Goal: Task Accomplishment & Management: Manage account settings

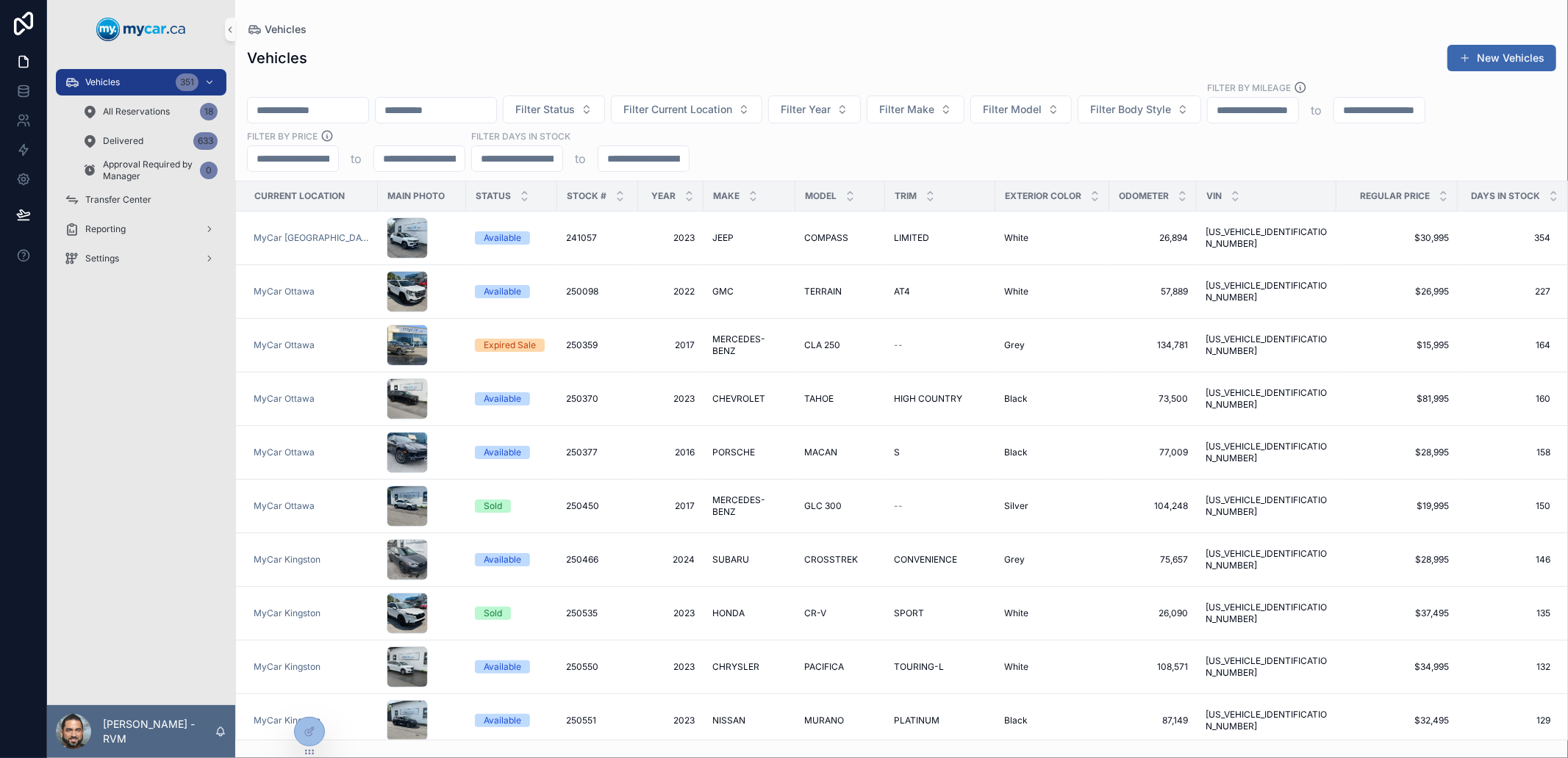
click at [129, 443] on div "Vehicles 351 All Reservations 18 Delivered 633 Approval Required by Manager 0 T…" at bounding box center [141, 382] width 188 height 647
click at [1175, 50] on div "Vehicles New Vehicles" at bounding box center [901, 58] width 1309 height 28
click at [496, 152] on input "scrollable content" at bounding box center [517, 158] width 90 height 21
type input "**"
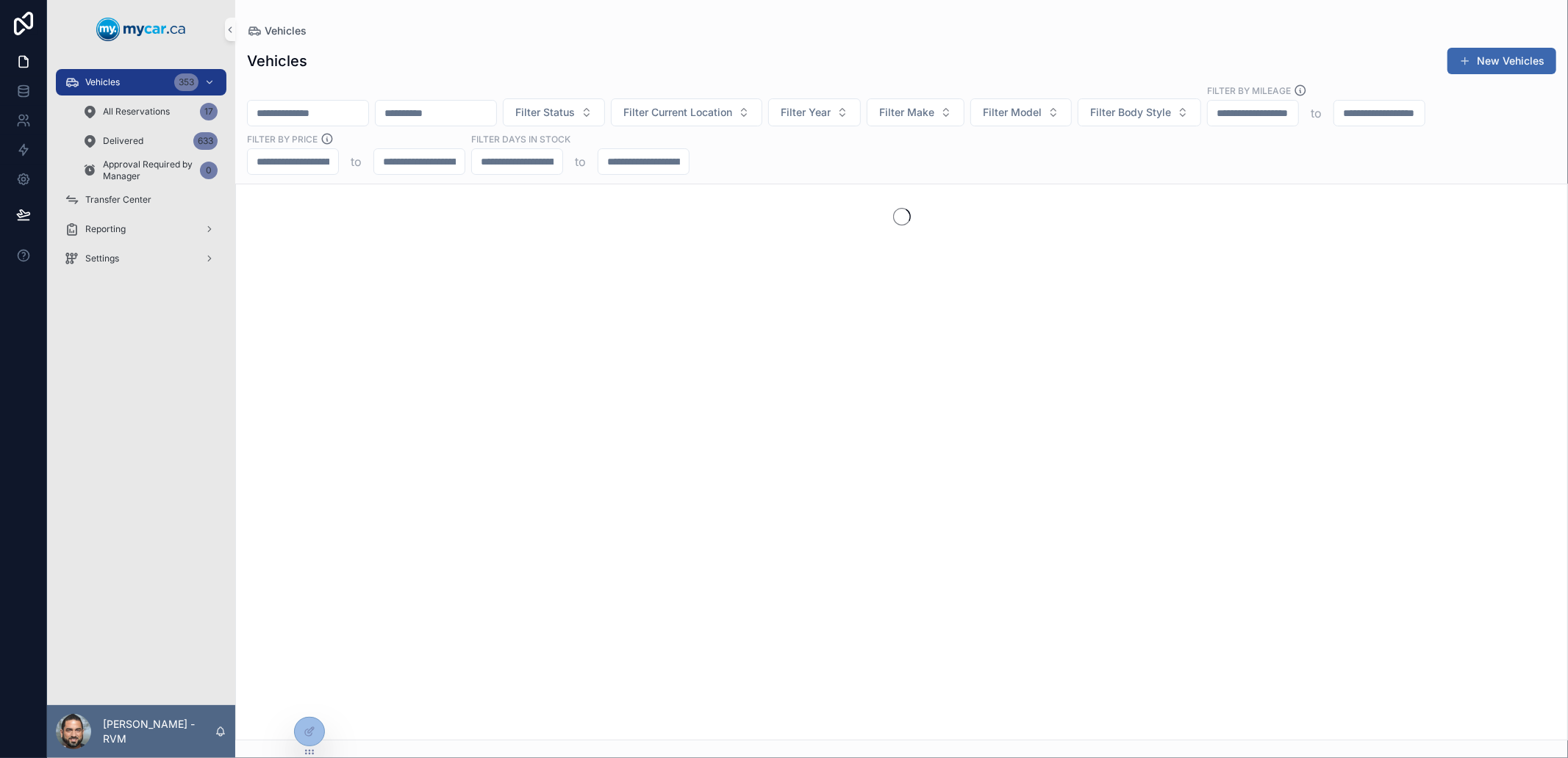
type input "**"
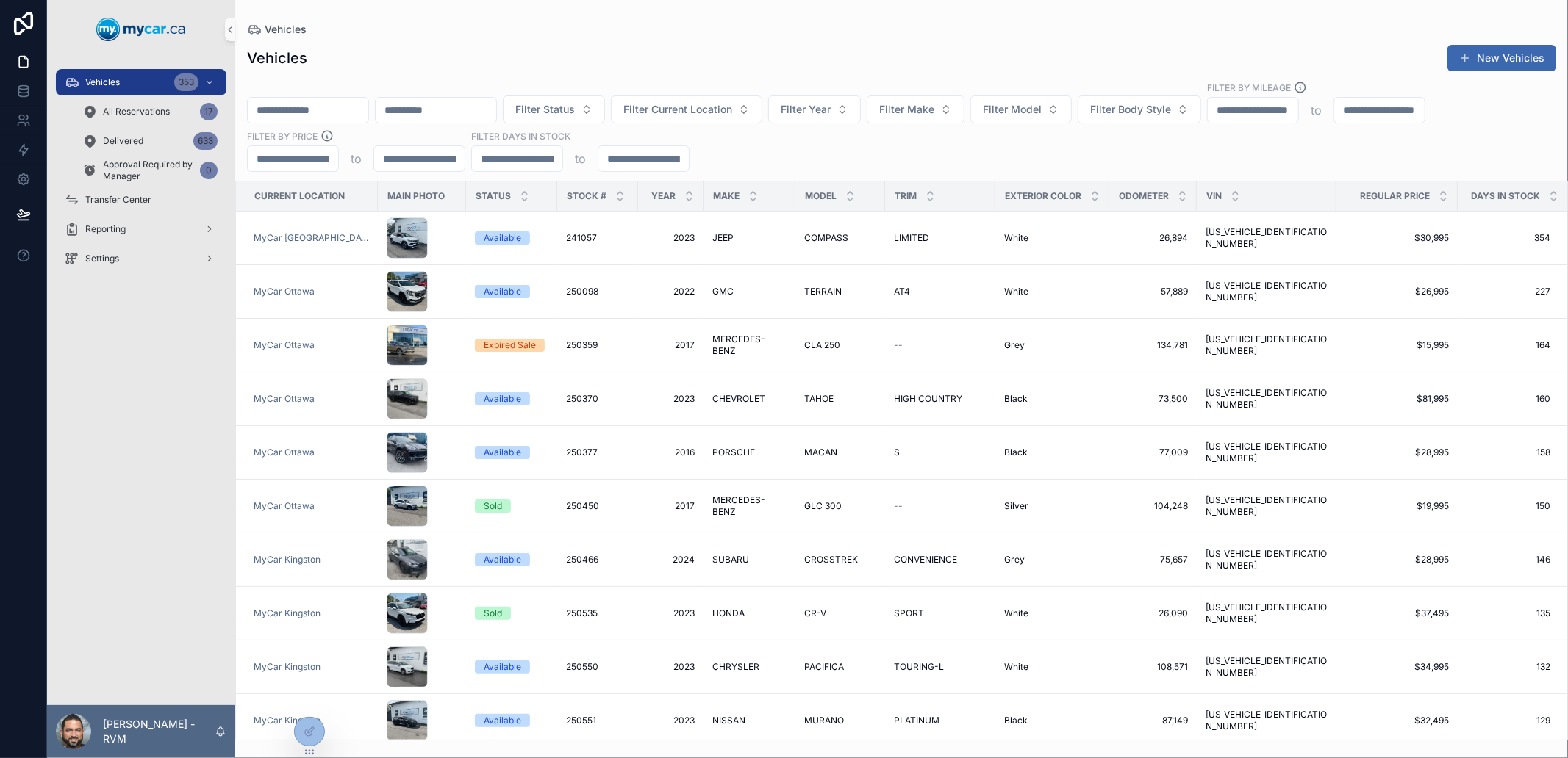
click at [747, 158] on div "Filter Status Filter Current Location Filter Year Filter Make Filter Model Filt…" at bounding box center [901, 126] width 1333 height 91
click at [307, 736] on icon at bounding box center [308, 732] width 7 height 7
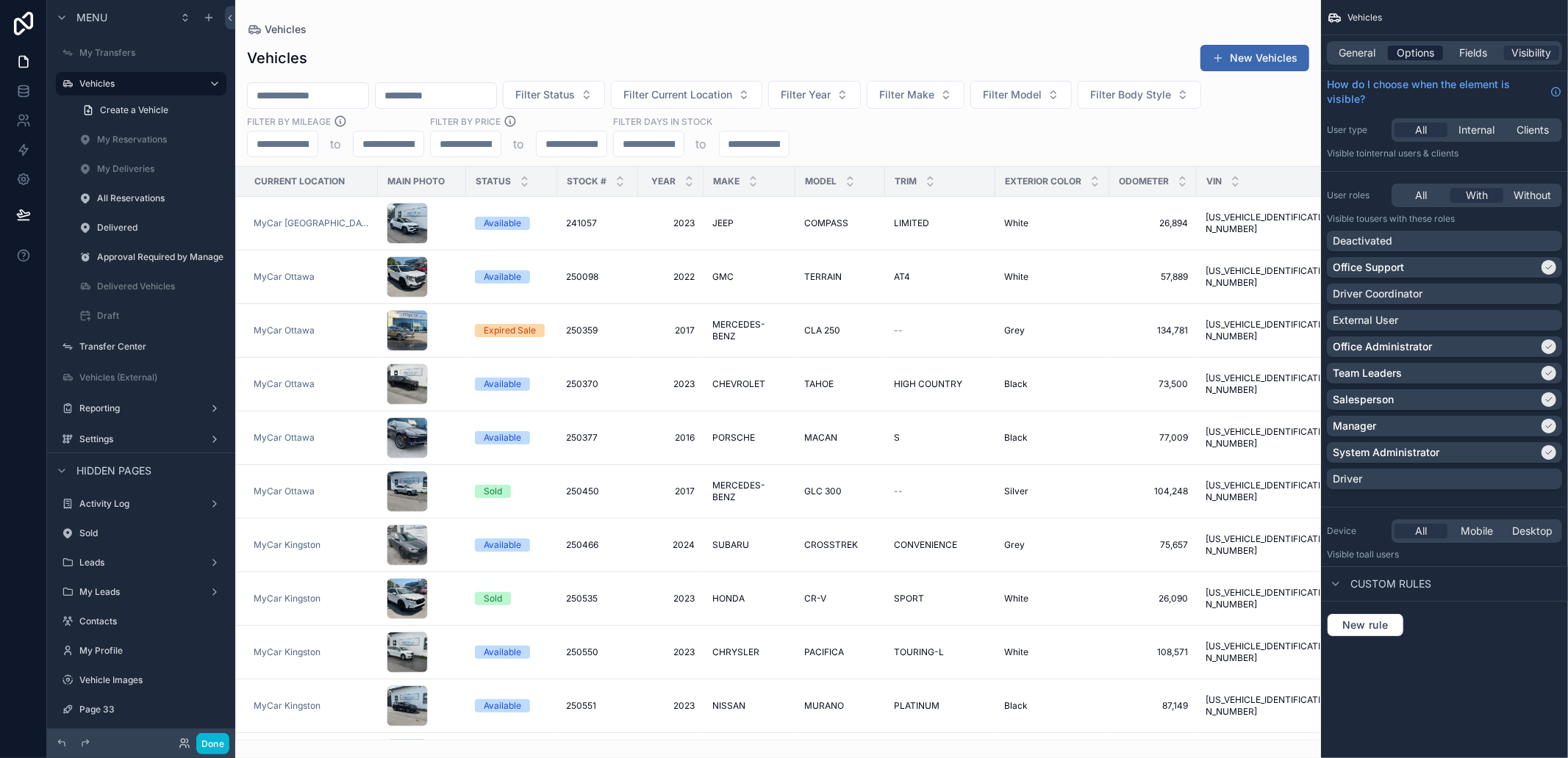
click at [1417, 55] on span "Options" at bounding box center [1416, 52] width 37 height 15
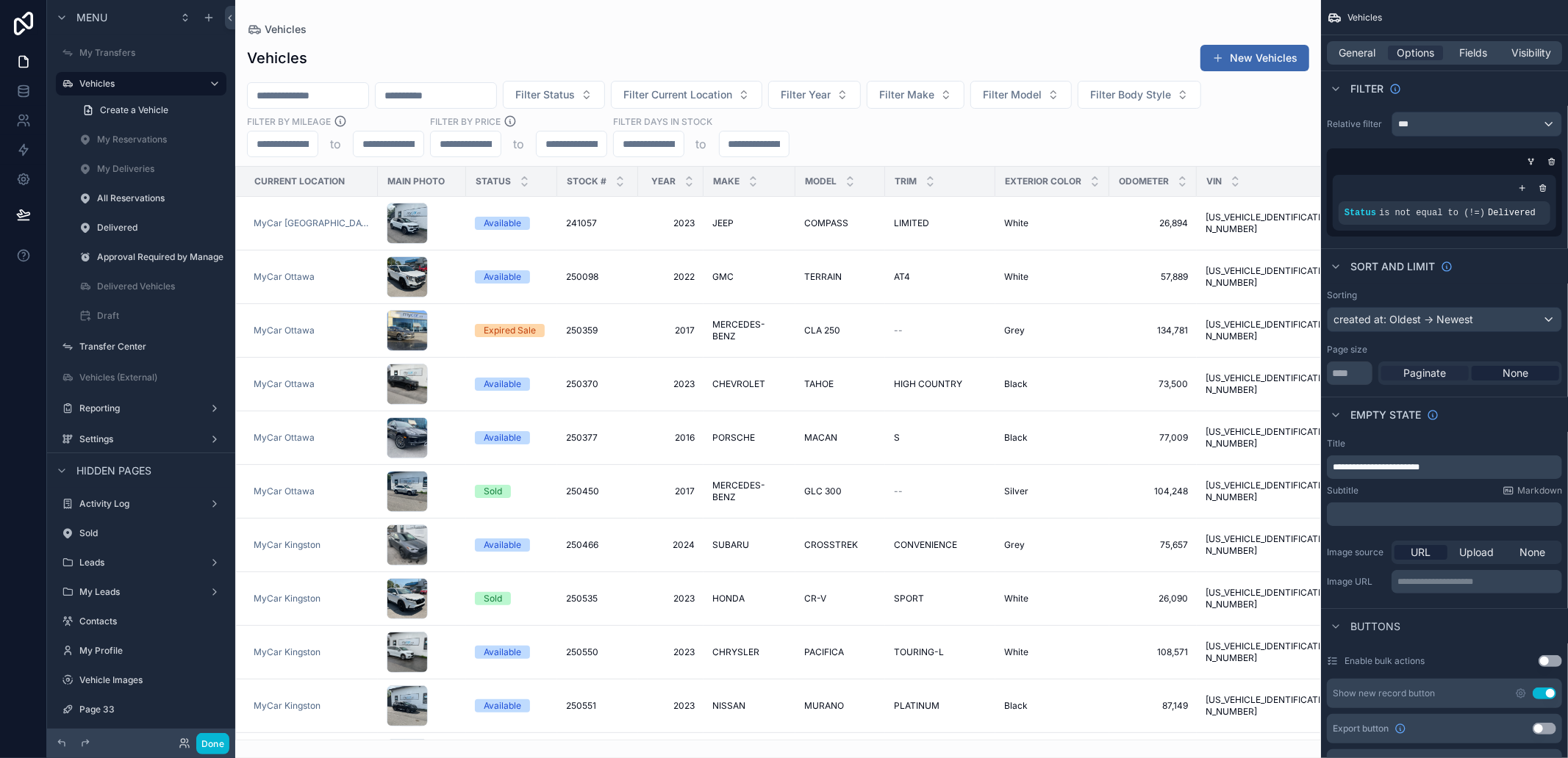
click at [1417, 371] on span "Paginate" at bounding box center [1425, 373] width 42 height 15
click at [207, 750] on button "Done" at bounding box center [213, 744] width 33 height 22
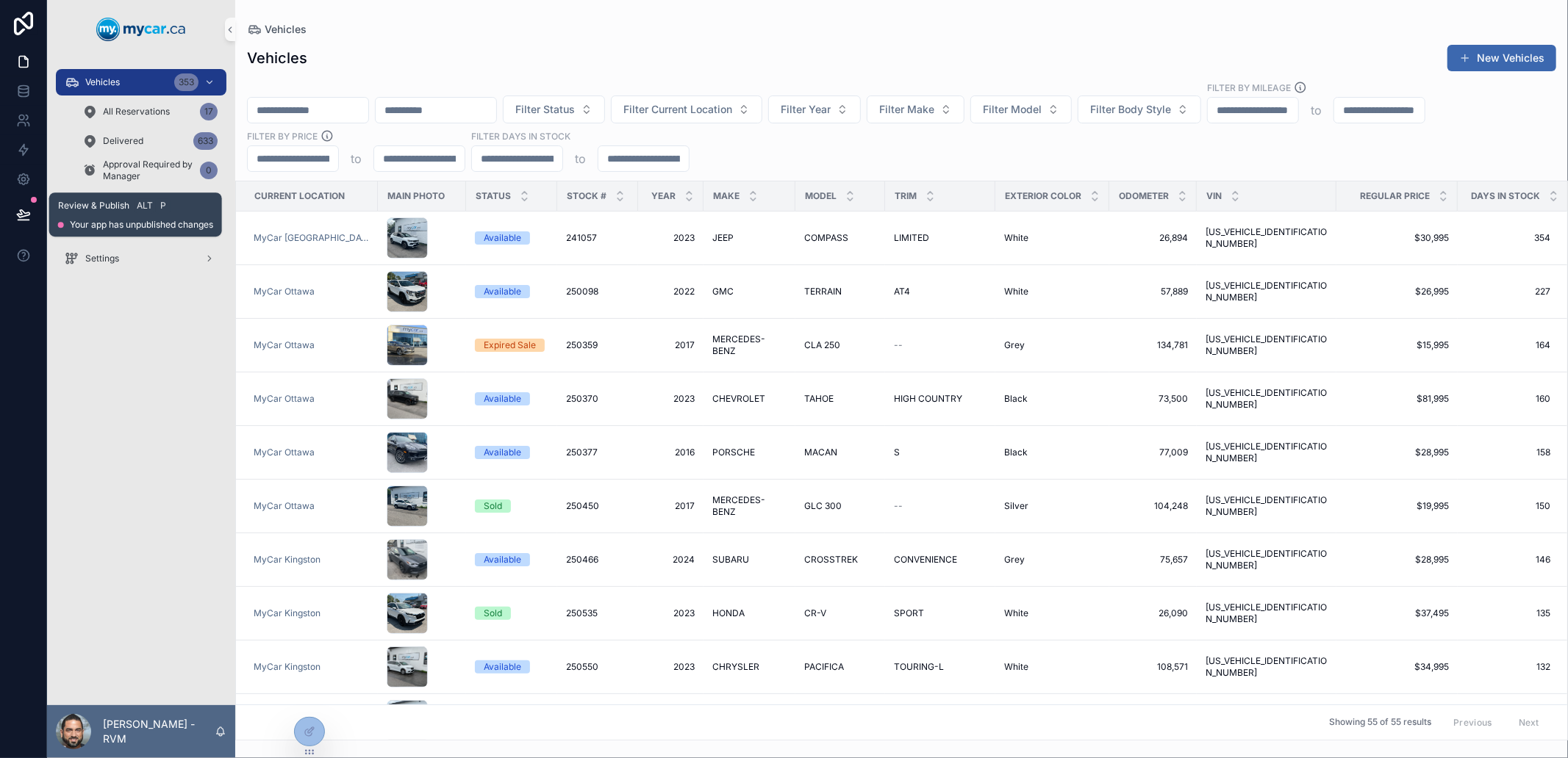
click at [19, 222] on button at bounding box center [23, 214] width 32 height 41
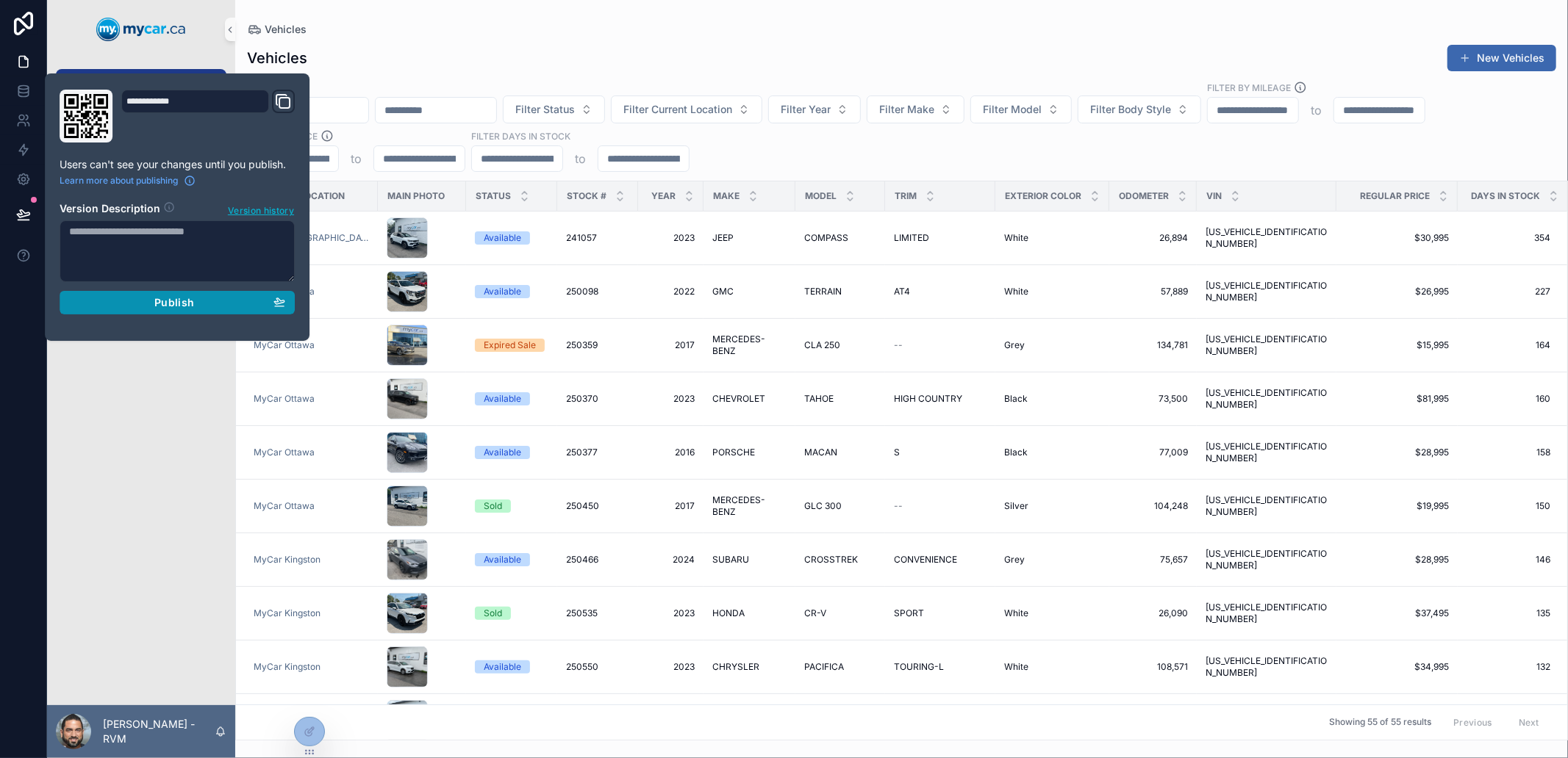
click at [167, 298] on span "Publish" at bounding box center [174, 302] width 39 height 13
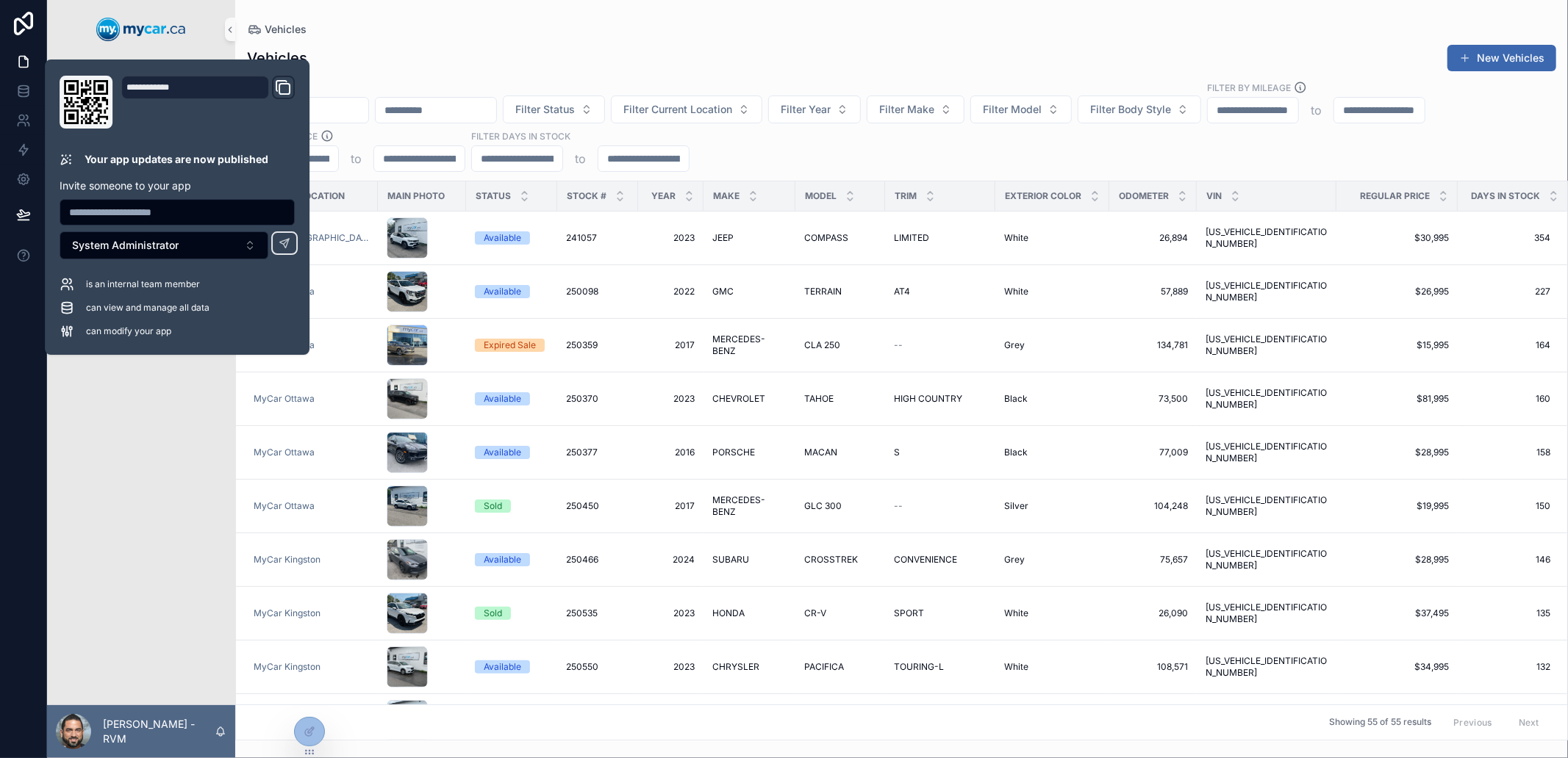
click at [167, 421] on div "Vehicles 353 All Reservations 17 Delivered 633 Approval Required by Manager 0 T…" at bounding box center [141, 382] width 188 height 647
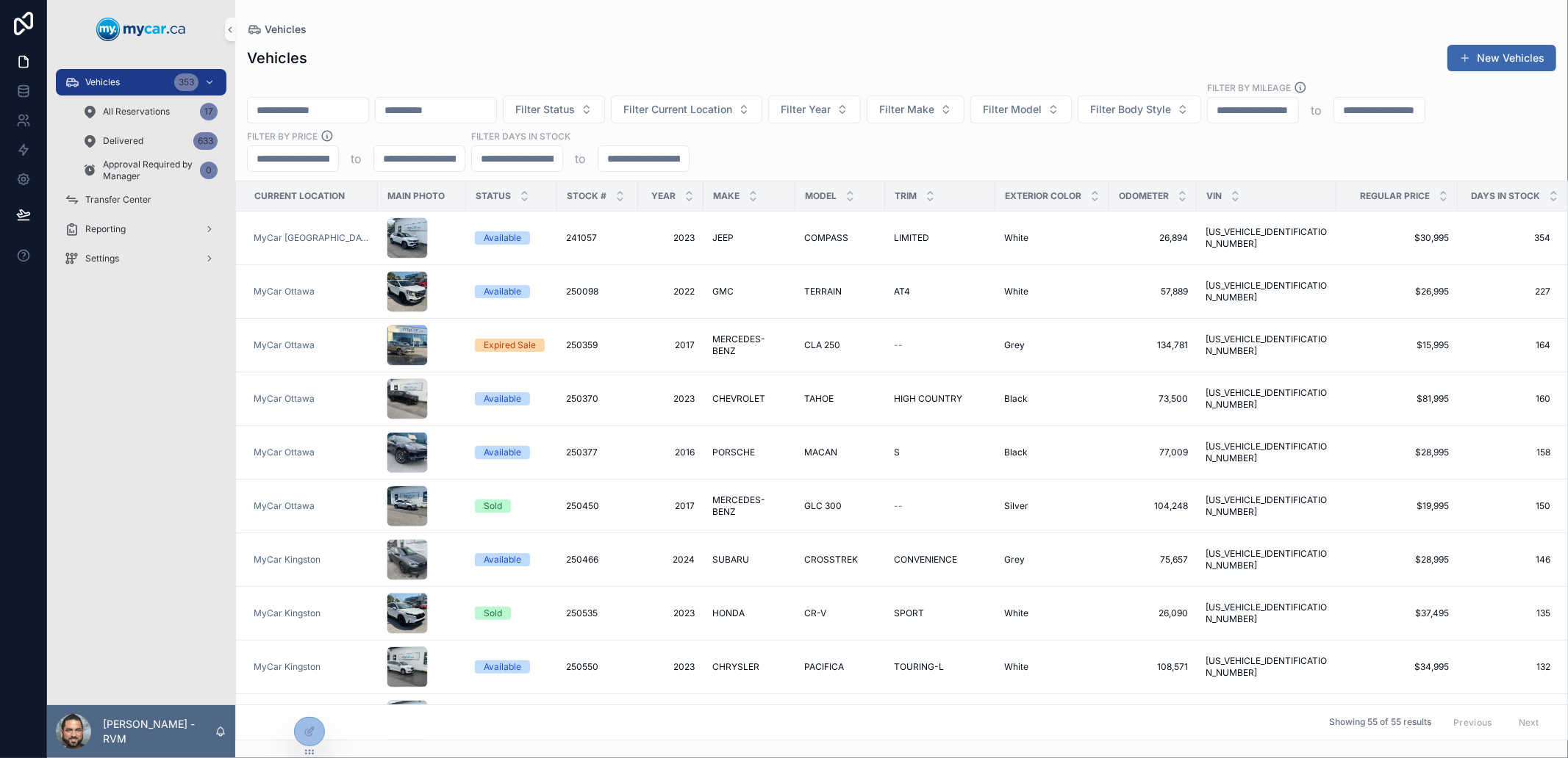
drag, startPoint x: 542, startPoint y: 165, endPoint x: 419, endPoint y: 137, distance: 126.1
click at [419, 137] on div "Filter Status Filter Current Location Filter Year Filter Make Filter Model Filt…" at bounding box center [901, 126] width 1333 height 91
type input "***"
click at [1083, 154] on div "Filter Status Filter Current Location Filter Year Filter Make Filter Model Filt…" at bounding box center [901, 126] width 1333 height 91
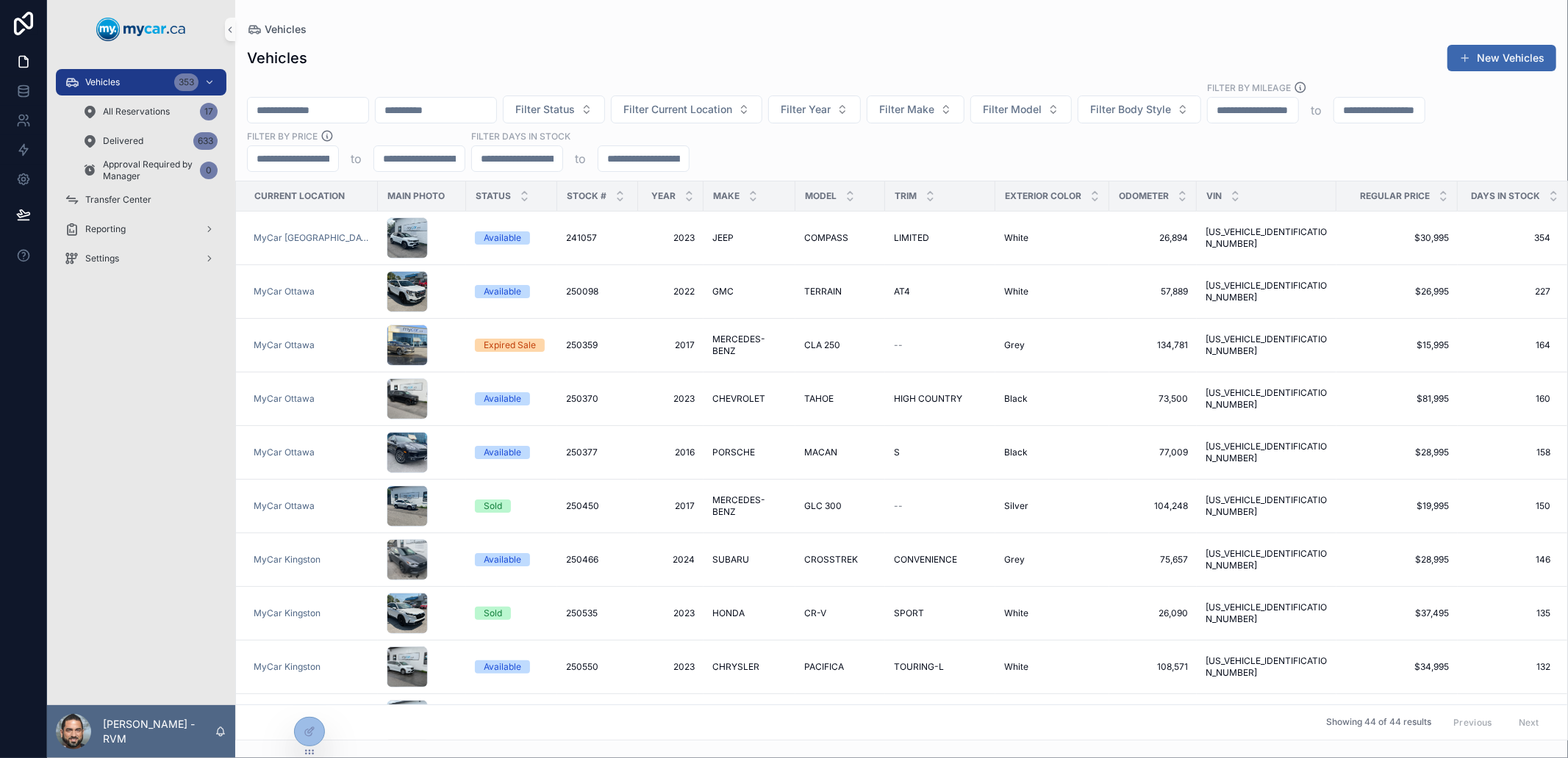
click at [641, 155] on input "scrollable content" at bounding box center [643, 158] width 90 height 21
click at [733, 166] on div "Filter Status Filter Current Location Filter Year Filter Make Filter Model Filt…" at bounding box center [901, 126] width 1333 height 91
click at [614, 146] on div "***" at bounding box center [643, 158] width 91 height 27
click at [614, 148] on input "***" at bounding box center [643, 158] width 90 height 21
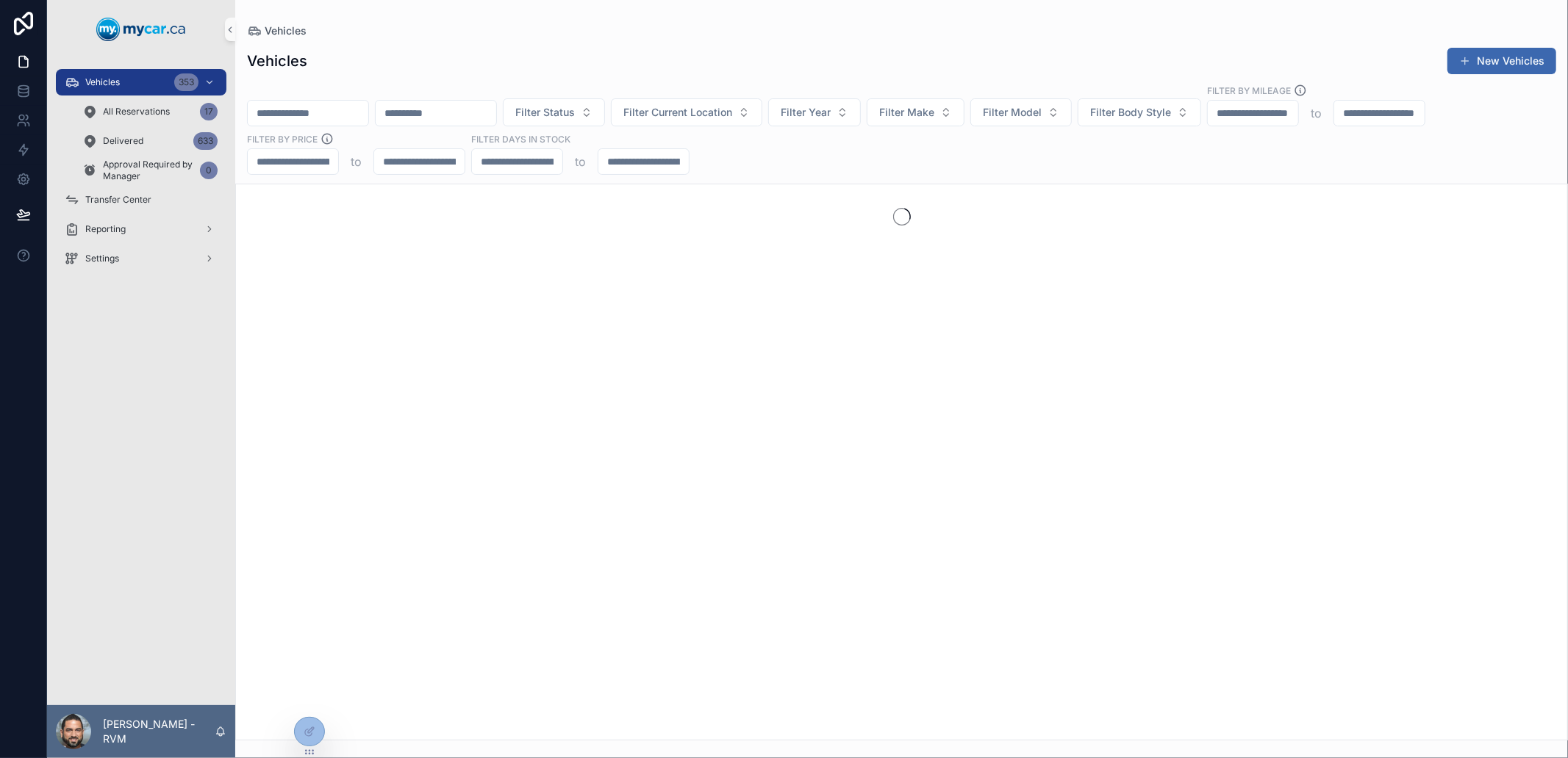
type input "***"
click at [732, 144] on div "Filter Status Filter Current Location Filter Year Filter Make Filter Model Filt…" at bounding box center [901, 129] width 1333 height 91
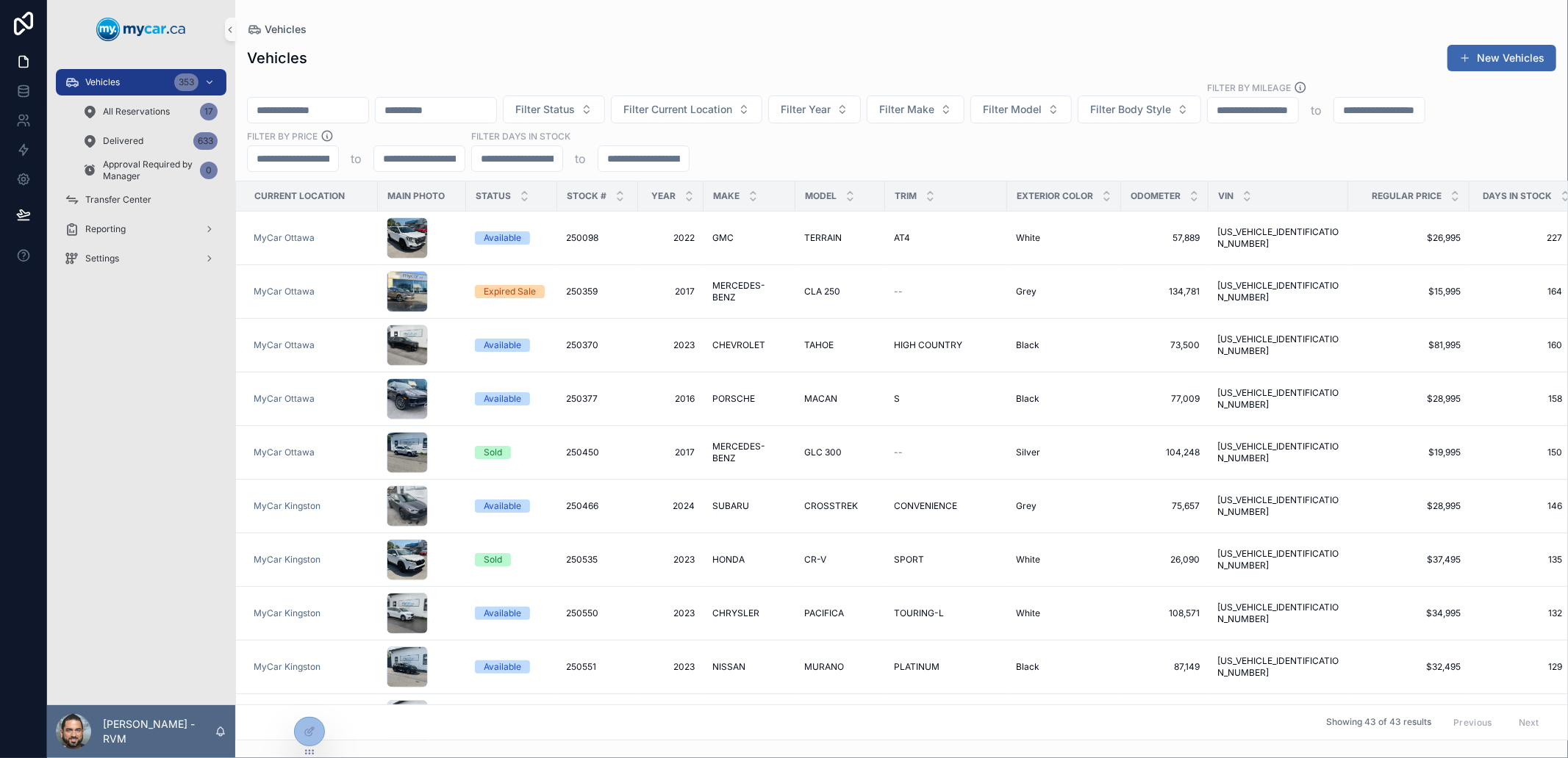
click at [644, 171] on div "***" at bounding box center [643, 158] width 91 height 27
click at [636, 157] on input "***" at bounding box center [643, 158] width 90 height 21
click at [618, 151] on input "***" at bounding box center [643, 158] width 90 height 21
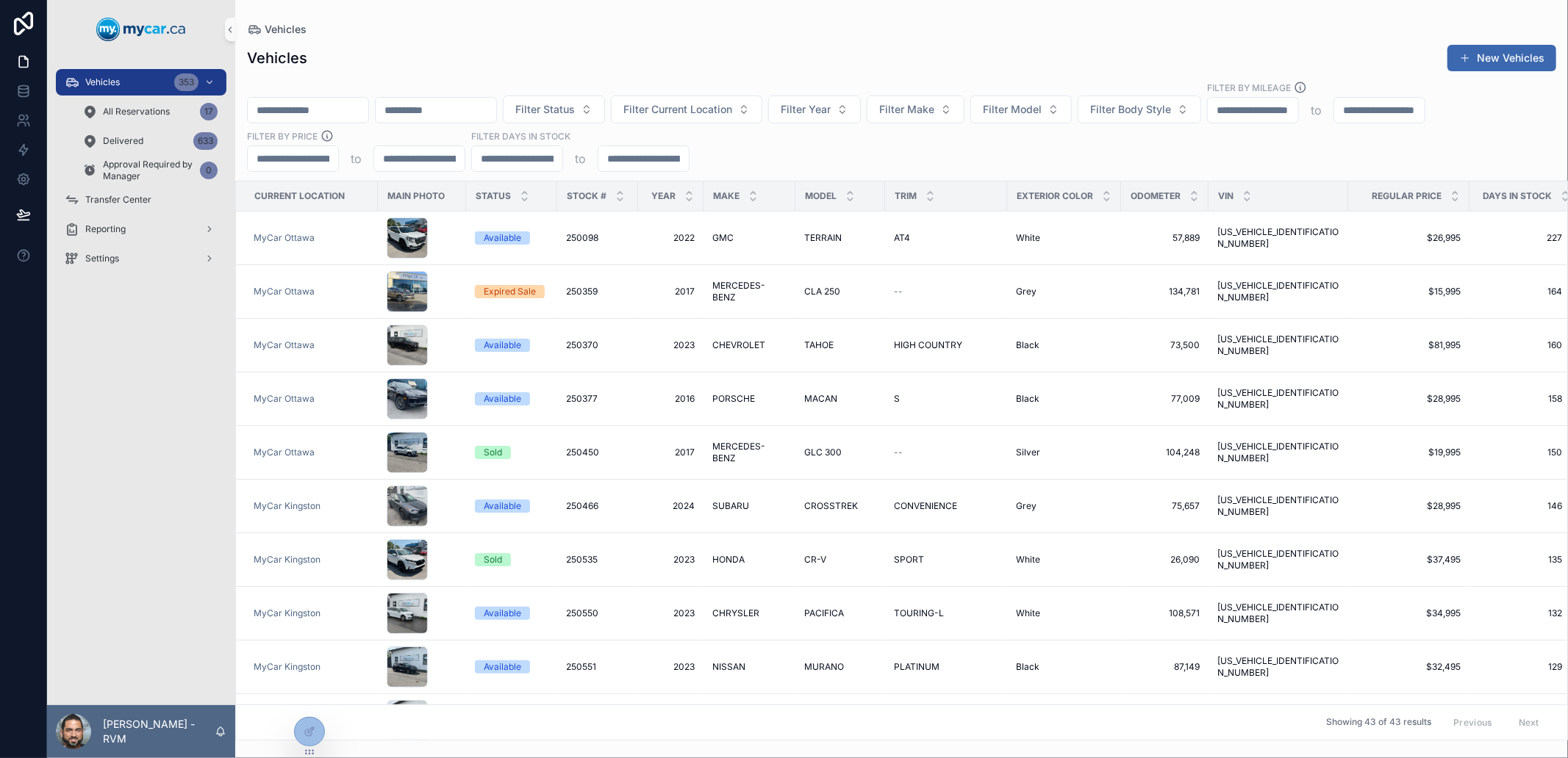
click at [788, 152] on div "Filter Status Filter Current Location Filter Year Filter Make Filter Model Filt…" at bounding box center [901, 126] width 1333 height 91
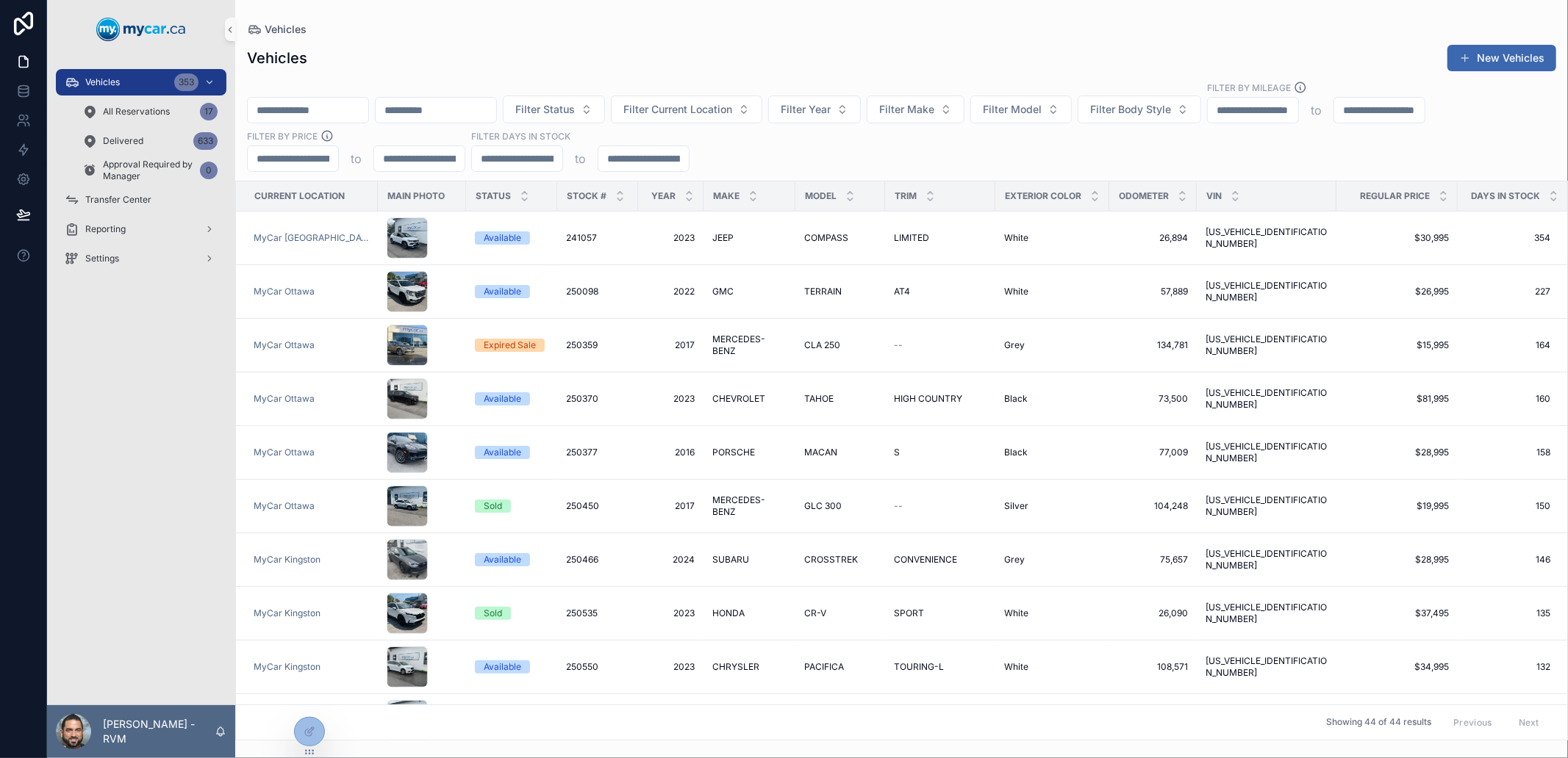
click at [513, 154] on input "***" at bounding box center [517, 158] width 90 height 21
type input "*"
click at [720, 160] on div "Filter Status Filter Current Location Filter Year Filter Make Filter Model Filt…" at bounding box center [901, 126] width 1333 height 91
click at [574, 115] on span "Filter Status" at bounding box center [545, 109] width 60 height 15
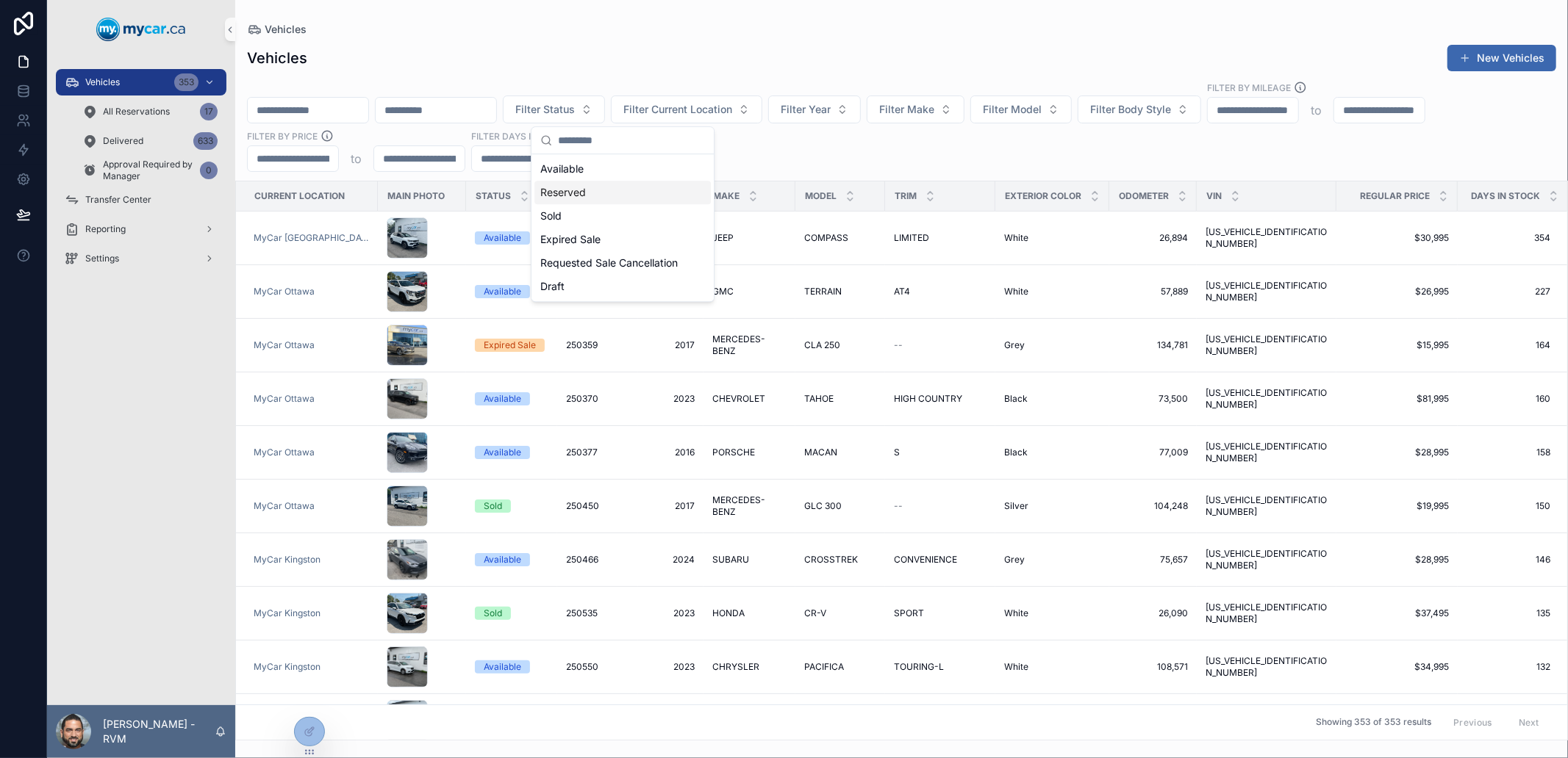
click at [769, 158] on div "Filter Status Filter Current Location Filter Year Filter Make Filter Model Filt…" at bounding box center [901, 126] width 1333 height 91
click at [574, 109] on span "Filter Status" at bounding box center [545, 109] width 60 height 15
click at [601, 238] on div "Expired Sale" at bounding box center [622, 240] width 176 height 24
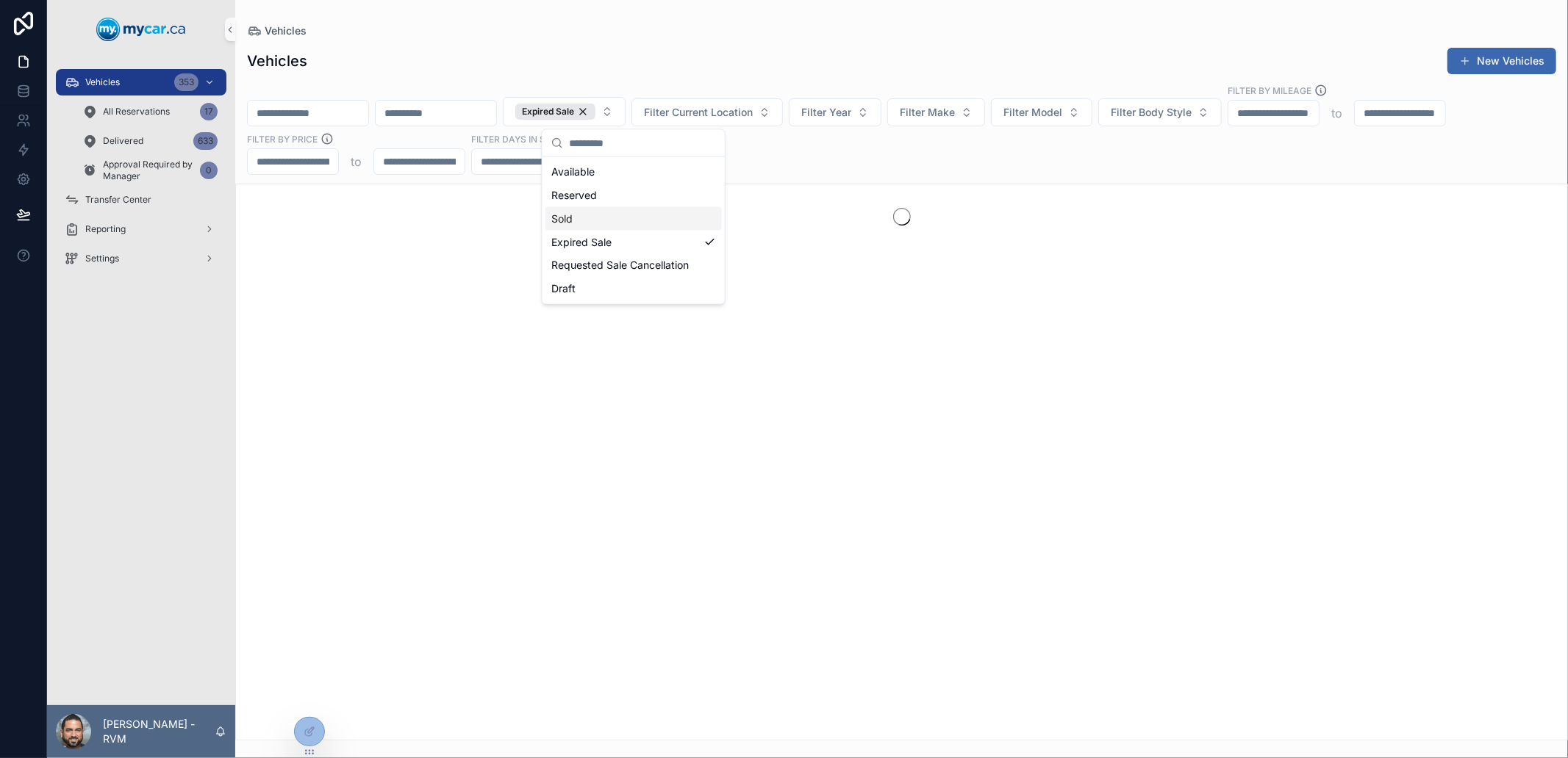
click at [814, 170] on div "Expired Sale Filter Current Location Filter Year Filter Make Filter Model Filte…" at bounding box center [901, 129] width 1333 height 91
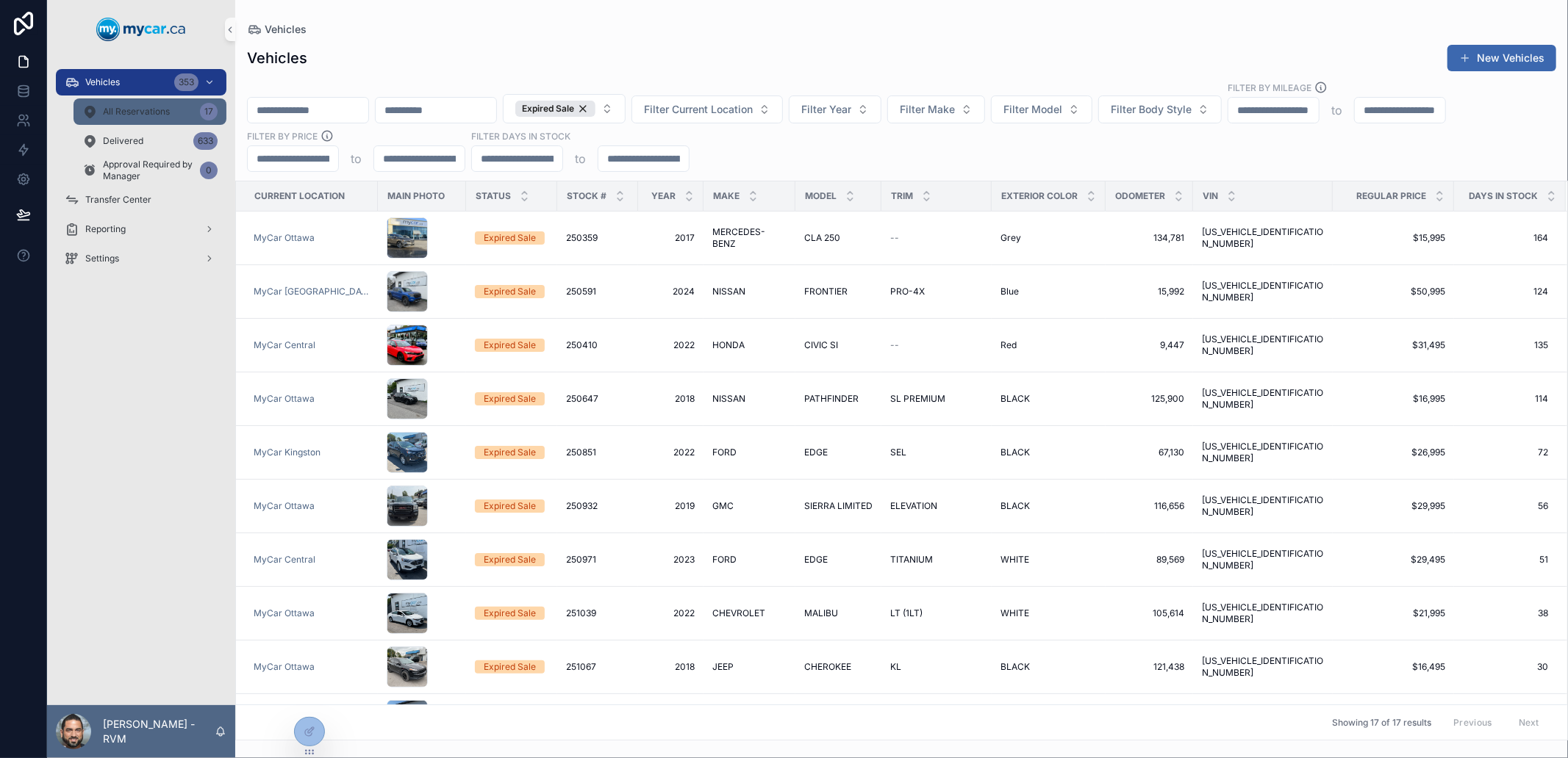
click at [136, 103] on div "All Reservations 17" at bounding box center [151, 112] width 136 height 24
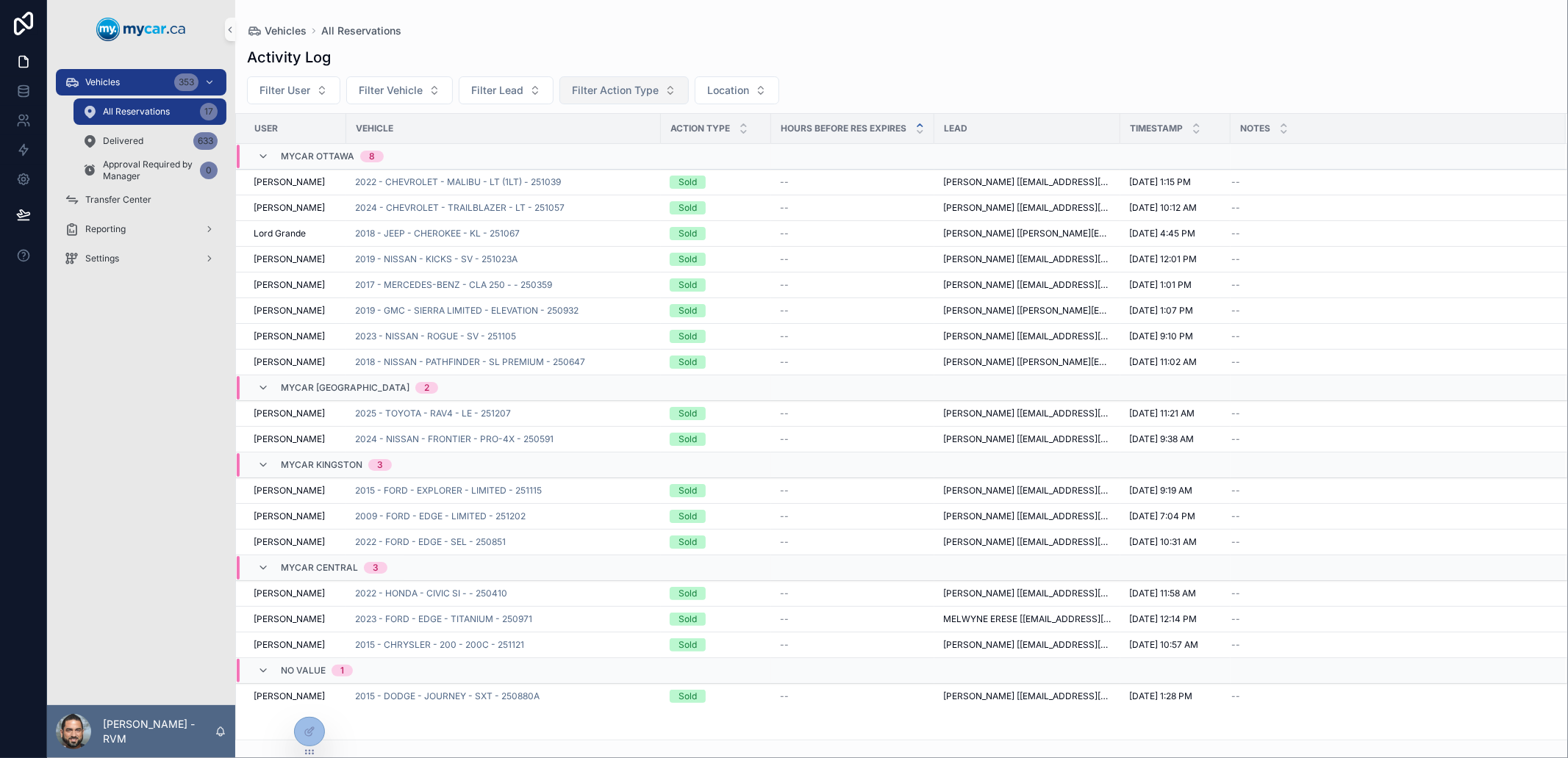
click at [650, 90] on span "Filter Action Type" at bounding box center [615, 89] width 87 height 15
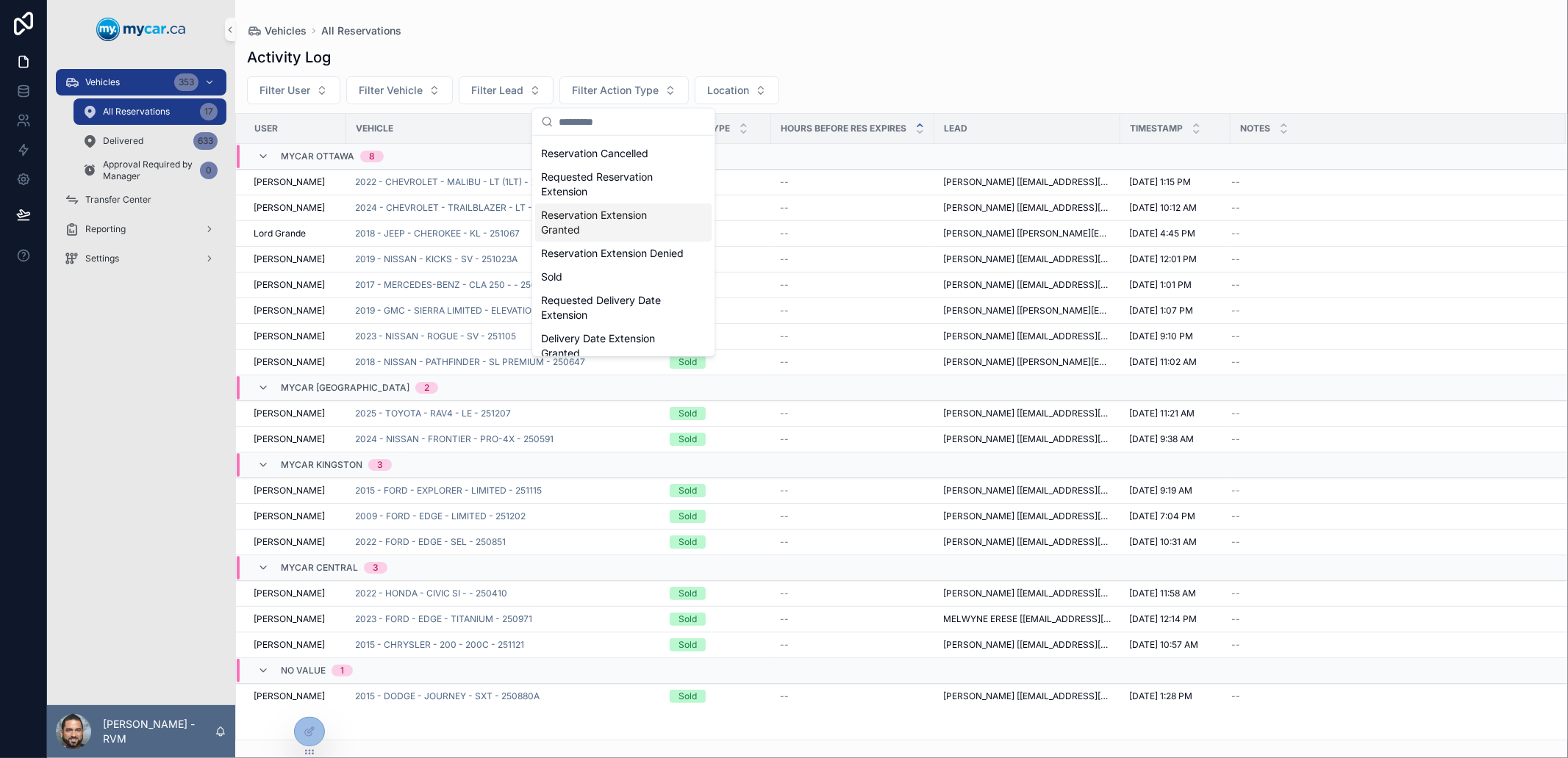
scroll to position [302, 0]
click at [802, 77] on div "Filter User Filter Vehicle Filter Lead Filter Action Type Location" at bounding box center [901, 90] width 1333 height 28
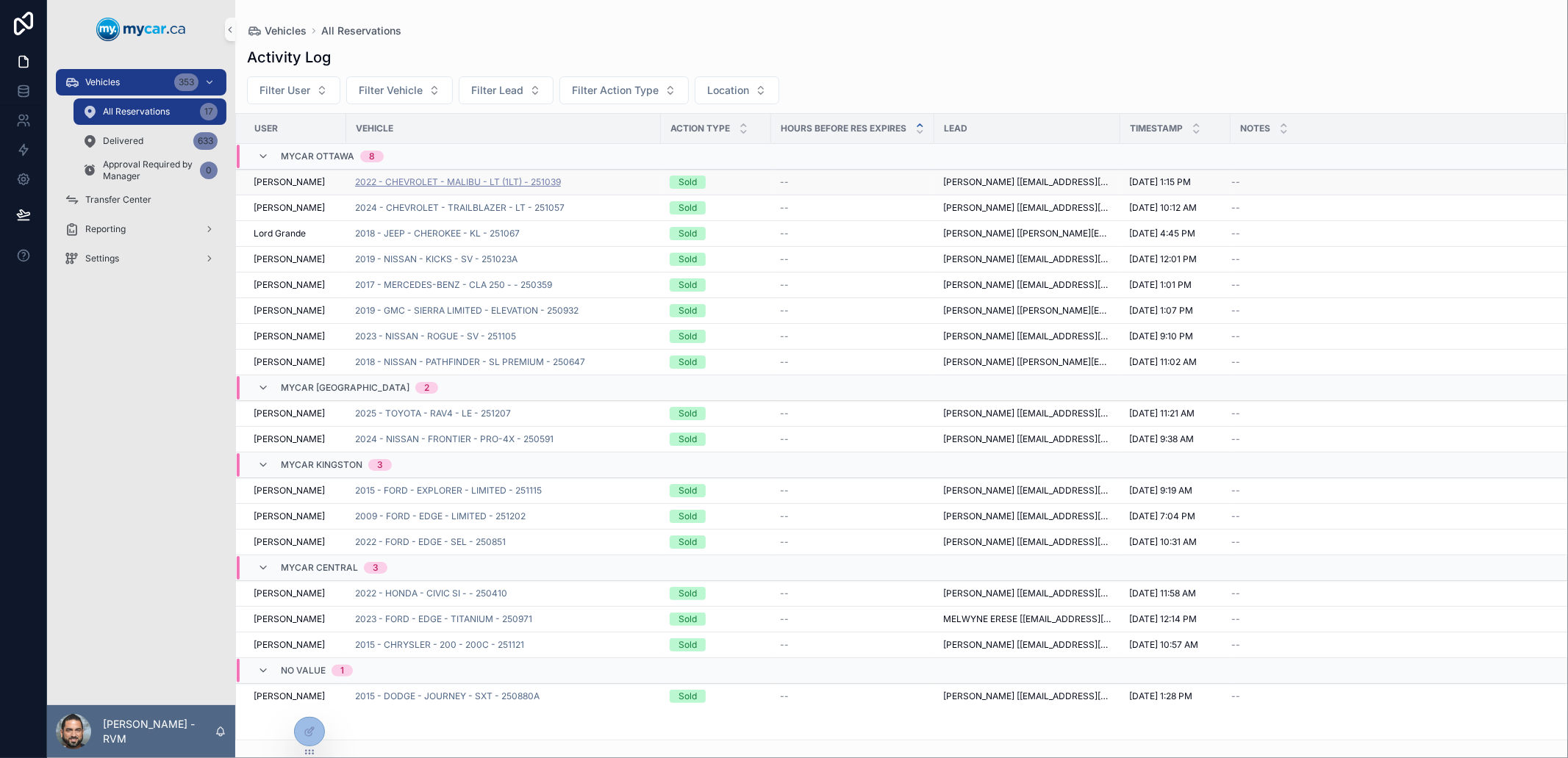
click at [450, 186] on span "2022 - CHEVROLET - MALIBU - LT (1LT) - 251039" at bounding box center [457, 182] width 206 height 12
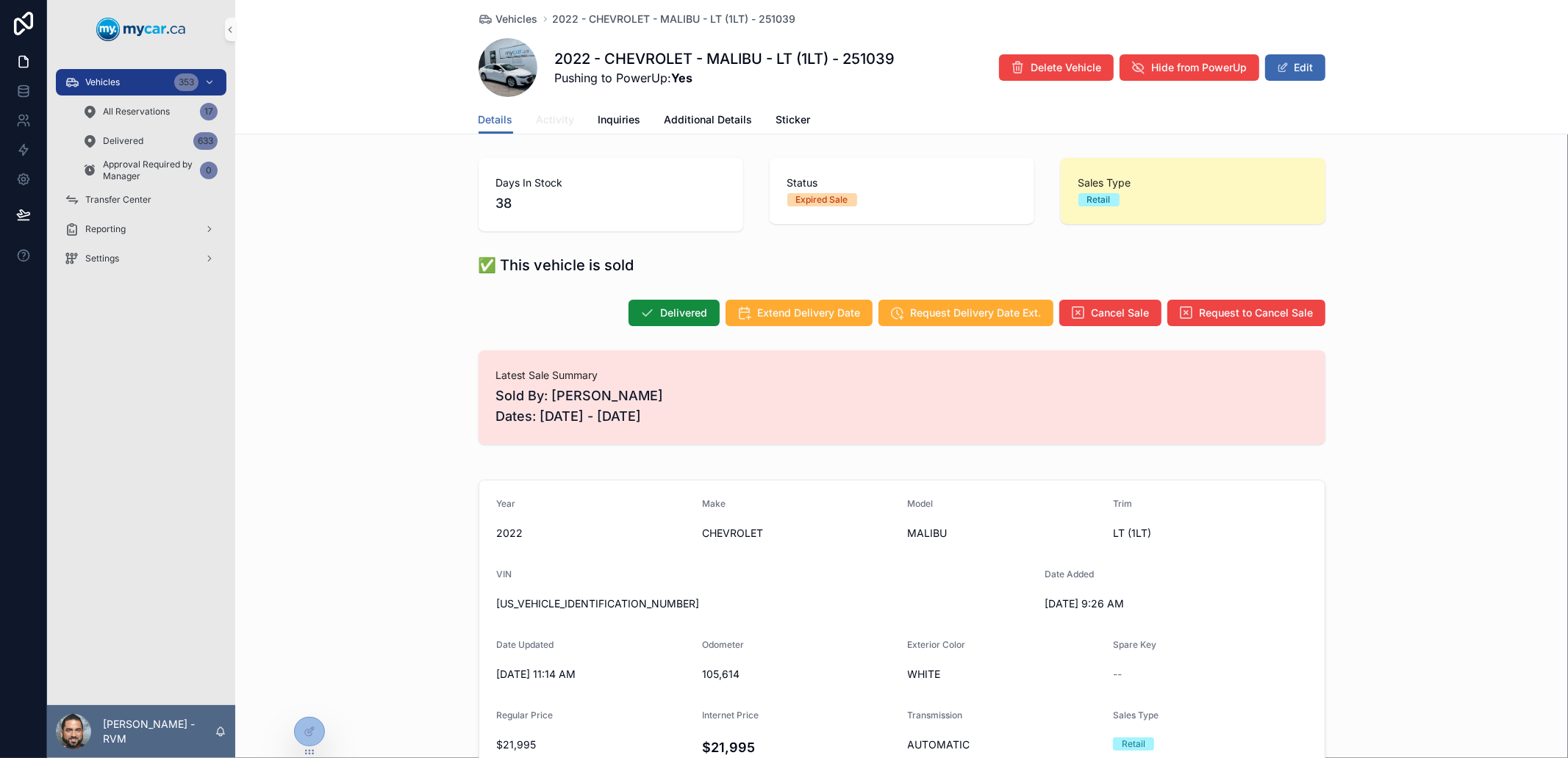
click at [549, 124] on span "Activity" at bounding box center [556, 119] width 38 height 15
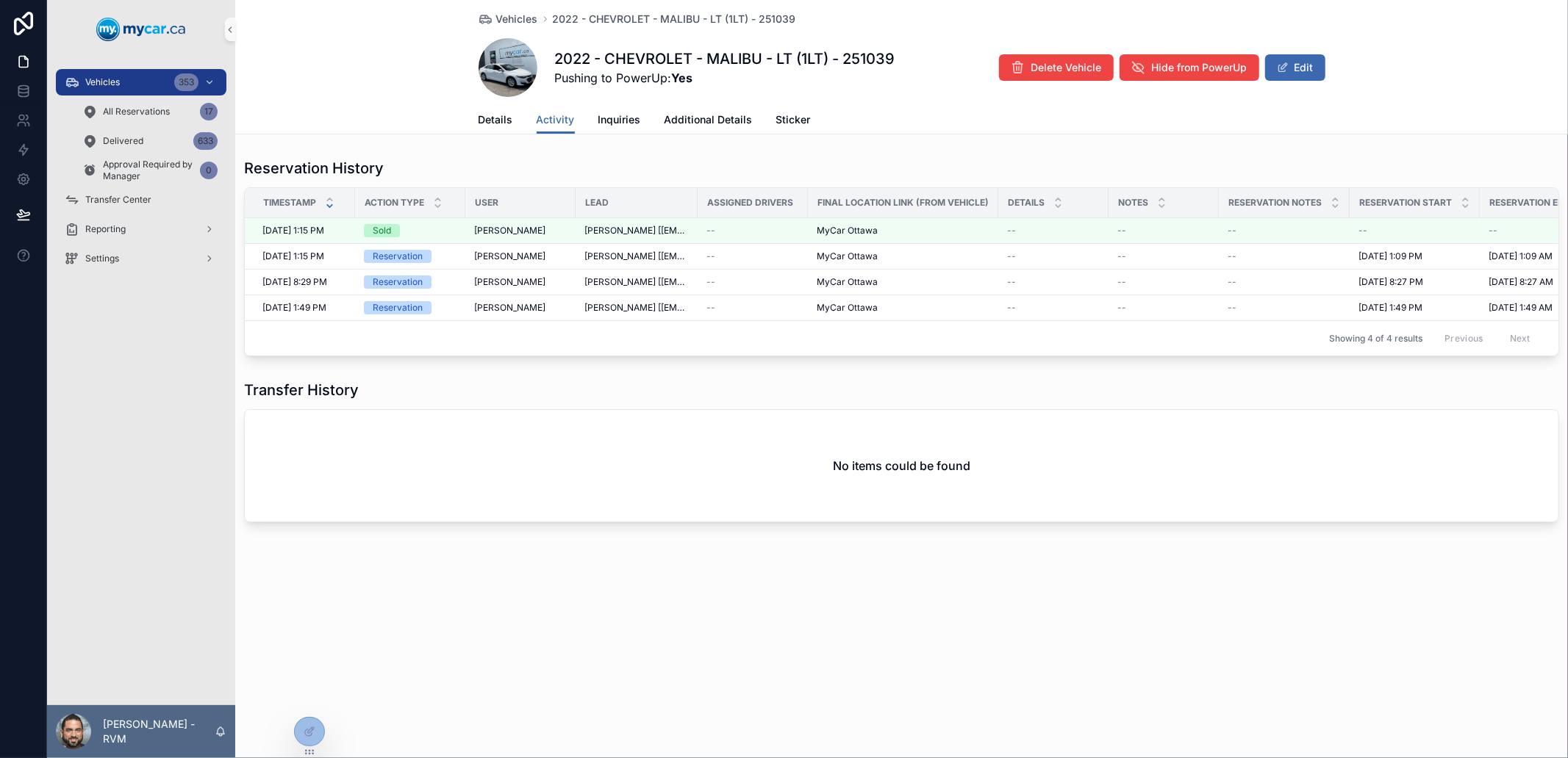
click at [401, 143] on div "Vehicles 2022 - CHEVROLET - MALIBU - LT (1LT) - 251039 2022 - CHEVROLET - MALIB…" at bounding box center [901, 311] width 1333 height 622
click at [488, 113] on span "Details" at bounding box center [496, 119] width 34 height 15
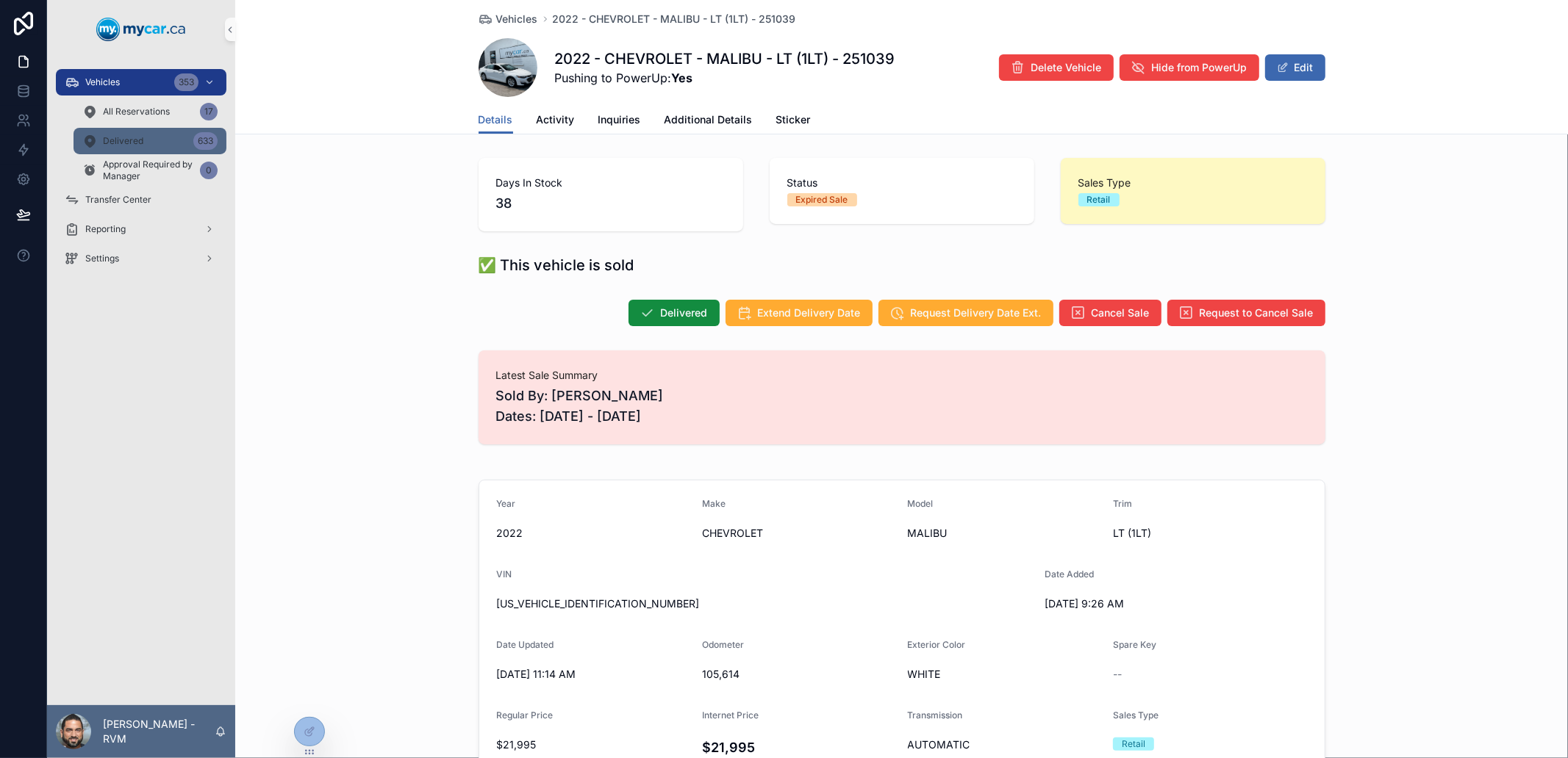
click at [146, 141] on div "Delivered 633" at bounding box center [151, 142] width 136 height 24
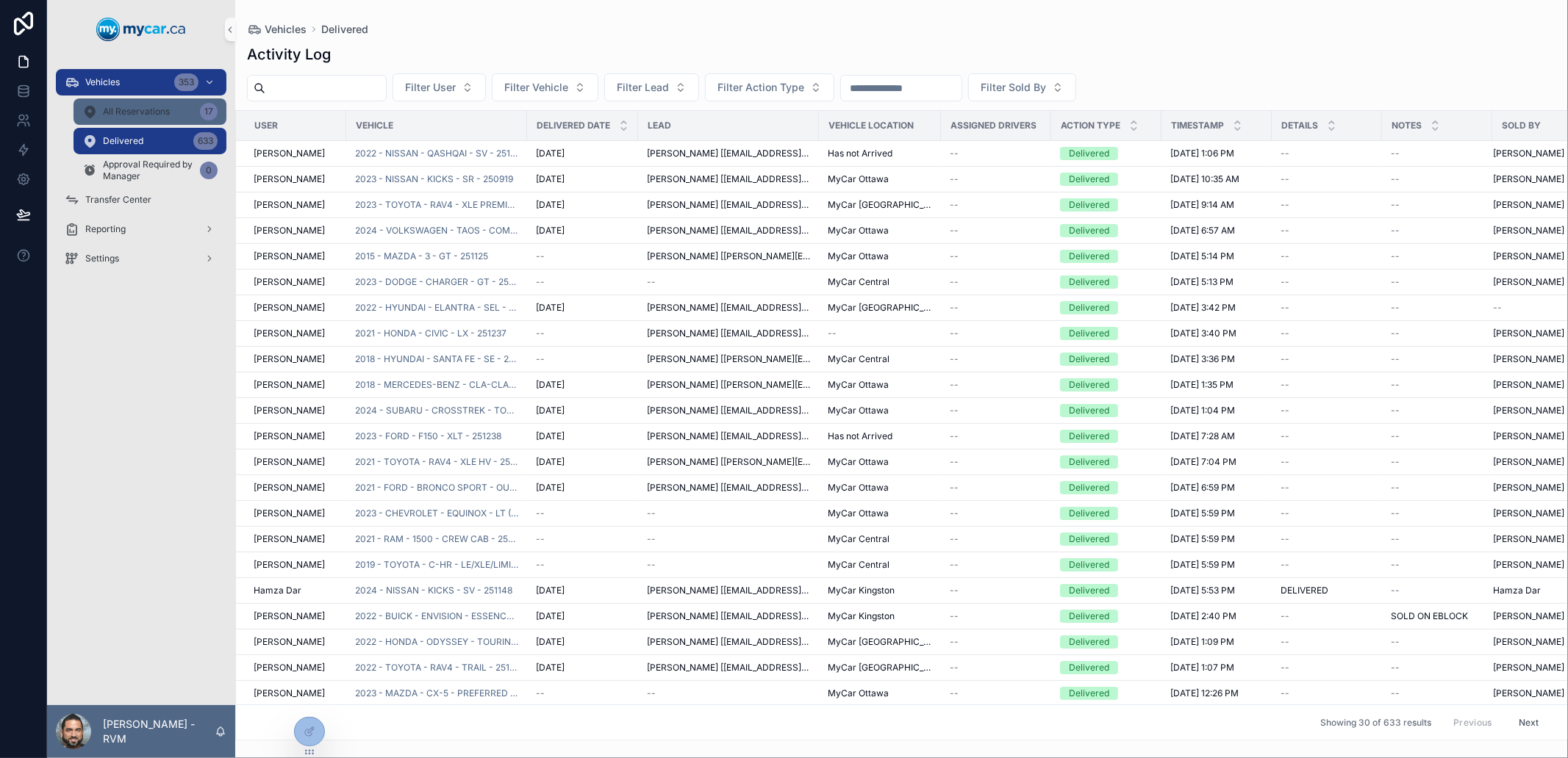
click at [152, 118] on div "All Reservations 17" at bounding box center [151, 112] width 136 height 24
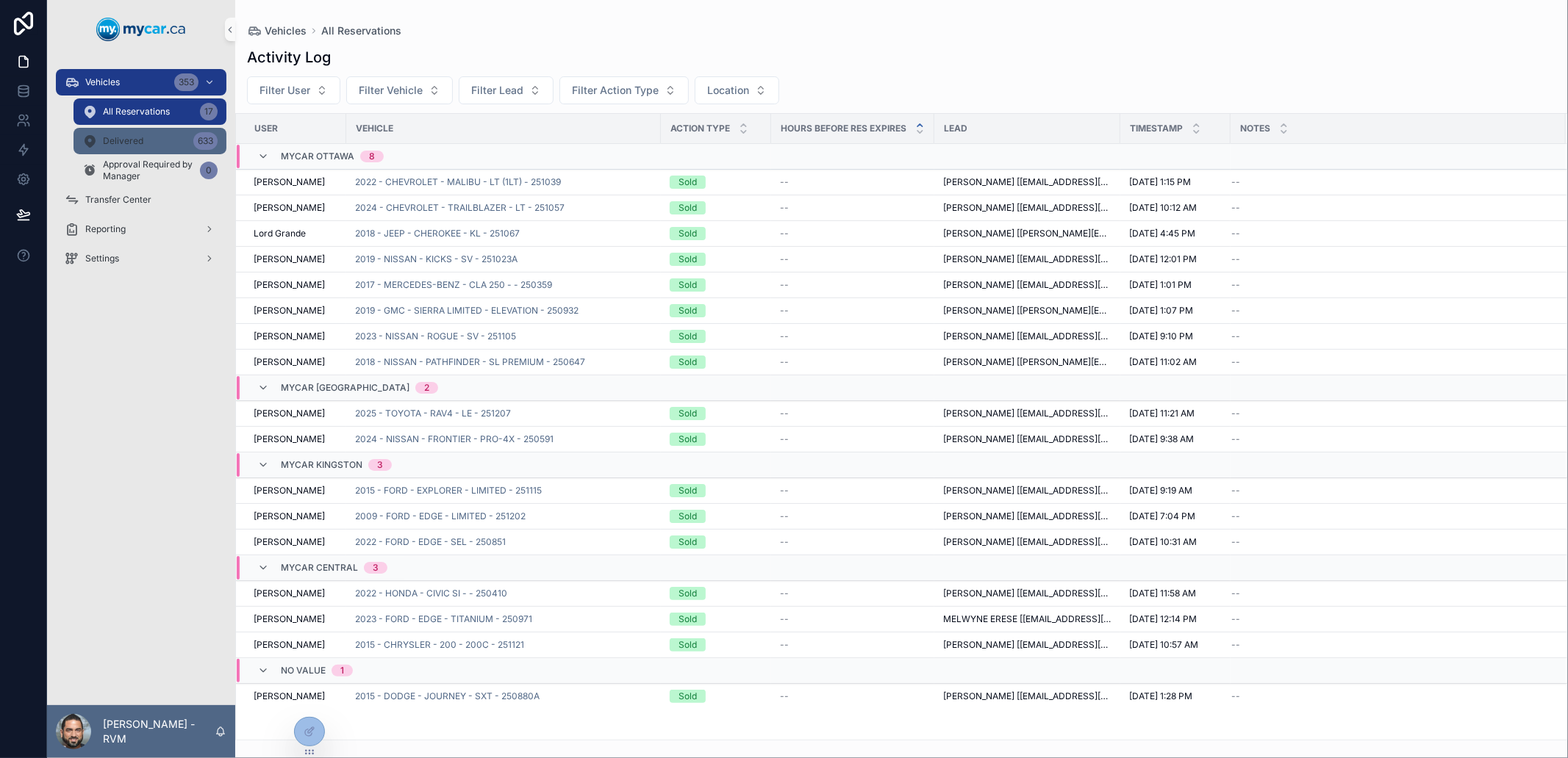
click at [158, 133] on div "Delivered 633" at bounding box center [151, 142] width 136 height 24
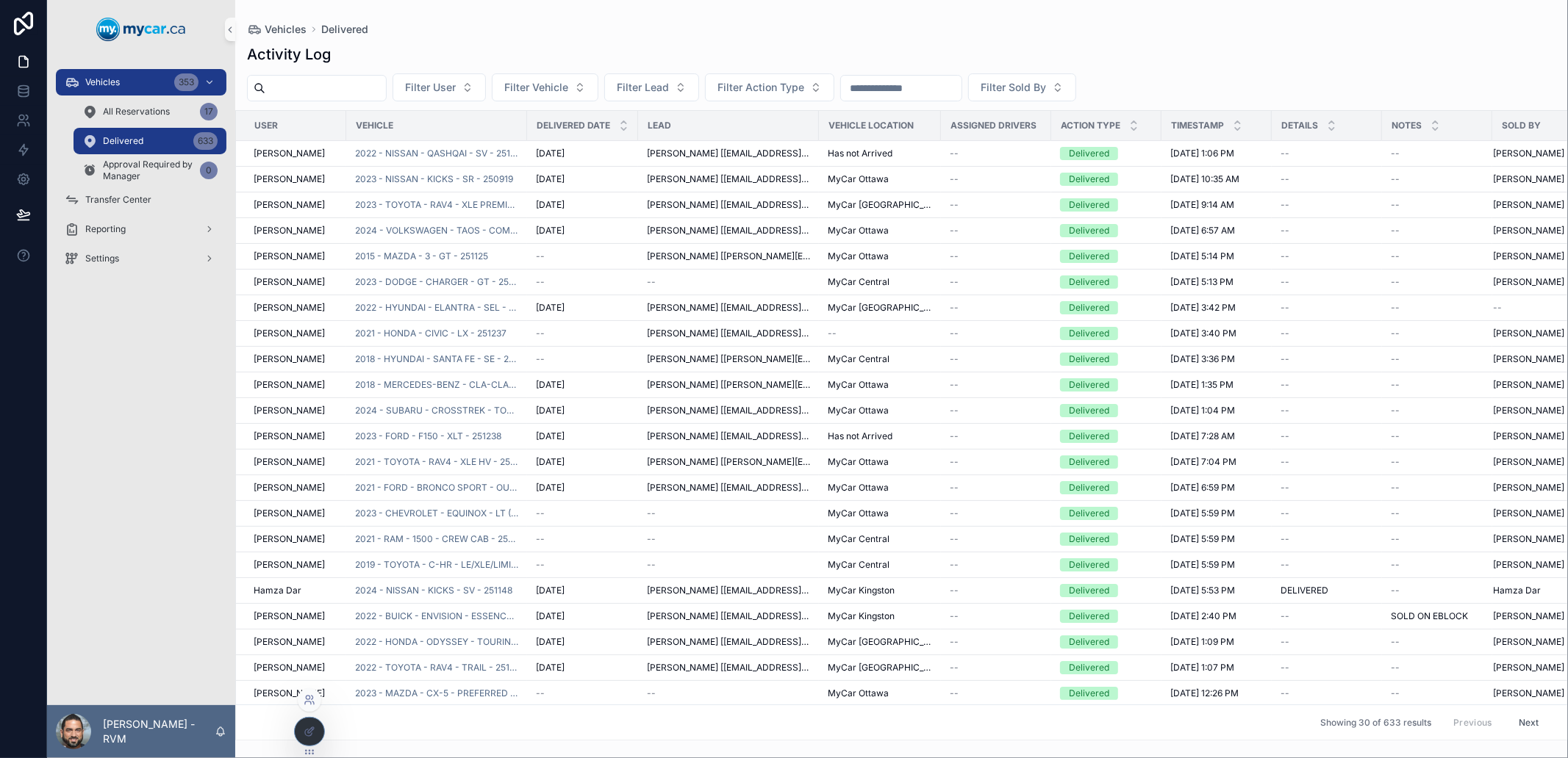
click at [310, 700] on icon at bounding box center [310, 700] width 12 height 12
click at [124, 350] on div "Vehicles 353 All Reservations 17 Delivered 633 Approval Required by Manager 0 T…" at bounding box center [141, 382] width 188 height 647
click at [311, 730] on icon at bounding box center [310, 731] width 12 height 12
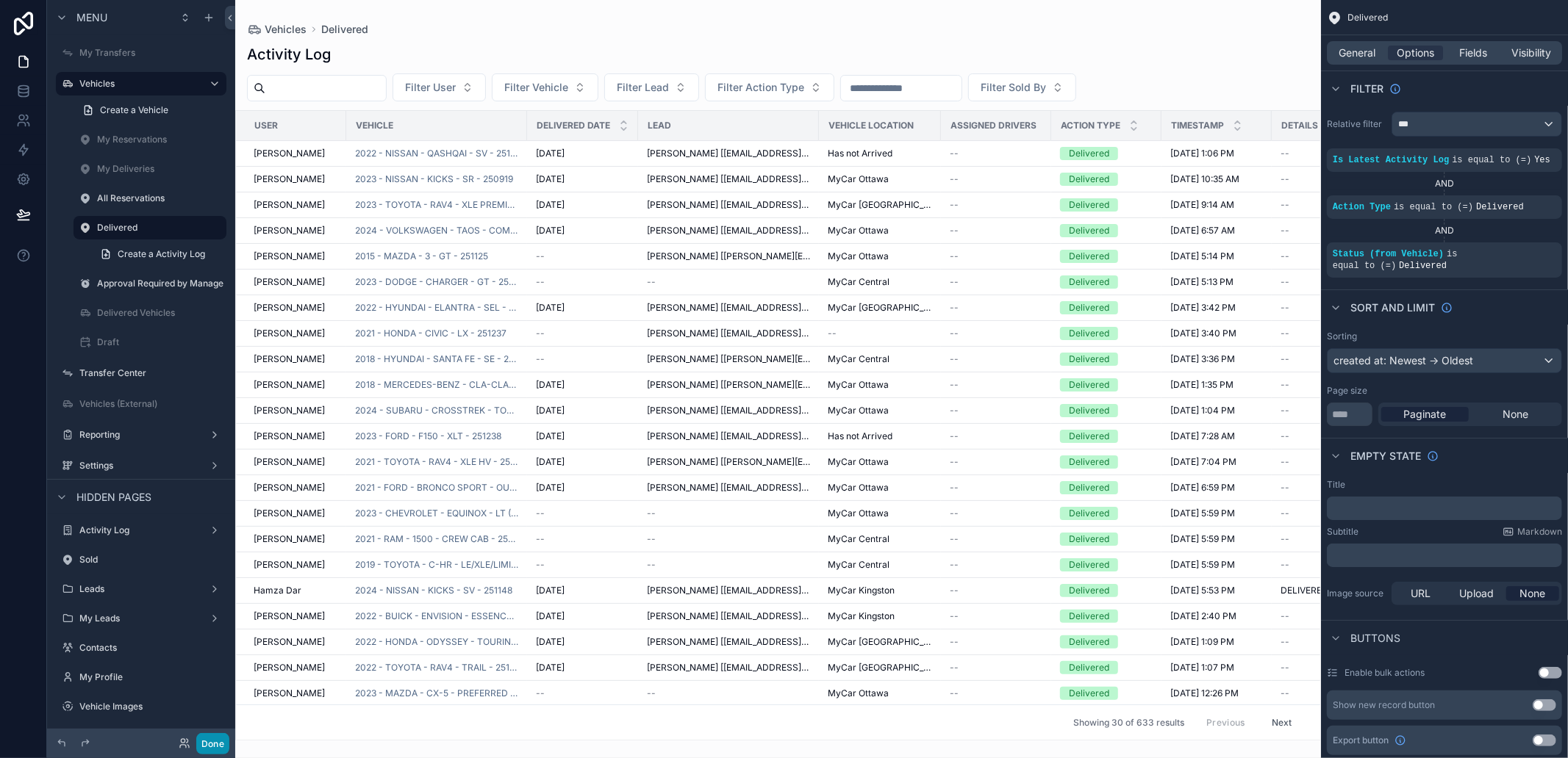
click at [219, 739] on button "Done" at bounding box center [213, 744] width 33 height 22
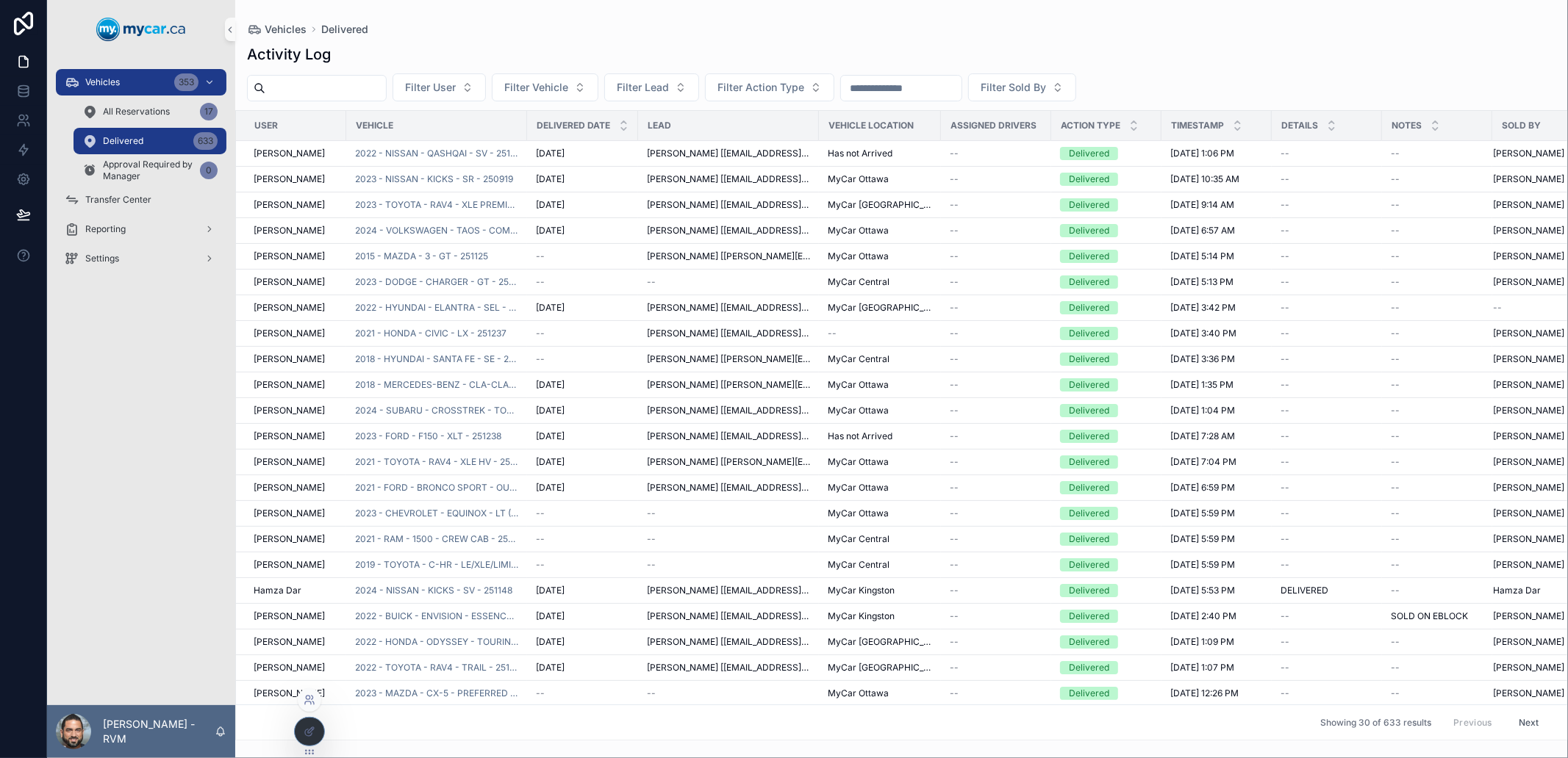
click at [311, 704] on icon at bounding box center [308, 703] width 6 height 3
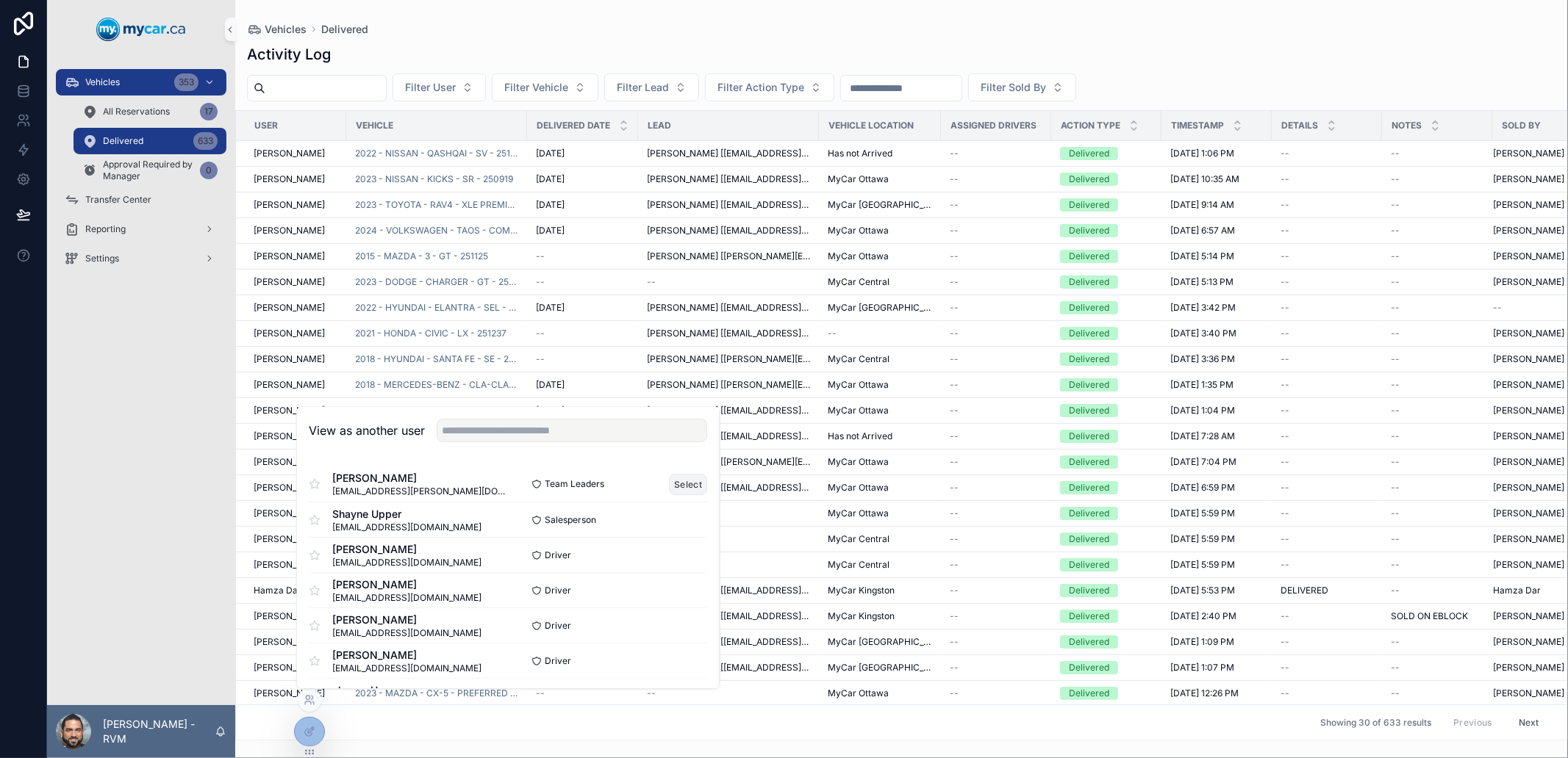
click at [670, 486] on button "Select" at bounding box center [689, 485] width 38 height 22
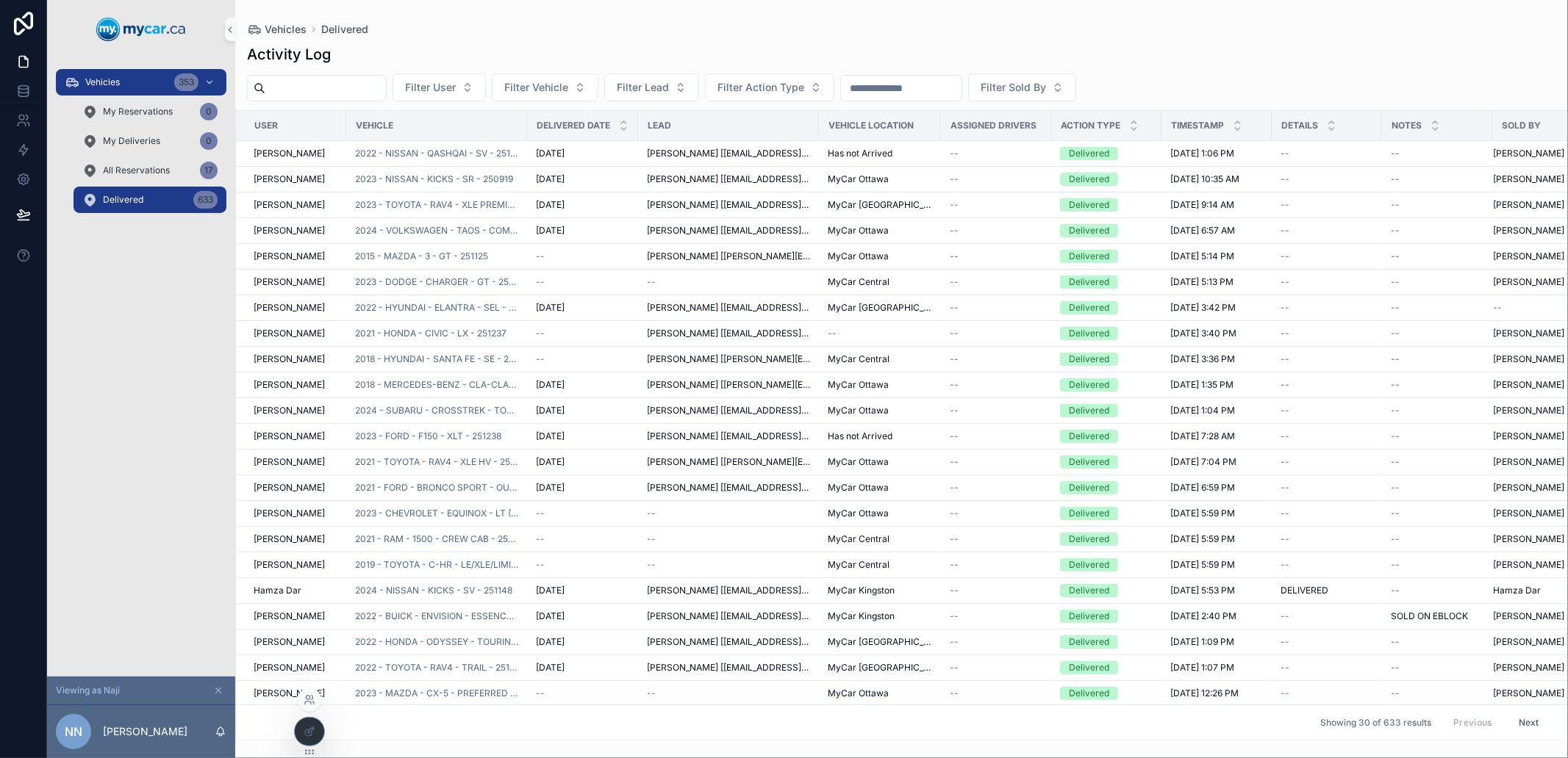
click at [304, 701] on icon at bounding box center [310, 700] width 12 height 12
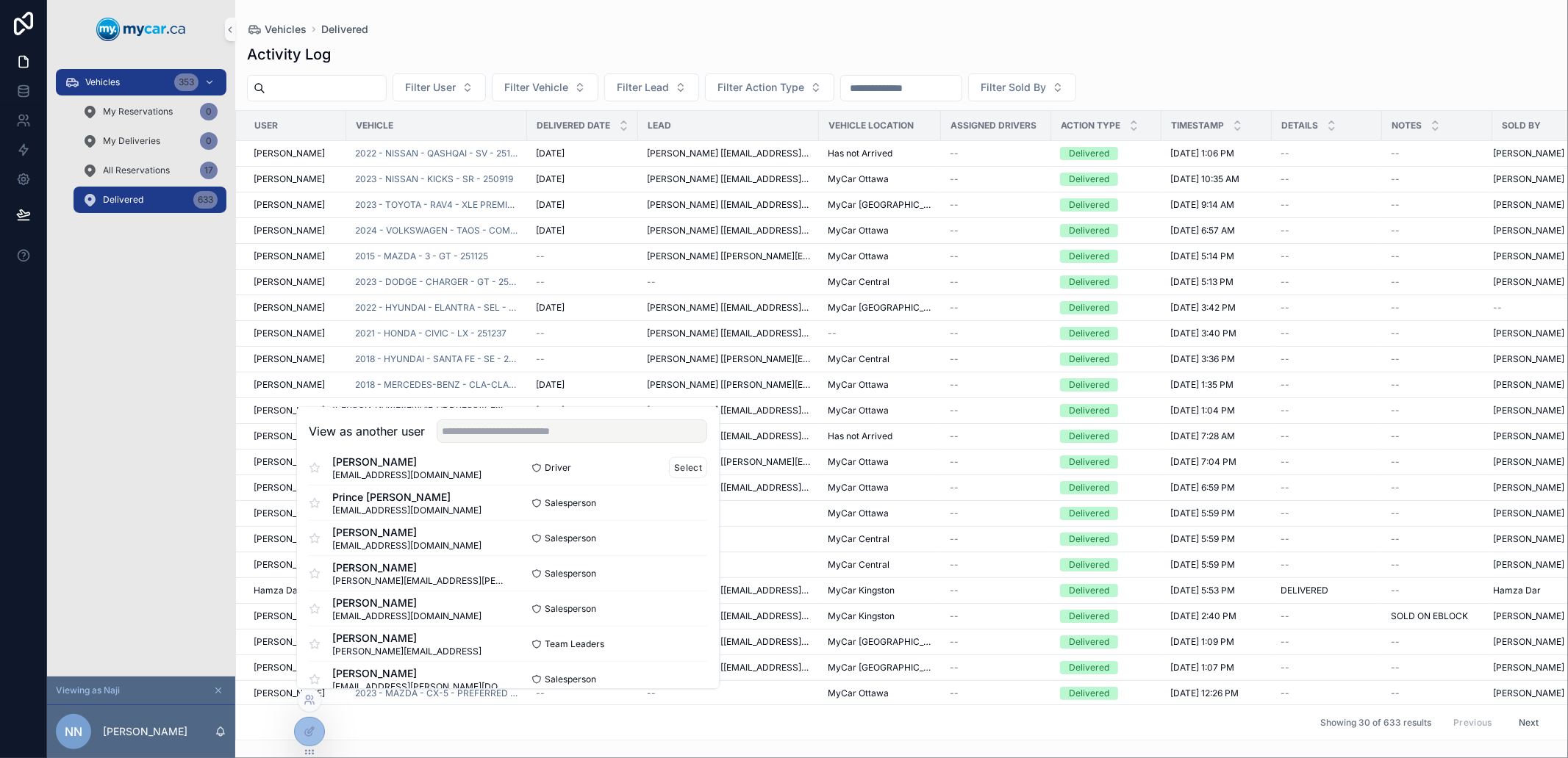
scroll to position [653, 0]
click at [683, 510] on button "Select" at bounding box center [689, 503] width 38 height 22
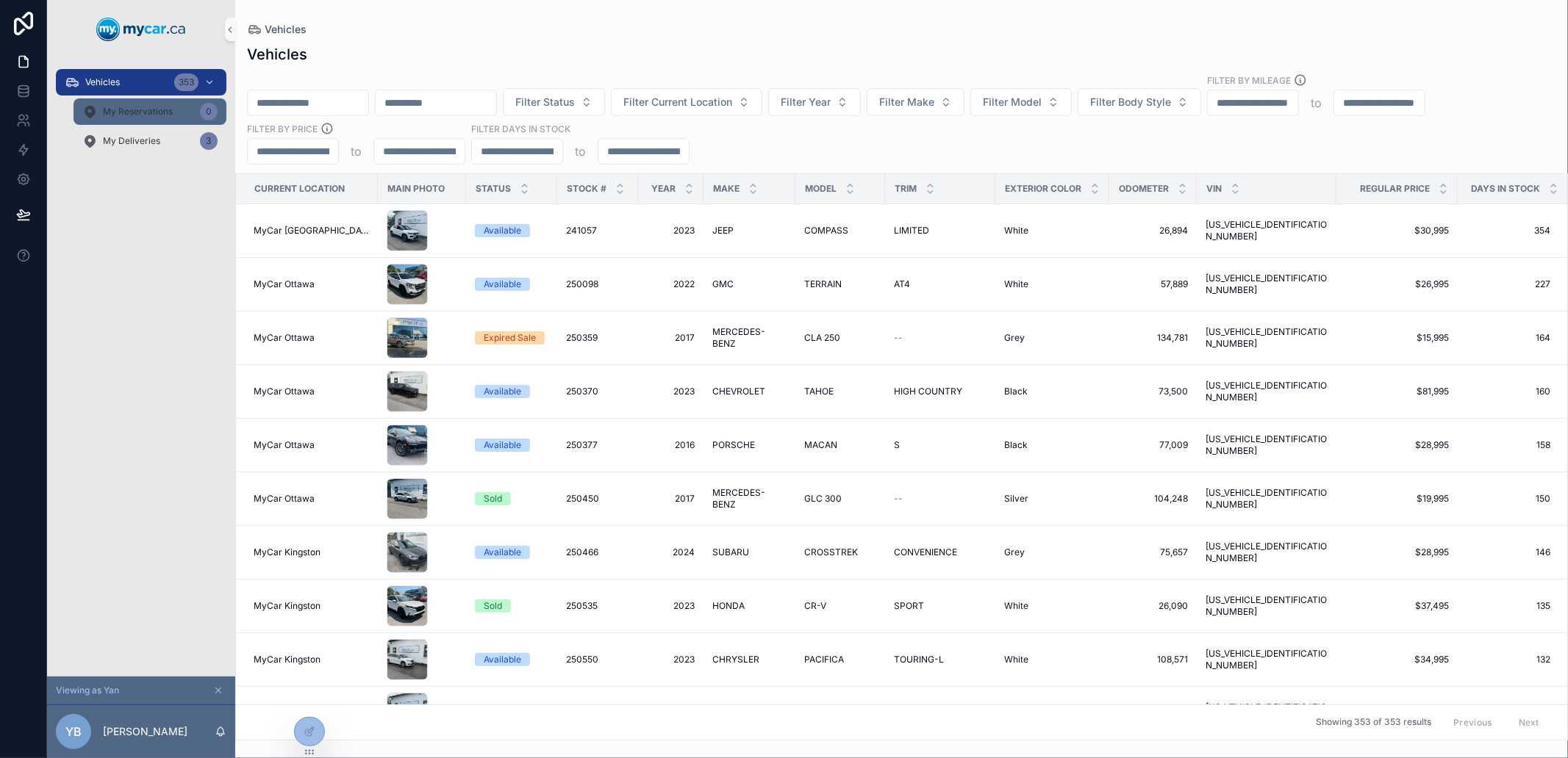
click at [133, 115] on span "My Reservations" at bounding box center [138, 112] width 70 height 12
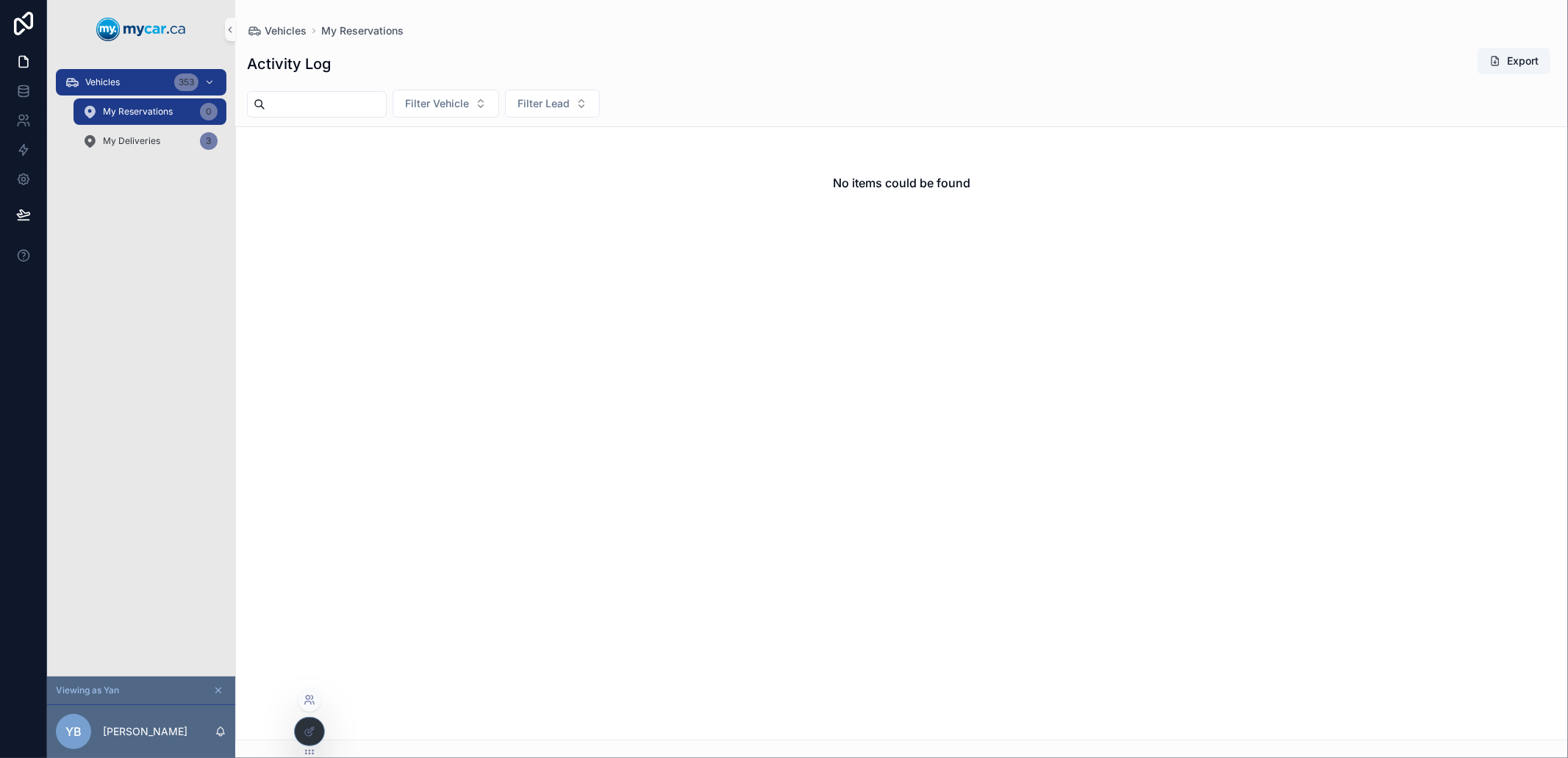
click at [306, 699] on icon at bounding box center [308, 698] width 4 height 4
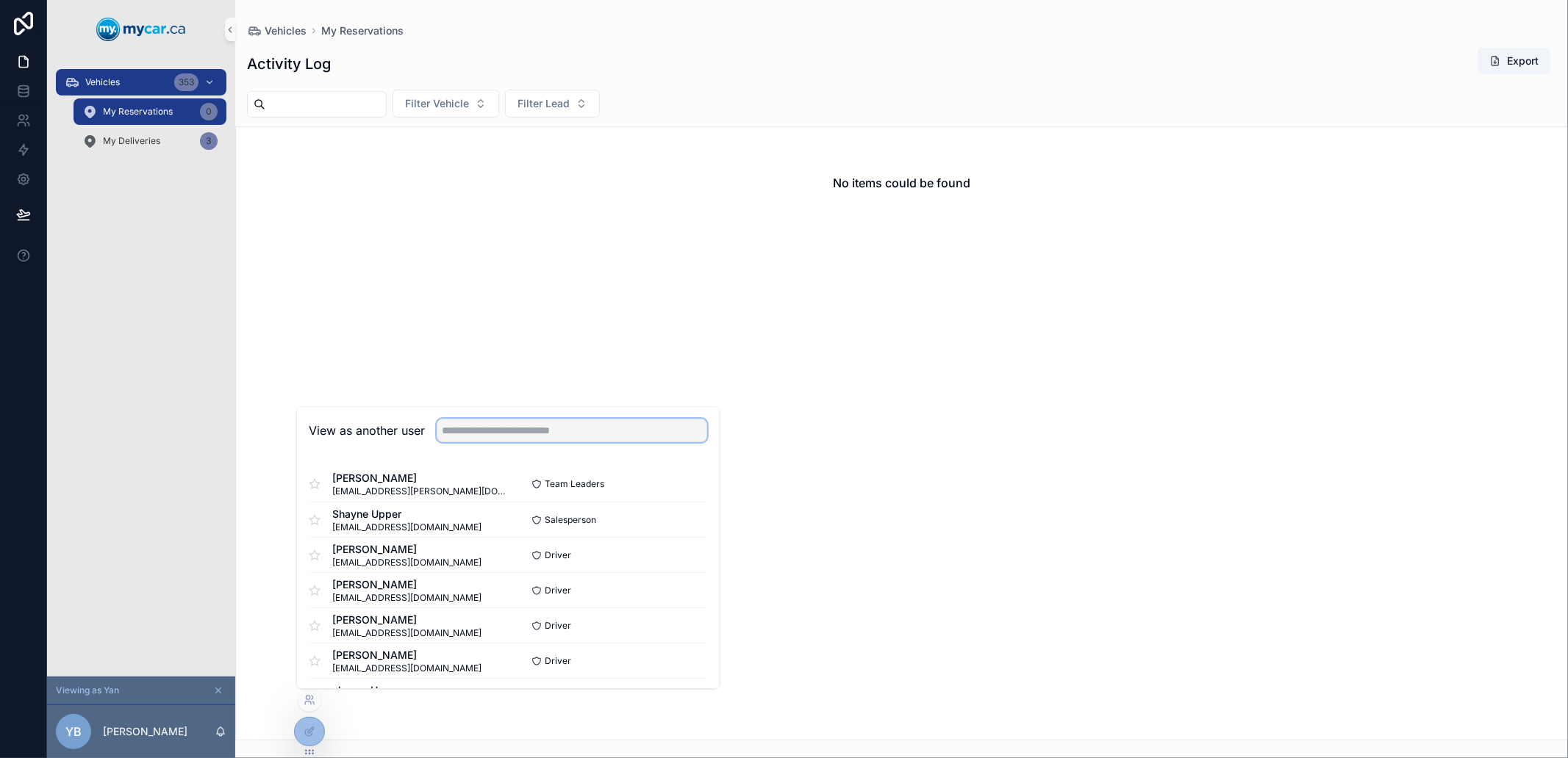
click at [481, 437] on input "text" at bounding box center [572, 432] width 271 height 24
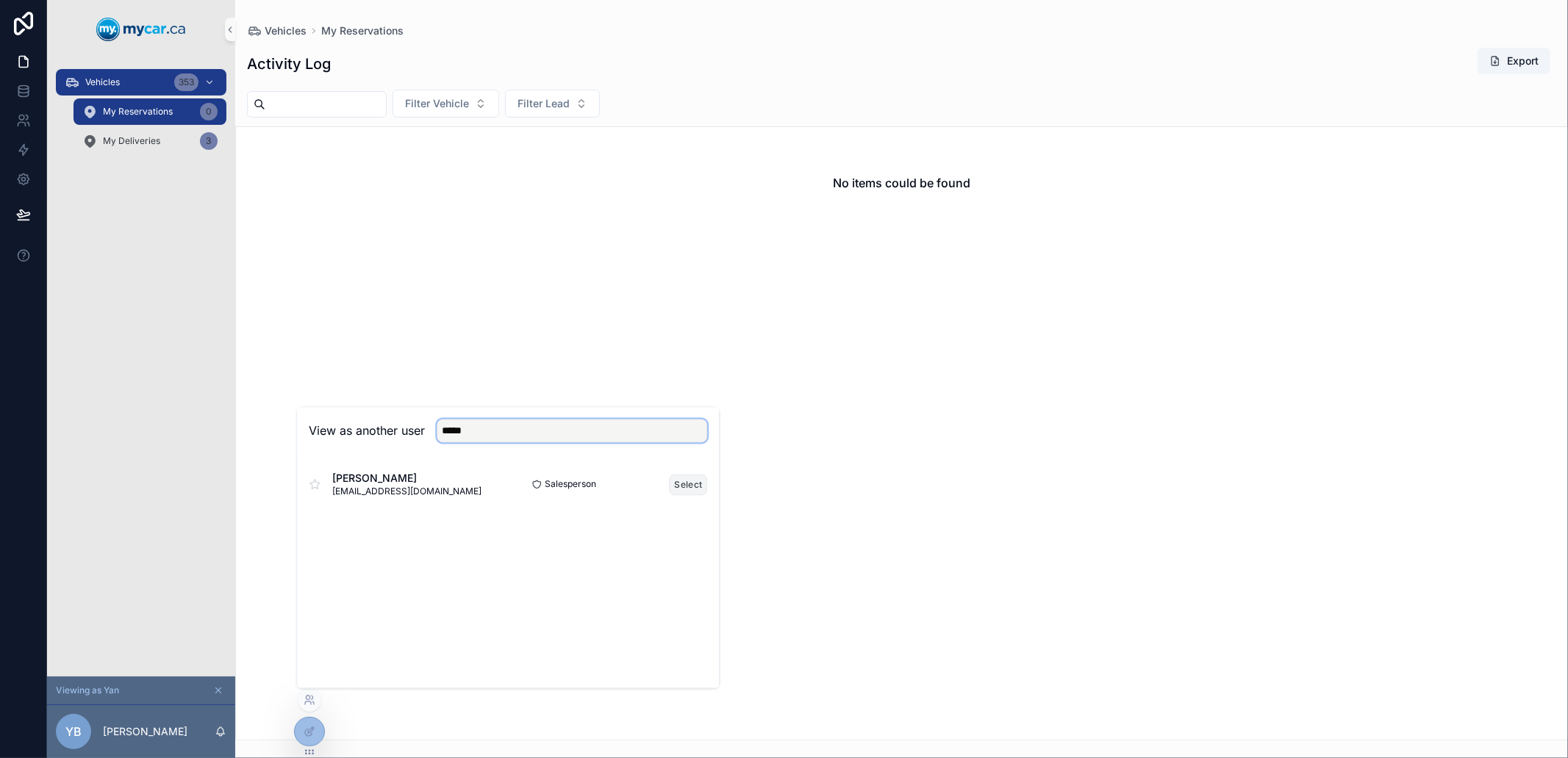
type input "*****"
click at [679, 485] on button "Select" at bounding box center [689, 485] width 38 height 22
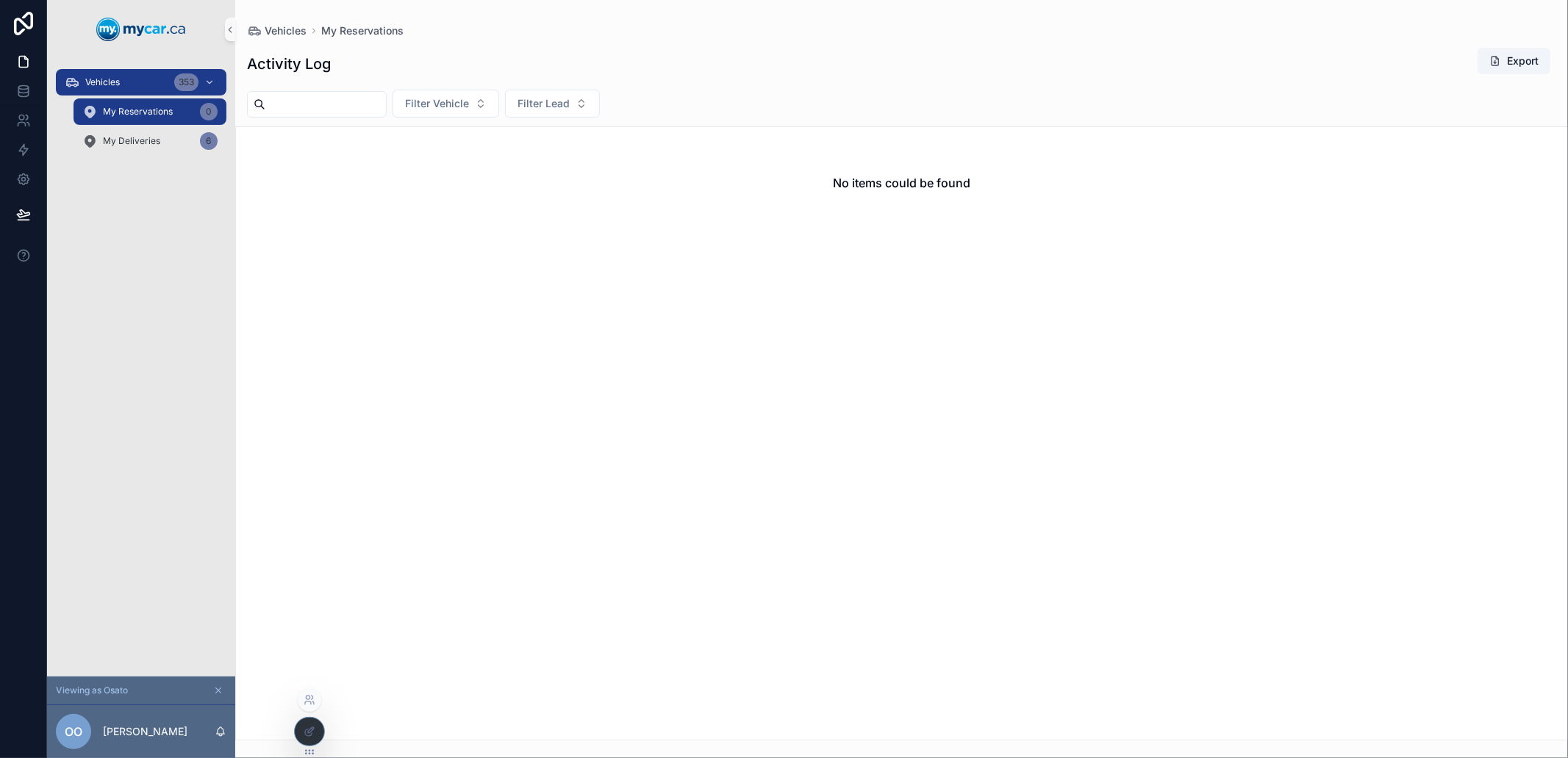
click at [318, 691] on div at bounding box center [310, 700] width 24 height 24
click at [304, 706] on icon at bounding box center [310, 700] width 12 height 12
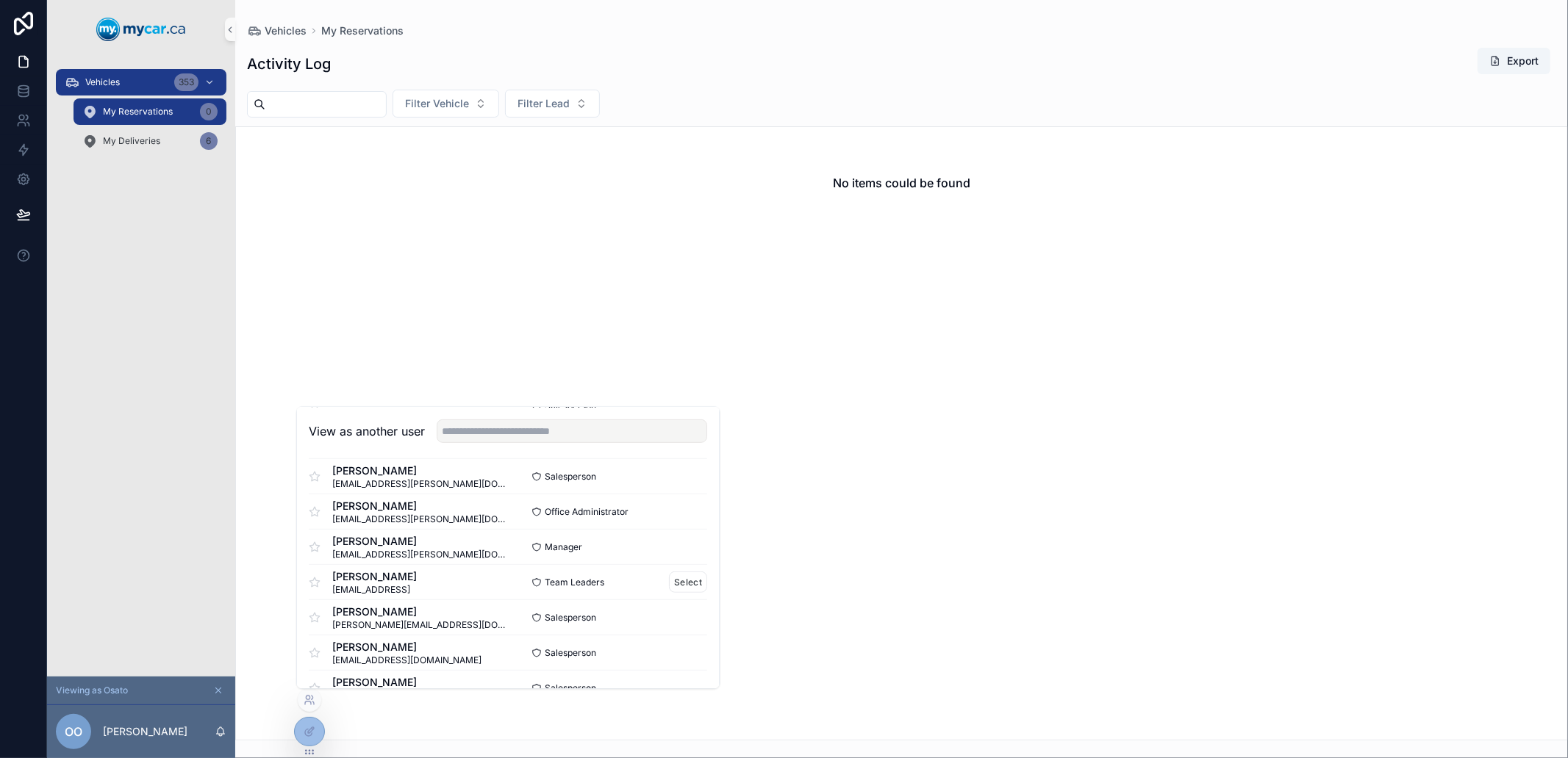
scroll to position [1380, 0]
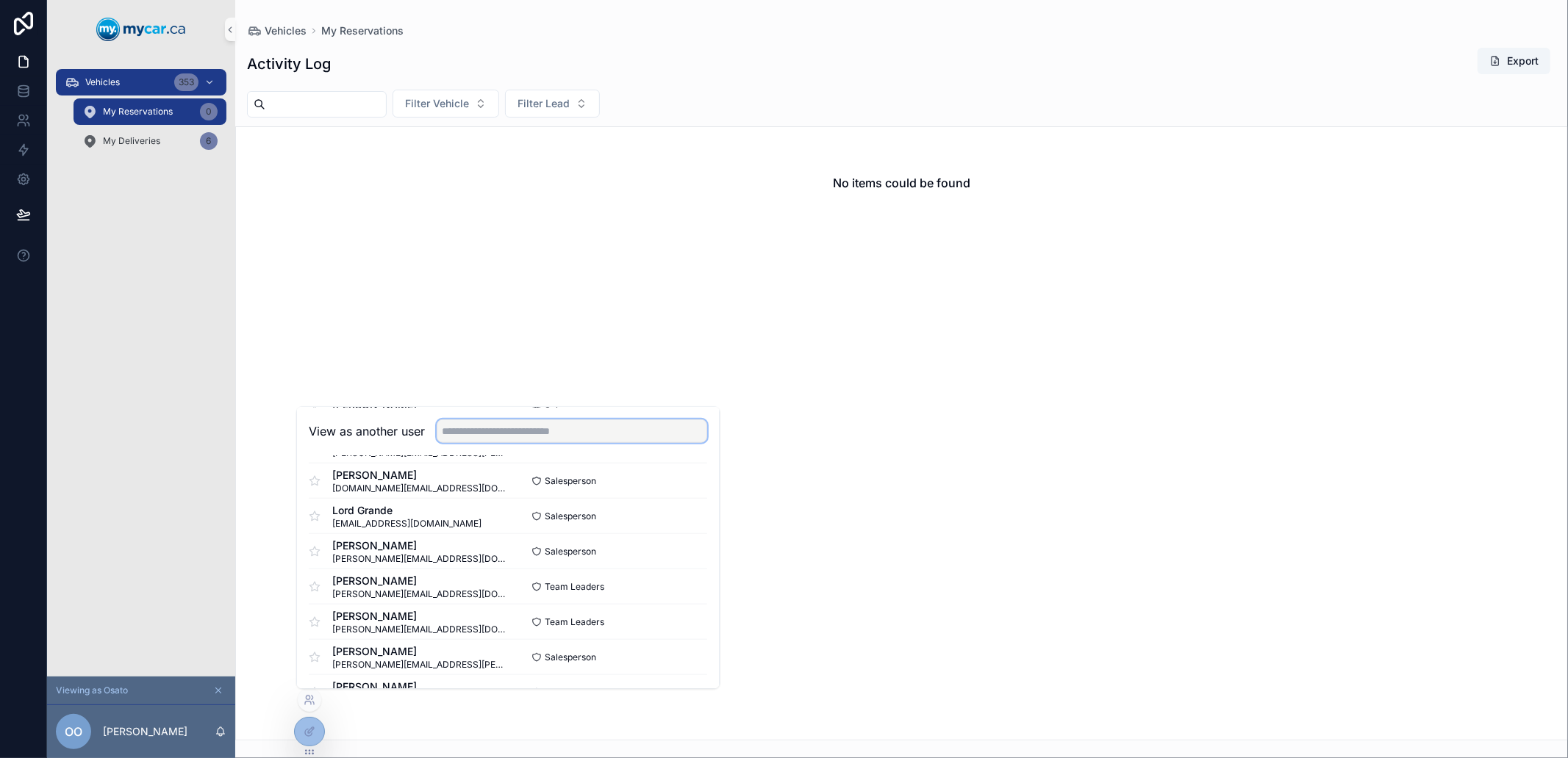
click at [514, 435] on input "text" at bounding box center [572, 432] width 271 height 24
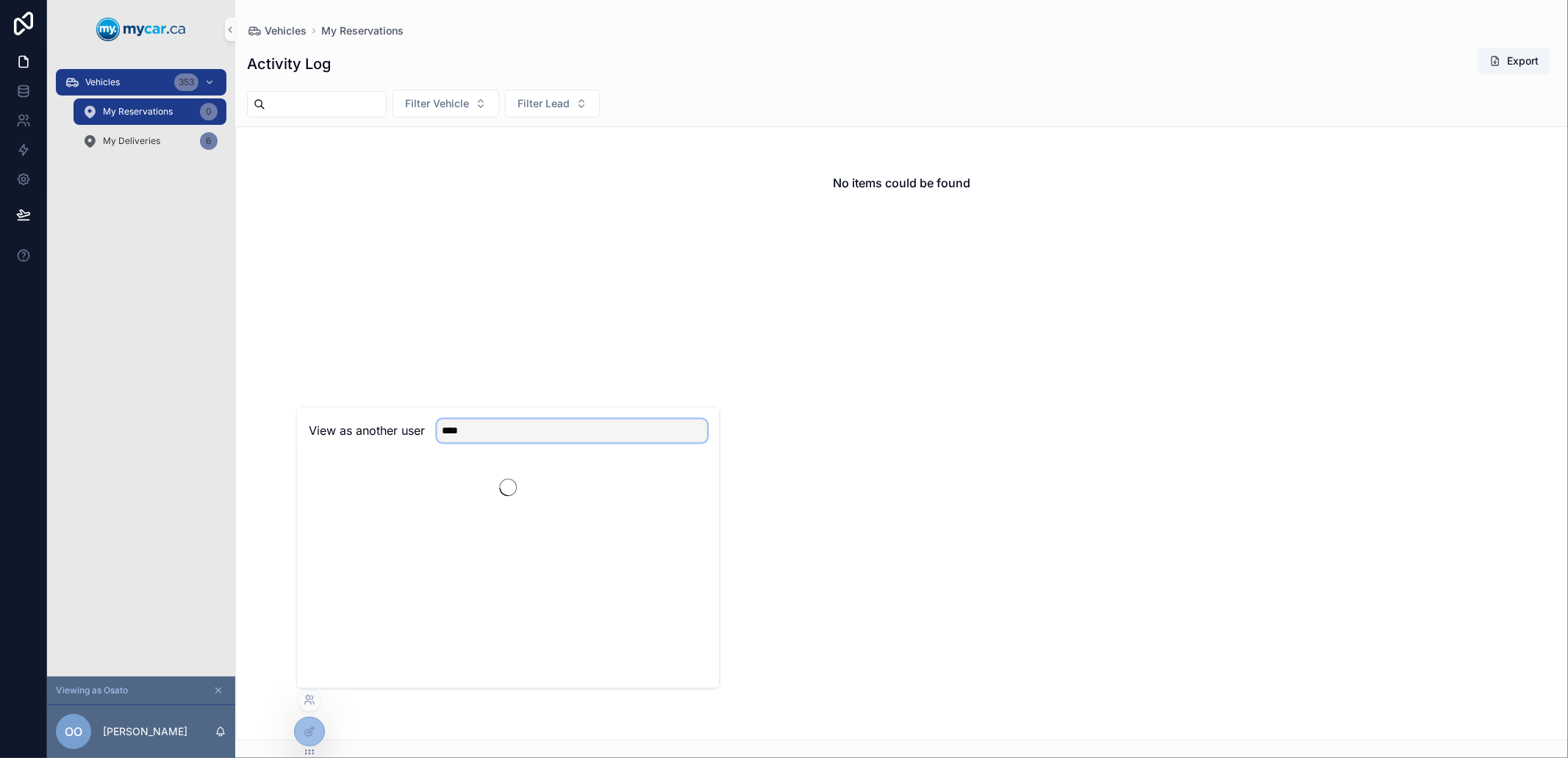
scroll to position [0, 0]
type input "****"
click at [682, 485] on button "Select" at bounding box center [689, 485] width 38 height 22
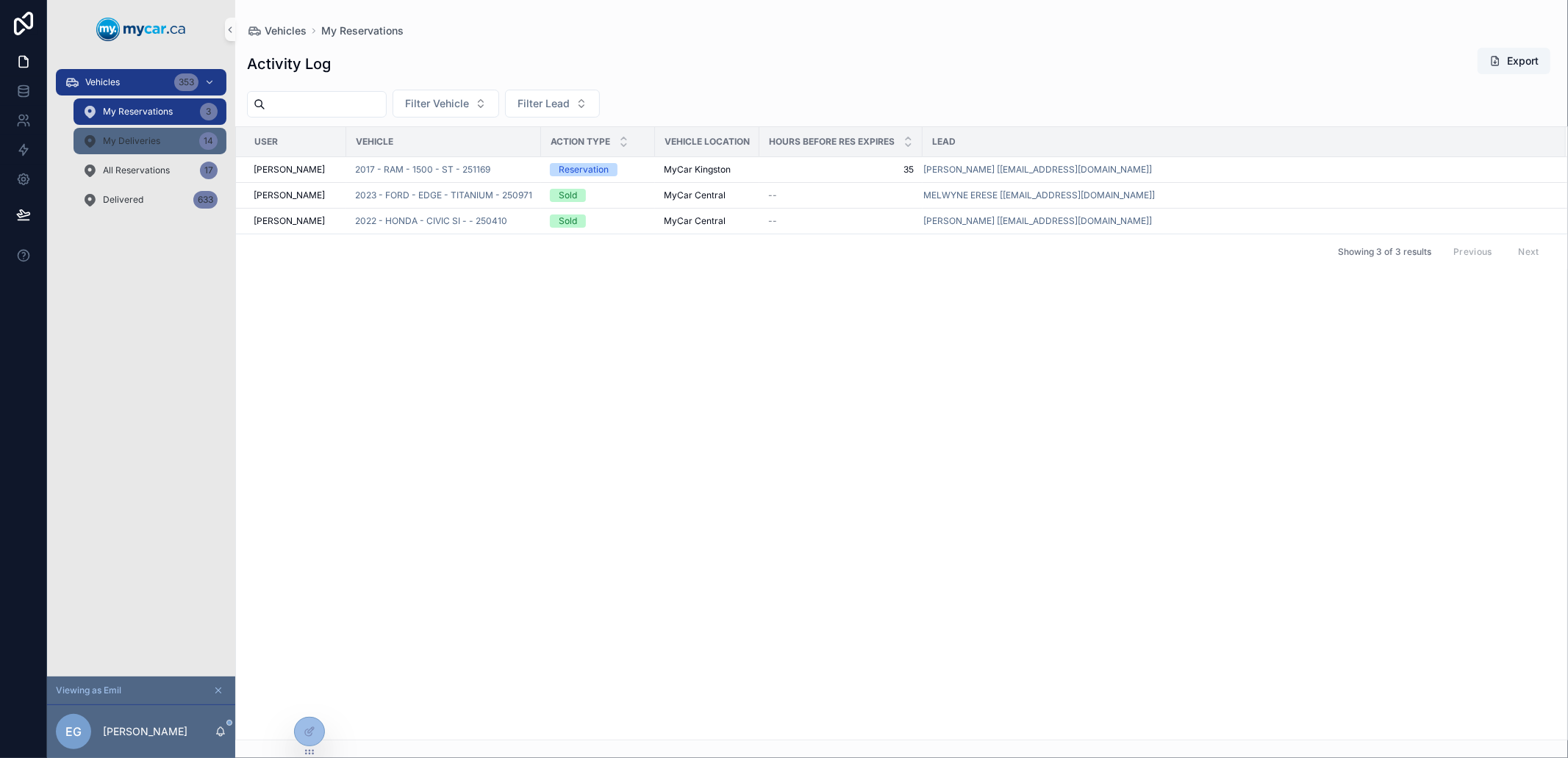
click at [181, 131] on div "My Deliveries 14" at bounding box center [151, 142] width 136 height 24
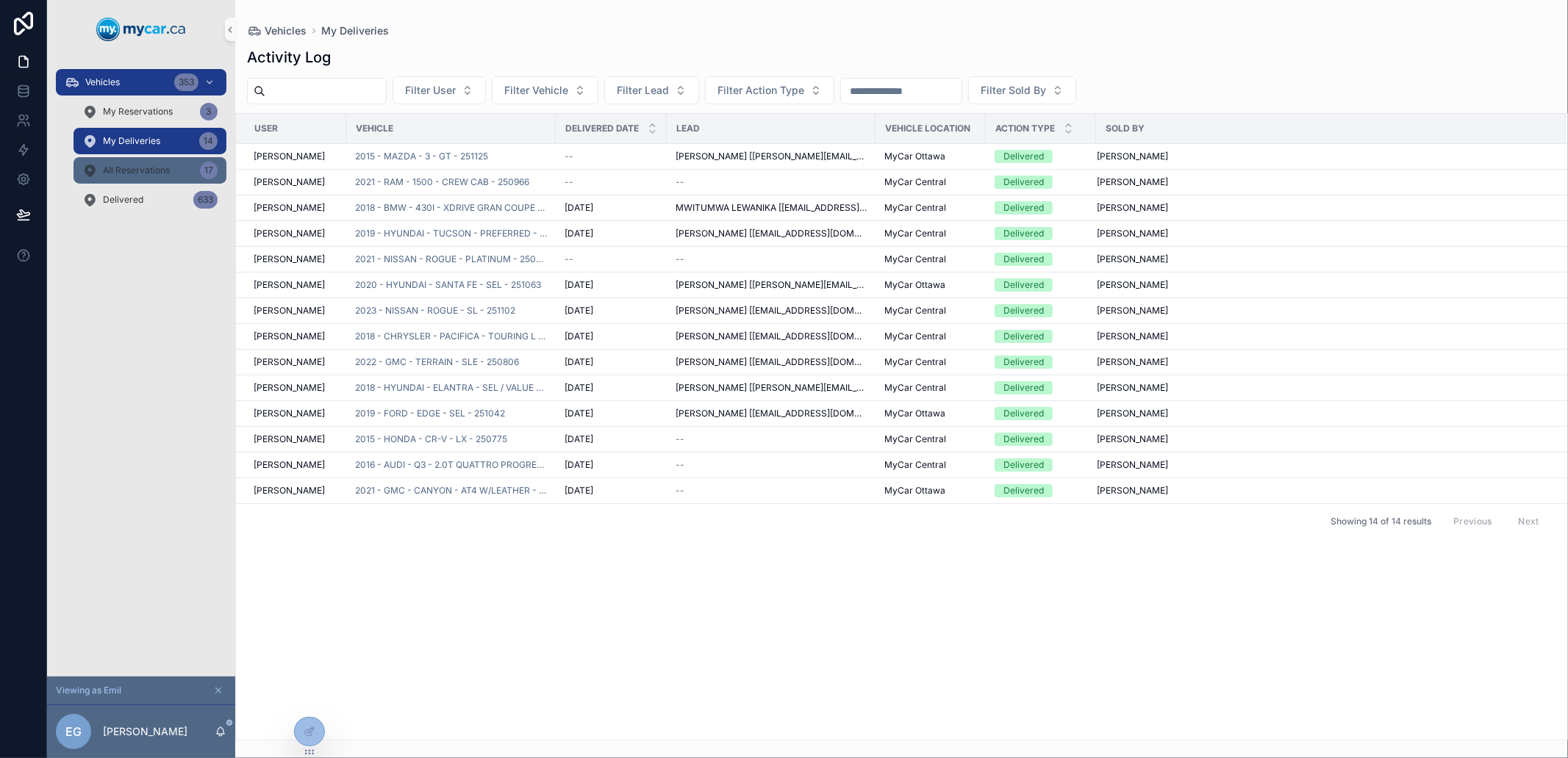
click at [136, 172] on span "All Reservations" at bounding box center [137, 170] width 67 height 12
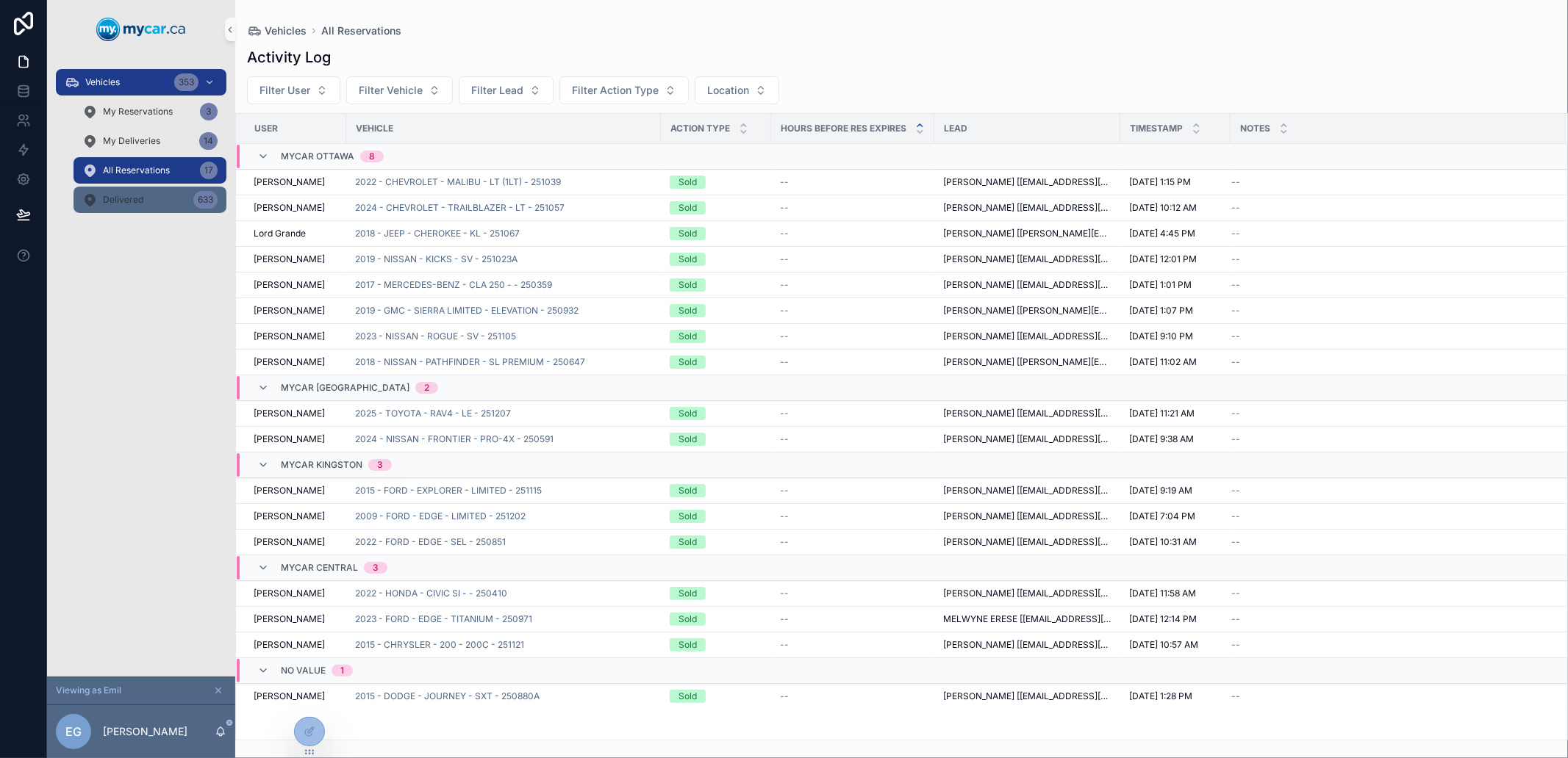
click at [147, 194] on div "Delivered 633" at bounding box center [151, 200] width 136 height 24
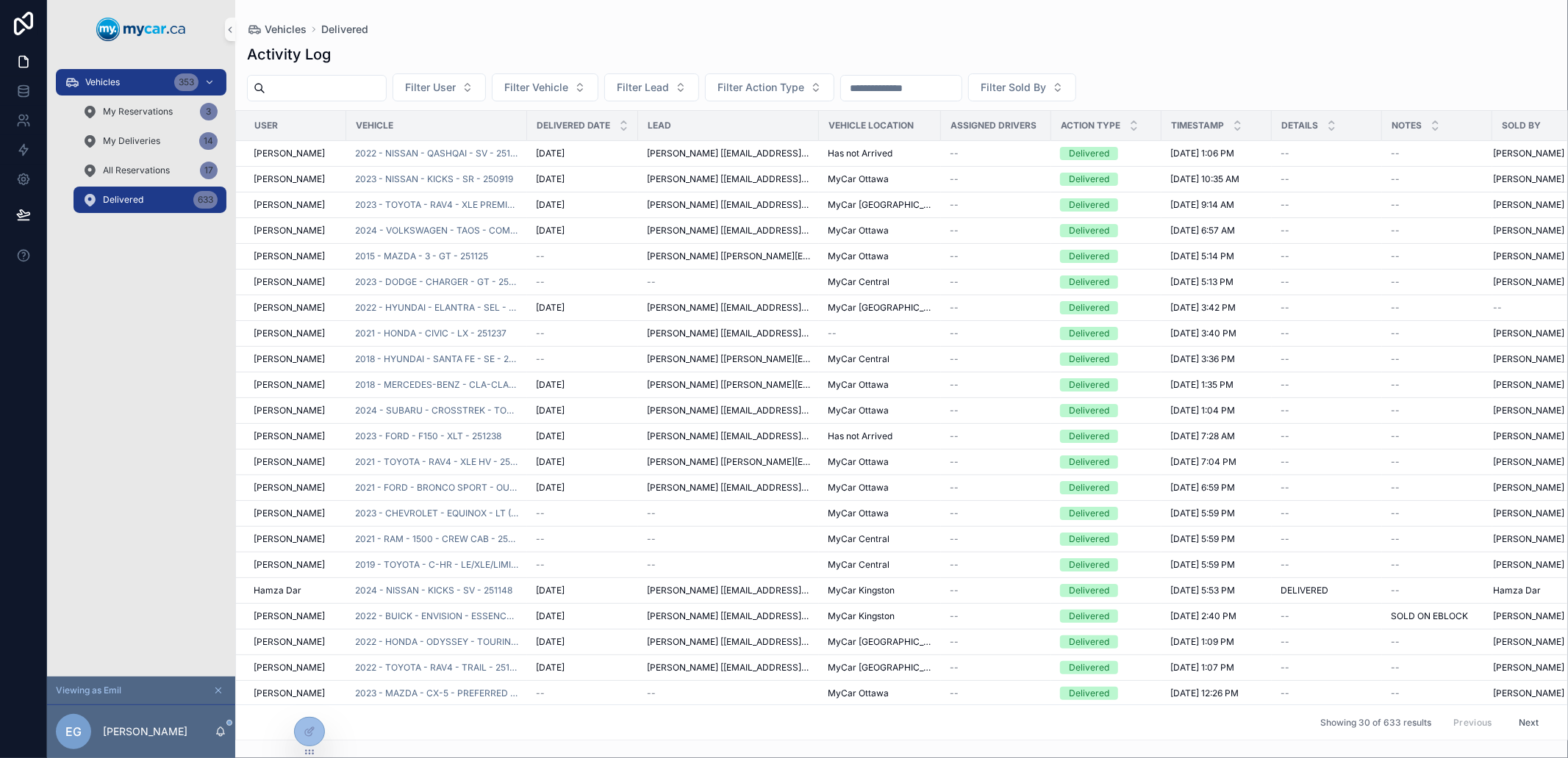
click at [192, 355] on div "Vehicles 353 My Reservations 3 My Deliveries 14 All Reservations 17 Delivered 6…" at bounding box center [141, 368] width 188 height 618
click at [307, 706] on icon at bounding box center [310, 700] width 12 height 12
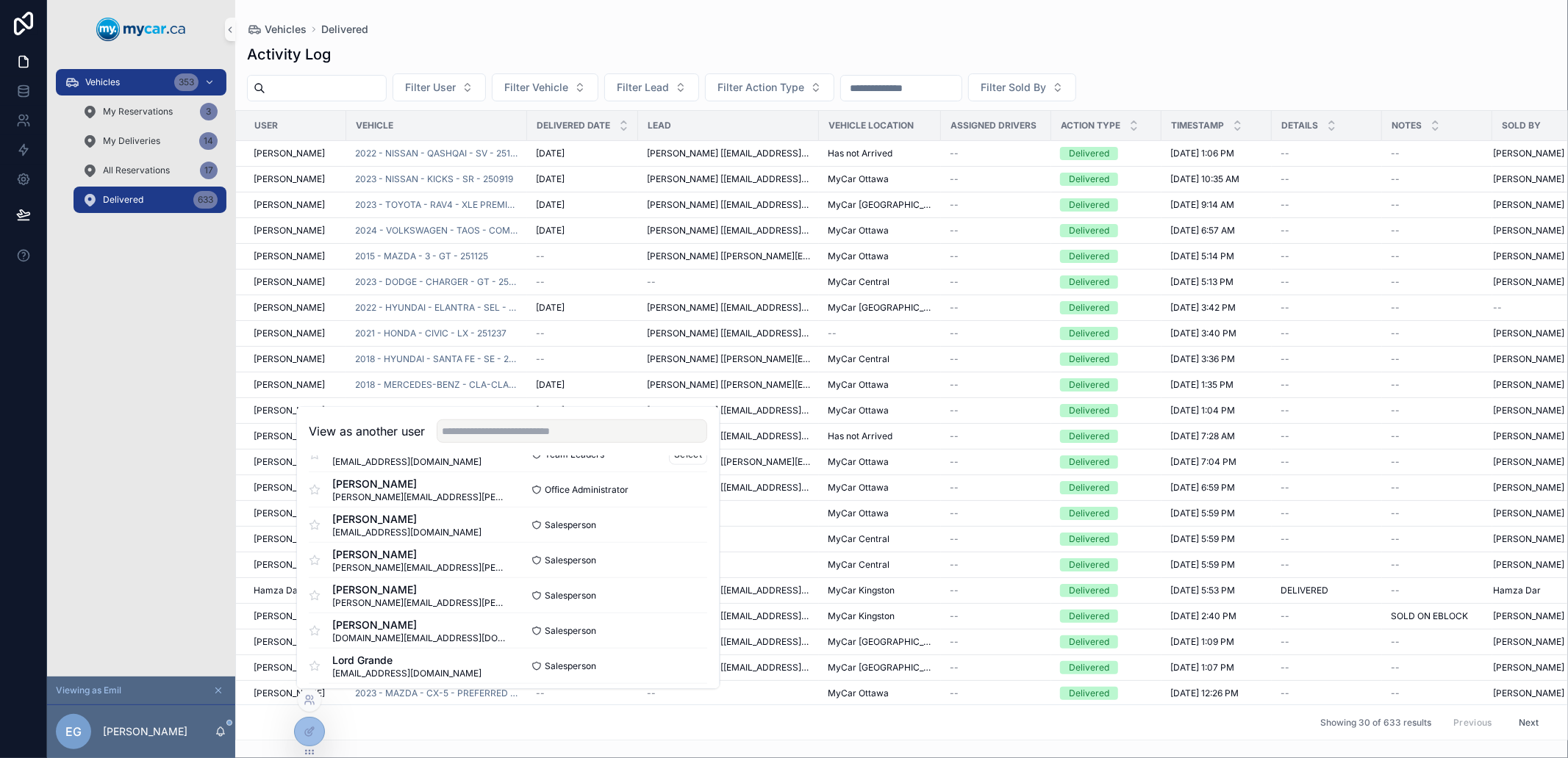
scroll to position [1223, 0]
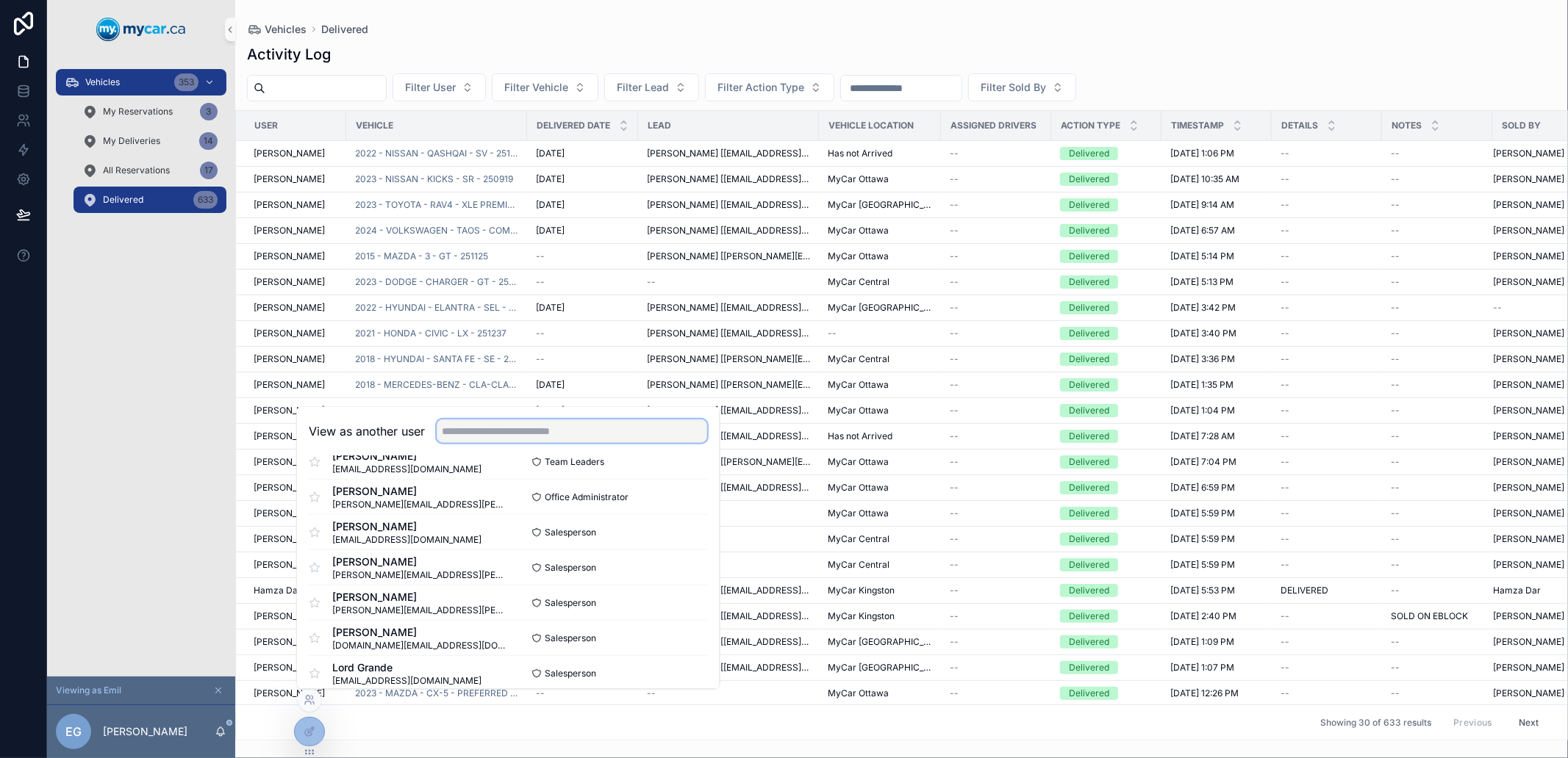
click at [584, 425] on input "text" at bounding box center [572, 432] width 271 height 24
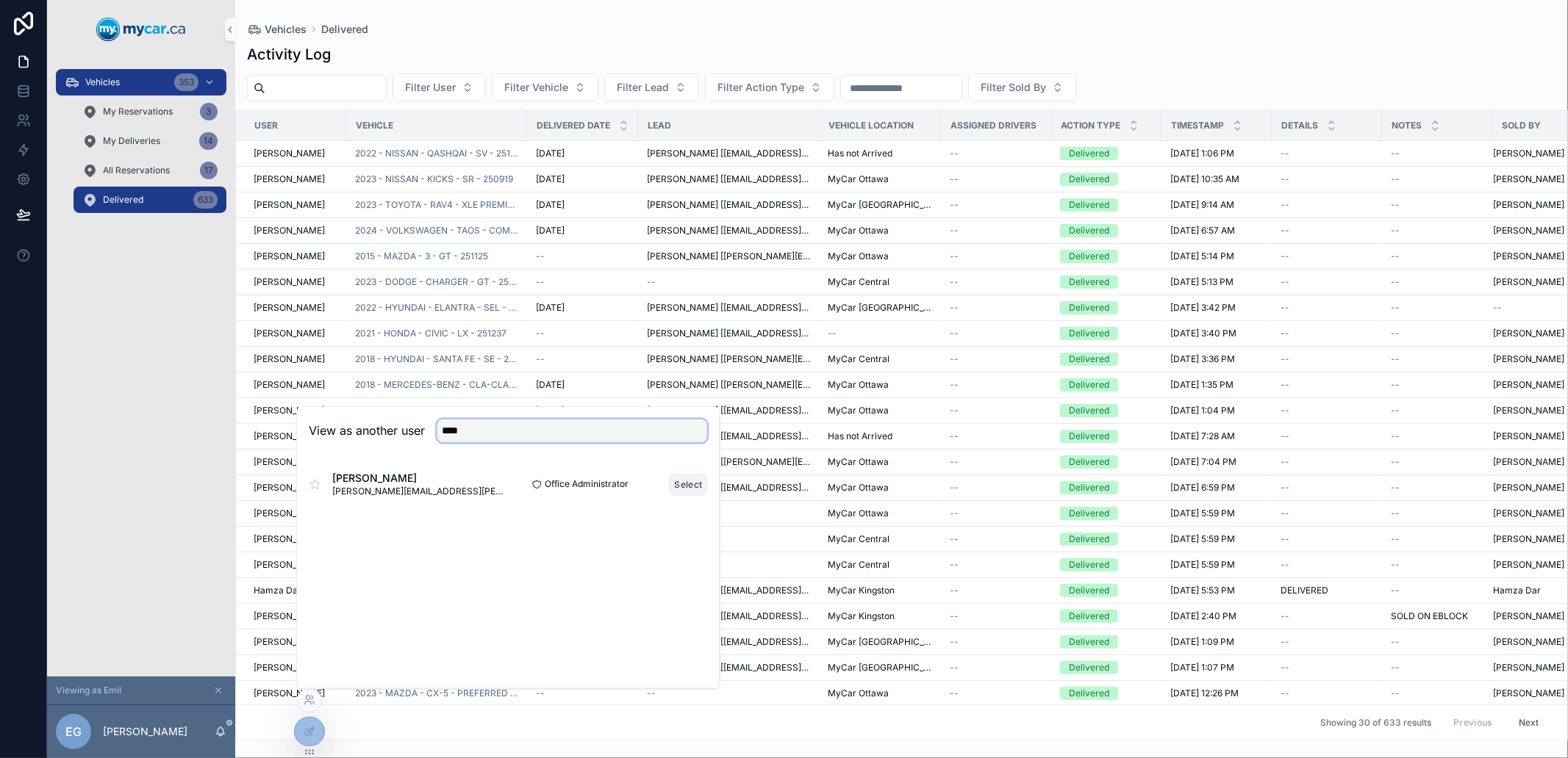
type input "****"
click at [687, 479] on button "Select" at bounding box center [689, 485] width 38 height 22
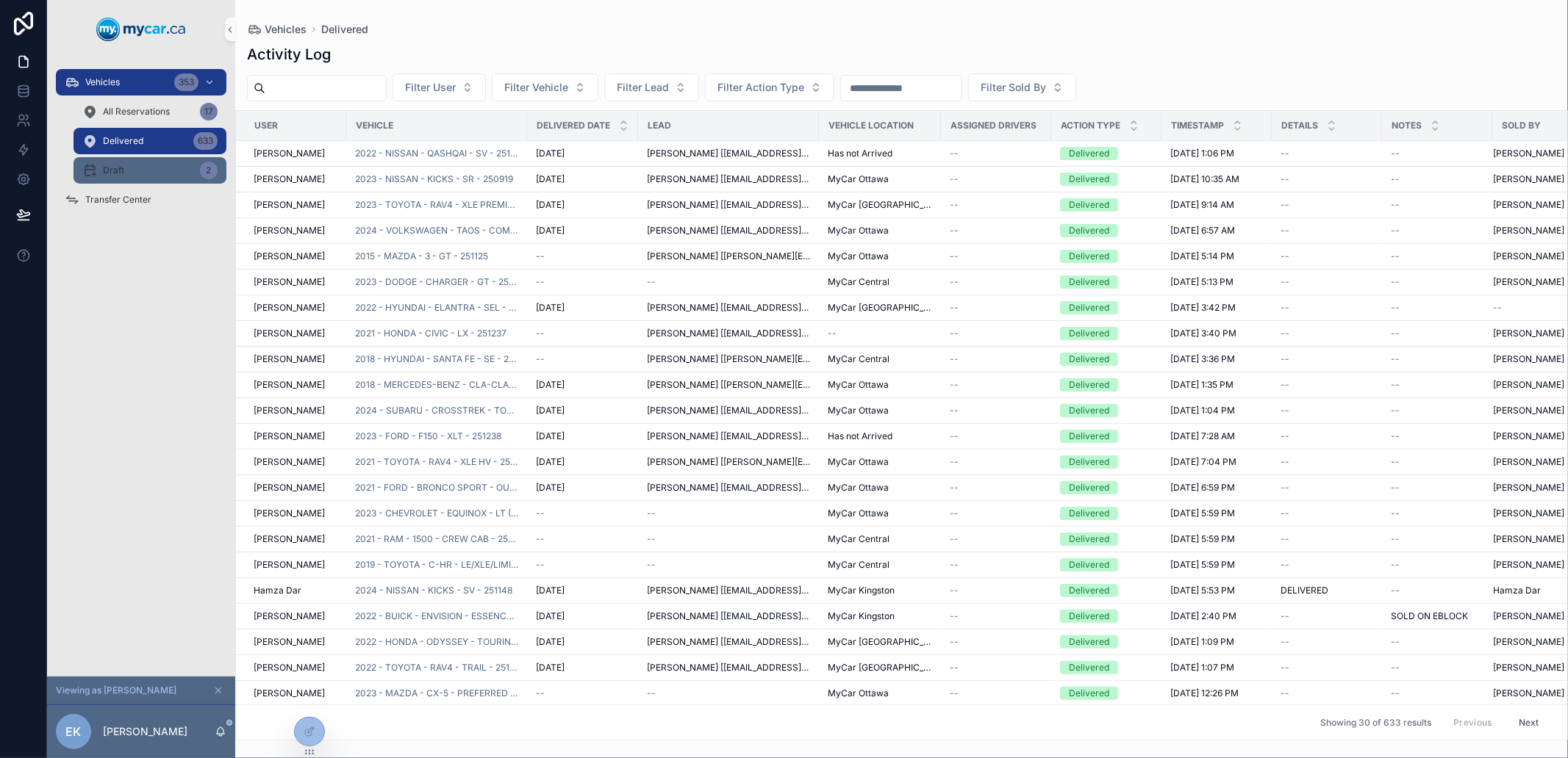
click at [152, 170] on div "Draft 2" at bounding box center [151, 170] width 136 height 24
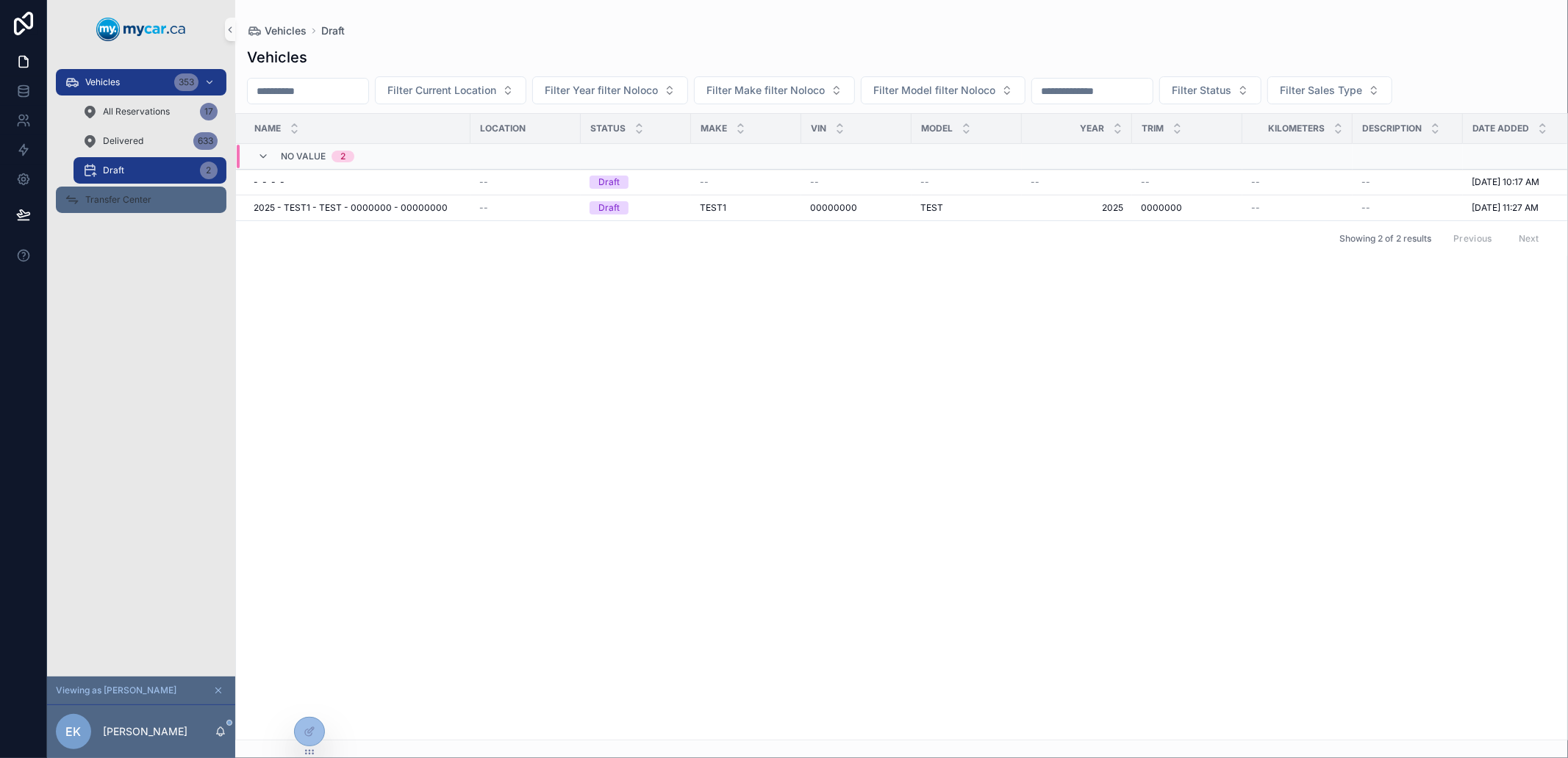
click at [144, 188] on div "Transfer Center" at bounding box center [141, 200] width 152 height 24
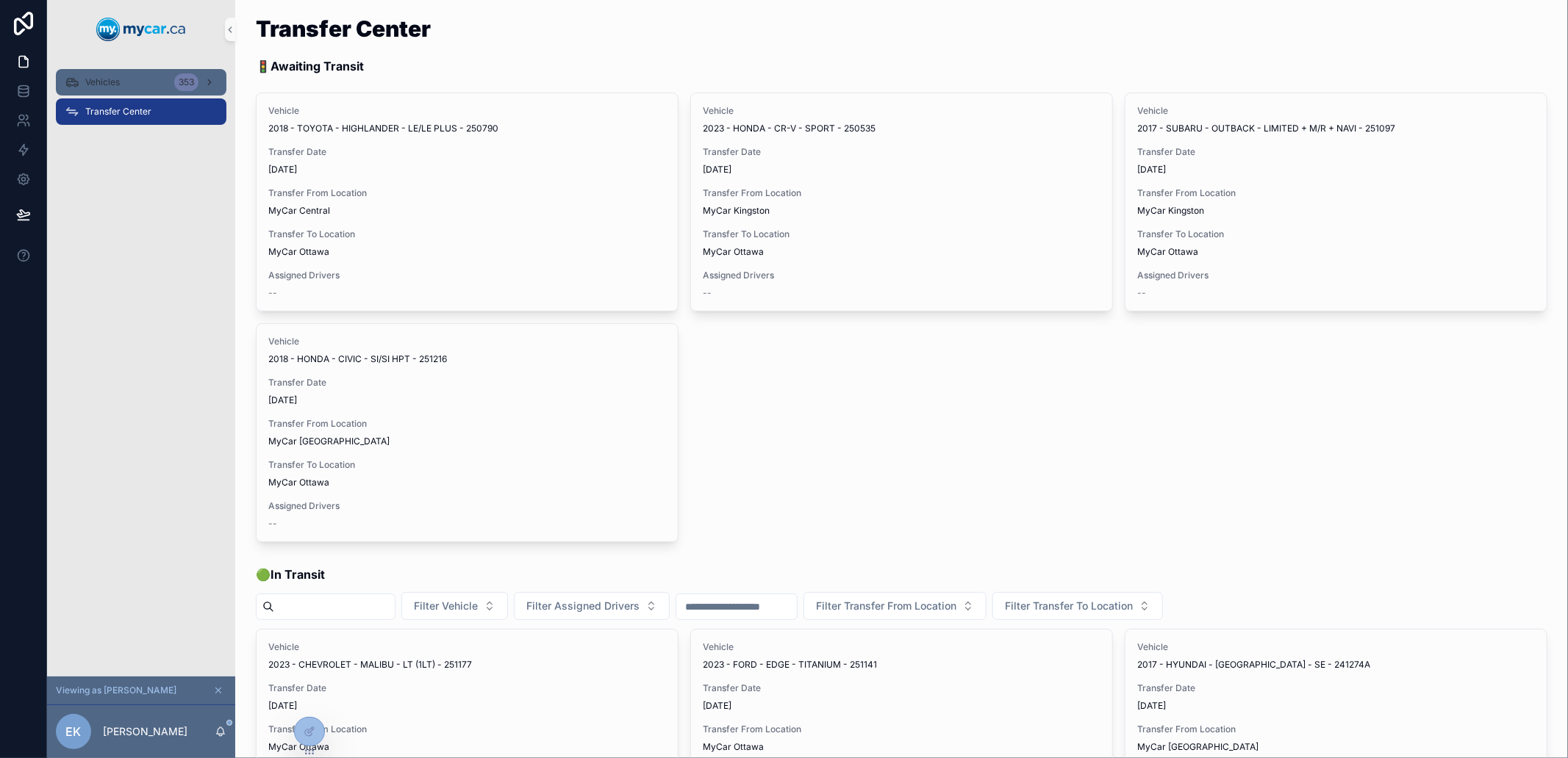
click at [135, 78] on div "Vehicles 353" at bounding box center [141, 83] width 152 height 24
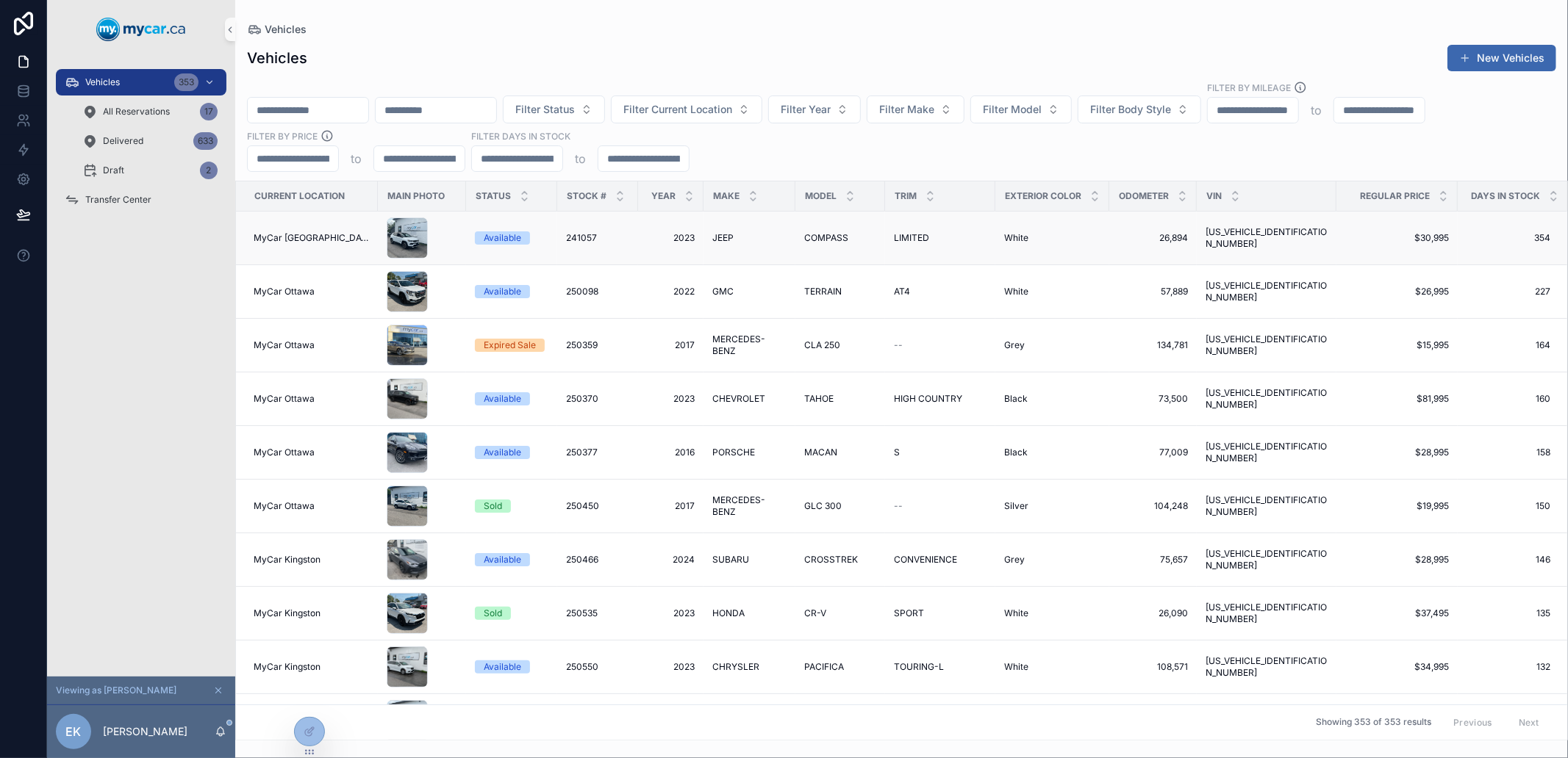
click at [466, 236] on td "Available" at bounding box center [512, 238] width 91 height 54
click at [390, 236] on div "scrollable content" at bounding box center [407, 238] width 41 height 41
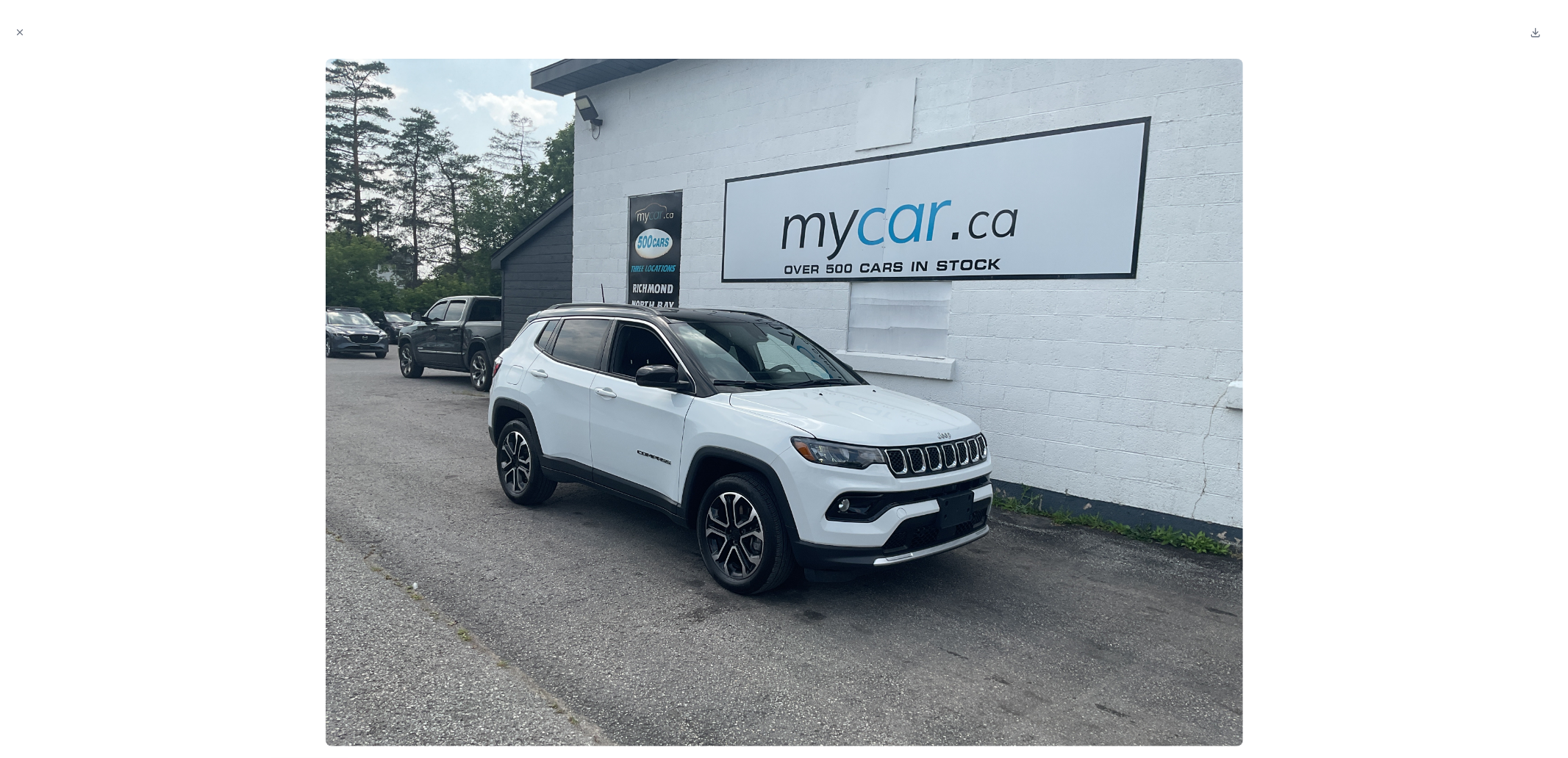
click at [172, 252] on div at bounding box center [784, 403] width 1544 height 688
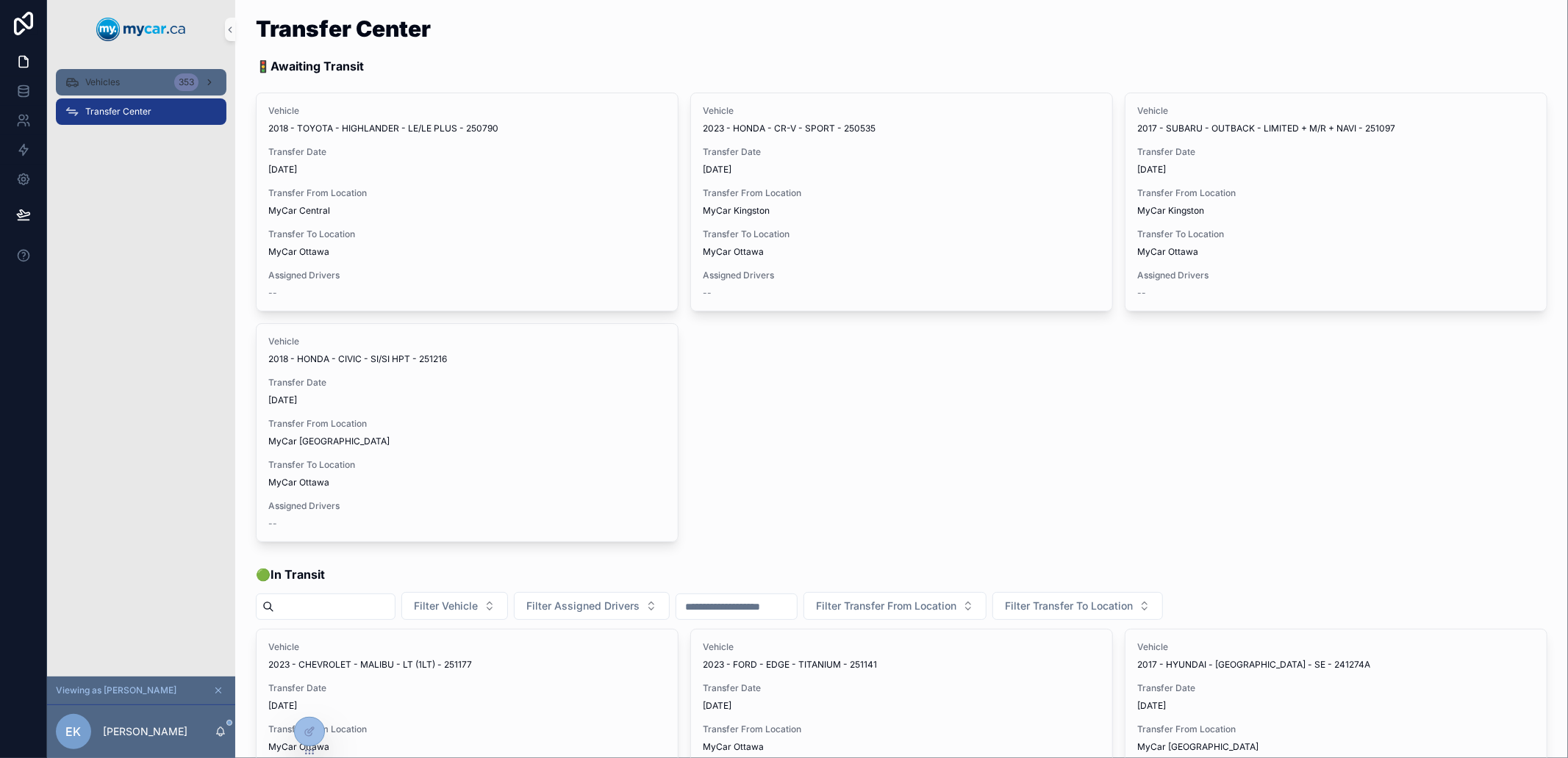
click at [133, 89] on div "Vehicles 353" at bounding box center [141, 83] width 152 height 24
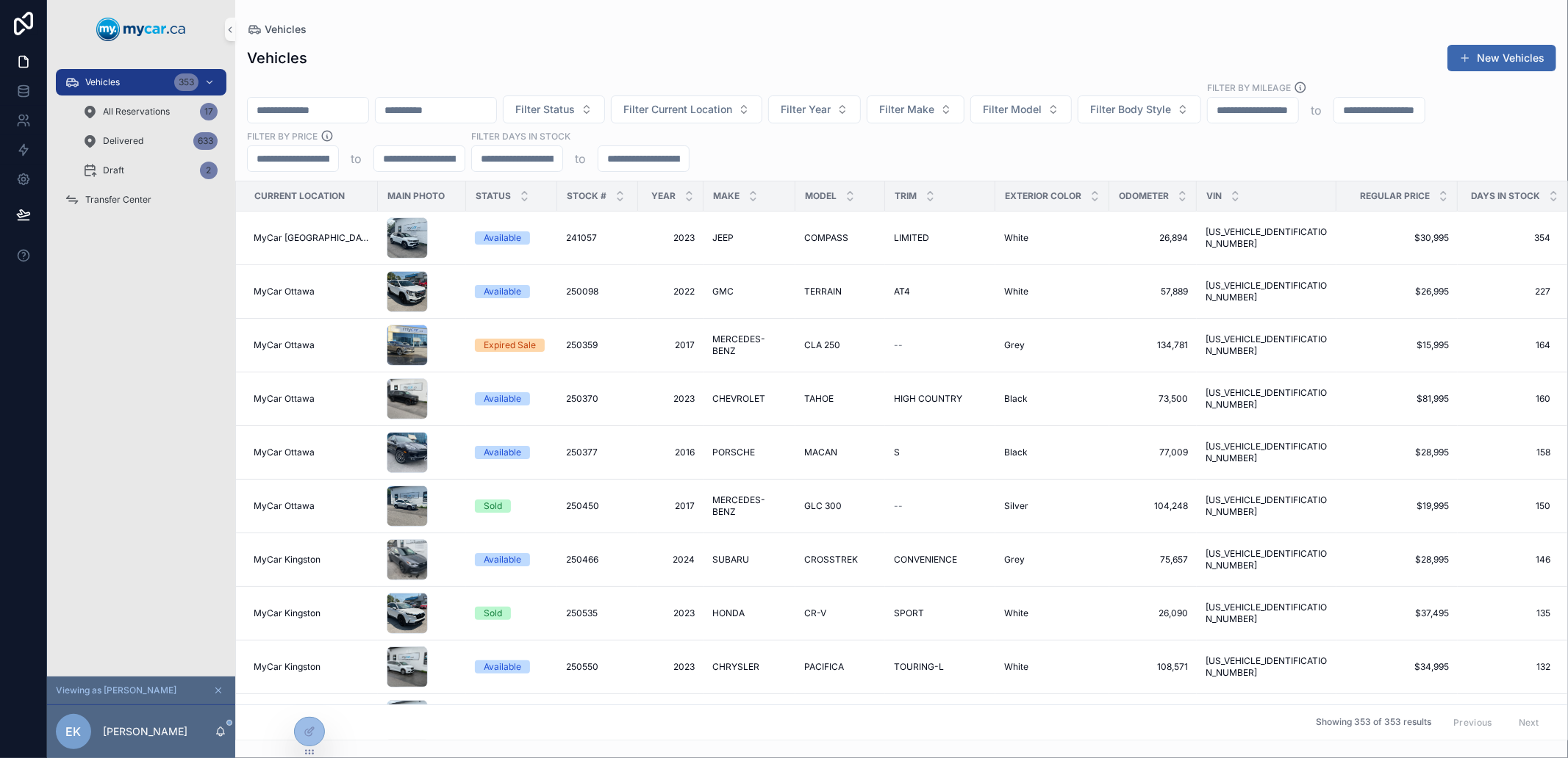
click at [567, 236] on span "241057" at bounding box center [581, 238] width 30 height 12
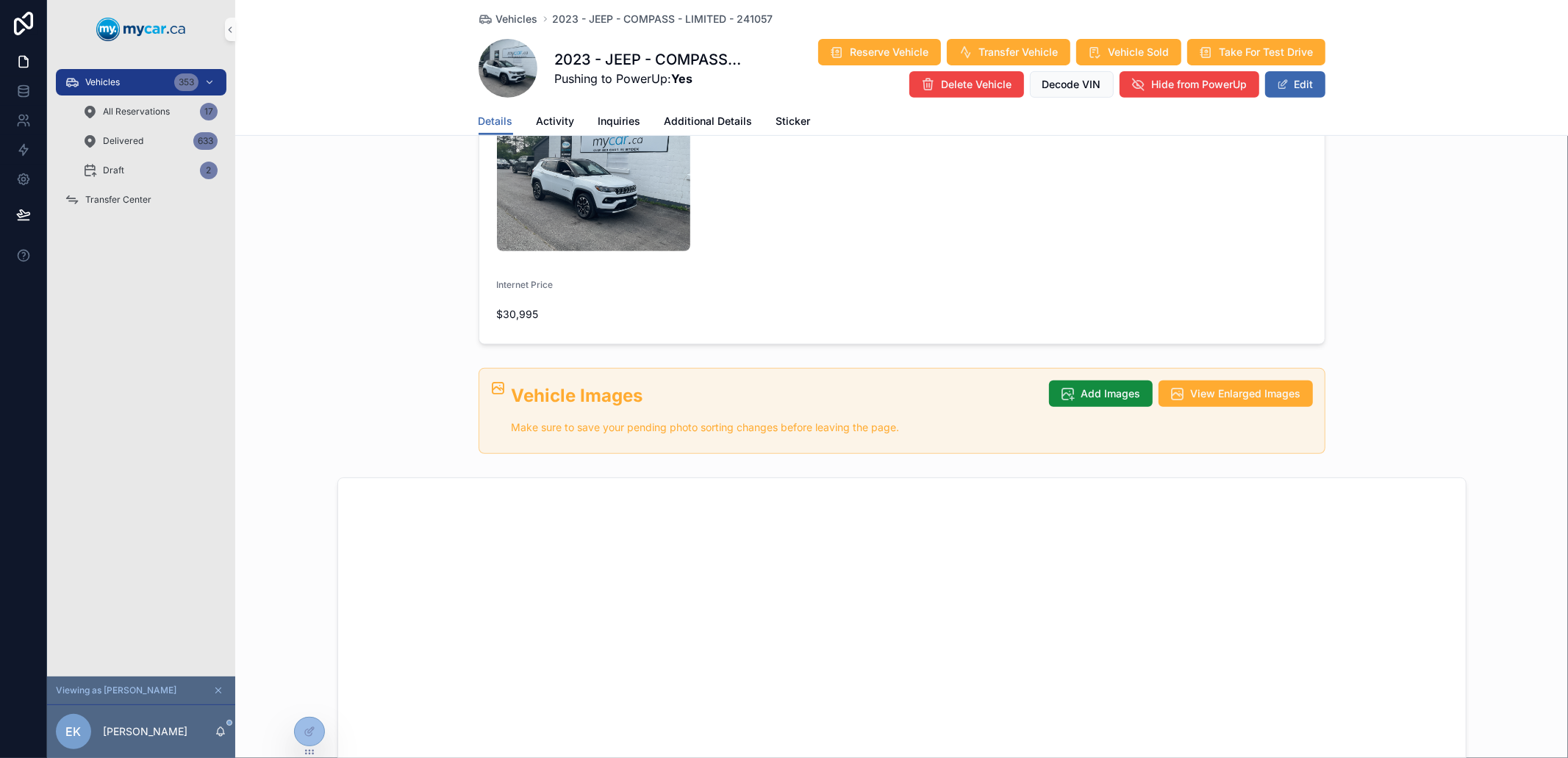
scroll to position [336, 0]
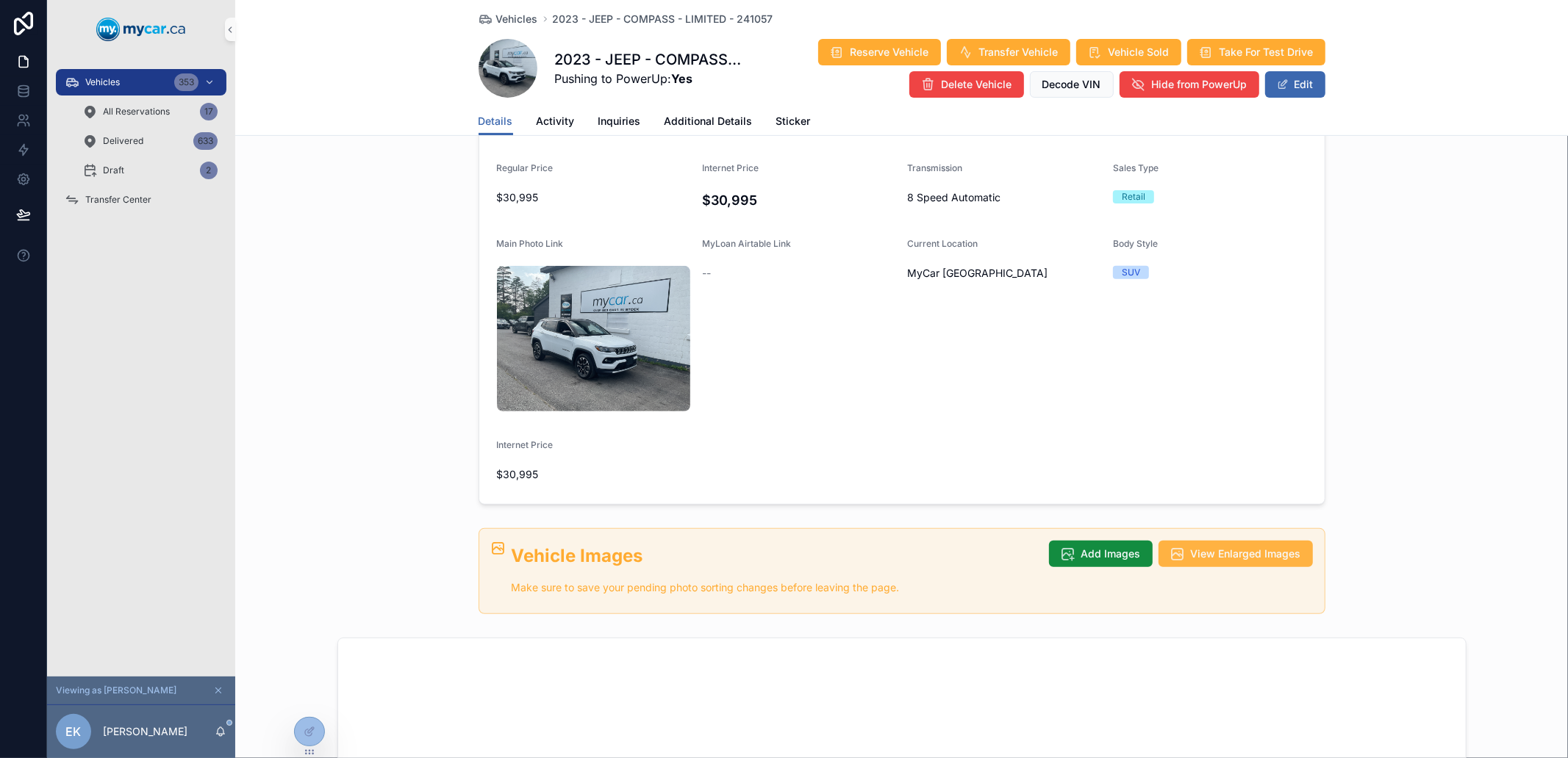
click at [1236, 541] on button "View Enlarged Images" at bounding box center [1236, 554] width 154 height 27
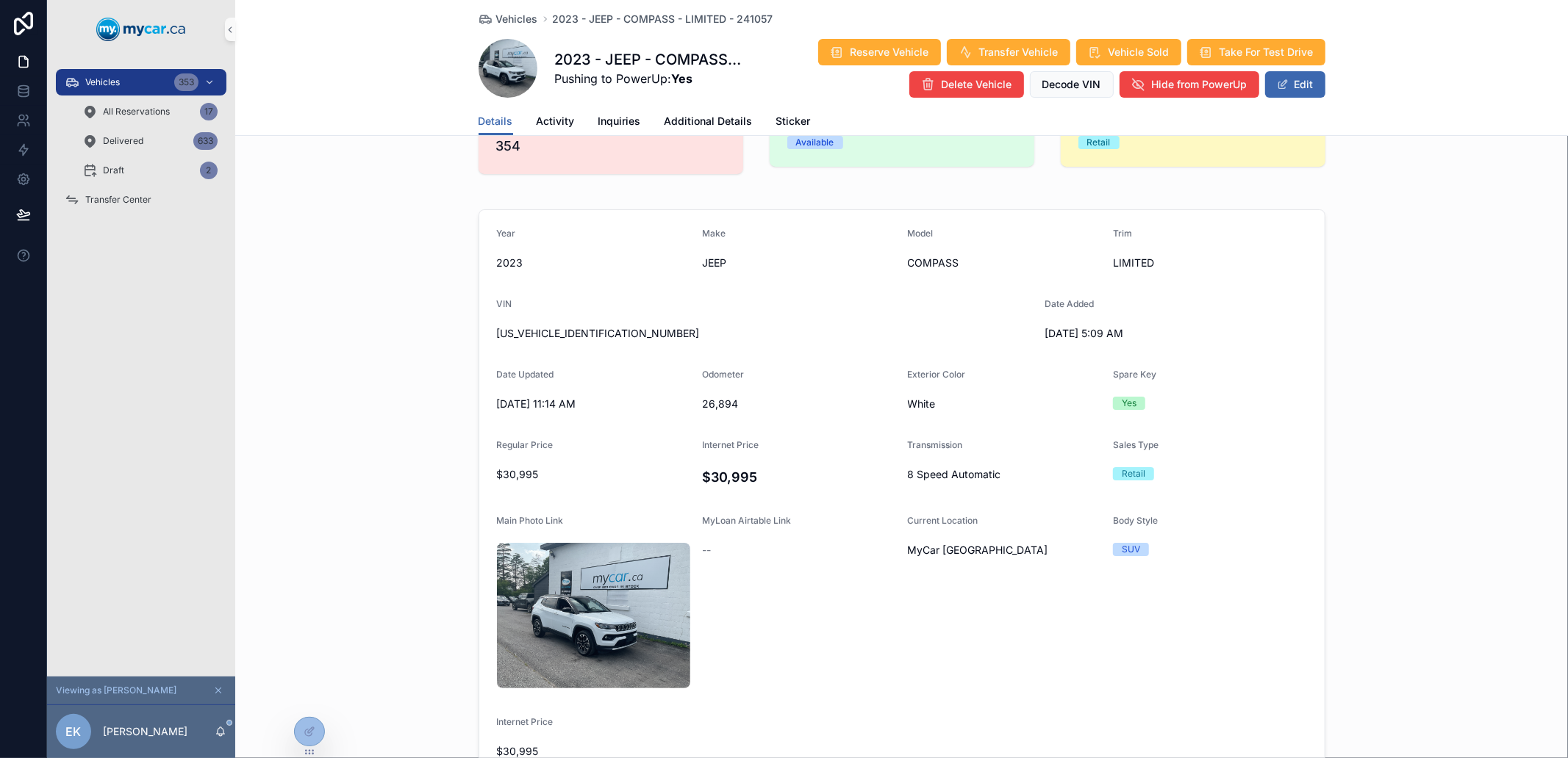
scroll to position [0, 0]
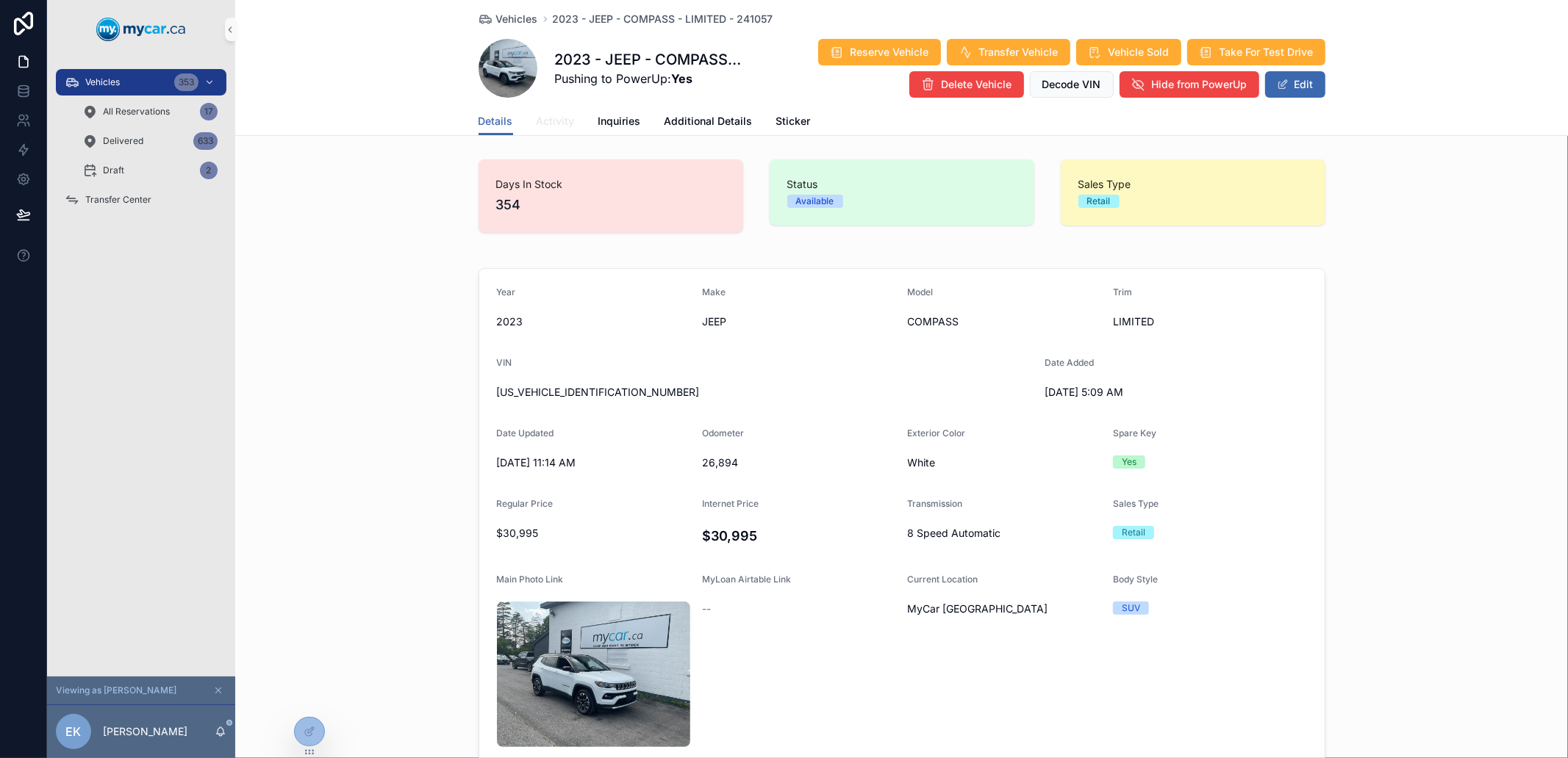
click at [555, 129] on link "Activity" at bounding box center [556, 123] width 38 height 29
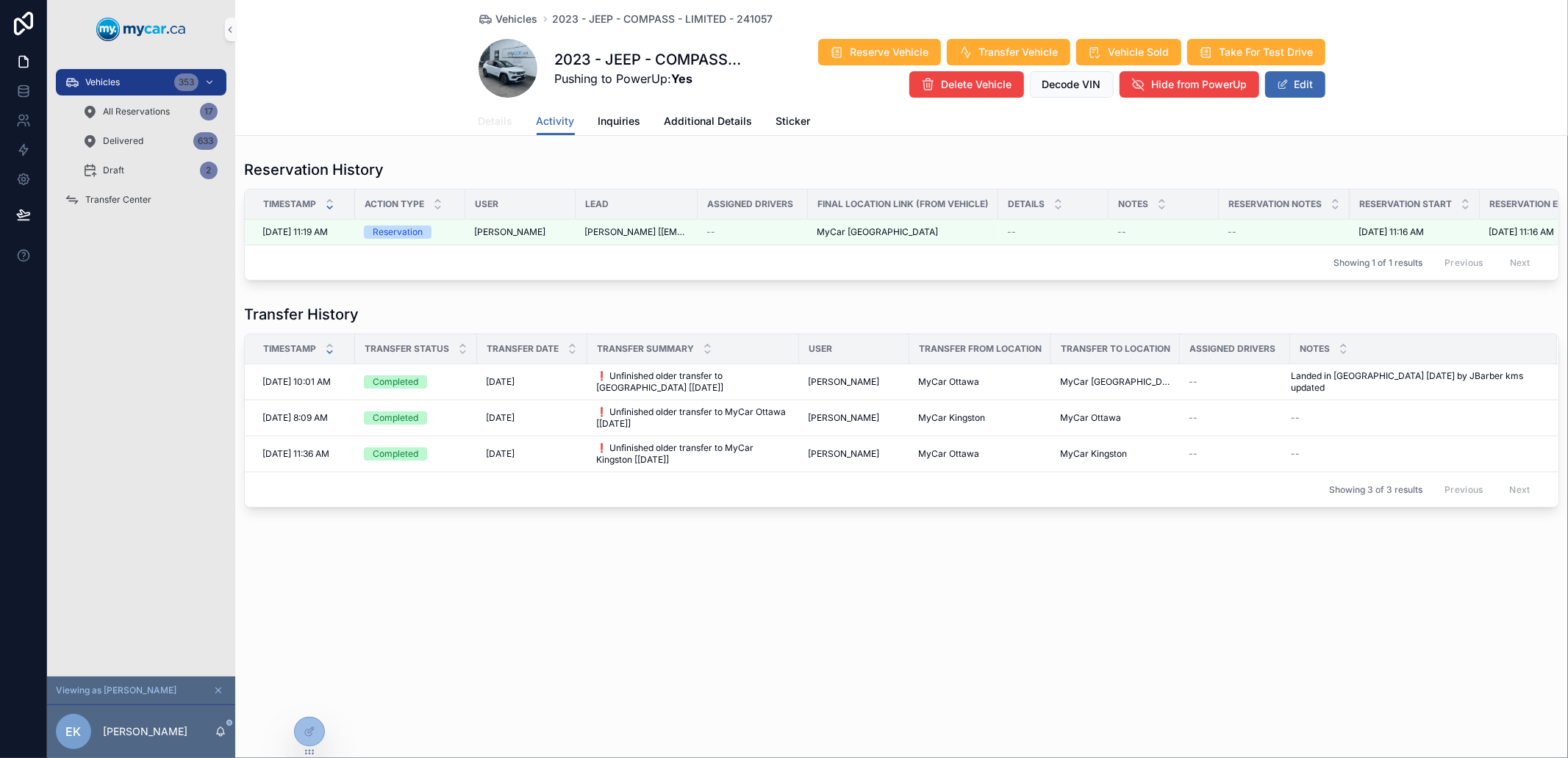
click at [505, 122] on span "Details" at bounding box center [496, 121] width 34 height 15
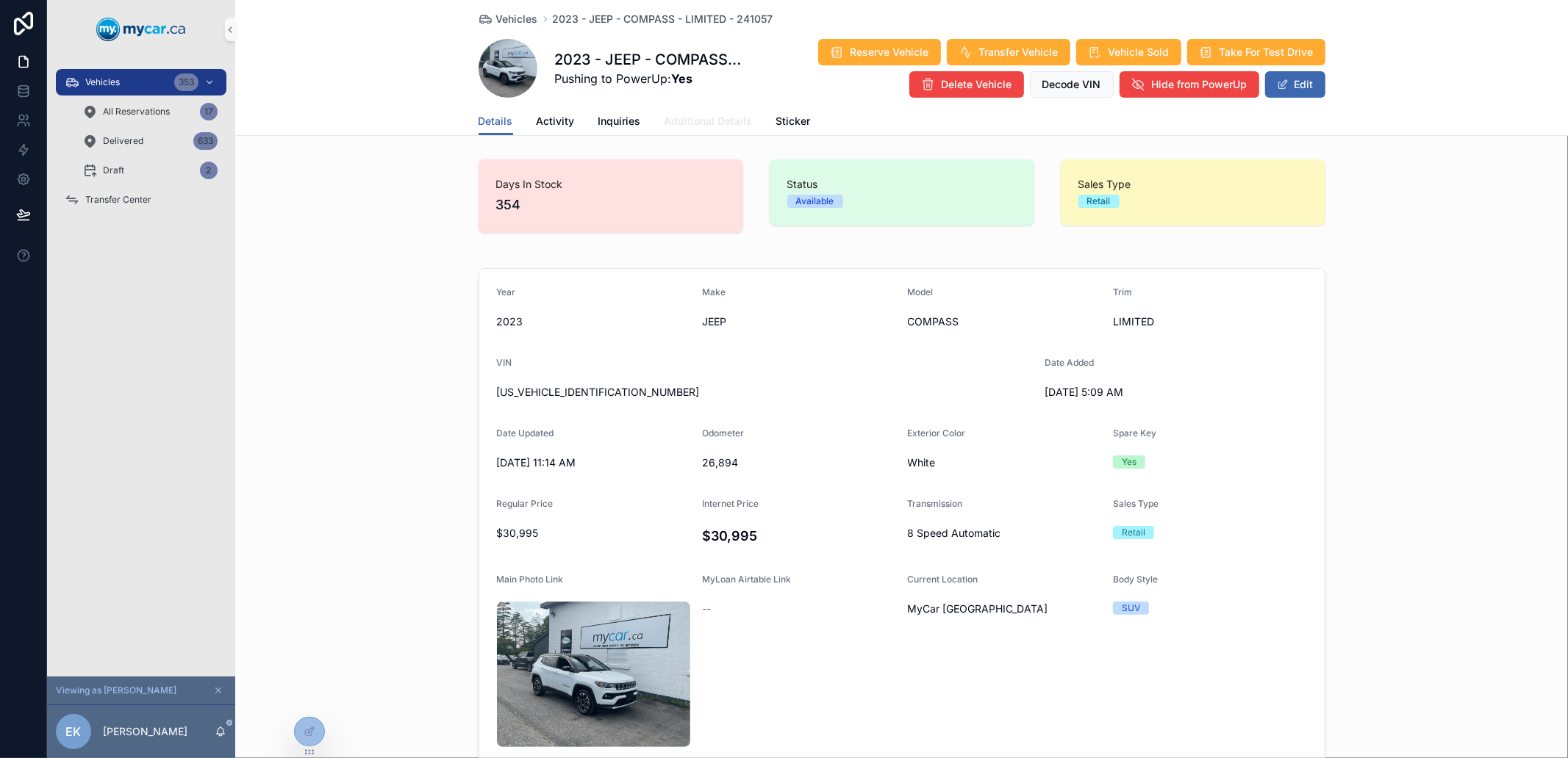
click at [700, 121] on span "Additional Details" at bounding box center [709, 121] width 89 height 15
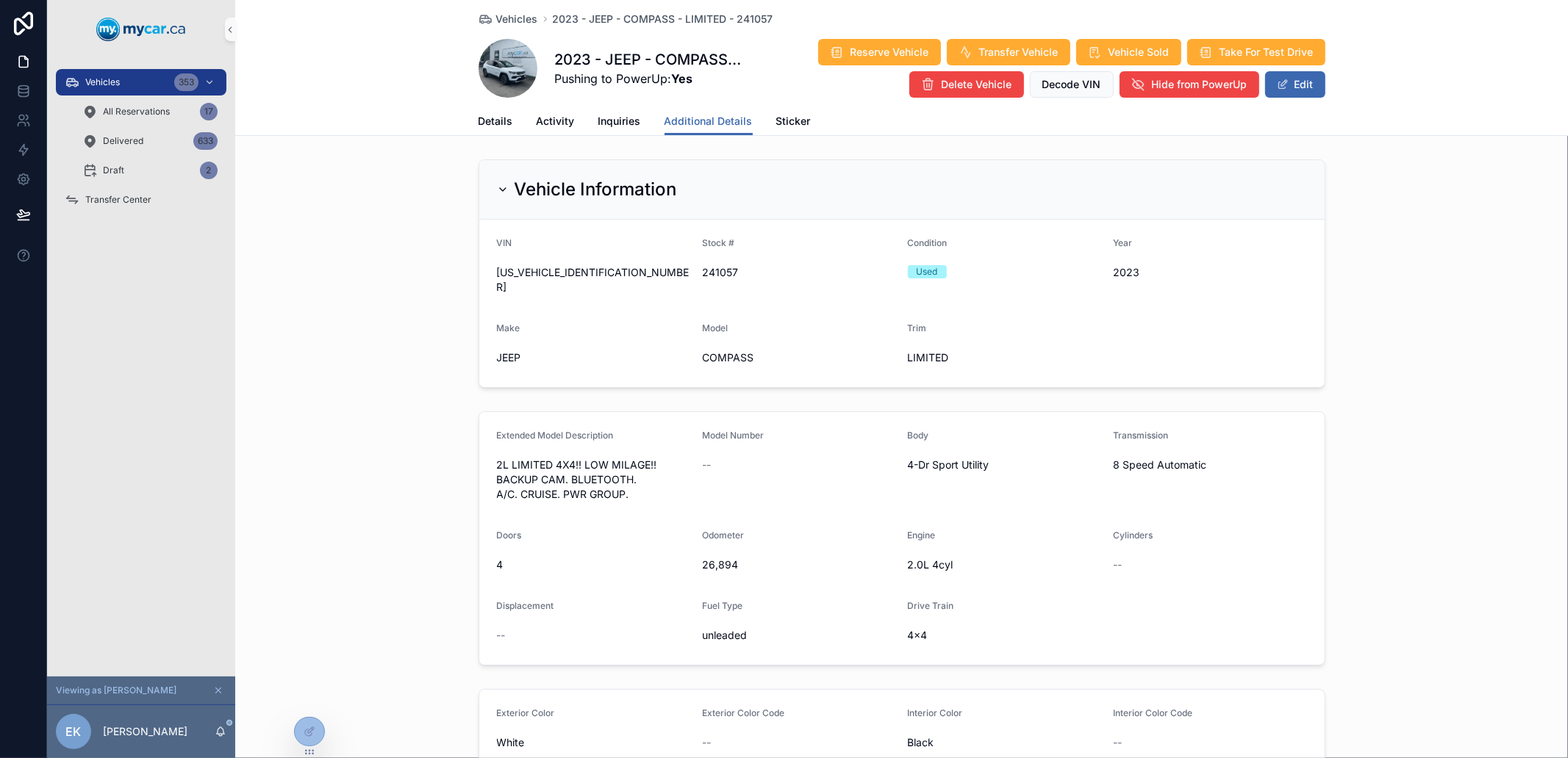
click at [1141, 336] on form "VIN 3C4NJDCN3PT567477 Stock # 241057 Condition Used Year 2023 Make JEEP Model C…" at bounding box center [902, 303] width 846 height 167
click at [1189, 348] on form "VIN 3C4NJDCN3PT567477 Stock # 241057 Condition Used Year 2023 Make JEEP Model C…" at bounding box center [902, 303] width 846 height 167
click at [1127, 342] on form "VIN 3C4NJDCN3PT567477 Stock # 241057 Condition Used Year 2023 Make JEEP Model C…" at bounding box center [902, 303] width 846 height 167
drag, startPoint x: 1127, startPoint y: 342, endPoint x: 1172, endPoint y: 333, distance: 45.9
click at [1129, 339] on form "VIN 3C4NJDCN3PT567477 Stock # 241057 Condition Used Year 2023 Make JEEP Model C…" at bounding box center [902, 303] width 846 height 167
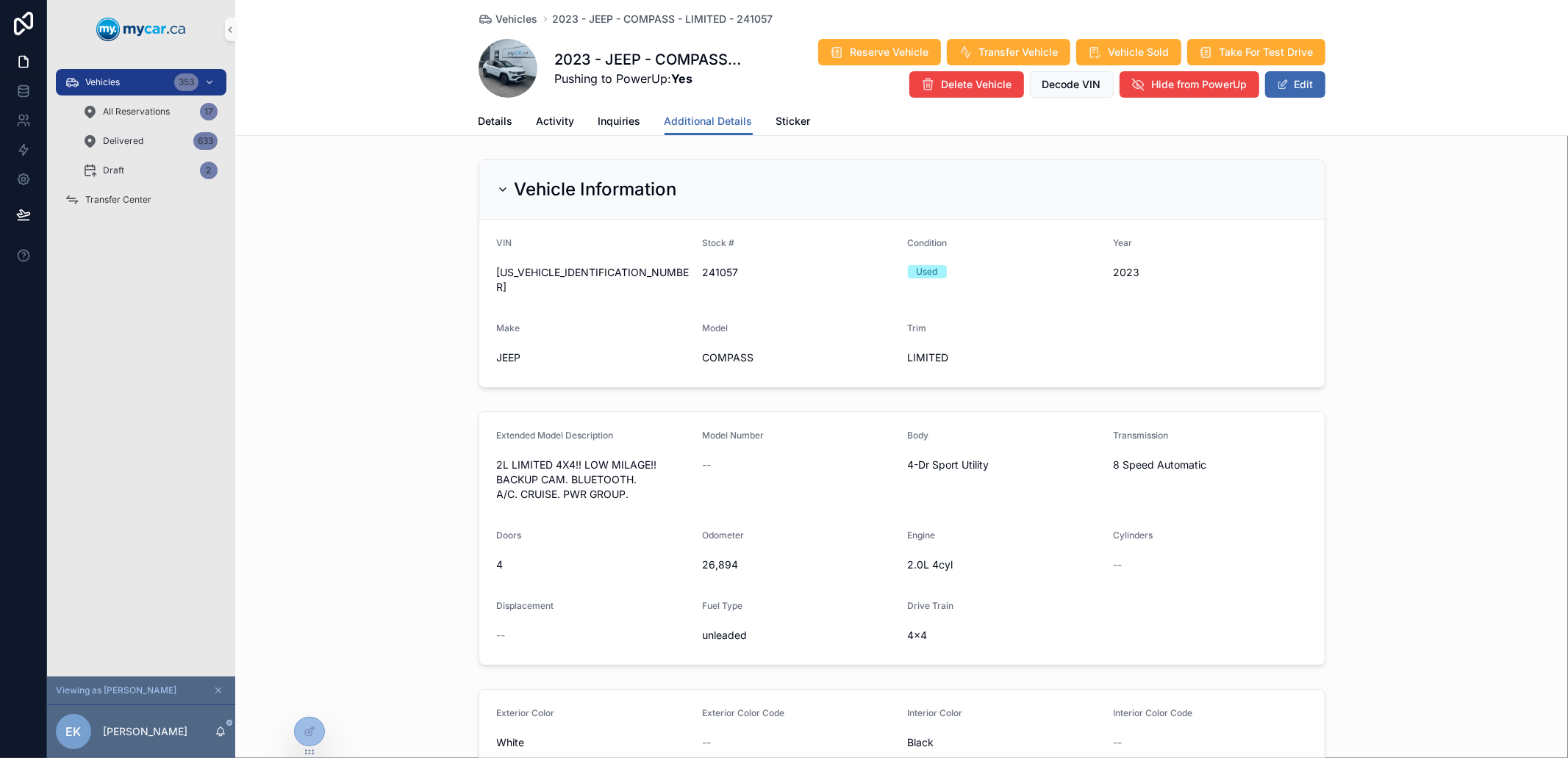
click at [1172, 333] on form "VIN 3C4NJDCN3PT567477 Stock # 241057 Condition Used Year 2023 Make JEEP Model C…" at bounding box center [902, 303] width 846 height 167
drag, startPoint x: 1172, startPoint y: 333, endPoint x: 1181, endPoint y: 332, distance: 9.1
click at [1180, 333] on form "VIN 3C4NJDCN3PT567477 Stock # 241057 Condition Used Year 2023 Make JEEP Model C…" at bounding box center [902, 303] width 846 height 167
click at [1185, 331] on form "VIN 3C4NJDCN3PT567477 Stock # 241057 Condition Used Year 2023 Make JEEP Model C…" at bounding box center [902, 303] width 846 height 167
click at [1118, 321] on form "VIN 3C4NJDCN3PT567477 Stock # 241057 Condition Used Year 2023 Make JEEP Model C…" at bounding box center [902, 303] width 846 height 167
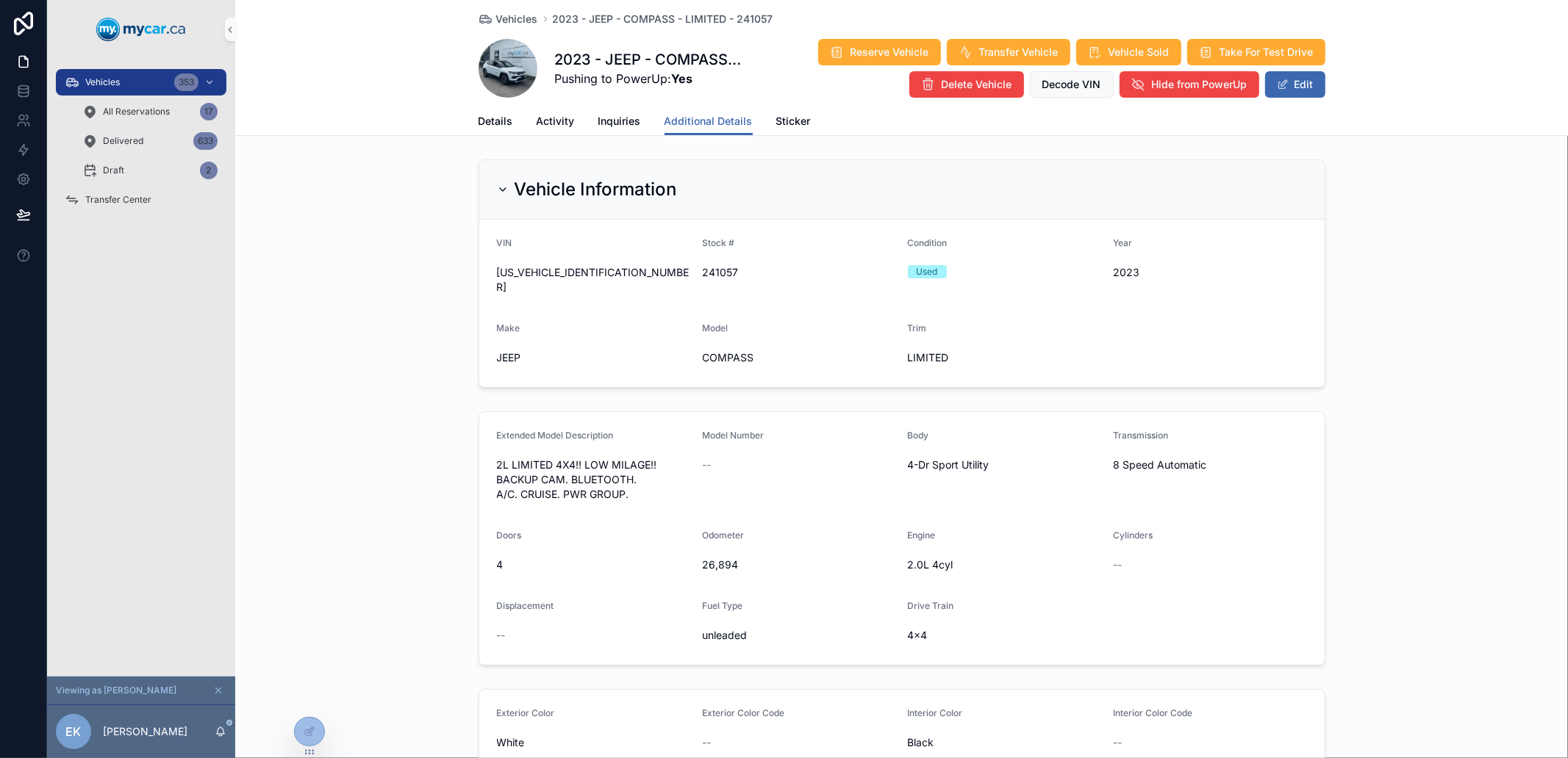
click at [1137, 342] on form "VIN 3C4NJDCN3PT567477 Stock # 241057 Condition Used Year 2023 Make JEEP Model C…" at bounding box center [902, 303] width 846 height 167
click at [1142, 324] on form "VIN 3C4NJDCN3PT567477 Stock # 241057 Condition Used Year 2023 Make JEEP Model C…" at bounding box center [902, 303] width 846 height 167
click at [1139, 342] on form "VIN 3C4NJDCN3PT567477 Stock # 241057 Condition Used Year 2023 Make JEEP Model C…" at bounding box center [902, 303] width 846 height 167
click at [1131, 348] on form "VIN 3C4NJDCN3PT567477 Stock # 241057 Condition Used Year 2023 Make JEEP Model C…" at bounding box center [902, 303] width 846 height 167
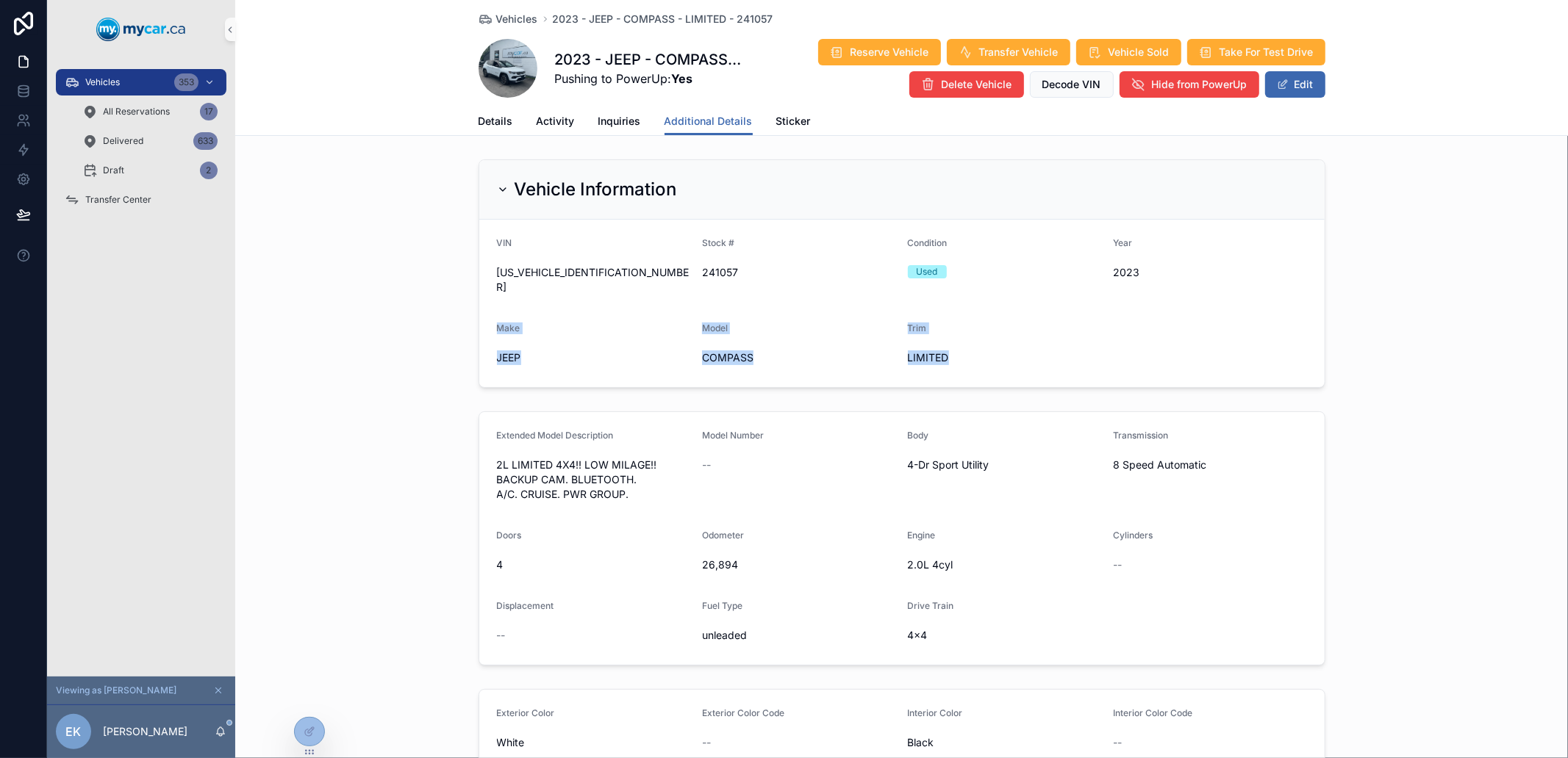
drag, startPoint x: 1129, startPoint y: 333, endPoint x: 1120, endPoint y: 335, distance: 9.2
click at [1115, 332] on form "VIN 3C4NJDCN3PT567477 Stock # 241057 Condition Used Year 2023 Make JEEP Model C…" at bounding box center [902, 303] width 846 height 167
click at [1192, 313] on form "VIN 3C4NJDCN3PT567477 Stock # 241057 Condition Used Year 2023 Make JEEP Model C…" at bounding box center [902, 303] width 846 height 167
drag, startPoint x: 1151, startPoint y: 344, endPoint x: 457, endPoint y: 233, distance: 702.8
click at [457, 233] on div "Vehicle Information VIN 3C4NJDCN3PT567477 Stock # 241057 Condition Used Year 20…" at bounding box center [901, 273] width 1333 height 240
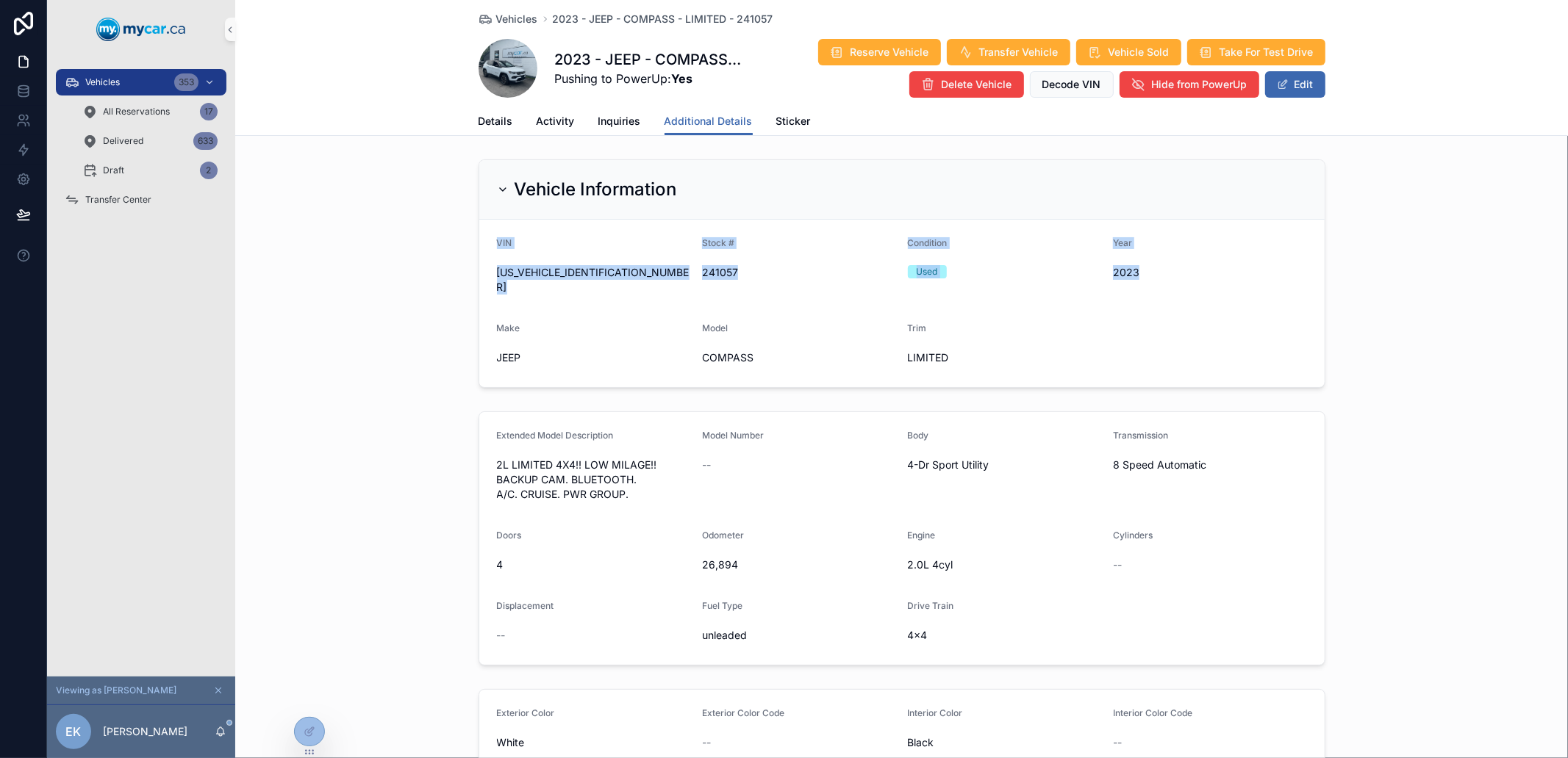
click at [457, 233] on div "Vehicle Information VIN 3C4NJDCN3PT567477 Stock # 241057 Condition Used Year 20…" at bounding box center [901, 273] width 1333 height 240
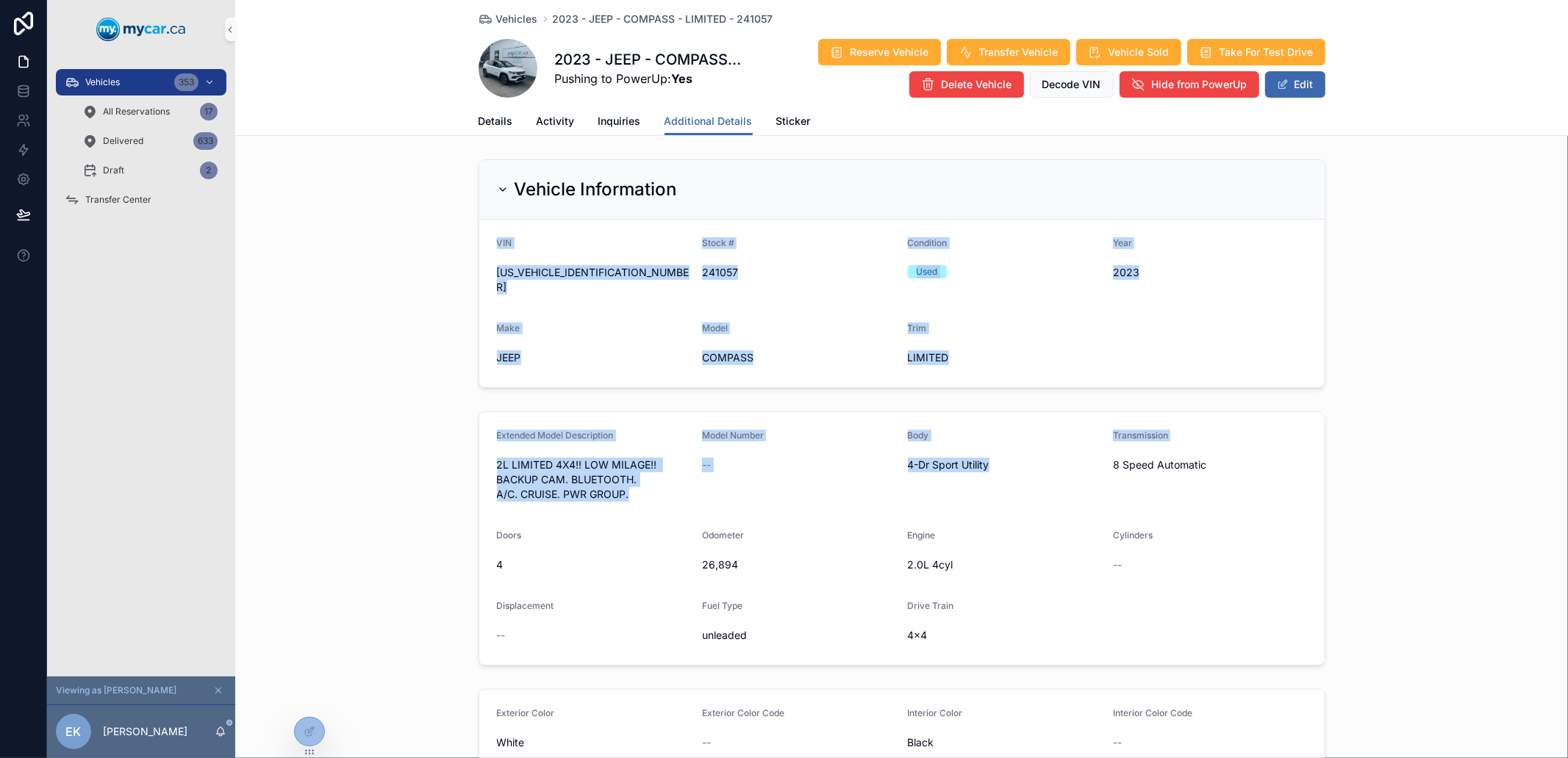
drag, startPoint x: 457, startPoint y: 233, endPoint x: 1428, endPoint y: 412, distance: 987.4
click at [1288, 299] on form "VIN 3C4NJDCN3PT567477 Stock # 241057 Condition Used Year 2023 Make JEEP Model C…" at bounding box center [902, 303] width 846 height 167
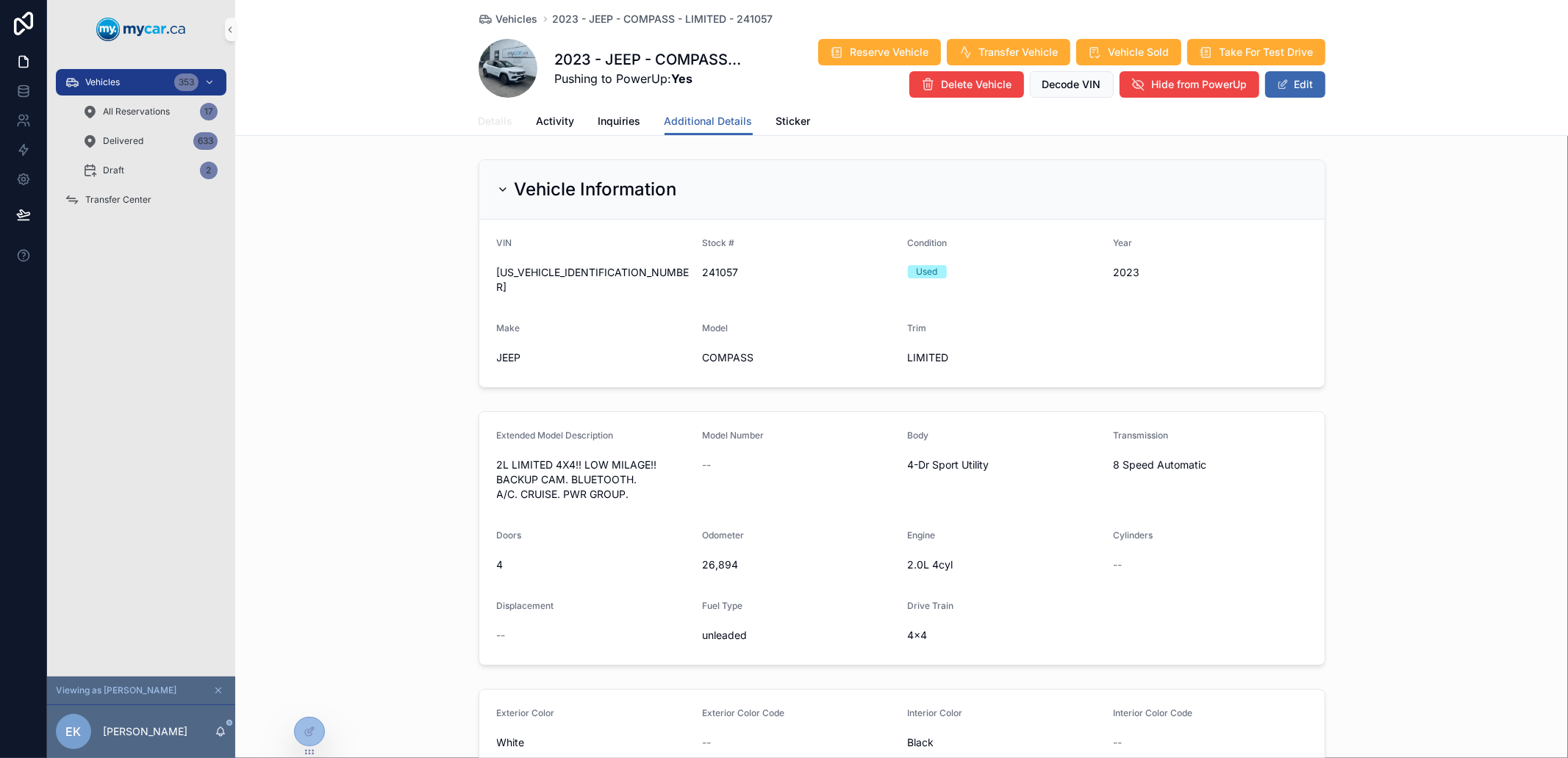
click at [505, 111] on link "Details" at bounding box center [496, 123] width 34 height 29
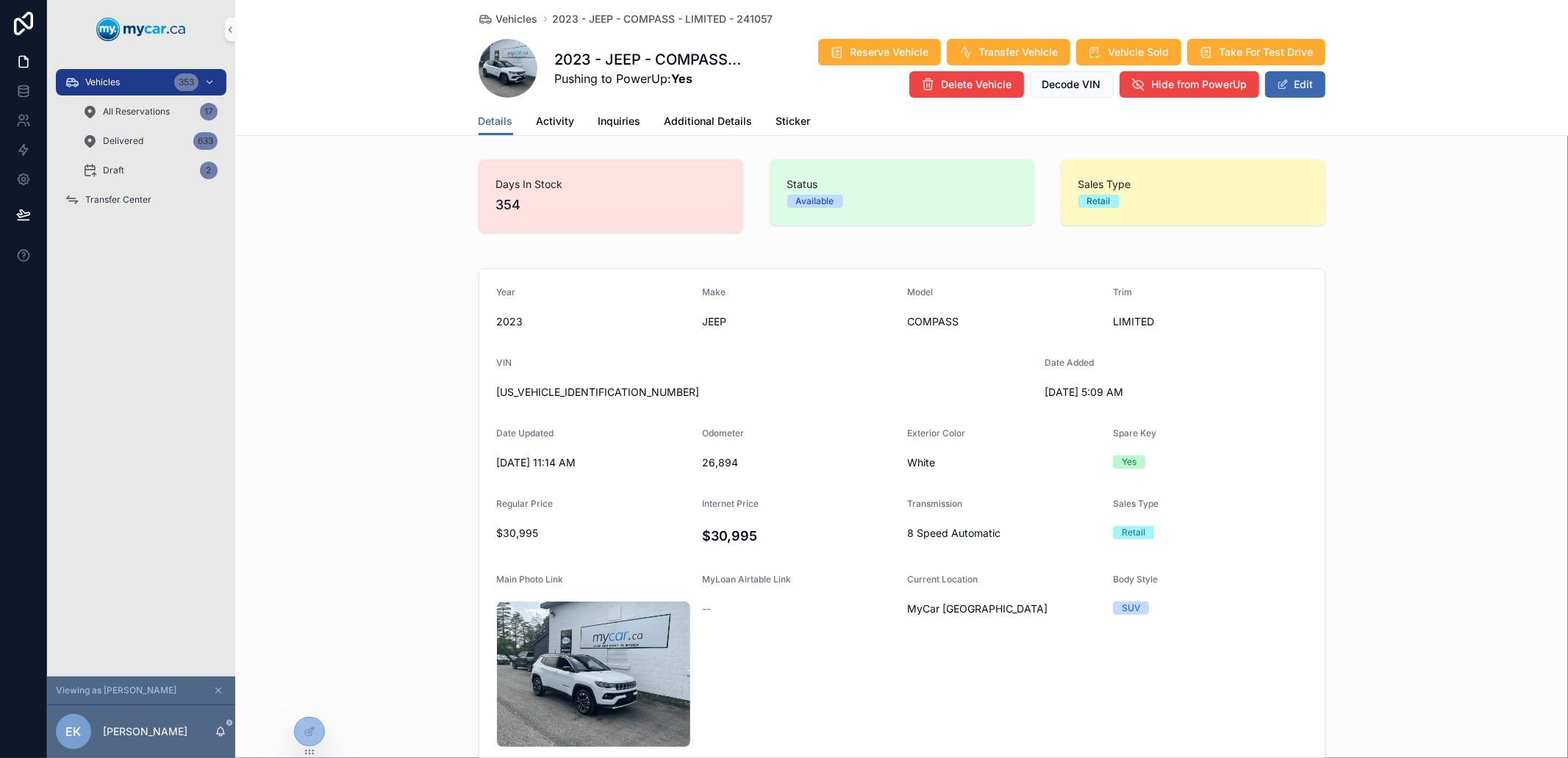
drag, startPoint x: 1151, startPoint y: 647, endPoint x: 1158, endPoint y: 612, distance: 35.7
click at [1158, 627] on form "Year 2023 Make JEEP Model COMPASS Trim LIMITED VIN 3C4NJDCN3PT567477 Date Added…" at bounding box center [902, 554] width 846 height 571
click at [145, 204] on span "Transfer Center" at bounding box center [118, 200] width 66 height 12
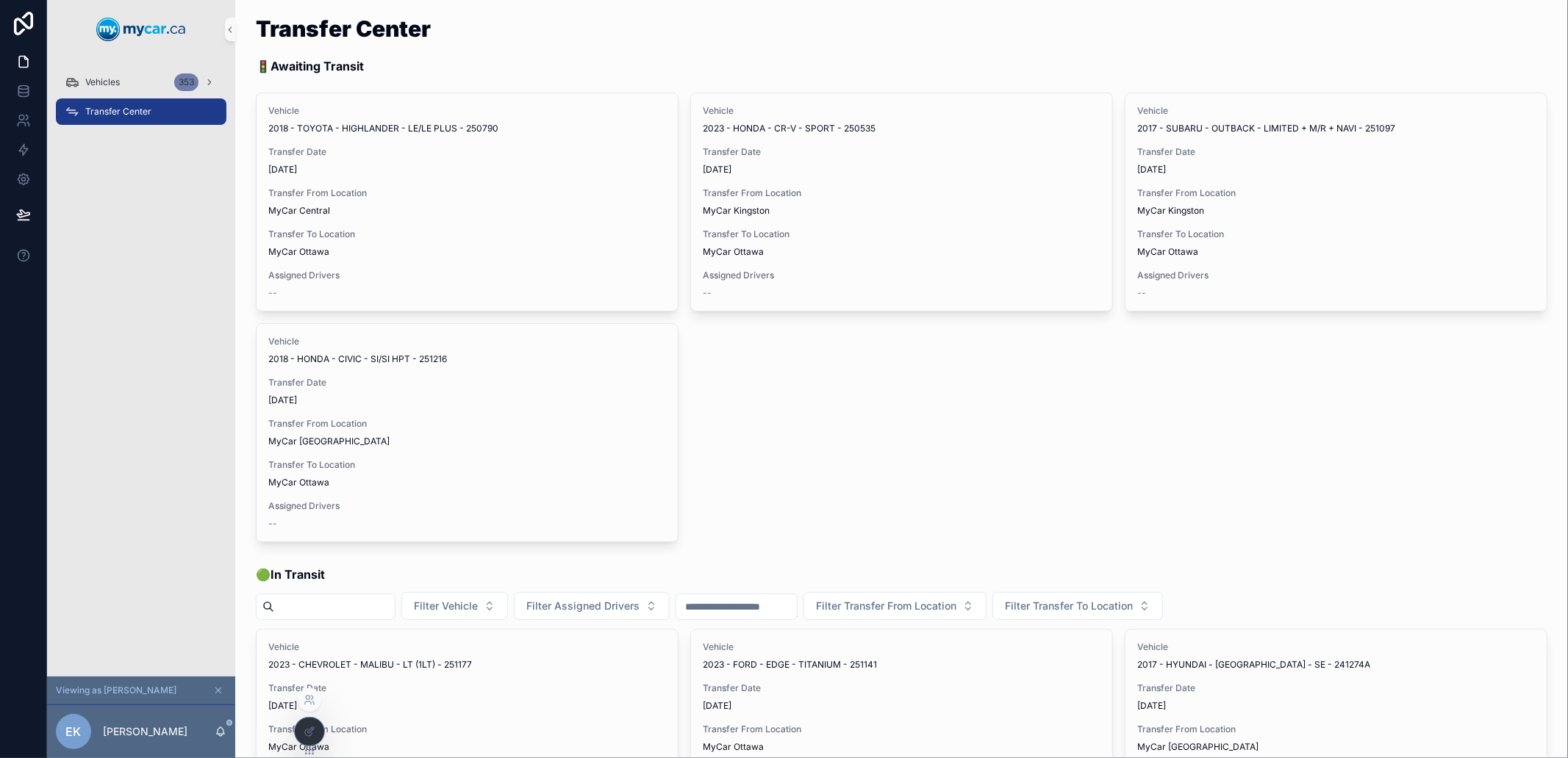
click at [312, 693] on div at bounding box center [310, 700] width 24 height 24
click at [312, 702] on icon at bounding box center [310, 700] width 12 height 12
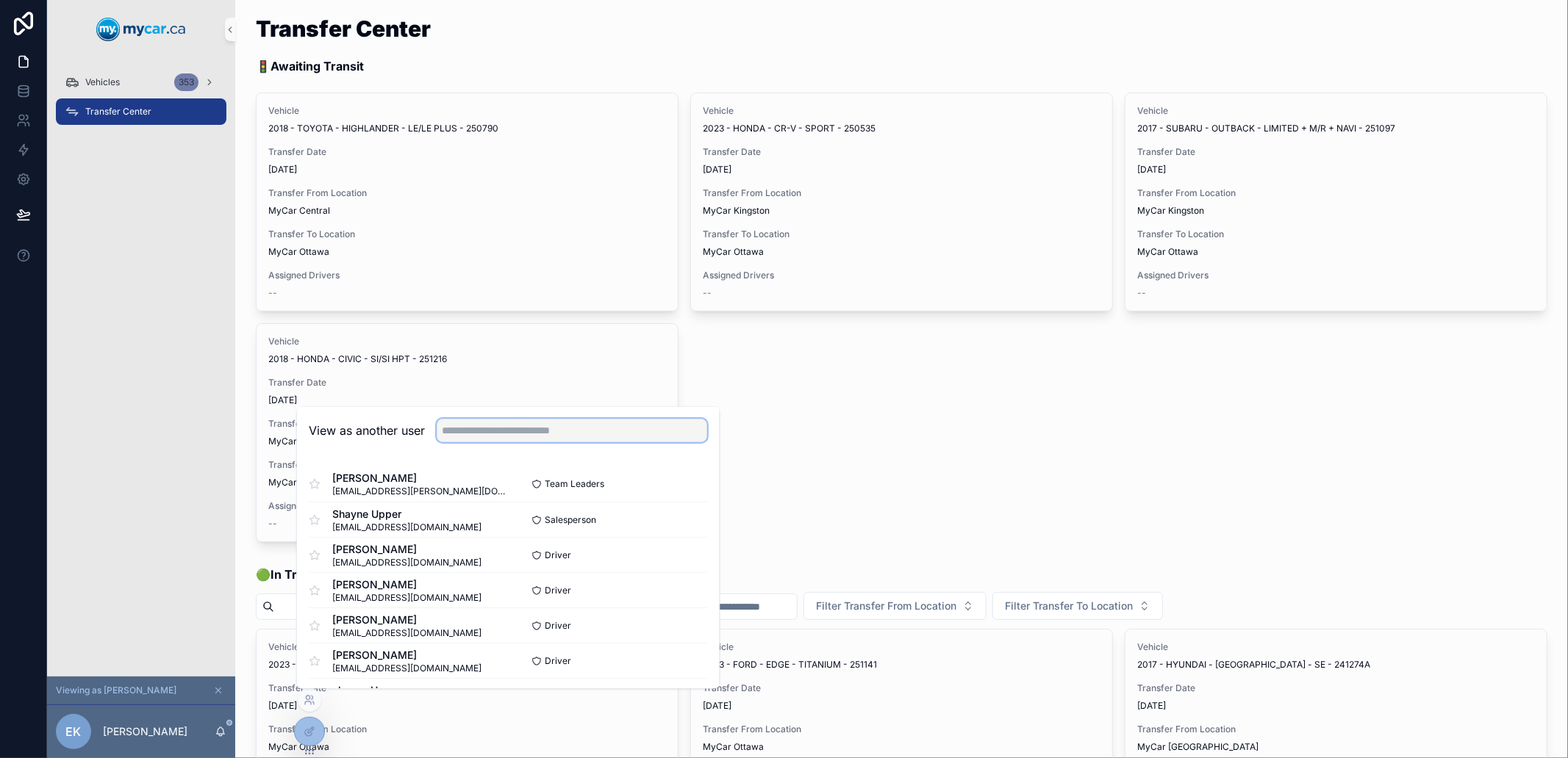
click at [516, 428] on input "text" at bounding box center [572, 432] width 271 height 24
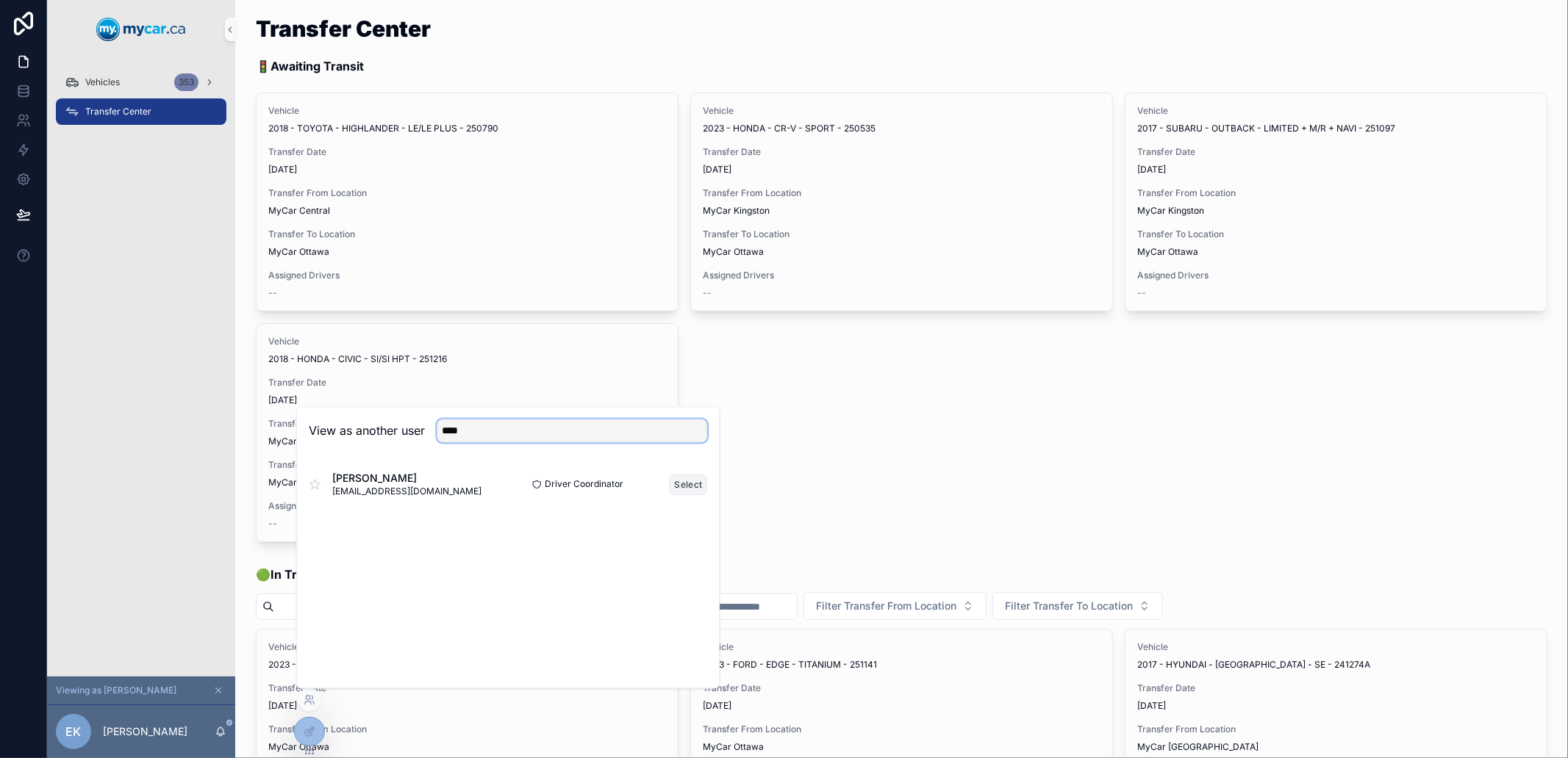
type input "****"
click at [689, 482] on button "Select" at bounding box center [689, 485] width 38 height 22
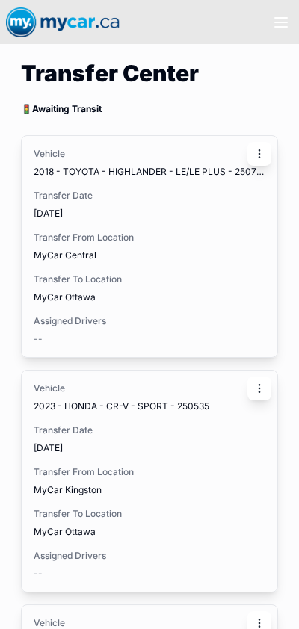
click at [259, 154] on icon "scrollable content" at bounding box center [259, 154] width 1 height 1
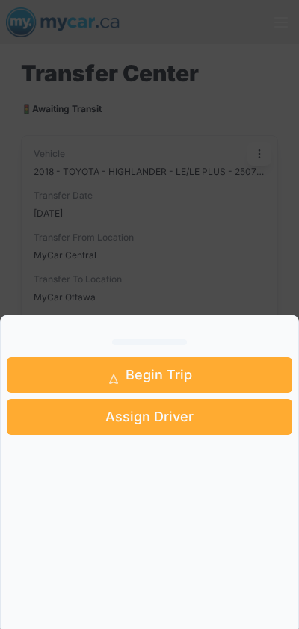
click at [174, 235] on div "scrollable content" at bounding box center [149, 314] width 299 height 629
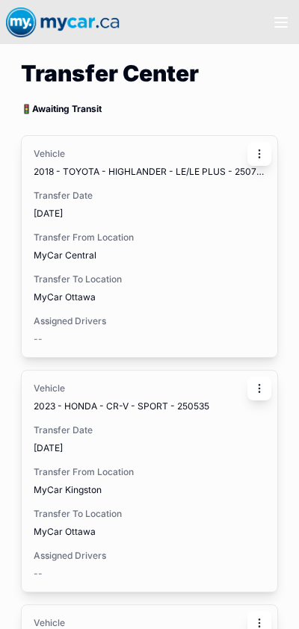
click at [259, 150] on icon "scrollable content" at bounding box center [259, 150] width 1 height 1
click at [259, 156] on icon "scrollable content" at bounding box center [259, 154] width 12 height 12
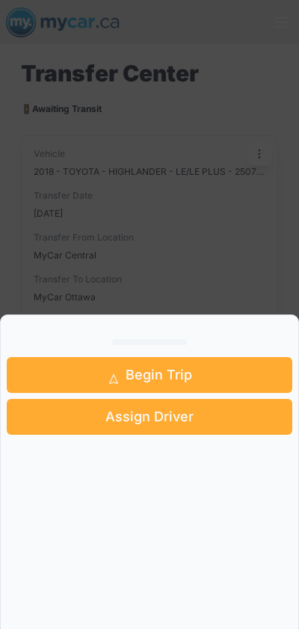
click at [161, 416] on span "Assign Driver" at bounding box center [149, 417] width 88 height 21
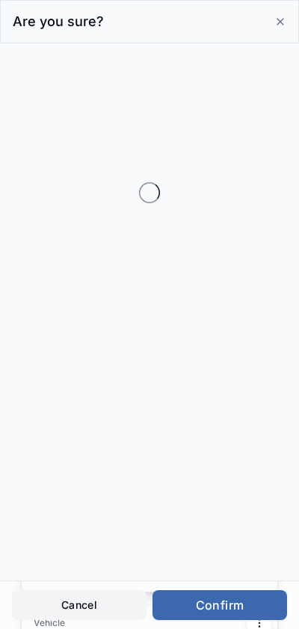
click at [84, 608] on button "Cancel" at bounding box center [79, 605] width 135 height 30
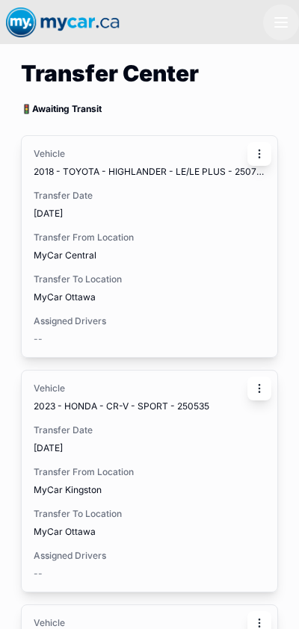
click at [280, 28] on icon "scrollable content" at bounding box center [281, 22] width 18 height 18
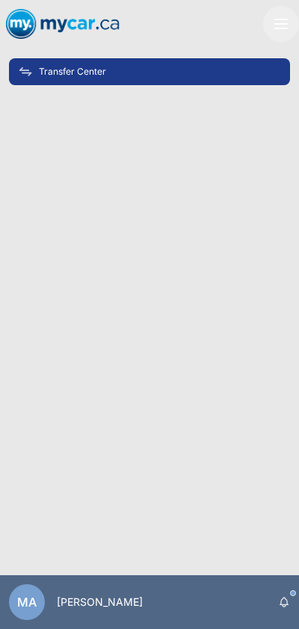
click at [280, 28] on icon "scrollable content" at bounding box center [281, 28] width 12 height 0
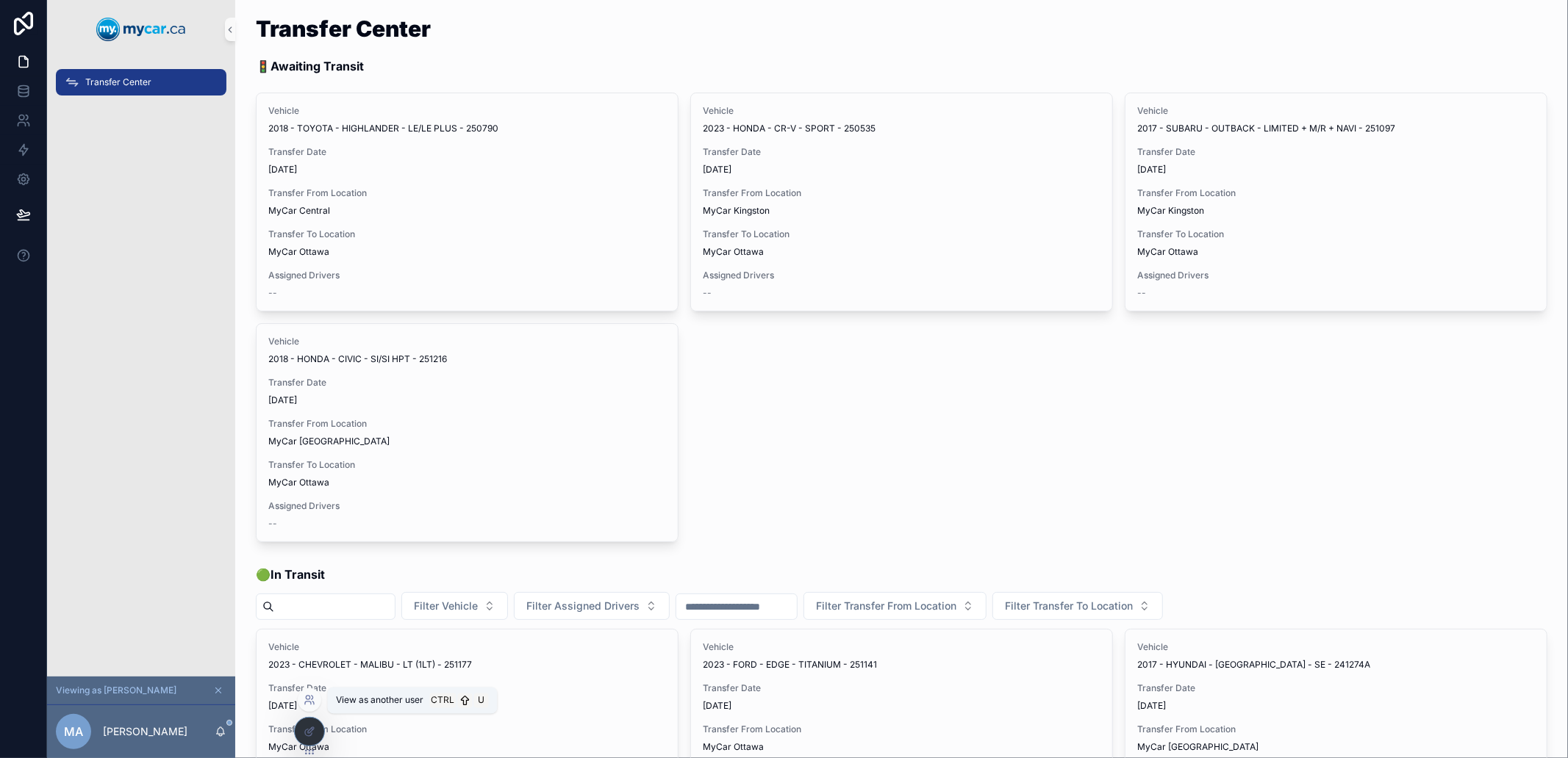
click at [313, 700] on icon at bounding box center [310, 700] width 12 height 12
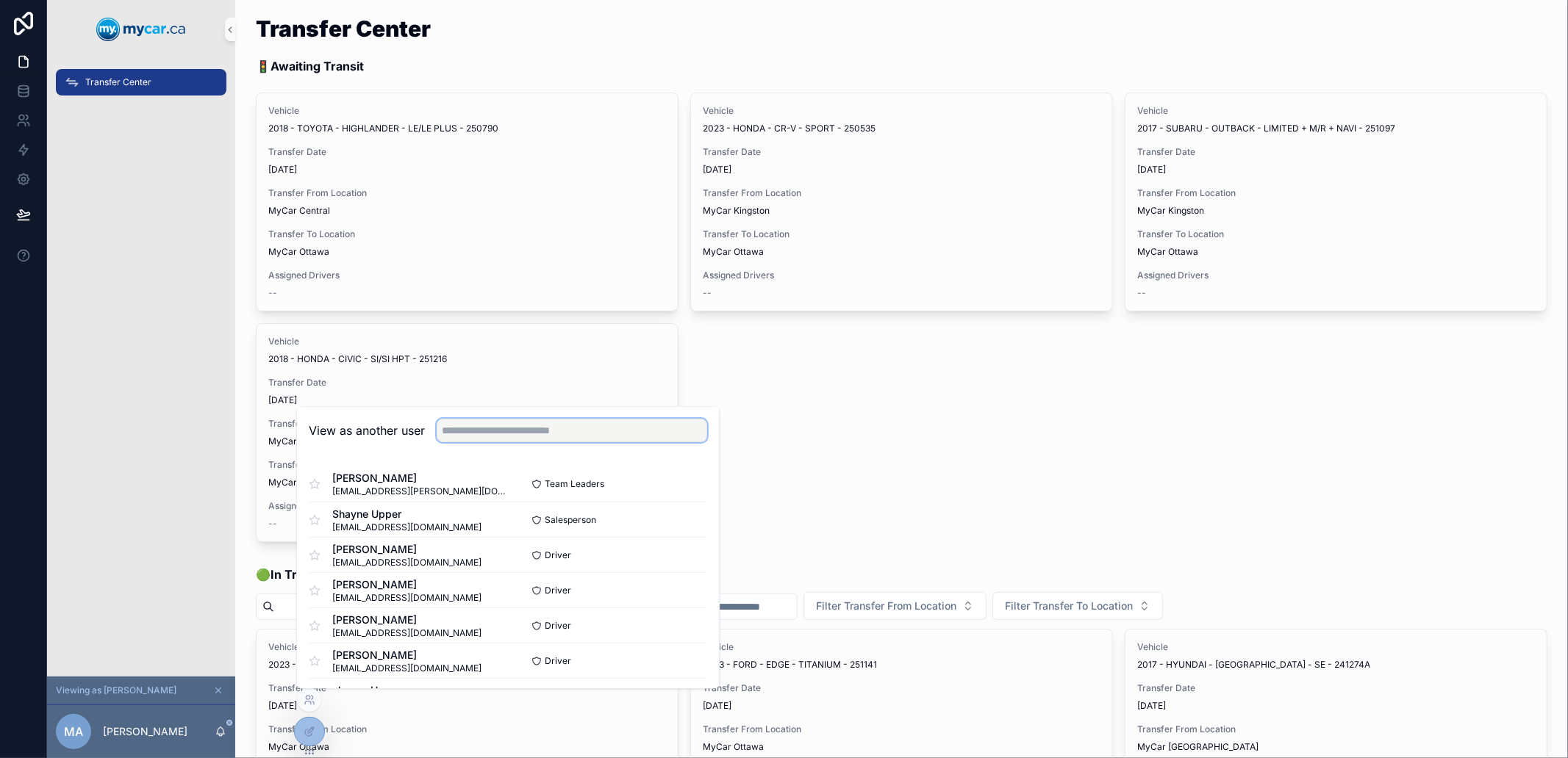
click at [533, 442] on input "text" at bounding box center [572, 432] width 271 height 24
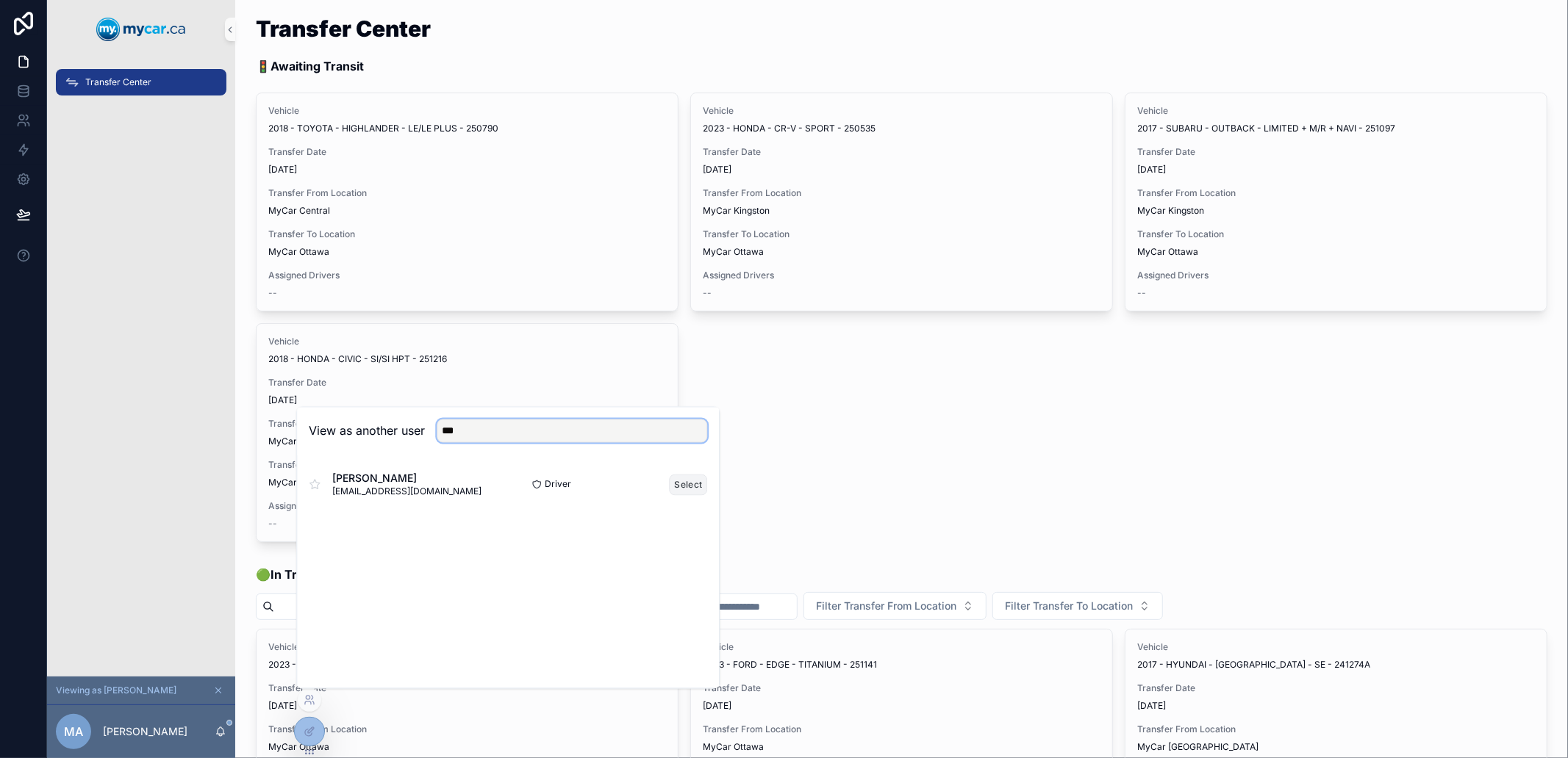
type input "***"
click at [686, 487] on button "Select" at bounding box center [689, 485] width 38 height 22
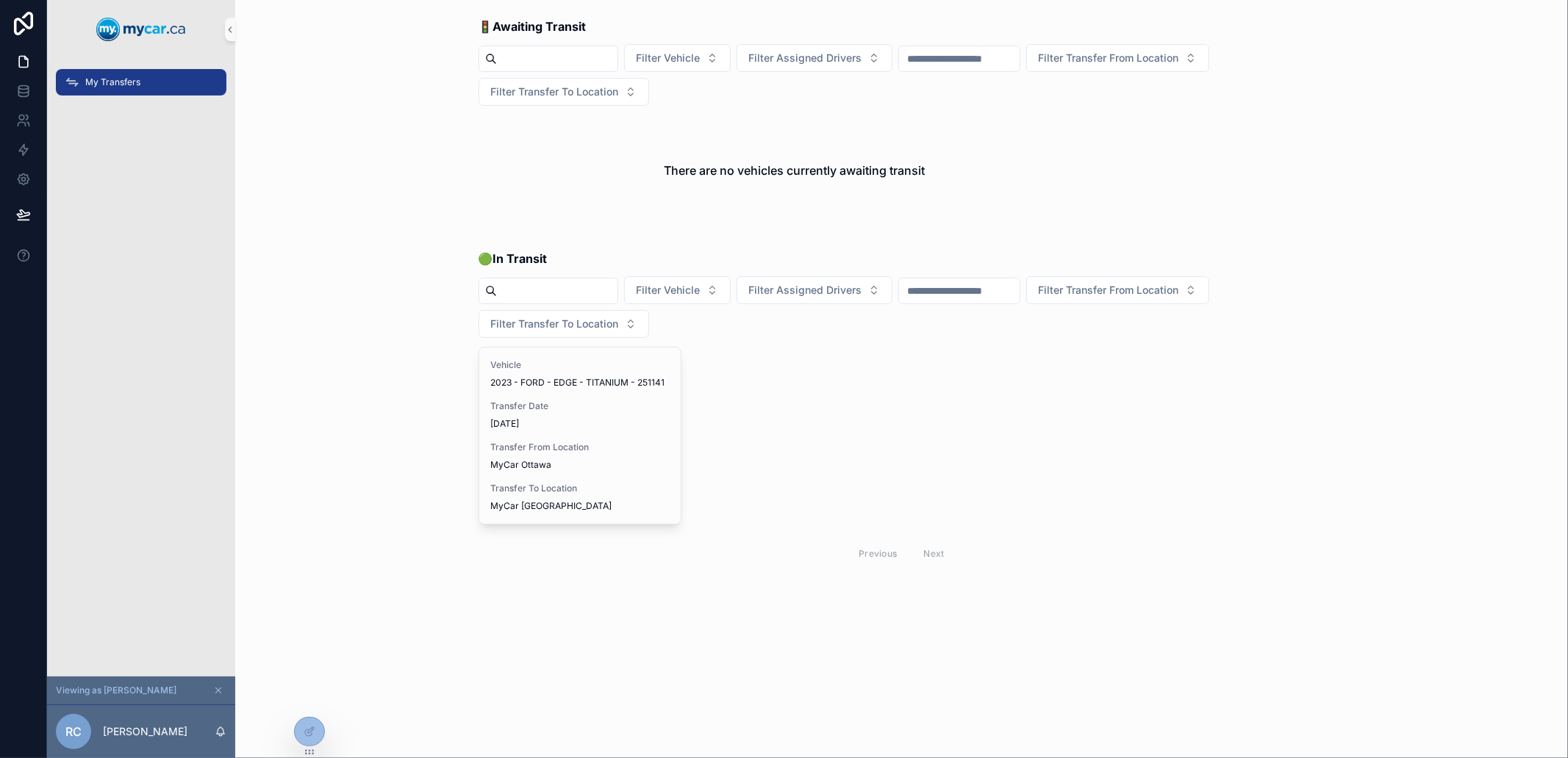
click at [307, 685] on div "🚦 Awaiting Transit Filter Vehicle Filter Assigned Drivers Filter Transfer From …" at bounding box center [901, 347] width 1333 height 694
click at [307, 703] on icon at bounding box center [310, 700] width 12 height 12
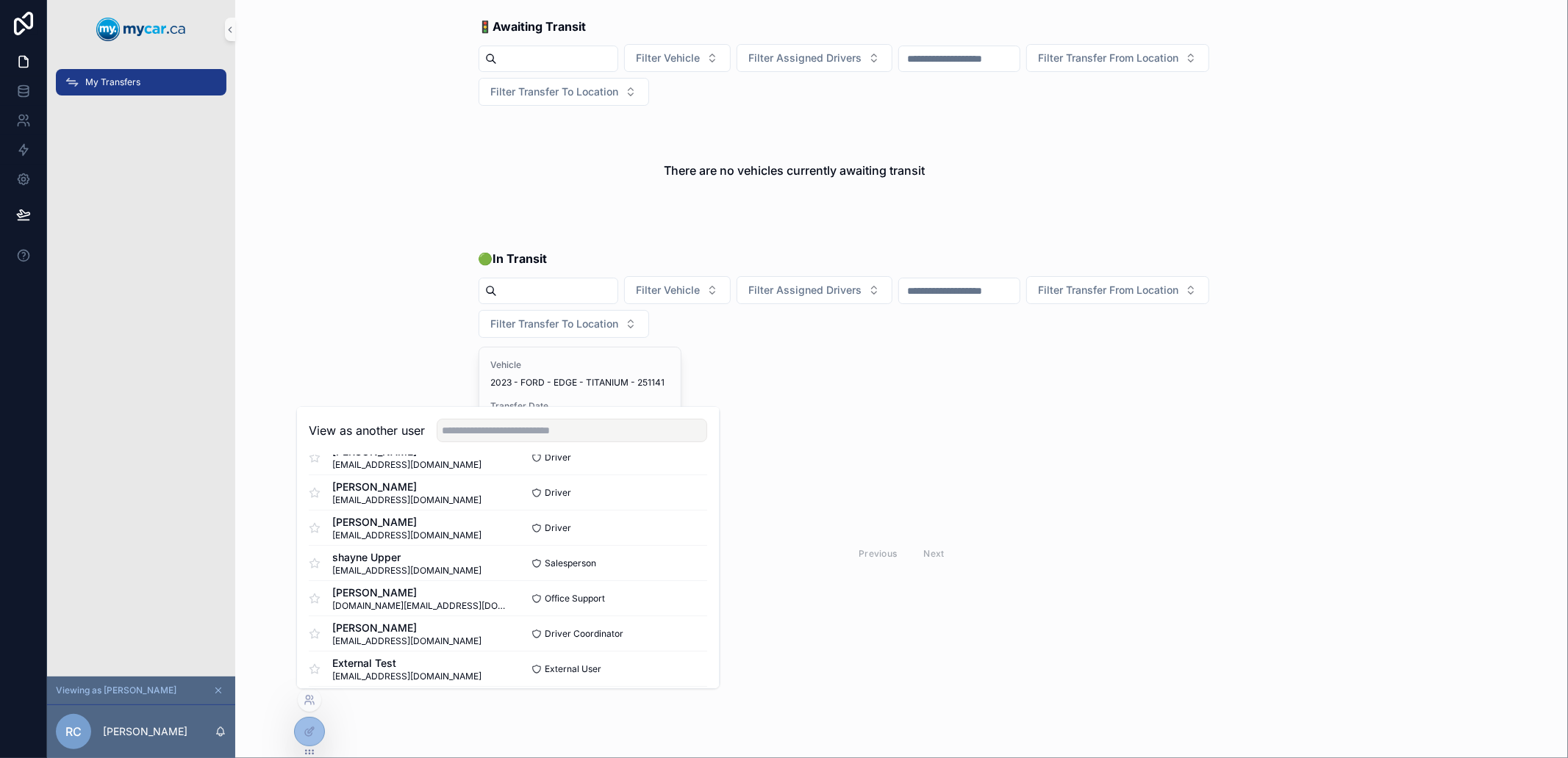
scroll to position [151, 0]
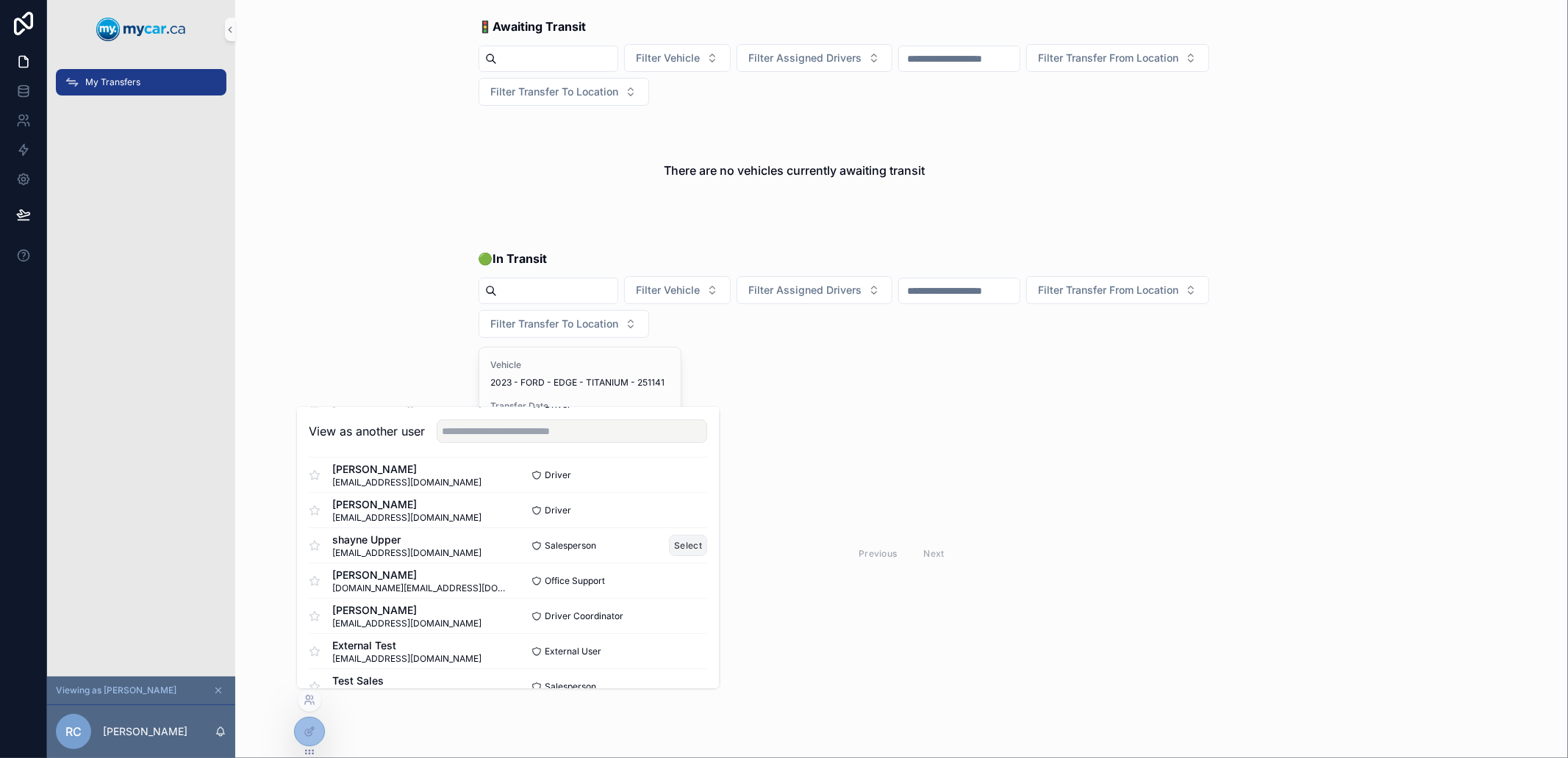
click at [677, 546] on button "Select" at bounding box center [689, 546] width 38 height 22
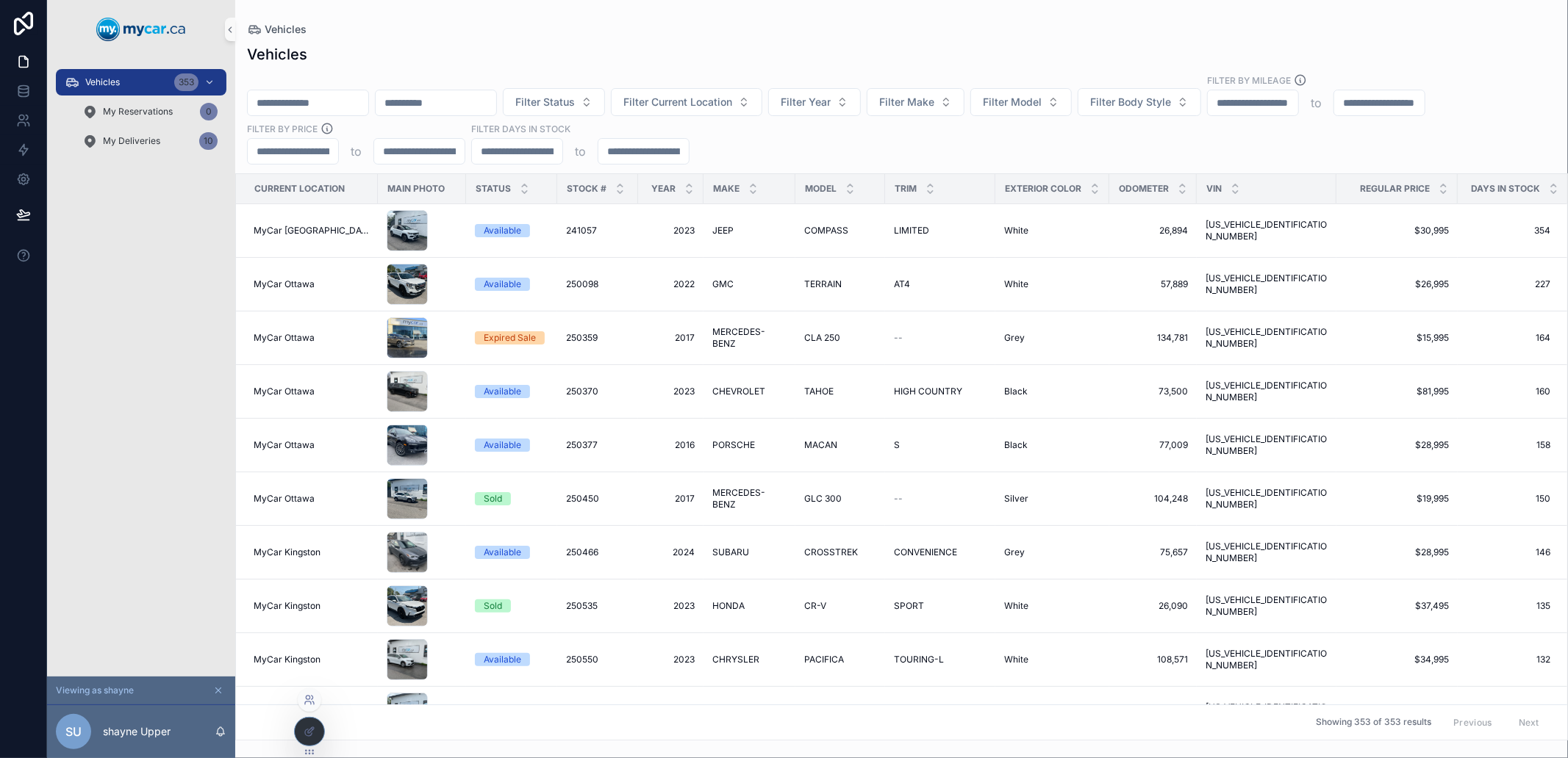
click at [315, 699] on icon at bounding box center [310, 700] width 12 height 12
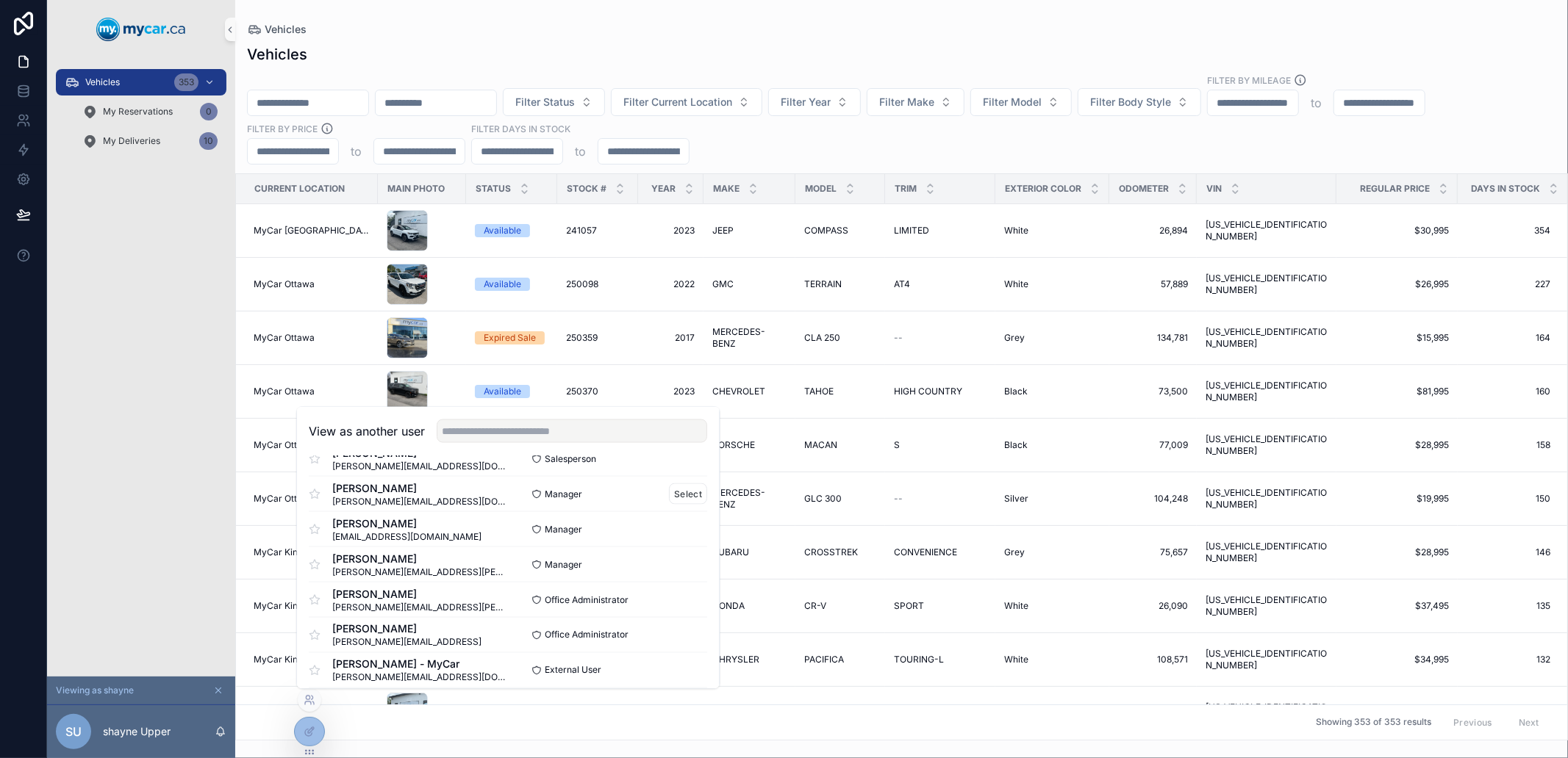
scroll to position [2223, 0]
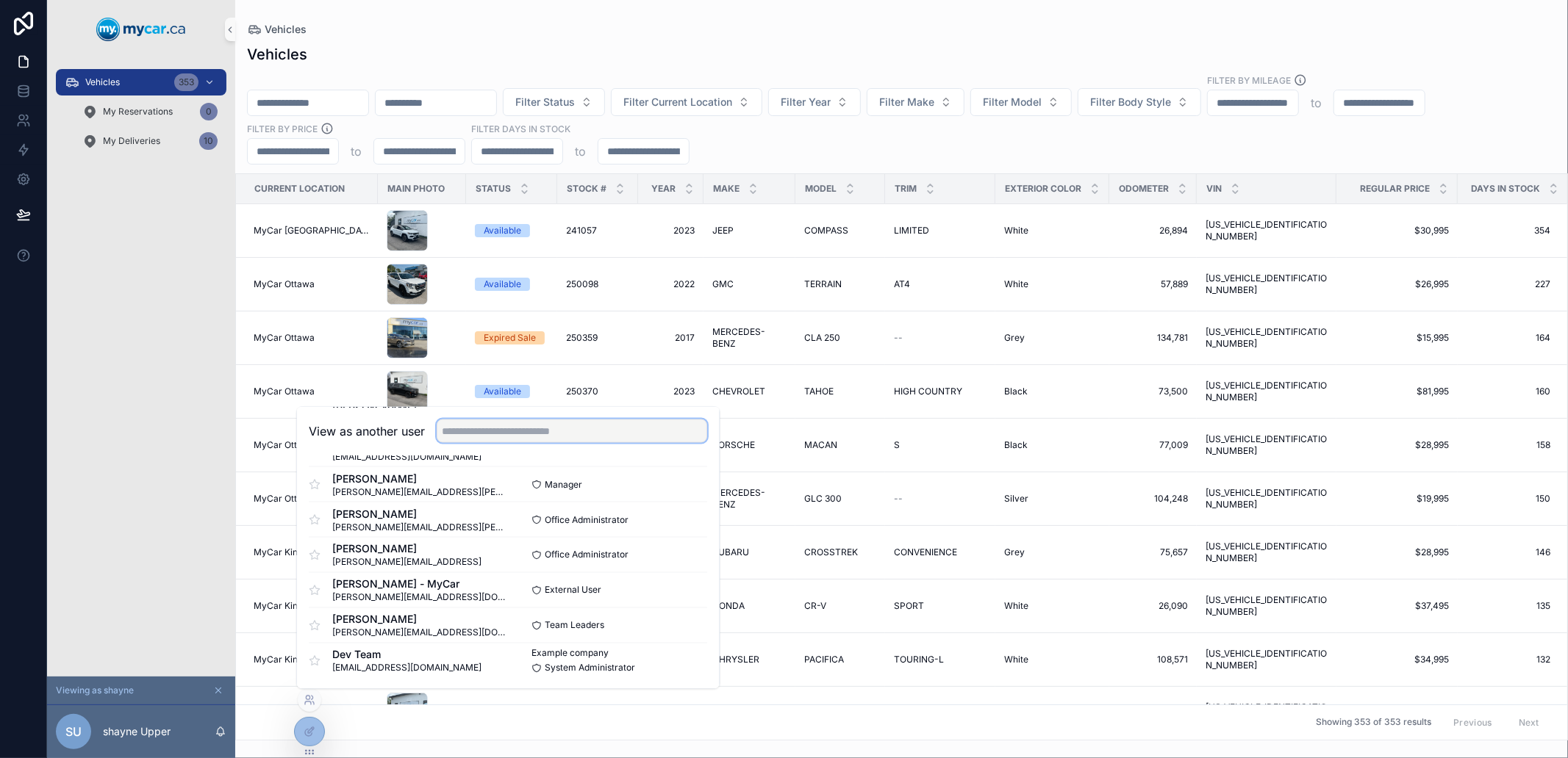
click at [532, 435] on input "text" at bounding box center [572, 432] width 271 height 24
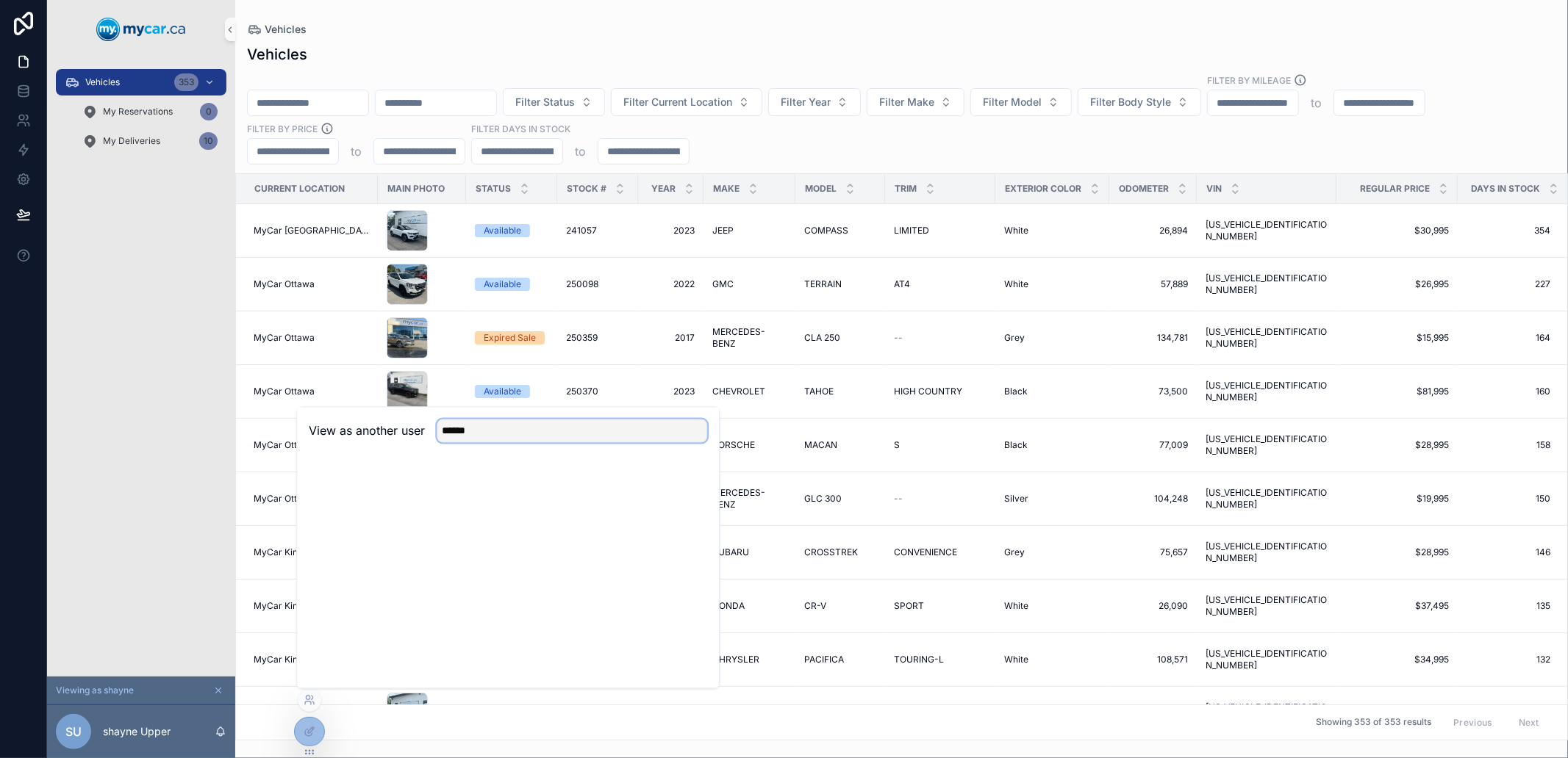
drag, startPoint x: 532, startPoint y: 435, endPoint x: 429, endPoint y: 434, distance: 103.0
click at [429, 434] on div "******" at bounding box center [566, 432] width 282 height 24
click at [458, 434] on input "******" at bounding box center [572, 432] width 271 height 24
click at [499, 427] on input "******" at bounding box center [572, 432] width 271 height 24
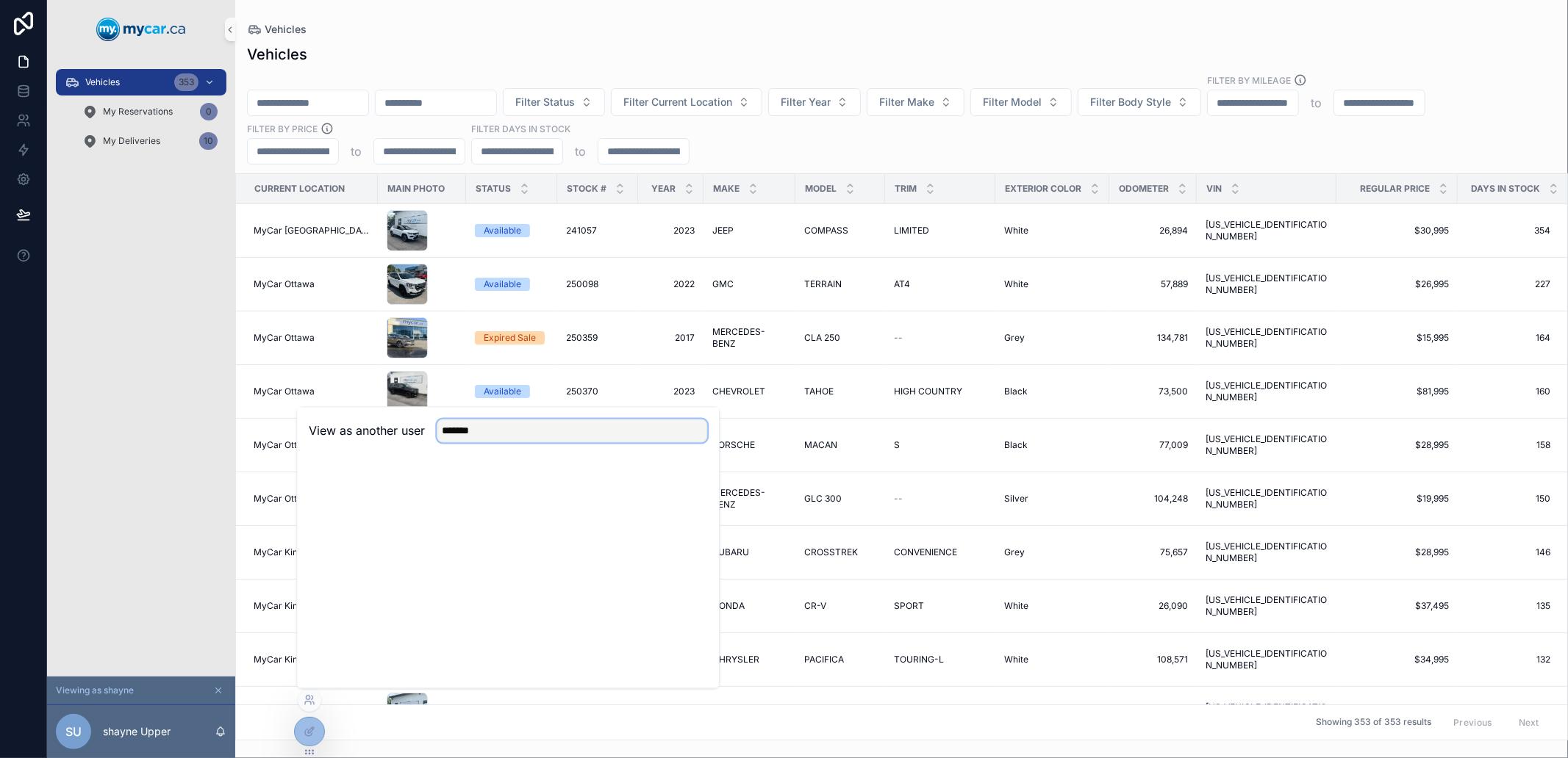
drag, startPoint x: 499, startPoint y: 427, endPoint x: 451, endPoint y: 427, distance: 48.0
click at [451, 427] on input "*******" at bounding box center [572, 432] width 271 height 24
type input "******"
click at [89, 573] on div "Vehicles 353 My Reservations 0 My Deliveries 10" at bounding box center [141, 368] width 188 height 618
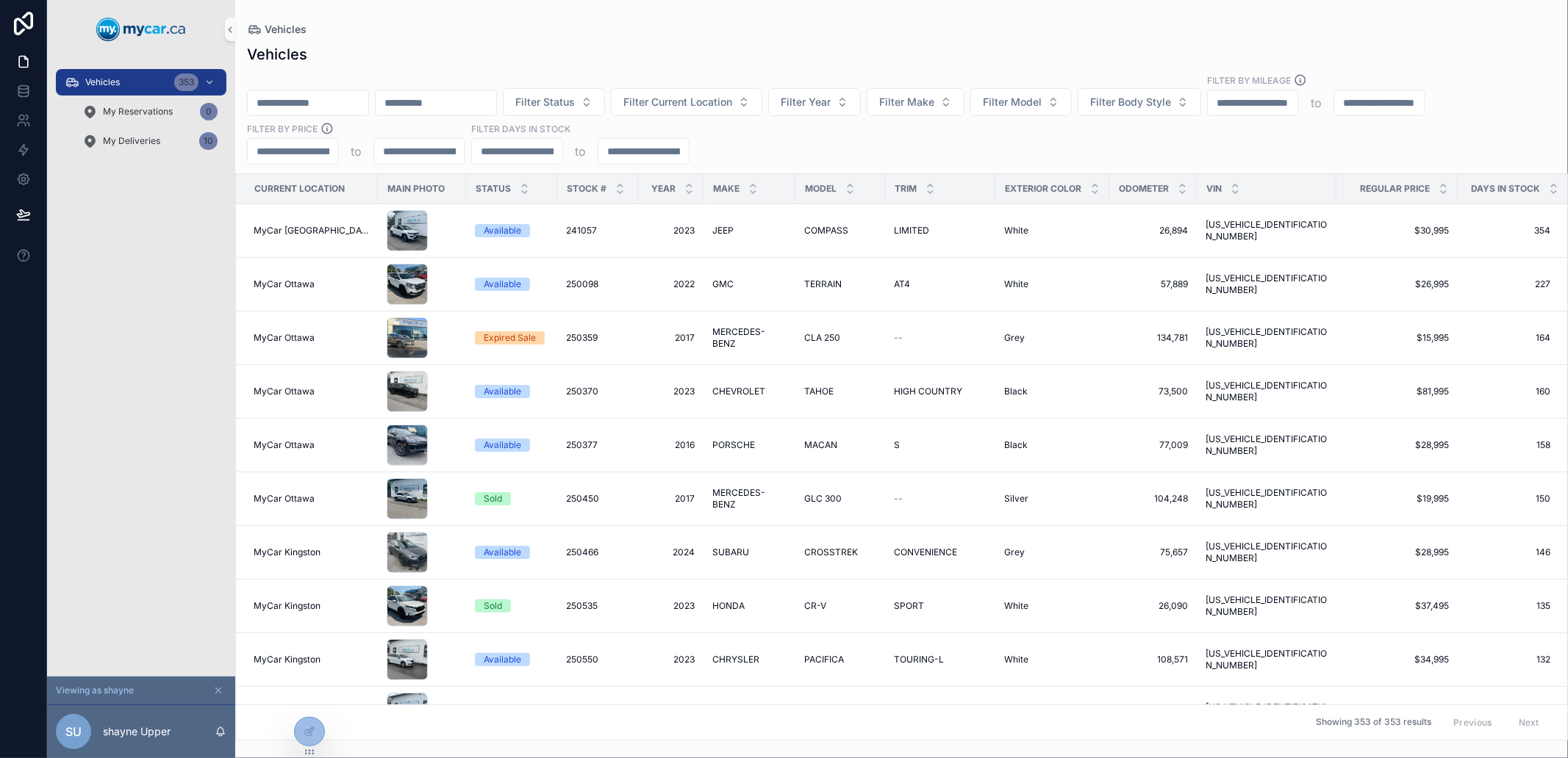
click at [218, 697] on button "scrollable content" at bounding box center [218, 690] width 16 height 16
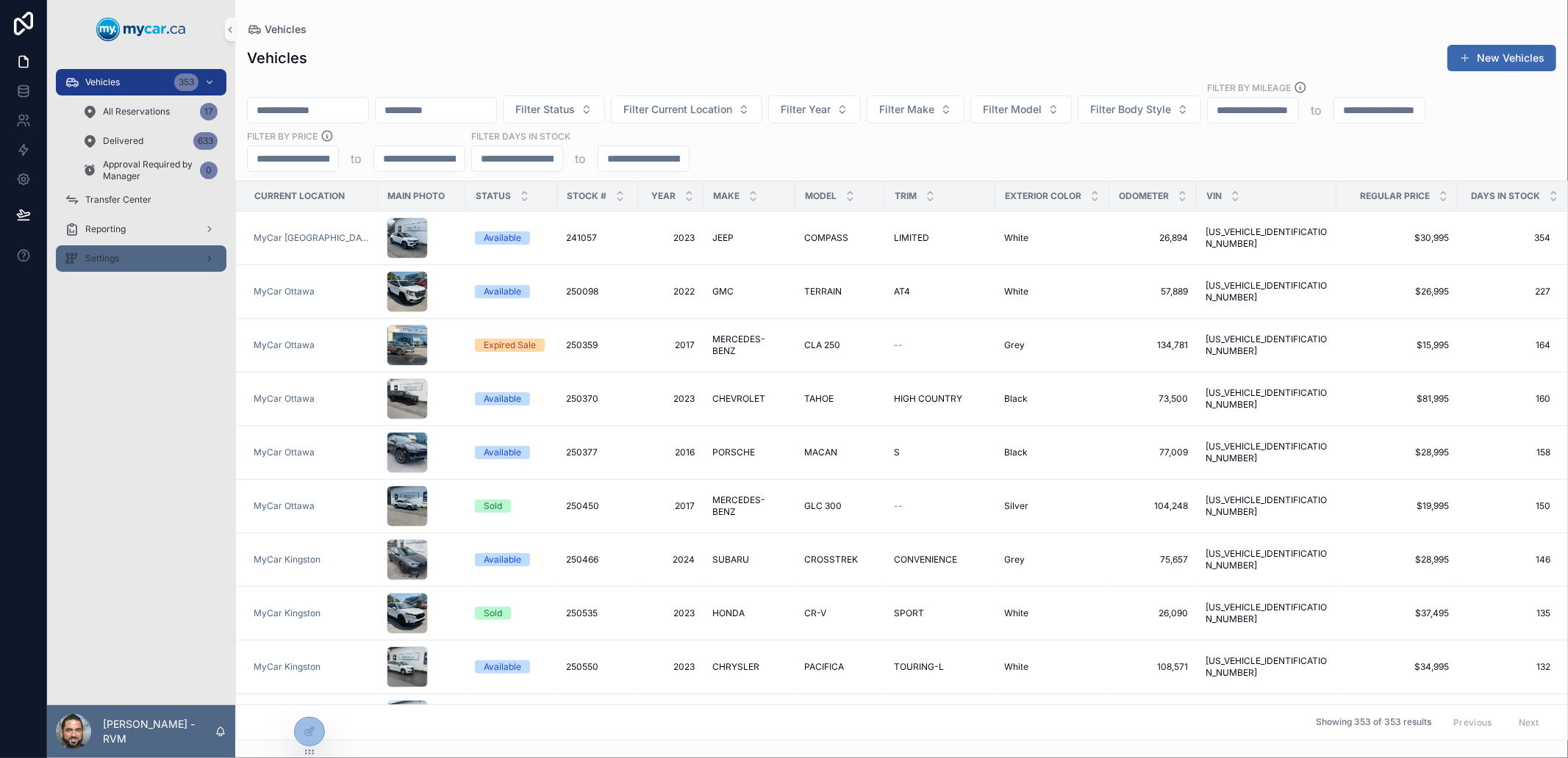
click at [130, 252] on div "Settings" at bounding box center [141, 259] width 152 height 24
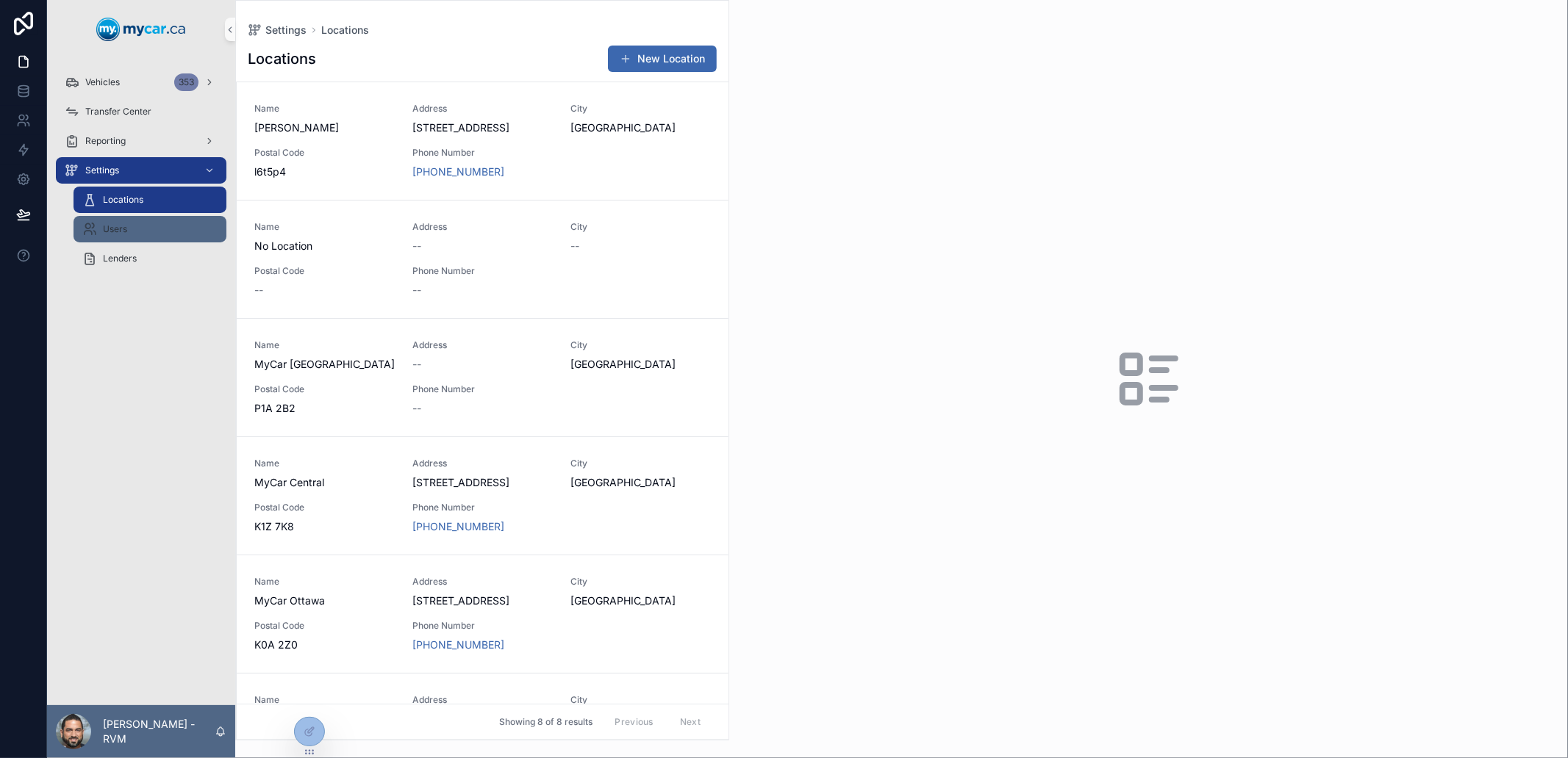
click at [155, 231] on div "Users" at bounding box center [151, 229] width 136 height 24
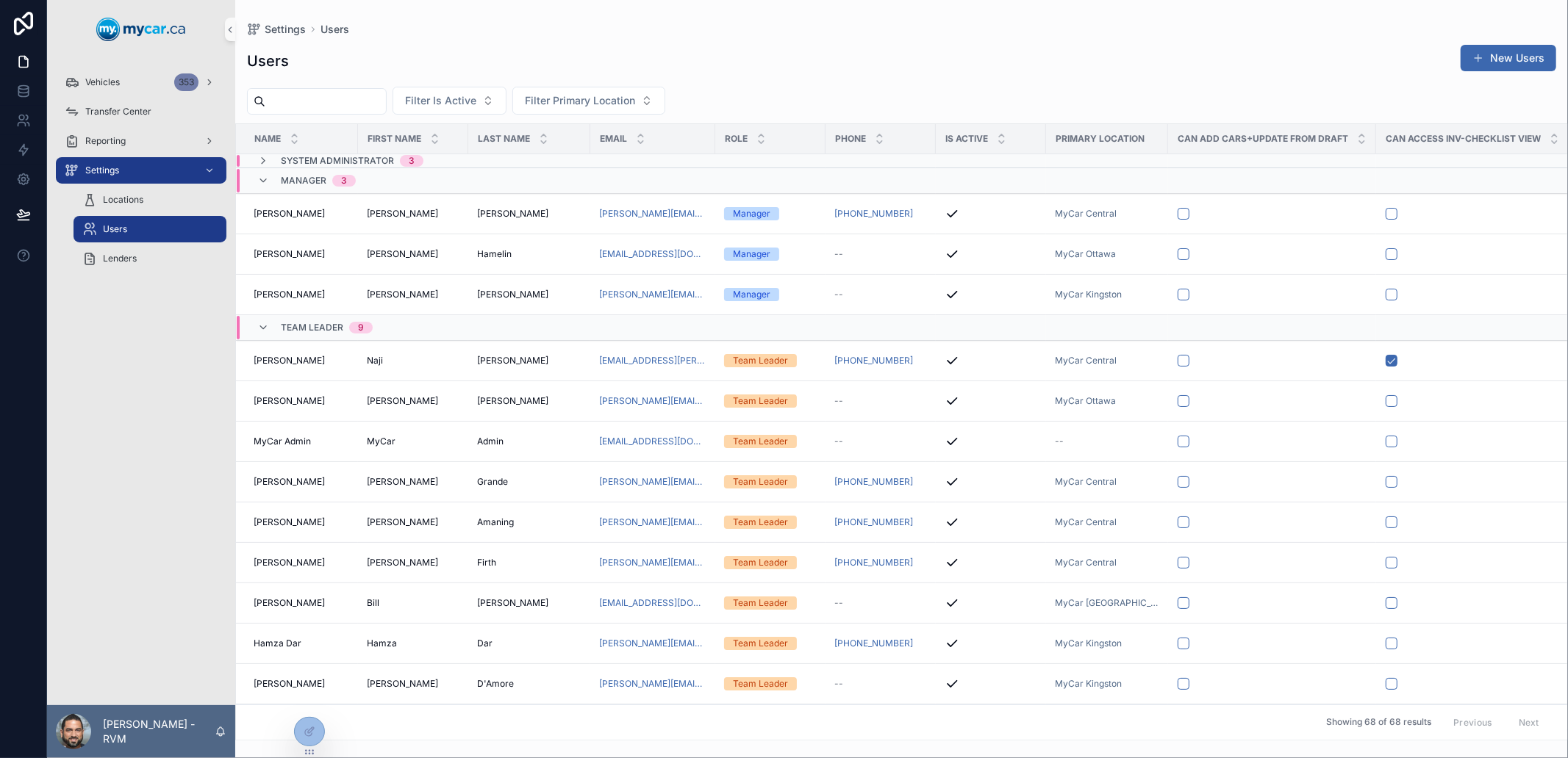
drag, startPoint x: 328, startPoint y: 95, endPoint x: 345, endPoint y: 91, distance: 17.5
click at [328, 95] on input "scrollable content" at bounding box center [326, 101] width 121 height 21
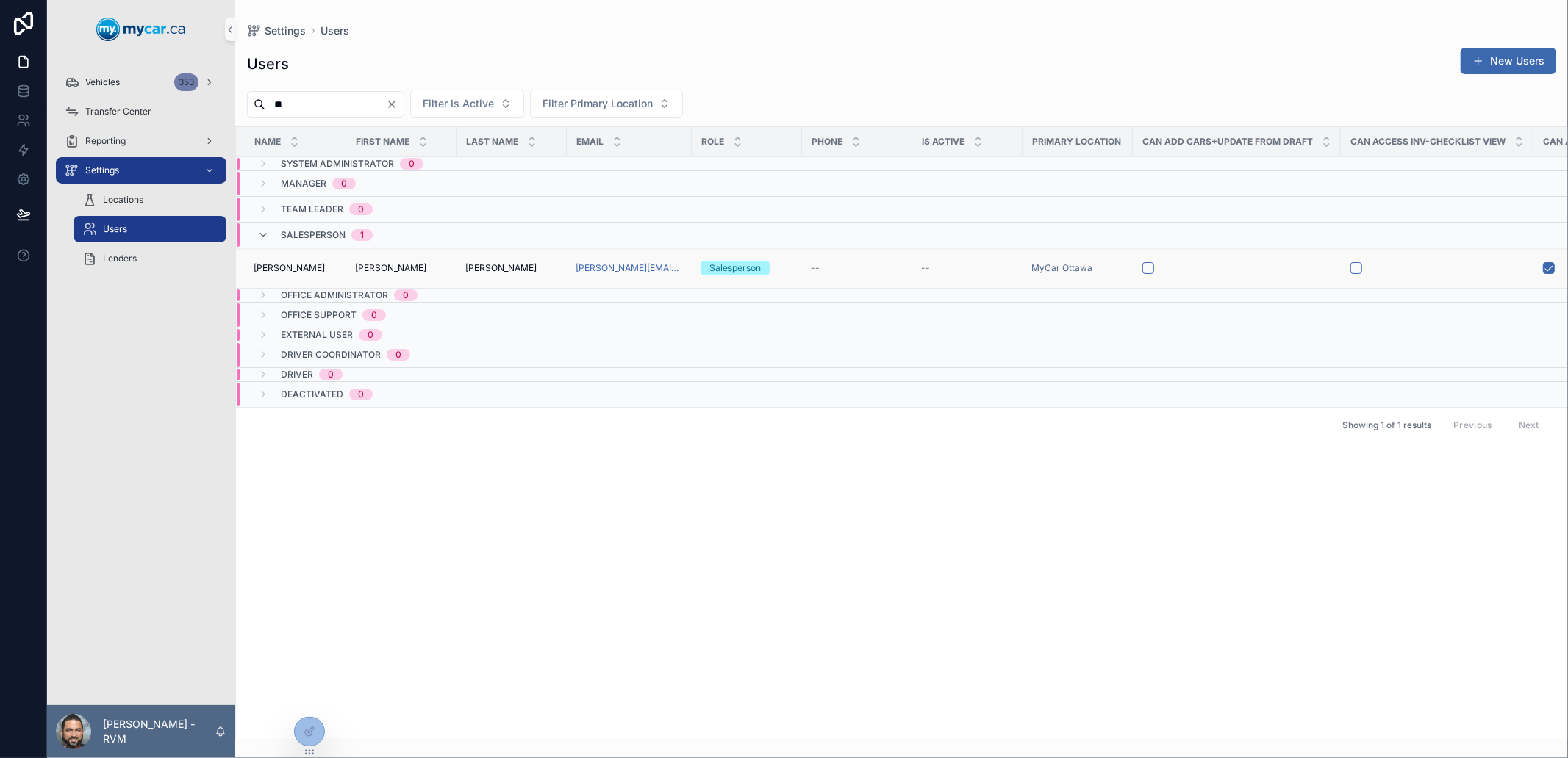
type input "**"
click at [530, 266] on div "[PERSON_NAME] [PERSON_NAME]" at bounding box center [512, 268] width 92 height 12
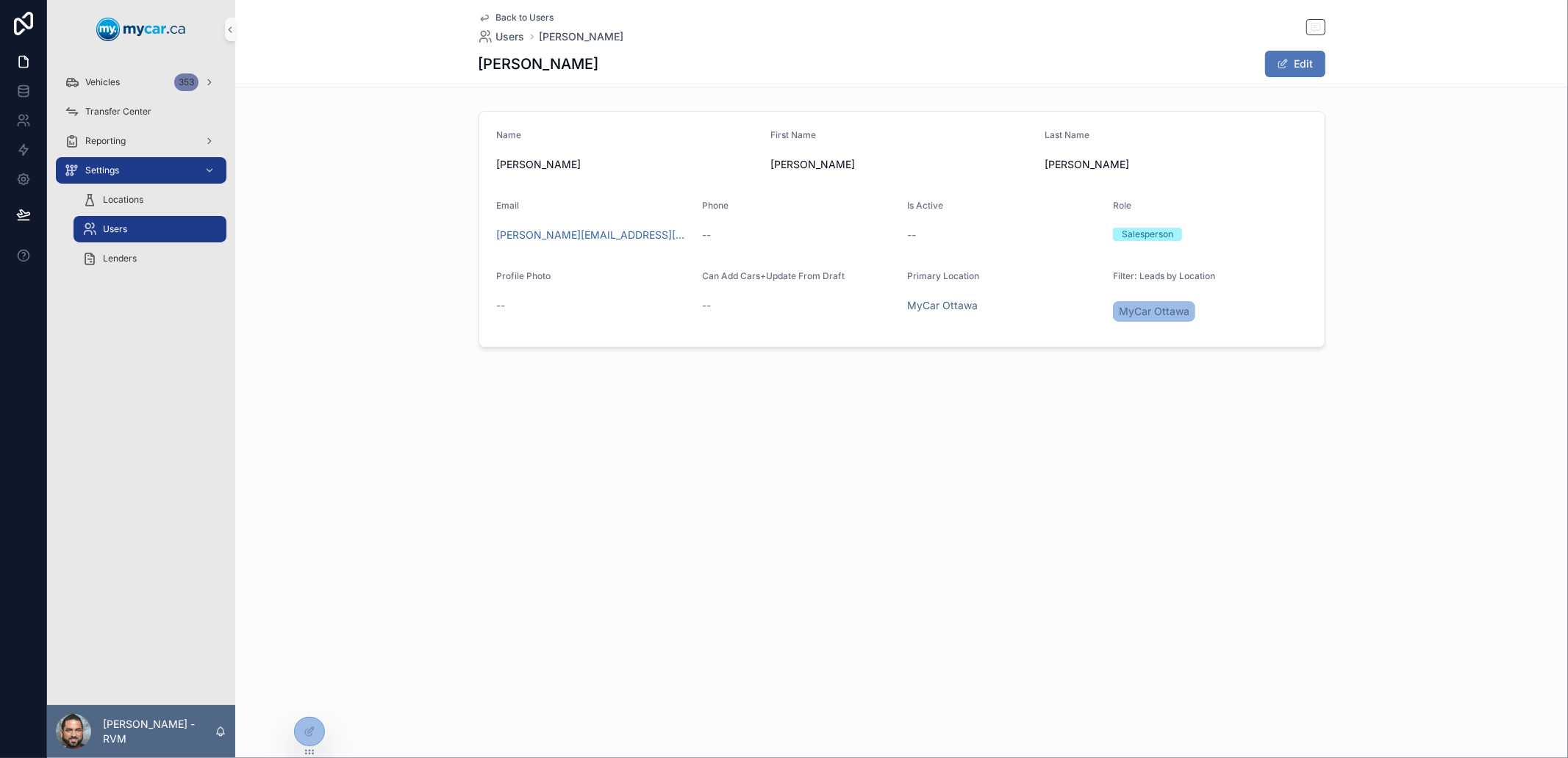
click at [1295, 59] on button "Edit" at bounding box center [1295, 64] width 60 height 27
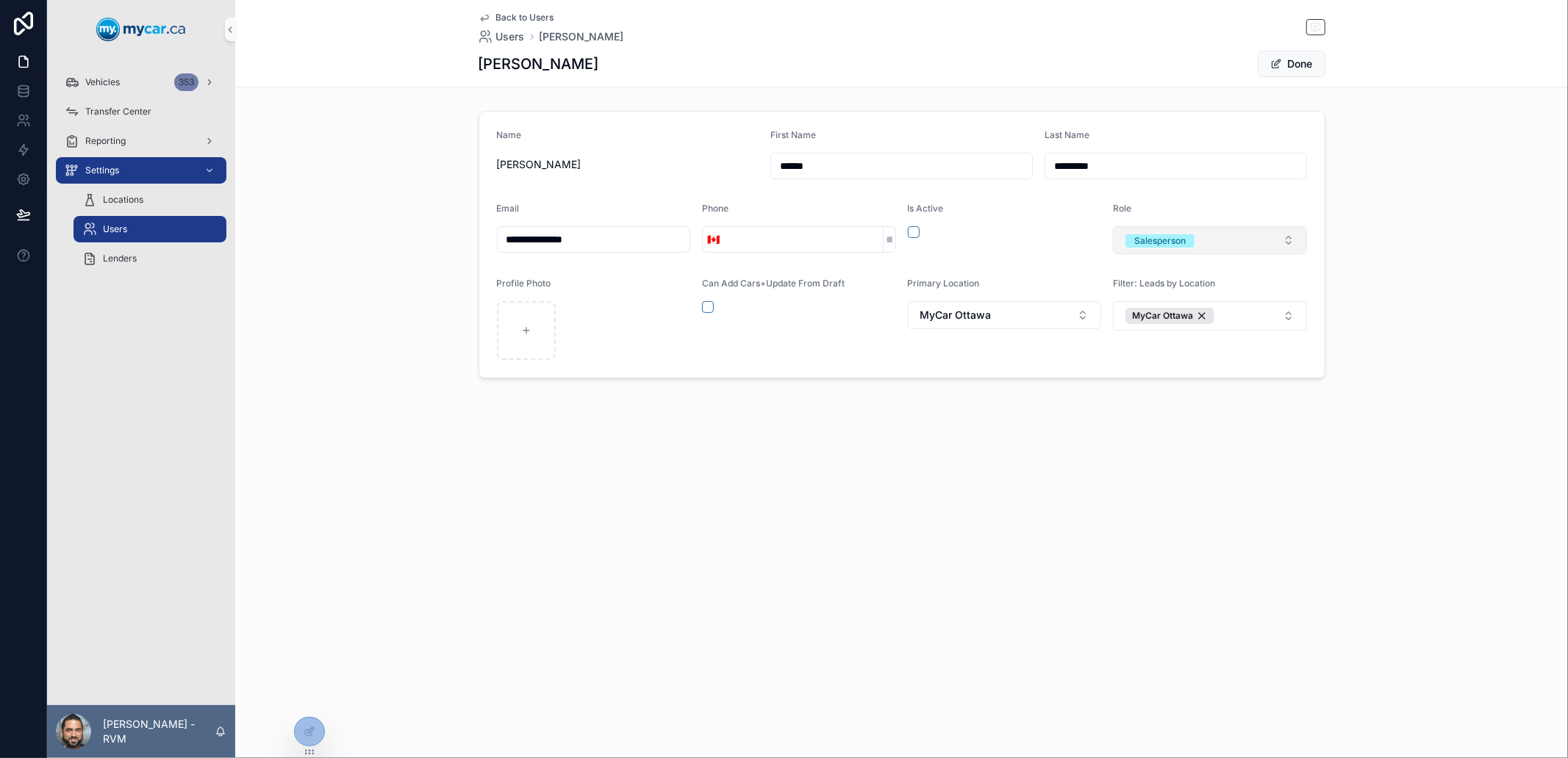
click at [1253, 241] on button "Salesperson" at bounding box center [1210, 240] width 194 height 28
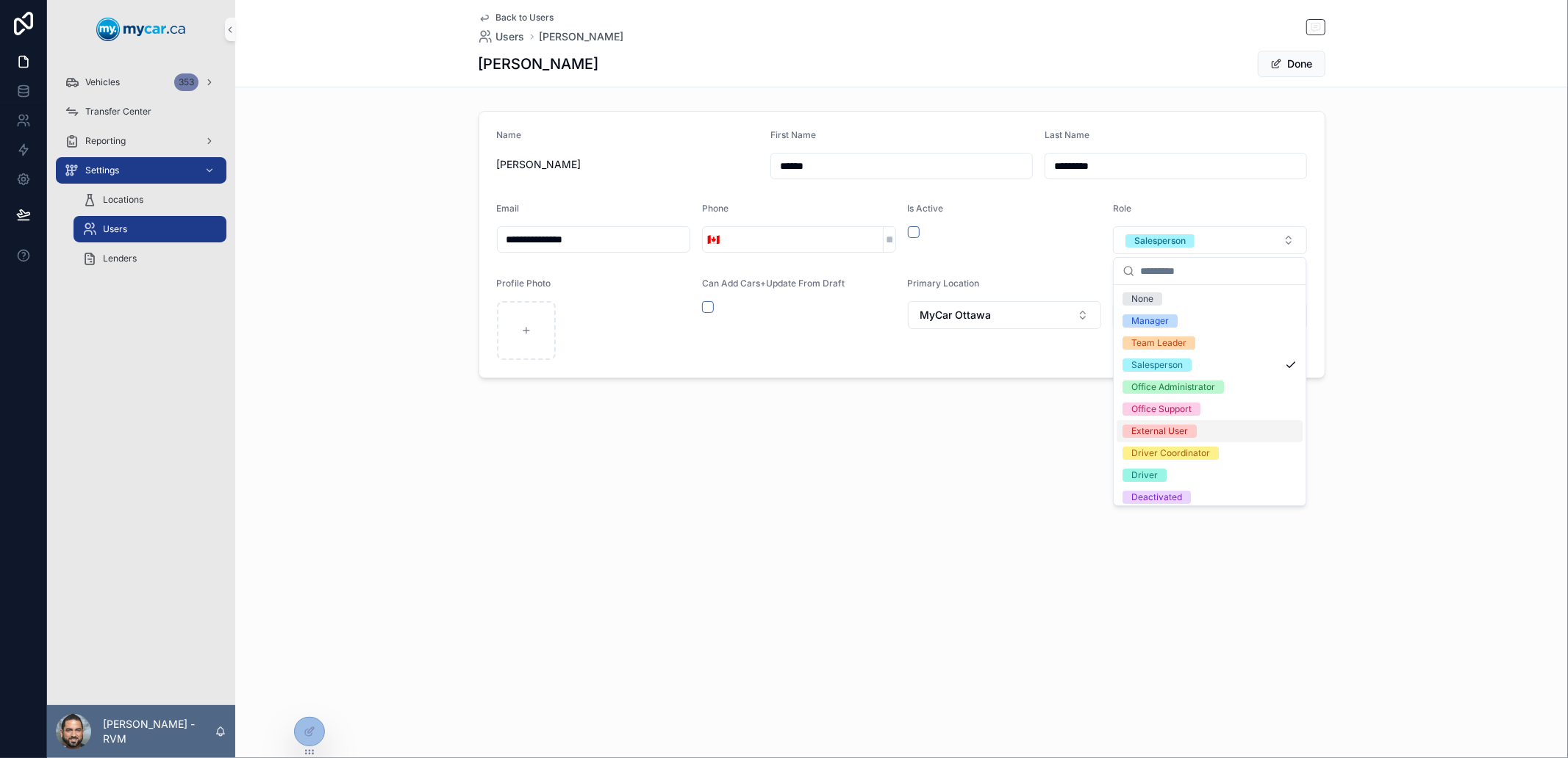
click at [1209, 430] on div "External User" at bounding box center [1209, 432] width 186 height 22
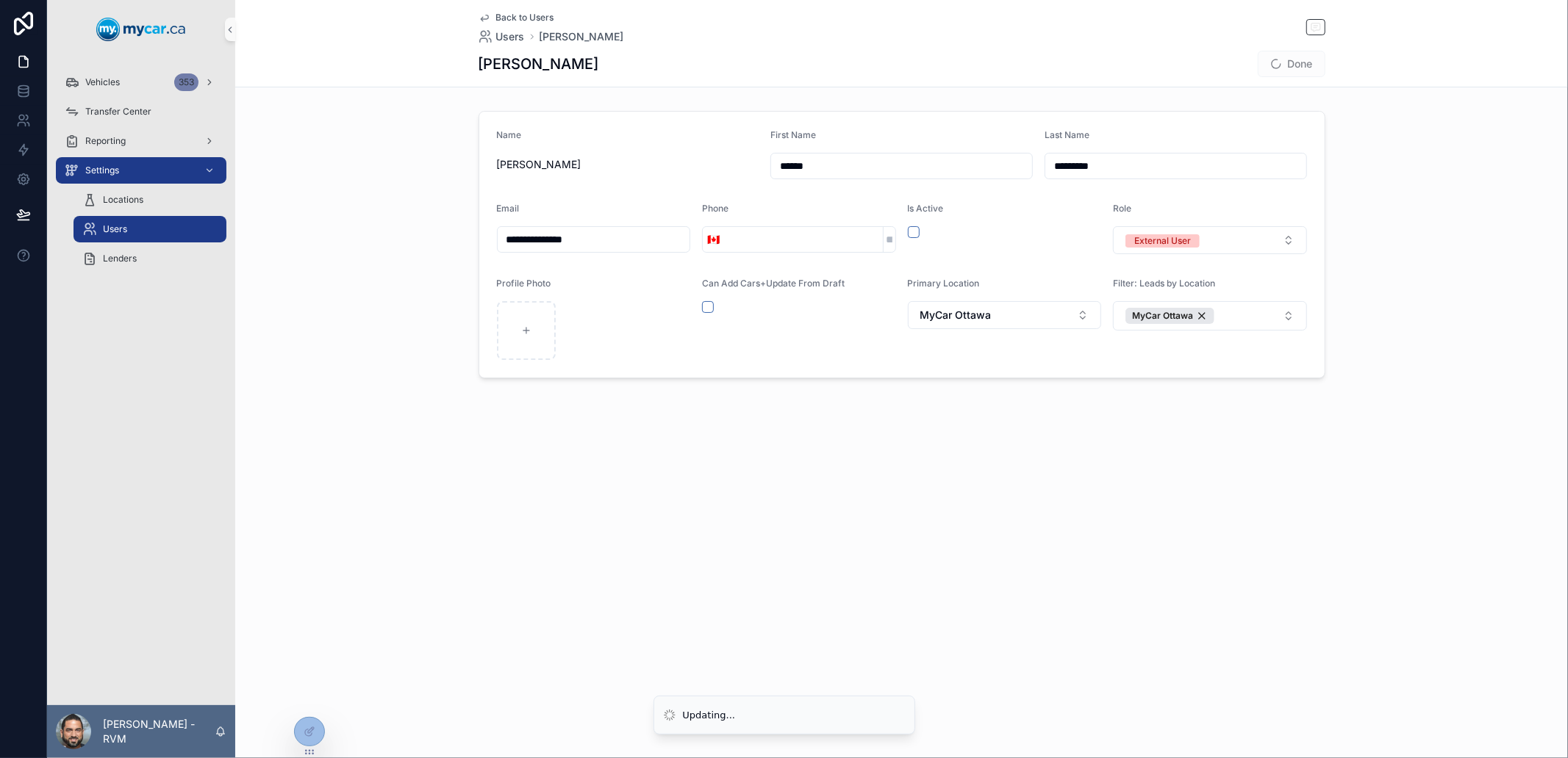
drag, startPoint x: 1349, startPoint y: 169, endPoint x: 1293, endPoint y: 94, distance: 93.6
click at [1349, 167] on div "**********" at bounding box center [901, 245] width 1333 height 279
click at [1292, 69] on button "Done" at bounding box center [1292, 64] width 68 height 27
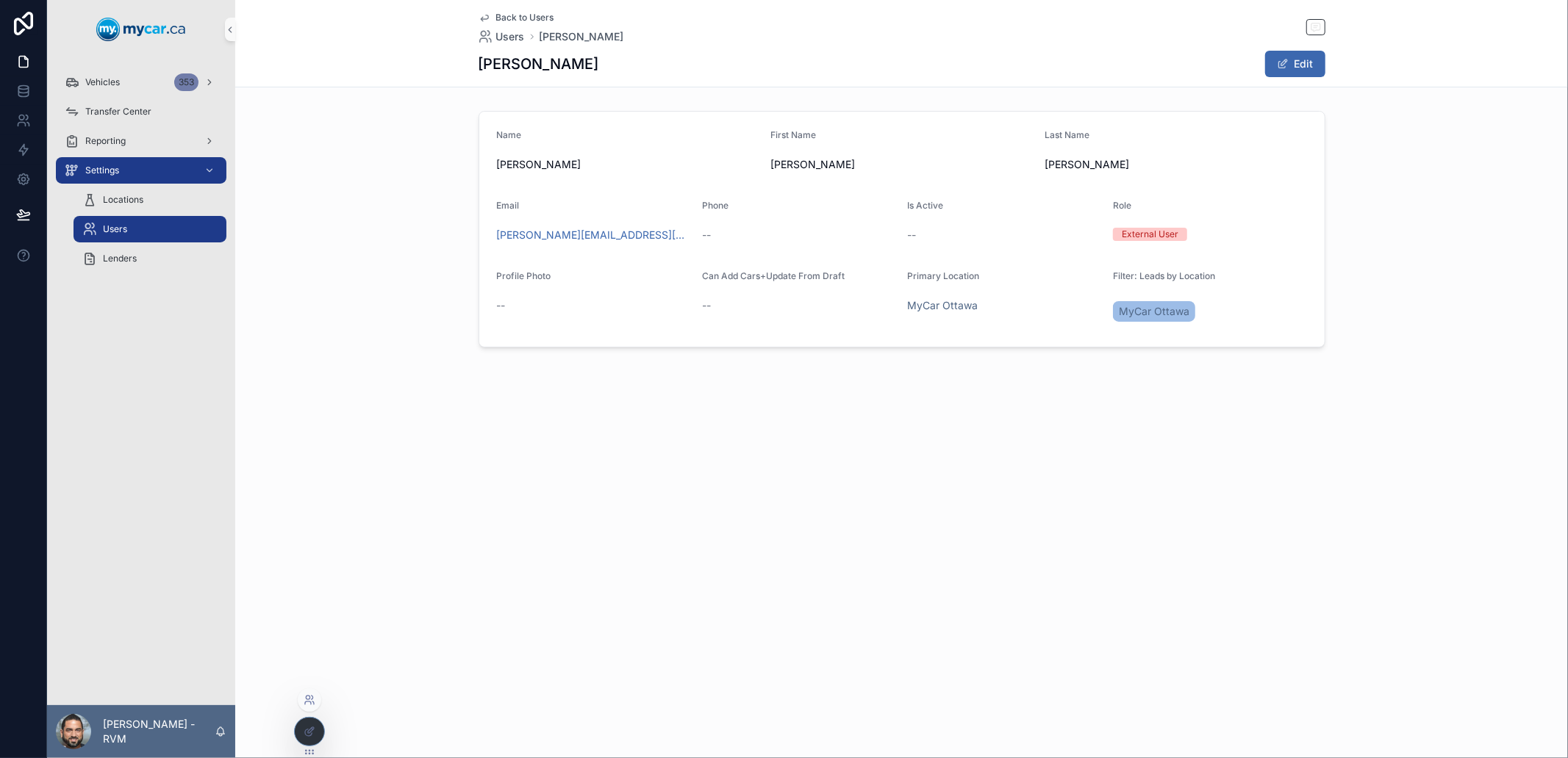
click at [310, 703] on icon at bounding box center [310, 700] width 12 height 12
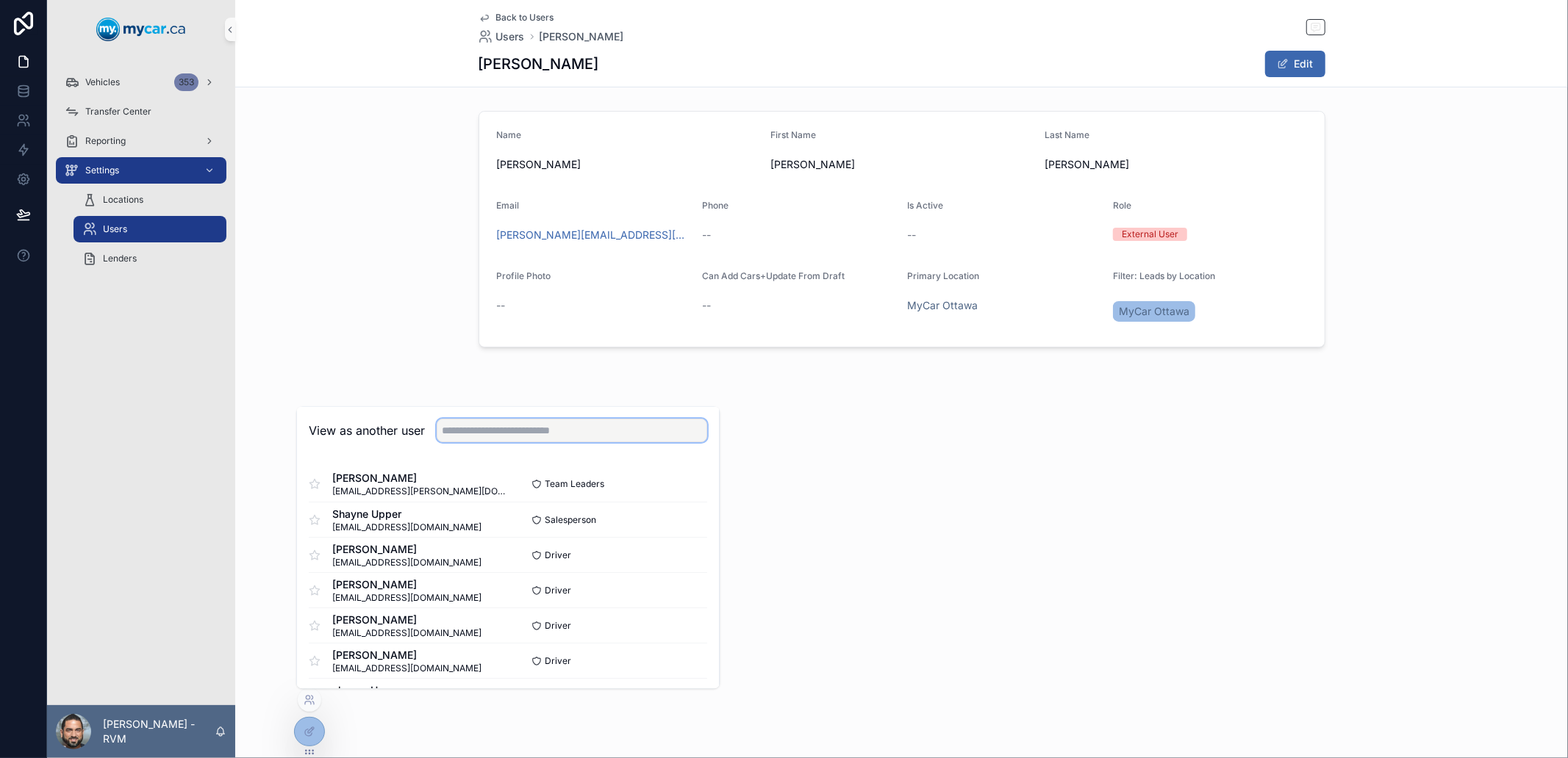
click at [494, 437] on input "text" at bounding box center [572, 432] width 271 height 24
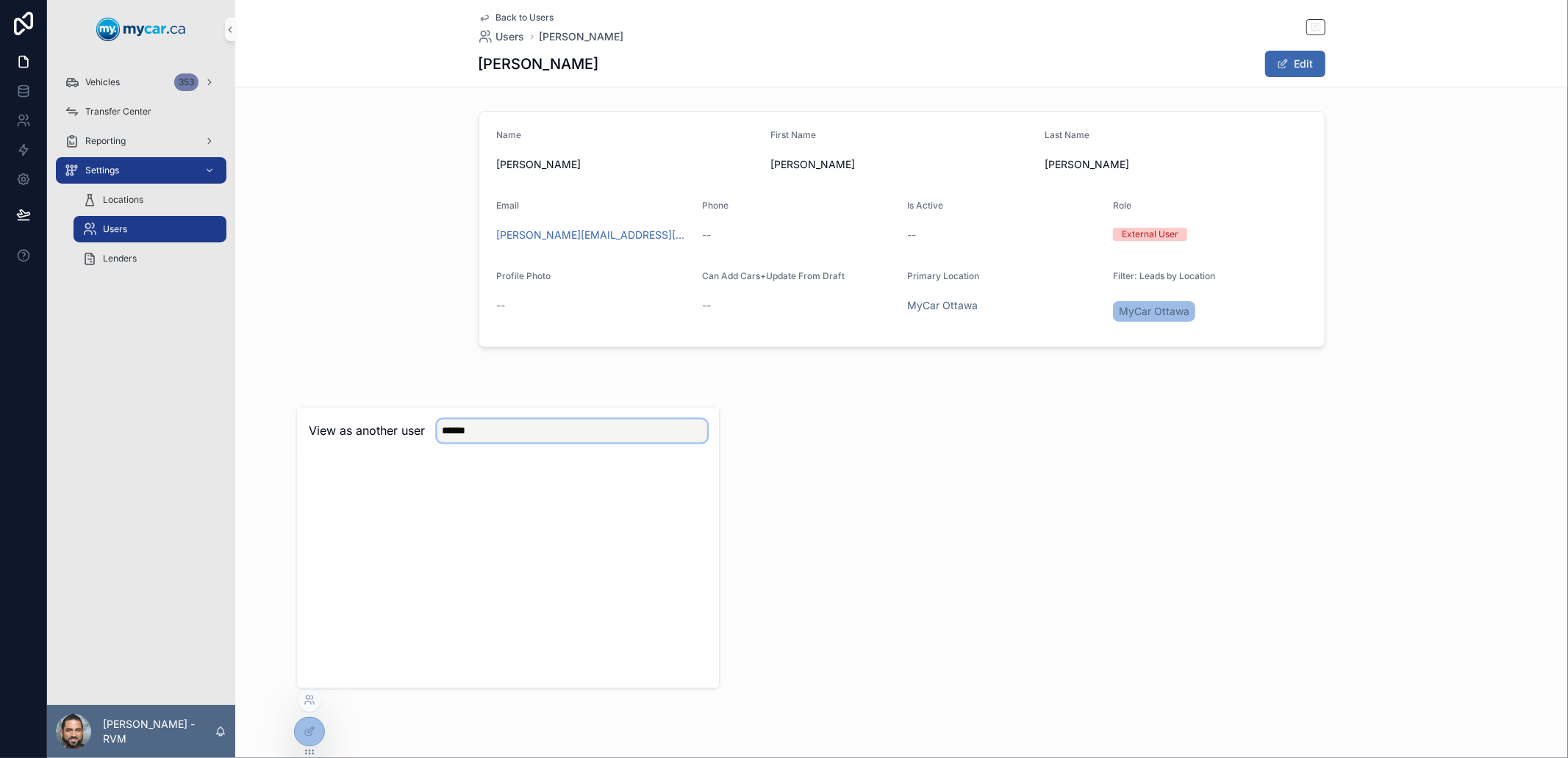
click at [506, 423] on input "******" at bounding box center [572, 432] width 271 height 24
type input "******"
drag, startPoint x: 437, startPoint y: 387, endPoint x: 406, endPoint y: 385, distance: 31.1
click at [400, 389] on div "Vehicles 353 Transfer Center Reporting Settings Locations Users Lenders [PERSON…" at bounding box center [784, 379] width 1568 height 758
click at [465, 436] on input "******" at bounding box center [572, 432] width 271 height 24
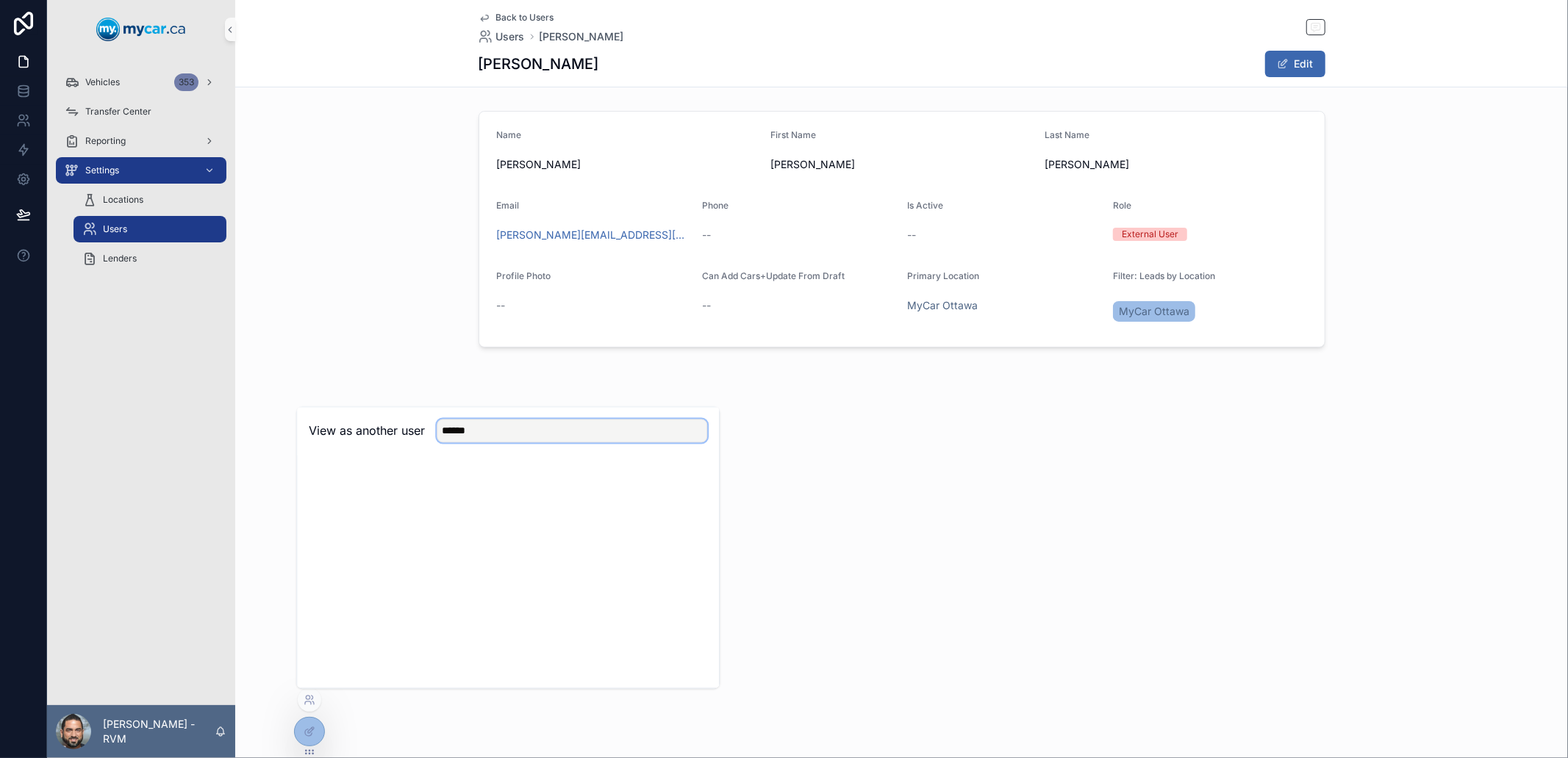
click at [465, 436] on input "******" at bounding box center [572, 432] width 271 height 24
click at [455, 355] on div "Back to Users Users [PERSON_NAME] [PERSON_NAME] Edit Name [PERSON_NAME] First N…" at bounding box center [901, 223] width 1333 height 447
click at [20, 126] on icon at bounding box center [23, 120] width 15 height 15
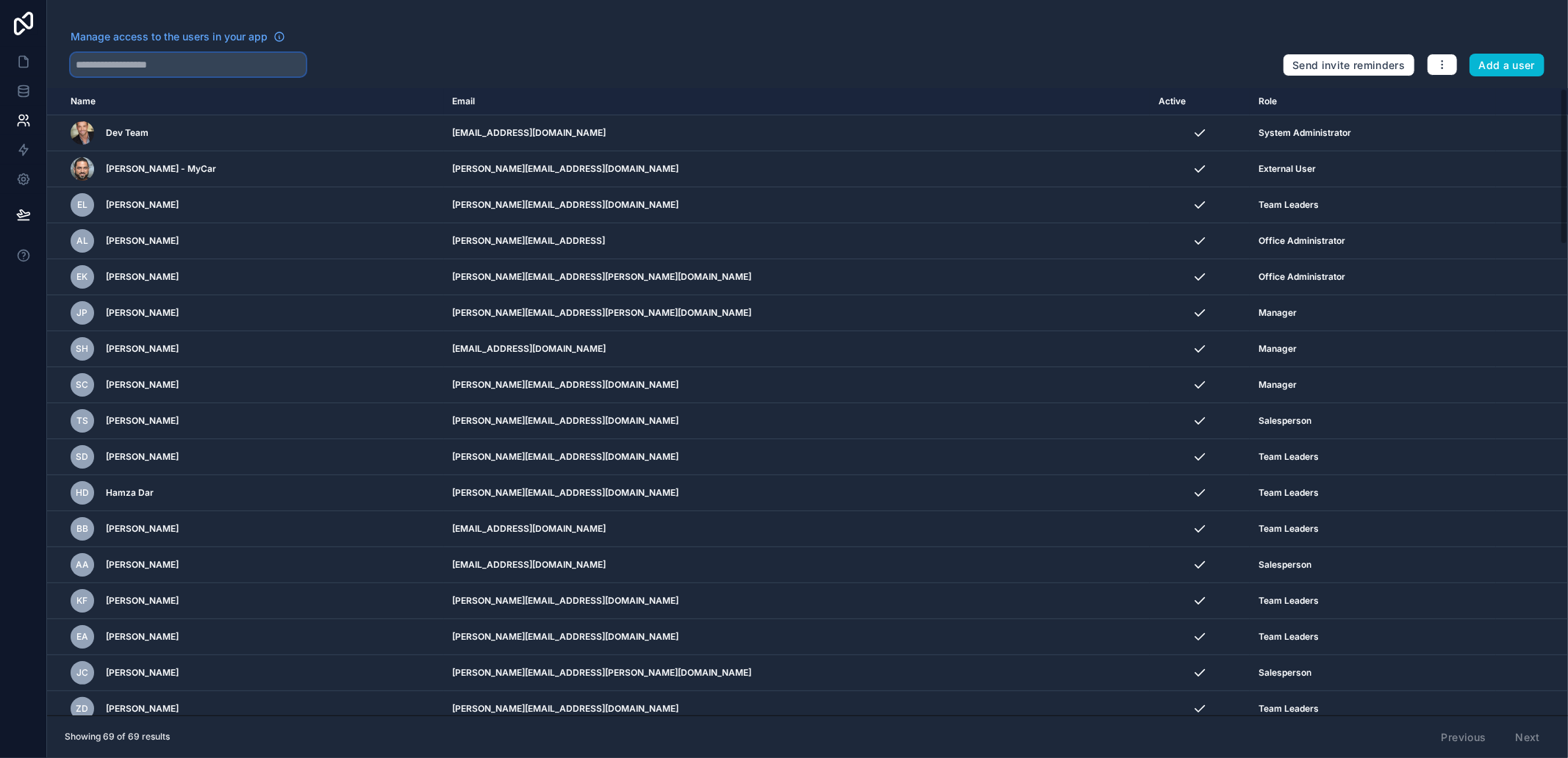
click at [170, 53] on input "text" at bounding box center [188, 65] width 235 height 24
click at [185, 72] on input "text" at bounding box center [188, 65] width 235 height 24
paste input "******"
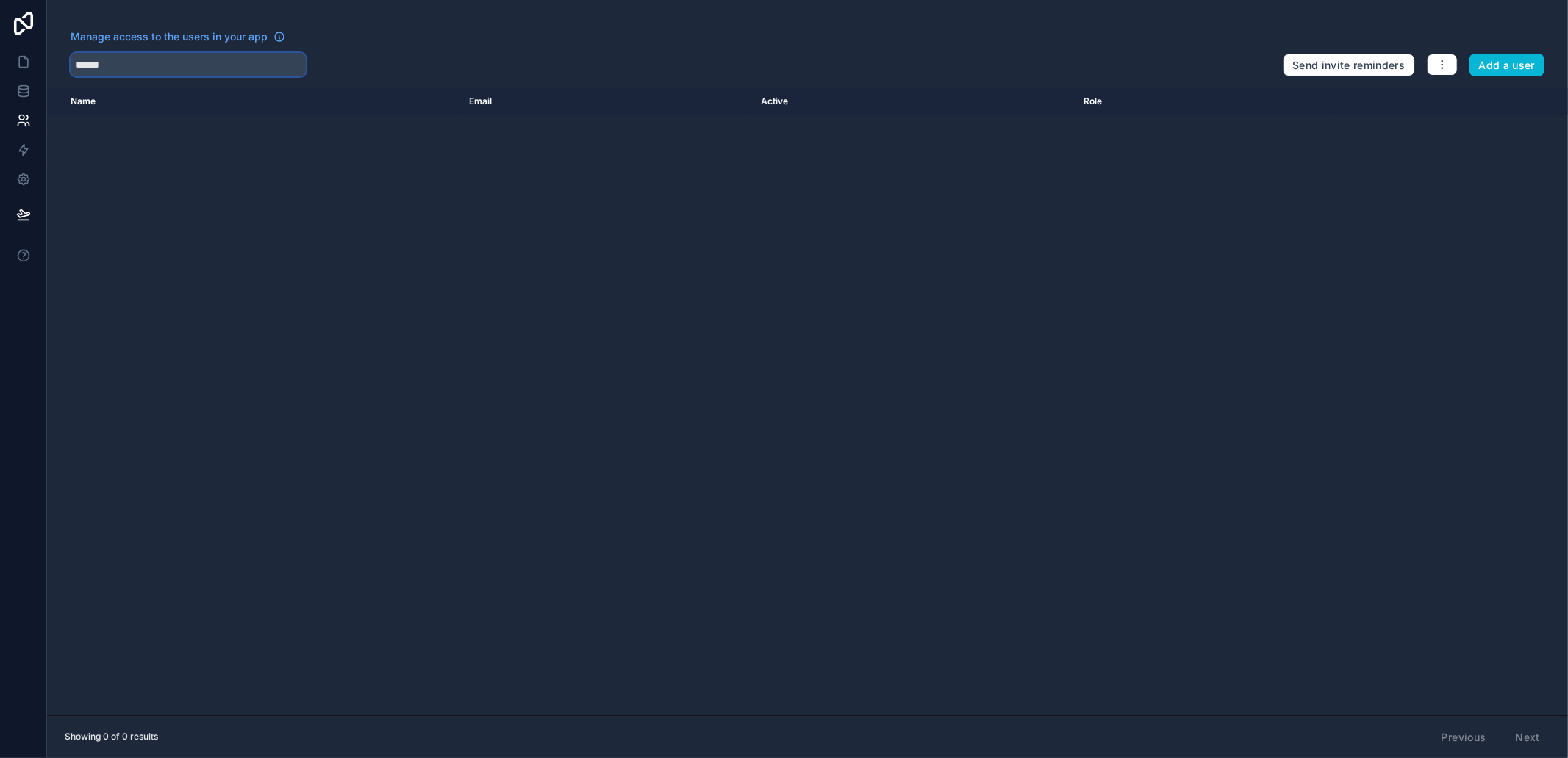
type input "******"
click at [92, 51] on div "Manage access to the users in your app" at bounding box center [671, 41] width 1201 height 24
click at [74, 72] on input "******" at bounding box center [188, 65] width 235 height 24
click at [87, 63] on input "******" at bounding box center [188, 65] width 235 height 24
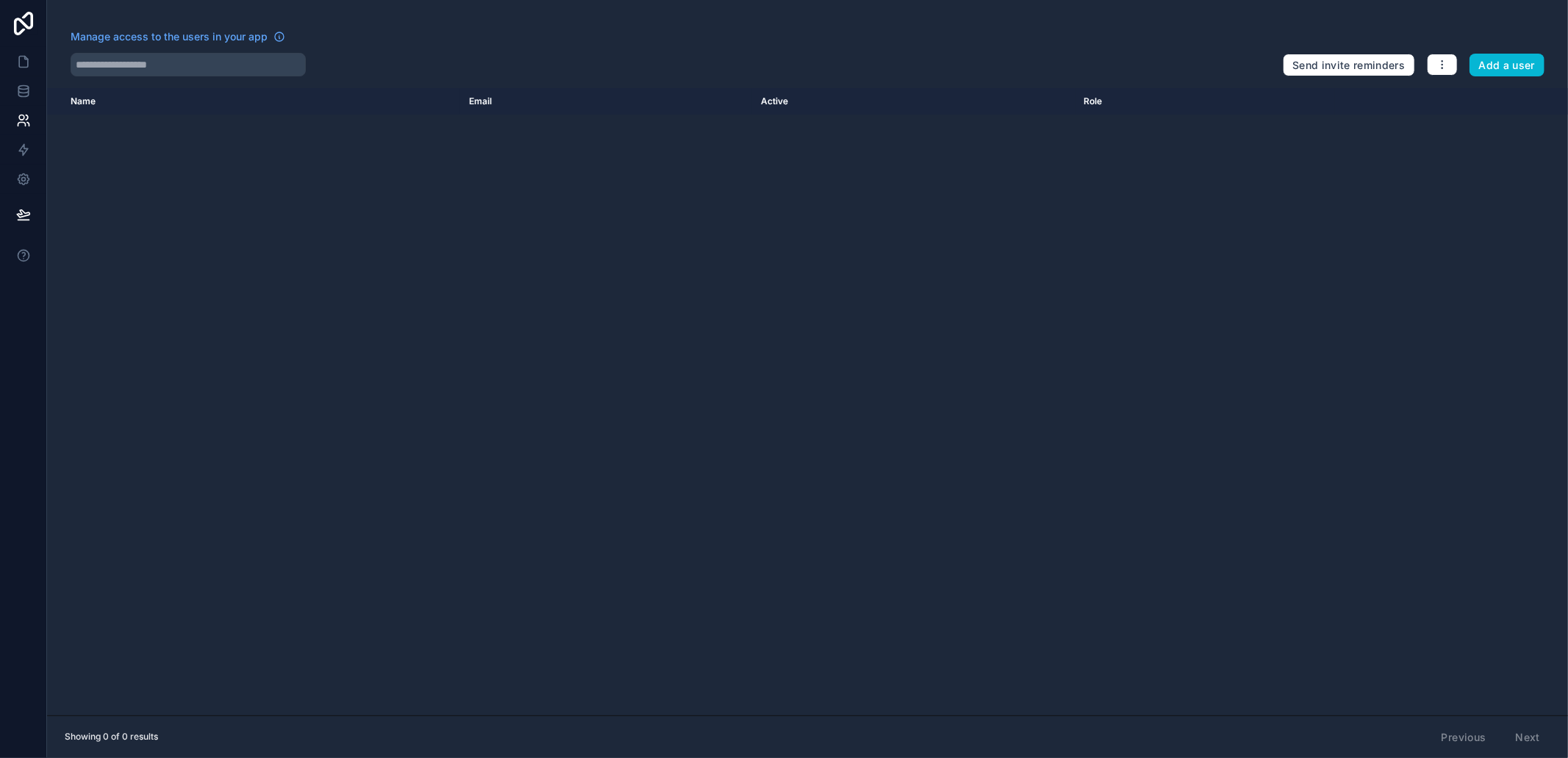
click at [476, 38] on div "Manage access to the users in your app" at bounding box center [671, 41] width 1201 height 24
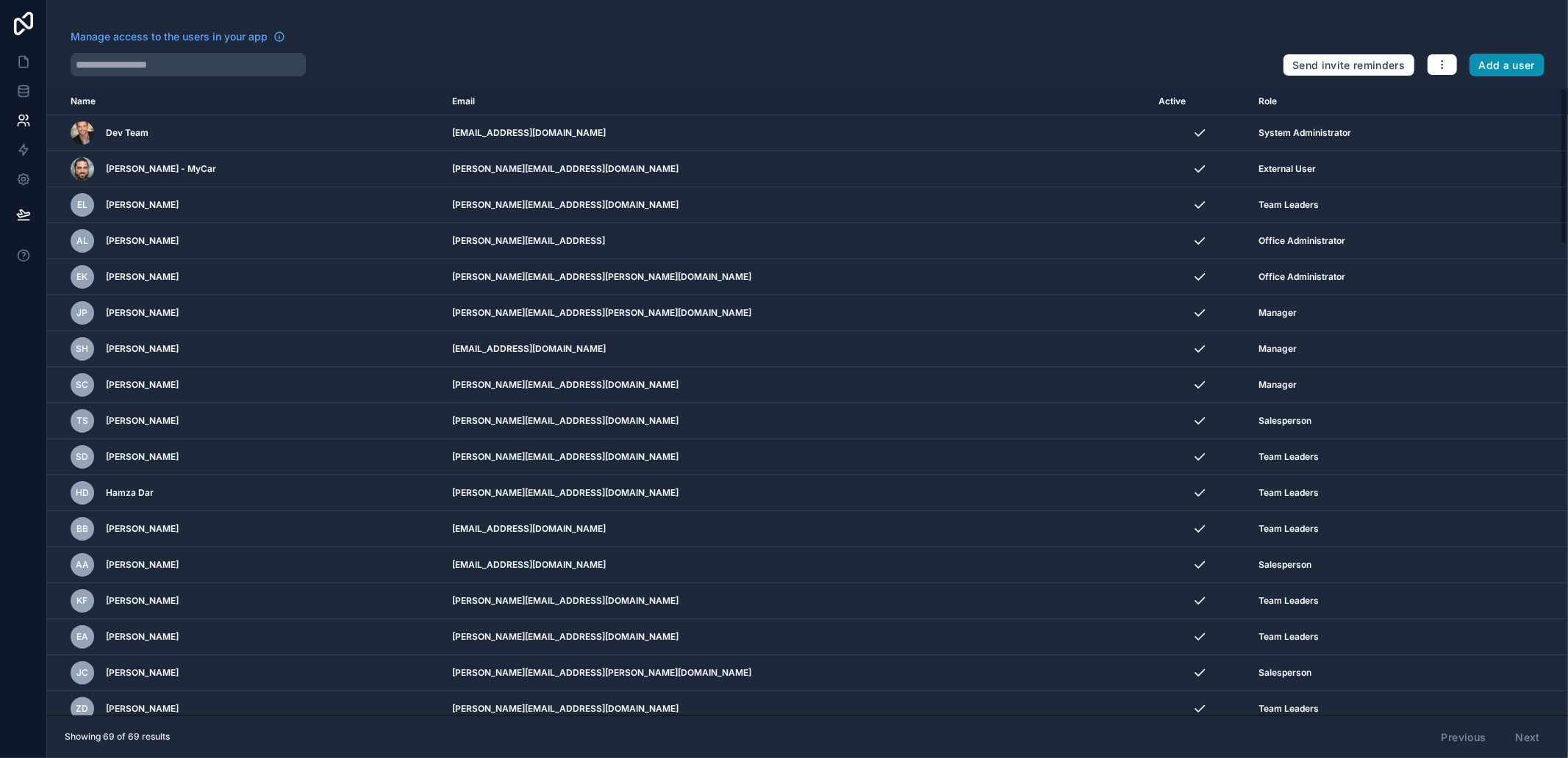
click at [1530, 66] on button "Add a user" at bounding box center [1507, 66] width 76 height 24
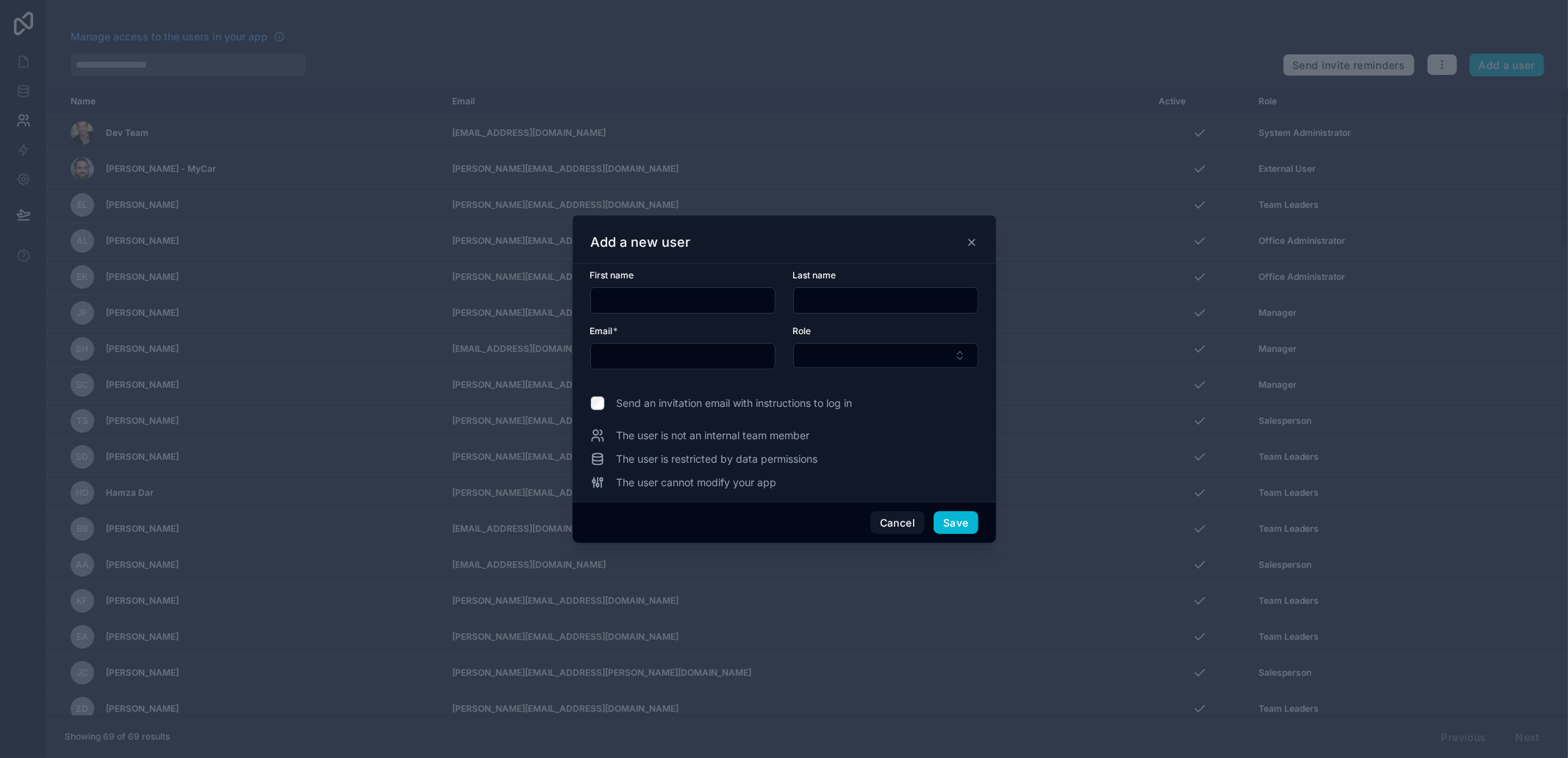
click at [701, 291] on input "text" at bounding box center [683, 300] width 184 height 21
click at [739, 255] on div "Add a new user" at bounding box center [784, 239] width 424 height 48
click at [877, 517] on button "Cancel" at bounding box center [897, 523] width 54 height 24
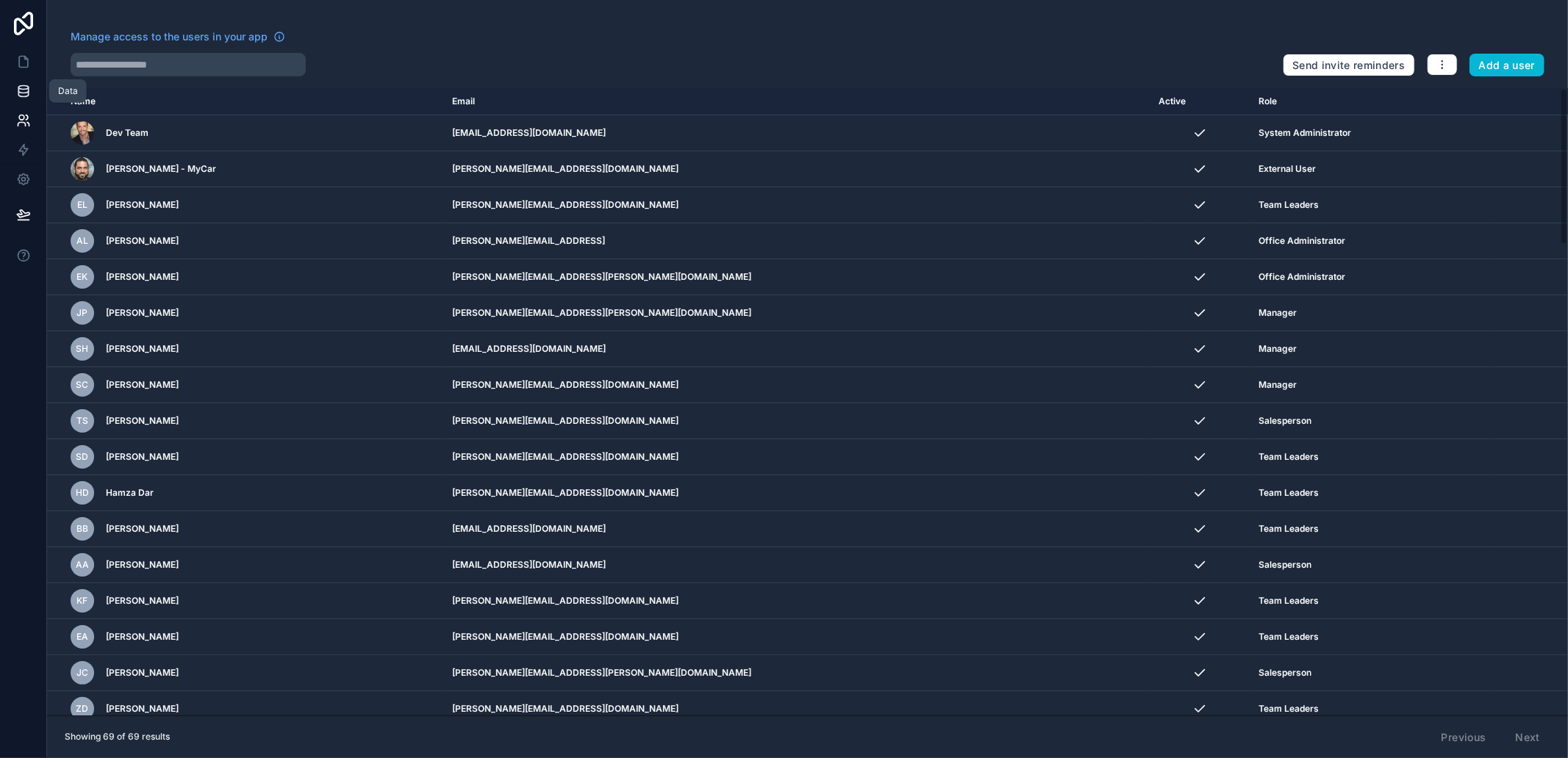
click at [22, 86] on icon at bounding box center [23, 90] width 15 height 15
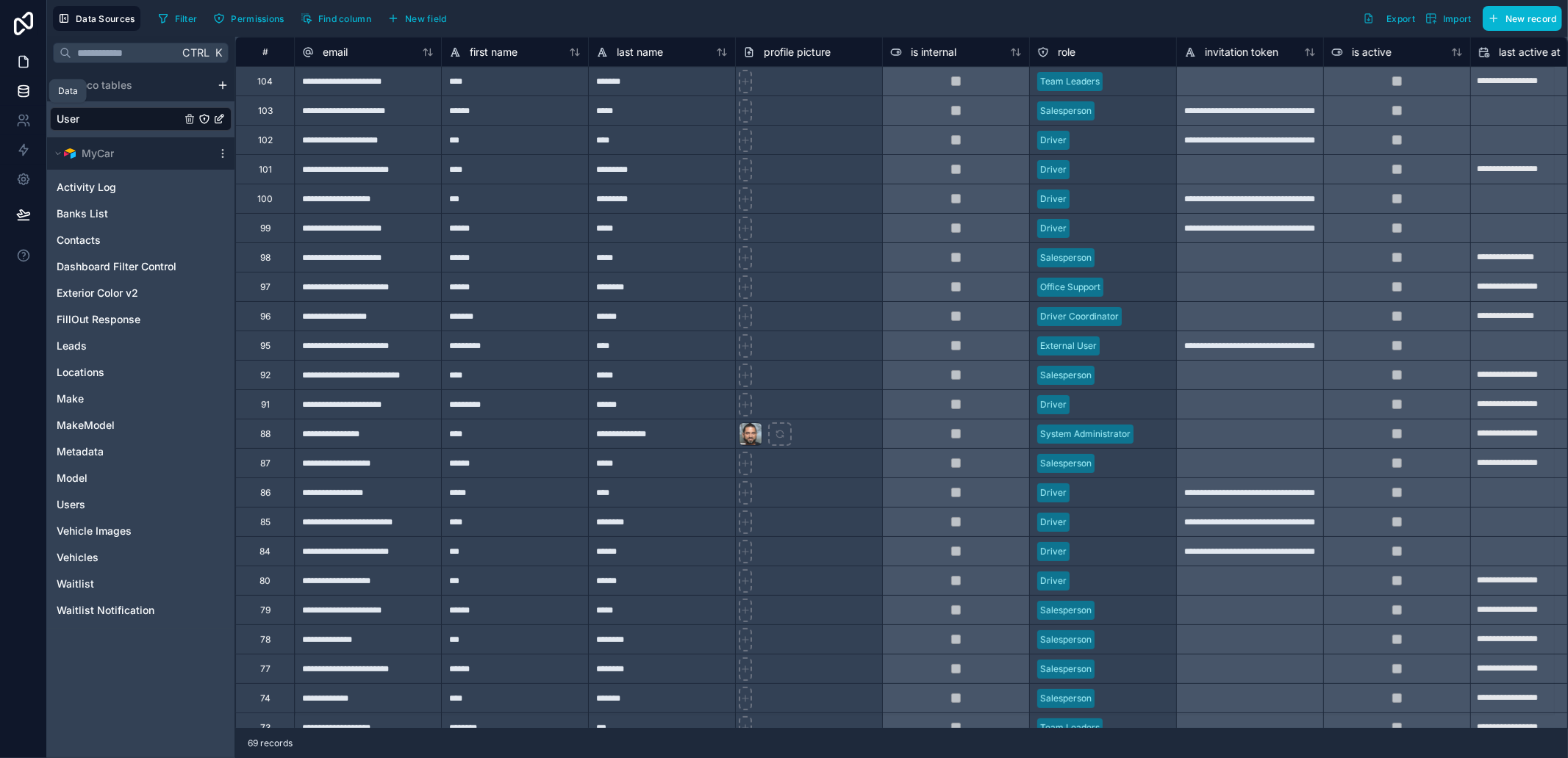
click at [21, 59] on icon at bounding box center [23, 61] width 15 height 15
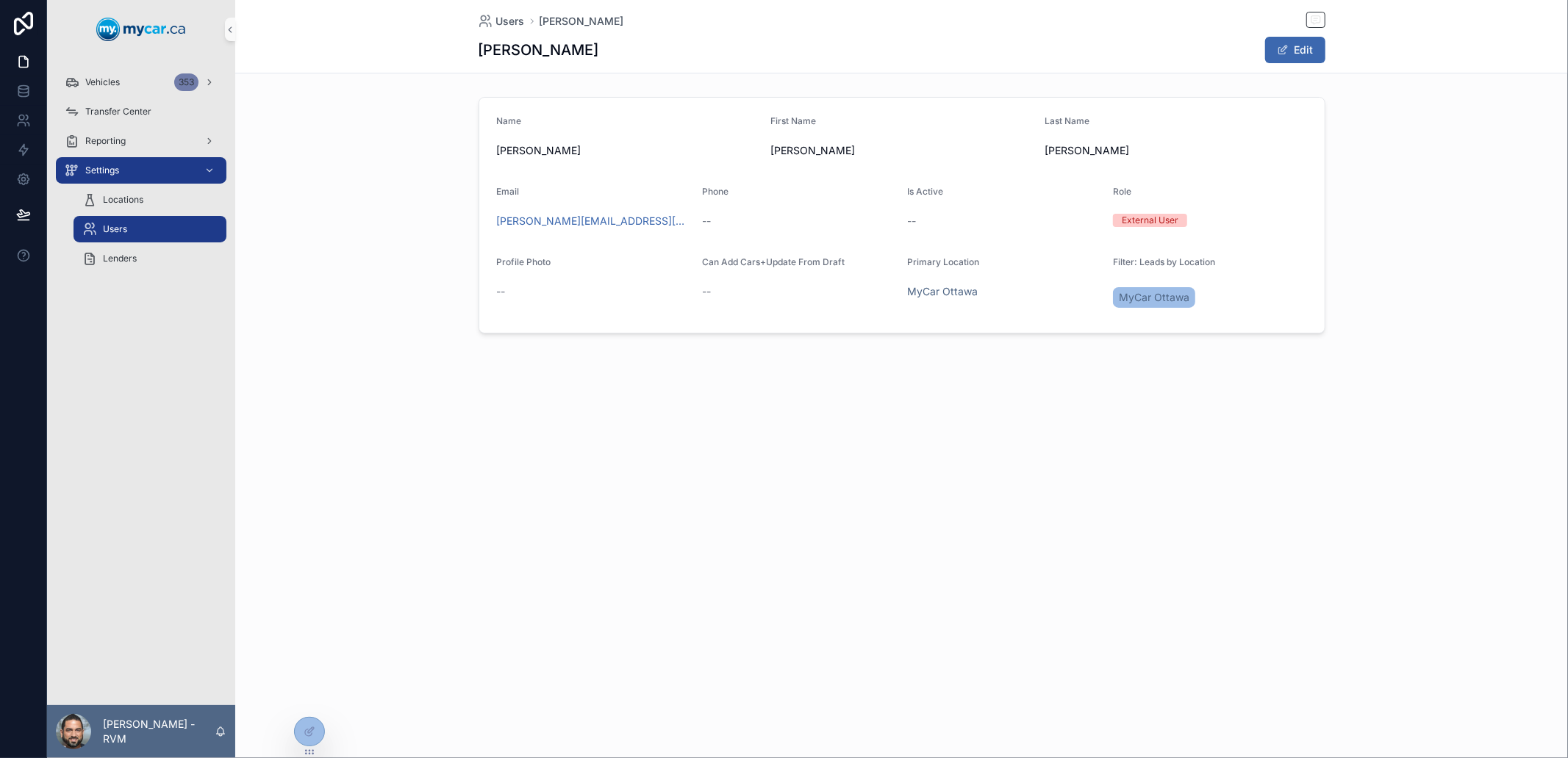
click at [151, 229] on div "Users" at bounding box center [151, 229] width 136 height 24
click at [557, 45] on h1 "[PERSON_NAME]" at bounding box center [539, 49] width 121 height 21
drag, startPoint x: 557, startPoint y: 45, endPoint x: 509, endPoint y: 34, distance: 49.2
click at [509, 34] on div "Users [PERSON_NAME] [PERSON_NAME] Edit" at bounding box center [902, 36] width 847 height 73
copy h1 "[PERSON_NAME]"
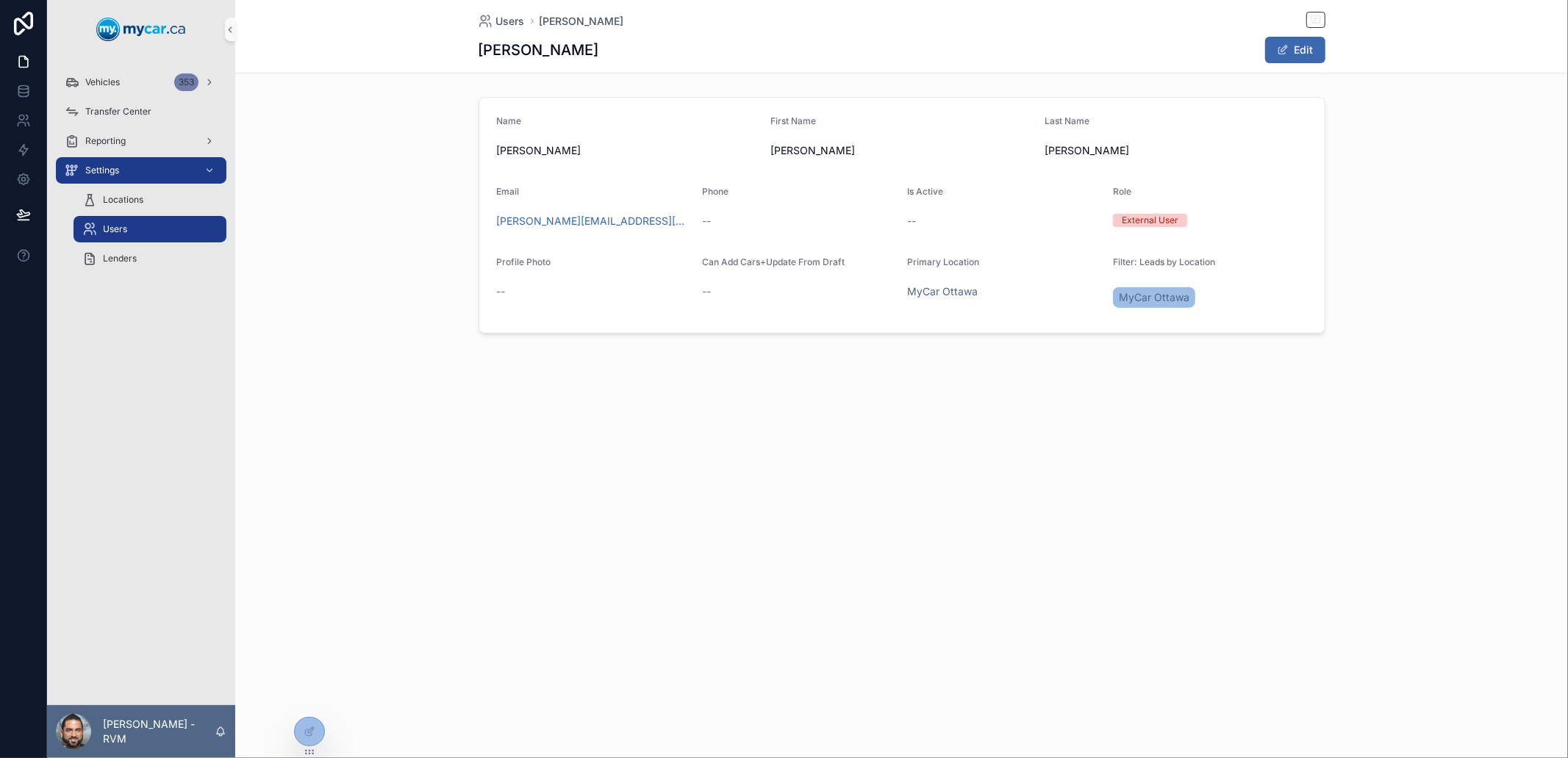
click at [1057, 295] on div "MyCar Ottawa" at bounding box center [1004, 291] width 194 height 15
drag, startPoint x: 629, startPoint y: 223, endPoint x: 496, endPoint y: 225, distance: 133.0
click at [496, 225] on form "Name [PERSON_NAME] First Name [PERSON_NAME] Last Name [PERSON_NAME] Email [PERS…" at bounding box center [902, 214] width 846 height 235
copy link "[PERSON_NAME][EMAIL_ADDRESS][DOMAIN_NAME]"
click at [309, 700] on icon at bounding box center [308, 698] width 4 height 4
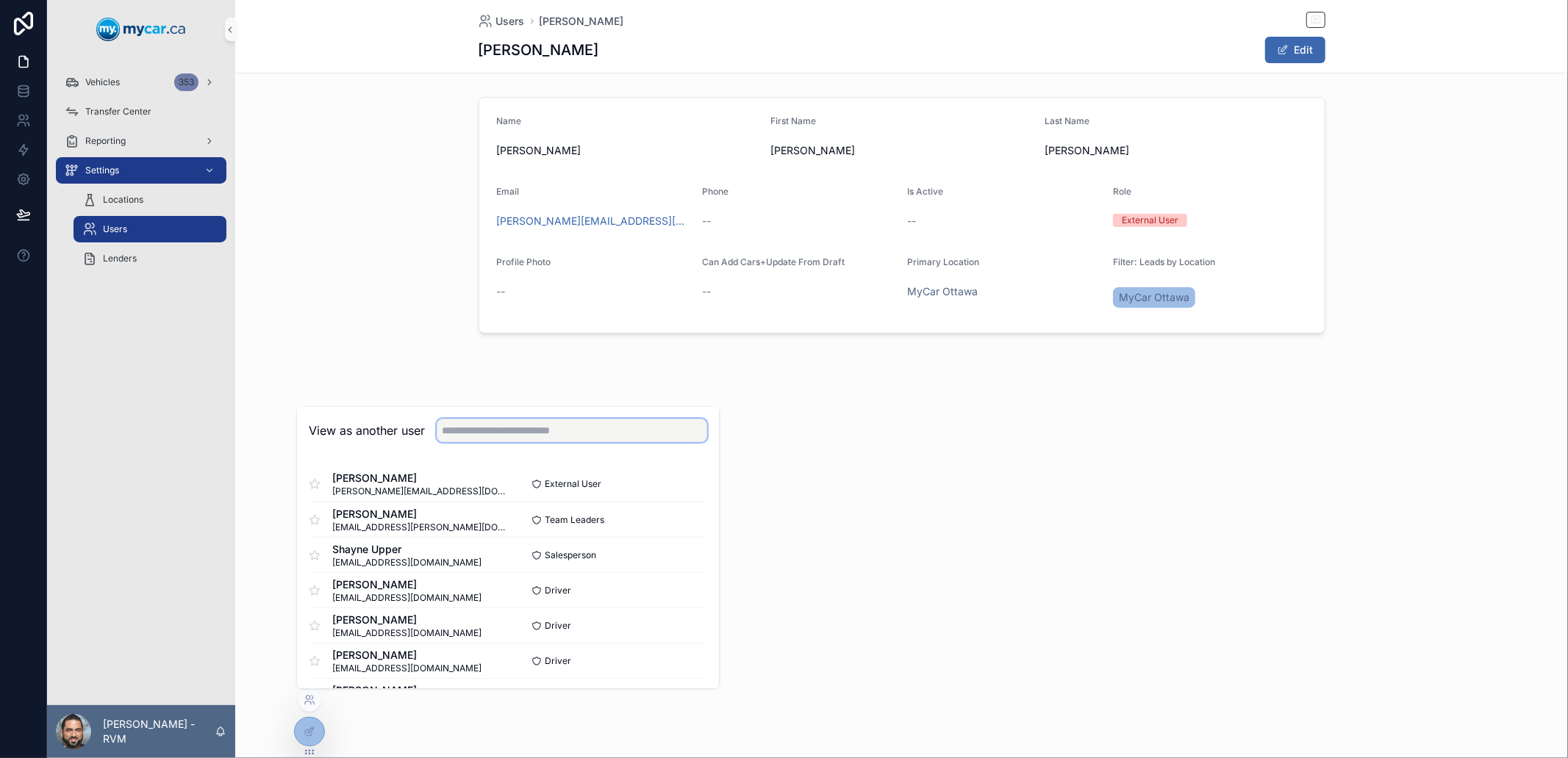
click at [531, 432] on input "text" at bounding box center [572, 432] width 271 height 24
click at [680, 484] on button "Select" at bounding box center [689, 485] width 38 height 22
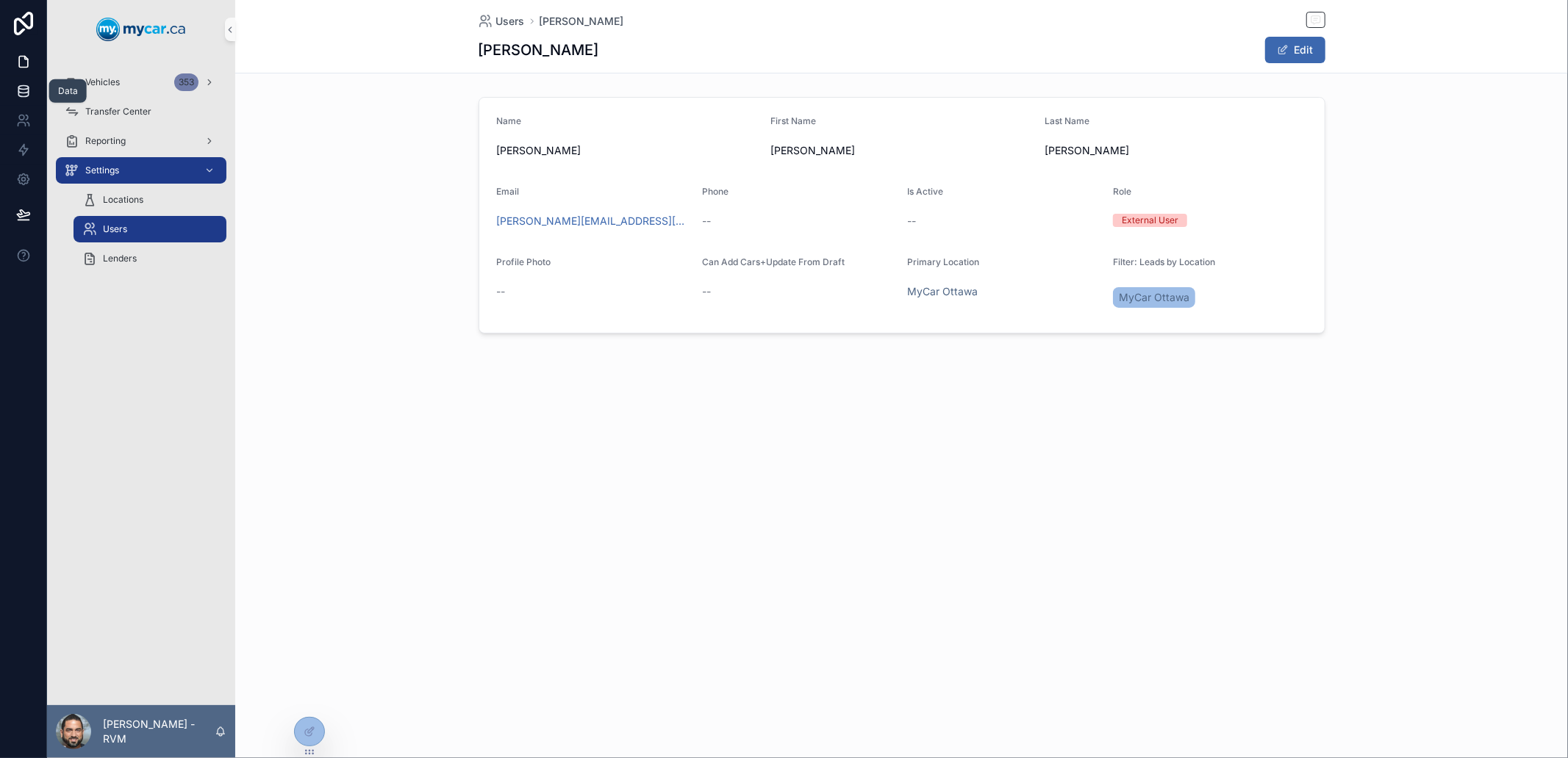
click at [9, 104] on link at bounding box center [23, 91] width 46 height 29
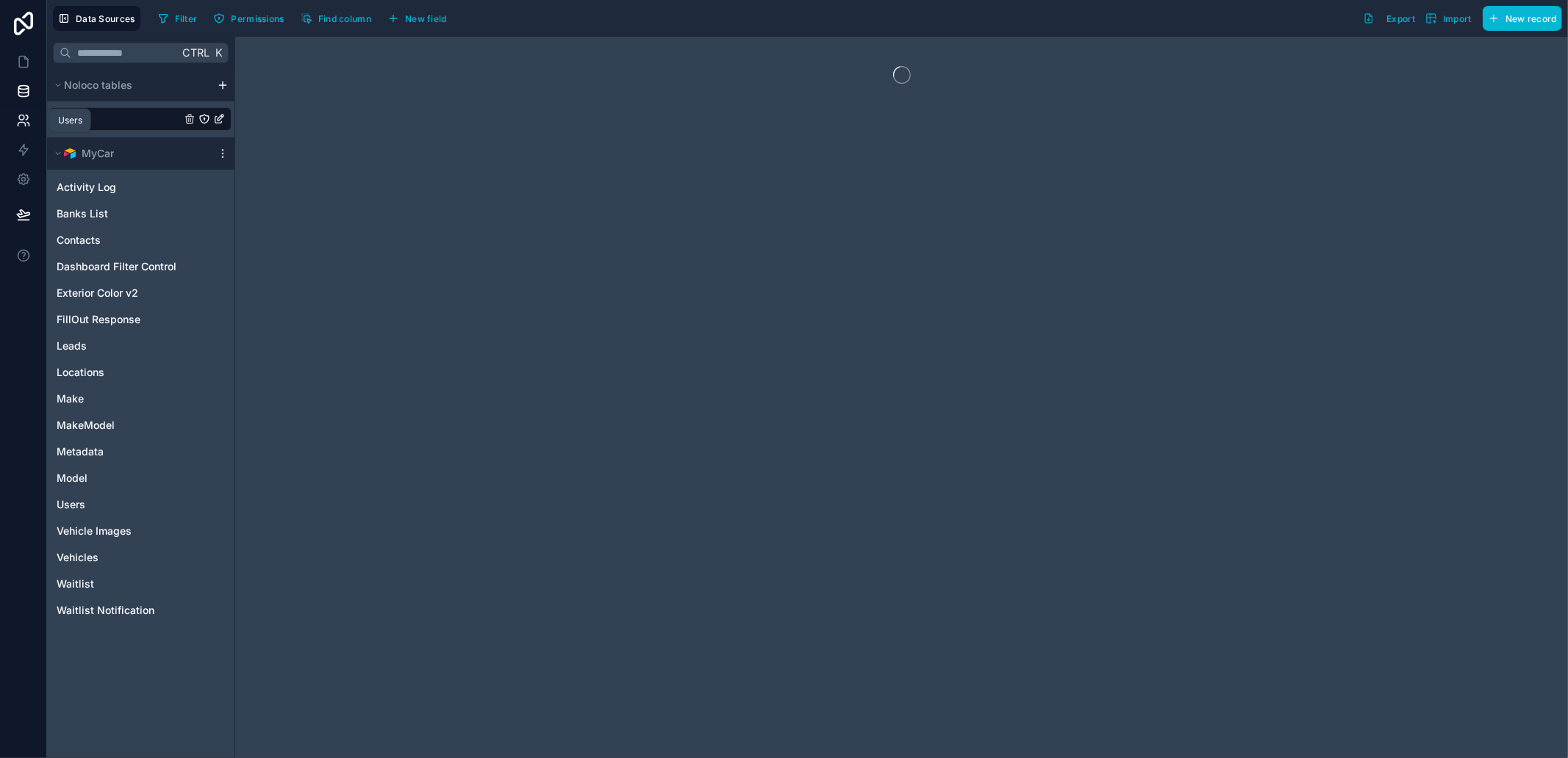
click at [16, 113] on icon at bounding box center [23, 120] width 15 height 15
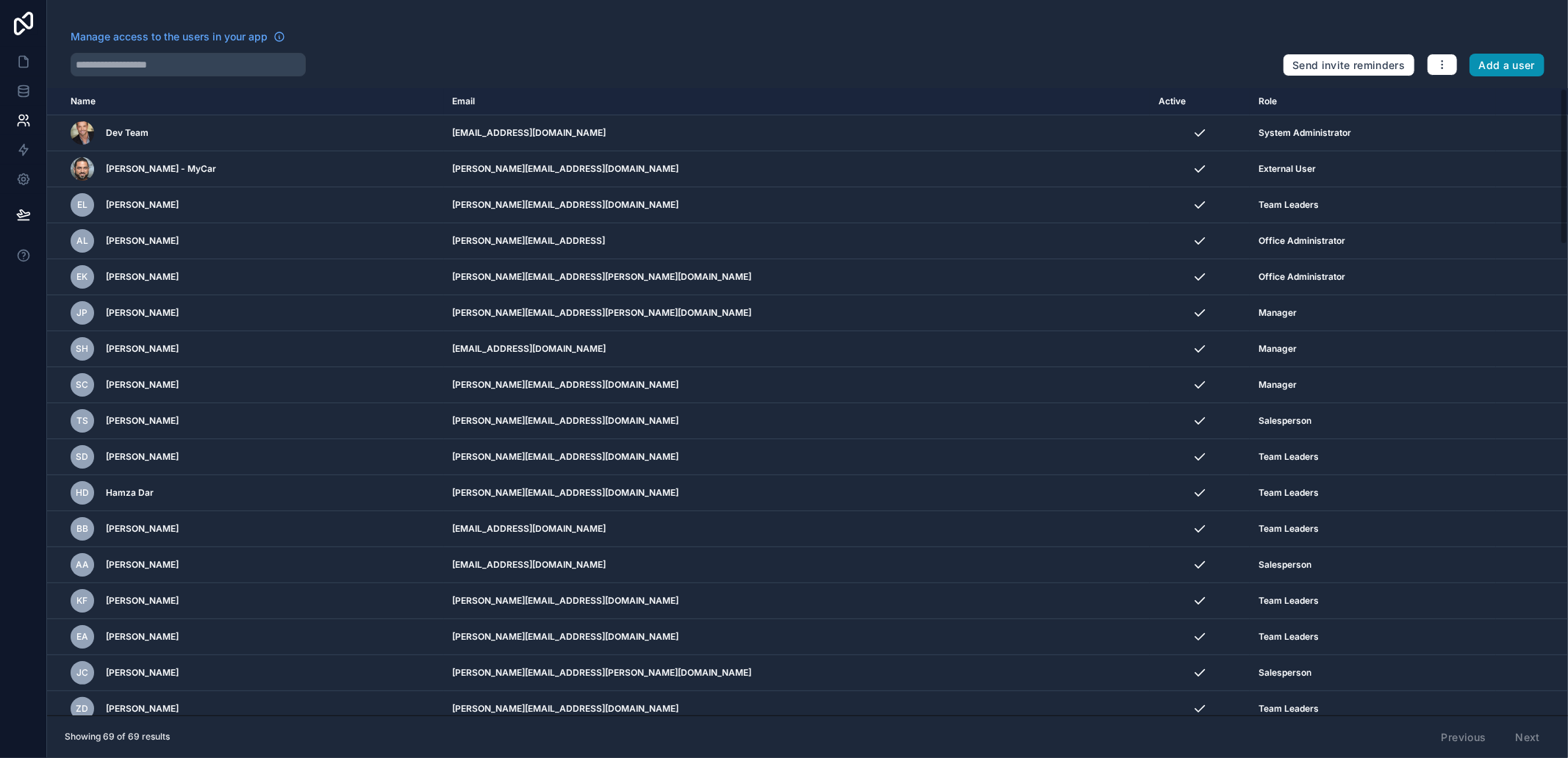
drag, startPoint x: 1497, startPoint y: 61, endPoint x: 1423, endPoint y: 37, distance: 77.8
click at [1500, 61] on button "Add a user" at bounding box center [1507, 66] width 76 height 24
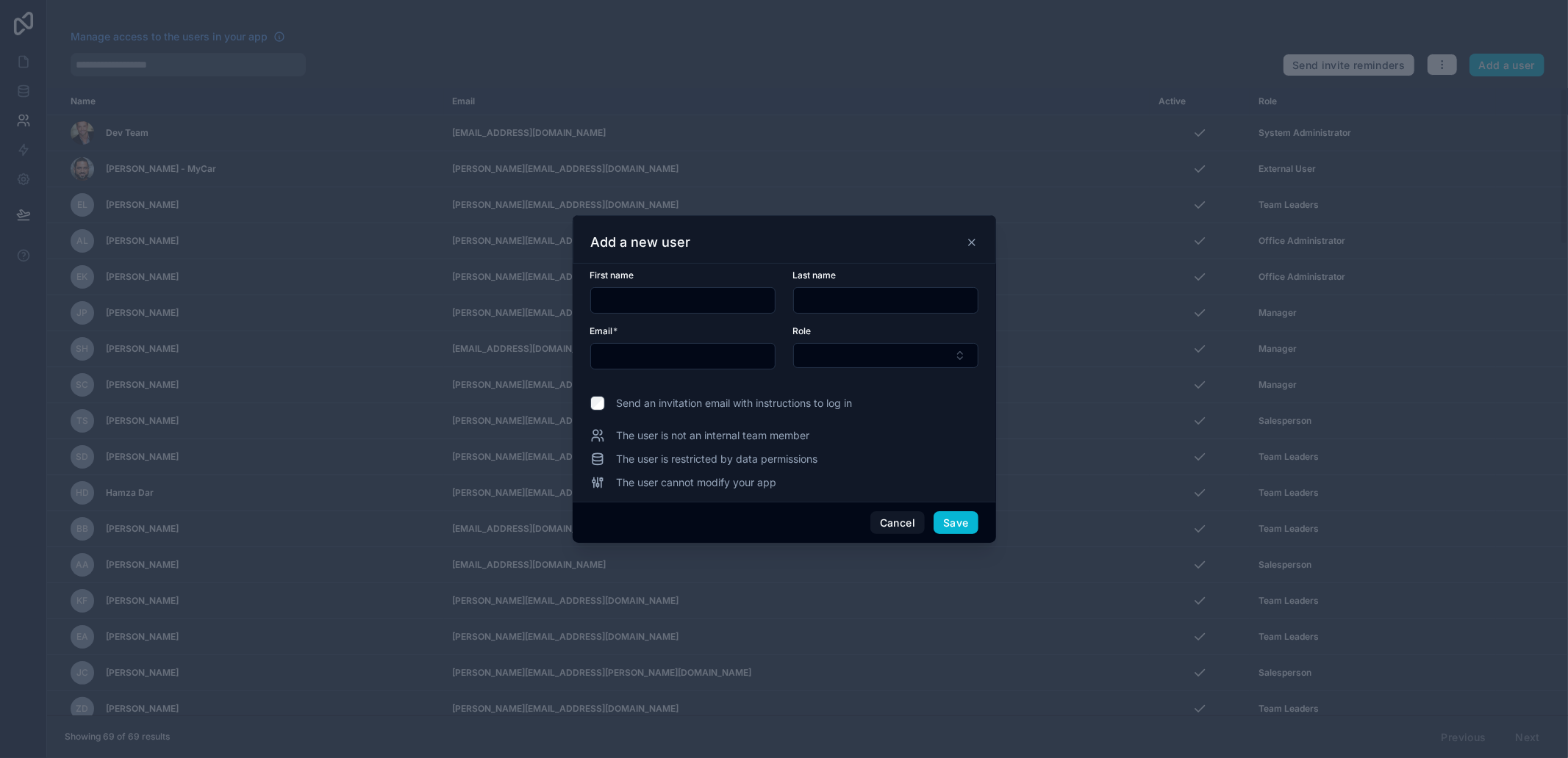
click at [643, 311] on div at bounding box center [683, 300] width 185 height 27
click at [641, 307] on input "text" at bounding box center [683, 300] width 184 height 21
paste input "**********"
click at [635, 300] on input "**********" at bounding box center [683, 300] width 184 height 21
drag, startPoint x: 635, startPoint y: 300, endPoint x: 649, endPoint y: 304, distance: 14.6
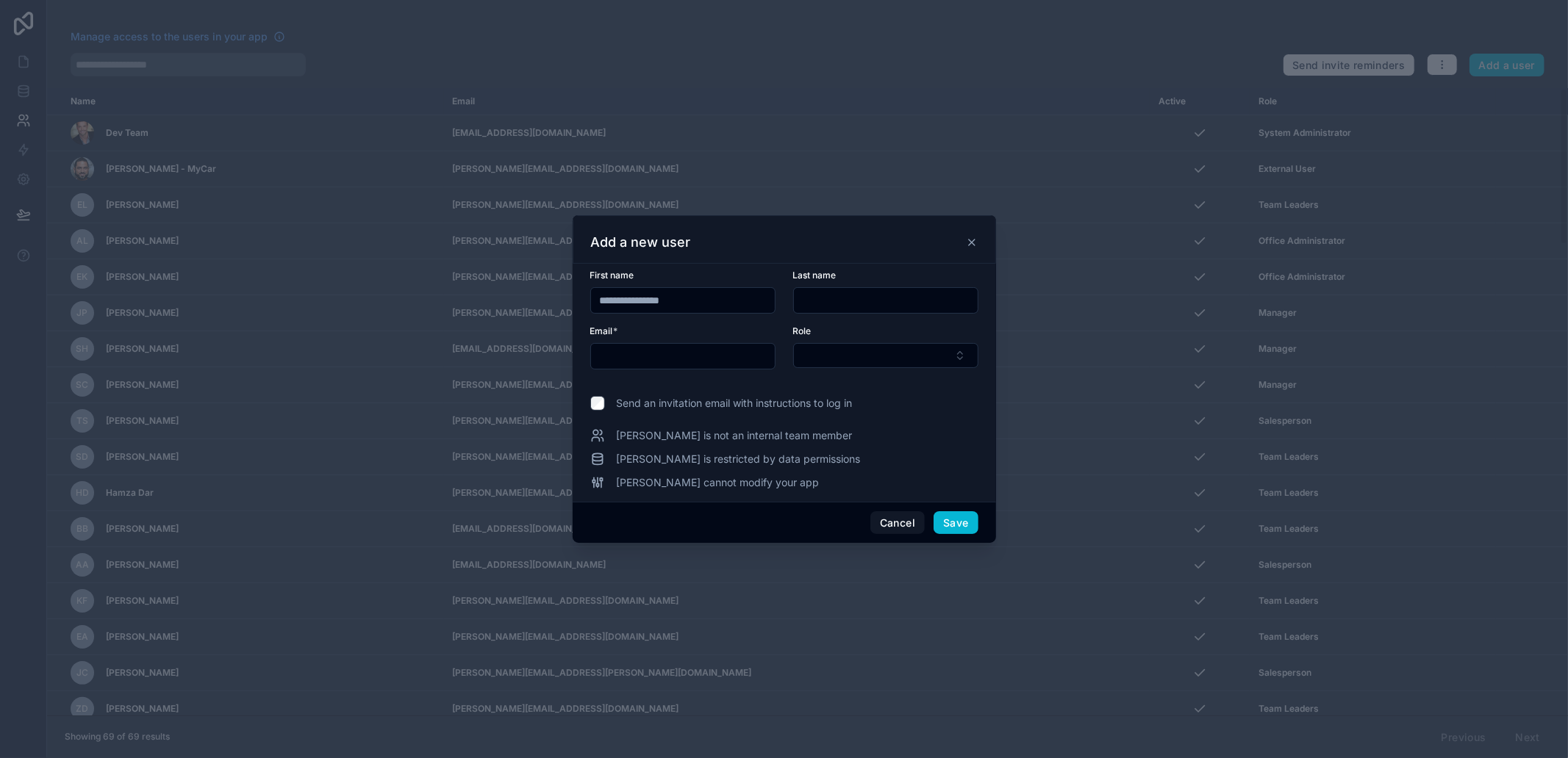
click at [635, 298] on input "**********" at bounding box center [683, 300] width 184 height 21
type input "******"
click at [810, 302] on input "text" at bounding box center [885, 300] width 184 height 21
paste input "*********"
type input "*********"
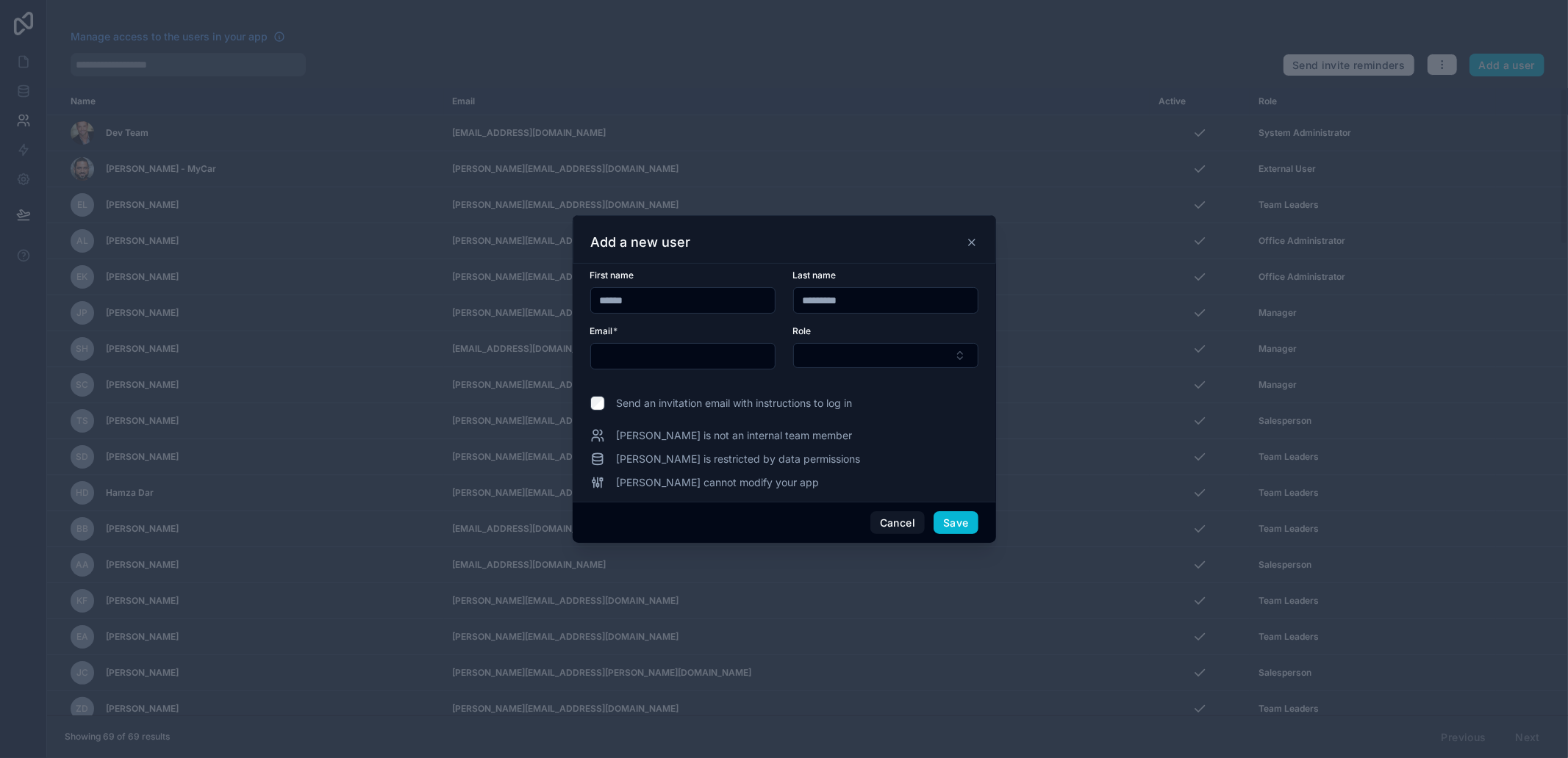
click at [721, 353] on input "text" at bounding box center [683, 356] width 184 height 21
paste input "**********"
type input "**********"
click at [628, 307] on input "******" at bounding box center [683, 300] width 184 height 21
type input "******"
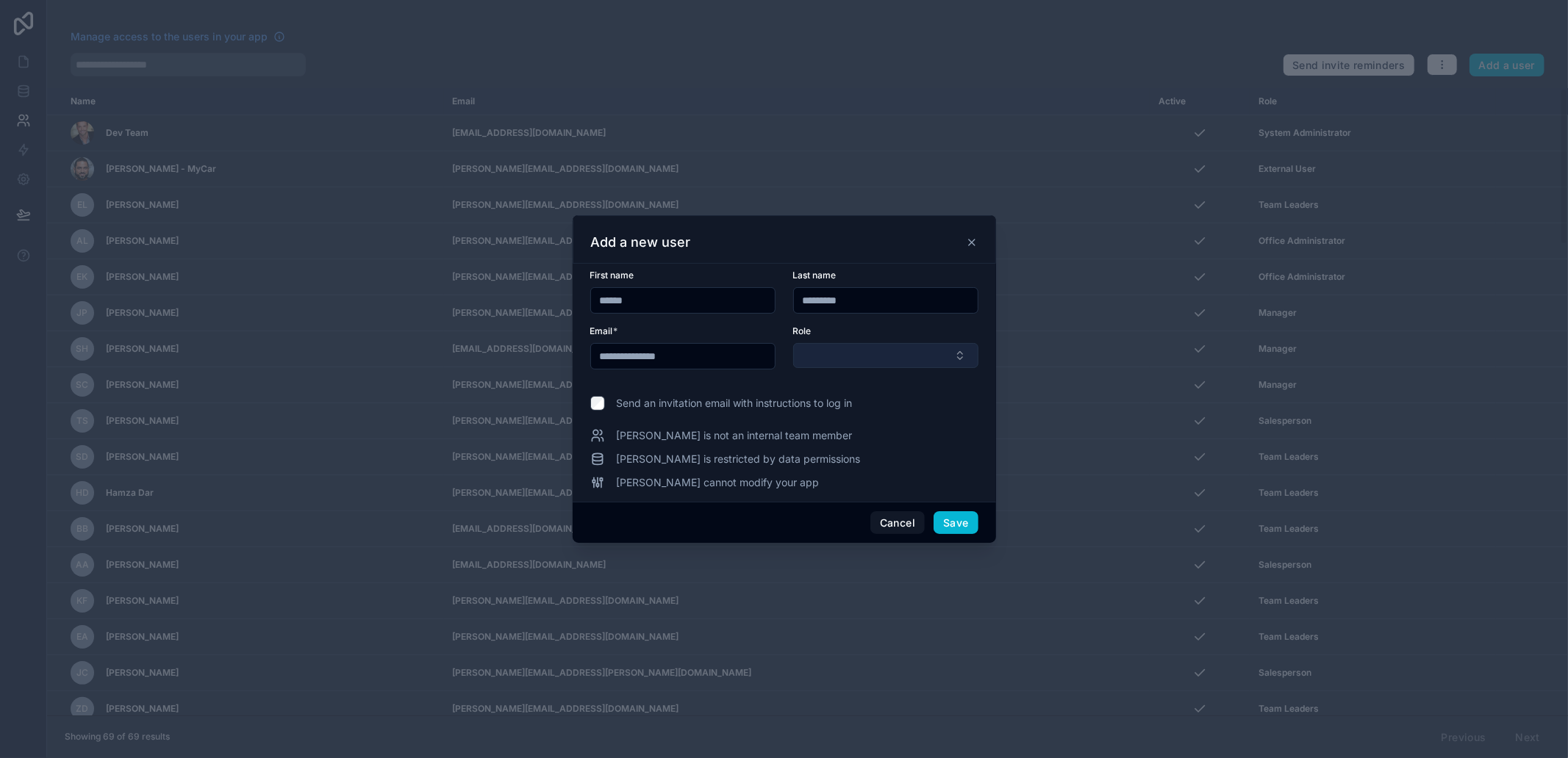
click at [959, 348] on button "Select Button" at bounding box center [885, 355] width 185 height 25
type input "**"
click at [895, 405] on label "Send an invitation email with instructions to log in" at bounding box center [784, 403] width 389 height 15
click at [871, 370] on form "**********" at bounding box center [784, 328] width 389 height 118
click at [874, 355] on button "Select Button" at bounding box center [885, 355] width 185 height 25
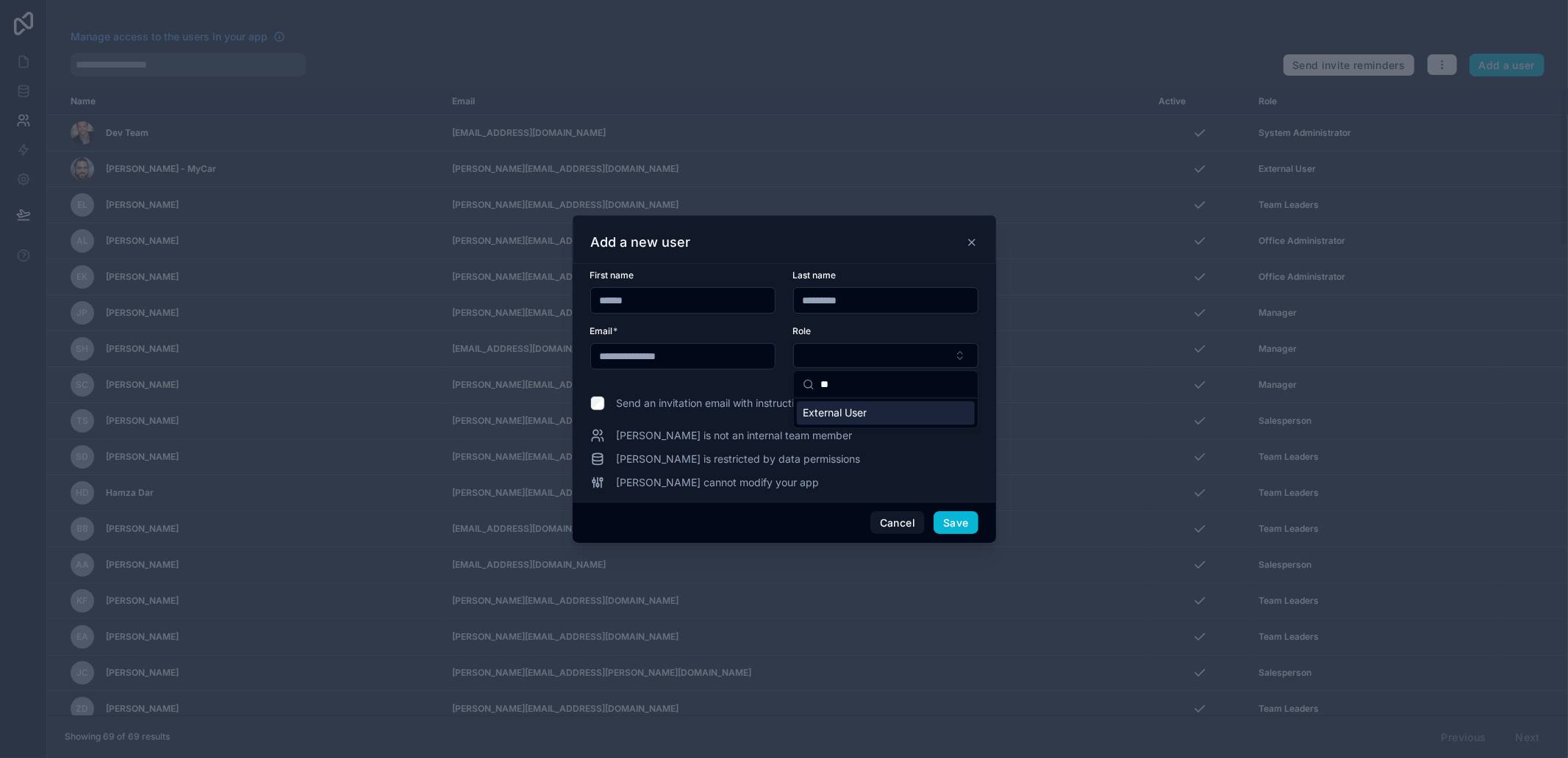
type input "**"
click at [882, 412] on div "External User" at bounding box center [885, 413] width 178 height 24
click at [960, 515] on button "Save" at bounding box center [955, 524] width 44 height 24
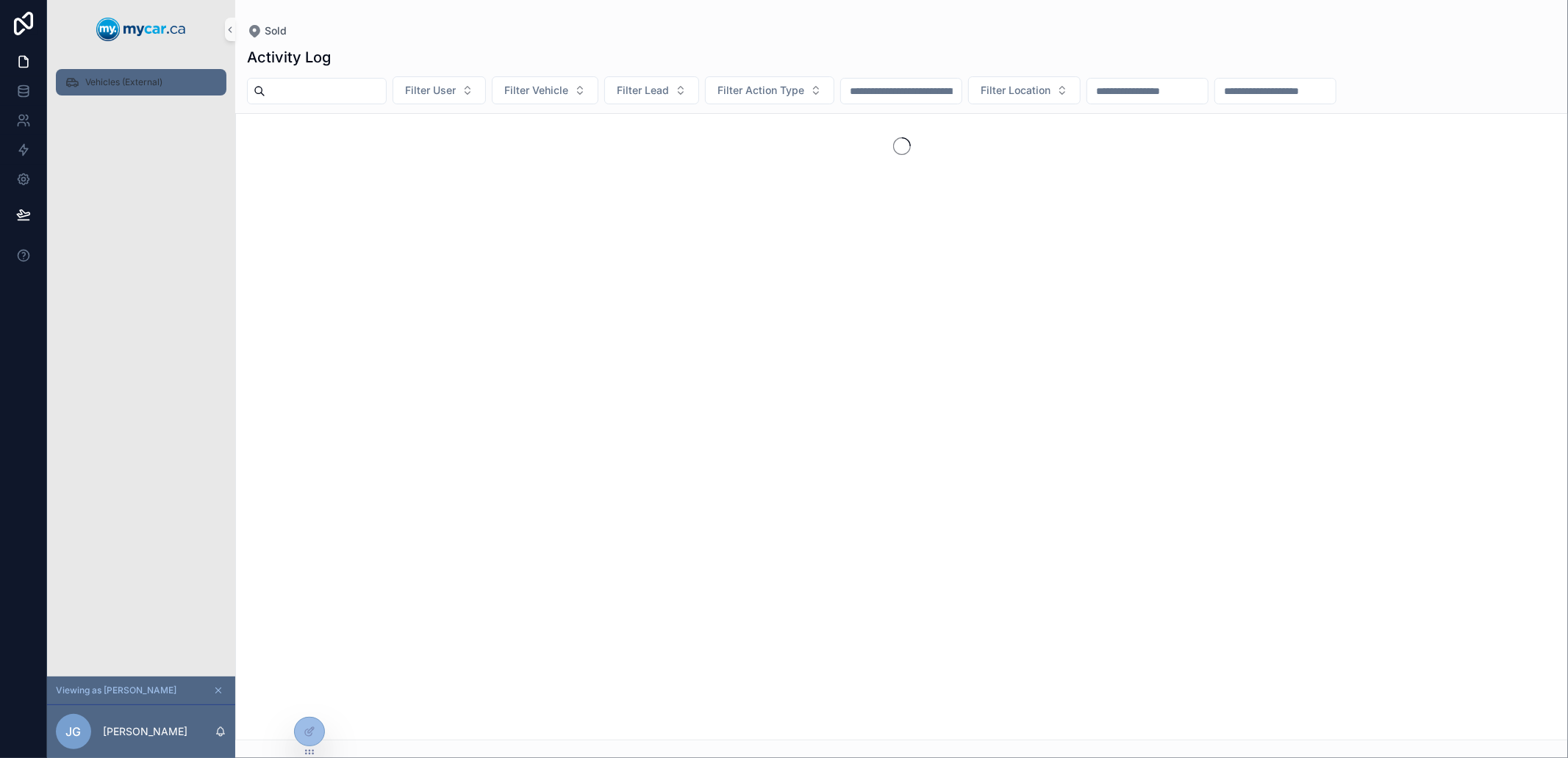
click at [103, 79] on span "Vehicles (External)" at bounding box center [124, 83] width 77 height 12
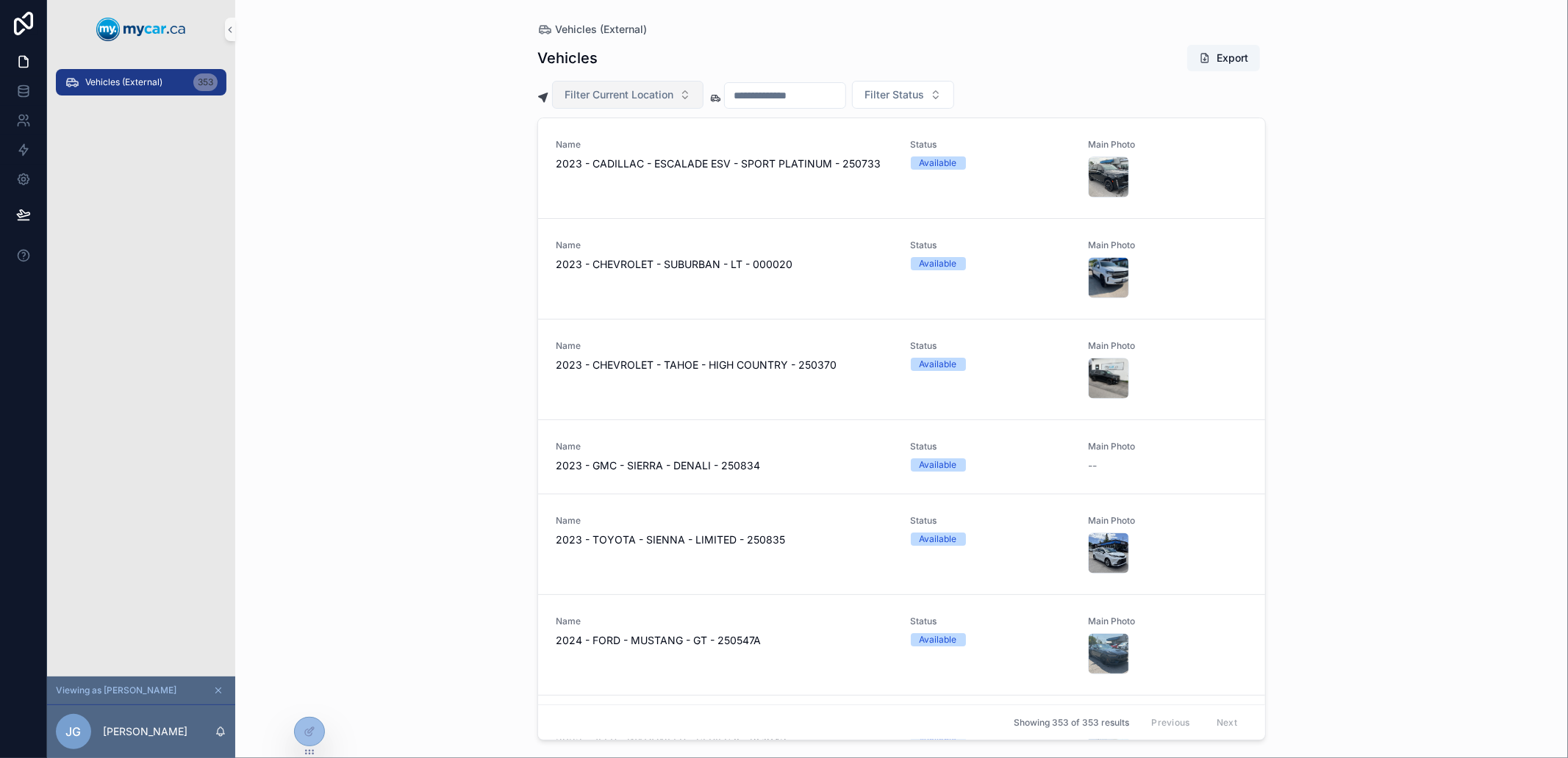
click at [645, 103] on button "Filter Current Location" at bounding box center [628, 94] width 151 height 28
drag, startPoint x: 779, startPoint y: 101, endPoint x: 804, endPoint y: 91, distance: 26.9
click at [780, 100] on input "scrollable content" at bounding box center [785, 95] width 121 height 21
drag, startPoint x: 906, startPoint y: 88, endPoint x: 920, endPoint y: 104, distance: 21.3
click at [920, 104] on button "Filter Status" at bounding box center [903, 94] width 102 height 28
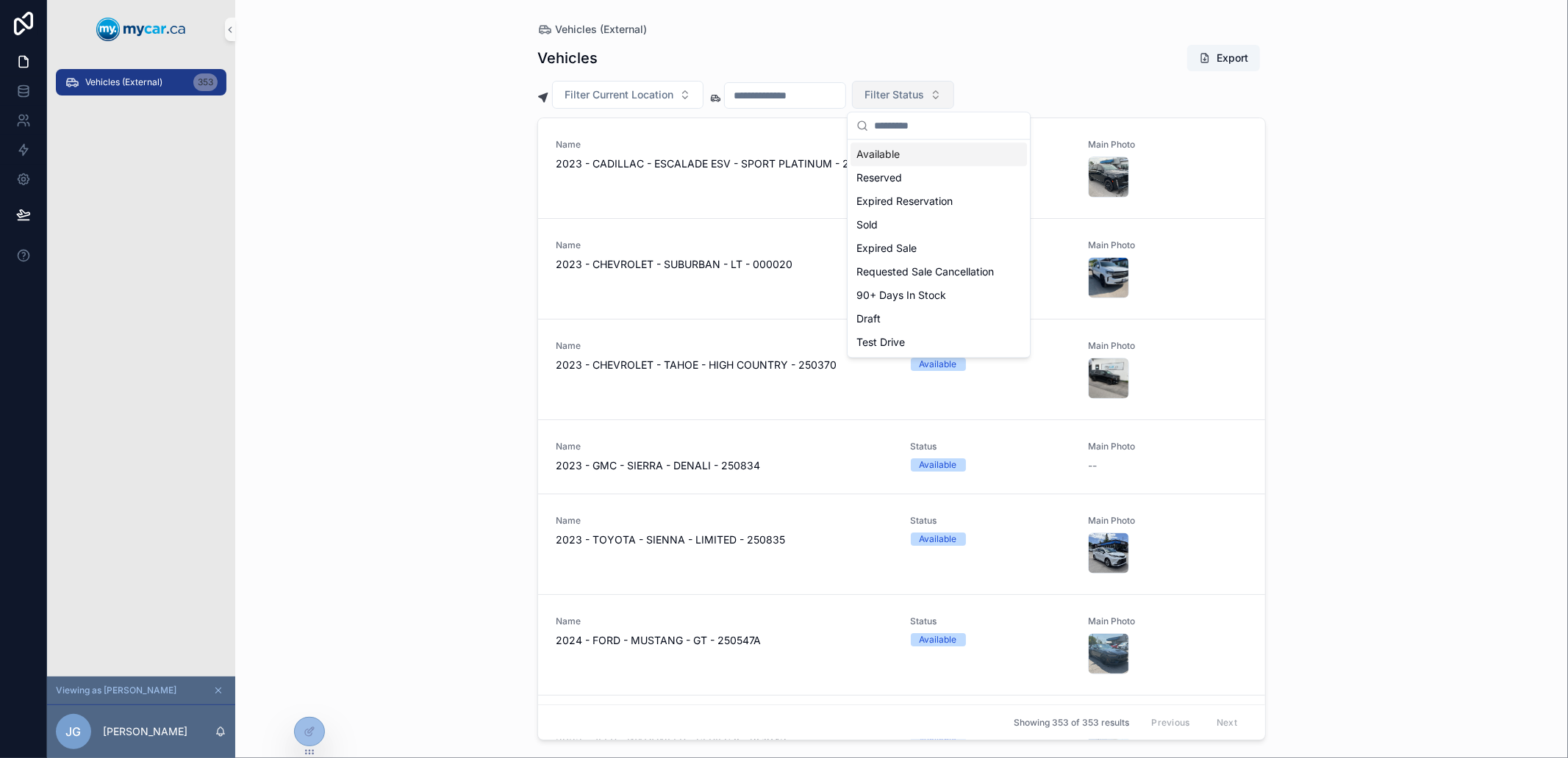
click at [920, 104] on button "Filter Status" at bounding box center [903, 94] width 102 height 28
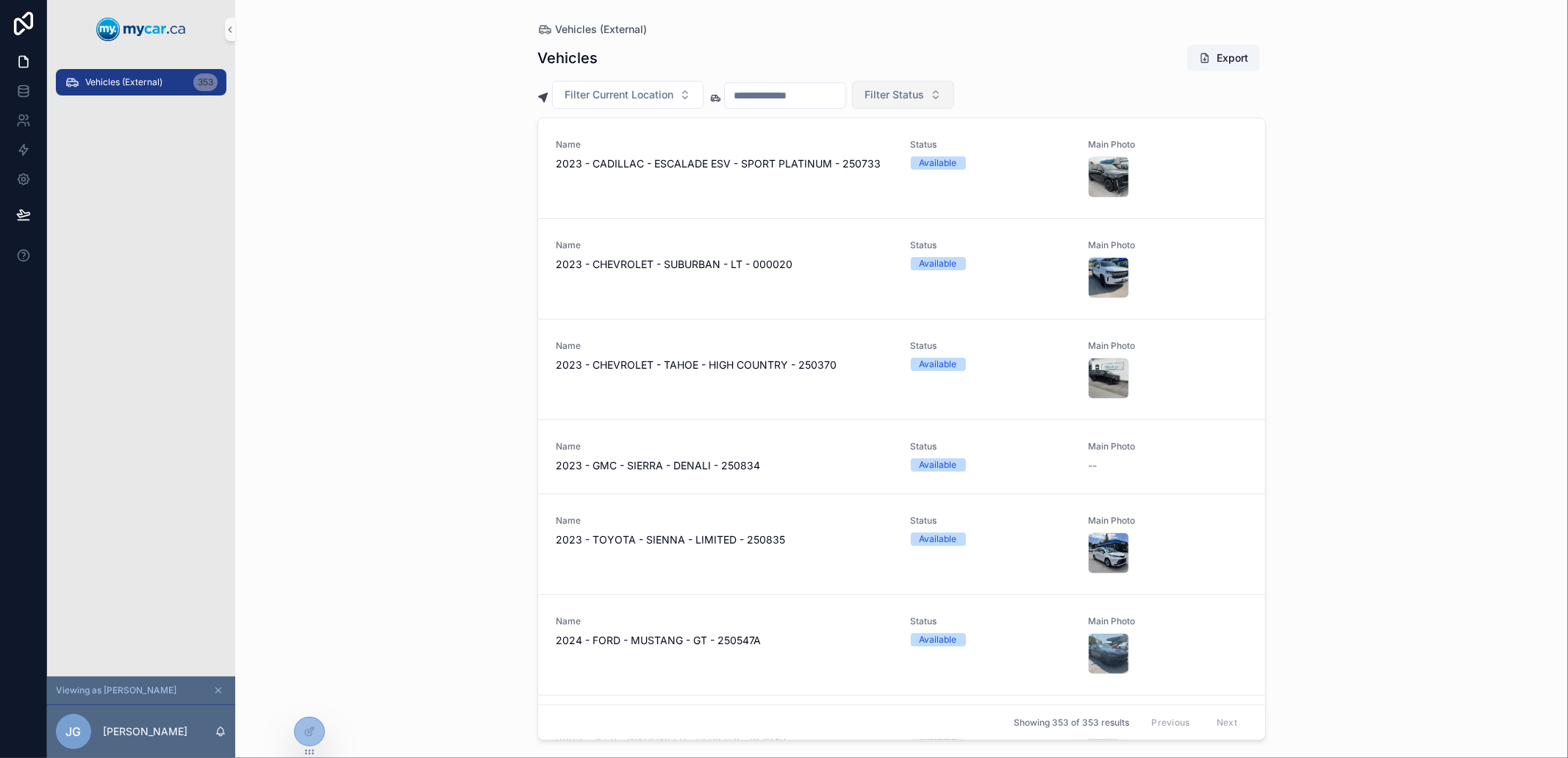
click at [920, 104] on button "Filter Status" at bounding box center [903, 94] width 102 height 28
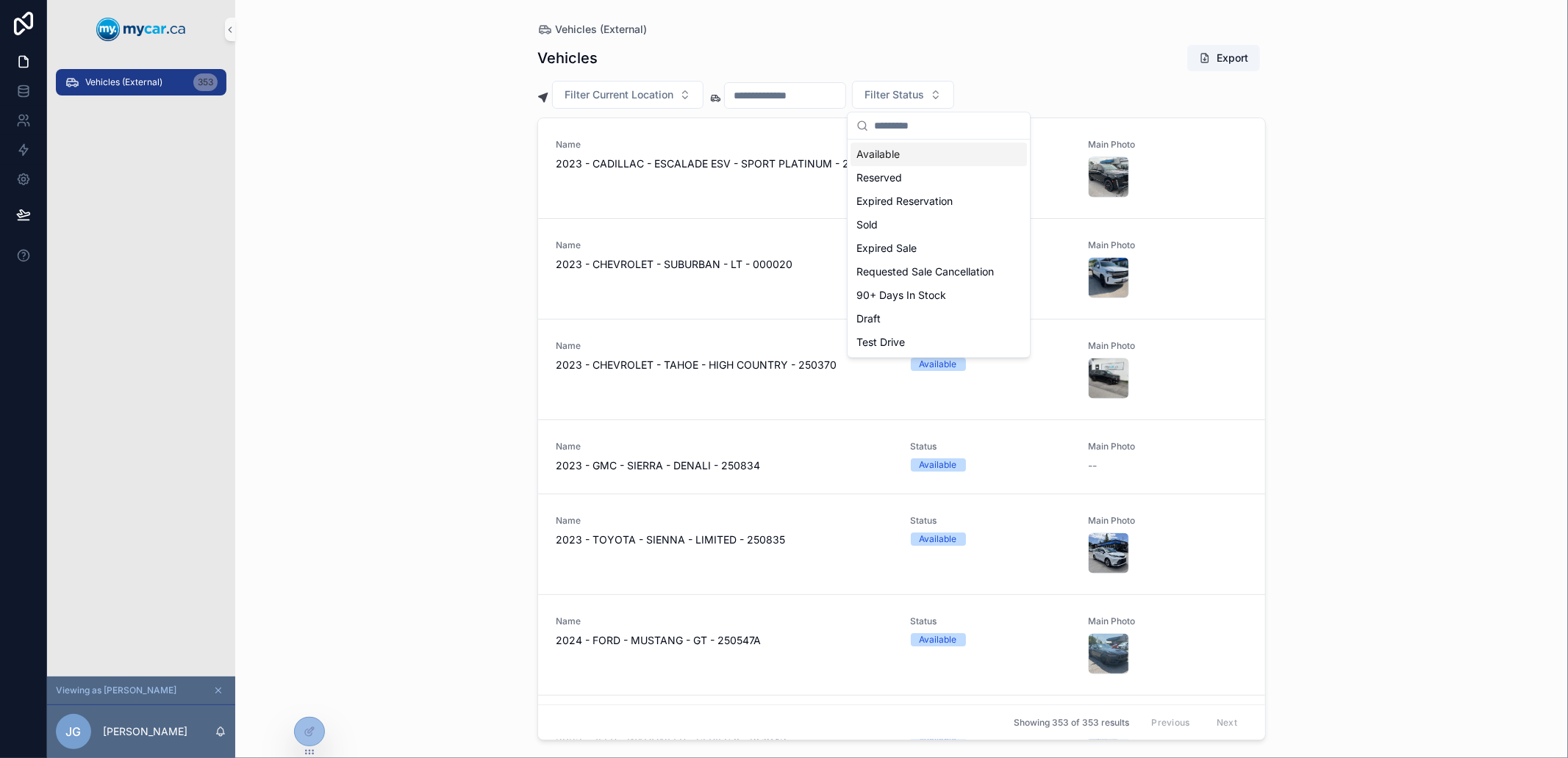
click at [1057, 62] on div "Vehicles Export" at bounding box center [901, 58] width 729 height 28
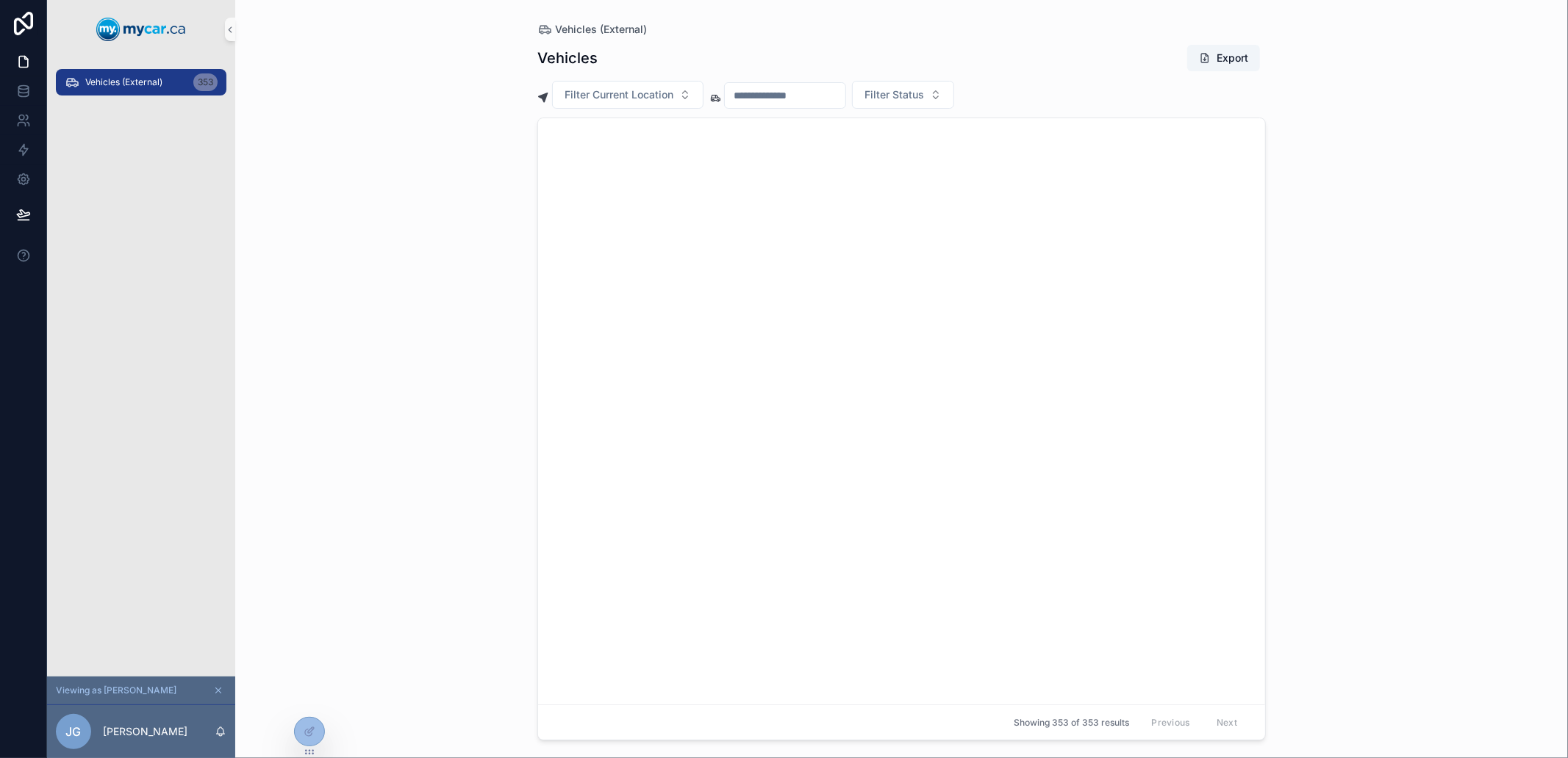
scroll to position [6952, 0]
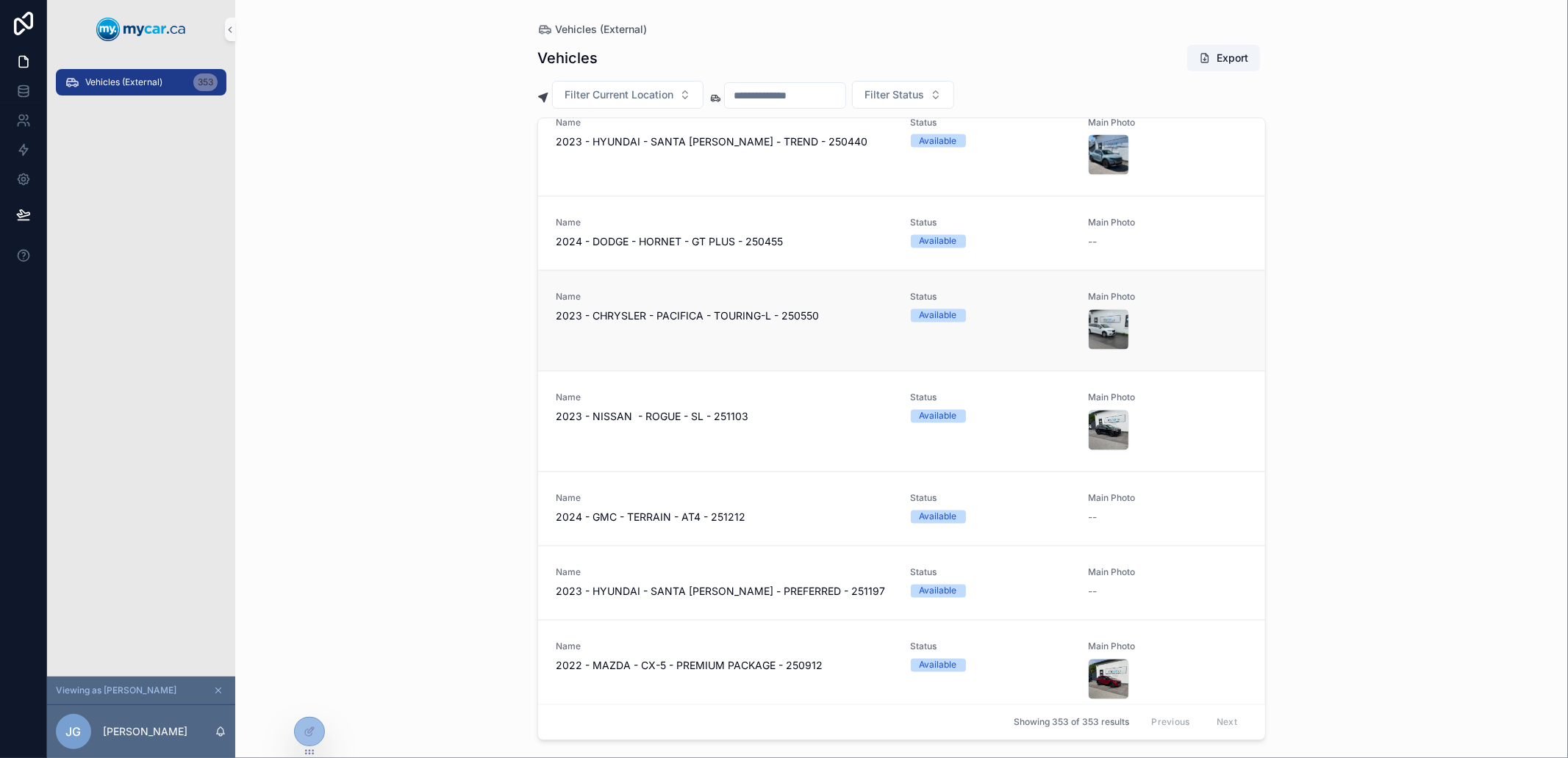
click at [802, 316] on span "2023 - CHRYSLER - PACIFICA - TOURING-L - 250550" at bounding box center [724, 317] width 337 height 15
click at [849, 314] on span "2023 - CHRYSLER - PACIFICA - TOURING-L - 250550" at bounding box center [724, 317] width 337 height 15
click at [948, 314] on div "Available" at bounding box center [938, 316] width 37 height 13
click at [1034, 315] on div "Available" at bounding box center [991, 316] width 159 height 13
drag, startPoint x: 1126, startPoint y: 319, endPoint x: 1169, endPoint y: 319, distance: 43.0
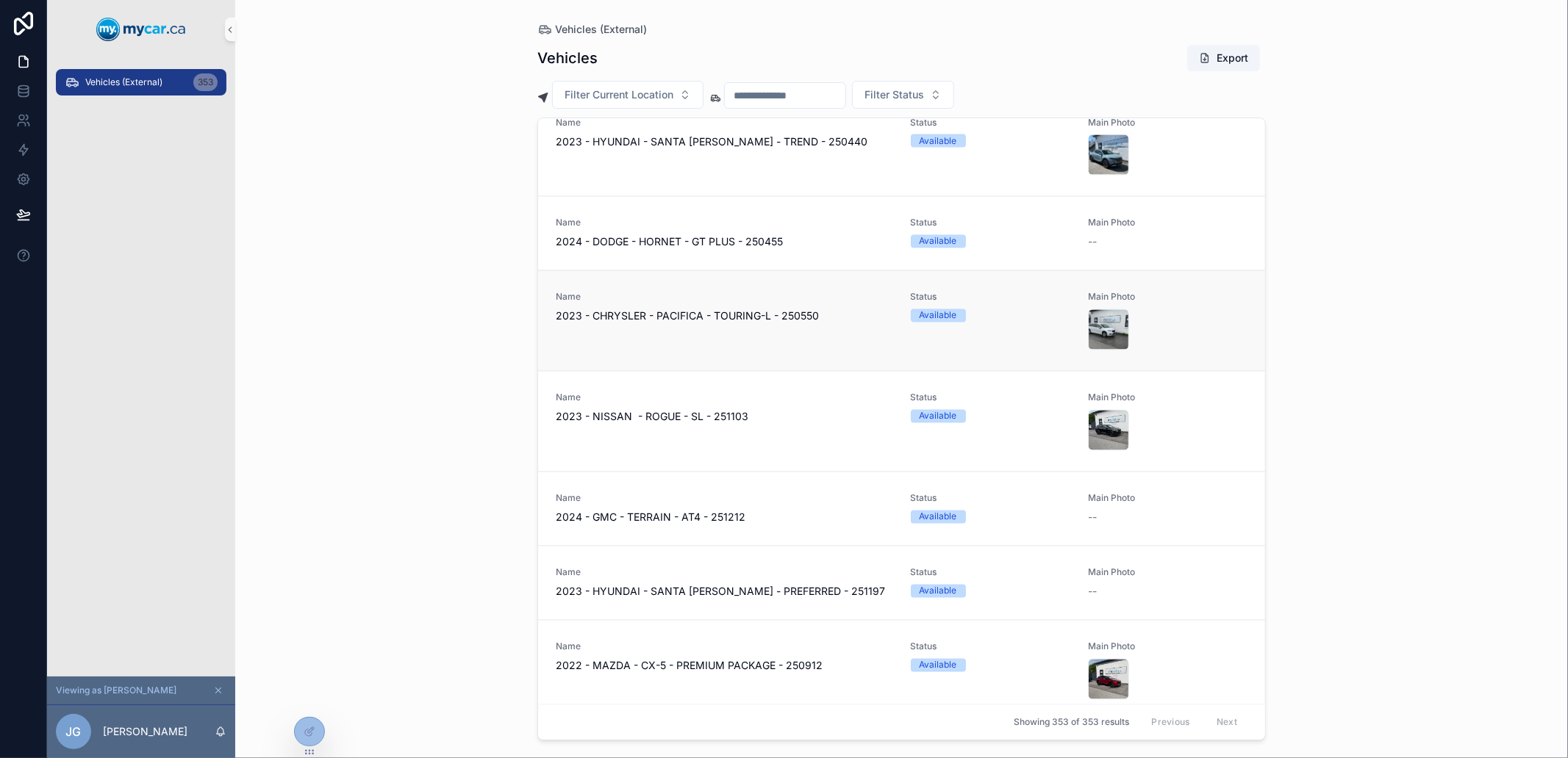
click at [1128, 319] on div "scrollable content" at bounding box center [1168, 330] width 159 height 41
click at [1172, 319] on div "scrollable content" at bounding box center [1168, 330] width 159 height 41
drag, startPoint x: 1120, startPoint y: 341, endPoint x: 992, endPoint y: 316, distance: 130.4
click at [1070, 323] on div "Name 2023 - CHRYSLER - PACIFICA - TOURING-L - 250550 Status Available Main Photo" at bounding box center [901, 321] width 692 height 59
click at [859, 321] on div "Name 2023 - CHRYSLER - PACIFICA - TOURING-L - 250550 Status Available Main Photo" at bounding box center [901, 321] width 692 height 59
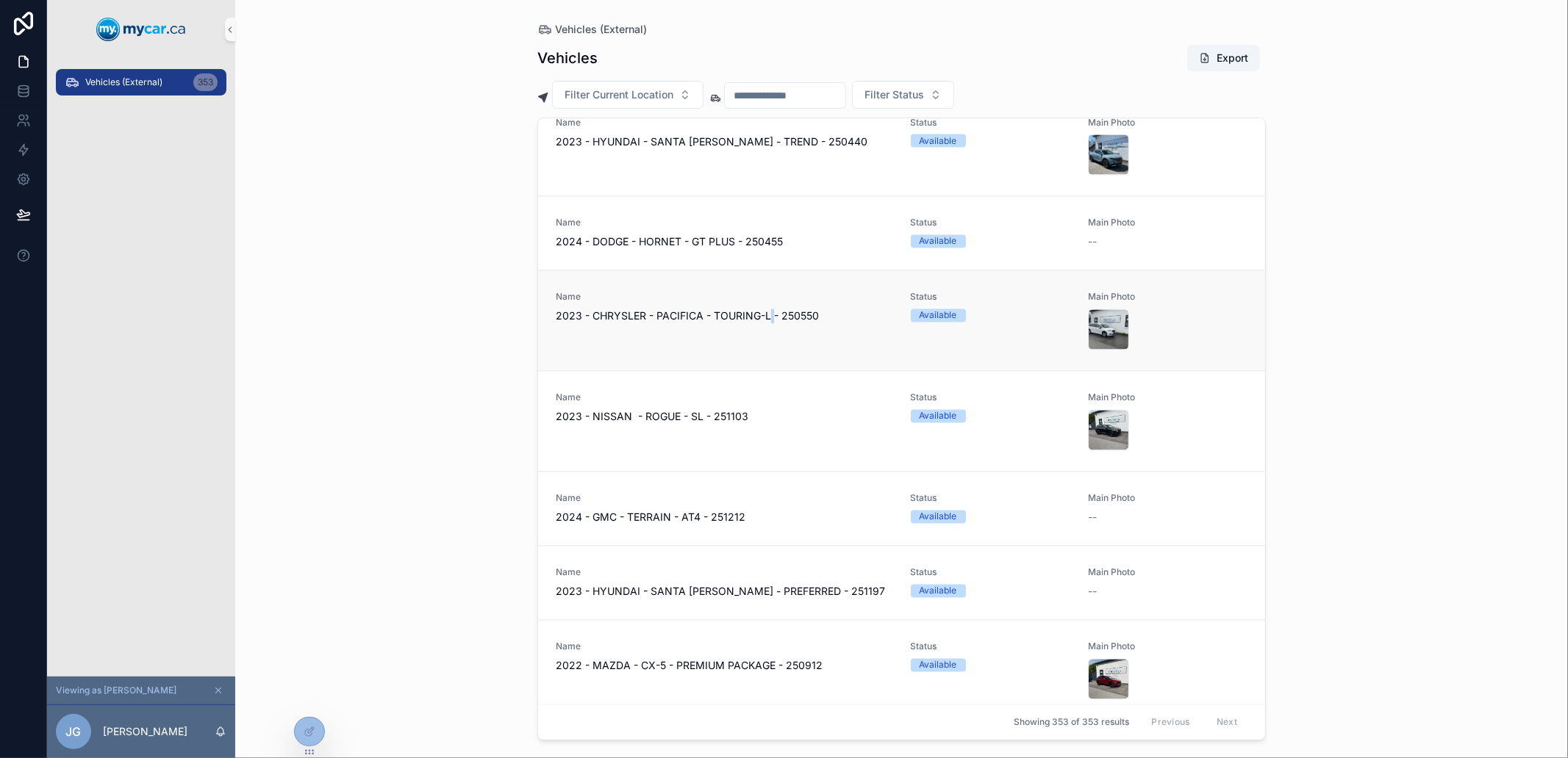
click at [760, 312] on span "2023 - CHRYSLER - PACIFICA - TOURING-L - 250550" at bounding box center [724, 317] width 337 height 15
drag, startPoint x: 695, startPoint y: 238, endPoint x: 633, endPoint y: 253, distance: 63.8
click at [694, 237] on span "2024 - DODGE - HORNET - GT PLUS - 250455" at bounding box center [724, 242] width 337 height 15
click at [590, 261] on div "Name 2024 - DODGE - HORNET - GT PLUS - 250455 Status Available Main Photo --" at bounding box center [901, 233] width 727 height 74
drag, startPoint x: 544, startPoint y: 275, endPoint x: 562, endPoint y: 292, distance: 24.8
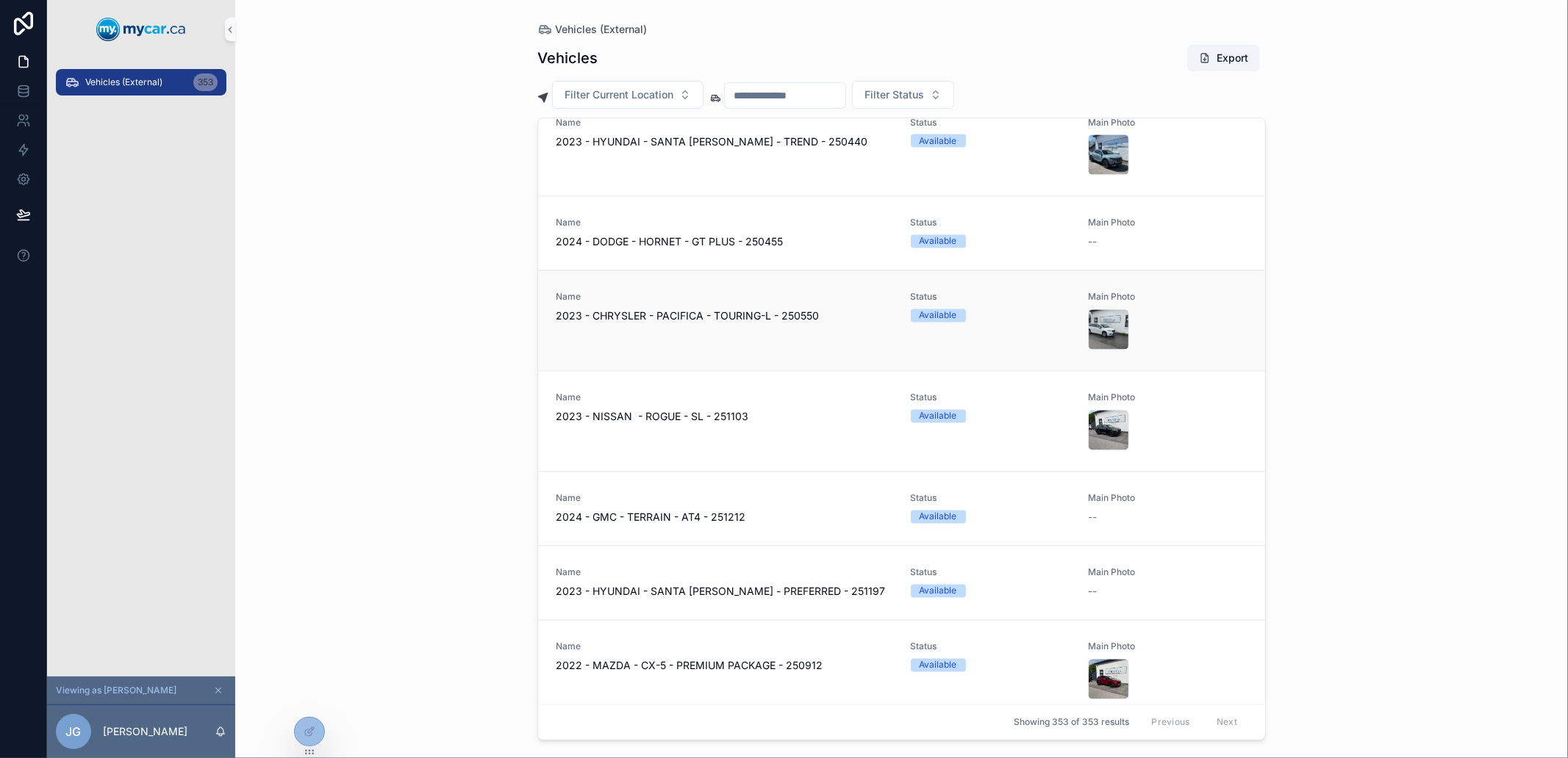
click at [550, 283] on div "Name 2023 - CHRYSLER - PACIFICA - TOURING-L - 250550 Status Available Main Photo" at bounding box center [901, 321] width 727 height 100
drag, startPoint x: 577, startPoint y: 304, endPoint x: 583, endPoint y: 310, distance: 8.5
click at [582, 310] on div "Name 2023 - CHRYSLER - PACIFICA - TOURING-L - 250550" at bounding box center [724, 308] width 337 height 32
drag, startPoint x: 583, startPoint y: 310, endPoint x: 776, endPoint y: 305, distance: 193.1
click at [622, 318] on span "2023 - CHRYSLER - PACIFICA - TOURING-L - 250550" at bounding box center [724, 317] width 337 height 15
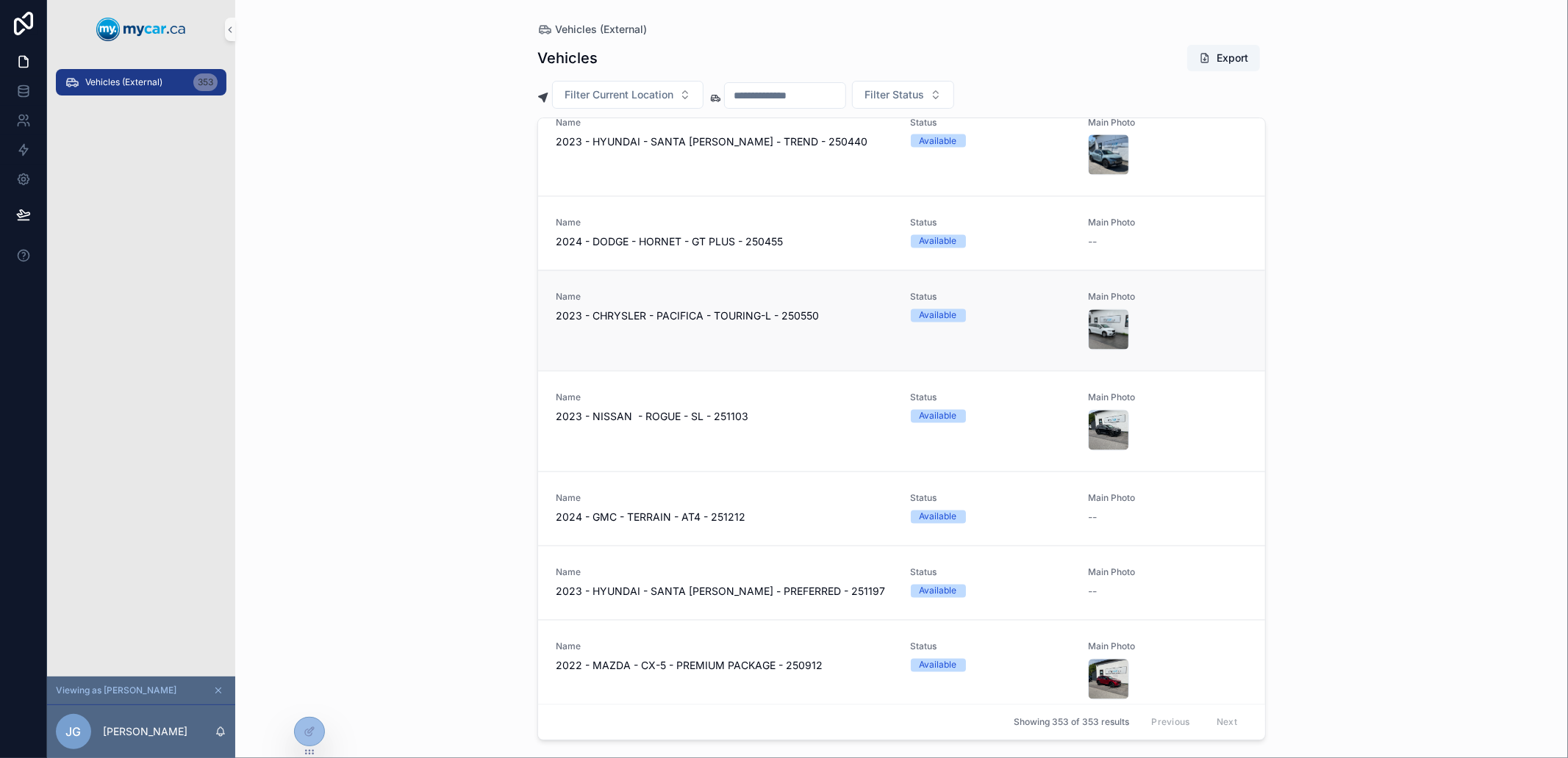
drag, startPoint x: 776, startPoint y: 305, endPoint x: 961, endPoint y: 296, distance: 185.2
click at [846, 299] on div "Name 2023 - CHRYSLER - PACIFICA - TOURING-L - 250550" at bounding box center [724, 308] width 337 height 32
click at [996, 294] on span "Status" at bounding box center [991, 298] width 159 height 12
click at [1079, 295] on div "Name 2023 - CHRYSLER - PACIFICA - TOURING-L - 250550 Status Available Main Photo" at bounding box center [901, 321] width 692 height 59
click at [1122, 342] on div "scrollable content" at bounding box center [1168, 330] width 159 height 41
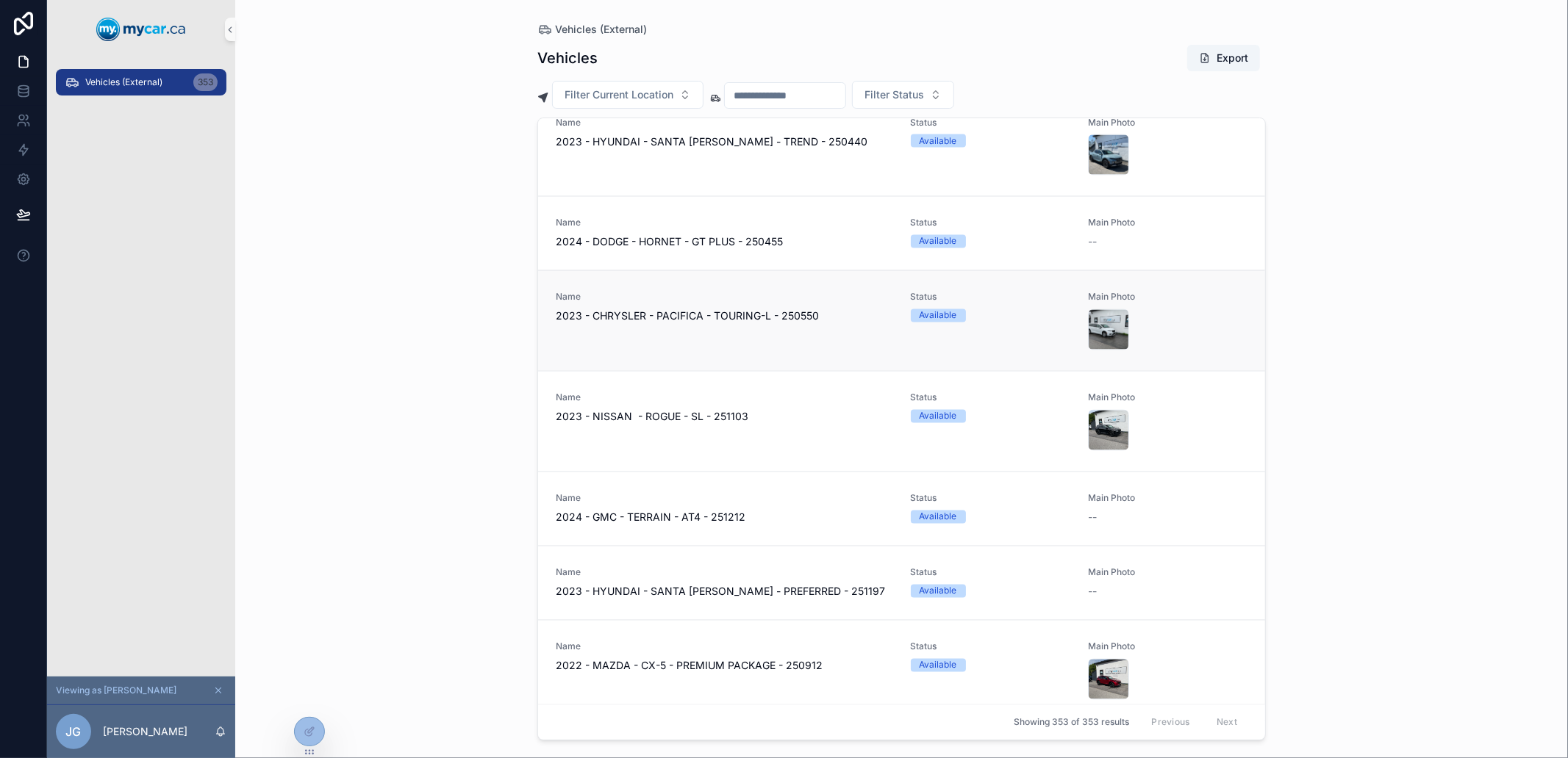
click at [1011, 310] on div "Available" at bounding box center [991, 316] width 159 height 13
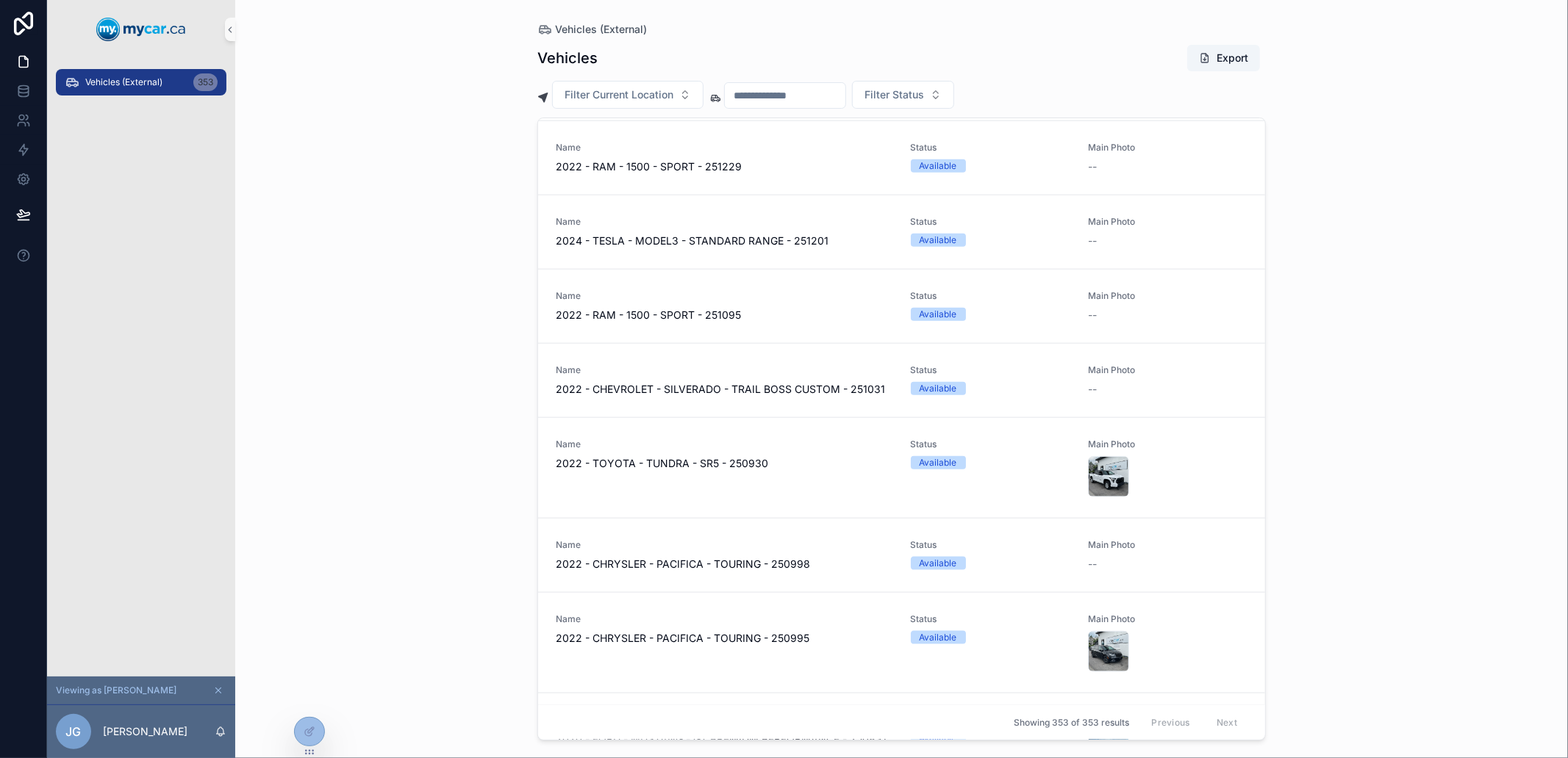
scroll to position [0, 0]
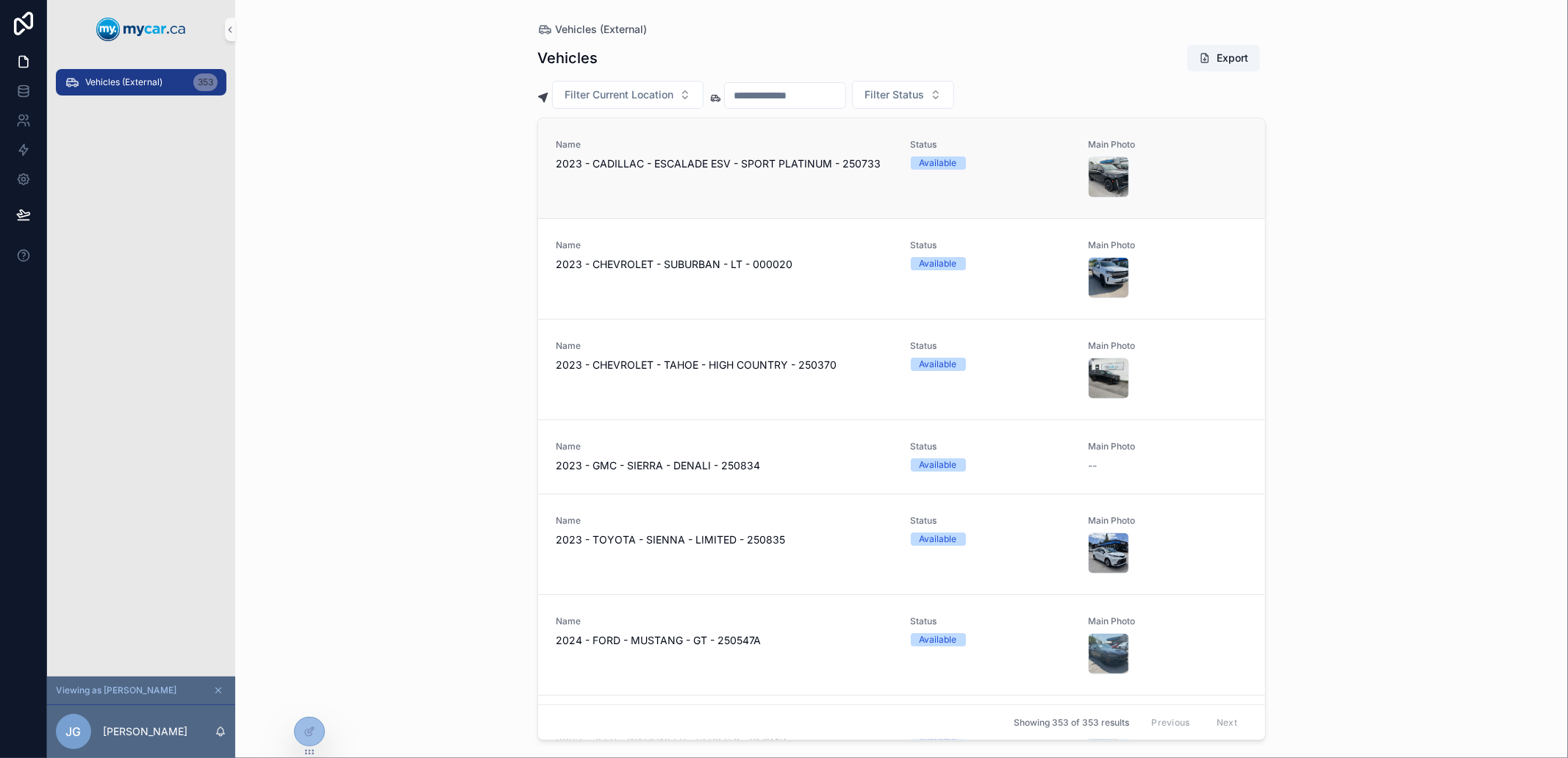
click at [619, 157] on span "2023 - CADILLAC - ESCALADE ESV - SPORT PLATINUM - 250733" at bounding box center [724, 163] width 337 height 15
drag, startPoint x: 619, startPoint y: 157, endPoint x: 902, endPoint y: 155, distance: 283.0
click at [892, 155] on div "Name 2023 - CADILLAC - ESCALADE ESV - SPORT PLATINUM - 250733 Status Available …" at bounding box center [901, 168] width 692 height 59
click at [902, 155] on div "Name 2023 - CADILLAC - ESCALADE ESV - SPORT PLATINUM - 250733 Status Available …" at bounding box center [901, 168] width 692 height 59
drag, startPoint x: 1025, startPoint y: 159, endPoint x: 1125, endPoint y: 171, distance: 100.7
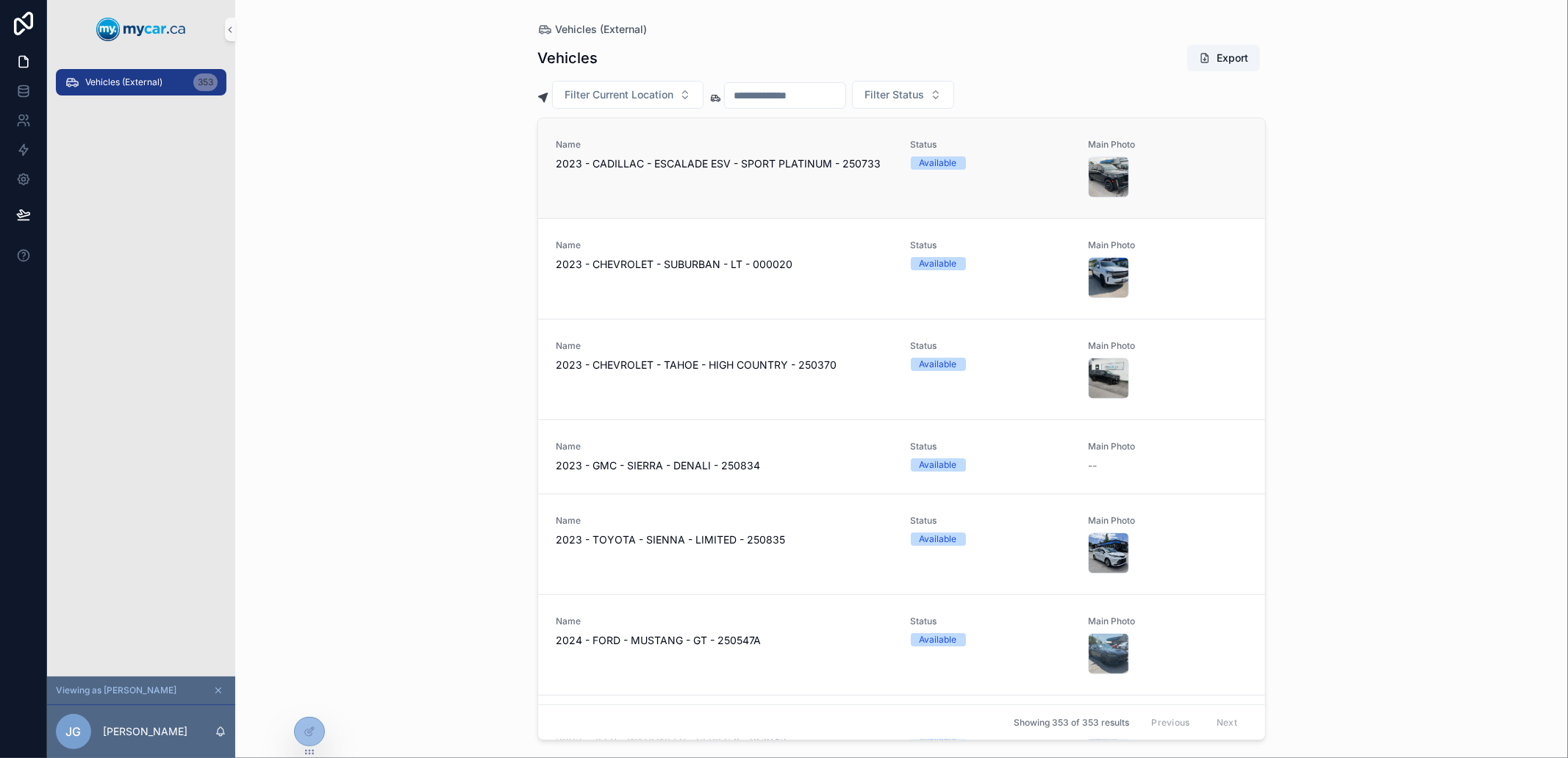
click at [1038, 159] on div "Available" at bounding box center [991, 162] width 159 height 13
click at [1166, 179] on div "scrollable content" at bounding box center [1168, 177] width 159 height 41
drag, startPoint x: 1111, startPoint y: 265, endPoint x: 1107, endPoint y: 280, distance: 15.5
click at [1108, 269] on div "Name 2023 - CHEVROLET - SUBURBAN - LT - 000020 Status Available Main Photo" at bounding box center [901, 268] width 727 height 100
click at [1112, 288] on div "scrollable content" at bounding box center [1109, 278] width 41 height 41
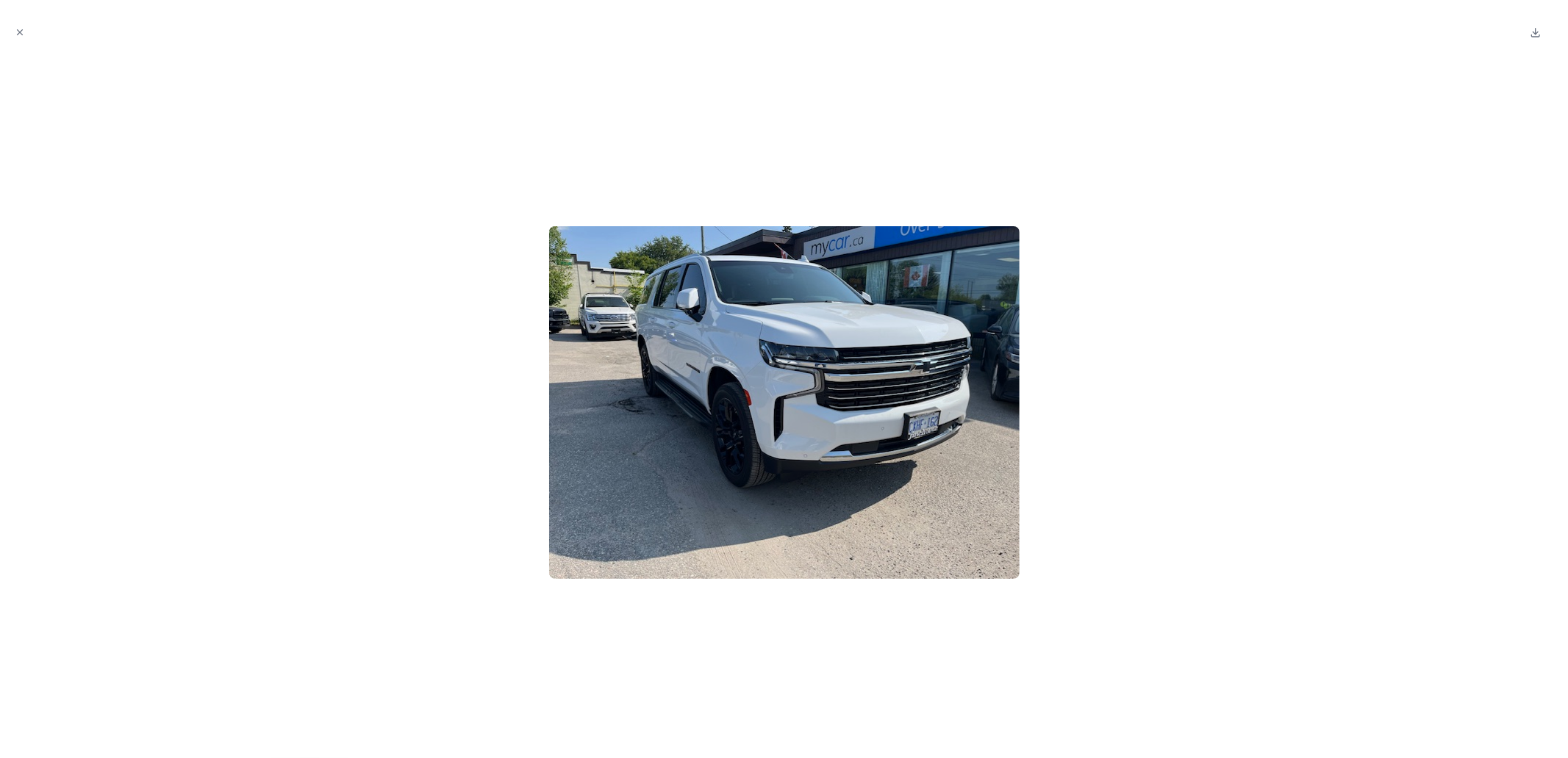
click at [220, 194] on div at bounding box center [784, 403] width 1544 height 688
click at [18, 39] on button "Close modal" at bounding box center [20, 32] width 16 height 16
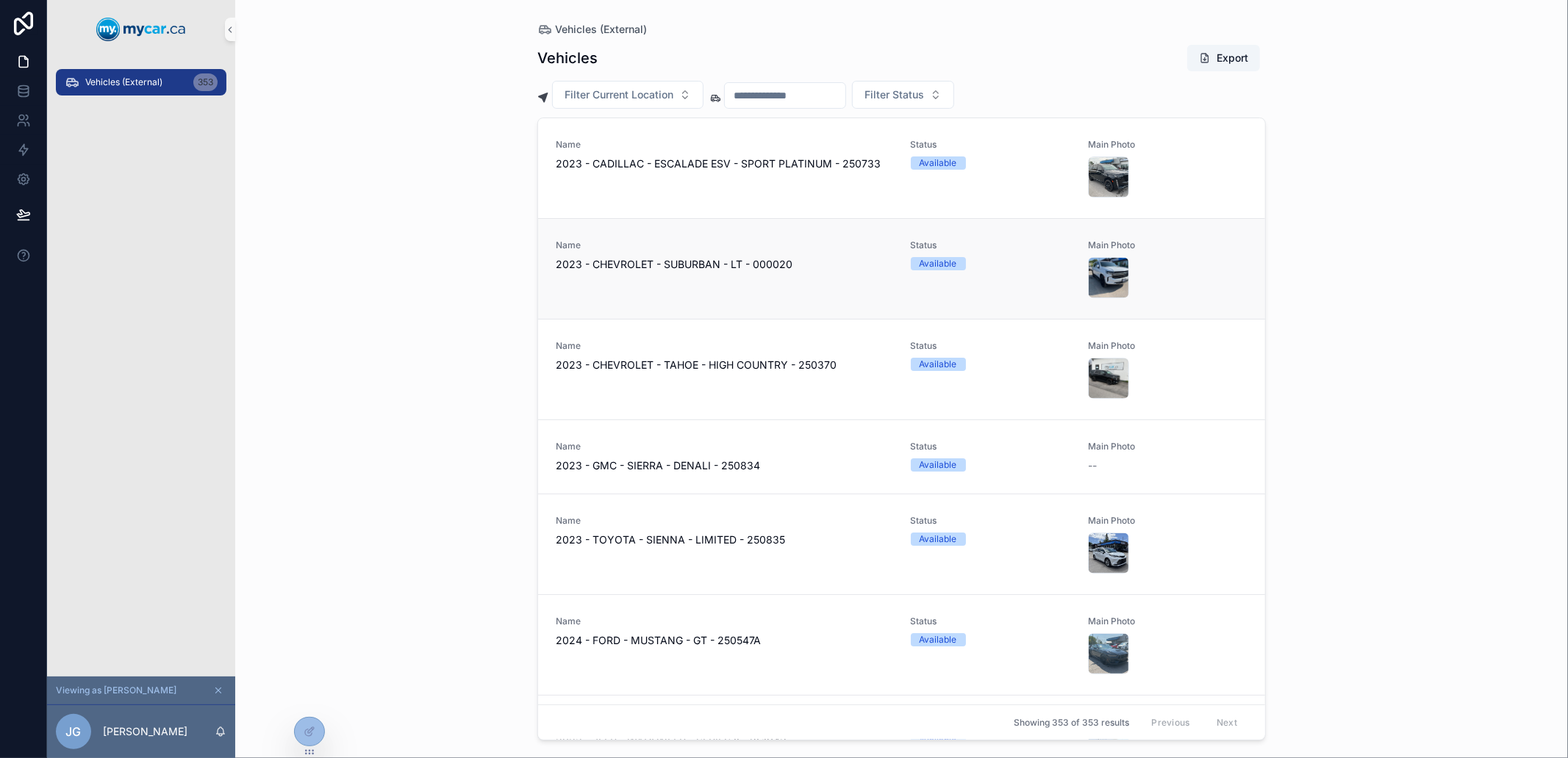
click at [766, 224] on div "Name 2023 - CHEVROLET - SUBURBAN - LT - 000020 Status Available Main Photo" at bounding box center [901, 268] width 727 height 100
click at [717, 265] on span "2023 - CHEVROLET - SUBURBAN - LT - 000020" at bounding box center [724, 264] width 337 height 15
click at [539, 250] on div "Name 2023 - CHEVROLET - SUBURBAN - LT - 000020 Status Available Main Photo" at bounding box center [901, 268] width 727 height 100
click at [582, 302] on div "Name 2023 - CHEVROLET - SUBURBAN - LT - 000020 Status Available Main Photo" at bounding box center [901, 268] width 727 height 100
click at [816, 290] on div "Name 2023 - CHEVROLET - SUBURBAN - LT - 000020 Status Available Main Photo" at bounding box center [901, 268] width 727 height 100
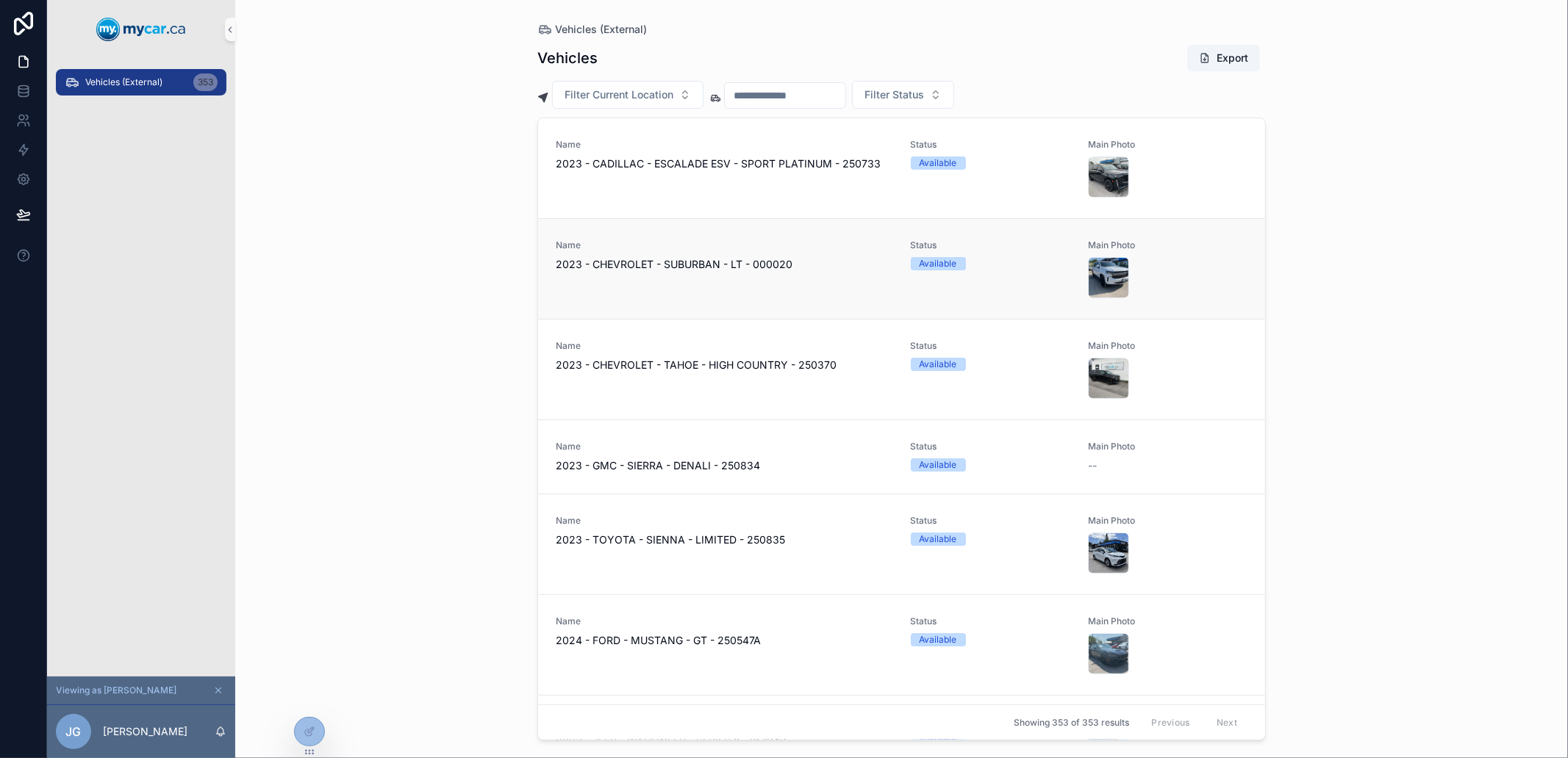
click at [1017, 282] on div "Status Available" at bounding box center [991, 269] width 159 height 59
click at [1037, 281] on div "Status Available" at bounding box center [991, 269] width 159 height 59
drag, startPoint x: 892, startPoint y: 248, endPoint x: 516, endPoint y: 262, distance: 376.3
click at [516, 262] on div "Vehicles (External) Vehicles Export Filter Current Location Filter Status Name …" at bounding box center [901, 379] width 1333 height 758
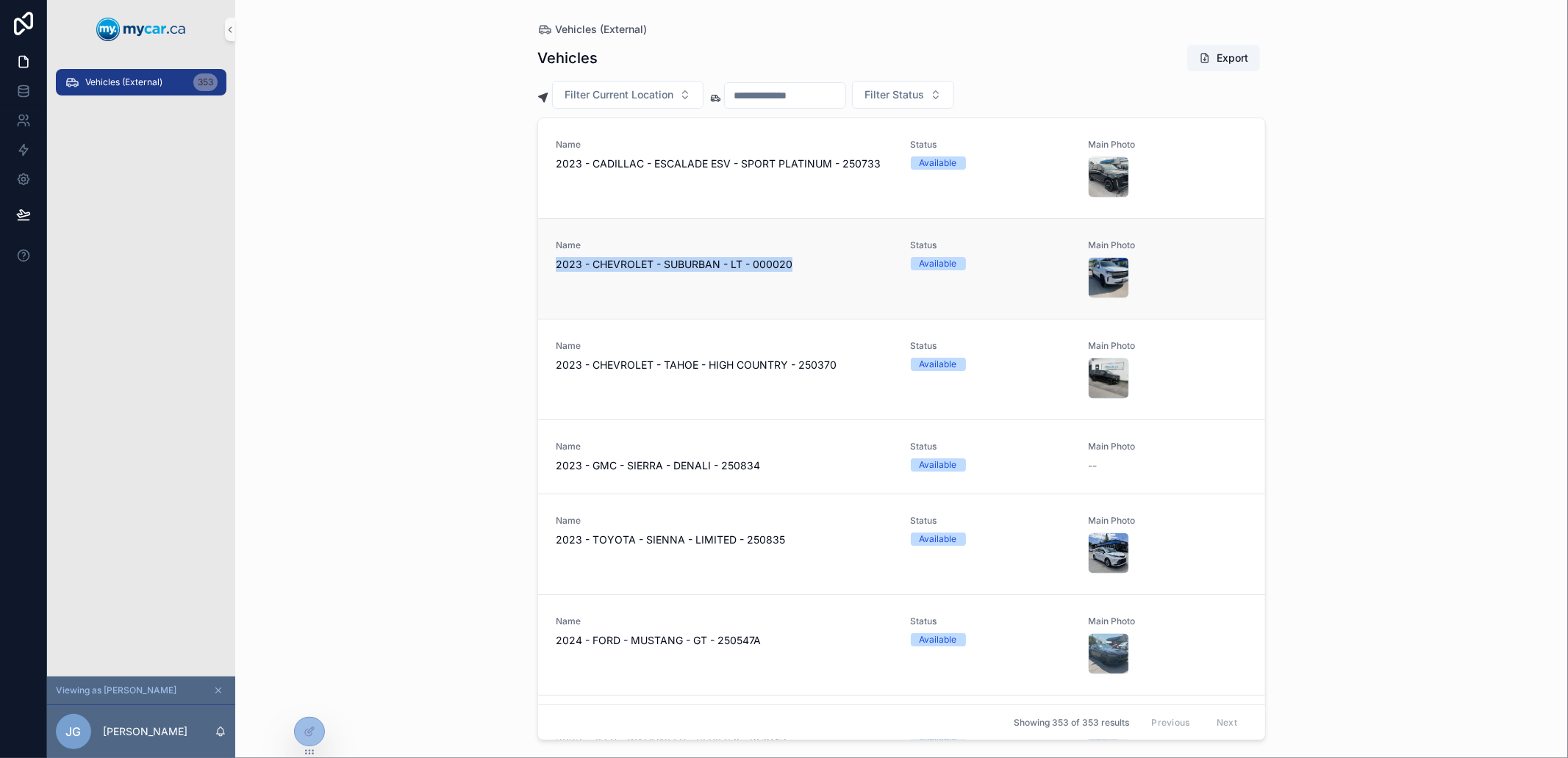
drag, startPoint x: 516, startPoint y: 262, endPoint x: 839, endPoint y: 285, distance: 323.8
click at [839, 285] on div "Vehicles (External) Vehicles Export Filter Current Location Filter Status Name …" at bounding box center [901, 379] width 1333 height 758
click at [839, 285] on div "Name 2023 - CHEVROLET - SUBURBAN - LT - 000020" at bounding box center [724, 269] width 337 height 59
drag, startPoint x: 839, startPoint y: 285, endPoint x: 540, endPoint y: 259, distance: 300.1
click at [540, 259] on div "Name 2023 - CHEVROLET - SUBURBAN - LT - 000020 Status Available Main Photo" at bounding box center [901, 268] width 727 height 100
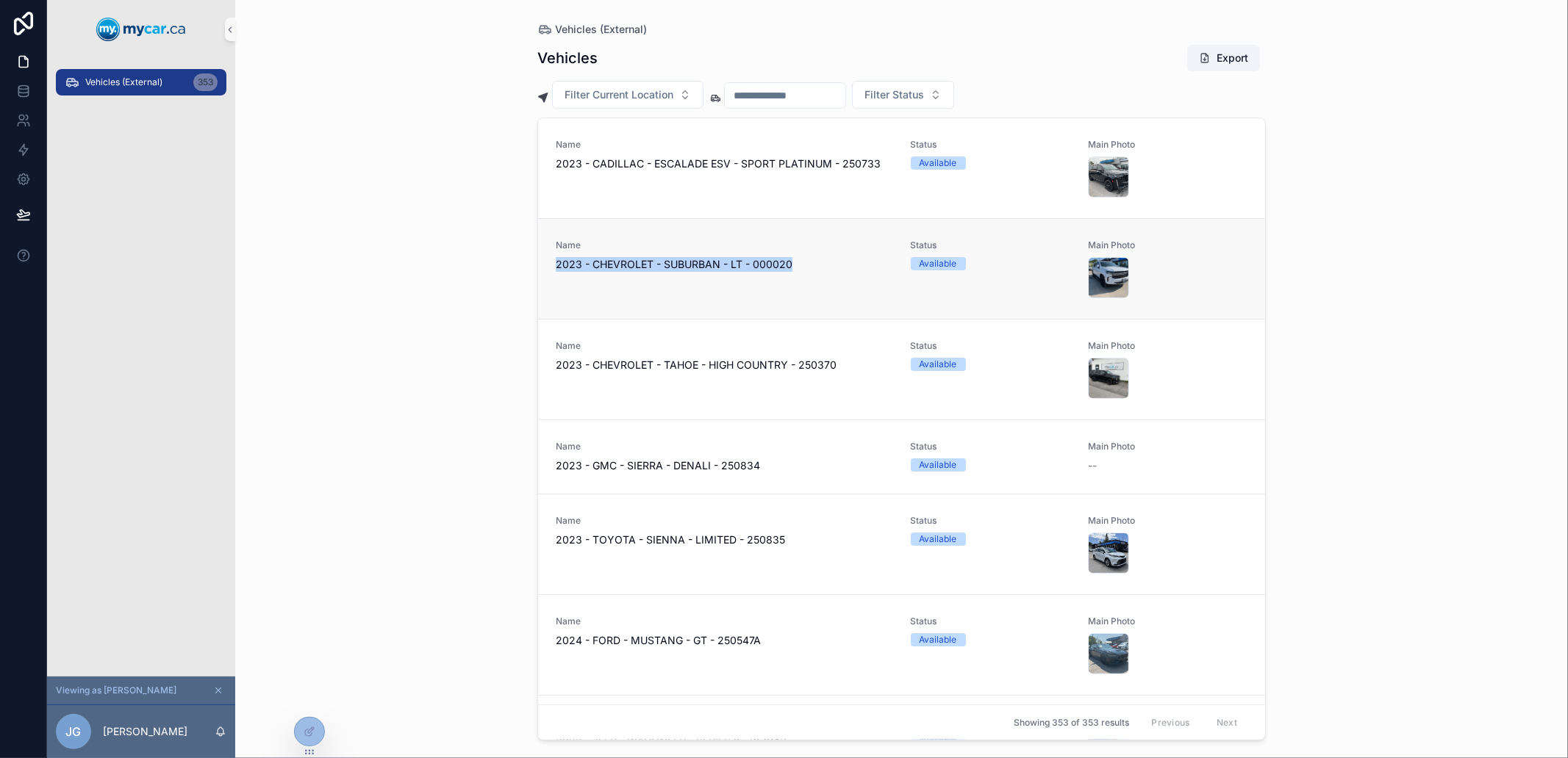
click at [540, 259] on div "Name 2023 - CHEVROLET - SUBURBAN - LT - 000020 Status Available Main Photo" at bounding box center [901, 268] width 727 height 100
drag, startPoint x: 540, startPoint y: 259, endPoint x: 800, endPoint y: 288, distance: 261.6
click at [760, 289] on div "Name 2023 - CHEVROLET - SUBURBAN - LT - 000020 Status Available Main Photo" at bounding box center [901, 268] width 727 height 100
click at [809, 286] on div "Name 2023 - CHEVROLET - SUBURBAN - LT - 000020" at bounding box center [724, 269] width 337 height 59
drag, startPoint x: 809, startPoint y: 286, endPoint x: 555, endPoint y: 253, distance: 256.1
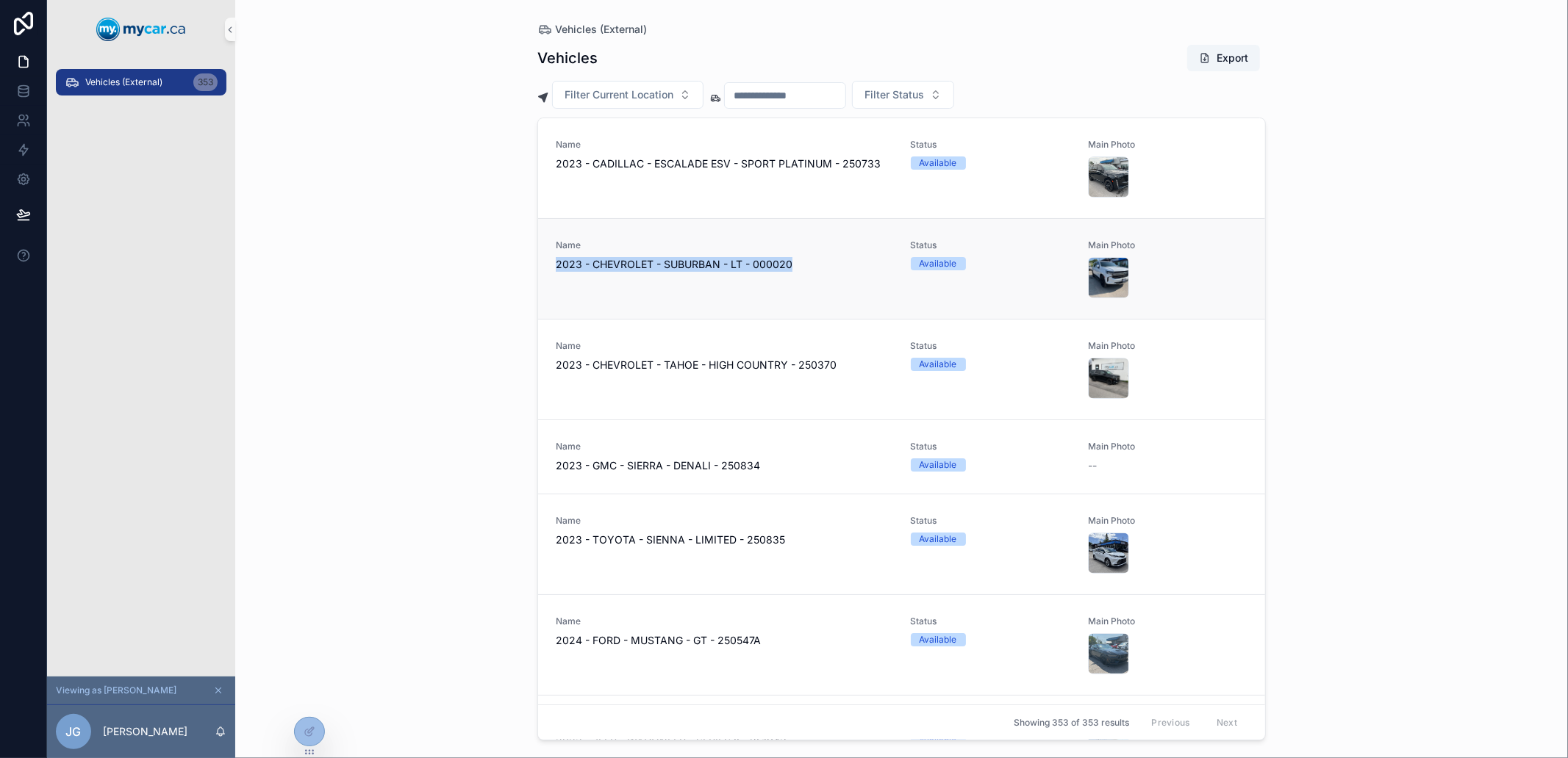
click at [561, 253] on div "Name 2023 - CHEVROLET - SUBURBAN - LT - 000020" at bounding box center [724, 269] width 337 height 59
click at [556, 253] on div "Name 2023 - CHEVROLET - SUBURBAN - LT - 000020" at bounding box center [724, 256] width 337 height 32
drag, startPoint x: 887, startPoint y: 164, endPoint x: 744, endPoint y: 158, distance: 143.1
click at [744, 158] on div "Name 2023 - CADILLAC - ESCALADE ESV - SPORT PLATINUM - 250733 Status Available …" at bounding box center [901, 168] width 692 height 59
click at [743, 158] on span "2023 - CADILLAC - ESCALADE ESV - SPORT PLATINUM - 250733" at bounding box center [724, 163] width 337 height 15
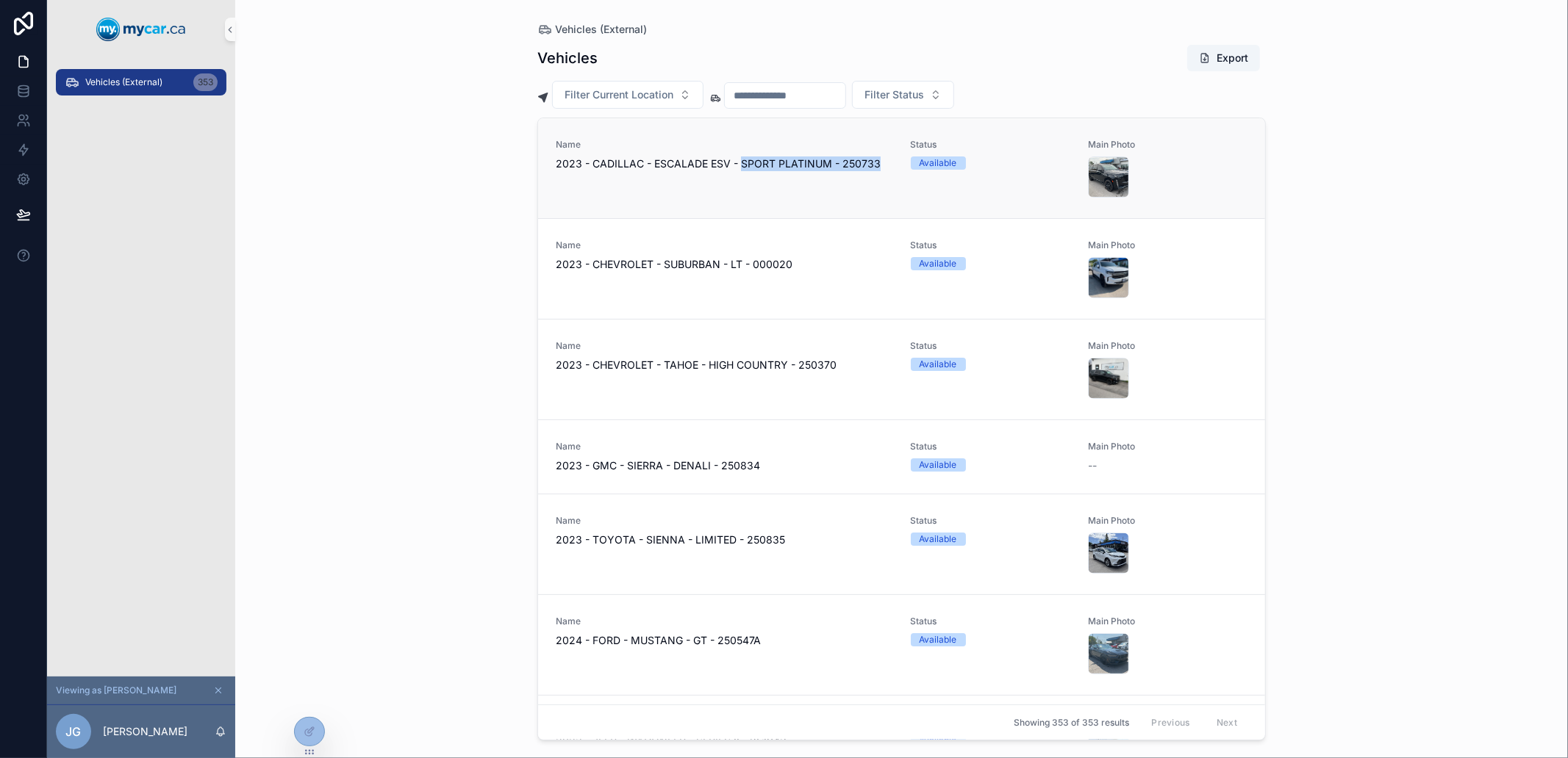
drag, startPoint x: 743, startPoint y: 158, endPoint x: 857, endPoint y: 167, distance: 114.4
click at [857, 167] on span "2023 - CADILLAC - ESCALADE ESV - SPORT PLATINUM - 250733" at bounding box center [724, 163] width 337 height 15
drag, startPoint x: 857, startPoint y: 167, endPoint x: 770, endPoint y: 163, distance: 87.1
click at [770, 163] on span "2023 - CADILLAC - ESCALADE ESV - SPORT PLATINUM - 250733" at bounding box center [724, 163] width 337 height 15
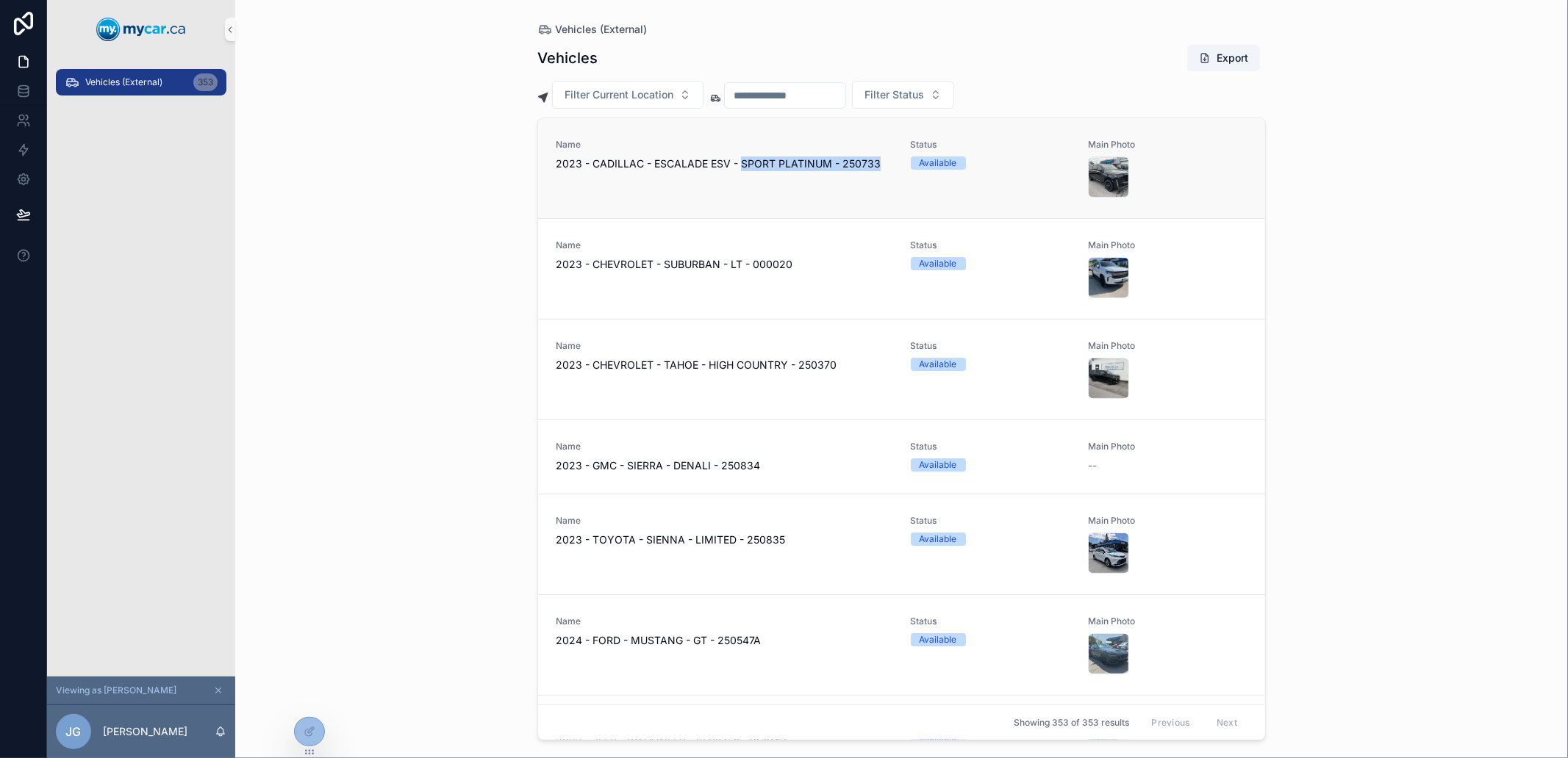
click at [770, 163] on span "2023 - CADILLAC - ESCALADE ESV - SPORT PLATINUM - 250733" at bounding box center [724, 163] width 337 height 15
drag, startPoint x: 770, startPoint y: 163, endPoint x: 812, endPoint y: 182, distance: 46.1
click at [812, 182] on div "Name 2023 - CADILLAC - ESCALADE ESV - SPORT PLATINUM - 250733" at bounding box center [724, 168] width 337 height 59
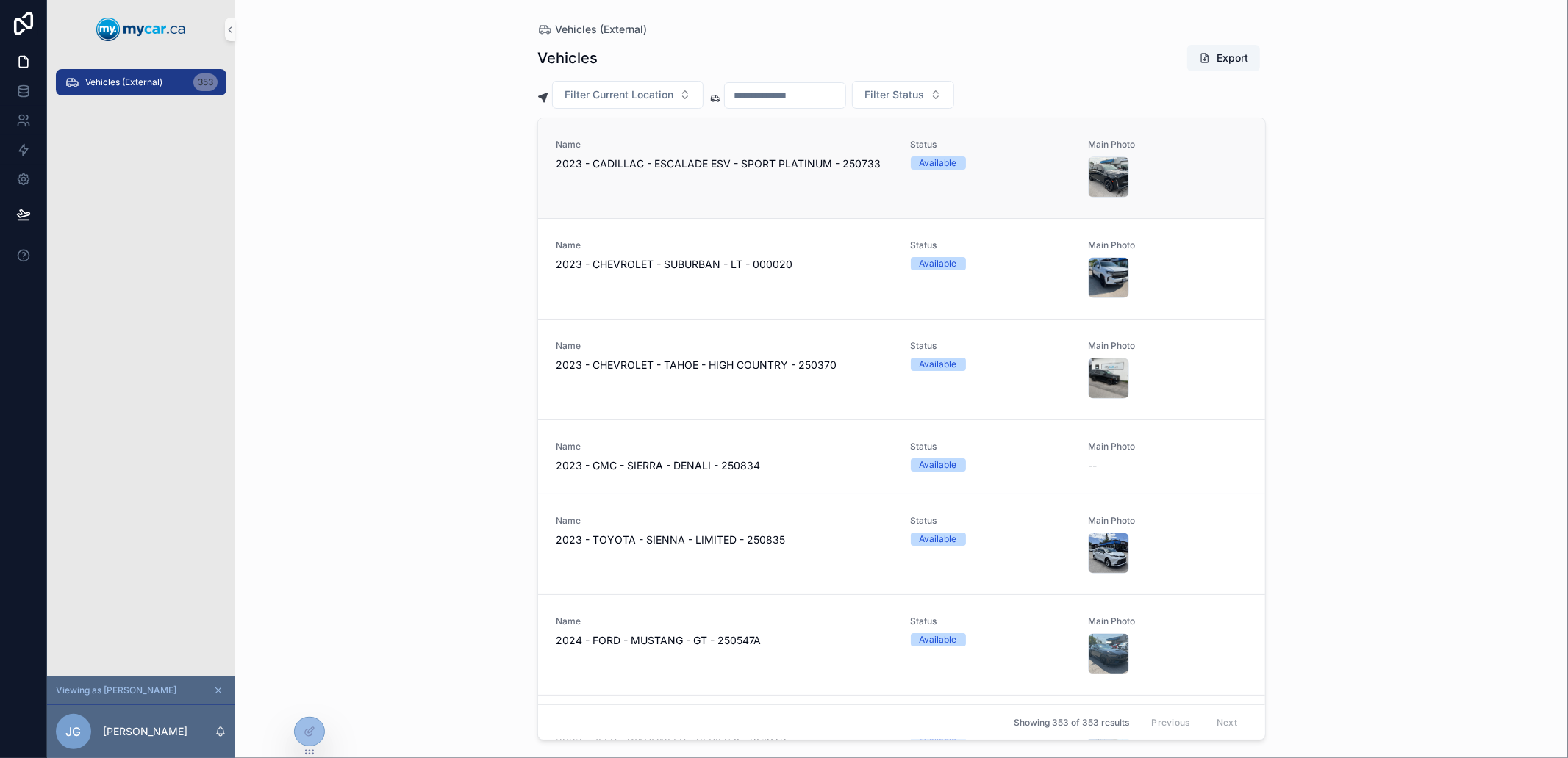
click at [863, 159] on span "2023 - CADILLAC - ESCALADE ESV - SPORT PLATINUM - 250733" at bounding box center [724, 163] width 337 height 15
drag, startPoint x: 863, startPoint y: 159, endPoint x: 561, endPoint y: 142, distance: 302.5
click at [561, 142] on div "Name 2023 - CADILLAC - ESCALADE ESV - SPORT PLATINUM - 250733" at bounding box center [724, 154] width 337 height 32
click at [561, 142] on span "Name" at bounding box center [724, 145] width 337 height 12
drag, startPoint x: 561, startPoint y: 142, endPoint x: 1140, endPoint y: 195, distance: 581.4
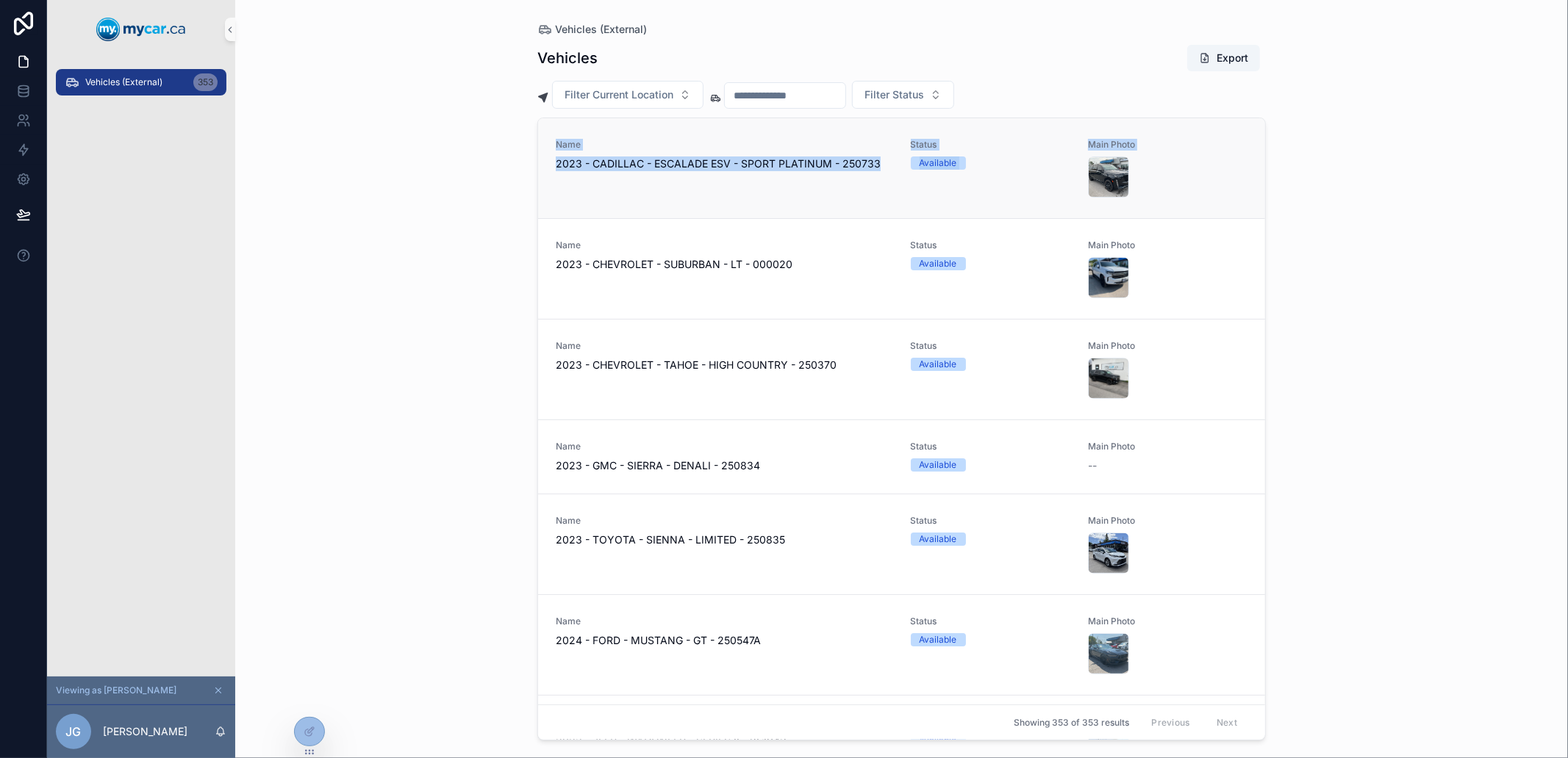
click at [1140, 195] on div "Name 2023 - CADILLAC - ESCALADE ESV - SPORT PLATINUM - 250733 Status Available …" at bounding box center [901, 168] width 692 height 59
click at [1141, 195] on div "scrollable content" at bounding box center [1168, 177] width 159 height 41
drag, startPoint x: 1141, startPoint y: 195, endPoint x: 513, endPoint y: 142, distance: 630.2
click at [513, 142] on div "Vehicles (External) Vehicles Export Filter Current Location Filter Status Name …" at bounding box center [901, 379] width 1333 height 758
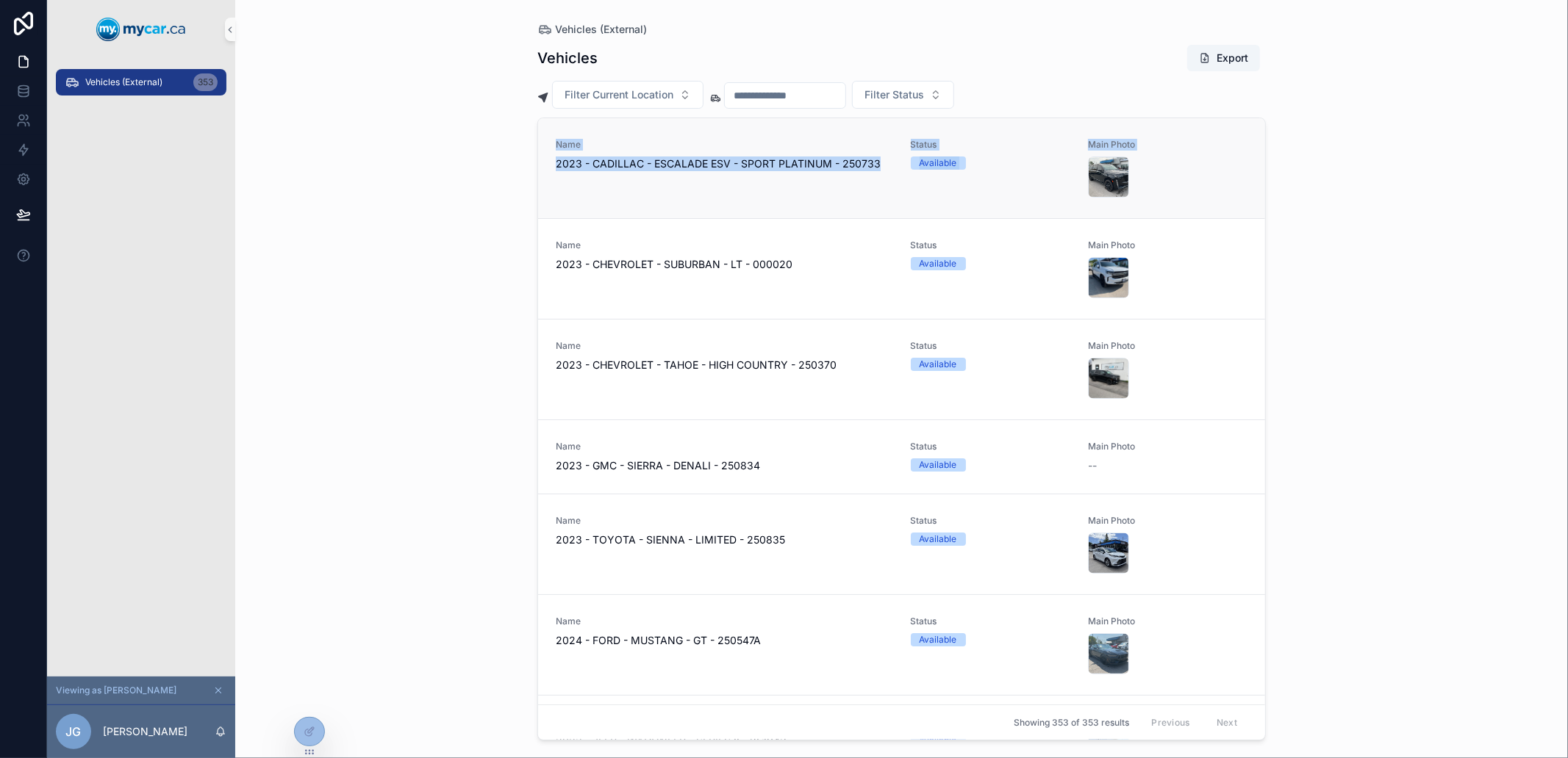
drag, startPoint x: 513, startPoint y: 142, endPoint x: 1156, endPoint y: 192, distance: 644.9
click at [1156, 192] on div "Vehicles (External) Vehicles Export Filter Current Location Filter Status Name …" at bounding box center [901, 379] width 1333 height 758
click at [1159, 192] on div "scrollable content" at bounding box center [1168, 177] width 159 height 41
drag, startPoint x: 1159, startPoint y: 192, endPoint x: 511, endPoint y: 149, distance: 649.4
click at [512, 150] on div "Vehicles (External) Vehicles Export Filter Current Location Filter Status Name …" at bounding box center [901, 379] width 1333 height 758
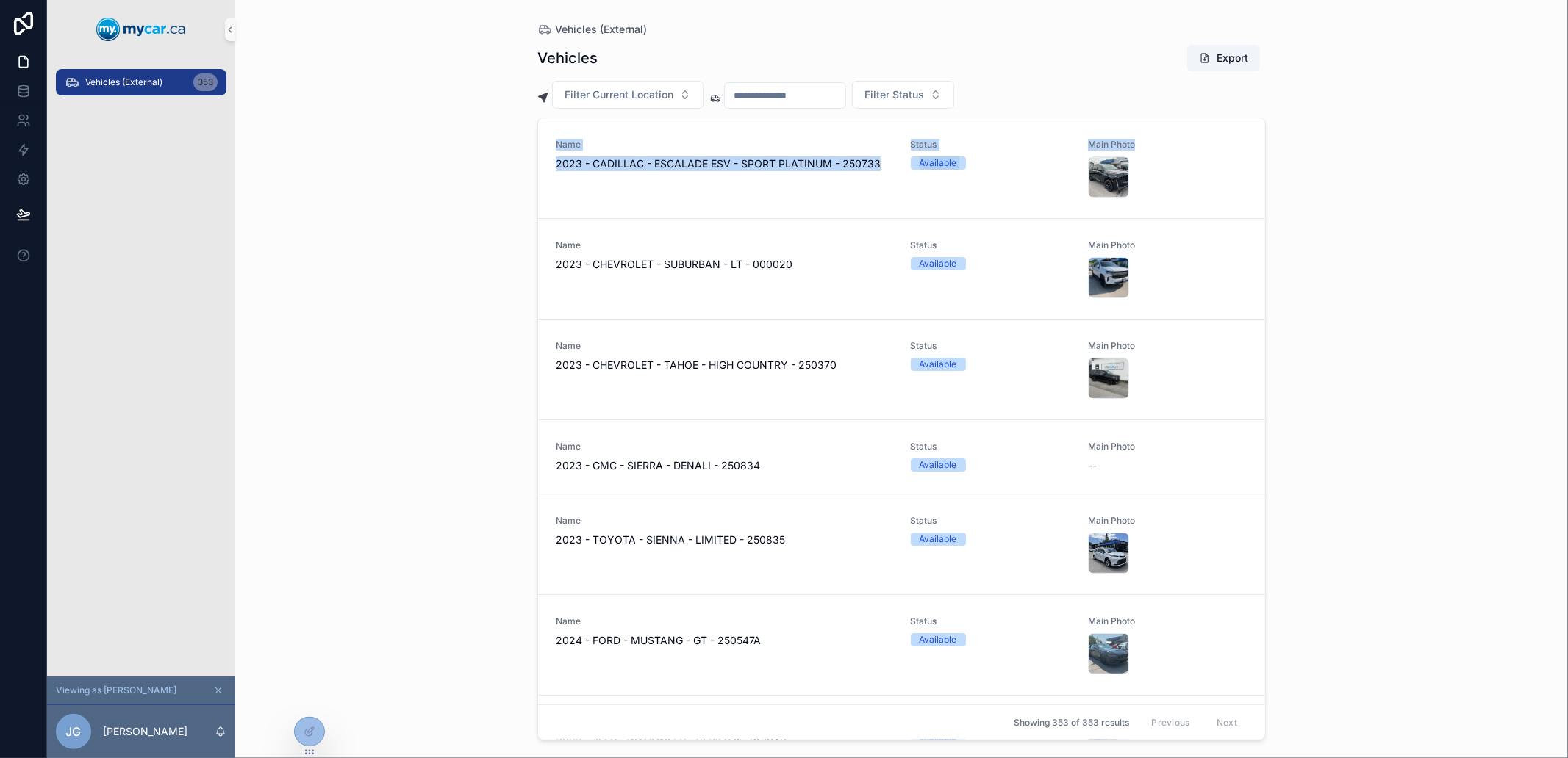
click at [511, 149] on div "Vehicles (External) Vehicles Export Filter Current Location Filter Status Name …" at bounding box center [901, 379] width 1333 height 758
drag, startPoint x: 511, startPoint y: 149, endPoint x: 1160, endPoint y: 196, distance: 650.7
click at [1160, 196] on div "Vehicles (External) Vehicles Export Filter Current Location Filter Status Name …" at bounding box center [901, 379] width 1333 height 758
click at [1160, 196] on div "scrollable content" at bounding box center [1168, 177] width 159 height 41
drag, startPoint x: 1160, startPoint y: 196, endPoint x: 531, endPoint y: 144, distance: 631.1
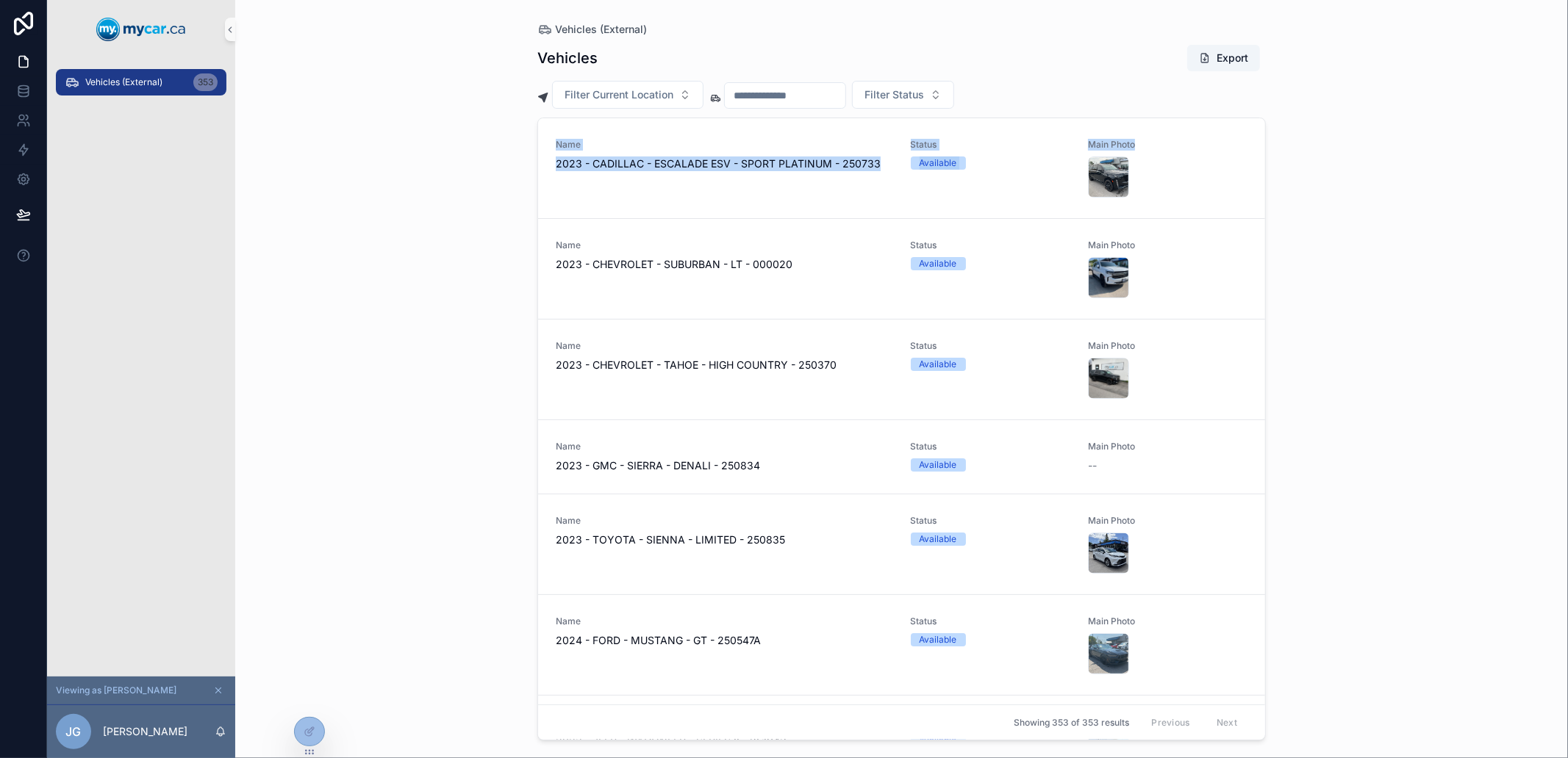
click at [531, 144] on div "Vehicles (External) Vehicles Export Filter Current Location Filter Status Name …" at bounding box center [901, 370] width 753 height 740
drag, startPoint x: 531, startPoint y: 144, endPoint x: 1165, endPoint y: 177, distance: 634.9
click at [1165, 177] on div "Vehicles (External) Vehicles Export Filter Current Location Filter Status Name …" at bounding box center [901, 370] width 753 height 740
click at [1166, 177] on div "scrollable content" at bounding box center [1168, 177] width 159 height 41
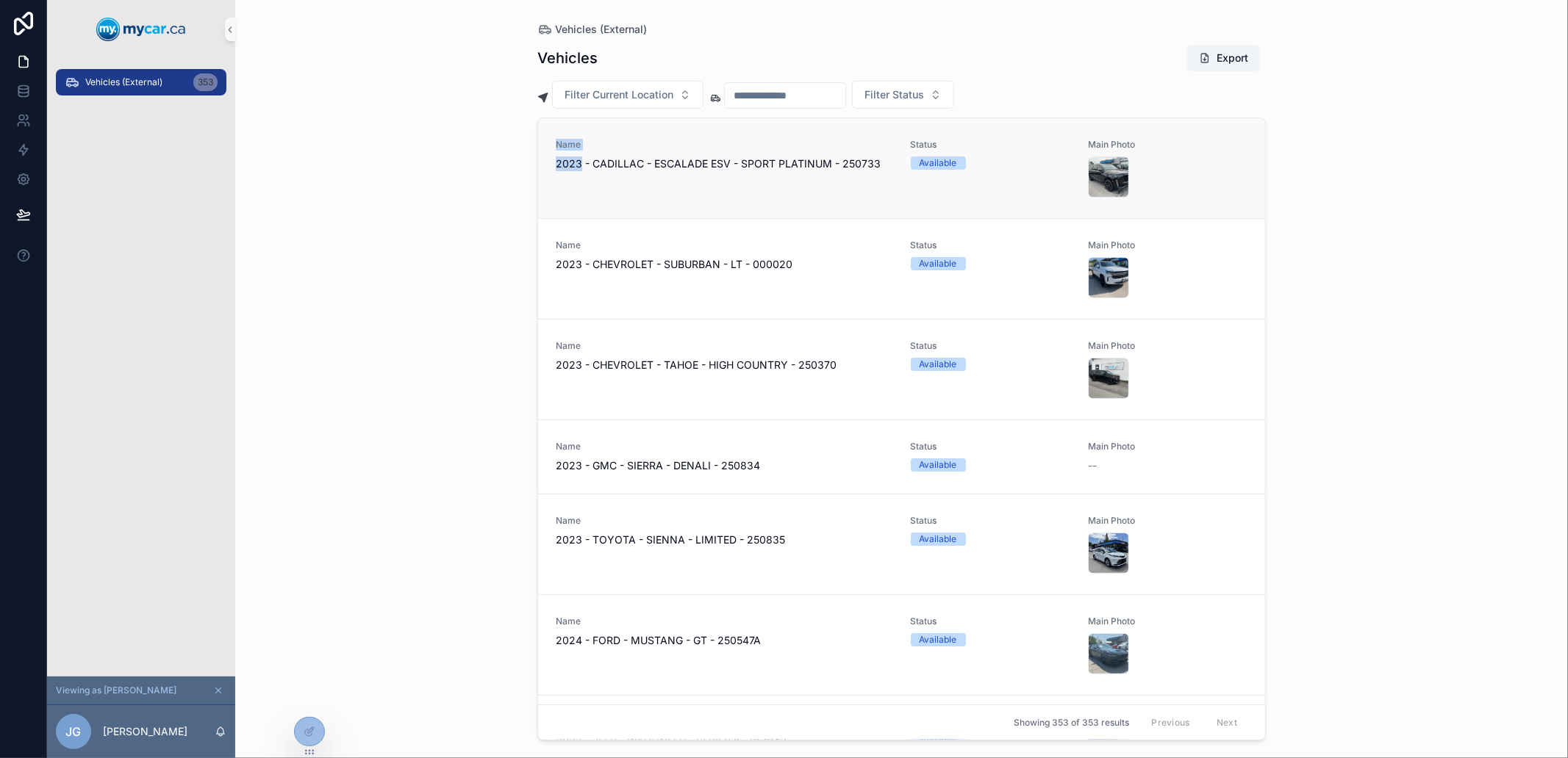
drag, startPoint x: 1166, startPoint y: 177, endPoint x: 557, endPoint y: 154, distance: 609.4
click at [557, 154] on div "Name 2023 - CADILLAC - ESCALADE ESV - SPORT PLATINUM - 250733 Status Available …" at bounding box center [901, 168] width 692 height 59
click at [546, 141] on div "Name 2023 - CADILLAC - ESCALADE ESV - SPORT PLATINUM - 250733 Status Available …" at bounding box center [901, 168] width 727 height 100
drag
click at [1192, 181] on div "Name 2023 - CADILLAC - ESCALADE ESV - SPORT PLATINUM - 250733 Status Available …" at bounding box center [901, 168] width 727 height 100
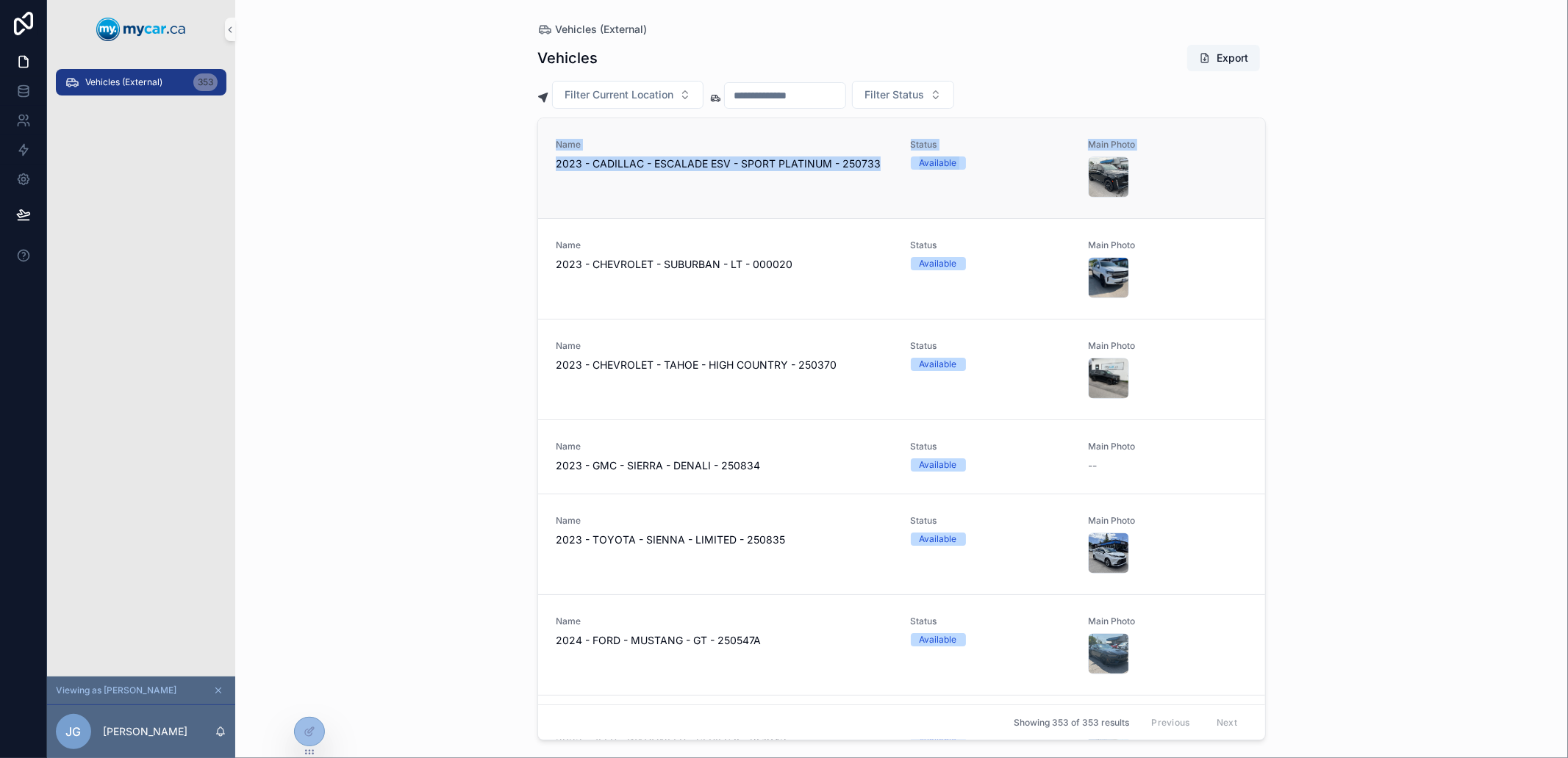
click at [1192, 181] on div "scrollable content" at bounding box center [1168, 177] width 159 height 41
click at [555, 149] on div "Name 2023 - CADILLAC - ESCALADE ESV - SPORT PLATINUM - 250733 Status Available …" at bounding box center [901, 168] width 727 height 100
click at [1214, 201] on div "Name 2023 - CADILLAC - ESCALADE ESV - SPORT PLATINUM - 250733 Status Available …" at bounding box center [901, 168] width 727 height 100
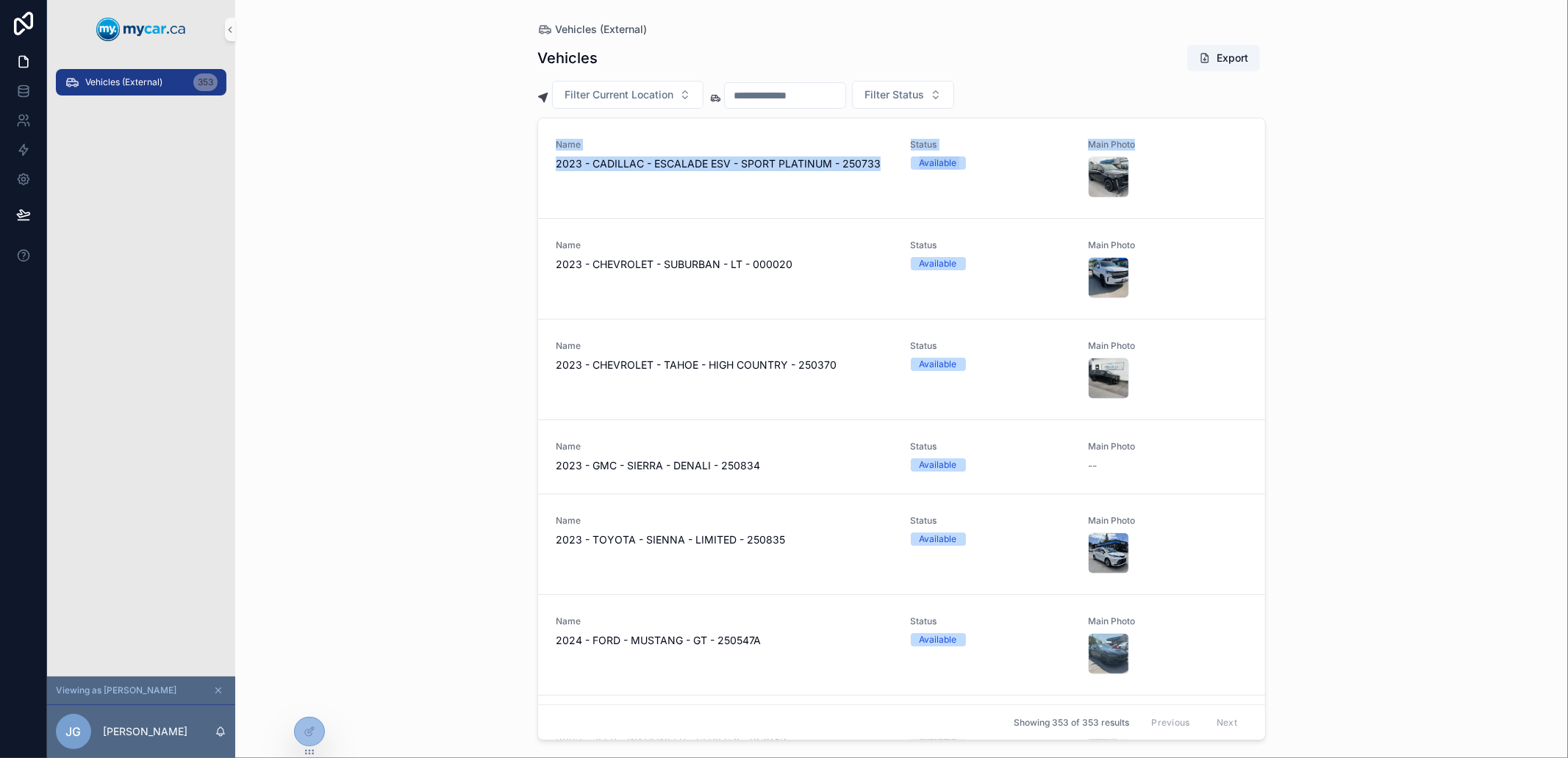
click at [512, 140] on div "Vehicles (External) Vehicles Export Filter Current Location Filter Status Name …" at bounding box center [901, 379] width 1333 height 758
click at [515, 141] on div "Vehicles (External) Vehicles Export Filter Current Location Filter Status Name …" at bounding box center [901, 379] width 1333 height 758
click at [307, 702] on icon at bounding box center [308, 703] width 6 height 3
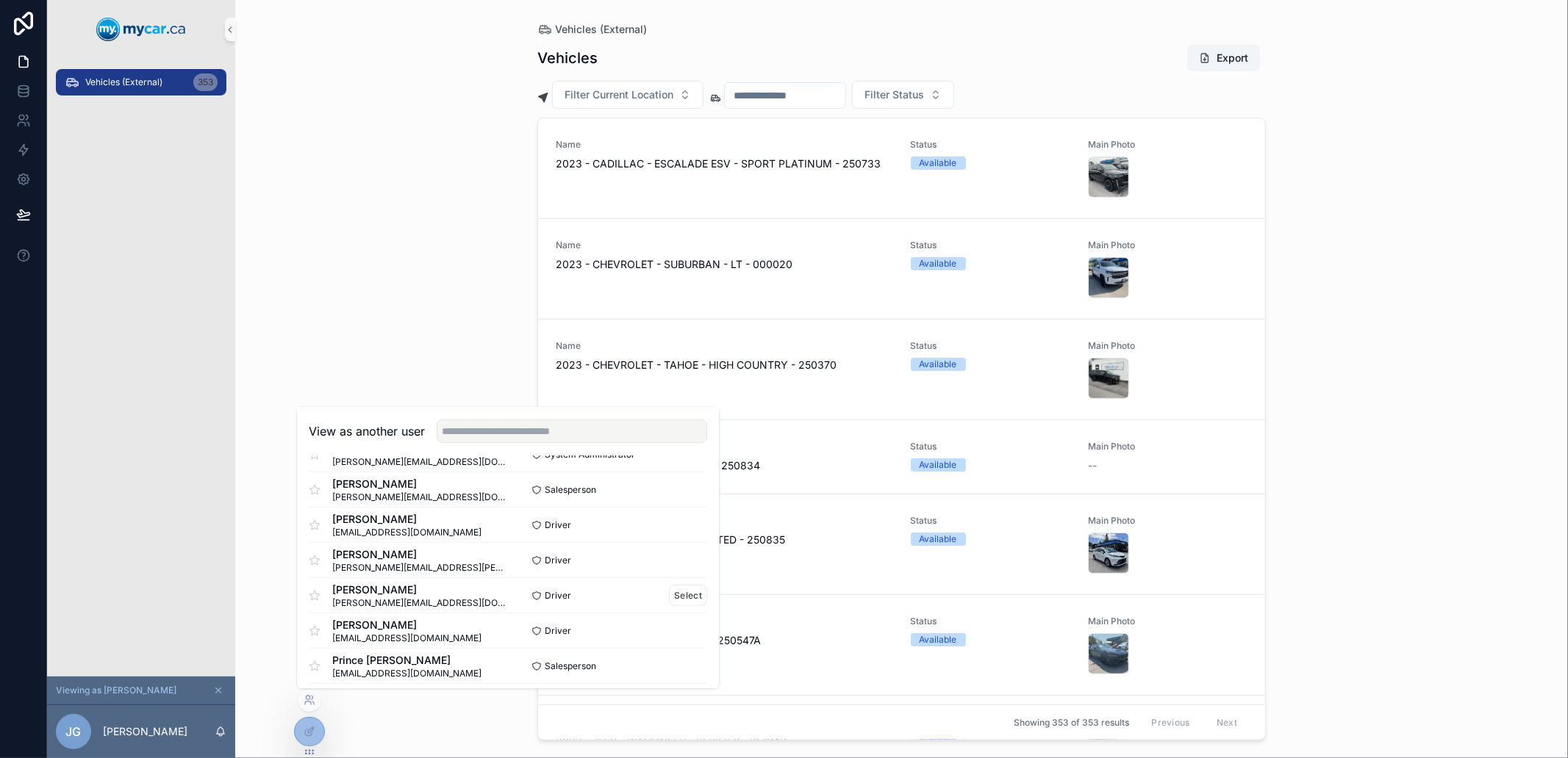
scroll to position [653, 0]
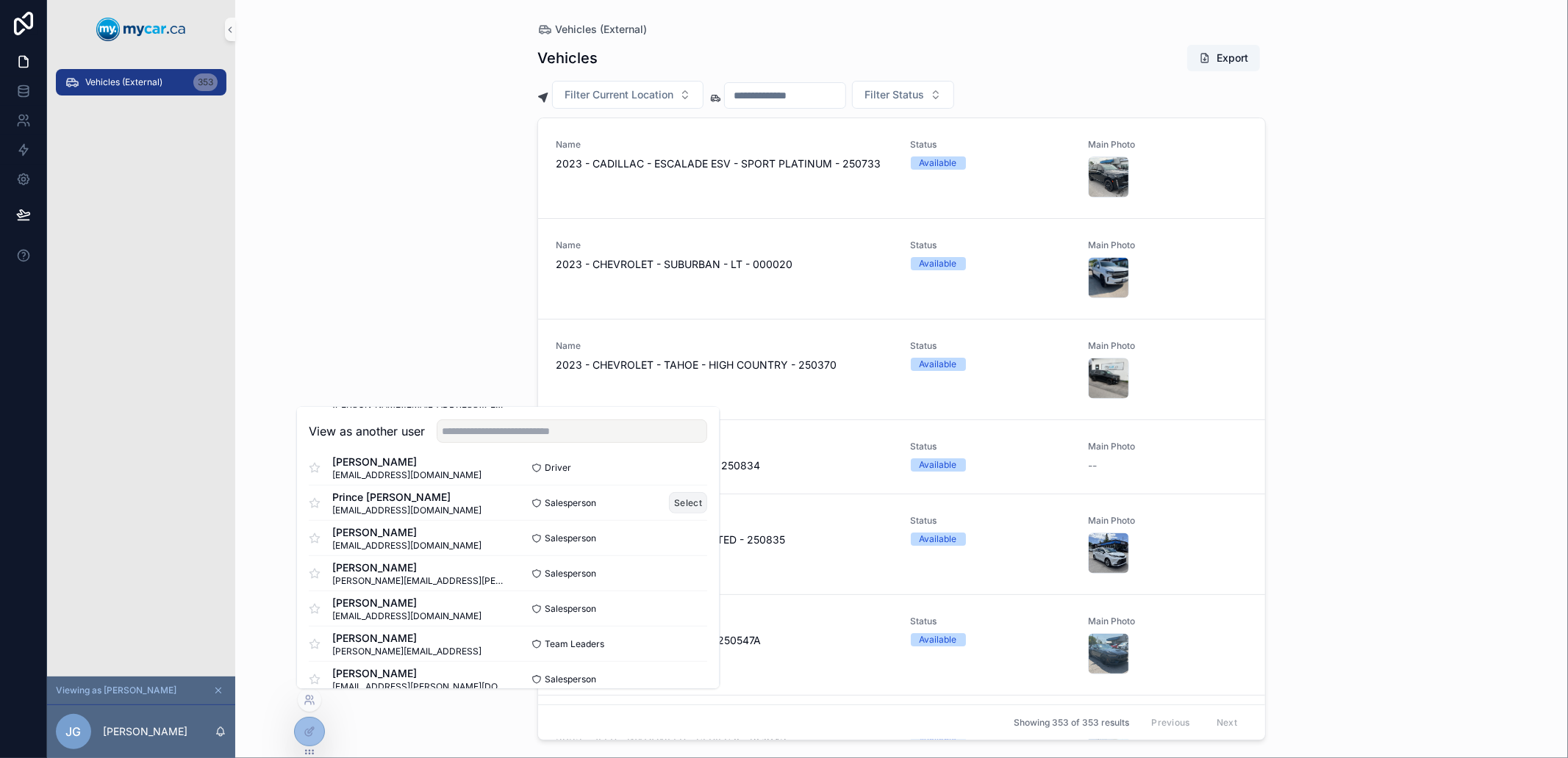
click at [674, 501] on button "Select" at bounding box center [689, 503] width 38 height 22
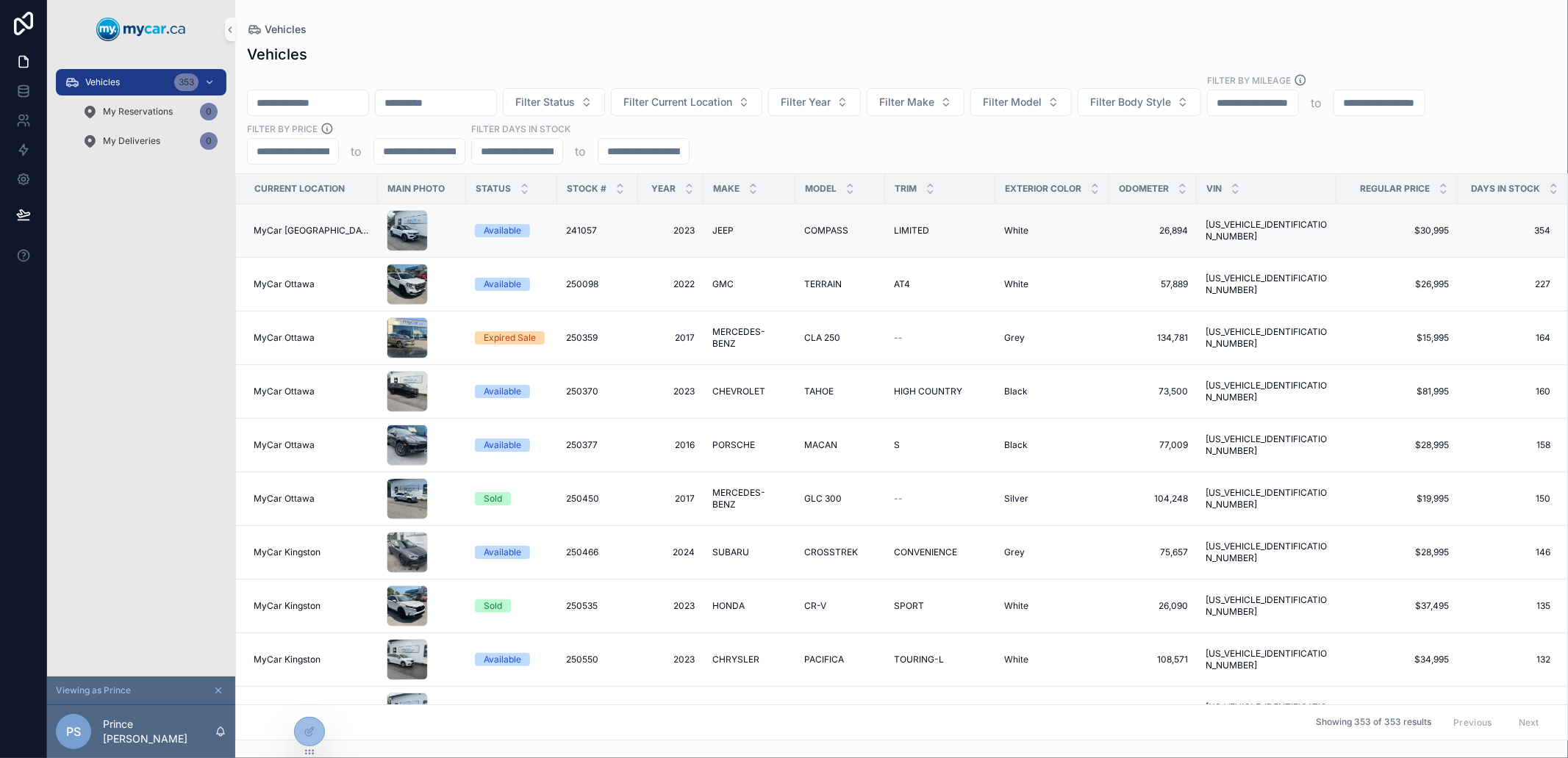
click at [613, 225] on div "241057 241057" at bounding box center [598, 231] width 63 height 12
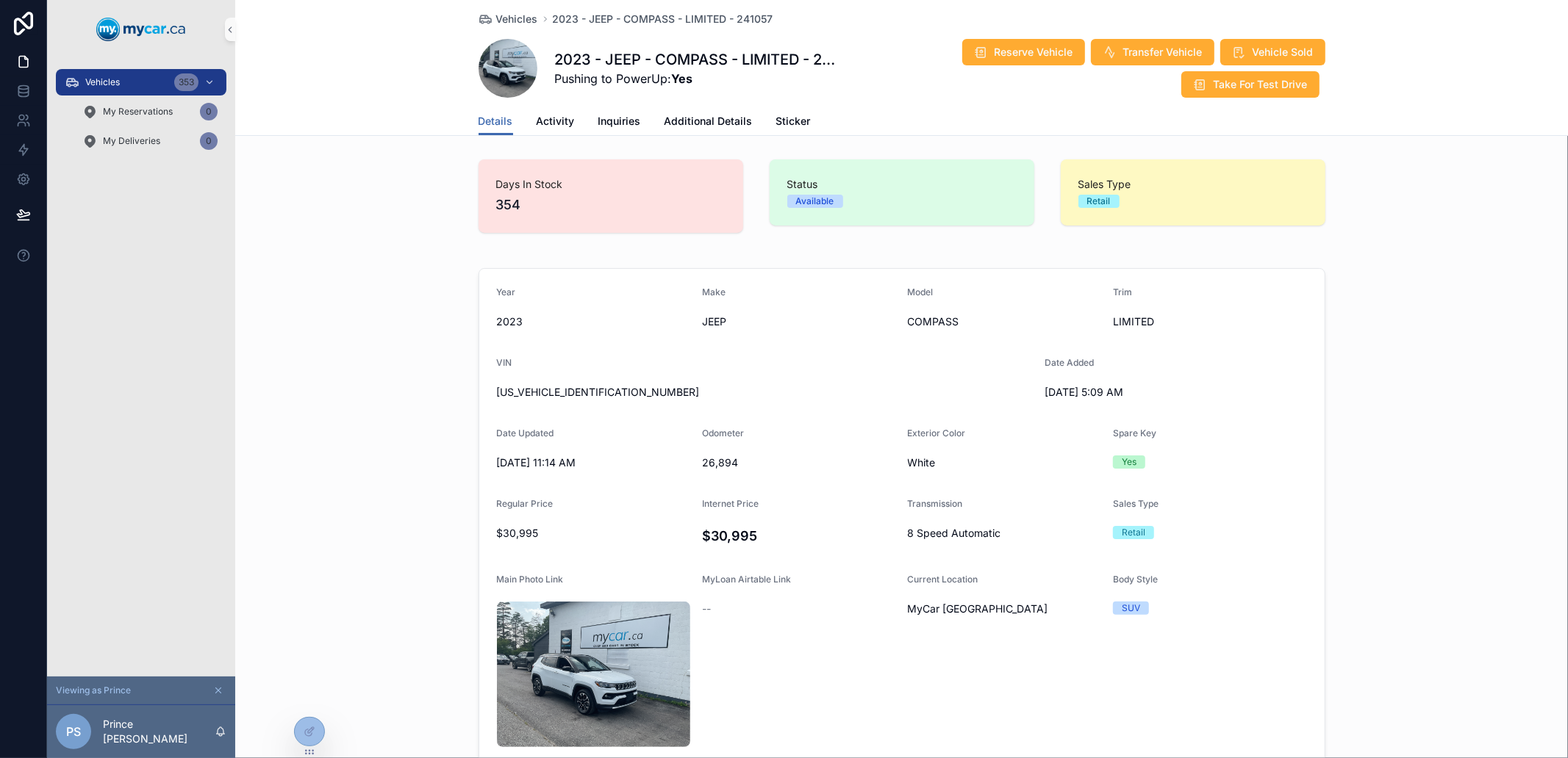
click at [701, 138] on div "Vehicles 2023 - JEEP - COMPASS - LIMITED - 241057 2023 - JEEP - COMPASS - LIMIT…" at bounding box center [901, 657] width 1333 height 1313
click at [686, 114] on span "Additional Details" at bounding box center [709, 121] width 89 height 15
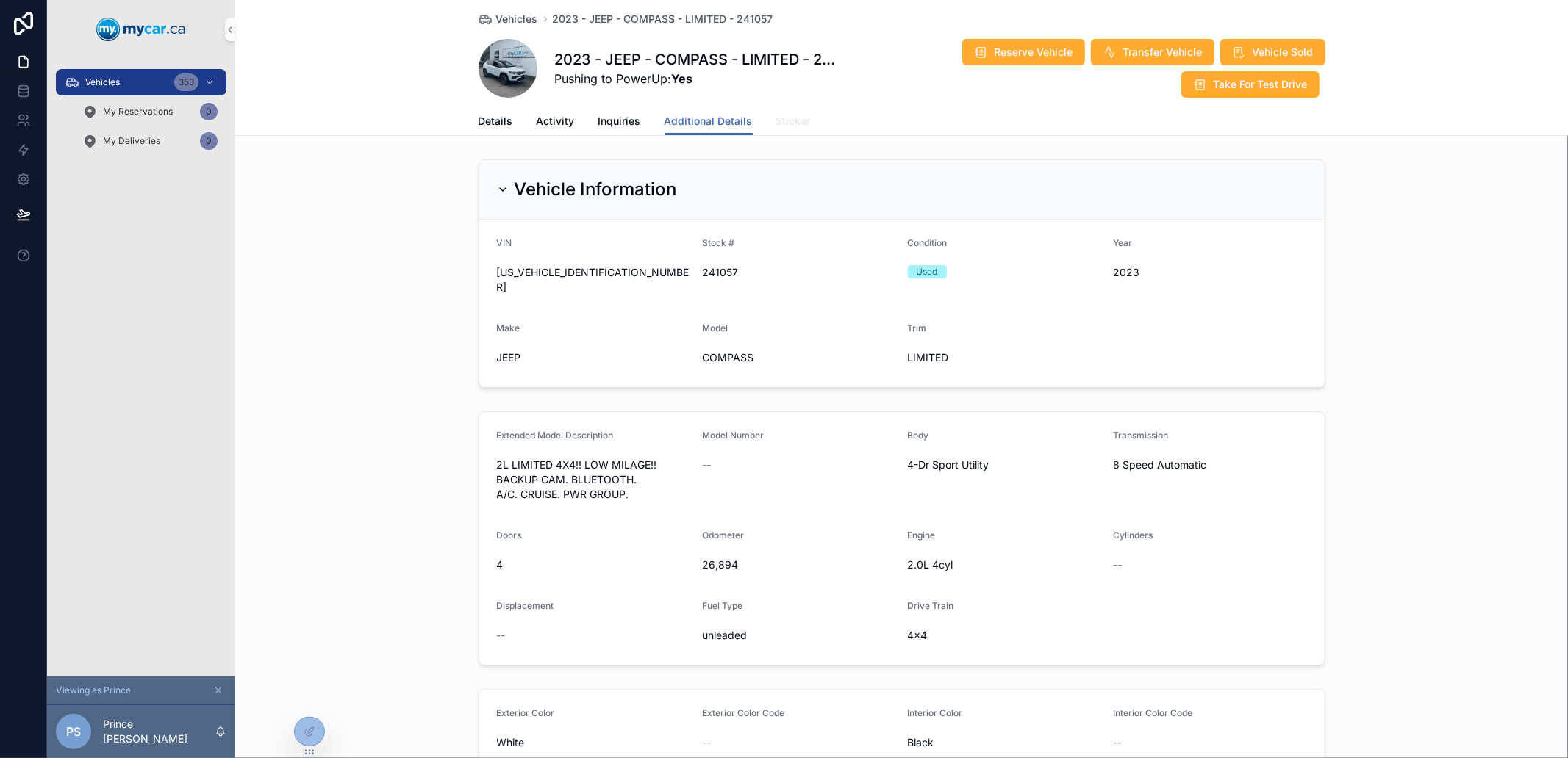
click at [784, 127] on span "Sticker" at bounding box center [793, 121] width 34 height 15
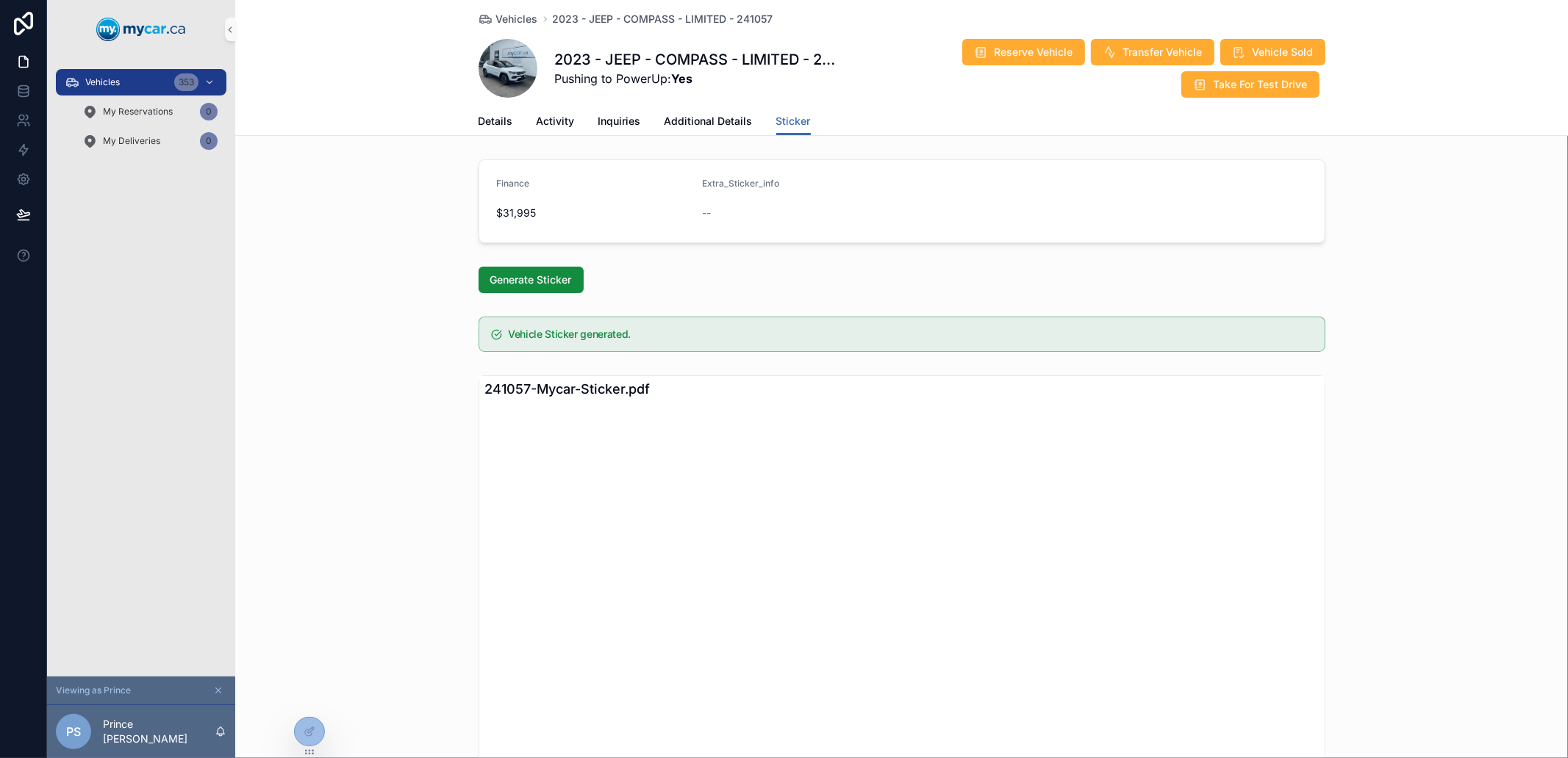
click at [628, 95] on div "2023 - JEEP - COMPASS - LIMITED - 241057 Pushing to PowerUp: Yes Reserve Vehicl…" at bounding box center [902, 68] width 847 height 60
click at [633, 129] on div "Details Activity Inquiries Additional Details Sticker" at bounding box center [902, 121] width 847 height 28
click at [575, 133] on div "Details Activity Inquiries Additional Details Sticker" at bounding box center [902, 121] width 847 height 28
click at [545, 118] on span "Activity" at bounding box center [556, 121] width 38 height 15
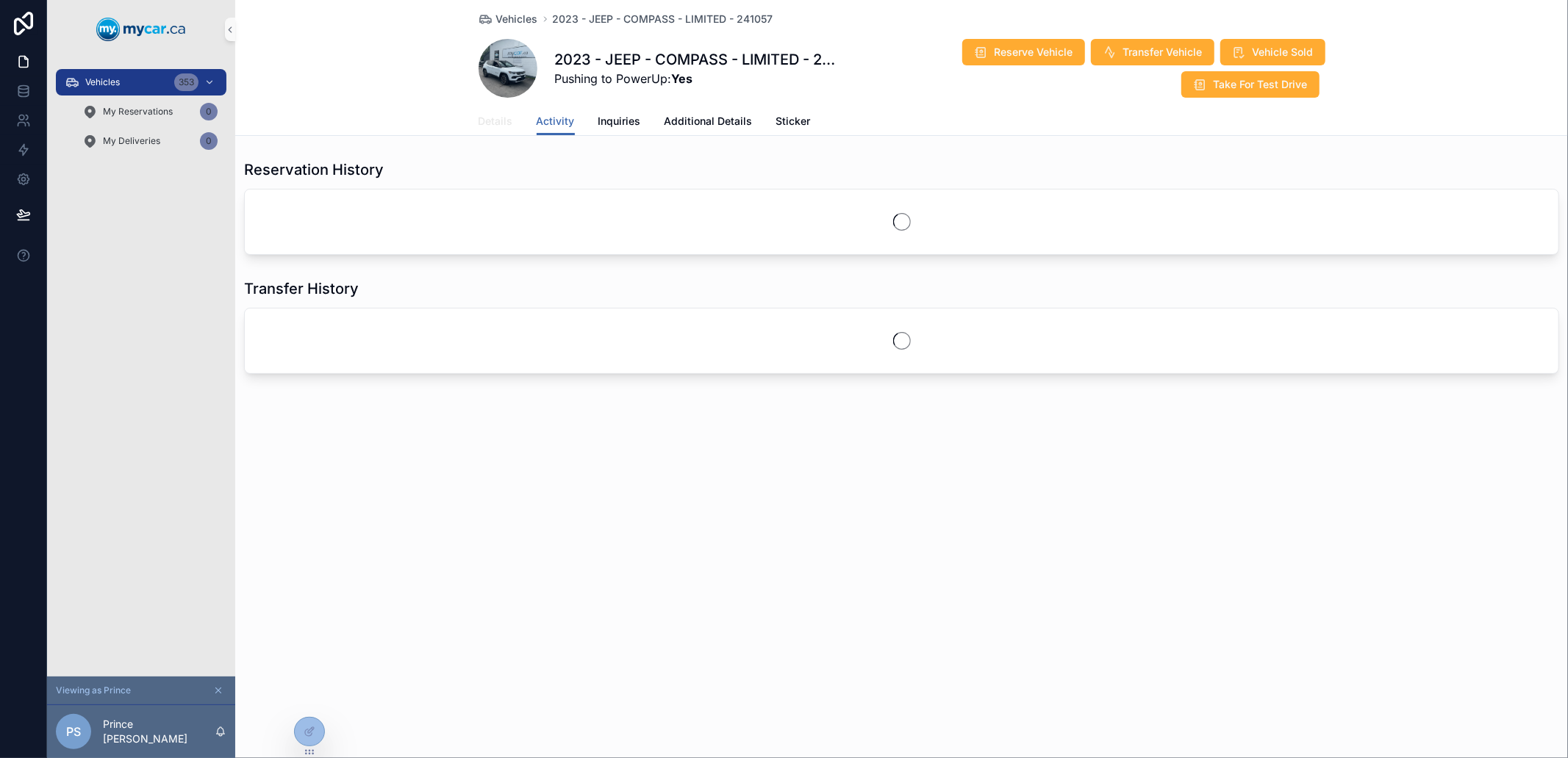
click at [489, 112] on link "Details" at bounding box center [496, 123] width 34 height 29
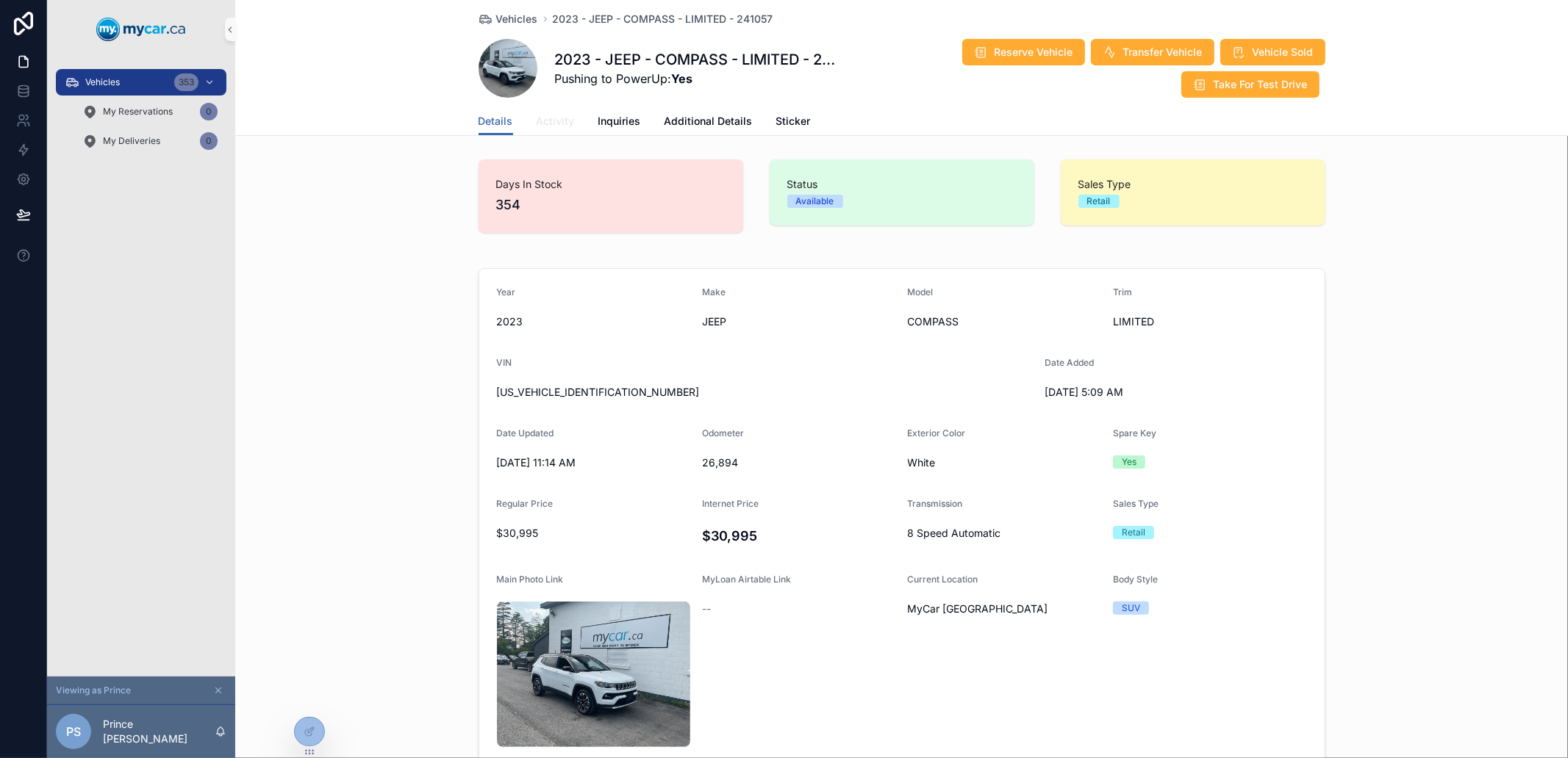
click at [543, 124] on span "Activity" at bounding box center [556, 121] width 38 height 15
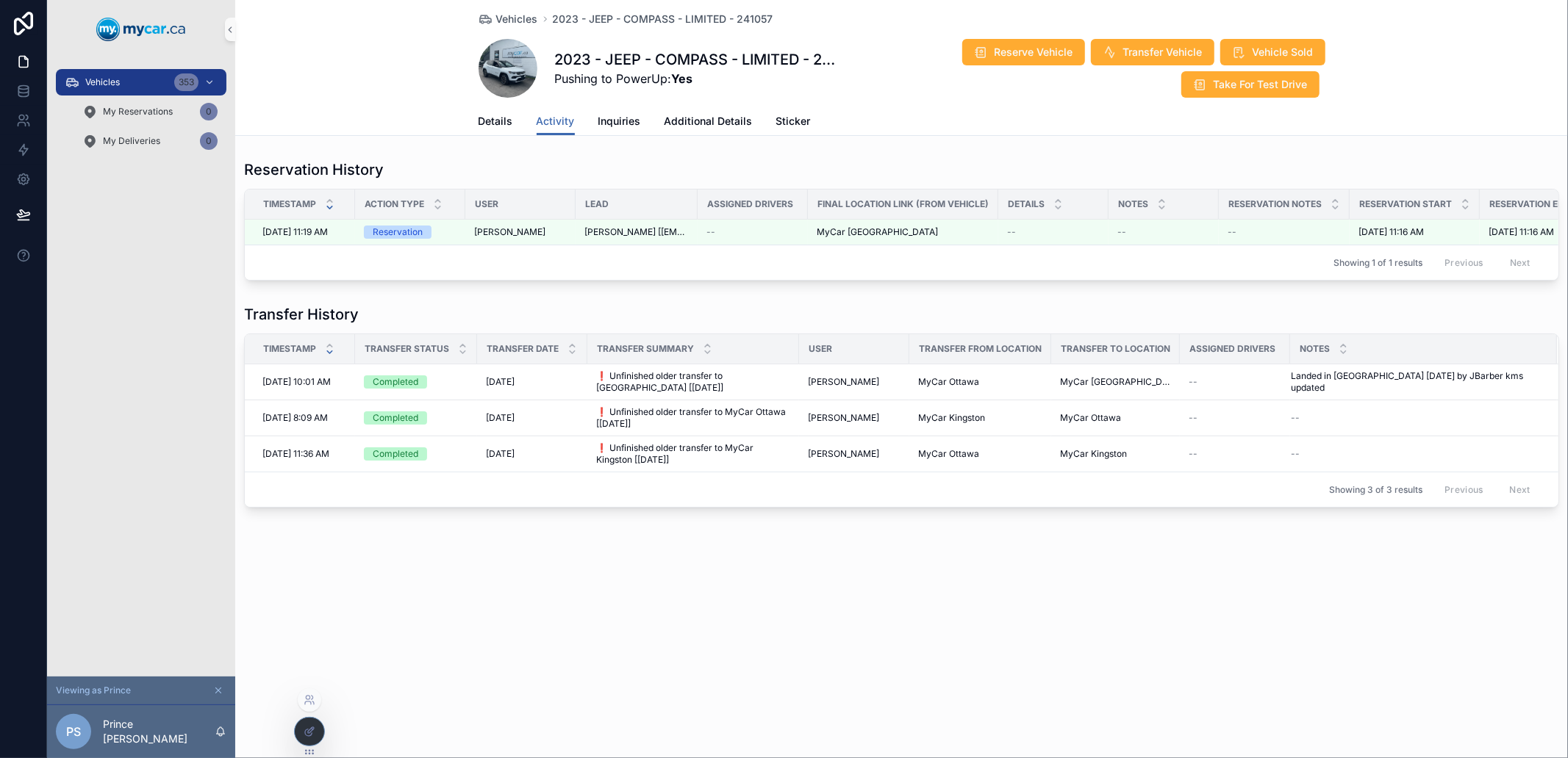
click at [313, 721] on div at bounding box center [310, 731] width 30 height 28
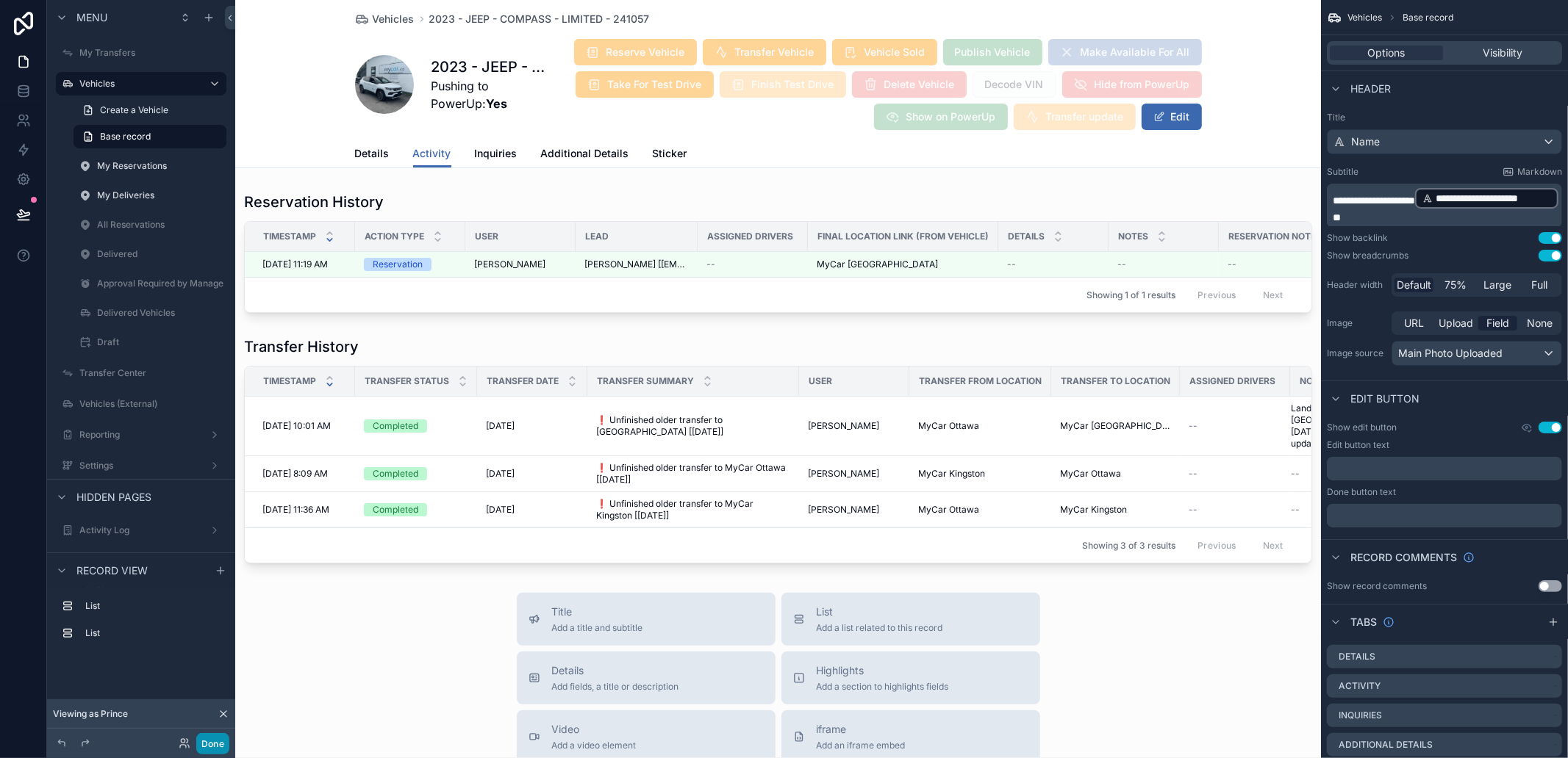
click at [219, 742] on button "Done" at bounding box center [213, 744] width 33 height 22
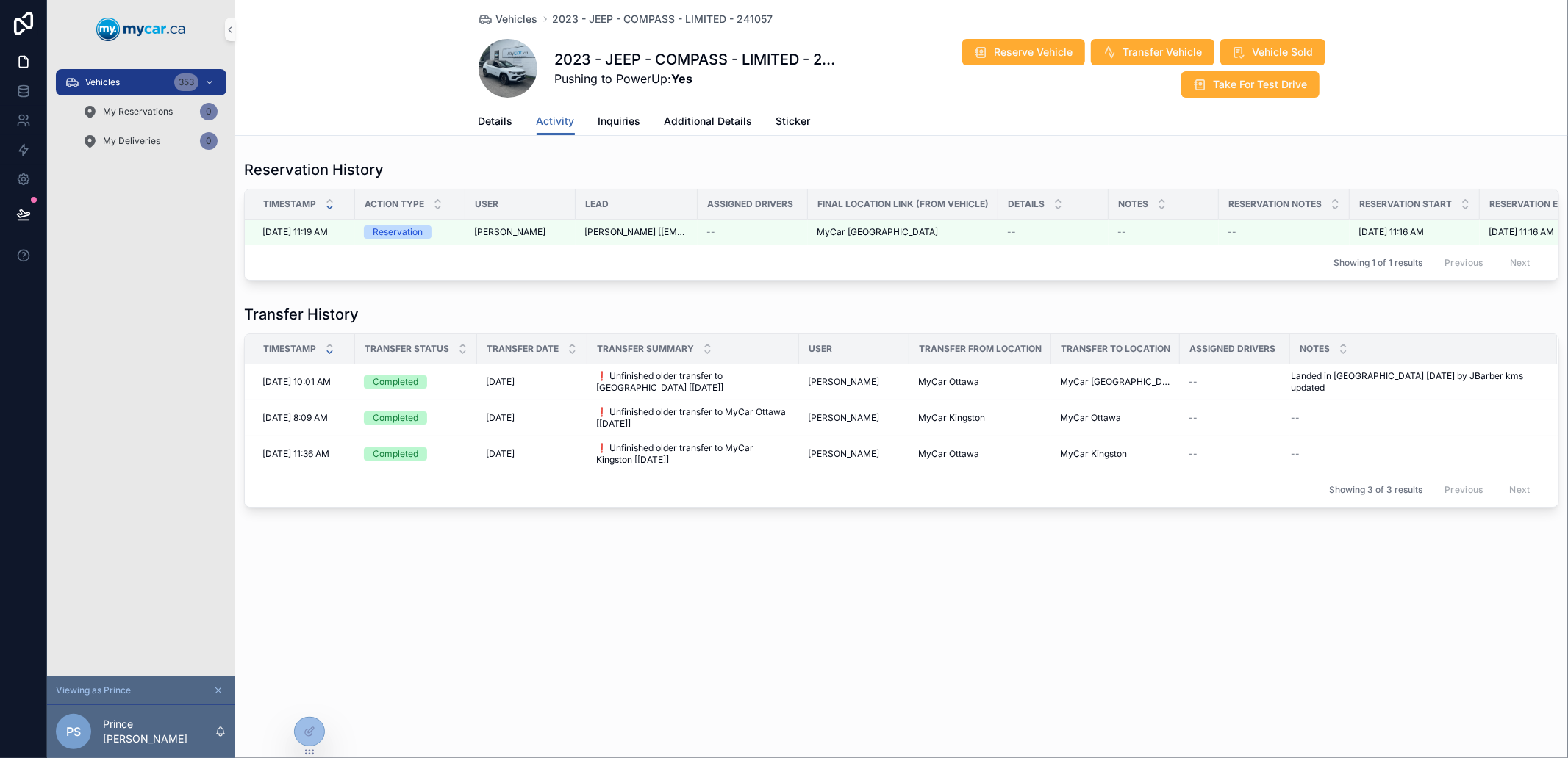
click at [523, 116] on div "Details Activity Inquiries Additional Details Sticker" at bounding box center [902, 121] width 847 height 28
drag, startPoint x: 511, startPoint y: 122, endPoint x: 512, endPoint y: 135, distance: 13.0
click at [510, 122] on span "Details" at bounding box center [496, 121] width 34 height 15
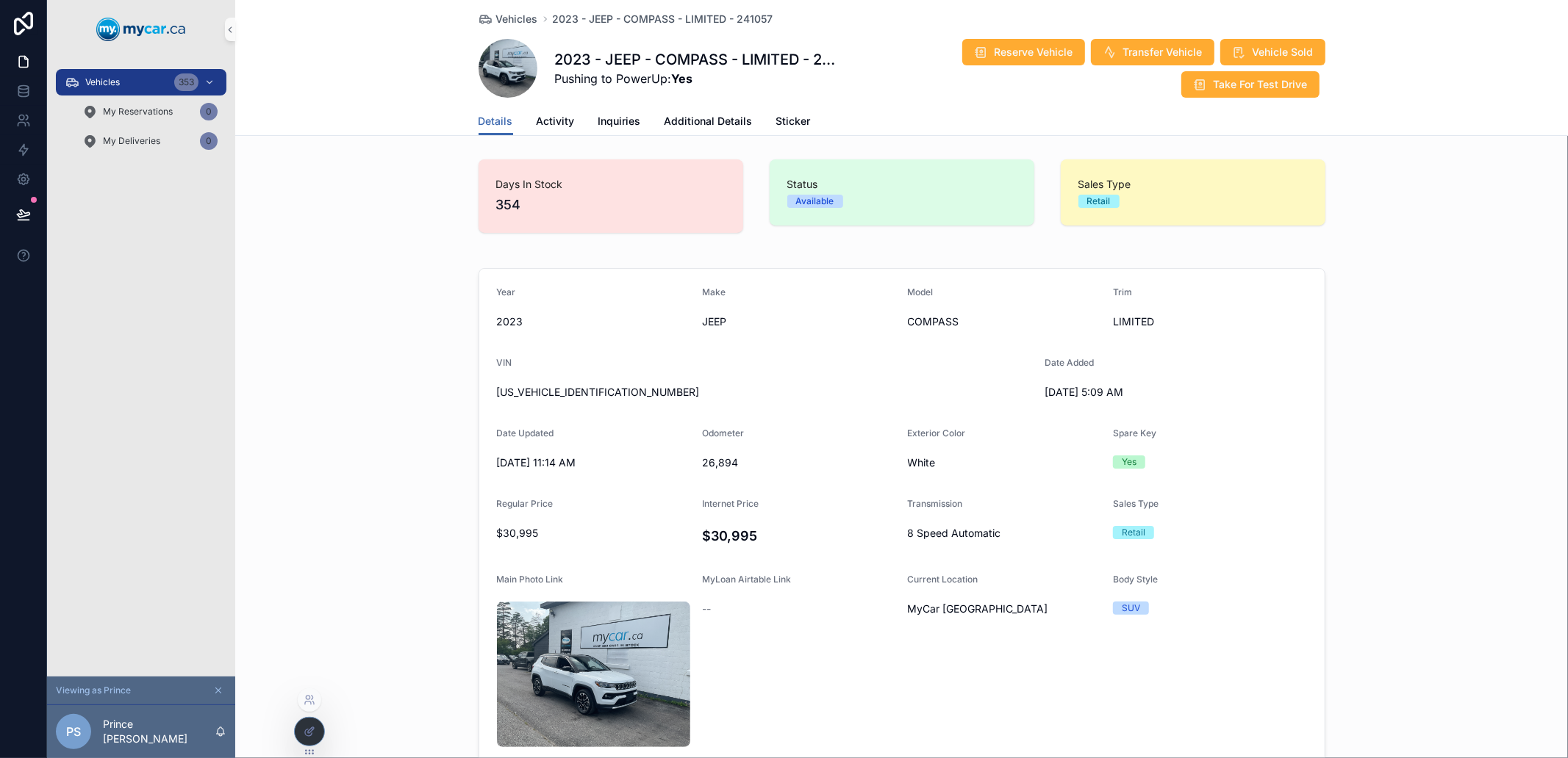
click at [298, 734] on div at bounding box center [310, 731] width 30 height 28
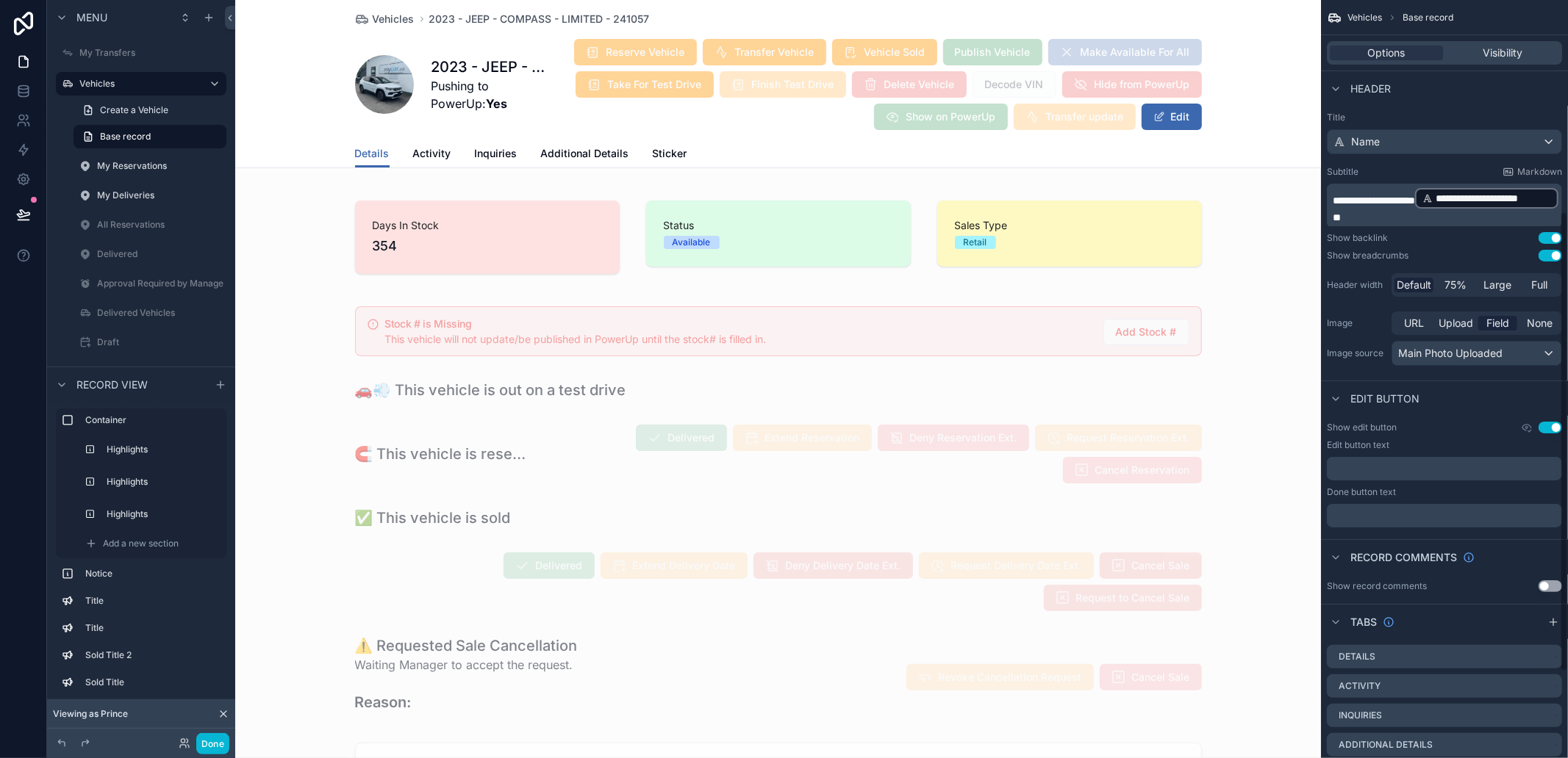
scroll to position [491, 0]
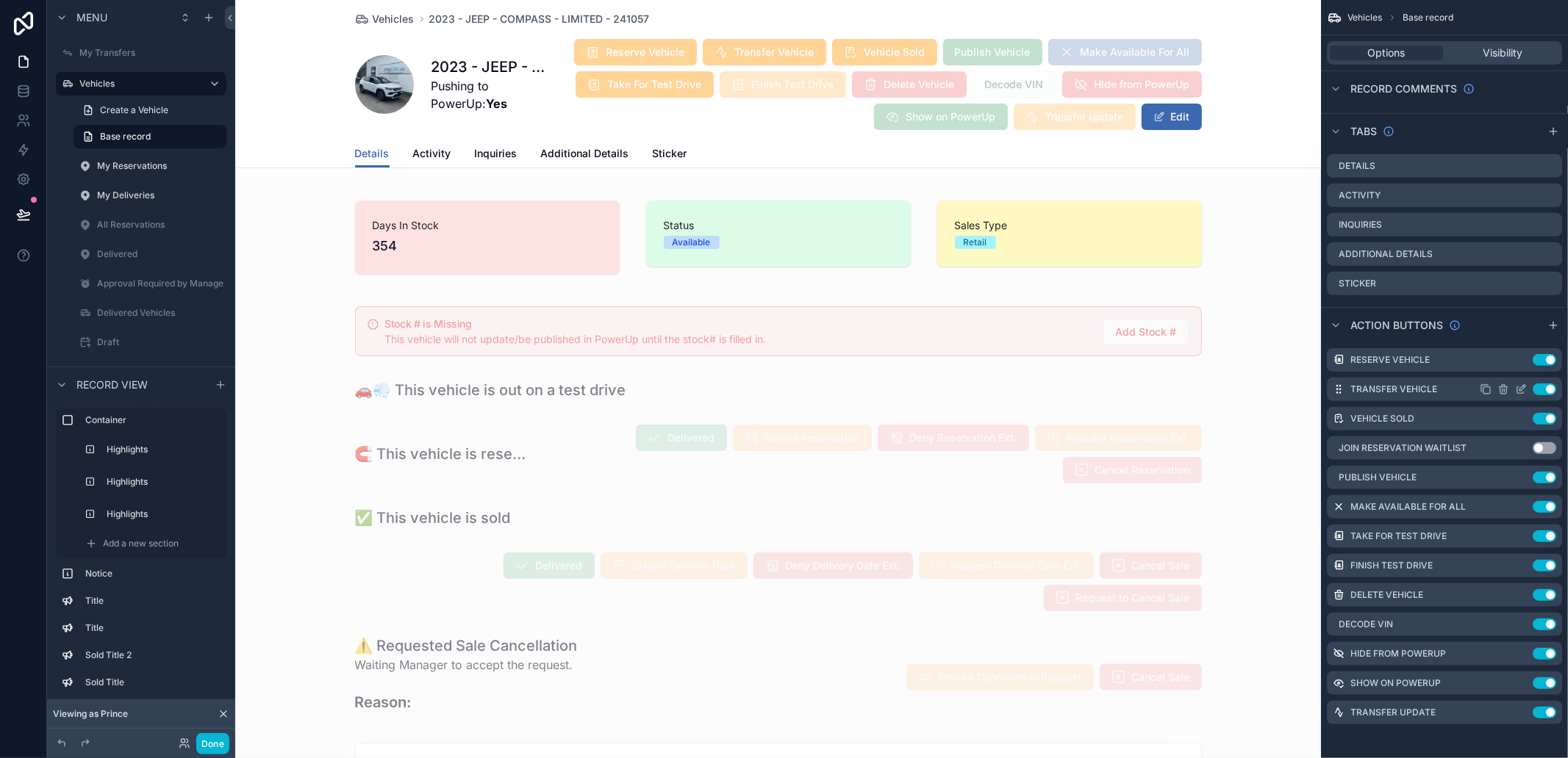
click at [1523, 391] on icon "scrollable content" at bounding box center [1521, 389] width 12 height 12
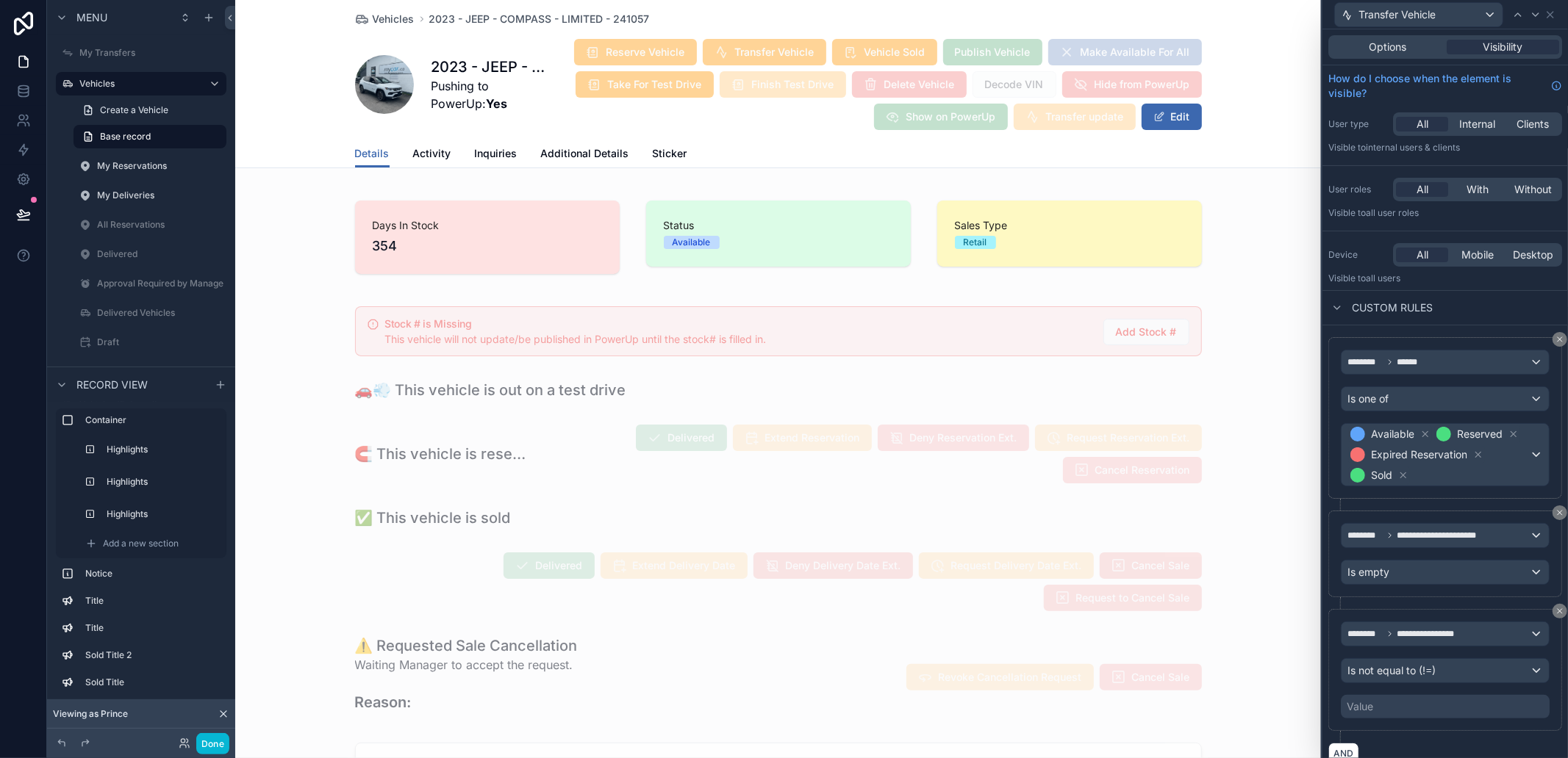
scroll to position [163, 0]
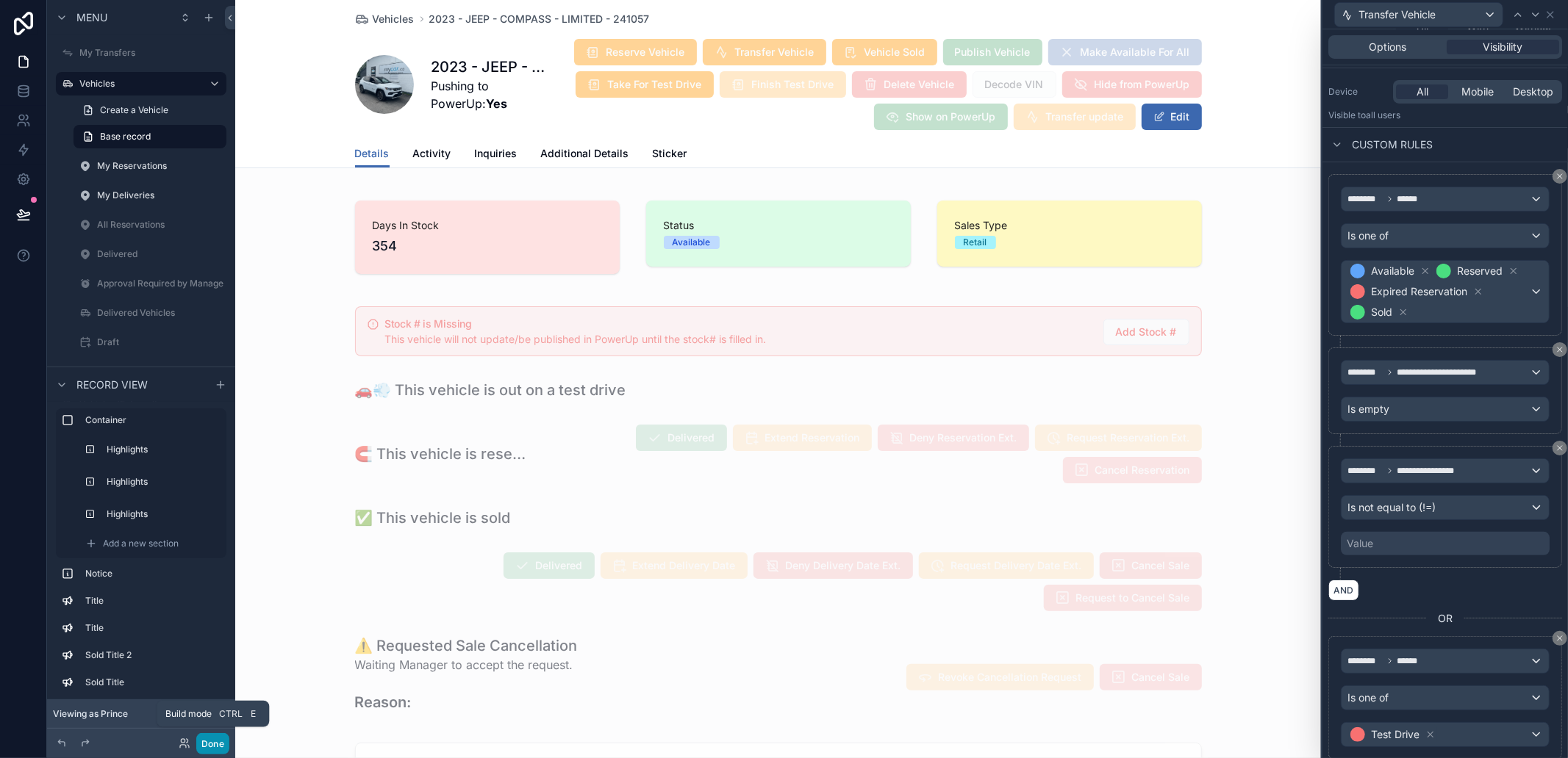
click at [209, 743] on button "Done" at bounding box center [213, 744] width 33 height 22
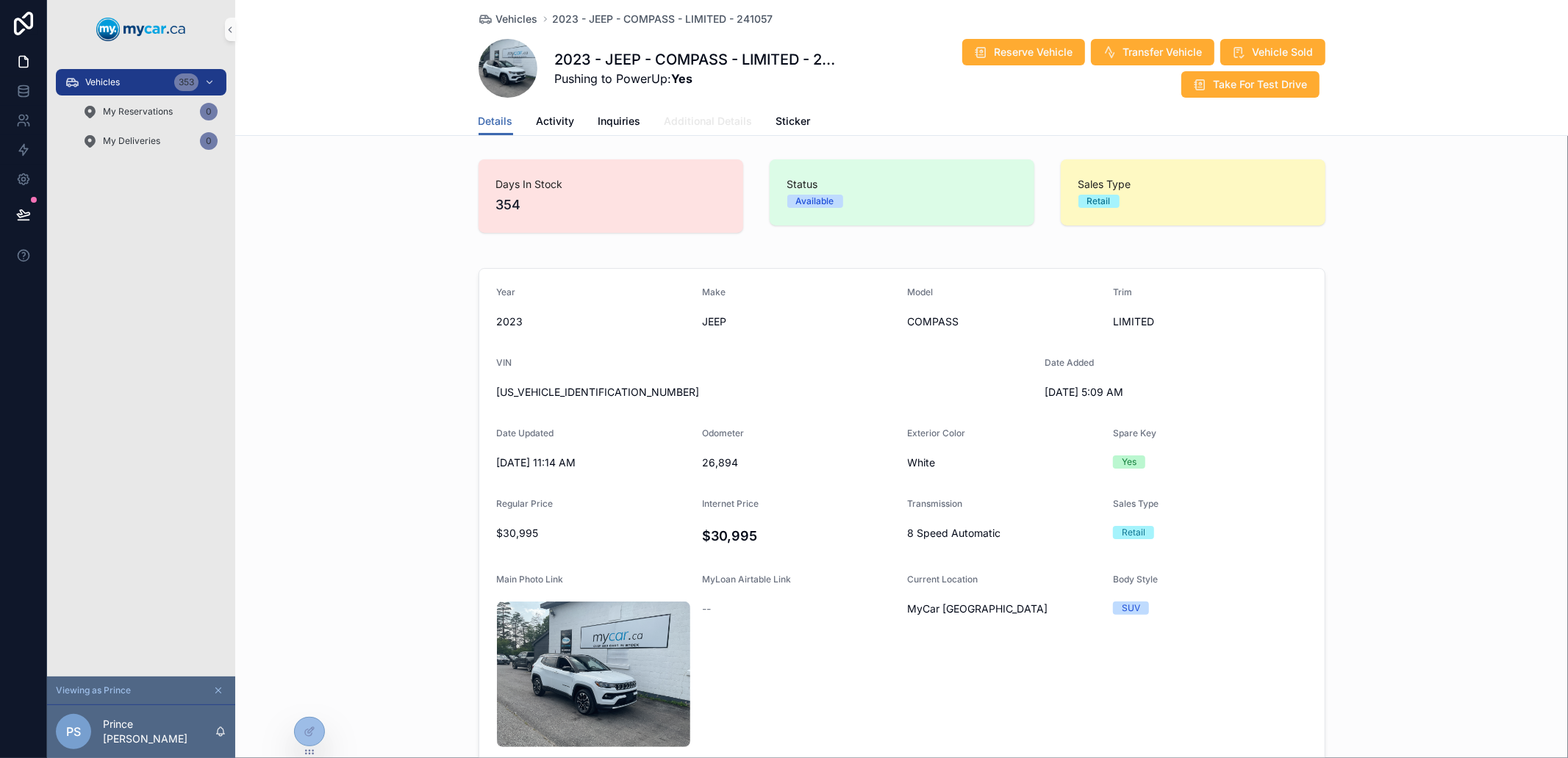
click at [694, 122] on span "Additional Details" at bounding box center [709, 121] width 89 height 15
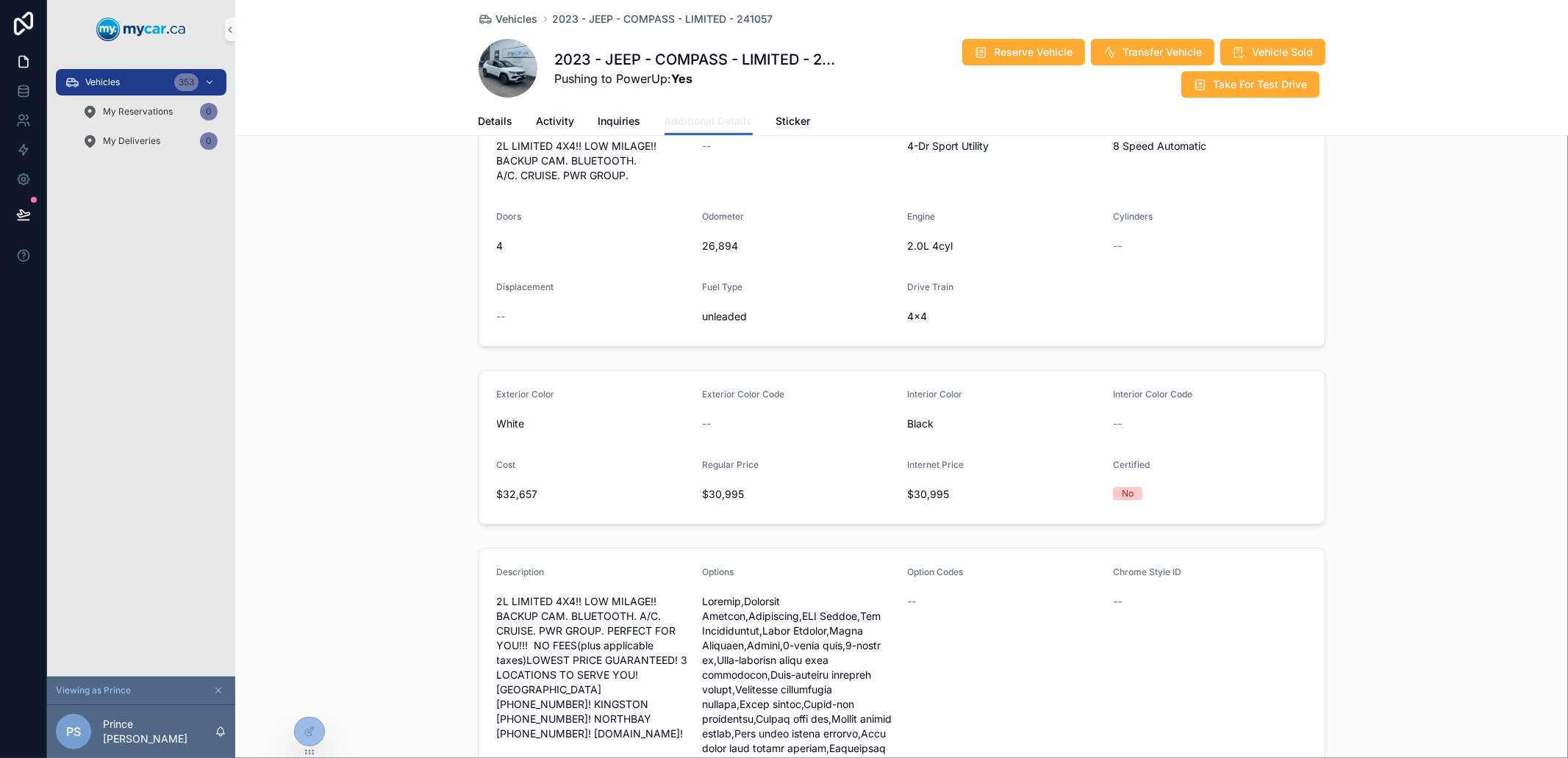
scroll to position [326, 0]
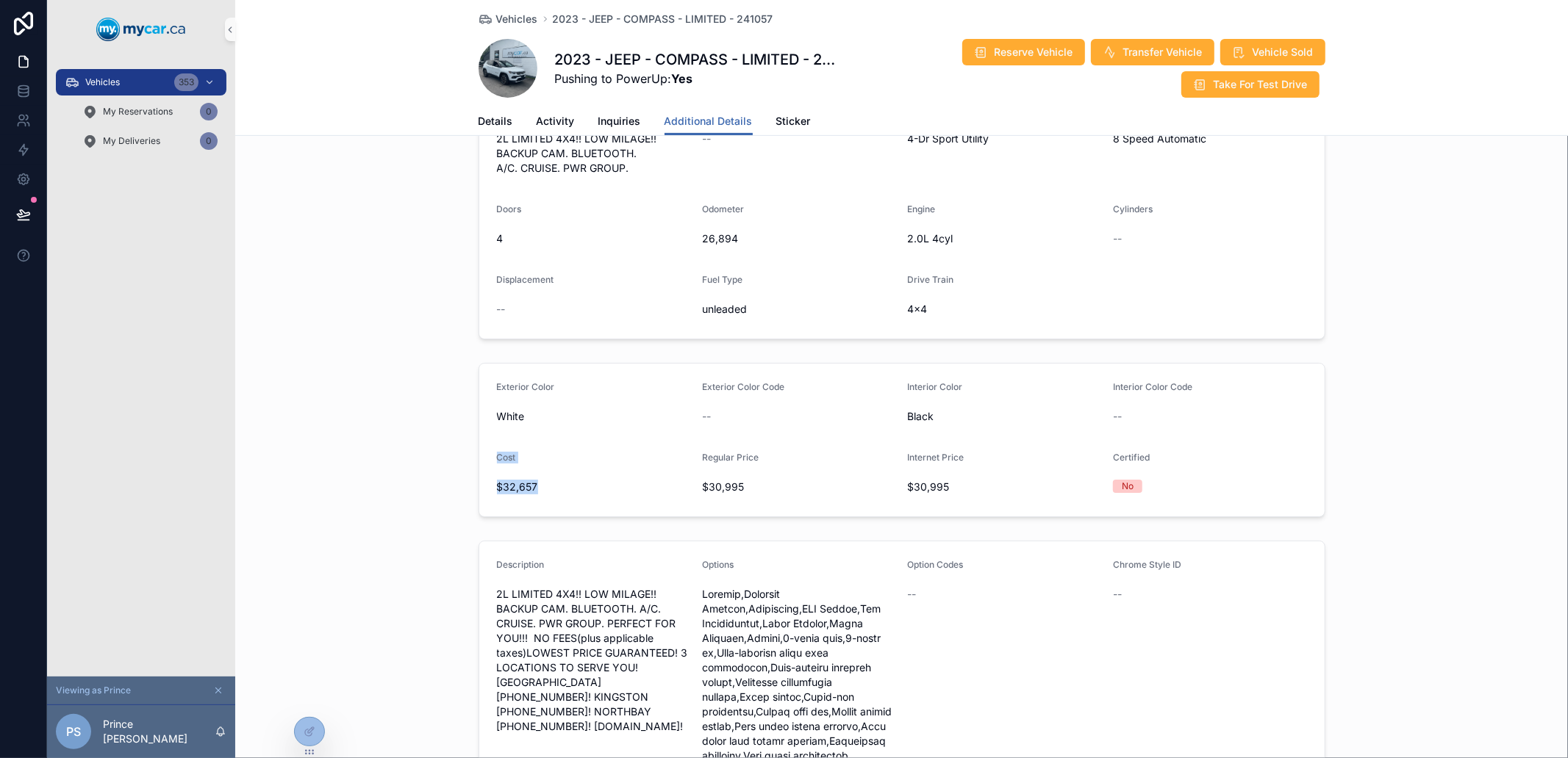
drag, startPoint x: 531, startPoint y: 479, endPoint x: 464, endPoint y: 446, distance: 74.7
click at [464, 446] on div "Exterior Color White Exterior Color Code -- Interior Color Black Interior Color…" at bounding box center [901, 439] width 1333 height 166
drag, startPoint x: 464, startPoint y: 446, endPoint x: 519, endPoint y: 481, distance: 65.2
click at [519, 481] on div "Exterior Color White Exterior Color Code -- Interior Color Black Interior Color…" at bounding box center [901, 439] width 1333 height 166
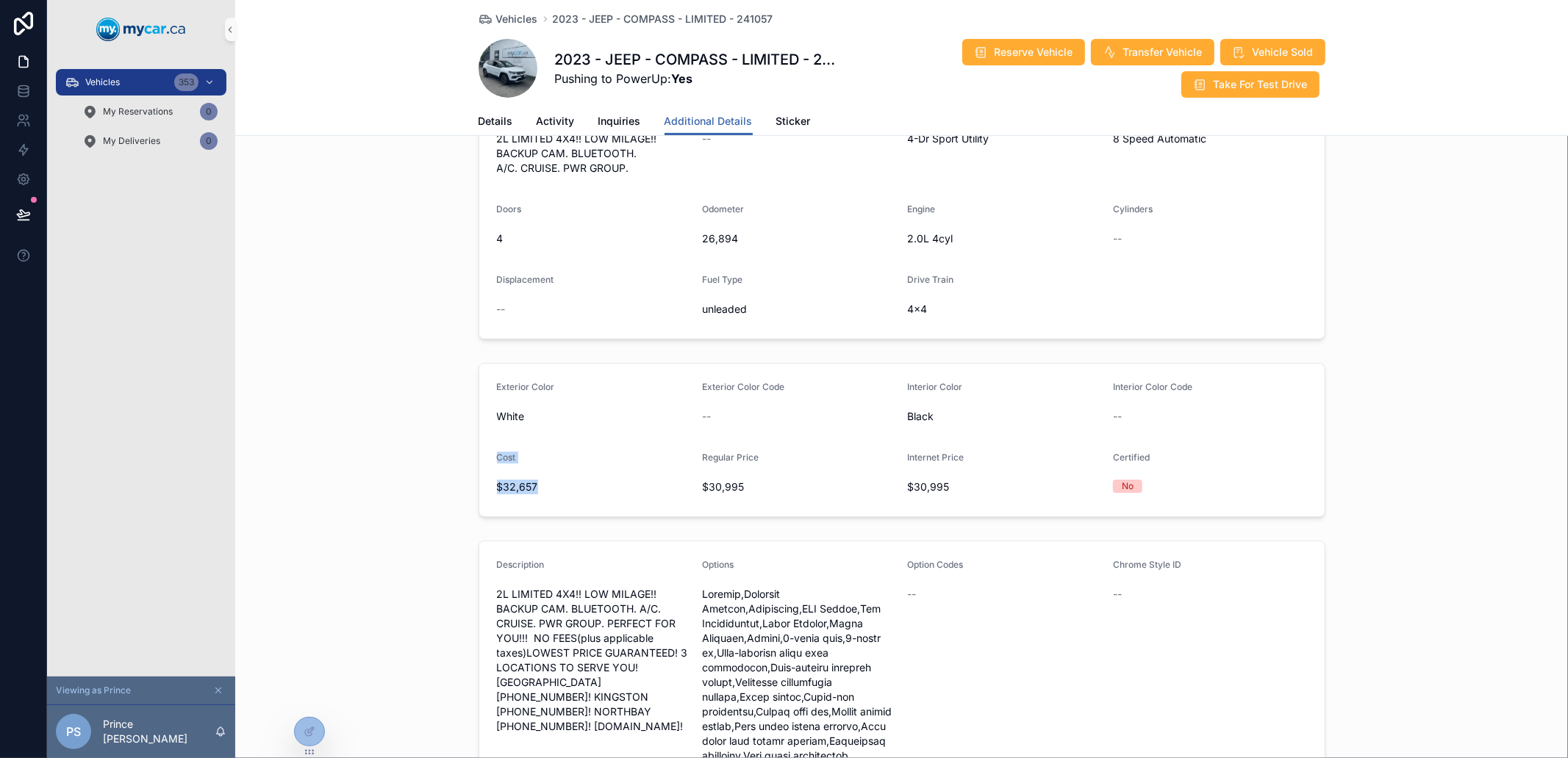
click at [519, 481] on div "$32,657" at bounding box center [593, 488] width 194 height 24
drag, startPoint x: 519, startPoint y: 481, endPoint x: 485, endPoint y: 449, distance: 46.7
click at [485, 449] on form "Exterior Color White Exterior Color Code -- Interior Color Black Interior Color…" at bounding box center [902, 439] width 846 height 152
drag, startPoint x: 485, startPoint y: 449, endPoint x: 518, endPoint y: 483, distance: 47.4
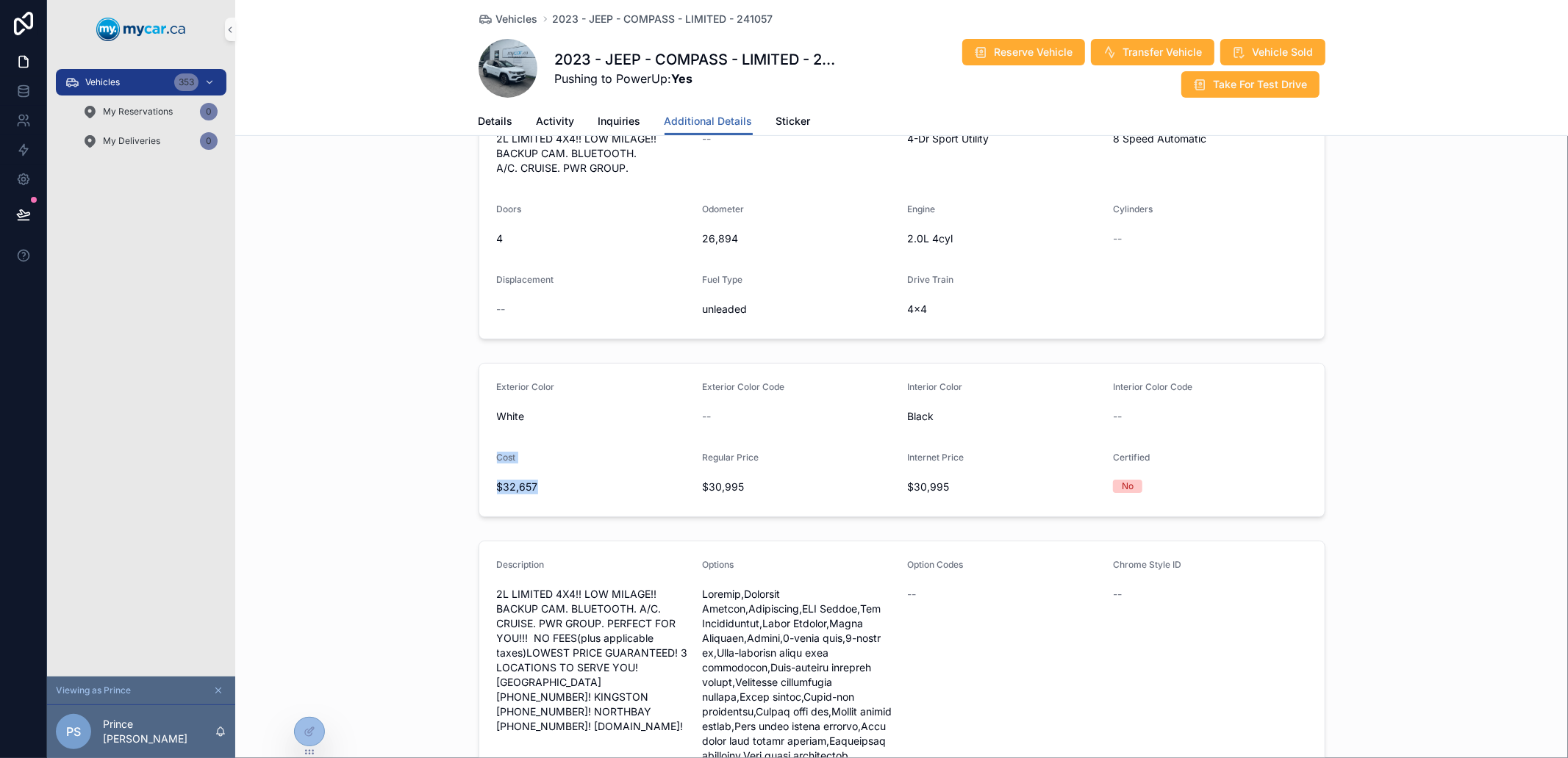
click at [517, 482] on form "Exterior Color White Exterior Color Code -- Interior Color Black Interior Color…" at bounding box center [902, 439] width 846 height 152
click at [518, 483] on div "$32,657" at bounding box center [593, 488] width 194 height 24
drag, startPoint x: 518, startPoint y: 483, endPoint x: 501, endPoint y: 475, distance: 18.8
click at [501, 476] on div "$32,657" at bounding box center [593, 488] width 194 height 24
click at [501, 480] on span "$32,657" at bounding box center [593, 487] width 194 height 15
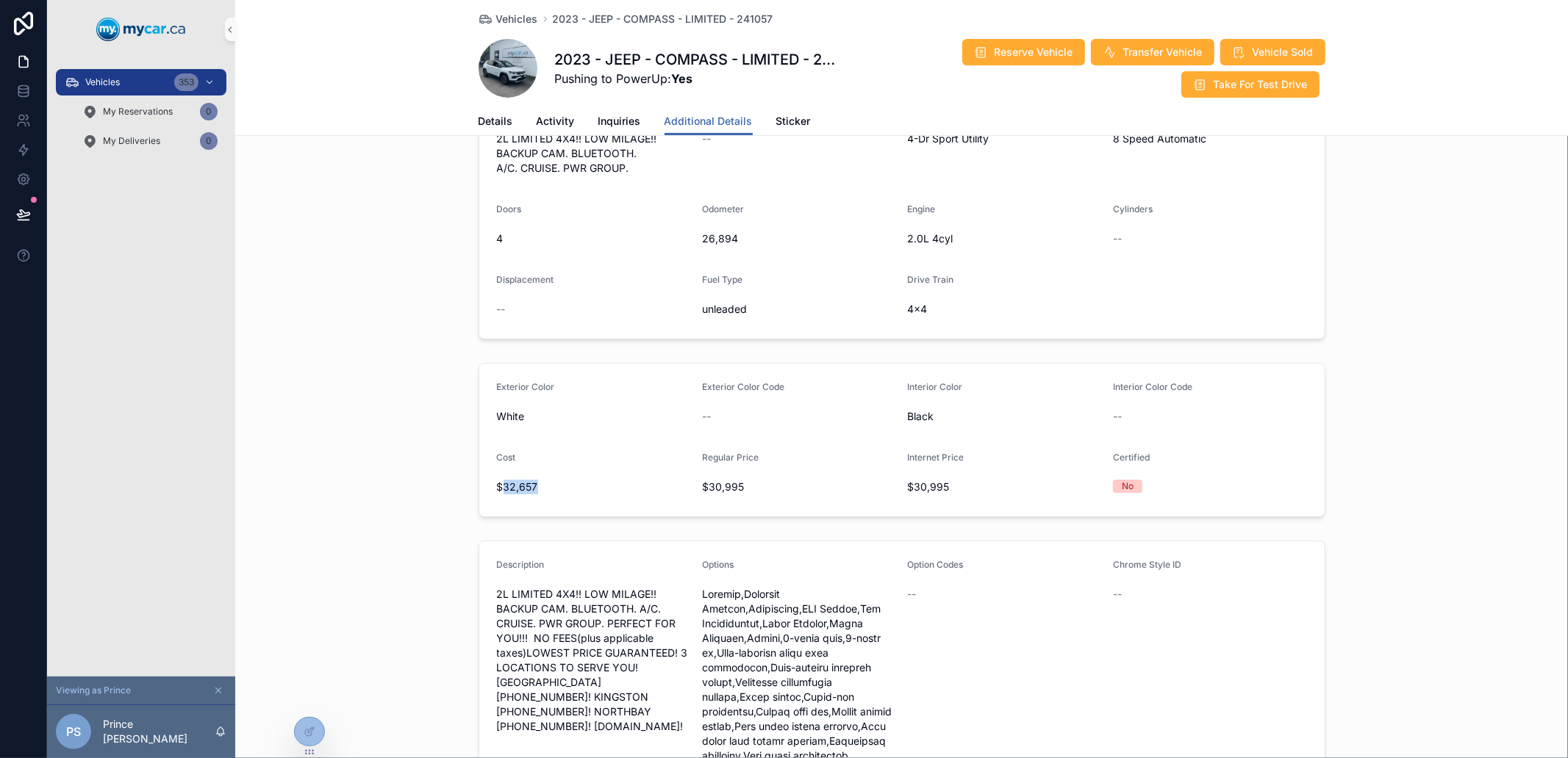
drag, startPoint x: 501, startPoint y: 475, endPoint x: 517, endPoint y: 476, distance: 16.0
click at [517, 480] on span "$32,657" at bounding box center [593, 487] width 194 height 15
click at [520, 480] on span "$32,657" at bounding box center [593, 487] width 194 height 15
drag, startPoint x: 520, startPoint y: 473, endPoint x: 478, endPoint y: 475, distance: 42.0
click at [479, 475] on form "Exterior Color White Exterior Color Code -- Interior Color Black Interior Color…" at bounding box center [902, 439] width 846 height 152
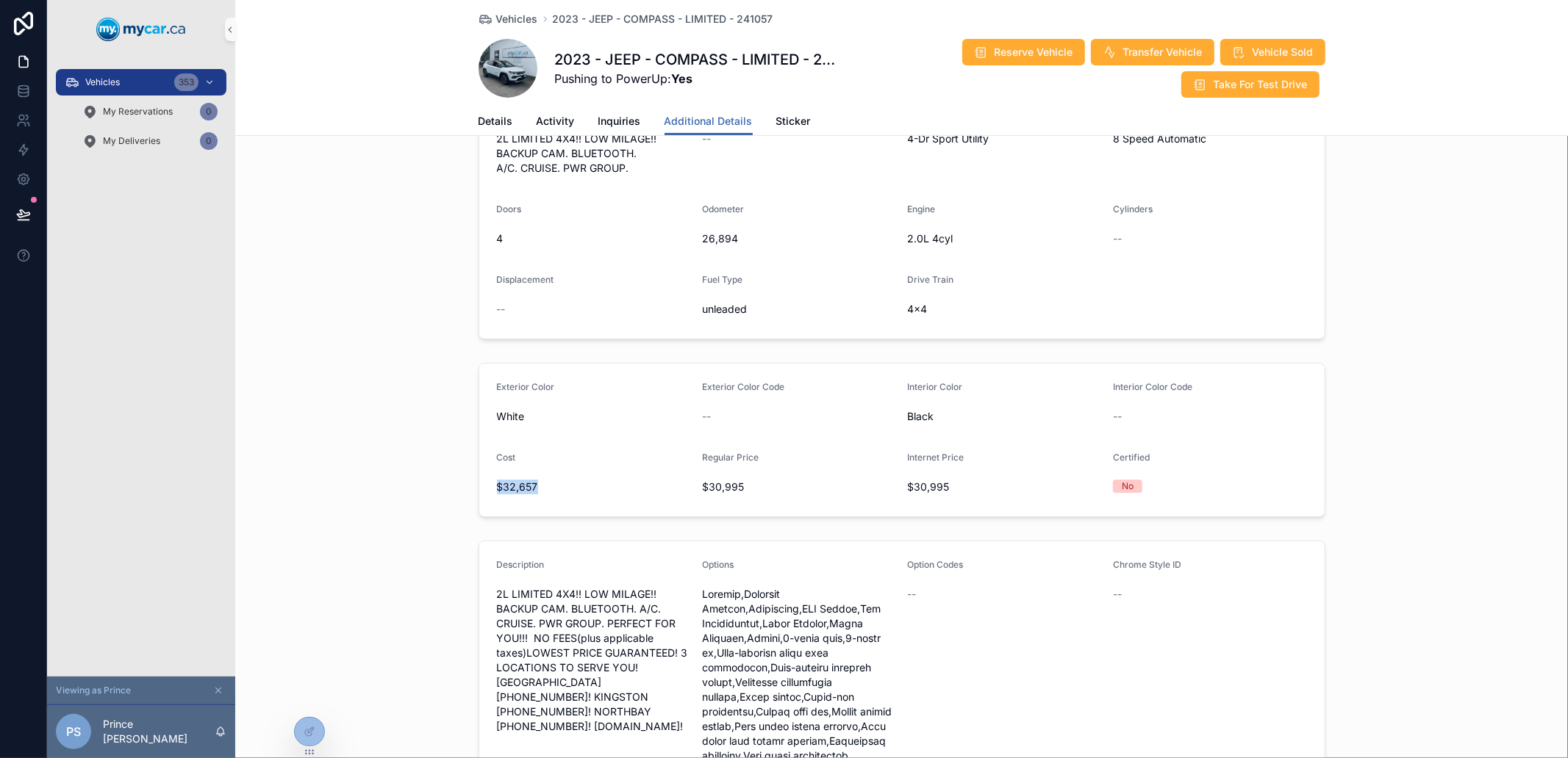
click at [479, 475] on form "Exterior Color White Exterior Color Code -- Interior Color Black Interior Color…" at bounding box center [902, 439] width 846 height 152
drag, startPoint x: 478, startPoint y: 475, endPoint x: 515, endPoint y: 465, distance: 38.3
click at [515, 465] on form "Exterior Color White Exterior Color Code -- Interior Color Black Interior Color…" at bounding box center [902, 439] width 846 height 152
click at [515, 480] on span "$32,657" at bounding box center [593, 487] width 194 height 15
drag, startPoint x: 515, startPoint y: 465, endPoint x: 483, endPoint y: 473, distance: 33.0
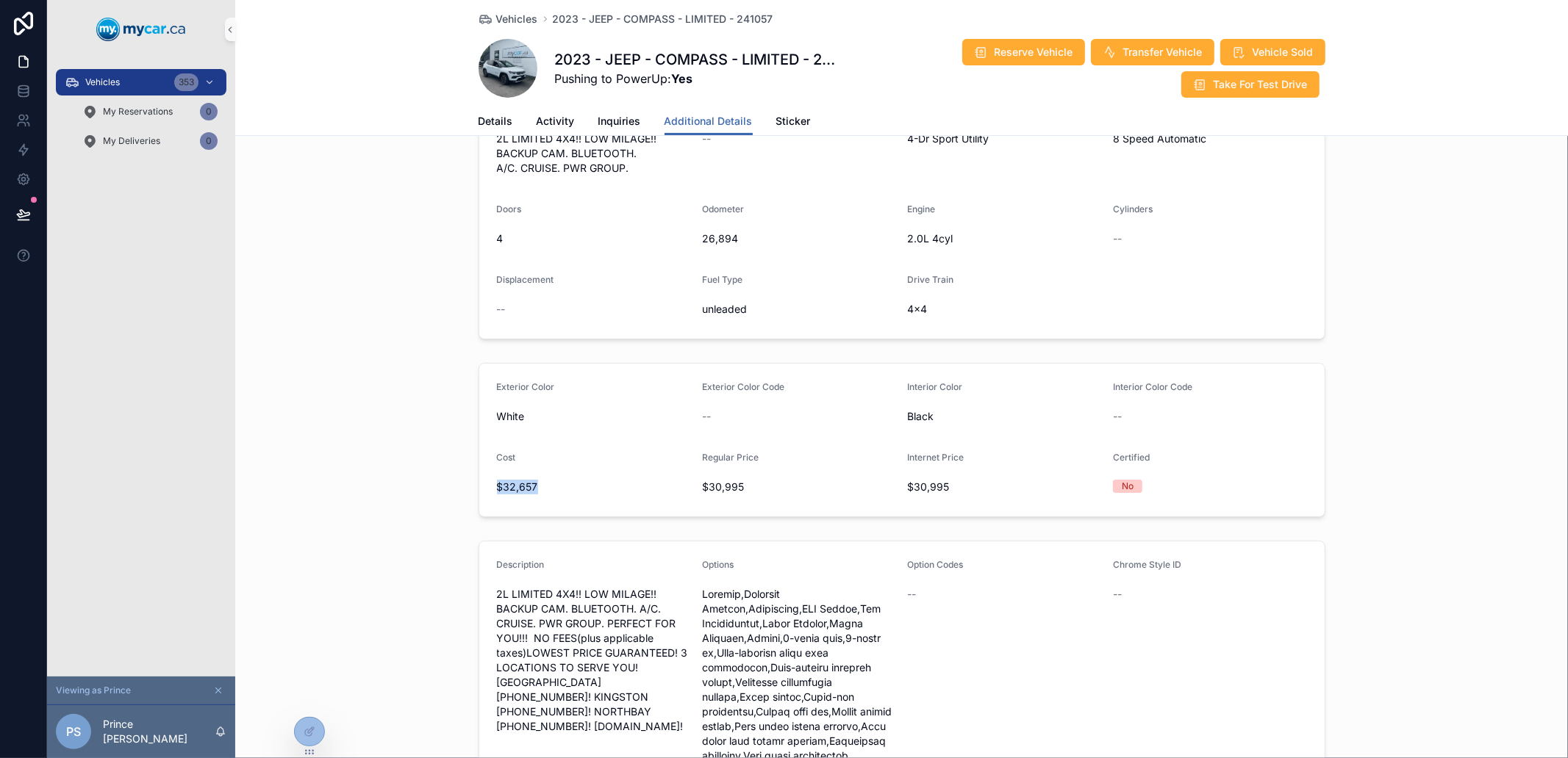
click at [483, 473] on form "Exterior Color White Exterior Color Code -- Interior Color Black Interior Color…" at bounding box center [902, 439] width 846 height 152
drag, startPoint x: 483, startPoint y: 473, endPoint x: 513, endPoint y: 472, distance: 30.0
click at [513, 472] on form "Exterior Color White Exterior Color Code -- Interior Color Black Interior Color…" at bounding box center [902, 439] width 846 height 152
click at [513, 480] on span "$32,657" at bounding box center [593, 487] width 194 height 15
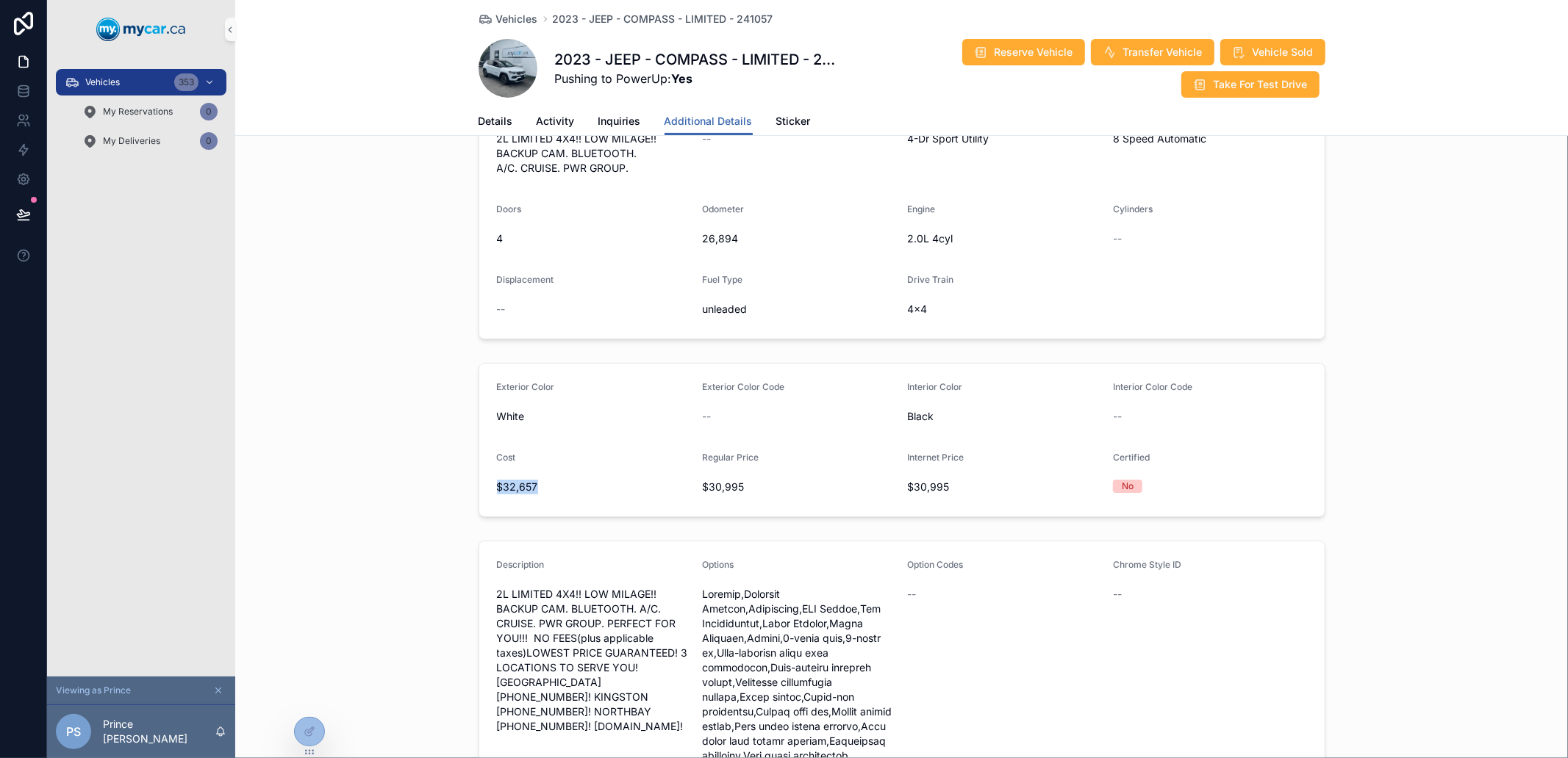
drag, startPoint x: 513, startPoint y: 472, endPoint x: 478, endPoint y: 466, distance: 35.5
click at [479, 466] on form "Exterior Color White Exterior Color Code -- Interior Color Black Interior Color…" at bounding box center [902, 439] width 846 height 152
drag, startPoint x: 478, startPoint y: 466, endPoint x: 503, endPoint y: 467, distance: 25.0
click at [503, 467] on form "Exterior Color White Exterior Color Code -- Interior Color Black Interior Color…" at bounding box center [902, 439] width 846 height 152
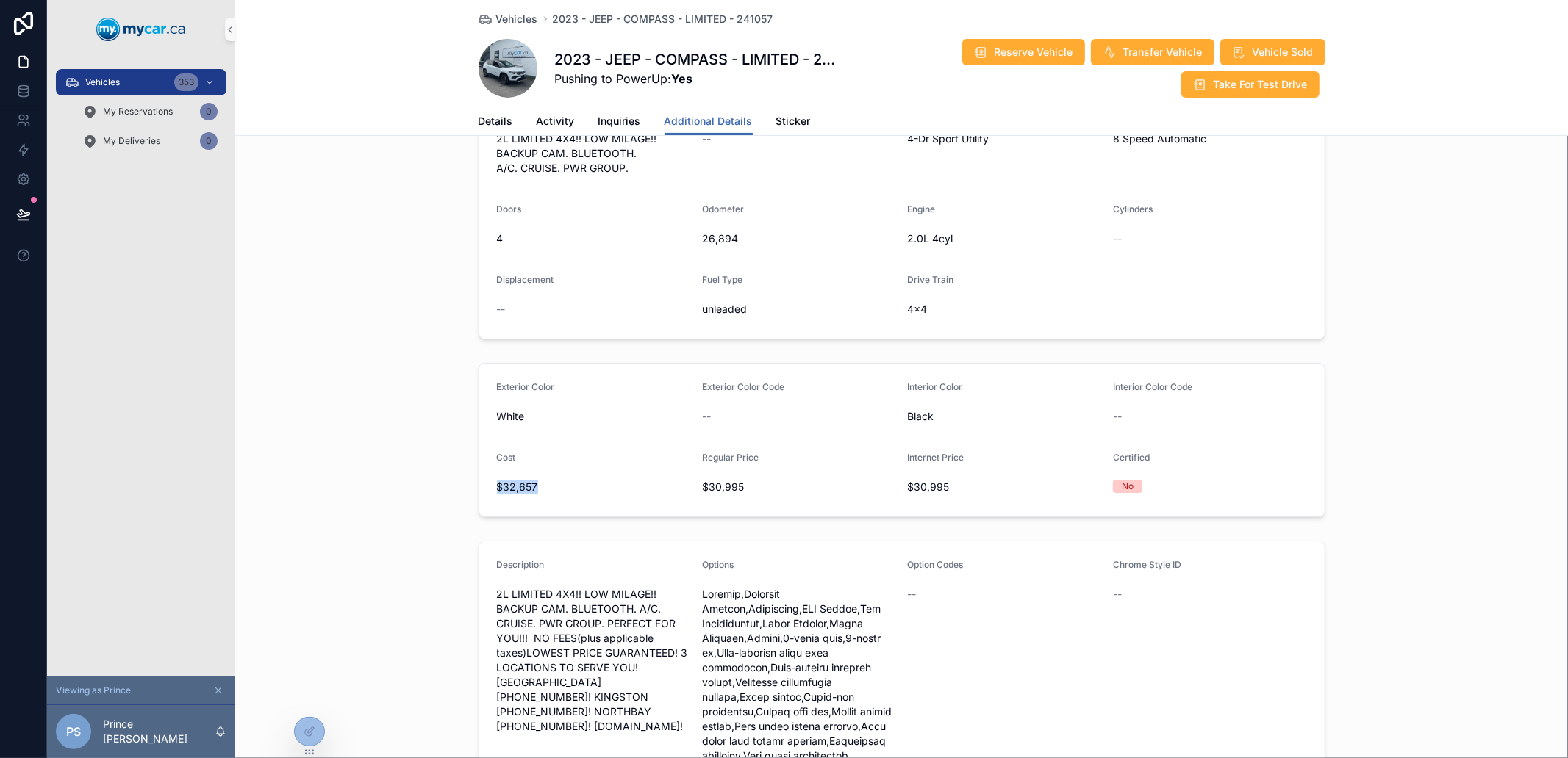
click at [503, 480] on span "$32,657" at bounding box center [593, 487] width 194 height 15
drag, startPoint x: 503, startPoint y: 467, endPoint x: 479, endPoint y: 483, distance: 28.8
click at [479, 483] on form "Exterior Color White Exterior Color Code -- Interior Color Black Interior Color…" at bounding box center [902, 439] width 846 height 152
drag, startPoint x: 479, startPoint y: 483, endPoint x: 515, endPoint y: 486, distance: 36.1
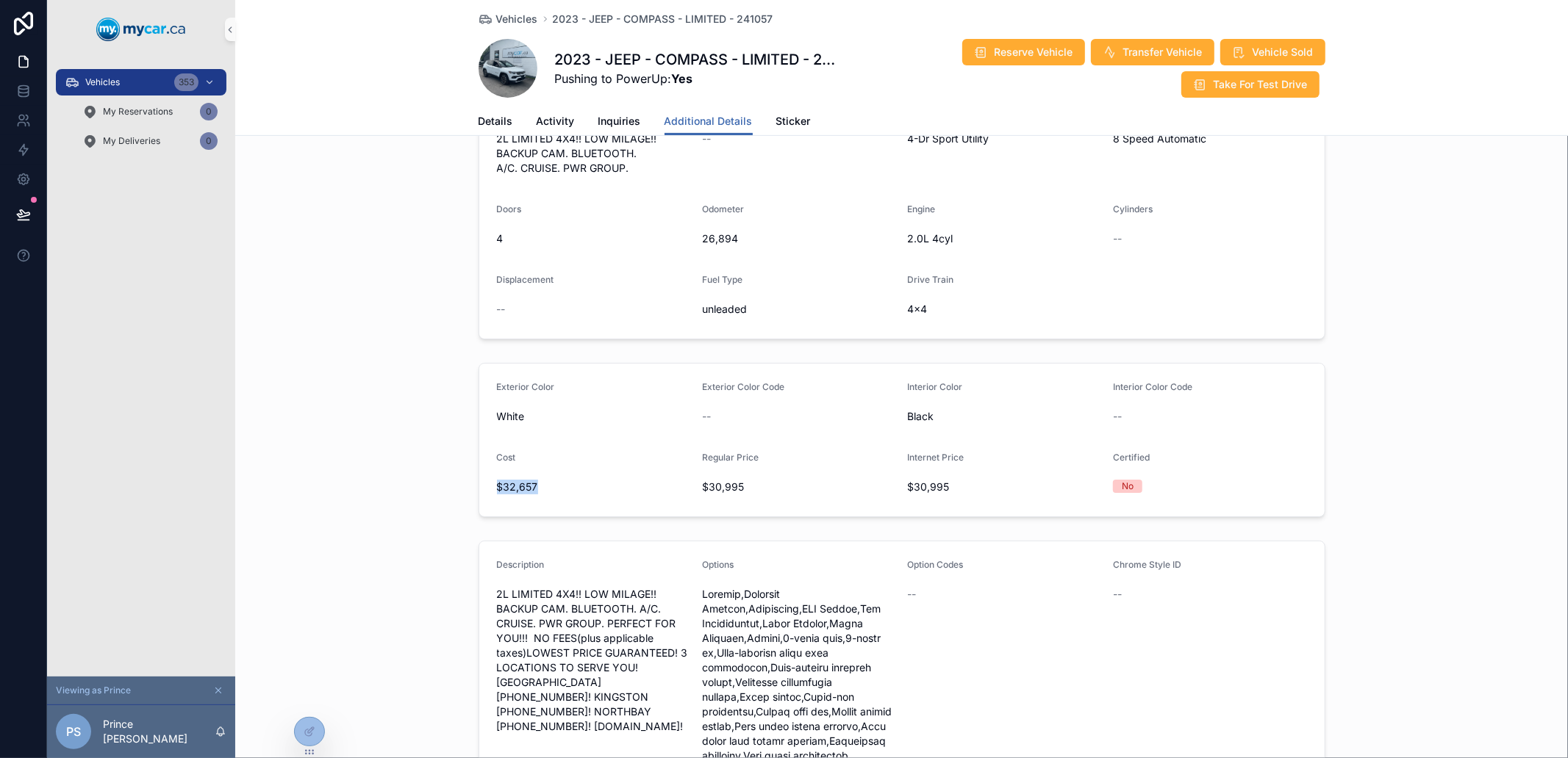
click at [515, 486] on form "Exterior Color White Exterior Color Code -- Interior Color Black Interior Color…" at bounding box center [902, 439] width 846 height 152
drag, startPoint x: 515, startPoint y: 486, endPoint x: 482, endPoint y: 482, distance: 33.2
click at [482, 482] on form "Exterior Color White Exterior Color Code -- Interior Color Black Interior Color…" at bounding box center [902, 439] width 846 height 152
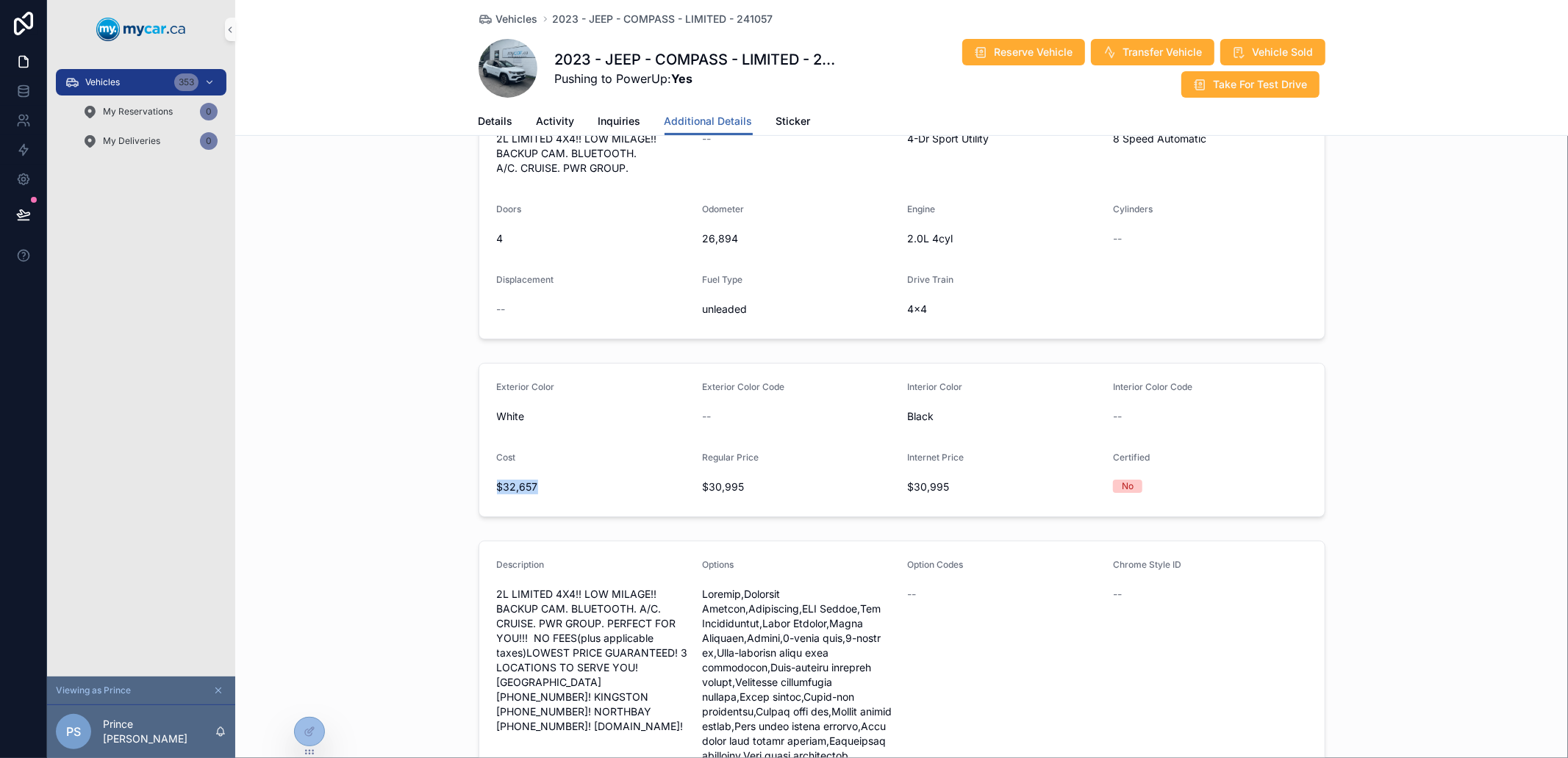
drag, startPoint x: 482, startPoint y: 482, endPoint x: 528, endPoint y: 496, distance: 48.1
click at [525, 496] on form "Exterior Color White Exterior Color Code -- Interior Color Black Interior Color…" at bounding box center [902, 439] width 846 height 152
click at [529, 496] on form "Exterior Color White Exterior Color Code -- Interior Color Black Interior Color…" at bounding box center [902, 439] width 846 height 152
drag, startPoint x: 529, startPoint y: 496, endPoint x: 464, endPoint y: 440, distance: 85.8
click at [464, 440] on div "Exterior Color White Exterior Color Code -- Interior Color Black Interior Color…" at bounding box center [901, 439] width 1333 height 166
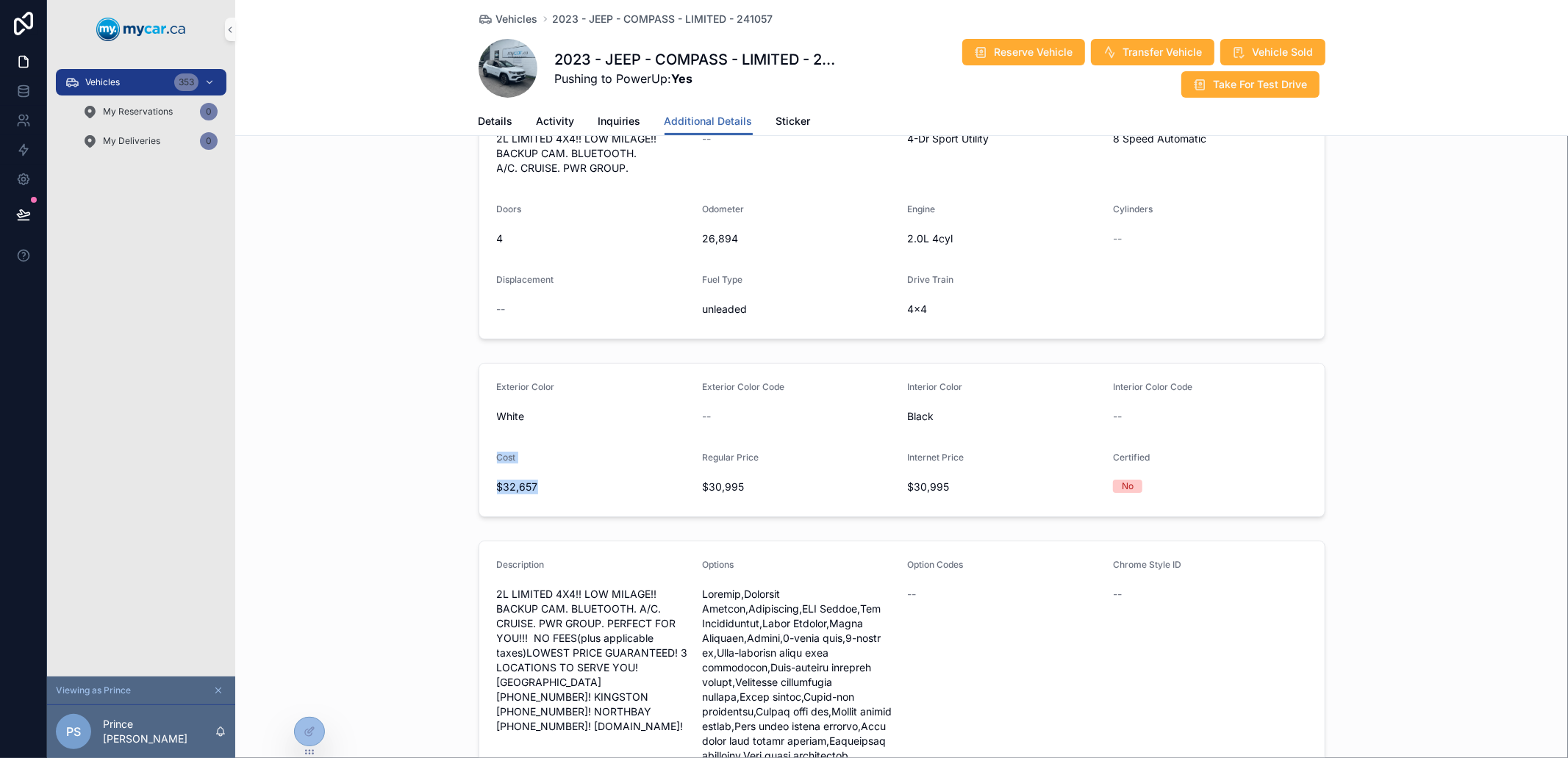
click at [464, 440] on div "Exterior Color White Exterior Color Code -- Interior Color Black Interior Color…" at bounding box center [901, 439] width 1333 height 166
drag, startPoint x: 464, startPoint y: 440, endPoint x: 528, endPoint y: 480, distance: 75.5
click at [528, 480] on div "Exterior Color White Exterior Color Code -- Interior Color Black Interior Color…" at bounding box center [901, 439] width 1333 height 166
click at [528, 480] on div "$32,657" at bounding box center [593, 488] width 194 height 24
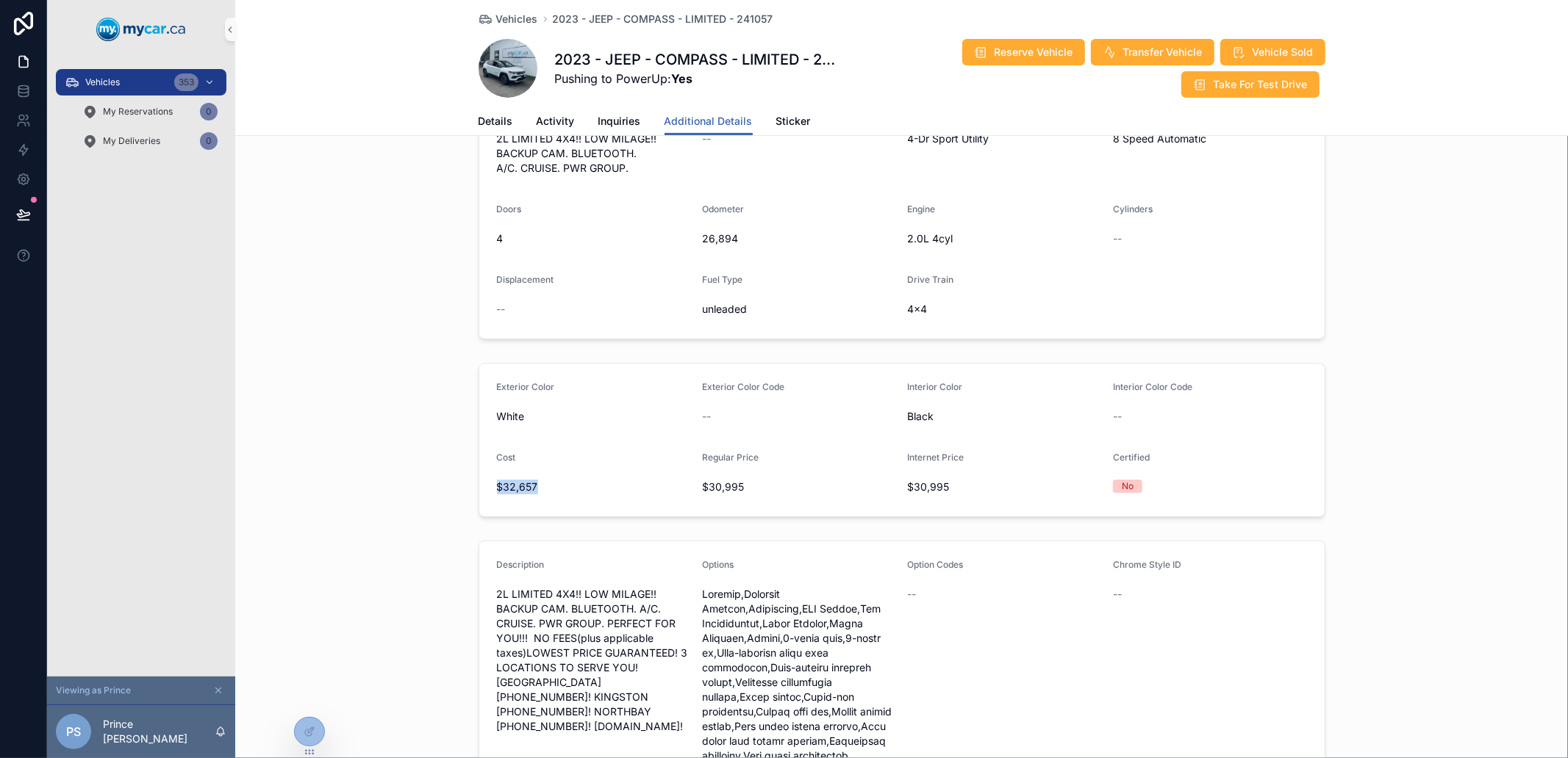
drag, startPoint x: 528, startPoint y: 480, endPoint x: 473, endPoint y: 471, distance: 55.7
click at [479, 471] on form "Exterior Color White Exterior Color Code -- Interior Color Black Interior Color…" at bounding box center [902, 439] width 846 height 152
drag, startPoint x: 473, startPoint y: 471, endPoint x: 540, endPoint y: 478, distance: 67.4
click at [539, 478] on form "Exterior Color White Exterior Color Code -- Interior Color Black Interior Color…" at bounding box center [902, 439] width 846 height 152
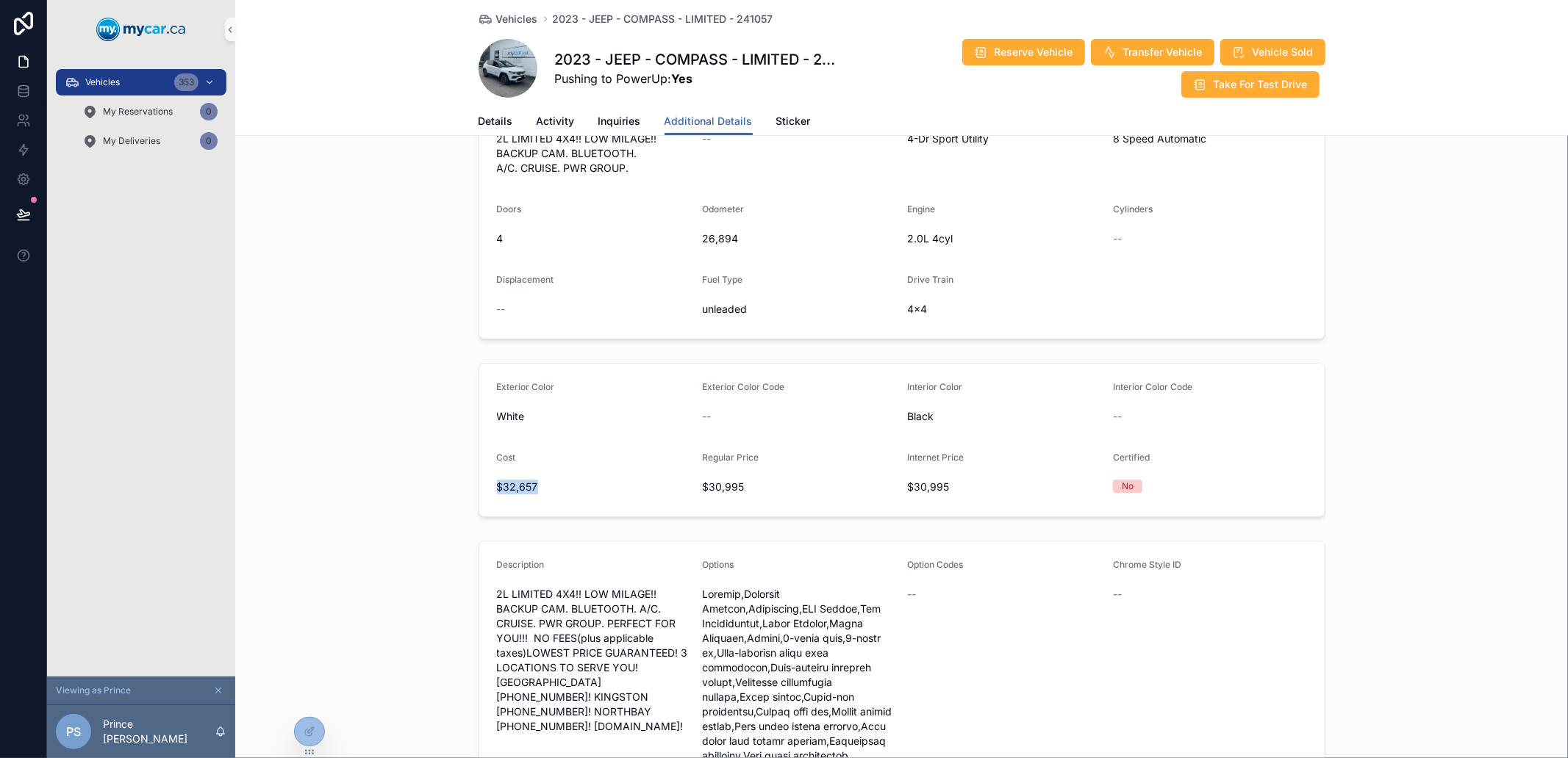
click at [540, 480] on span "$32,657" at bounding box center [593, 487] width 194 height 15
drag, startPoint x: 540, startPoint y: 478, endPoint x: 479, endPoint y: 472, distance: 61.3
click at [479, 472] on form "Exterior Color White Exterior Color Code -- Interior Color Black Interior Color…" at bounding box center [902, 439] width 846 height 152
drag, startPoint x: 479, startPoint y: 472, endPoint x: 530, endPoint y: 464, distance: 51.6
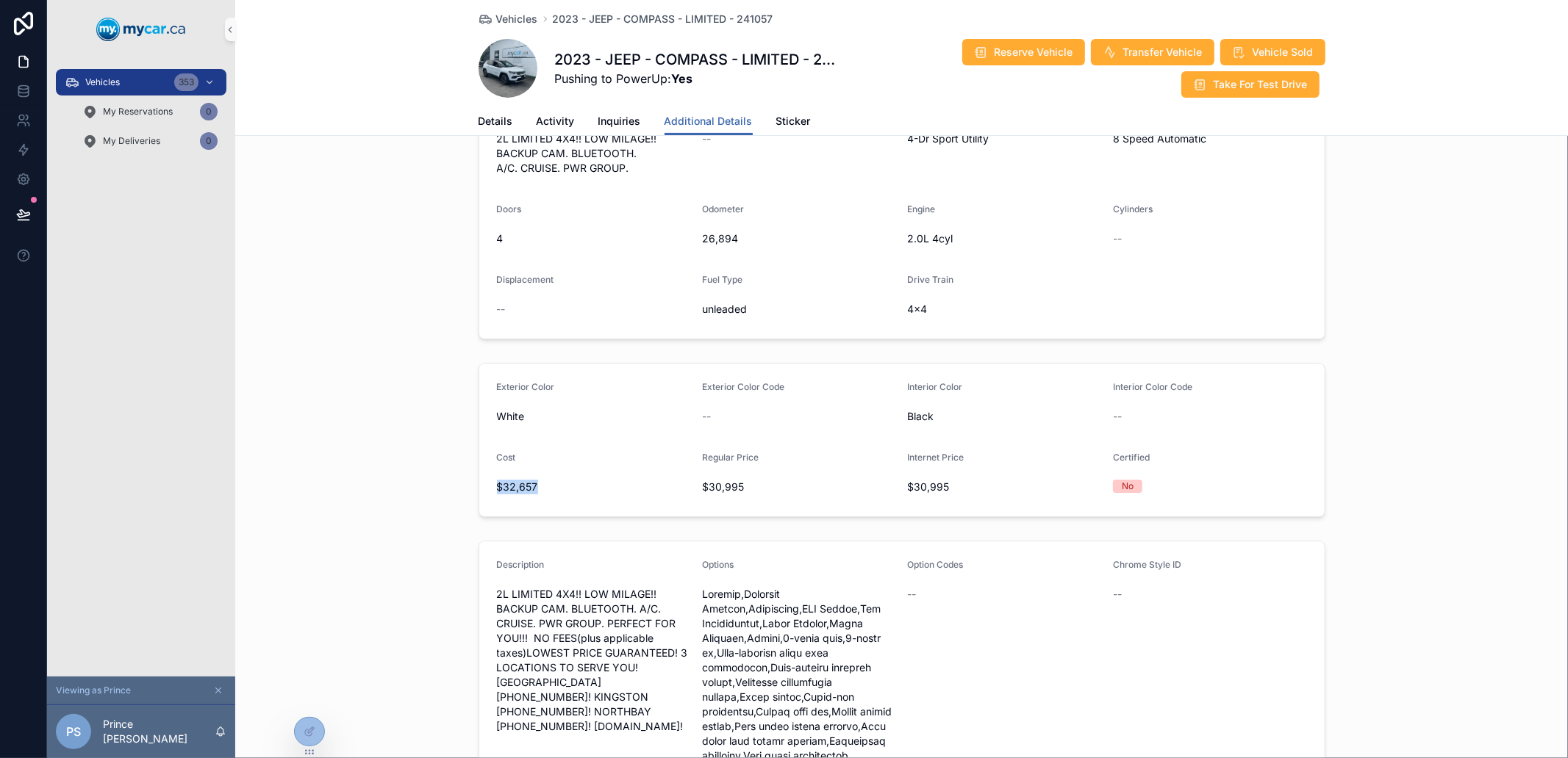
click at [530, 464] on form "Exterior Color White Exterior Color Code -- Interior Color Black Interior Color…" at bounding box center [902, 439] width 846 height 152
click at [530, 480] on span "$32,657" at bounding box center [593, 487] width 194 height 15
drag, startPoint x: 530, startPoint y: 464, endPoint x: 485, endPoint y: 435, distance: 53.5
click at [485, 435] on form "Exterior Color White Exterior Color Code -- Interior Color Black Interior Color…" at bounding box center [902, 439] width 846 height 152
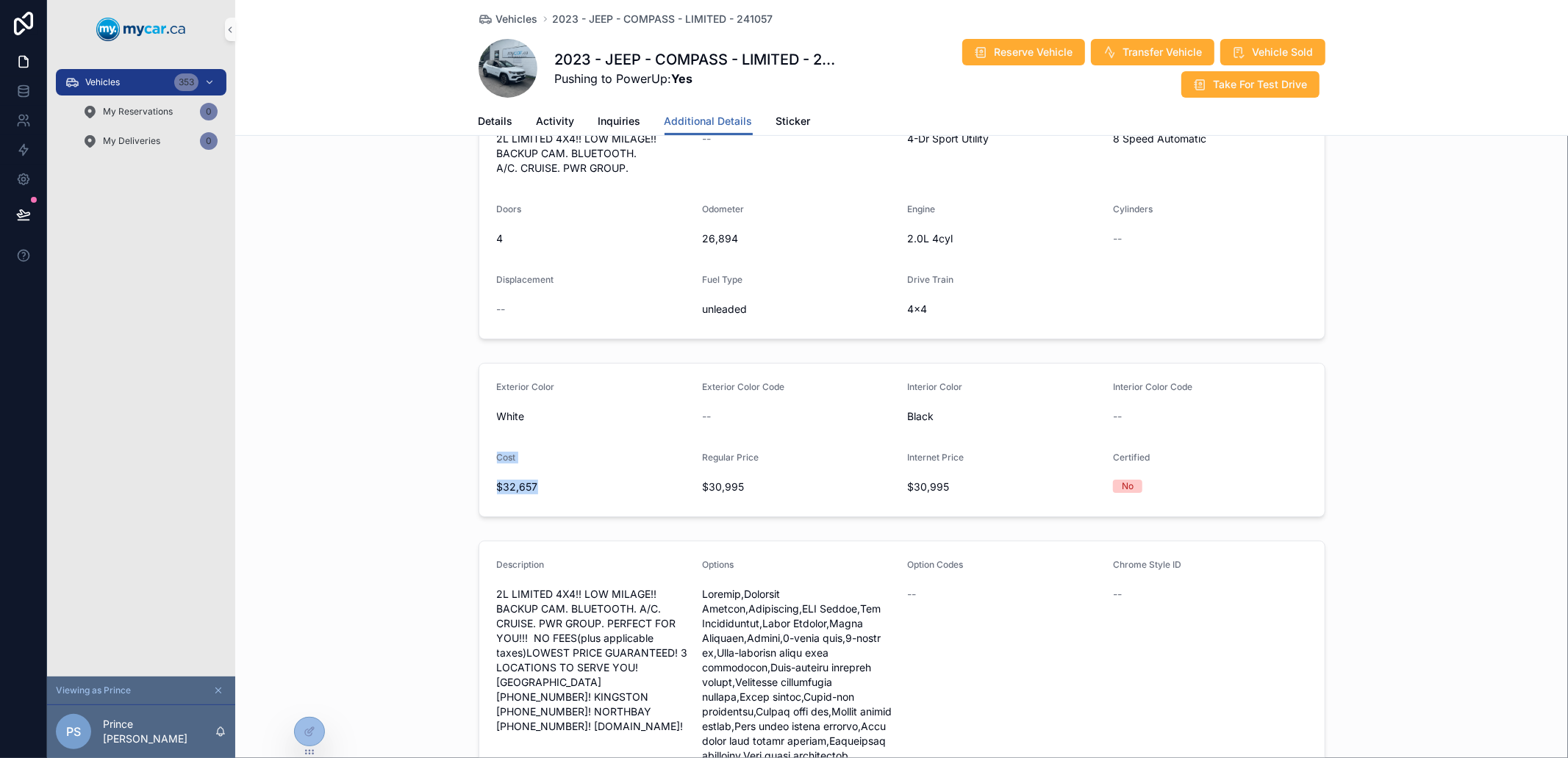
drag, startPoint x: 485, startPoint y: 435, endPoint x: 531, endPoint y: 469, distance: 57.2
click at [531, 469] on form "Exterior Color White Exterior Color Code -- Interior Color Black Interior Color…" at bounding box center [902, 439] width 846 height 152
click at [531, 480] on span "$32,657" at bounding box center [593, 487] width 194 height 15
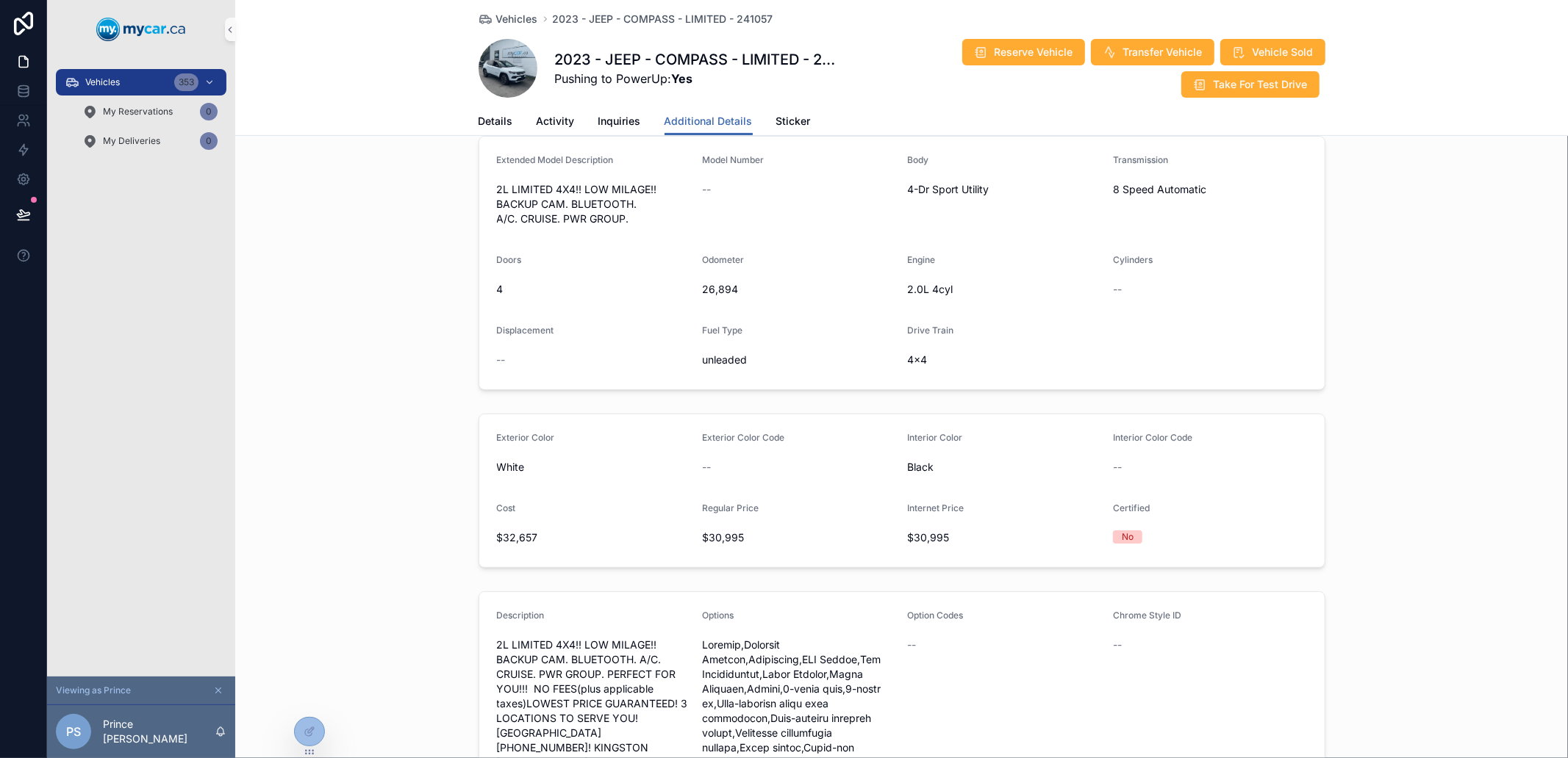
scroll to position [163, 0]
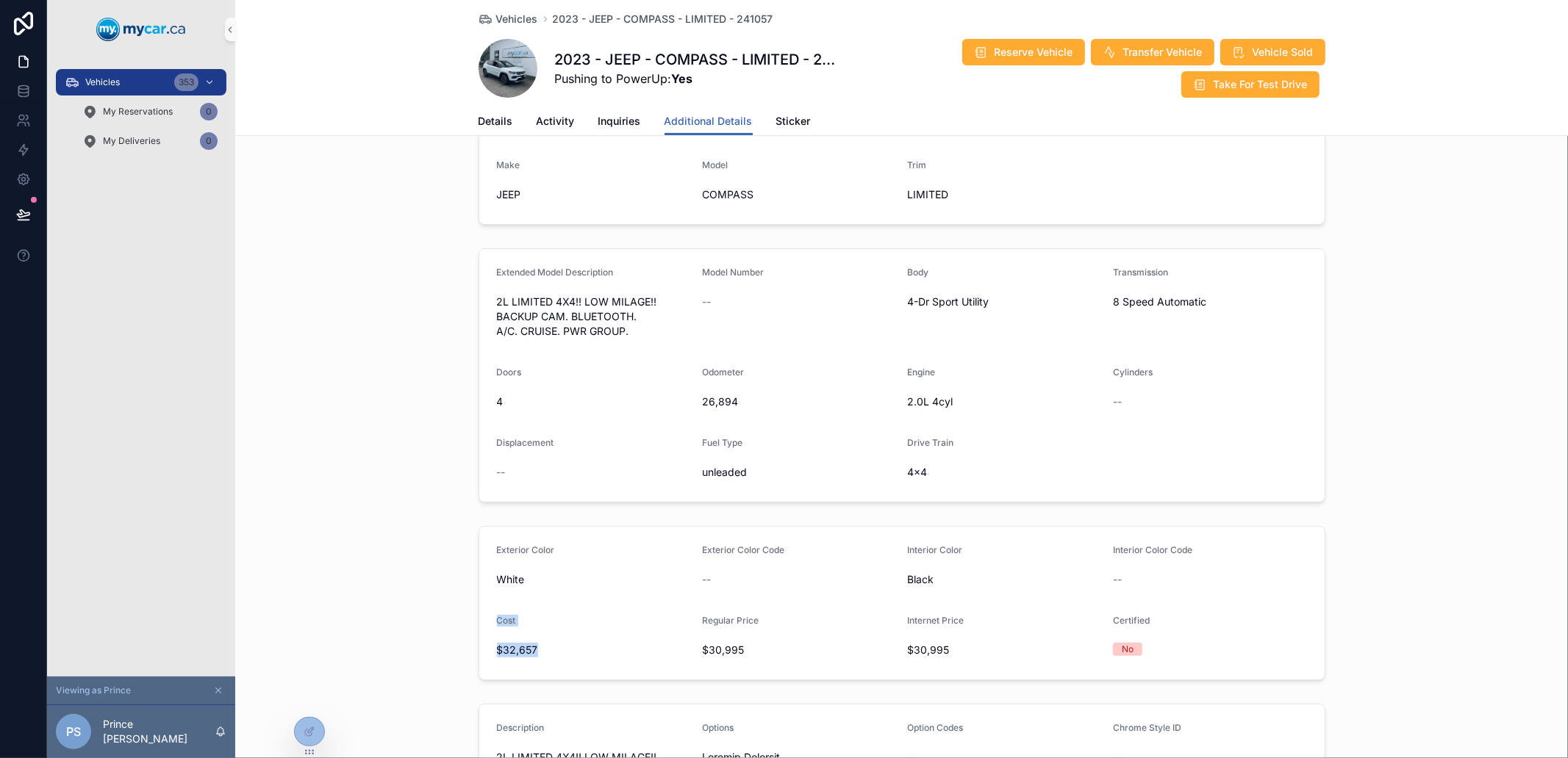
drag, startPoint x: 596, startPoint y: 648, endPoint x: 488, endPoint y: 605, distance: 116.2
click at [488, 605] on form "Exterior Color White Exterior Color Code -- Interior Color Black Interior Color…" at bounding box center [902, 603] width 846 height 152
drag, startPoint x: 488, startPoint y: 605, endPoint x: 533, endPoint y: 640, distance: 57.0
click at [533, 640] on form "Exterior Color White Exterior Color Code -- Interior Color Black Interior Color…" at bounding box center [902, 603] width 846 height 152
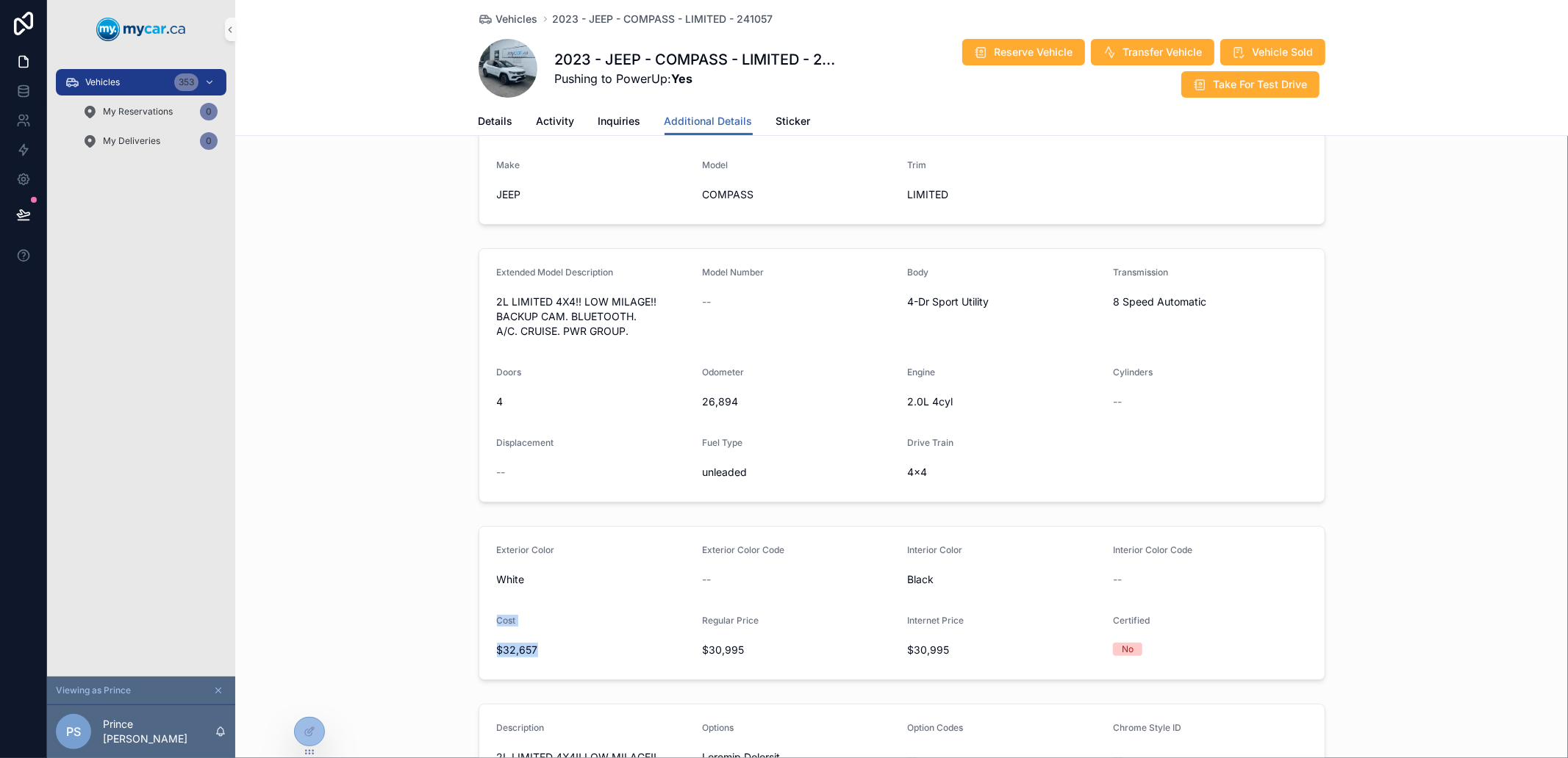
click at [533, 643] on span "$32,657" at bounding box center [593, 650] width 194 height 15
drag, startPoint x: 533, startPoint y: 640, endPoint x: 485, endPoint y: 607, distance: 58.2
click at [485, 607] on form "Exterior Color White Exterior Color Code -- Interior Color Black Interior Color…" at bounding box center [902, 603] width 846 height 152
drag, startPoint x: 485, startPoint y: 607, endPoint x: 533, endPoint y: 641, distance: 58.8
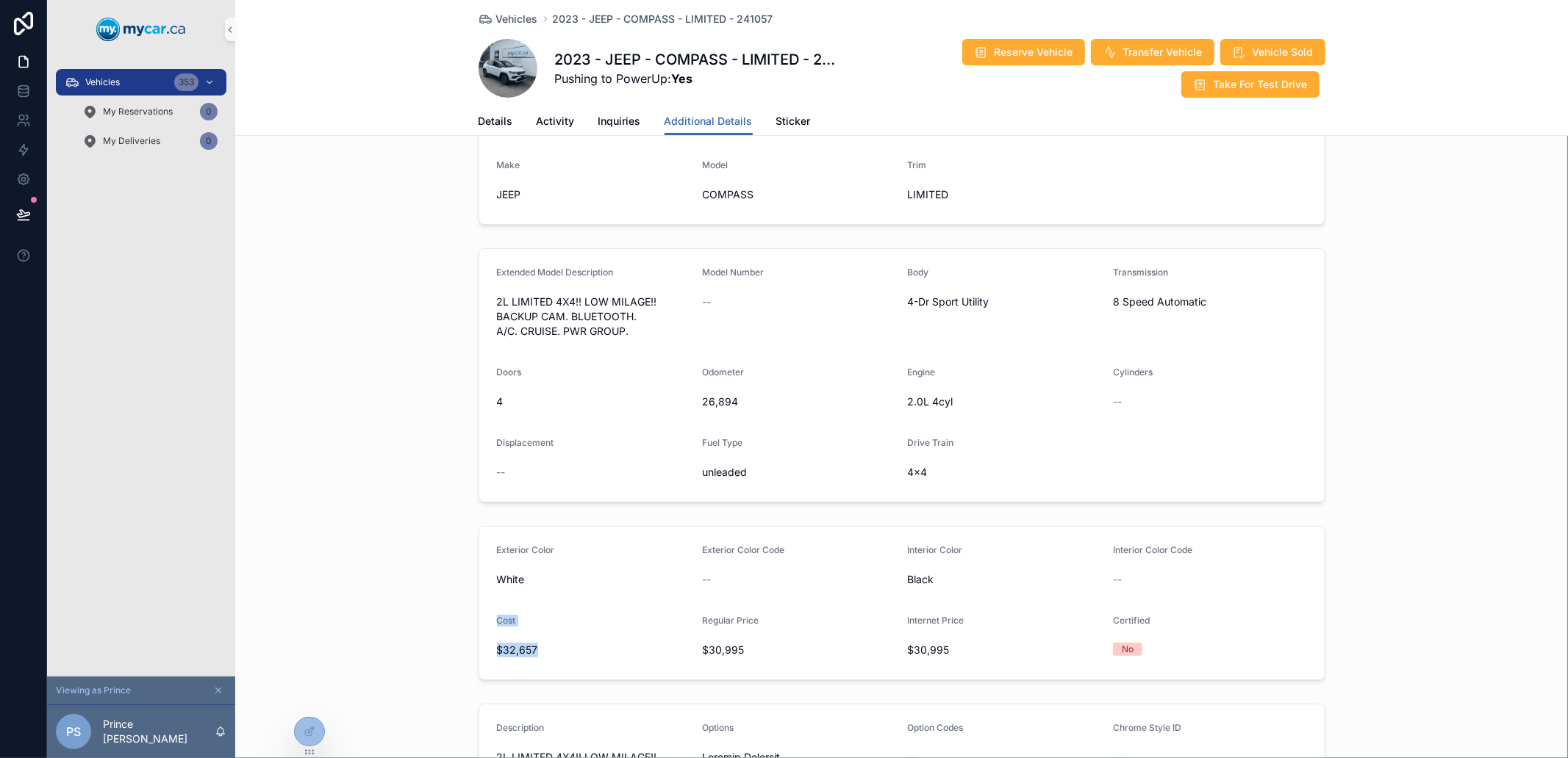
click at [533, 641] on form "Exterior Color White Exterior Color Code -- Interior Color Black Interior Color…" at bounding box center [902, 603] width 846 height 152
click at [533, 643] on span "$32,657" at bounding box center [593, 650] width 194 height 15
drag, startPoint x: 533, startPoint y: 641, endPoint x: 482, endPoint y: 607, distance: 61.3
click at [482, 607] on form "Exterior Color White Exterior Color Code -- Interior Color Black Interior Color…" at bounding box center [902, 603] width 846 height 152
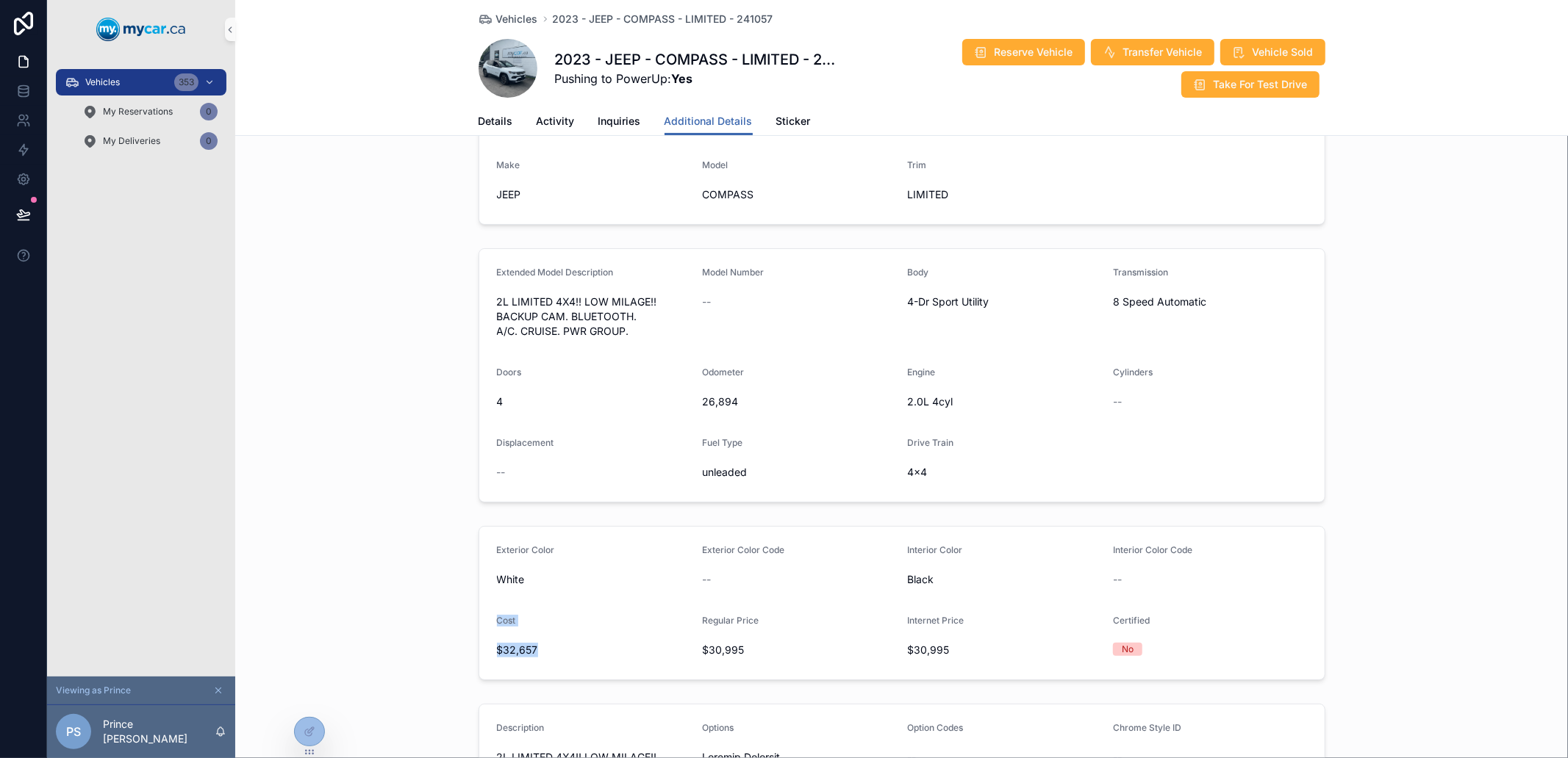
drag, startPoint x: 482, startPoint y: 607, endPoint x: 528, endPoint y: 639, distance: 56.0
click at [528, 639] on form "Exterior Color White Exterior Color Code -- Interior Color Black Interior Color…" at bounding box center [902, 603] width 846 height 152
click at [528, 643] on span "$32,657" at bounding box center [593, 650] width 194 height 15
drag
click at [497, 615] on div "Cost $32,657" at bounding box center [593, 639] width 194 height 47
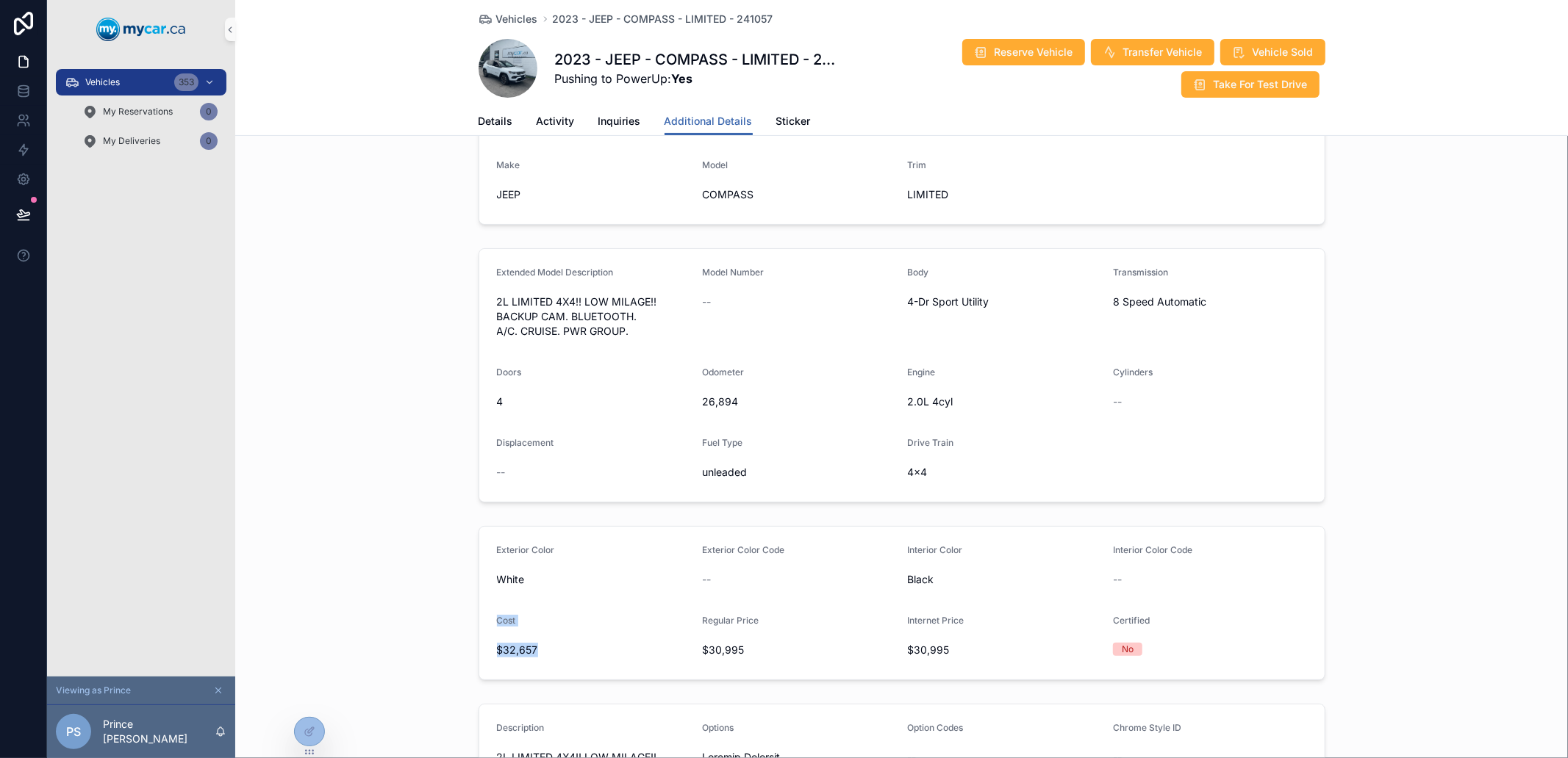
click at [497, 615] on span "Cost" at bounding box center [506, 620] width 19 height 11
click at [519, 630] on div "Cost $32,657" at bounding box center [593, 639] width 194 height 47
click at [520, 643] on span "$32,657" at bounding box center [593, 650] width 194 height 15
click at [497, 615] on span "Cost" at bounding box center [506, 620] width 19 height 11
click at [526, 639] on div "Cost $32,657" at bounding box center [593, 639] width 194 height 47
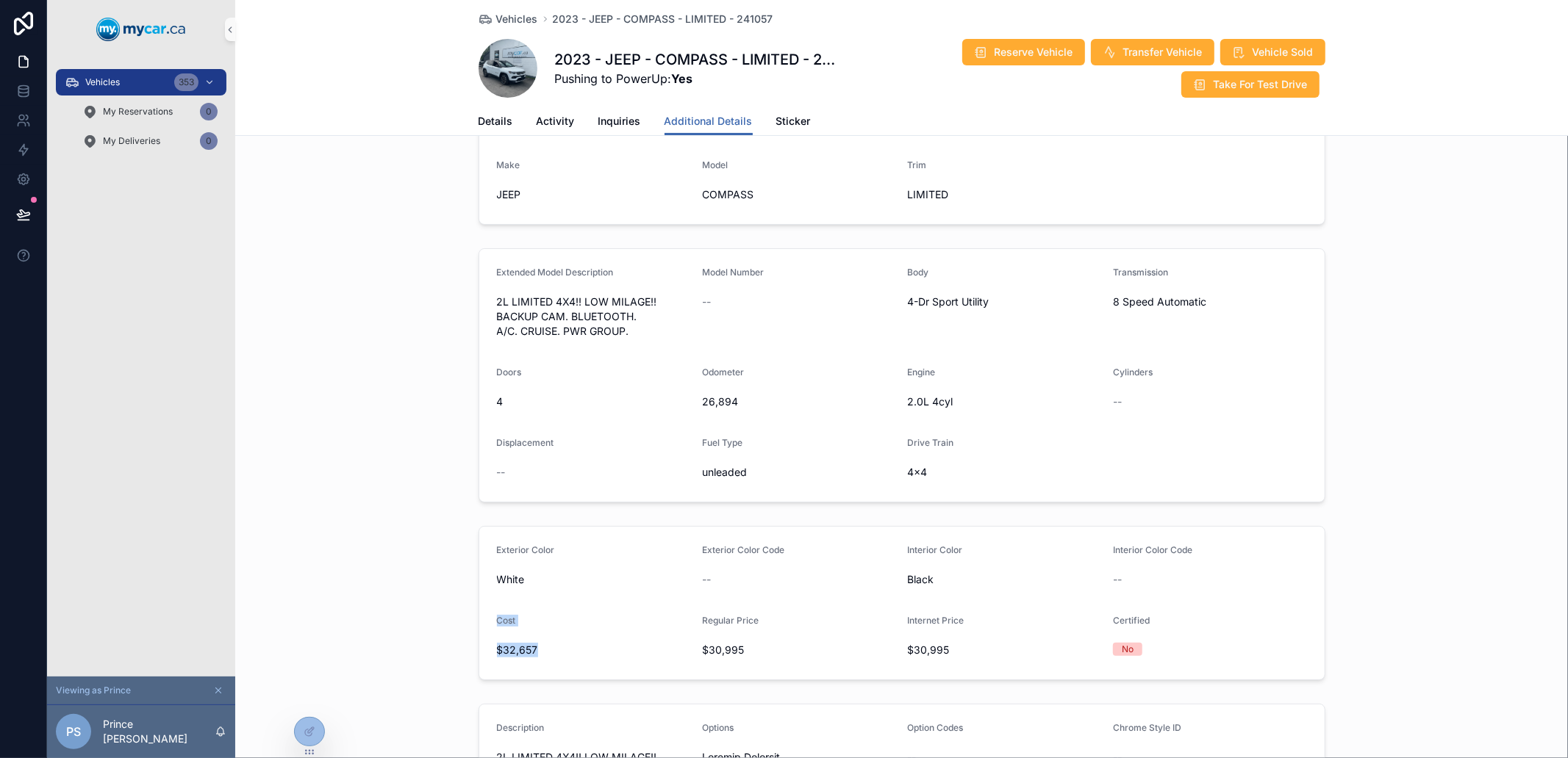
click at [526, 643] on span "$32,657" at bounding box center [593, 650] width 194 height 15
click at [497, 615] on div "Cost $32,657" at bounding box center [593, 639] width 194 height 47
click at [497, 615] on span "Cost" at bounding box center [506, 620] width 19 height 11
click at [522, 637] on div "Cost $32,657" at bounding box center [593, 639] width 194 height 47
click at [522, 643] on span "$32,657" at bounding box center [593, 650] width 194 height 15
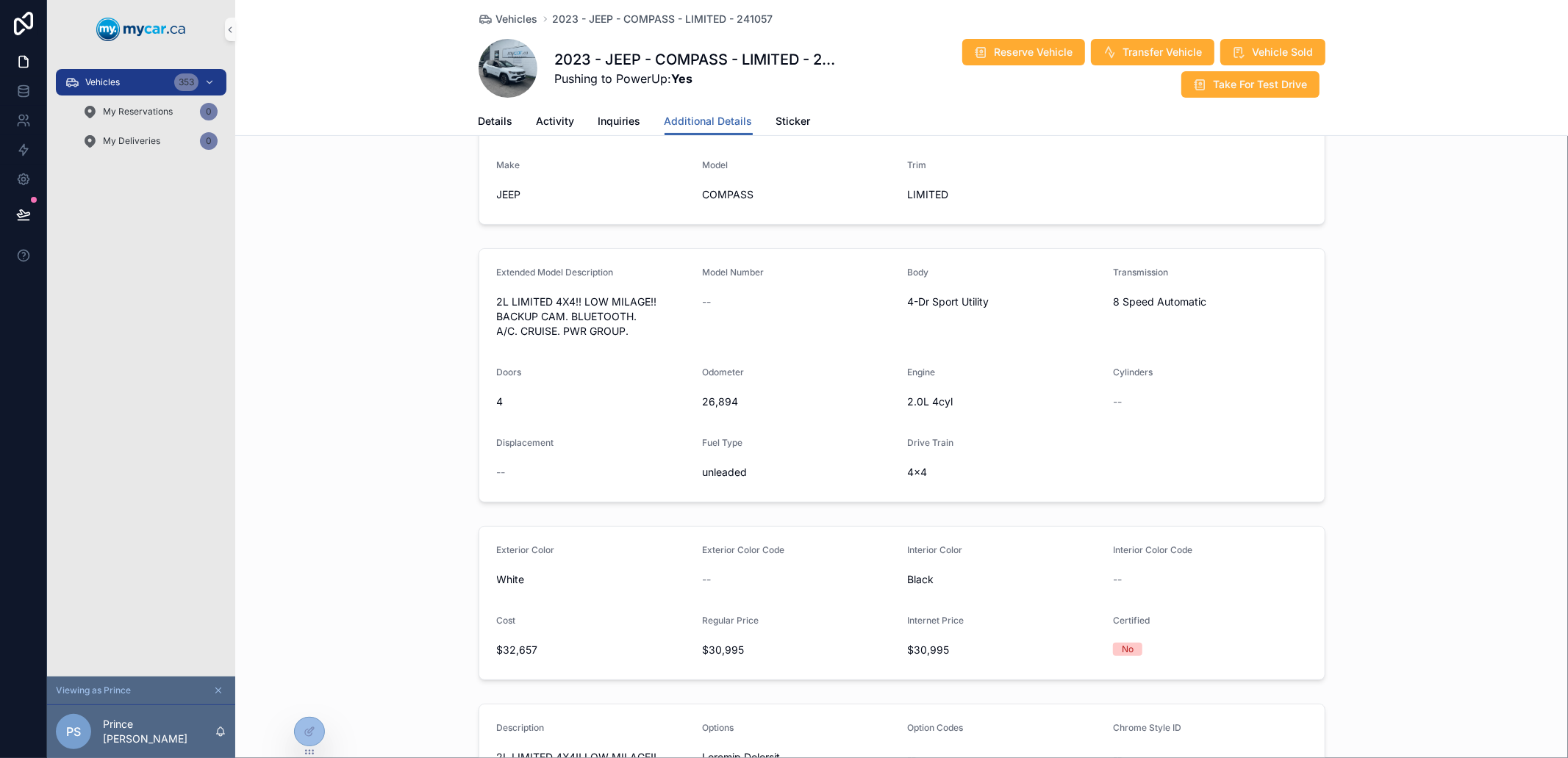
click at [580, 615] on div "Cost" at bounding box center [593, 624] width 194 height 18
click at [482, 599] on form "Exterior Color White Exterior Color Code -- Interior Color Black Interior Color…" at bounding box center [902, 603] width 846 height 152
click at [527, 634] on form "Exterior Color White Exterior Color Code -- Interior Color Black Interior Color…" at bounding box center [902, 603] width 846 height 152
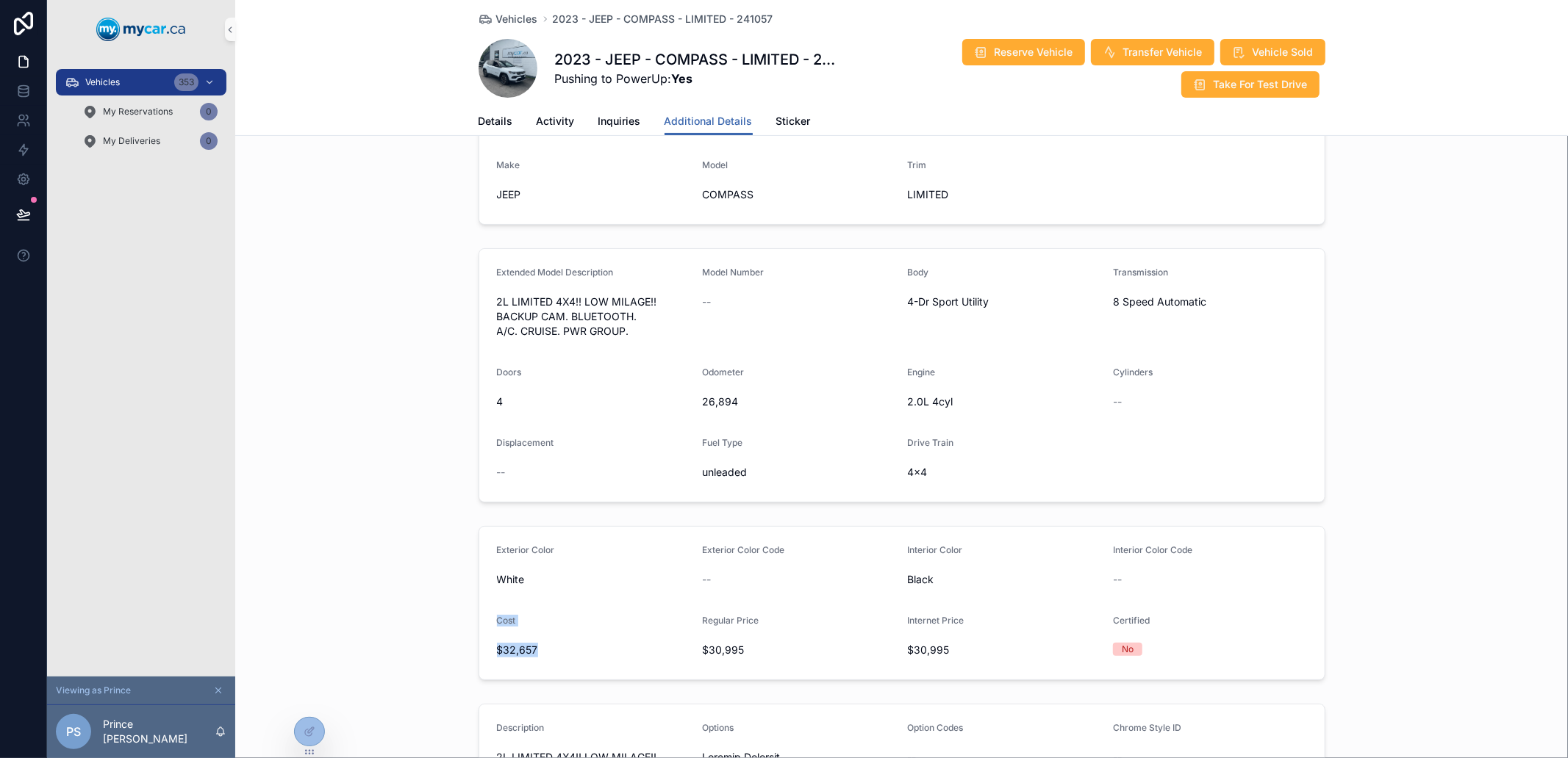
click at [537, 643] on span "$32,657" at bounding box center [593, 650] width 194 height 15
click at [486, 599] on form "Exterior Color White Exterior Color Code -- Interior Color Black Interior Color…" at bounding box center [902, 603] width 846 height 152
click at [534, 643] on form "Exterior Color White Exterior Color Code -- Interior Color Black Interior Color…" at bounding box center [902, 603] width 846 height 152
click at [534, 643] on div "$32,657" at bounding box center [593, 651] width 194 height 24
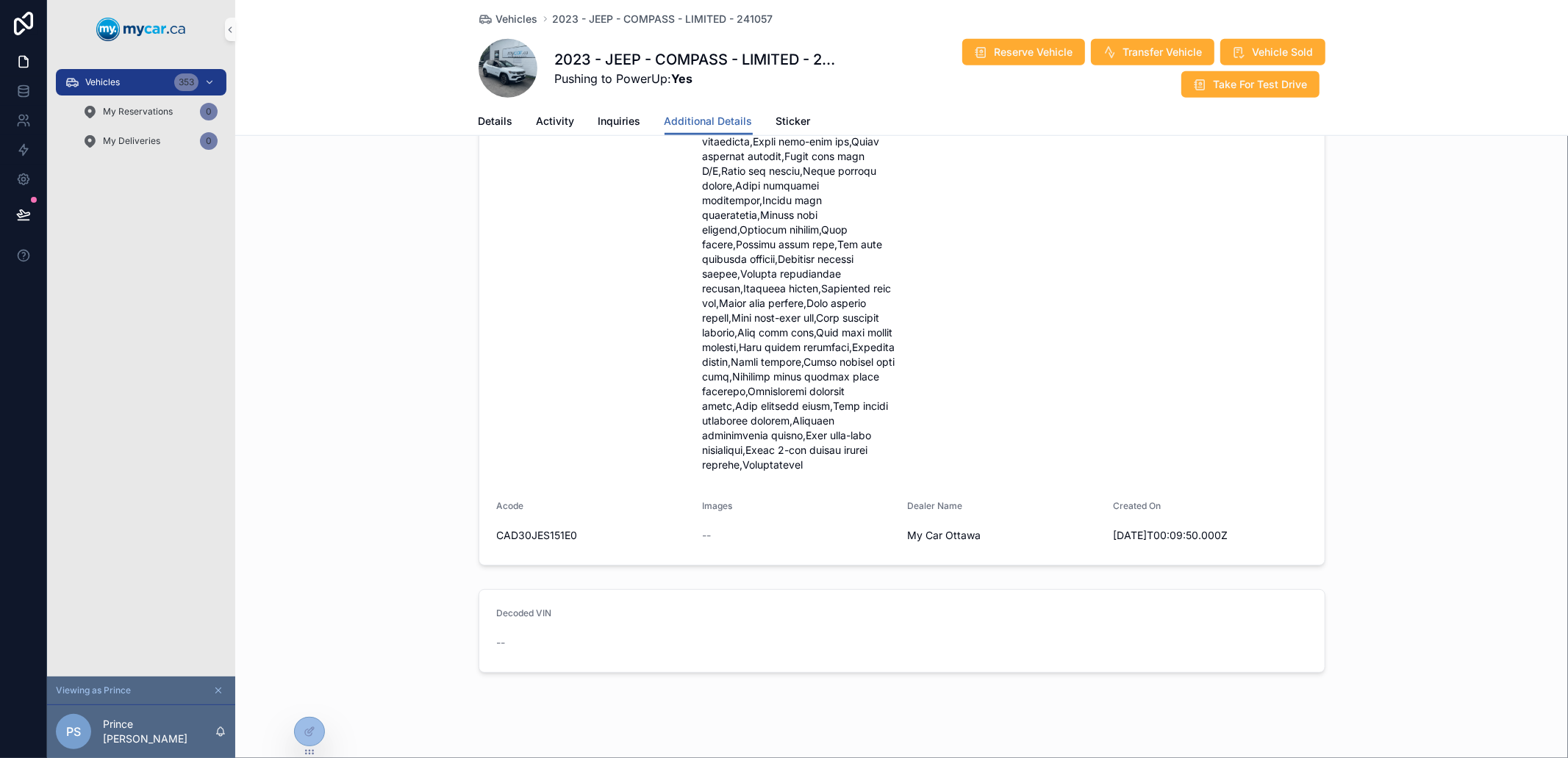
scroll to position [791, 0]
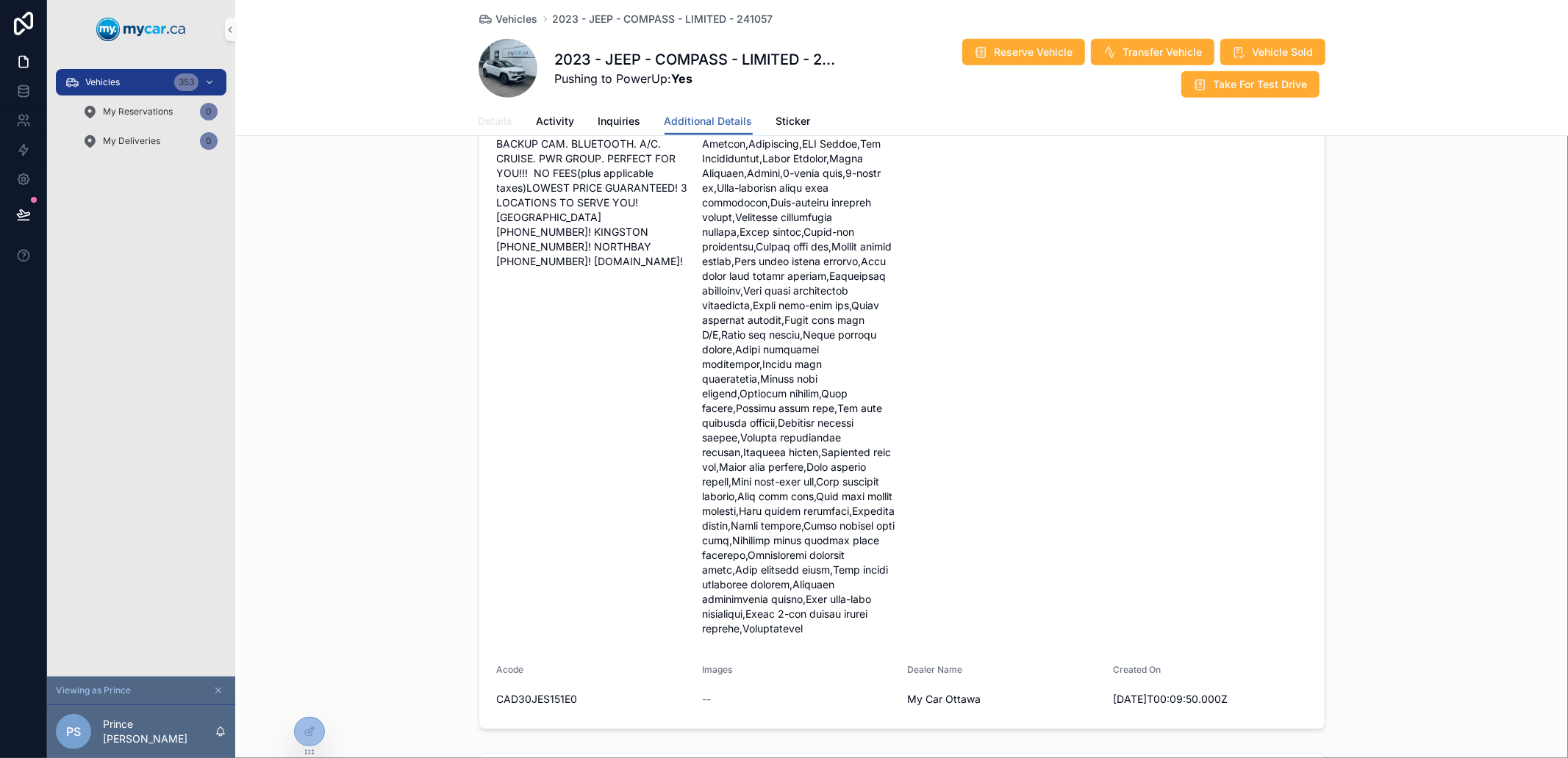
click at [479, 133] on link "Details" at bounding box center [496, 123] width 34 height 29
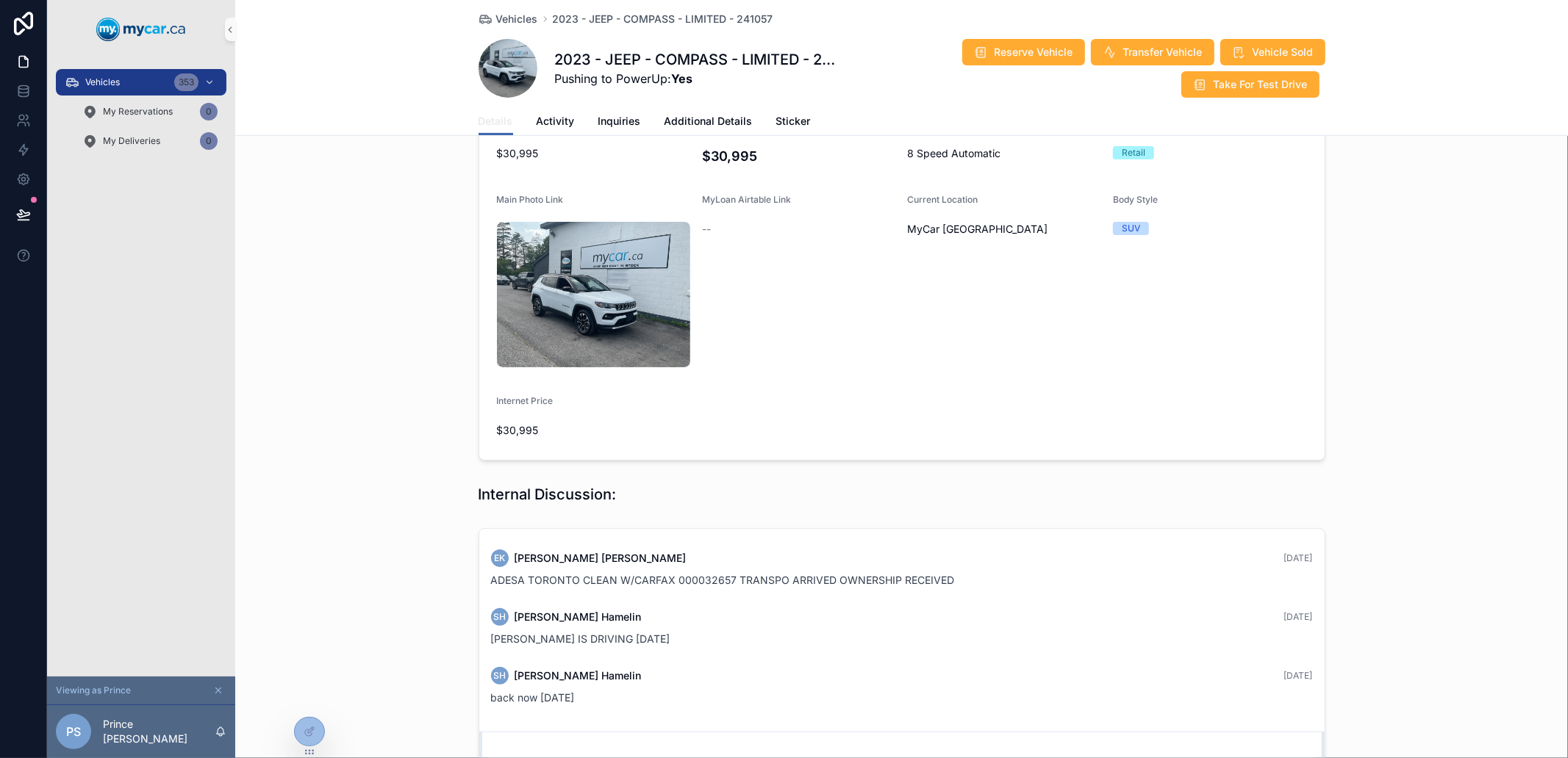
scroll to position [423, 0]
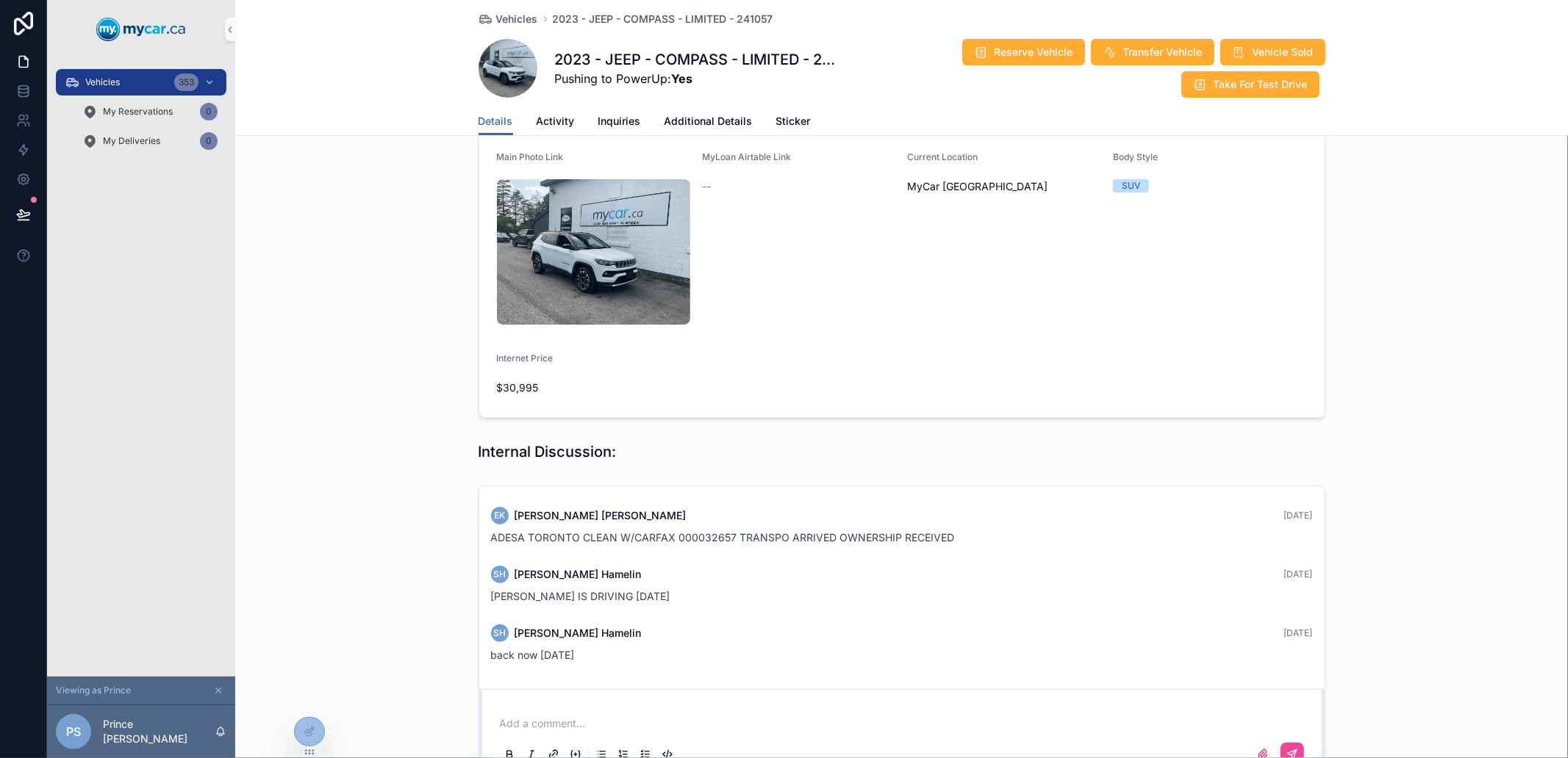
click at [866, 708] on div "Add a comment..." at bounding box center [902, 738] width 811 height 62
click at [494, 531] on span "ADESA TORONTO CLEAN W/CARFAX 000032657 TRANSPO ARRIVED OWNERSHIP RECEIVED" at bounding box center [723, 537] width 464 height 13
drag, startPoint x: 494, startPoint y: 401, endPoint x: 988, endPoint y: 420, distance: 494.4
click at [988, 498] on div "EK Erin Kohlsmith 4 months ago ADESA TORONTO CLEAN W/CARFAX 000032657 TRANSPO A…" at bounding box center [902, 526] width 840 height 56
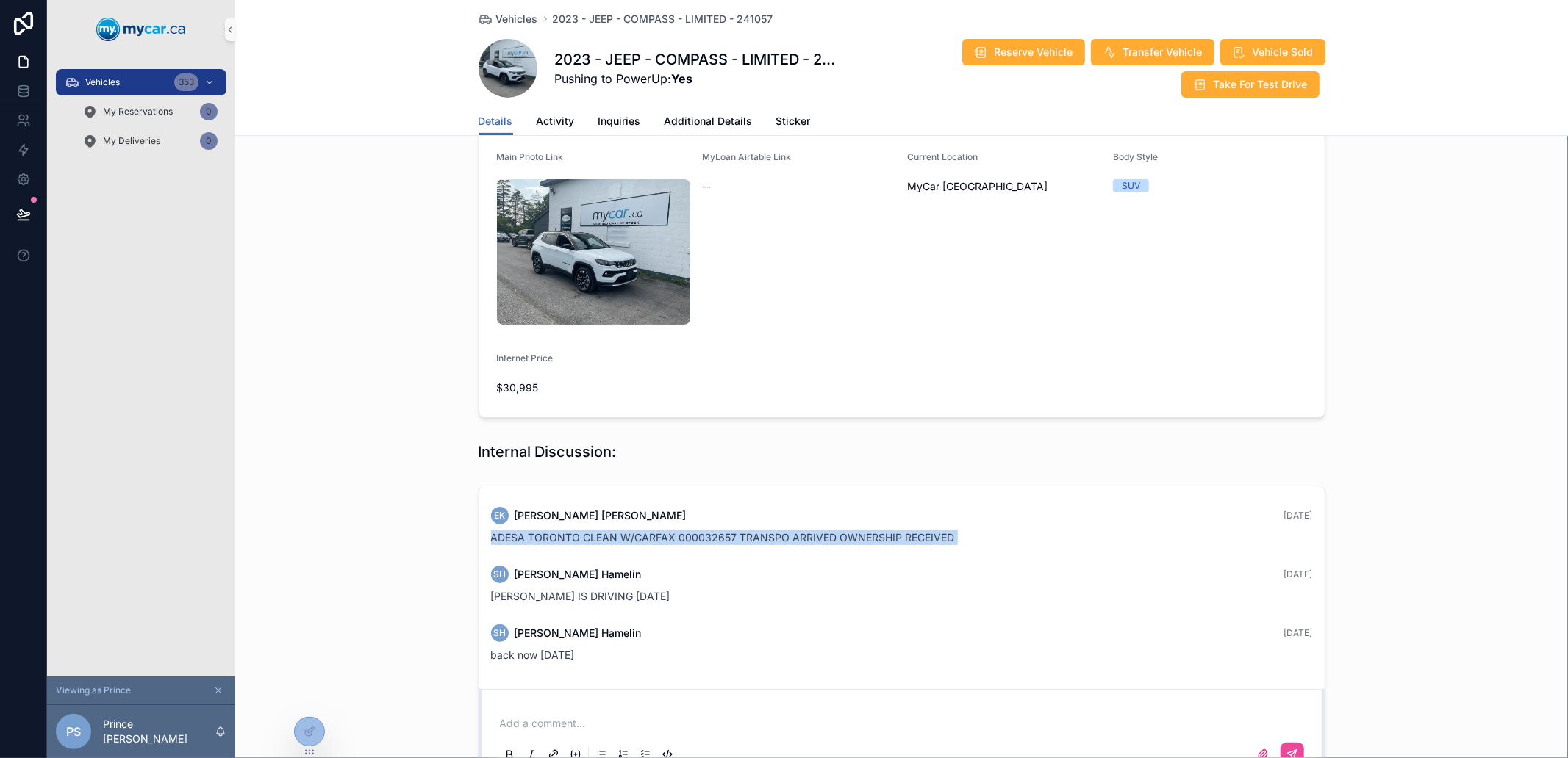
drag, startPoint x: 988, startPoint y: 420, endPoint x: 461, endPoint y: 404, distance: 527.2
click at [461, 480] on div "EK Erin Kohlsmith 4 months ago ADESA TORONTO CLEAN W/CARFAX 000032657 TRANSPO A…" at bounding box center [901, 632] width 1333 height 305
click at [593, 531] on span "ADESA TORONTO CLEAN W/CARFAX 000032657 TRANSPO ARRIVED OWNERSHIP RECEIVED" at bounding box center [723, 537] width 464 height 13
click at [584, 531] on span "ADESA TORONTO CLEAN W/CARFAX 000032657 TRANSPO ARRIVED OWNERSHIP RECEIVED" at bounding box center [723, 537] width 464 height 13
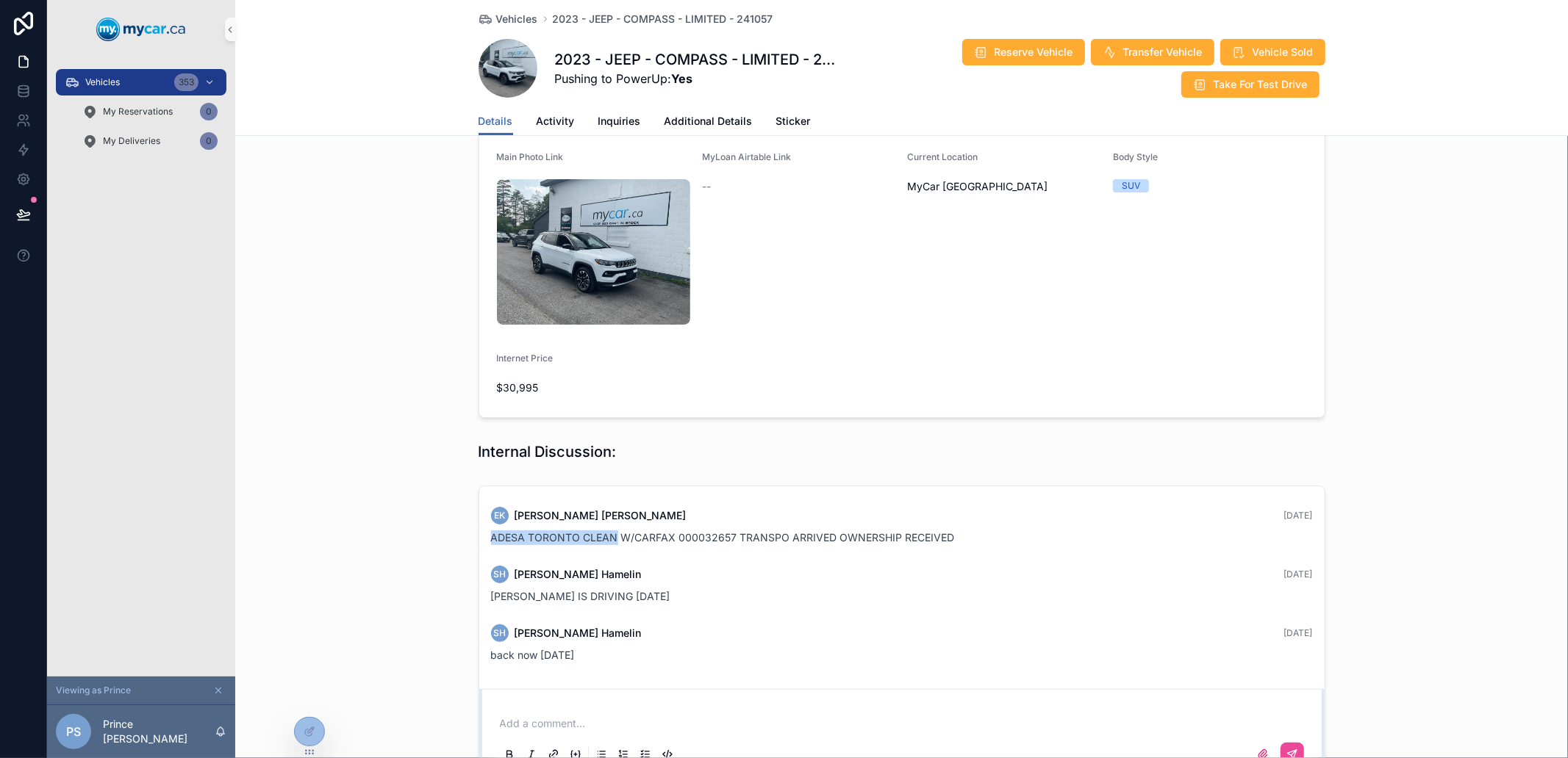
drag, startPoint x: 584, startPoint y: 403, endPoint x: 508, endPoint y: 410, distance: 76.3
click at [508, 531] on span "ADESA TORONTO CLEAN W/CARFAX 000032657 TRANSPO ARRIVED OWNERSHIP RECEIVED" at bounding box center [723, 537] width 464 height 13
drag, startPoint x: 508, startPoint y: 410, endPoint x: 533, endPoint y: 410, distance: 25.0
click at [533, 531] on span "ADESA TORONTO CLEAN W/CARFAX 000032657 TRANSPO ARRIVED OWNERSHIP RECEIVED" at bounding box center [723, 537] width 464 height 13
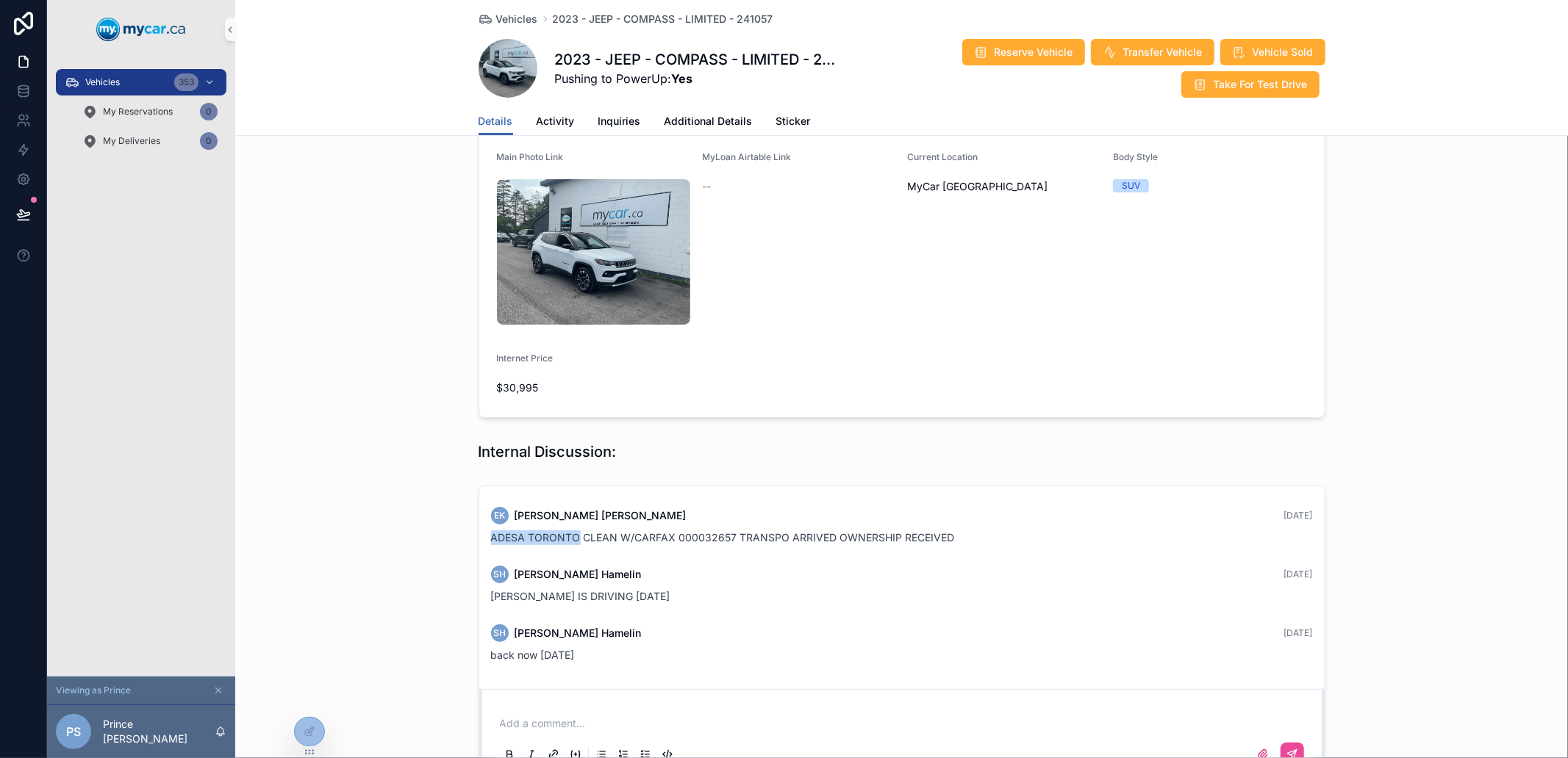
click at [533, 531] on span "ADESA TORONTO CLEAN W/CARFAX 000032657 TRANSPO ARRIVED OWNERSHIP RECEIVED" at bounding box center [723, 537] width 464 height 13
drag, startPoint x: 533, startPoint y: 410, endPoint x: 499, endPoint y: 416, distance: 34.5
click at [499, 498] on div "EK Erin Kohlsmith 4 months ago ADESA TORONTO CLEAN W/CARFAX 000032657 TRANSPO A…" at bounding box center [902, 526] width 840 height 56
drag, startPoint x: 499, startPoint y: 416, endPoint x: 531, endPoint y: 412, distance: 32.2
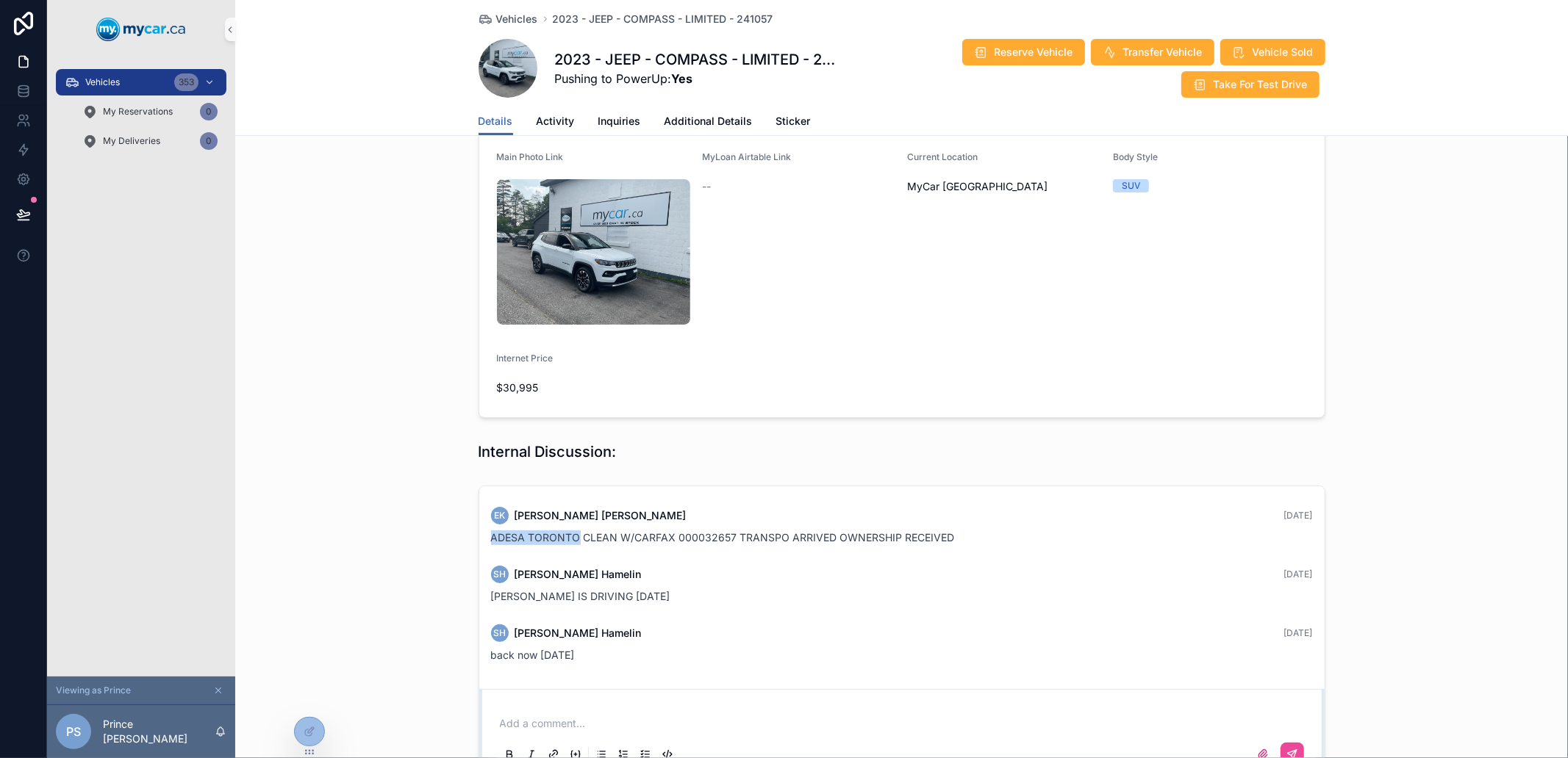
click at [531, 498] on div "EK Erin Kohlsmith 4 months ago ADESA TORONTO CLEAN W/CARFAX 000032657 TRANSPO A…" at bounding box center [902, 526] width 840 height 56
click at [531, 531] on div "ADESA TORONTO CLEAN W/CARFAX 000032657 TRANSPO ARRIVED OWNERSHIP RECEIVED" at bounding box center [902, 538] width 822 height 15
drag, startPoint x: 531, startPoint y: 412, endPoint x: 592, endPoint y: 410, distance: 61.0
click at [592, 531] on div "ADESA TORONTO CLEAN W/CARFAX 000032657 TRANSPO ARRIVED OWNERSHIP RECEIVED" at bounding box center [902, 538] width 822 height 15
click at [601, 531] on span "ADESA TORONTO CLEAN W/CARFAX 000032657 TRANSPO ARRIVED OWNERSHIP RECEIVED" at bounding box center [723, 537] width 464 height 13
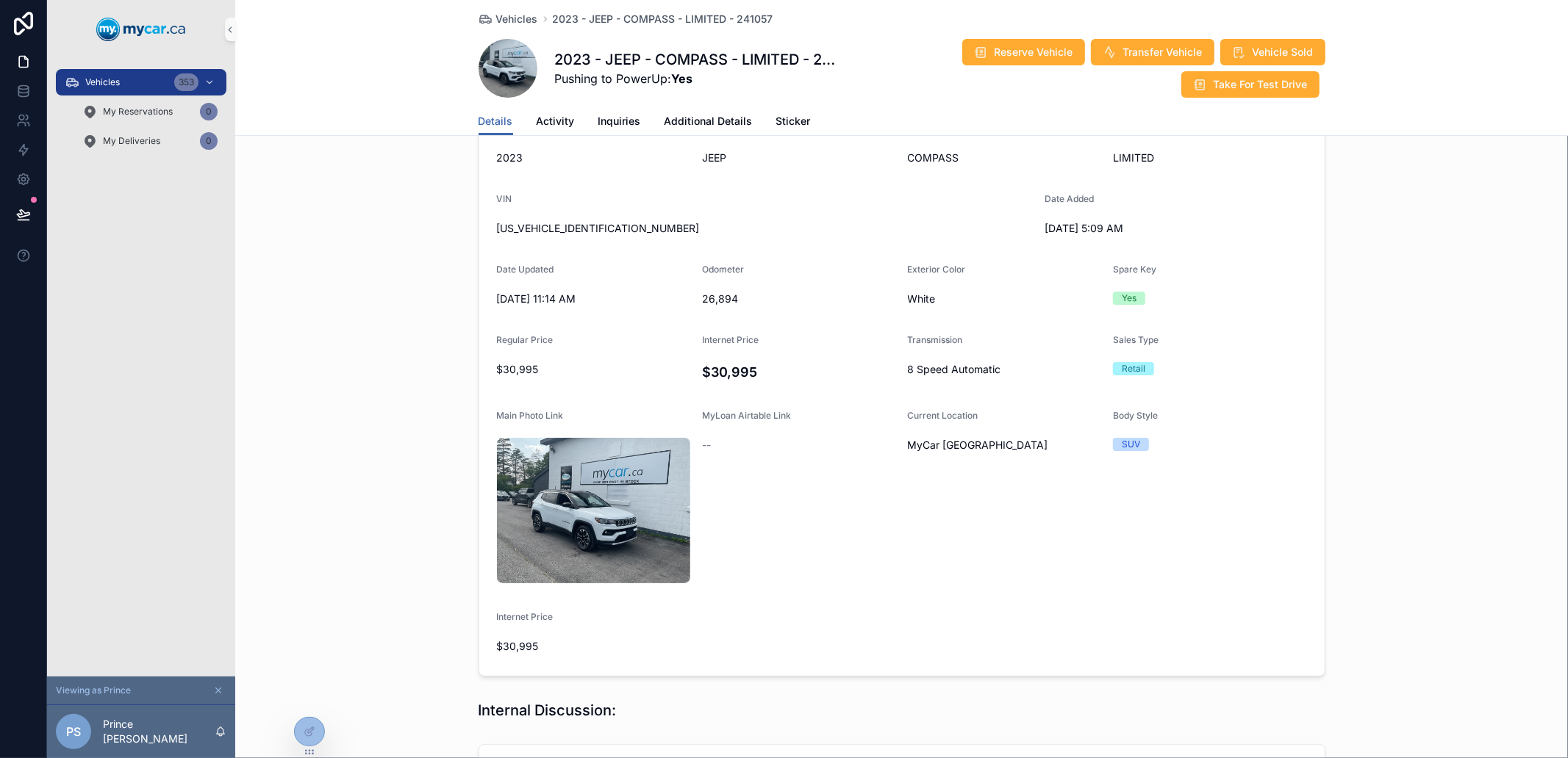
scroll to position [0, 0]
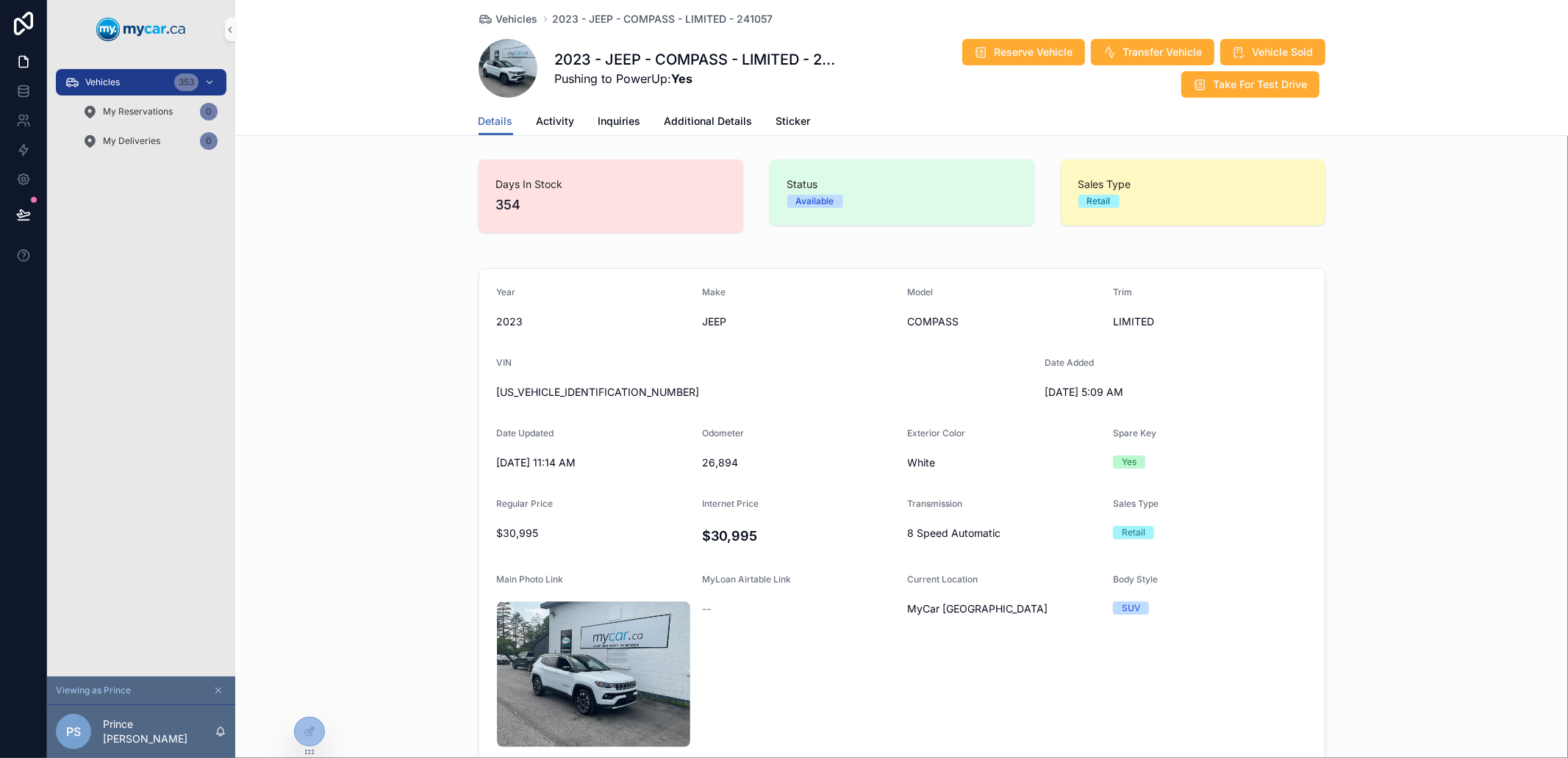
click at [499, 10] on div "Vehicles 2023 - JEEP - COMPASS - LIMITED - 241057 2023 - JEEP - COMPASS - LIMIT…" at bounding box center [902, 53] width 847 height 107
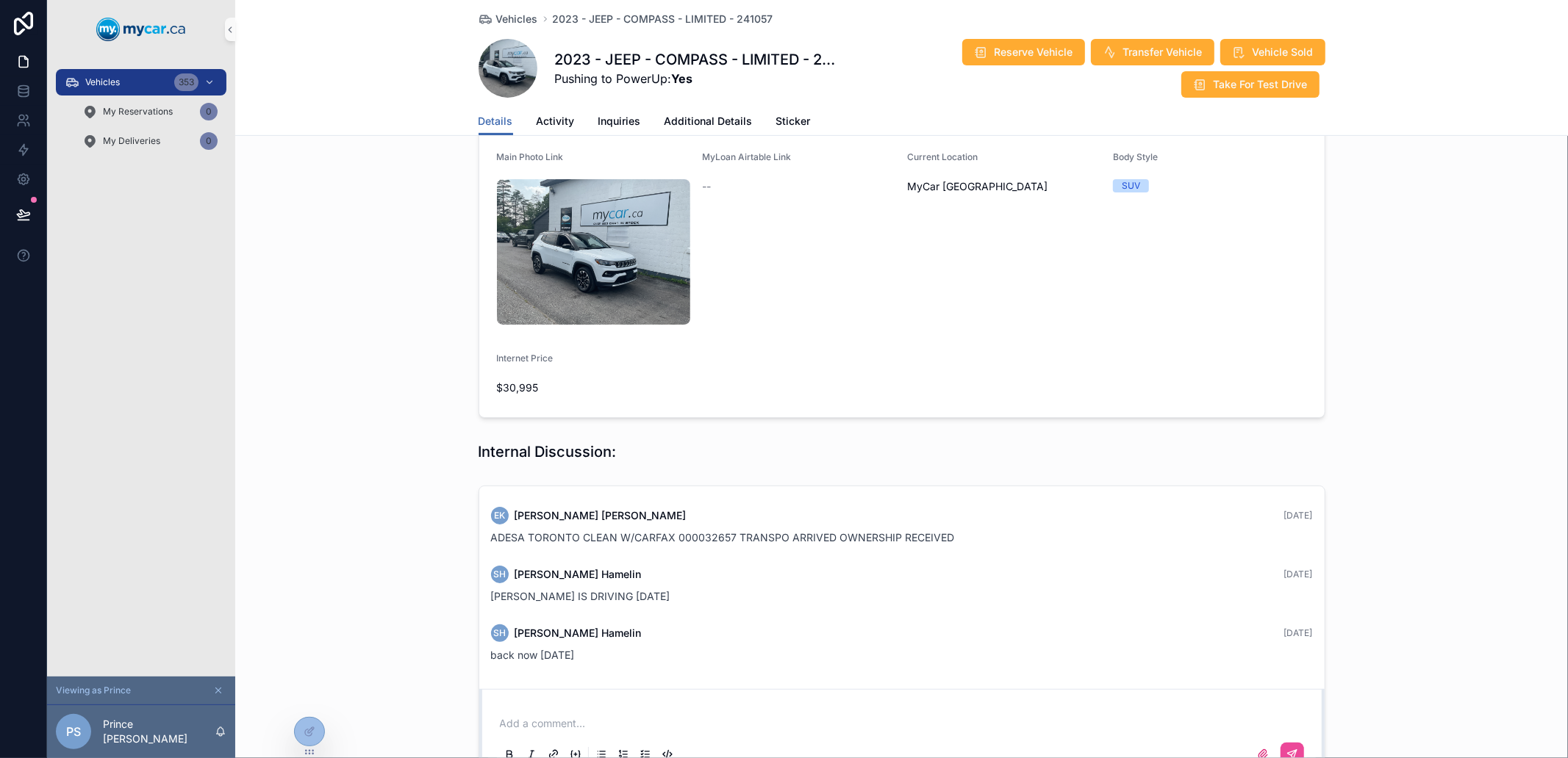
click at [544, 508] on span "Erin Kohlsmith" at bounding box center [600, 515] width 172 height 15
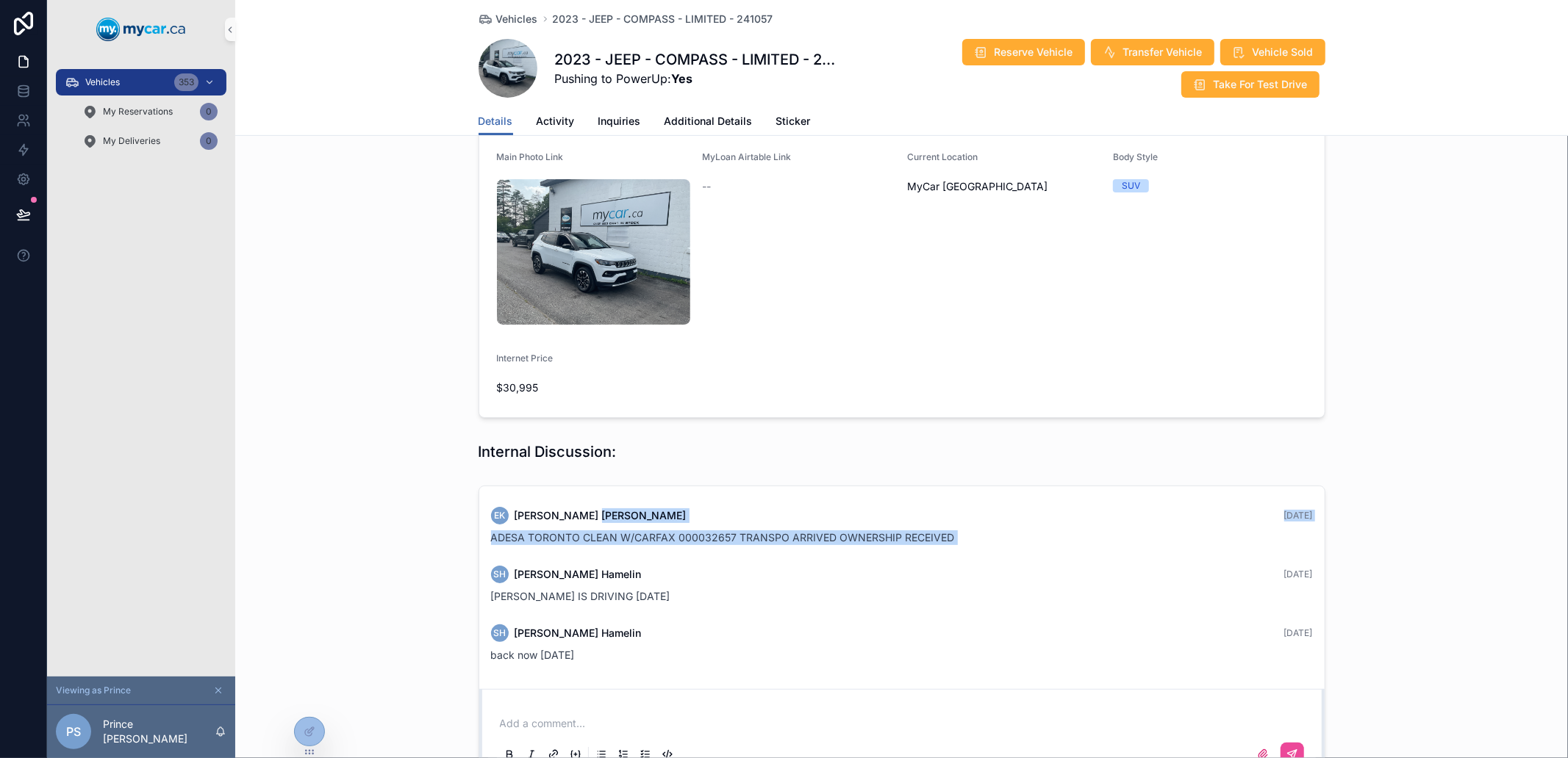
drag, startPoint x: 544, startPoint y: 385, endPoint x: 987, endPoint y: 408, distance: 443.6
click at [987, 498] on div "EK Erin Kohlsmith 4 months ago ADESA TORONTO CLEAN W/CARFAX 000032657 TRANSPO A…" at bounding box center [902, 526] width 840 height 56
click at [987, 531] on div "ADESA TORONTO CLEAN W/CARFAX 000032657 TRANSPO ARRIVED OWNERSHIP RECEIVED" at bounding box center [902, 538] width 822 height 15
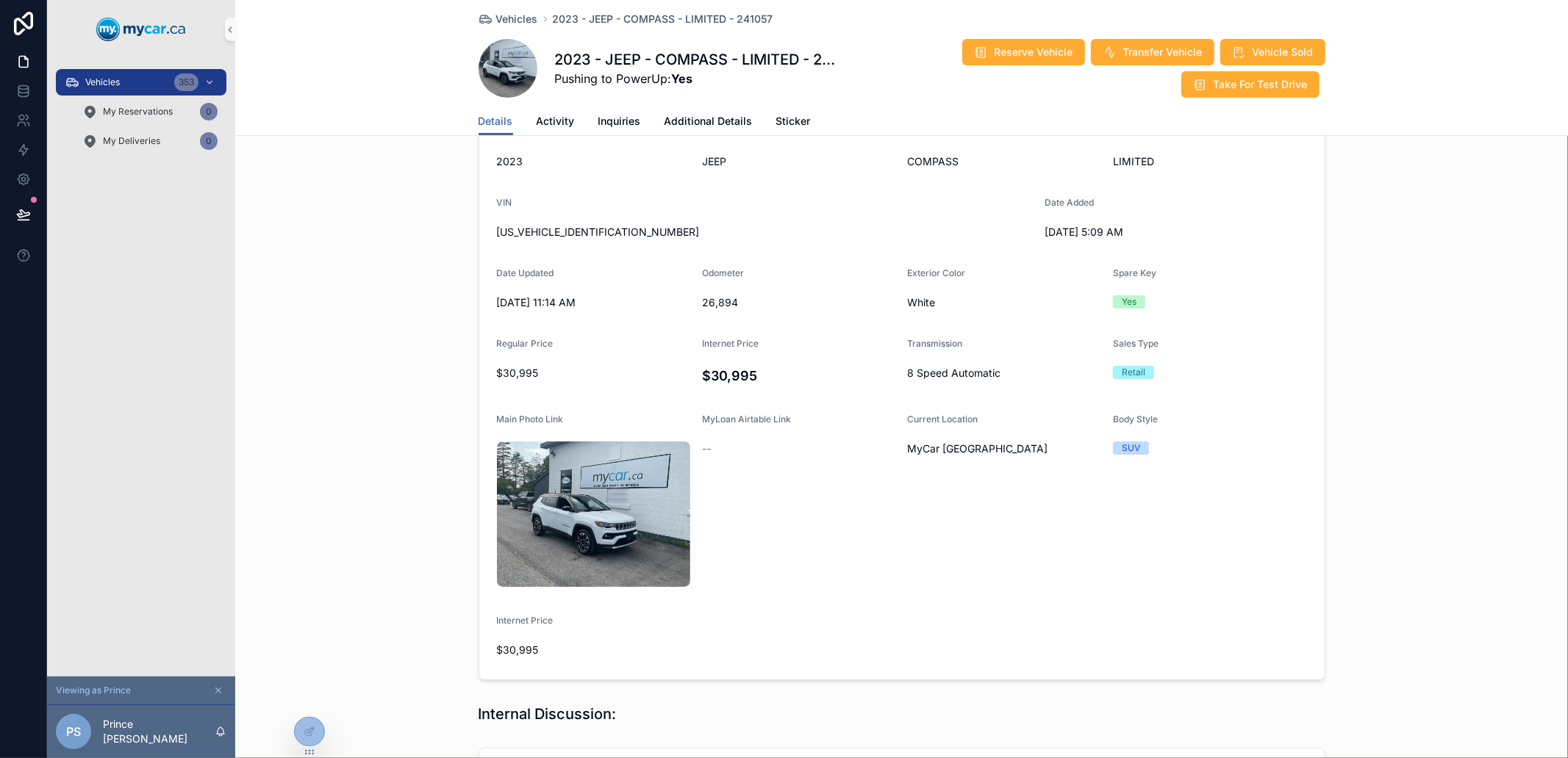
scroll to position [0, 0]
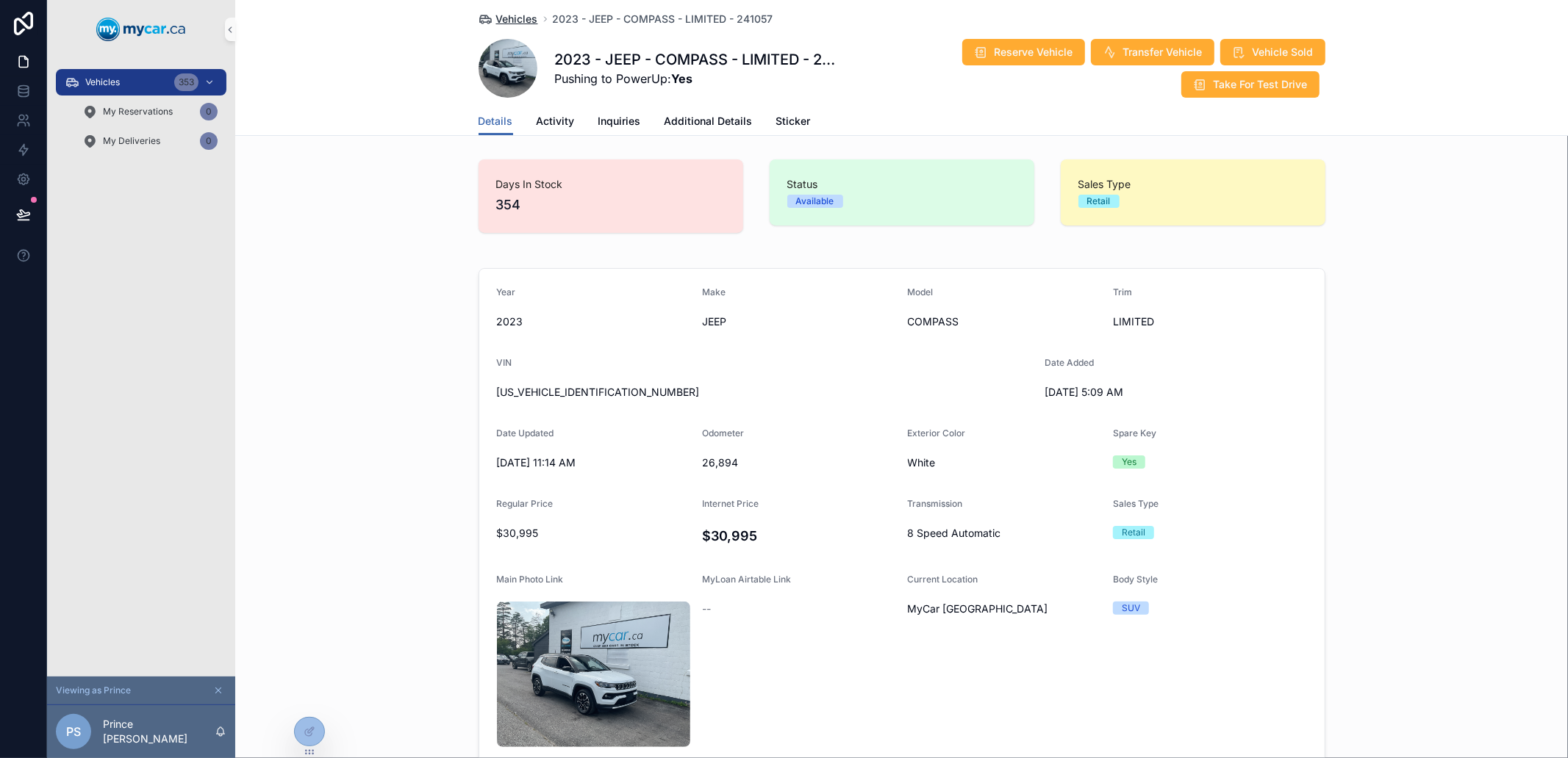
click at [512, 17] on span "Vehicles" at bounding box center [517, 19] width 42 height 15
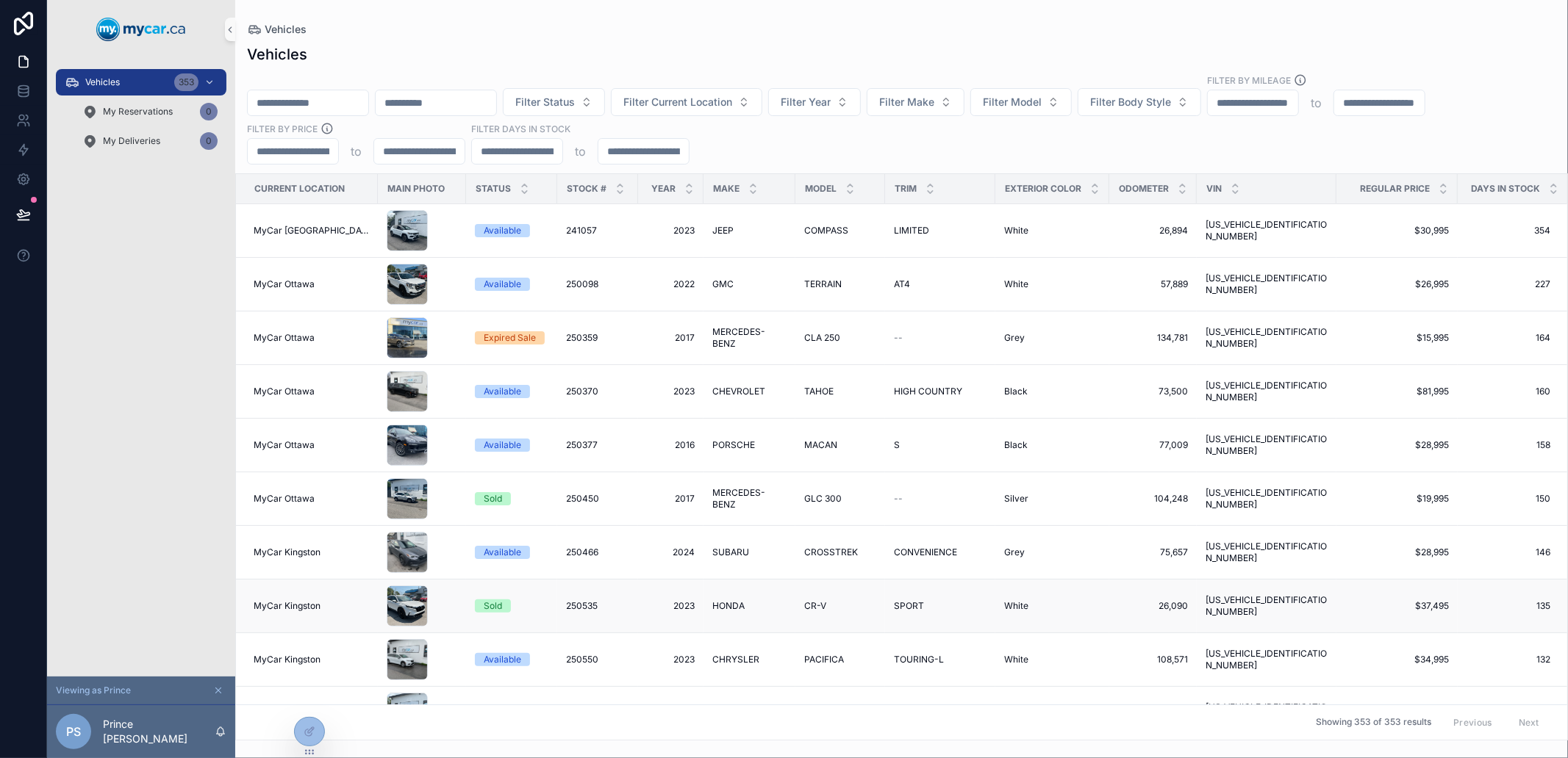
click at [328, 599] on td "MyCar Kingston" at bounding box center [307, 607] width 142 height 54
click at [567, 601] on span "250535" at bounding box center [582, 607] width 31 height 12
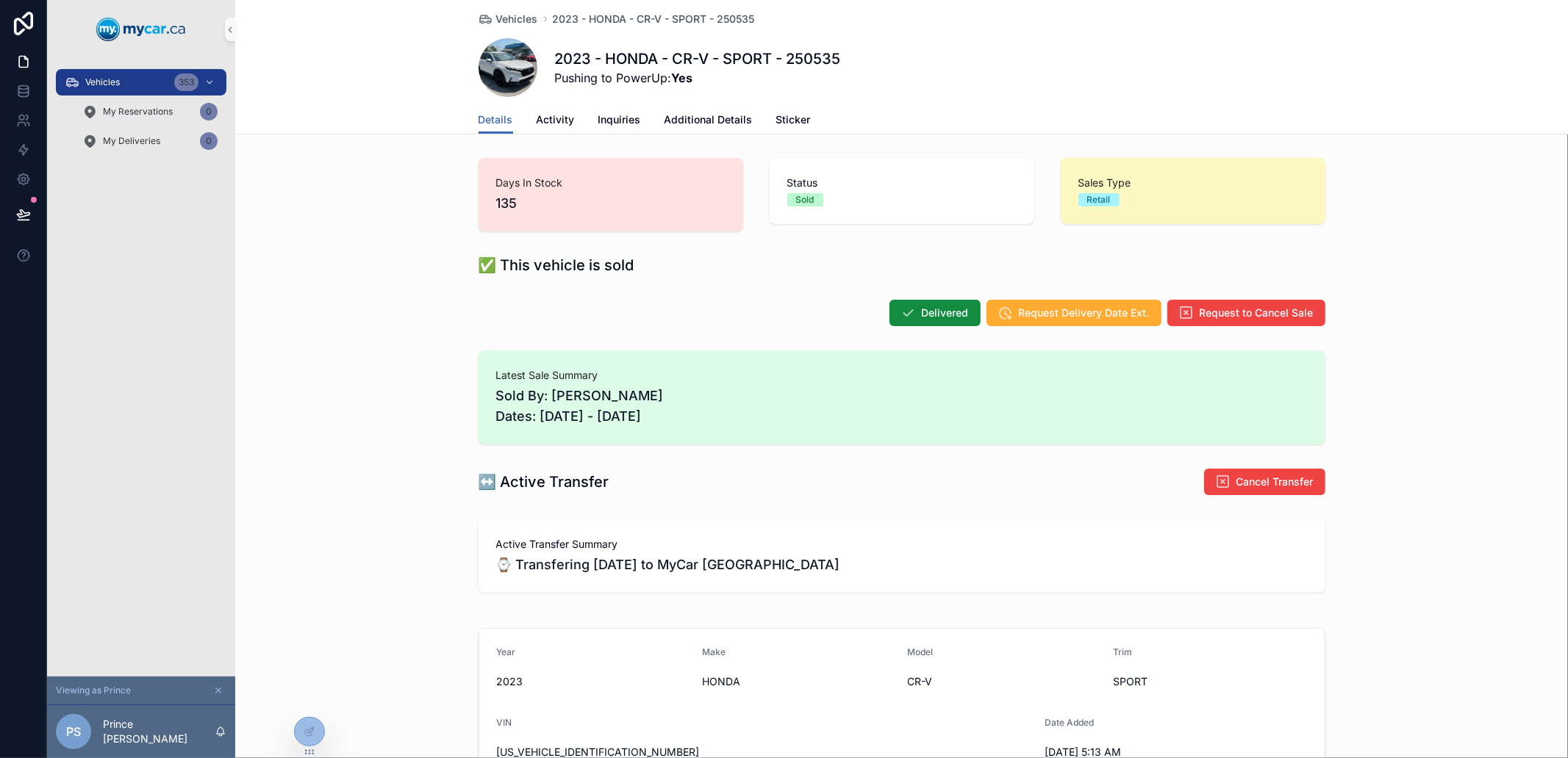
click at [359, 258] on div "✅ This vehicle is sold" at bounding box center [901, 264] width 1333 height 32
click at [380, 488] on div "↔️ Active Transfer Cancel Transfer" at bounding box center [901, 482] width 1333 height 39
click at [213, 680] on div "Viewing as Prince" at bounding box center [141, 690] width 188 height 29
click at [220, 694] on icon "scrollable content" at bounding box center [218, 690] width 10 height 10
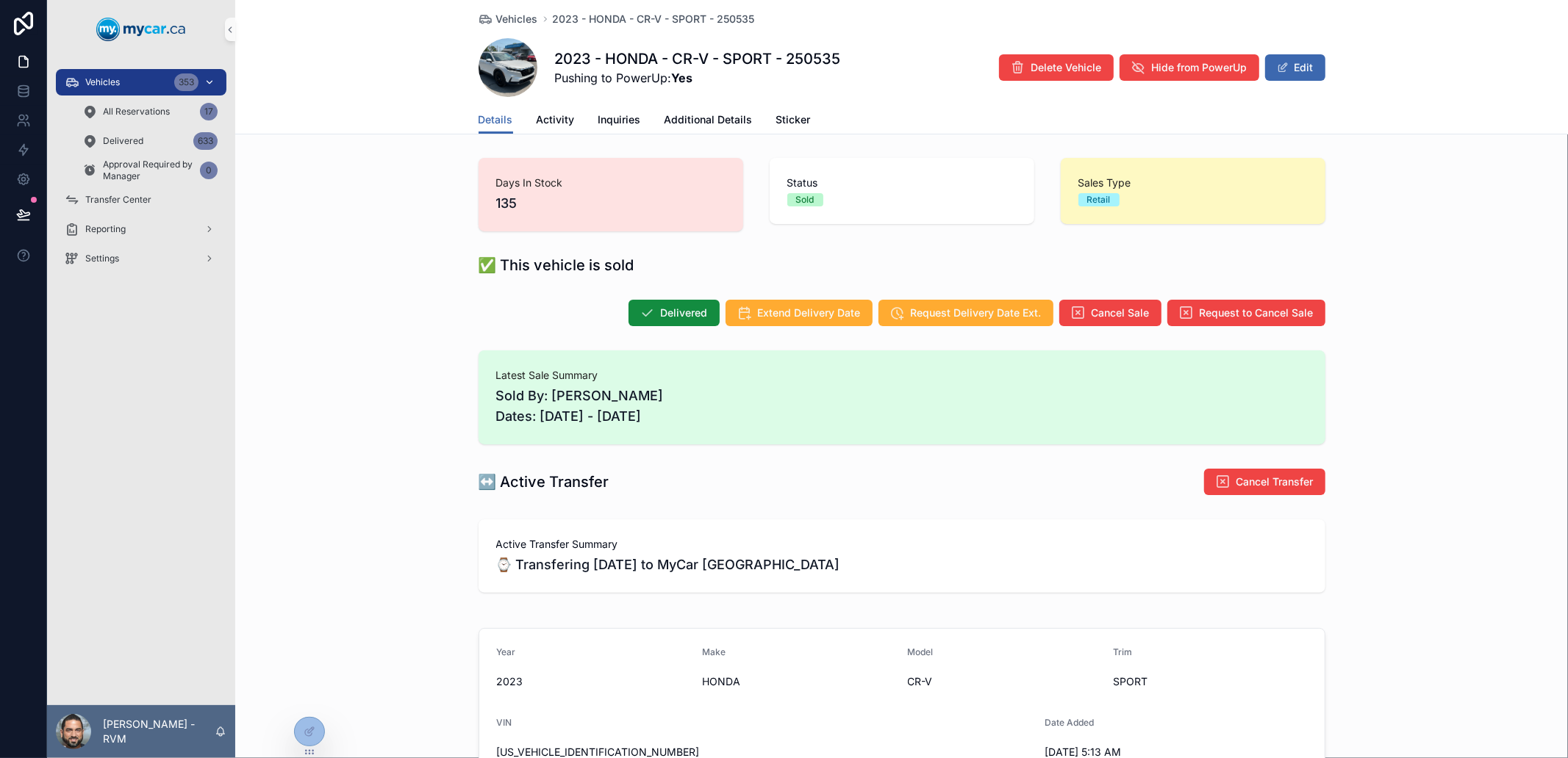
click at [199, 74] on div "353" at bounding box center [196, 83] width 43 height 24
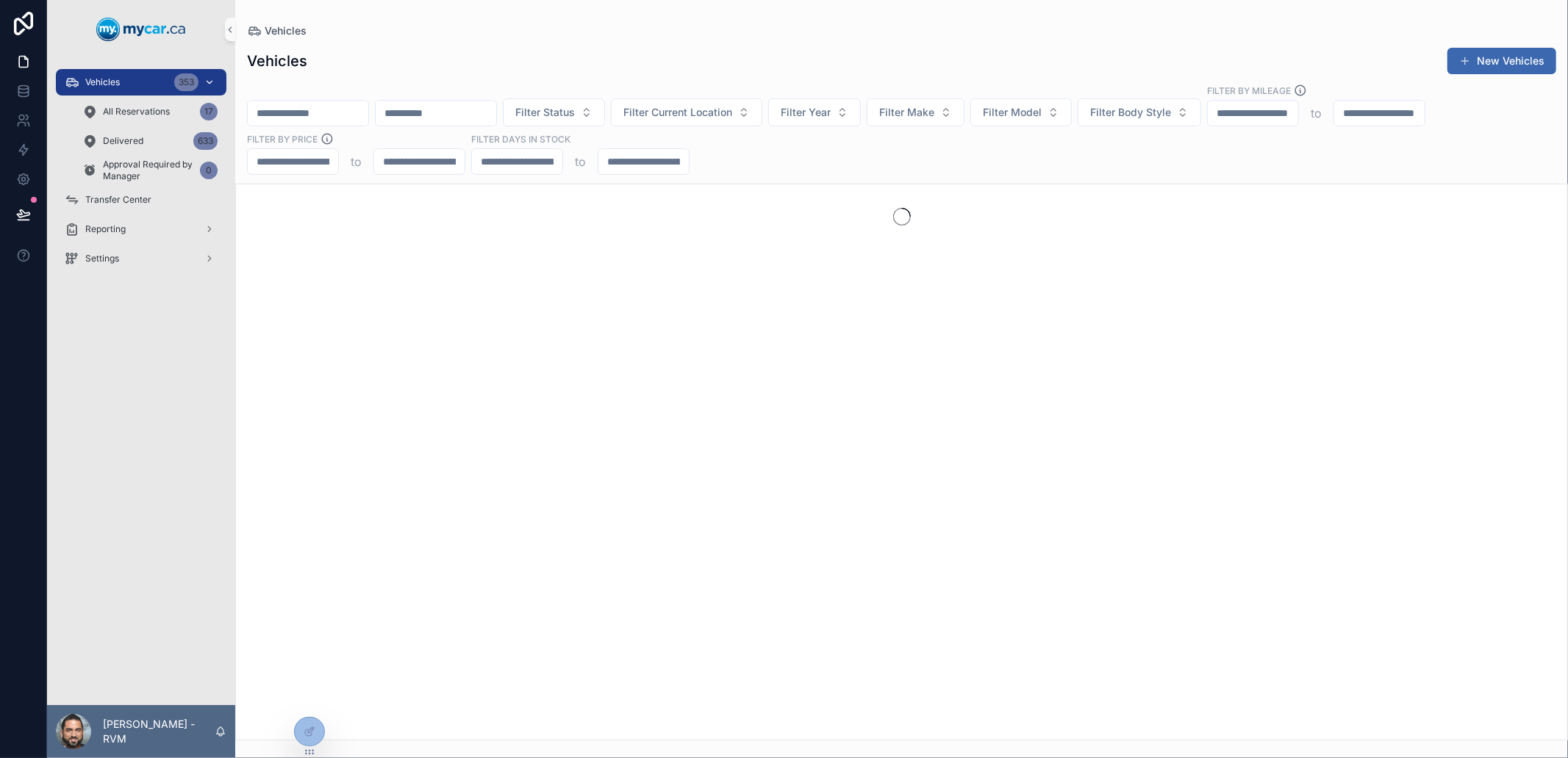
click at [205, 79] on icon "scrollable content" at bounding box center [210, 82] width 10 height 10
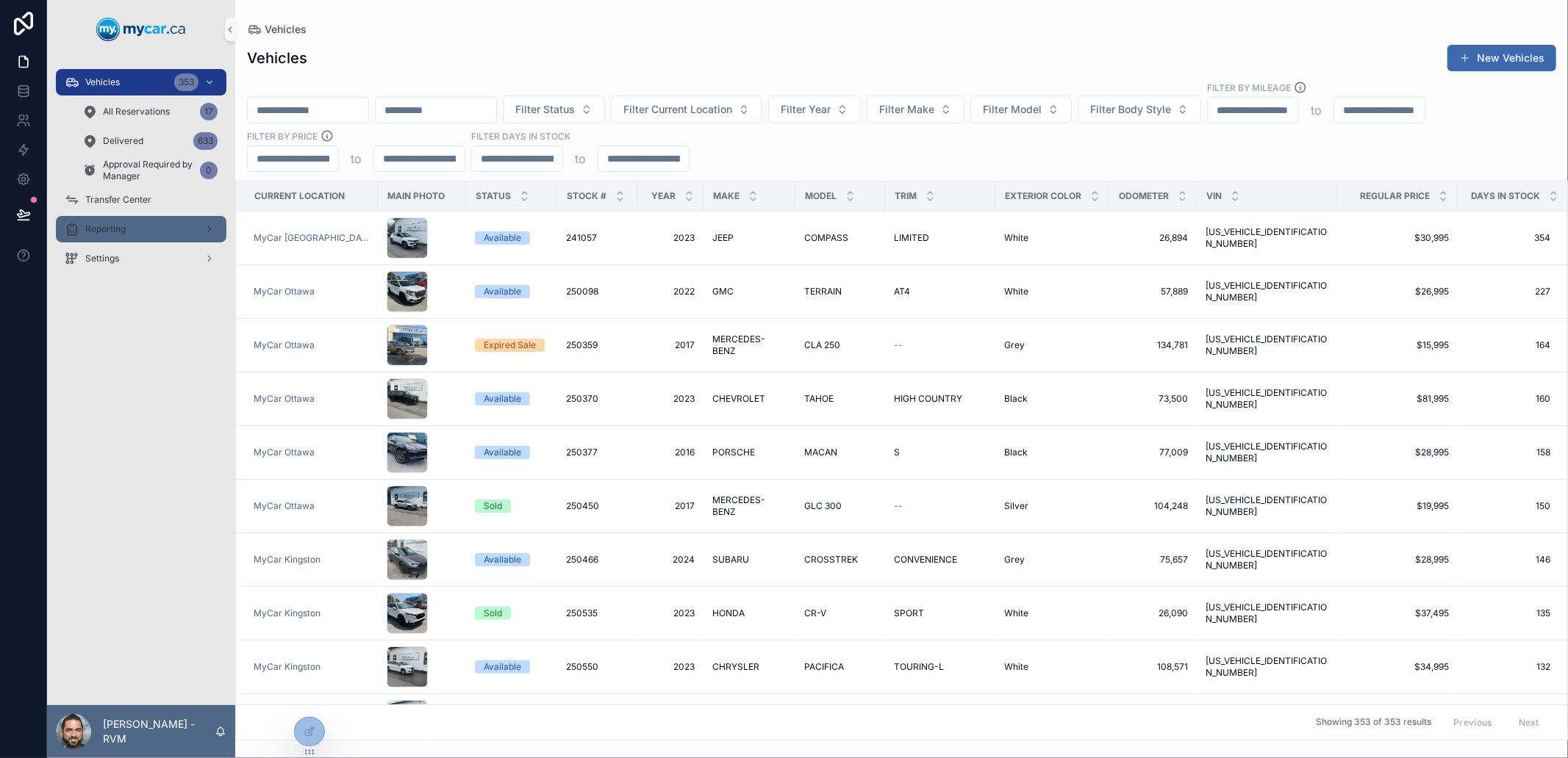
click at [121, 223] on span "Reporting" at bounding box center [105, 229] width 40 height 12
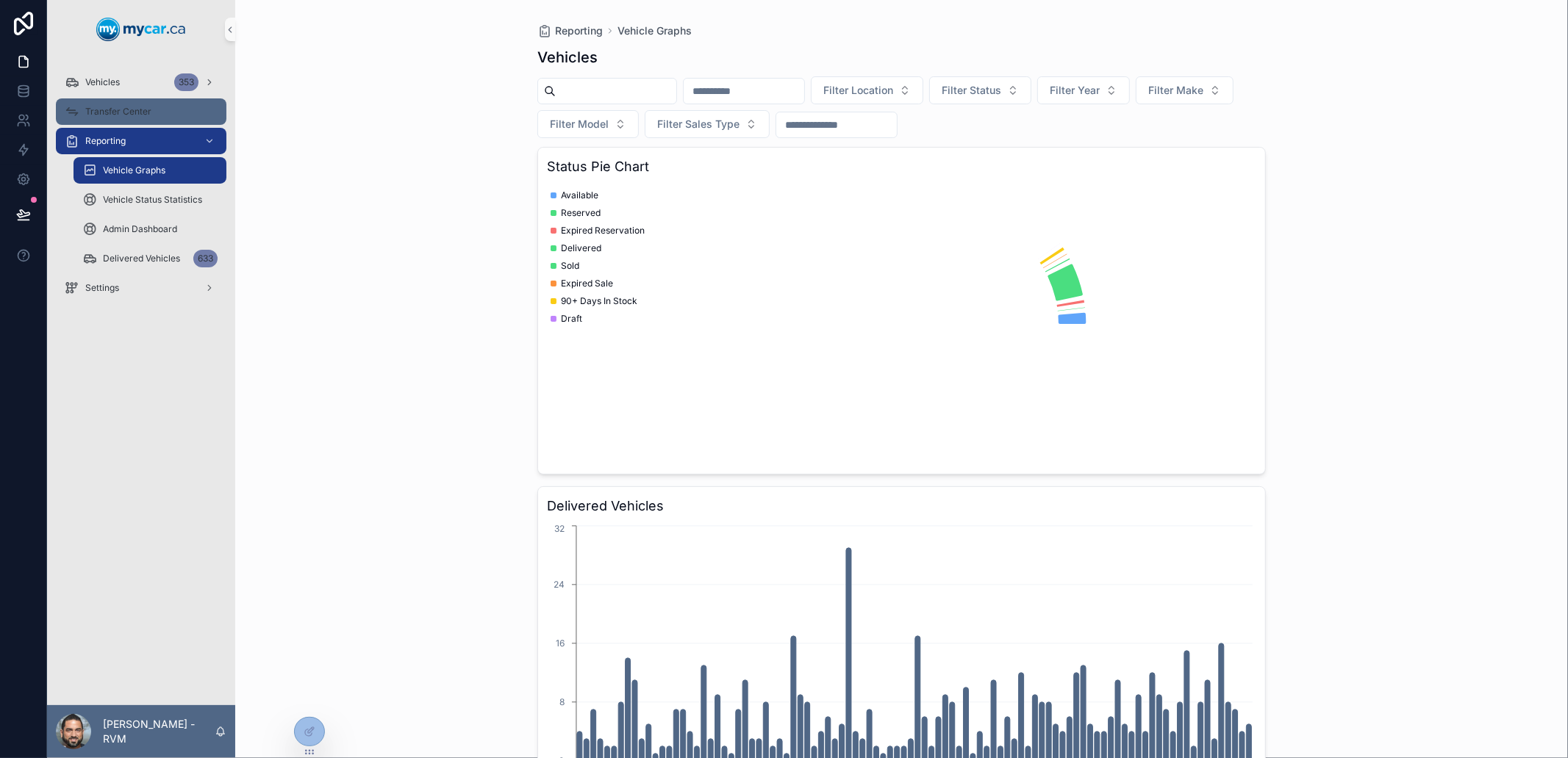
click at [142, 121] on div "Transfer Center" at bounding box center [141, 112] width 152 height 24
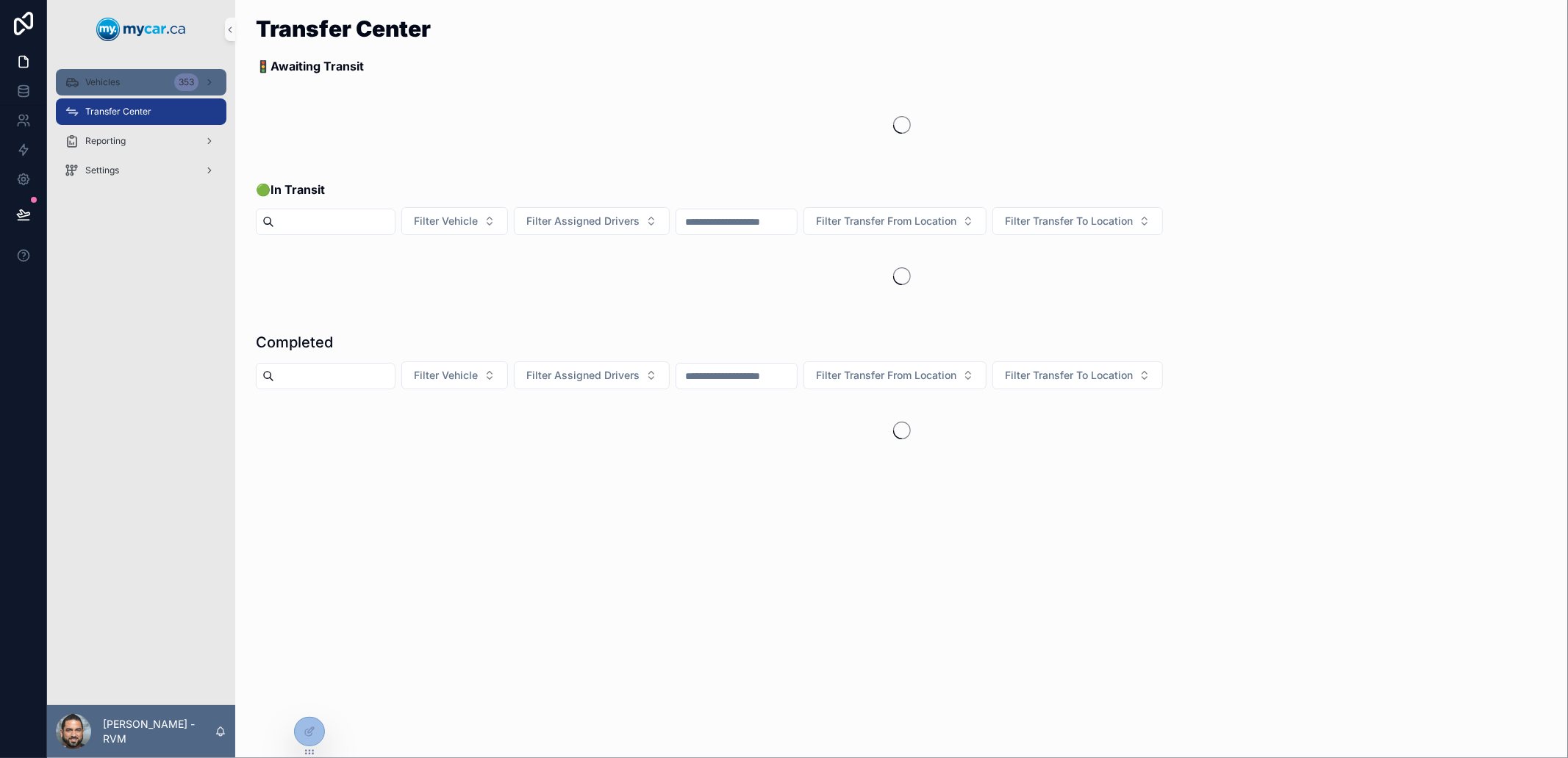
click at [129, 89] on div "Vehicles 353" at bounding box center [141, 83] width 152 height 24
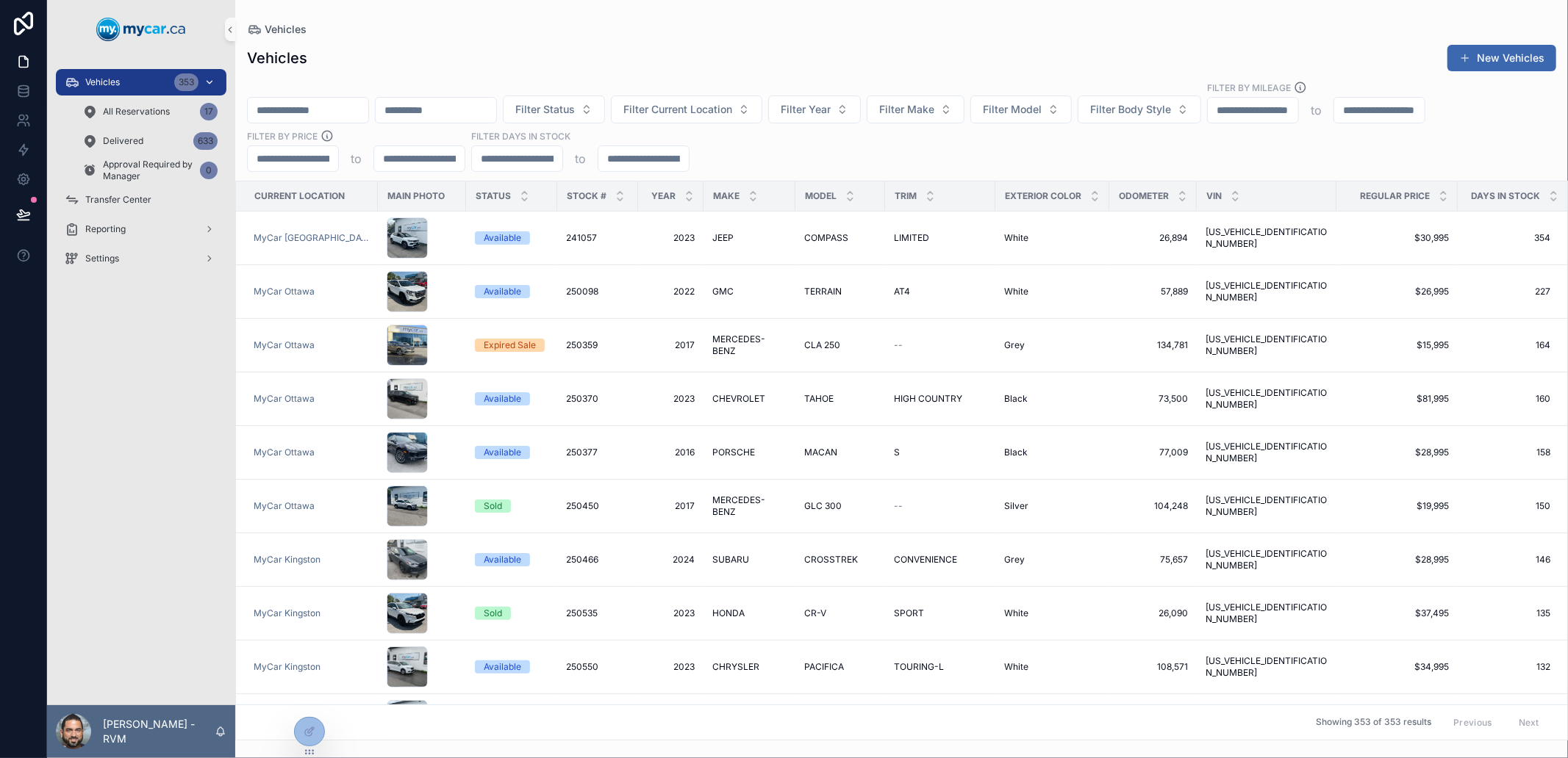
click at [208, 77] on icon "scrollable content" at bounding box center [210, 82] width 10 height 10
click at [457, 22] on div "Vehicles Vehicles New Vehicles Filter Status Filter Current Location Filter Yea…" at bounding box center [901, 370] width 1333 height 740
click at [126, 228] on div "Reporting" at bounding box center [141, 229] width 152 height 24
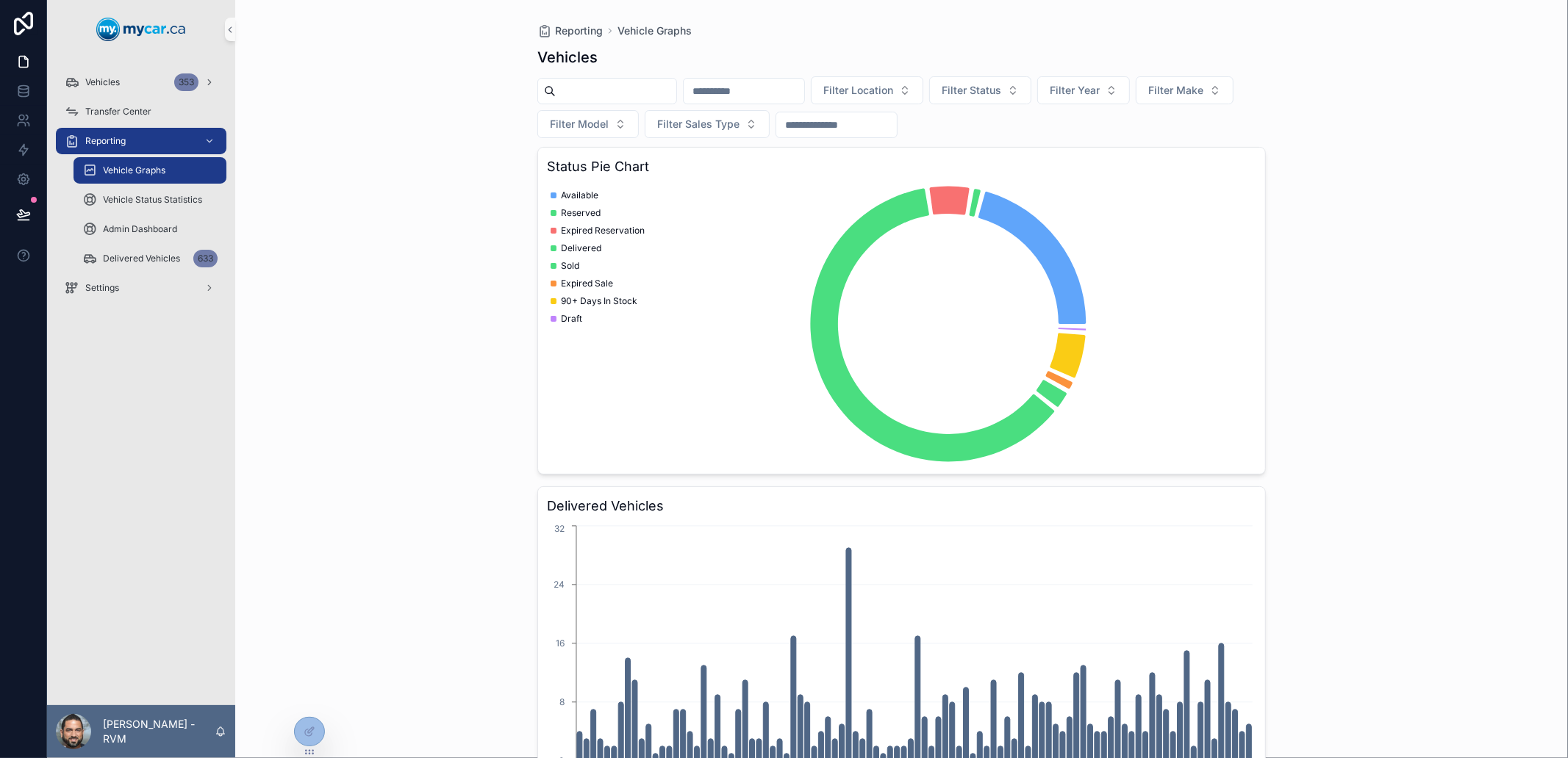
click at [156, 97] on div "Transfer Center" at bounding box center [141, 112] width 188 height 29
click at [143, 83] on div "Vehicles 353" at bounding box center [141, 83] width 152 height 24
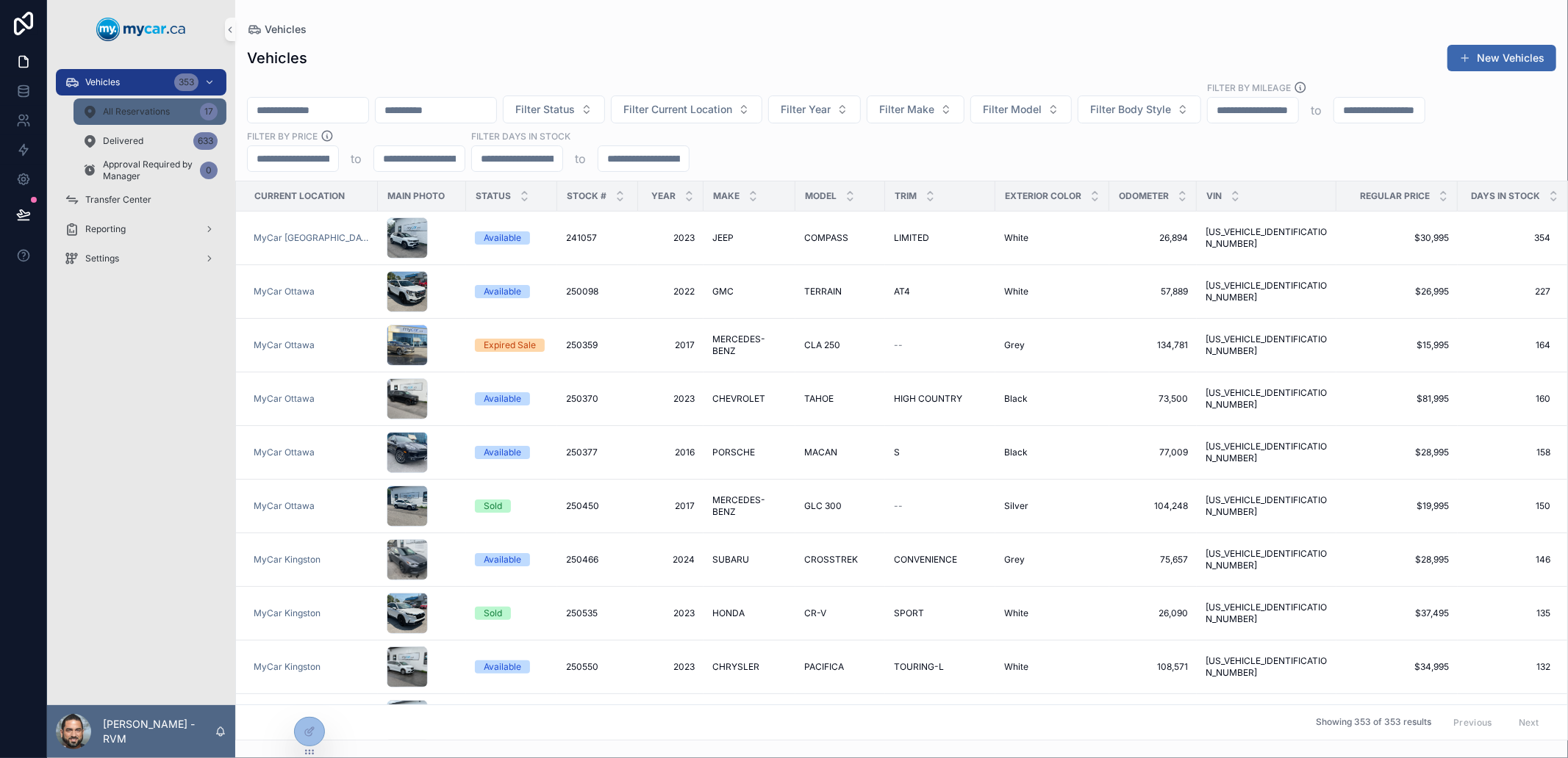
click at [138, 107] on span "All Reservations" at bounding box center [137, 112] width 67 height 12
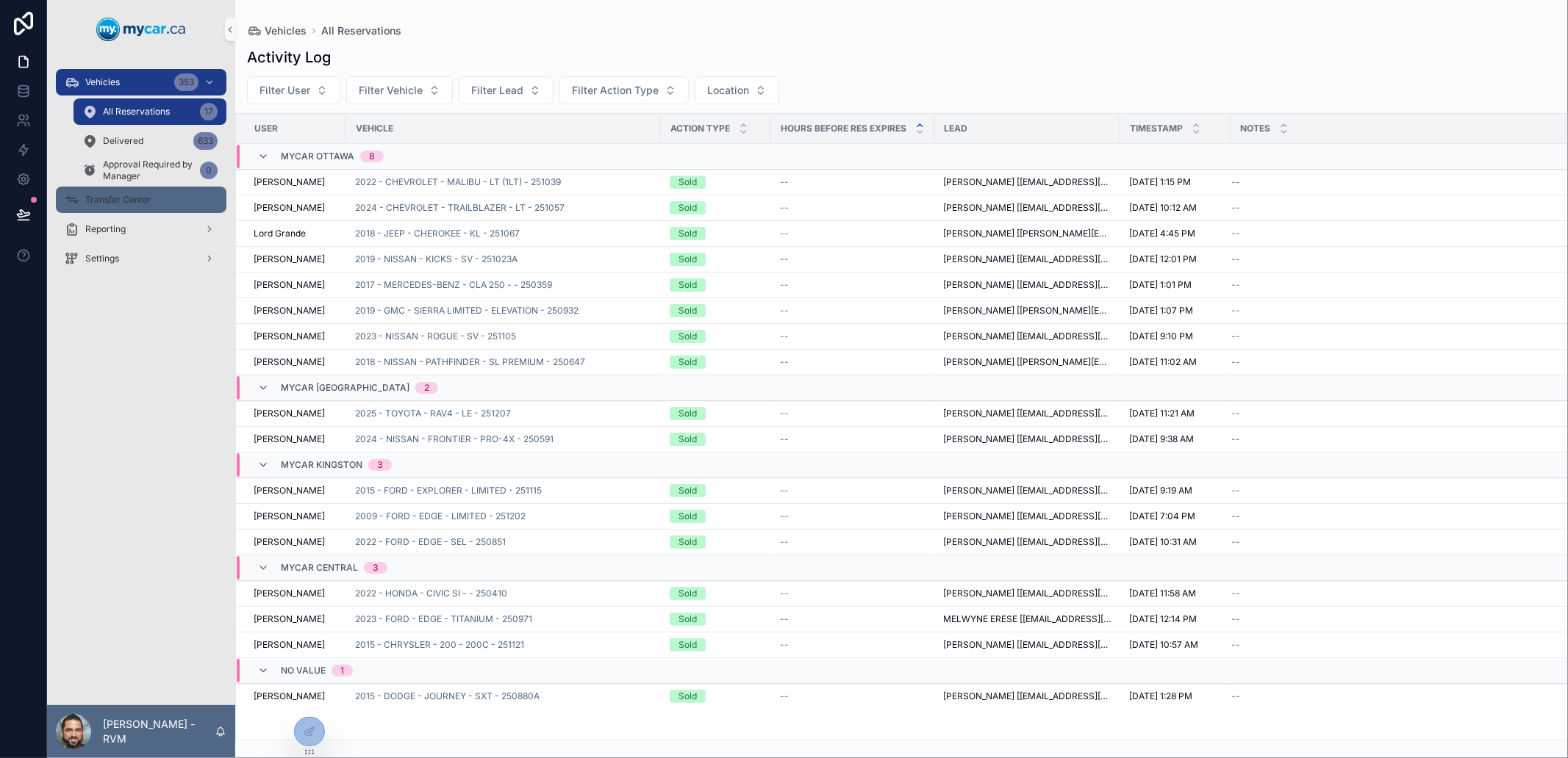
click at [150, 205] on div "Transfer Center" at bounding box center [141, 200] width 152 height 24
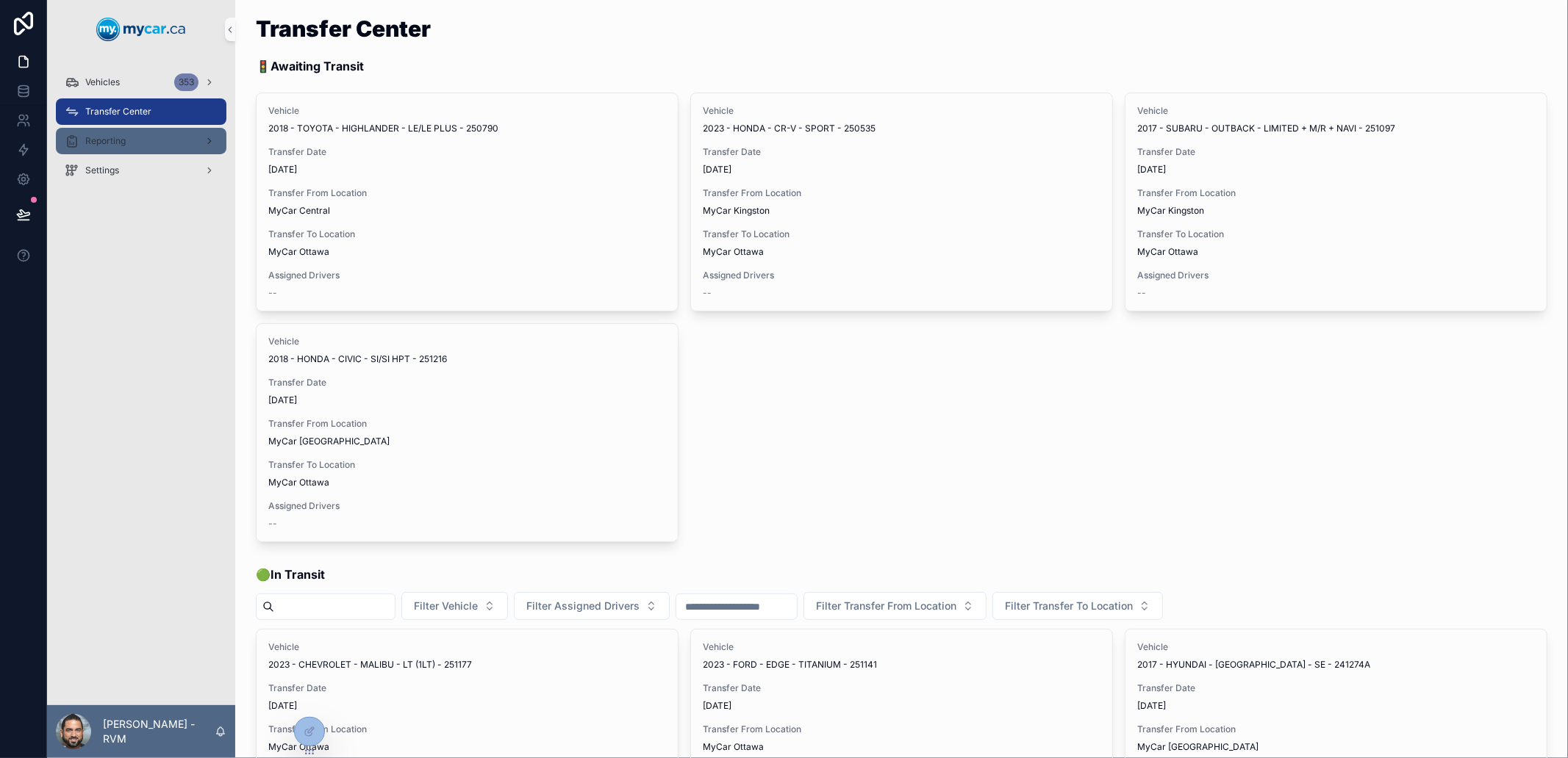
click at [112, 151] on div "Reporting" at bounding box center [141, 142] width 152 height 24
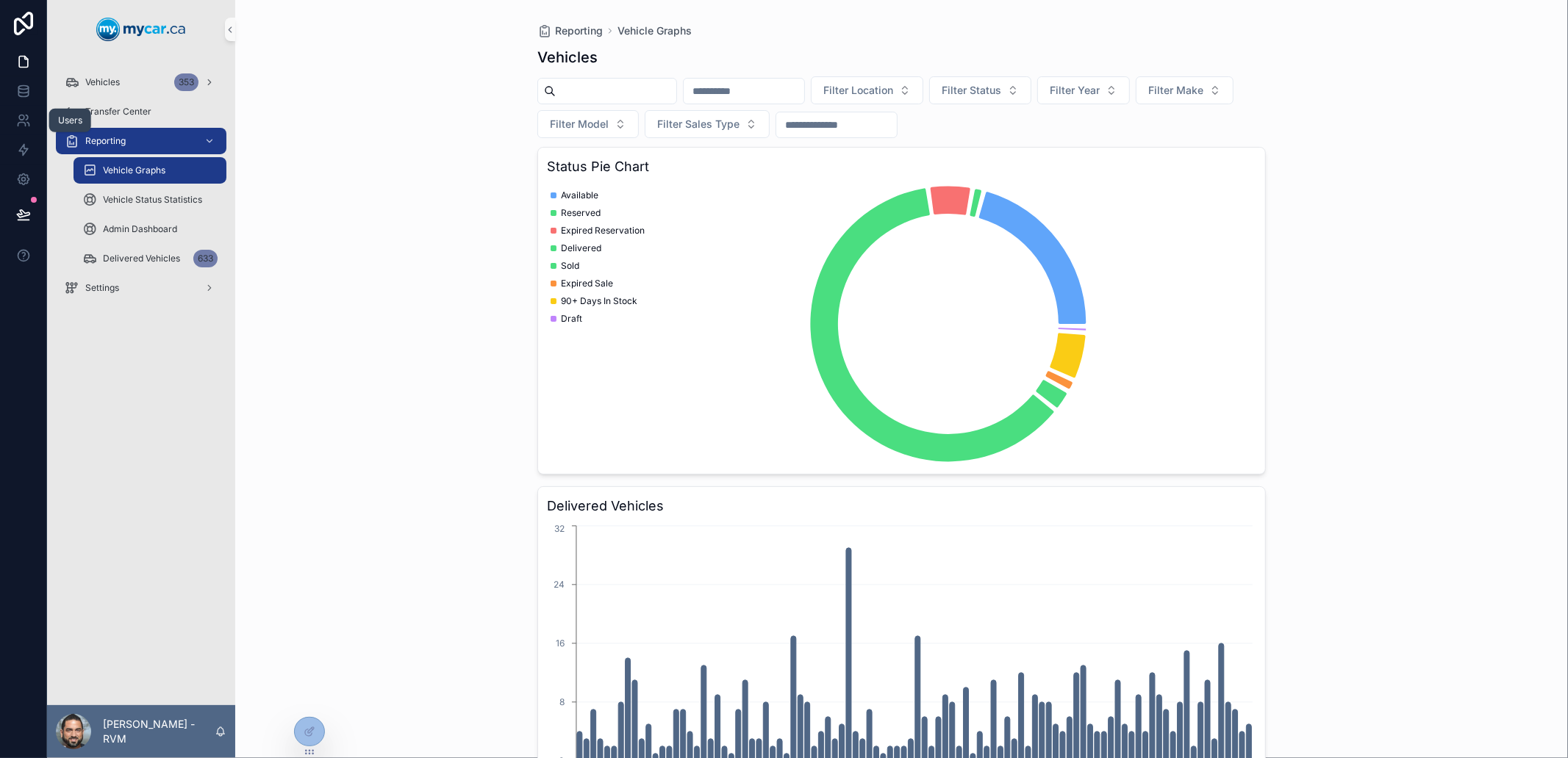
drag, startPoint x: 25, startPoint y: 128, endPoint x: 60, endPoint y: 120, distance: 35.9
click at [25, 128] on link at bounding box center [23, 121] width 46 height 29
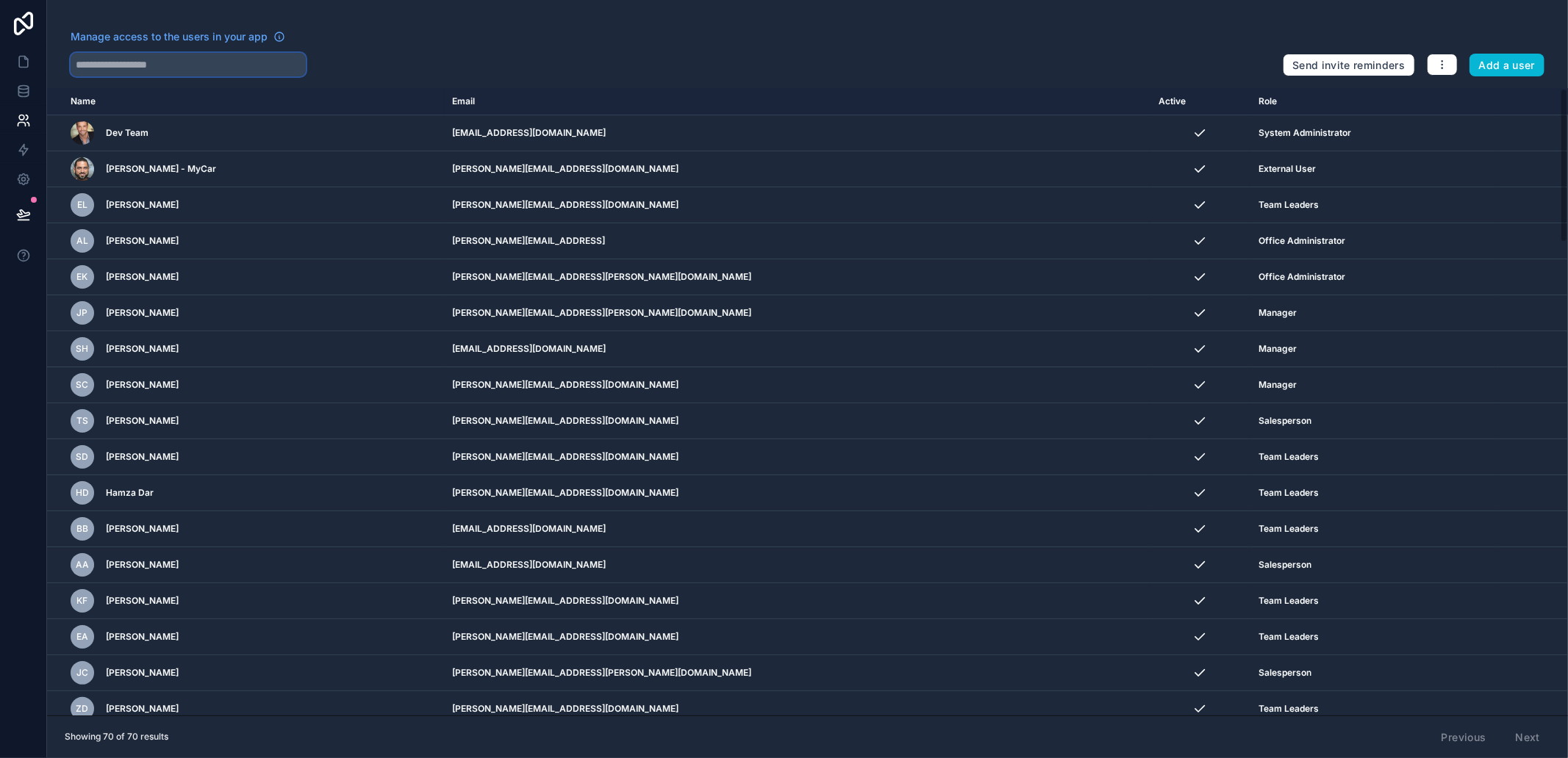
click at [141, 63] on input "text" at bounding box center [188, 65] width 235 height 24
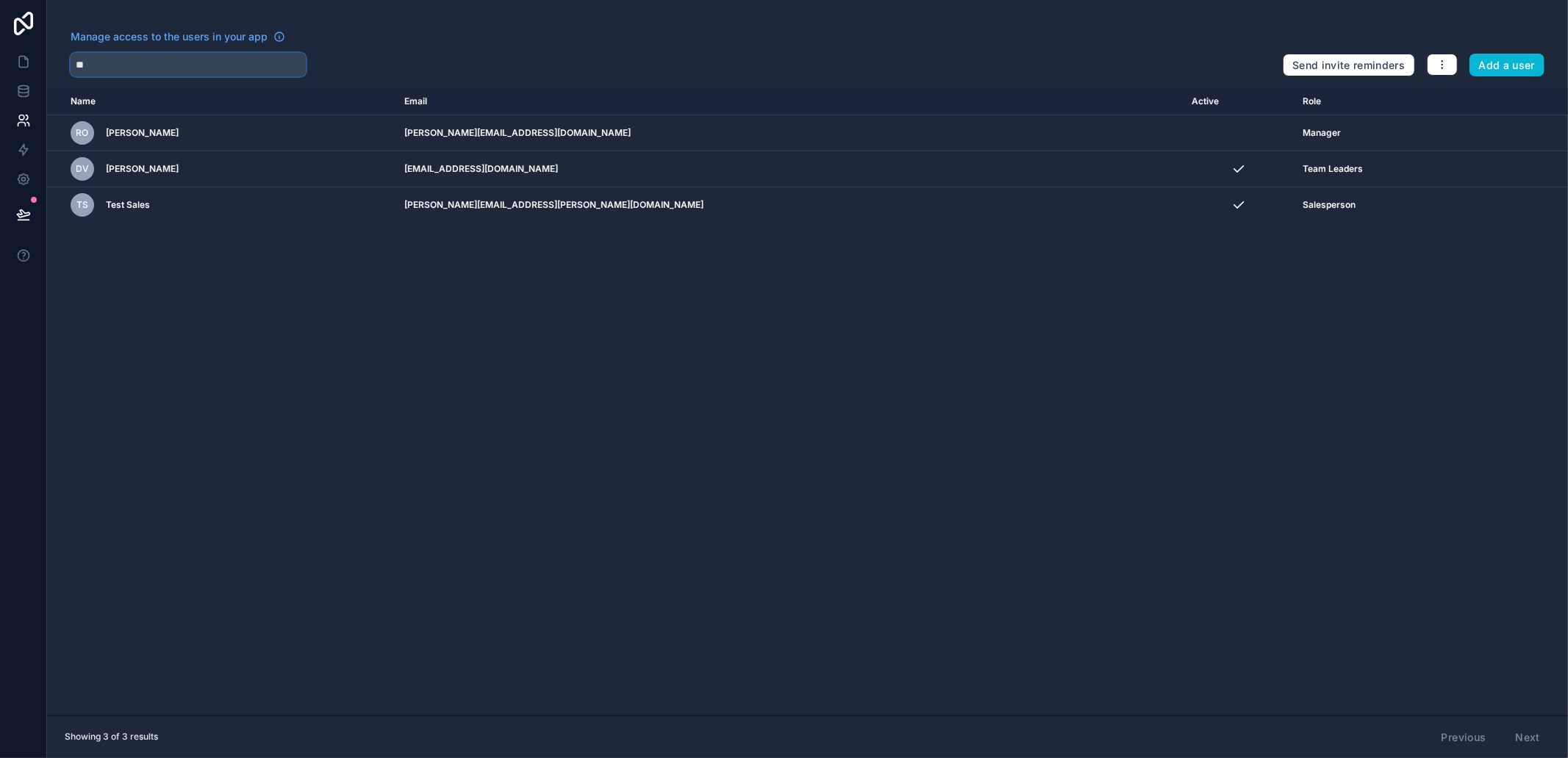
click at [151, 74] on input "**" at bounding box center [188, 65] width 235 height 24
paste input "**********"
type input "**********"
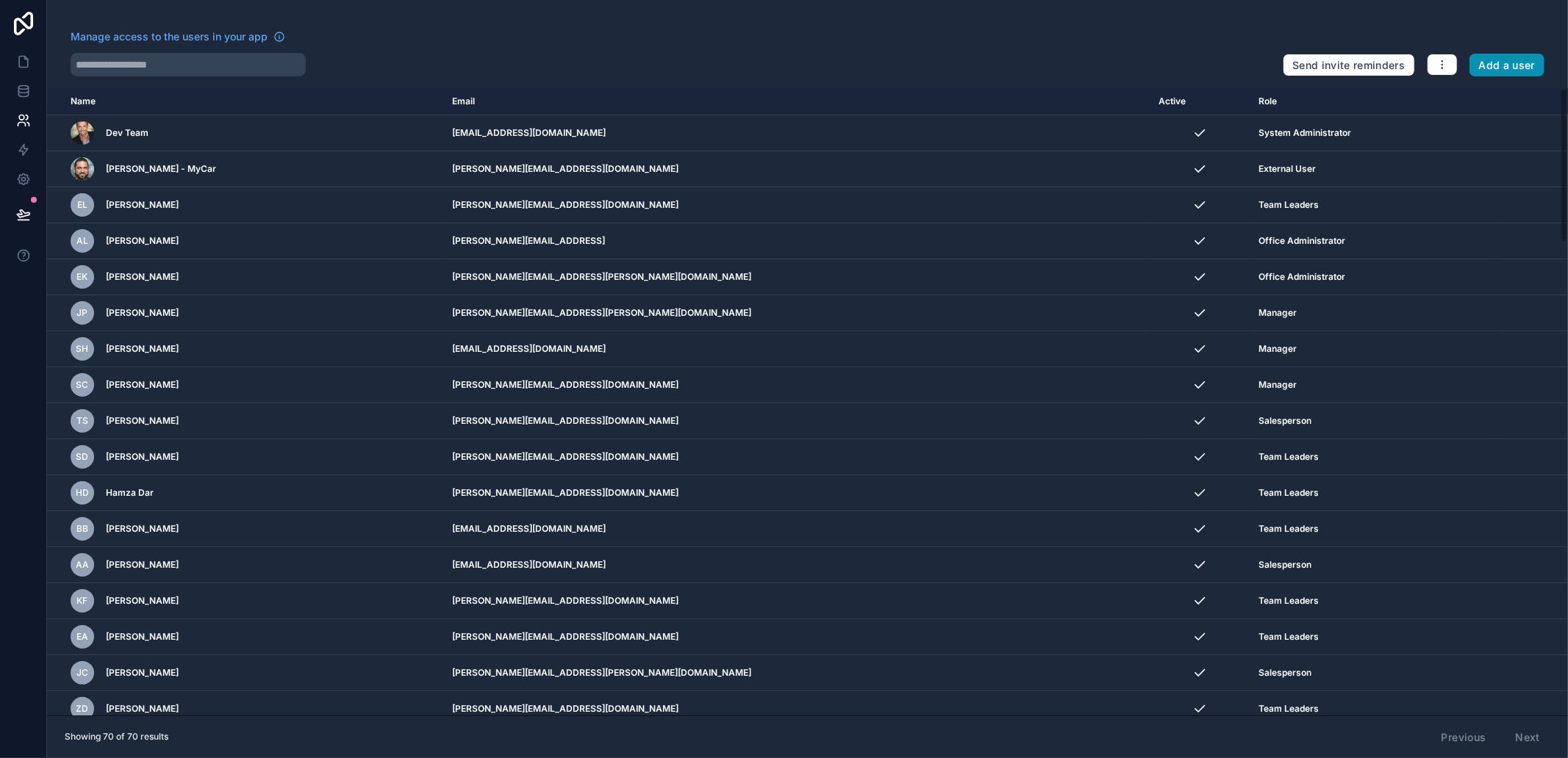
click at [1504, 56] on button "Add a user" at bounding box center [1507, 66] width 76 height 24
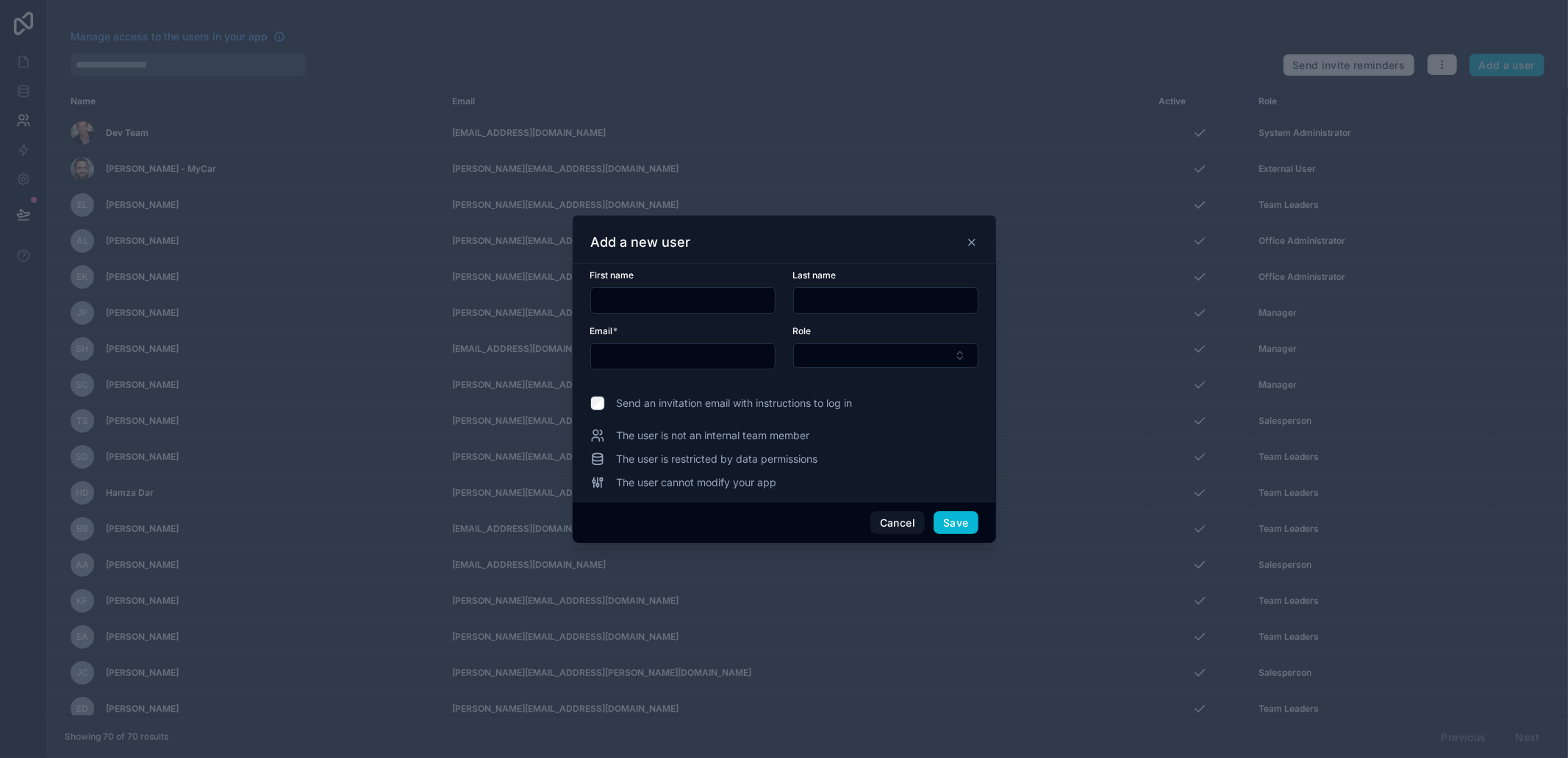
click at [630, 312] on div at bounding box center [683, 300] width 185 height 27
click at [682, 356] on input "text" at bounding box center [683, 356] width 184 height 21
paste input "**********"
type input "**********"
click at [613, 344] on div "**********" at bounding box center [683, 356] width 185 height 27
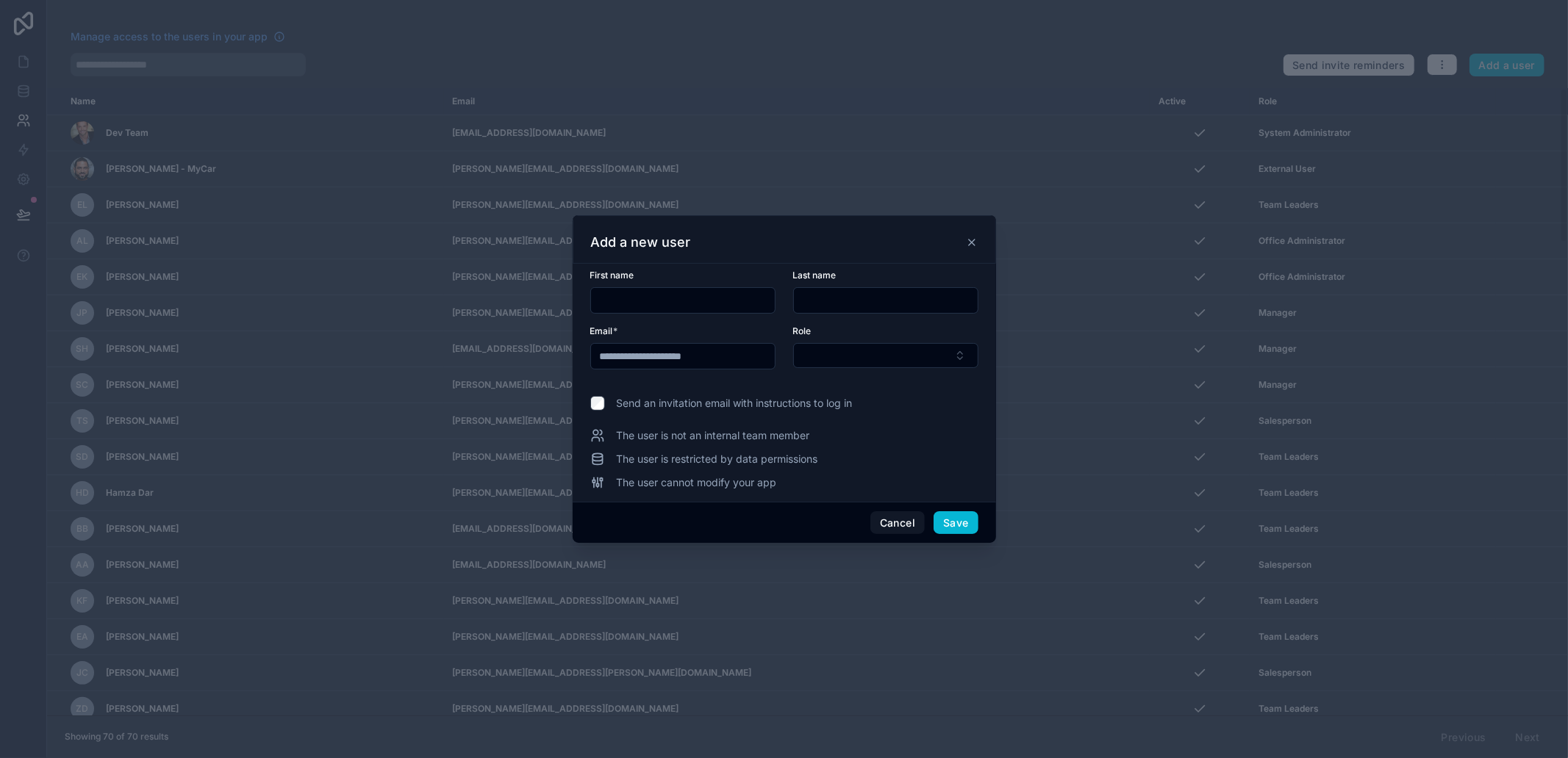
click at [613, 344] on div "**********" at bounding box center [683, 356] width 185 height 27
click at [614, 349] on input "**********" at bounding box center [683, 356] width 184 height 21
click at [636, 306] on input "text" at bounding box center [683, 300] width 184 height 21
paste input "*****"
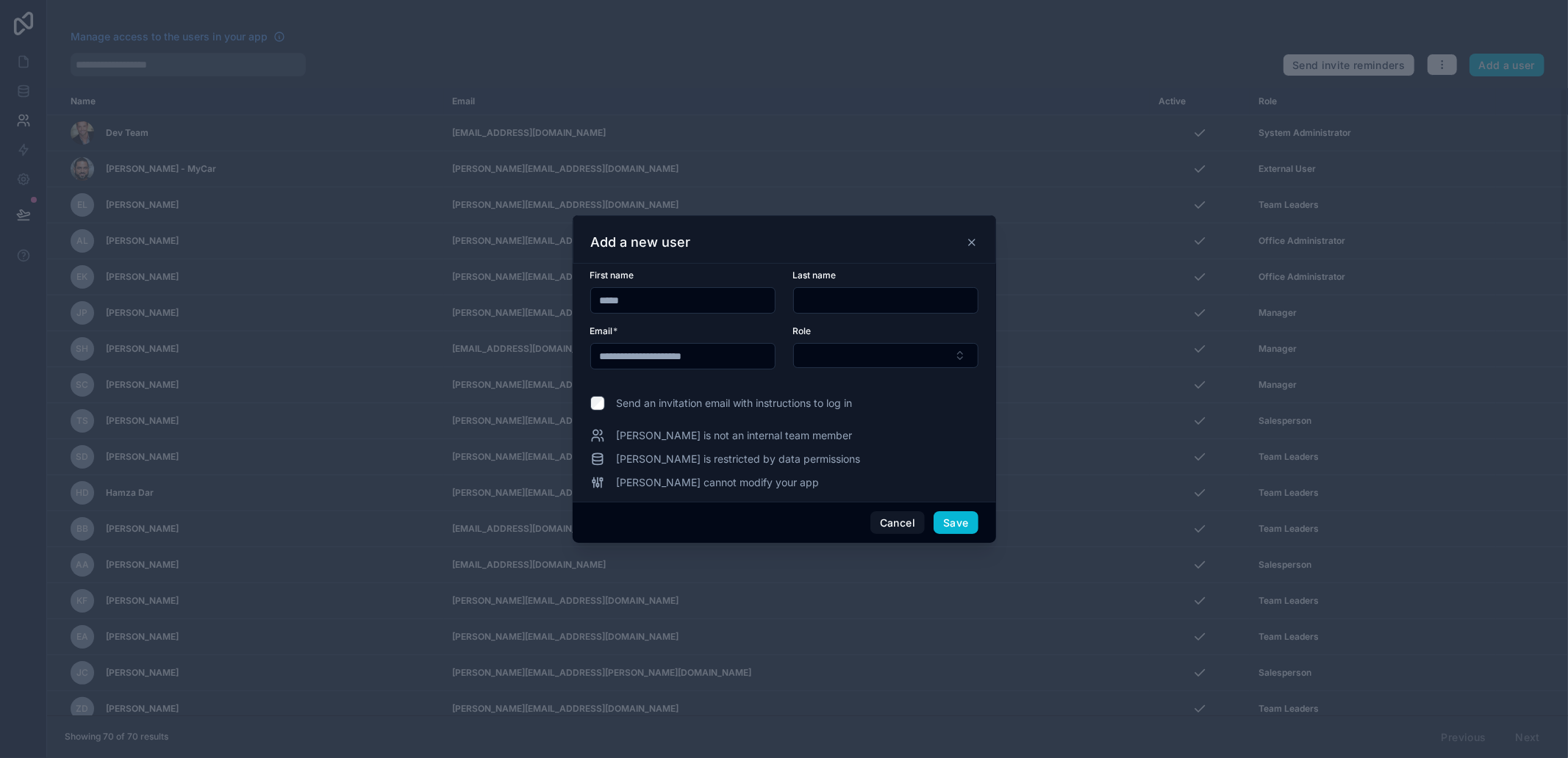
click at [601, 295] on input "*****" at bounding box center [683, 300] width 184 height 21
type input "*****"
click at [655, 360] on input "**********" at bounding box center [683, 356] width 184 height 21
click at [878, 290] on input "text" at bounding box center [885, 300] width 184 height 21
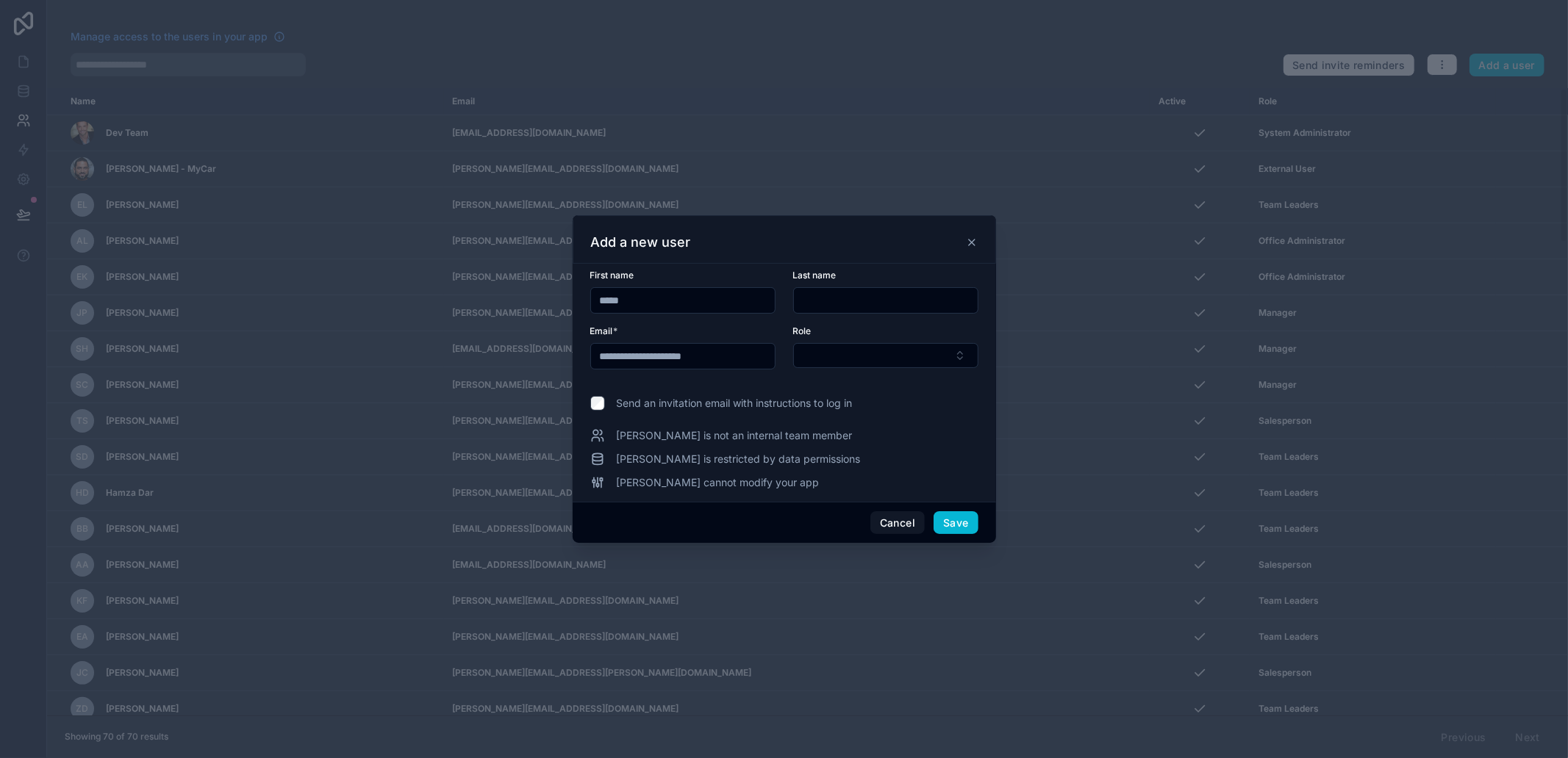
paste input "******"
click at [814, 304] on input "******" at bounding box center [885, 300] width 184 height 21
type input "******"
click at [857, 365] on button "Select Button" at bounding box center [885, 355] width 185 height 25
type input "**"
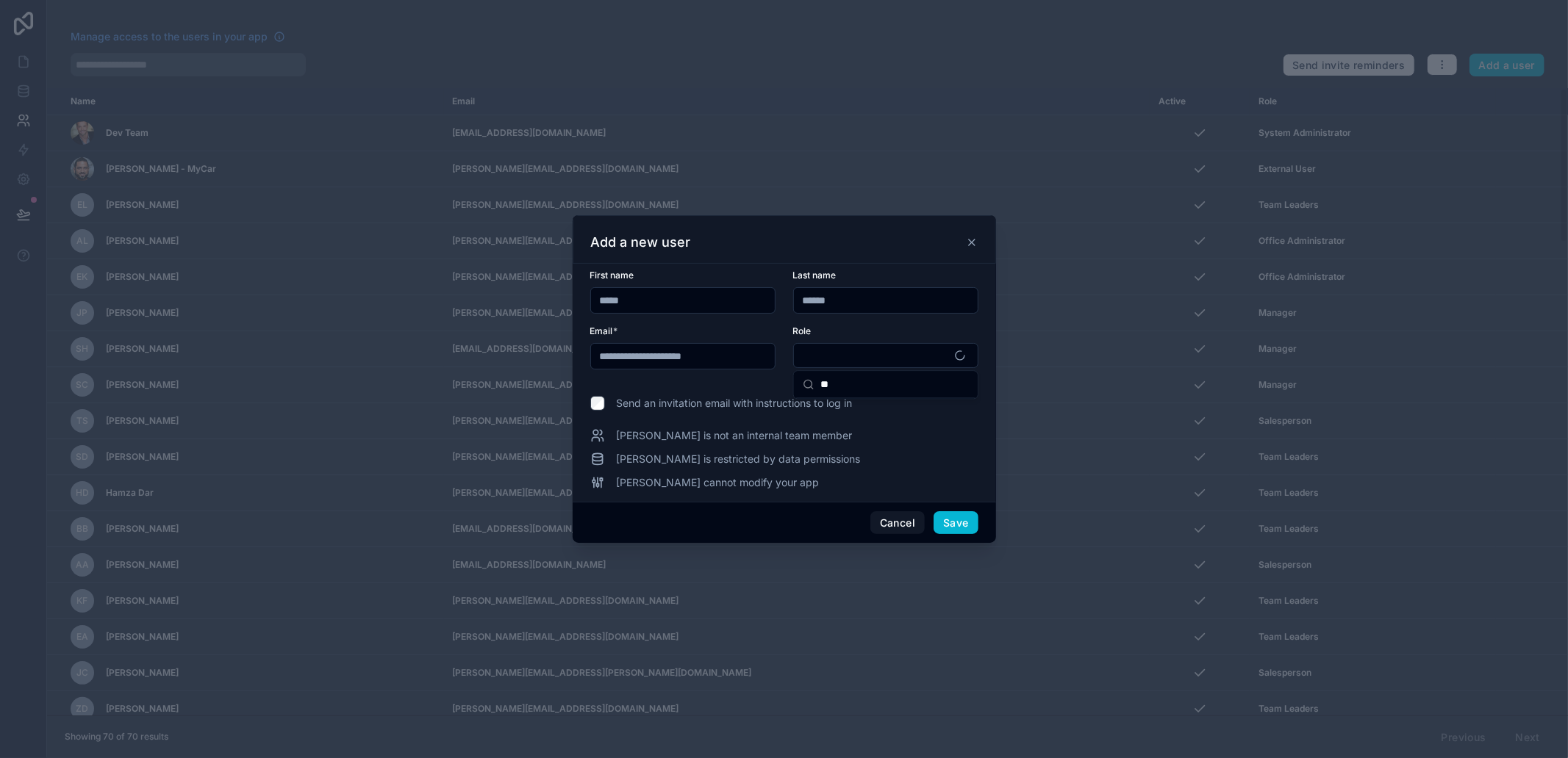
click at [885, 407] on label "Send an invitation email with instructions to log in" at bounding box center [784, 403] width 389 height 15
click at [862, 363] on button "Select Button" at bounding box center [885, 355] width 185 height 25
type input "*****"
click at [873, 409] on div "Salesperson" at bounding box center [885, 413] width 178 height 24
click at [958, 522] on button "Save" at bounding box center [955, 524] width 44 height 24
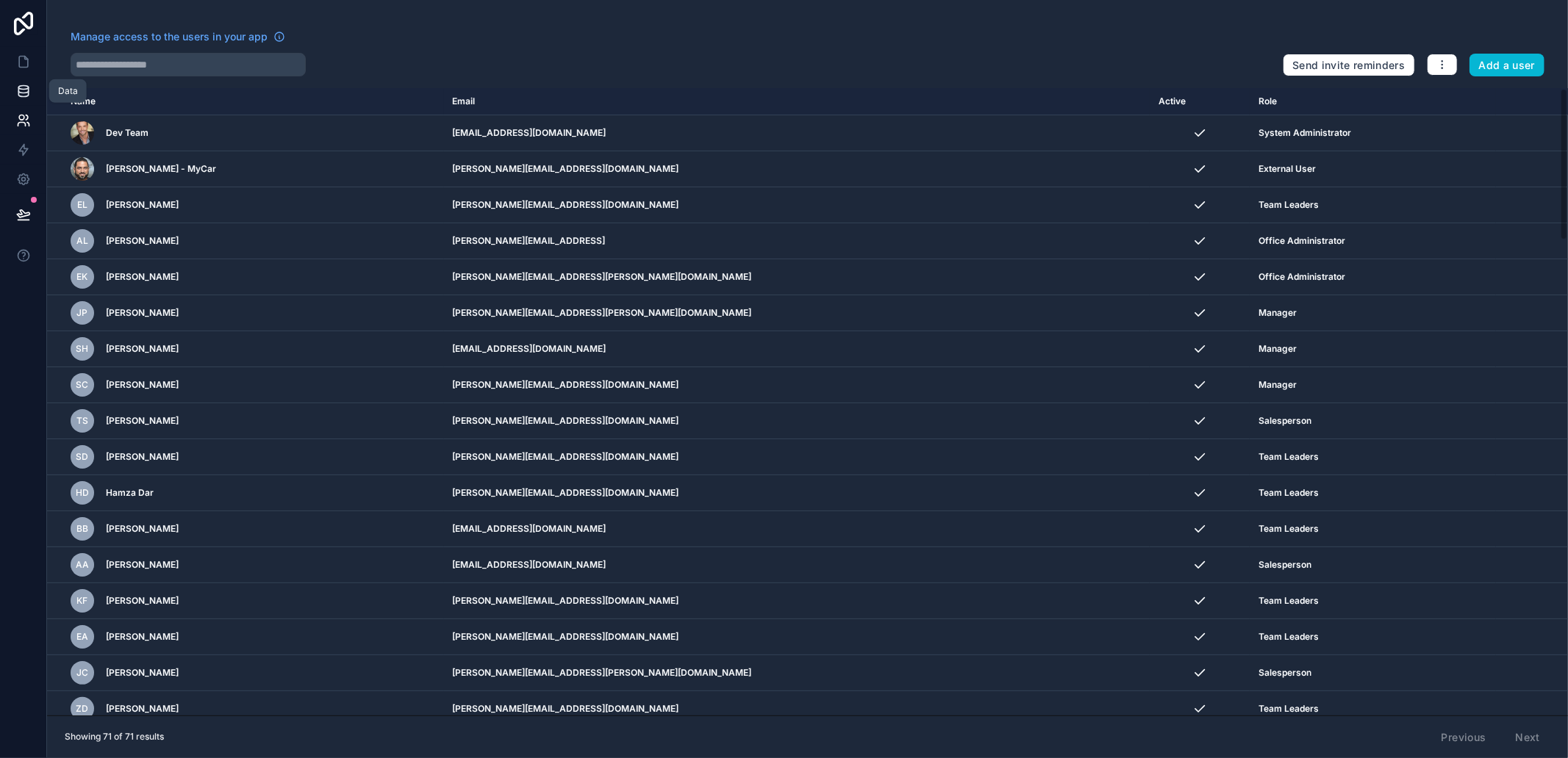
click at [16, 80] on link at bounding box center [23, 91] width 46 height 29
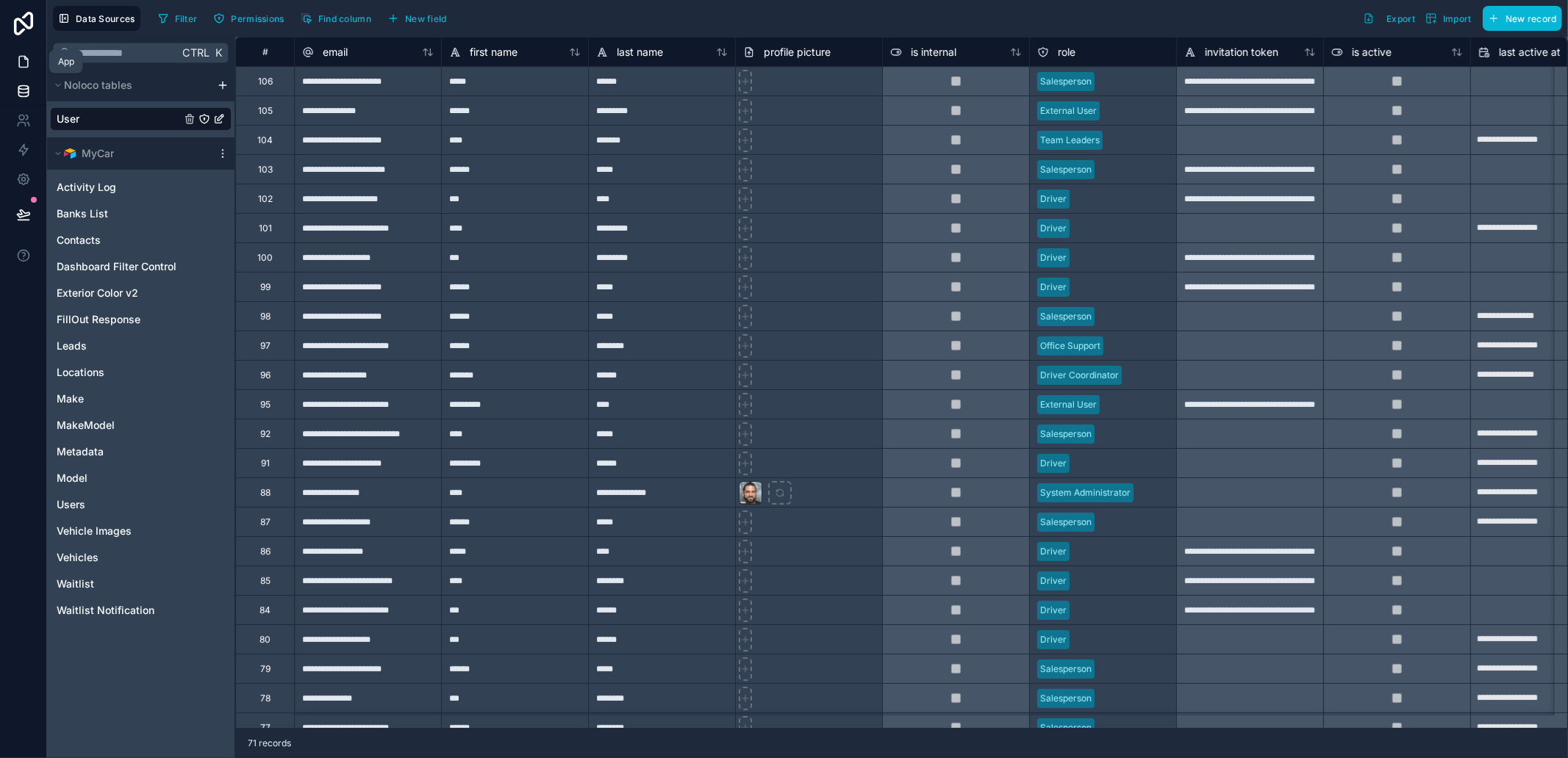
click at [20, 60] on icon at bounding box center [23, 61] width 15 height 15
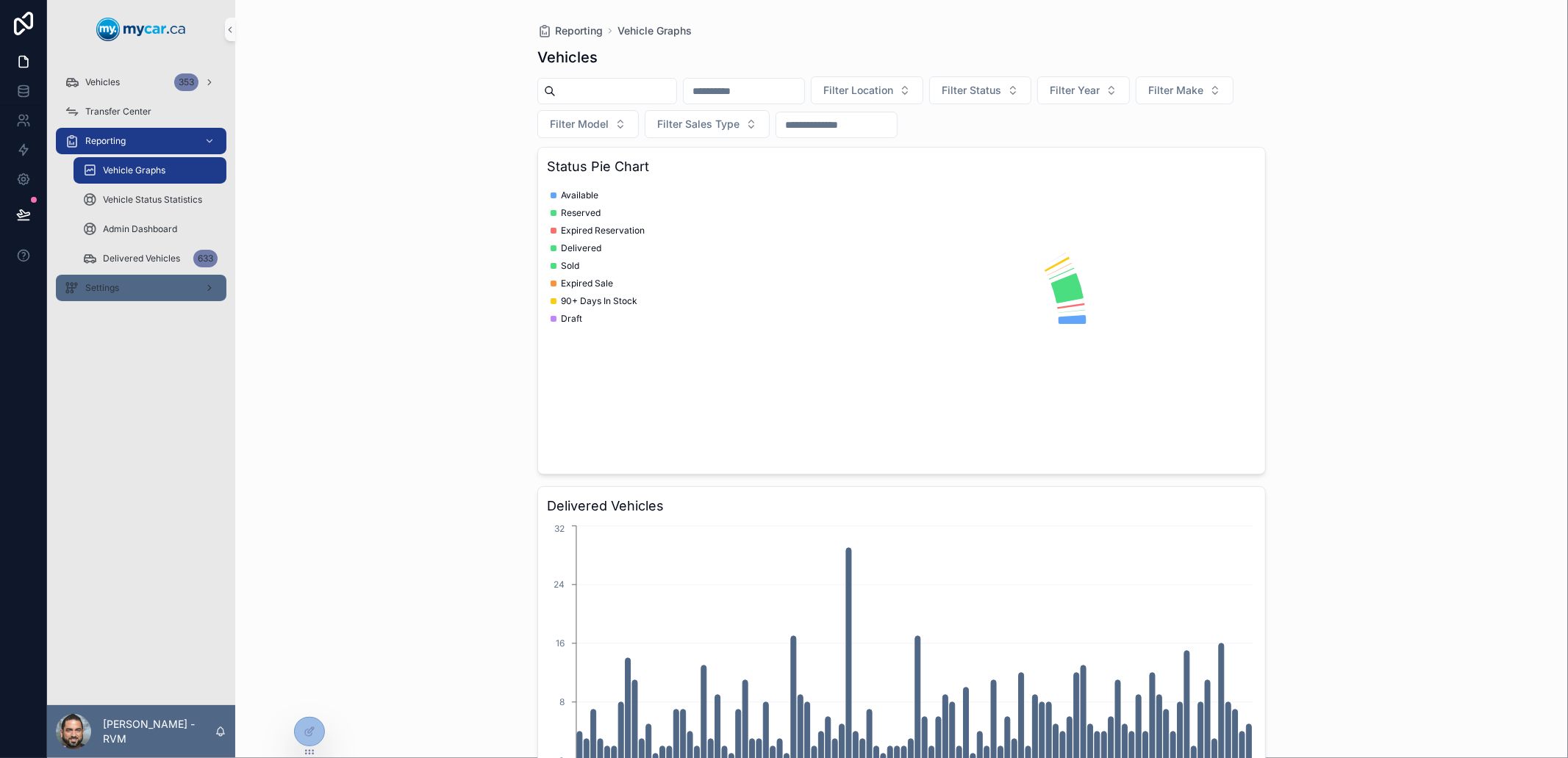
click at [144, 281] on div "Settings" at bounding box center [141, 288] width 152 height 24
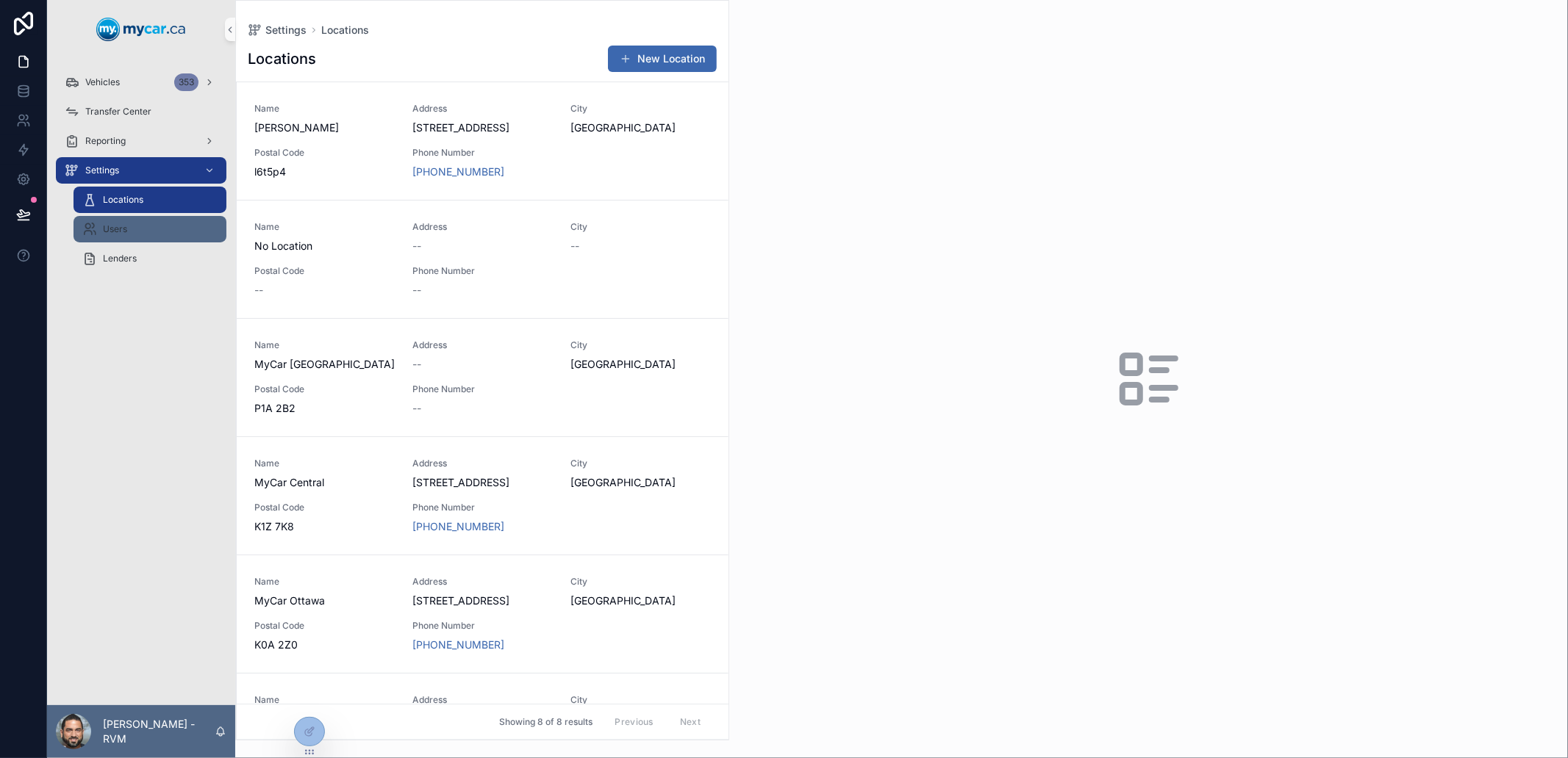
click at [136, 225] on div "Users" at bounding box center [151, 229] width 136 height 24
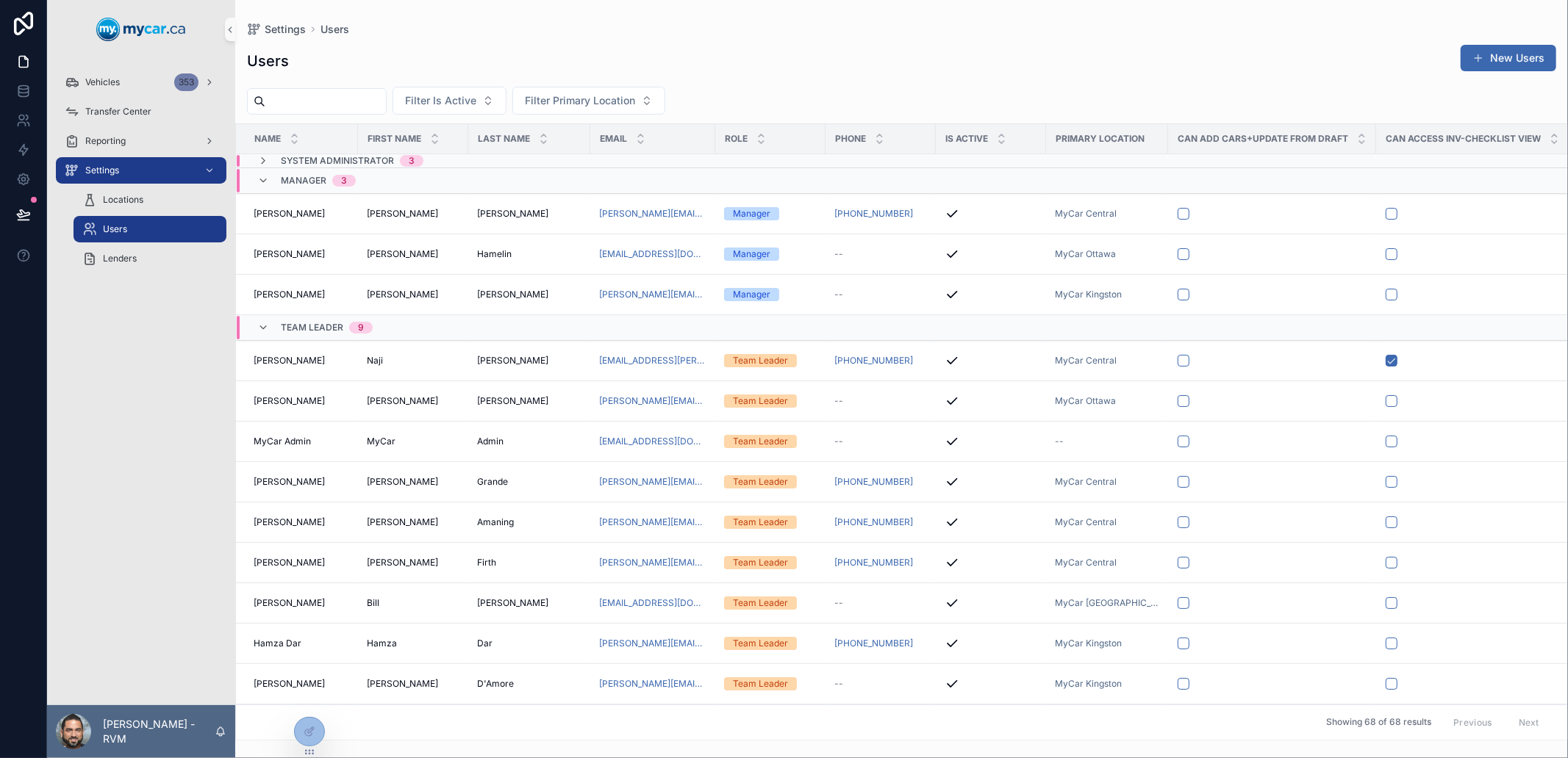
click at [371, 95] on input "scrollable content" at bounding box center [326, 101] width 121 height 21
paste input "******"
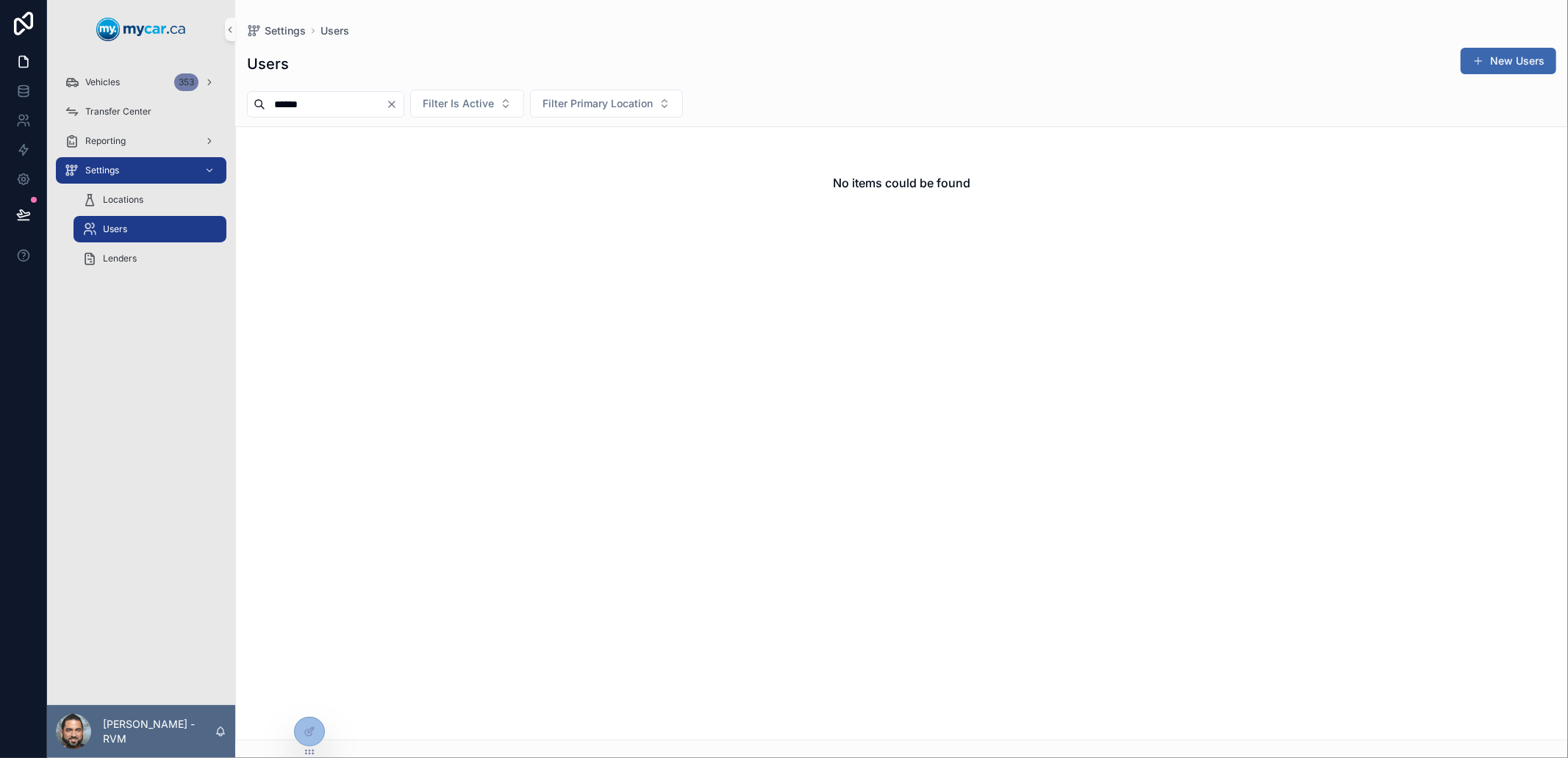
click at [369, 106] on input "******" at bounding box center [326, 104] width 121 height 21
drag, startPoint x: 369, startPoint y: 106, endPoint x: 237, endPoint y: 88, distance: 133.2
click at [237, 89] on div "****** Filter Is Active Filter Primary Location" at bounding box center [901, 103] width 1333 height 28
type input "*"
click at [923, 71] on div "Users New Users" at bounding box center [901, 64] width 1309 height 33
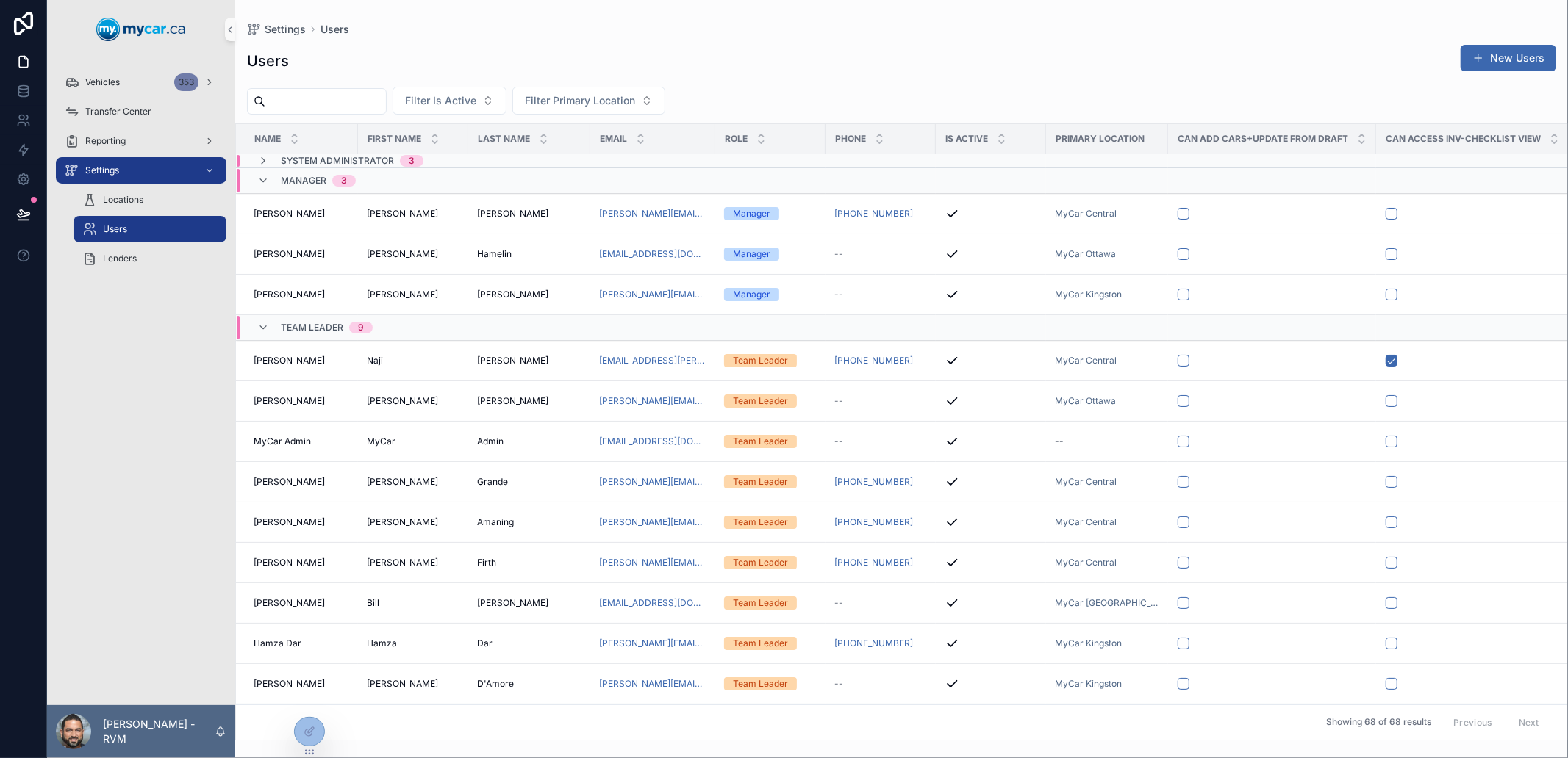
click at [386, 109] on input "scrollable content" at bounding box center [326, 101] width 121 height 21
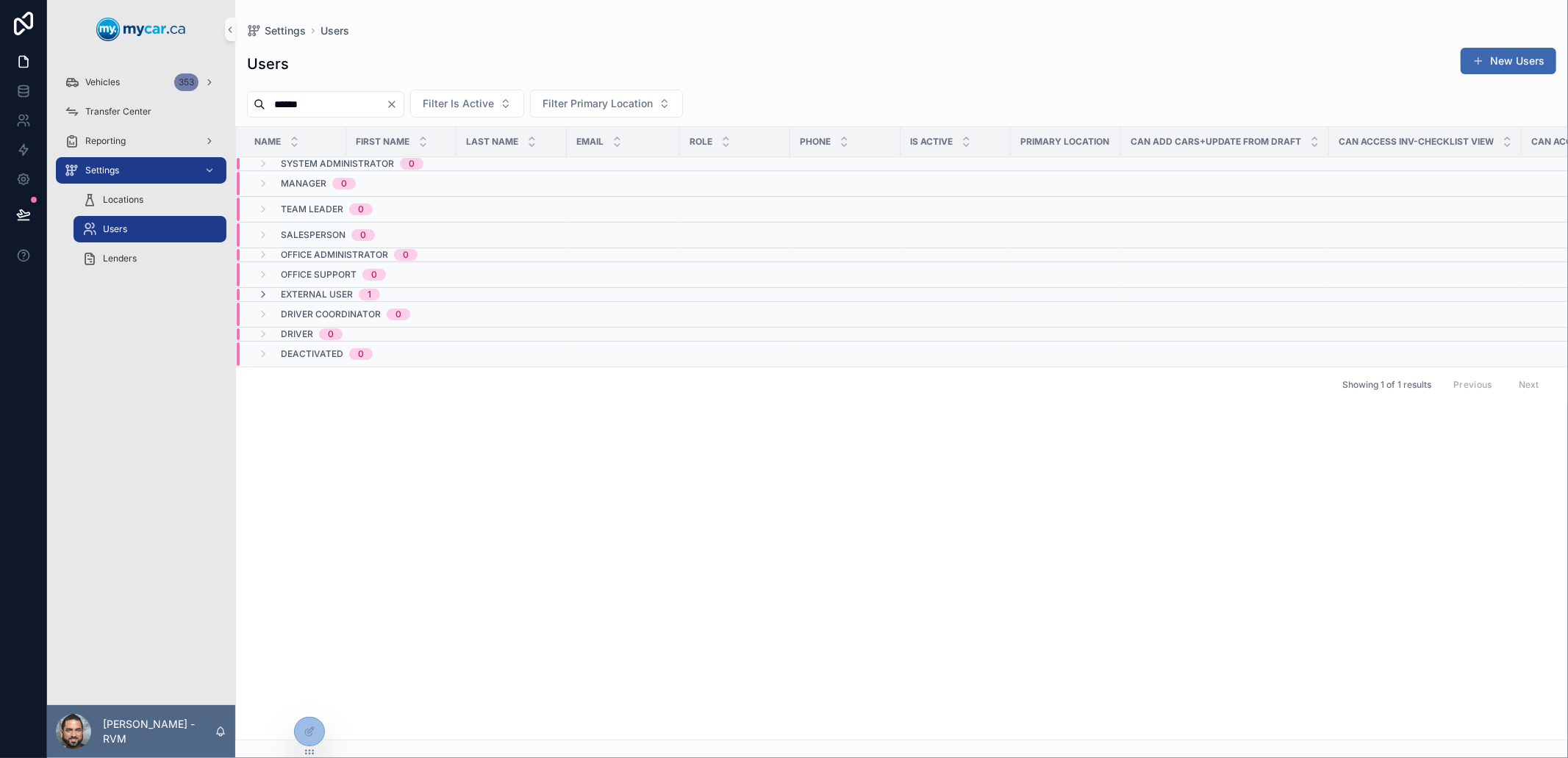
click at [447, 294] on div "External User 1" at bounding box center [401, 295] width 330 height 12
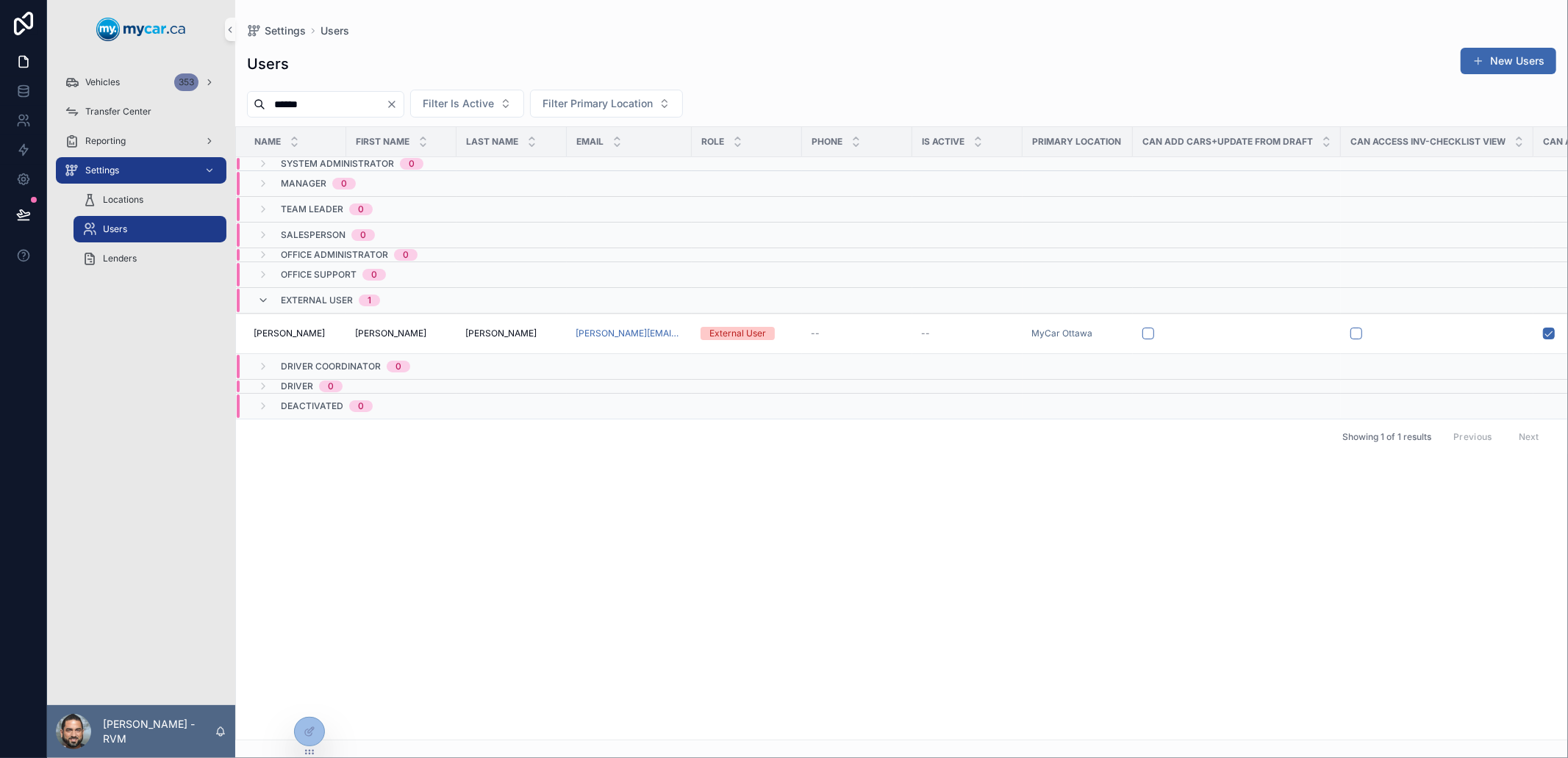
click at [625, 450] on div "Showing 1 of 1 results Previous Next" at bounding box center [902, 437] width 1332 height 35
click at [303, 106] on input "******" at bounding box center [326, 104] width 121 height 21
paste input "**********"
type input "**********"
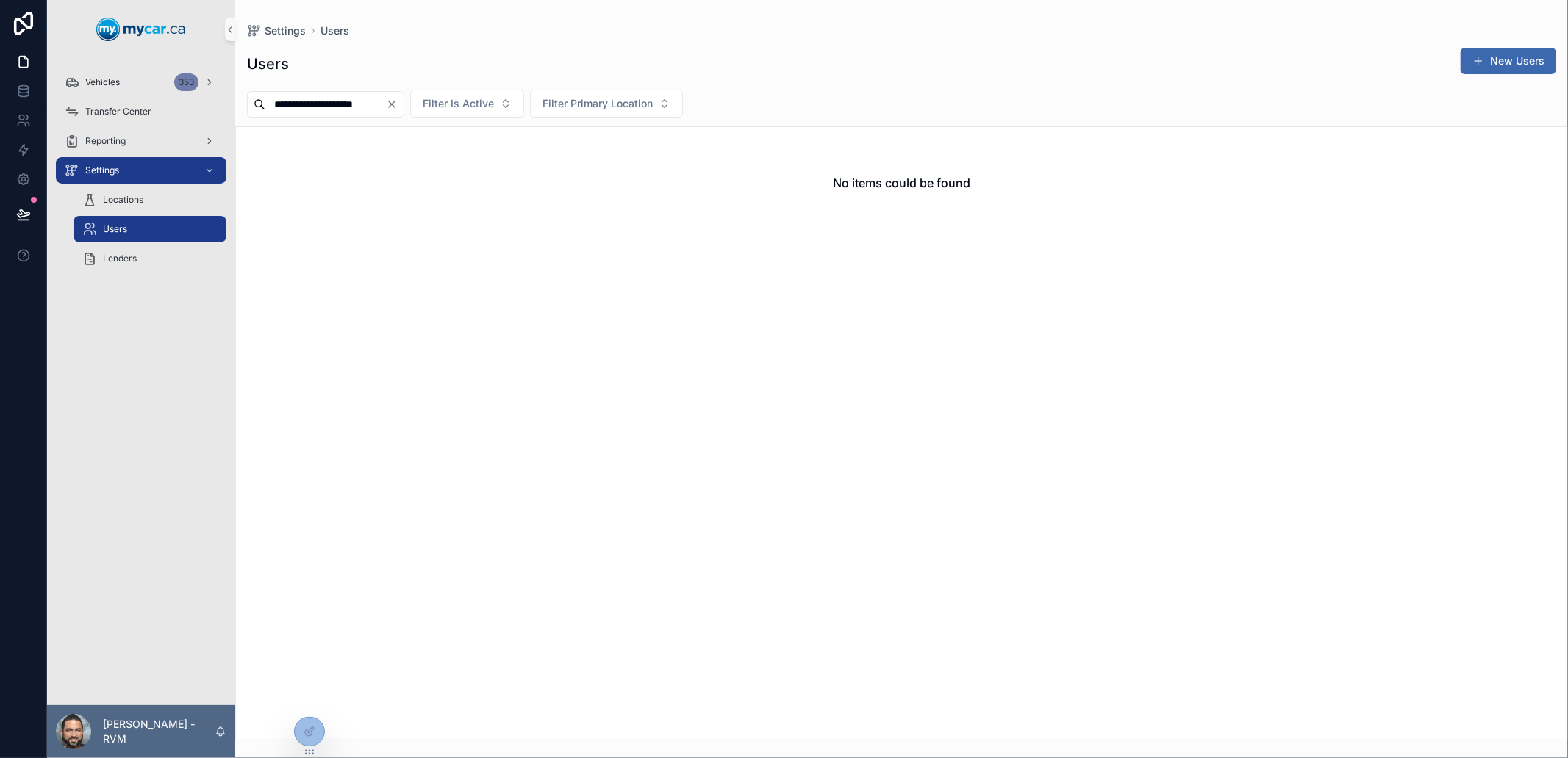
click at [363, 108] on input "**********" at bounding box center [326, 104] width 121 height 21
type input "*****"
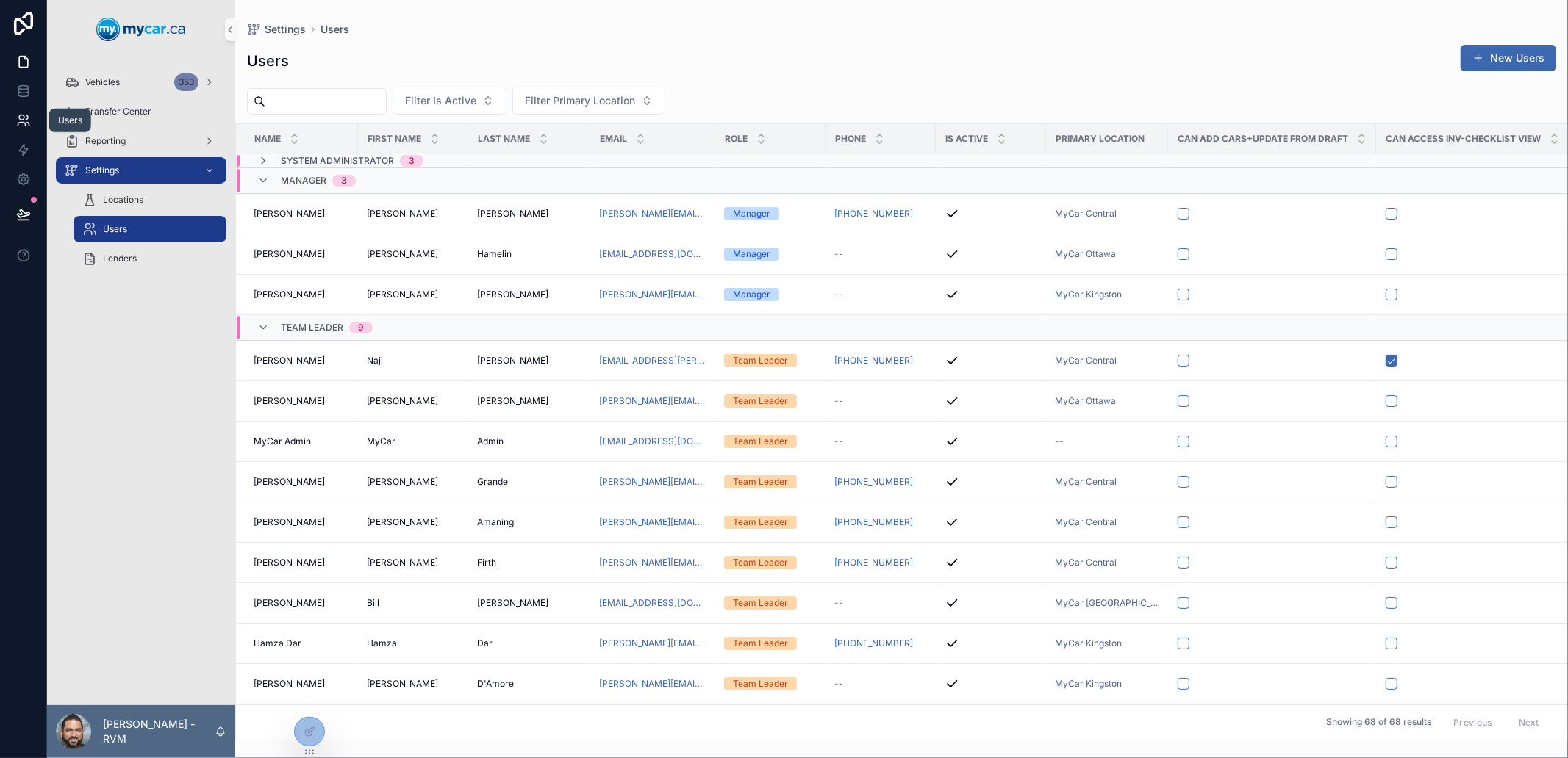
click at [26, 127] on icon at bounding box center [23, 120] width 15 height 15
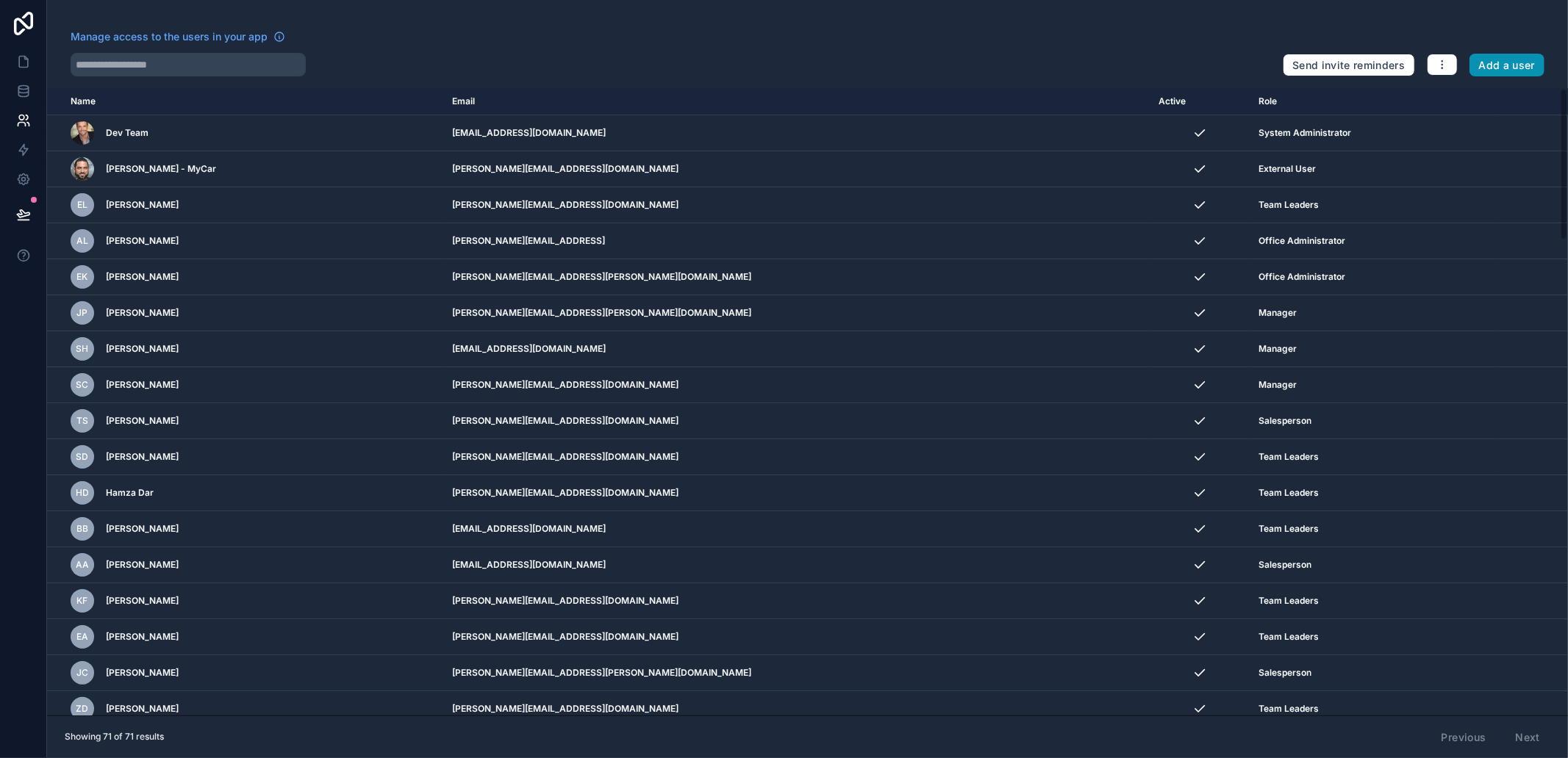
click at [1511, 74] on button "Add a user" at bounding box center [1507, 66] width 76 height 24
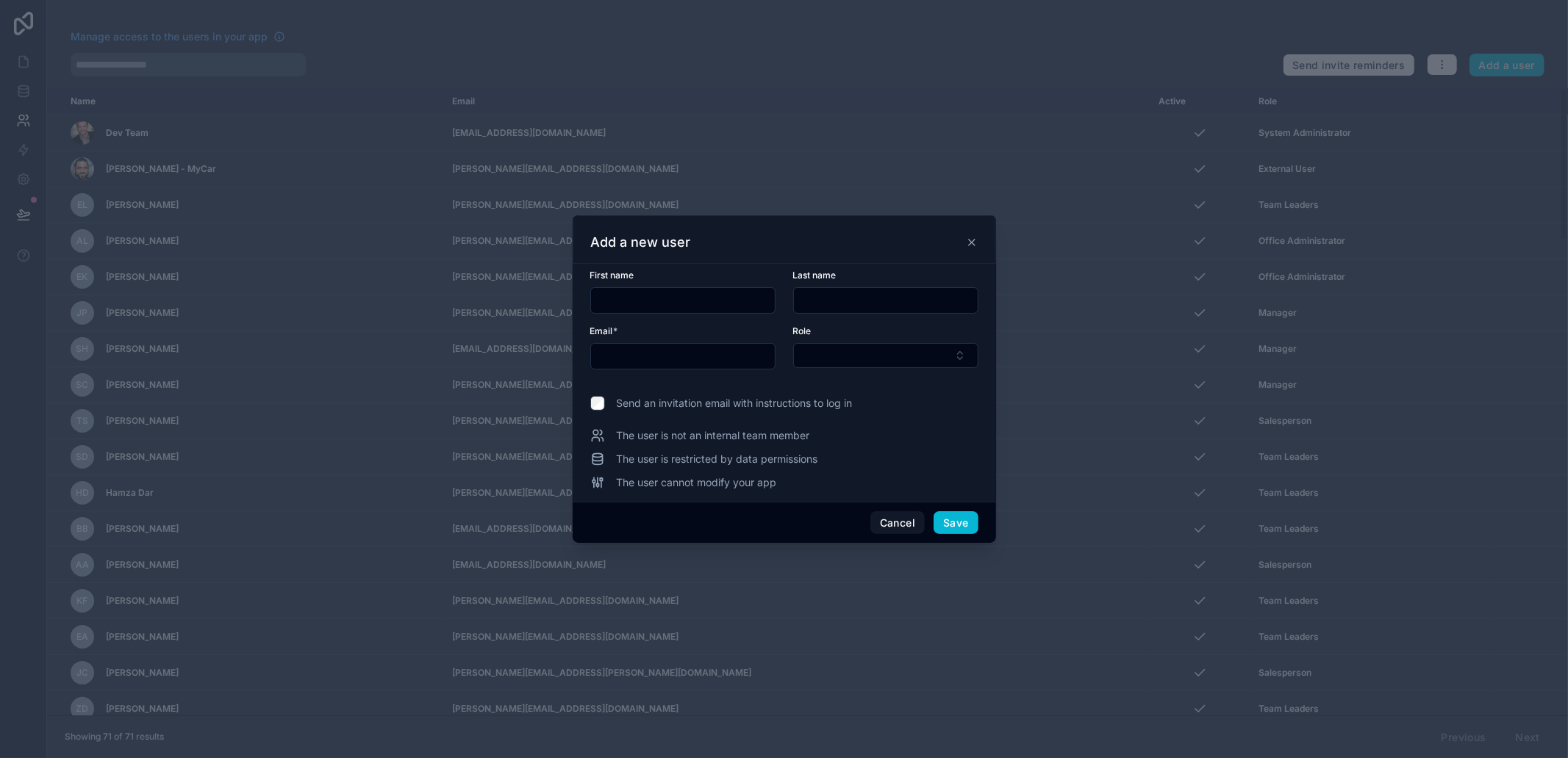
click at [714, 287] on div at bounding box center [683, 300] width 185 height 27
click at [711, 296] on input "text" at bounding box center [683, 300] width 184 height 21
paste input "**********"
type input "**********"
click at [718, 360] on input "text" at bounding box center [683, 356] width 184 height 21
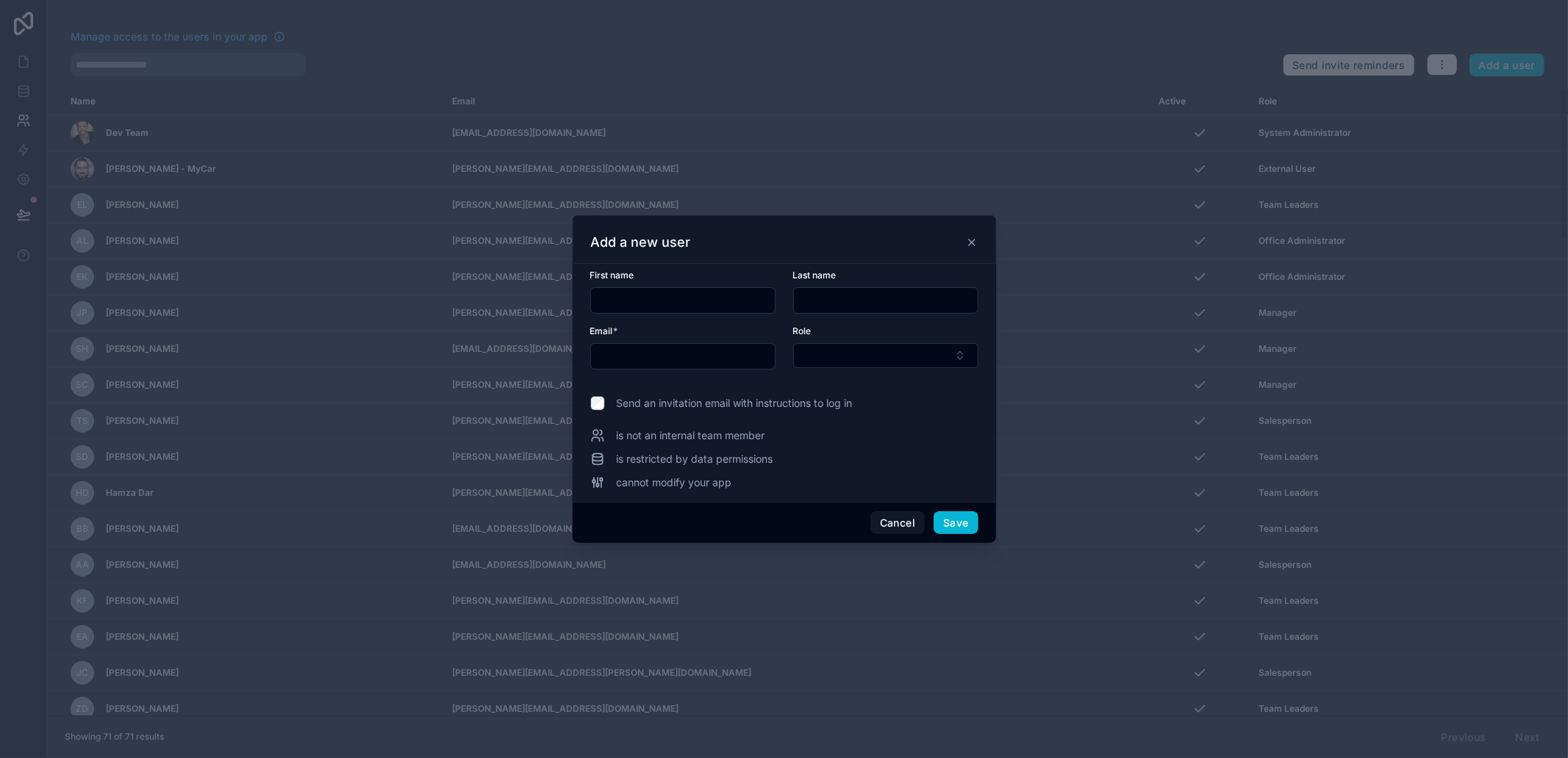
paste input "**********"
type input "**********"
click at [729, 305] on input "text" at bounding box center [683, 300] width 184 height 21
click at [743, 294] on input "text" at bounding box center [683, 300] width 184 height 21
paste input "*****"
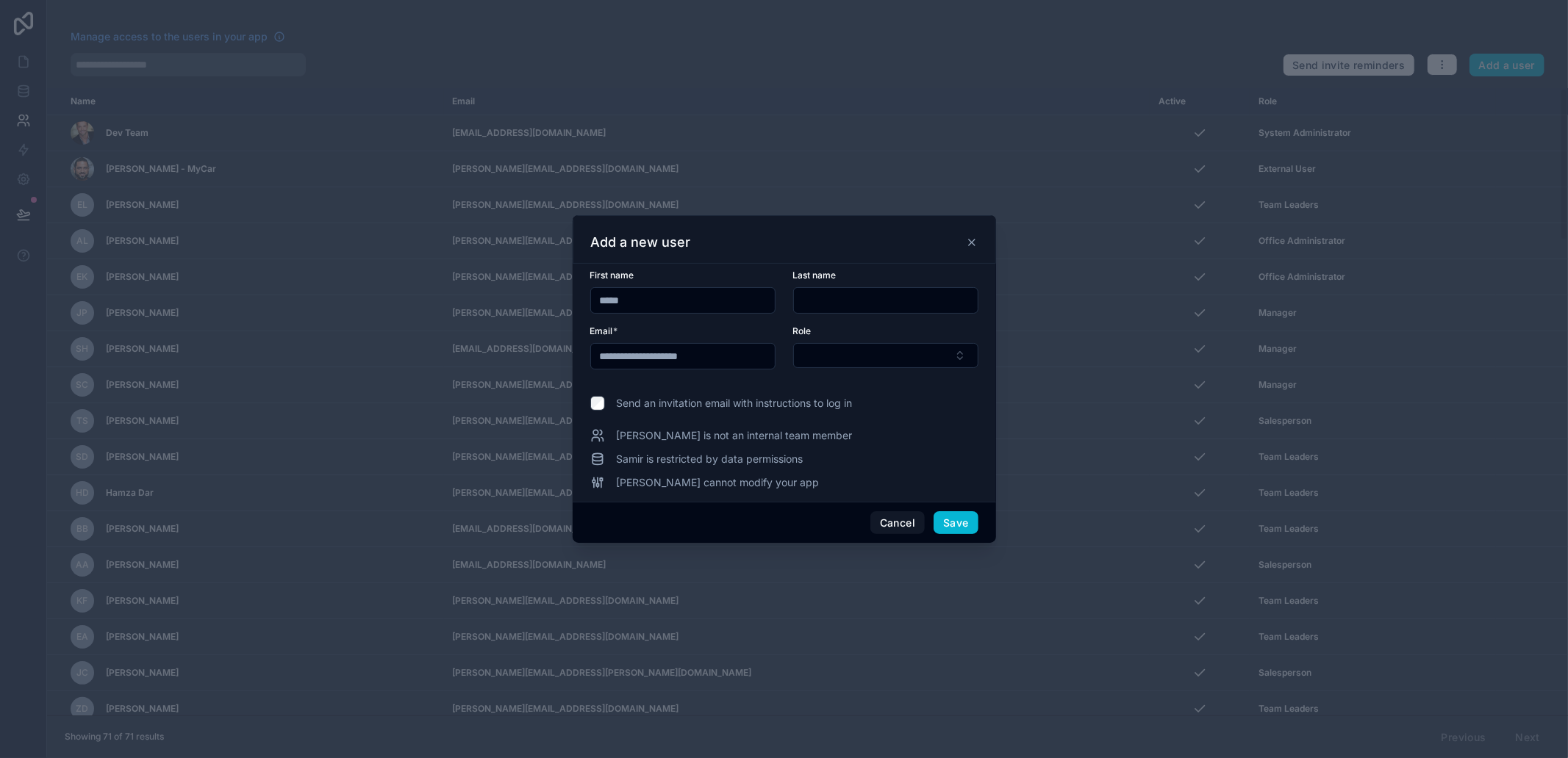
type input "*****"
click at [843, 284] on div "Last name" at bounding box center [885, 291] width 185 height 44
click at [860, 297] on input "text" at bounding box center [885, 300] width 184 height 21
type input "*****"
click at [824, 262] on div "Add a new user" at bounding box center [784, 239] width 424 height 48
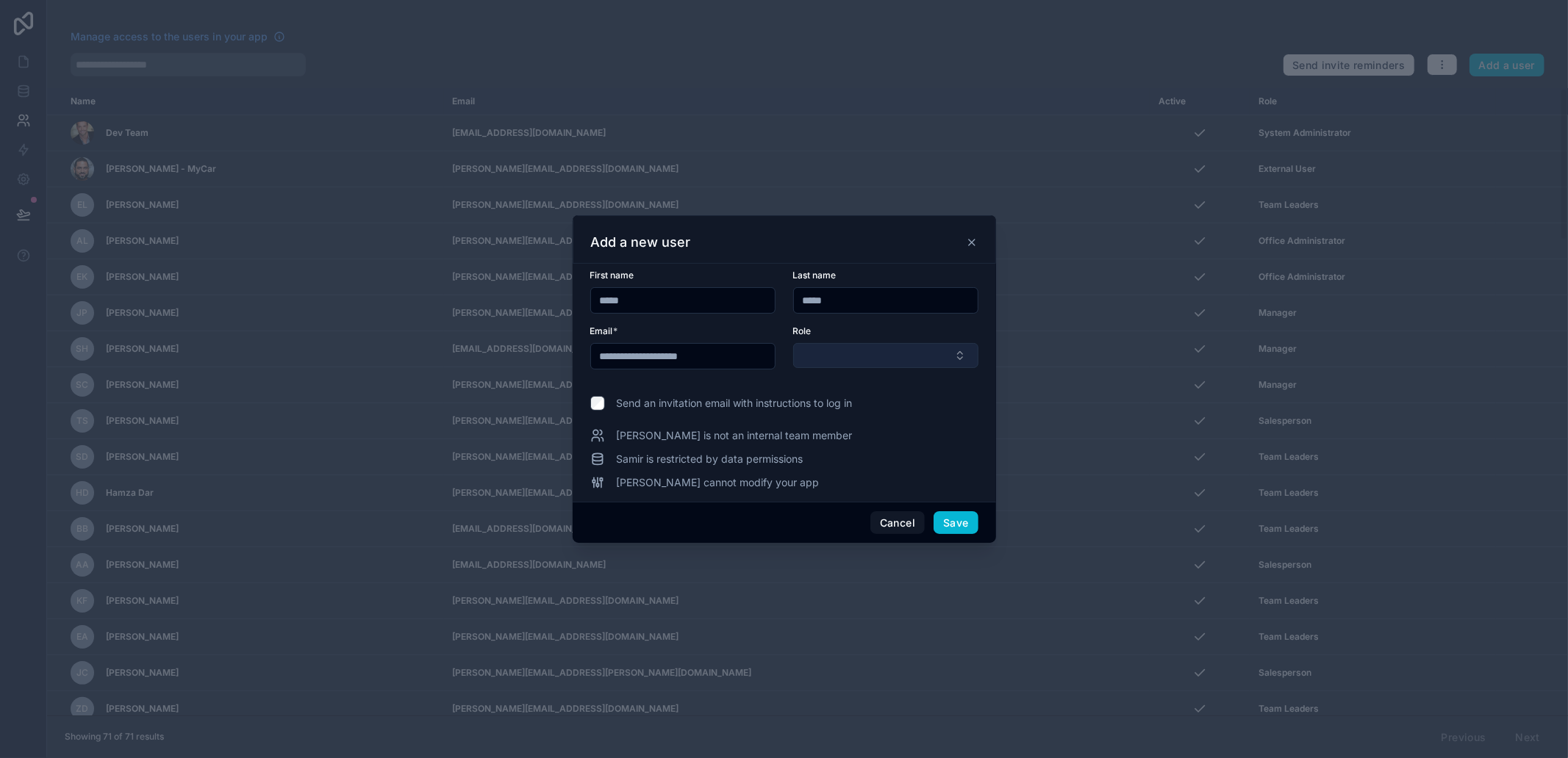
click at [928, 345] on button "Select Button" at bounding box center [885, 355] width 185 height 25
type input "**"
click at [915, 415] on div "Salesperson" at bounding box center [885, 413] width 178 height 24
click at [965, 517] on button "Save" at bounding box center [955, 524] width 44 height 24
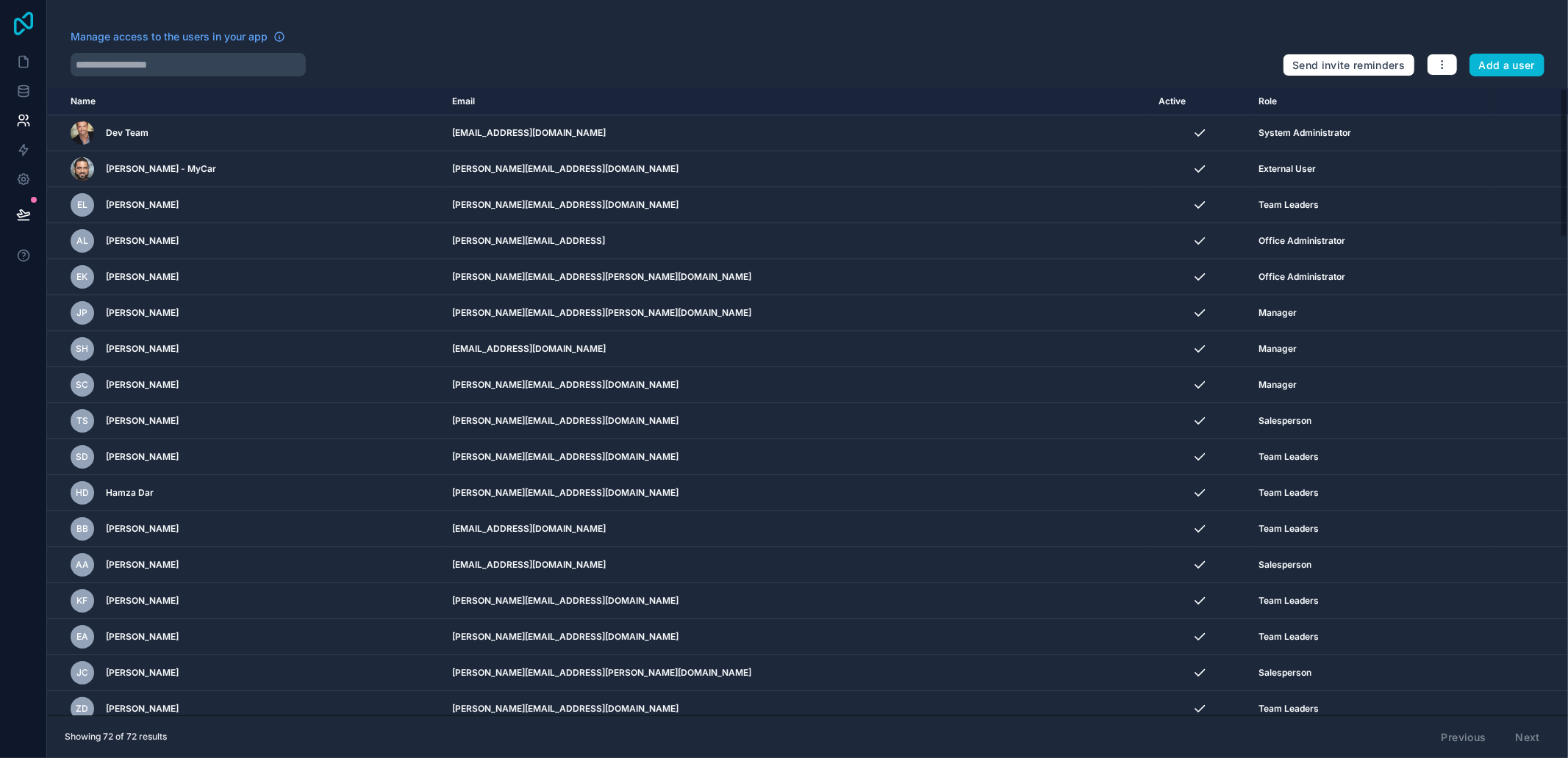
click at [26, 21] on icon at bounding box center [24, 24] width 30 height 24
click at [13, 56] on link at bounding box center [23, 62] width 46 height 29
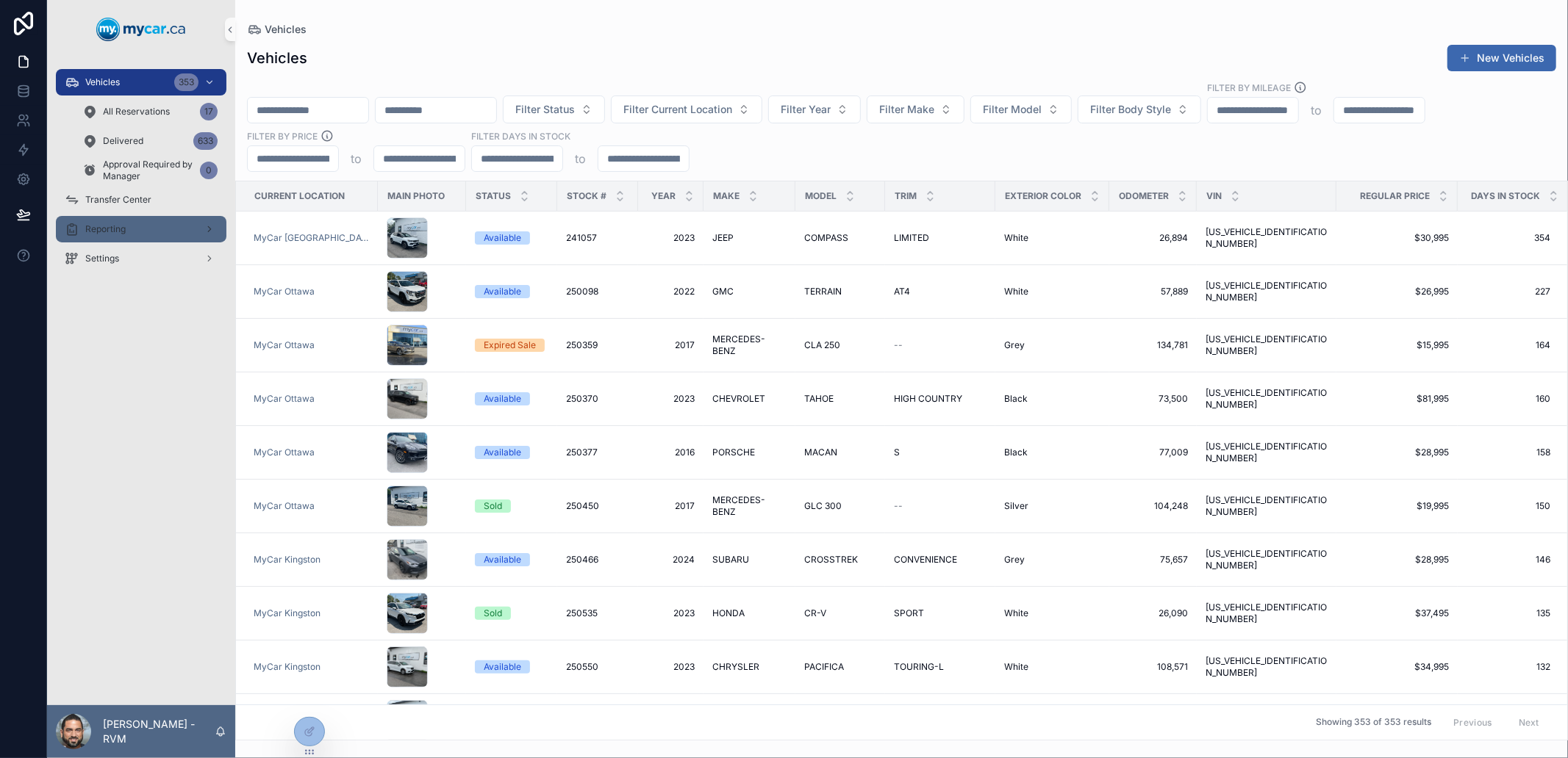
click at [152, 220] on div "Reporting" at bounding box center [141, 229] width 152 height 24
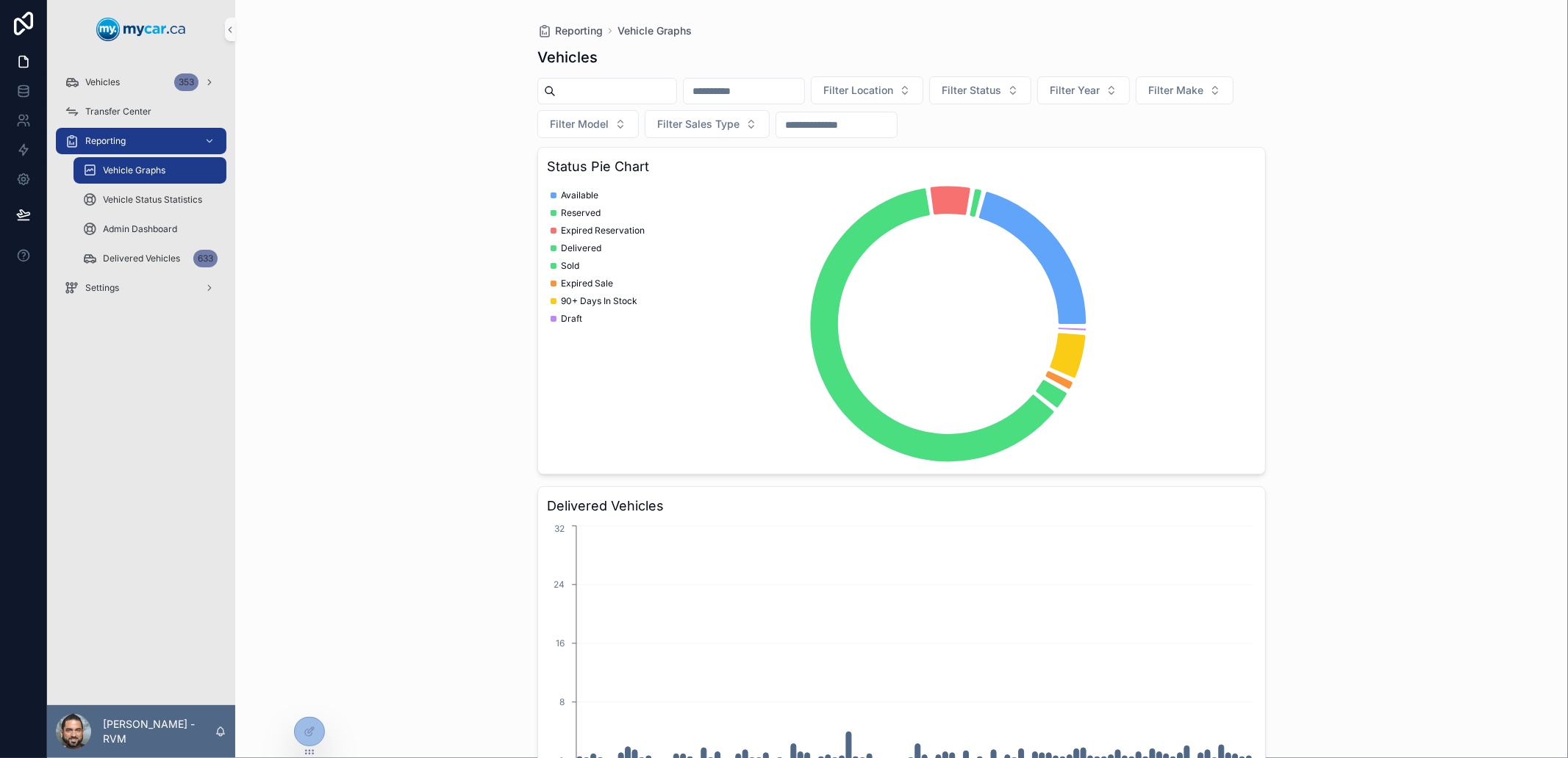
click at [181, 340] on div "Vehicles 353 Transfer Center Reporting Vehicle Graphs Vehicle Status Statistics…" at bounding box center [141, 382] width 188 height 647
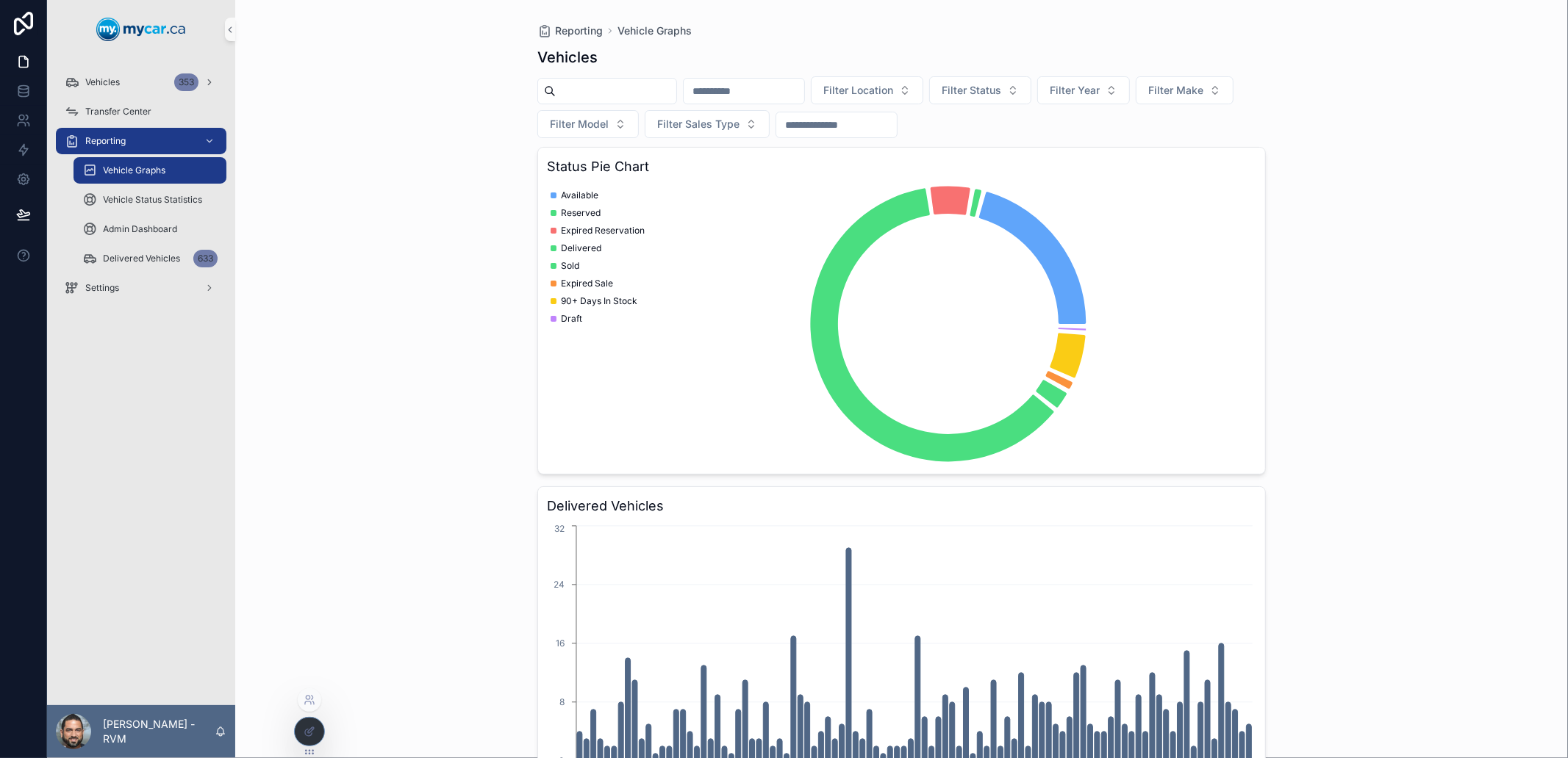
click at [319, 720] on div at bounding box center [309, 731] width 30 height 29
click at [314, 728] on icon at bounding box center [310, 731] width 12 height 12
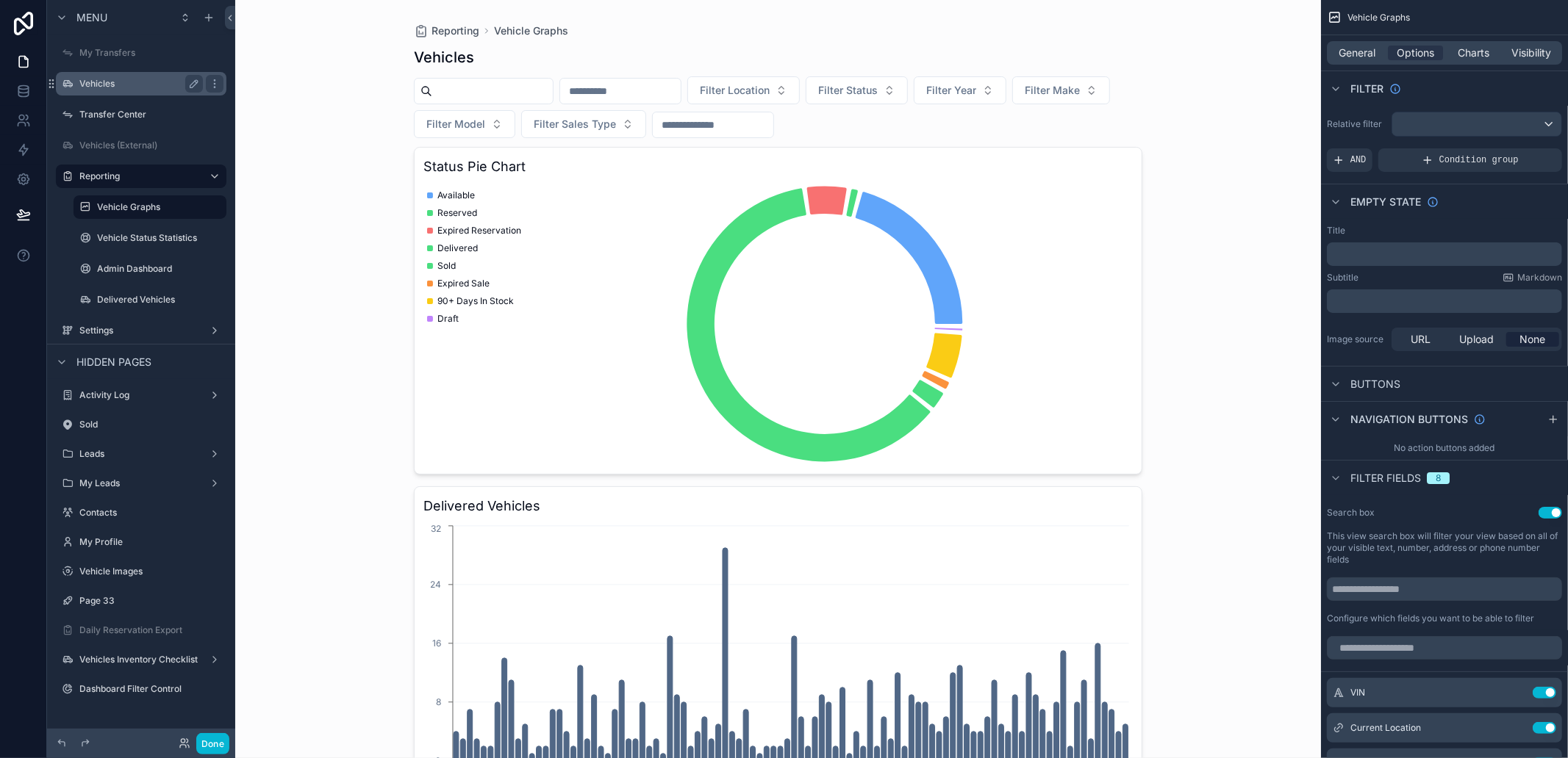
click at [107, 80] on label "Vehicles" at bounding box center [139, 84] width 118 height 12
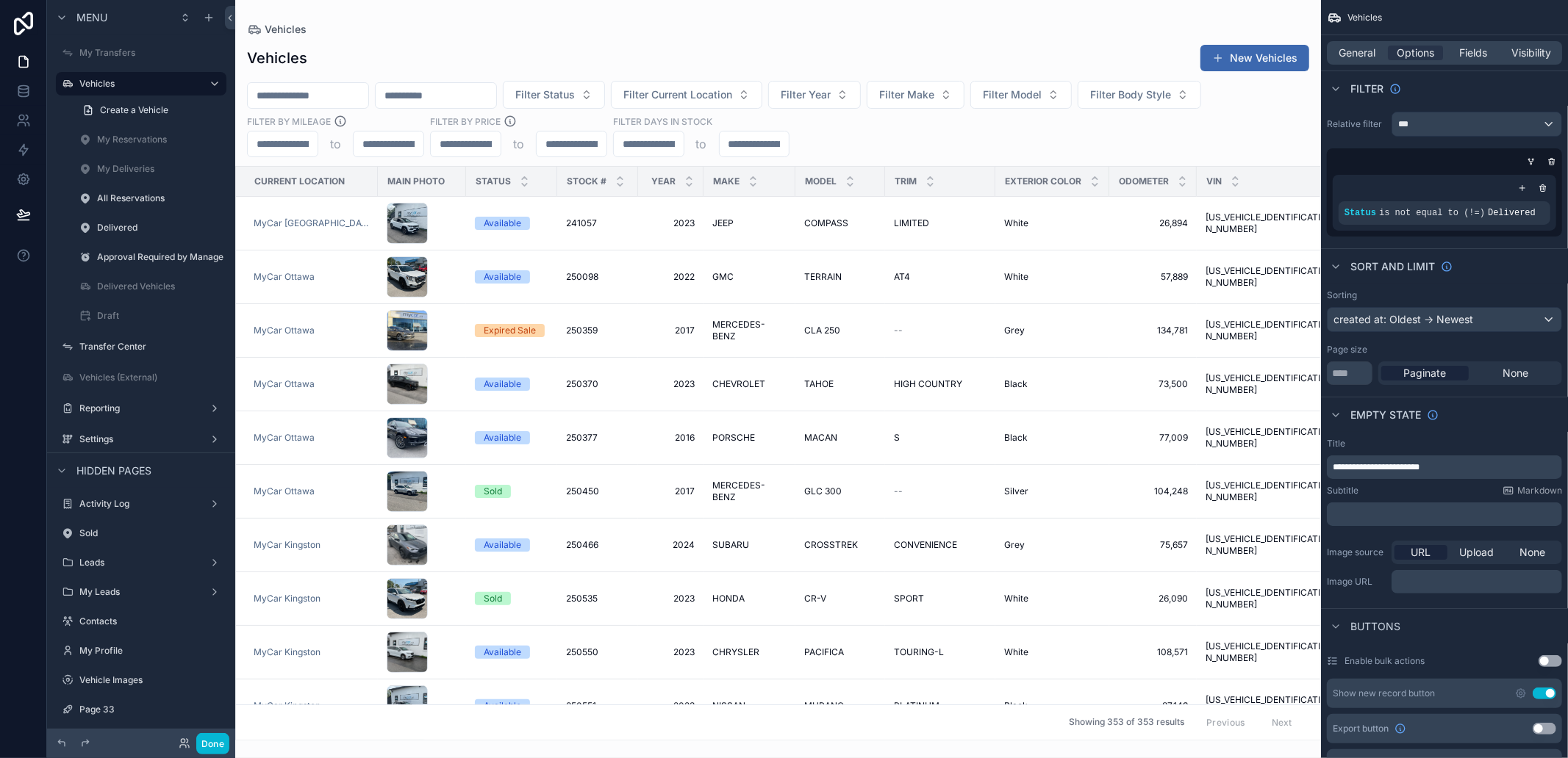
click at [112, 184] on div "scrollable content" at bounding box center [150, 183] width 170 height 3
click at [122, 197] on label "All Reservations" at bounding box center [148, 199] width 100 height 12
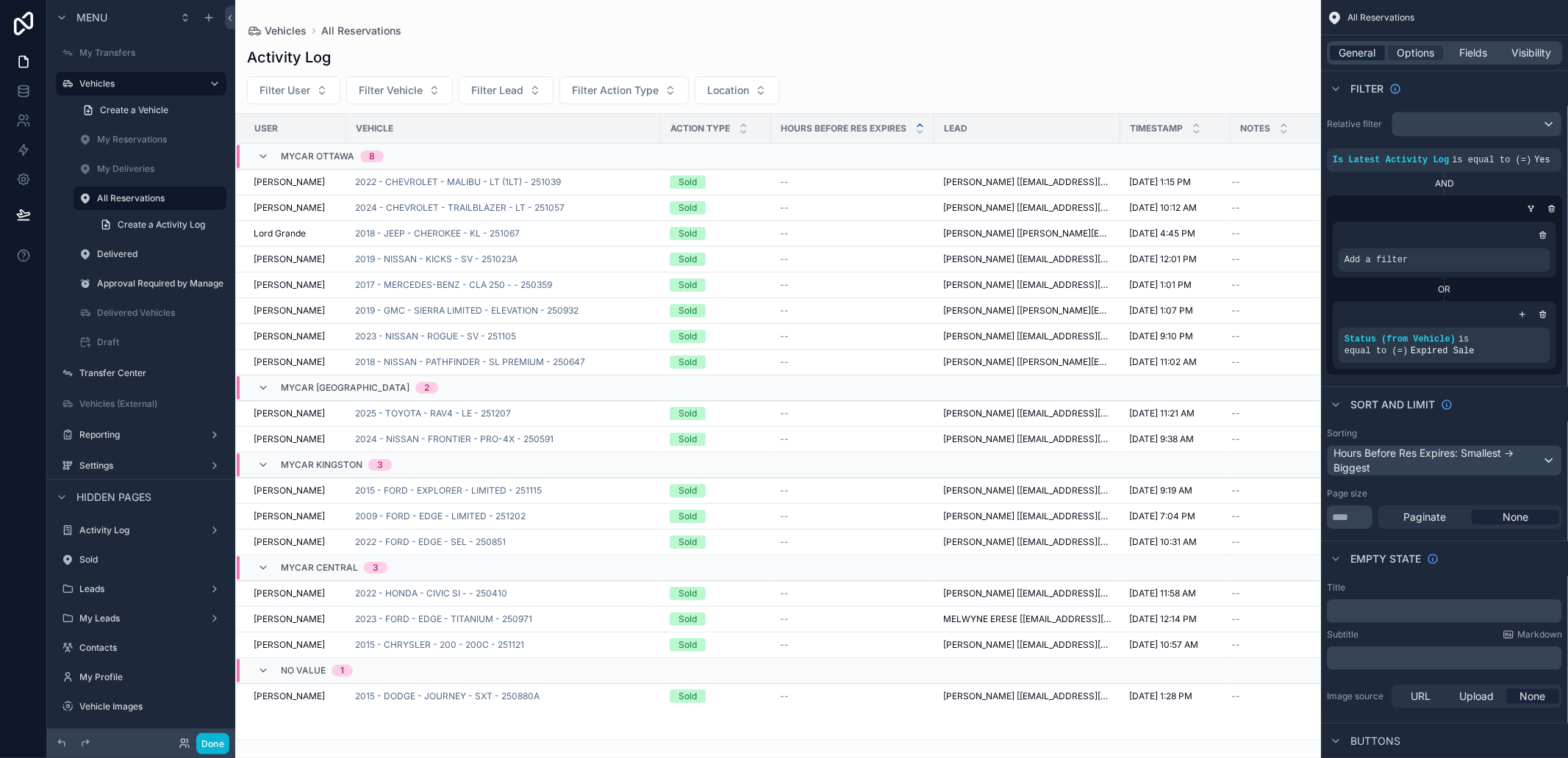
click at [1377, 57] on div "General" at bounding box center [1357, 52] width 55 height 15
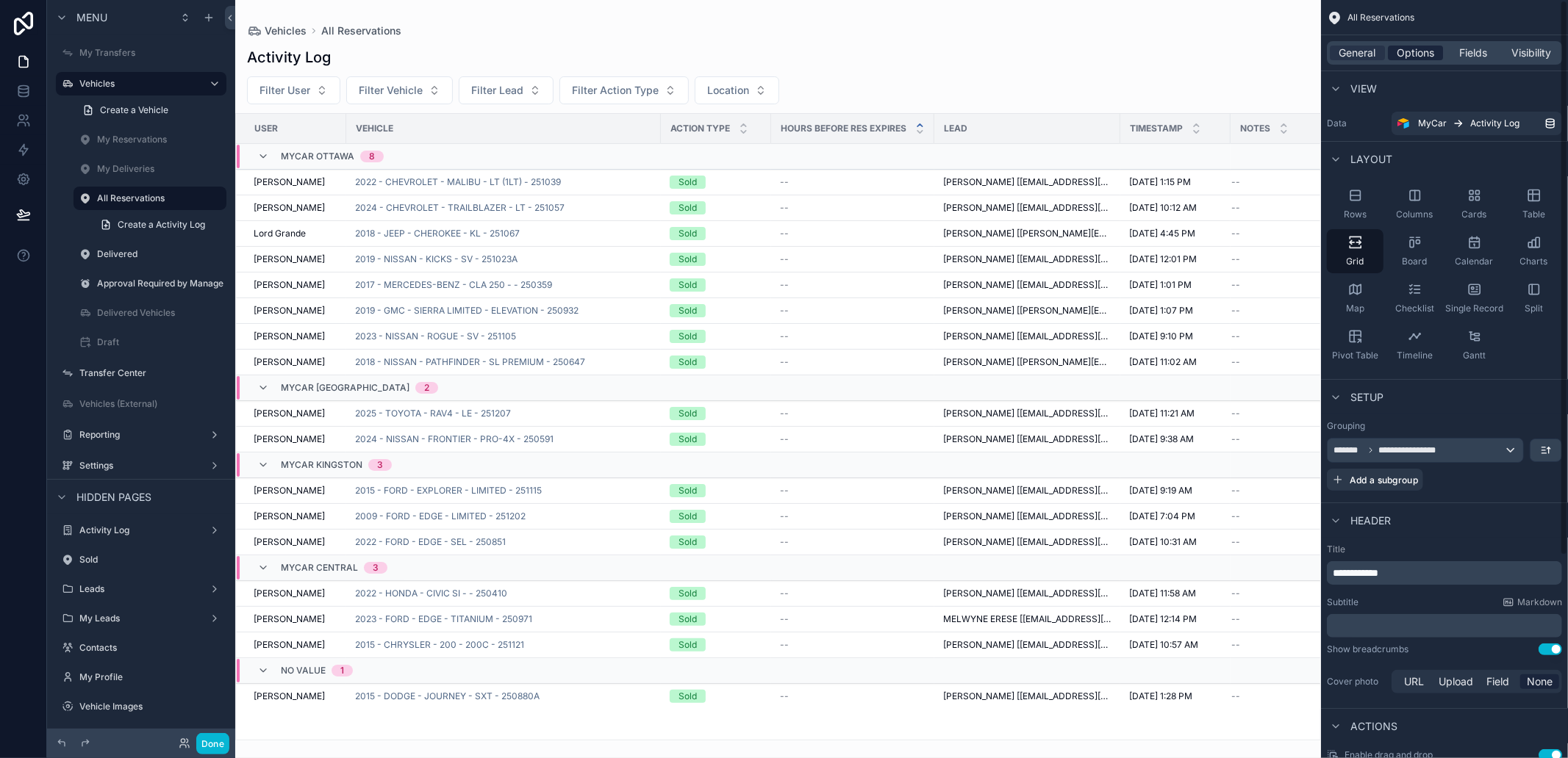
click at [1405, 48] on span "Options" at bounding box center [1416, 52] width 37 height 15
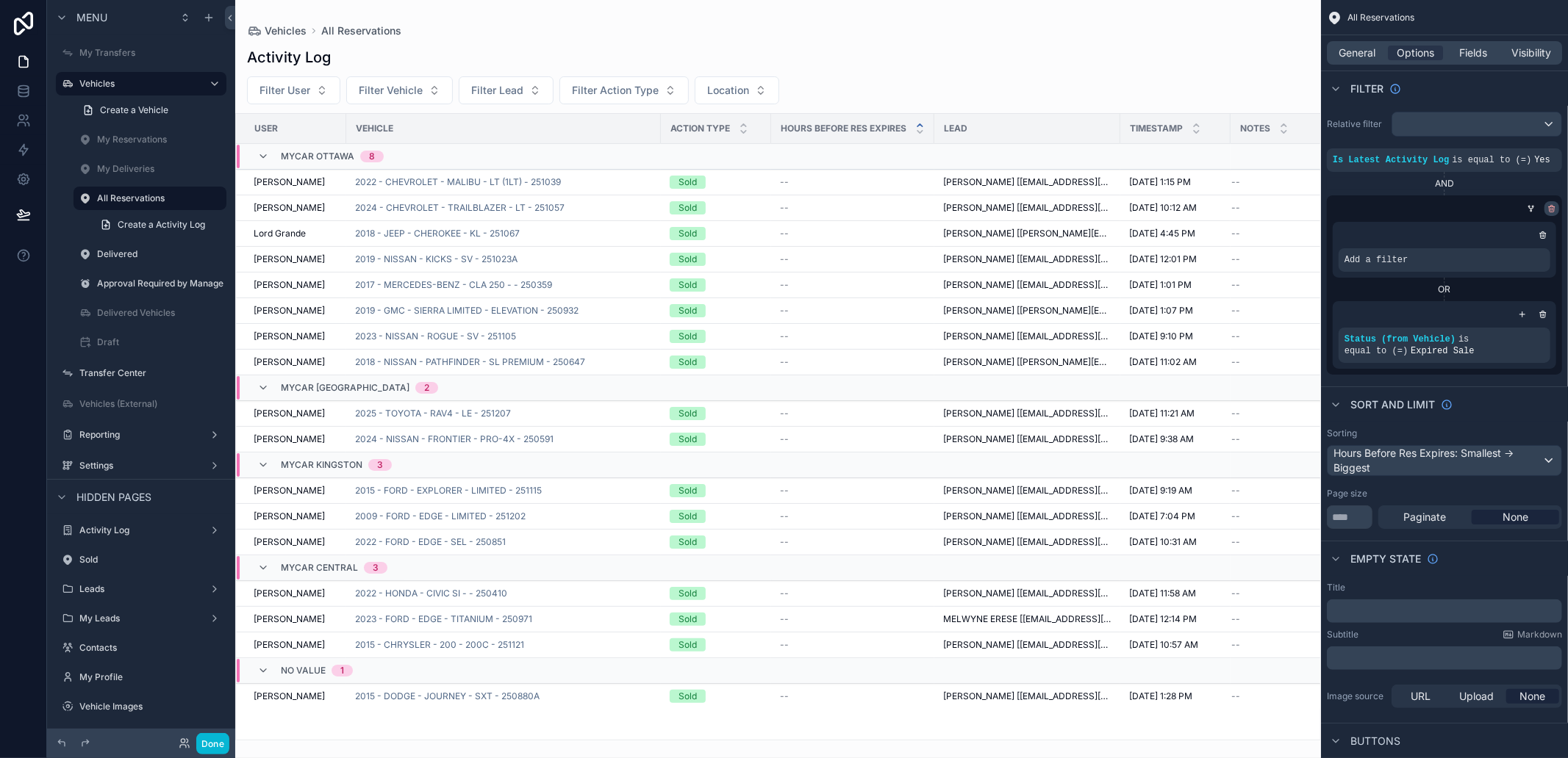
click at [1551, 211] on icon "scrollable content" at bounding box center [1551, 208] width 9 height 9
click at [1439, 262] on div "Add a filter" at bounding box center [1444, 261] width 211 height 24
click at [1032, 47] on div "scrollable content" at bounding box center [778, 379] width 1086 height 758
click at [1387, 263] on span "Add a filter" at bounding box center [1376, 261] width 63 height 12
click at [1510, 251] on icon "scrollable content" at bounding box center [1513, 250] width 9 height 9
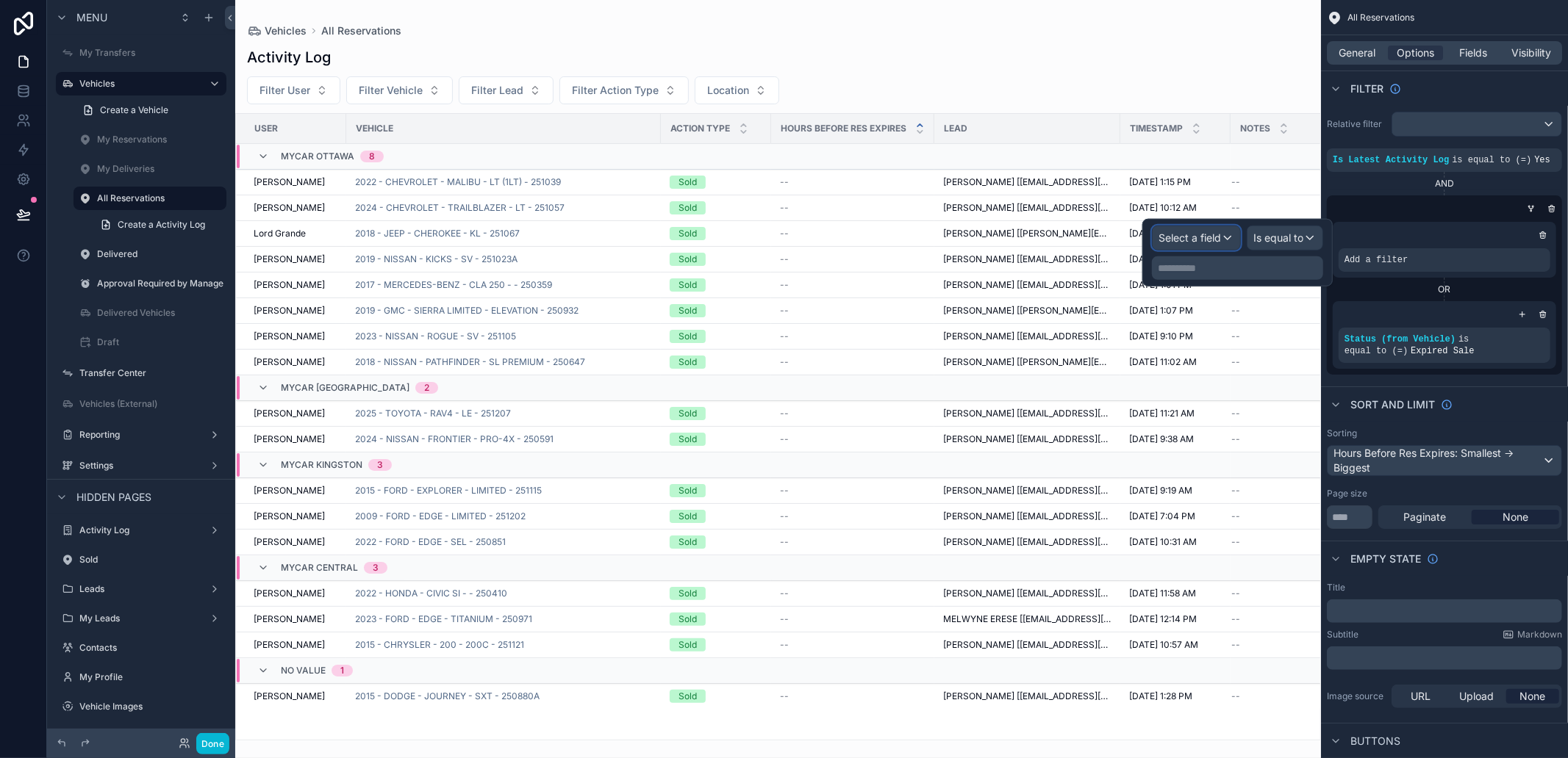
click at [1203, 243] on span "Select a field" at bounding box center [1190, 237] width 63 height 13
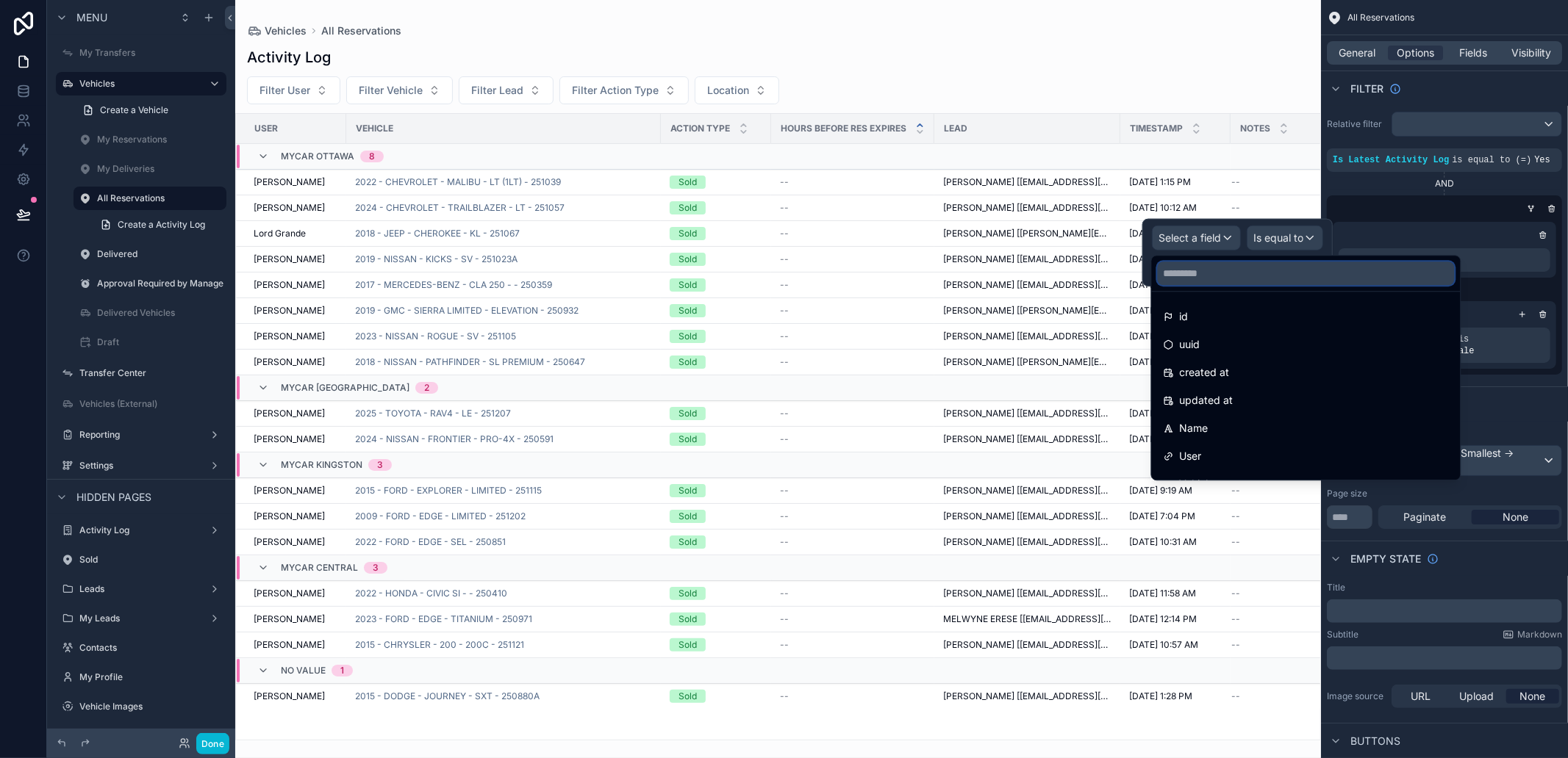
click at [1224, 277] on input "text" at bounding box center [1306, 273] width 297 height 24
type input "*****"
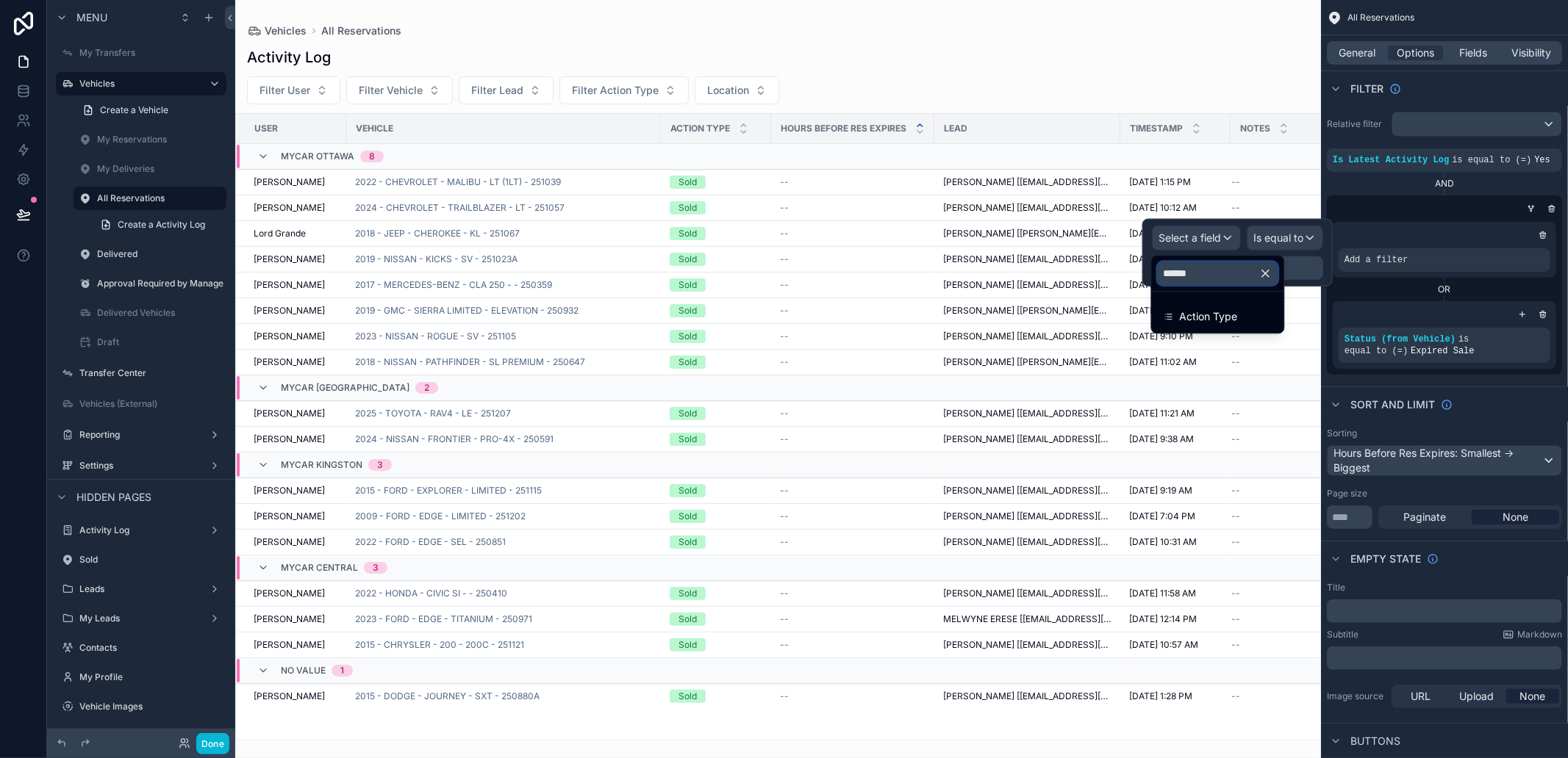
type input "******"
click at [1256, 317] on div "Action Type" at bounding box center [1218, 317] width 109 height 18
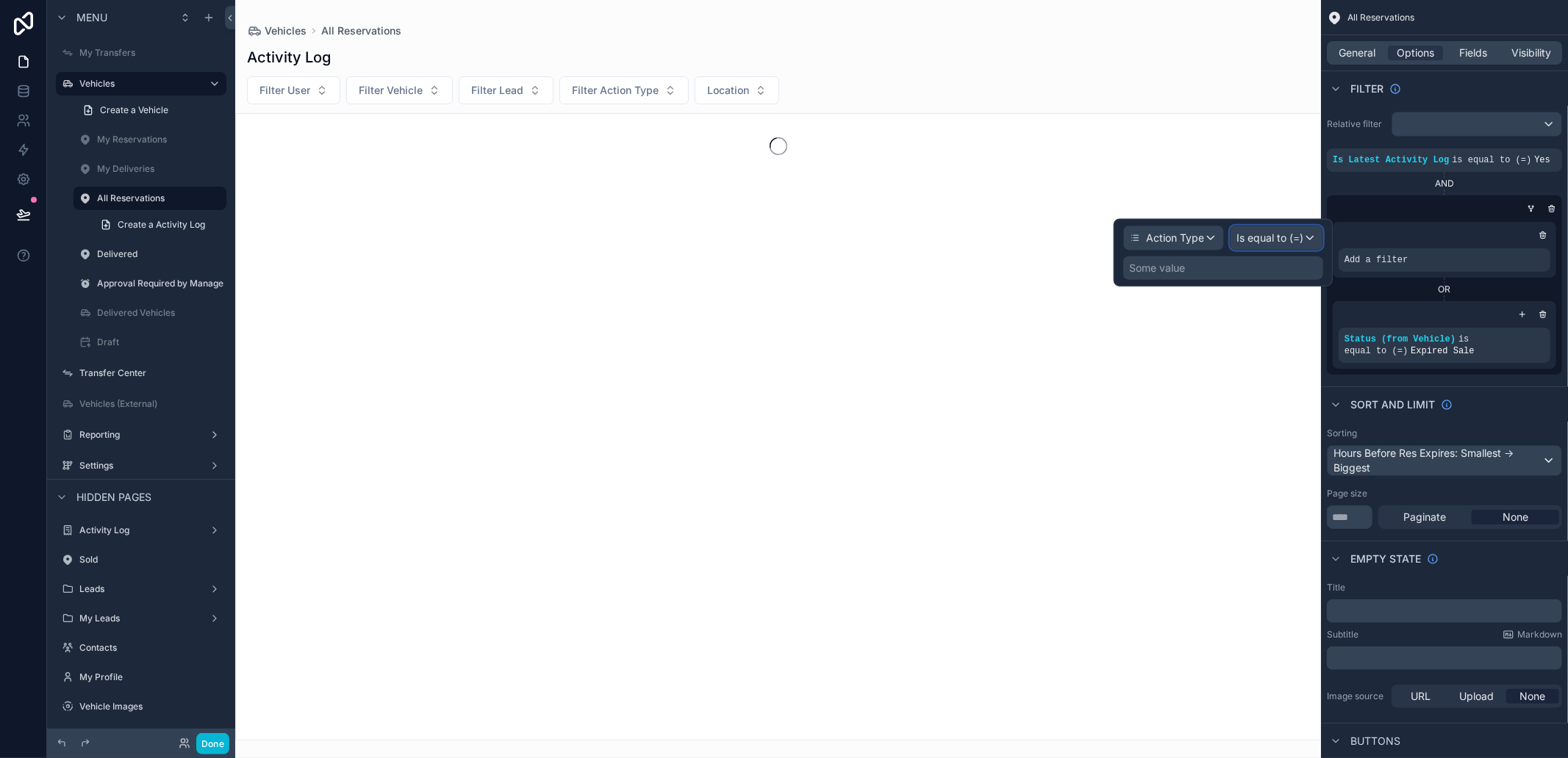
click at [1281, 237] on span "Is equal to (=)" at bounding box center [1270, 238] width 67 height 15
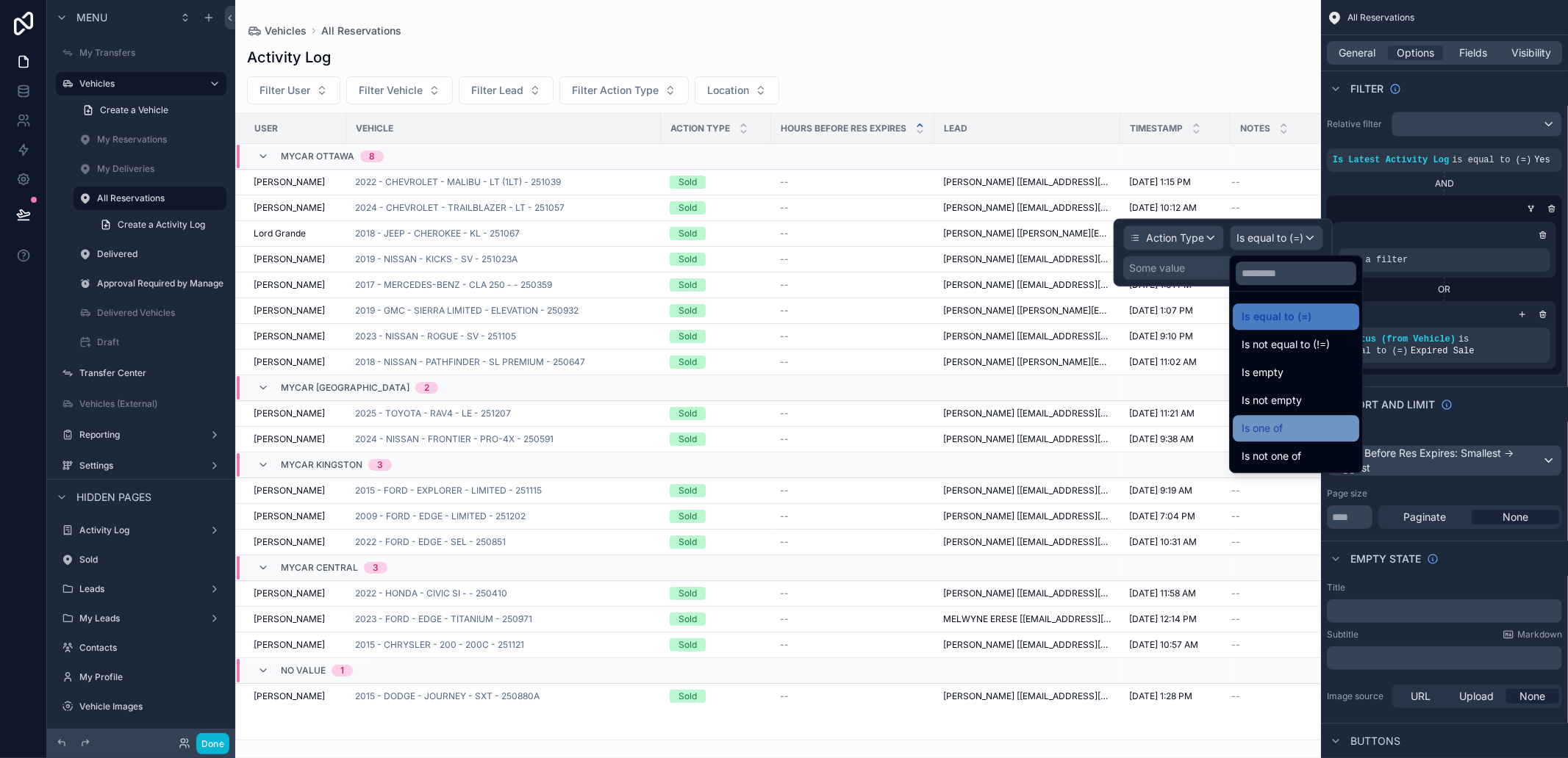
click at [1297, 421] on div "Is one of" at bounding box center [1296, 429] width 109 height 18
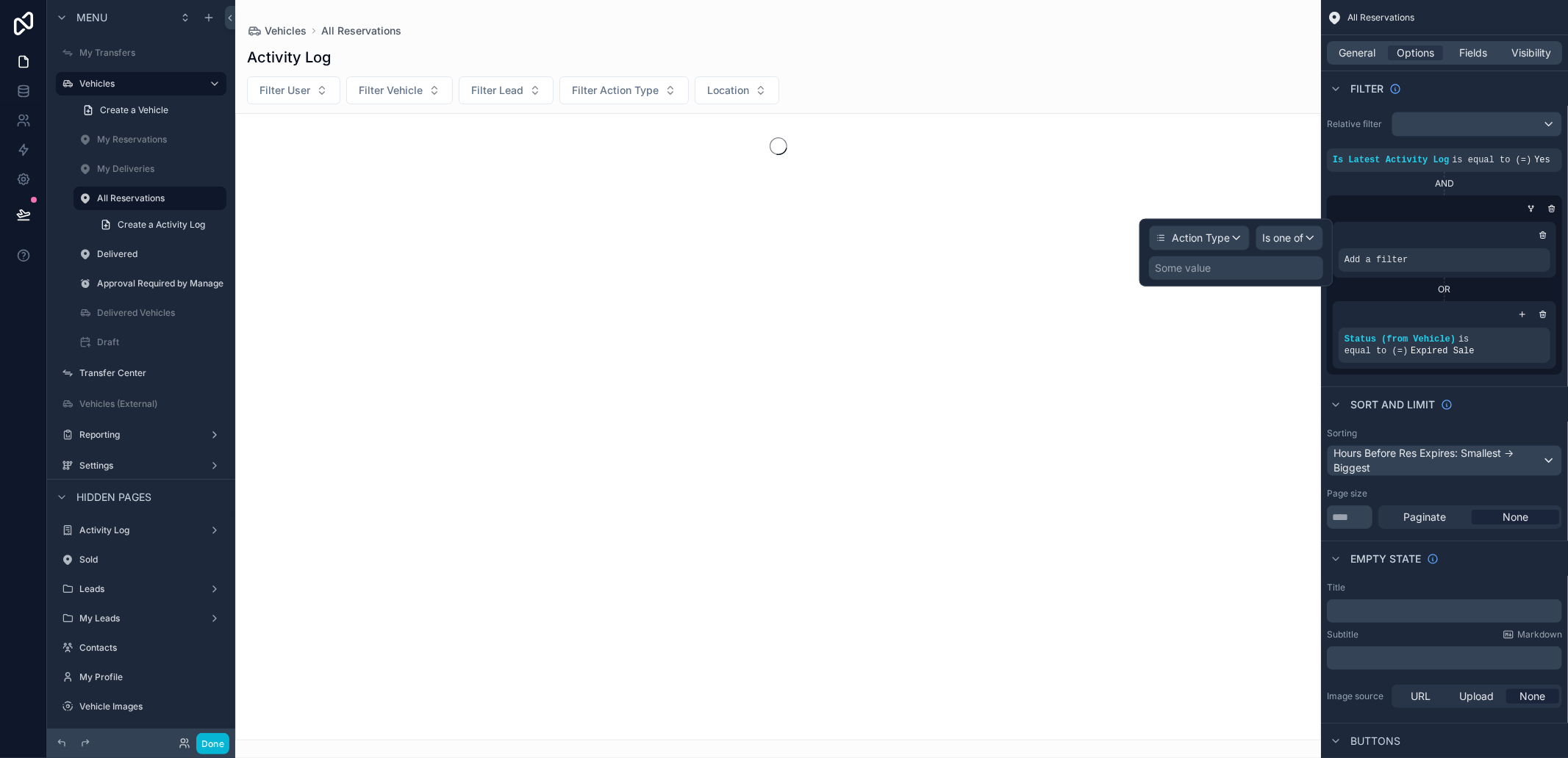
click at [1207, 268] on div "Some value" at bounding box center [1182, 267] width 56 height 15
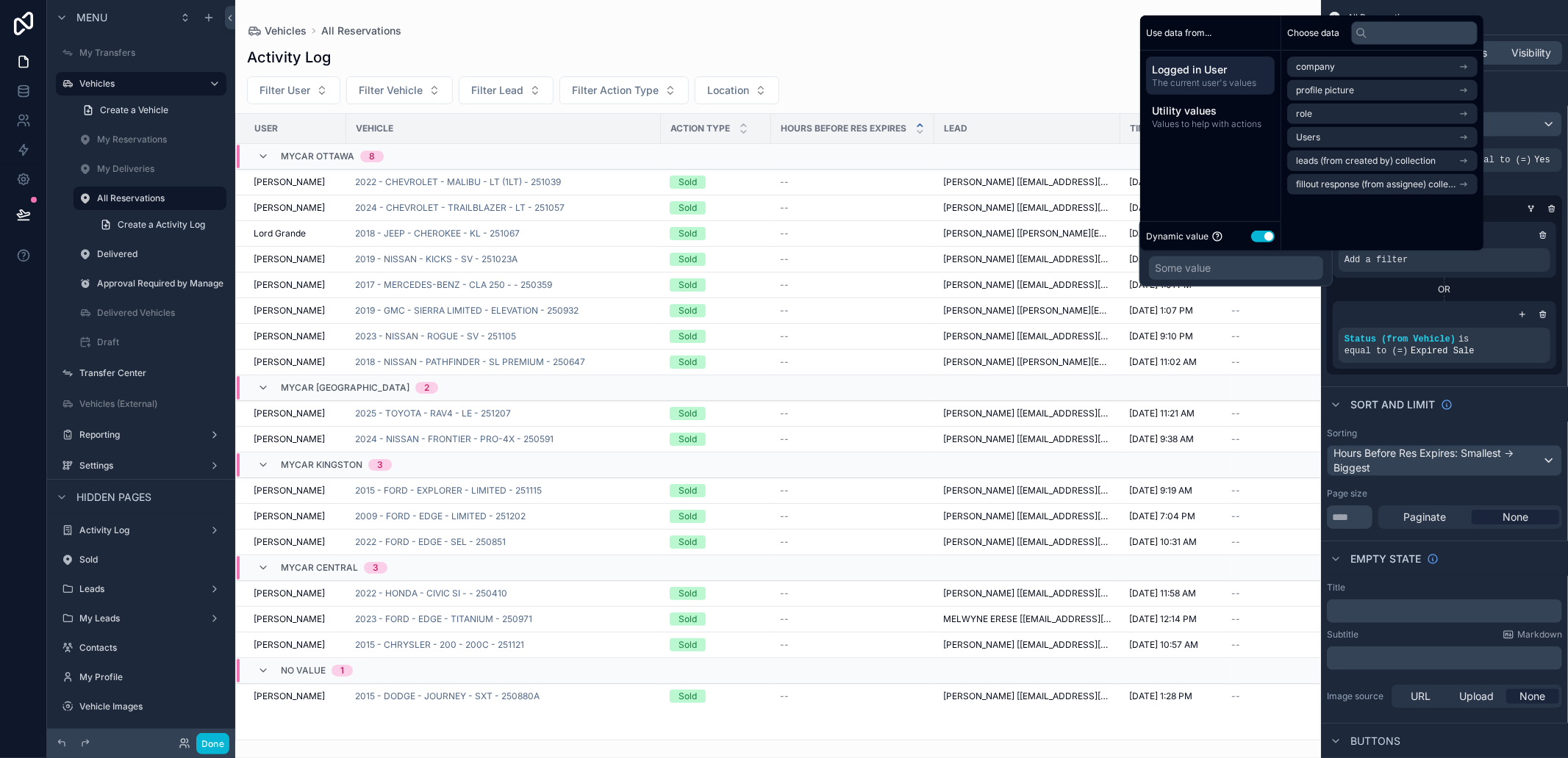
click at [1223, 272] on div "Some value" at bounding box center [1236, 268] width 174 height 24
click at [1232, 262] on div "Some value" at bounding box center [1236, 268] width 174 height 24
click at [1262, 234] on button "Use setting" at bounding box center [1263, 236] width 24 height 12
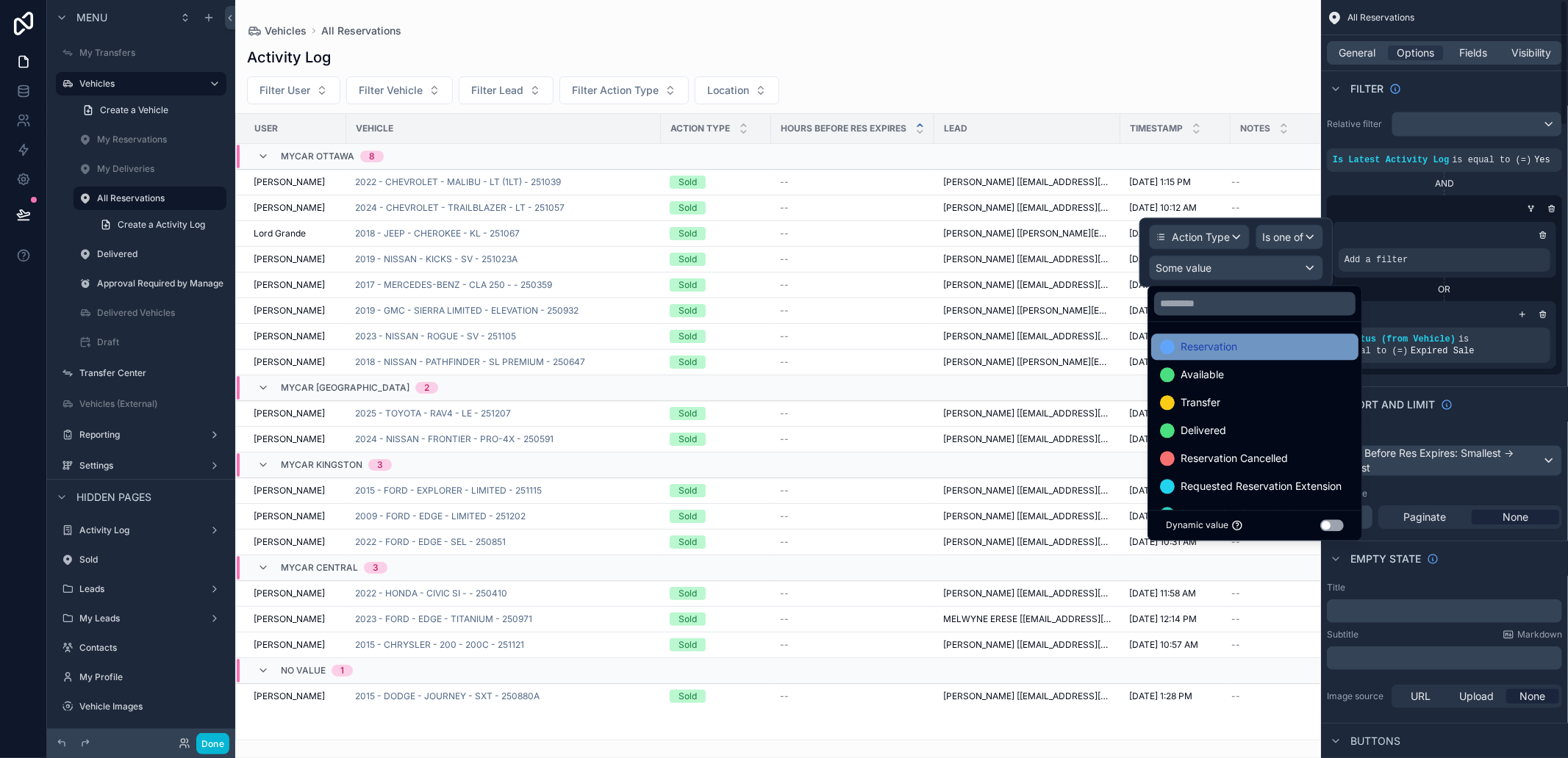
click at [1234, 356] on span "Reservation" at bounding box center [1209, 347] width 57 height 18
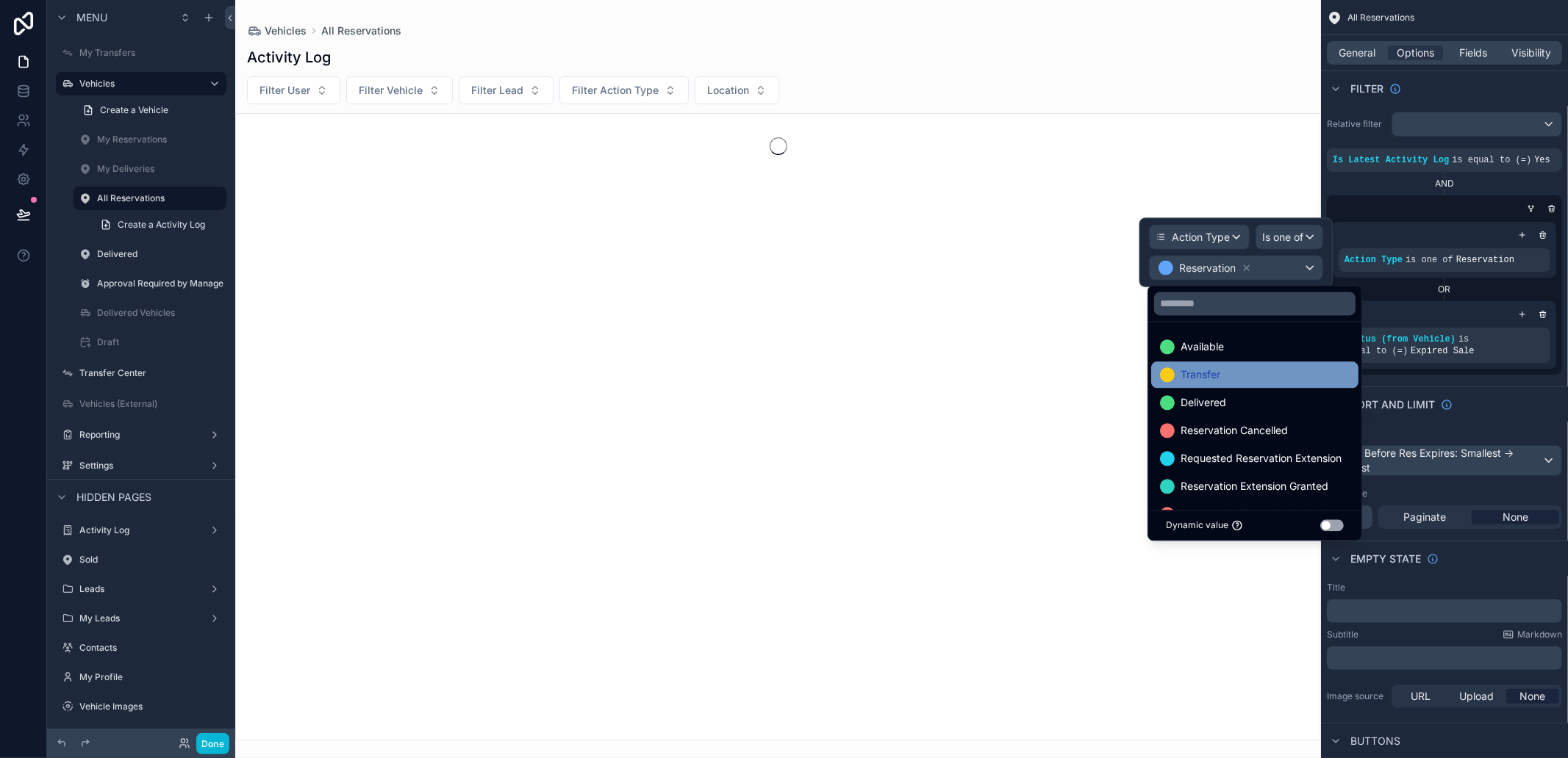
click at [1237, 366] on div "Transfer" at bounding box center [1254, 375] width 190 height 18
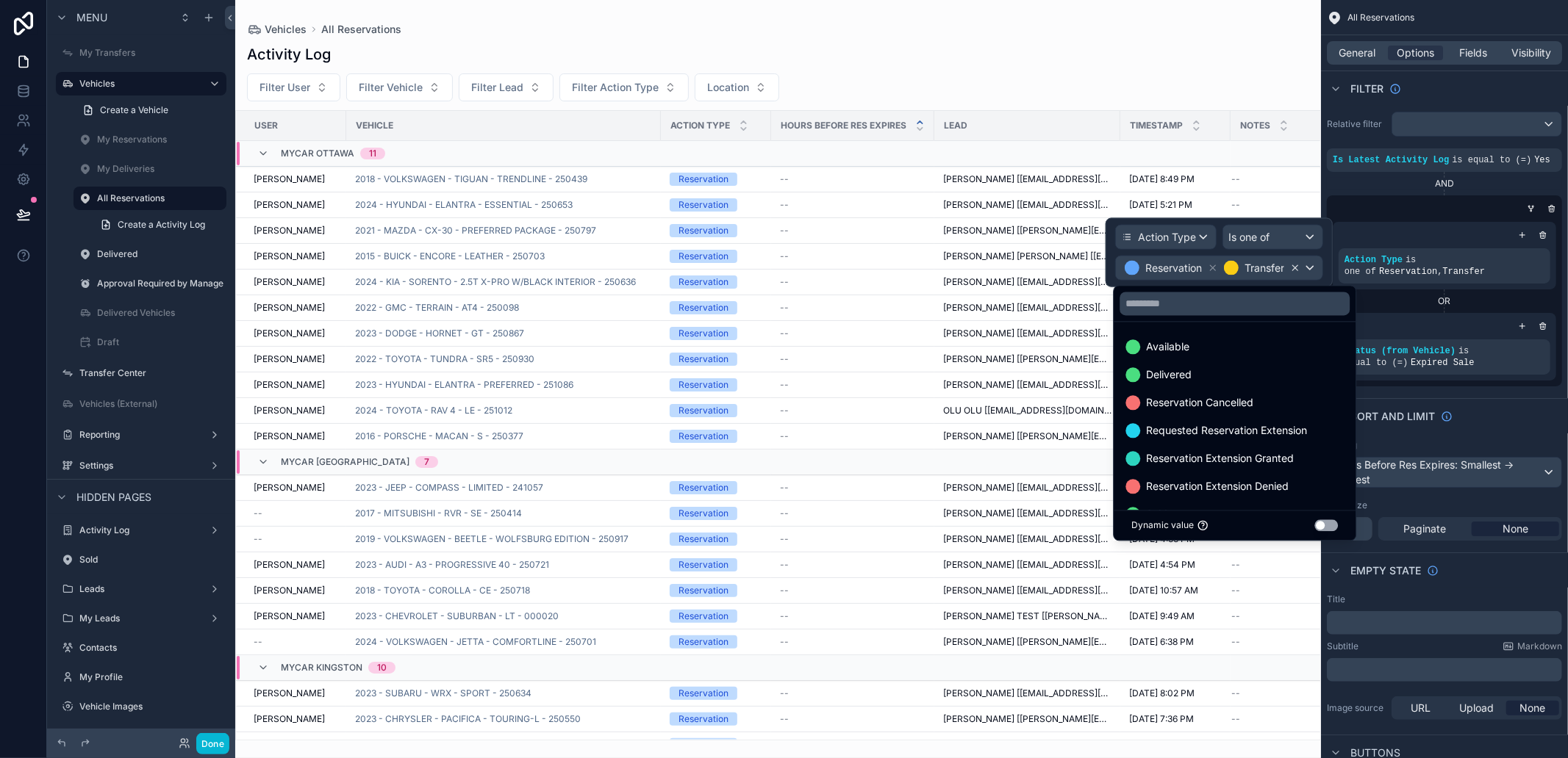
click at [1295, 265] on icon at bounding box center [1296, 268] width 10 height 10
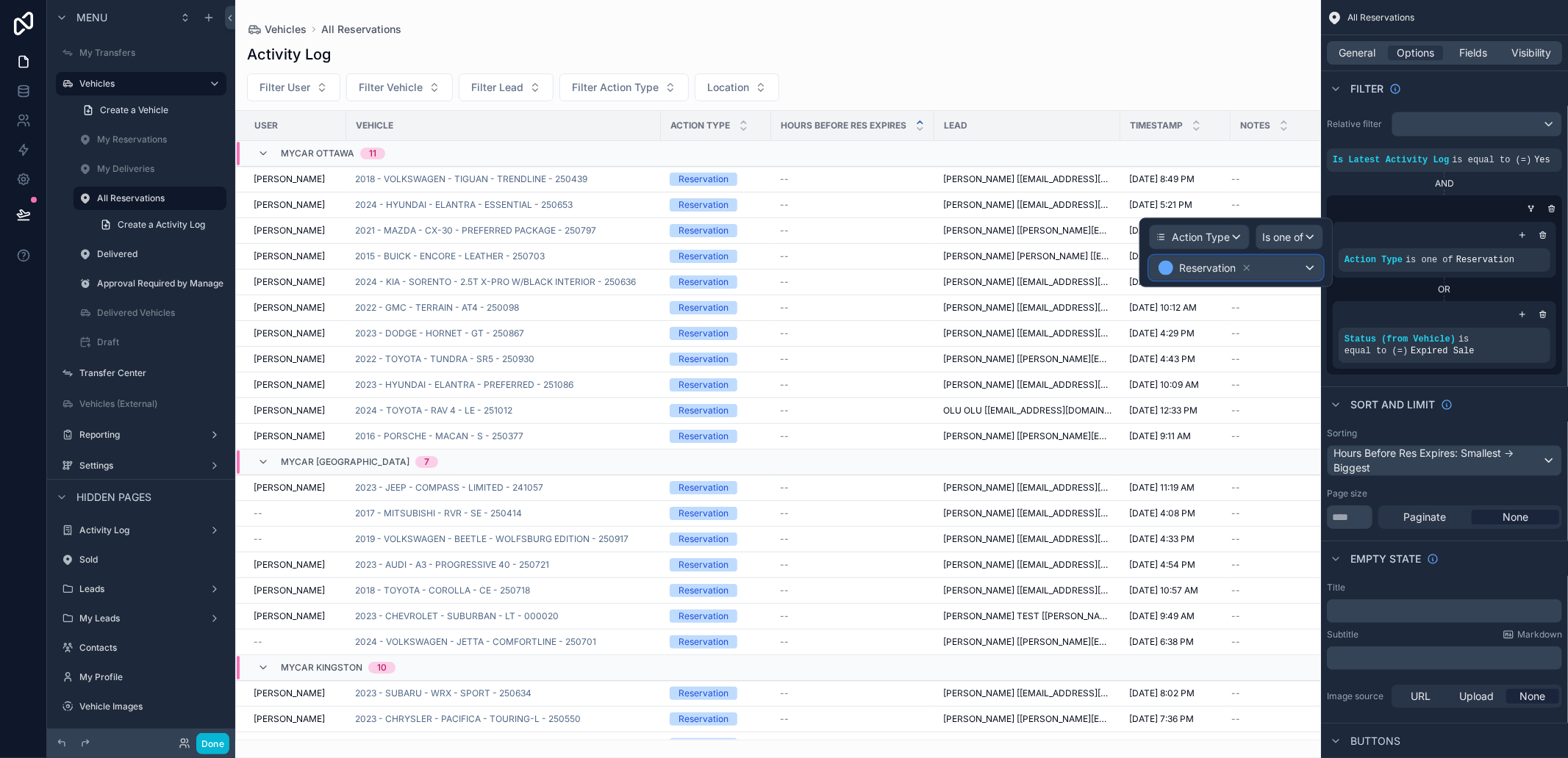
click at [1282, 259] on div "Reservation" at bounding box center [1236, 268] width 173 height 24
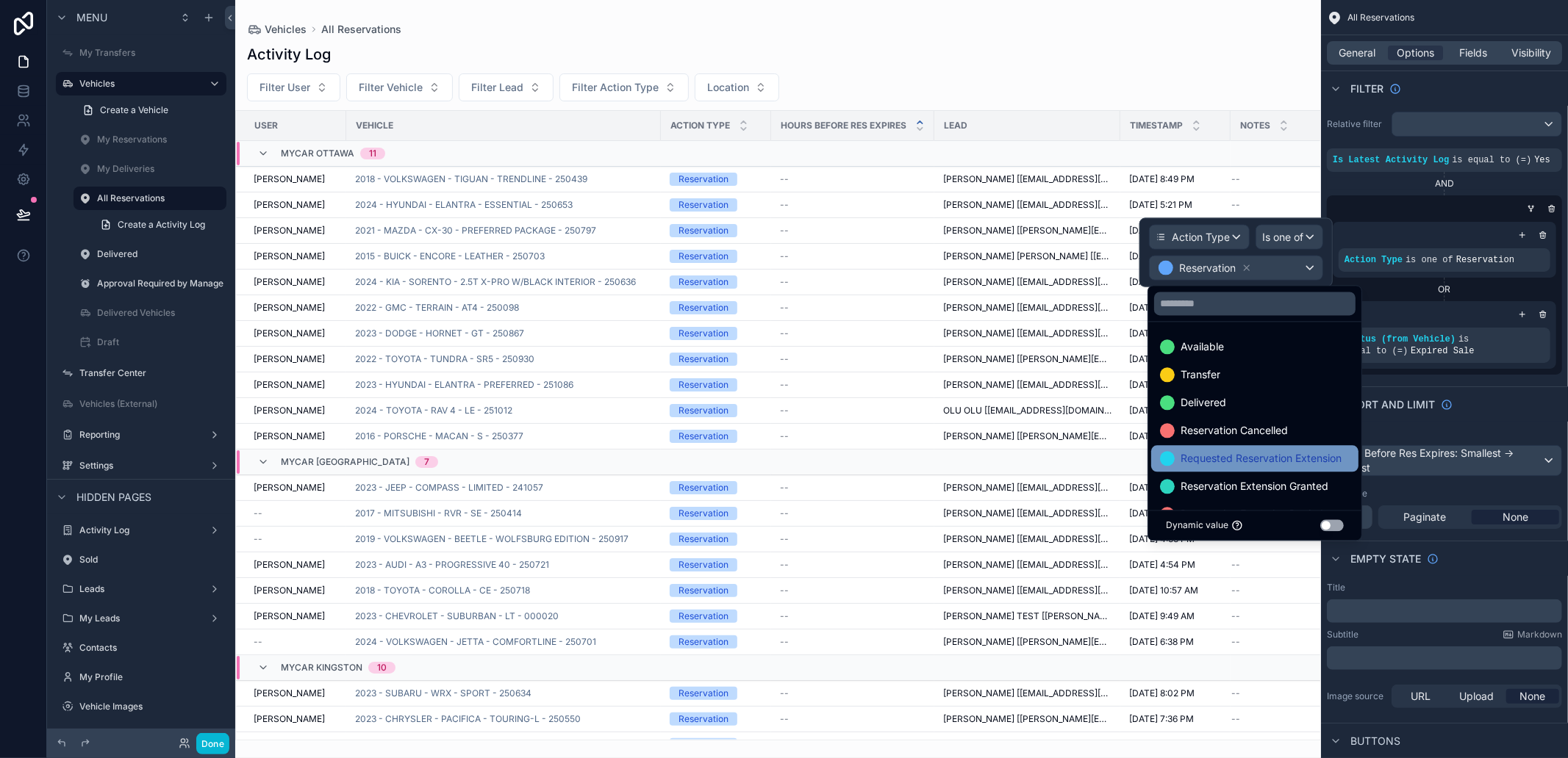
click at [1268, 458] on span "Requested Reservation Extension" at bounding box center [1261, 458] width 161 height 18
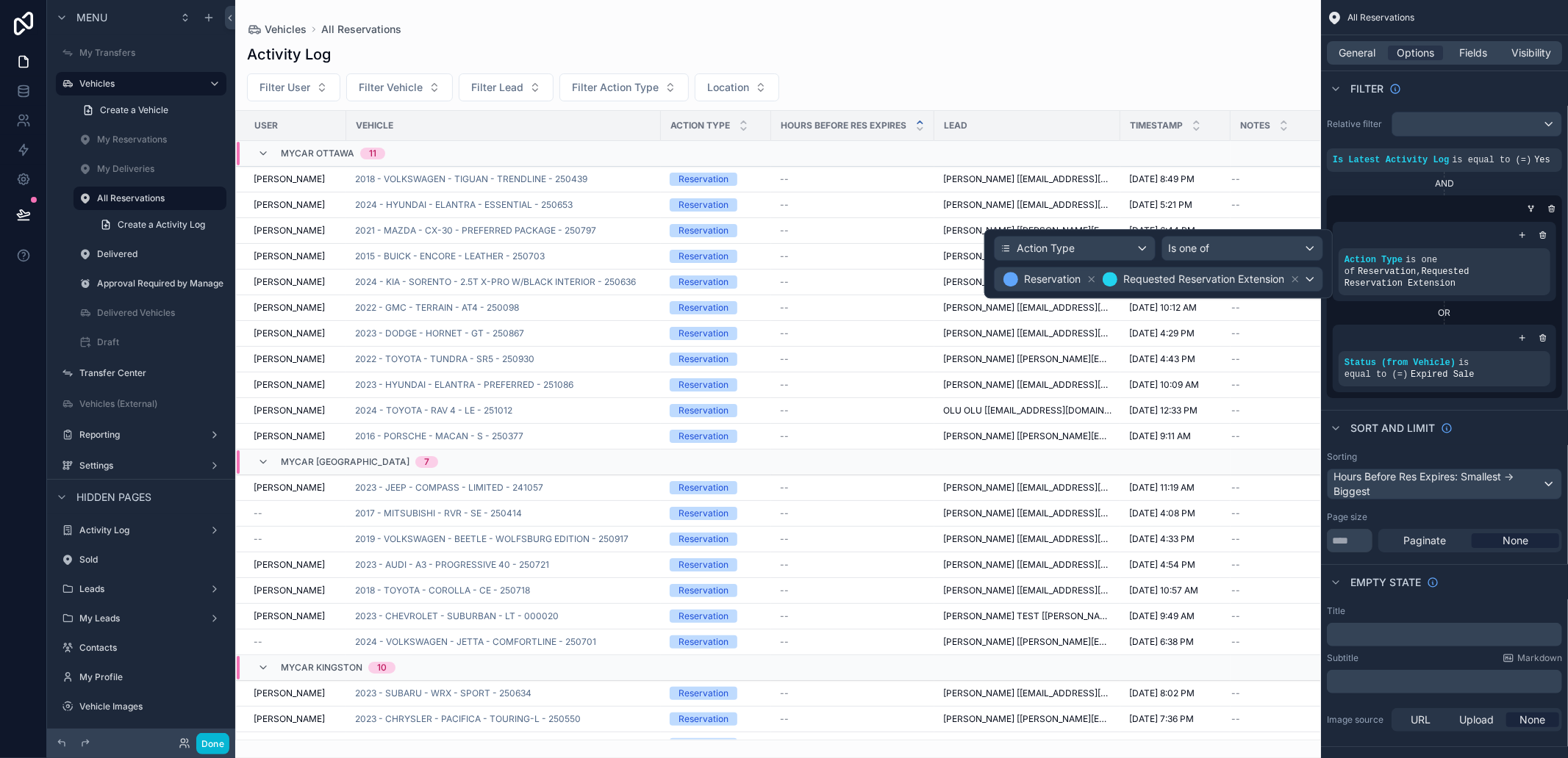
drag, startPoint x: 1297, startPoint y: 281, endPoint x: 1259, endPoint y: 286, distance: 38.3
click at [1297, 280] on icon at bounding box center [1296, 279] width 10 height 10
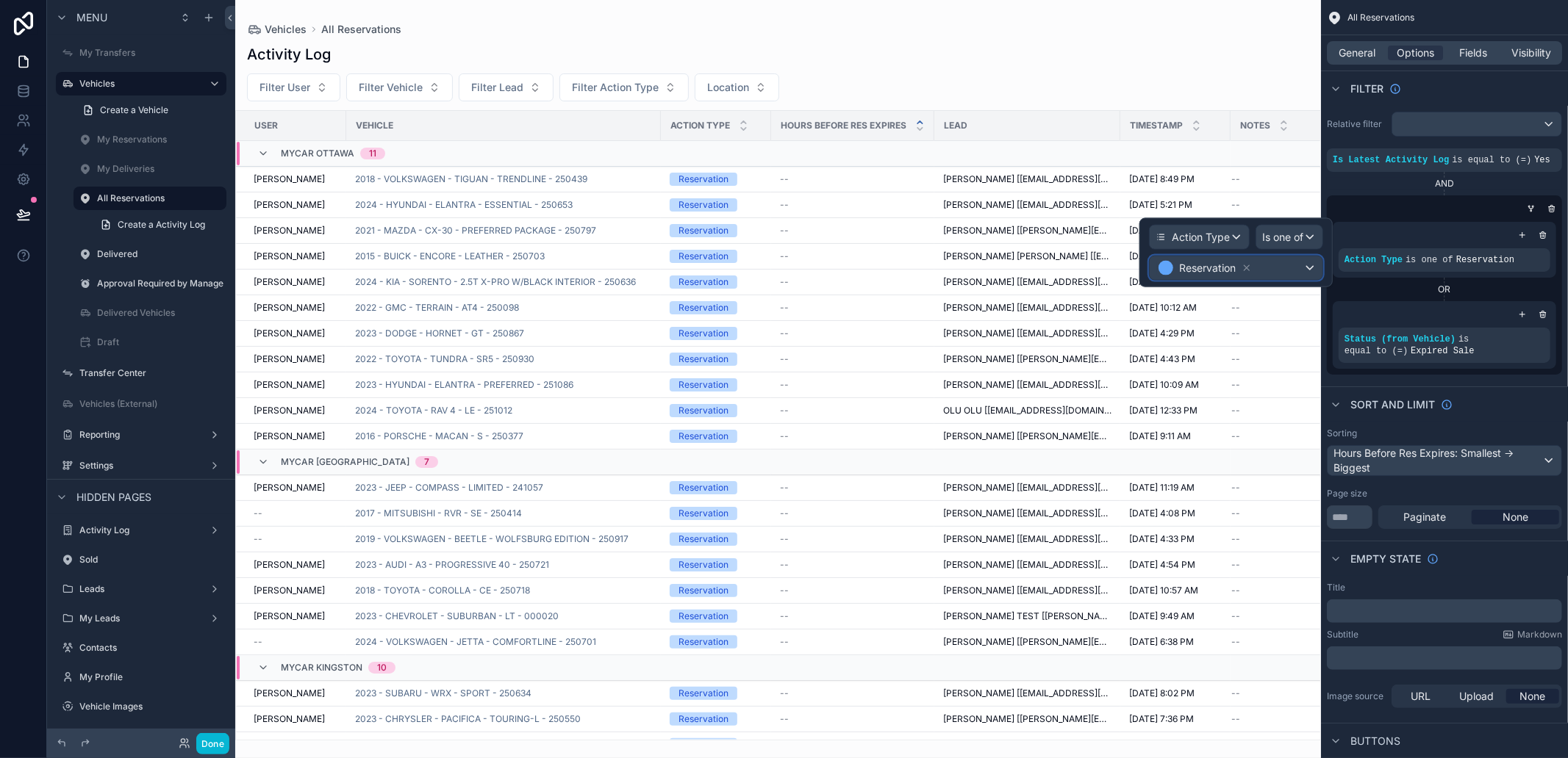
click at [1284, 267] on div "Reservation" at bounding box center [1236, 268] width 173 height 24
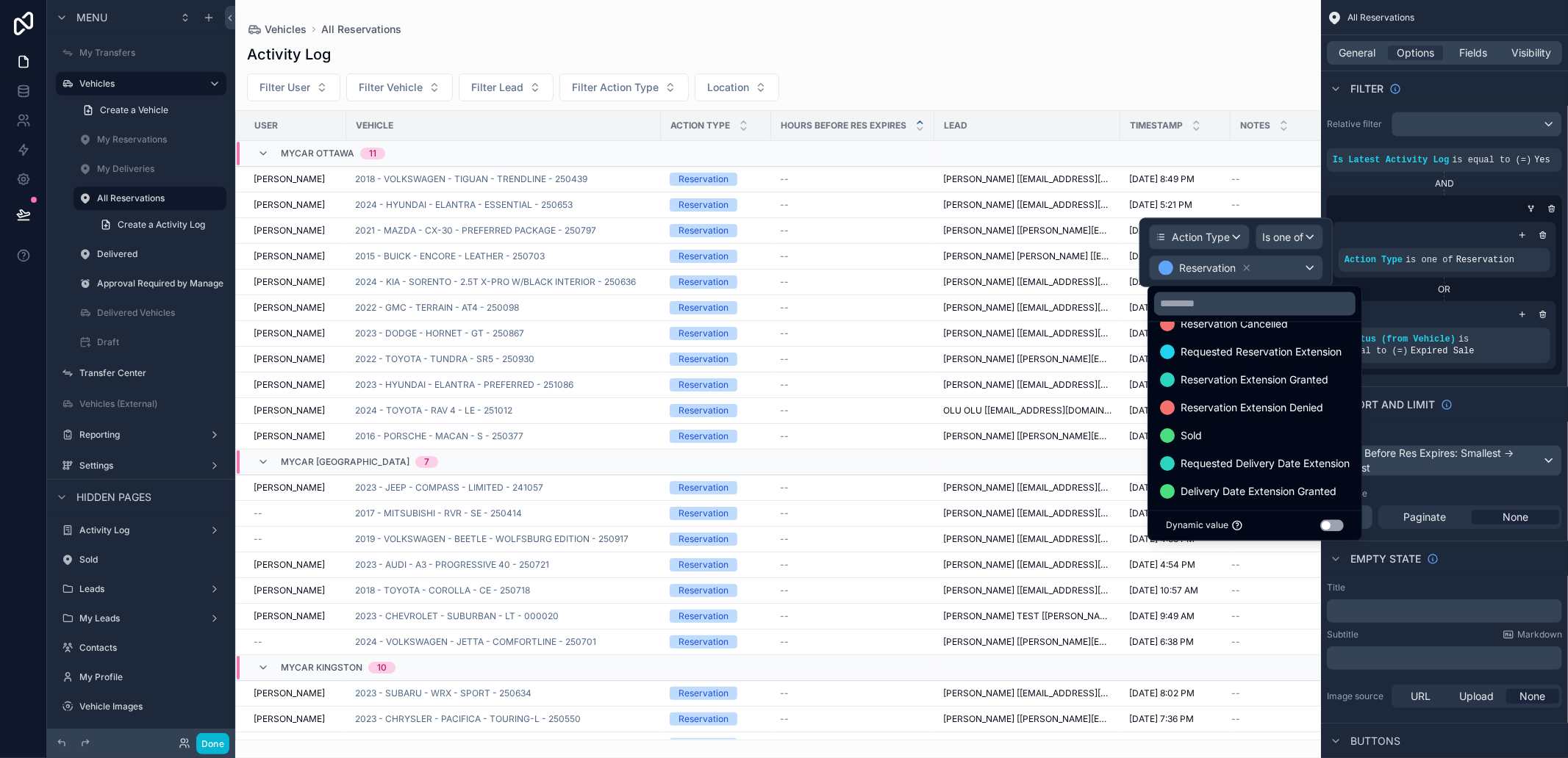
scroll to position [113, 0]
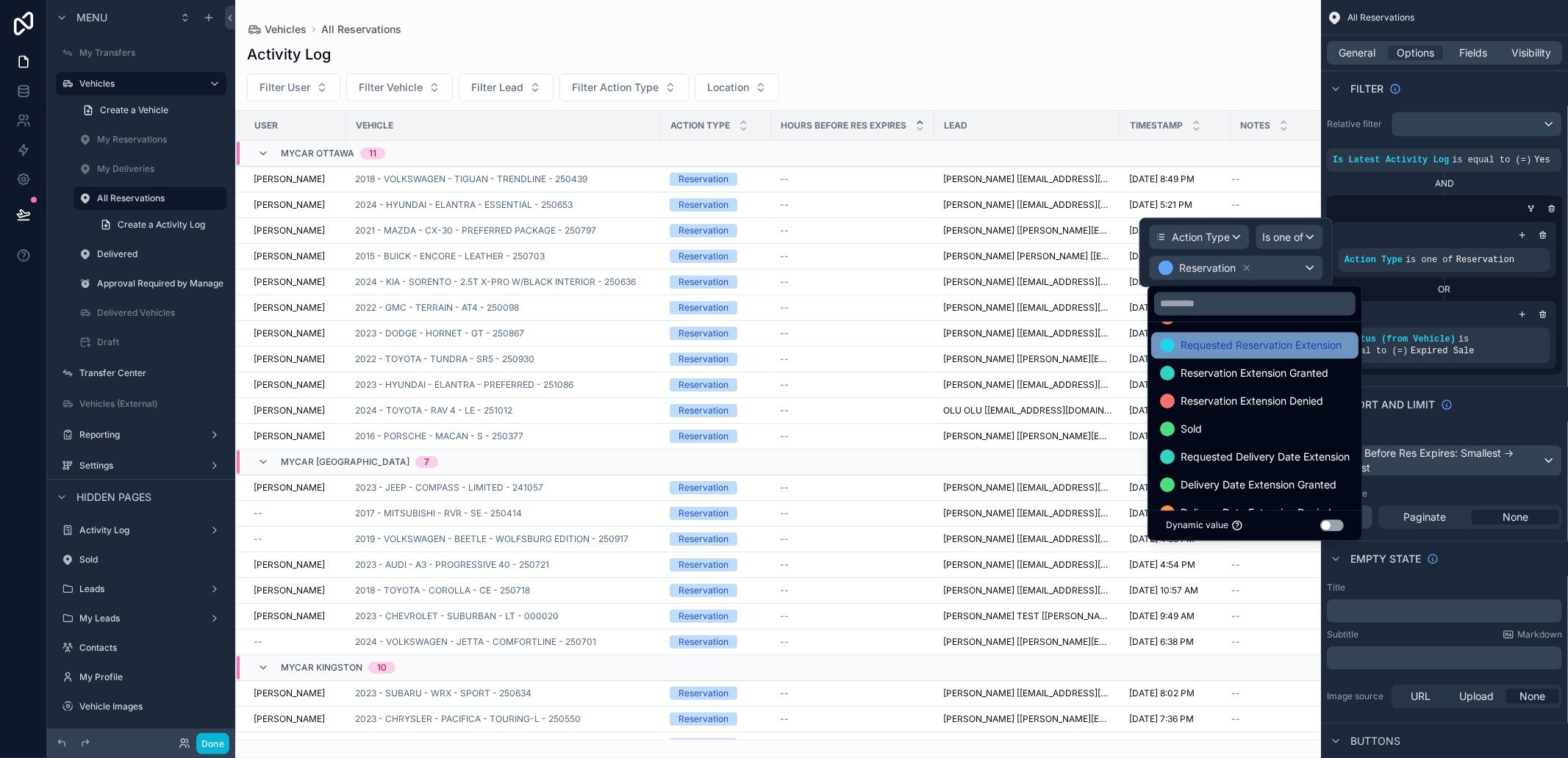
click at [1318, 347] on span "Requested Reservation Extension" at bounding box center [1261, 345] width 161 height 18
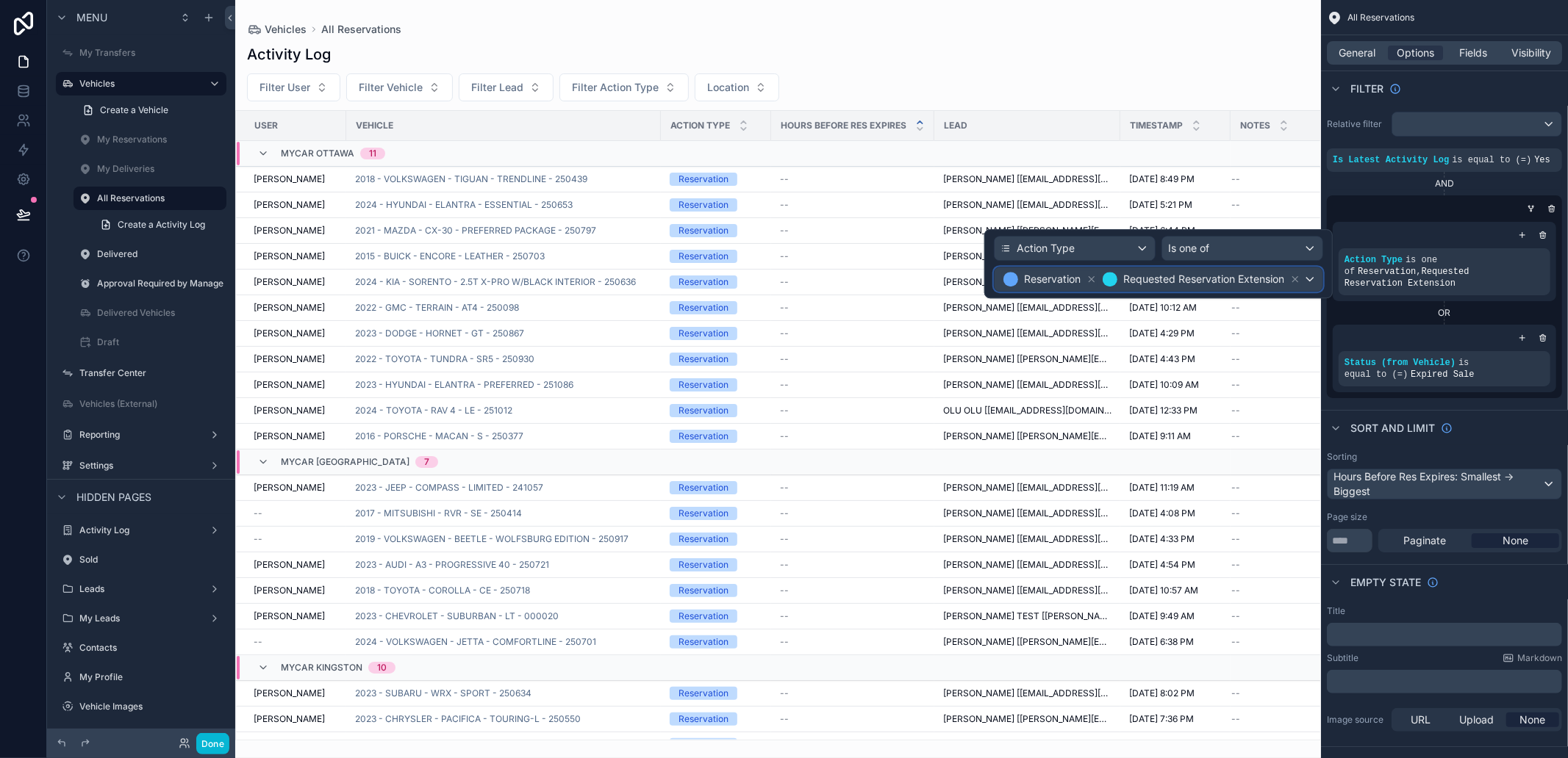
click at [1269, 276] on span "Requested Reservation Extension" at bounding box center [1204, 279] width 161 height 15
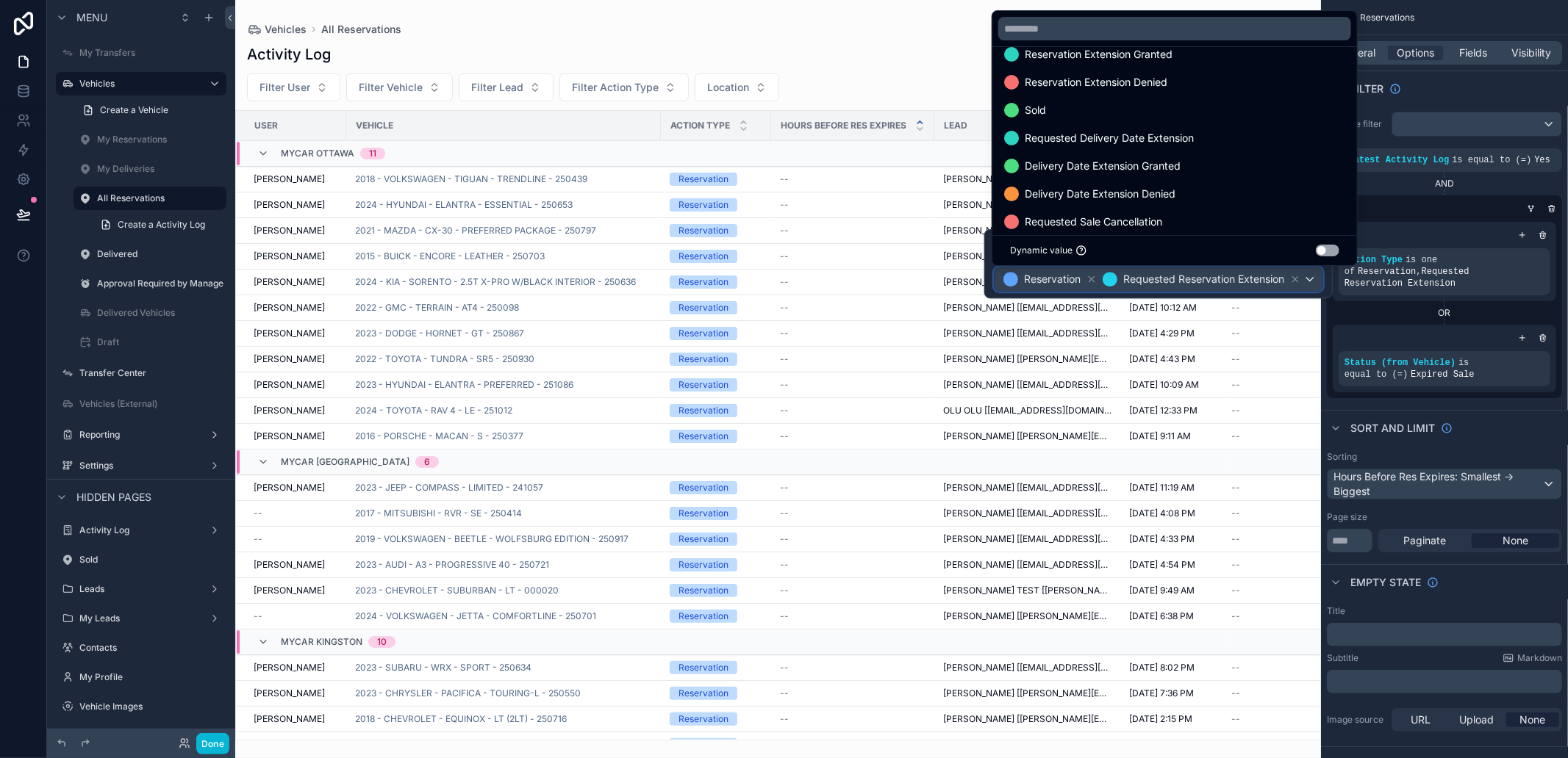
scroll to position [252, 0]
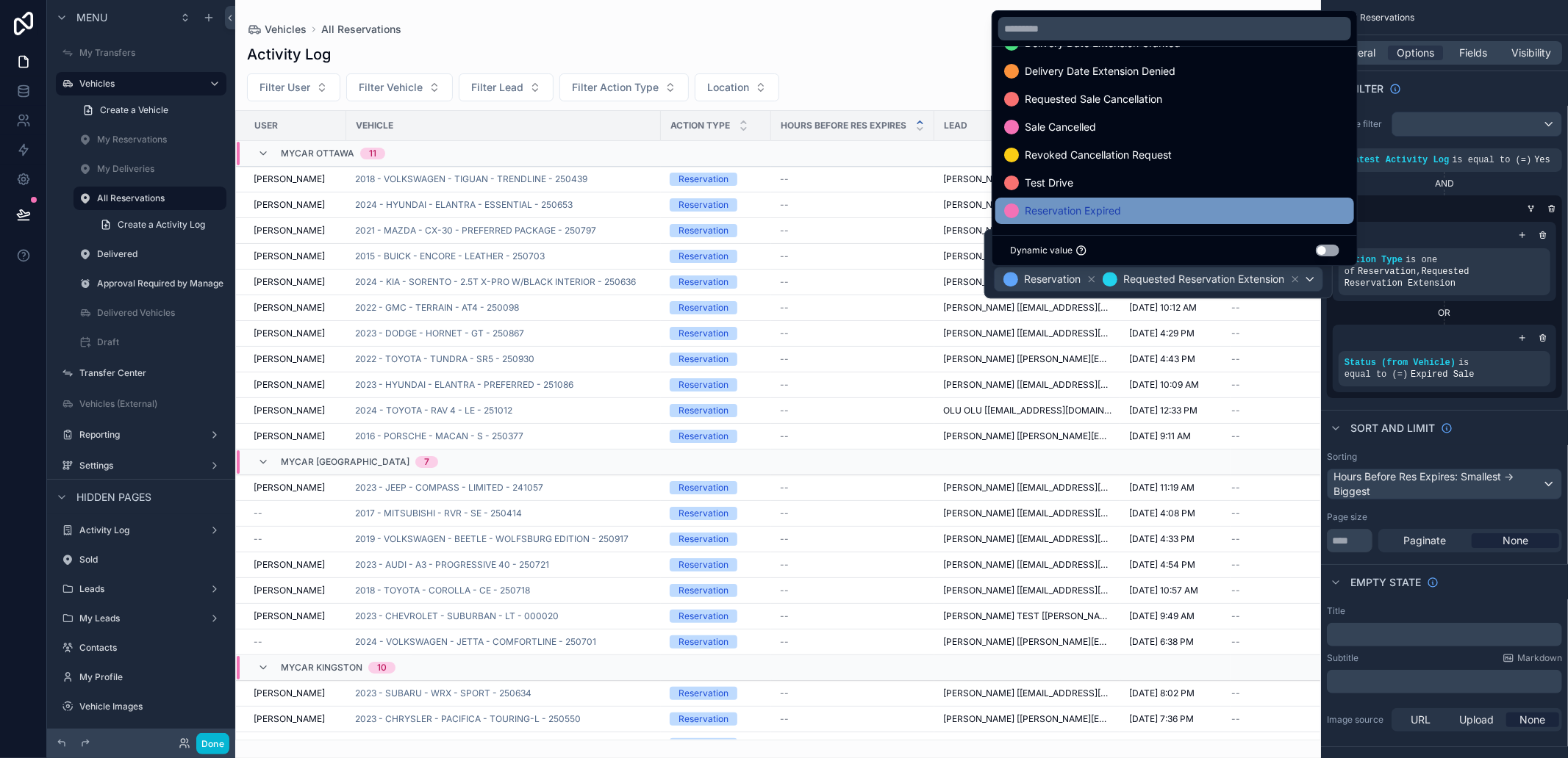
click at [1158, 205] on div "Reservation Expired" at bounding box center [1175, 211] width 341 height 18
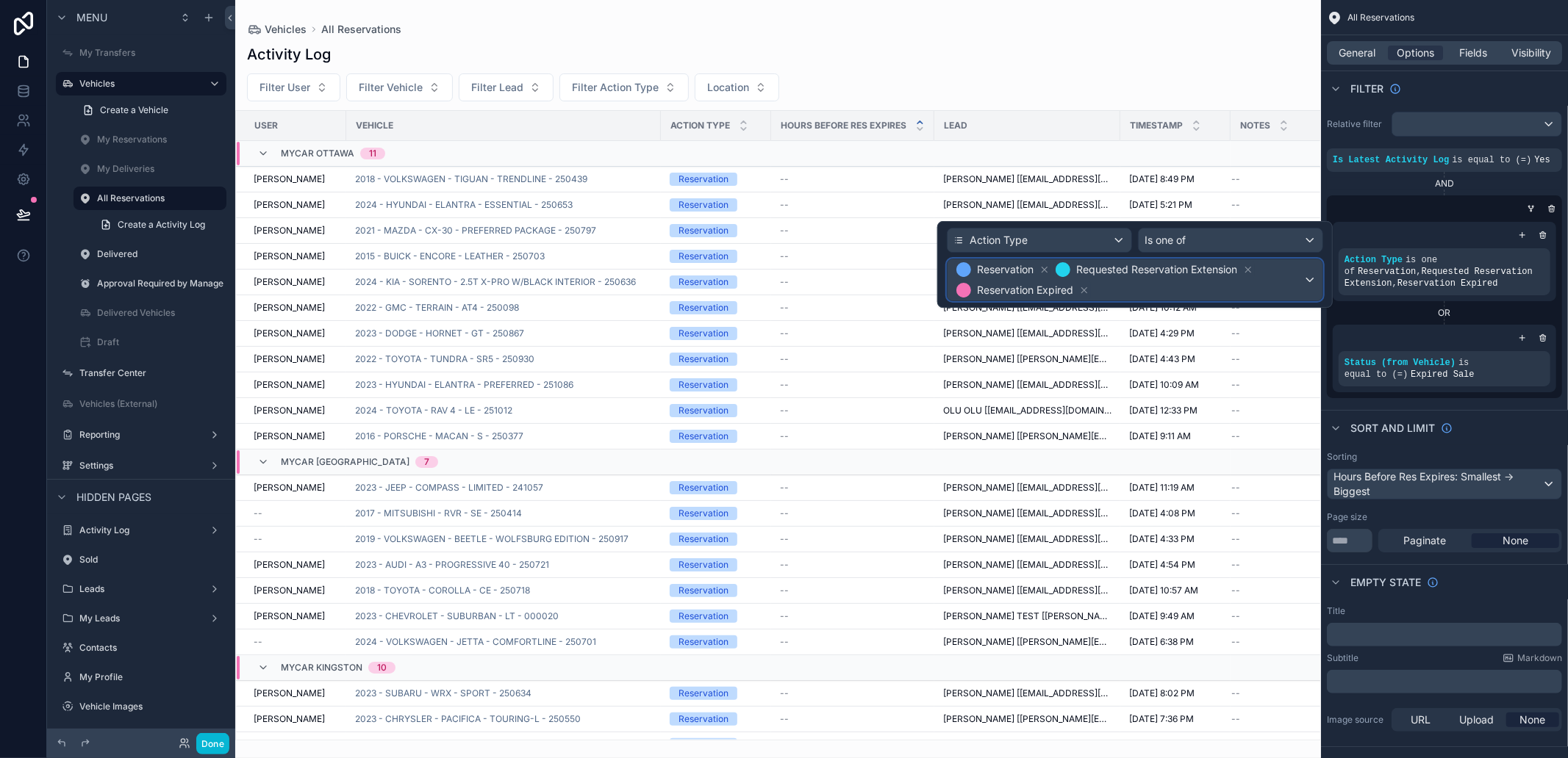
click at [1233, 291] on span "Reservation Requested Reservation Extension Reservation Expired" at bounding box center [1128, 280] width 350 height 41
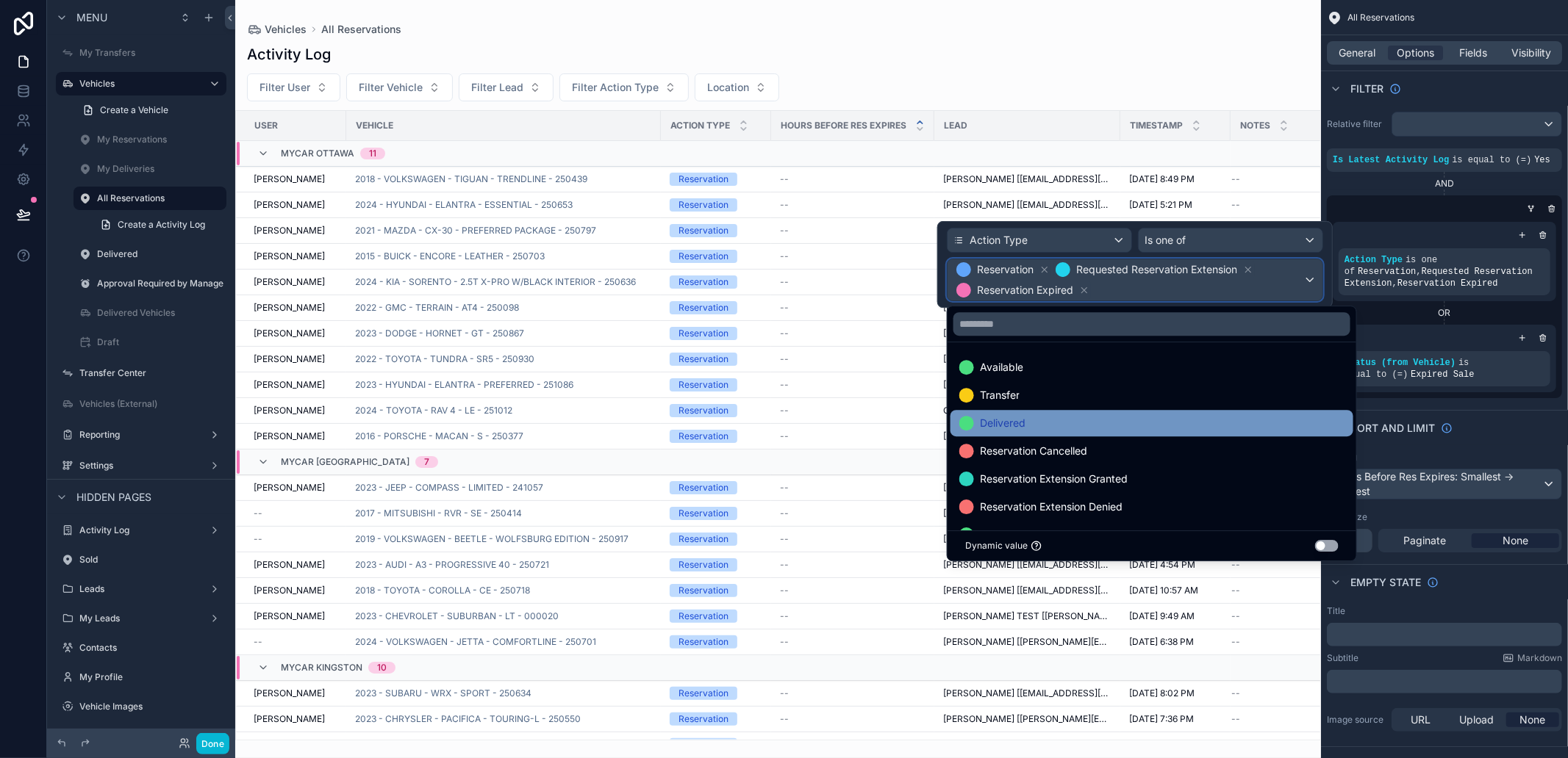
scroll to position [163, 0]
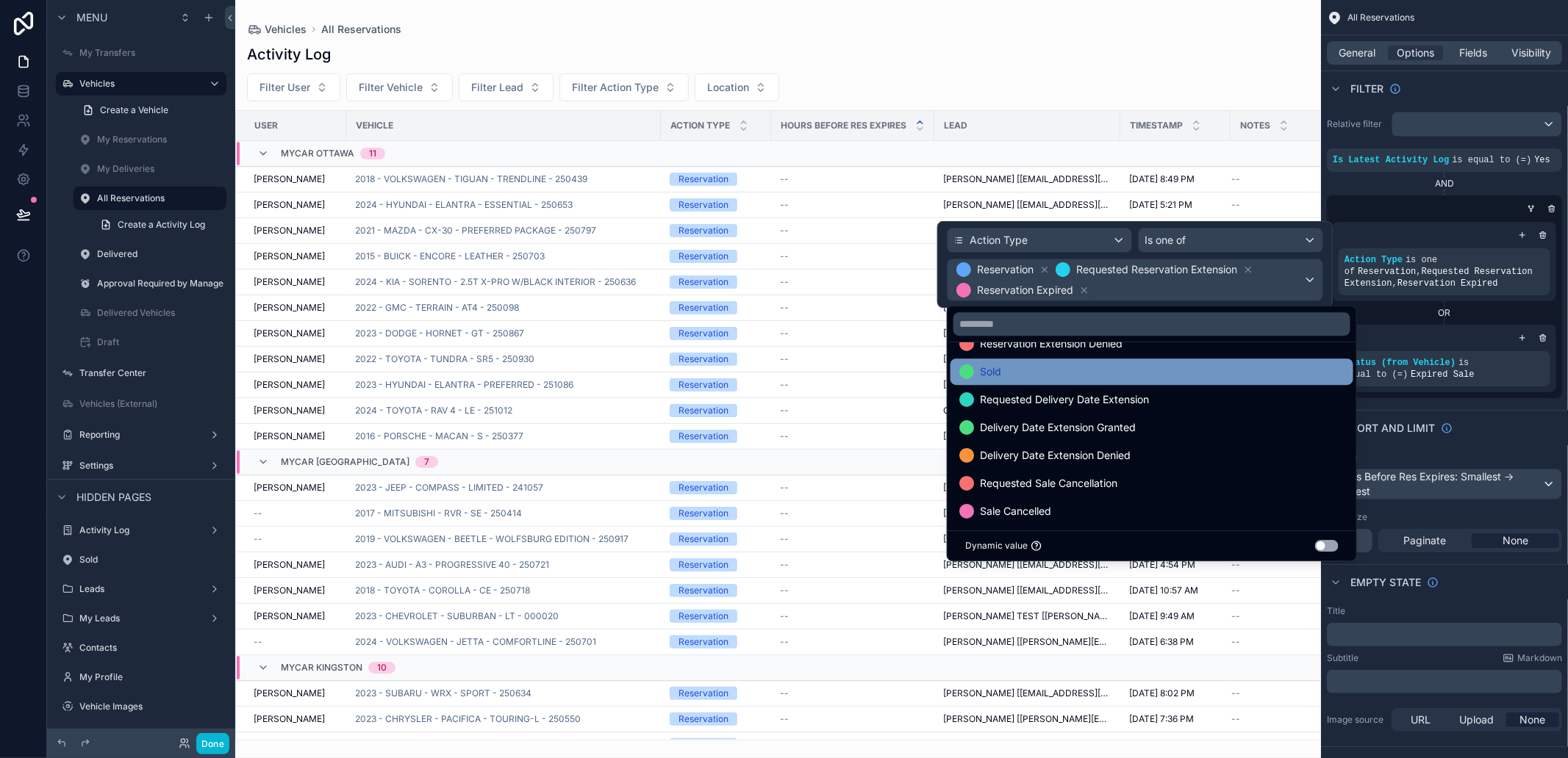
click at [1069, 371] on div "Sold" at bounding box center [1152, 372] width 386 height 18
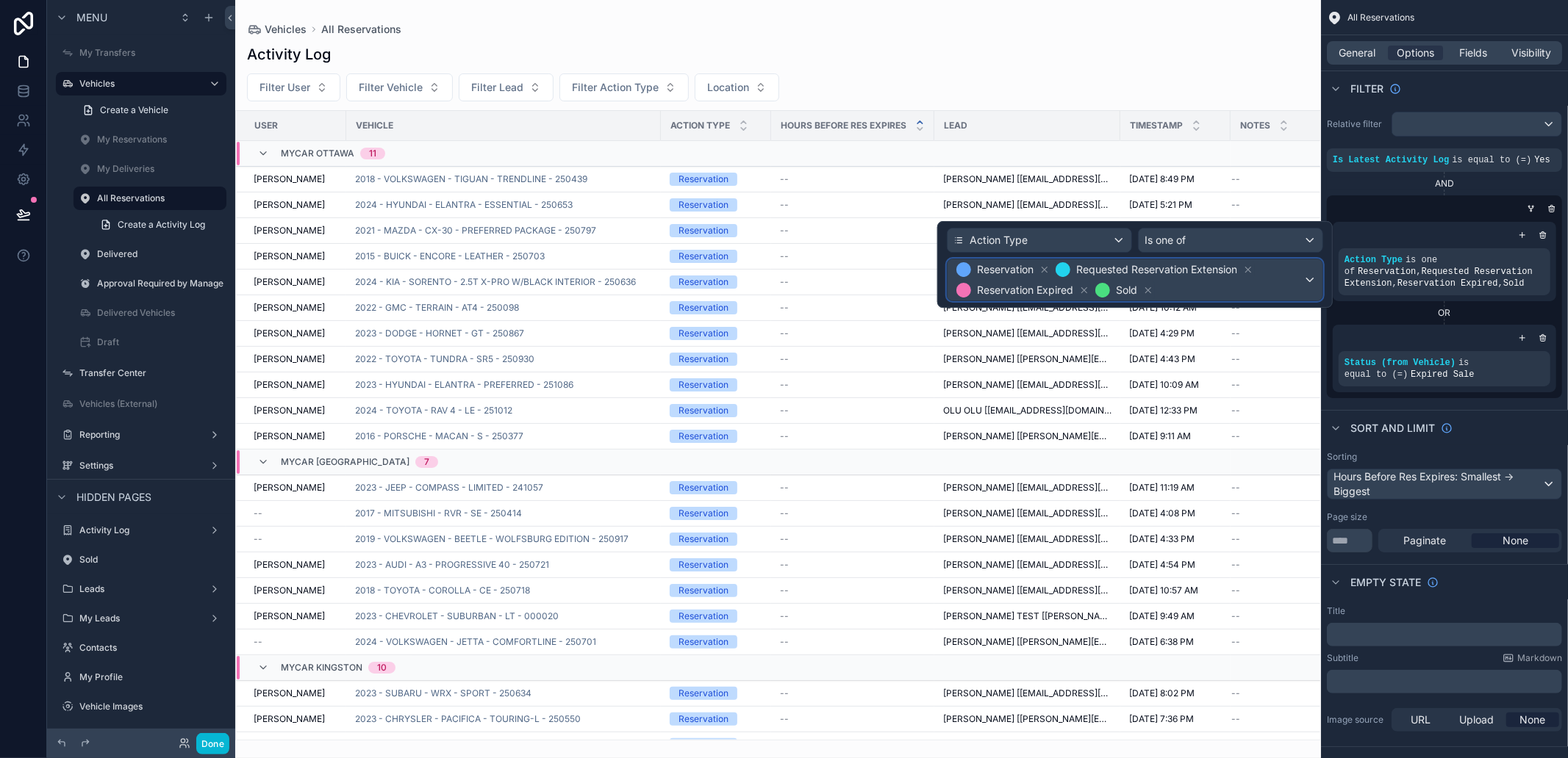
click at [1248, 278] on div "Requested Reservation Extension" at bounding box center [1155, 269] width 201 height 18
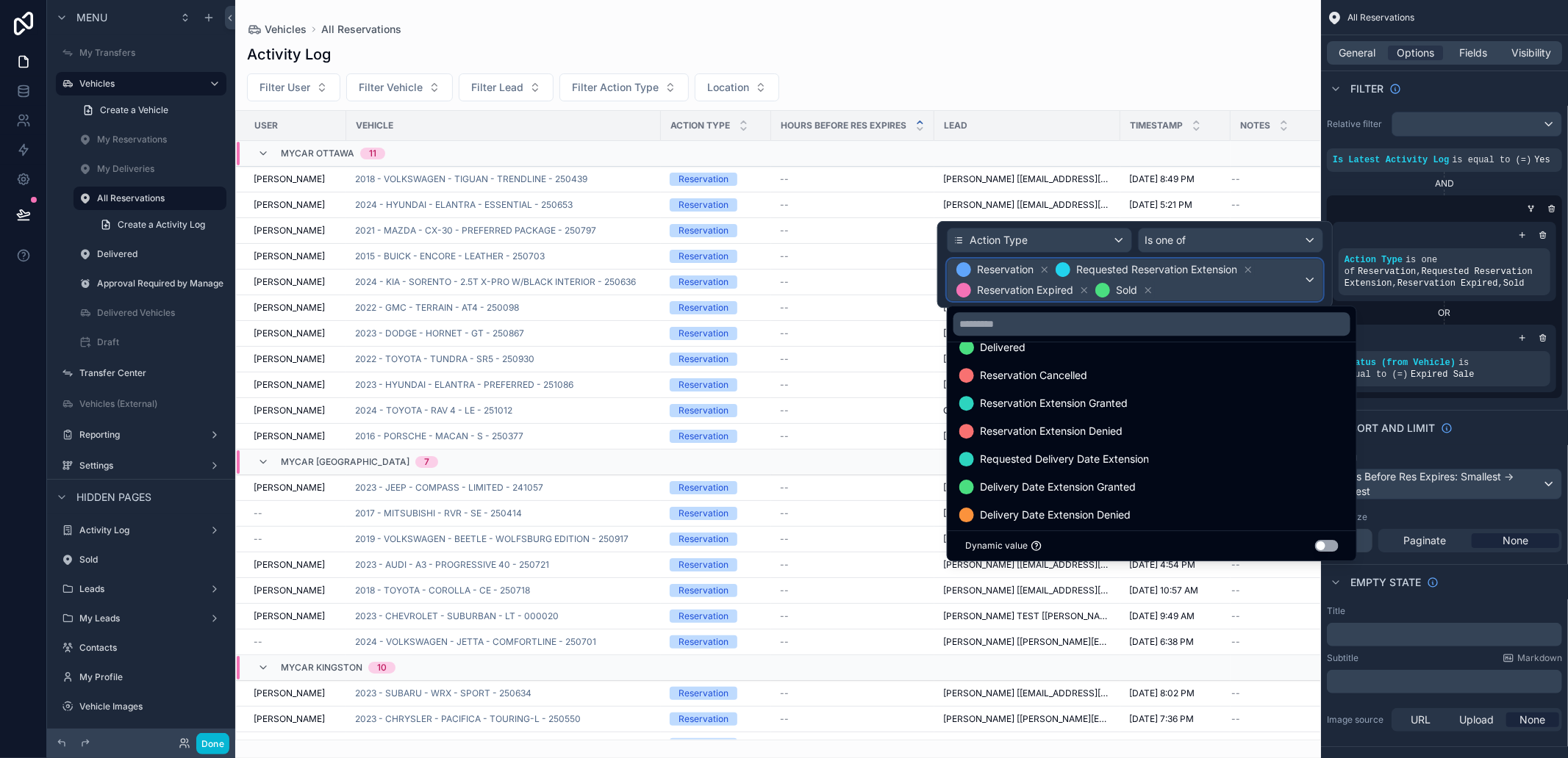
scroll to position [0, 0]
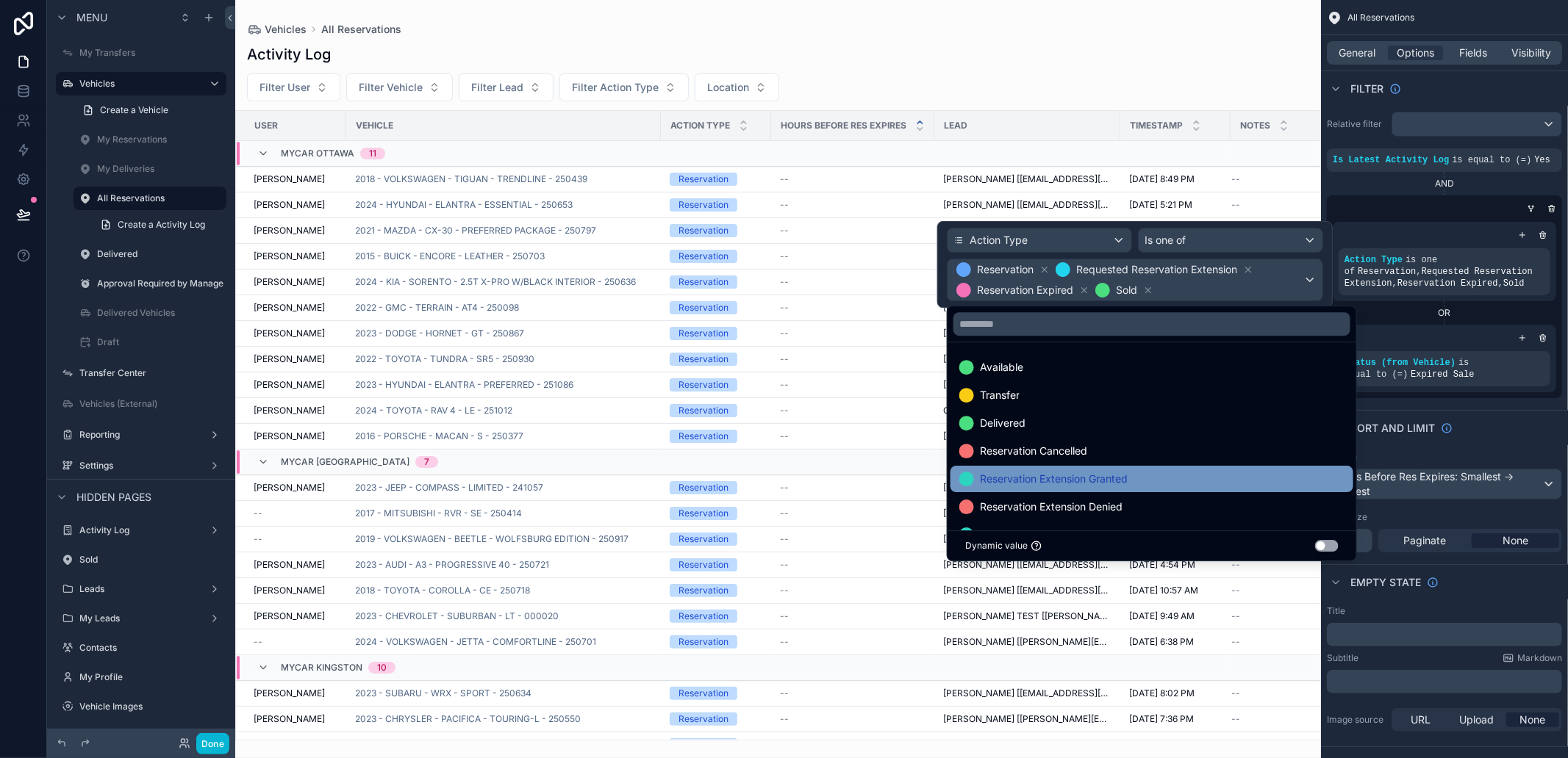
click at [1145, 483] on div "Reservation Extension Granted" at bounding box center [1152, 479] width 386 height 18
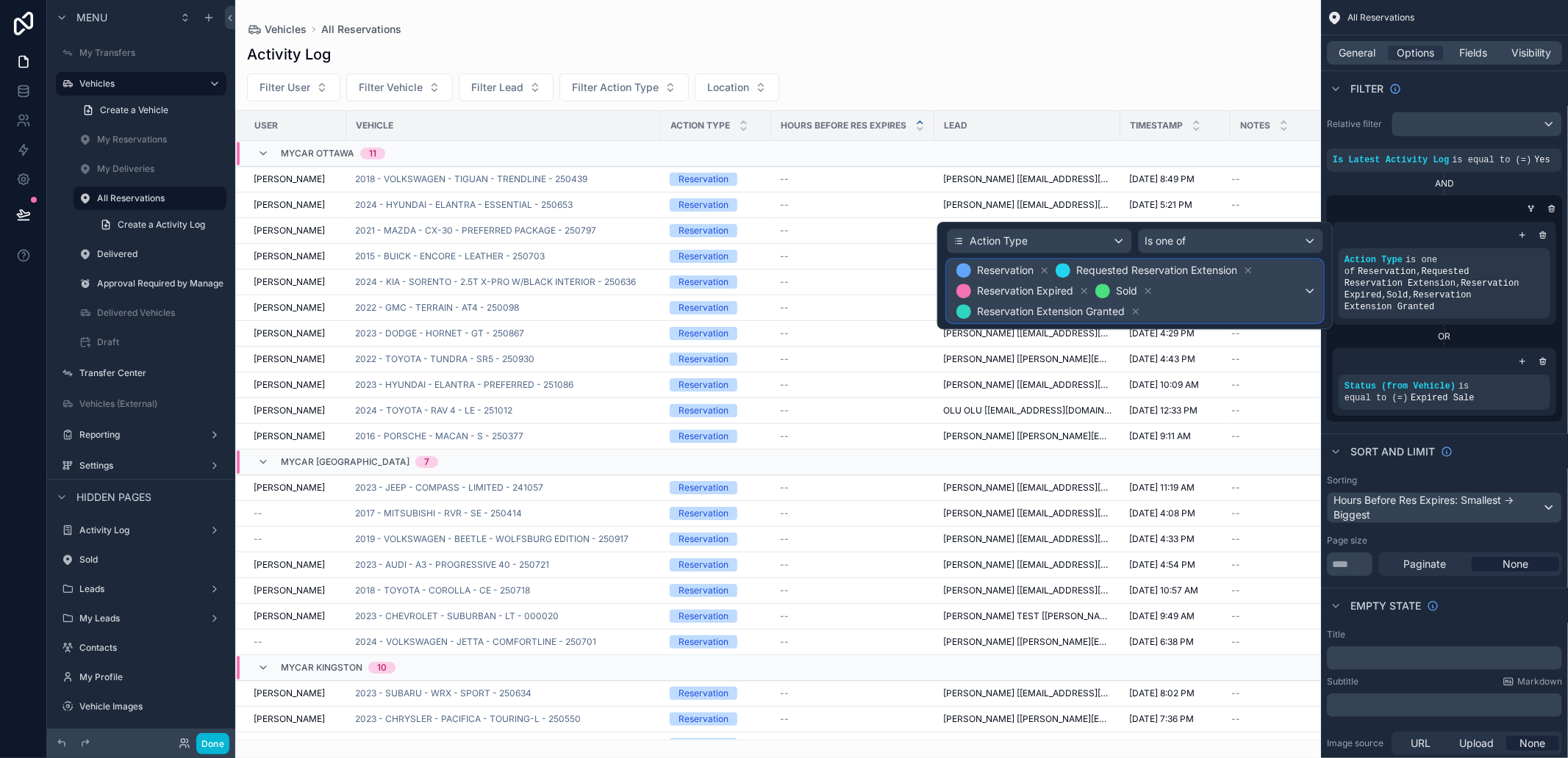
click at [1195, 289] on span "Reservation Requested Reservation Extension Reservation Expired Sold Reservatio…" at bounding box center [1128, 291] width 350 height 62
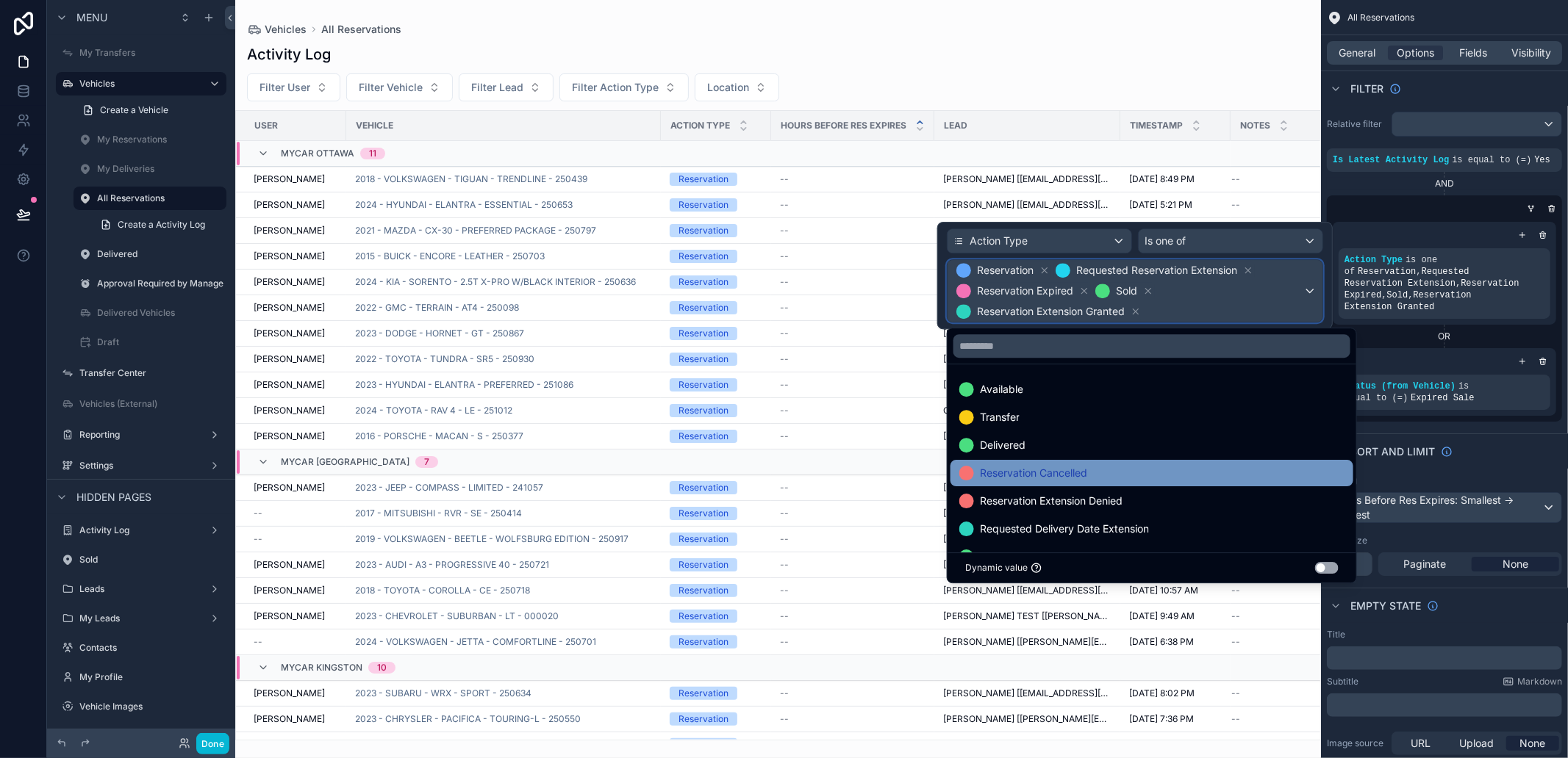
scroll to position [163, 0]
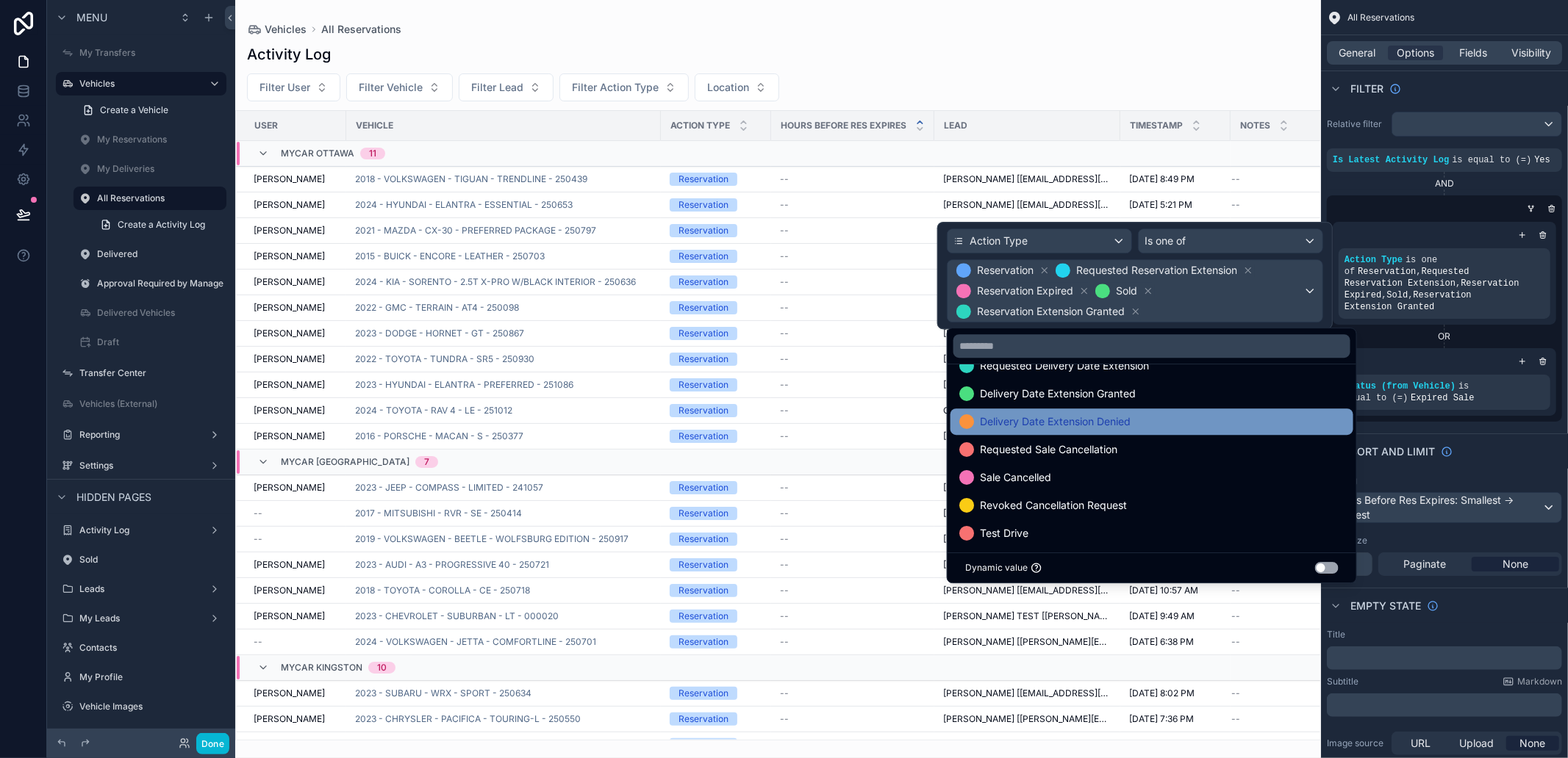
click at [1166, 421] on div "Delivery Date Extension Denied" at bounding box center [1152, 422] width 386 height 18
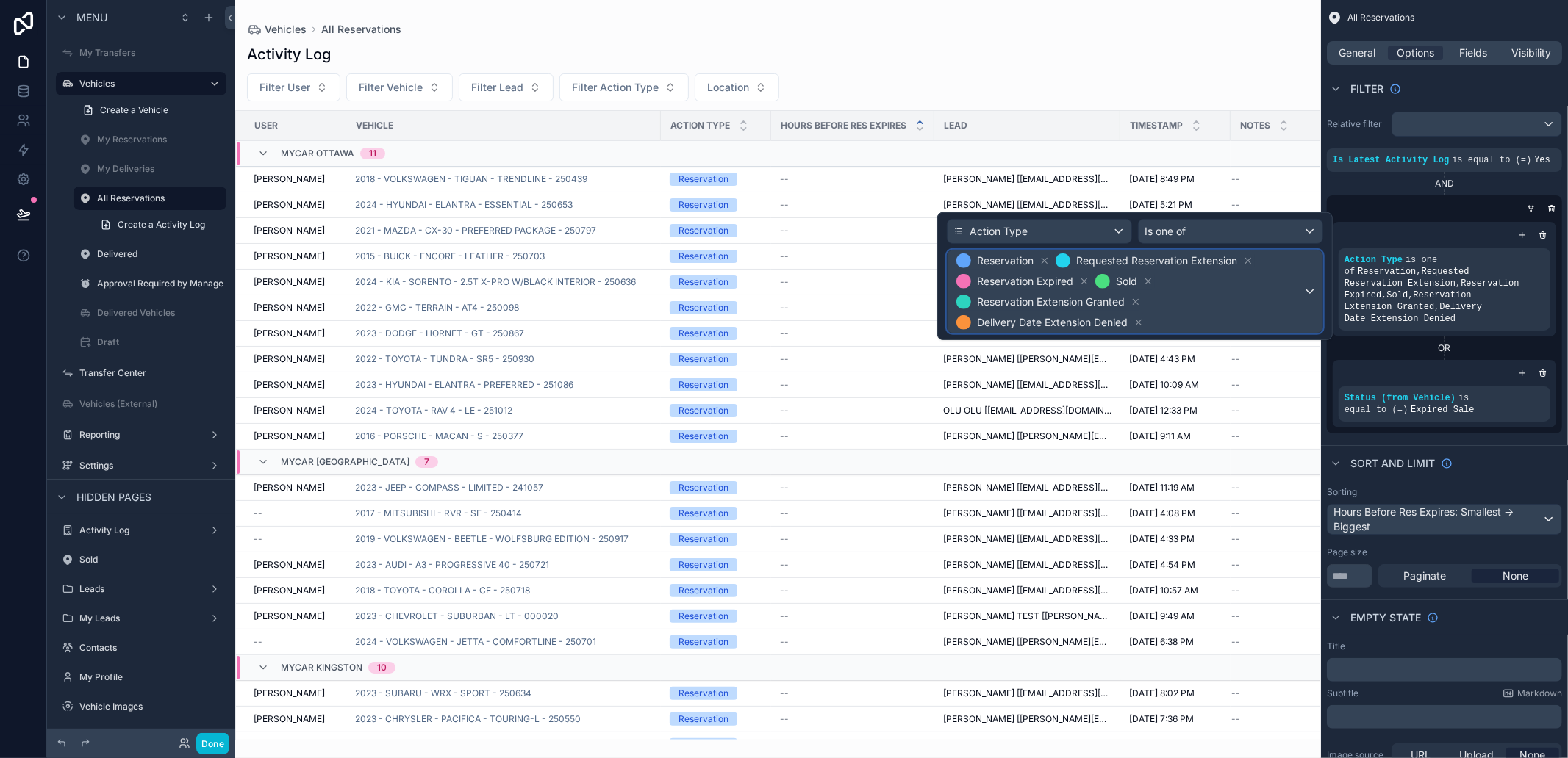
click at [1184, 297] on span "Reservation Requested Reservation Extension Reservation Expired Sold Reservatio…" at bounding box center [1128, 292] width 350 height 83
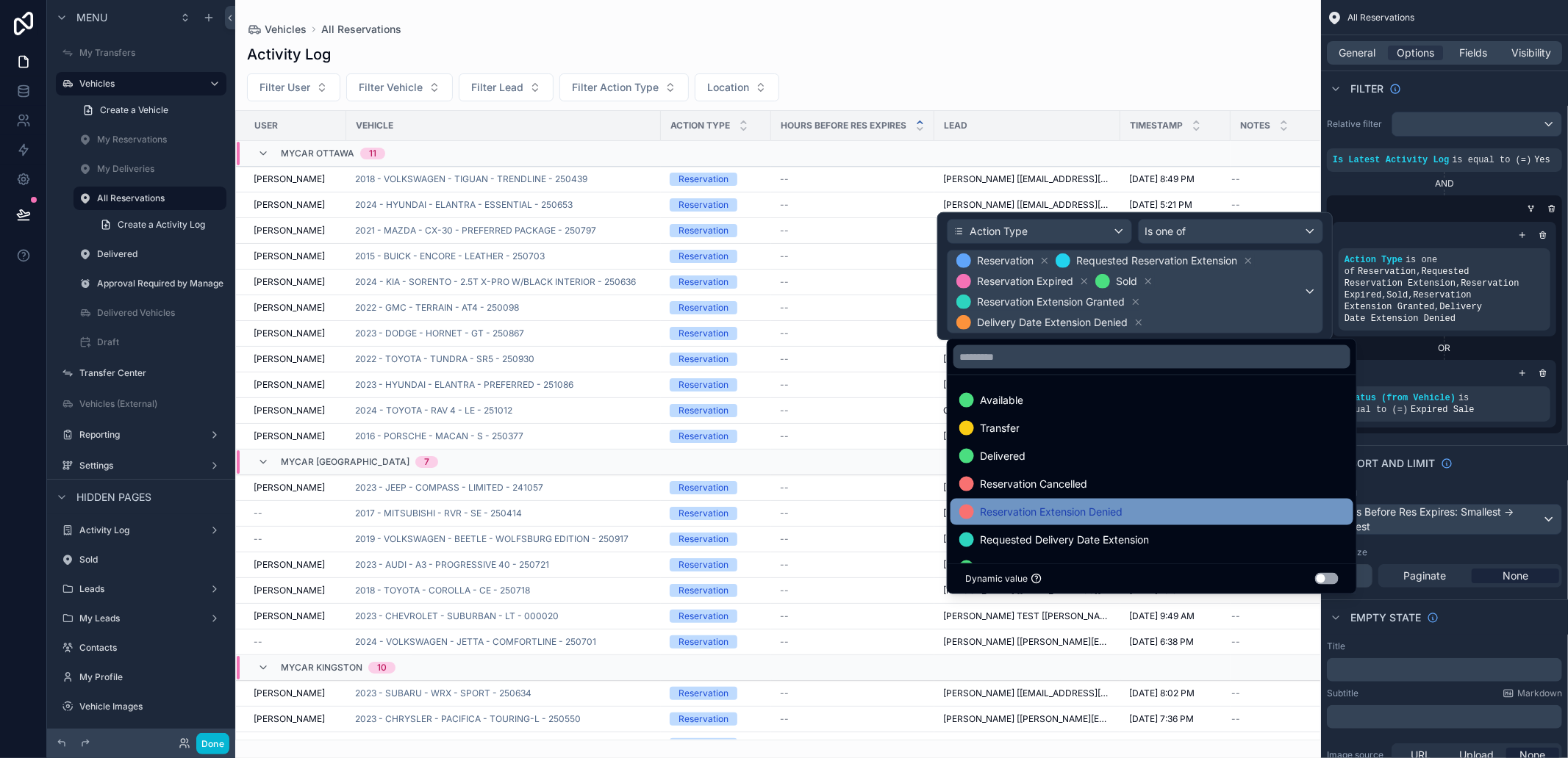
click at [1172, 503] on div "Reservation Extension Denied" at bounding box center [1152, 512] width 386 height 18
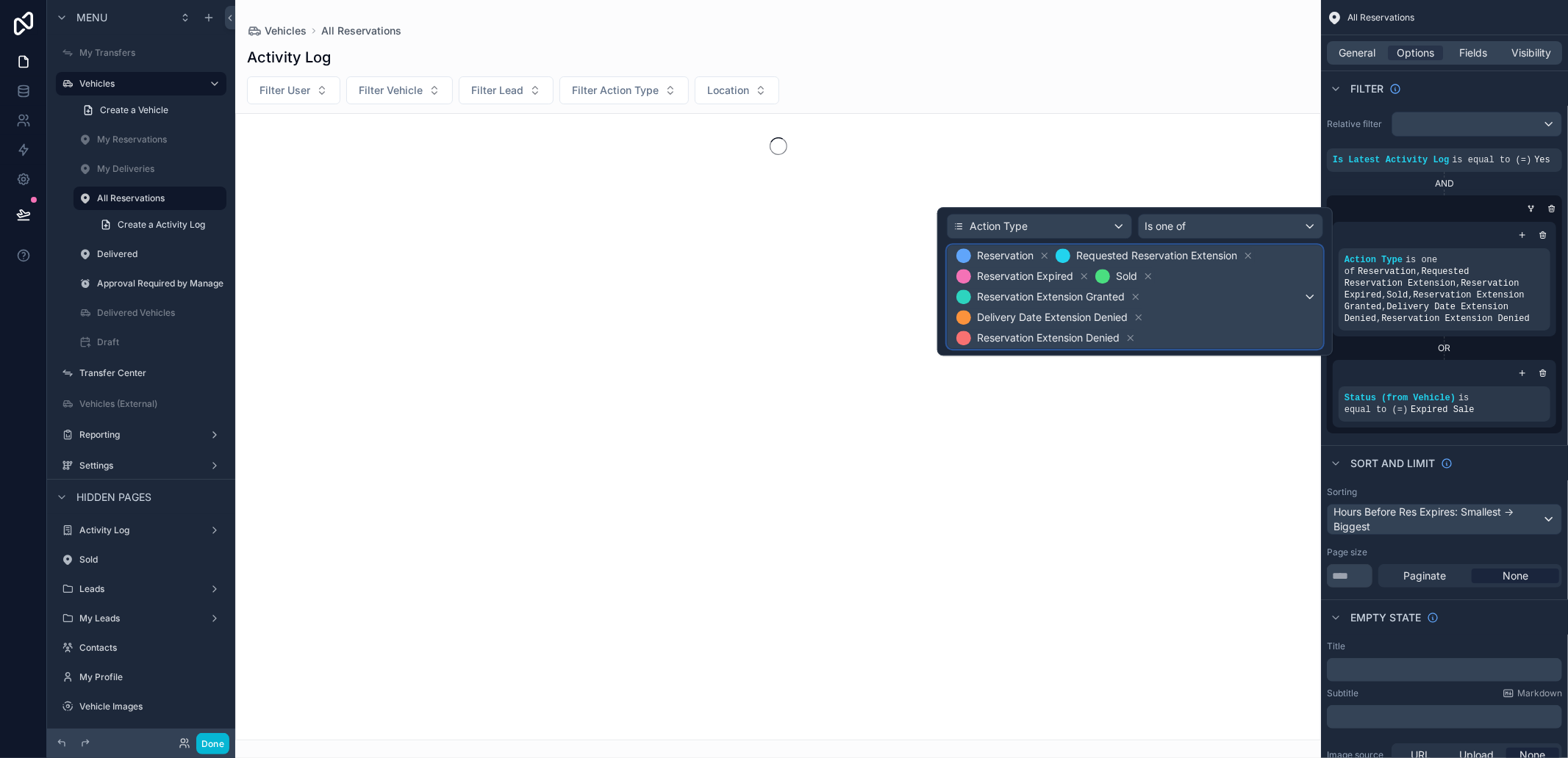
click at [1221, 307] on span "Reservation Requested Reservation Extension Reservation Expired Sold Reservatio…" at bounding box center [1128, 297] width 350 height 103
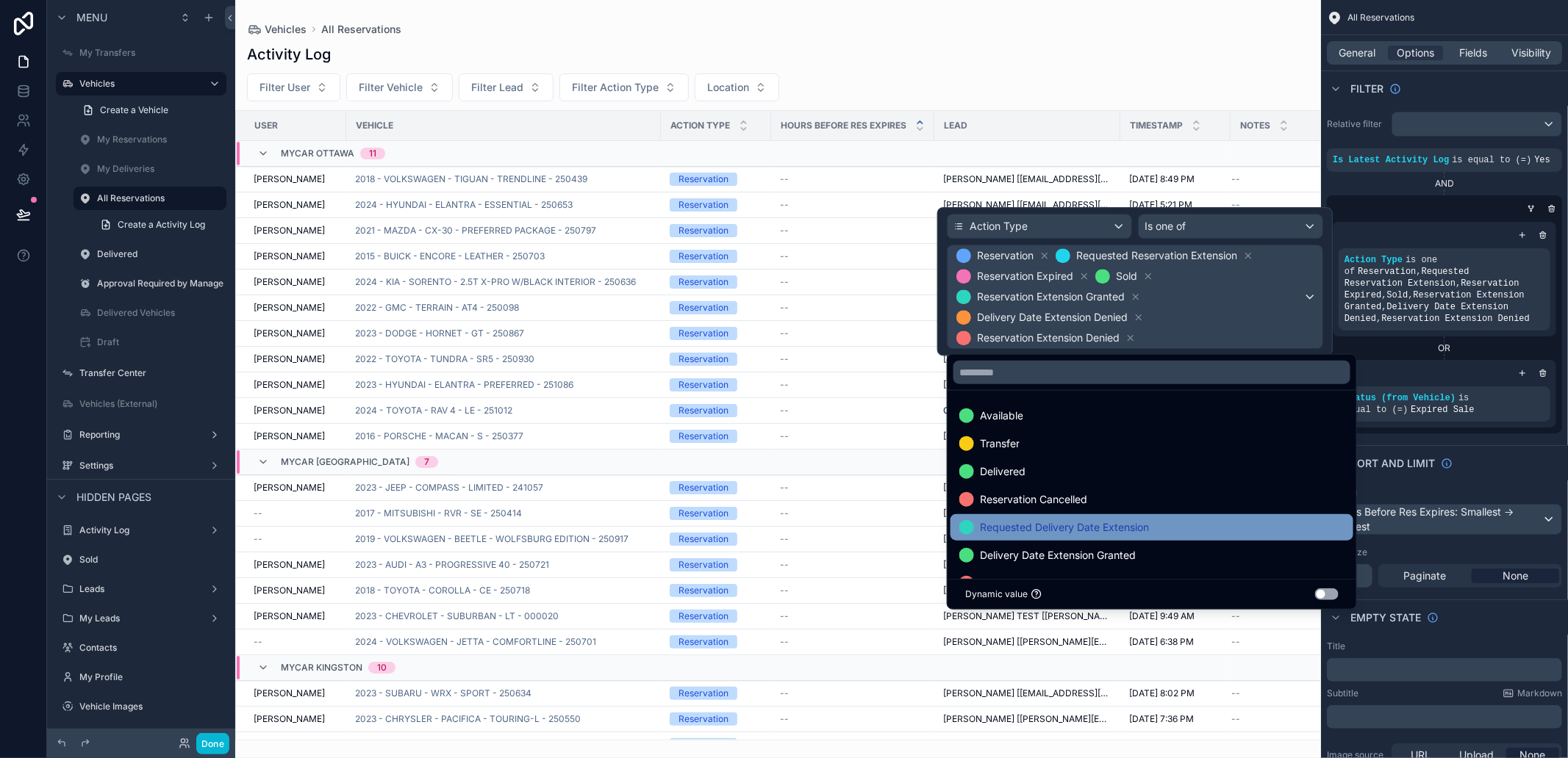
click at [1172, 528] on div "Requested Delivery Date Extension" at bounding box center [1152, 528] width 386 height 18
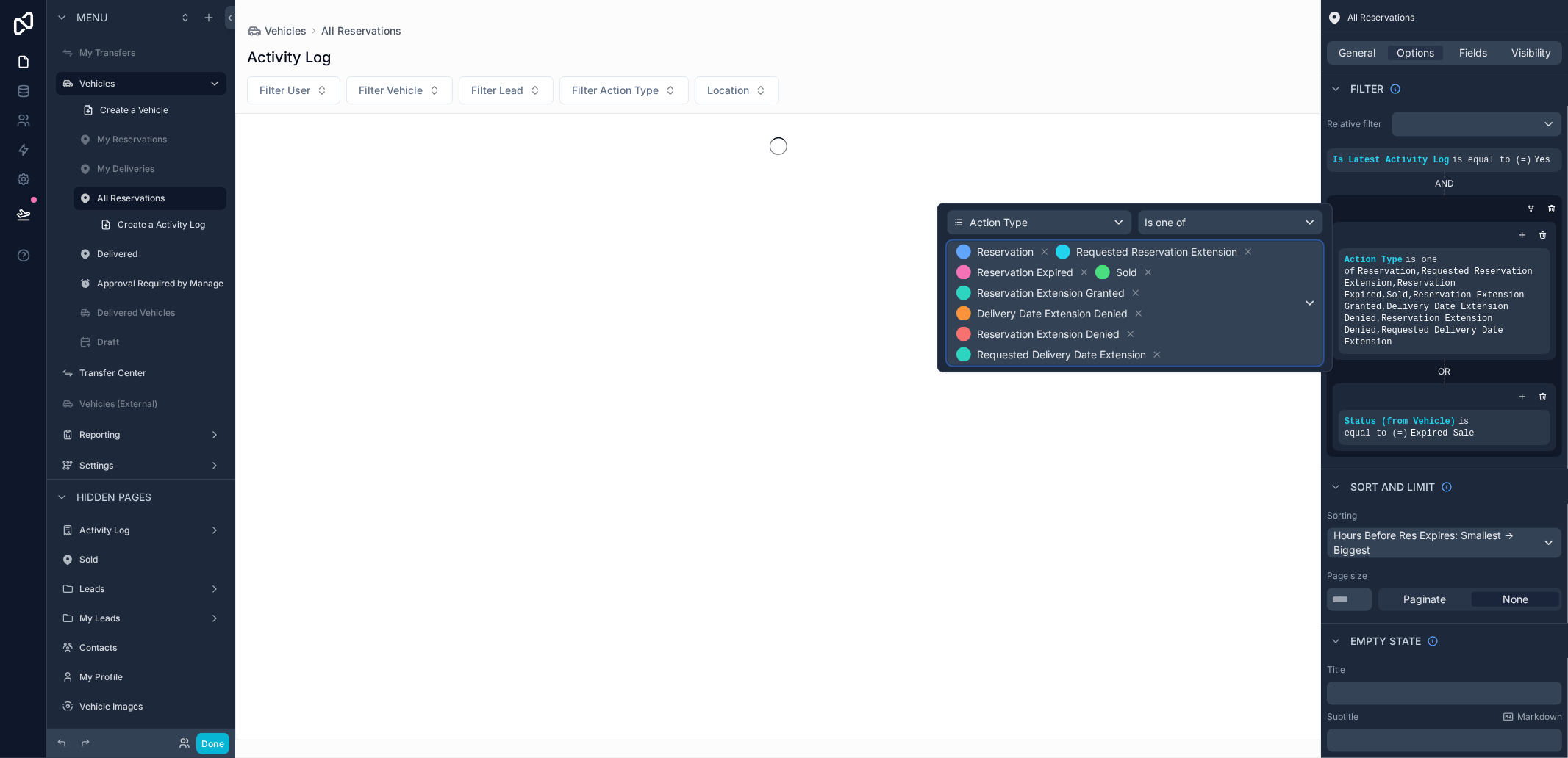
click at [1244, 286] on span "Reservation Requested Reservation Extension Reservation Expired Sold Reservatio…" at bounding box center [1128, 304] width 350 height 124
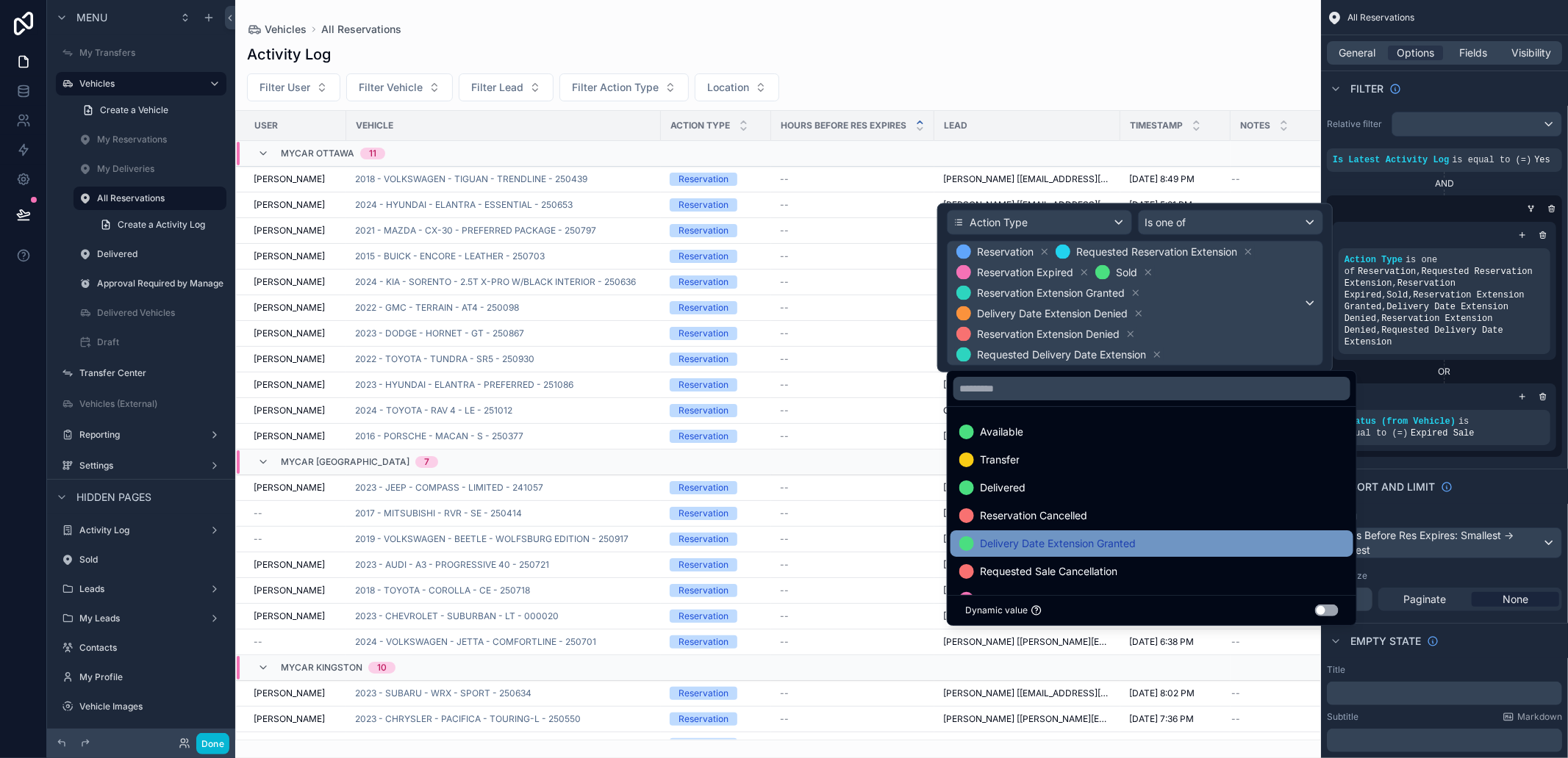
click at [1192, 533] on div "Delivery Date Extension Granted" at bounding box center [1152, 544] width 403 height 27
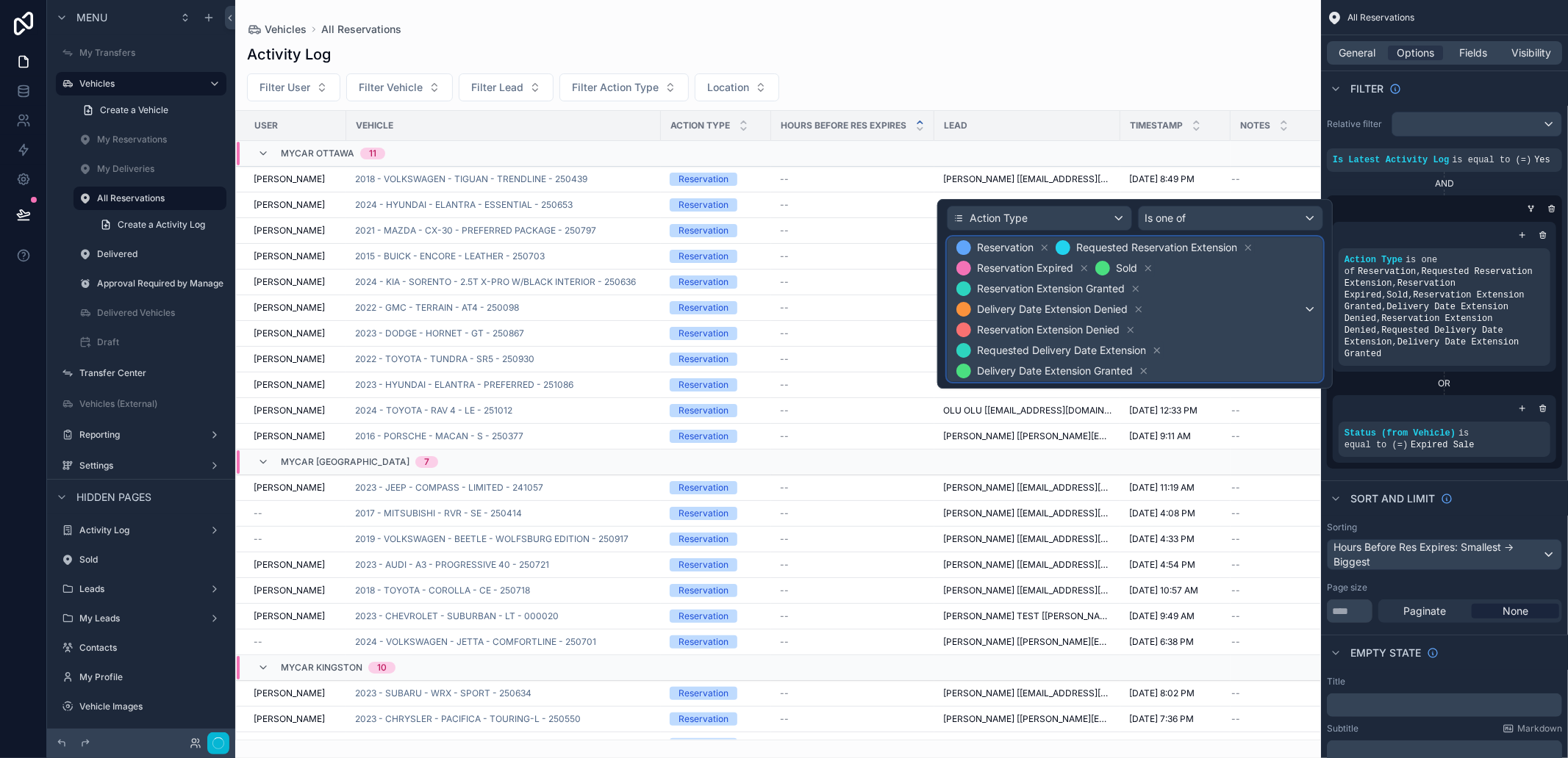
click at [1232, 303] on span "Reservation Requested Reservation Extension Reservation Expired Sold Reservatio…" at bounding box center [1128, 309] width 350 height 144
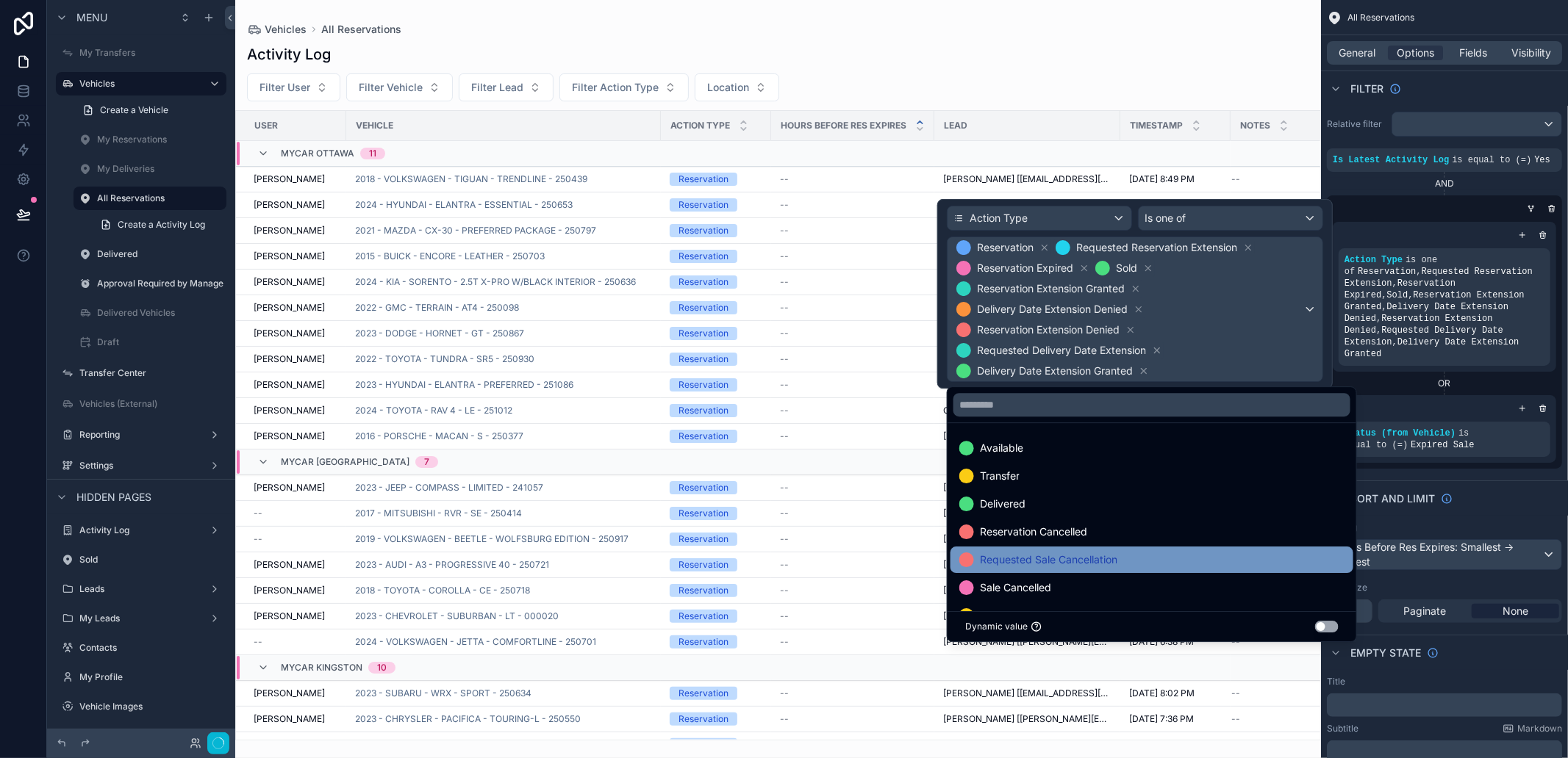
click at [1180, 560] on div "Requested Sale Cancellation" at bounding box center [1152, 560] width 386 height 18
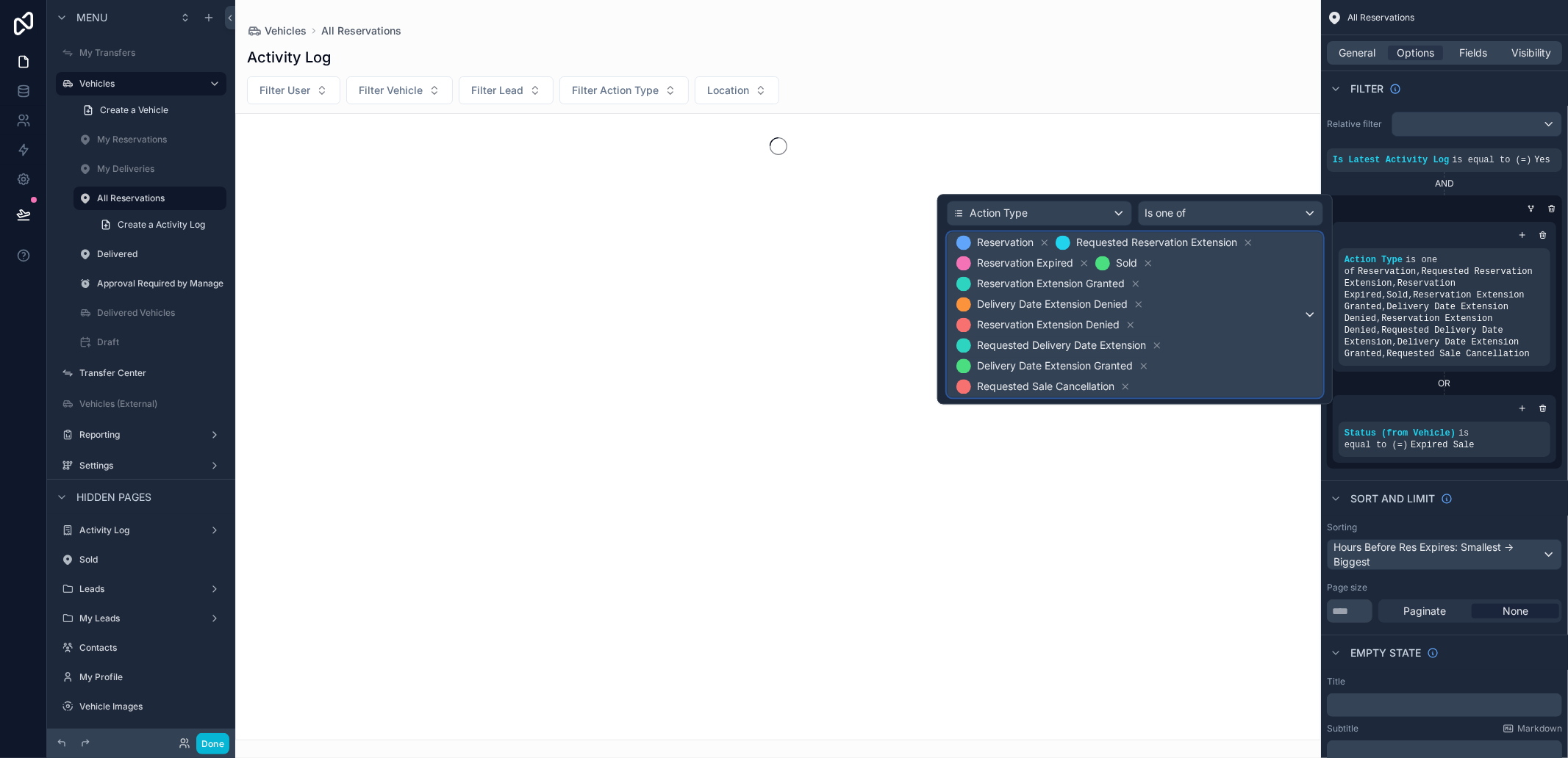
click at [1232, 319] on span "Reservation Requested Reservation Extension Reservation Expired Sold Reservatio…" at bounding box center [1128, 314] width 350 height 164
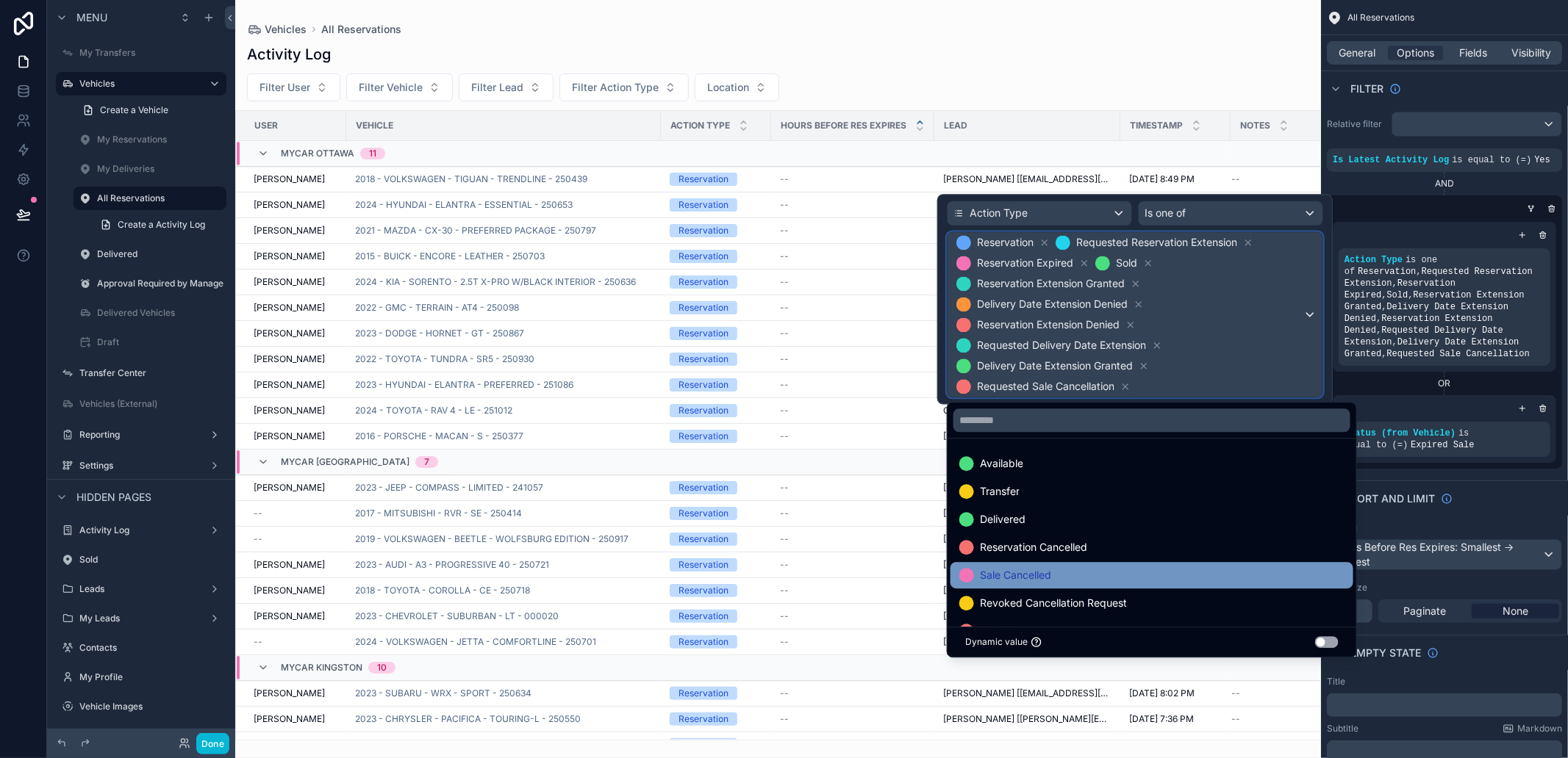
scroll to position [29, 0]
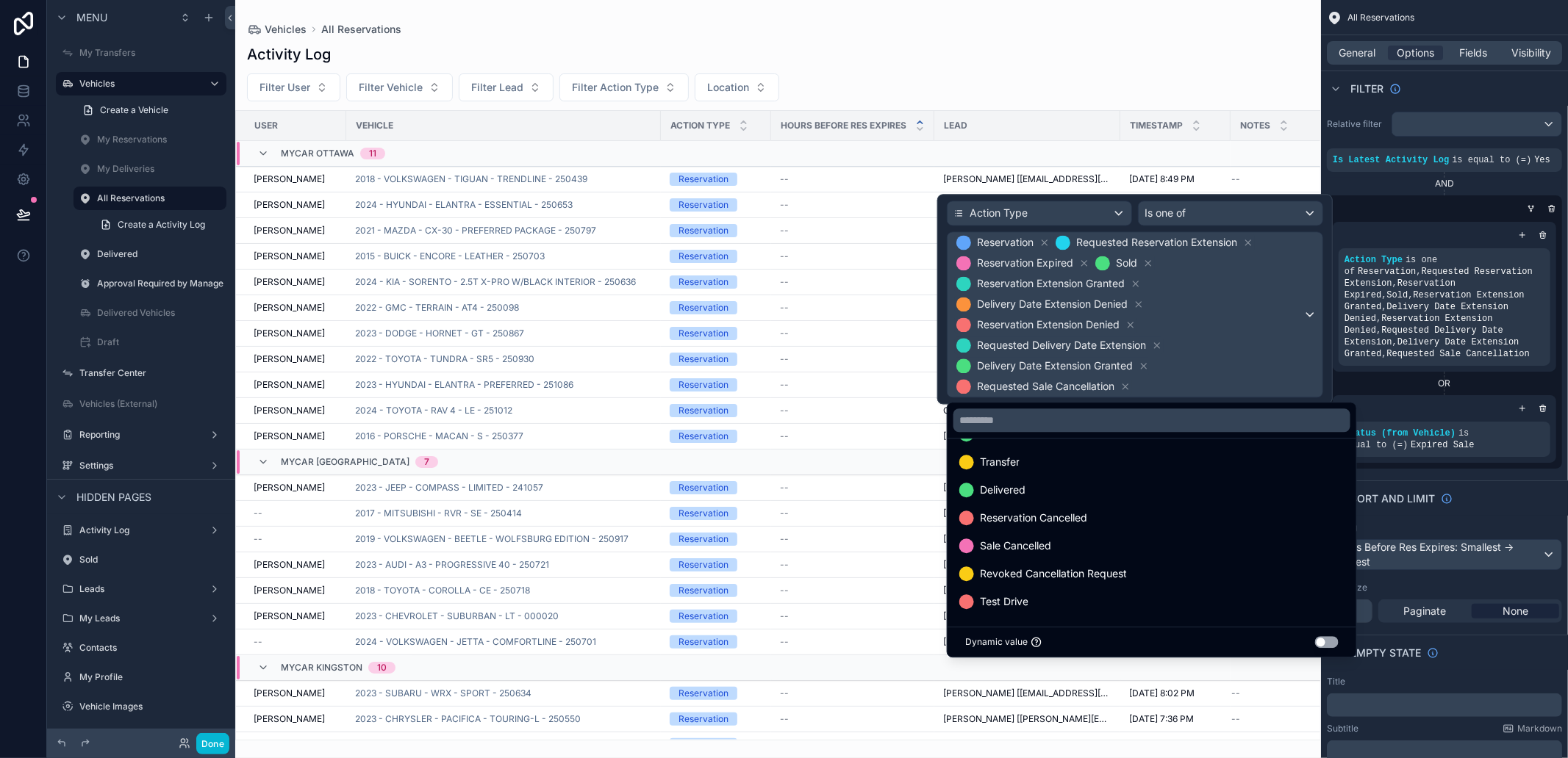
click at [1265, 327] on div at bounding box center [1135, 299] width 395 height 210
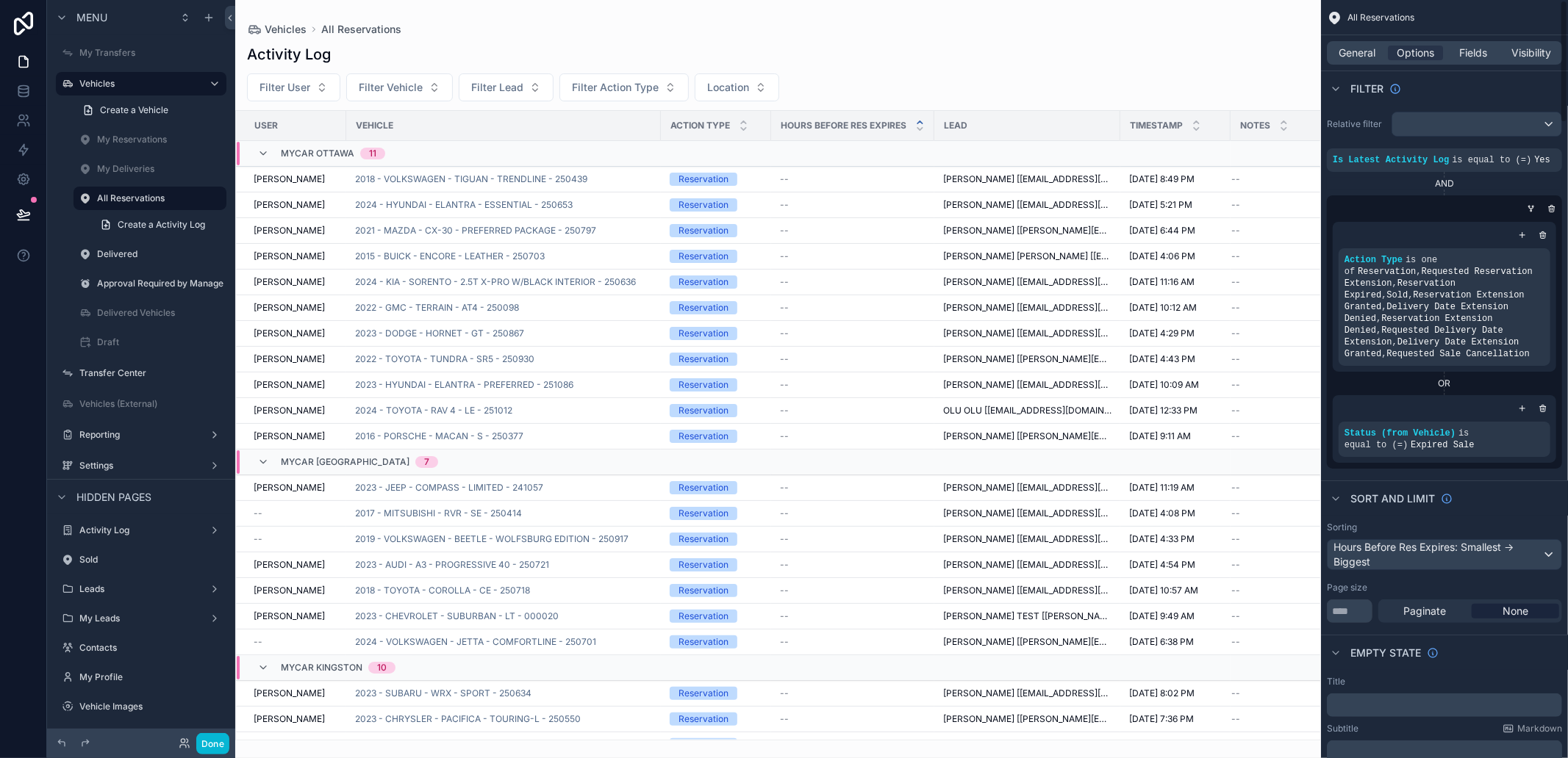
click at [1402, 220] on div "Action Type is one of Reservation , Requested Reservation Extension , Reservati…" at bounding box center [1444, 342] width 235 height 253
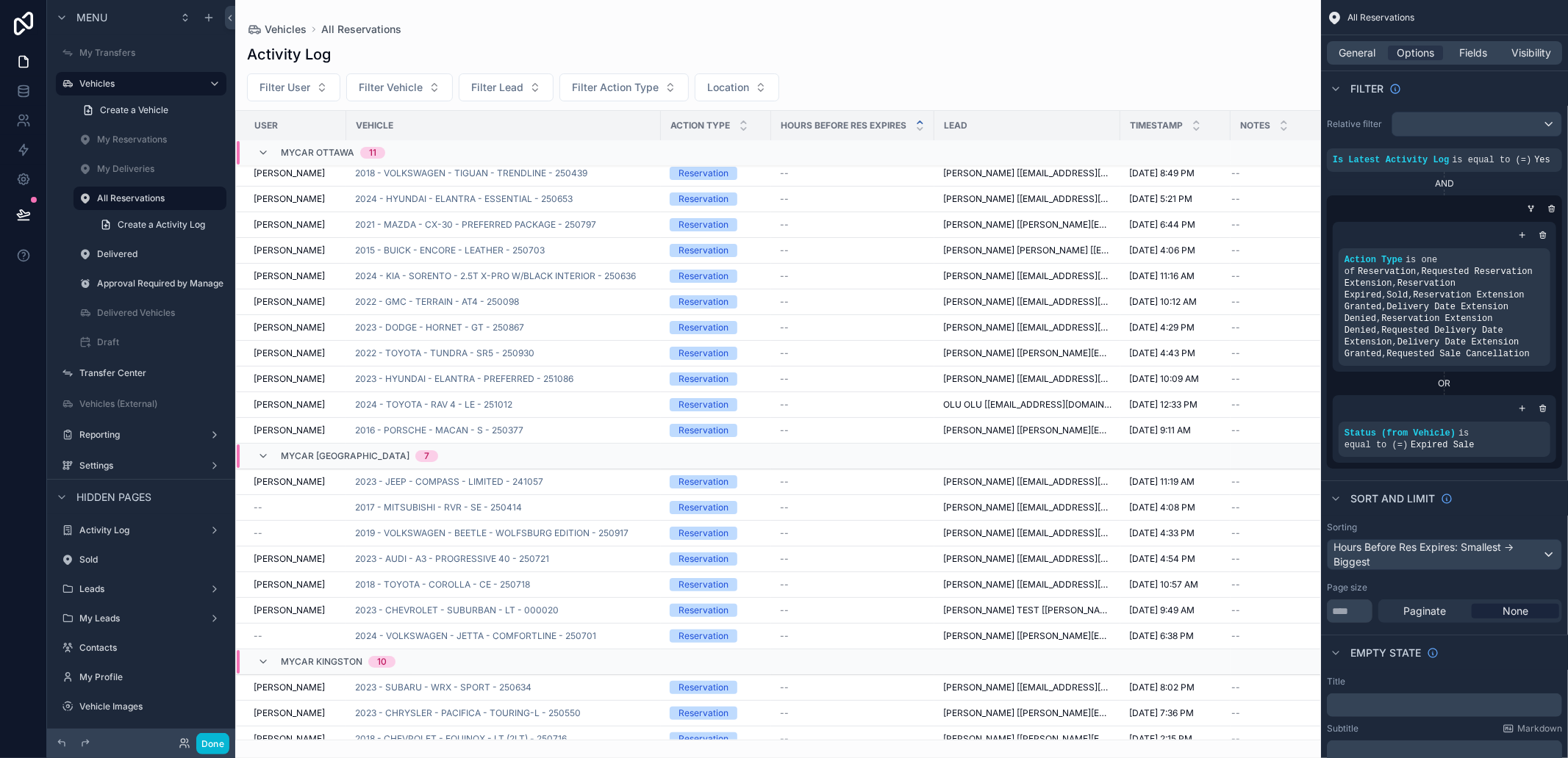
scroll to position [0, 0]
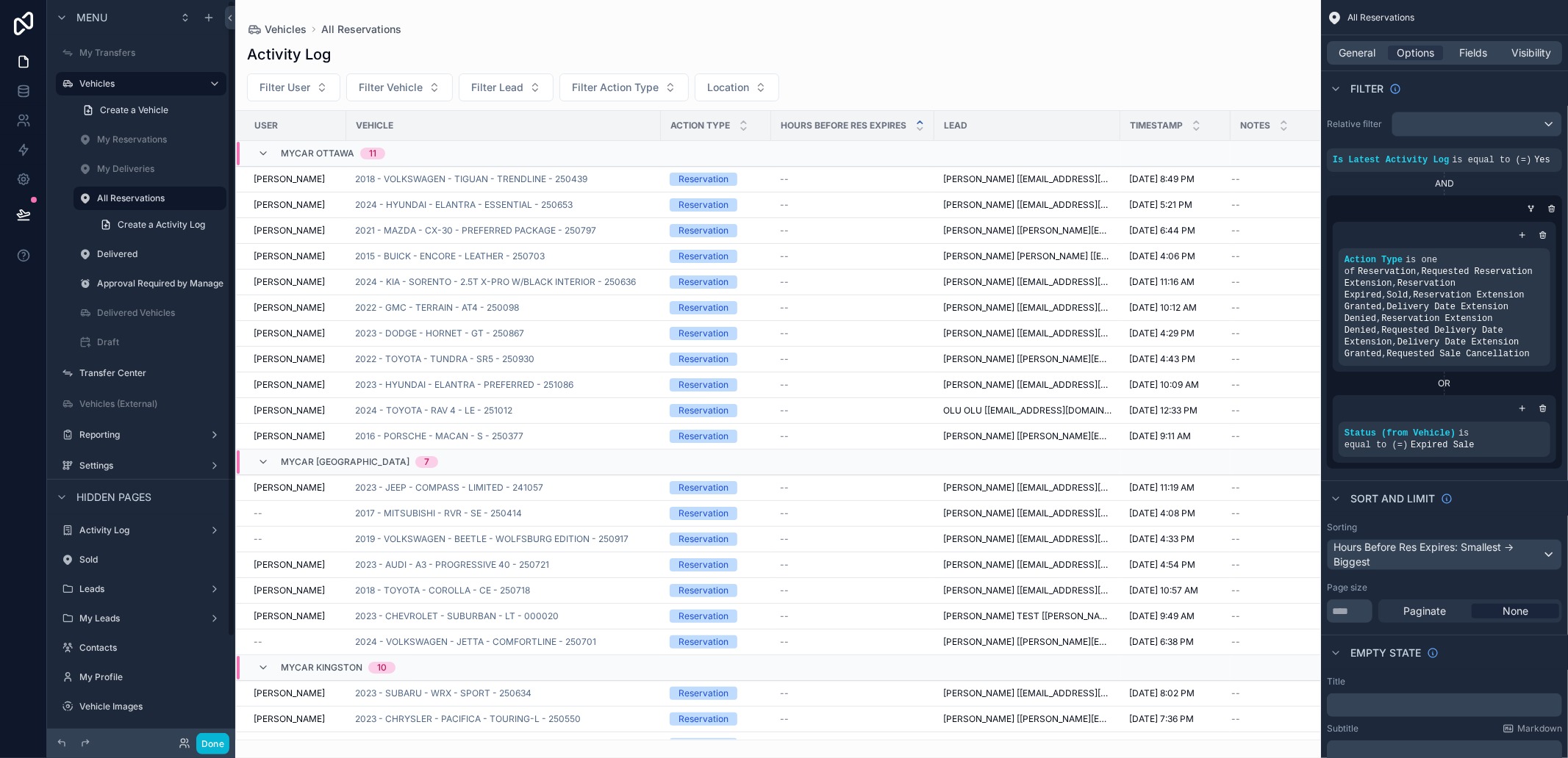
click at [325, 155] on span "MyCar Ottawa" at bounding box center [318, 153] width 74 height 12
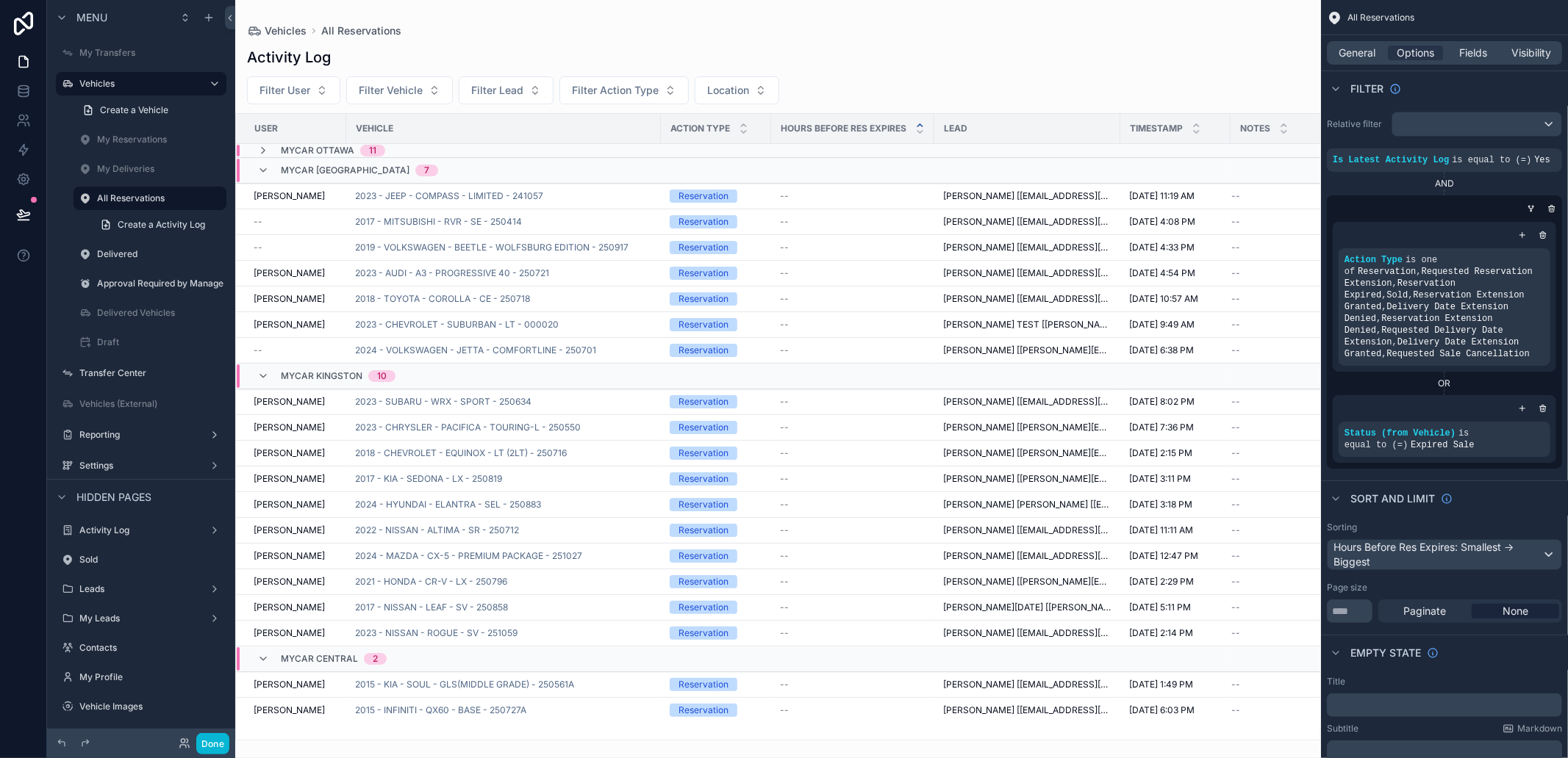
click at [325, 173] on span "MyCar [GEOGRAPHIC_DATA]" at bounding box center [345, 170] width 129 height 12
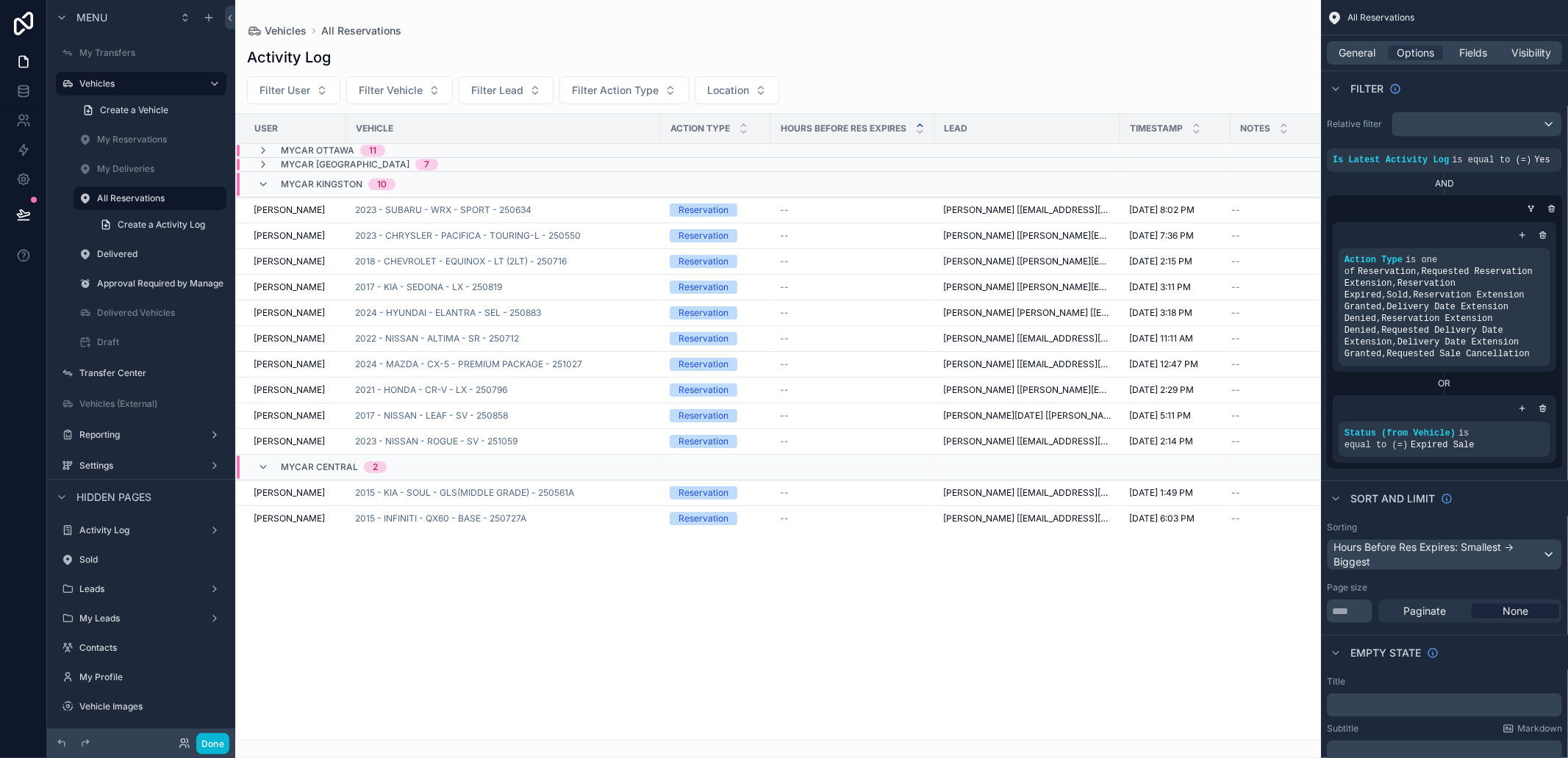
click at [325, 185] on span "MyCar Kingston" at bounding box center [322, 185] width 82 height 12
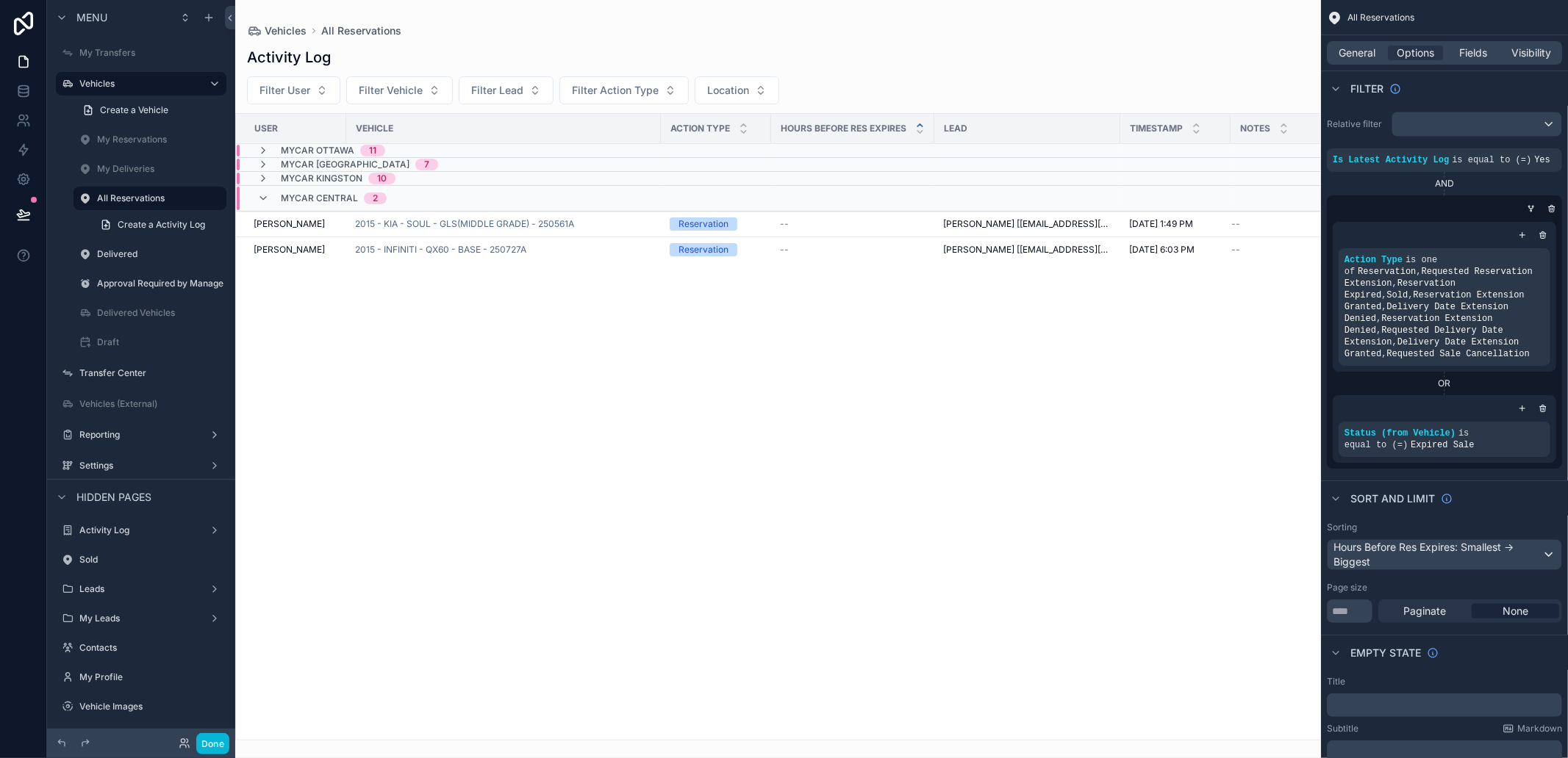
click at [331, 194] on span "MyCar Central" at bounding box center [320, 199] width 77 height 12
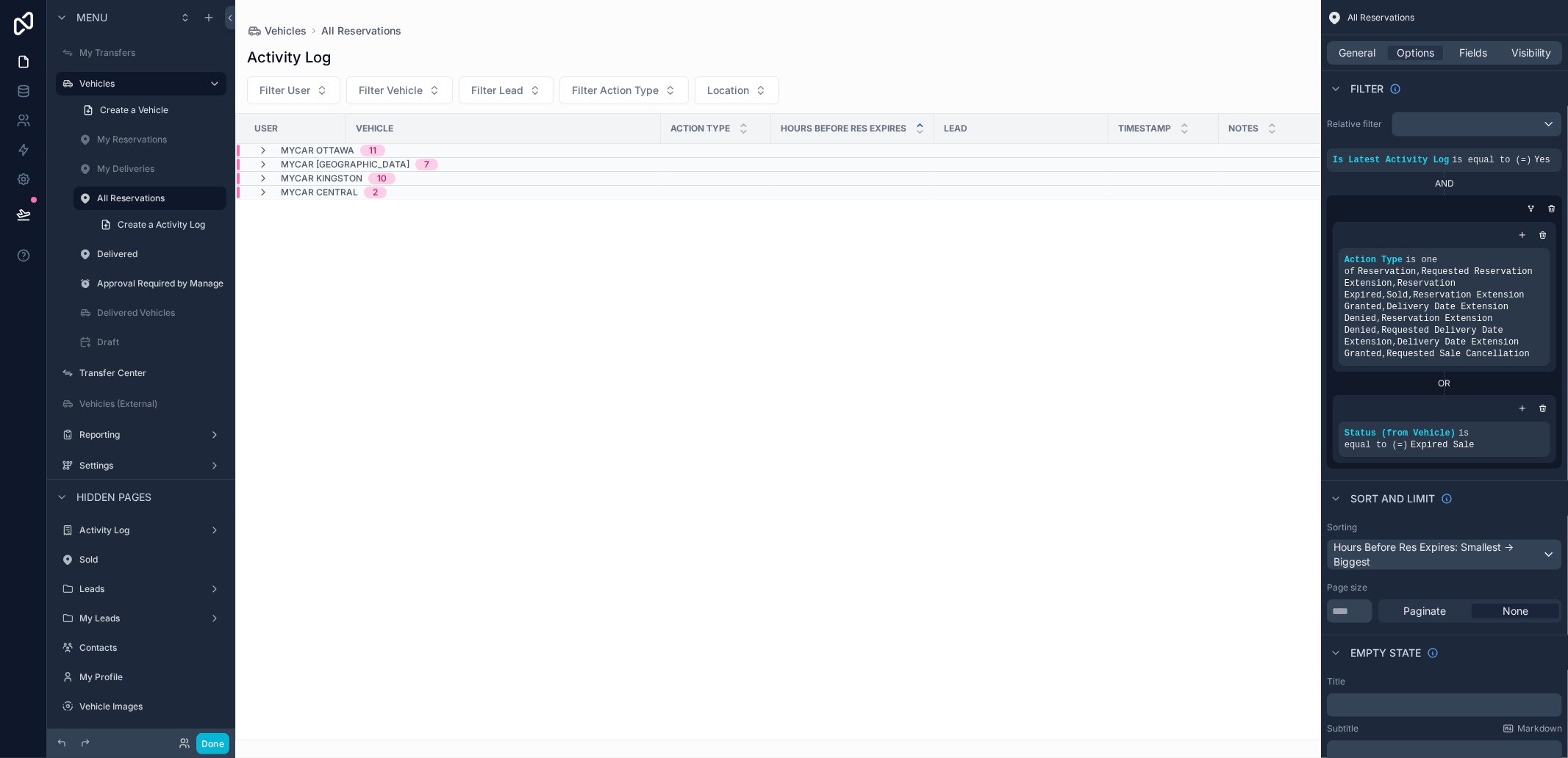
click at [331, 194] on span "MyCar Central" at bounding box center [320, 193] width 77 height 12
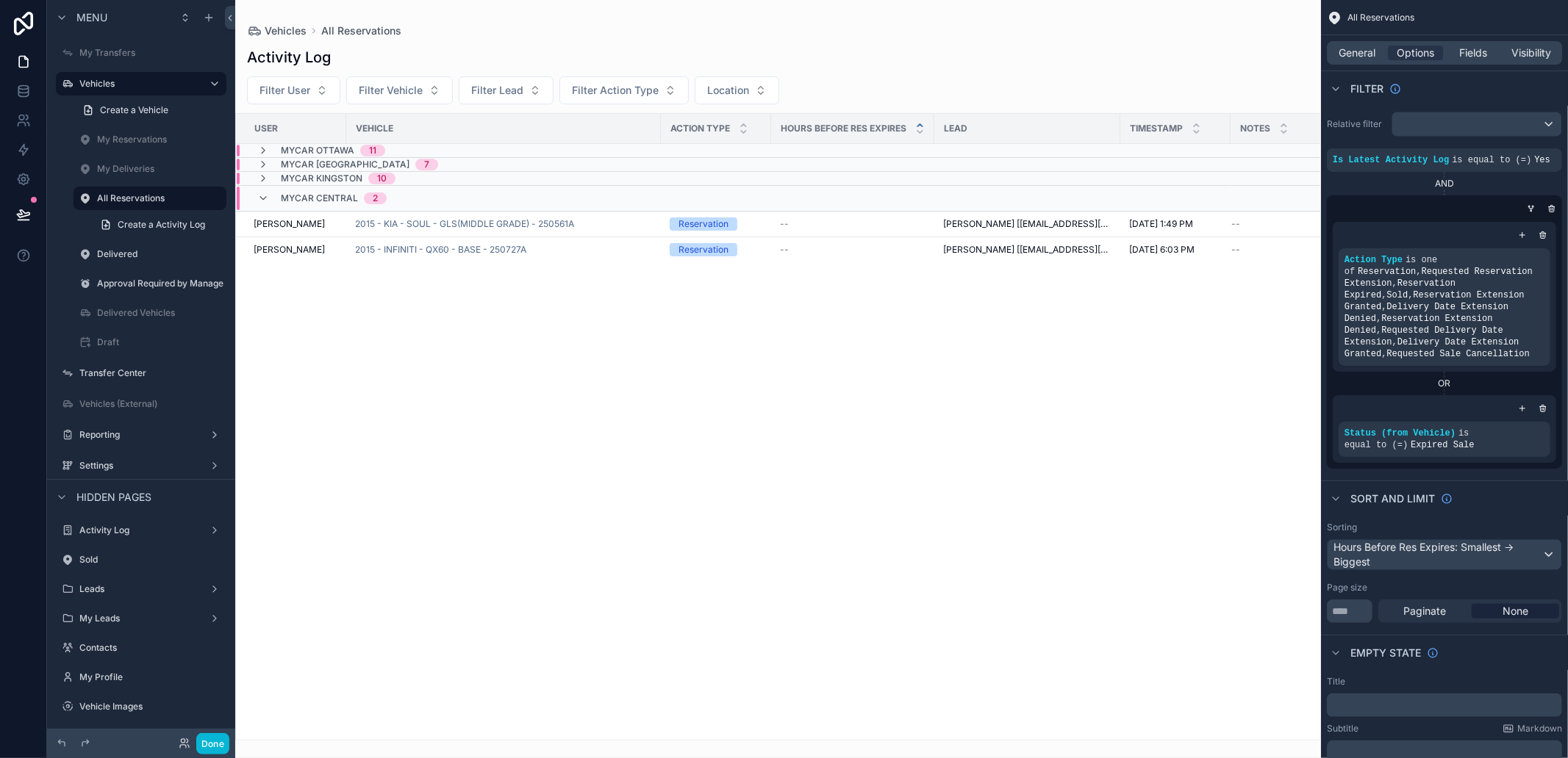
click at [331, 182] on span "MyCar Kingston" at bounding box center [322, 179] width 82 height 12
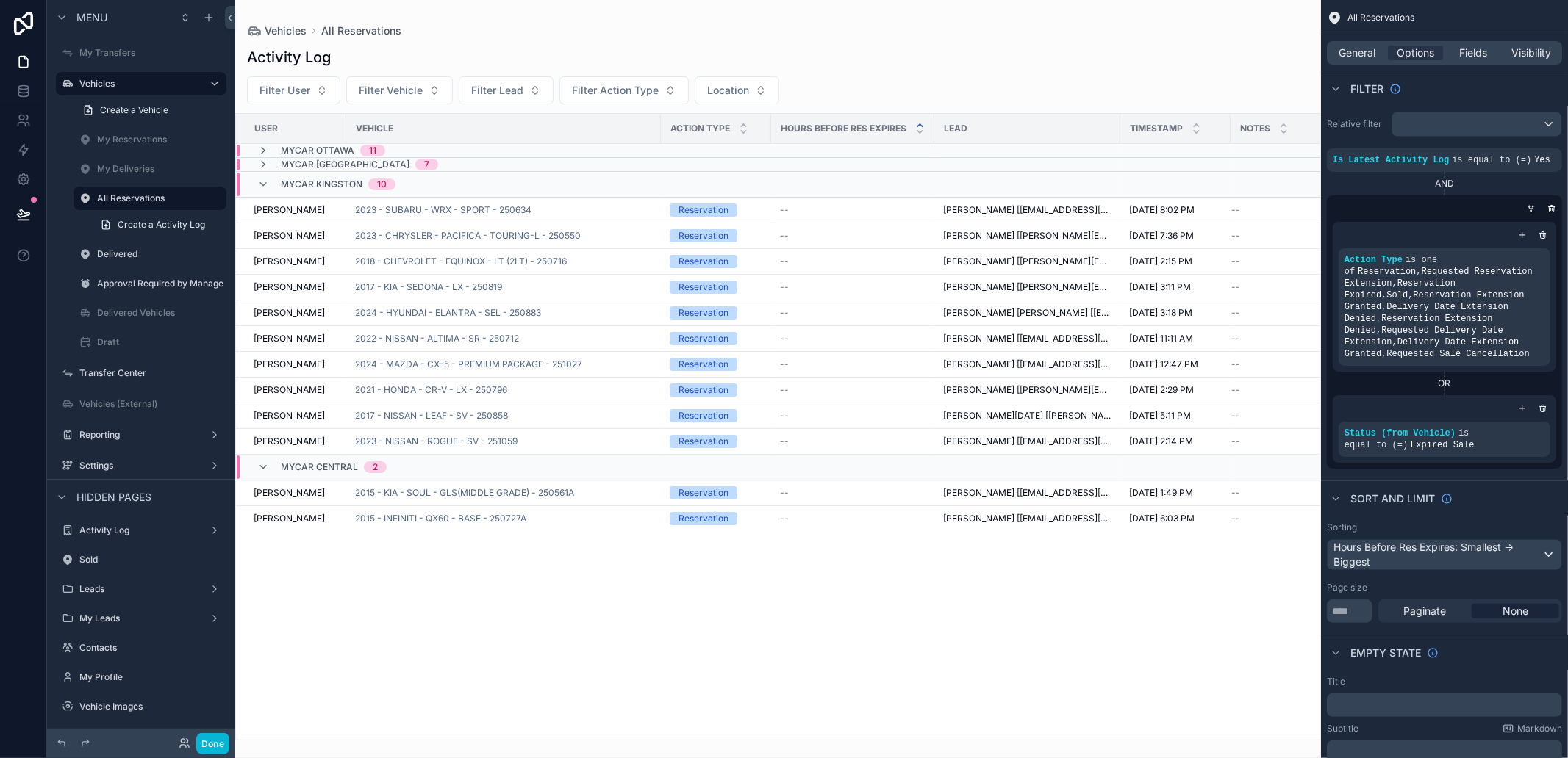
click at [328, 170] on span "MyCar North Bay" at bounding box center [345, 164] width 129 height 12
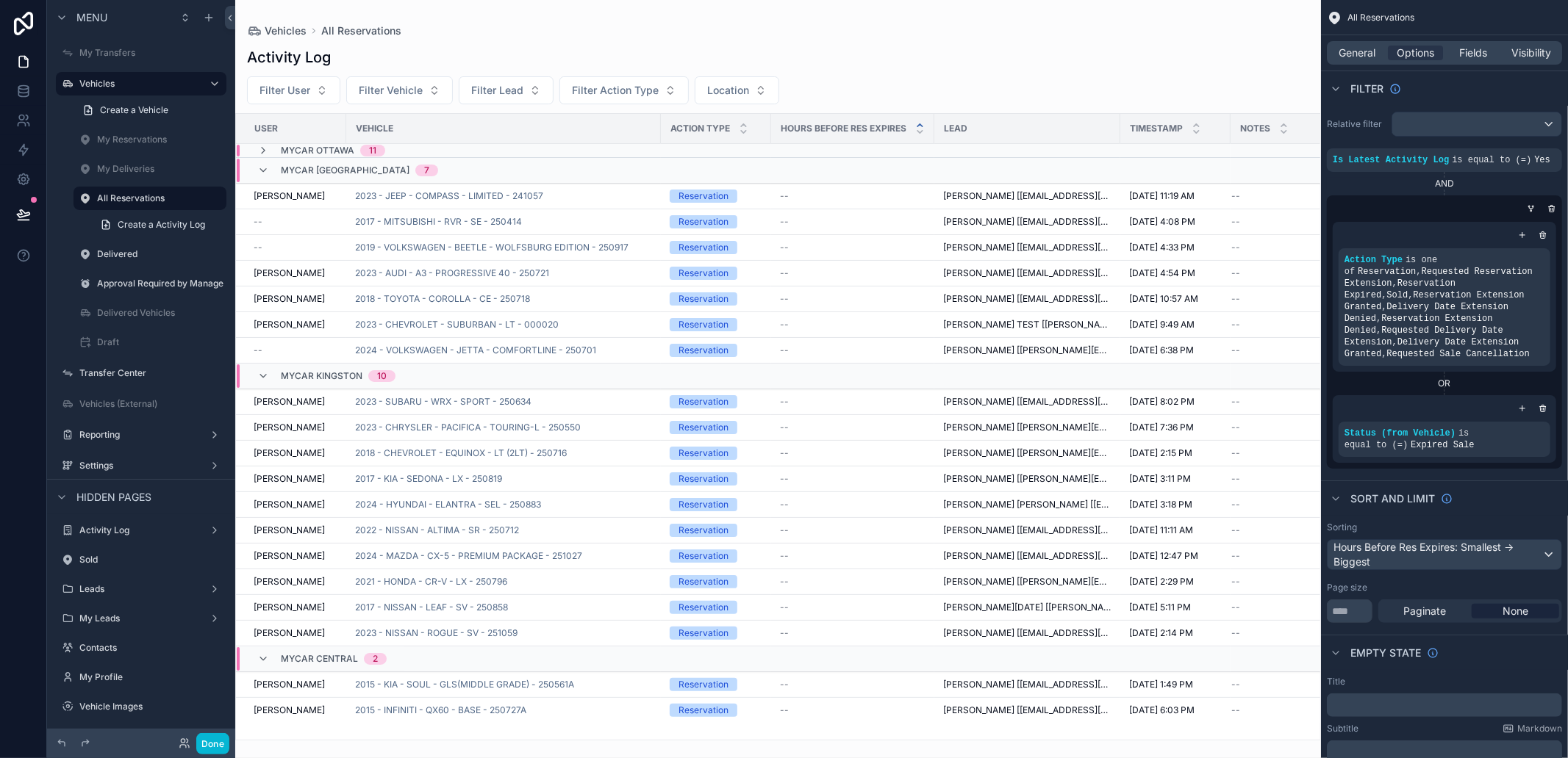
click at [319, 154] on span "MyCar Ottawa" at bounding box center [318, 150] width 74 height 12
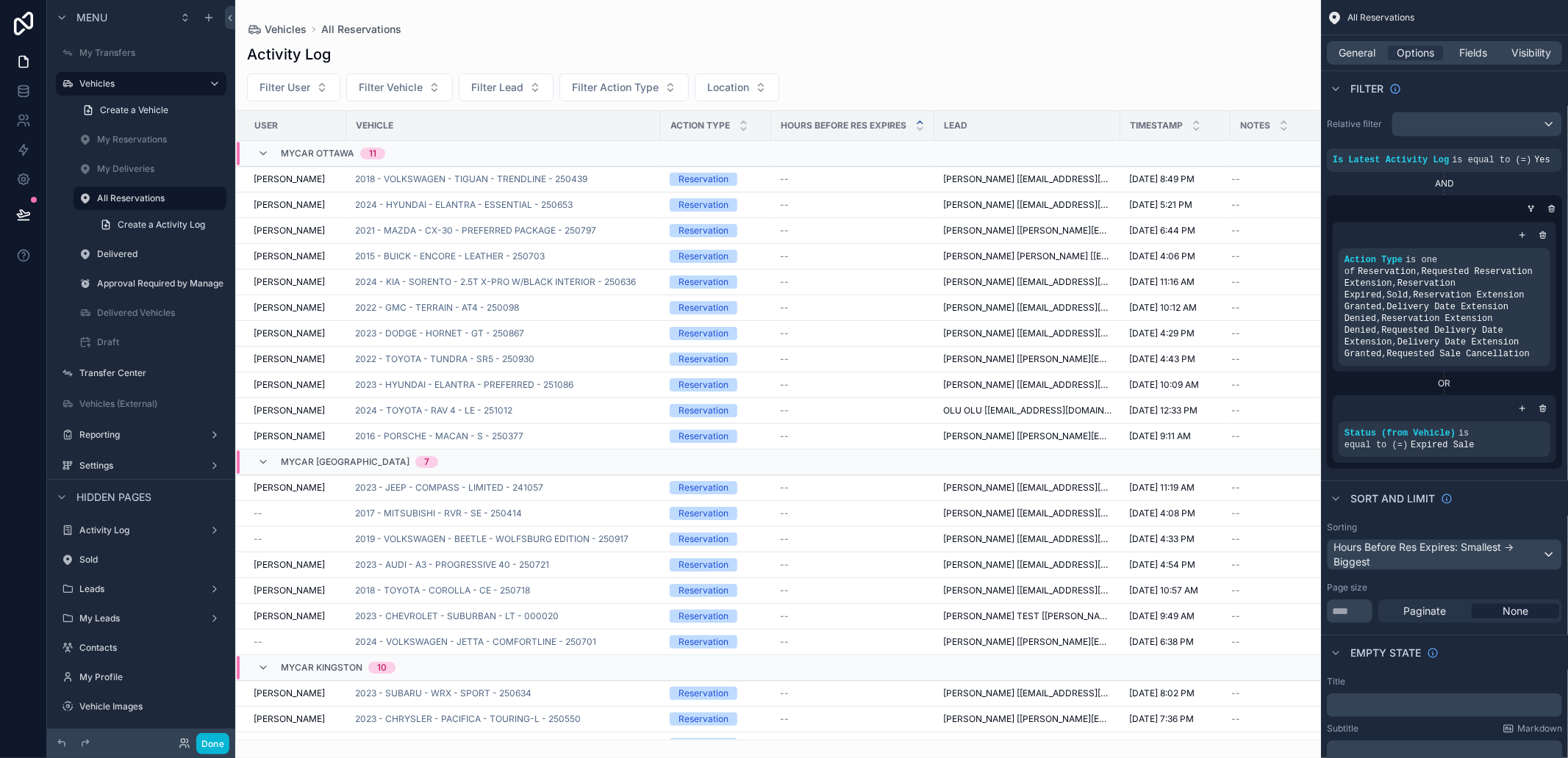
drag, startPoint x: 1540, startPoint y: 402, endPoint x: 1532, endPoint y: 414, distance: 14.4
click at [1540, 402] on div "scrollable content" at bounding box center [1542, 408] width 15 height 15
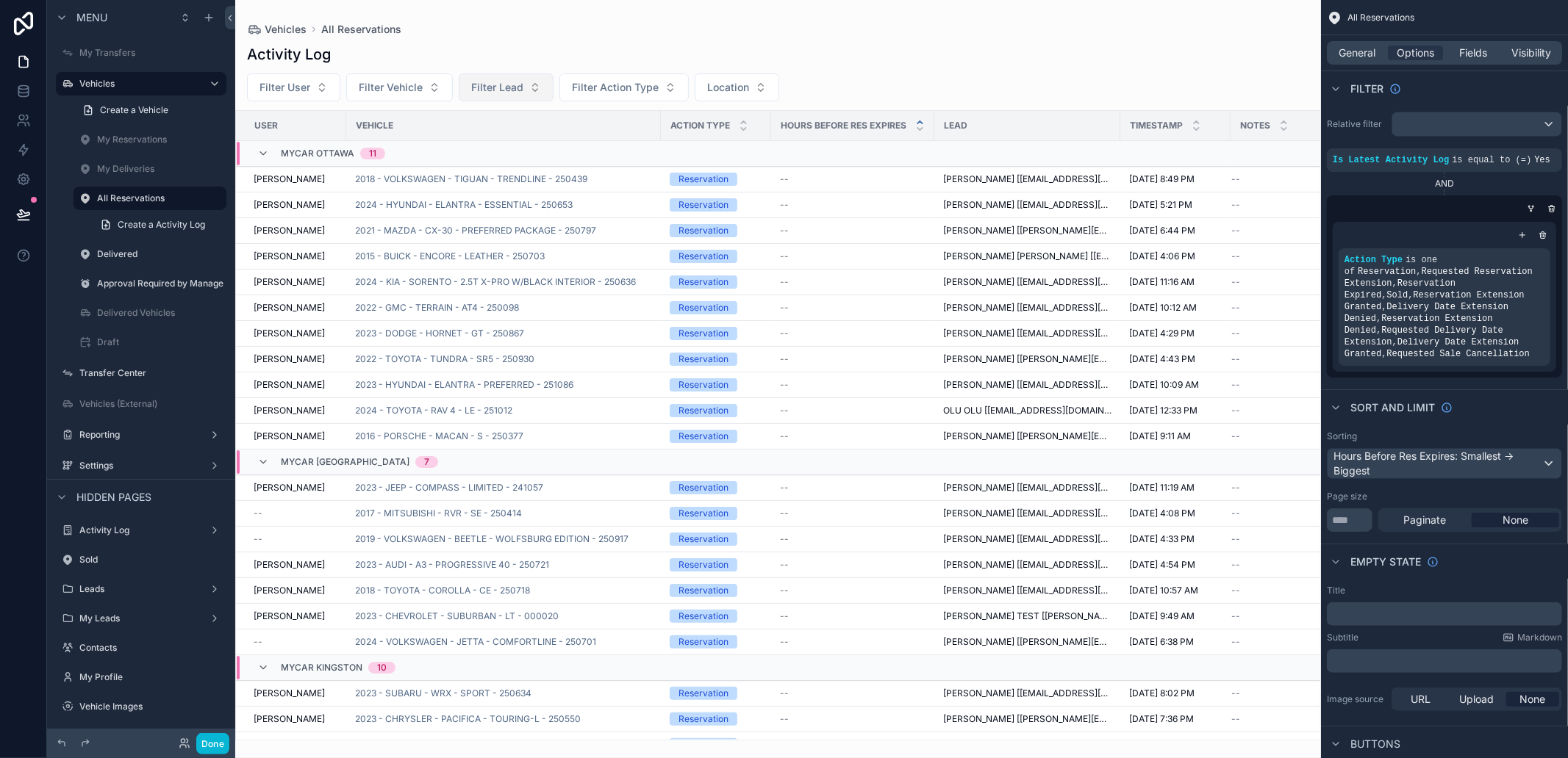
click at [522, 87] on span "Filter Lead" at bounding box center [497, 87] width 52 height 15
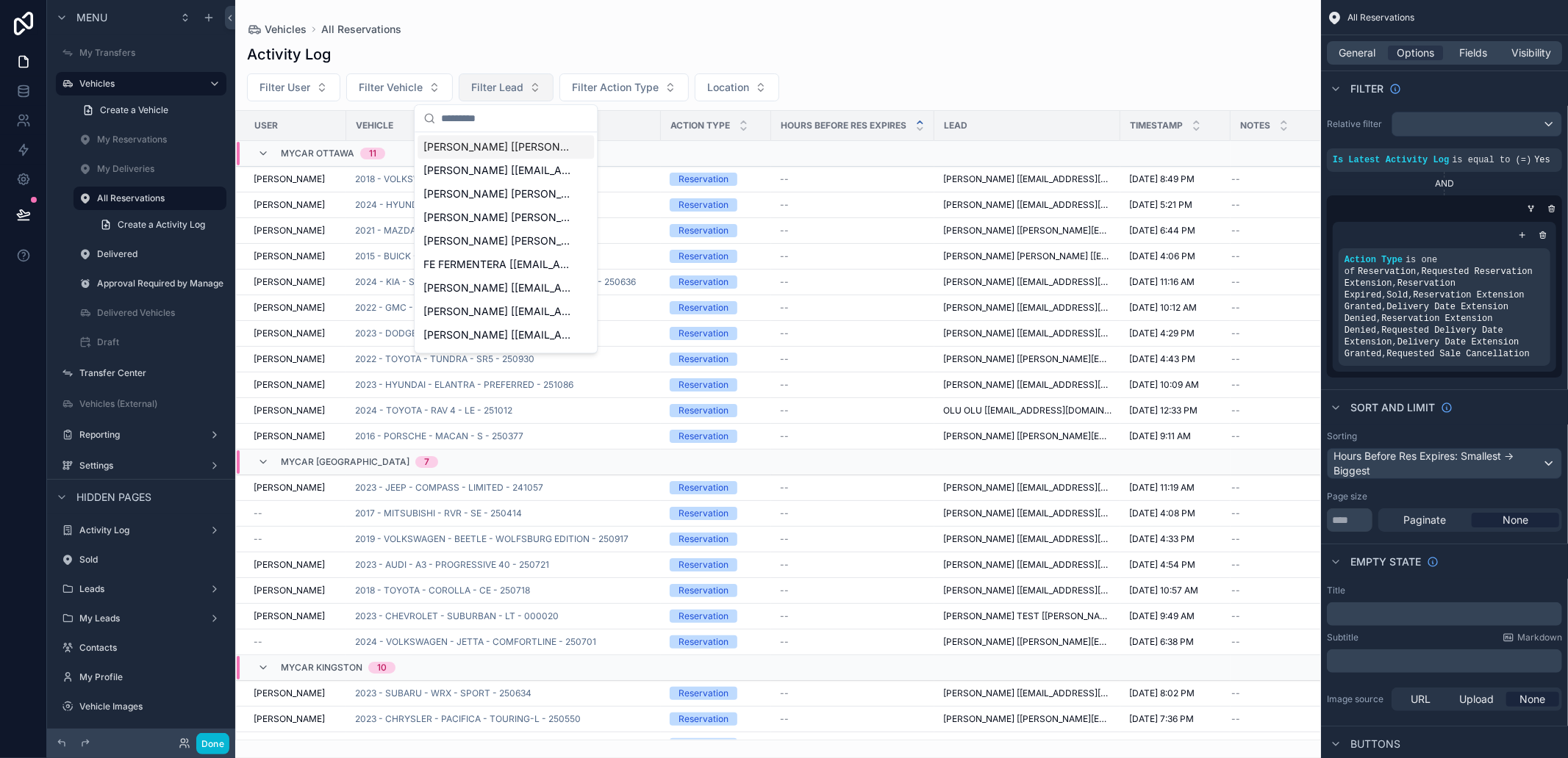
click at [522, 90] on span "Filter Lead" at bounding box center [497, 87] width 52 height 15
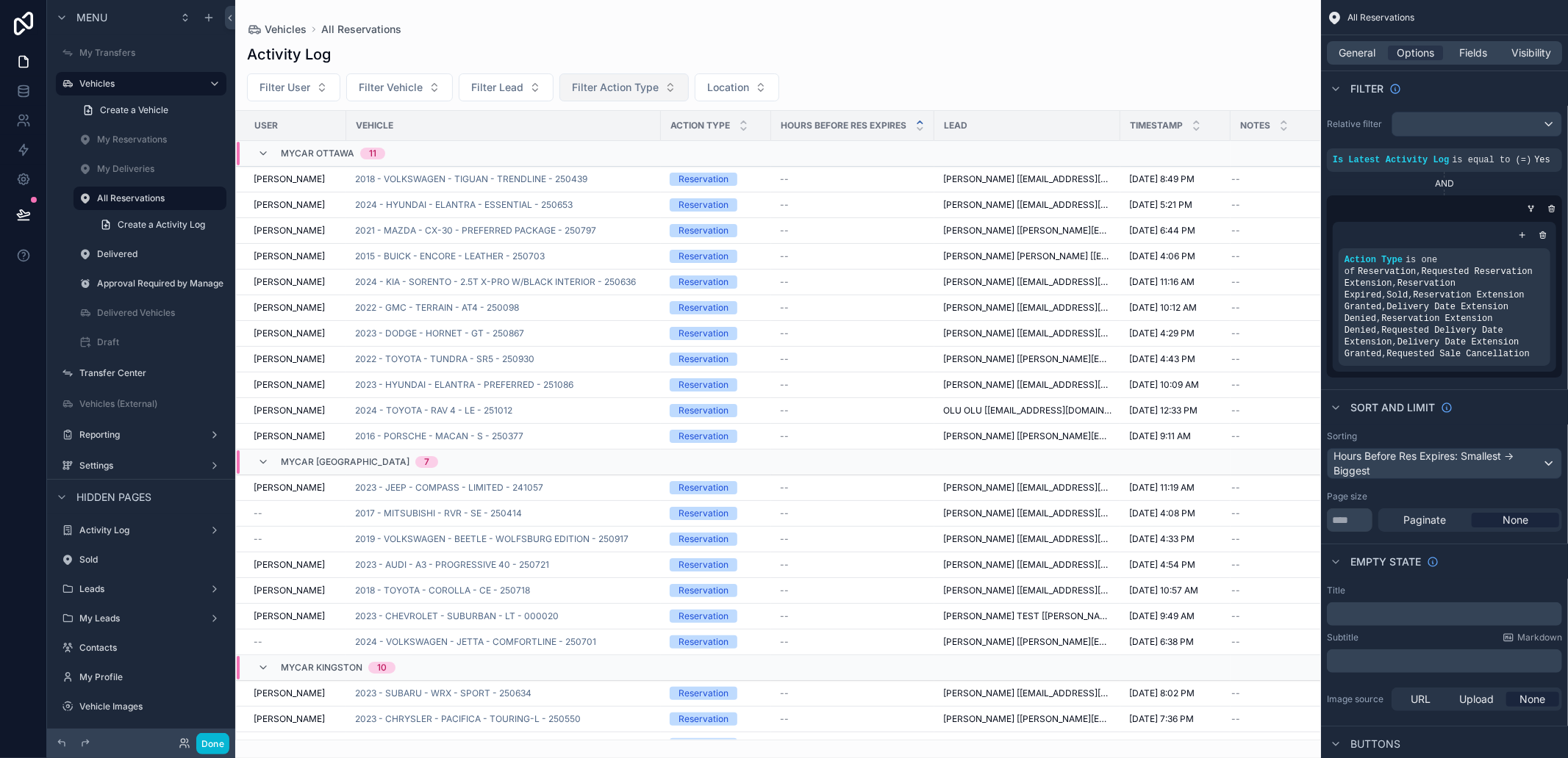
click at [592, 91] on span "Filter Action Type" at bounding box center [615, 87] width 87 height 15
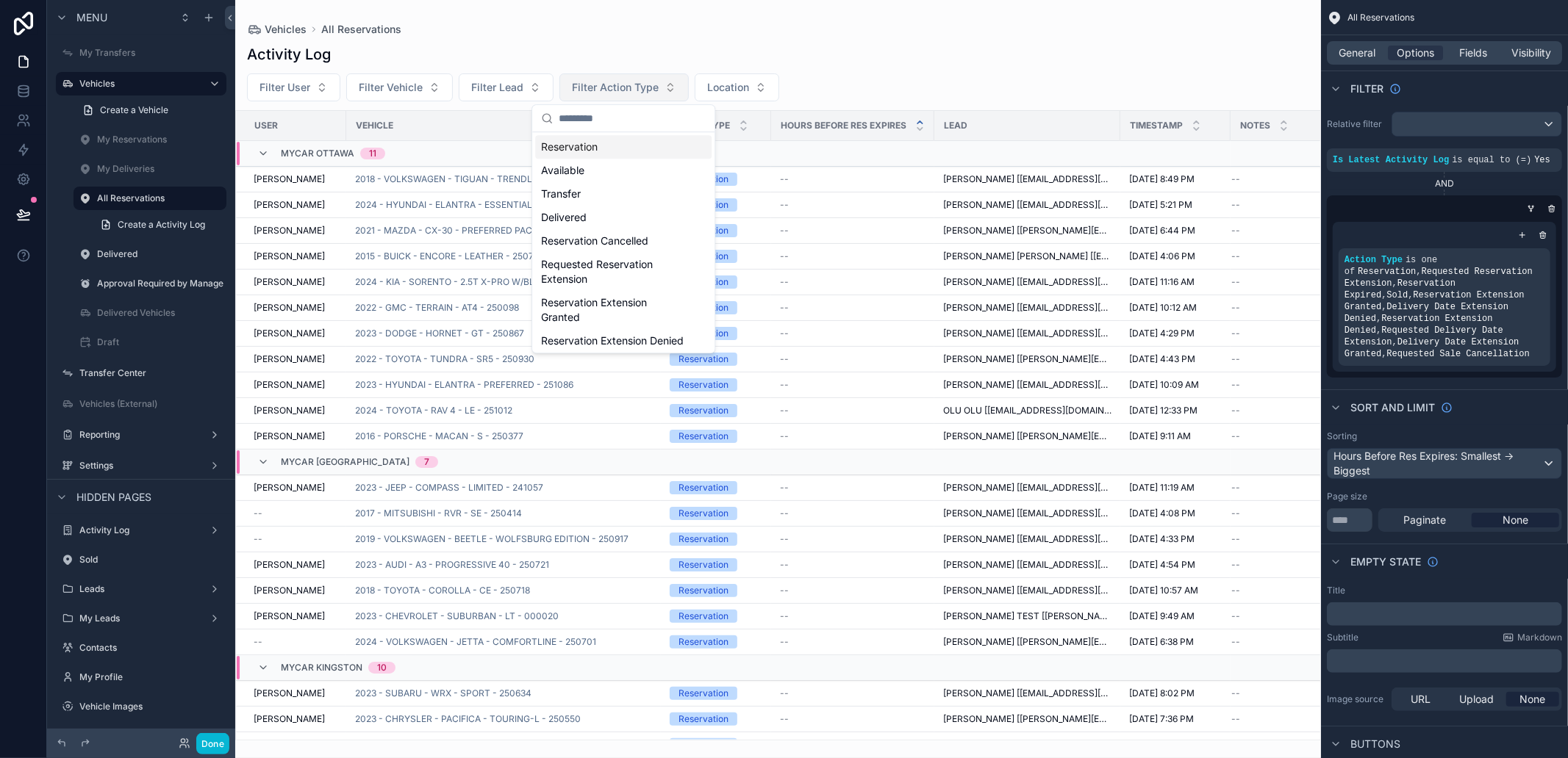
click at [610, 92] on span "Filter Action Type" at bounding box center [615, 87] width 87 height 15
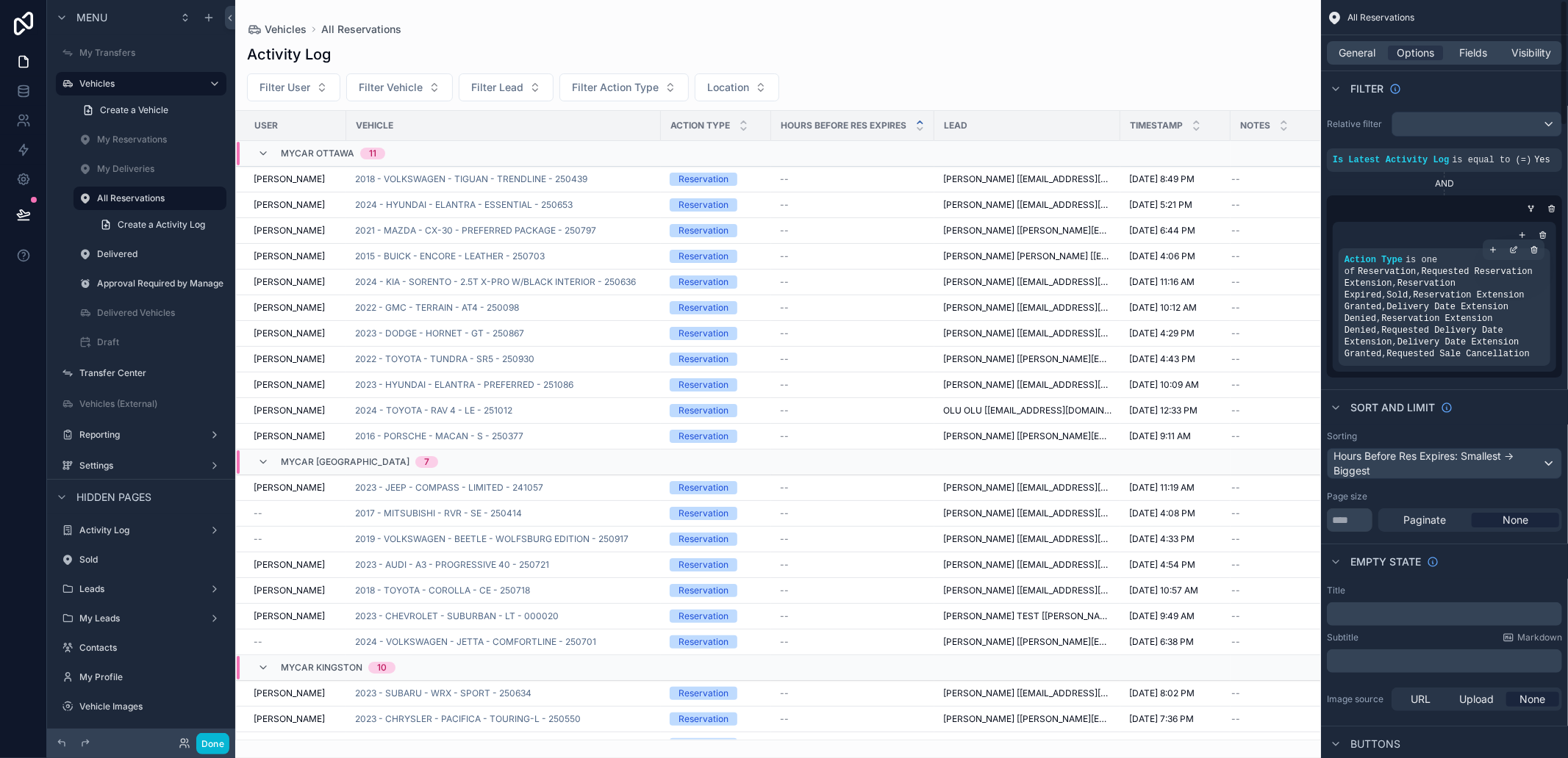
click at [1381, 295] on span "," at bounding box center [1383, 295] width 5 height 10
click at [1509, 249] on div "scrollable content" at bounding box center [1513, 250] width 21 height 21
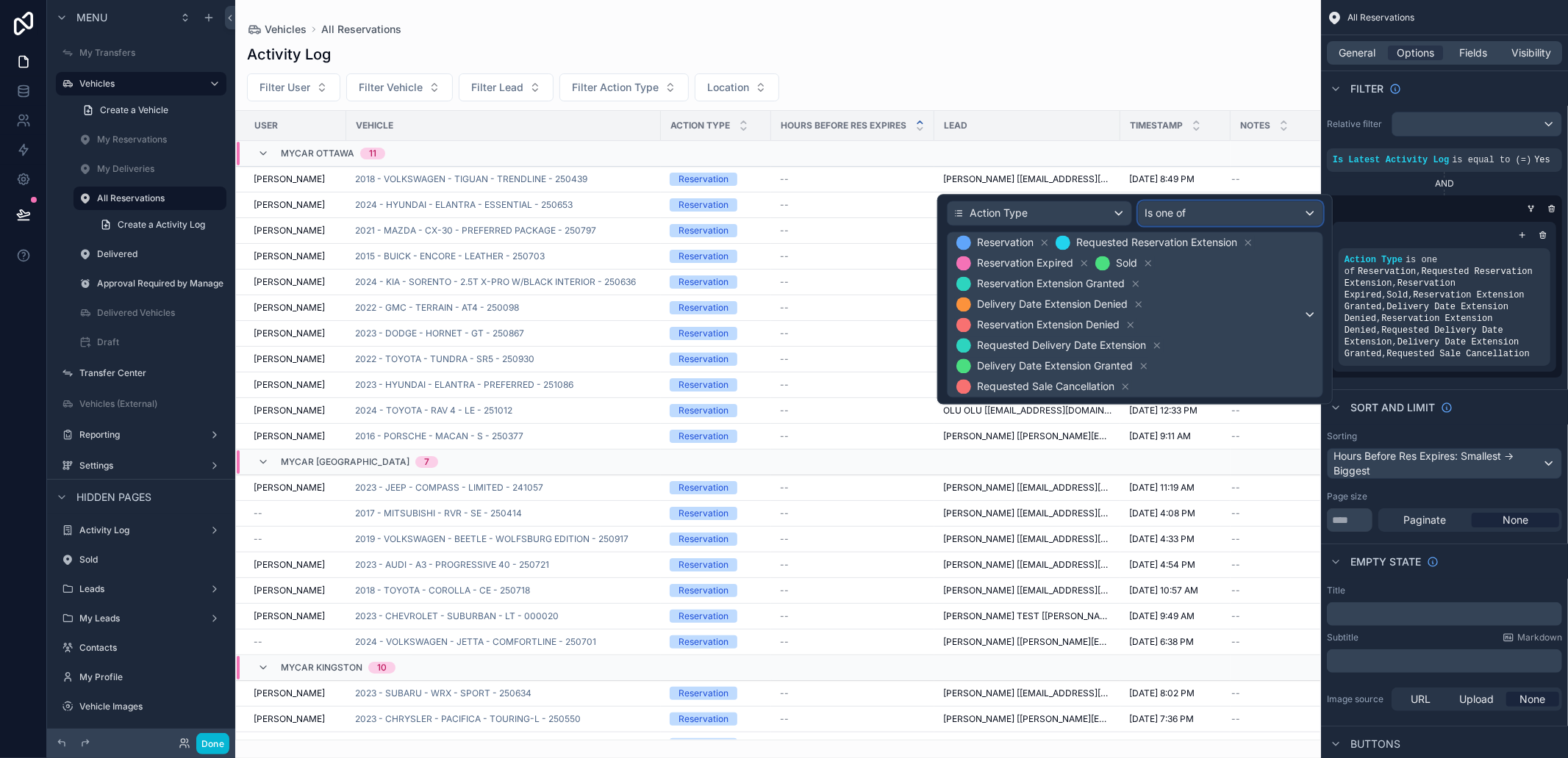
click at [1250, 216] on div "Is one of" at bounding box center [1231, 213] width 184 height 24
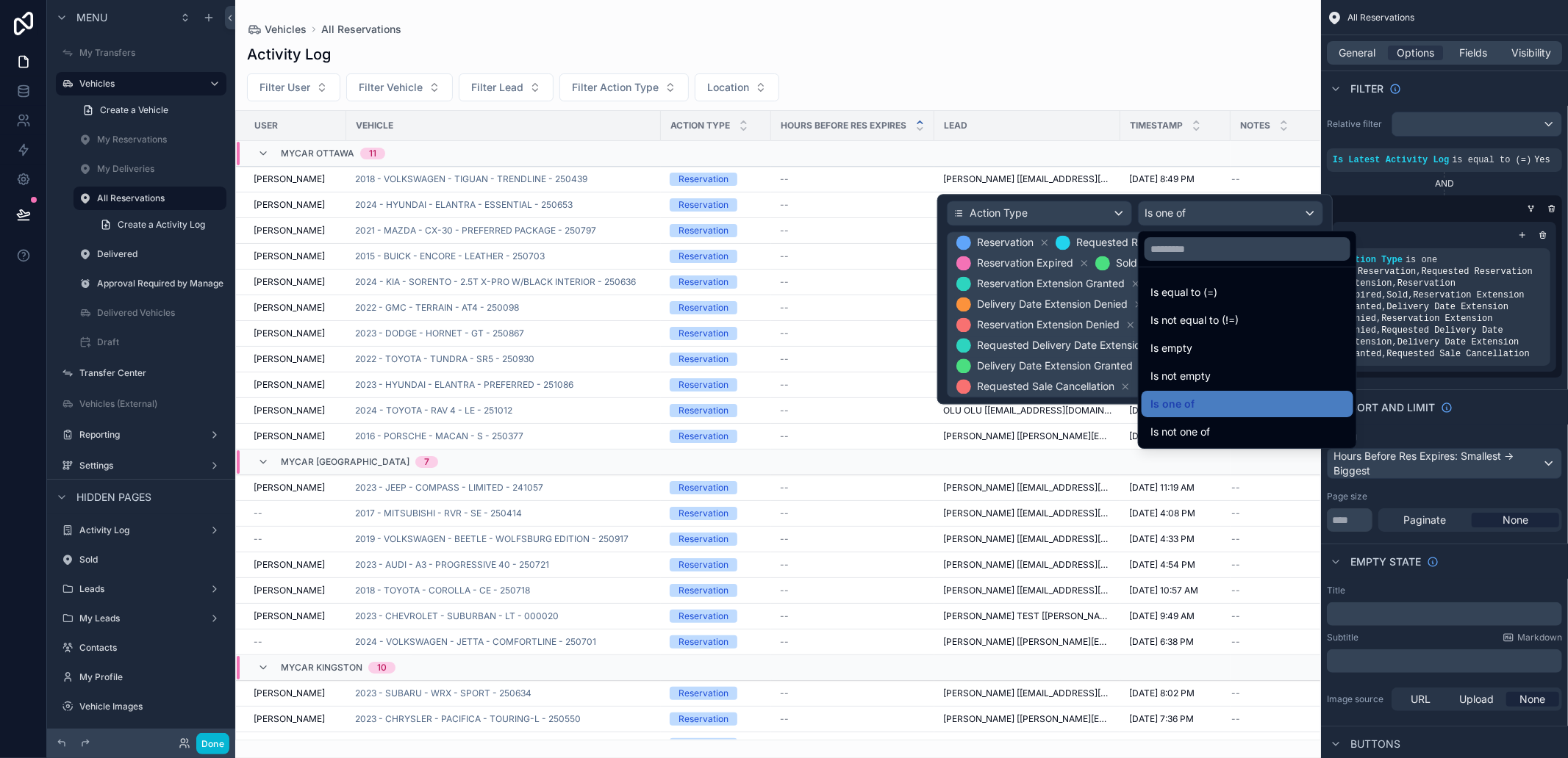
click at [1189, 206] on div at bounding box center [1135, 299] width 395 height 210
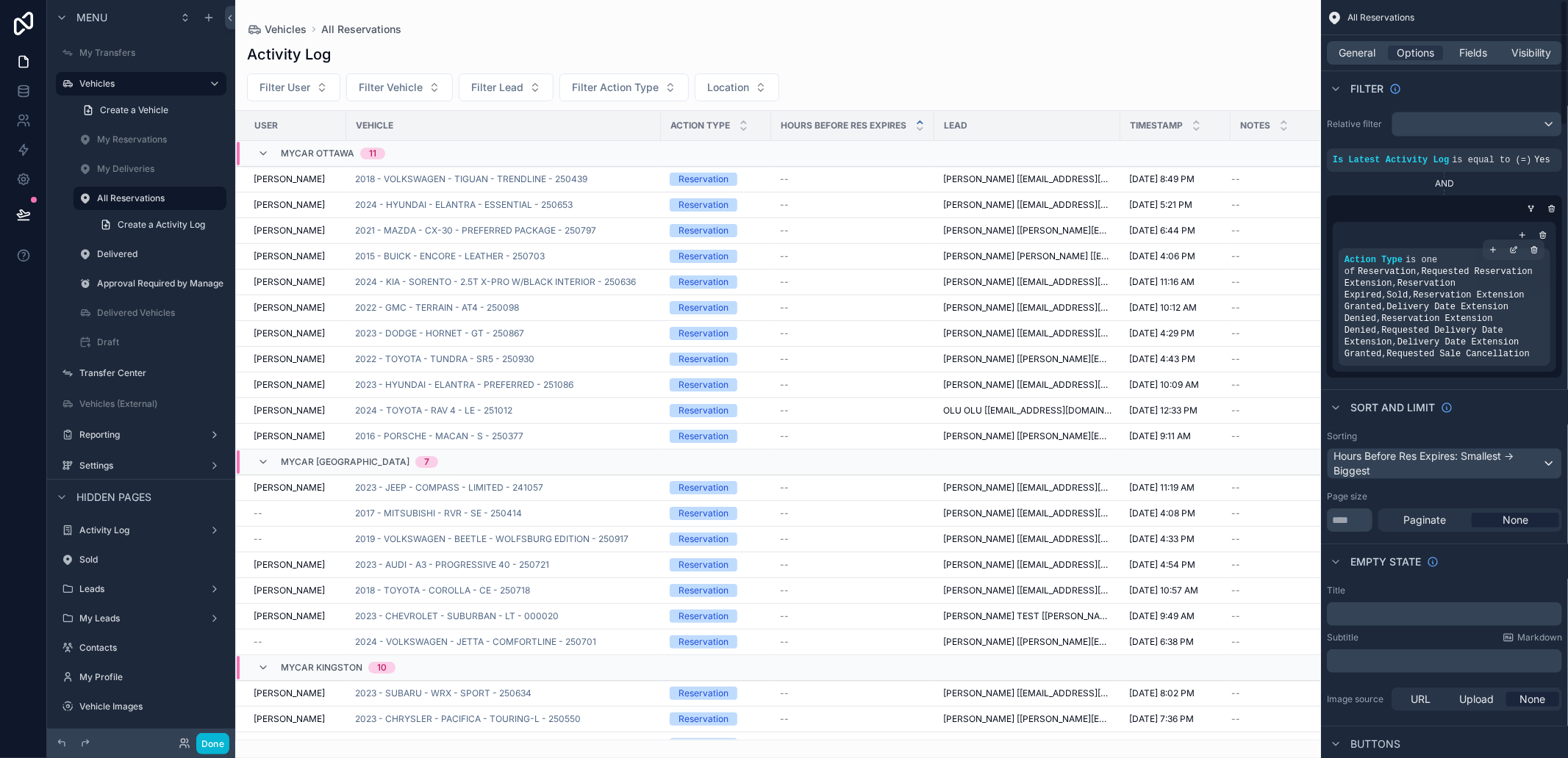
click at [1401, 288] on span "Reservation , Requested Reservation Extension , Reservation Expired , Sold , Re…" at bounding box center [1438, 313] width 188 height 92
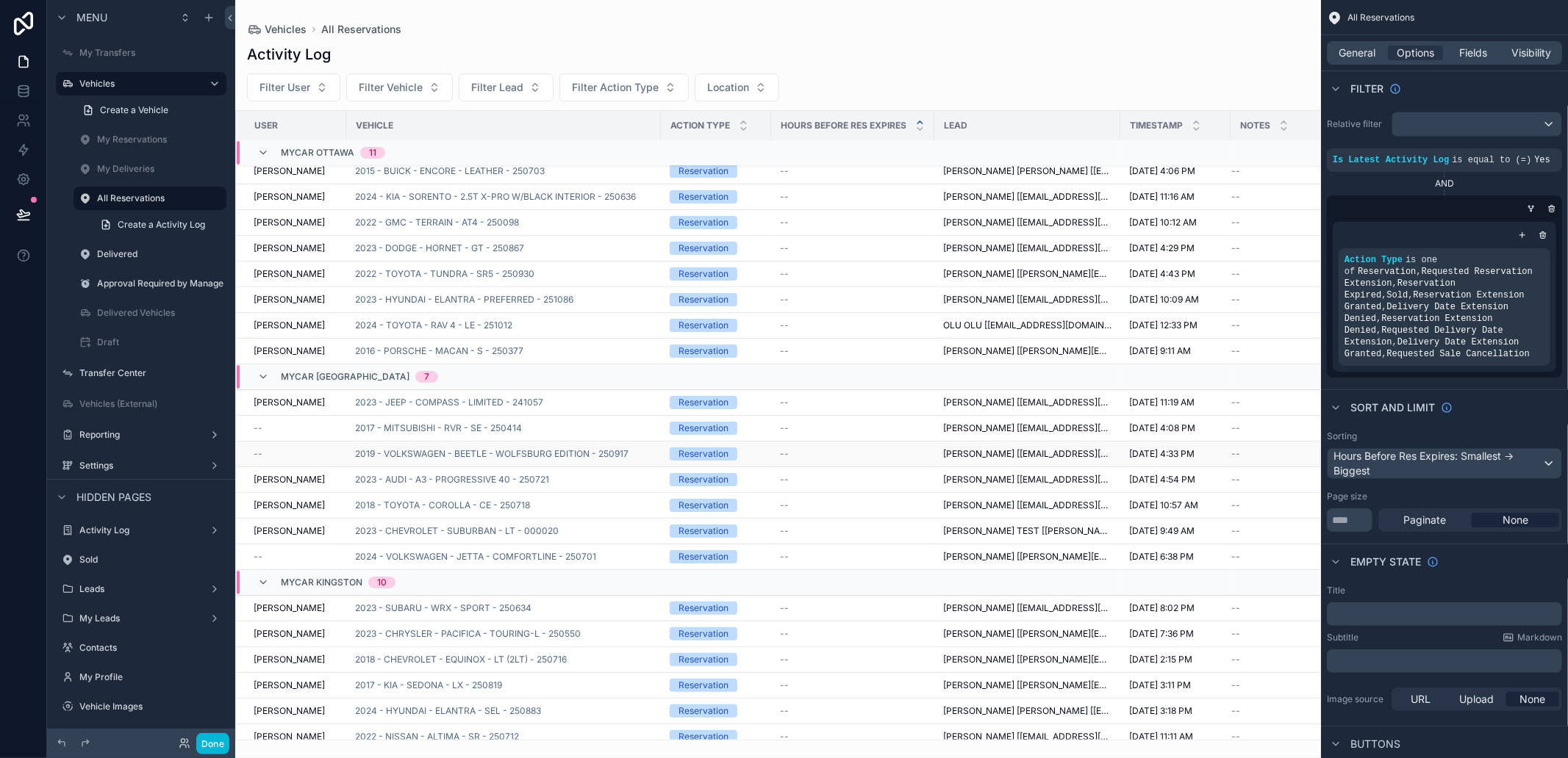
scroll to position [310, 0]
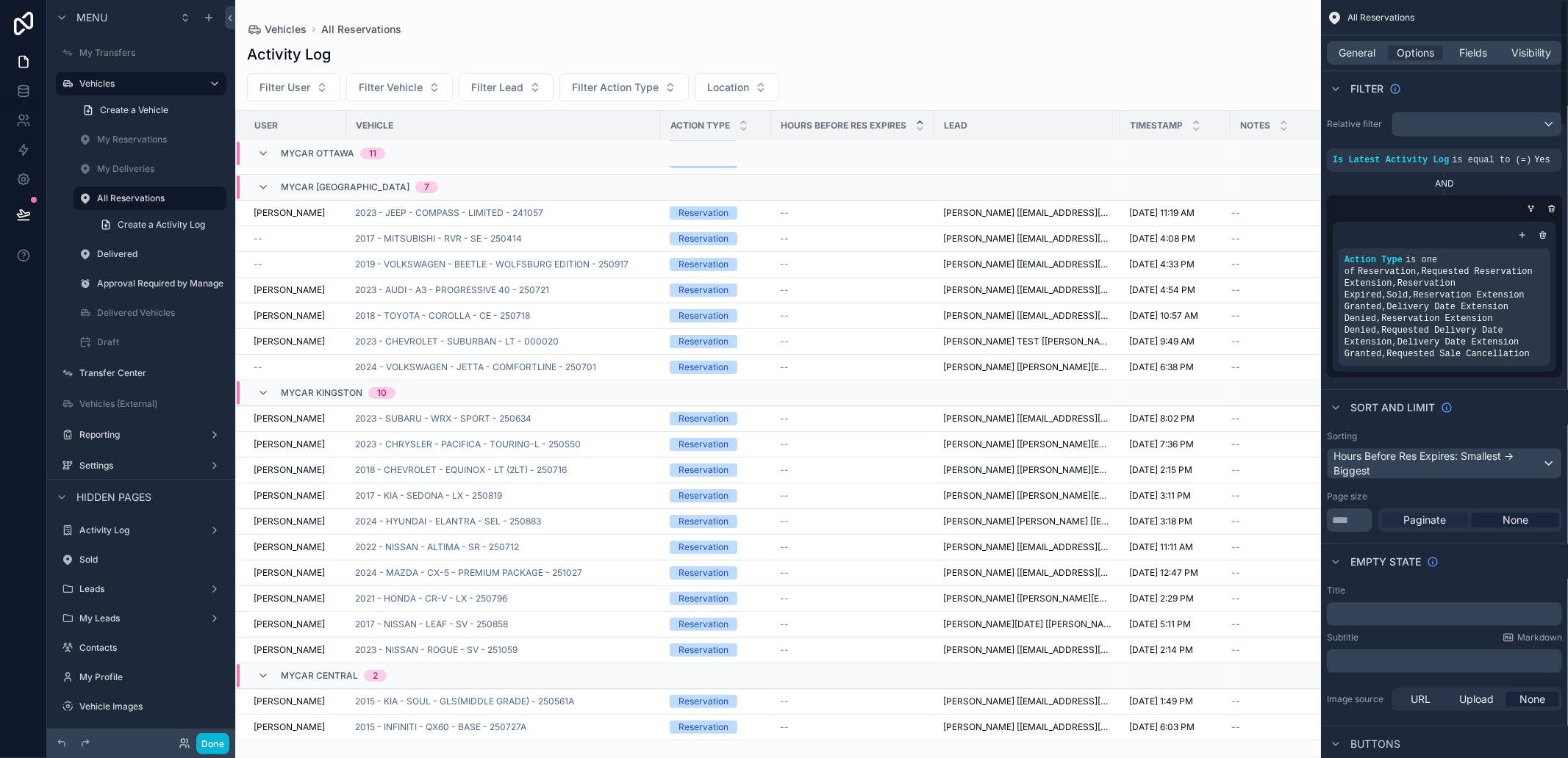
click at [1448, 517] on div "Paginate" at bounding box center [1424, 520] width 88 height 15
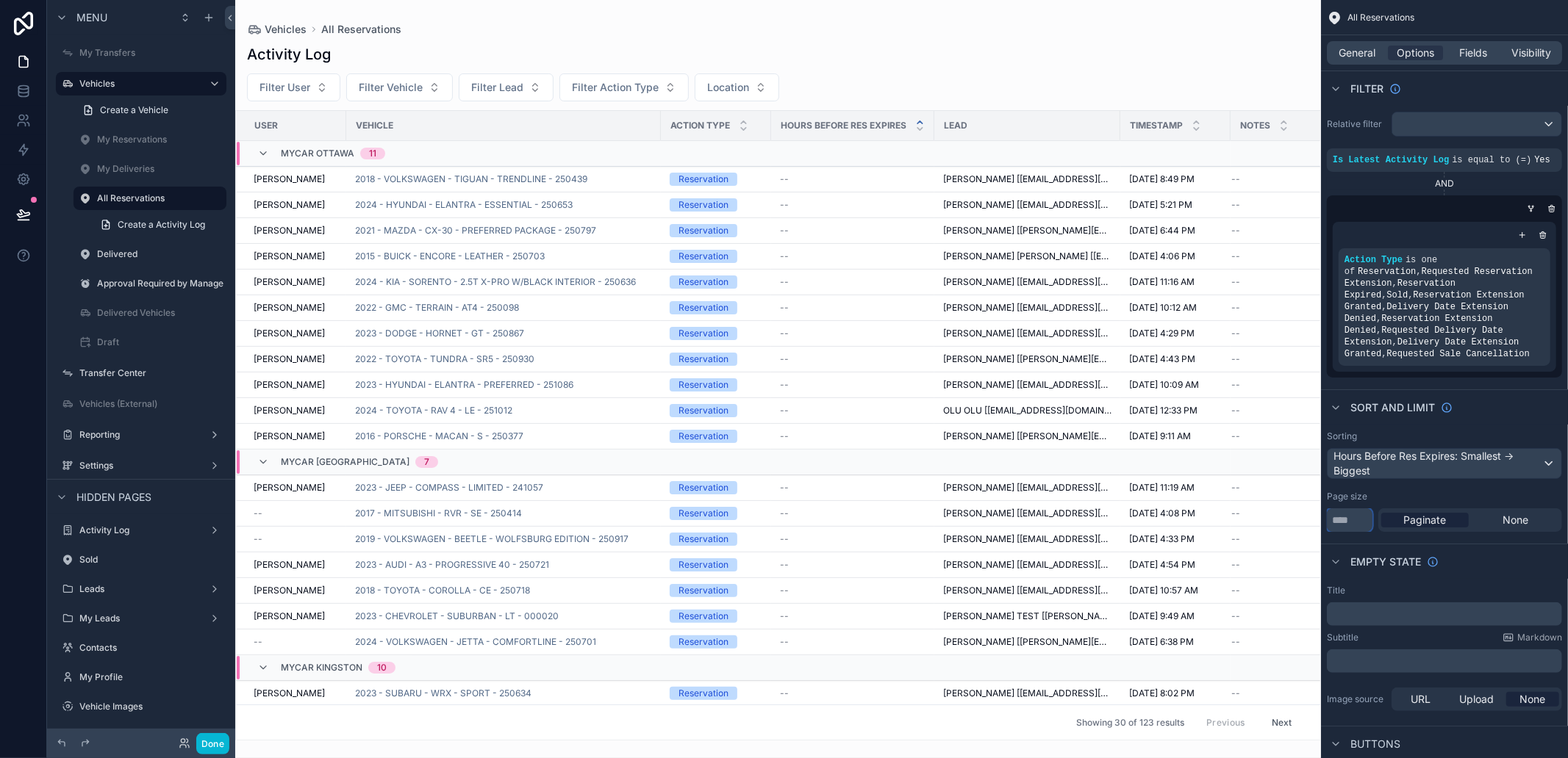
click at [1353, 518] on input "**" at bounding box center [1350, 520] width 45 height 24
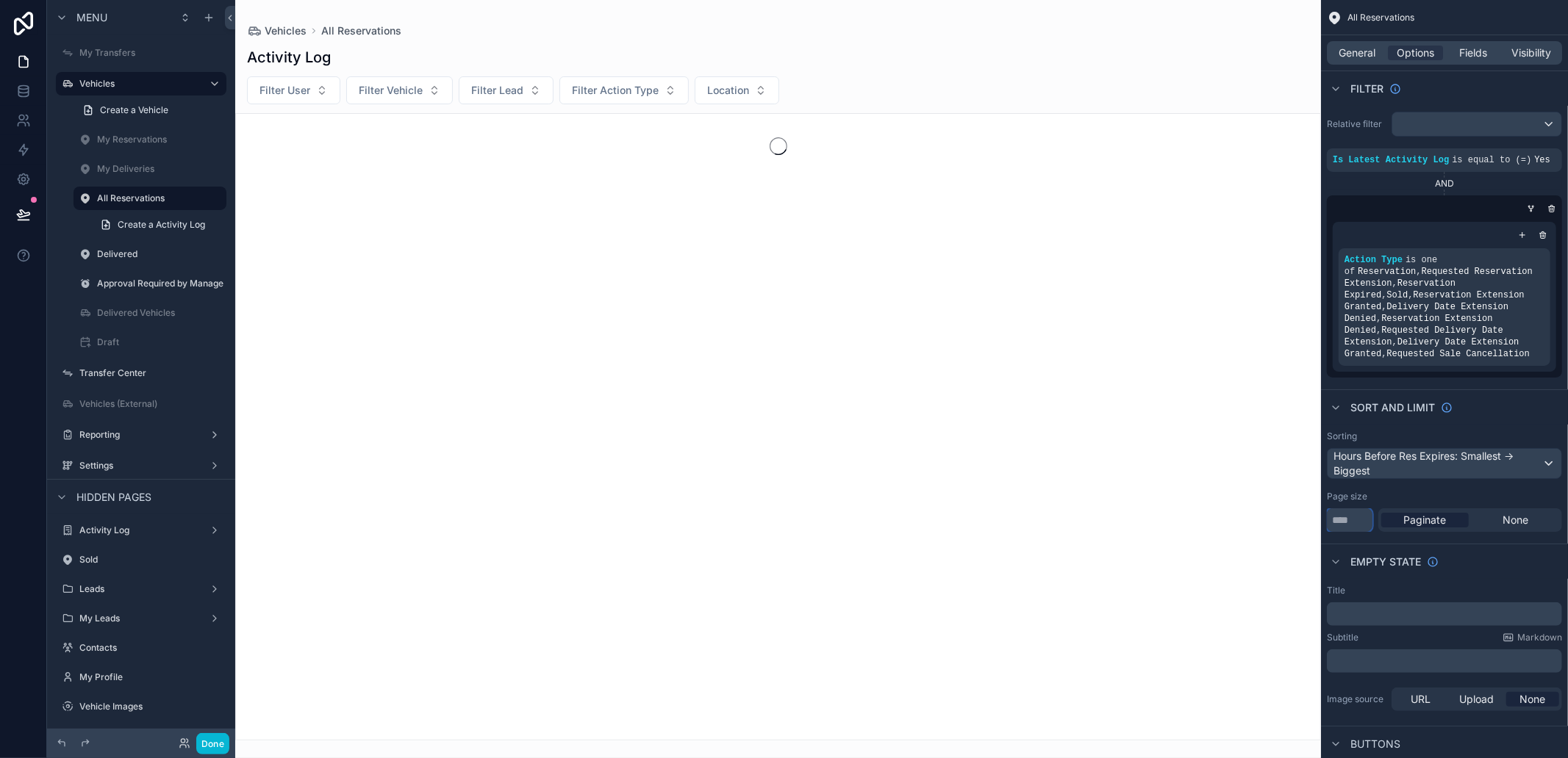
type input "****"
click at [1417, 488] on div "Sorting Hours Before Res Expires: Smallest -> Biggest Page size **** Paginate N…" at bounding box center [1444, 481] width 247 height 113
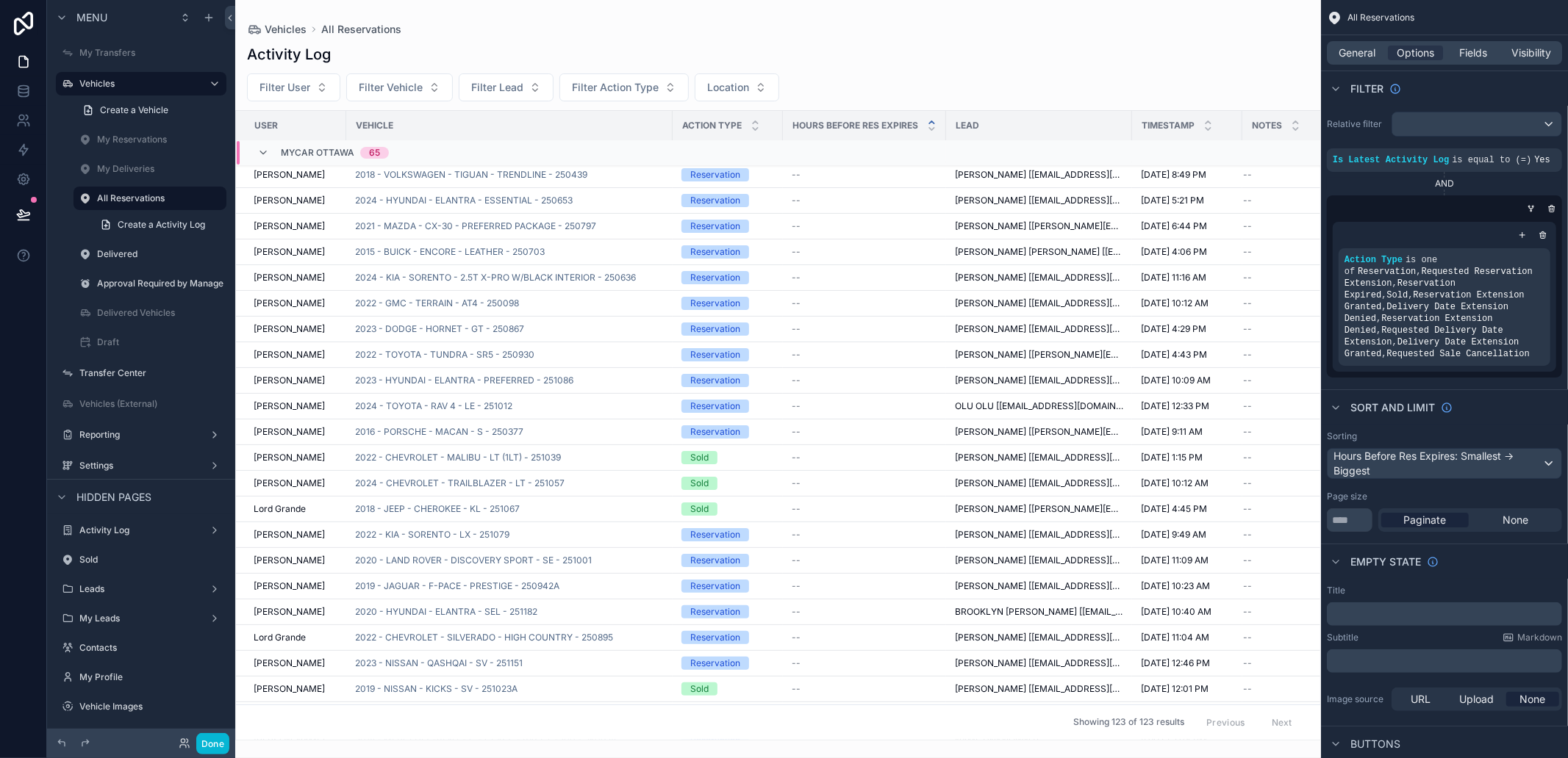
scroll to position [0, 0]
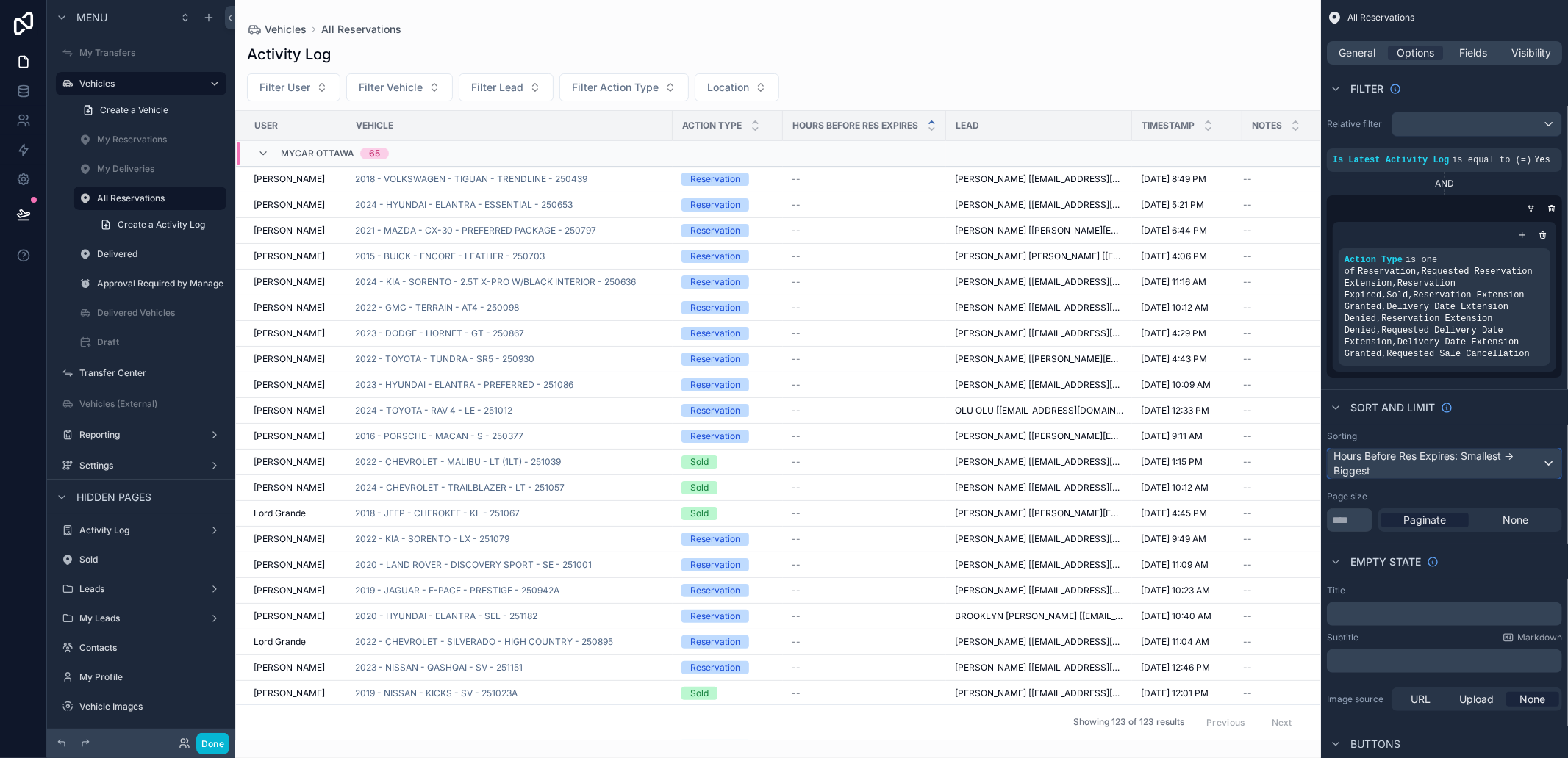
click at [1454, 464] on div "Hours Before Res Expires: Smallest -> Biggest" at bounding box center [1445, 464] width 234 height 29
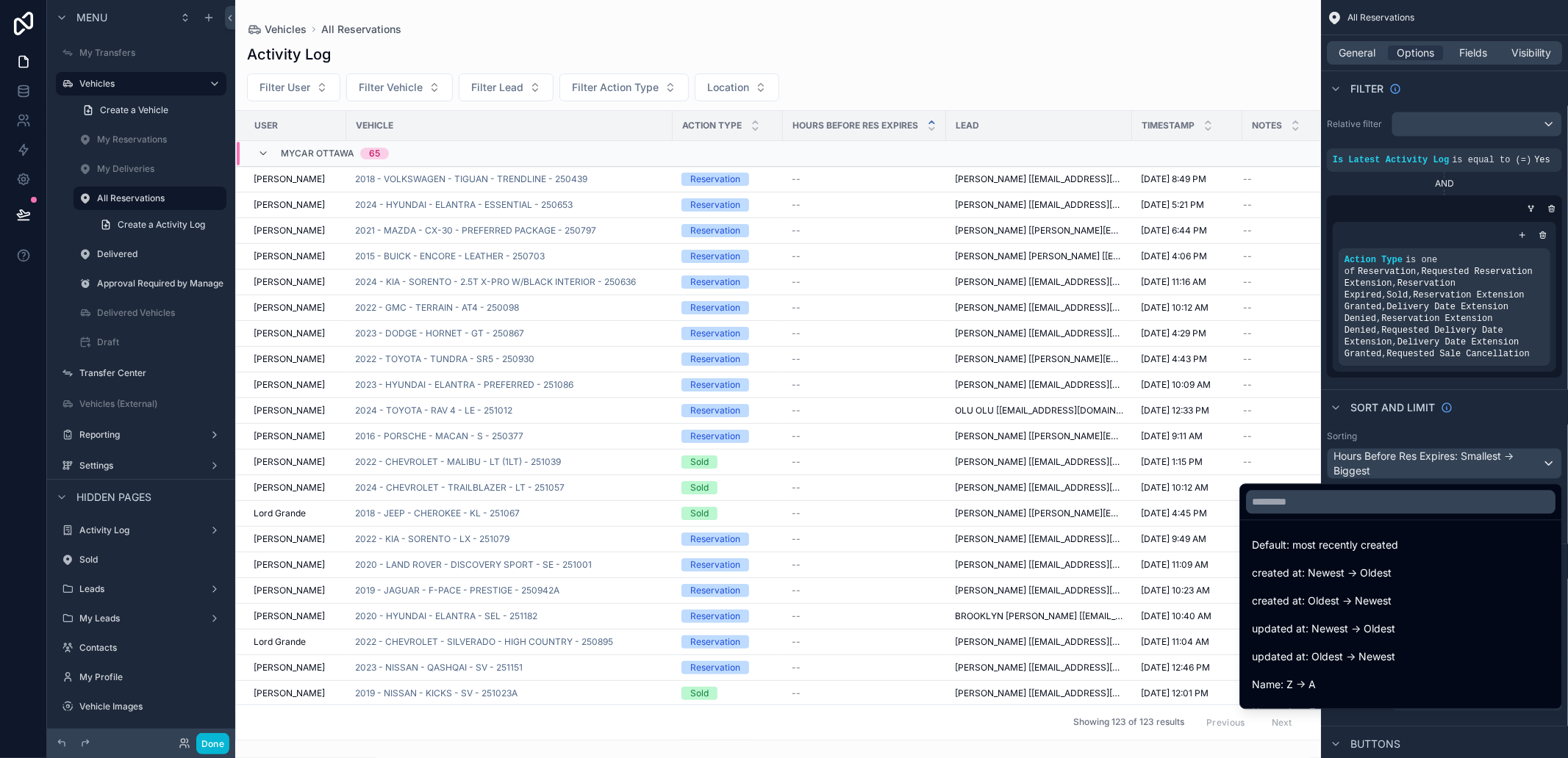
click at [1454, 464] on div "scrollable content" at bounding box center [784, 379] width 1568 height 758
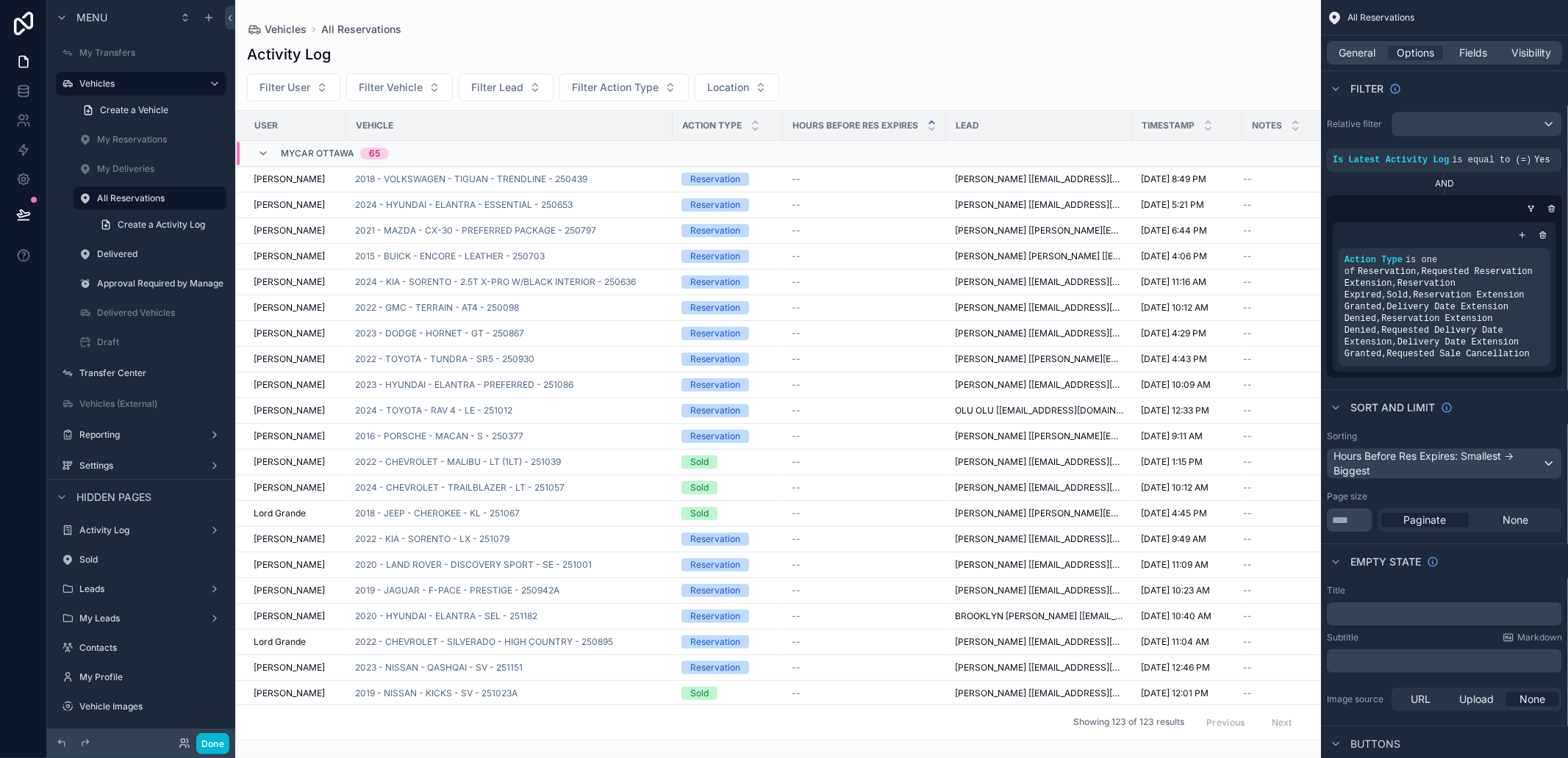
click at [986, 67] on div "Activity Log Filter User Filter Vehicle Filter Lead Filter Action Type Location…" at bounding box center [778, 388] width 1086 height 706
click at [211, 743] on button "Done" at bounding box center [213, 744] width 33 height 22
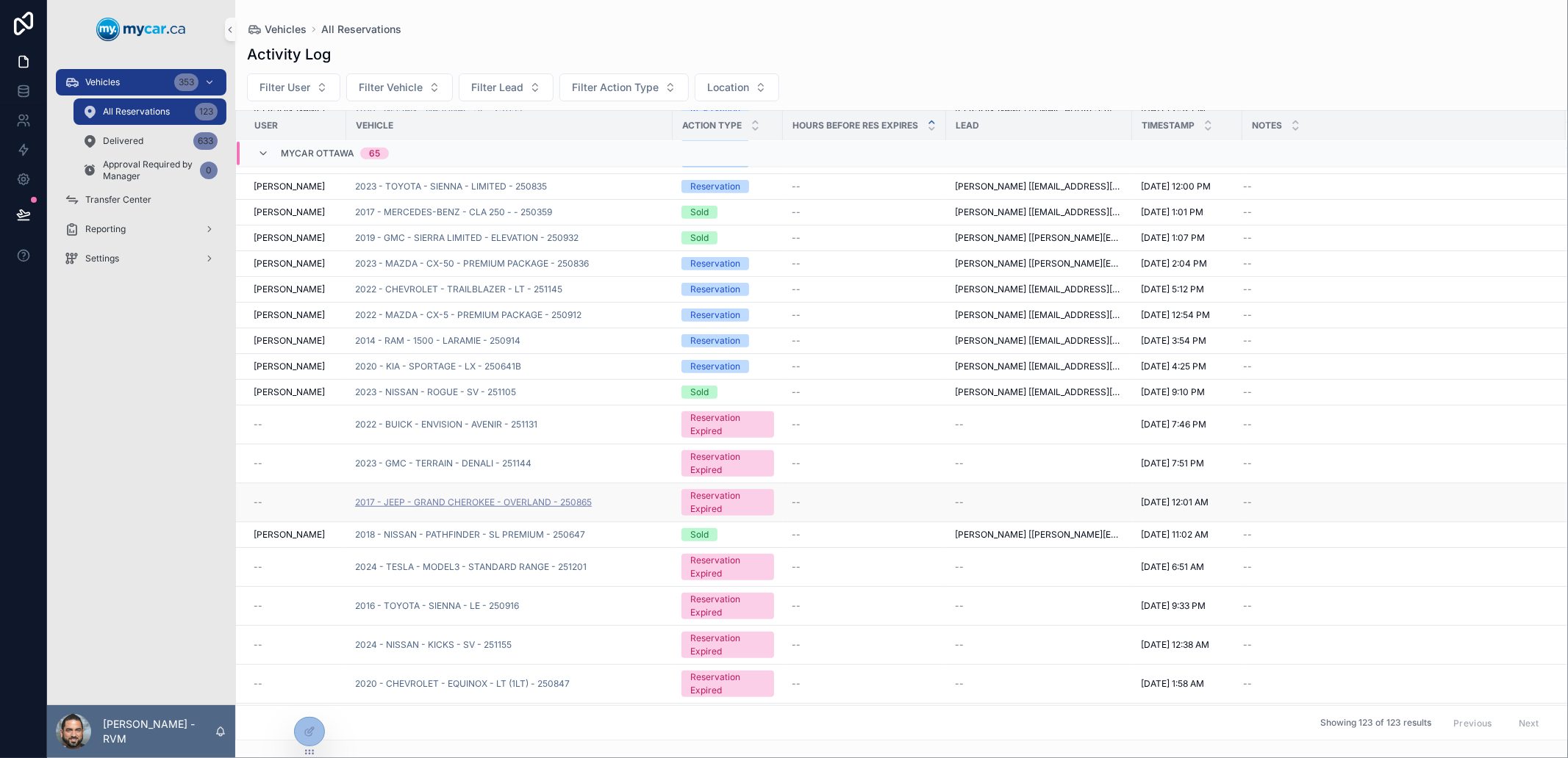
scroll to position [999, 0]
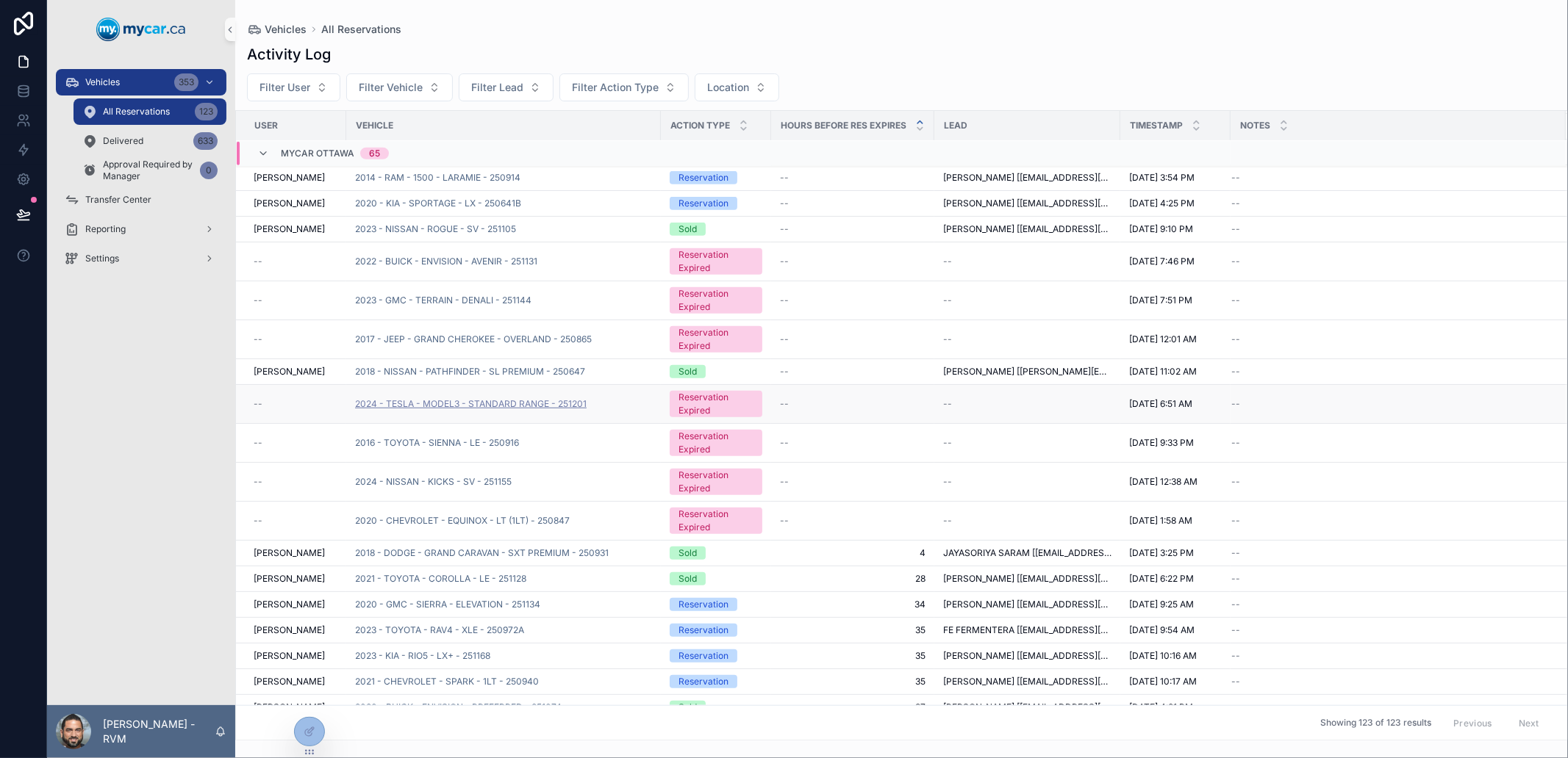
click at [491, 399] on span "2024 - TESLA - MODEL3 - STANDARD RANGE - 251201" at bounding box center [470, 404] width 231 height 12
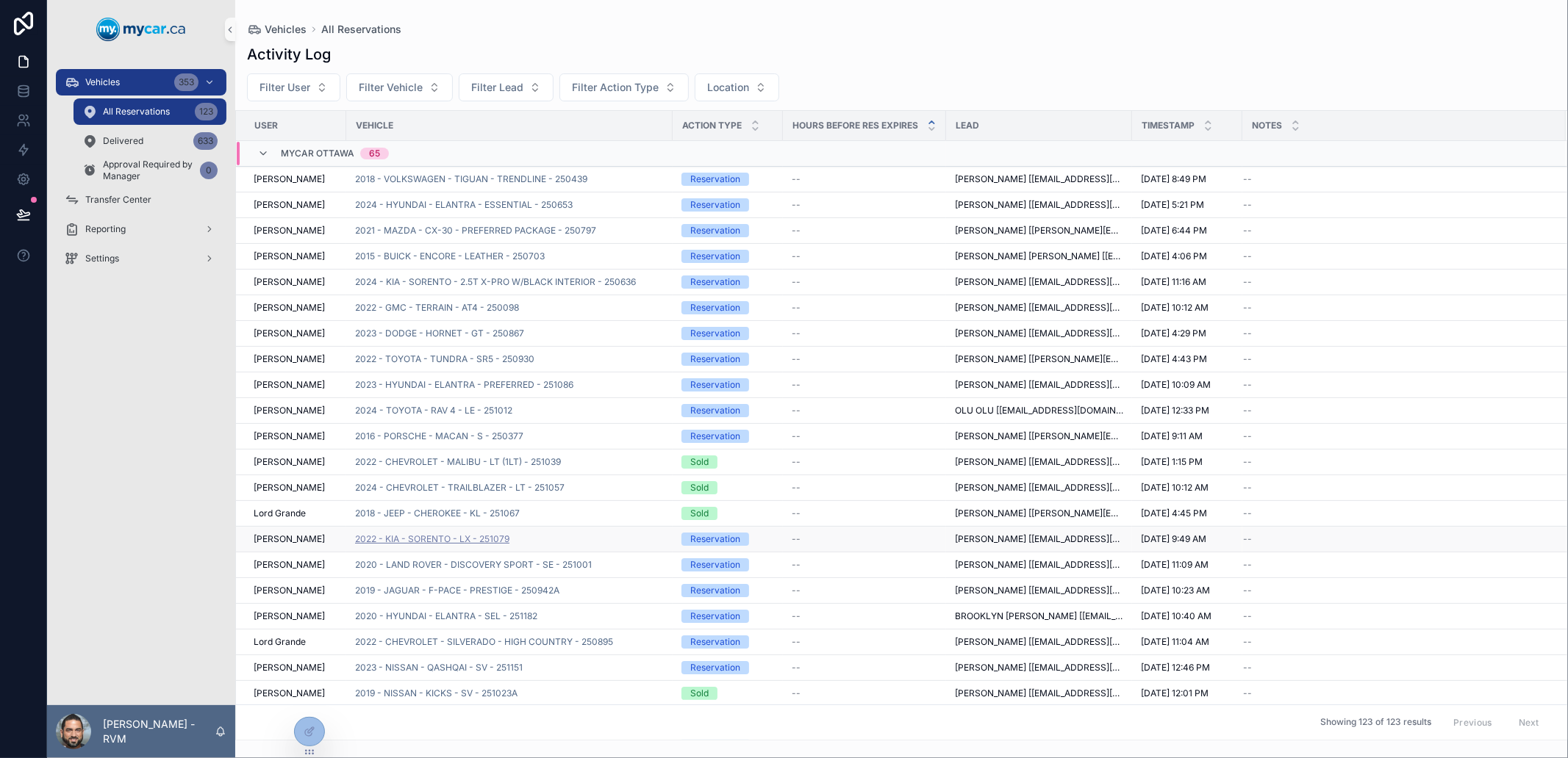
click at [489, 545] on span "2022 - KIA - SORENTO - LX - 251079" at bounding box center [432, 540] width 154 height 12
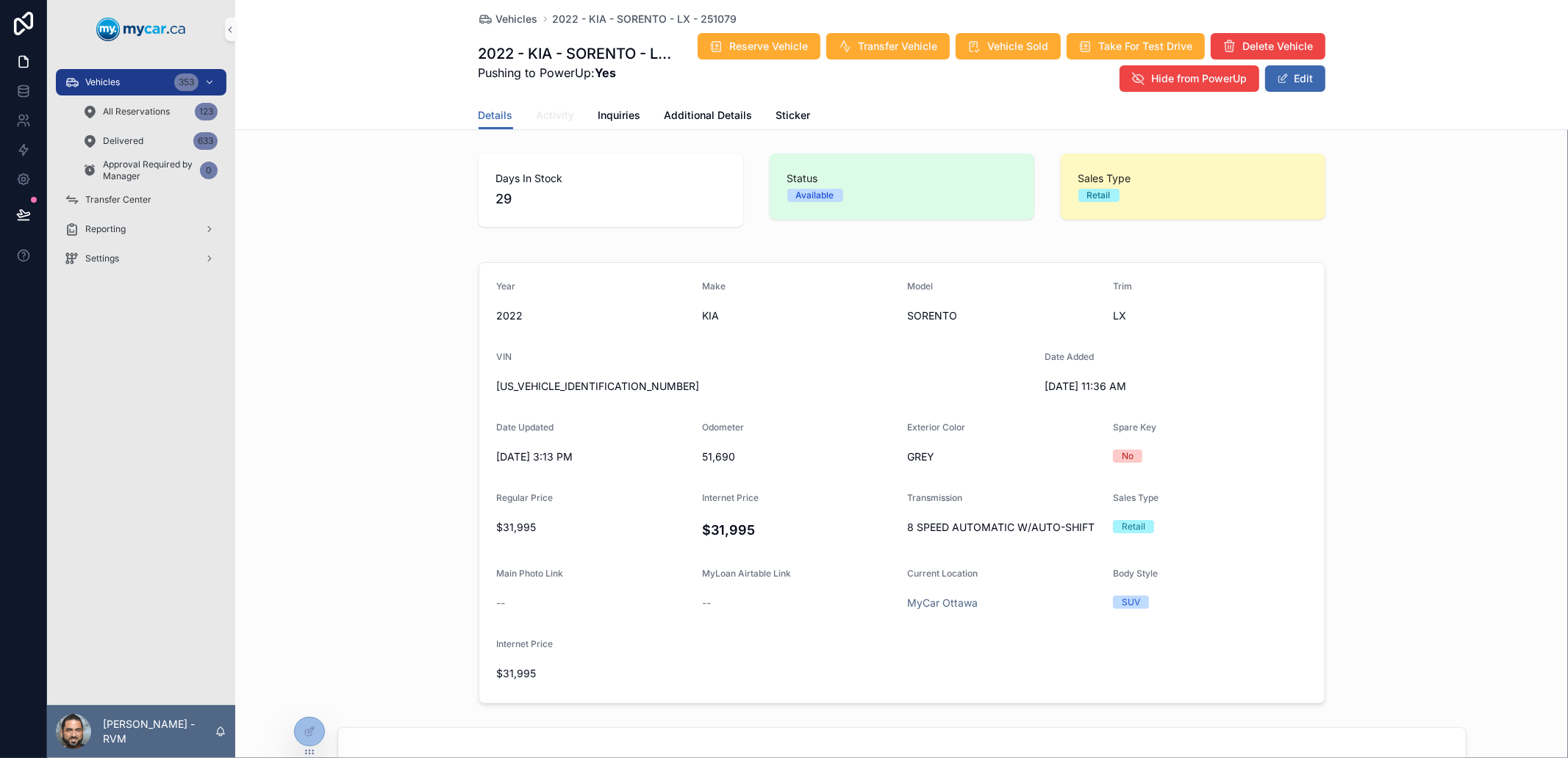
click at [549, 112] on span "Activity" at bounding box center [556, 115] width 38 height 15
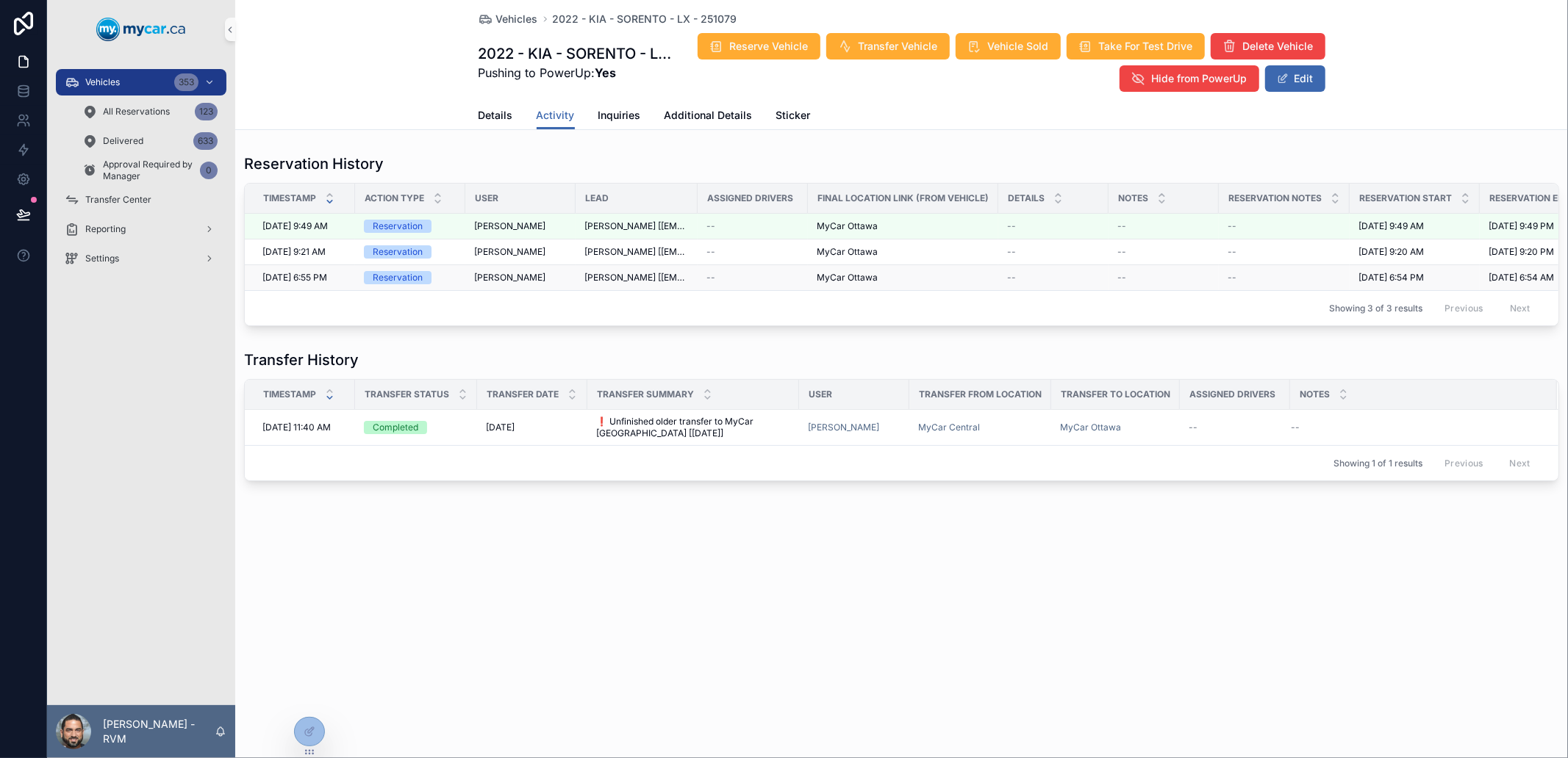
drag, startPoint x: 757, startPoint y: 288, endPoint x: 748, endPoint y: 280, distance: 12.0
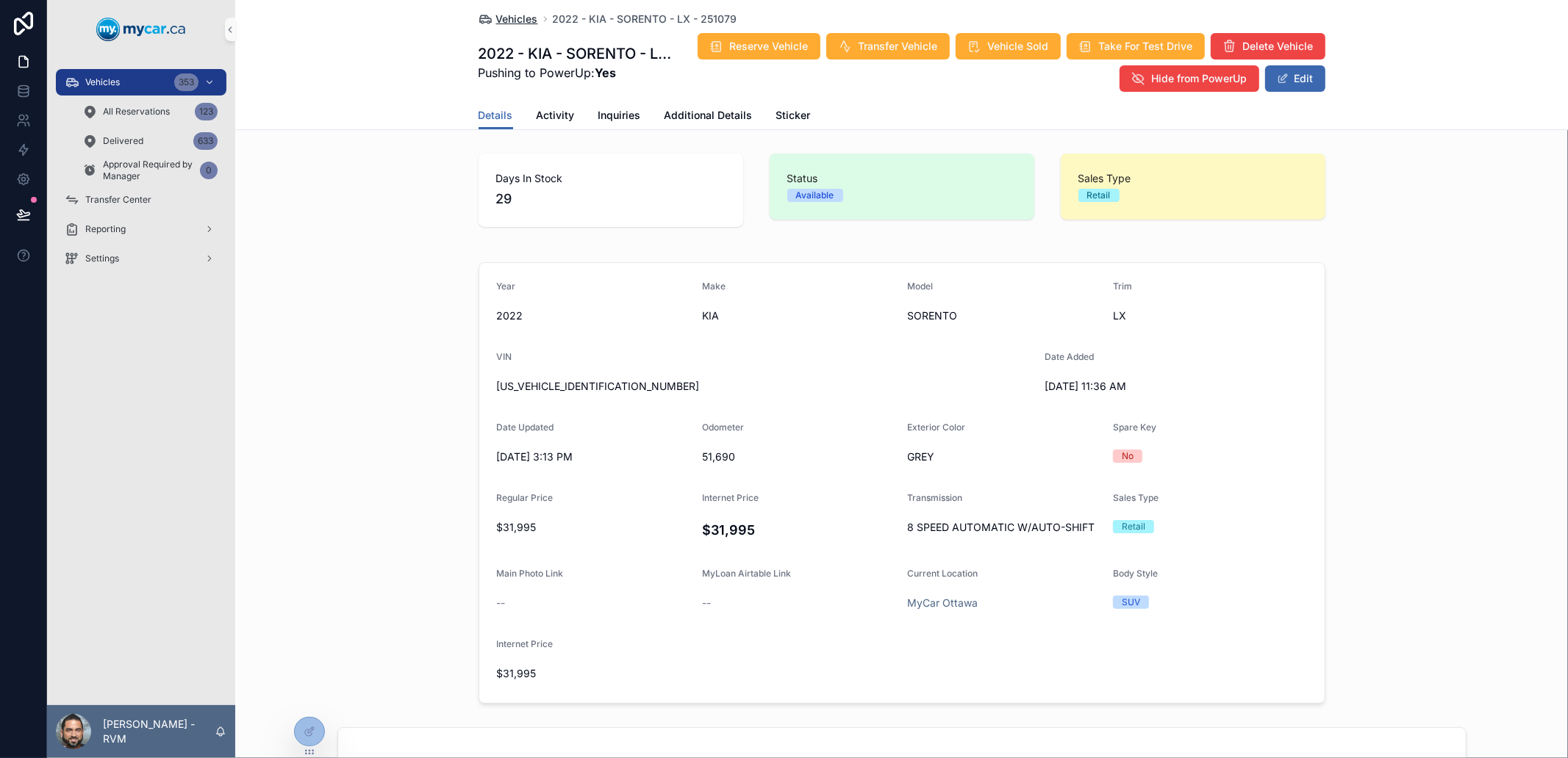
click at [497, 20] on span "Vehicles" at bounding box center [517, 19] width 42 height 15
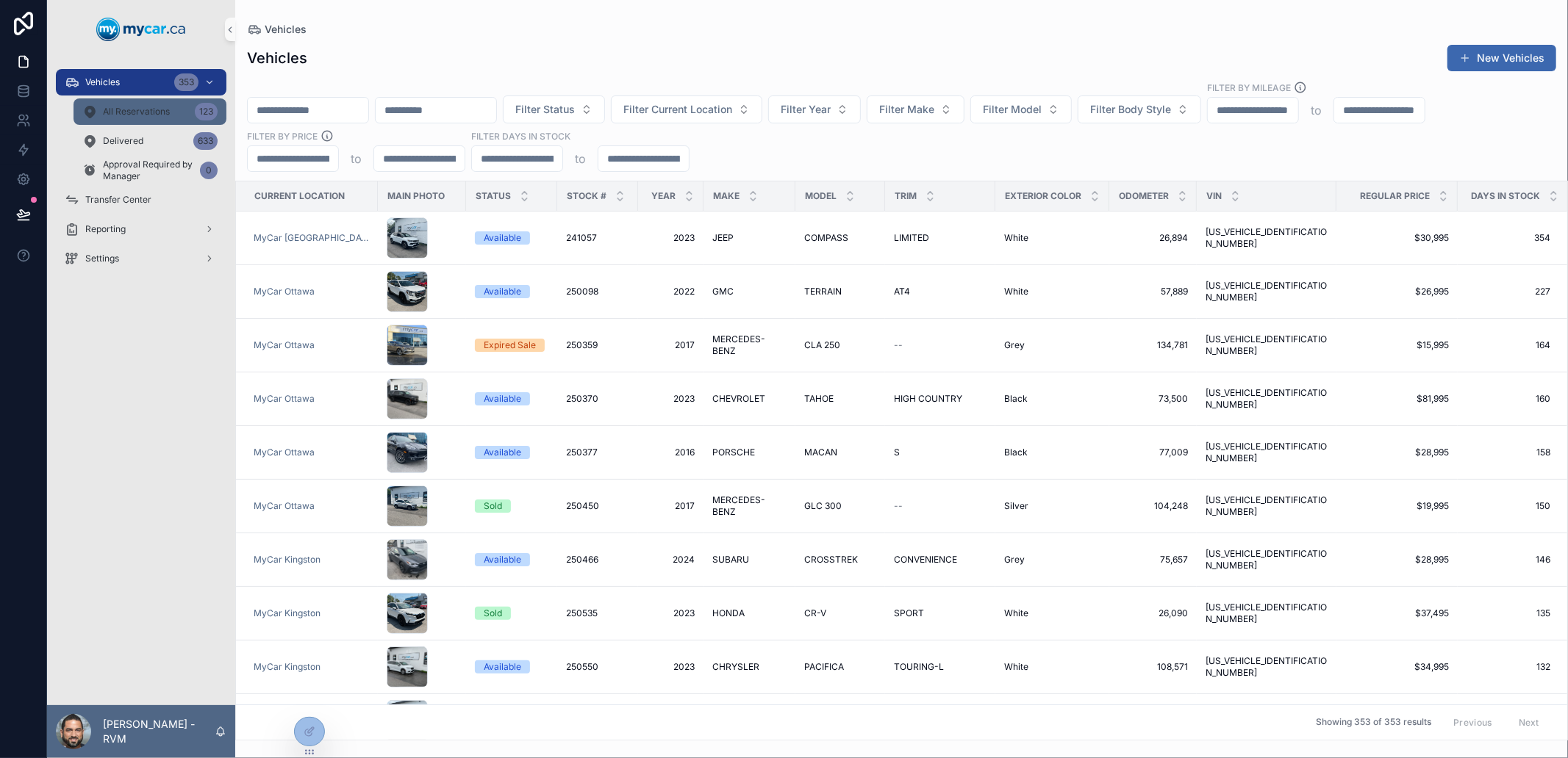
click at [148, 114] on span "All Reservations" at bounding box center [137, 112] width 67 height 12
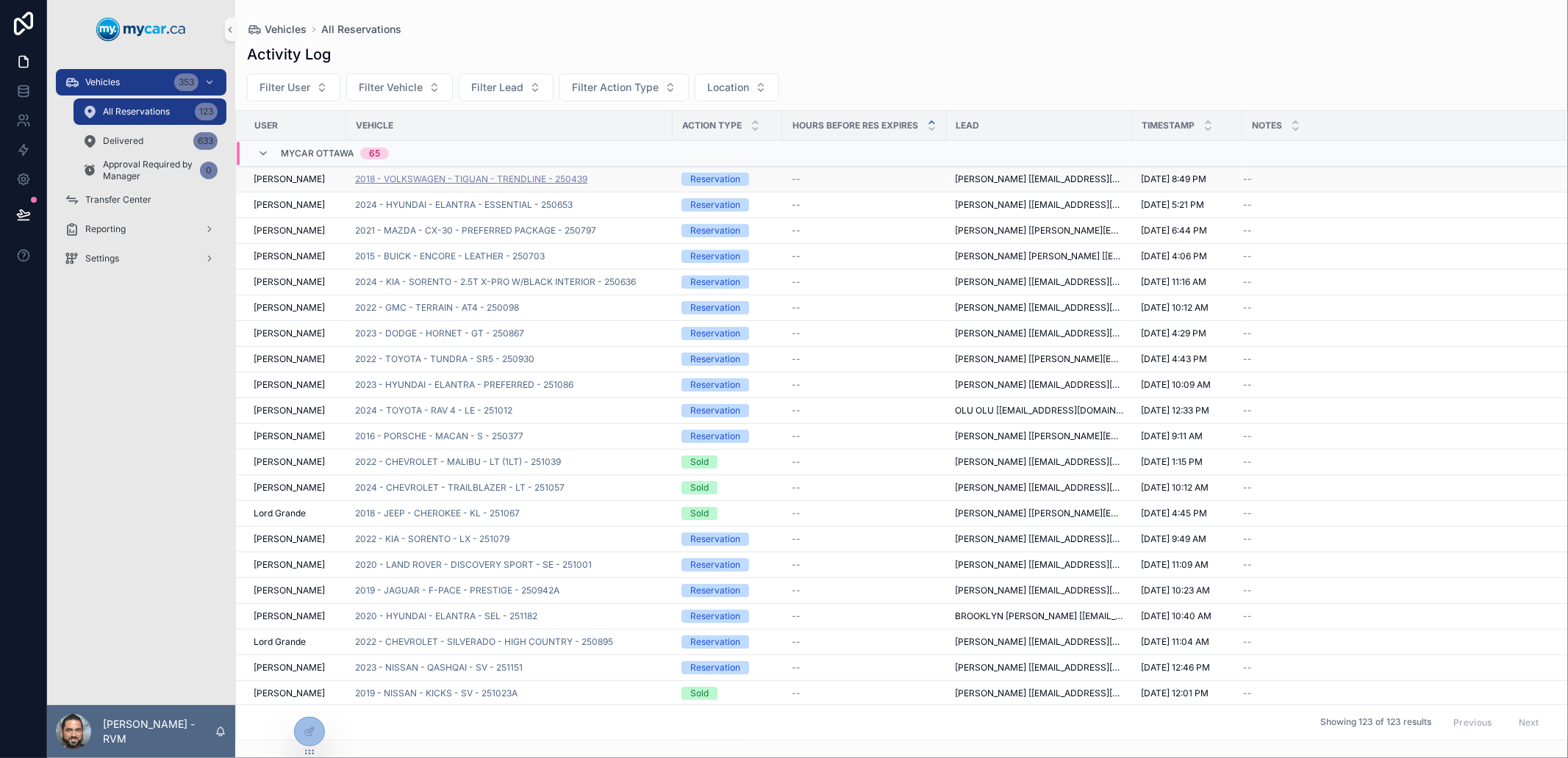
click at [450, 184] on span "2018 - VOLKSWAGEN - TIGUAN - TRENDLINE - 250439" at bounding box center [471, 179] width 232 height 12
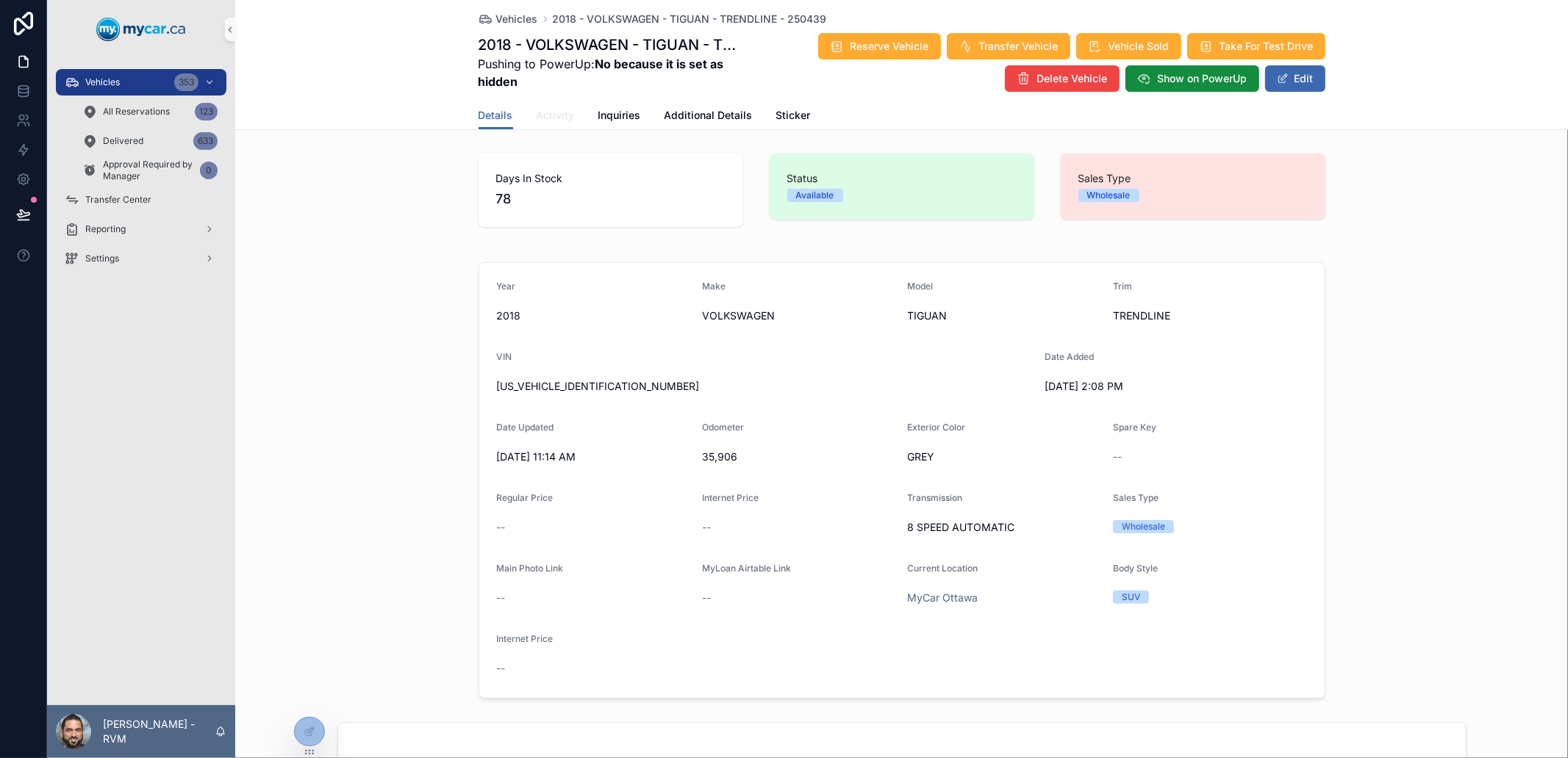
click at [537, 110] on span "Activity" at bounding box center [556, 115] width 38 height 15
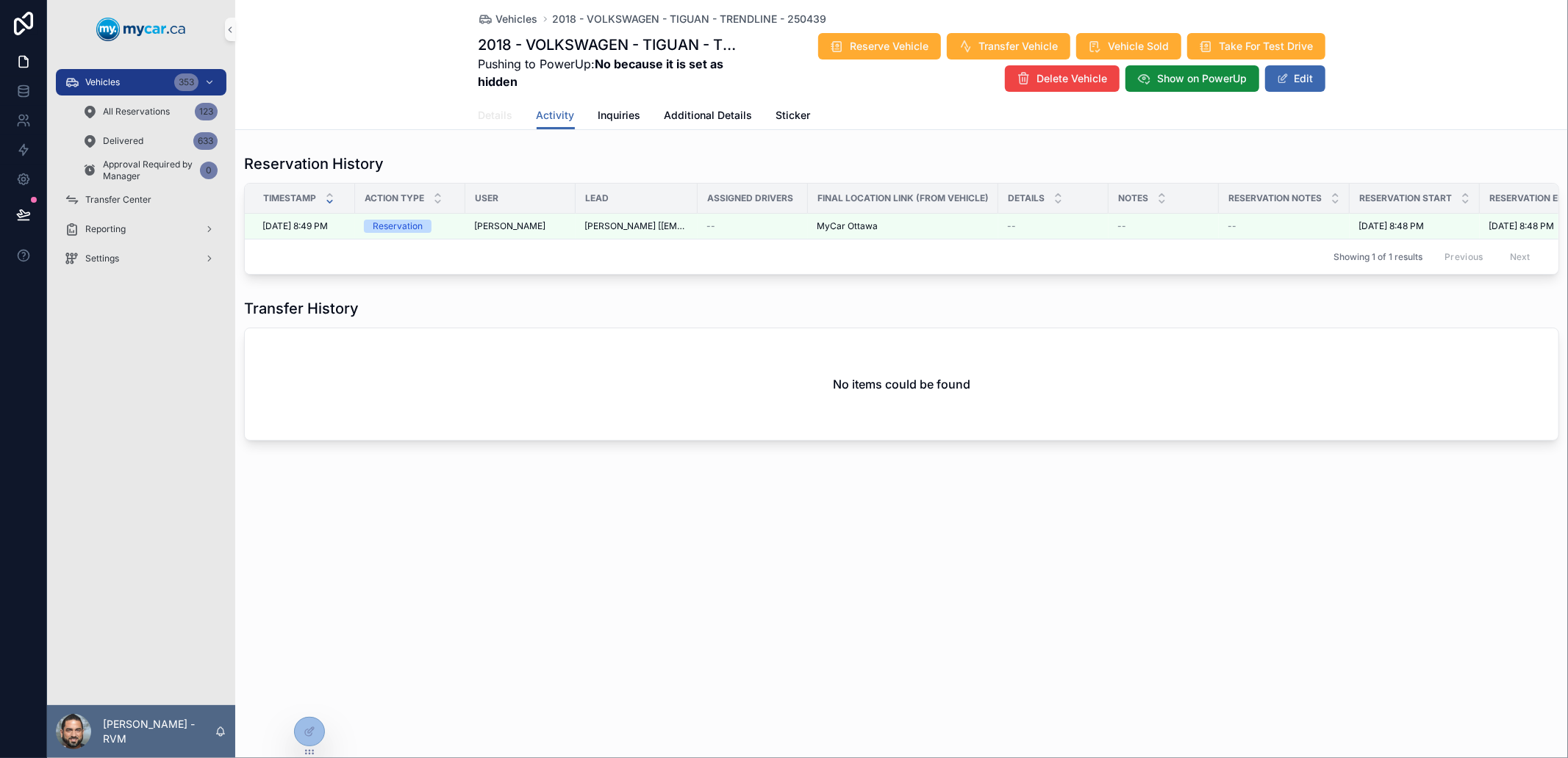
click at [500, 115] on span "Details" at bounding box center [496, 115] width 34 height 15
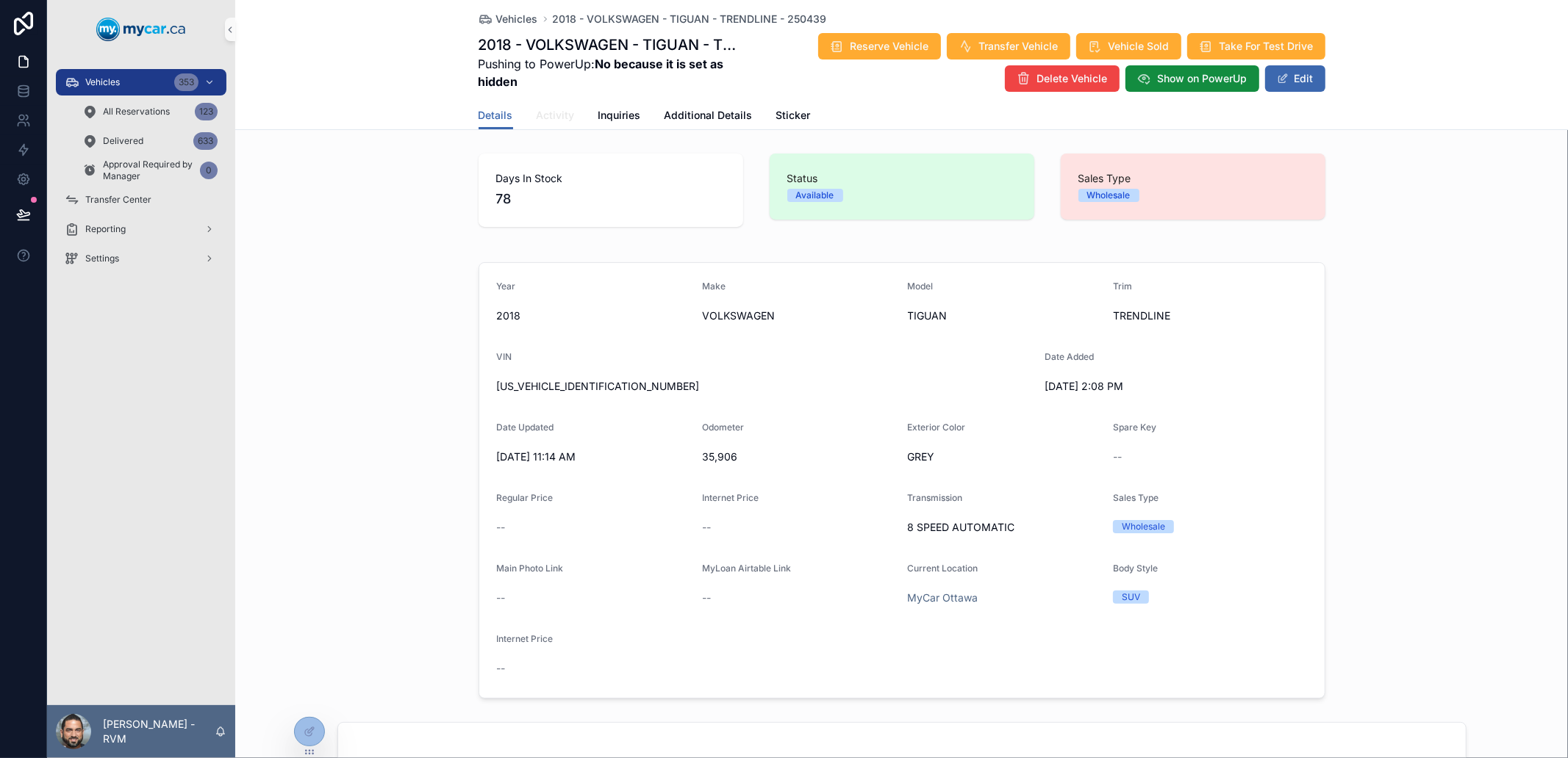
click at [554, 102] on link "Activity" at bounding box center [556, 117] width 38 height 29
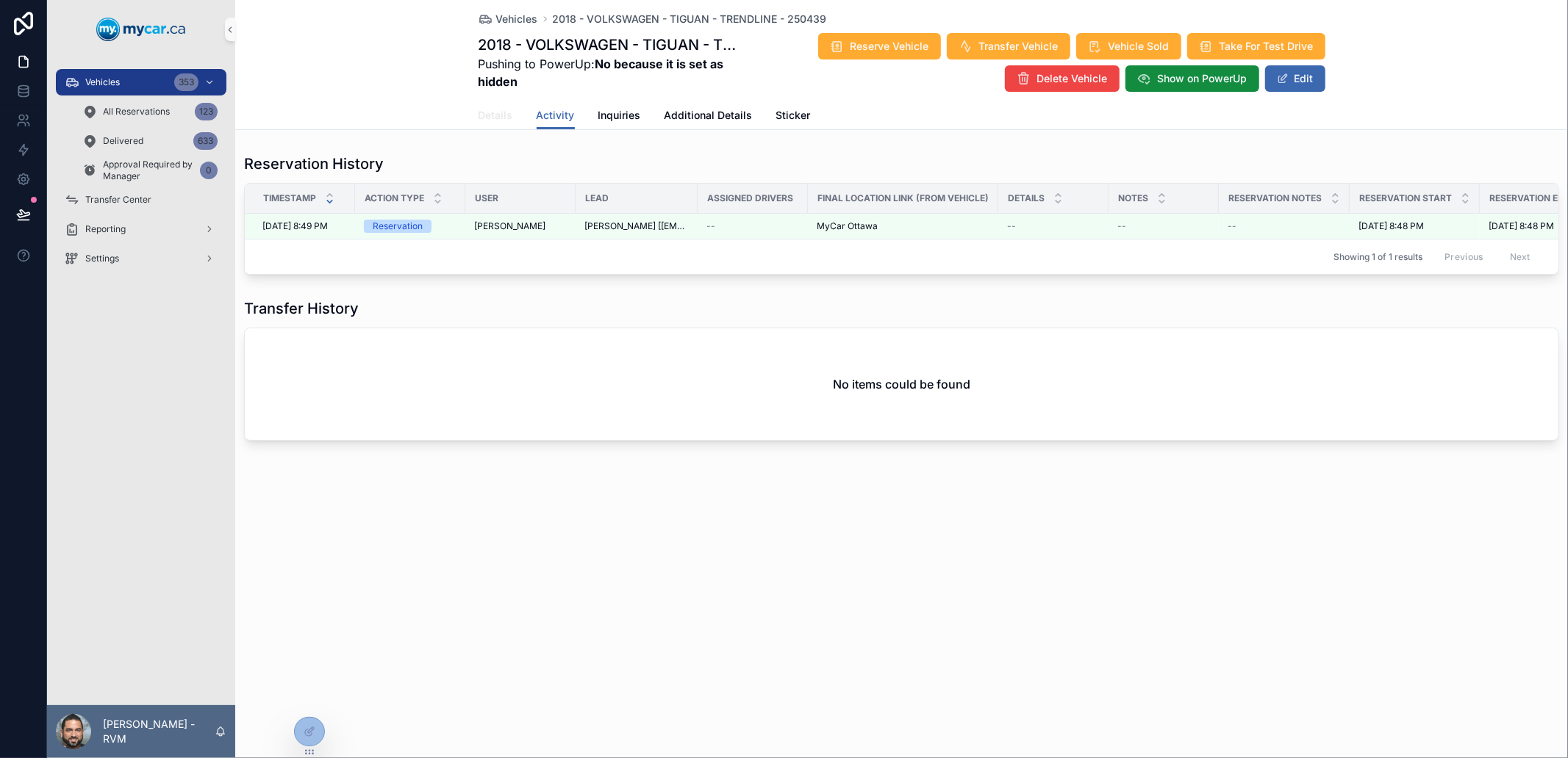
click at [483, 108] on span "Details" at bounding box center [496, 115] width 34 height 15
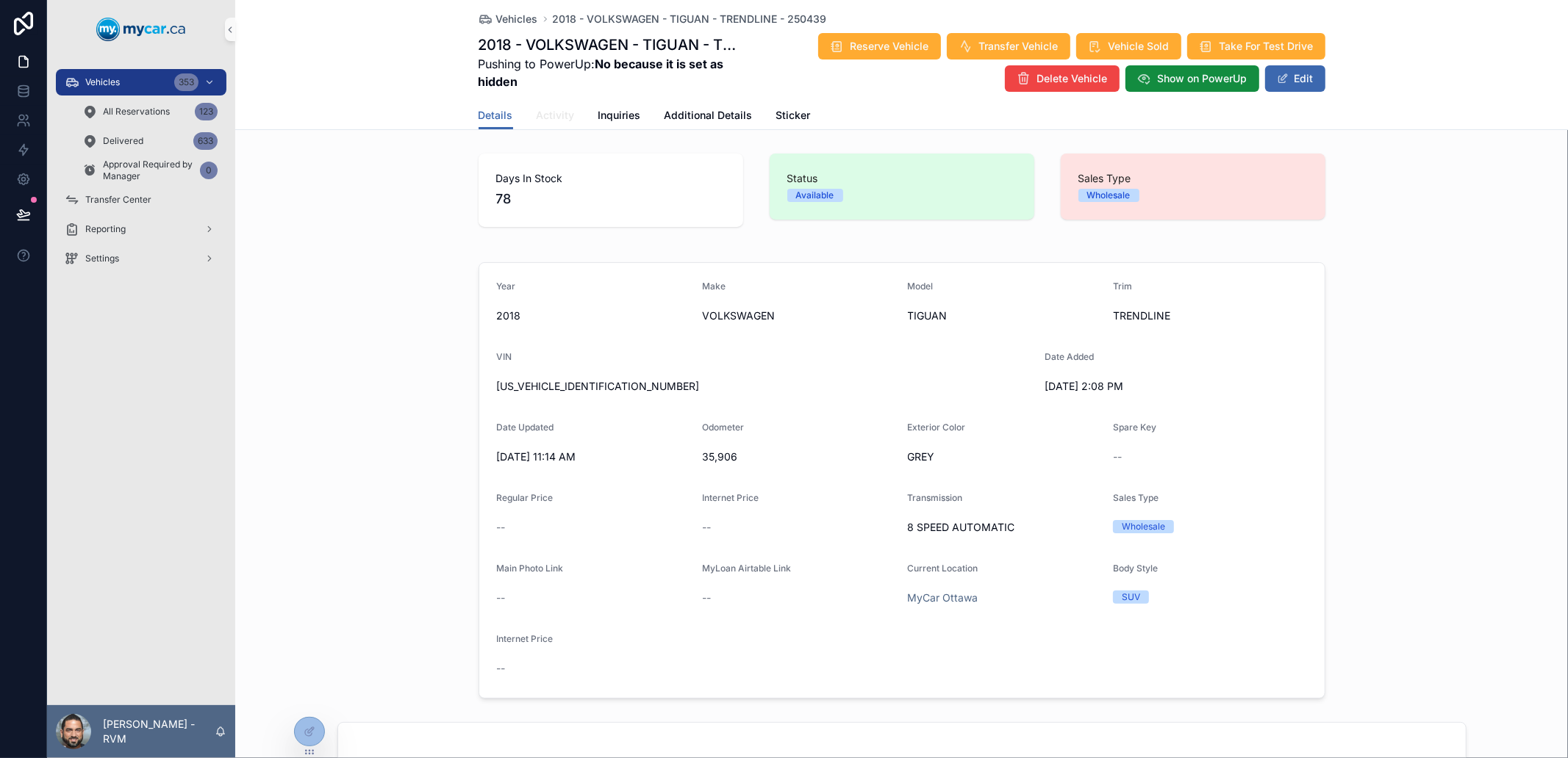
click at [557, 118] on span "Activity" at bounding box center [556, 115] width 38 height 15
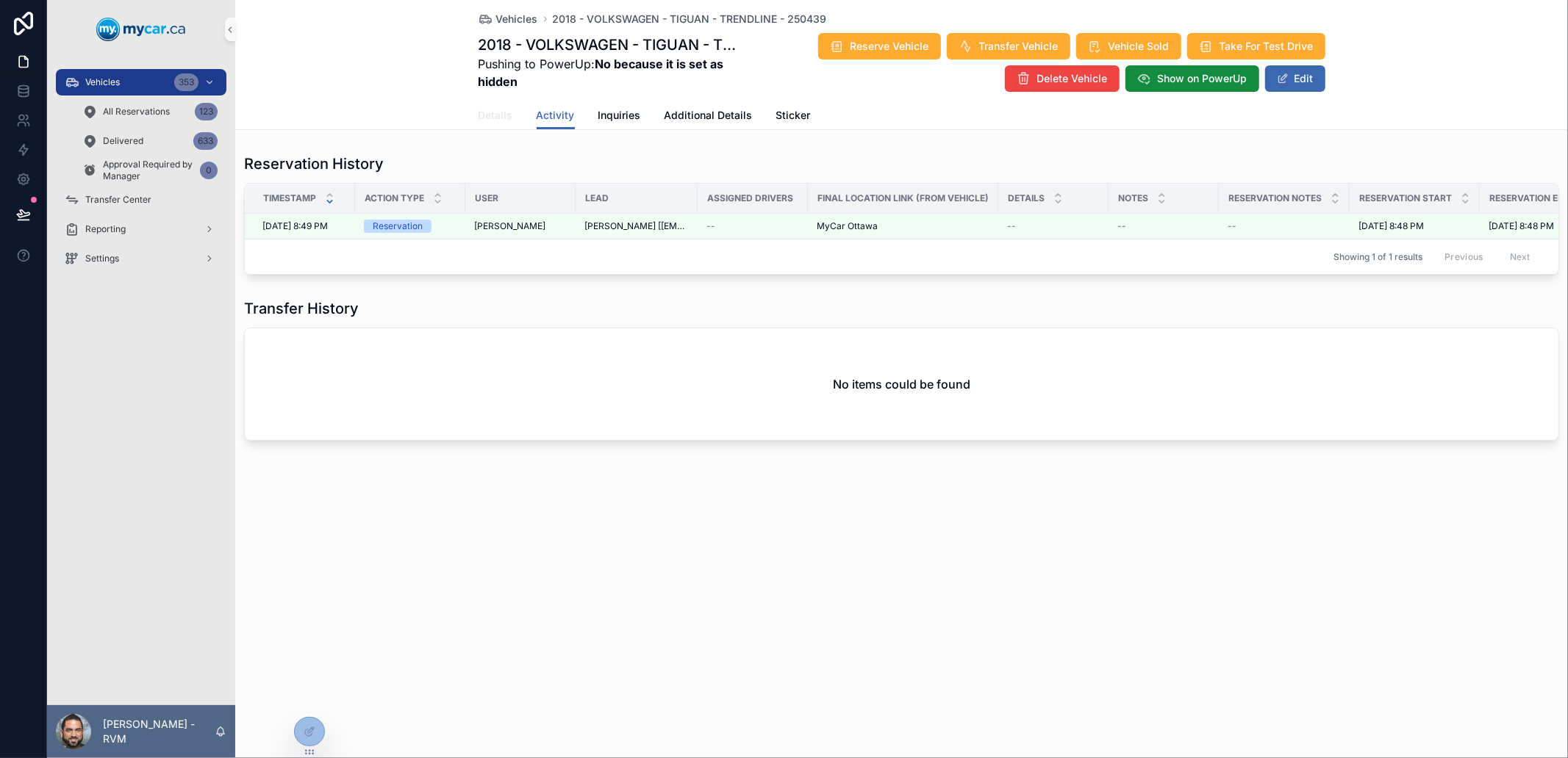
click at [493, 108] on span "Details" at bounding box center [496, 115] width 34 height 15
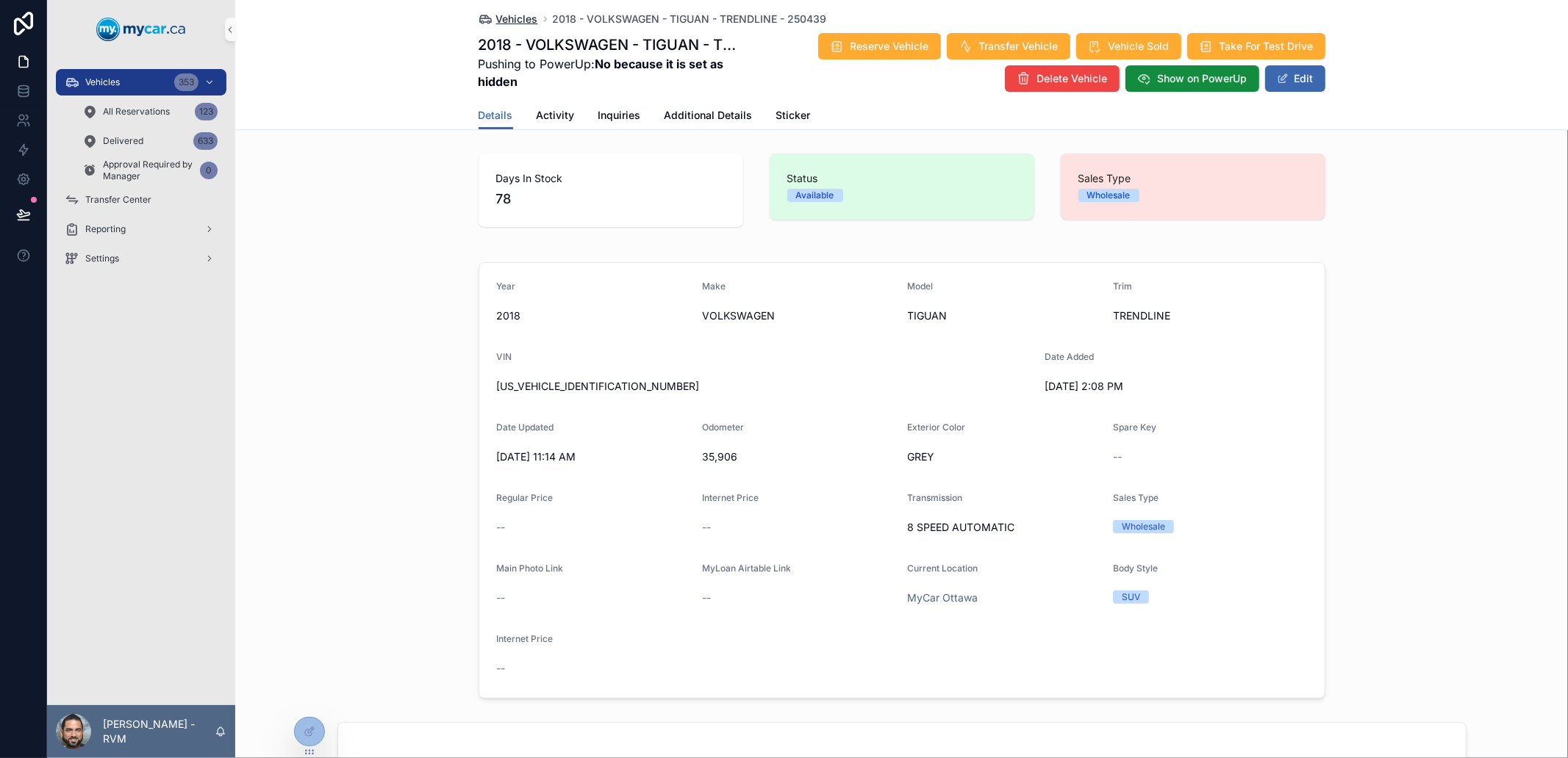
click at [519, 19] on span "Vehicles" at bounding box center [517, 19] width 42 height 15
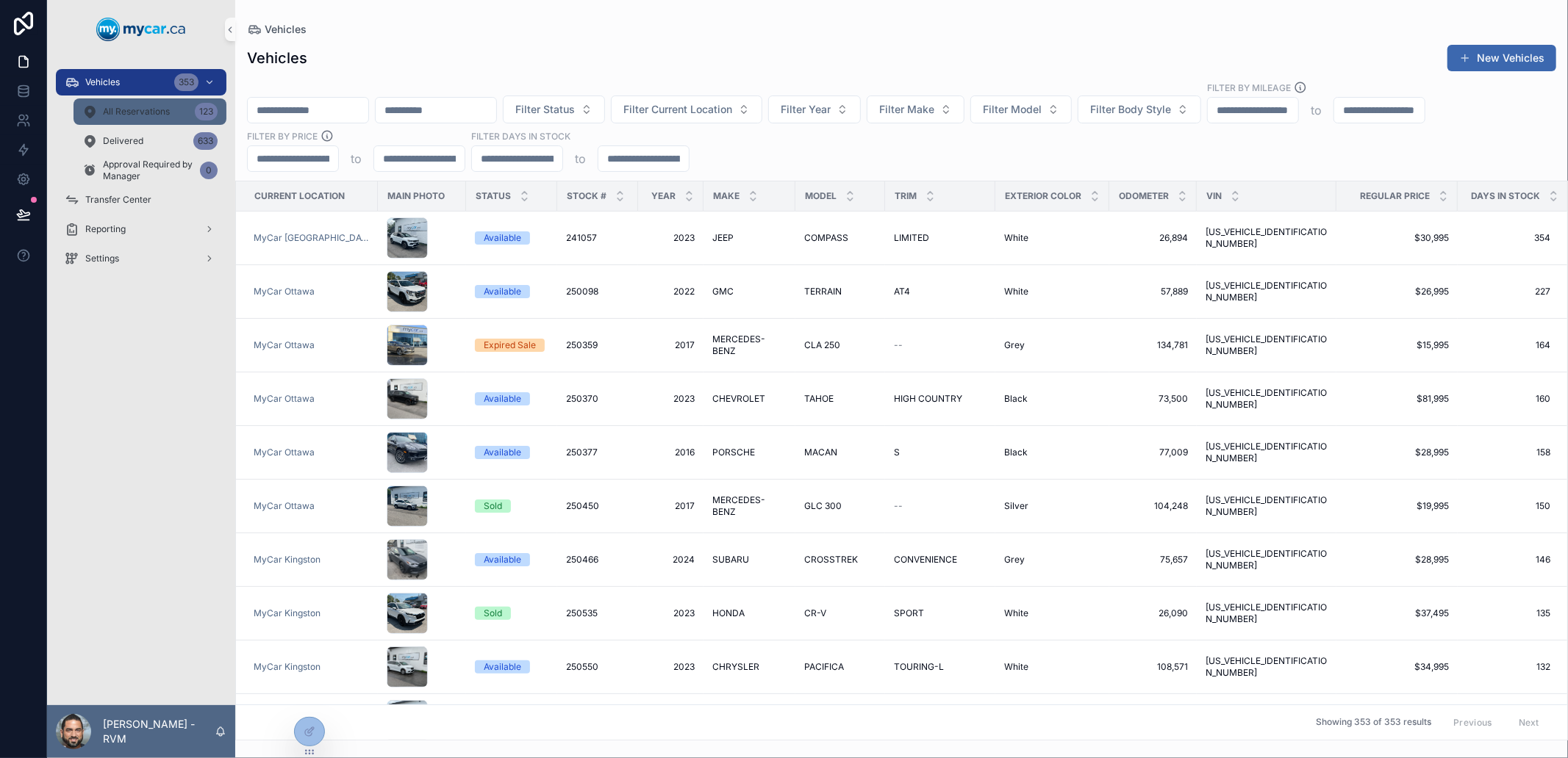
click at [150, 109] on span "All Reservations" at bounding box center [137, 112] width 67 height 12
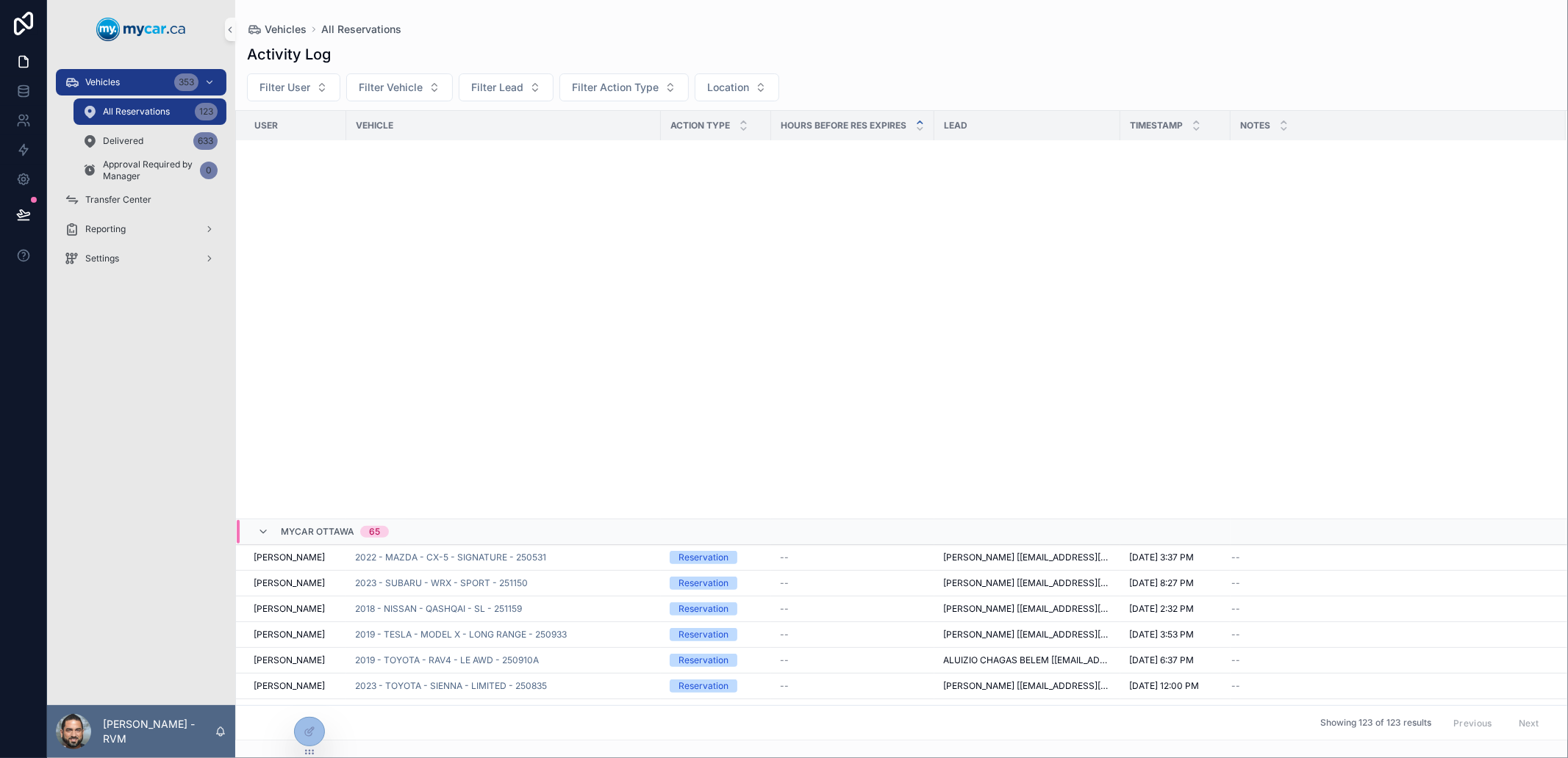
scroll to position [989, 0]
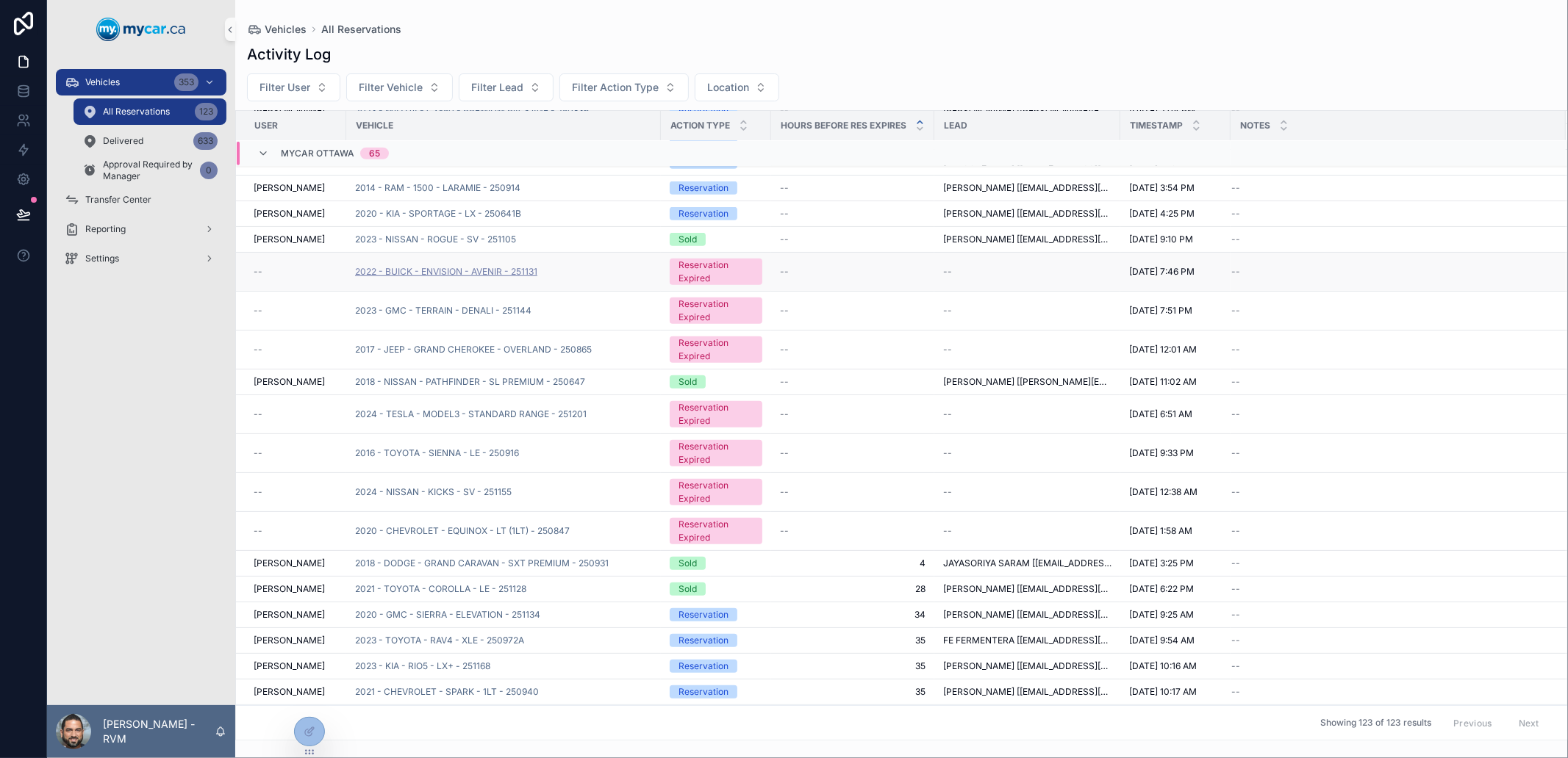
click at [488, 268] on span "2022 - BUICK - ENVISION - AVENIR - 251131" at bounding box center [446, 272] width 182 height 12
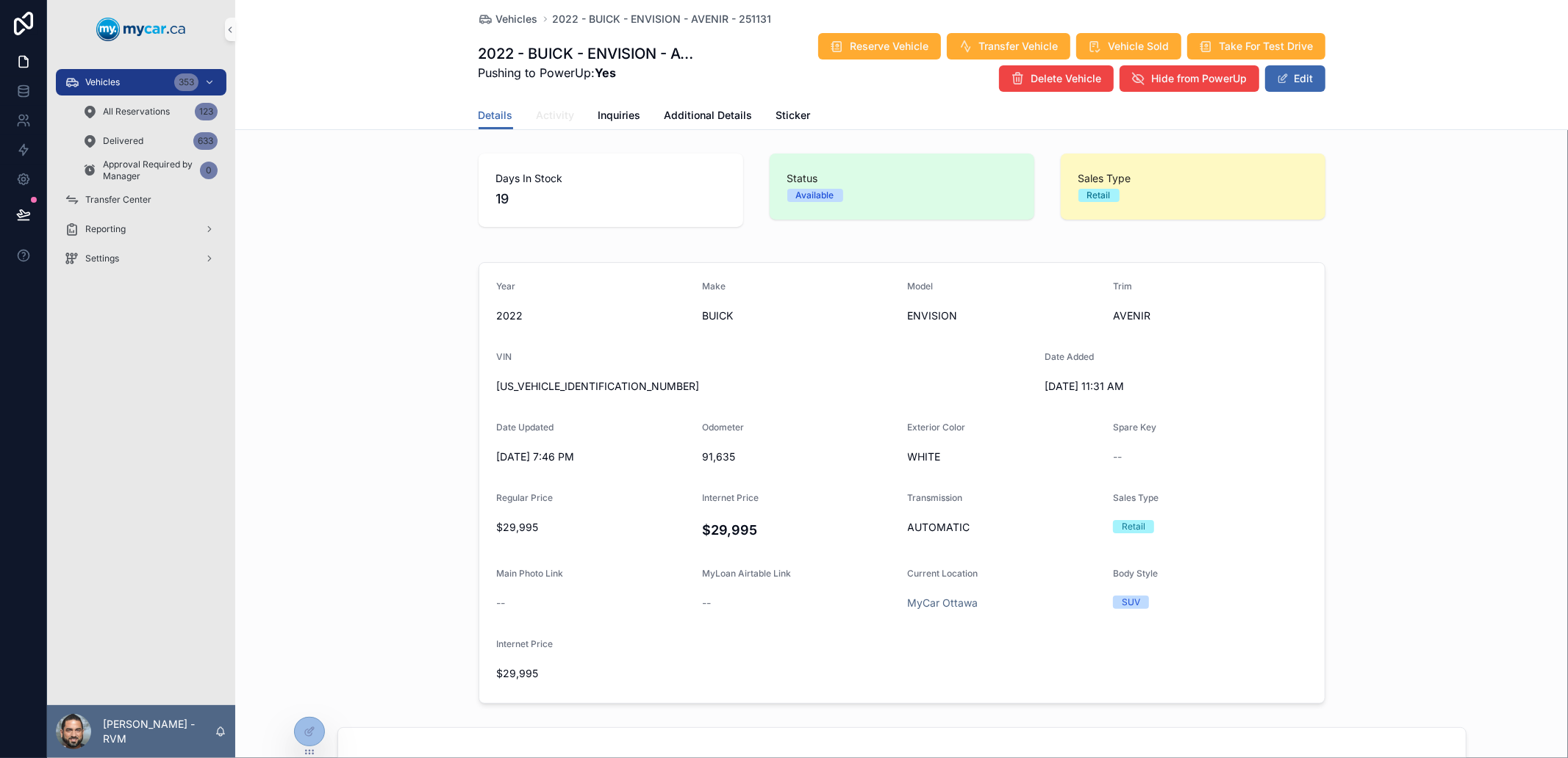
click at [552, 112] on span "Activity" at bounding box center [556, 115] width 38 height 15
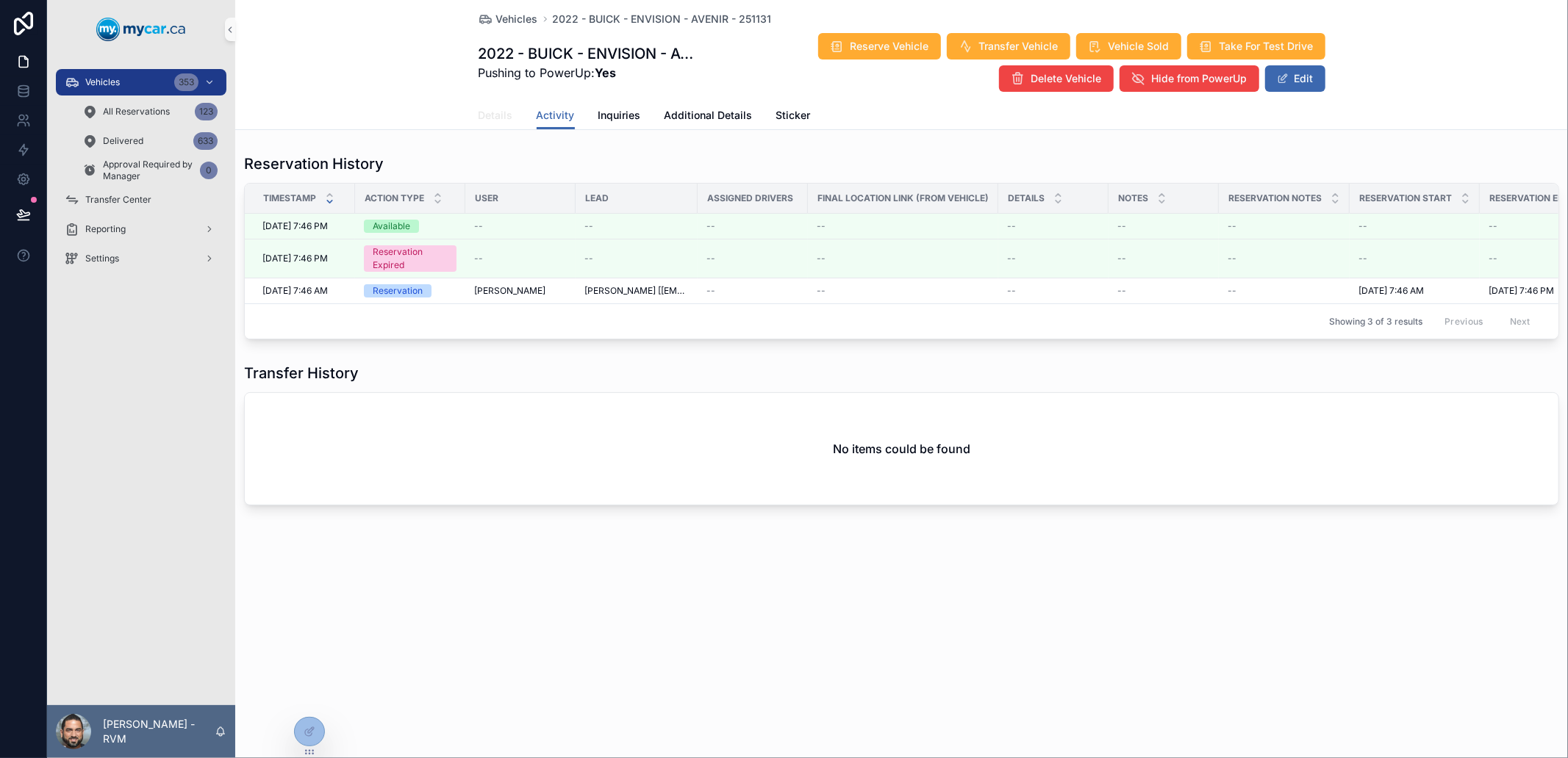
click at [497, 118] on span "Details" at bounding box center [496, 115] width 34 height 15
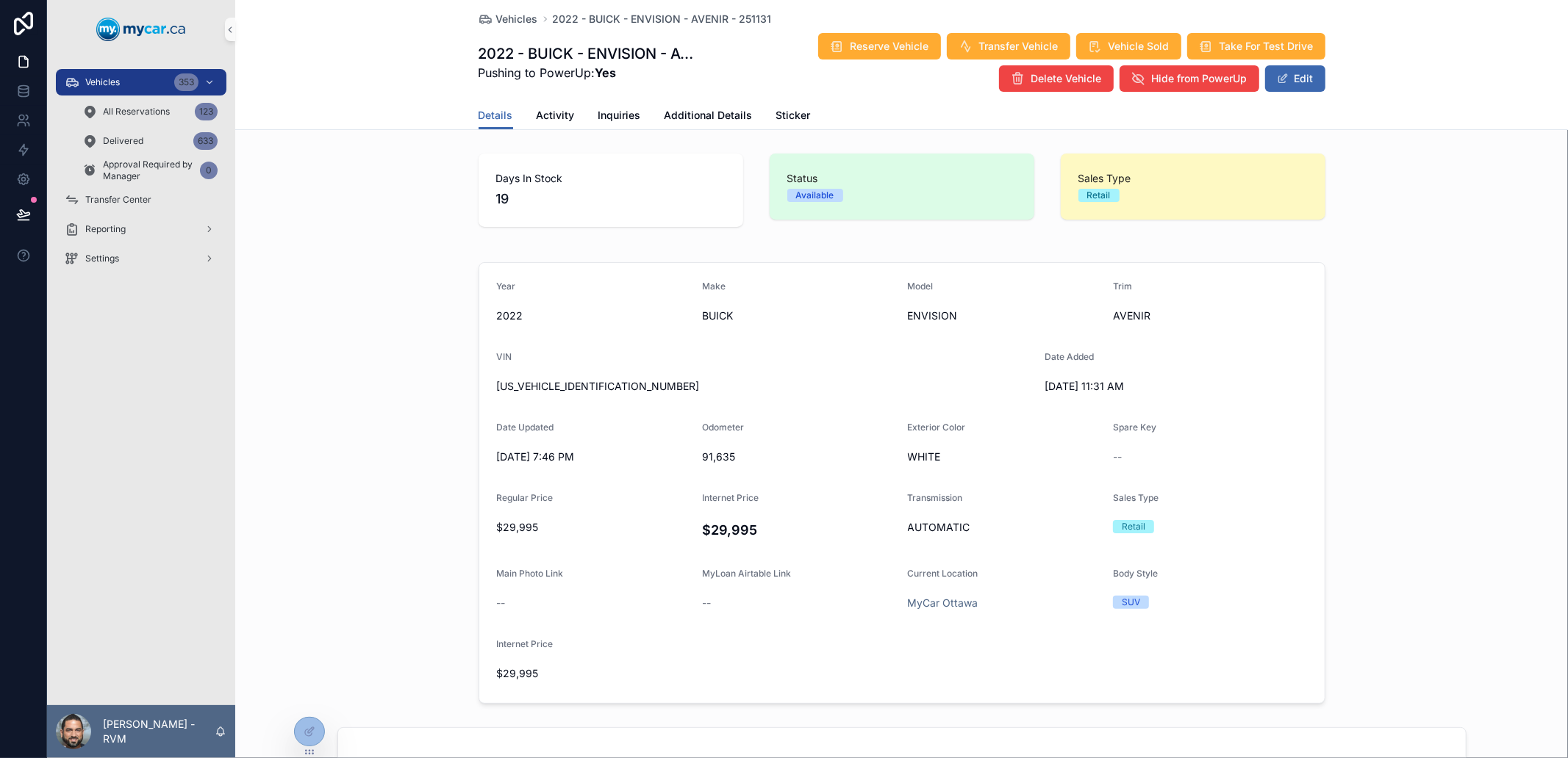
click at [488, 50] on h1 "2022 - BUICK - ENVISION - AVENIR - 251131" at bounding box center [590, 53] width 222 height 21
drag, startPoint x: 488, startPoint y: 50, endPoint x: 604, endPoint y: 57, distance: 116.2
click at [604, 57] on h1 "2022 - BUICK - ENVISION - AVENIR - 251131" at bounding box center [590, 53] width 222 height 21
copy h1 "2022 - BUICK - ENVISION"
click at [497, 4] on div "Vehicles 2022 - BUICK - ENVISION - AVENIR - 251131 2022 - BUICK - ENVISION - AV…" at bounding box center [902, 50] width 847 height 101
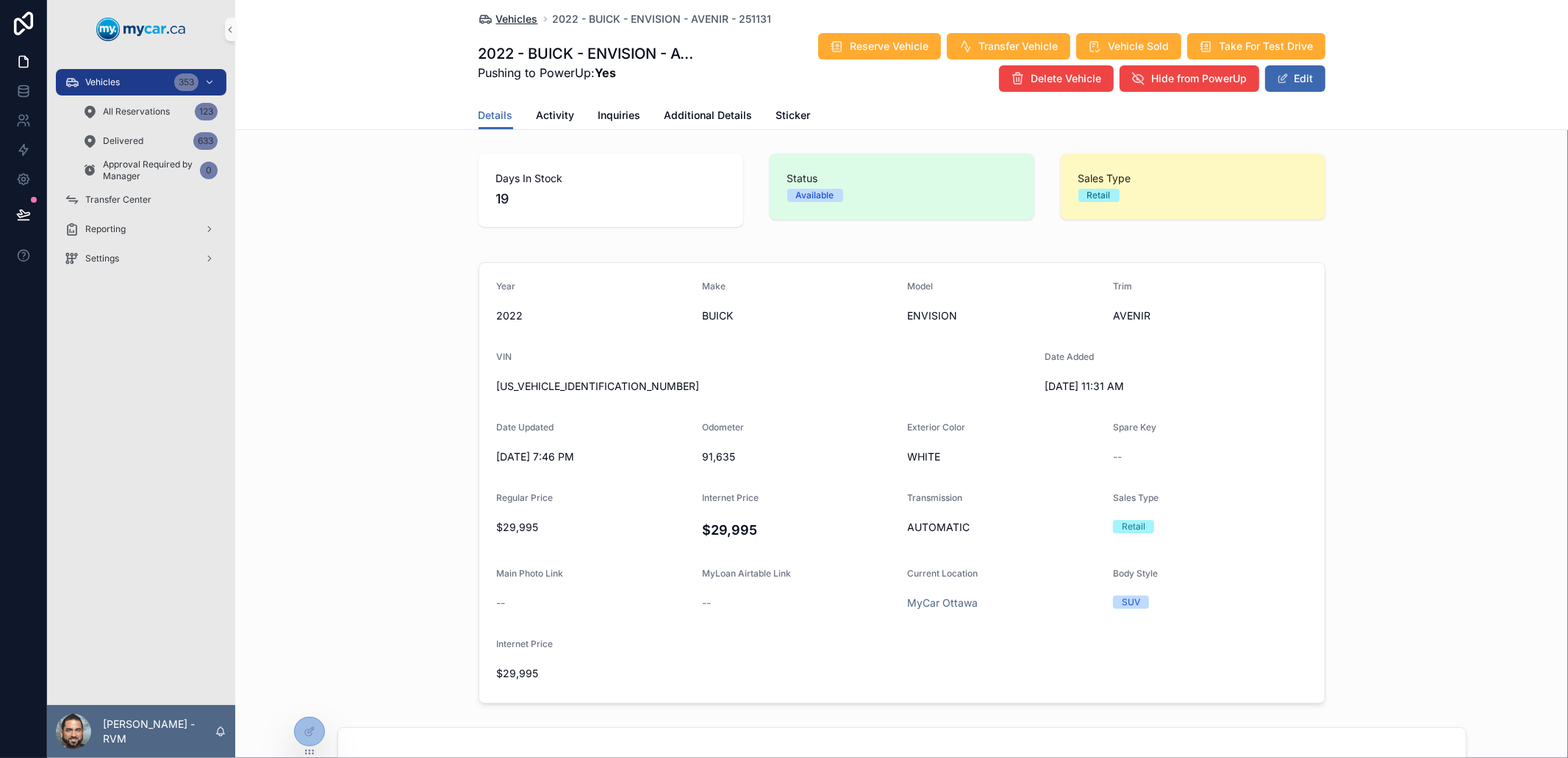
click at [500, 16] on span "Vehicles" at bounding box center [517, 19] width 42 height 15
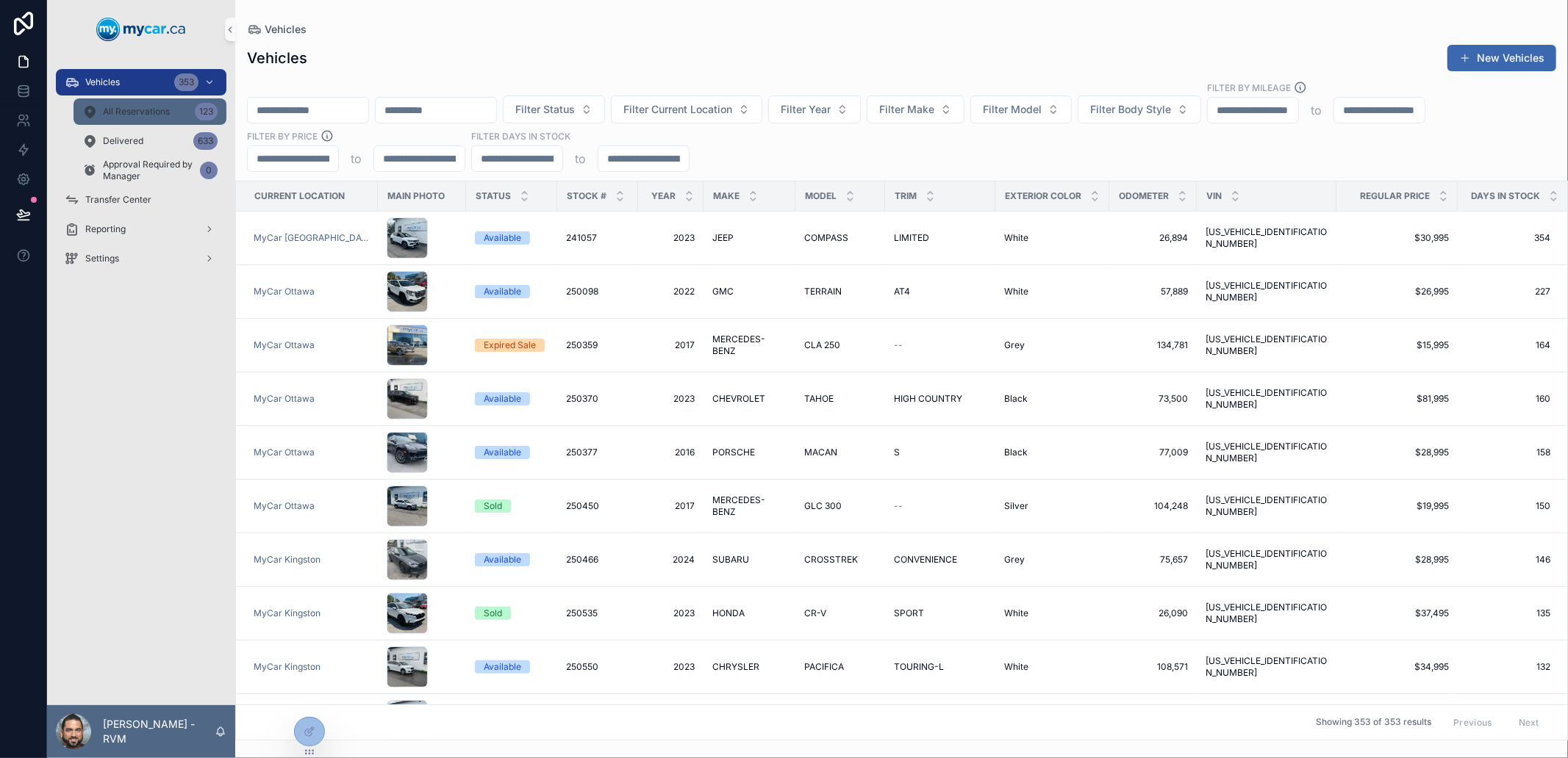
click at [89, 100] on div "All Reservations 123" at bounding box center [151, 112] width 136 height 24
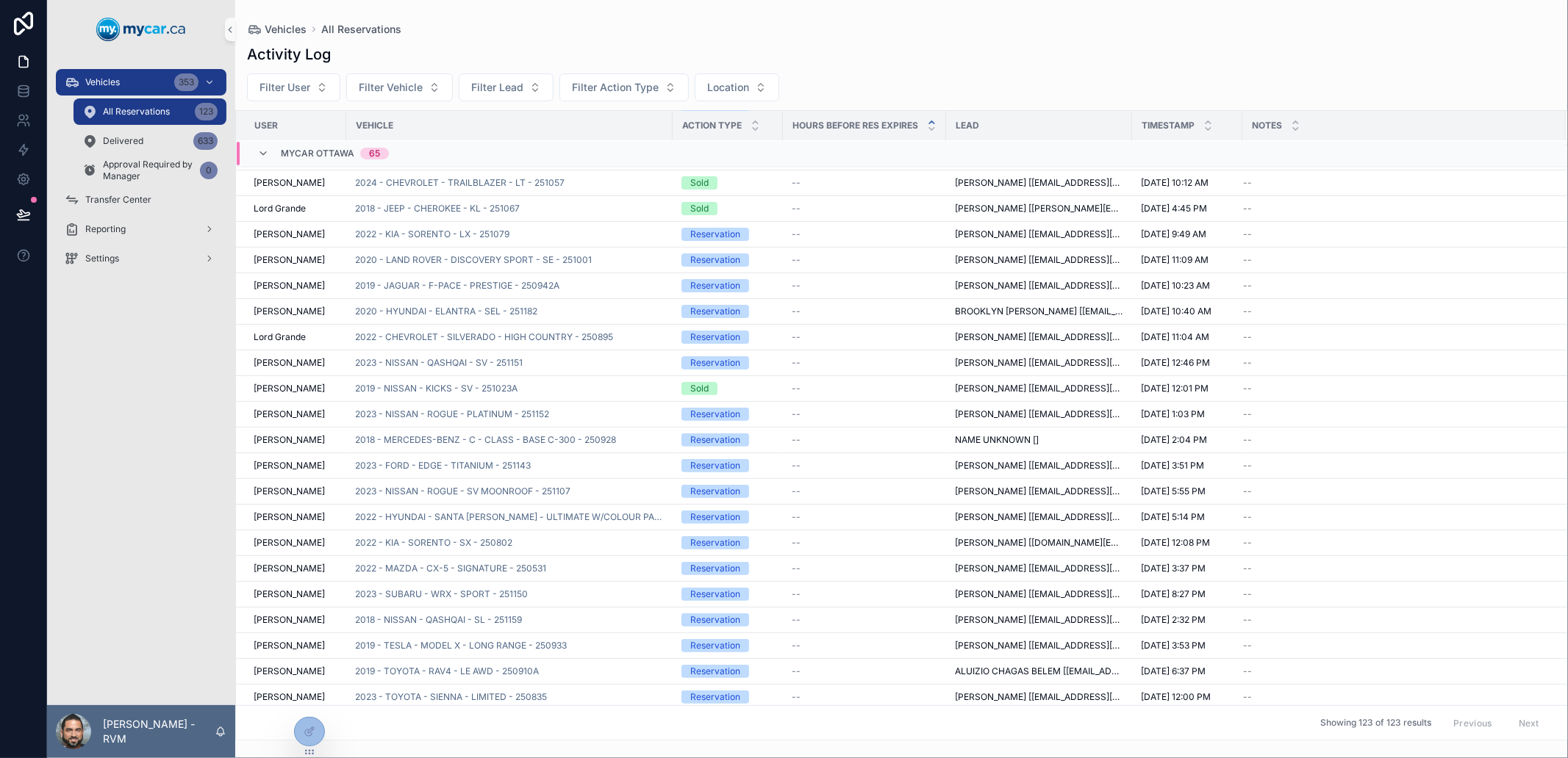
scroll to position [163, 0]
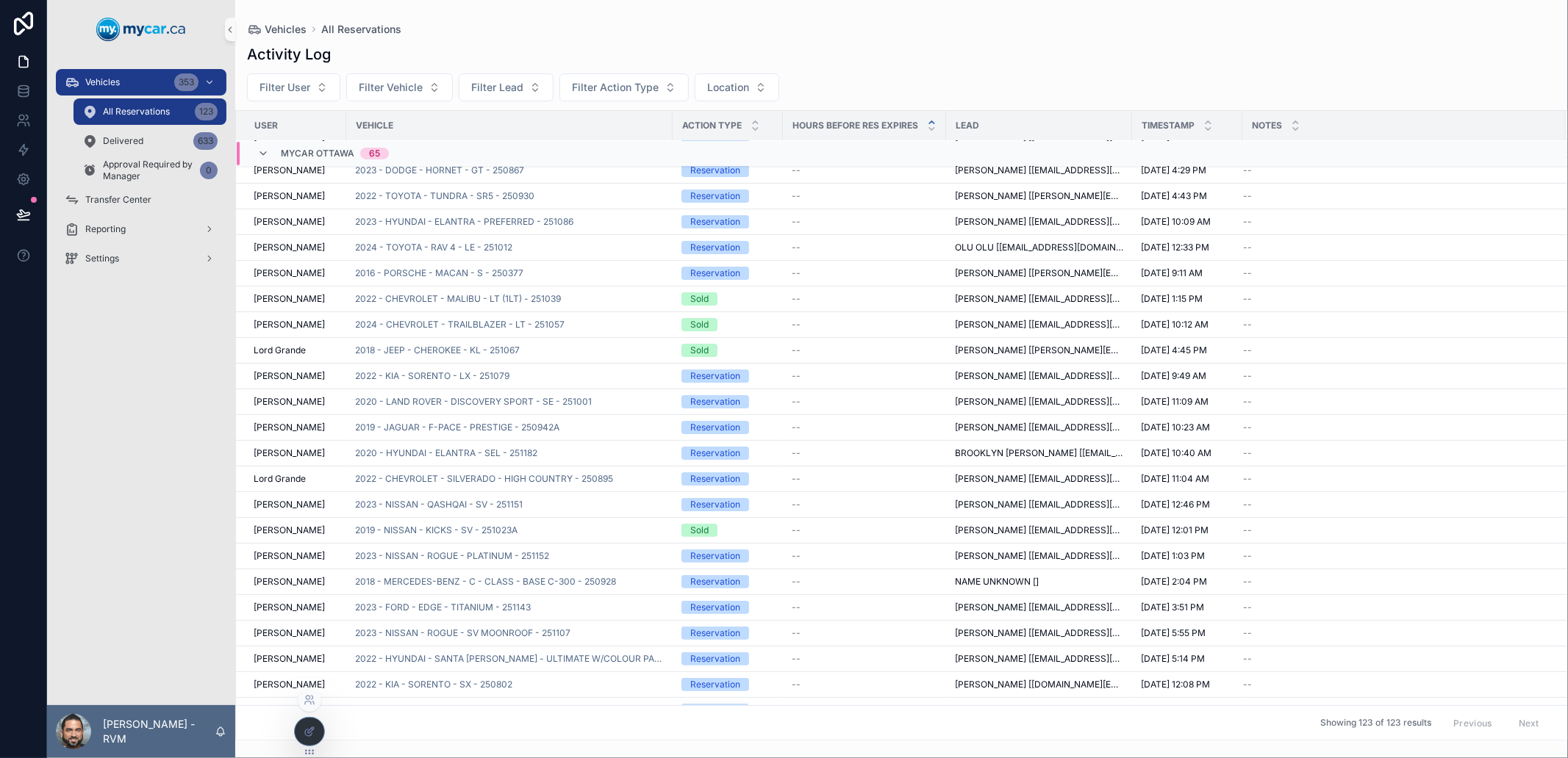
click at [313, 730] on icon at bounding box center [310, 731] width 12 height 12
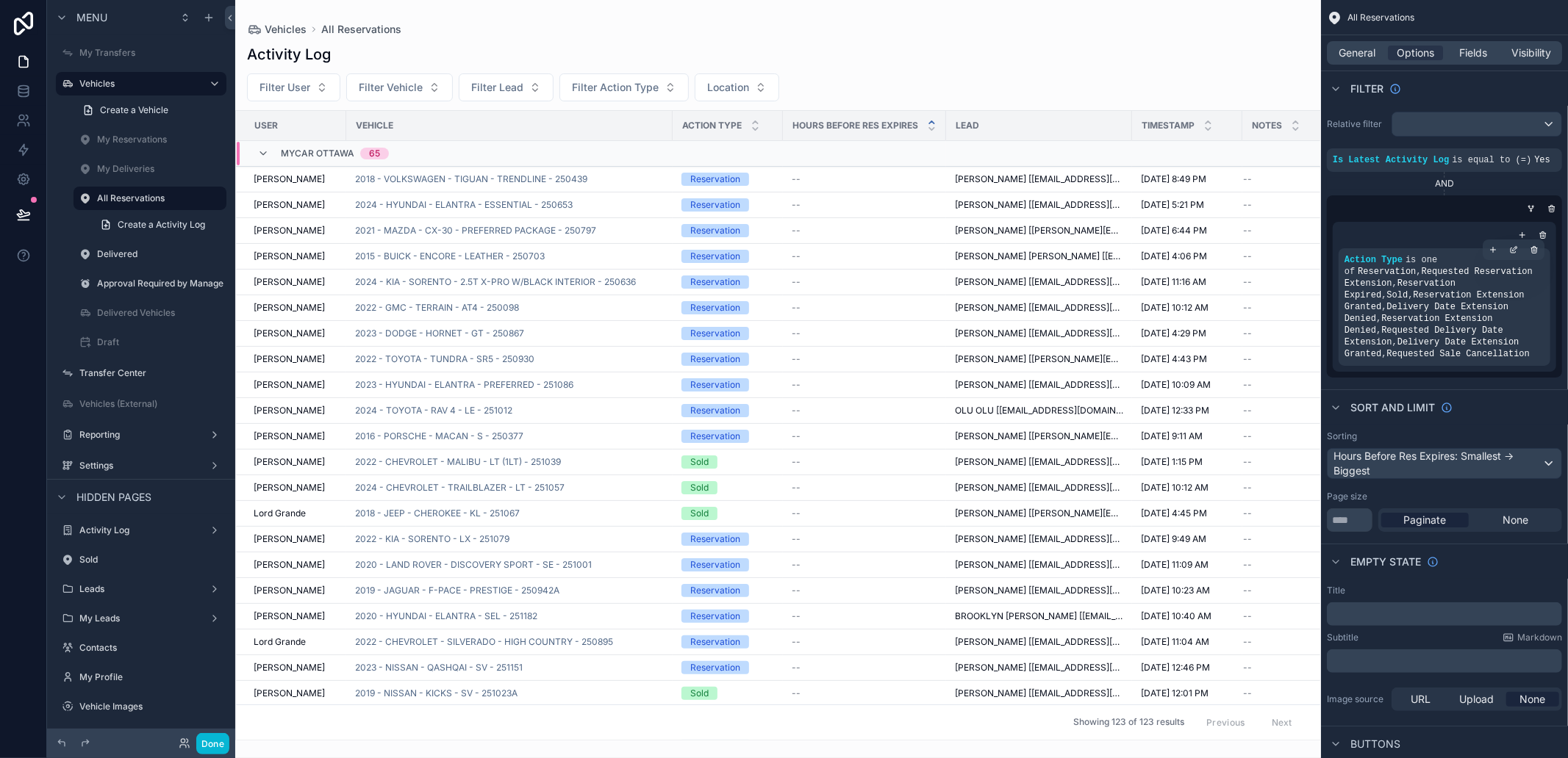
drag, startPoint x: 988, startPoint y: 66, endPoint x: 1435, endPoint y: 324, distance: 516.1
click at [989, 65] on div "scrollable content" at bounding box center [778, 379] width 1086 height 758
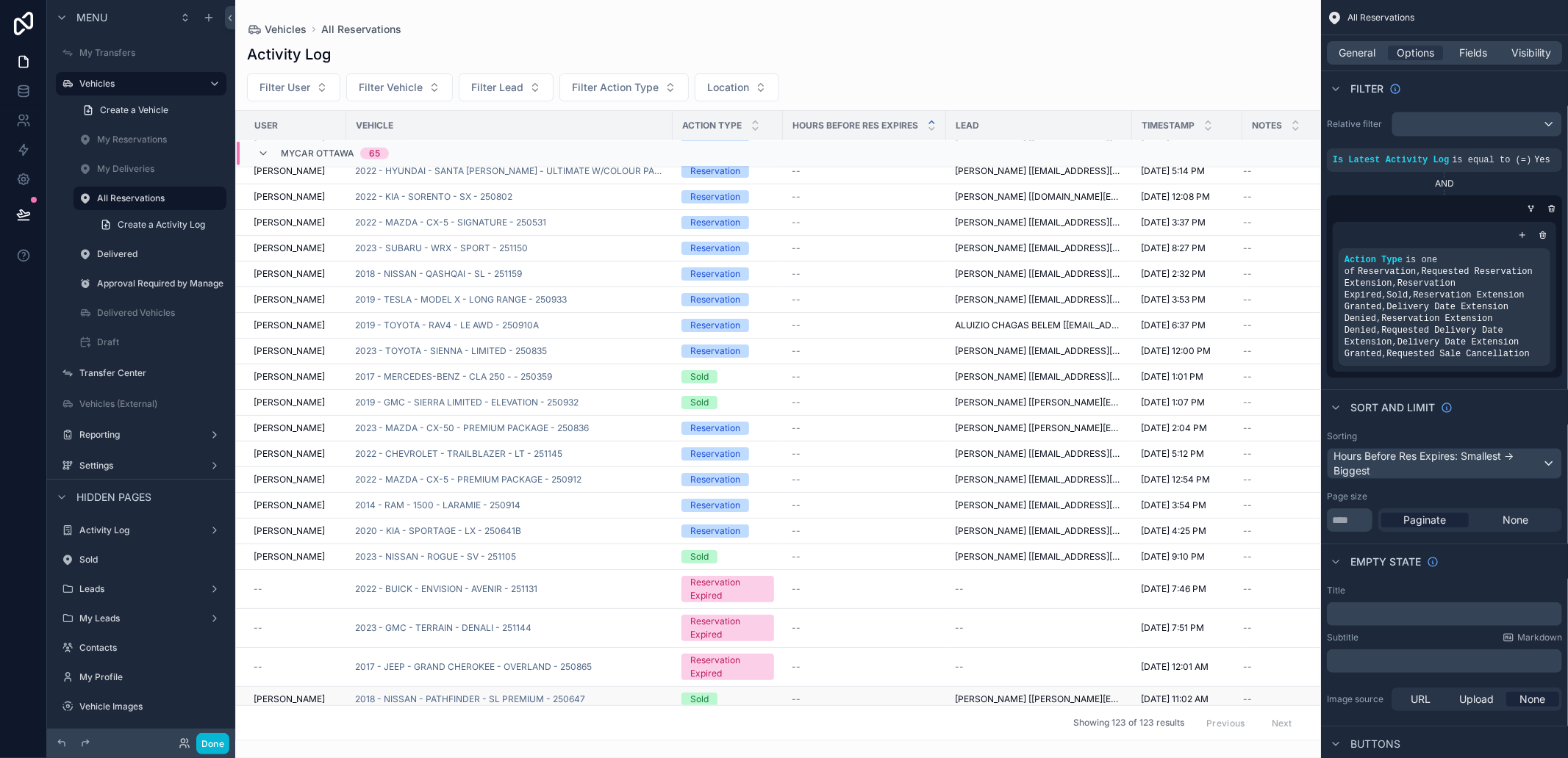
scroll to position [835, 0]
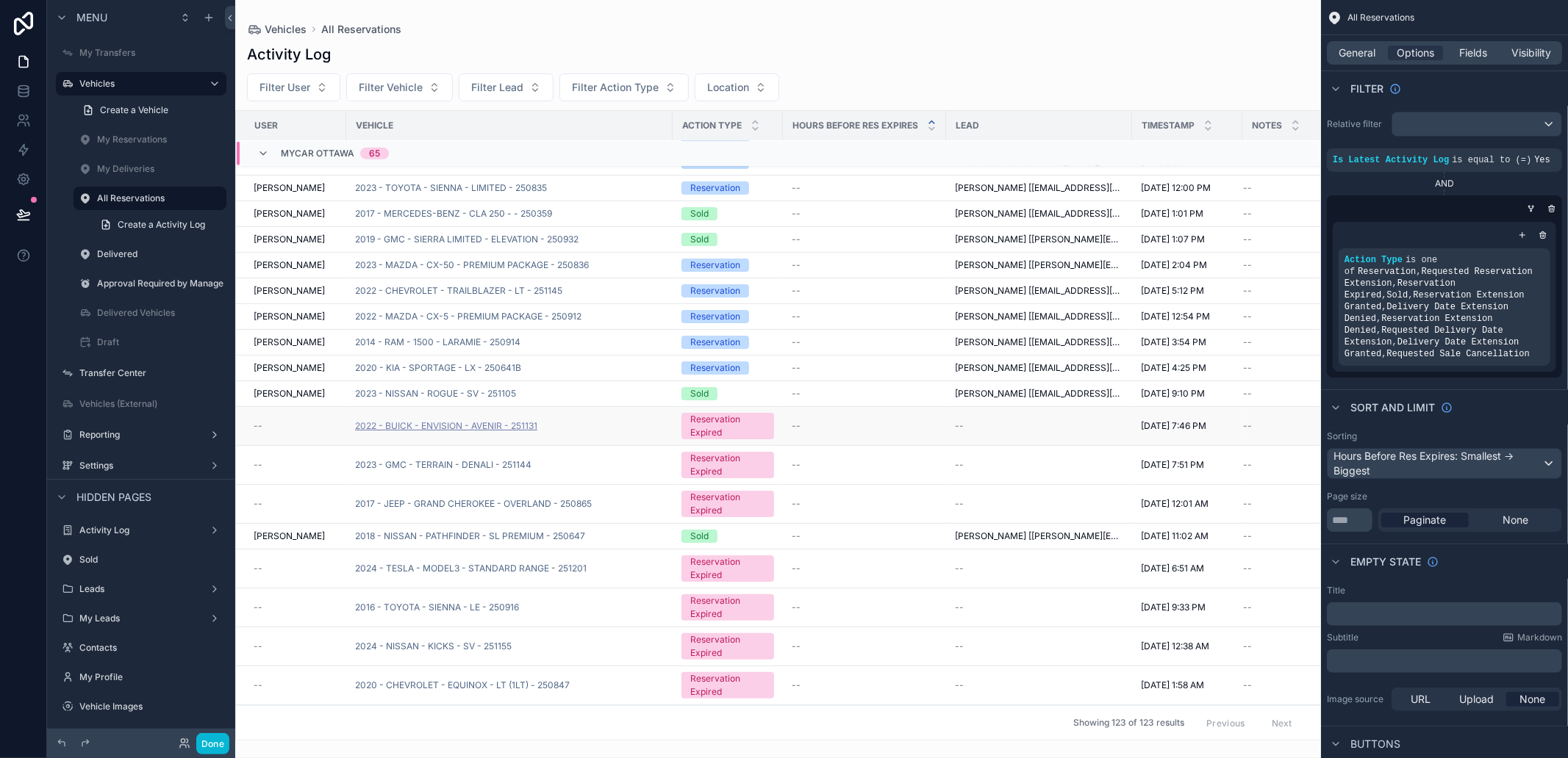
drag, startPoint x: 561, startPoint y: 428, endPoint x: 522, endPoint y: 427, distance: 39.0
click at [523, 428] on div "2022 - BUICK - ENVISION - AVENIR - 251131" at bounding box center [510, 427] width 309 height 12
click at [519, 422] on span "2022 - BUICK - ENVISION - AVENIR - 251131" at bounding box center [446, 427] width 182 height 12
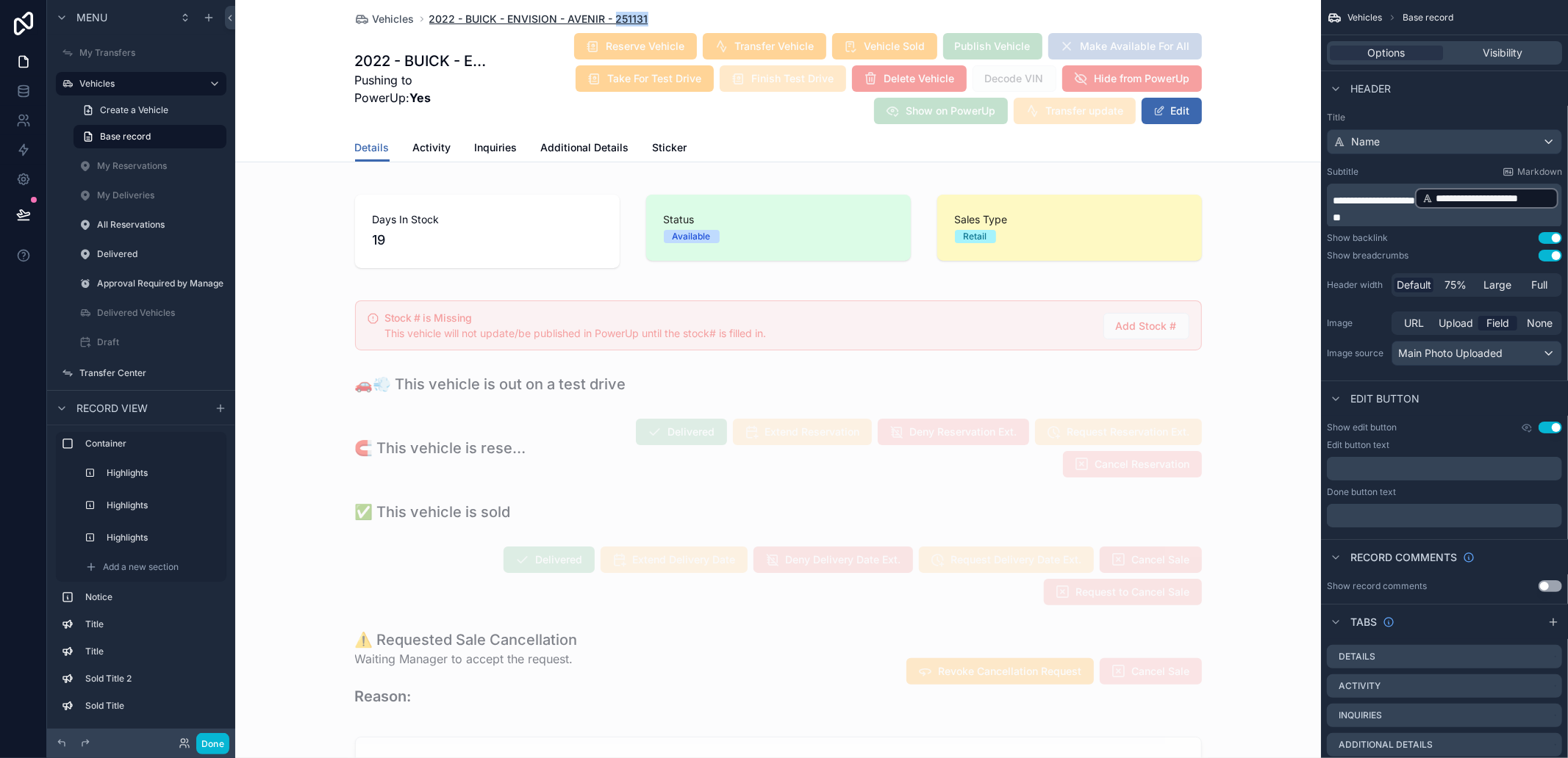
click at [608, 16] on div "Vehicles 2022 - BUICK - ENVISION - AVENIR - 251131" at bounding box center [778, 19] width 847 height 15
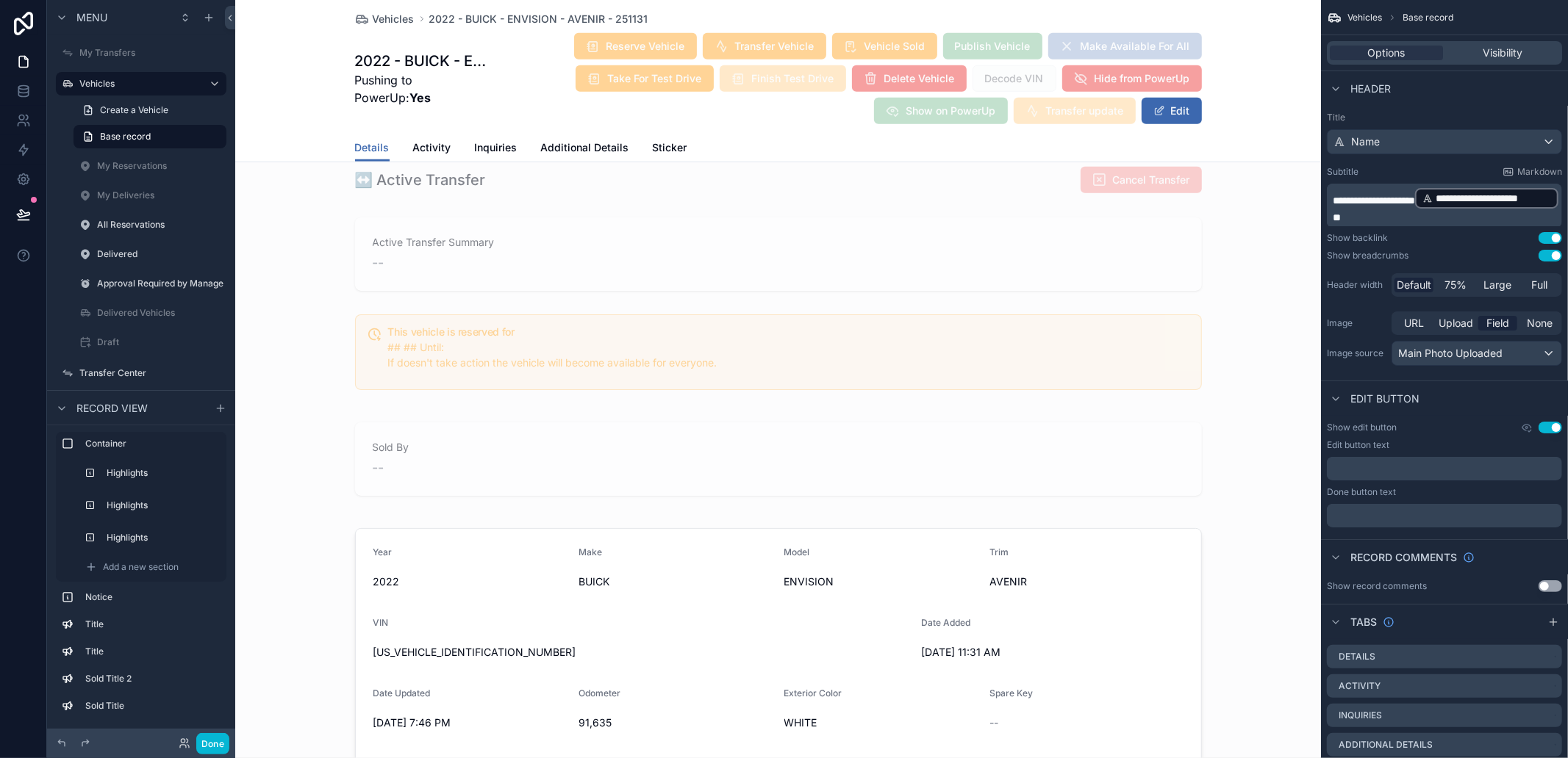
scroll to position [1470, 0]
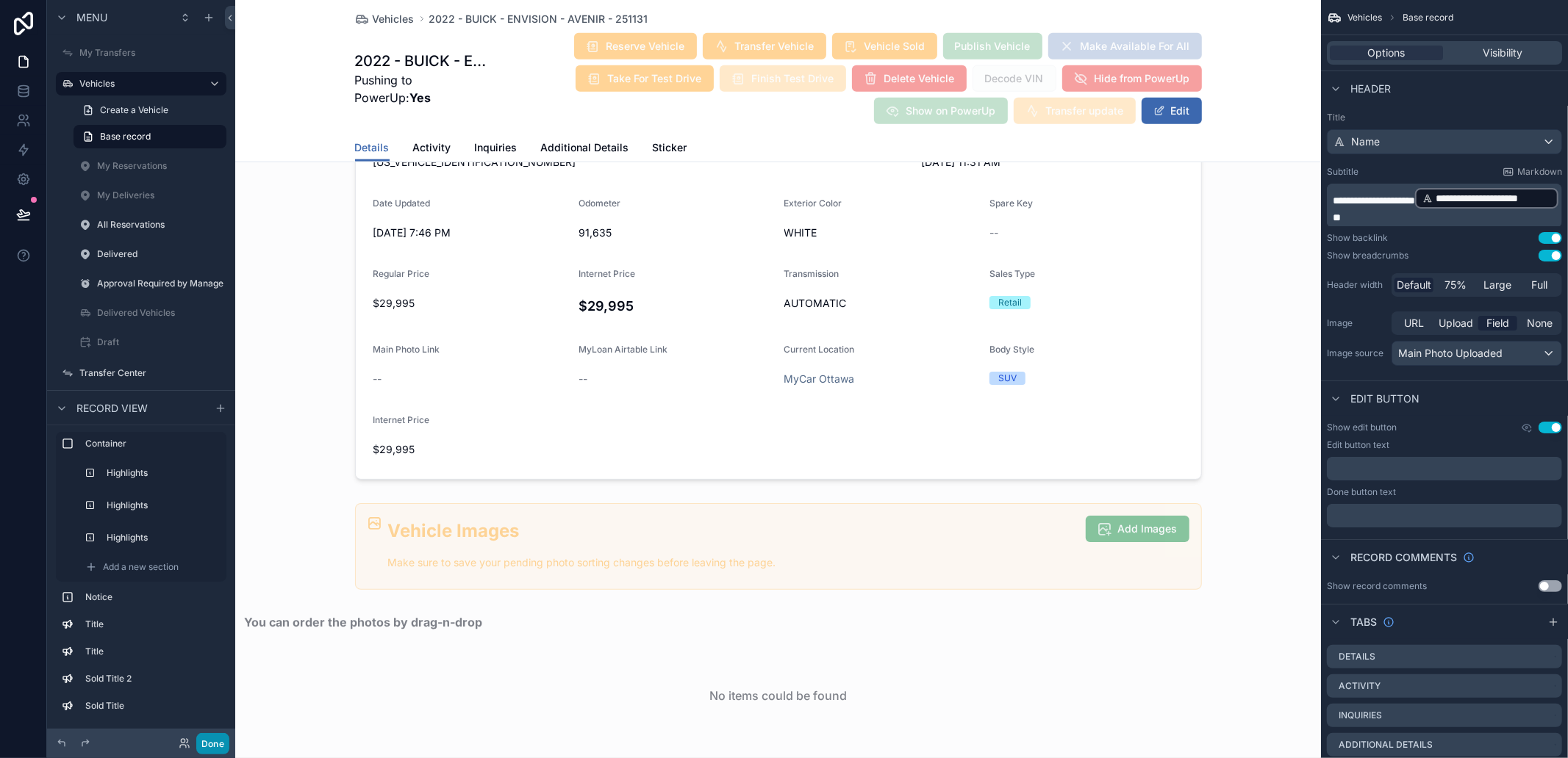
click at [211, 745] on button "Done" at bounding box center [213, 744] width 33 height 22
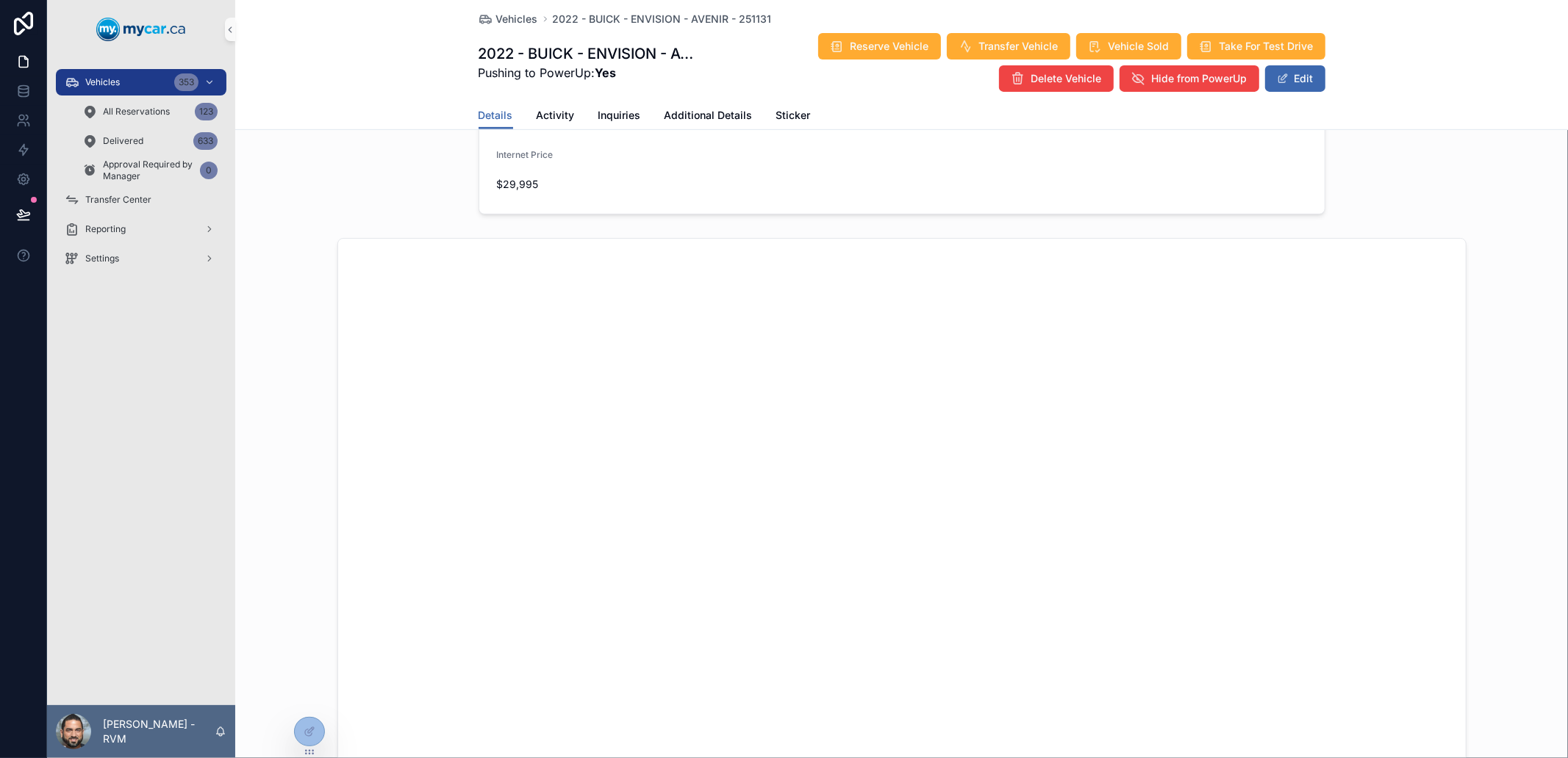
scroll to position [0, 0]
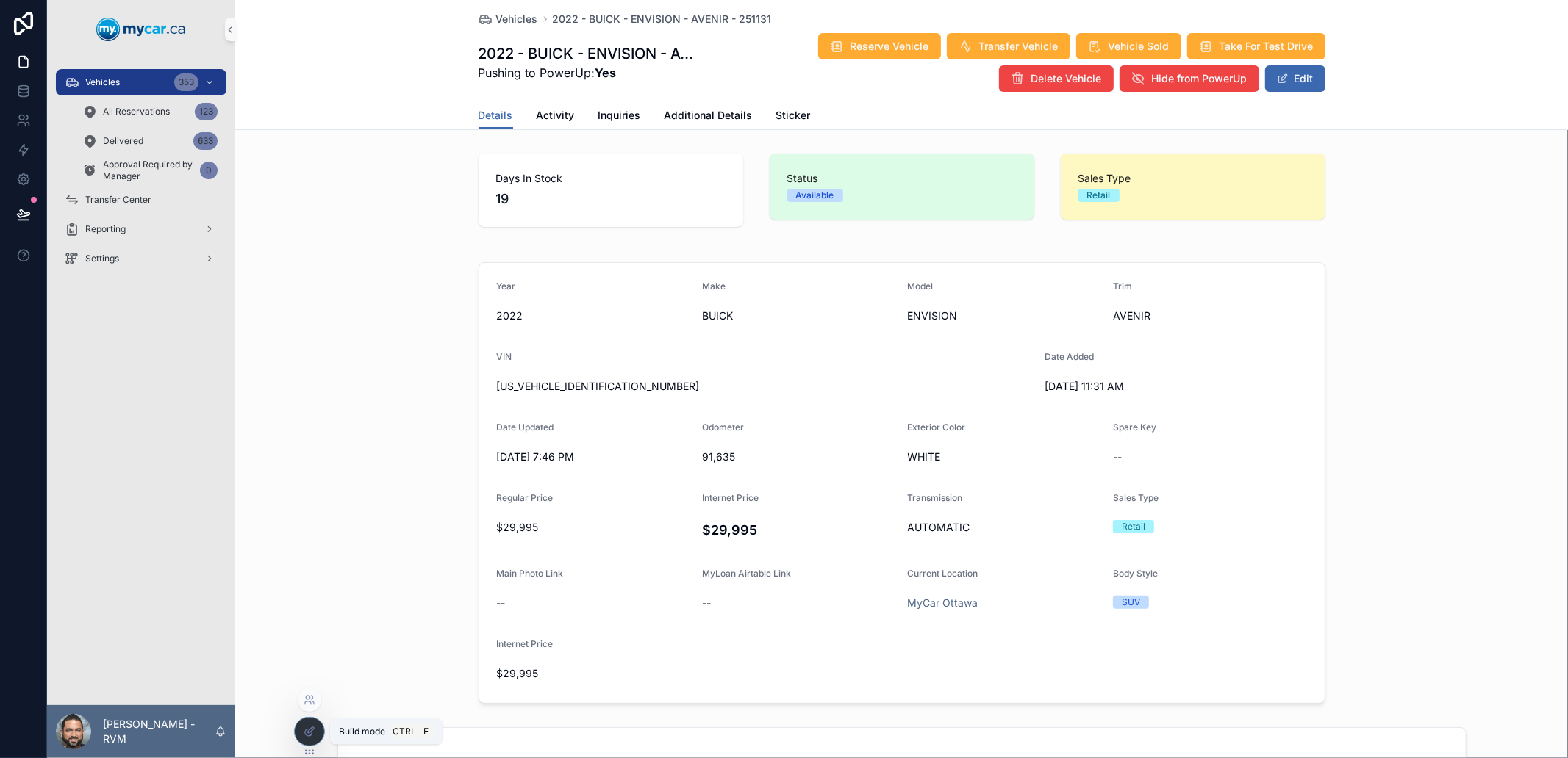
click at [315, 729] on icon at bounding box center [310, 731] width 12 height 12
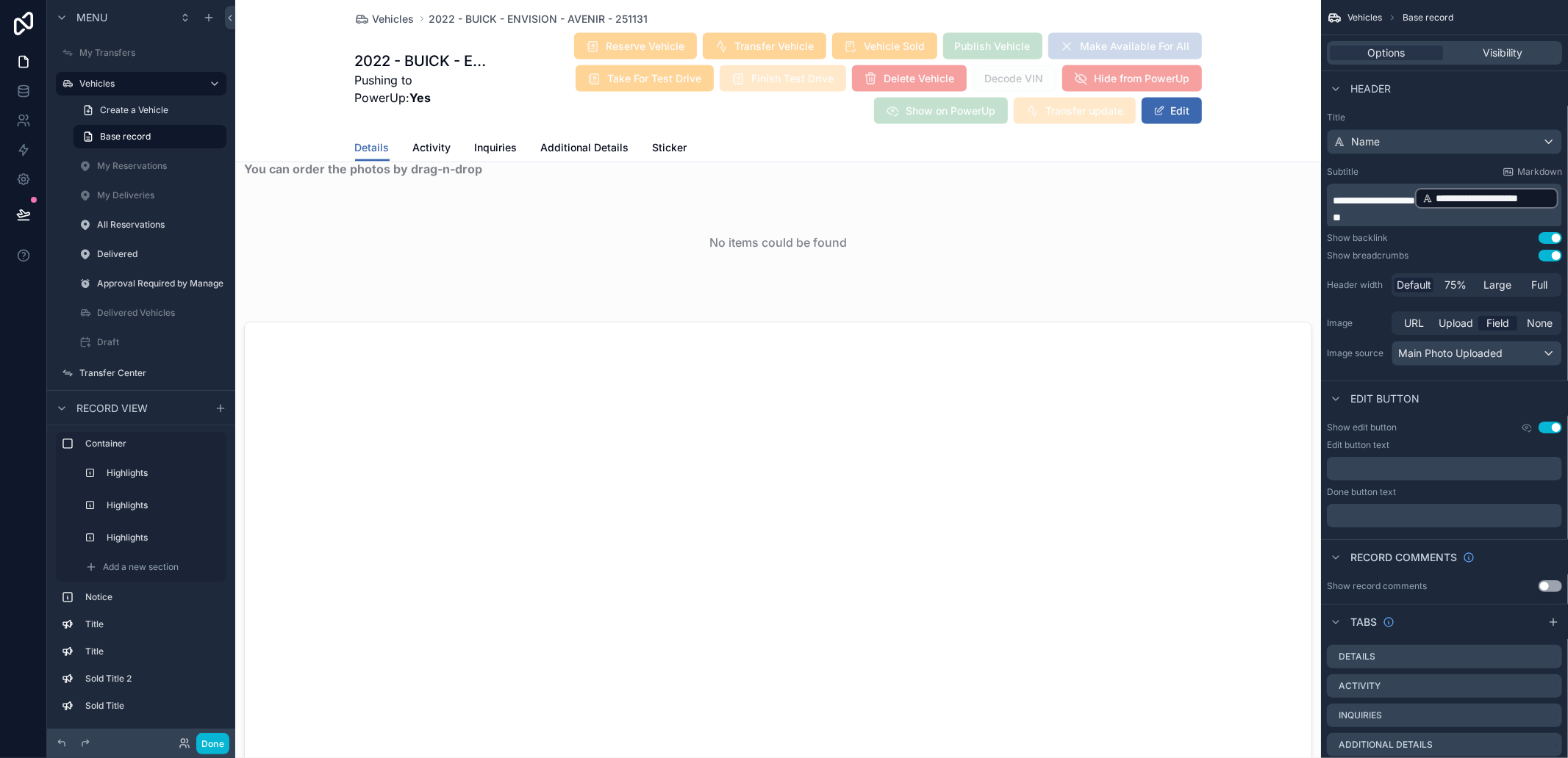
scroll to position [1959, 0]
click at [1023, 533] on div "scrollable content" at bounding box center [778, 666] width 1086 height 772
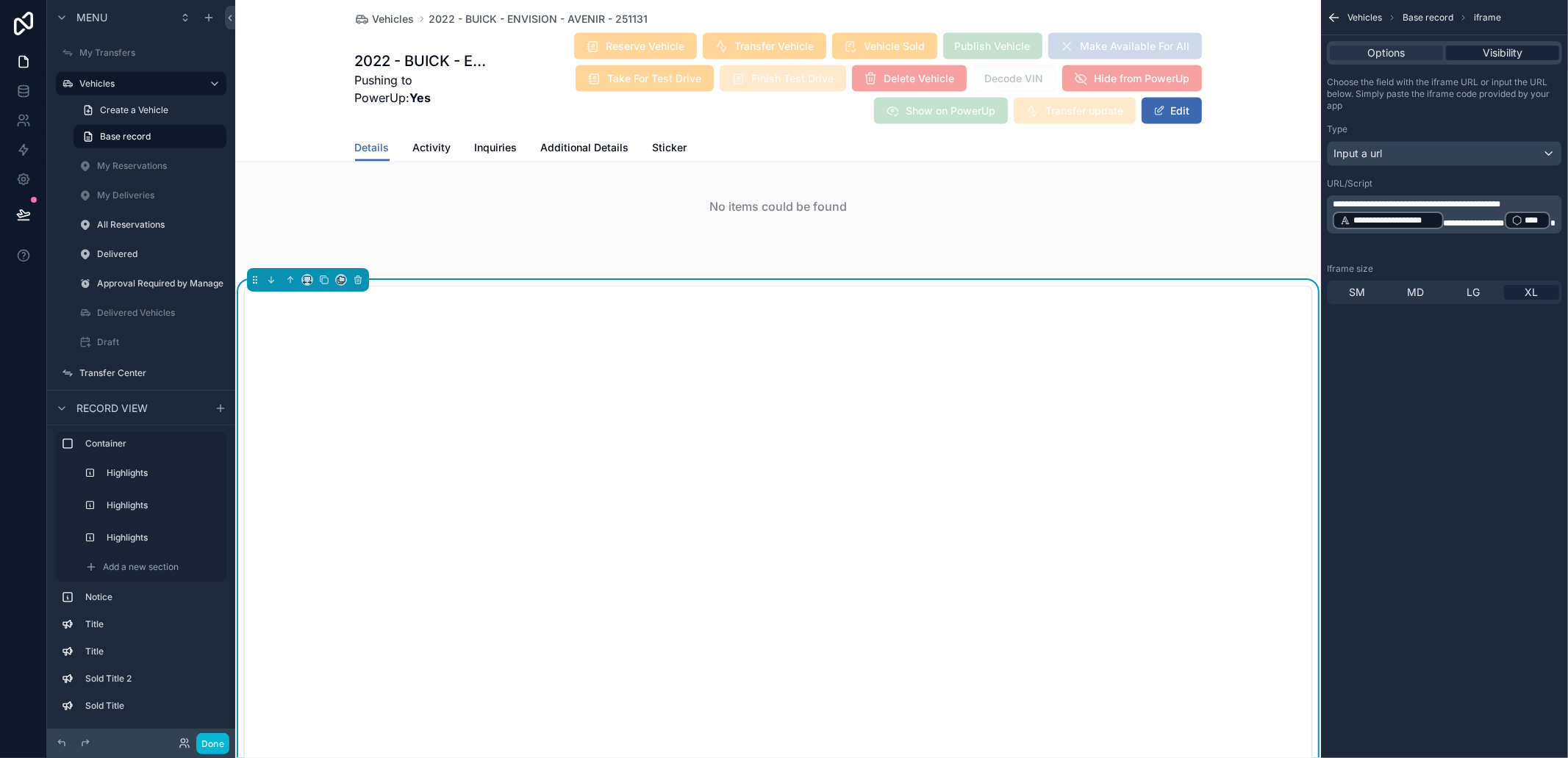
click at [1478, 54] on div "Visibility" at bounding box center [1502, 52] width 113 height 15
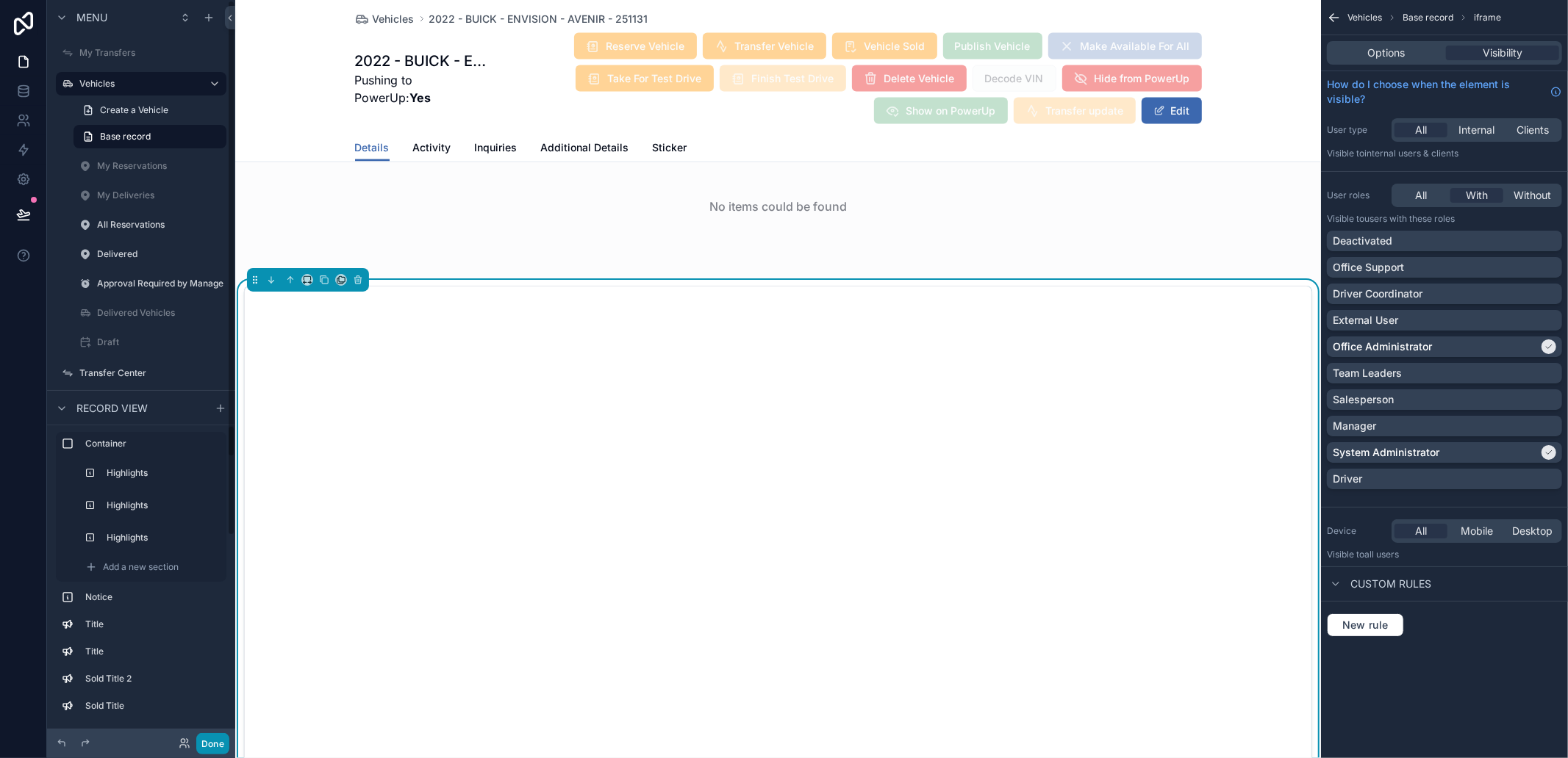
click at [223, 739] on button "Done" at bounding box center [213, 744] width 33 height 22
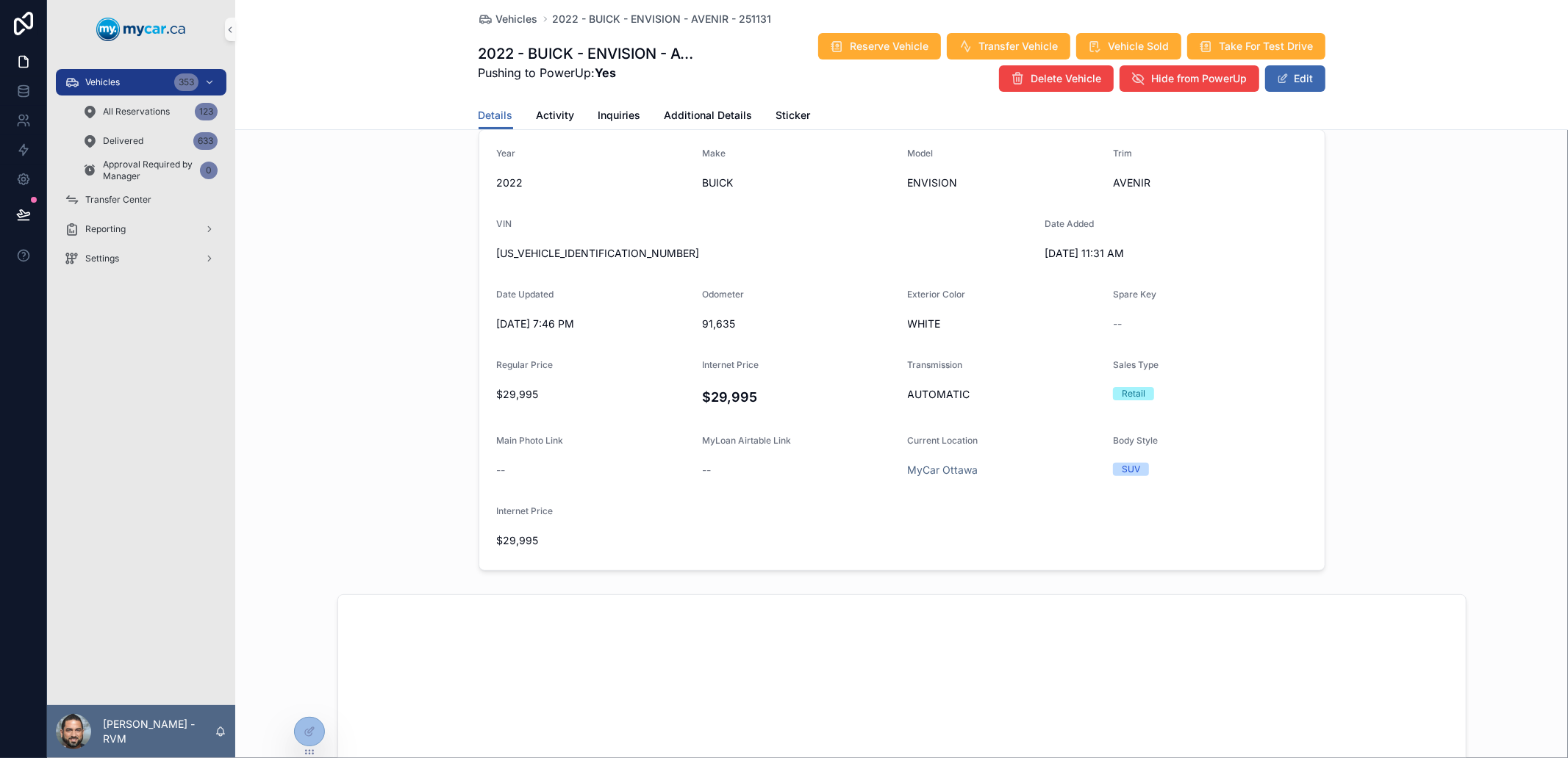
scroll to position [0, 0]
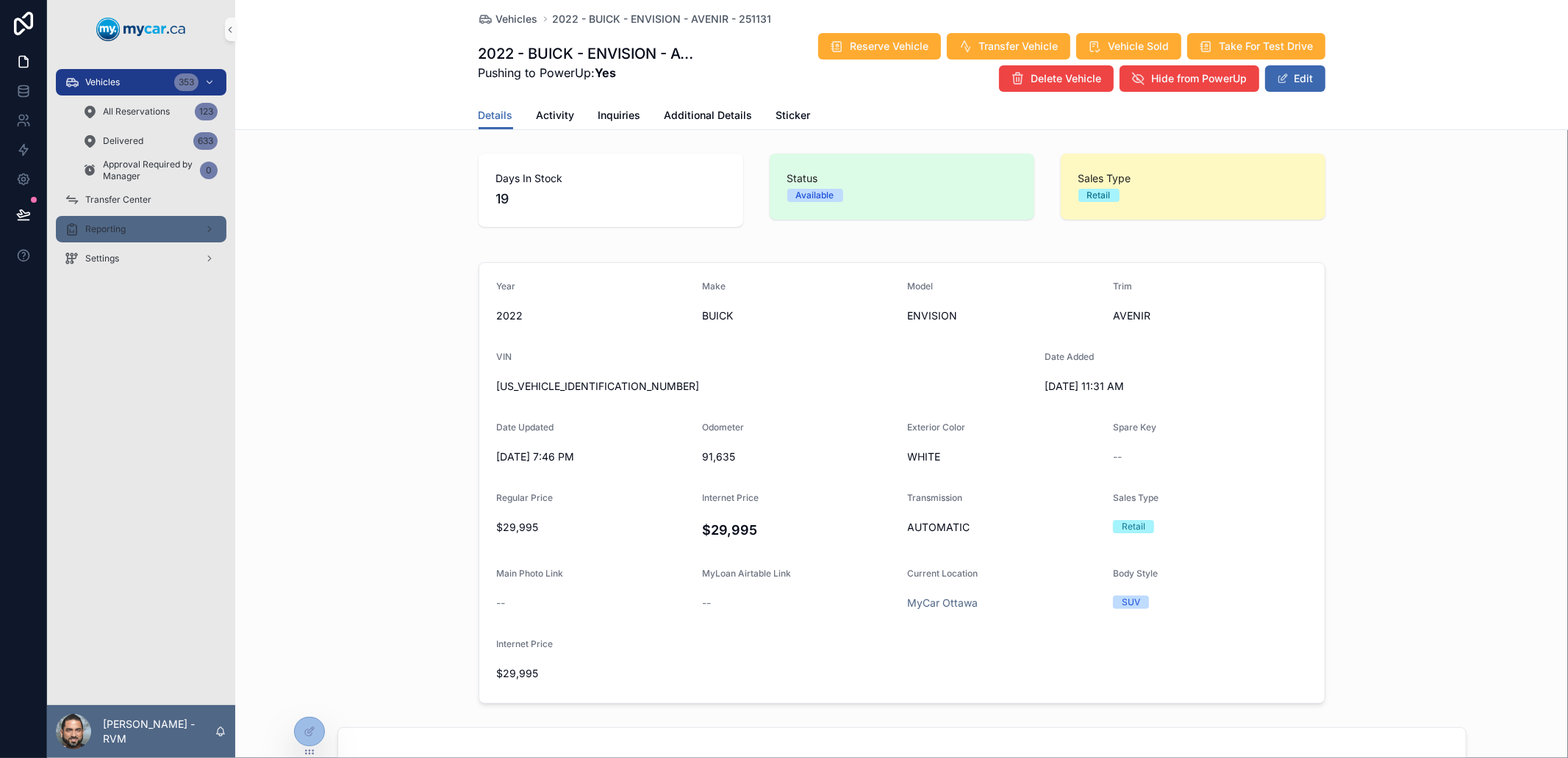
click at [216, 238] on div "scrollable content" at bounding box center [208, 229] width 19 height 24
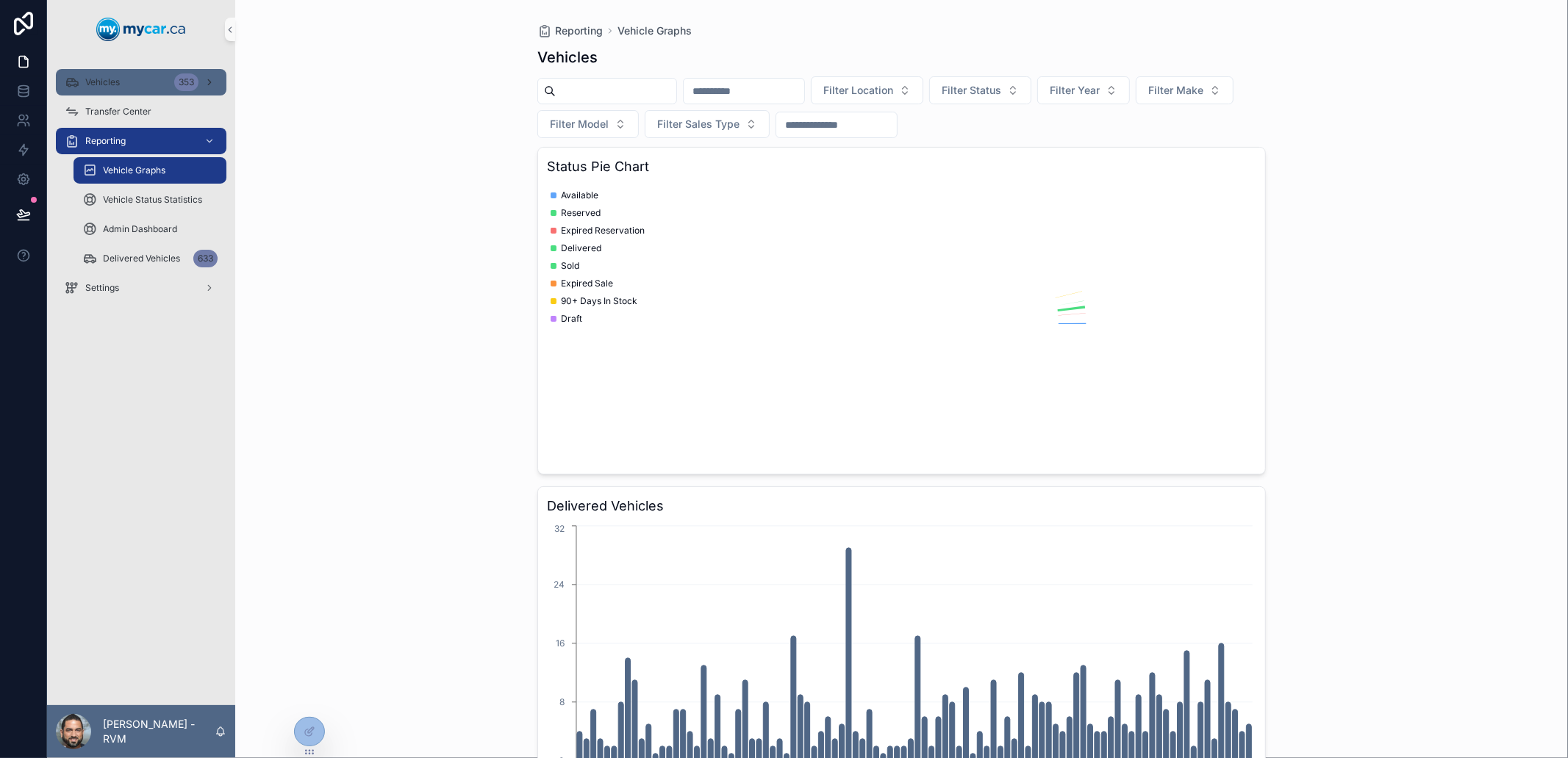
click at [119, 83] on span "Vehicles" at bounding box center [102, 83] width 34 height 12
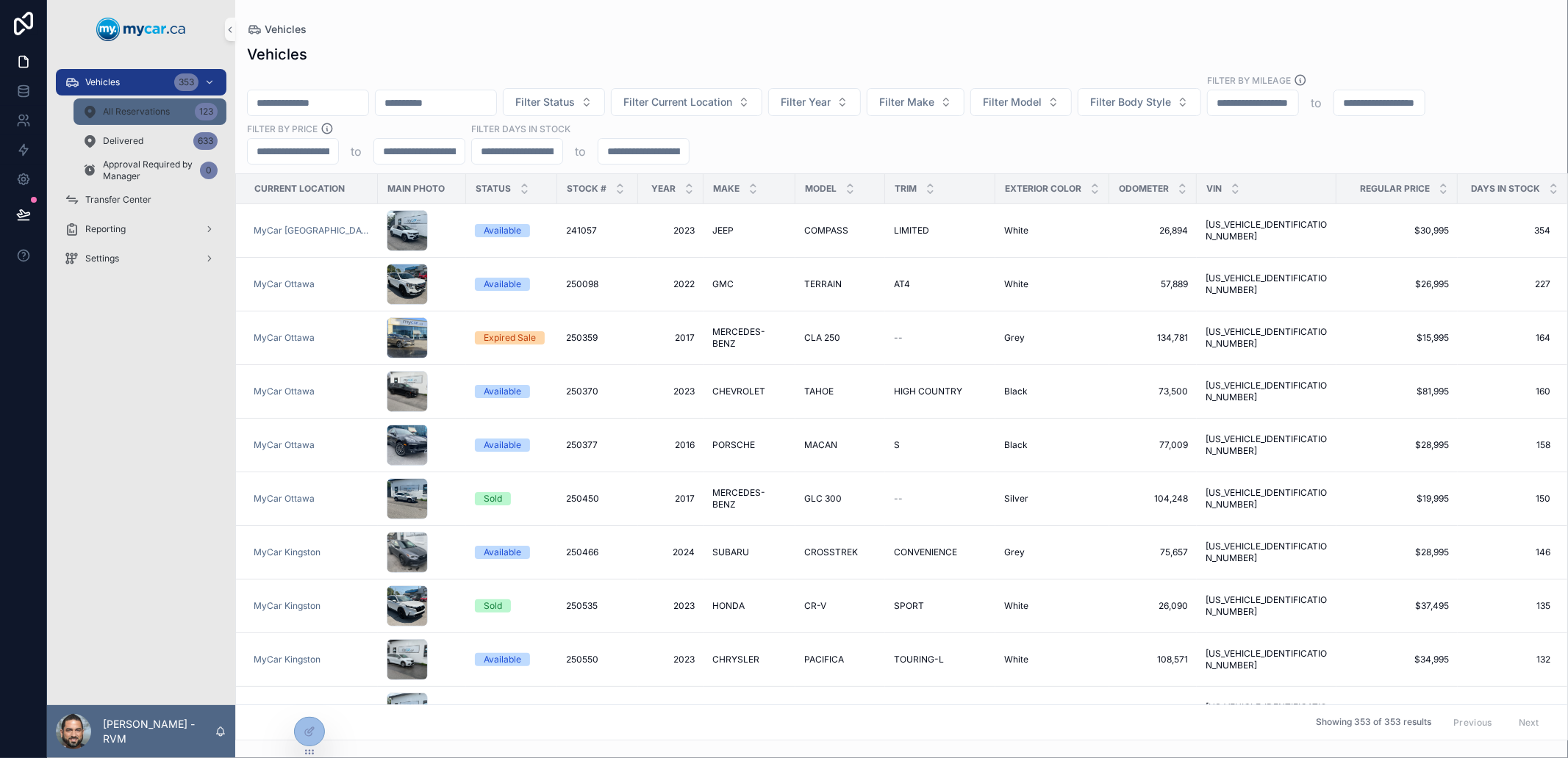
click at [158, 103] on div "All Reservations 123" at bounding box center [151, 112] width 136 height 24
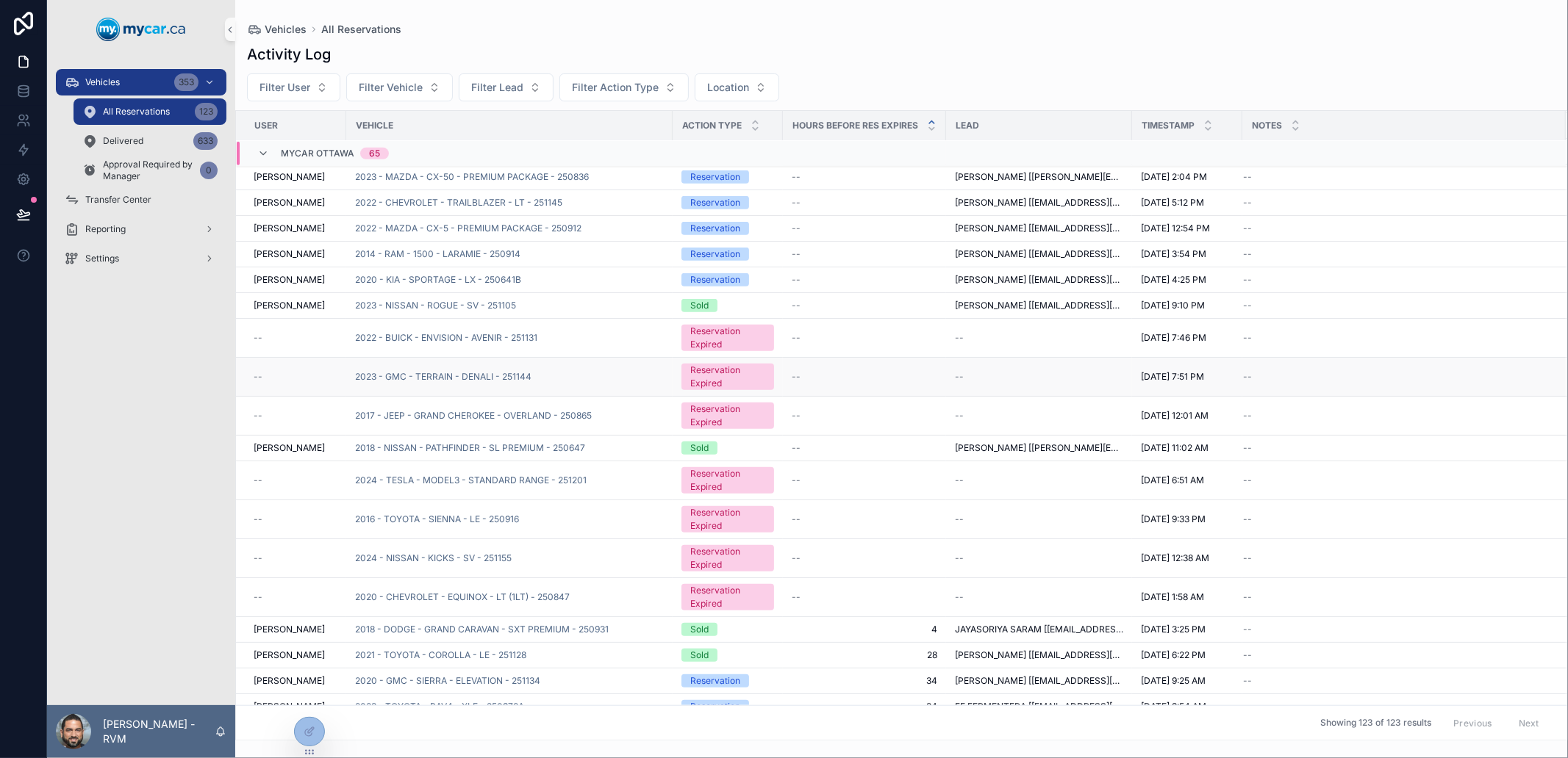
scroll to position [834, 0]
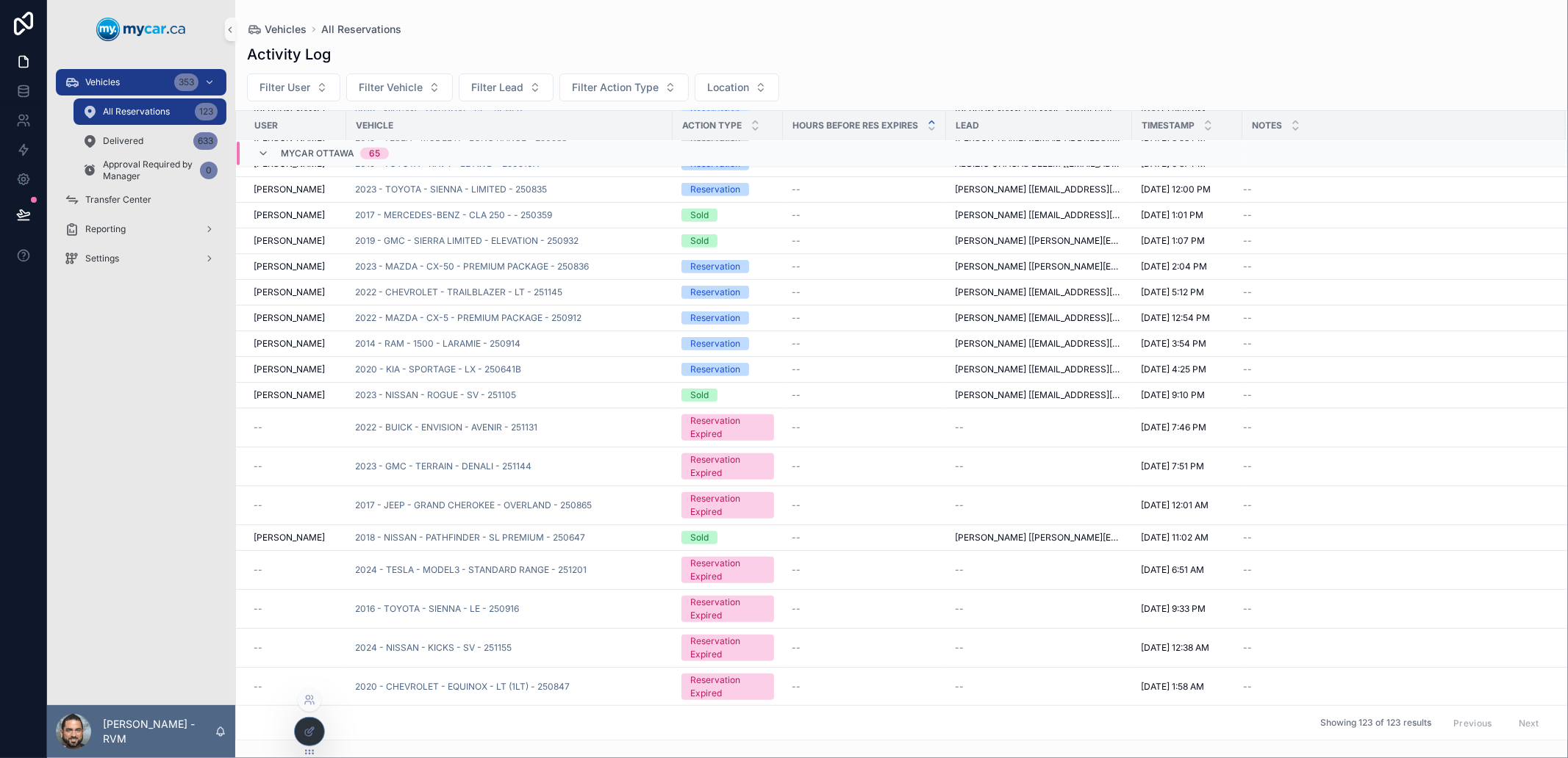
click at [313, 719] on div at bounding box center [310, 731] width 30 height 28
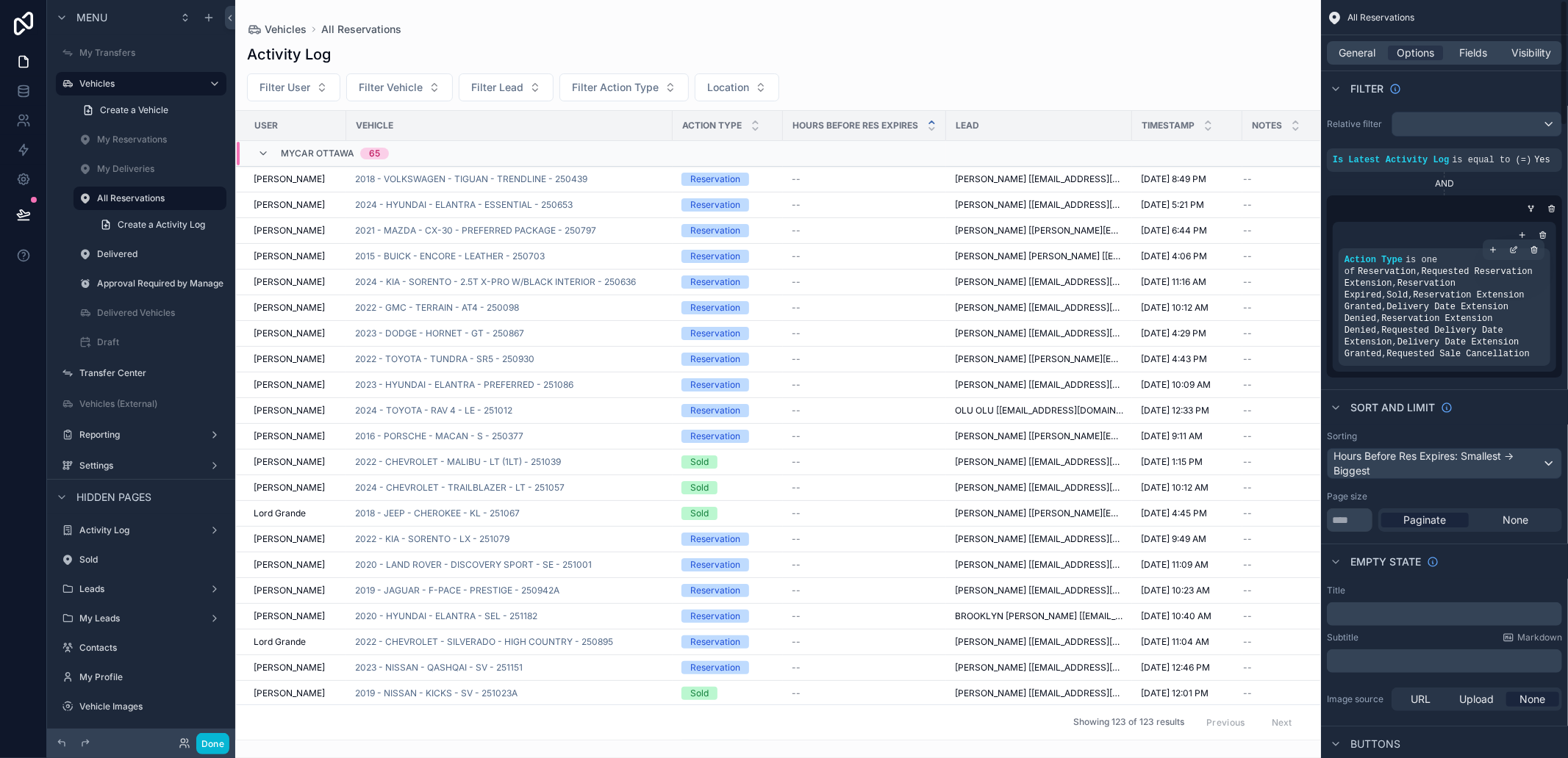
click at [1458, 295] on span "Reservation , Requested Reservation Extension , Reservation Expired , Sold , Re…" at bounding box center [1438, 313] width 188 height 92
click at [1492, 251] on icon "scrollable content" at bounding box center [1493, 250] width 9 height 9
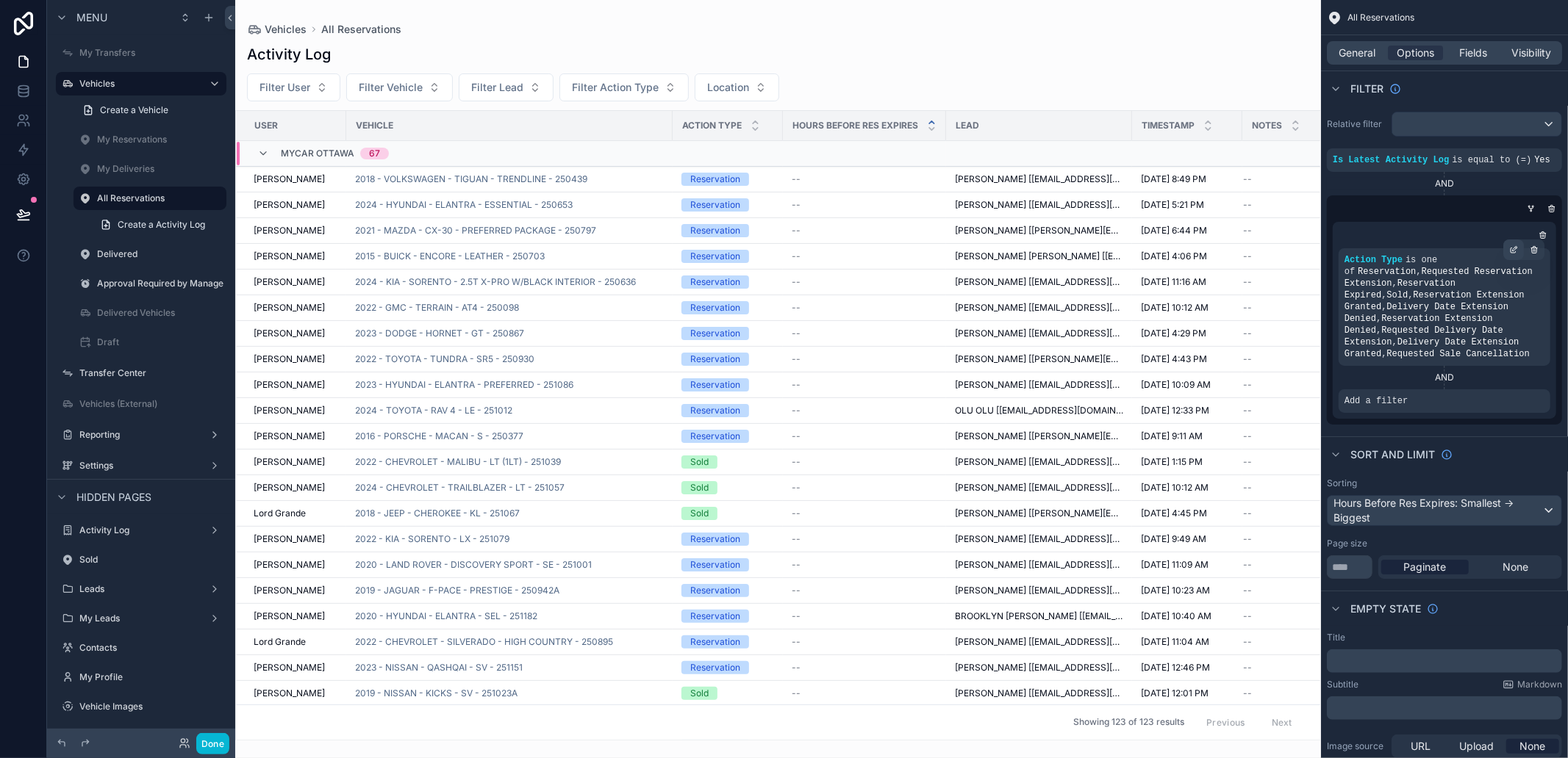
click at [1515, 240] on div "scrollable content" at bounding box center [1513, 250] width 21 height 21
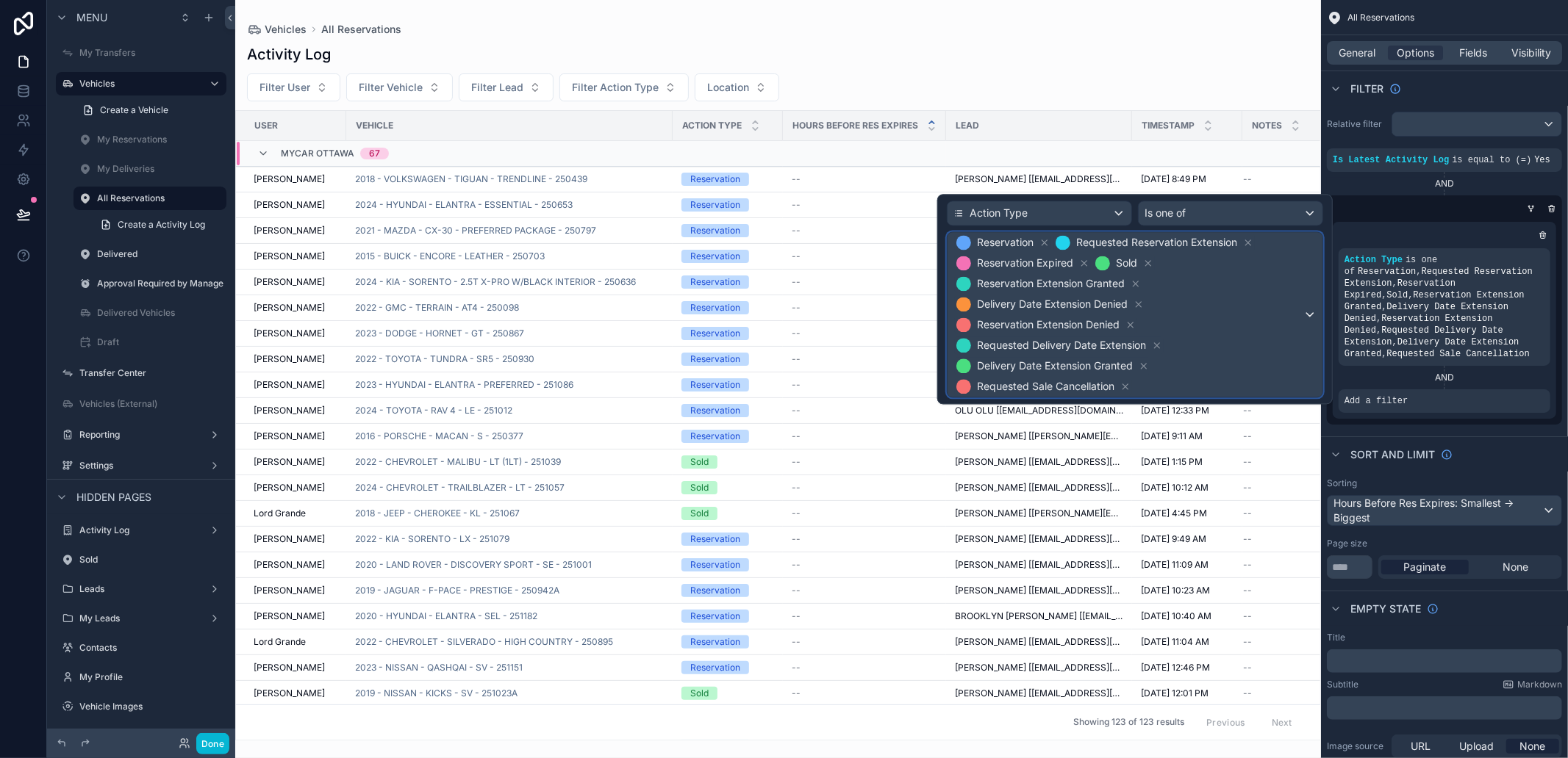
click at [1199, 315] on span "Reservation Requested Reservation Extension Reservation Expired Sold Reservatio…" at bounding box center [1128, 314] width 350 height 164
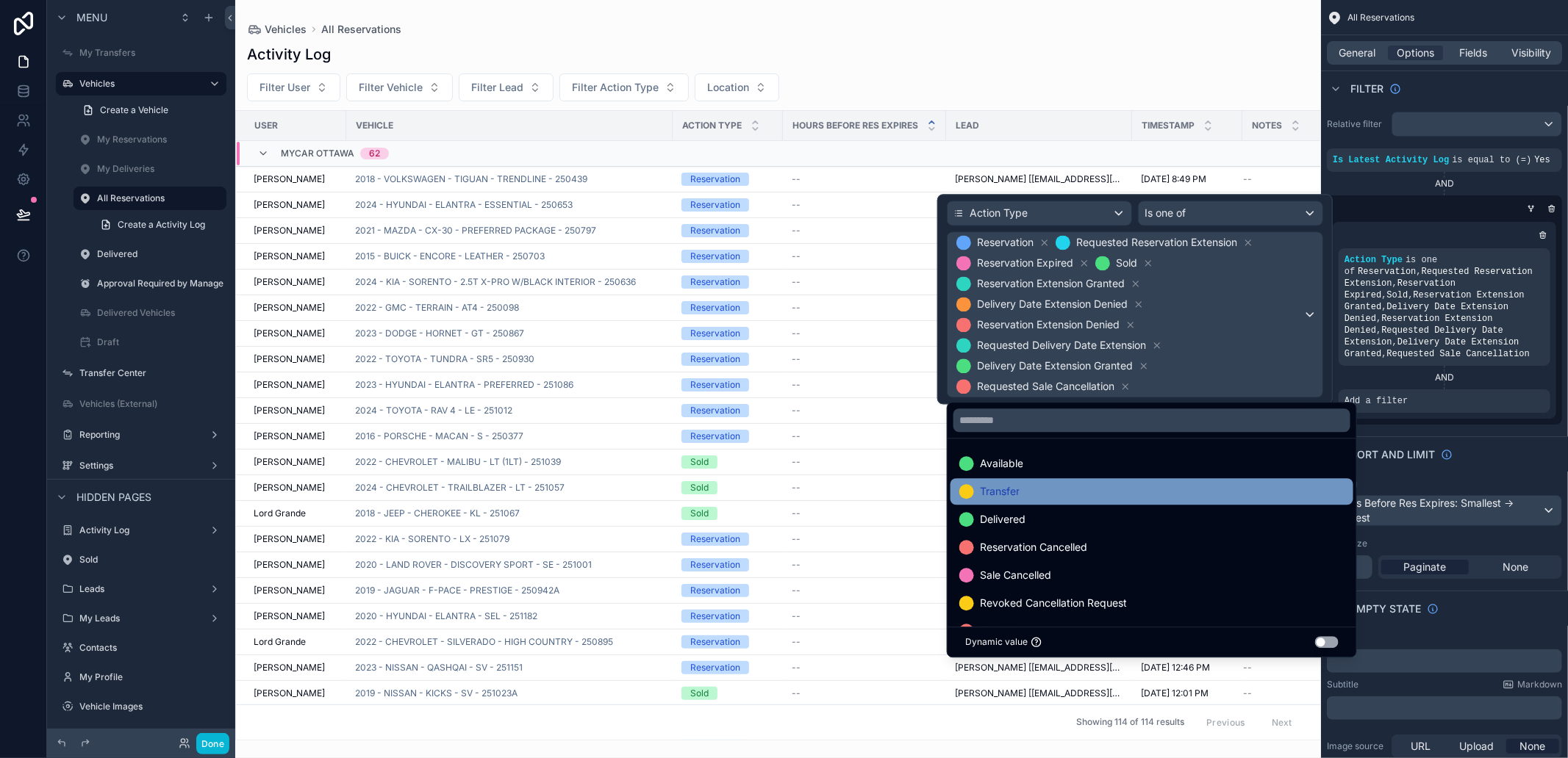
scroll to position [29, 0]
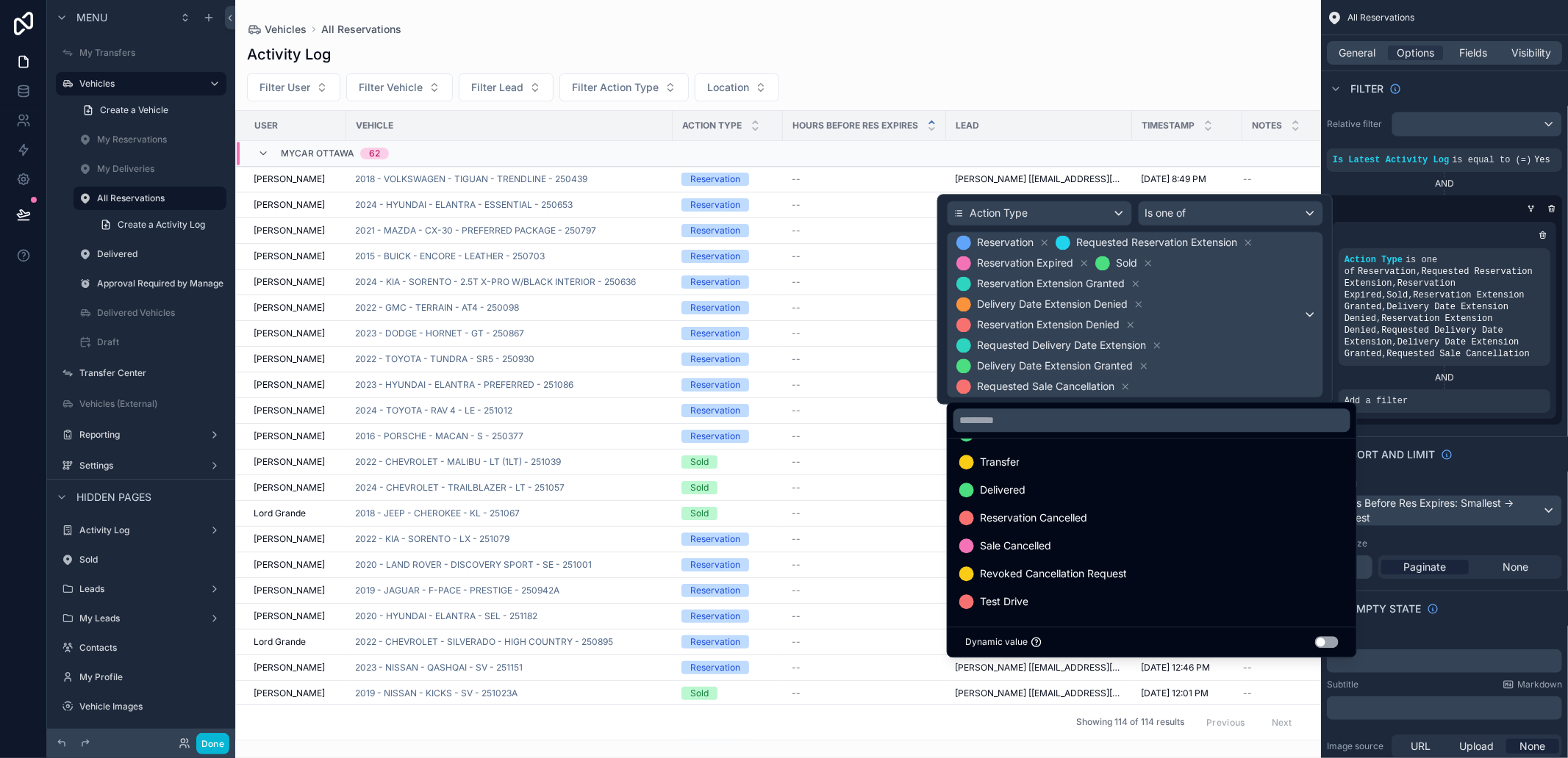
drag, startPoint x: 1132, startPoint y: 519, endPoint x: 1174, endPoint y: 366, distance: 158.7
click at [1174, 368] on div "Action Type Is one of Reservation Requested Reservation Extension Reservation E…" at bounding box center [784, 379] width 1568 height 758
click at [1178, 362] on div at bounding box center [1135, 299] width 395 height 210
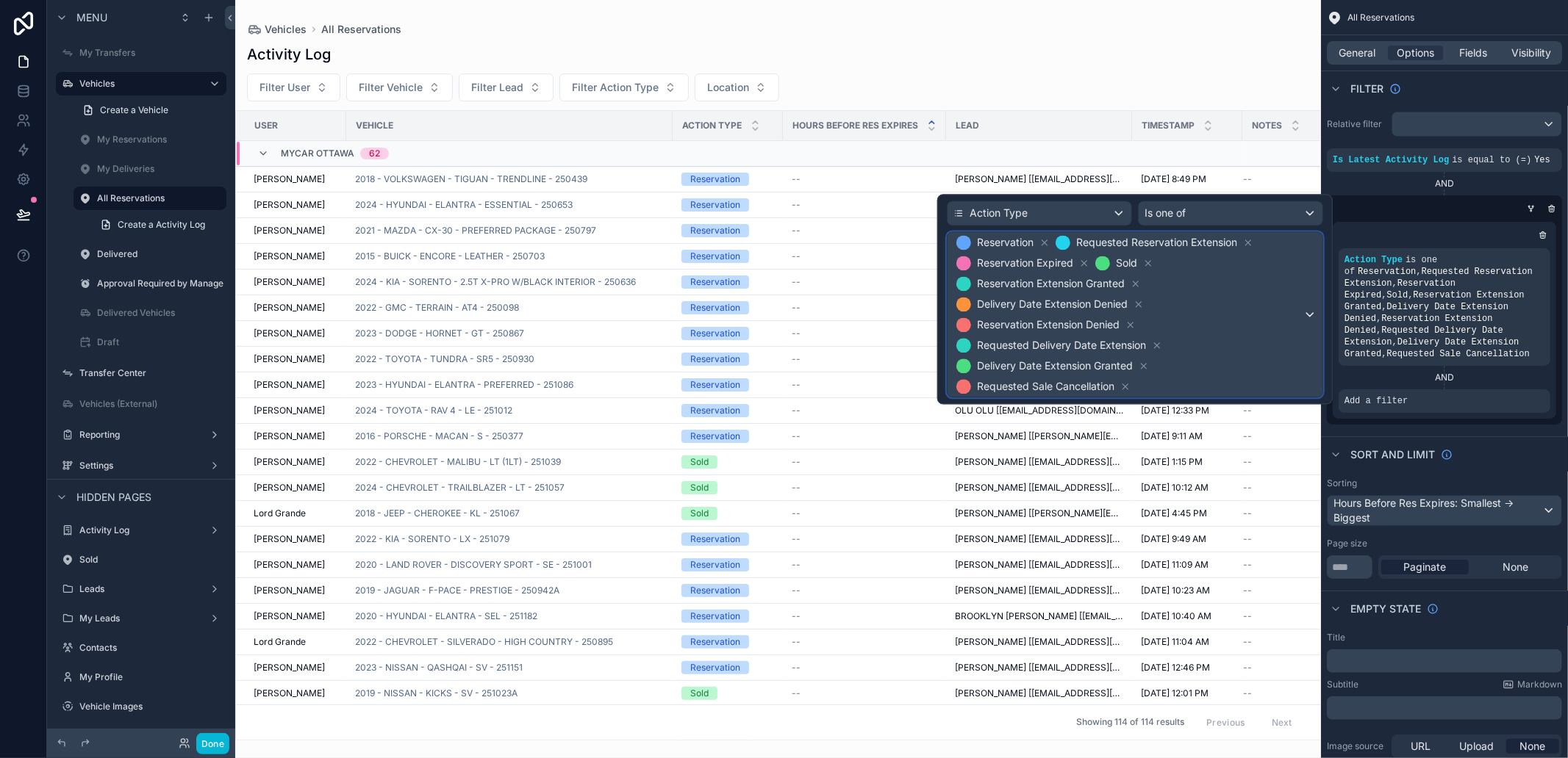
click at [1189, 341] on span "Reservation Requested Reservation Extension Reservation Expired Sold Reservatio…" at bounding box center [1128, 314] width 350 height 164
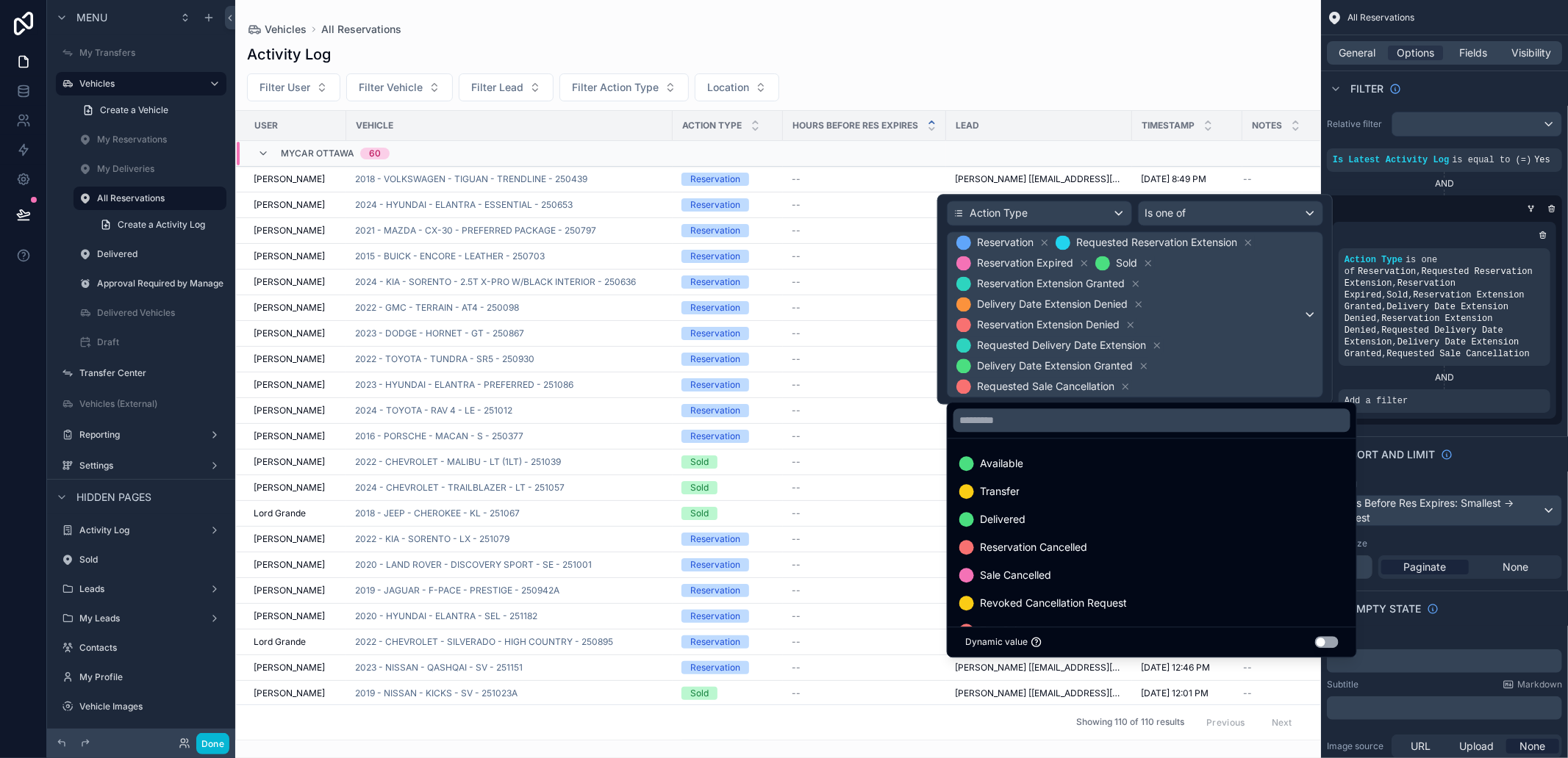
click at [1085, 263] on div at bounding box center [1135, 299] width 395 height 210
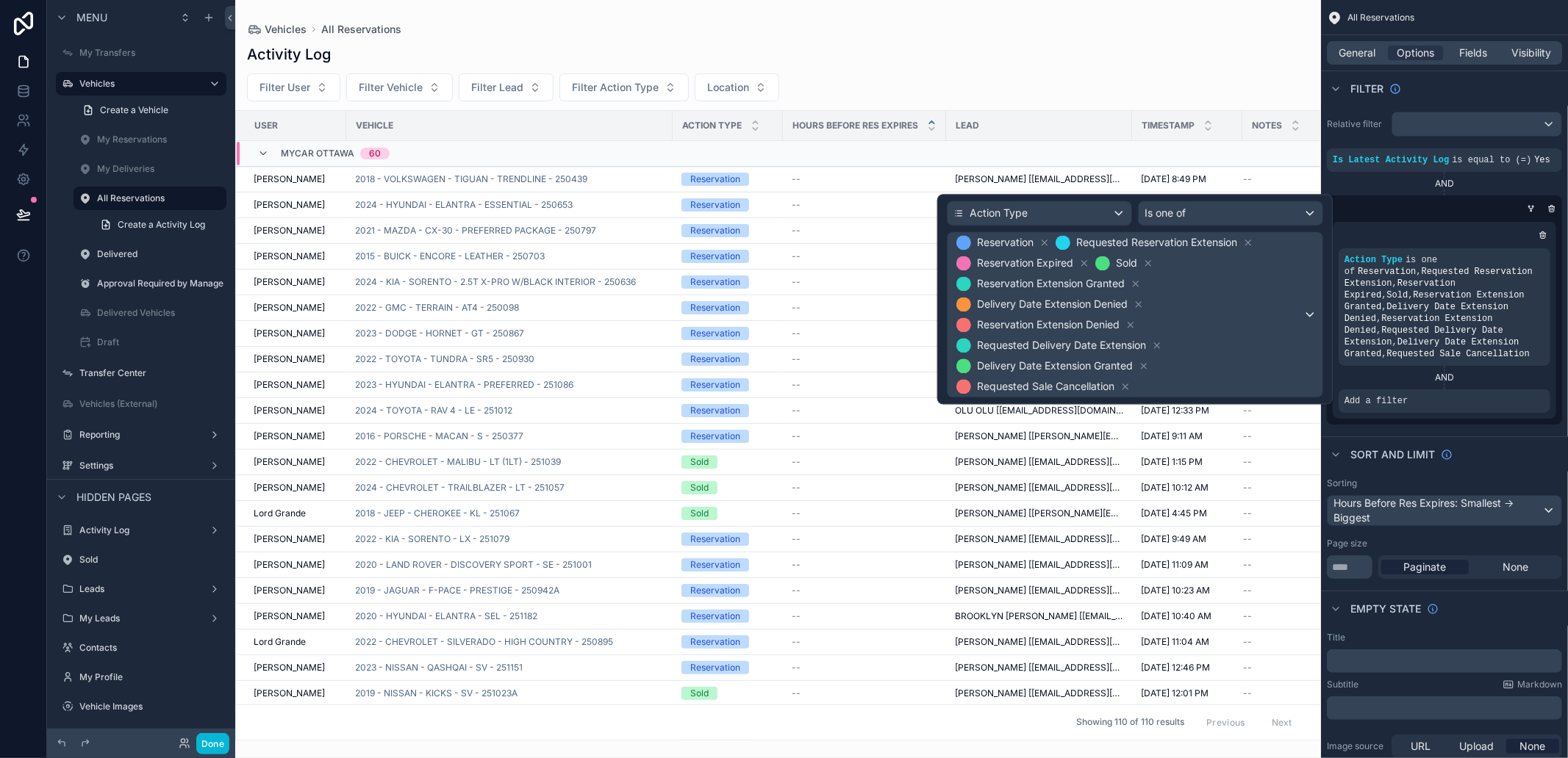
click at [1085, 263] on icon at bounding box center [1084, 262] width 5 height 5
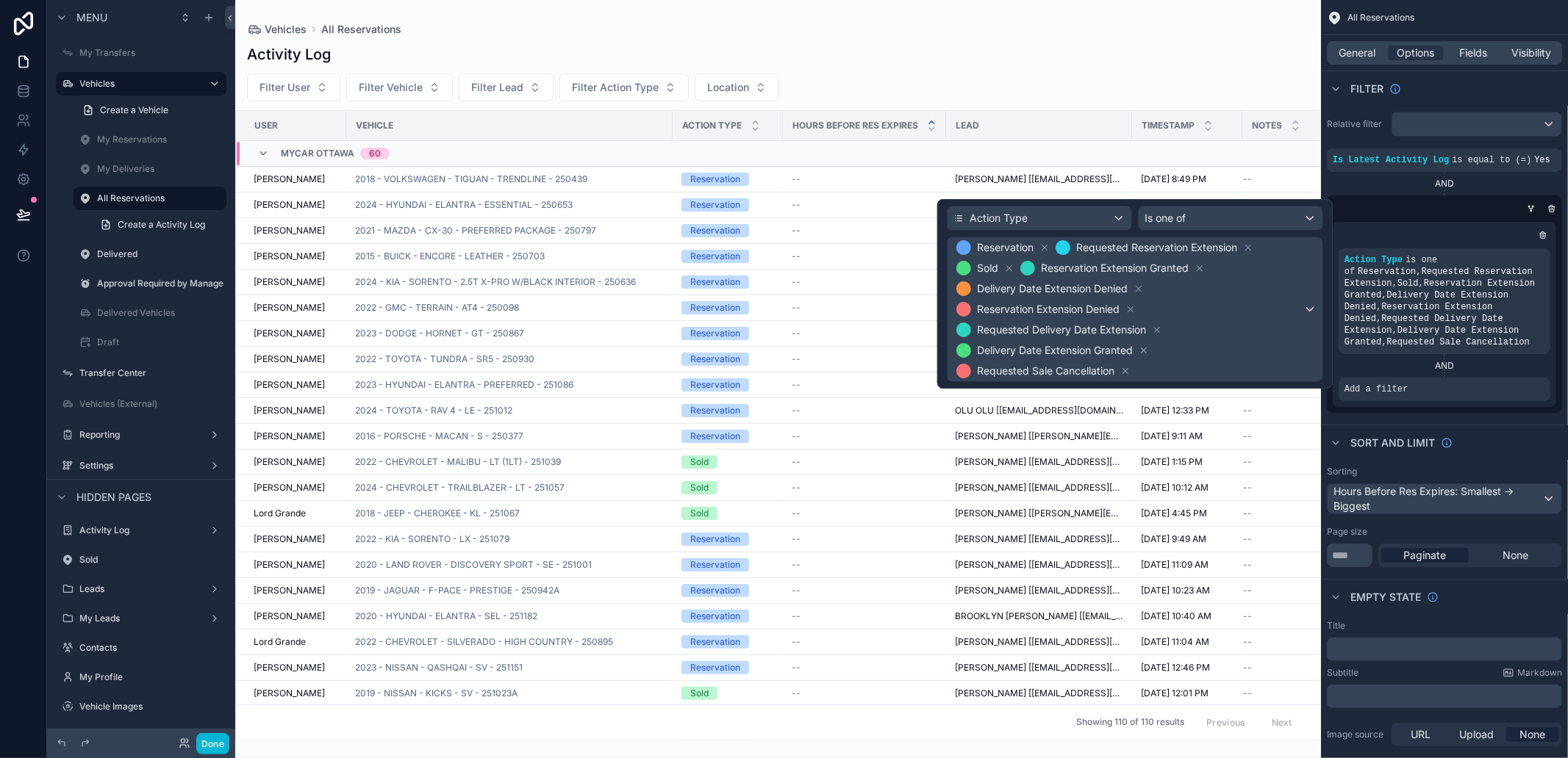
click at [1100, 45] on div "scrollable content" at bounding box center [778, 379] width 1086 height 758
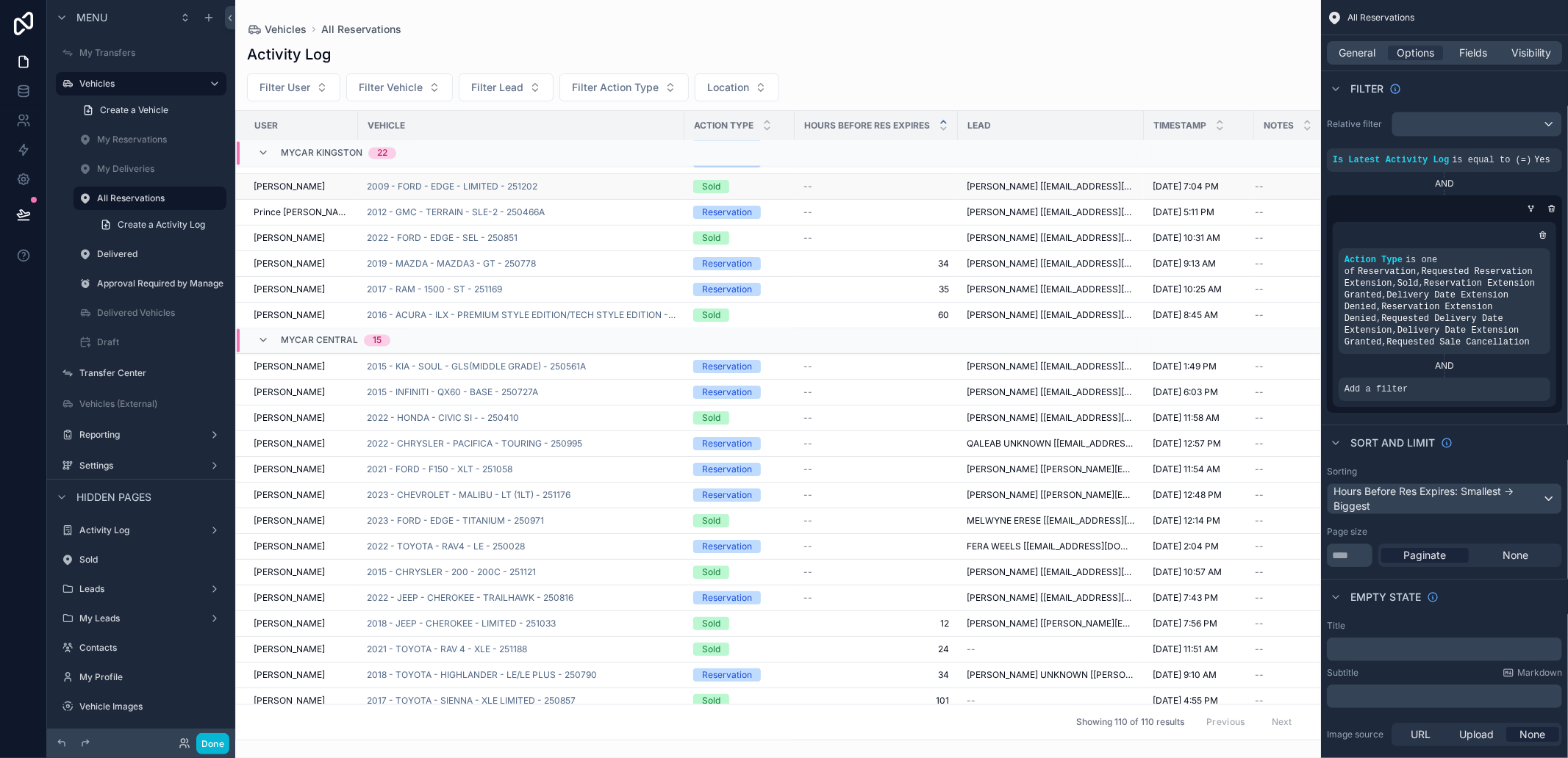
scroll to position [2417, 0]
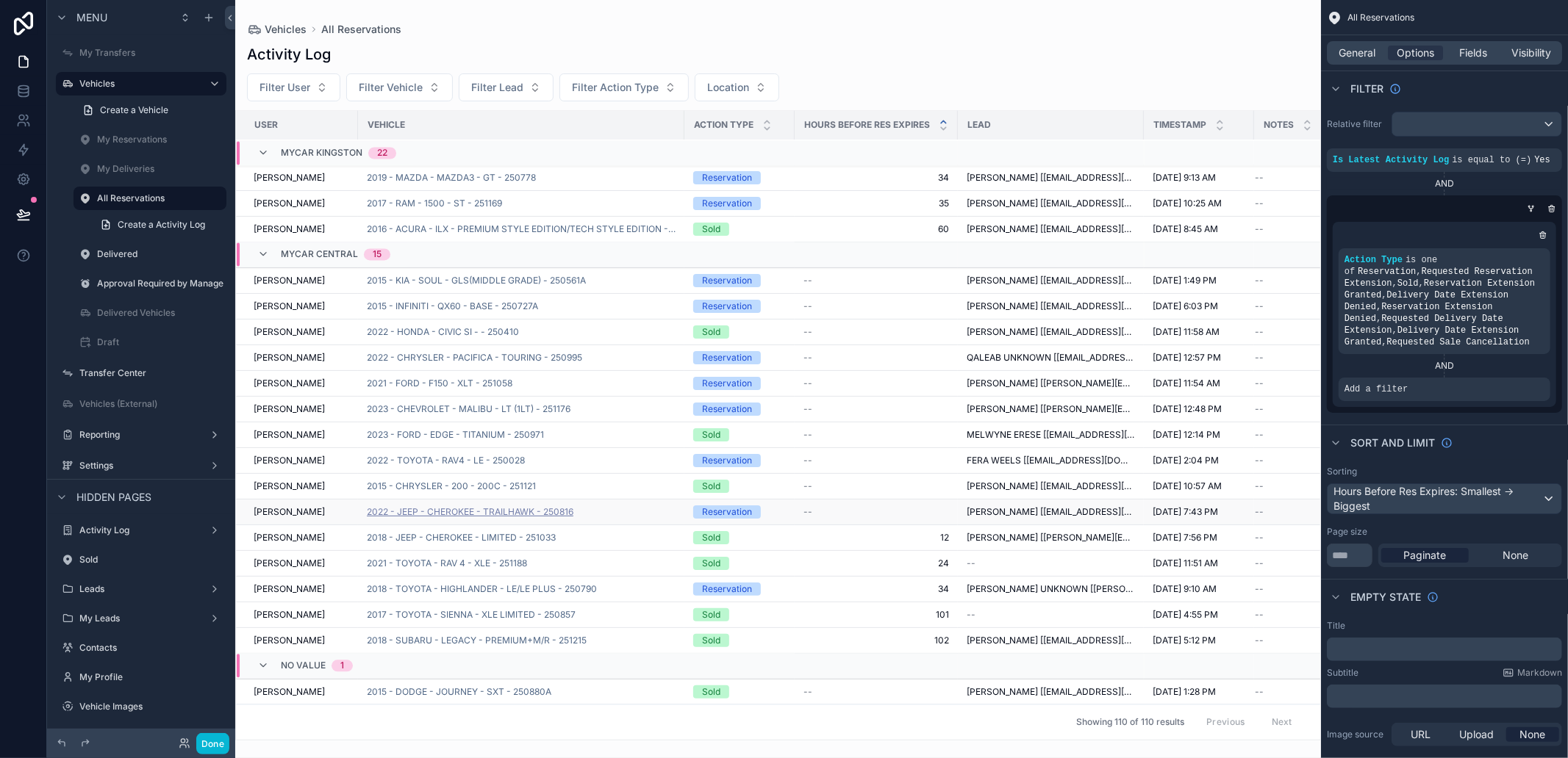
click at [562, 506] on span "2022 - JEEP - CHEROKEE - TRAILHAWK - 250816" at bounding box center [470, 512] width 207 height 12
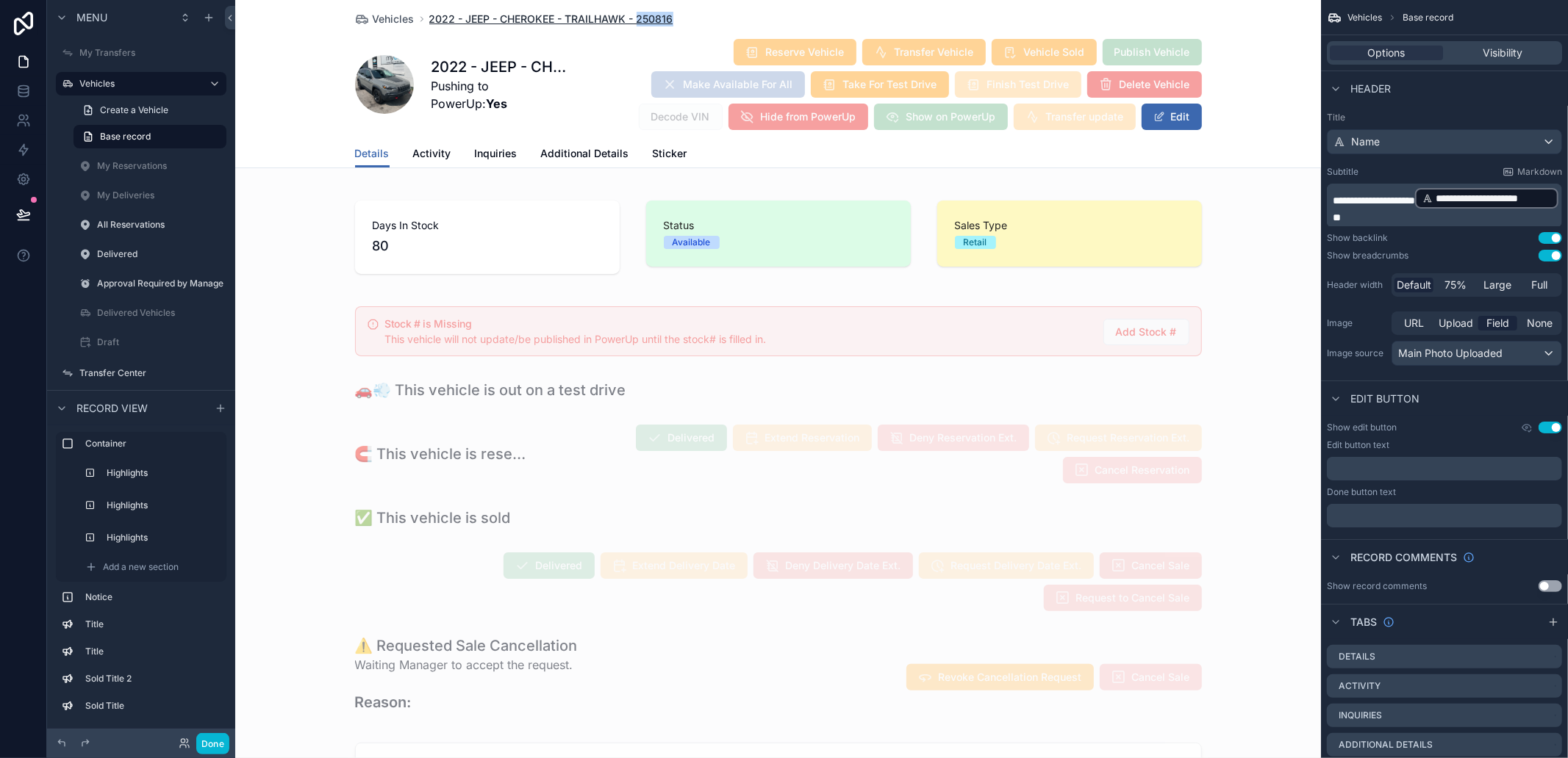
drag, startPoint x: 694, startPoint y: 24, endPoint x: 633, endPoint y: 19, distance: 61.2
click at [633, 19] on div "Vehicles 2022 - JEEP - CHEROKEE - TRAILHAWK - 250816" at bounding box center [778, 19] width 847 height 15
copy span "250816"
click at [678, 25] on div "Vehicles 2022 - JEEP - CHEROKEE - TRAILHAWK - 250816" at bounding box center [778, 19] width 847 height 15
drag, startPoint x: 678, startPoint y: 25, endPoint x: 633, endPoint y: 21, distance: 45.2
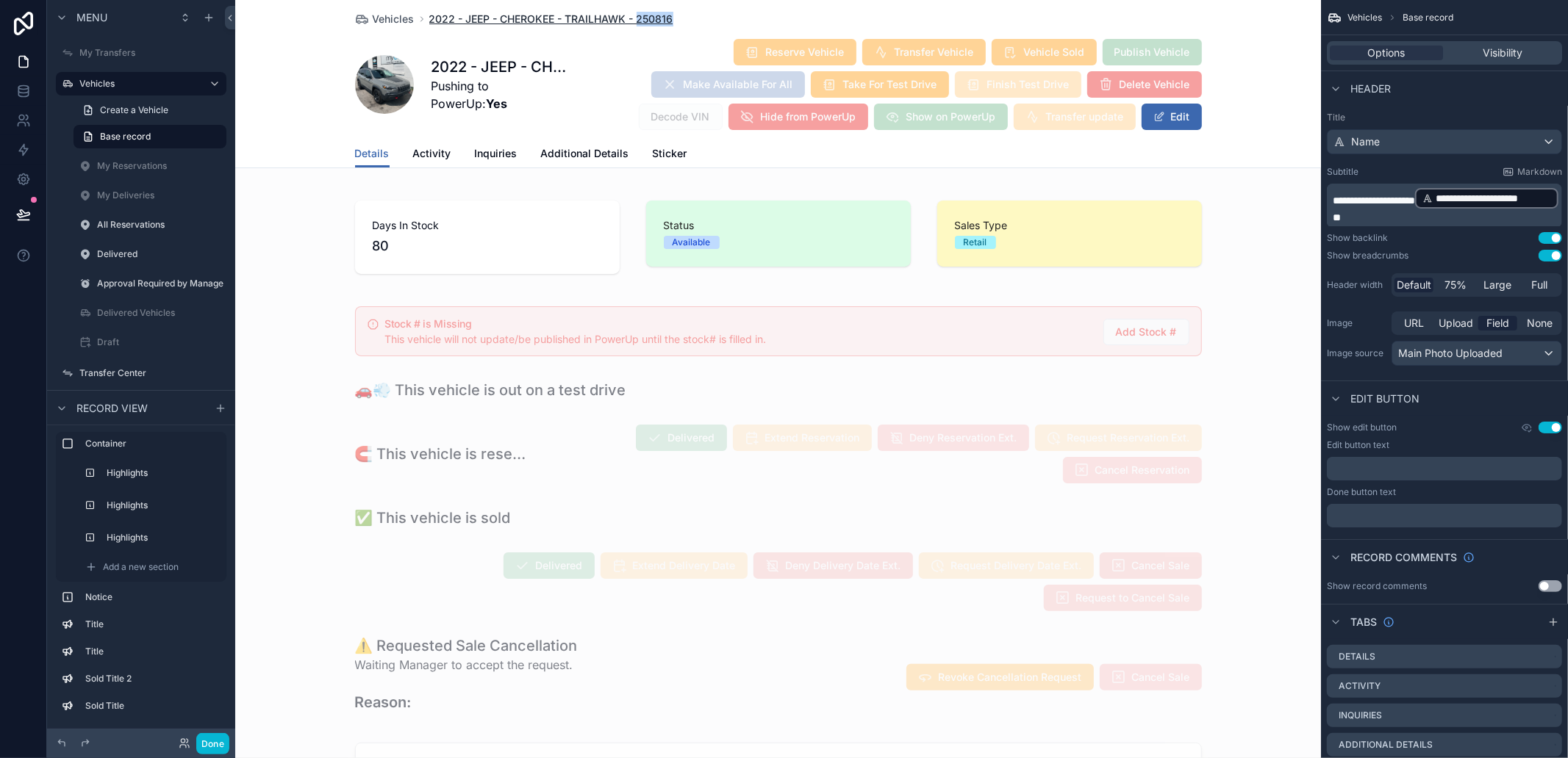
click at [633, 21] on div "Vehicles 2022 - JEEP - CHEROKEE - TRAILHAWK - 250816" at bounding box center [778, 19] width 847 height 15
copy span "250816"
click at [930, 23] on div "Vehicles 2022 - JEEP - CHEROKEE - TRAILHAWK - 250816" at bounding box center [778, 19] width 847 height 15
drag, startPoint x: 415, startPoint y: 138, endPoint x: 449, endPoint y: 174, distance: 49.5
click at [417, 142] on div "Vehicles 2022 - JEEP - CHEROKEE - TRAILHAWK - 250816 2022 - JEEP - CHEROKEE - T…" at bounding box center [778, 84] width 1086 height 168
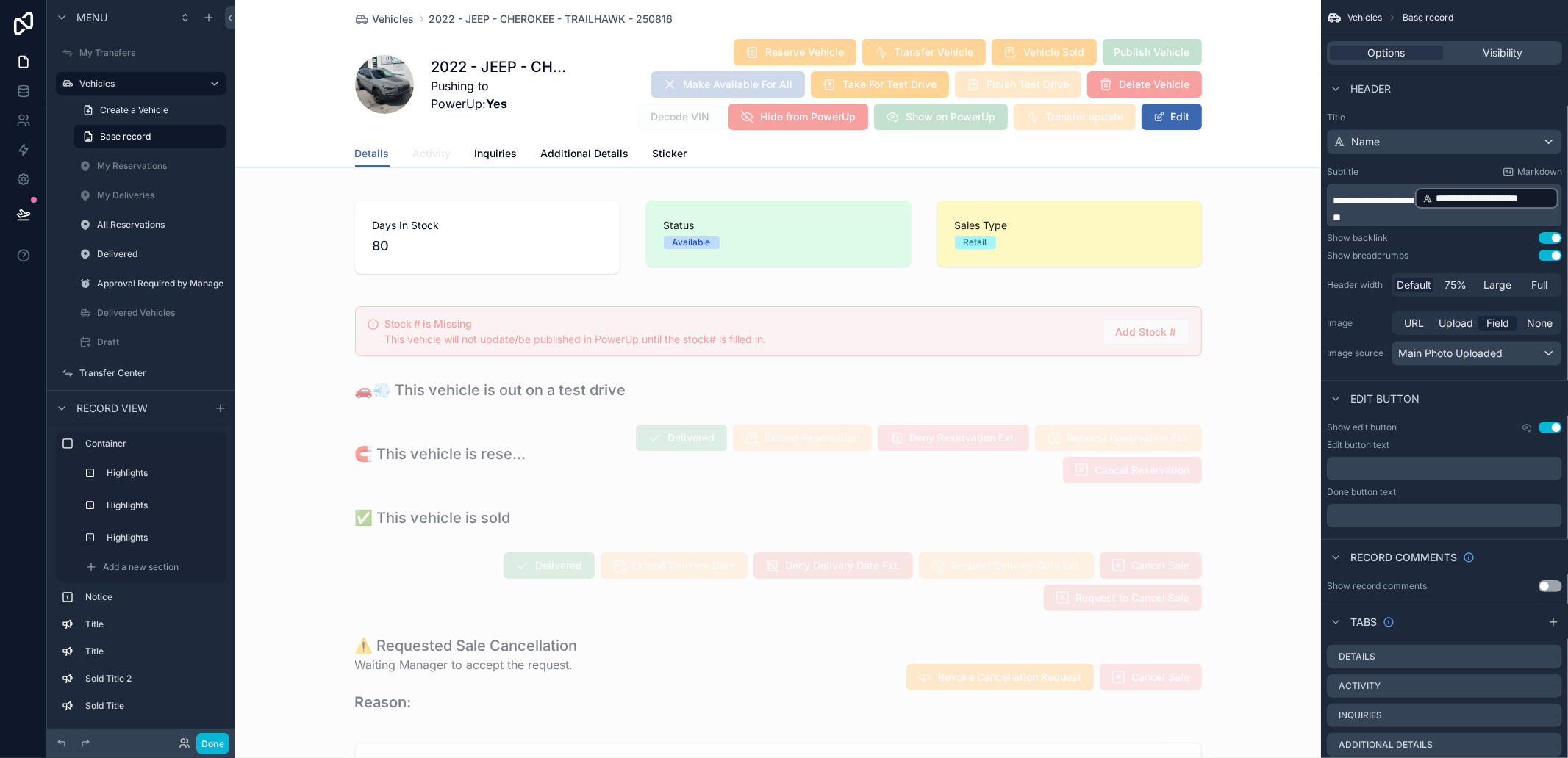
click at [421, 144] on link "Activity" at bounding box center [432, 155] width 38 height 29
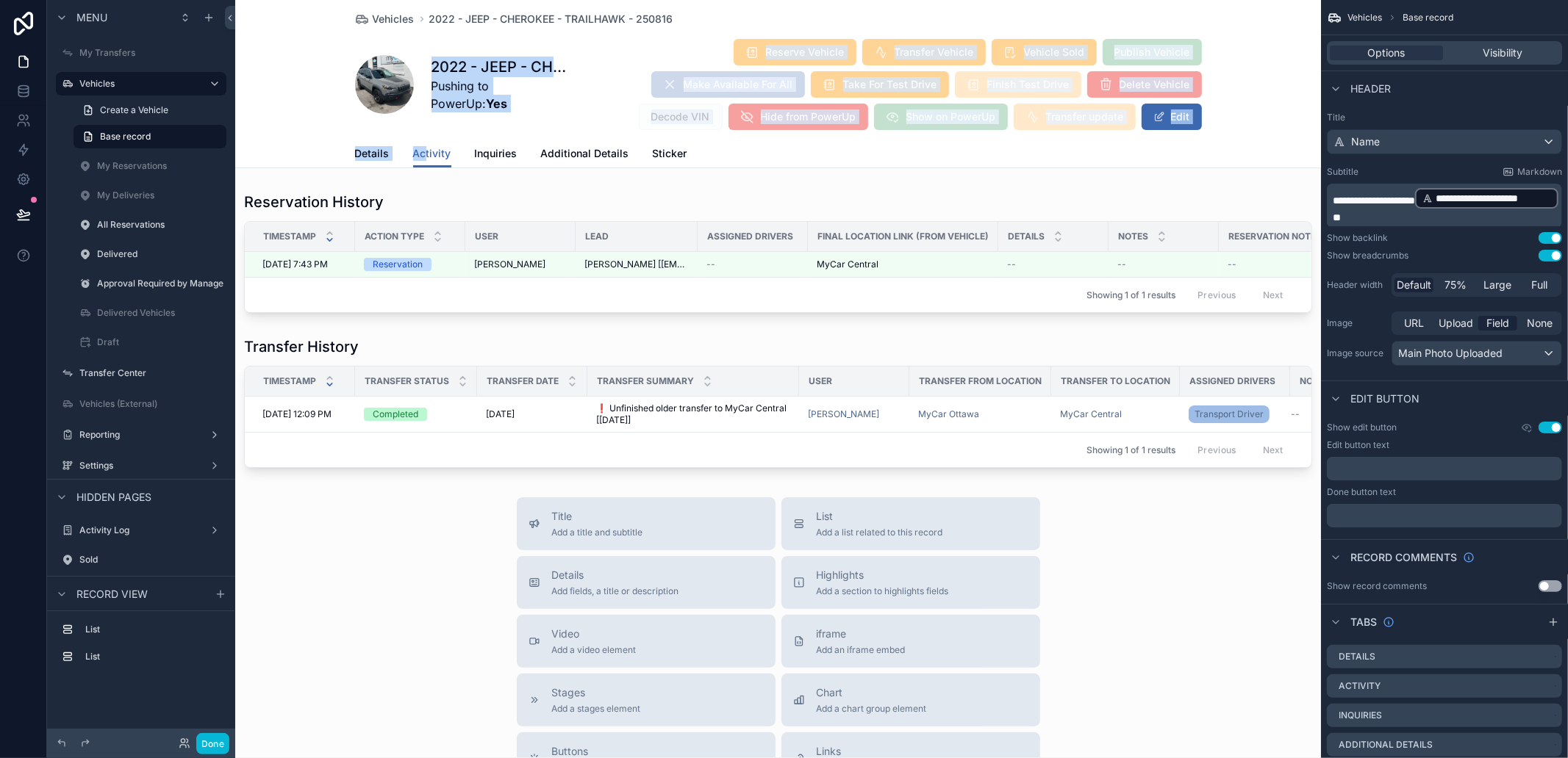
click at [540, 118] on div "2022 - JEEP - CHEROKEE - TRAILHAWK - 250816 Pushing to PowerUp: Yes Reserve Veh…" at bounding box center [778, 85] width 847 height 92
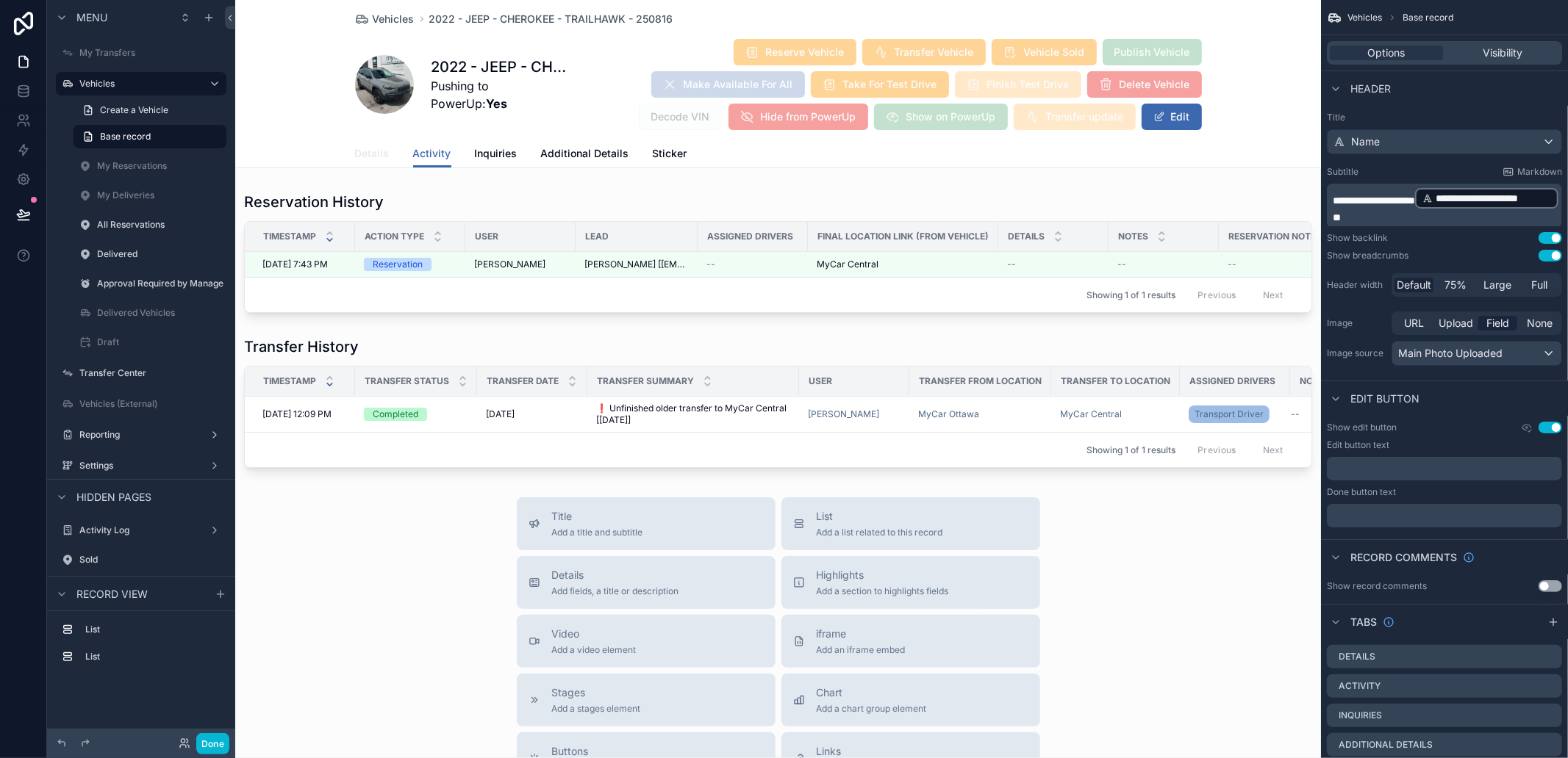
click at [377, 159] on span "Details" at bounding box center [372, 153] width 34 height 15
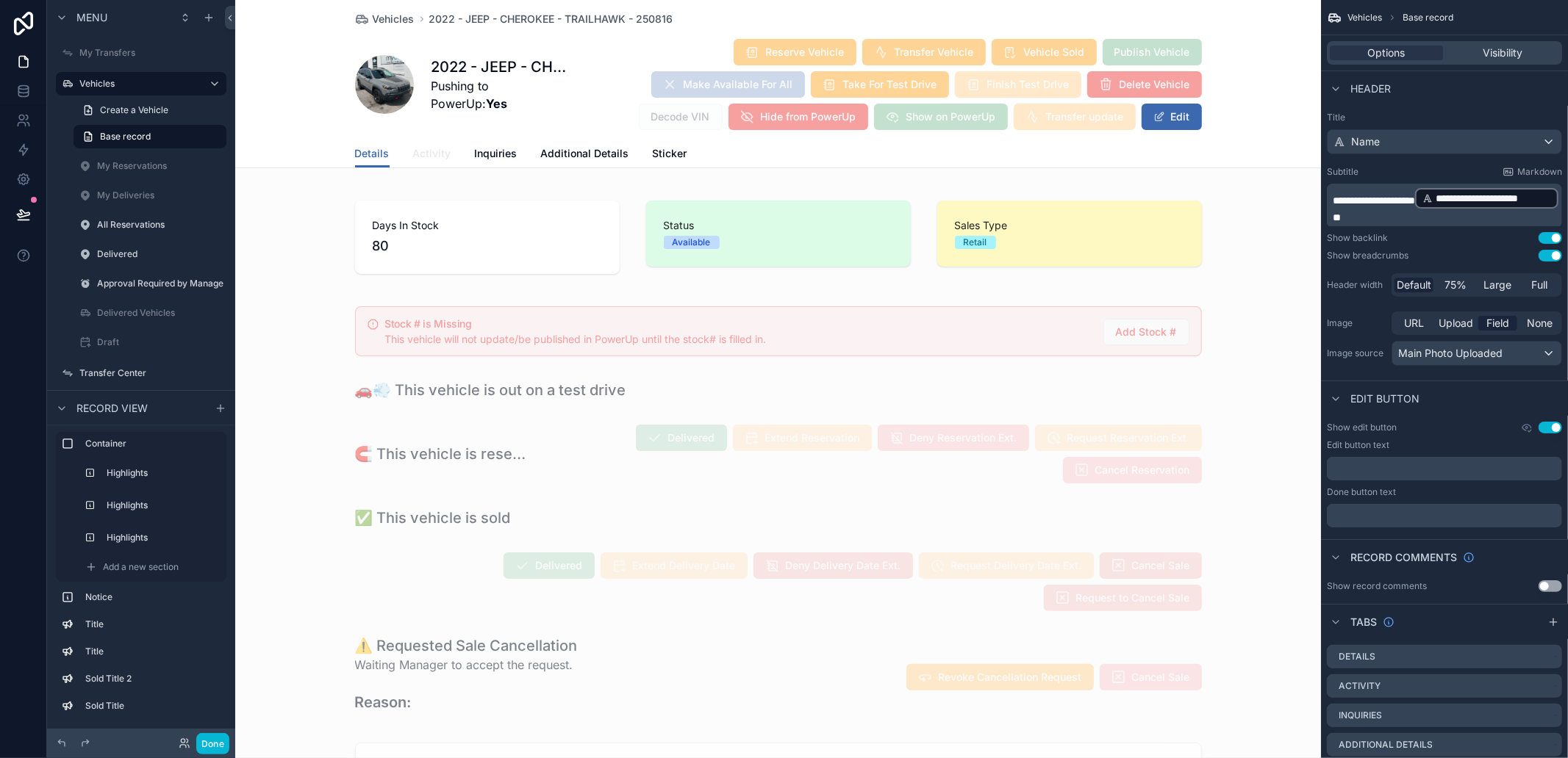
click at [441, 149] on span "Activity" at bounding box center [432, 153] width 38 height 15
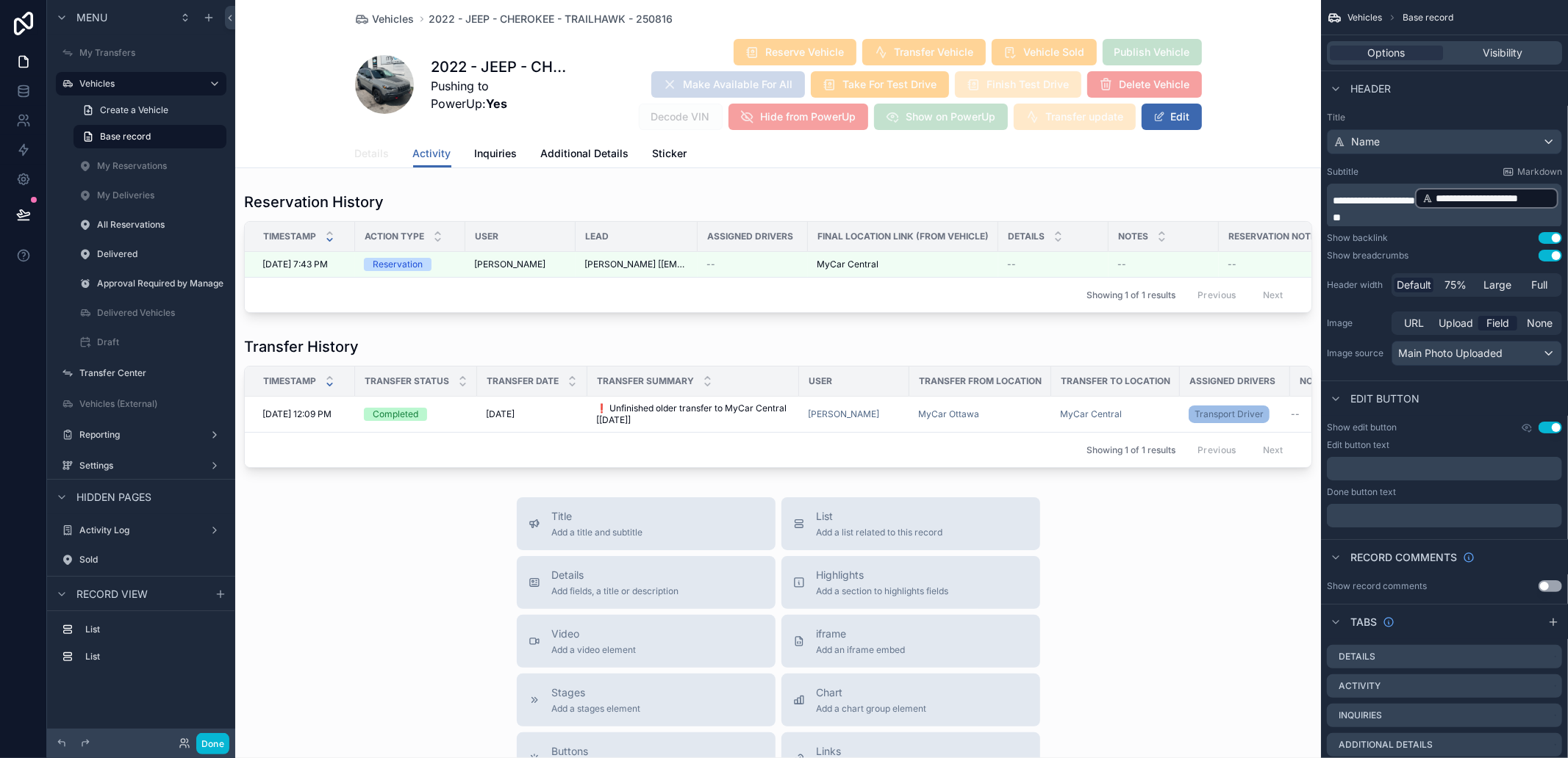
click at [355, 146] on span "Details" at bounding box center [372, 153] width 34 height 15
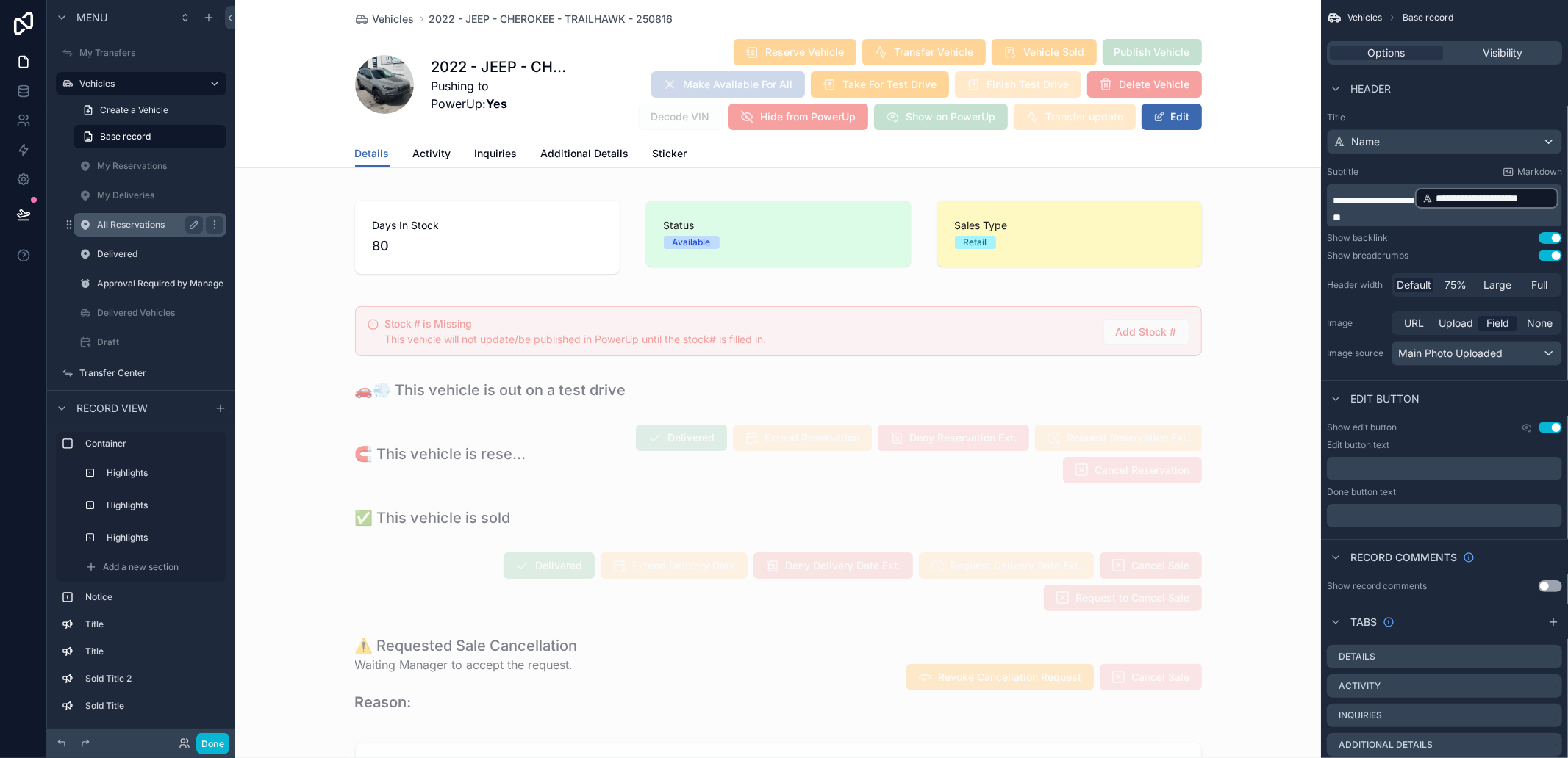
click at [151, 222] on label "All Reservations" at bounding box center [148, 225] width 100 height 12
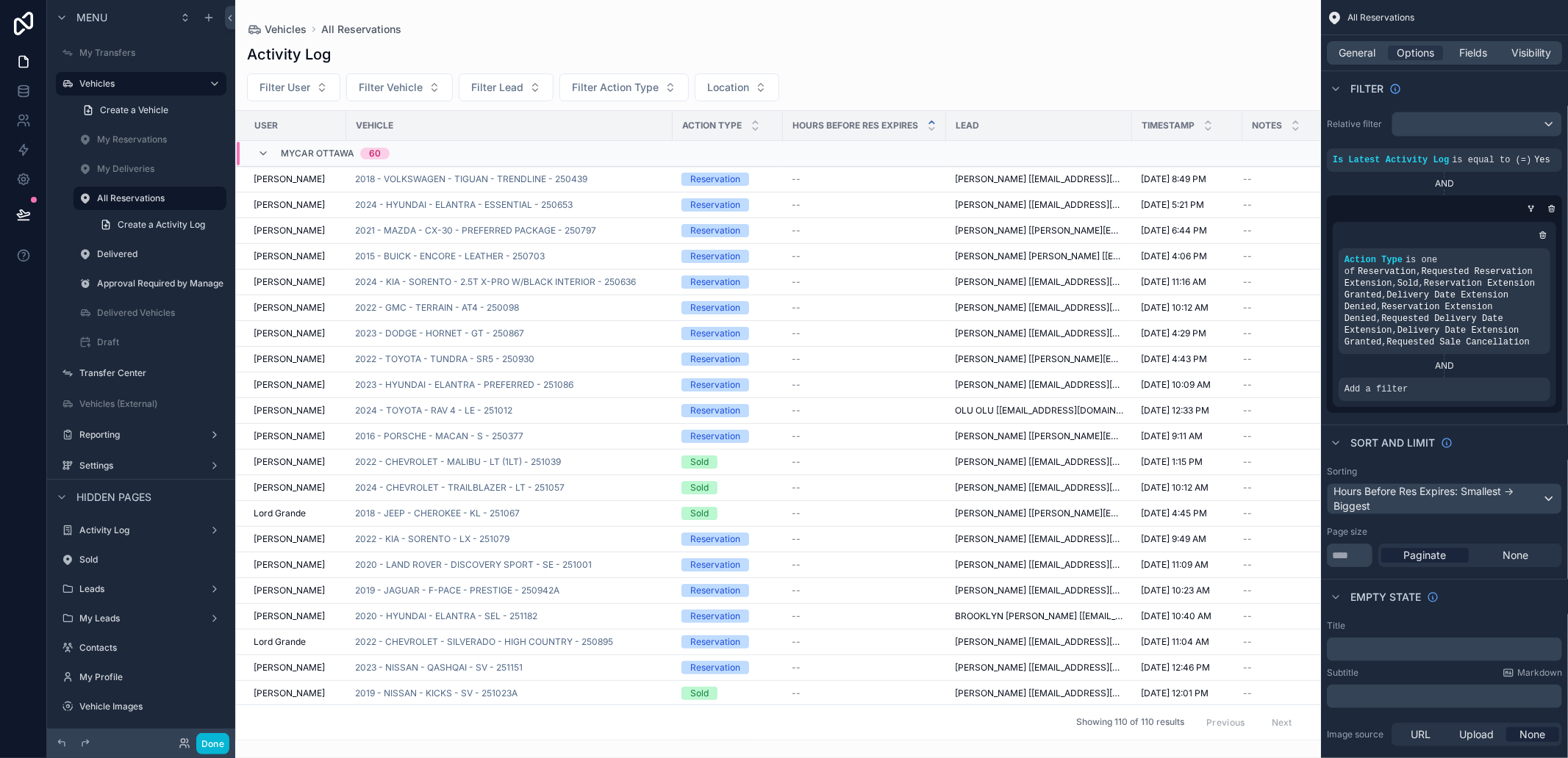
click at [630, 466] on div "scrollable content" at bounding box center [778, 379] width 1086 height 758
click at [546, 458] on span "2022 - CHEVROLET - MALIBU - LT (1LT) - 251039" at bounding box center [457, 462] width 206 height 12
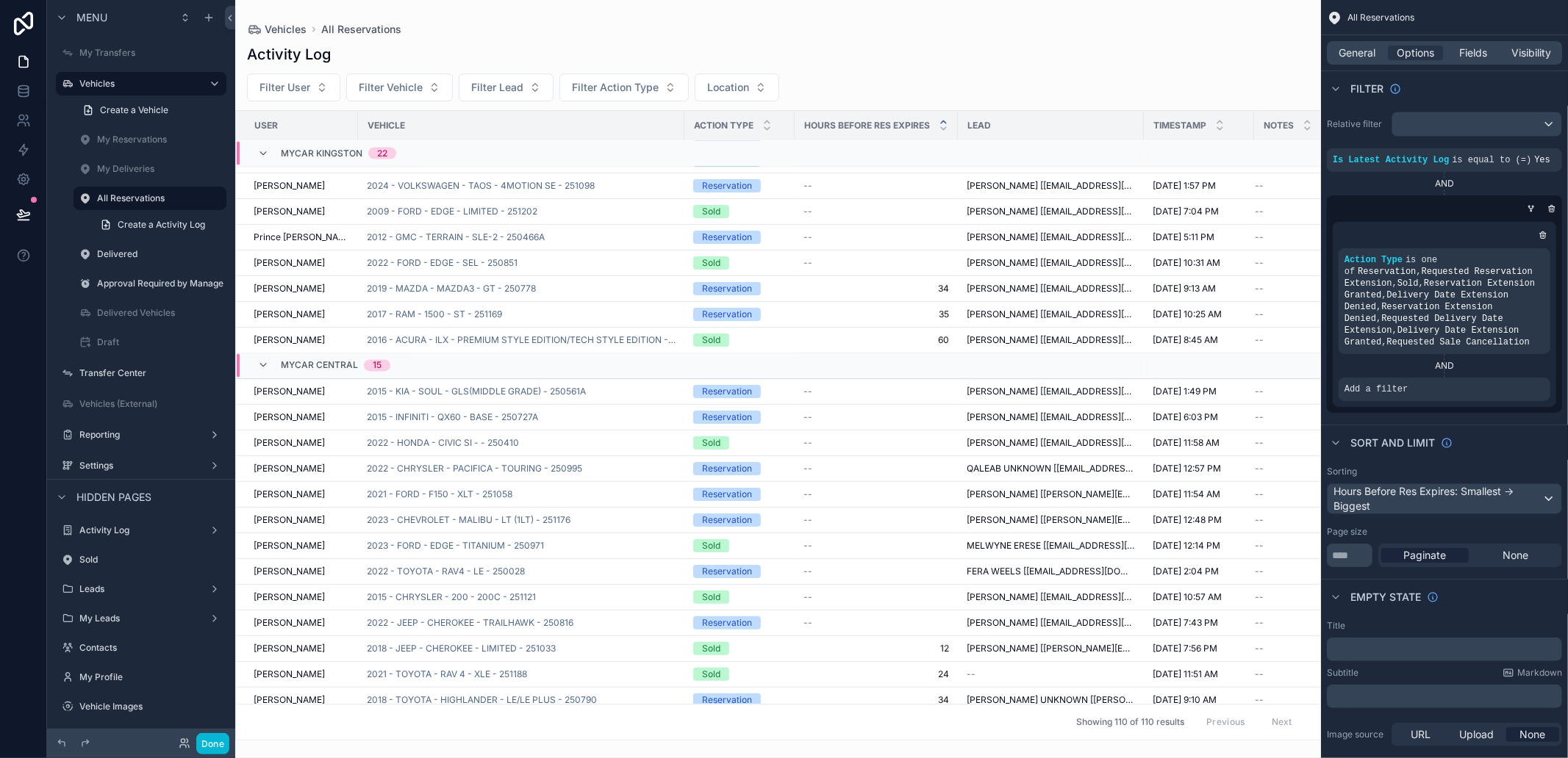
scroll to position [2417, 0]
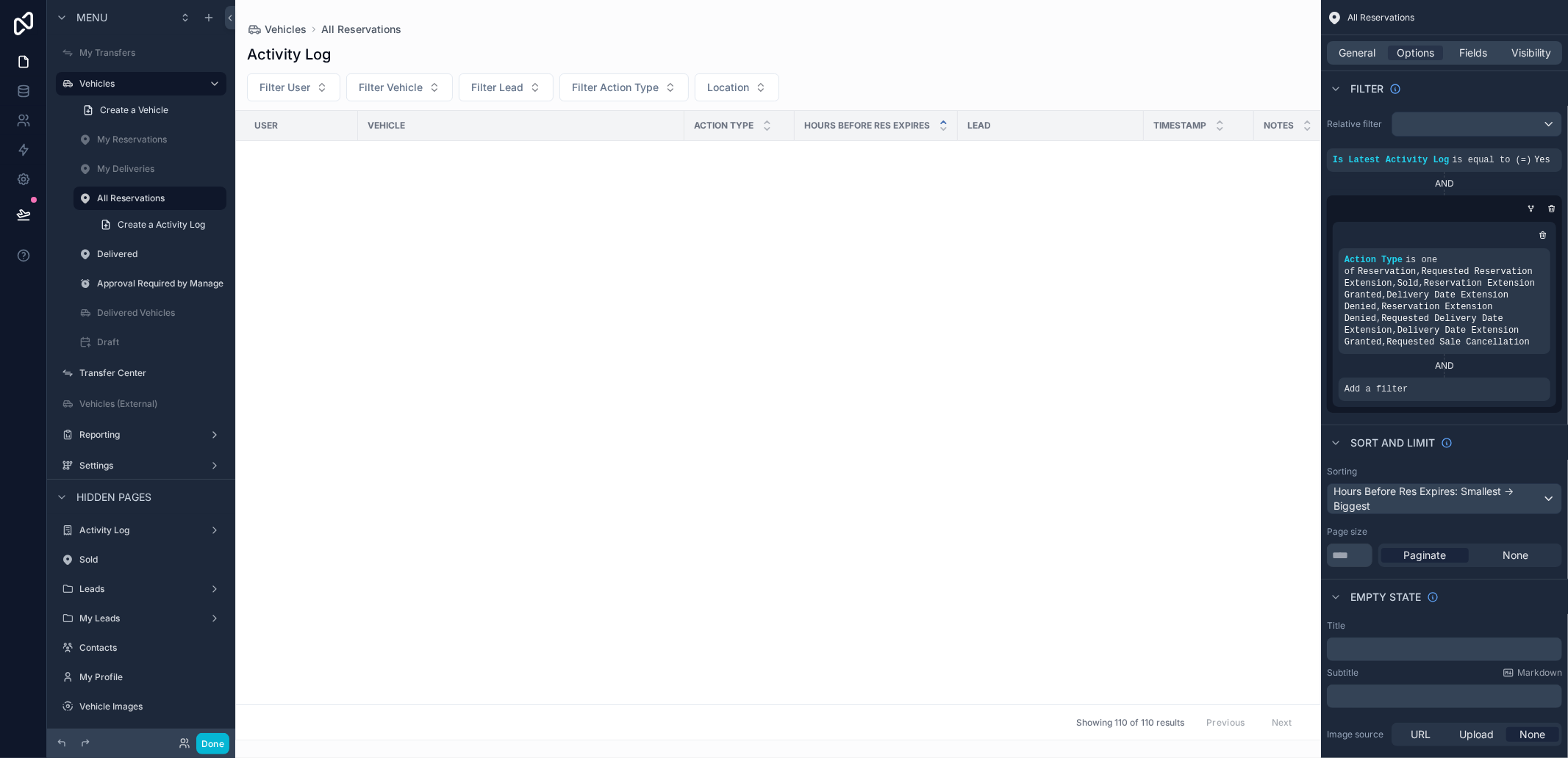
scroll to position [2417, 0]
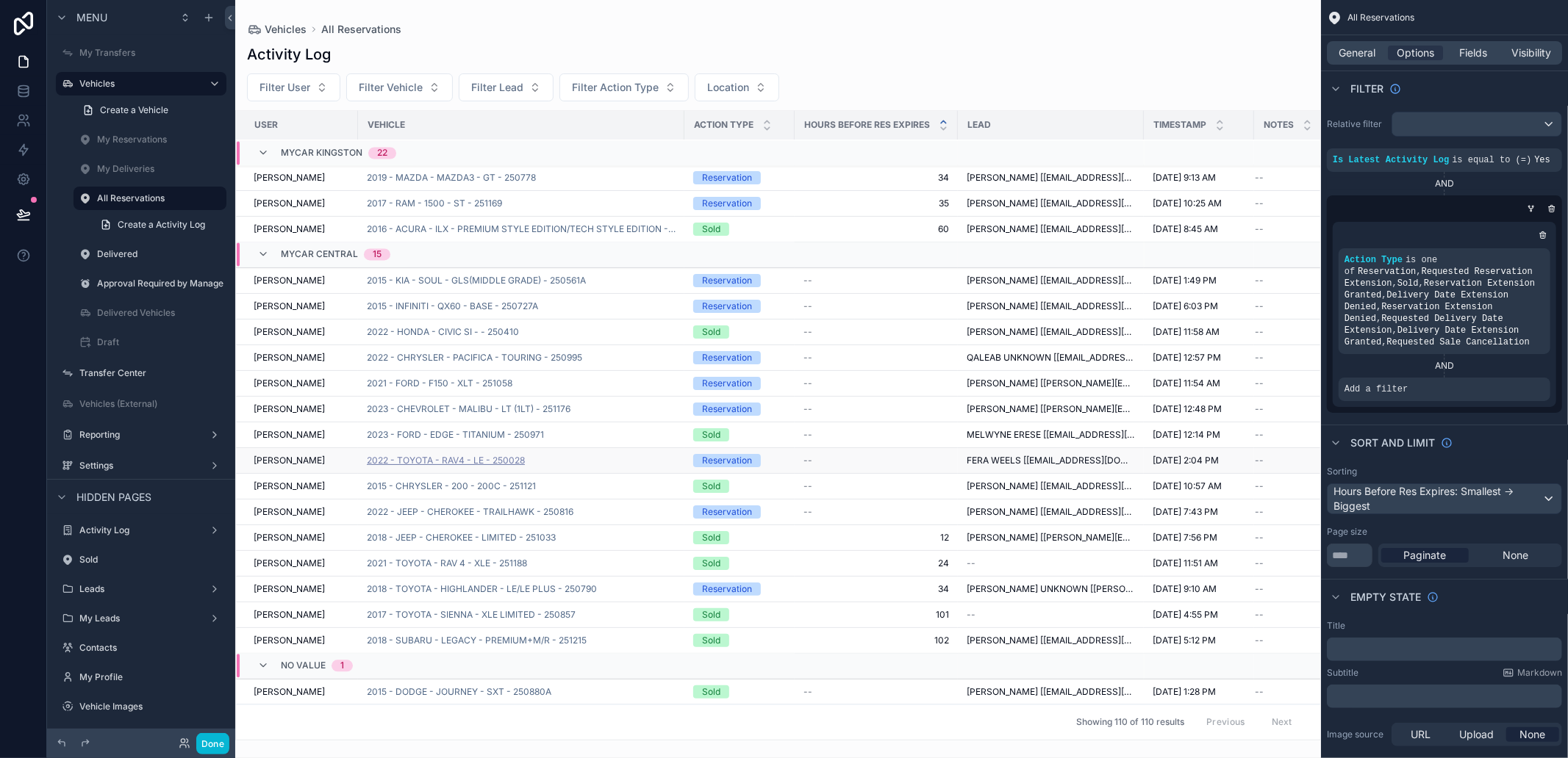
click at [467, 455] on span "2022 - TOYOTA - RAV4 - LE - 250028" at bounding box center [446, 461] width 158 height 12
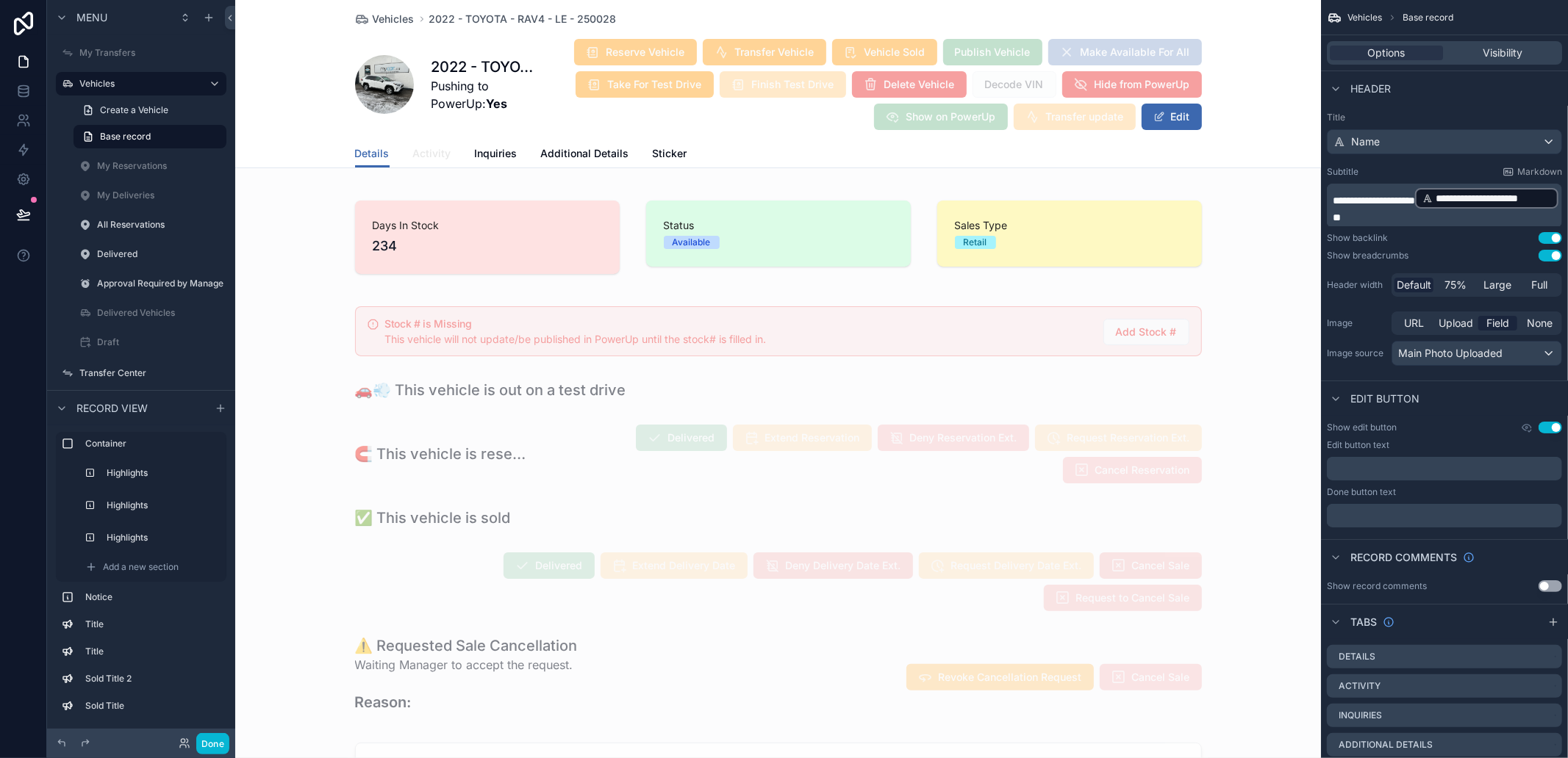
click at [440, 146] on span "Activity" at bounding box center [432, 153] width 38 height 15
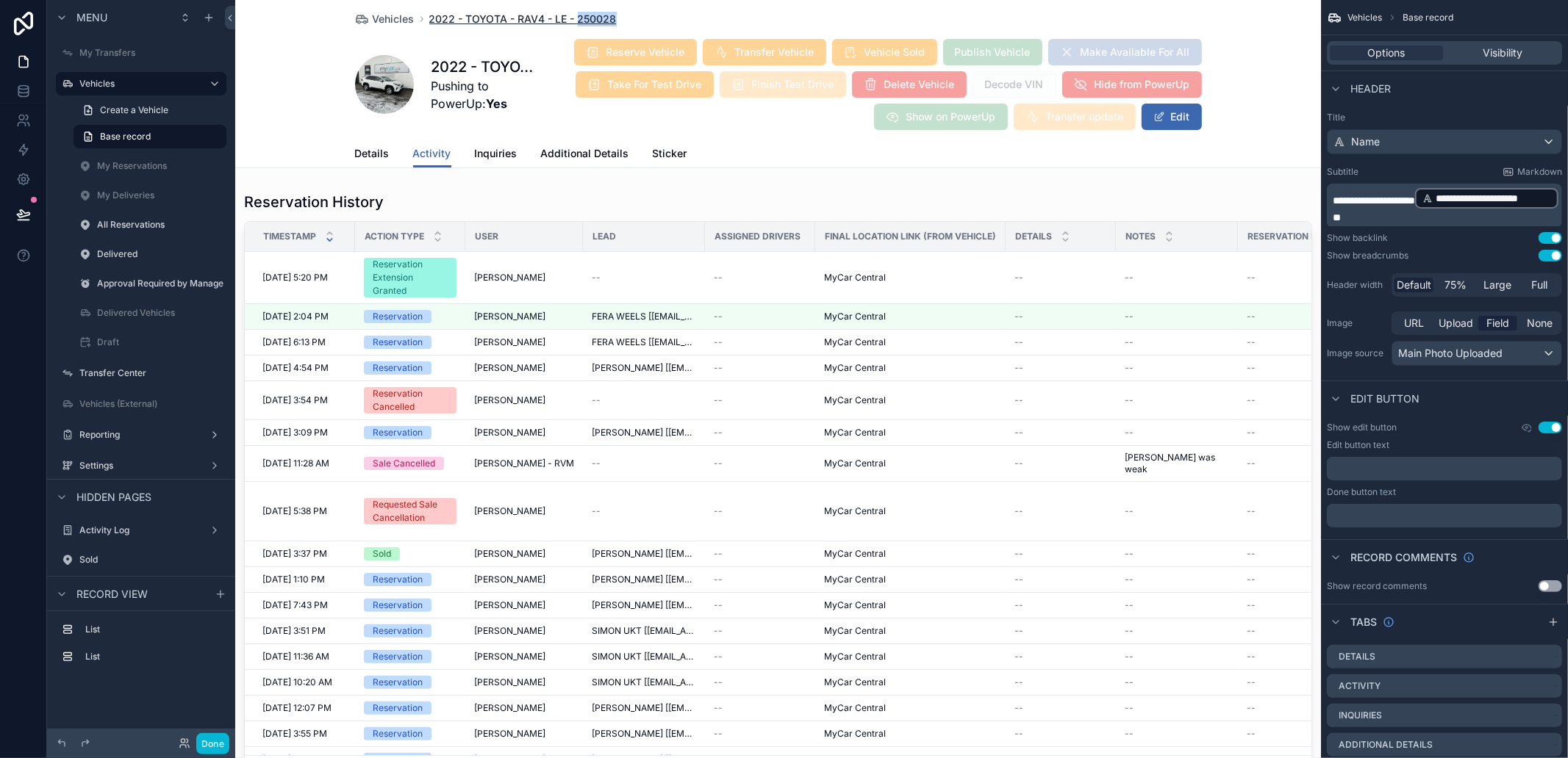
drag, startPoint x: 616, startPoint y: 19, endPoint x: 571, endPoint y: 21, distance: 45.0
click at [571, 21] on div "Vehicles 2022 - TOYOTA - RAV4 - LE - 250028" at bounding box center [778, 19] width 847 height 15
copy span "250028"
drag, startPoint x: 290, startPoint y: 121, endPoint x: 410, endPoint y: 76, distance: 128.2
click at [290, 121] on div "Vehicles 2022 - TOYOTA - RAV4 - LE - 250028 2022 - TOYOTA - RAV4 - LE - 250028 …" at bounding box center [778, 84] width 1086 height 168
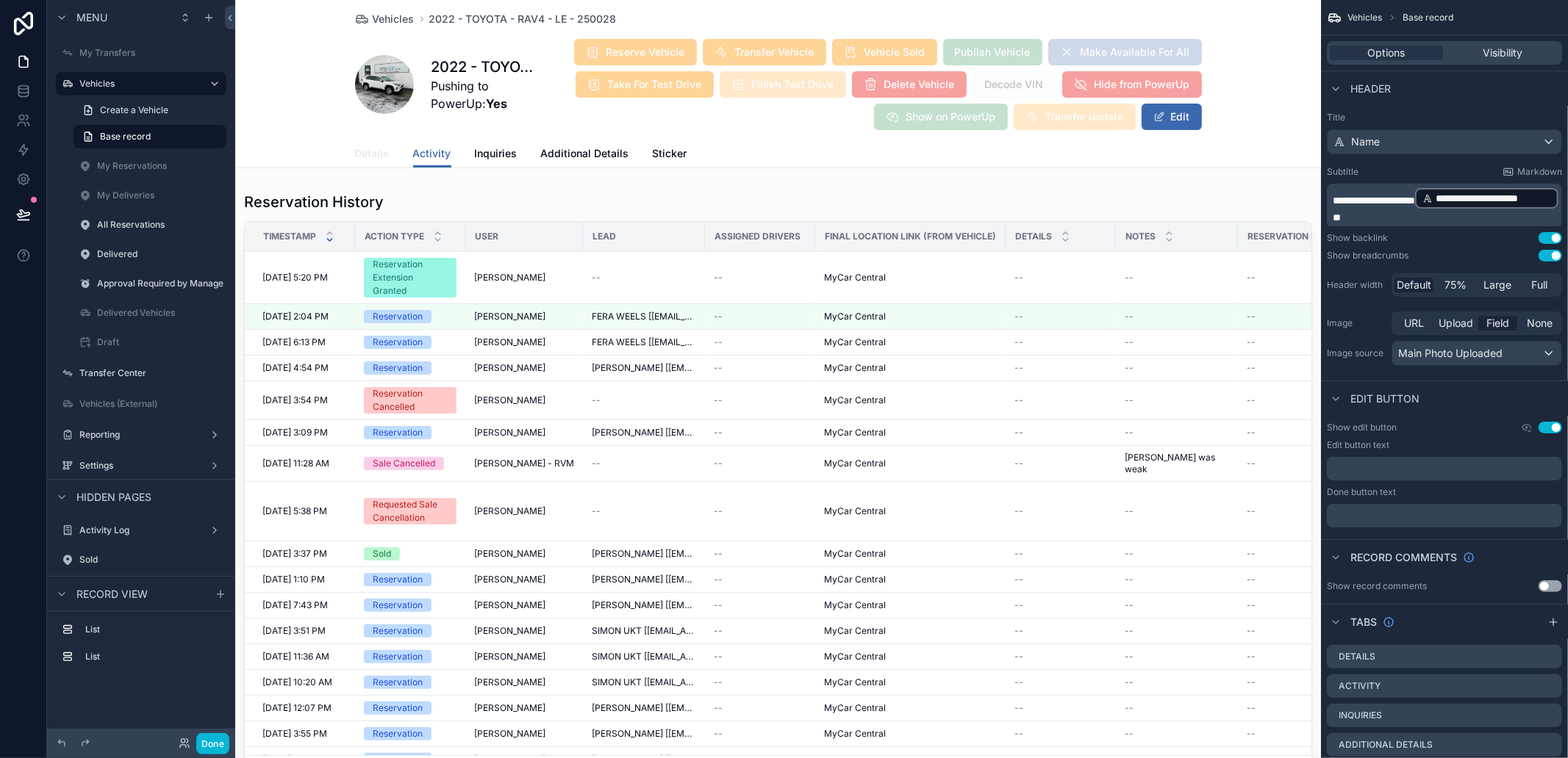
click at [366, 146] on span "Details" at bounding box center [372, 153] width 34 height 15
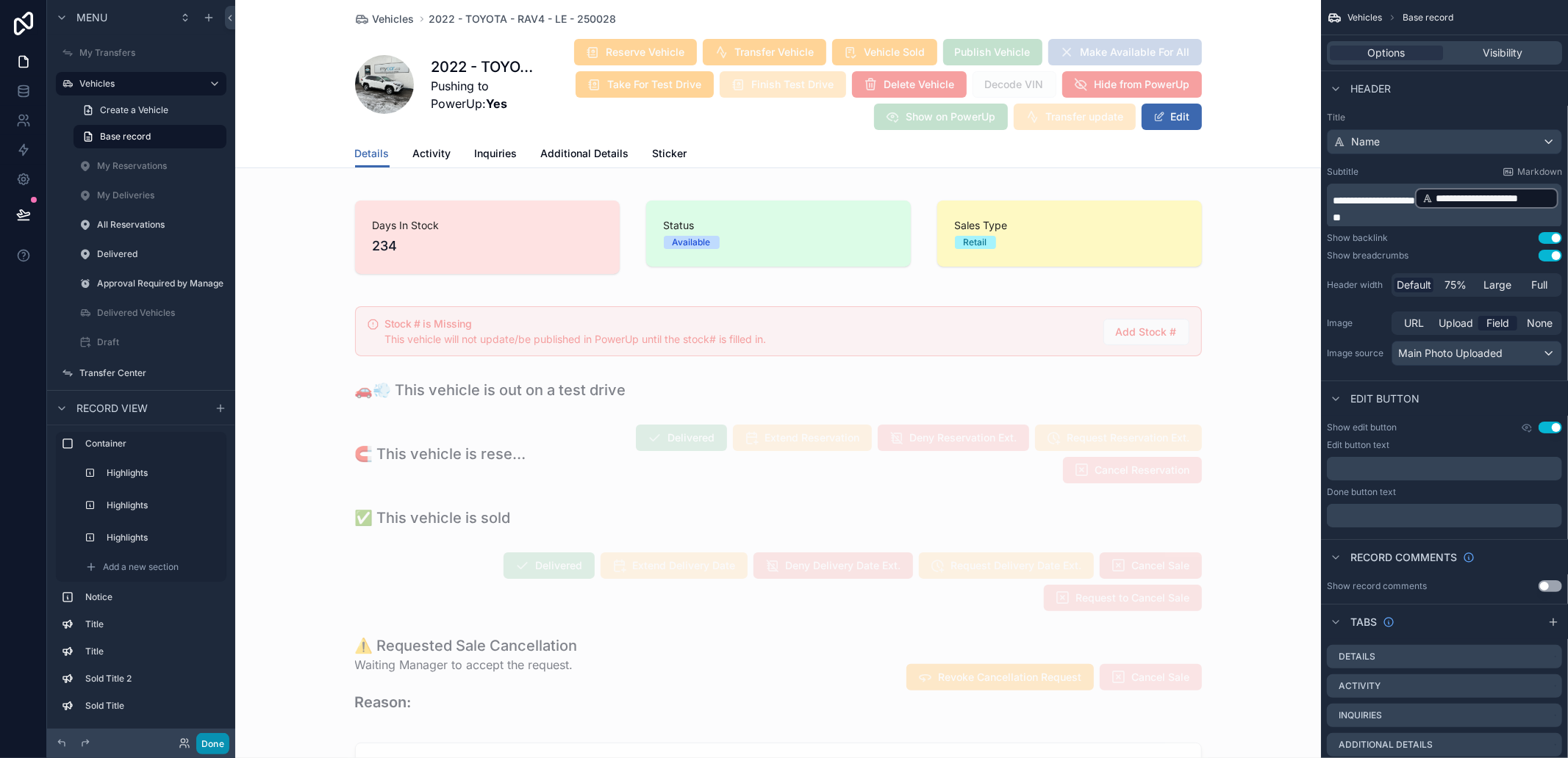
click at [219, 736] on button "Done" at bounding box center [213, 744] width 33 height 22
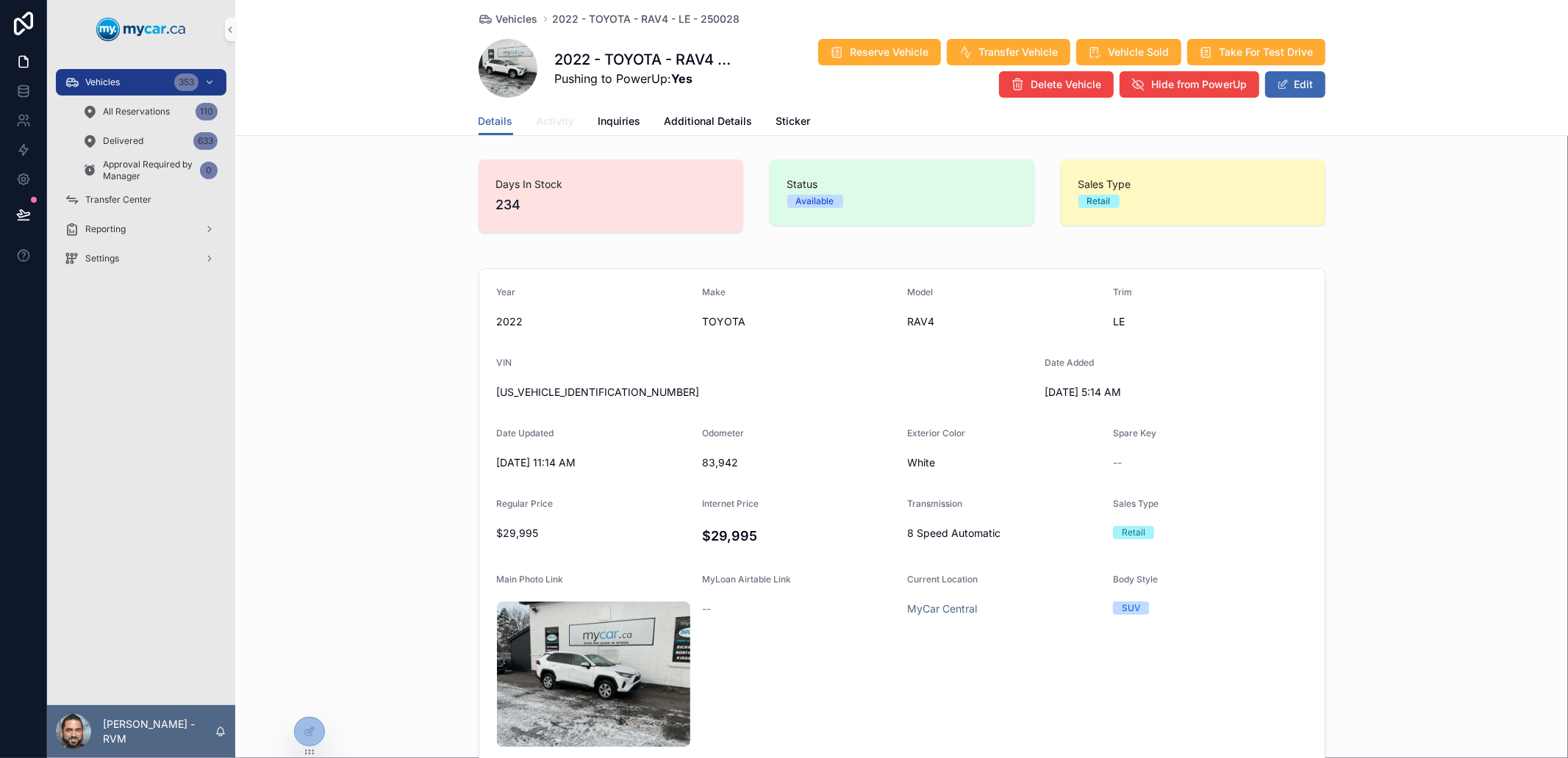
click at [556, 115] on span "Activity" at bounding box center [556, 121] width 38 height 15
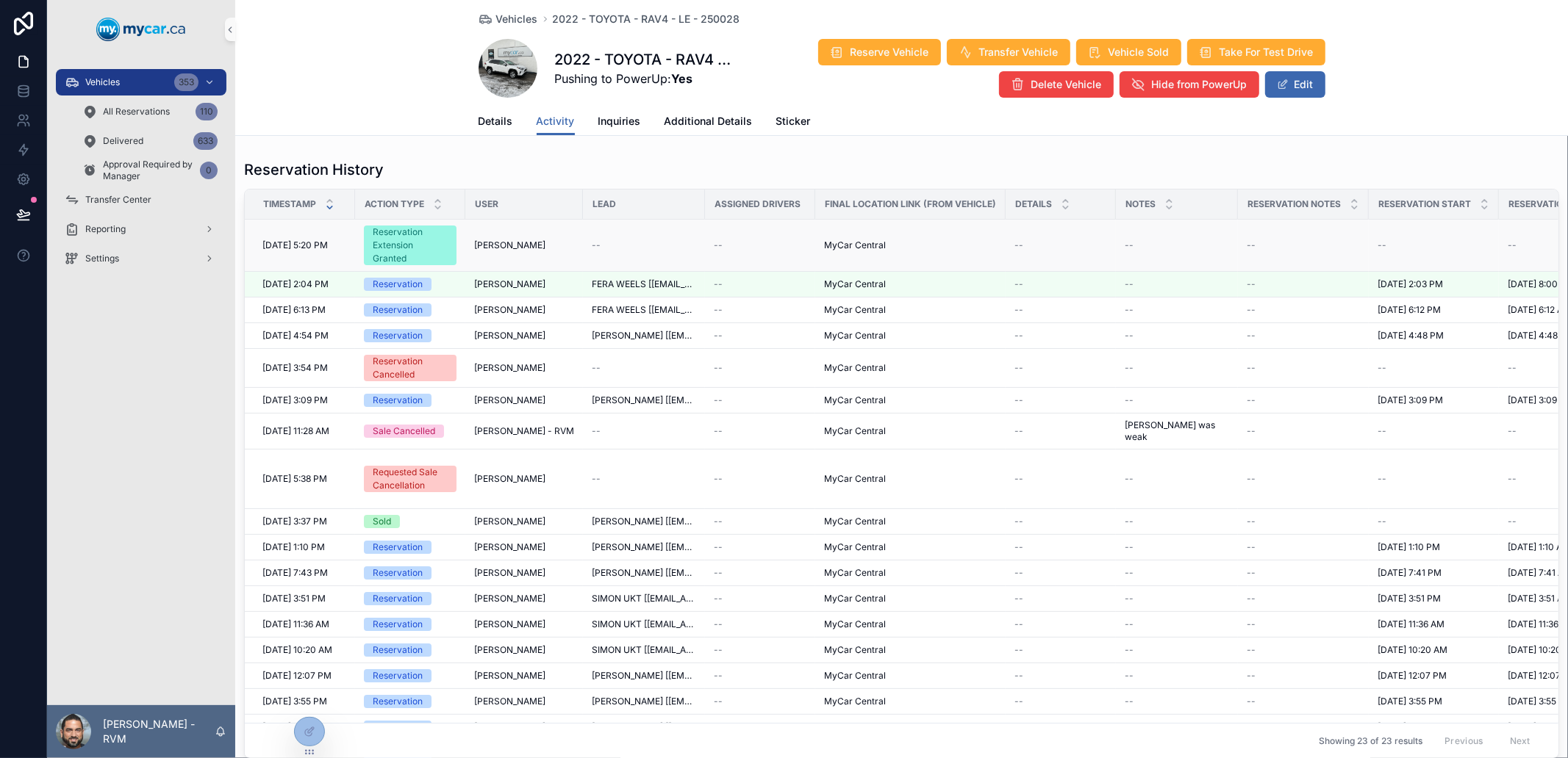
click at [647, 240] on div "--" at bounding box center [644, 246] width 104 height 12
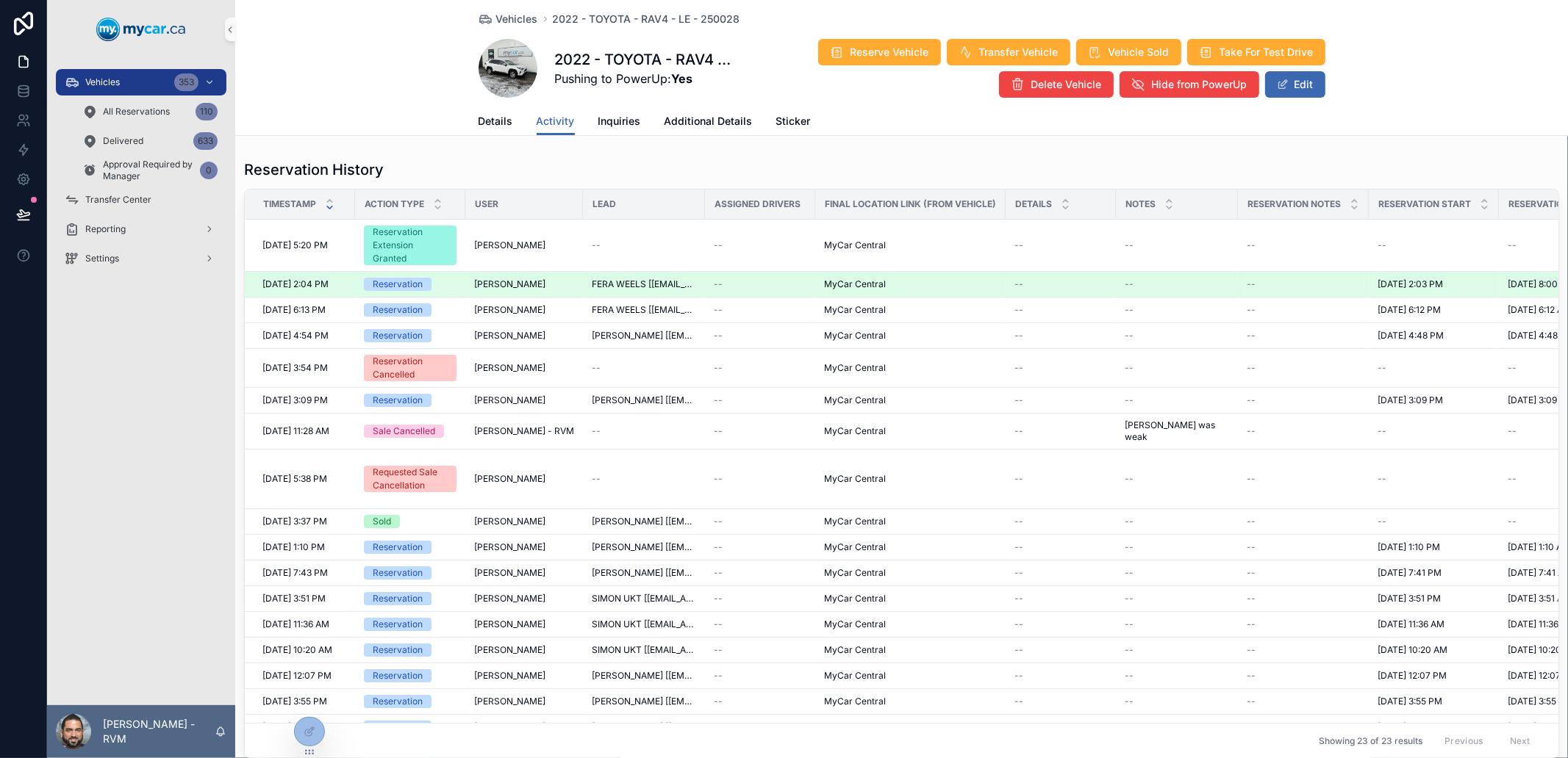
click at [527, 282] on div "[PERSON_NAME]" at bounding box center [524, 284] width 100 height 12
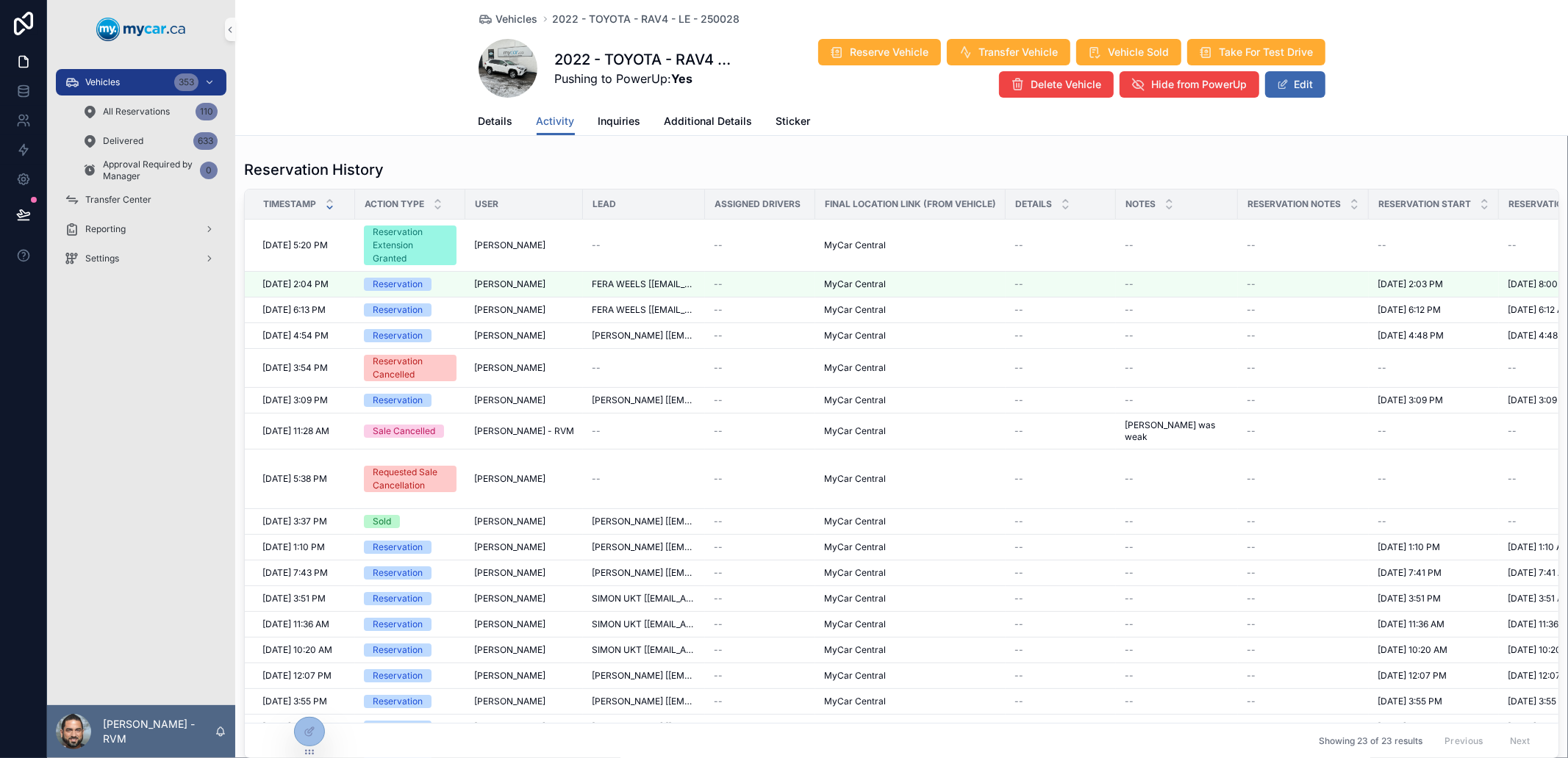
click at [1351, 160] on div "Reservation History" at bounding box center [901, 169] width 1315 height 21
click at [1182, 240] on div "--" at bounding box center [1177, 246] width 104 height 12
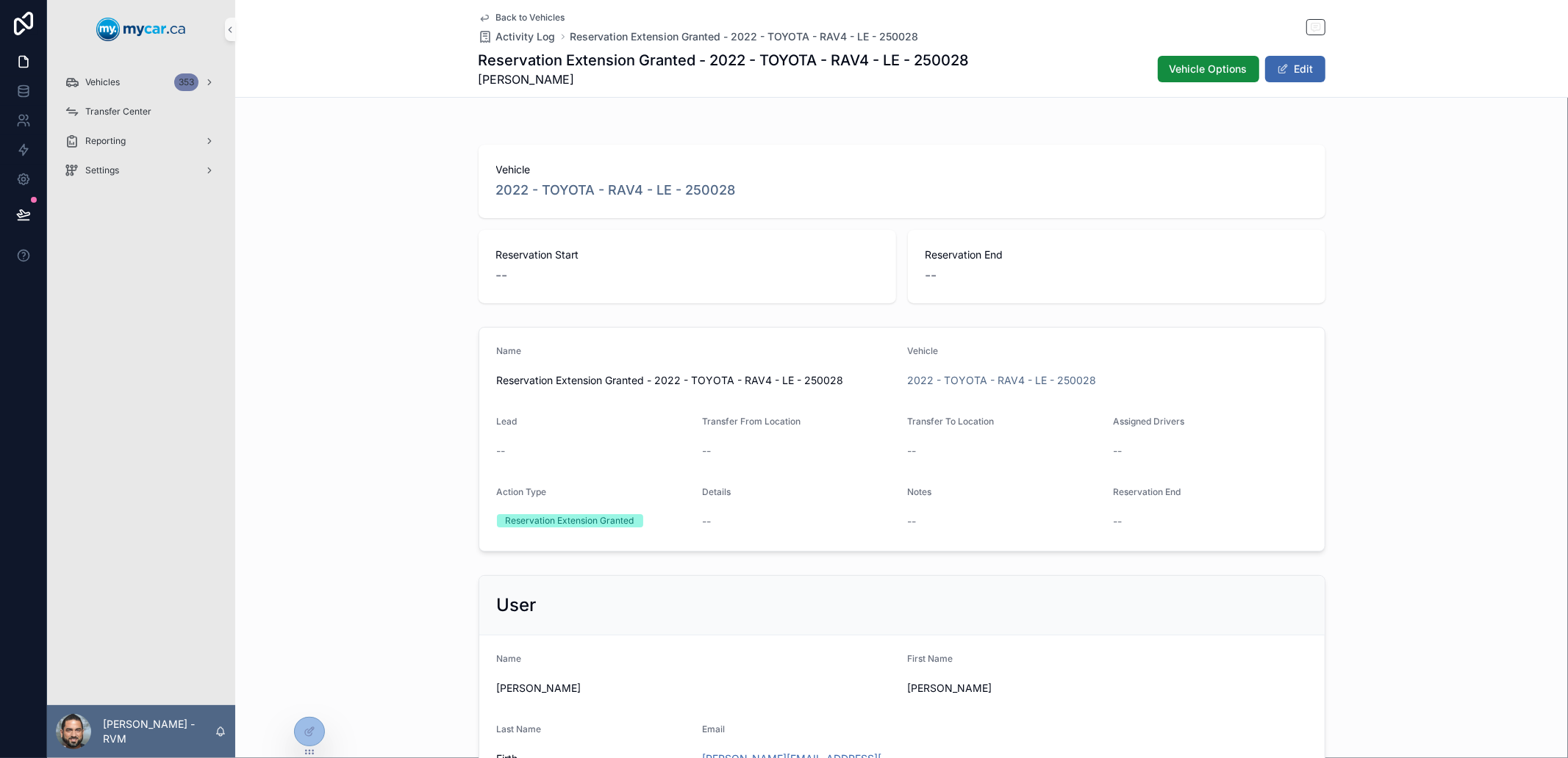
click at [443, 45] on div "Back to Vehicles Activity Log Reservation Extension Granted - 2022 - TOYOTA - R…" at bounding box center [901, 48] width 1333 height 97
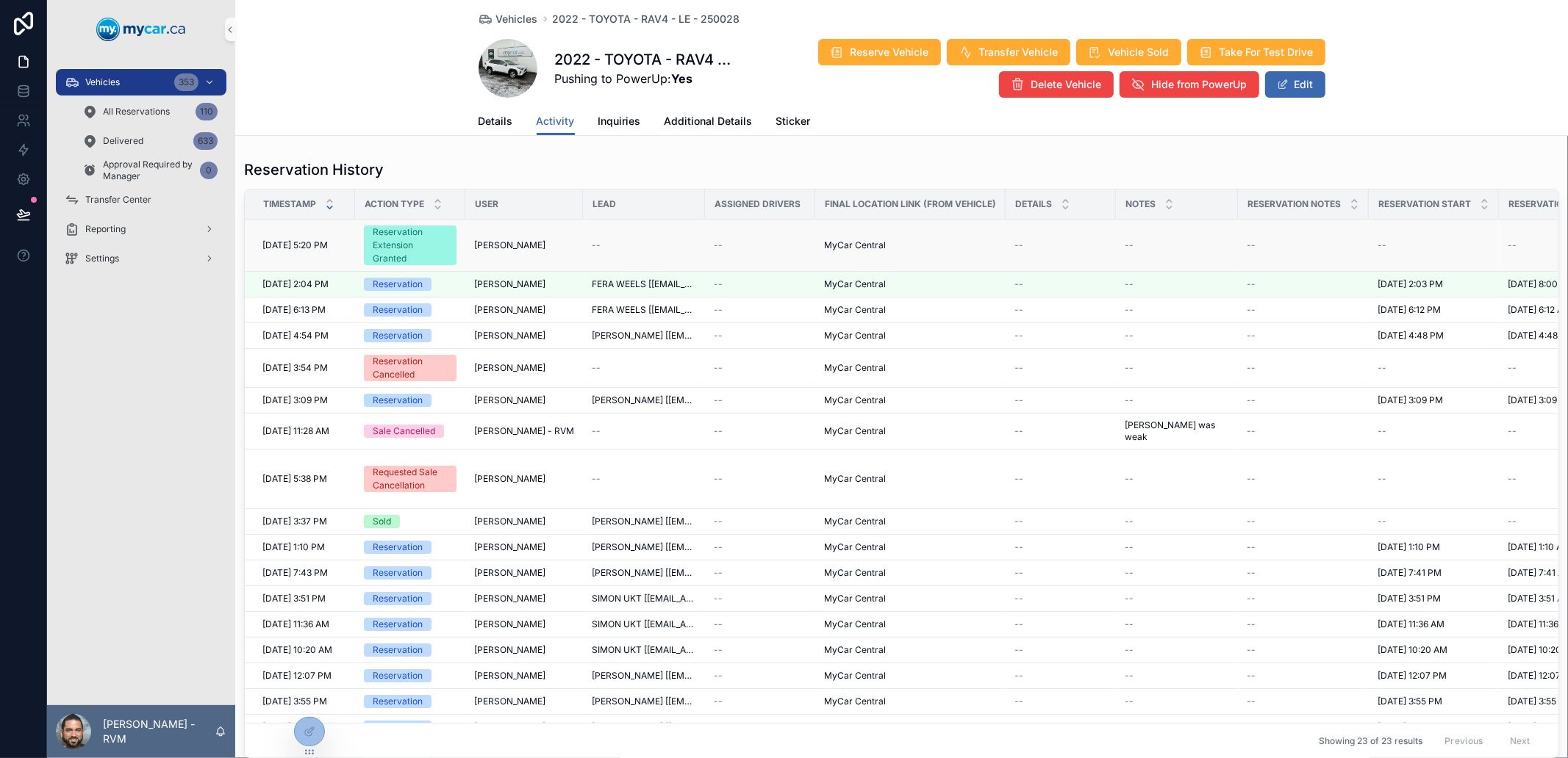
click at [732, 244] on div "--" at bounding box center [760, 246] width 92 height 12
click at [1045, 246] on div "--" at bounding box center [1060, 246] width 92 height 12
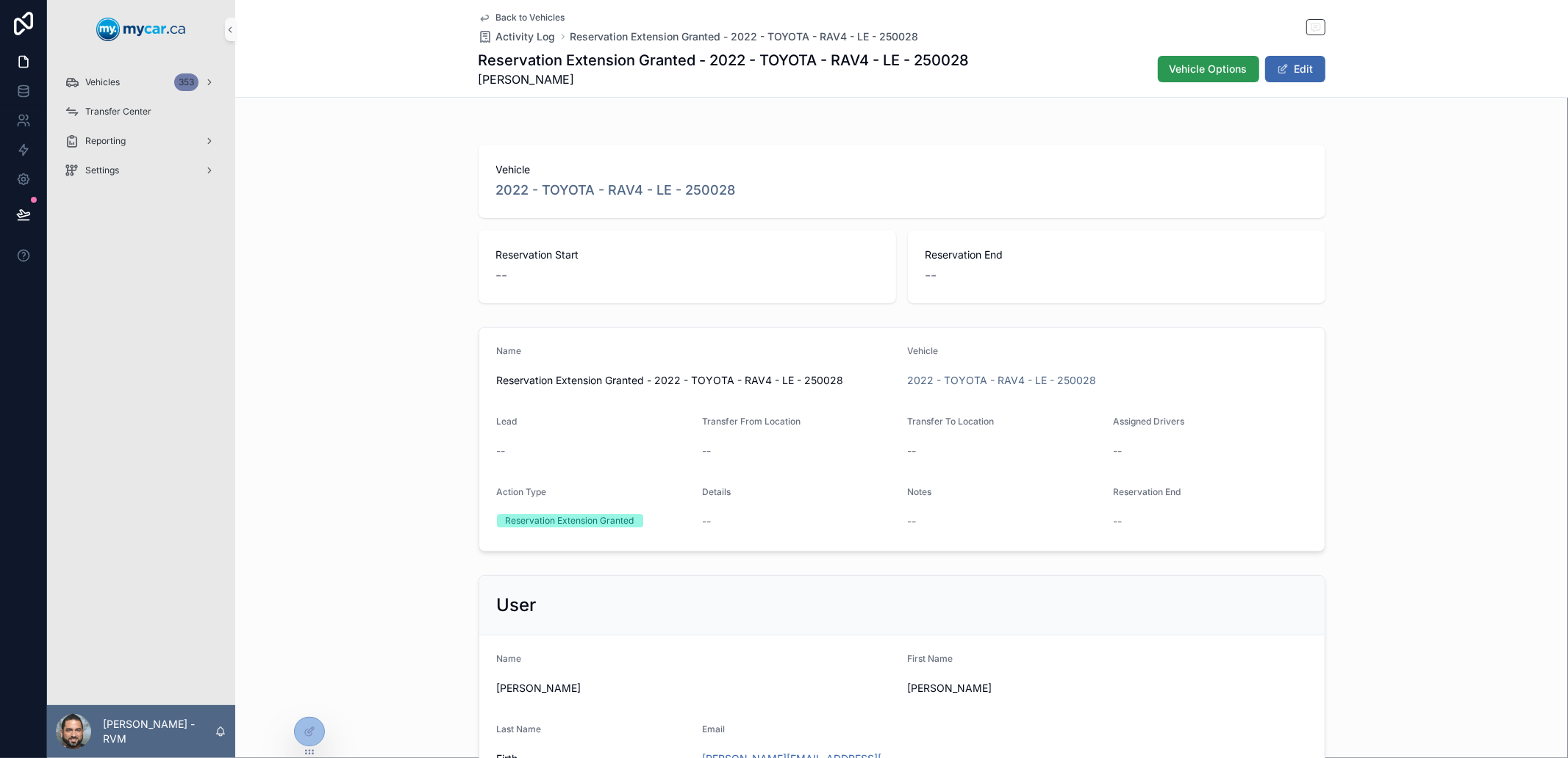
click at [1219, 57] on button "Vehicle Options" at bounding box center [1208, 69] width 101 height 27
click at [523, 35] on span "Activity Log" at bounding box center [526, 36] width 60 height 15
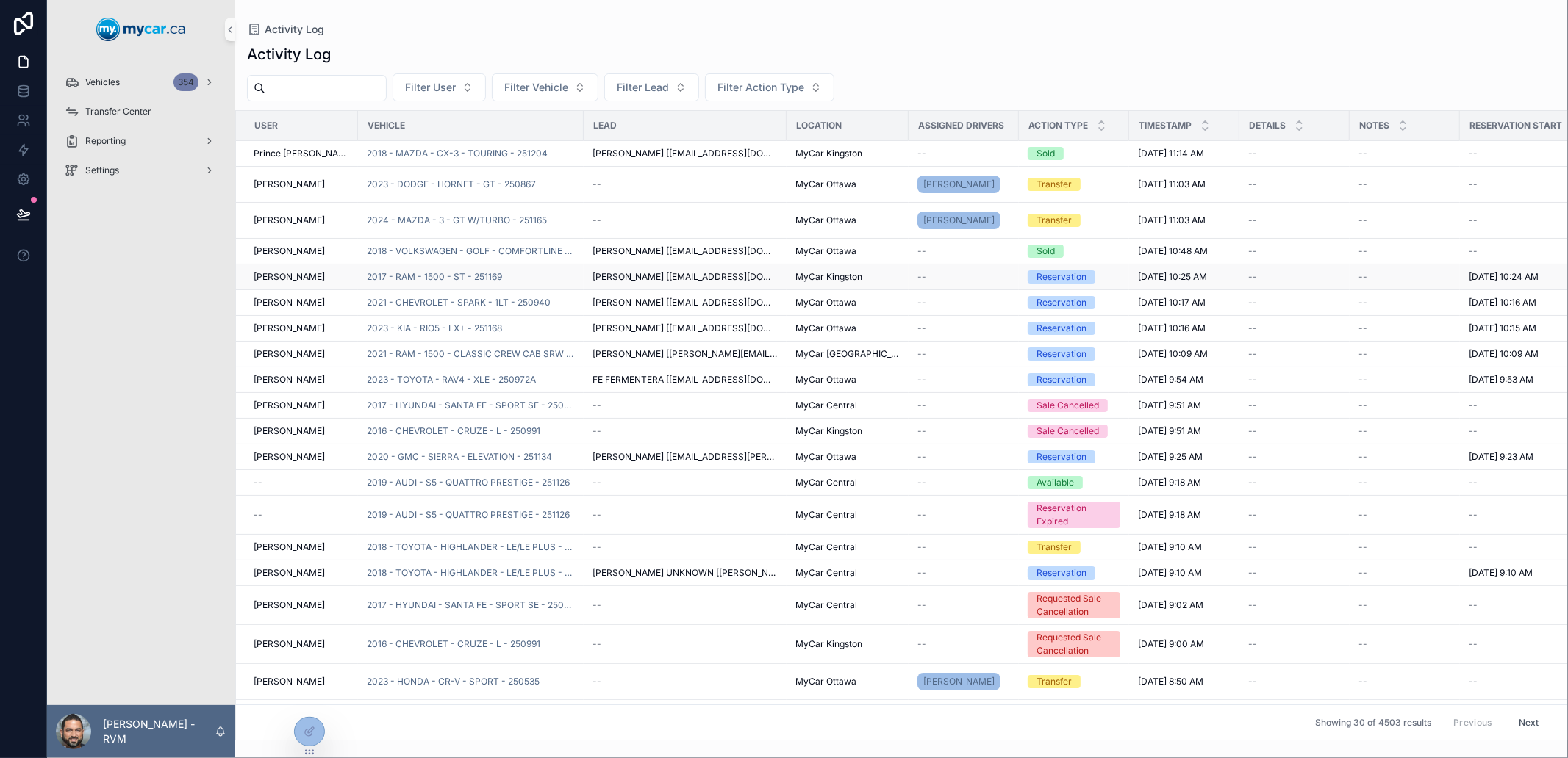
drag, startPoint x: 614, startPoint y: 289, endPoint x: 601, endPoint y: 276, distance: 18.4
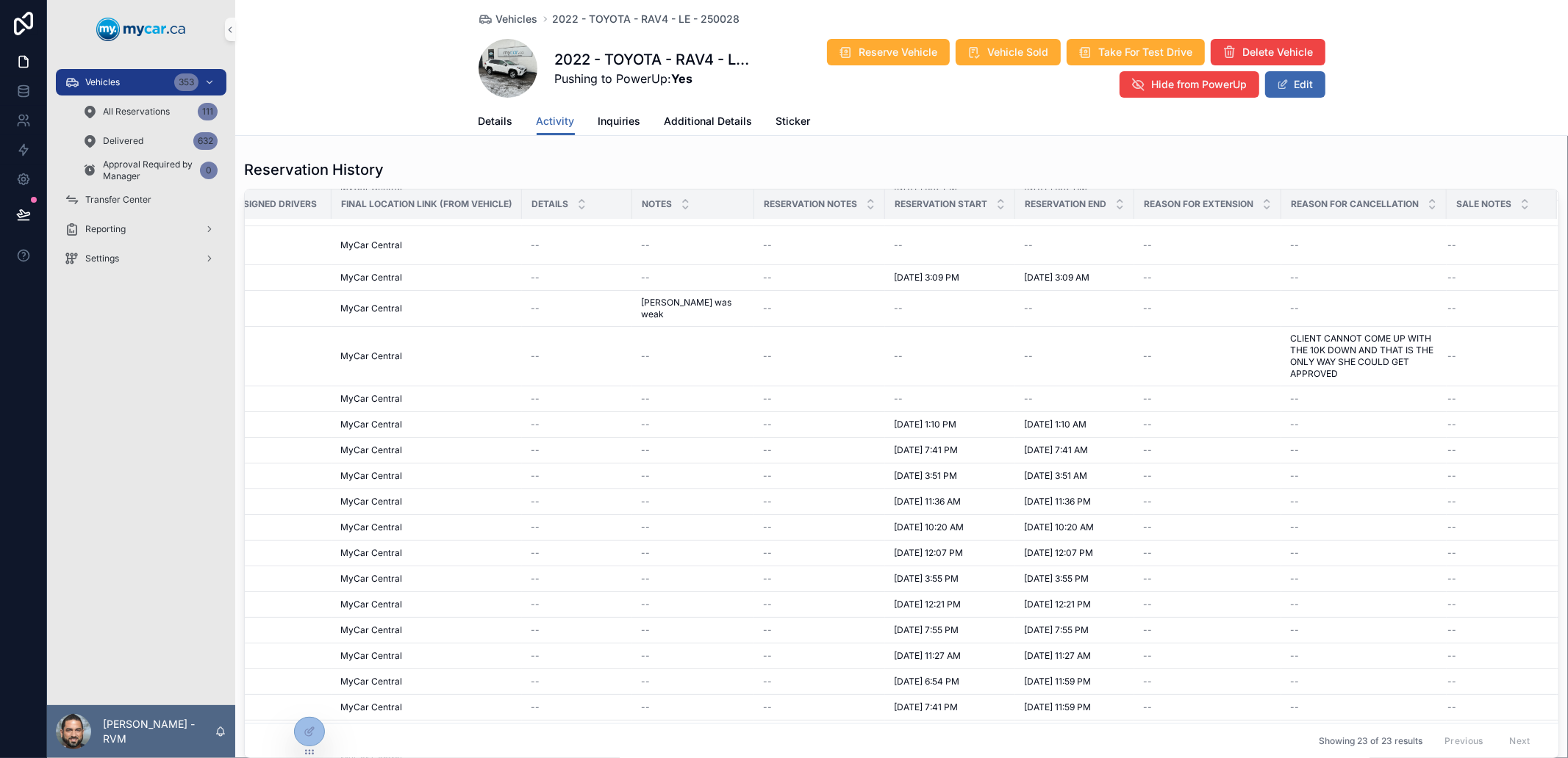
scroll to position [0, 489]
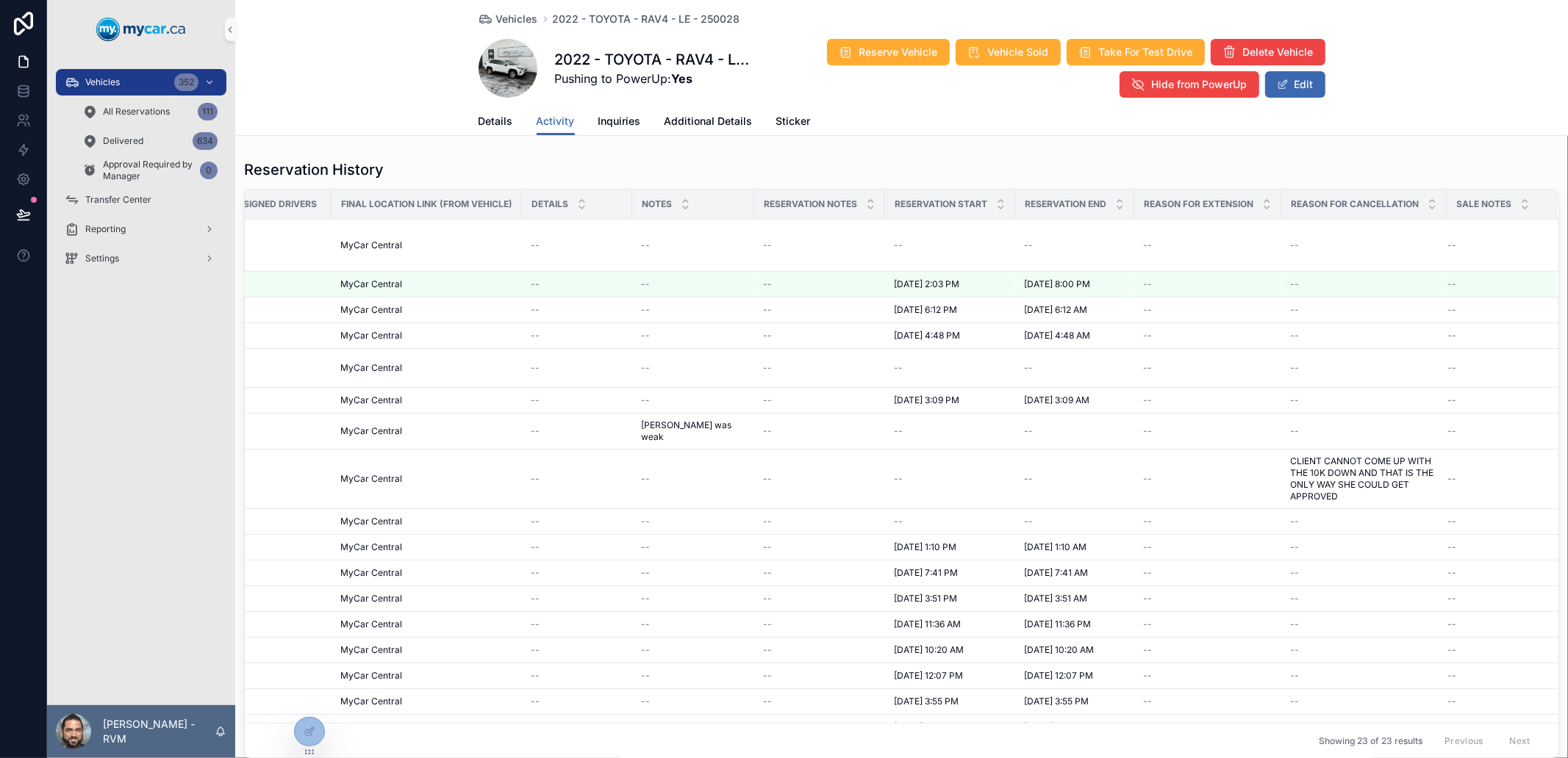
click at [692, 137] on div "Vehicles 2022 - TOYOTA - RAV4 - LE - 250028 2022 - TOYOTA - RAV4 - LE - 250028 …" at bounding box center [901, 669] width 1333 height 1338
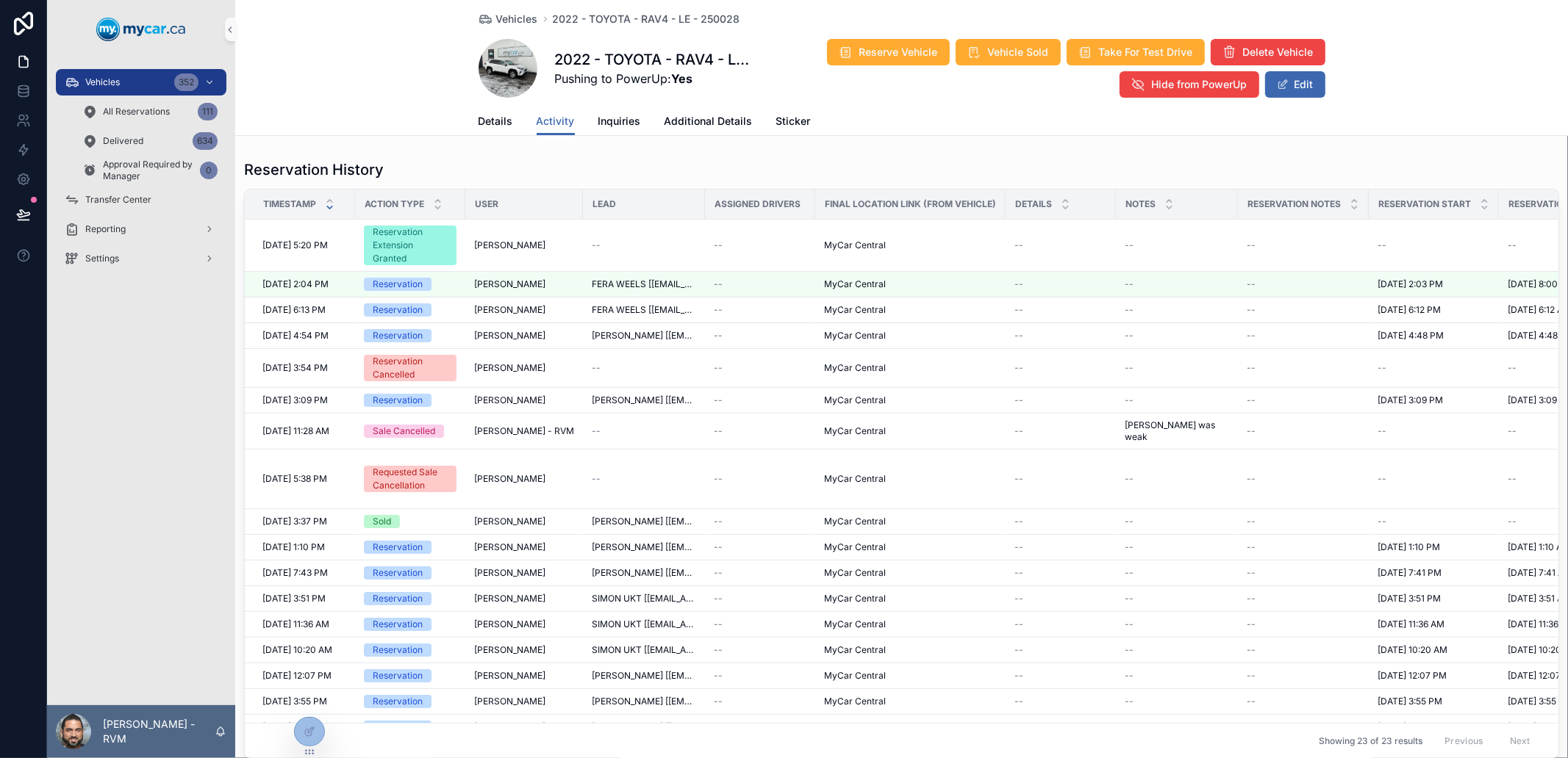
click at [365, 103] on div "Vehicles 2022 - TOYOTA - RAV4 - LE - 250028 2022 - TOYOTA - RAV4 - LE - 250028 …" at bounding box center [901, 68] width 1333 height 136
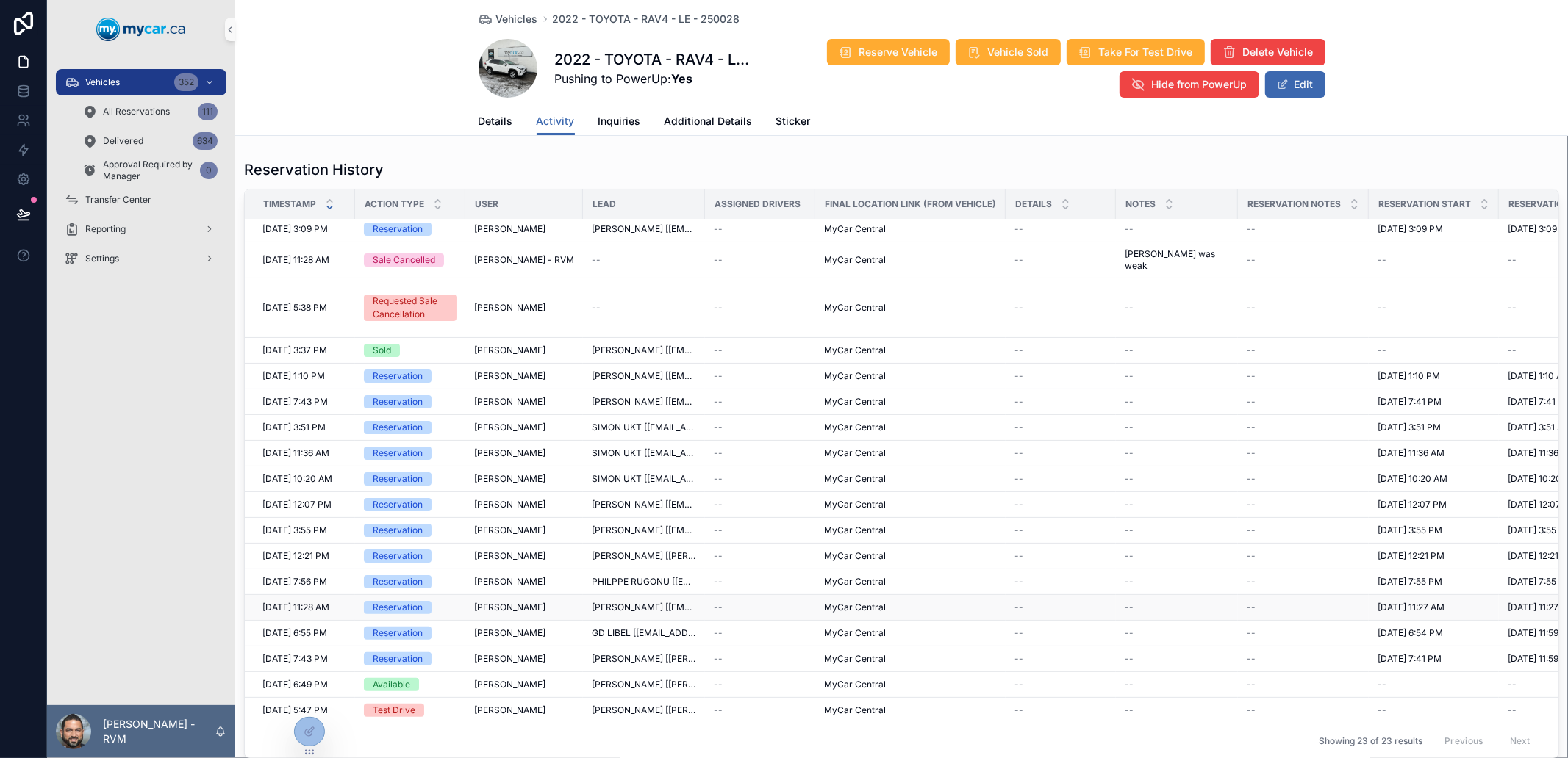
scroll to position [568, 0]
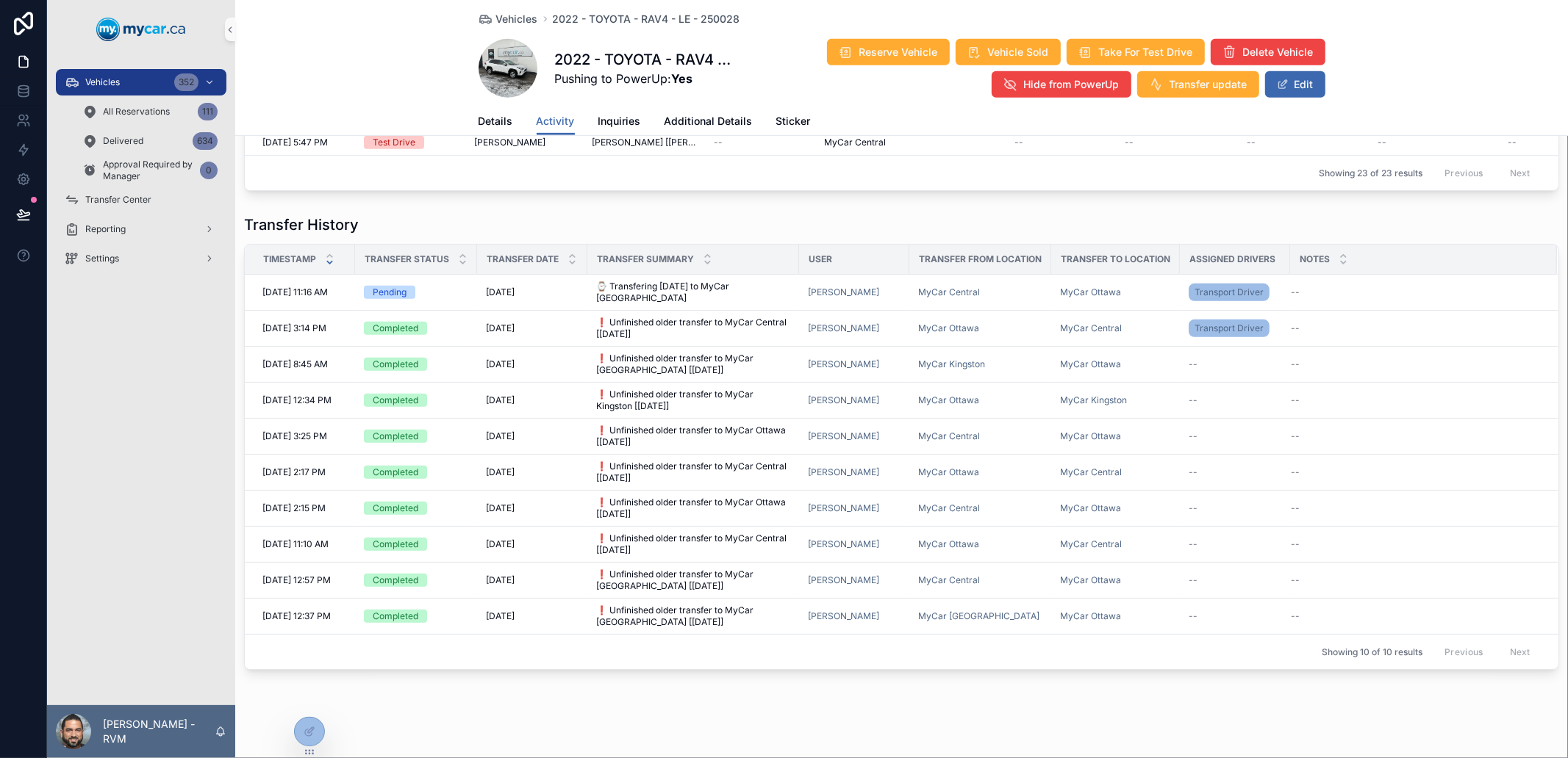
click at [1213, 723] on div "Vehicles 2022 - TOYOTA - RAV4 - LE - 250028 2022 - TOYOTA - RAV4 - LE - 250028 …" at bounding box center [901, 100] width 1333 height 1338
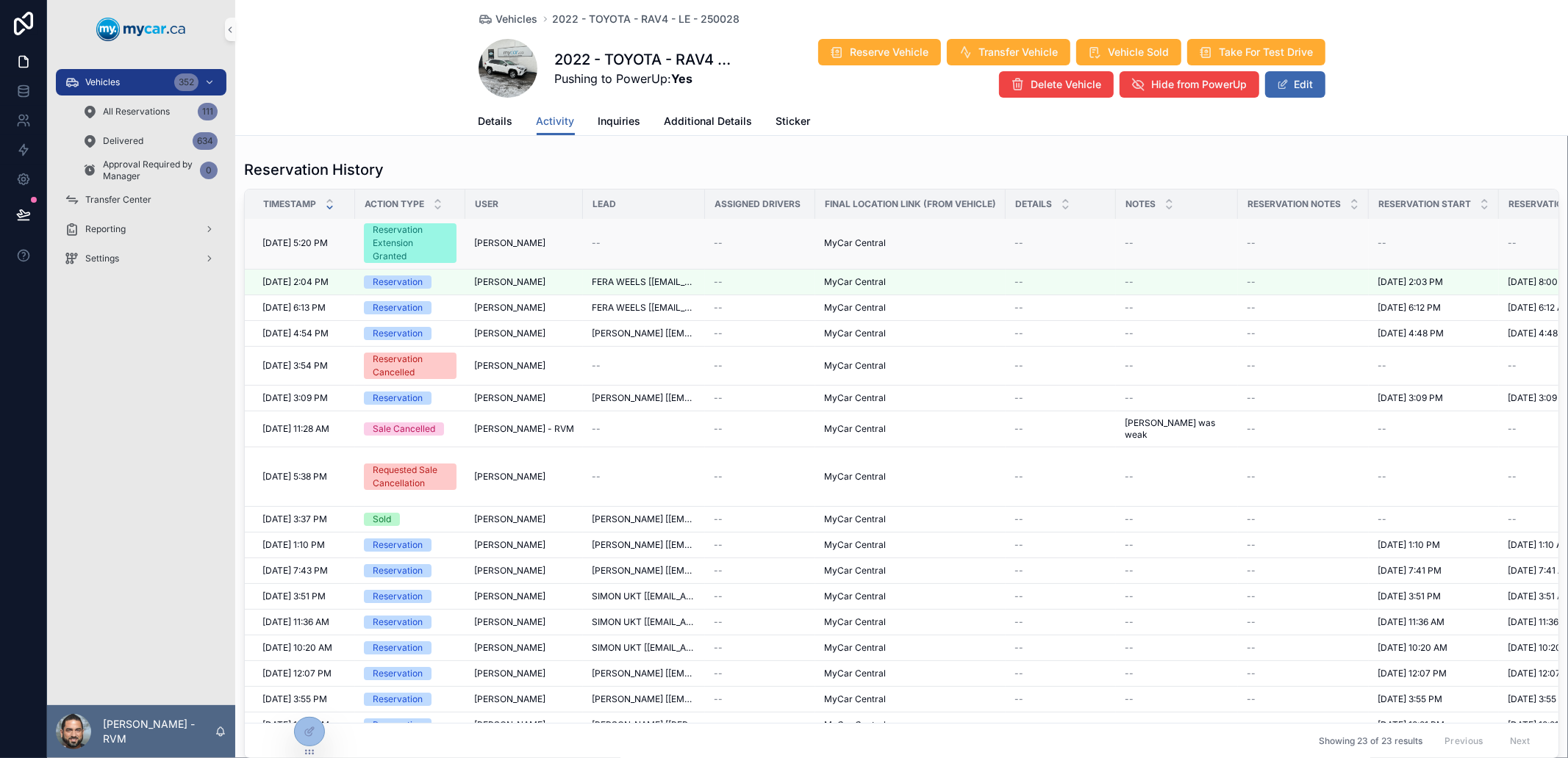
scroll to position [0, 0]
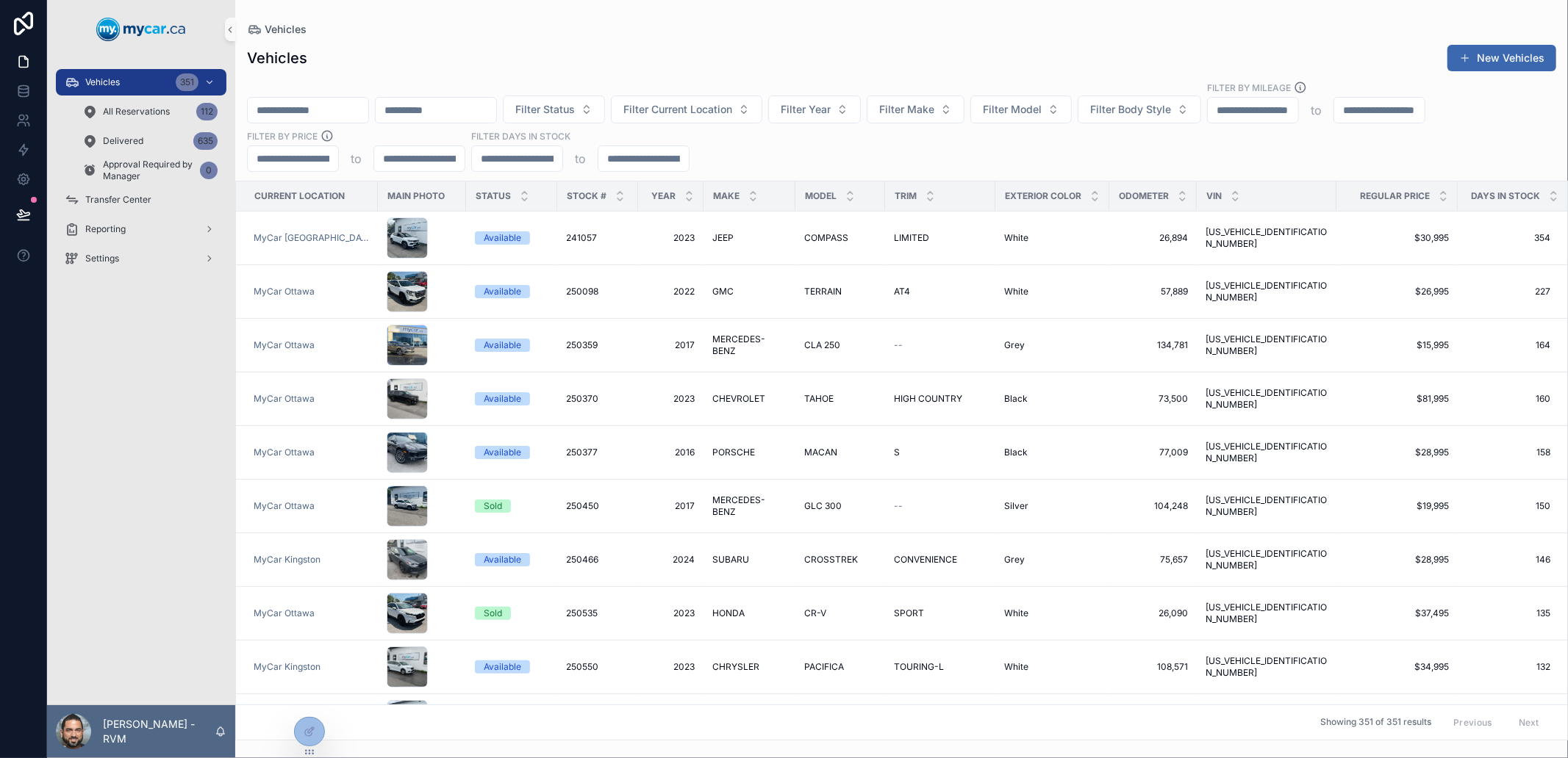
drag, startPoint x: 362, startPoint y: 107, endPoint x: 380, endPoint y: 95, distance: 21.6
click at [362, 107] on input "scrollable content" at bounding box center [308, 110] width 121 height 21
paste input "******"
type input "******"
click at [409, 74] on div "Vehicles New Vehicles ****** Filter Status Filter Current Location Filter Year …" at bounding box center [901, 388] width 1333 height 706
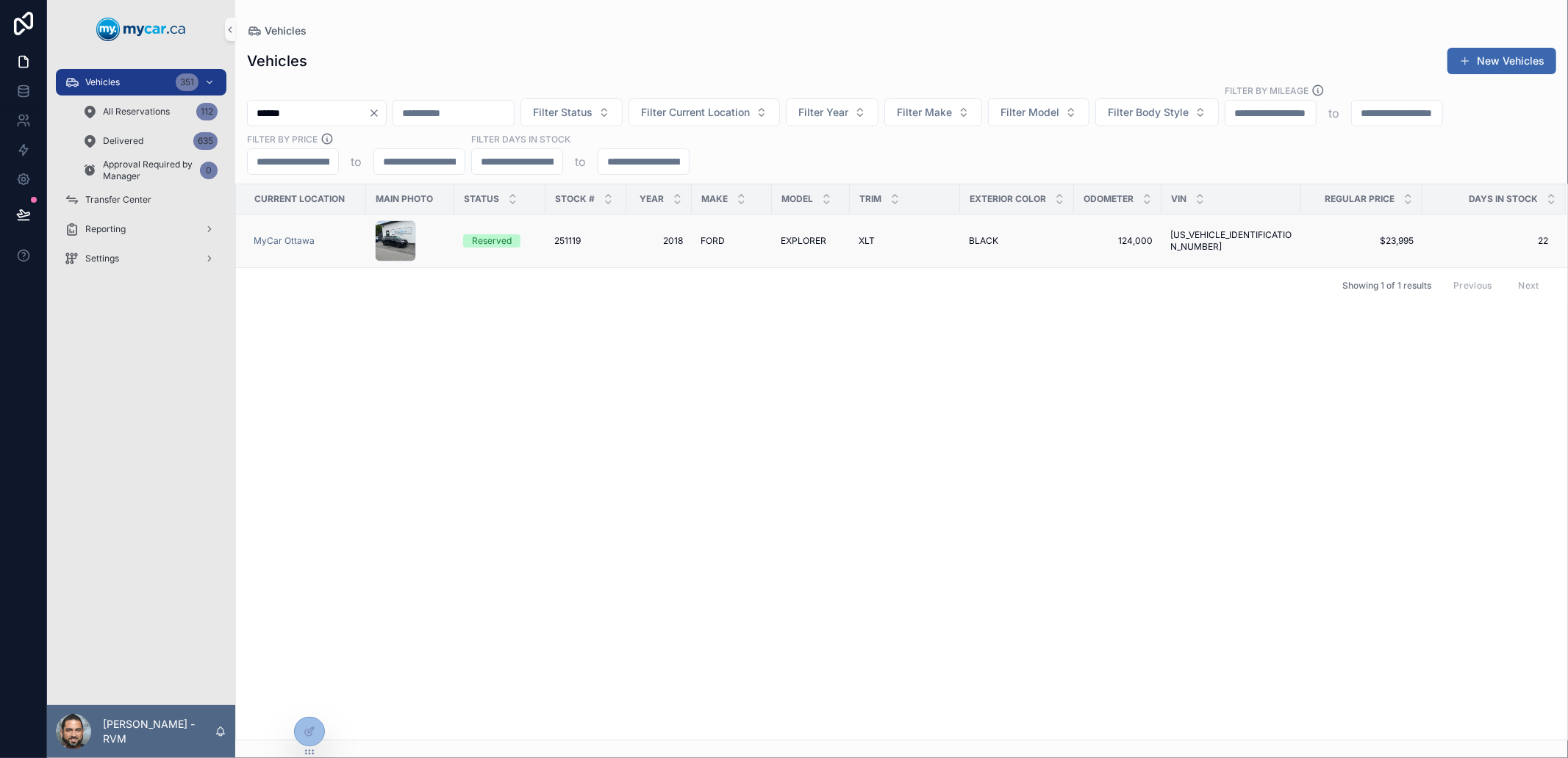
click at [341, 230] on td "MyCar Ottawa" at bounding box center [301, 241] width 130 height 54
click at [325, 243] on div "MyCar Ottawa" at bounding box center [305, 241] width 103 height 12
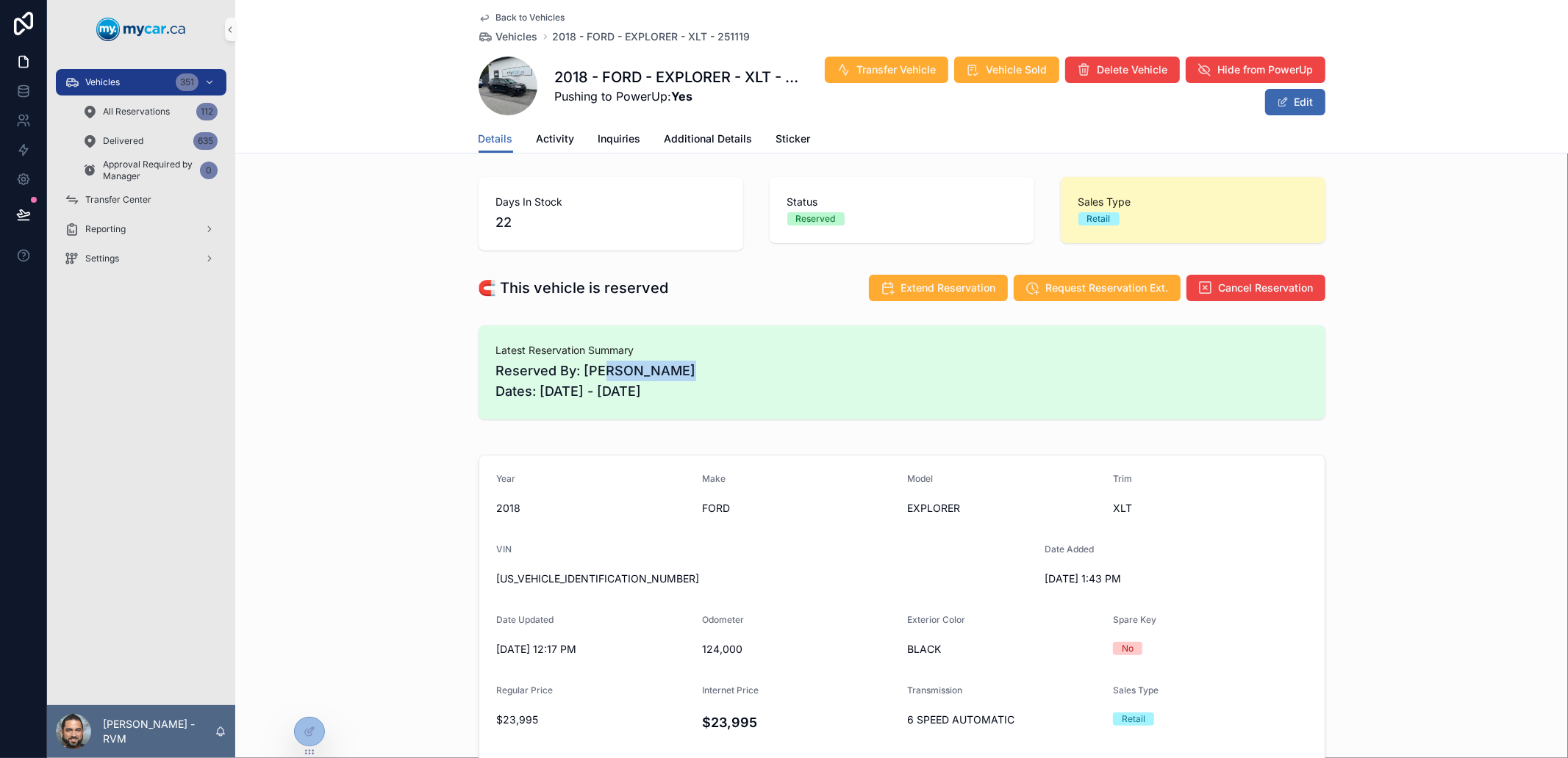
drag, startPoint x: 594, startPoint y: 371, endPoint x: 671, endPoint y: 368, distance: 77.1
click at [671, 368] on span "Reserved By: [PERSON_NAME] Dates: [DATE] - [DATE]" at bounding box center [902, 381] width 812 height 41
drag, startPoint x: 671, startPoint y: 368, endPoint x: 590, endPoint y: 359, distance: 81.5
click at [590, 359] on div "Latest Reservation Summary Reserved By: [PERSON_NAME] Dates: [DATE] - [DATE]" at bounding box center [902, 373] width 812 height 59
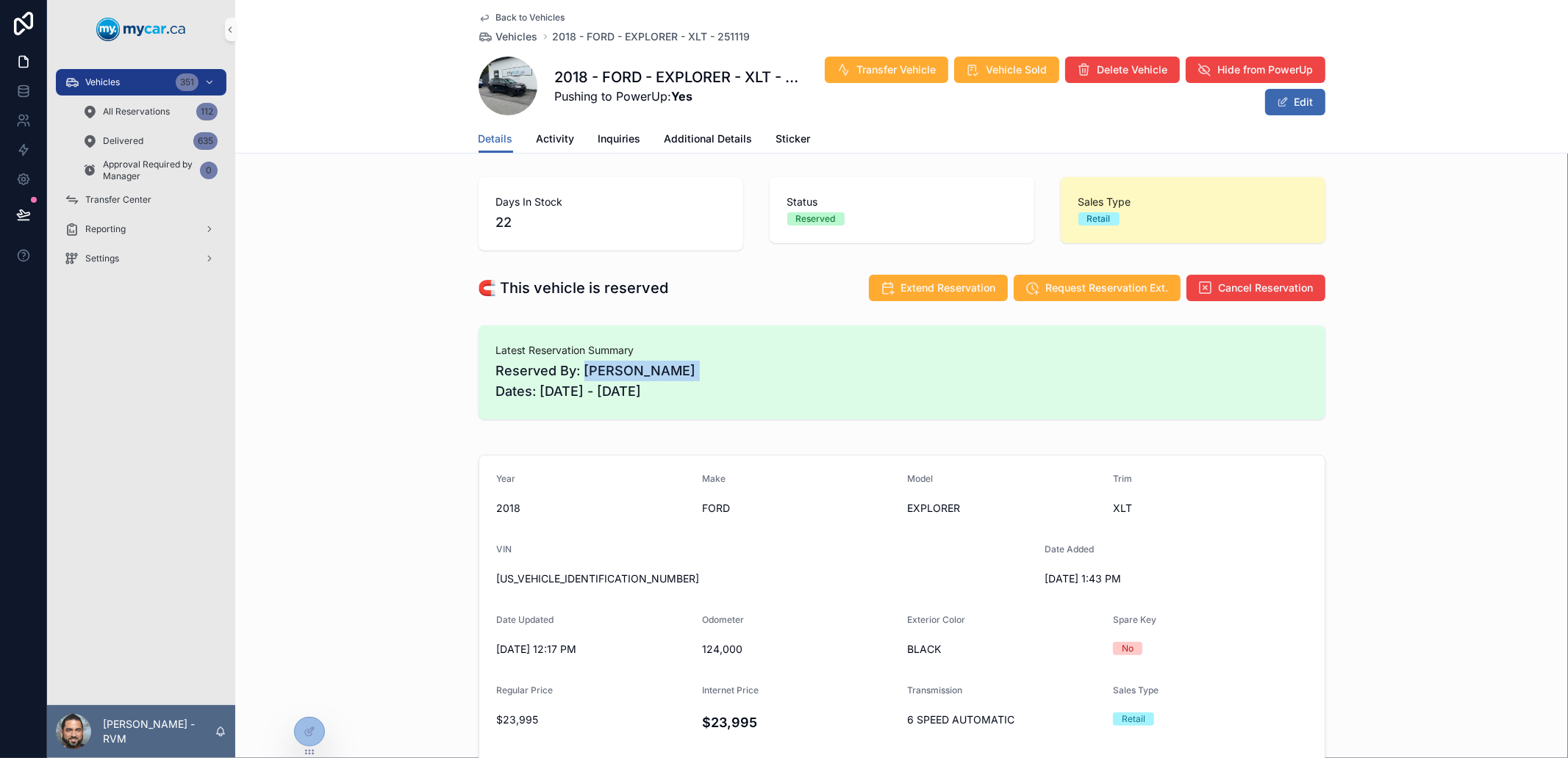
click at [590, 359] on div "Latest Reservation Summary Reserved By: [PERSON_NAME] Dates: [DATE] - [DATE]" at bounding box center [902, 373] width 812 height 59
click at [553, 134] on span "Activity" at bounding box center [556, 139] width 38 height 15
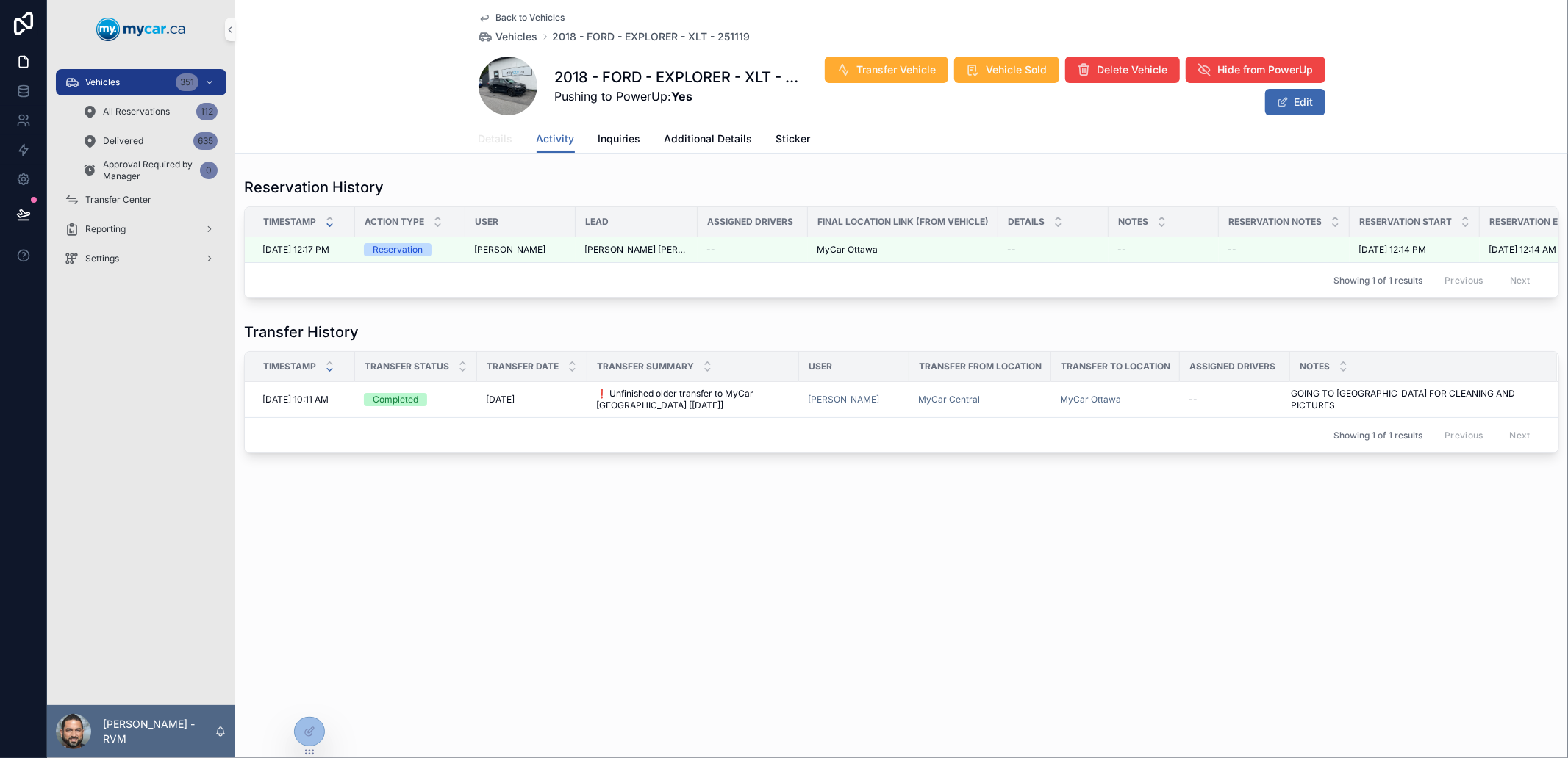
click at [494, 140] on span "Details" at bounding box center [496, 139] width 34 height 15
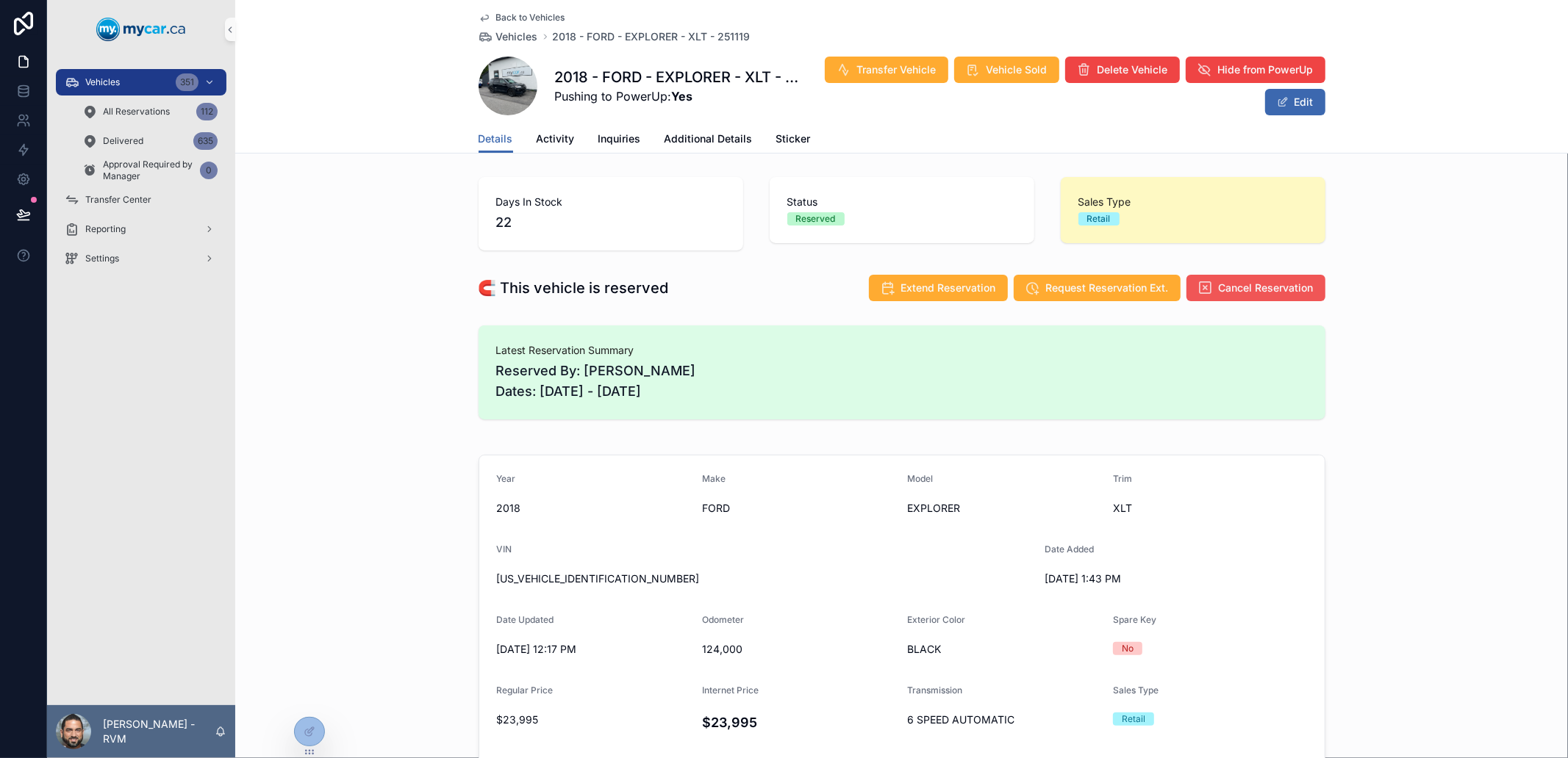
click at [1231, 281] on span "Cancel Reservation" at bounding box center [1266, 288] width 94 height 15
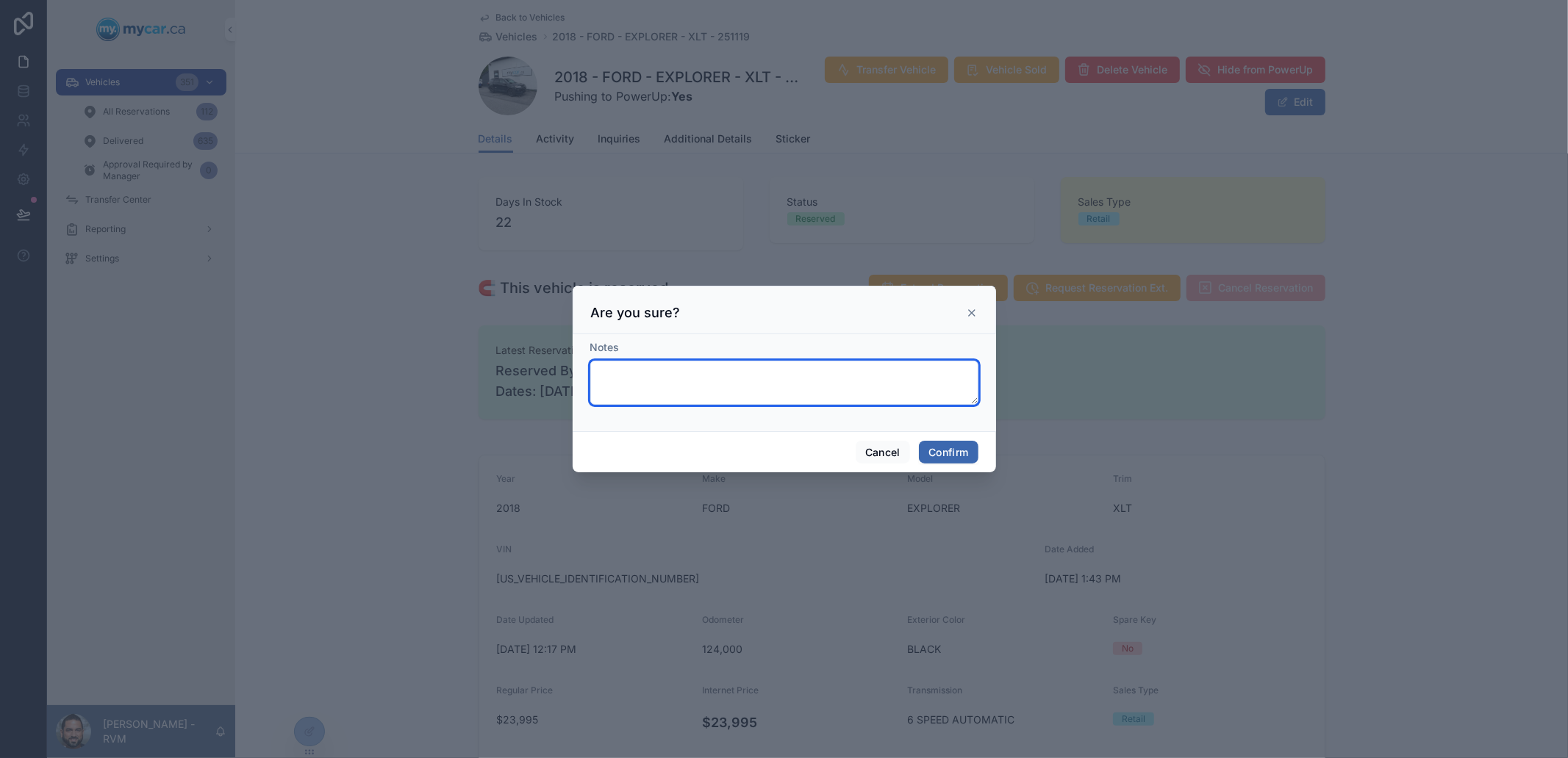
click at [898, 378] on textarea at bounding box center [784, 382] width 389 height 44
type textarea "*******"
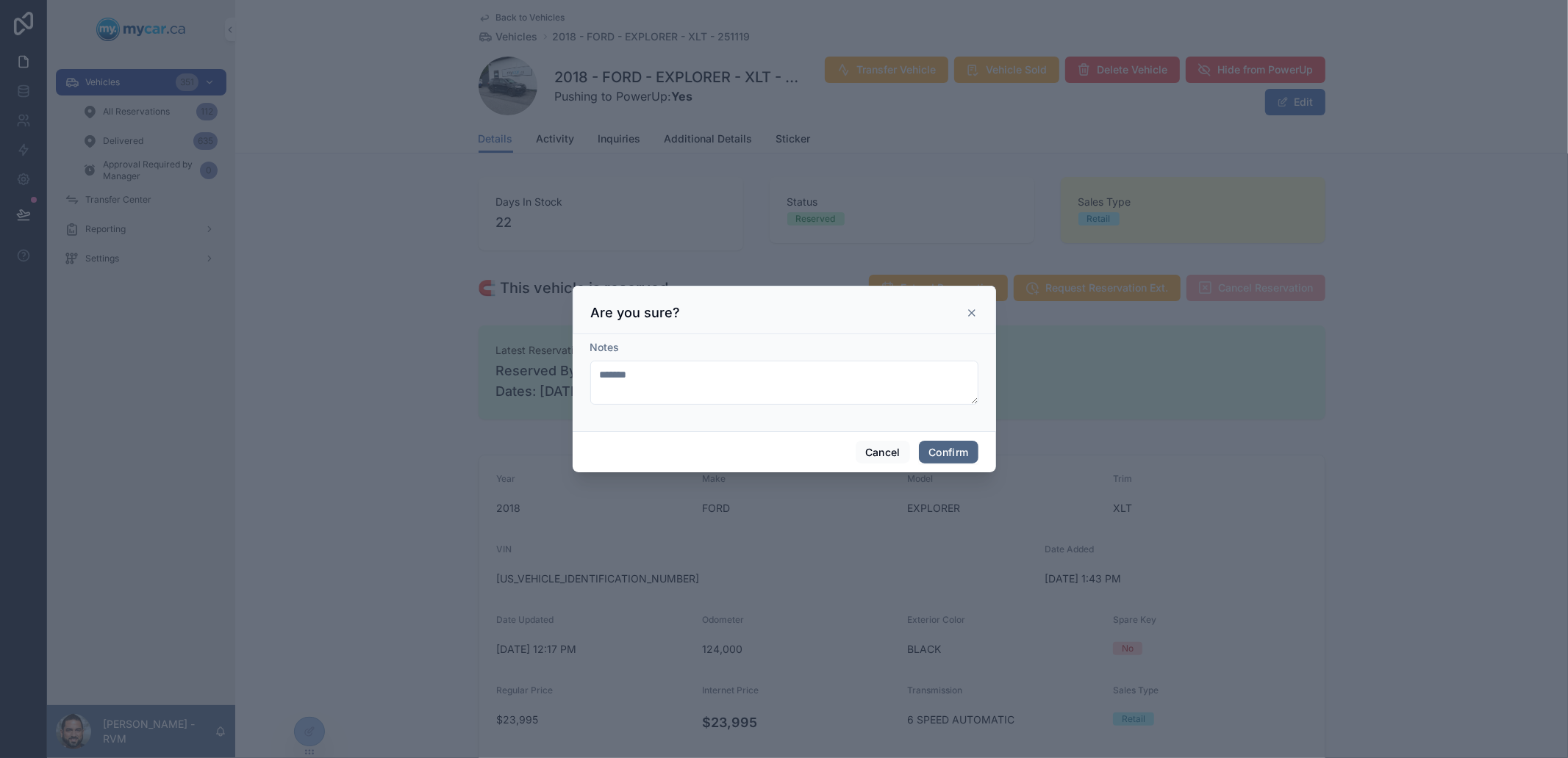
click at [930, 443] on button "Confirm" at bounding box center [948, 452] width 59 height 24
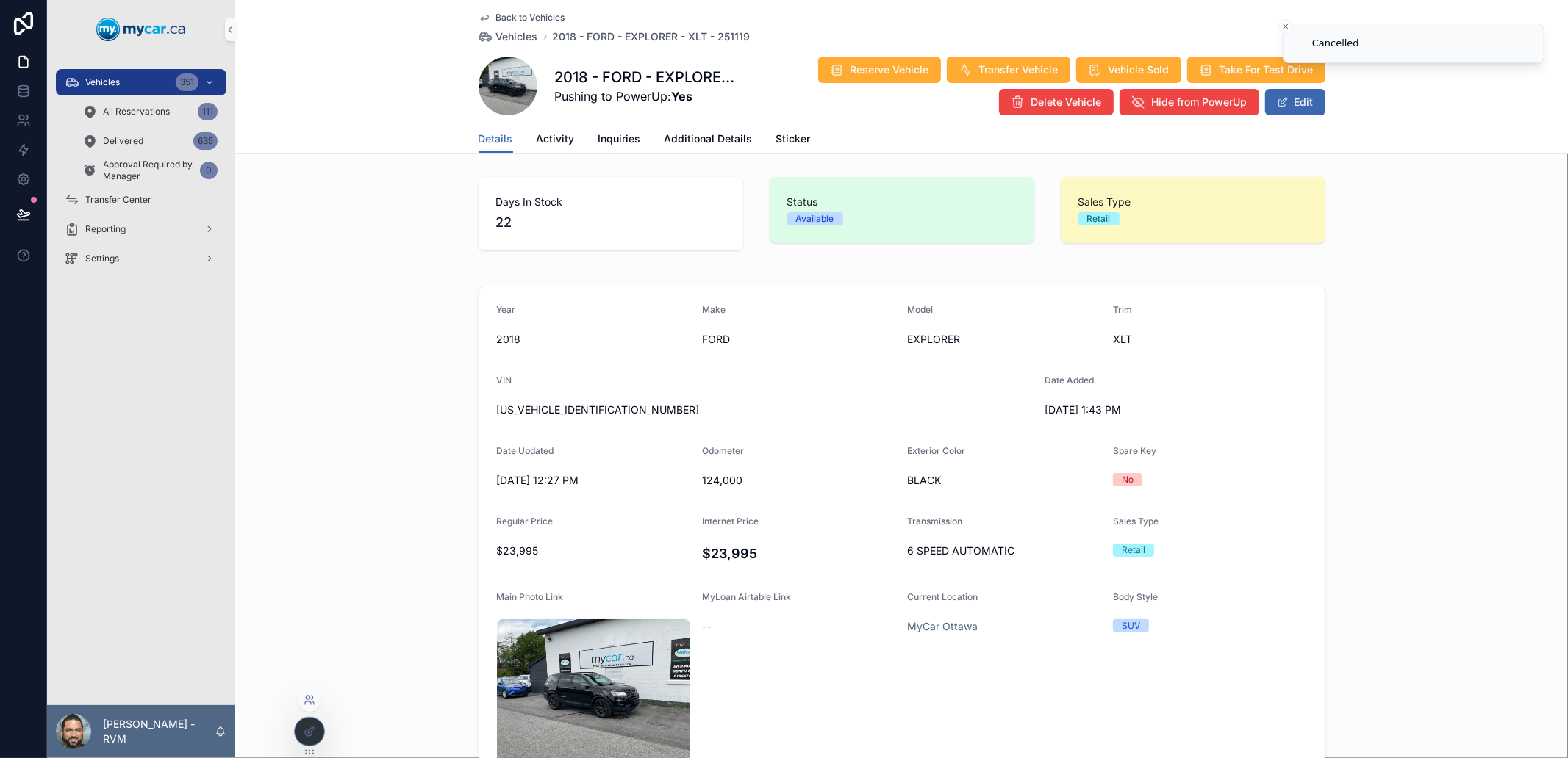
click at [311, 701] on icon at bounding box center [310, 700] width 12 height 12
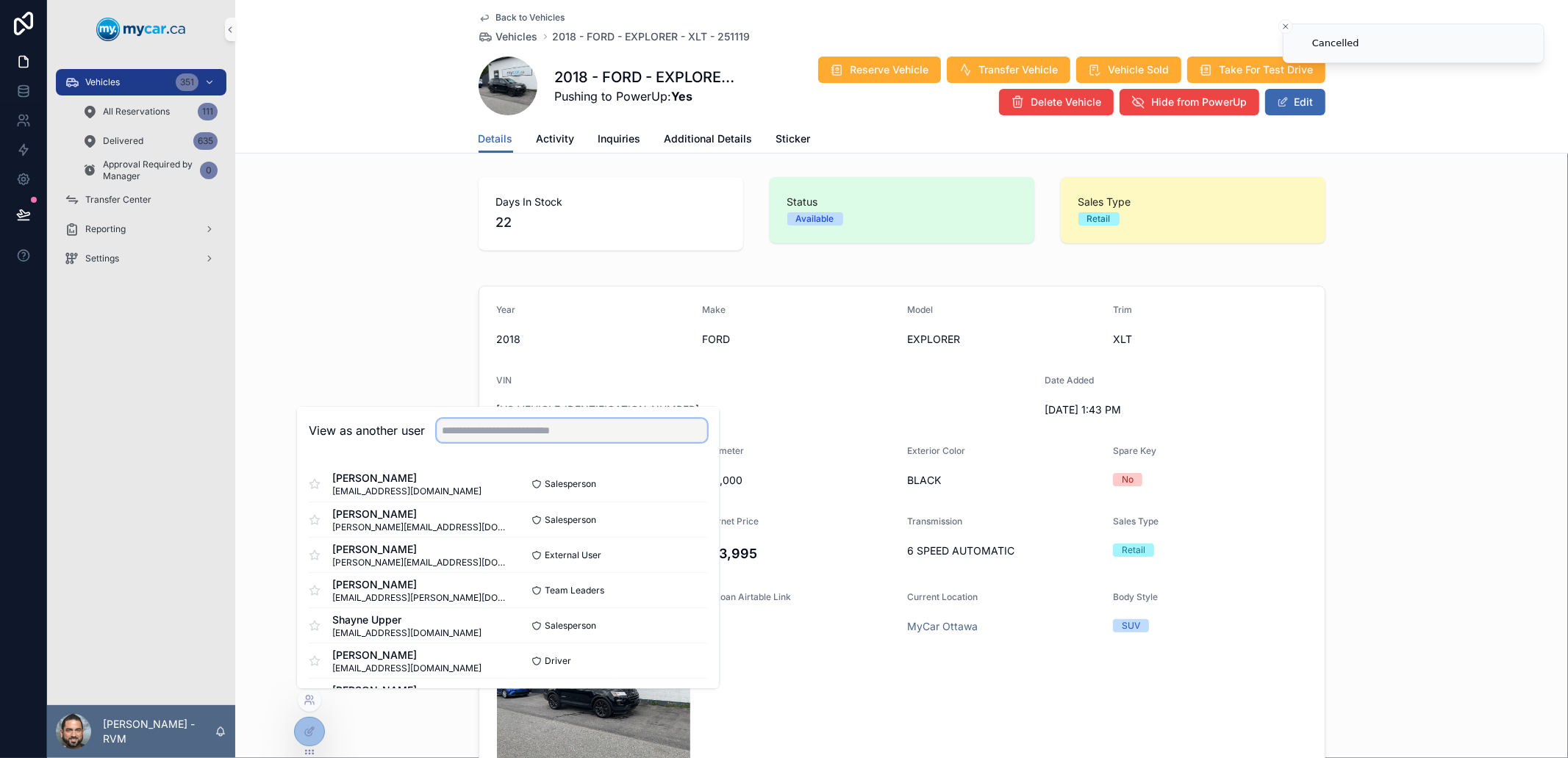
click at [502, 429] on input "text" at bounding box center [572, 432] width 271 height 24
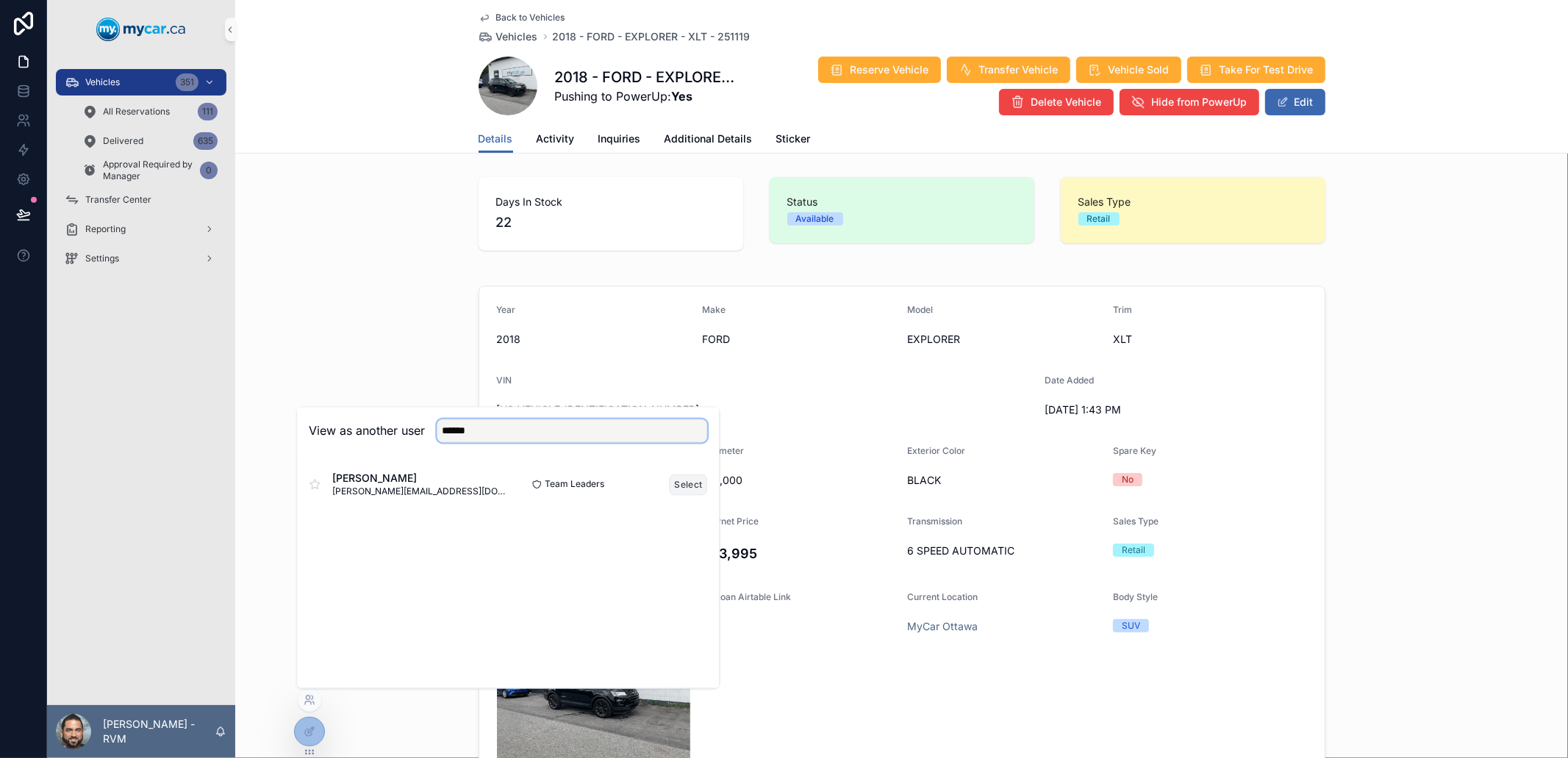
type input "******"
click at [678, 487] on button "Select" at bounding box center [689, 485] width 38 height 22
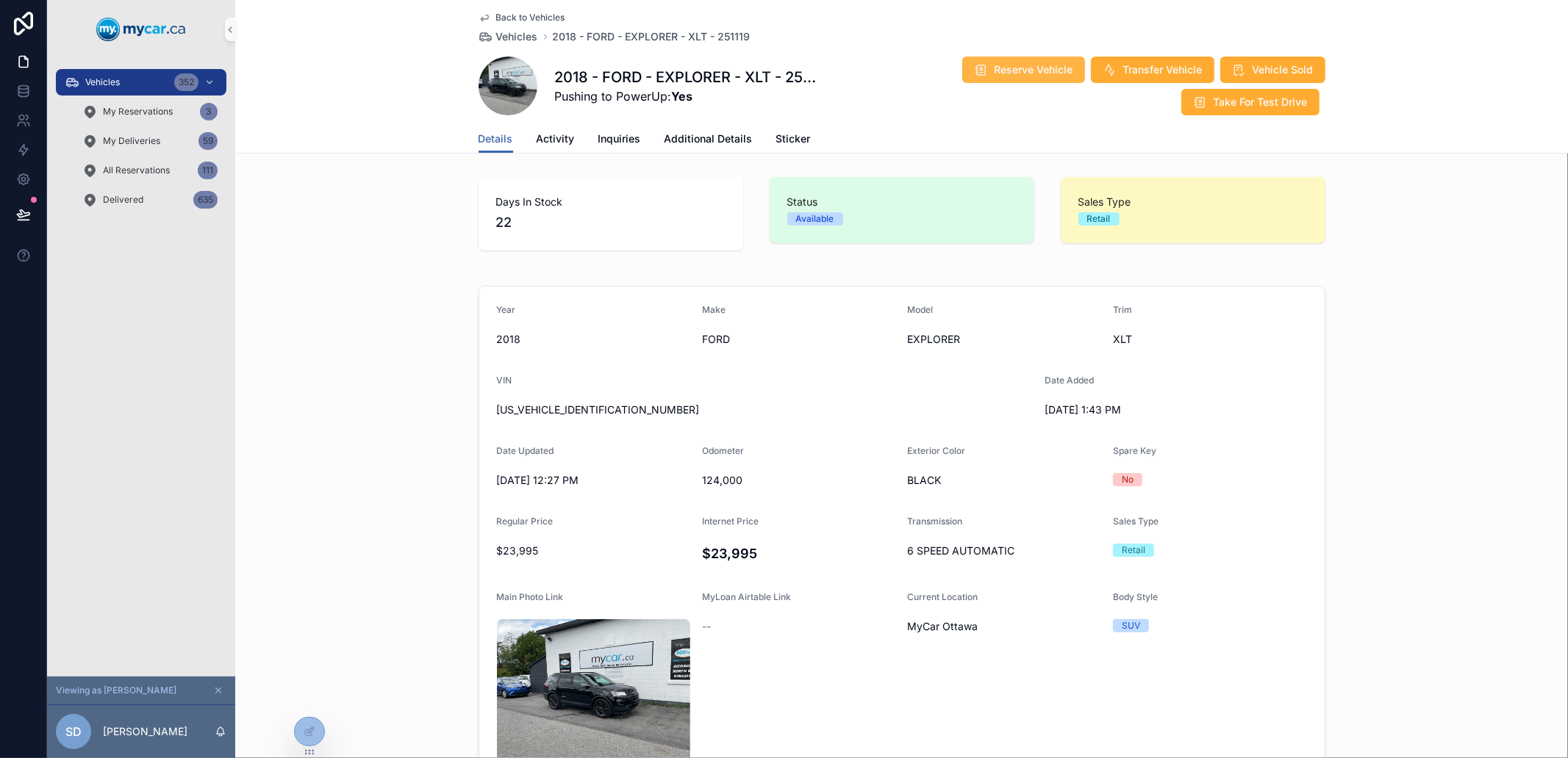
click at [1046, 60] on button "Reserve Vehicle" at bounding box center [1023, 70] width 123 height 27
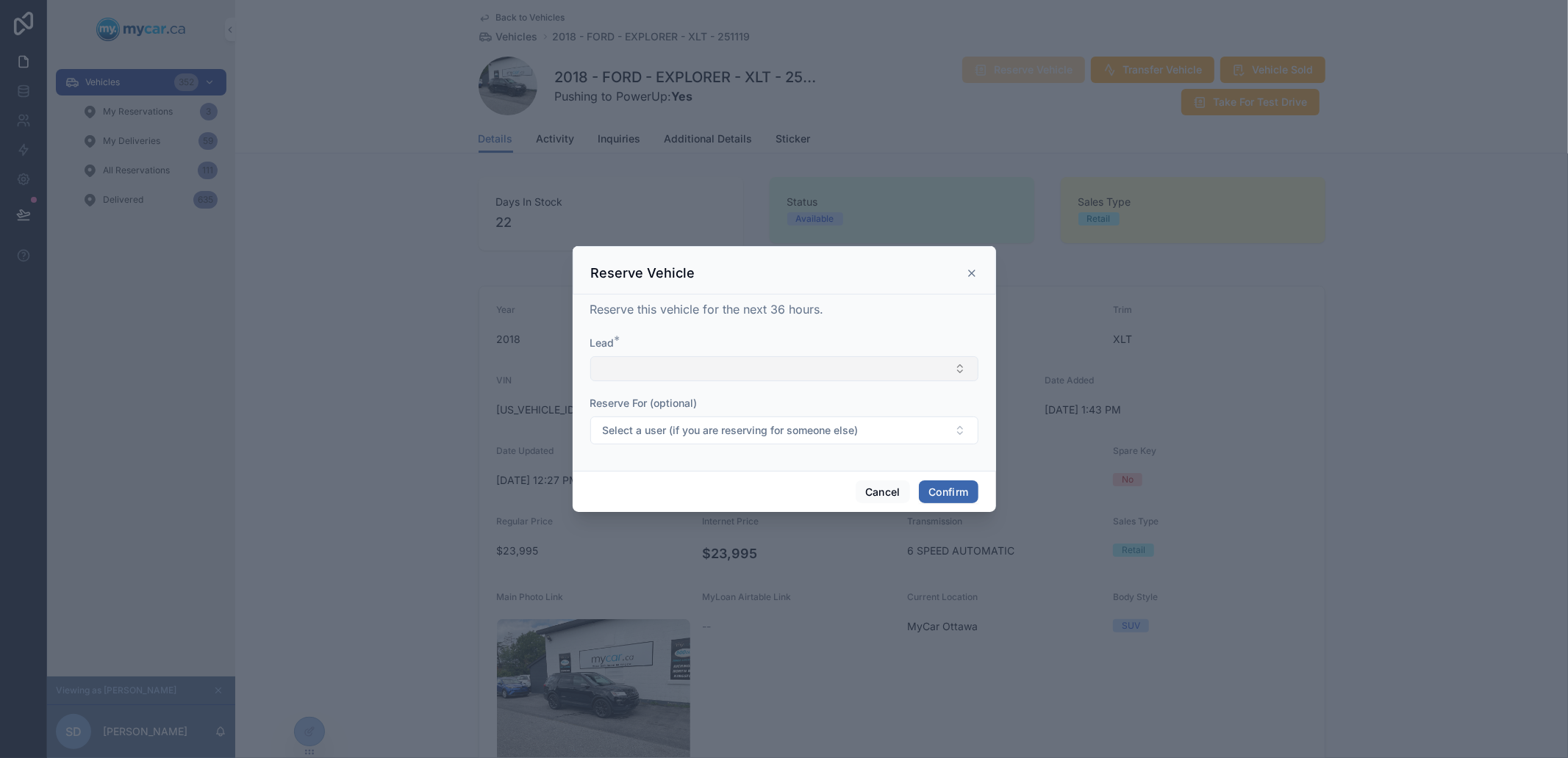
click at [667, 362] on button "Select Button" at bounding box center [784, 368] width 389 height 25
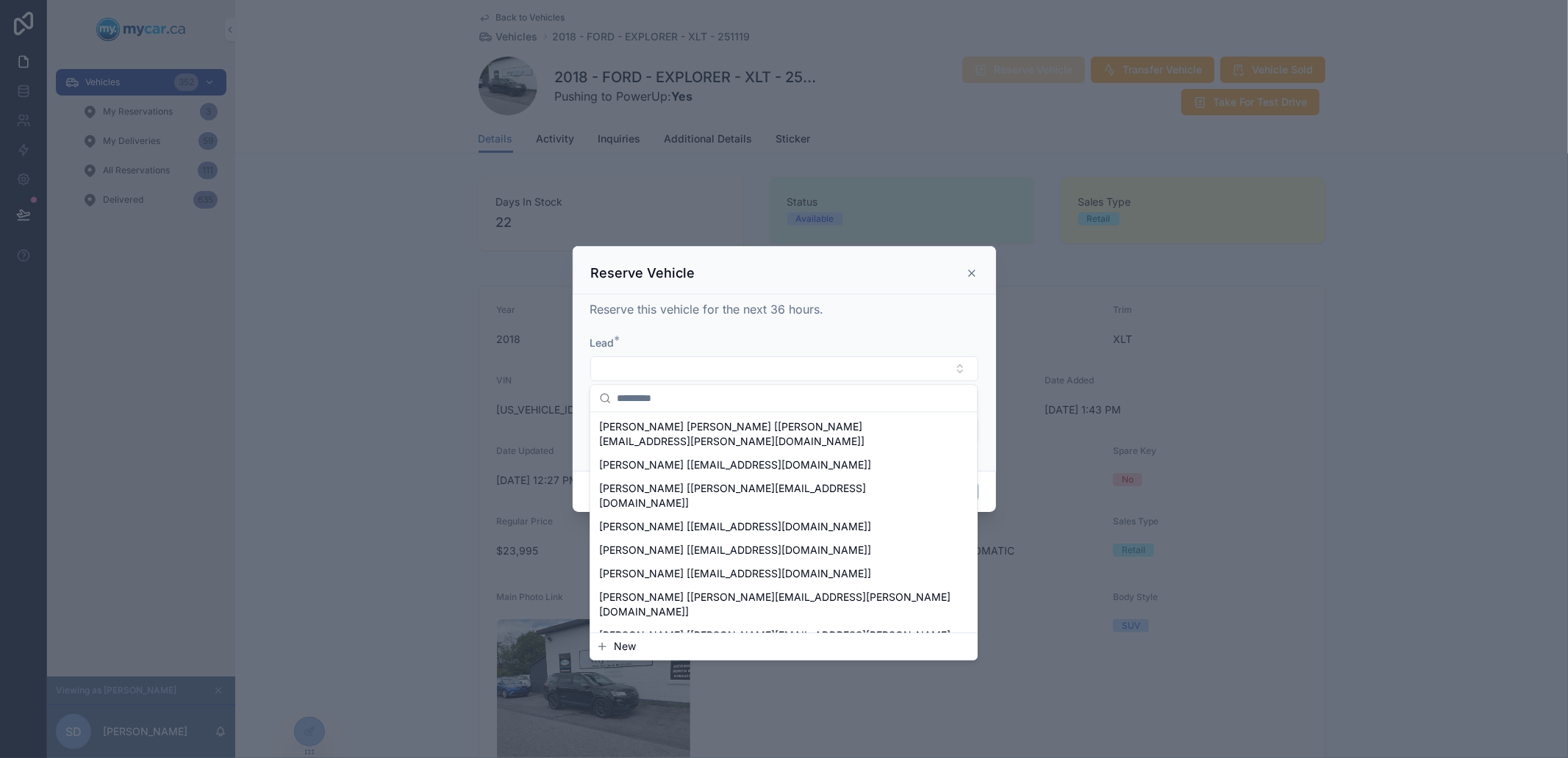
click at [671, 658] on div "New" at bounding box center [783, 646] width 387 height 27
click at [663, 647] on button "New" at bounding box center [783, 646] width 375 height 15
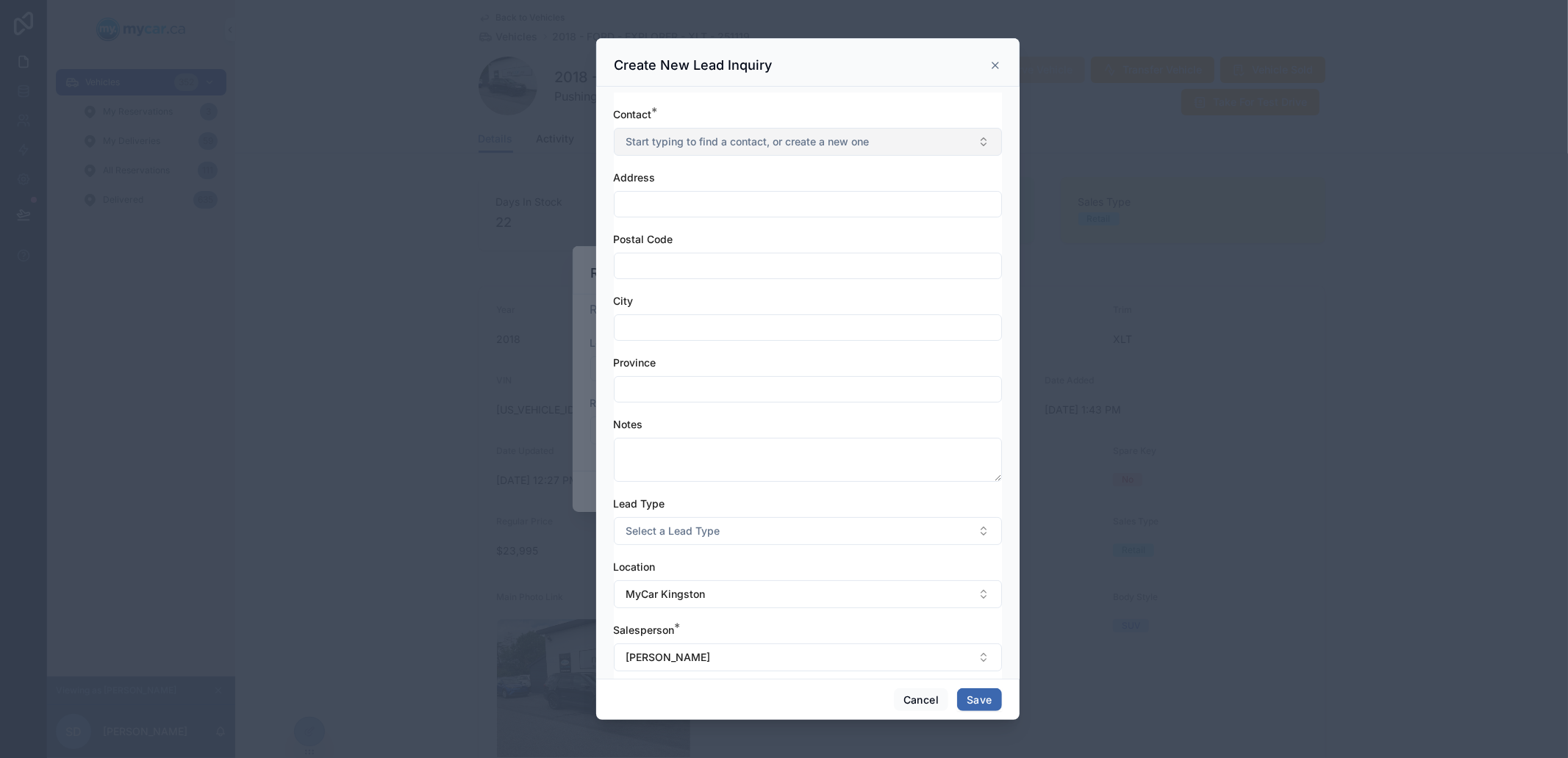
click at [853, 141] on span "Start typing to find a contact, or create a new one" at bounding box center [748, 142] width 243 height 15
click at [852, 141] on span "Start typing to find a contact, or create a new one" at bounding box center [748, 142] width 243 height 15
click at [812, 206] on input "text" at bounding box center [808, 204] width 387 height 21
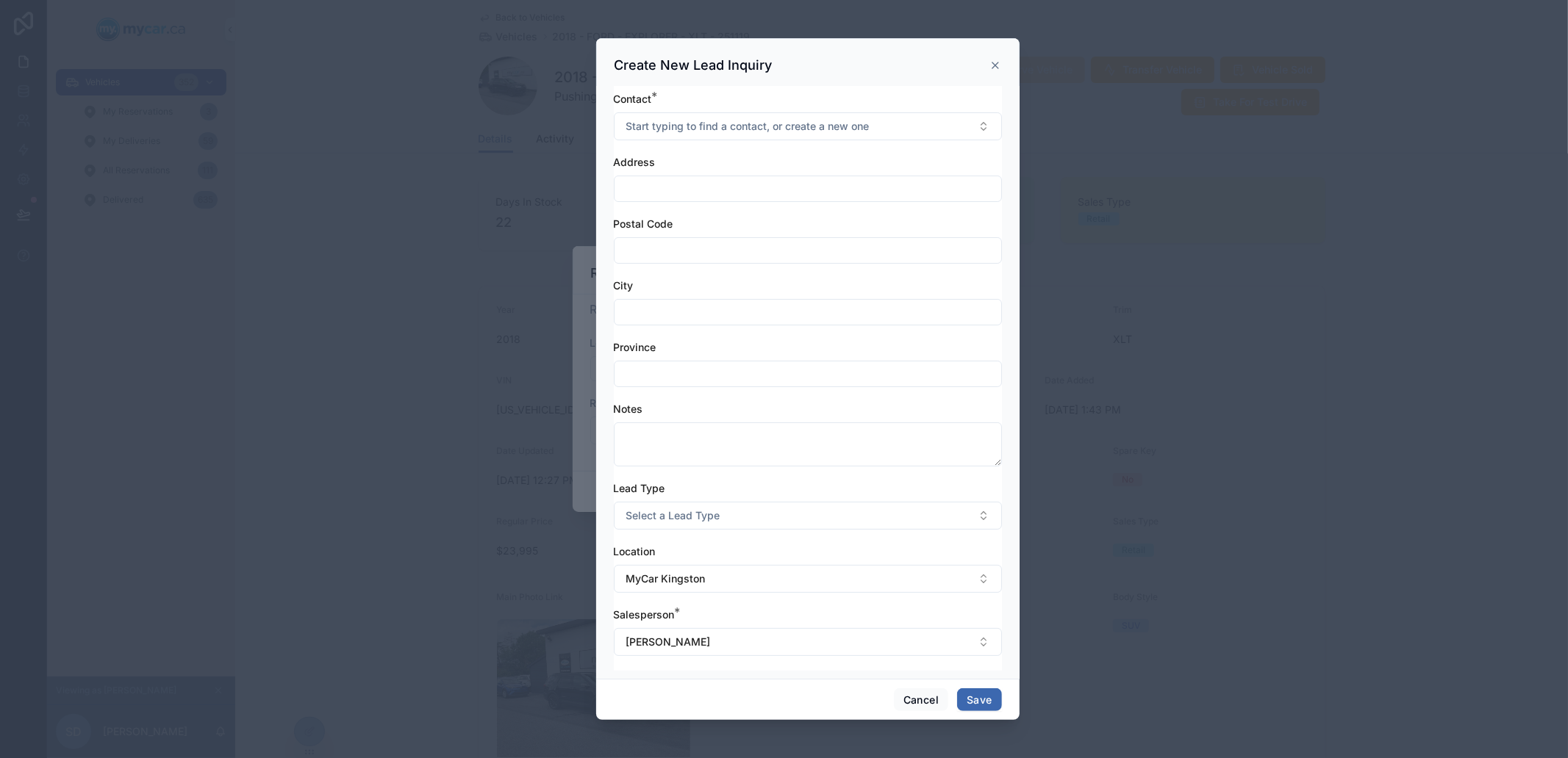
scroll to position [19, 0]
click at [728, 391] on div "Contact * Start typing to find a contact, or create a new one Address Postal Co…" at bounding box center [808, 378] width 389 height 579
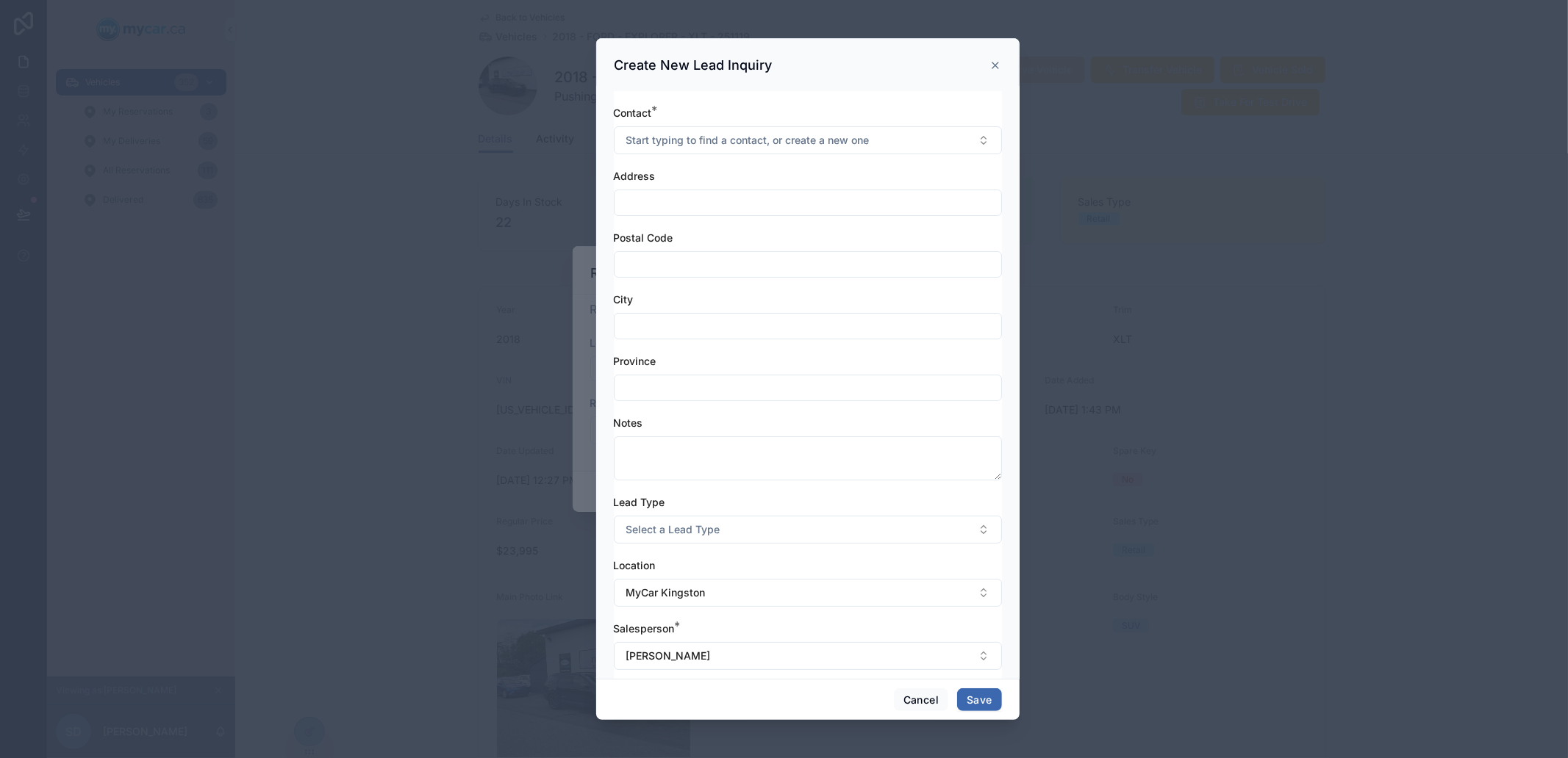
scroll to position [0, 0]
click at [709, 149] on button "Start typing to find a contact, or create a new one" at bounding box center [808, 142] width 389 height 28
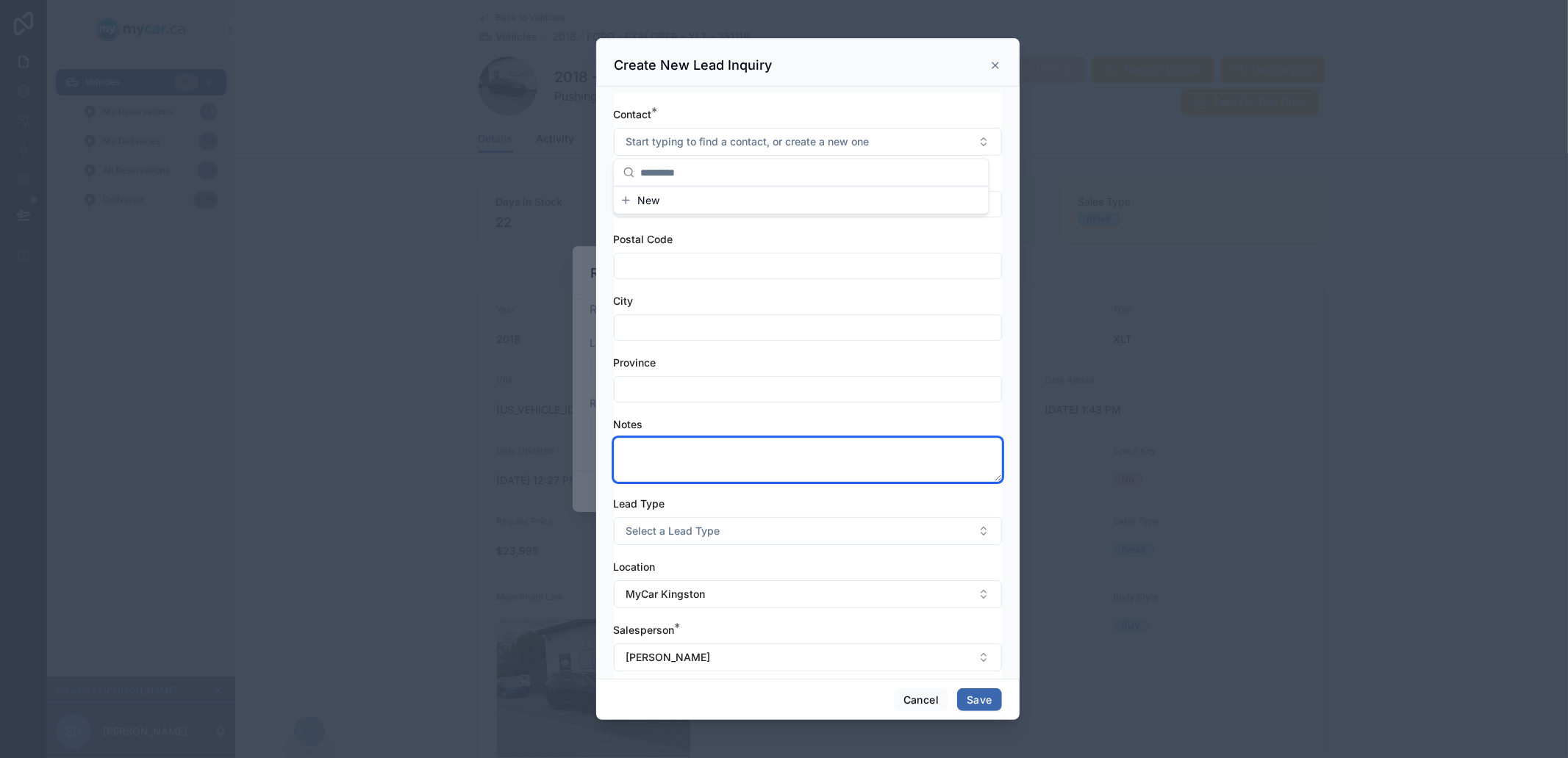
click at [711, 451] on textarea at bounding box center [808, 459] width 389 height 44
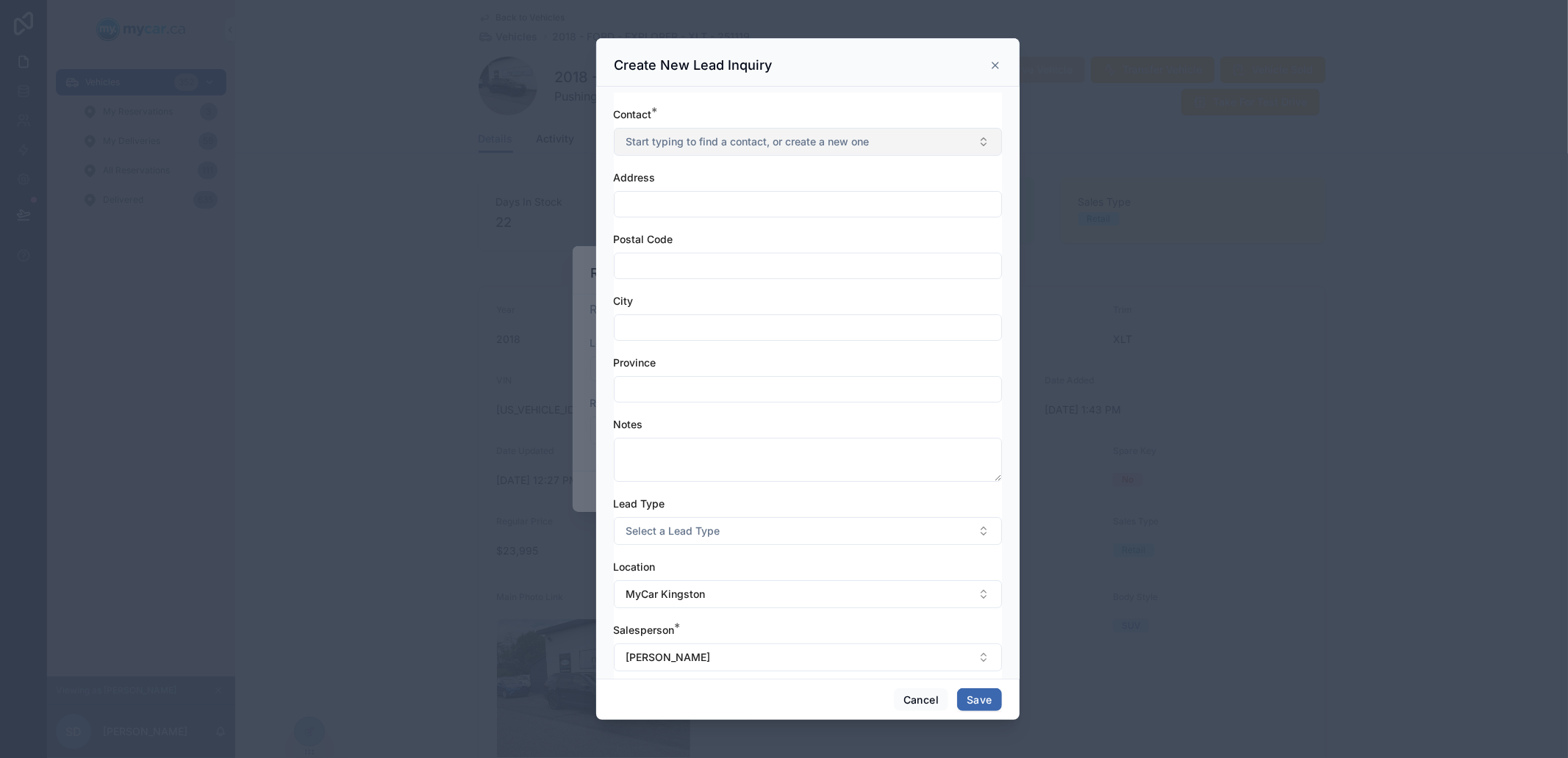
click at [692, 128] on button "Start typing to find a contact, or create a new one" at bounding box center [808, 142] width 389 height 28
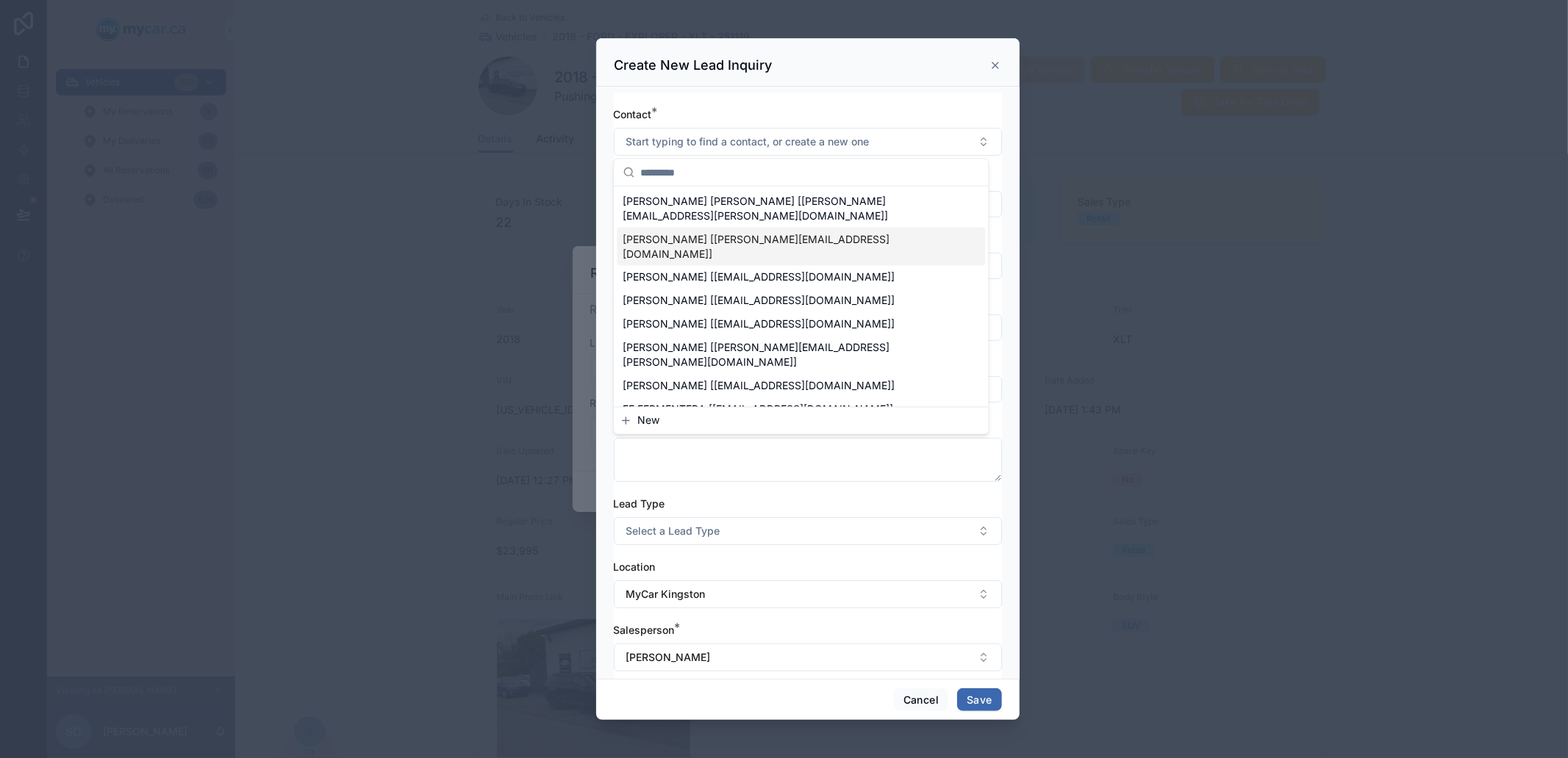
type input "**********"
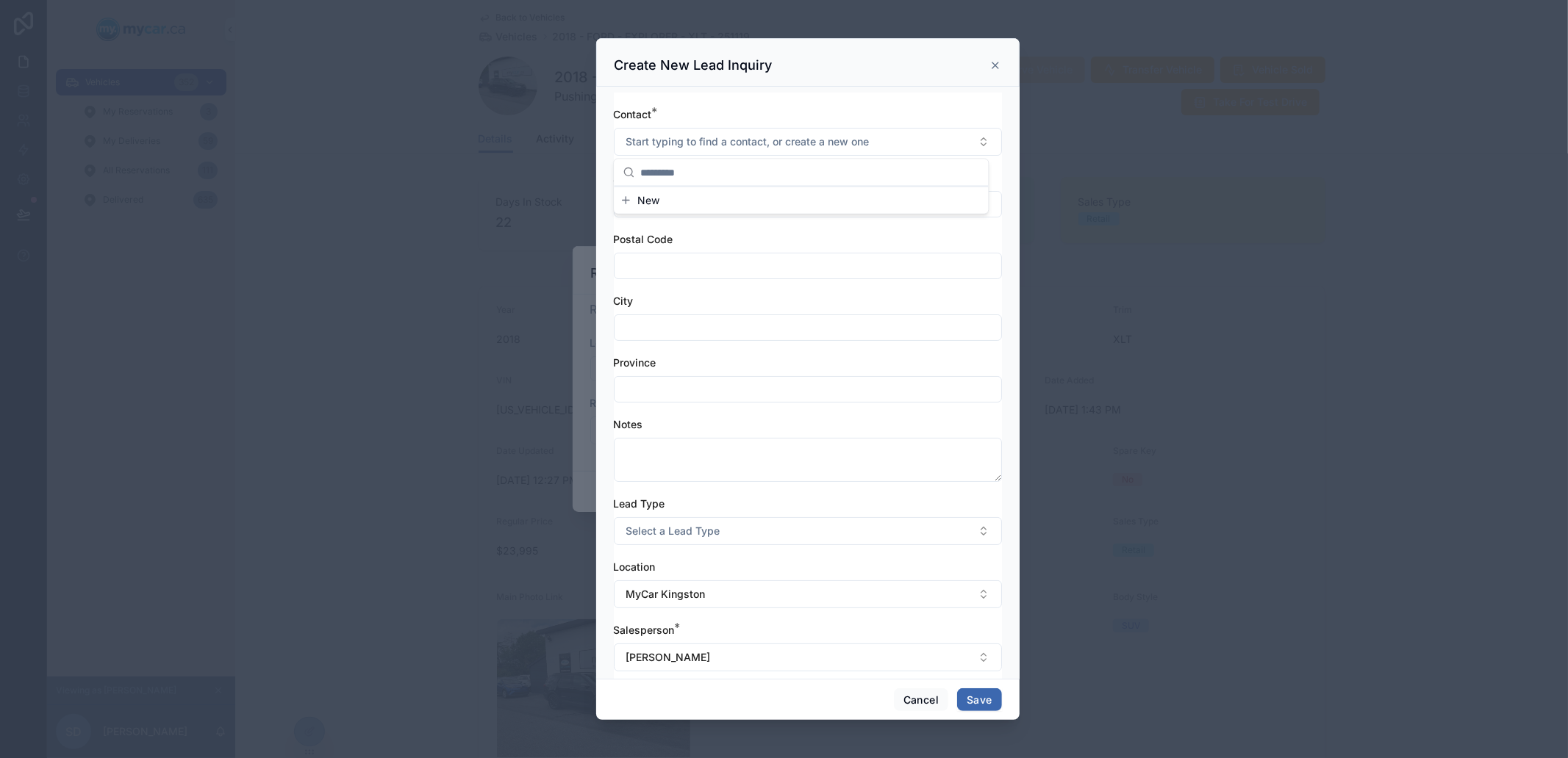
click at [1003, 57] on div "Create New Lead Inquiry" at bounding box center [808, 62] width 424 height 48
click at [1000, 60] on icon at bounding box center [995, 66] width 12 height 12
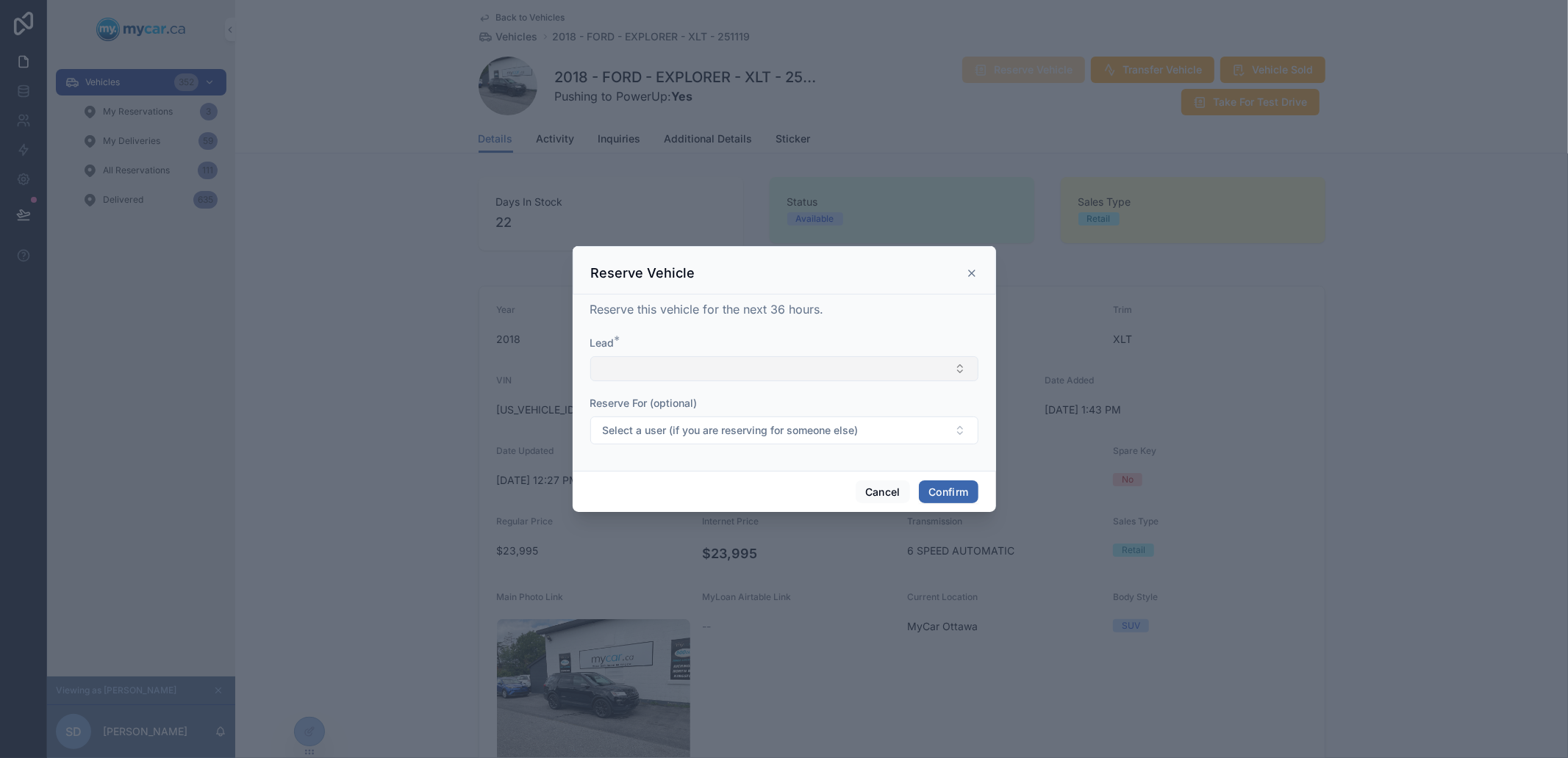
click at [837, 377] on button "Select Button" at bounding box center [784, 368] width 389 height 25
click at [687, 401] on input "**********" at bounding box center [792, 398] width 351 height 27
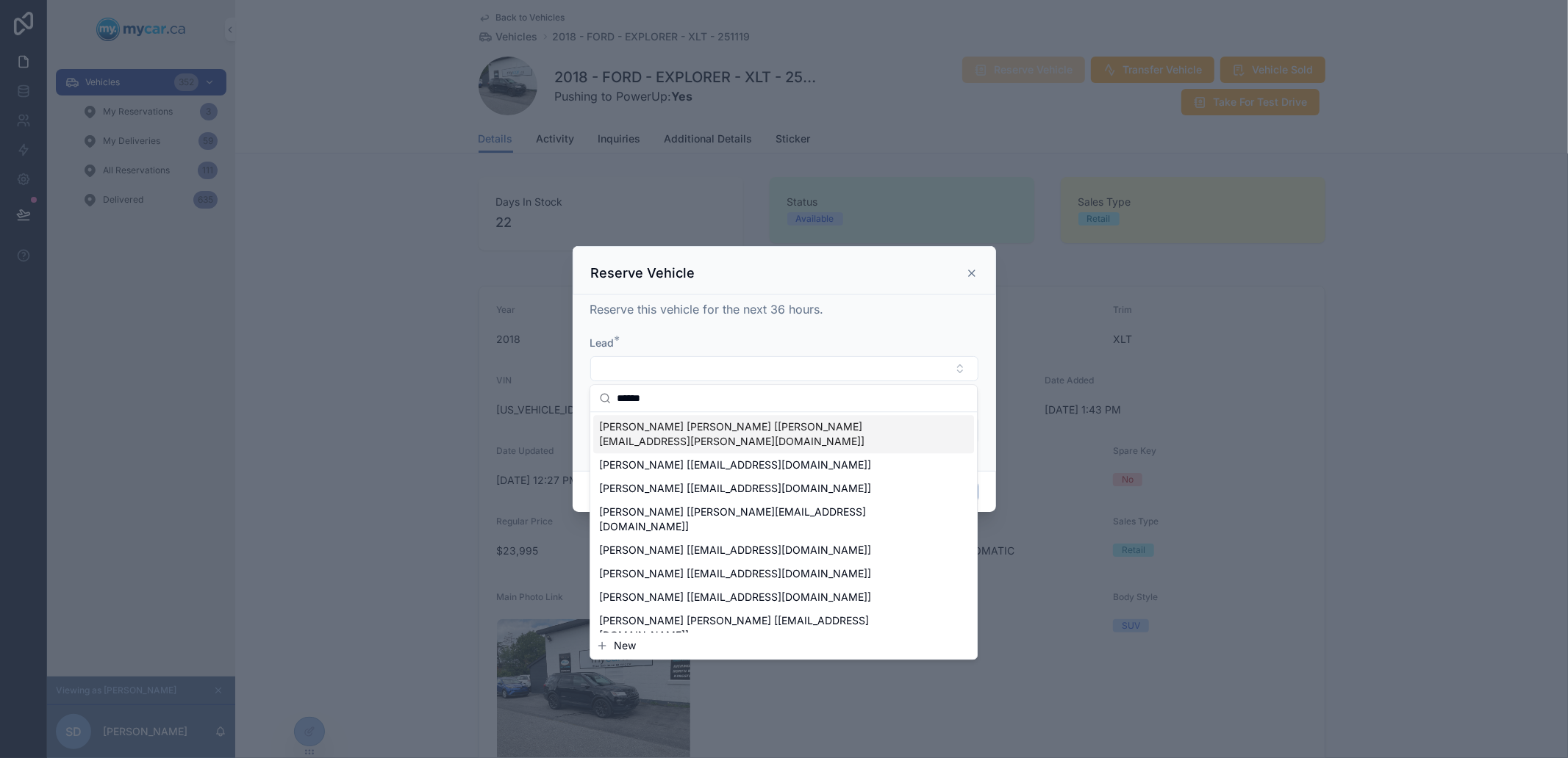
type input "******"
click at [774, 435] on span "CONNOR SHILLINGTON [connor.shillington@gmail.com]" at bounding box center [774, 435] width 351 height 29
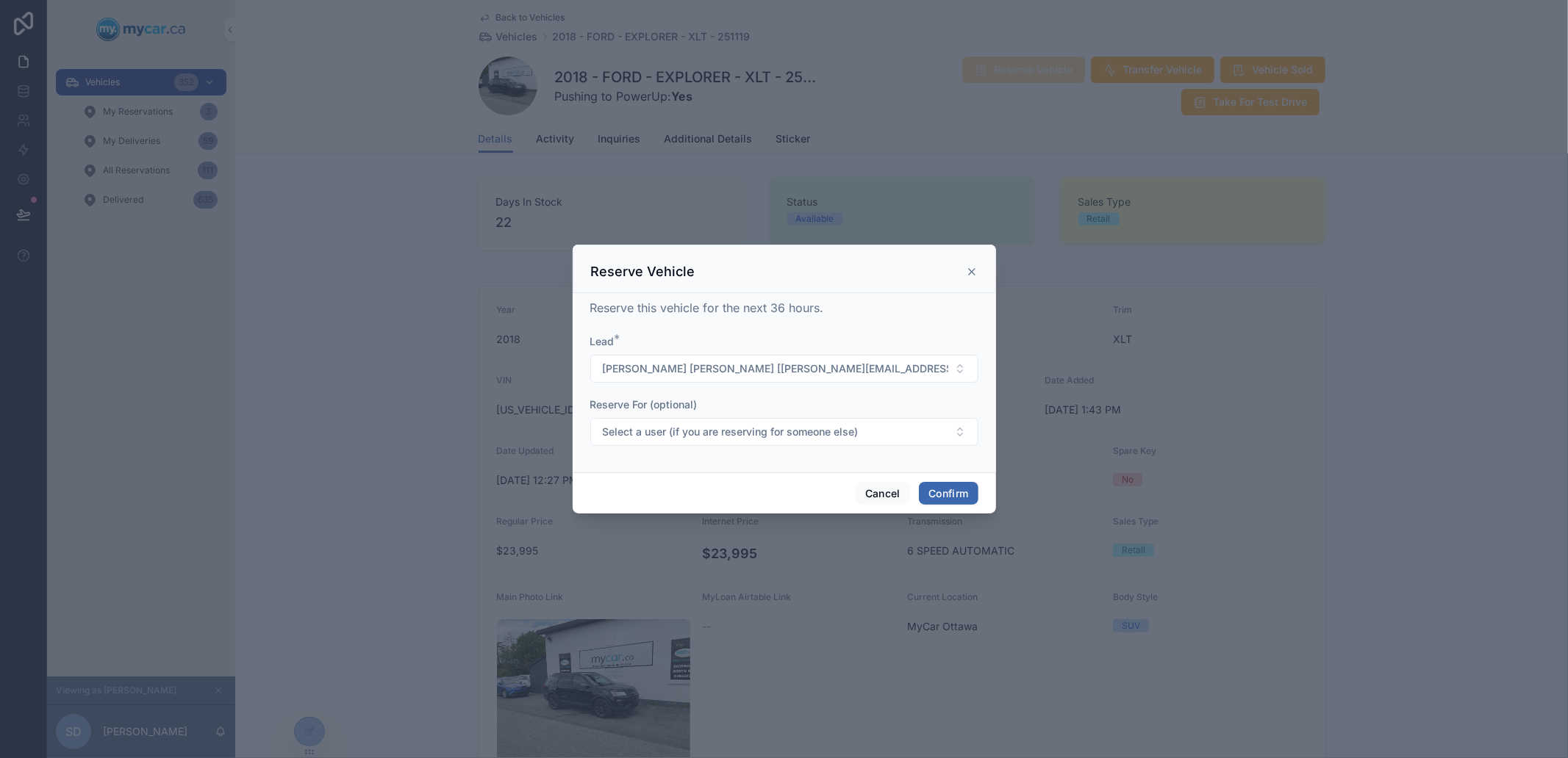
click at [796, 394] on form "Lead * CONNOR SHILLINGTON [connor.shillington@gmail.com] Reserve For (optional)…" at bounding box center [784, 397] width 389 height 127
click at [921, 485] on button "Confirm" at bounding box center [948, 494] width 59 height 24
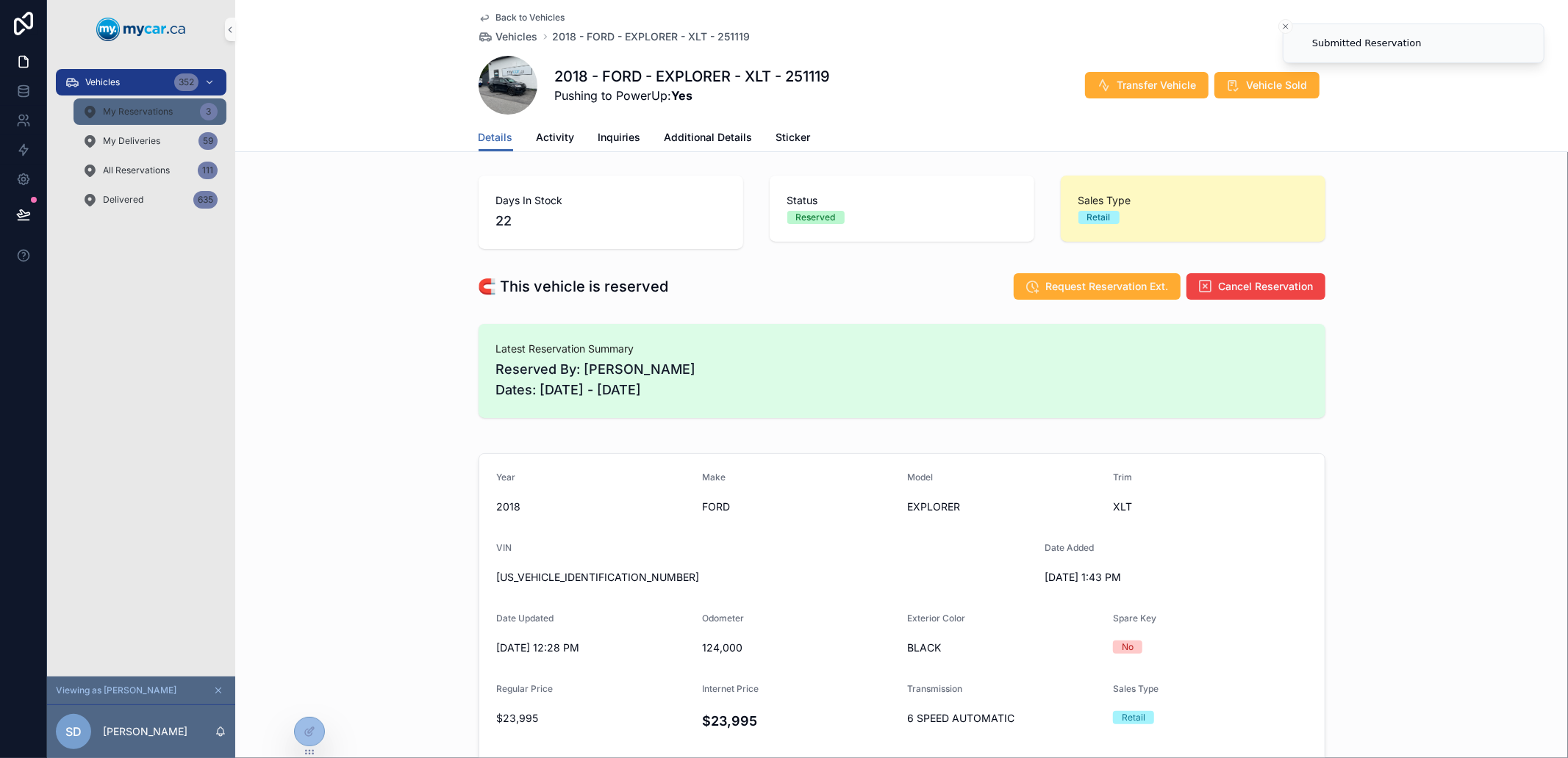
click at [127, 103] on div "My Reservations 3" at bounding box center [151, 112] width 136 height 24
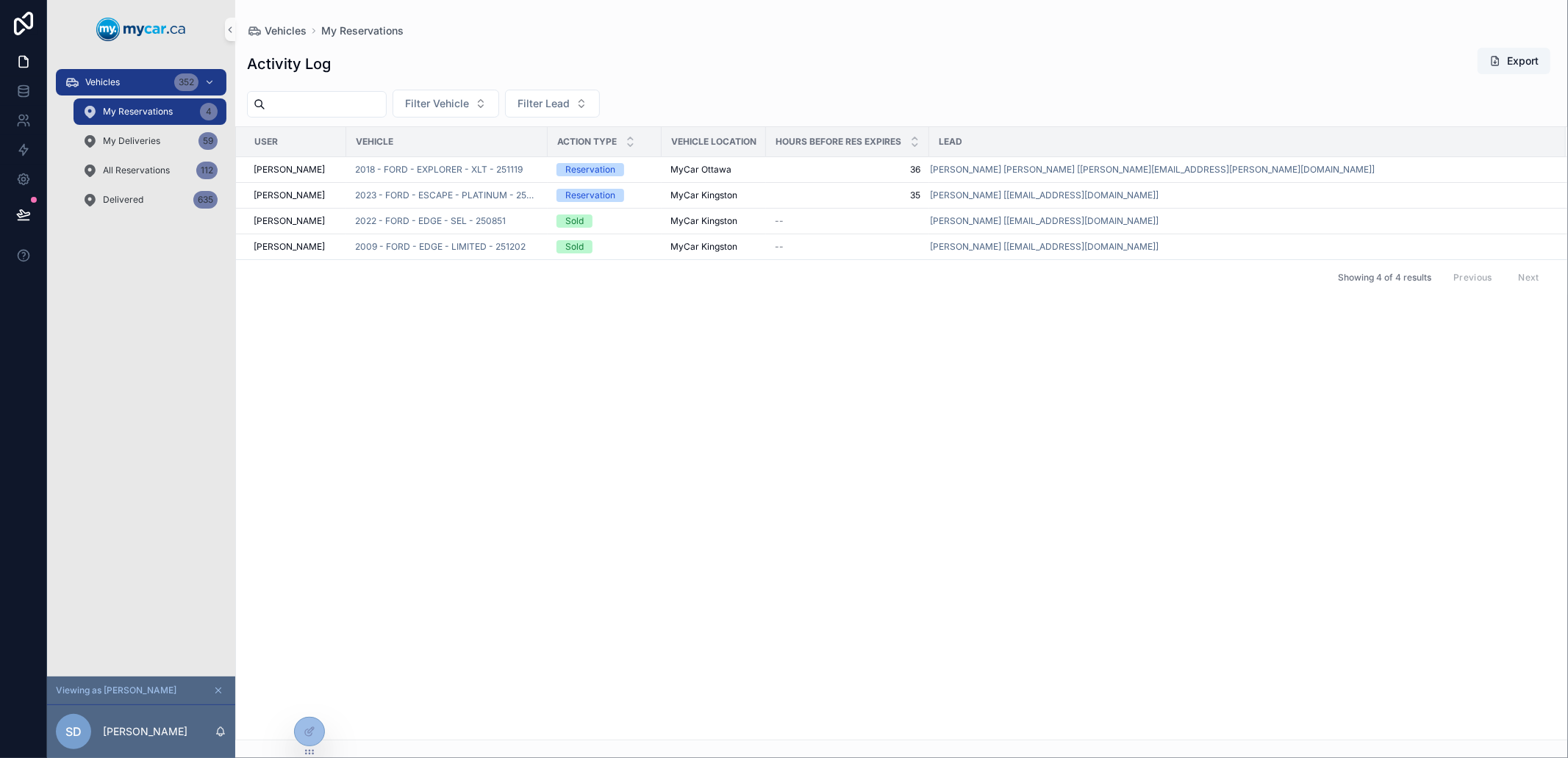
click at [133, 113] on span "My Reservations" at bounding box center [138, 112] width 70 height 12
click at [854, 443] on div "User Vehicle Action Type VEHICLE Location Hours Before Res Expires Lead Silvio …" at bounding box center [902, 433] width 1332 height 612
click at [379, 114] on input "scrollable content" at bounding box center [326, 104] width 121 height 21
click at [392, 41] on div "Activity Log Export Filter Vehicle Filter Lead User Vehicle Action Type VEHICLE…" at bounding box center [901, 389] width 1333 height 703
click at [118, 78] on span "Vehicles" at bounding box center [102, 83] width 34 height 12
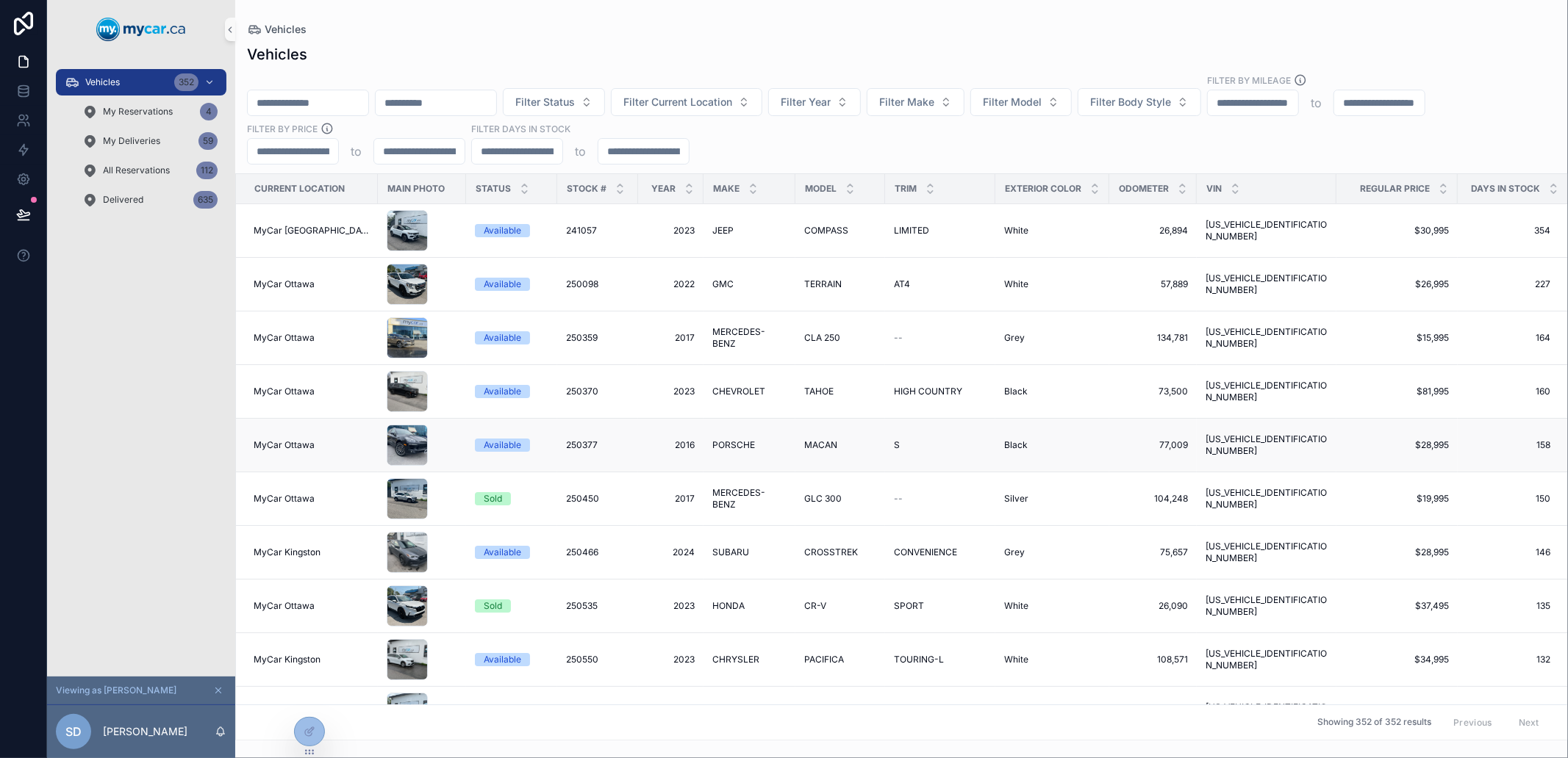
click at [340, 445] on div "MyCar Ottawa" at bounding box center [311, 445] width 115 height 12
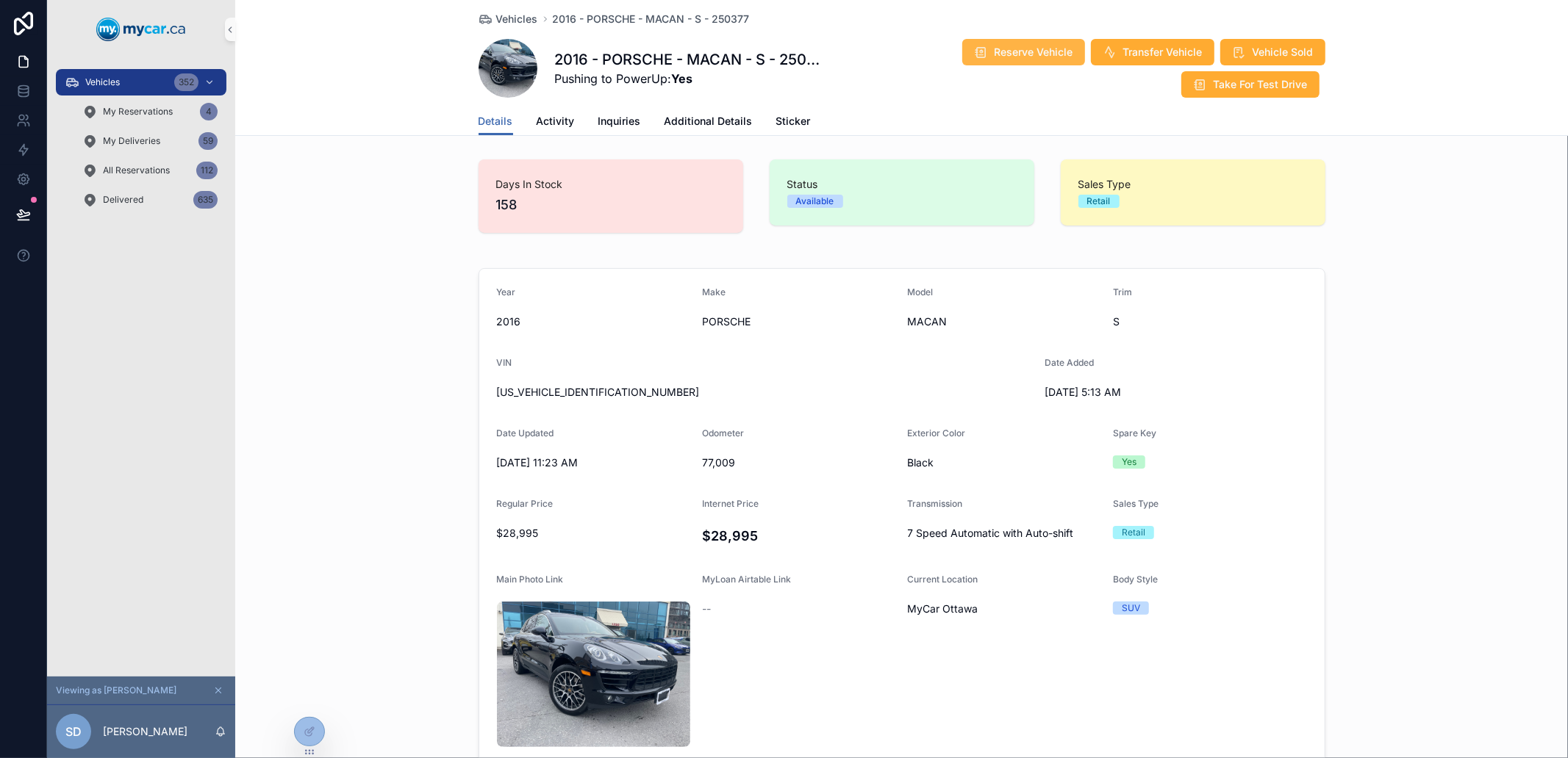
click at [1012, 39] on button "Reserve Vehicle" at bounding box center [1023, 52] width 123 height 27
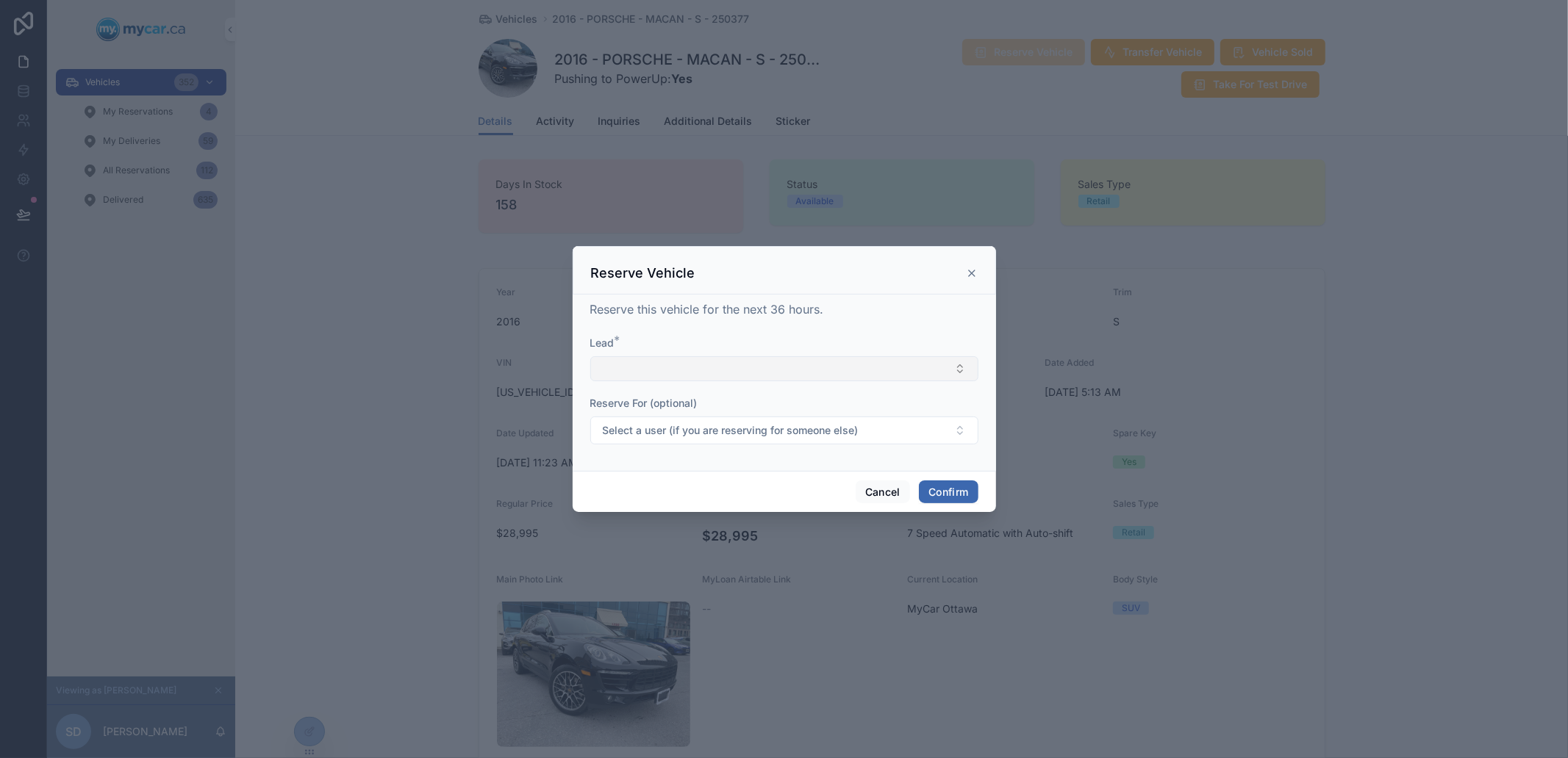
click at [741, 373] on button "Select Button" at bounding box center [784, 368] width 389 height 25
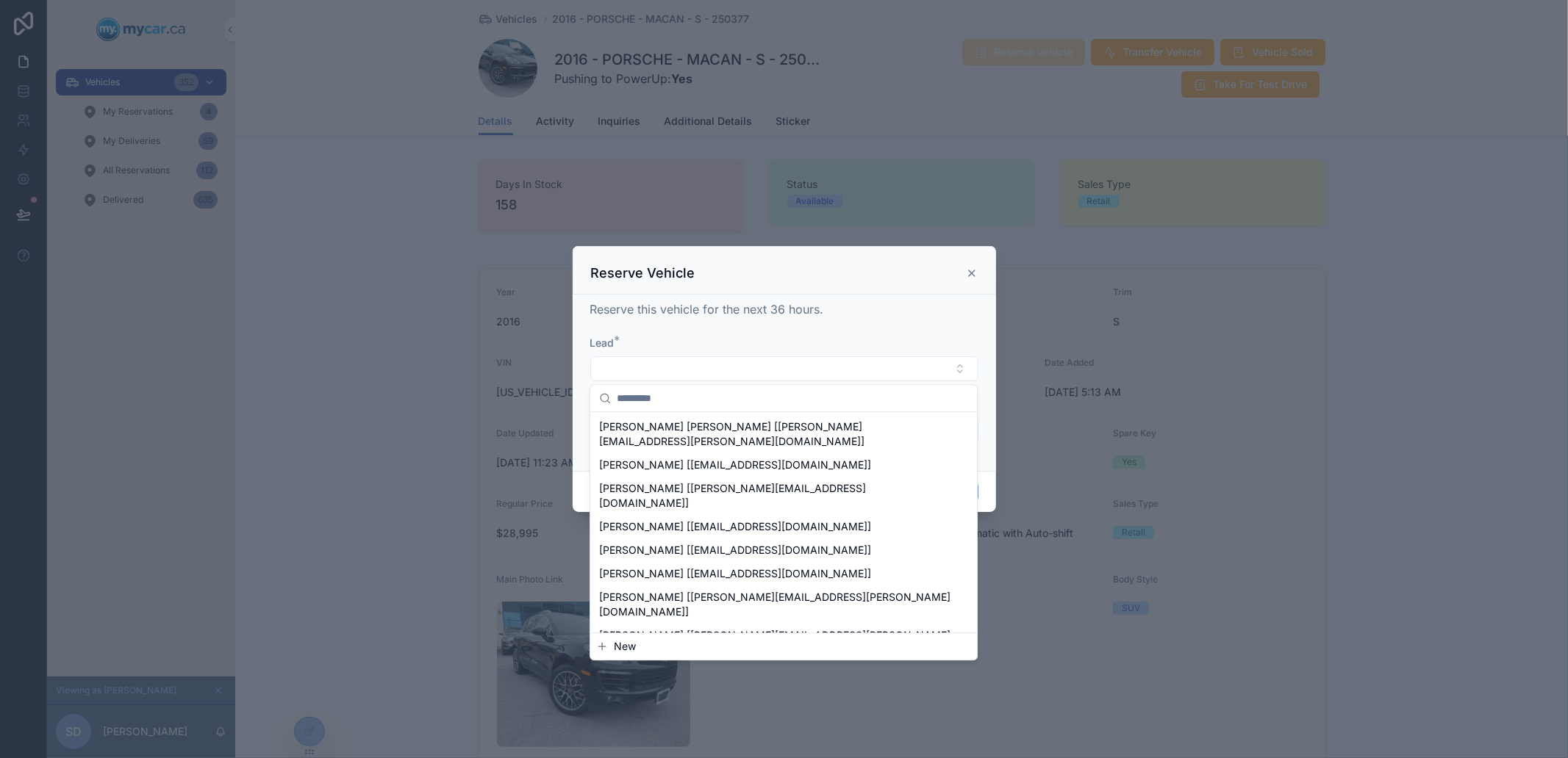
click at [651, 650] on button "New" at bounding box center [783, 646] width 375 height 15
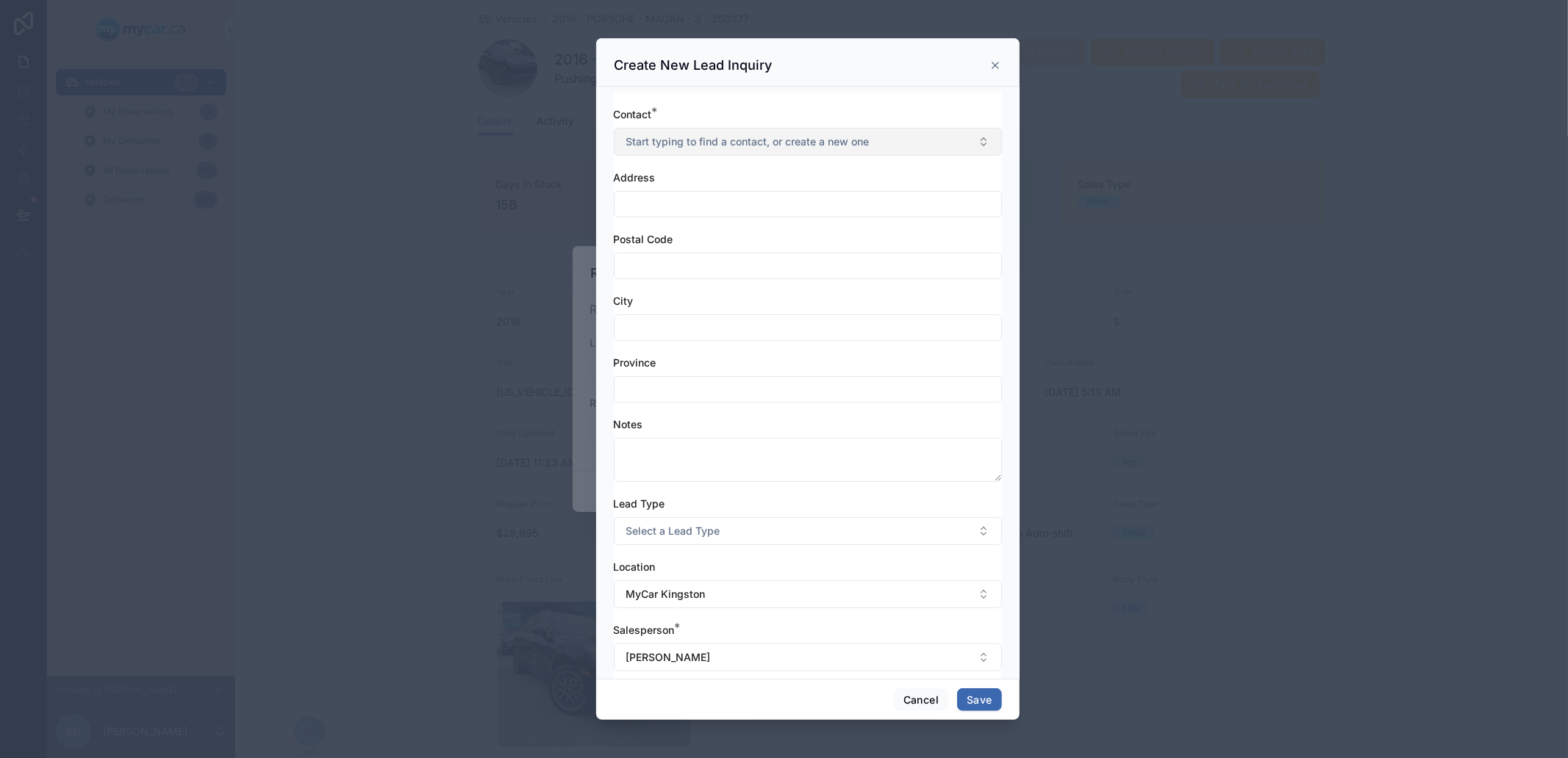
click at [744, 133] on button "Start typing to find a contact, or create a new one" at bounding box center [808, 142] width 389 height 28
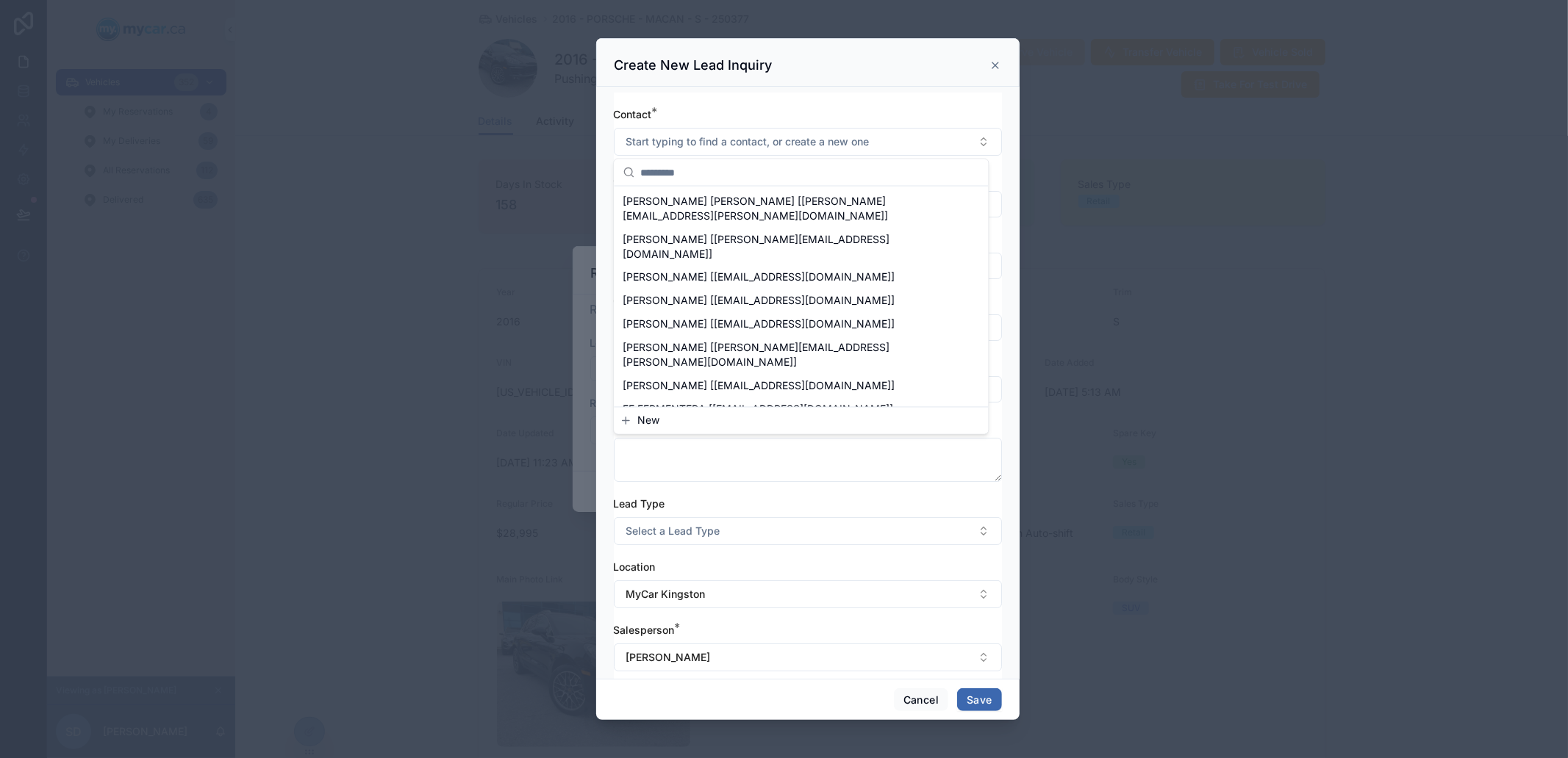
click at [681, 421] on button "New" at bounding box center [801, 421] width 362 height 15
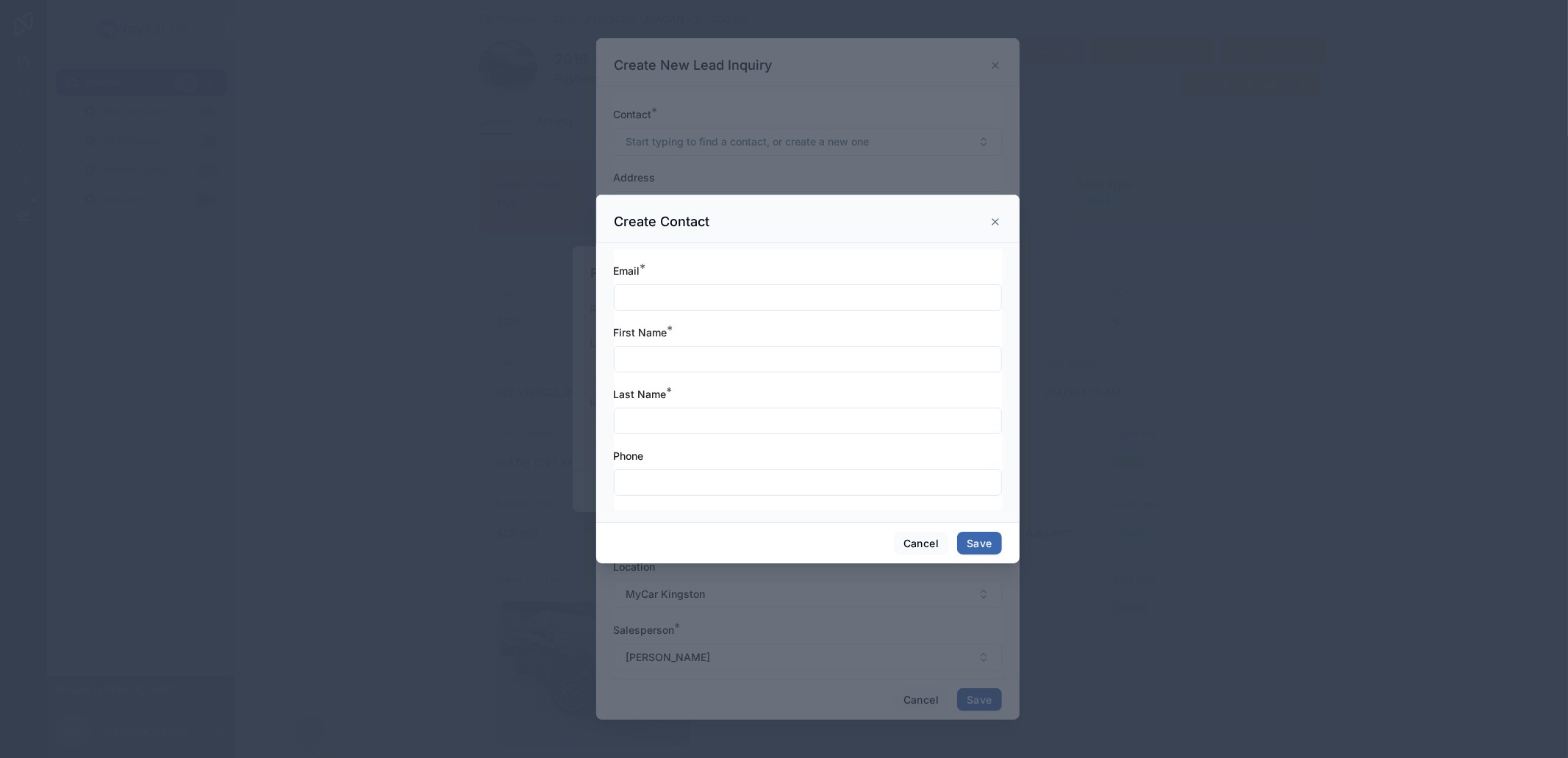
click at [686, 280] on div "Email *" at bounding box center [808, 287] width 389 height 47
click at [700, 297] on input "text" at bounding box center [808, 297] width 387 height 21
click at [641, 296] on input "**********" at bounding box center [808, 297] width 387 height 21
type input "**********"
click at [677, 348] on div at bounding box center [808, 359] width 389 height 27
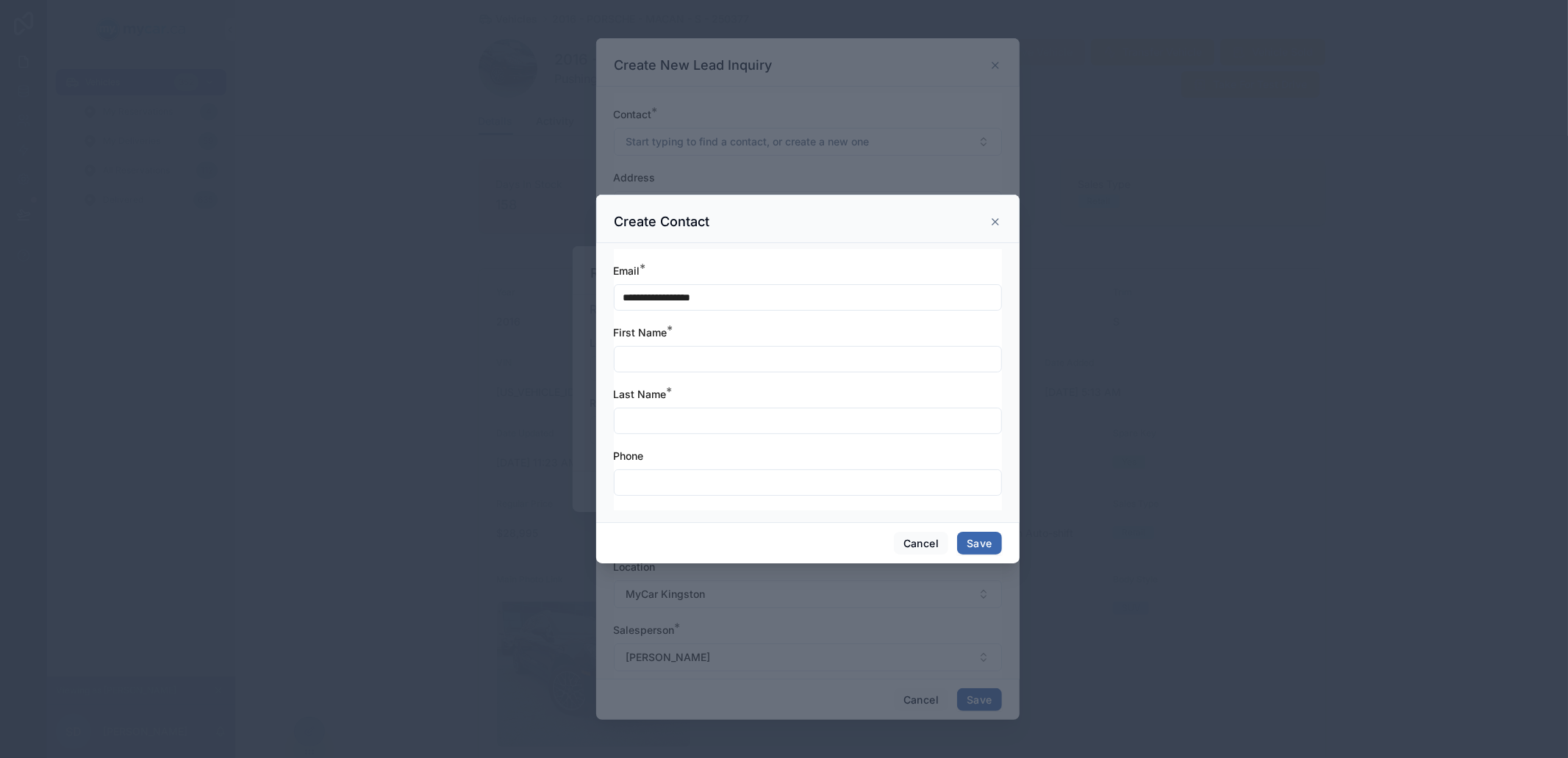
click at [680, 353] on input "text" at bounding box center [808, 359] width 387 height 21
type input "****"
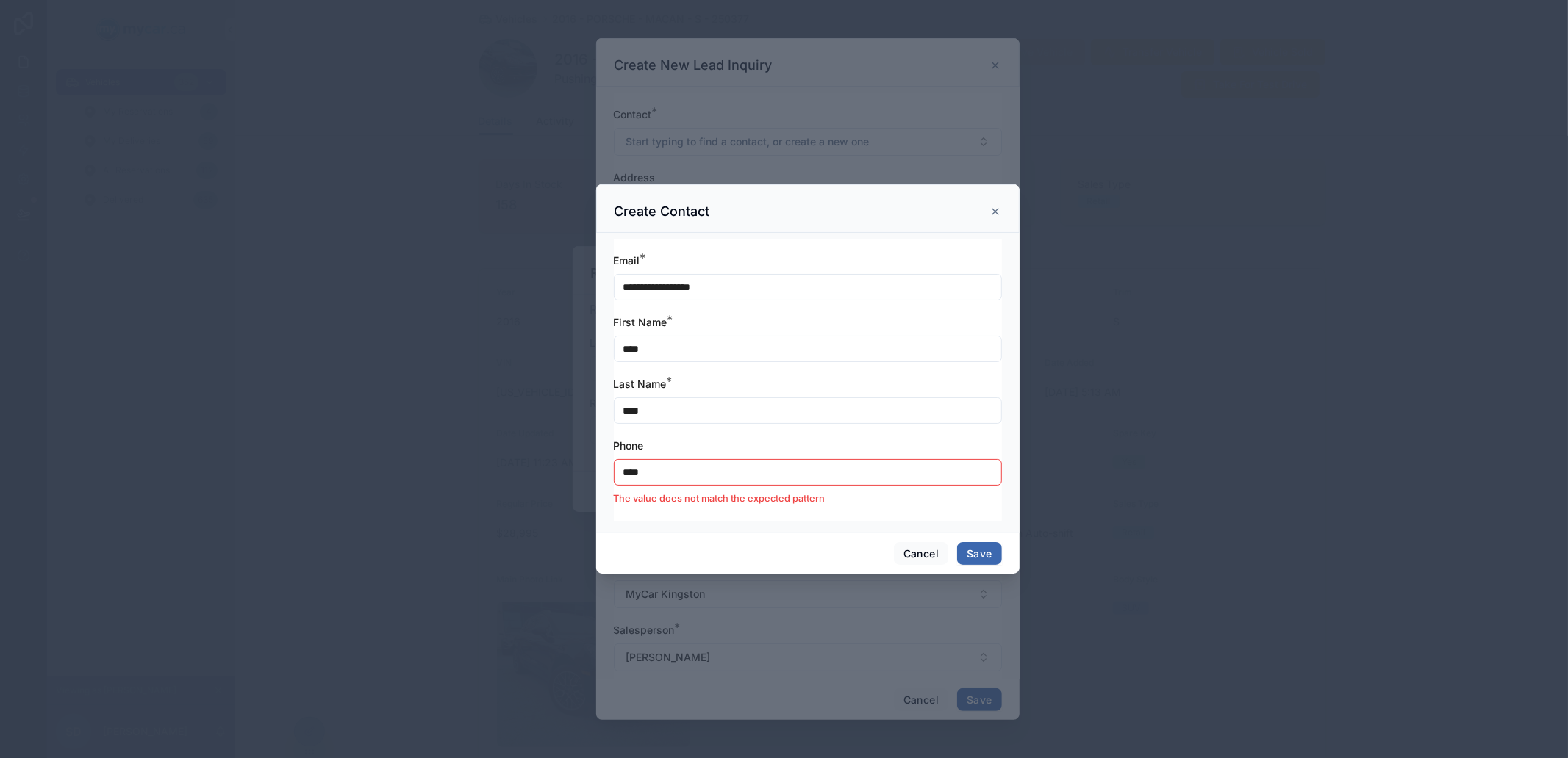
type input "*****"
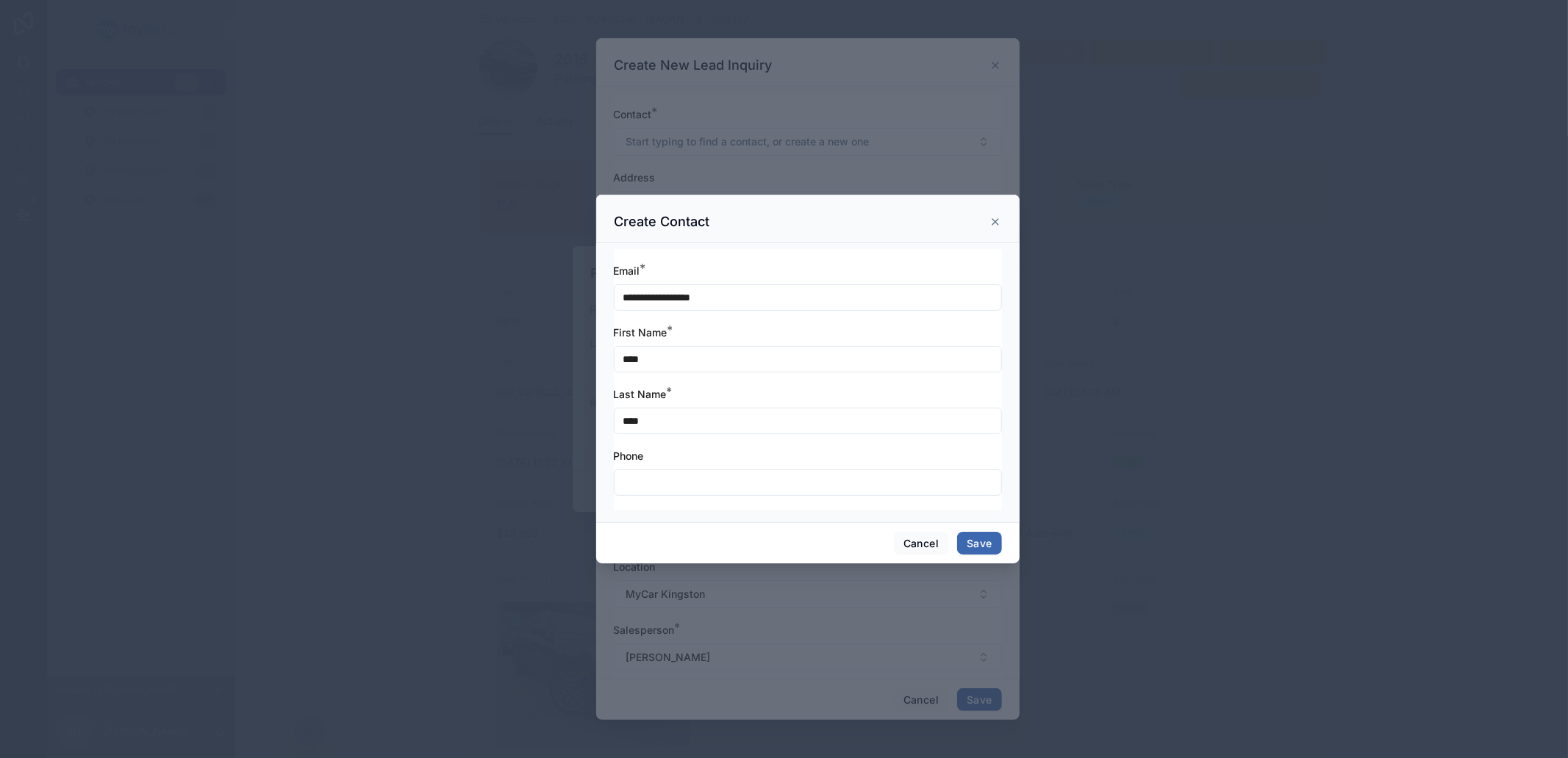
click at [817, 510] on div "**********" at bounding box center [808, 386] width 389 height 247
click at [976, 540] on button "Save" at bounding box center [979, 544] width 44 height 24
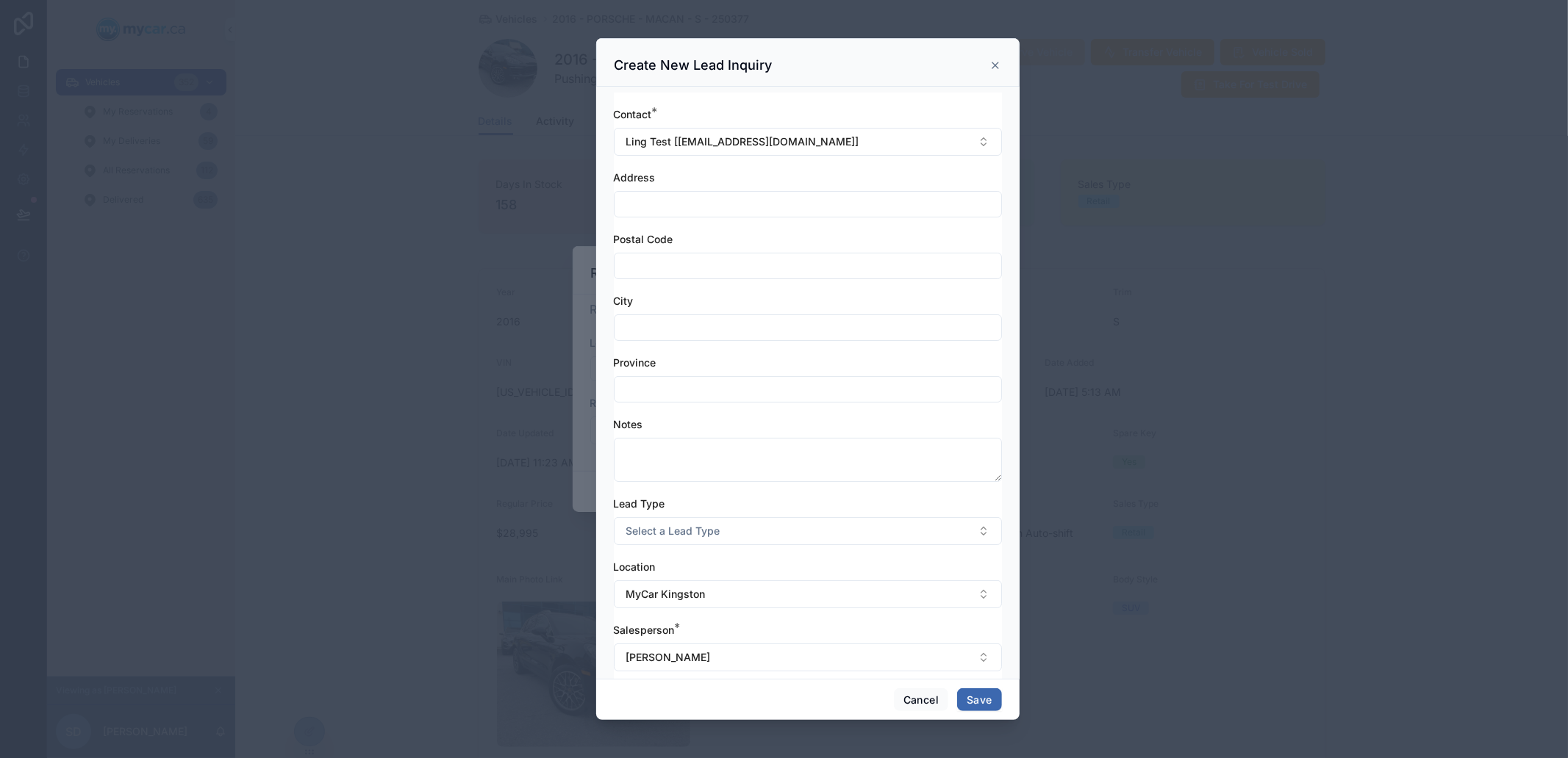
scroll to position [19, 0]
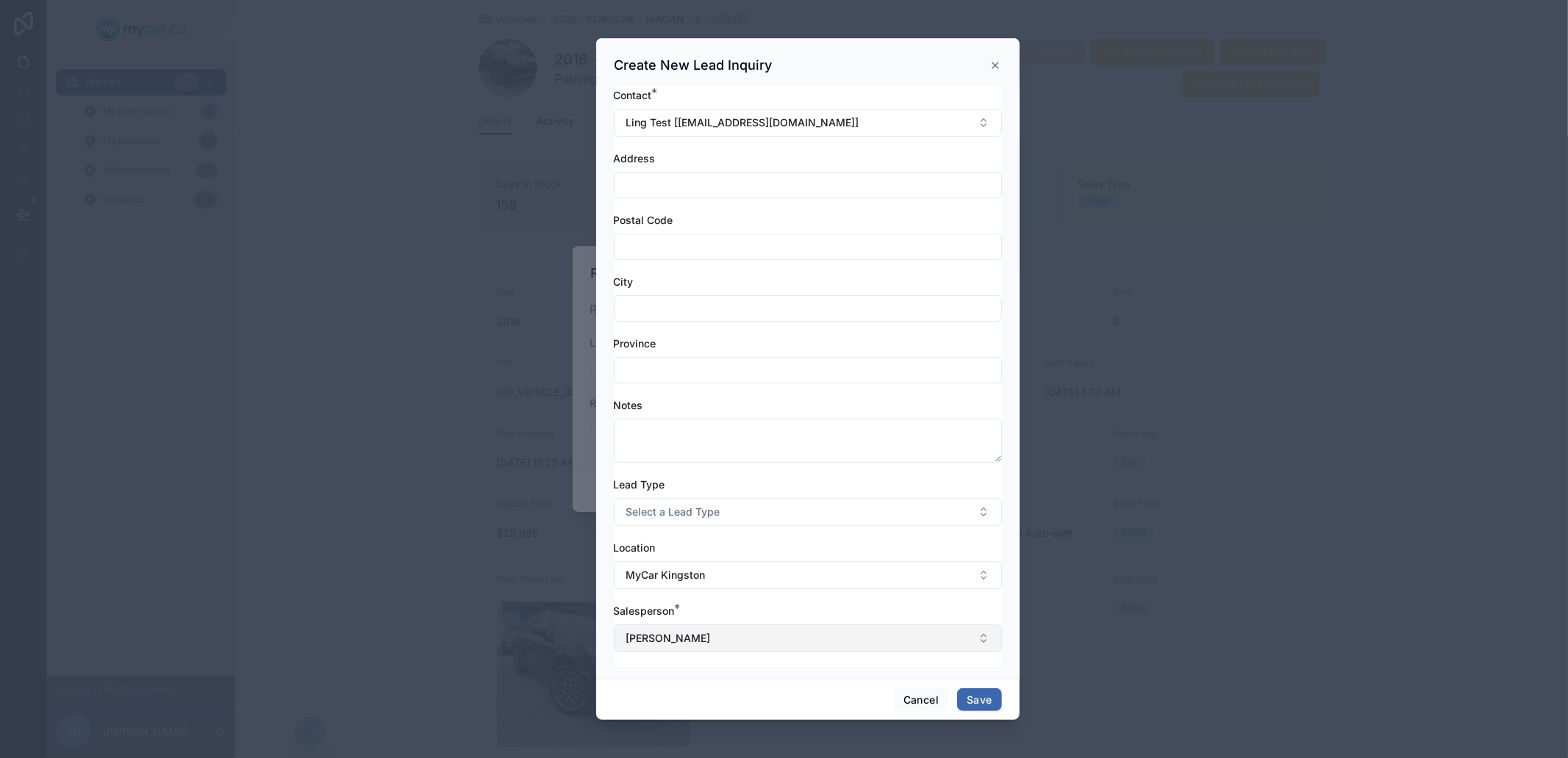
click at [863, 634] on button "[PERSON_NAME]" at bounding box center [808, 638] width 389 height 28
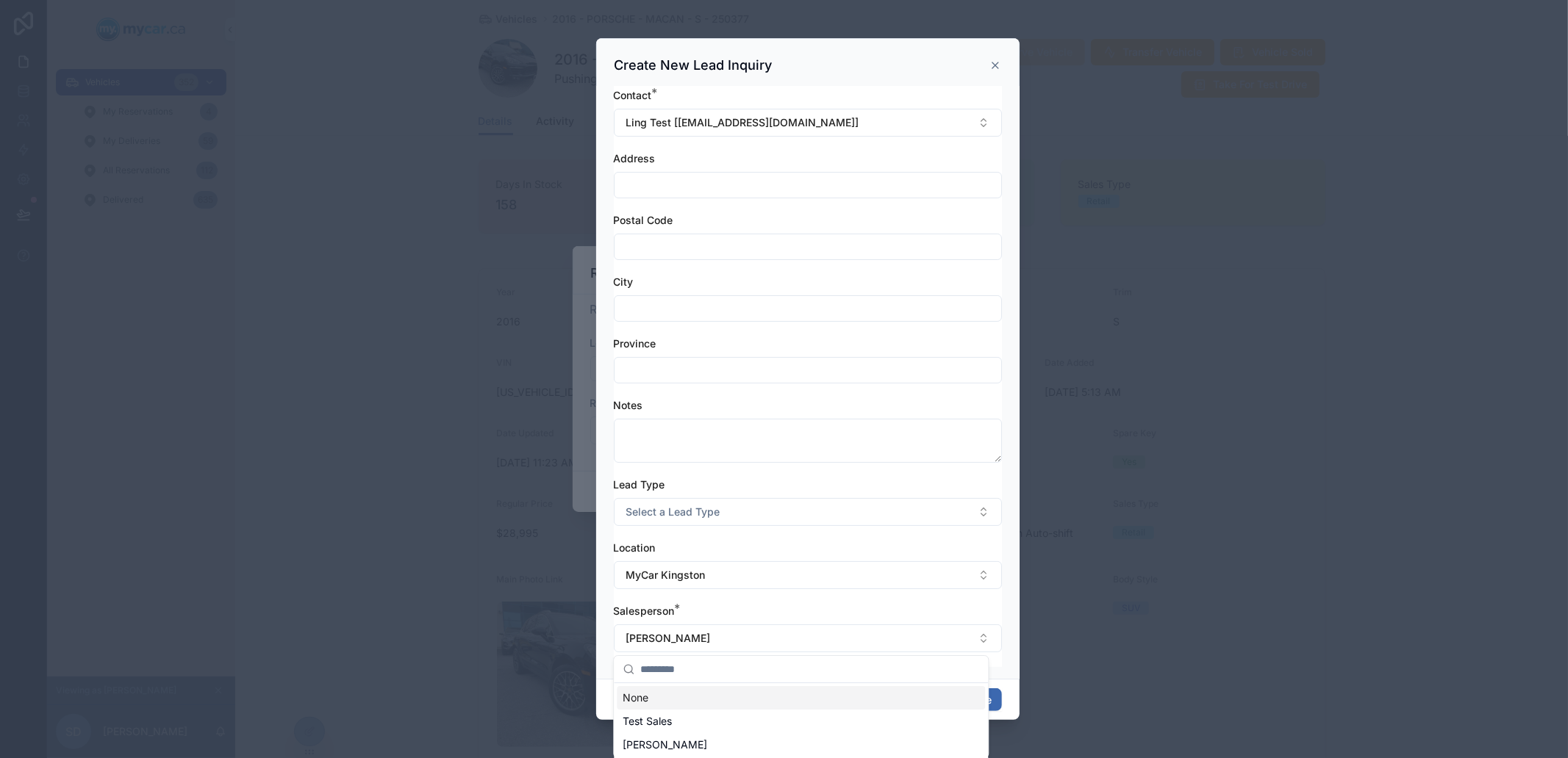
click at [689, 673] on input "text" at bounding box center [810, 669] width 339 height 27
type input "*"
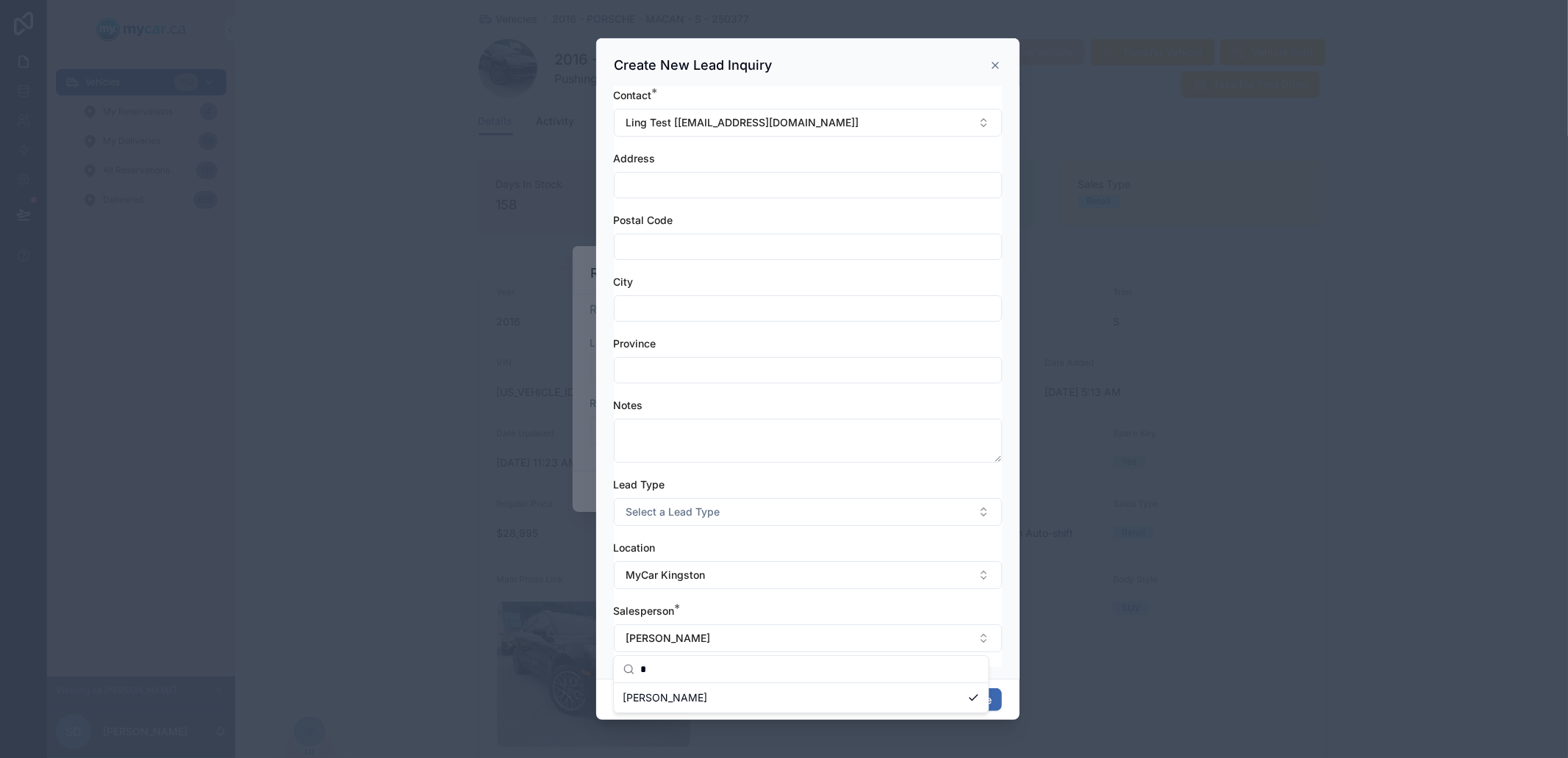
click at [995, 66] on icon at bounding box center [995, 66] width 12 height 12
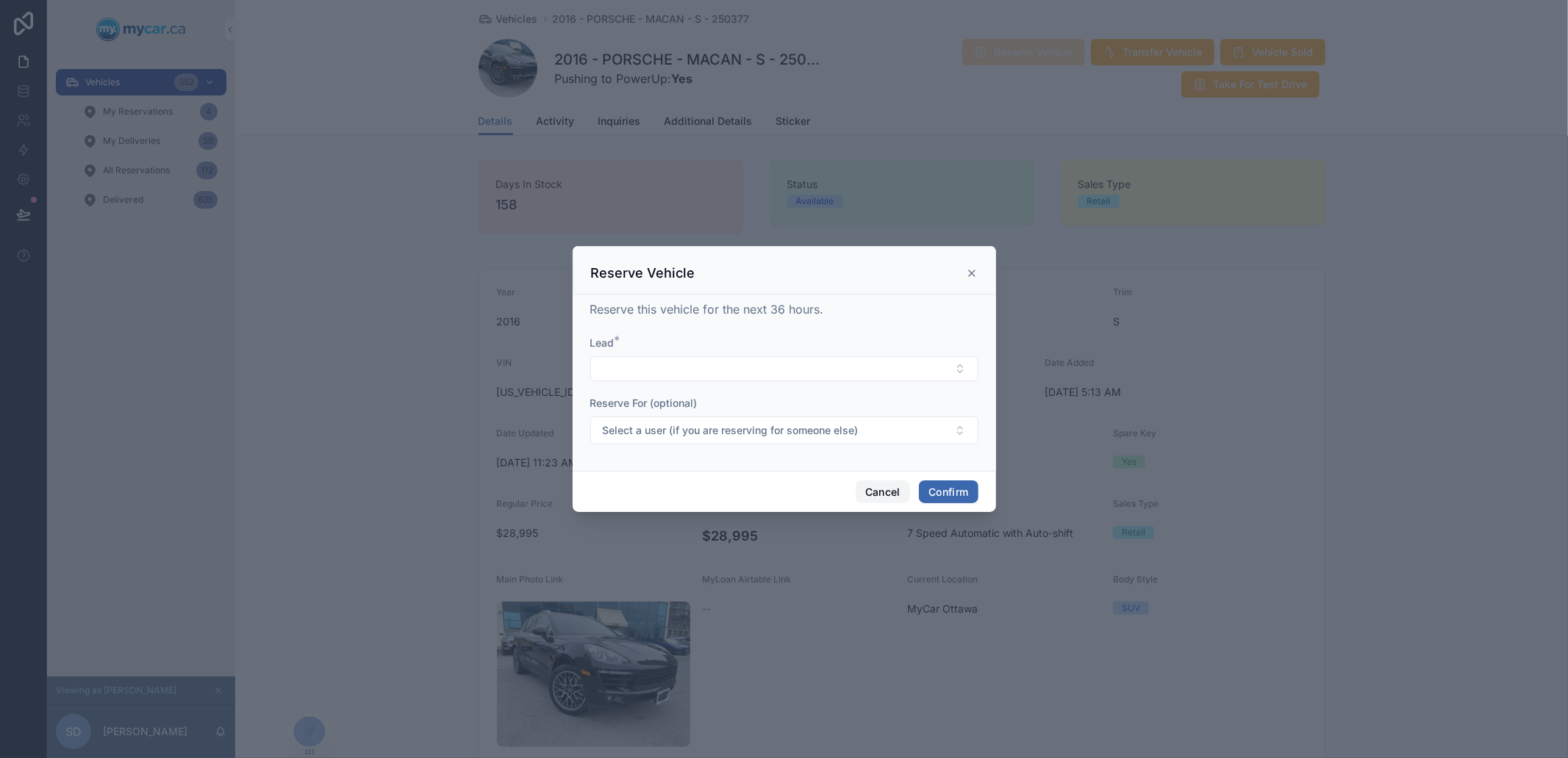
click at [895, 497] on button "Cancel" at bounding box center [882, 493] width 54 height 24
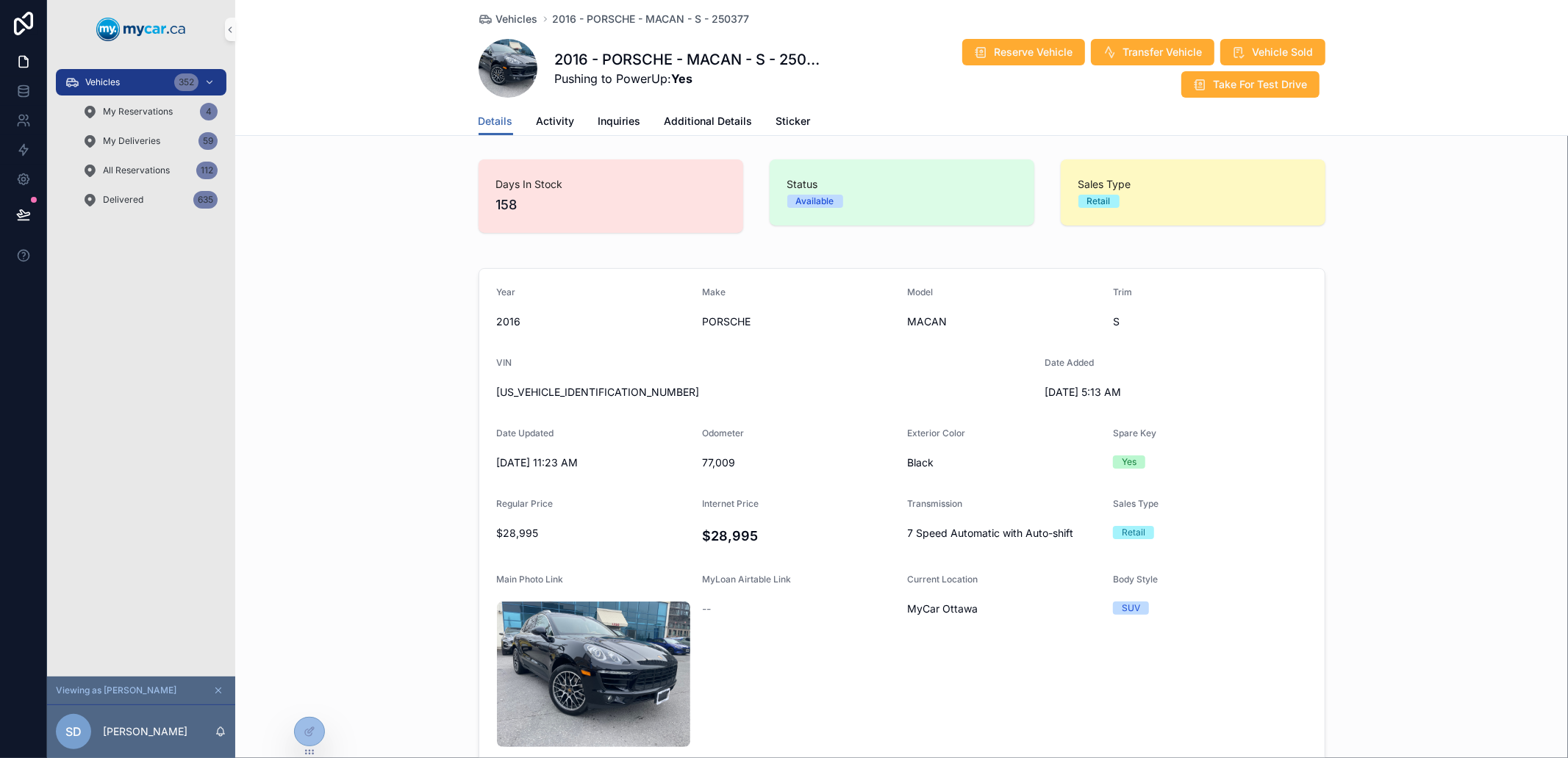
click at [218, 688] on icon "scrollable content" at bounding box center [218, 690] width 10 height 10
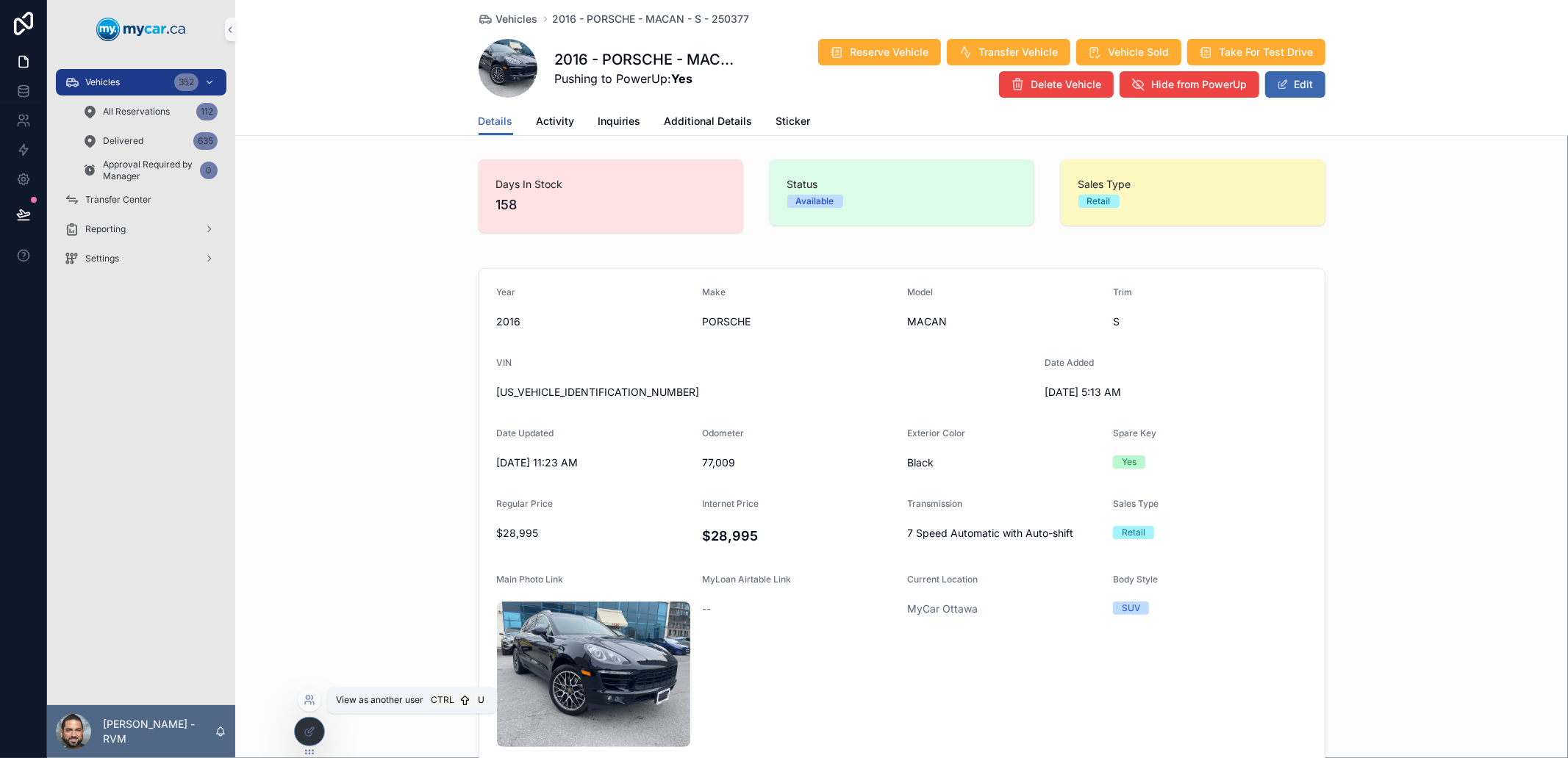
click at [313, 700] on icon at bounding box center [310, 700] width 12 height 12
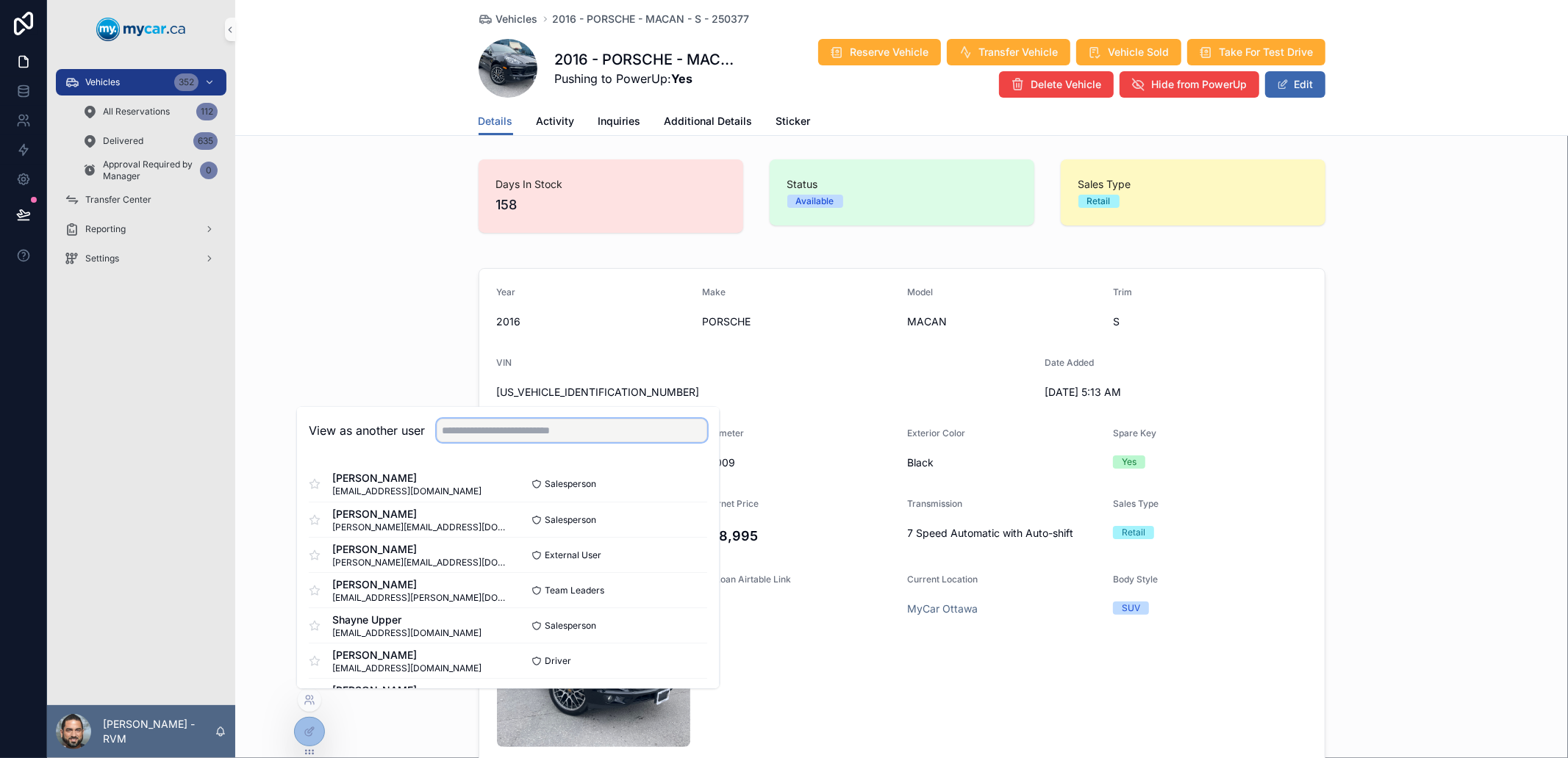
click at [535, 428] on input "text" at bounding box center [572, 432] width 271 height 24
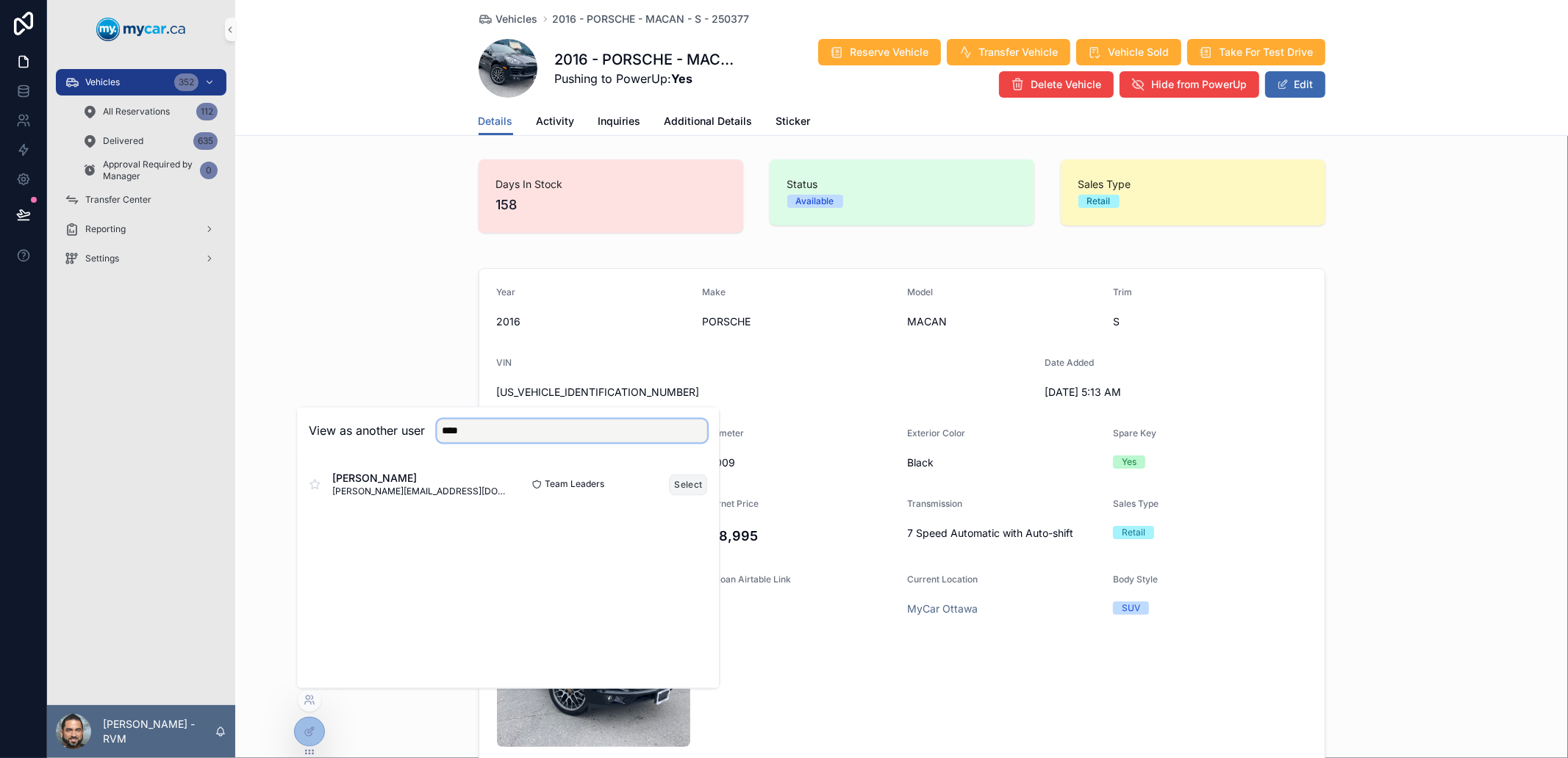
type input "****"
click at [693, 483] on button "Select" at bounding box center [689, 485] width 38 height 22
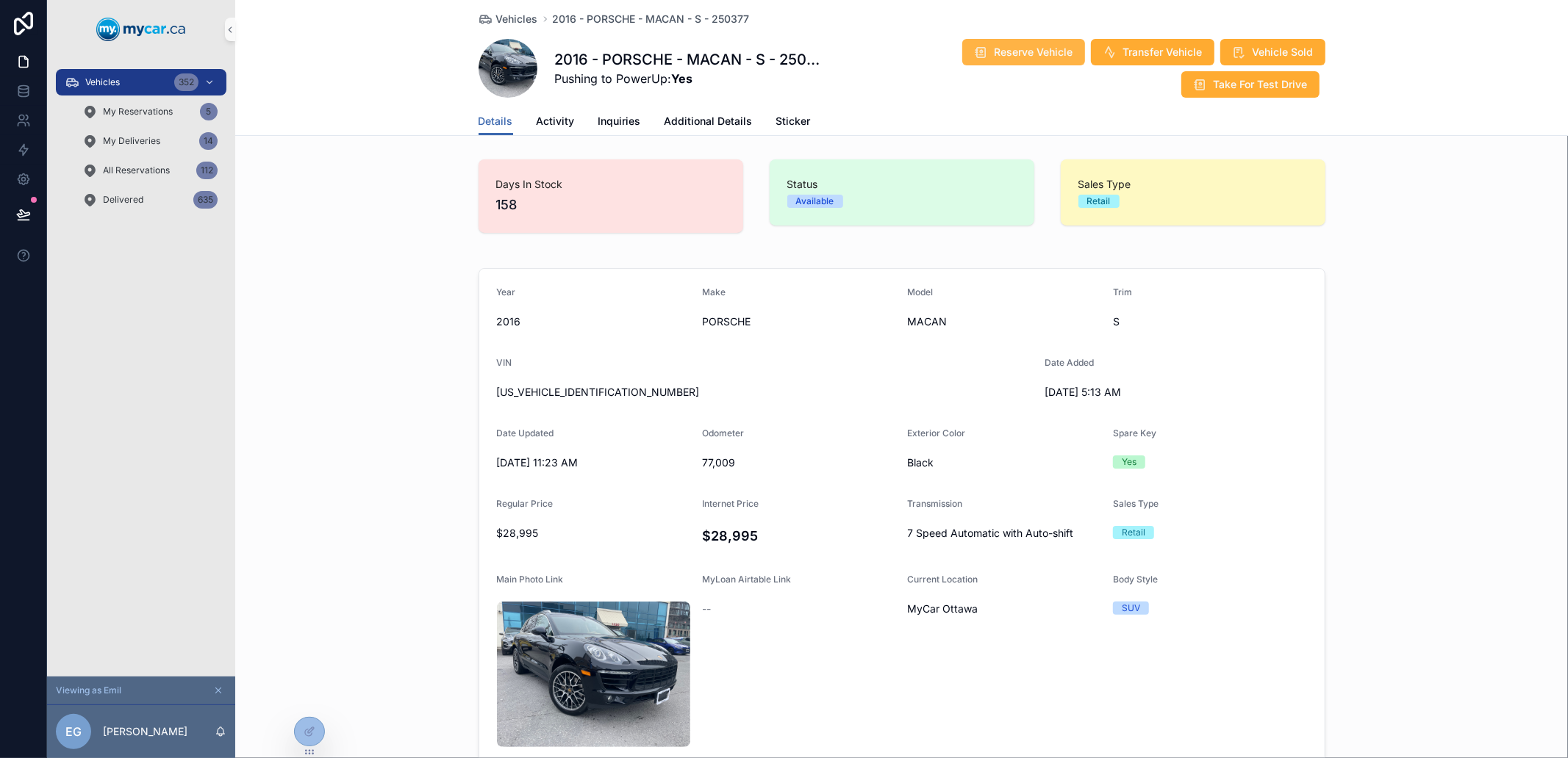
click at [995, 50] on span "Reserve Vehicle" at bounding box center [1034, 52] width 79 height 15
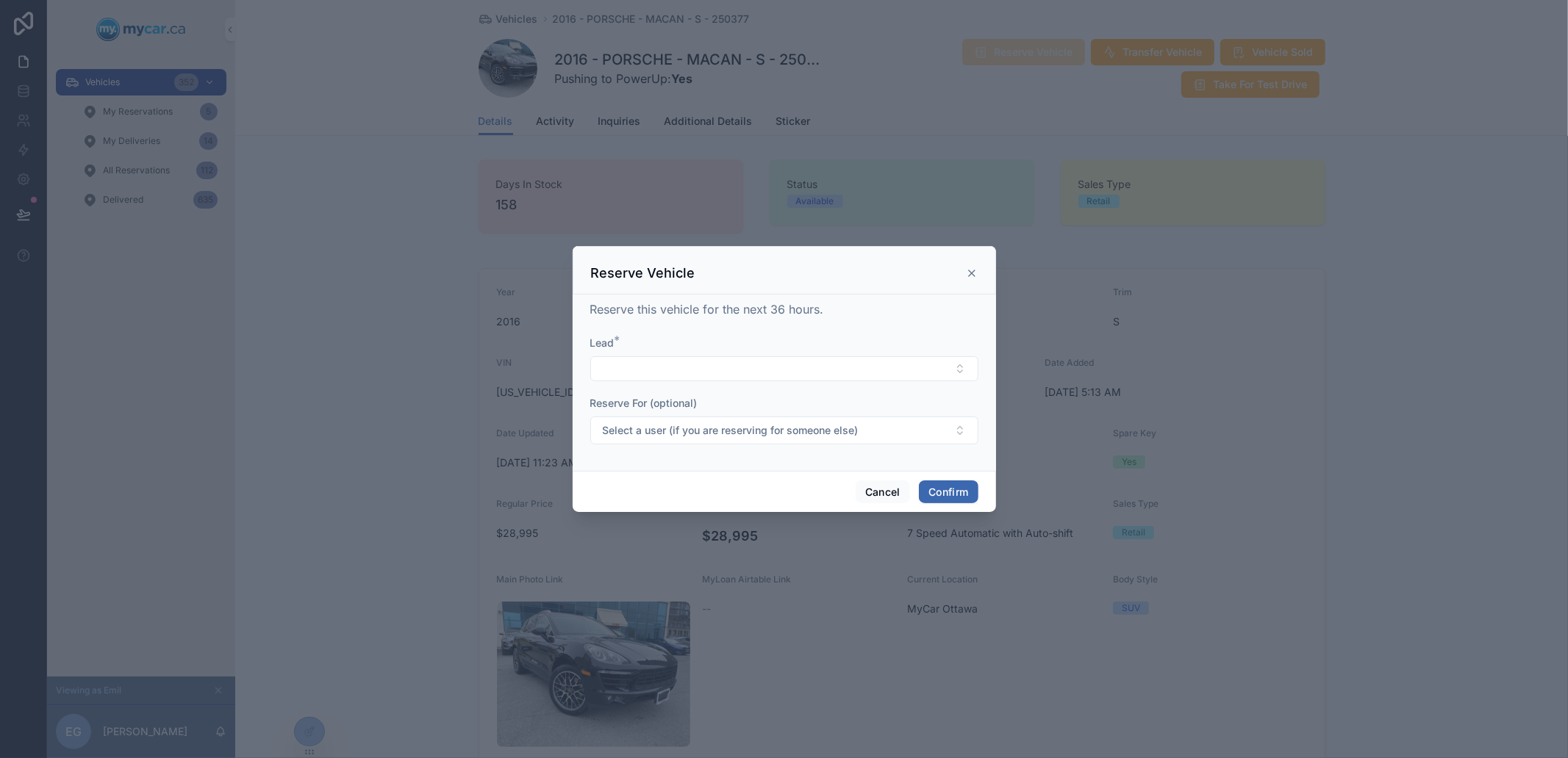
click at [766, 382] on form "Lead * Reserve For (optional) Select a user (if you are reserving for someone e…" at bounding box center [784, 398] width 389 height 124
click at [762, 377] on button "Select Button" at bounding box center [784, 368] width 389 height 25
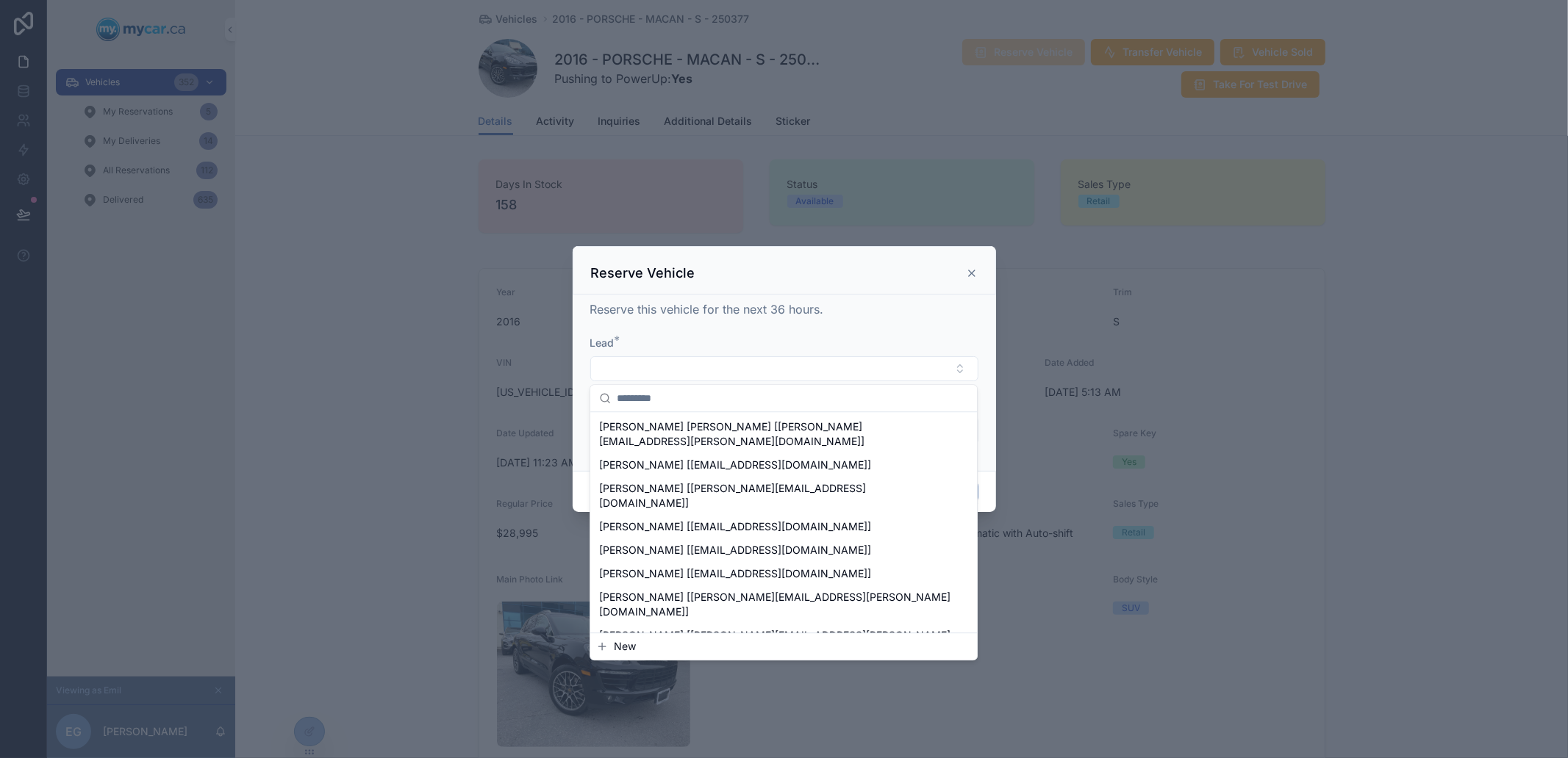
click at [679, 654] on button "New" at bounding box center [783, 646] width 375 height 15
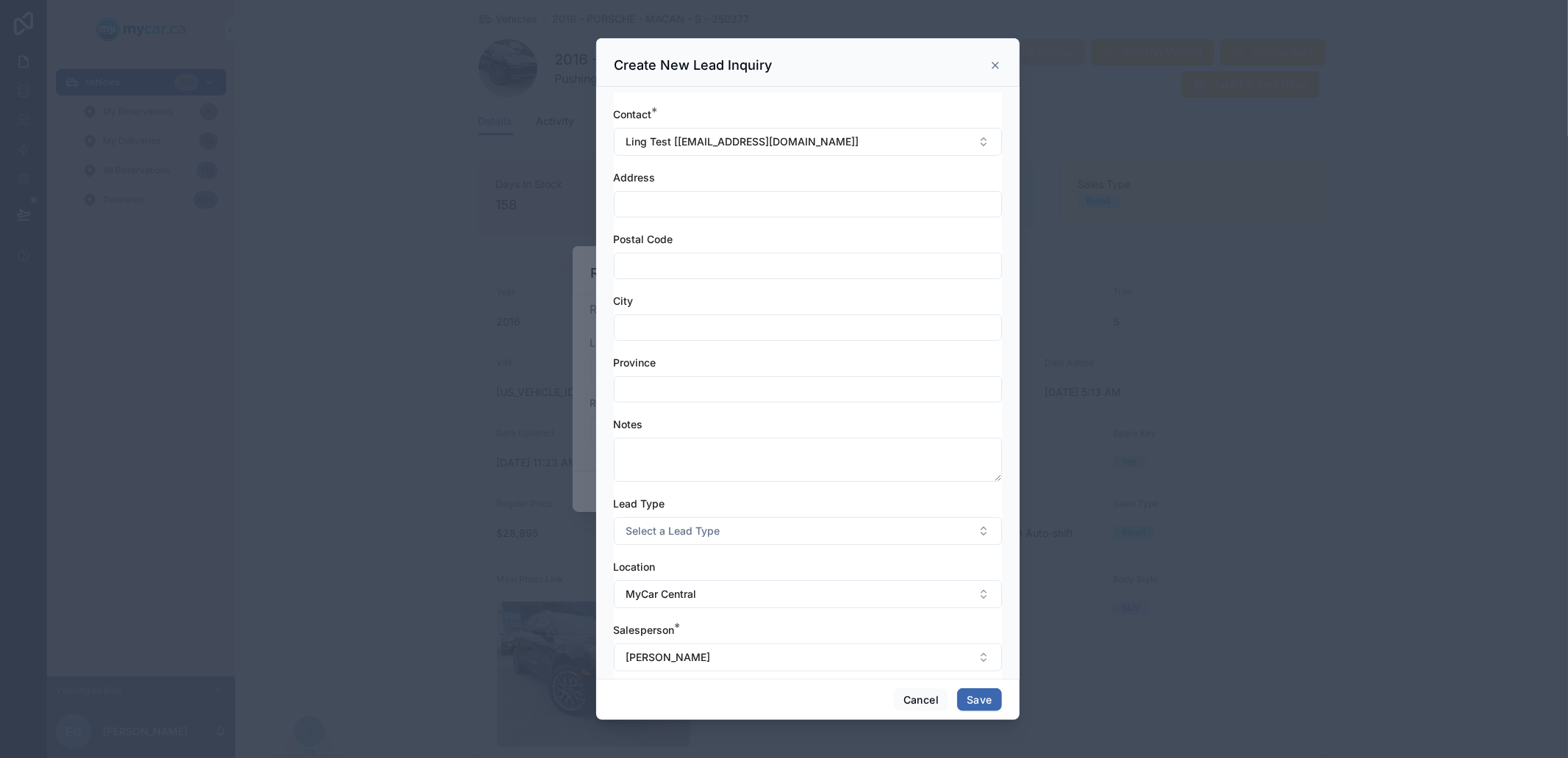
scroll to position [19, 0]
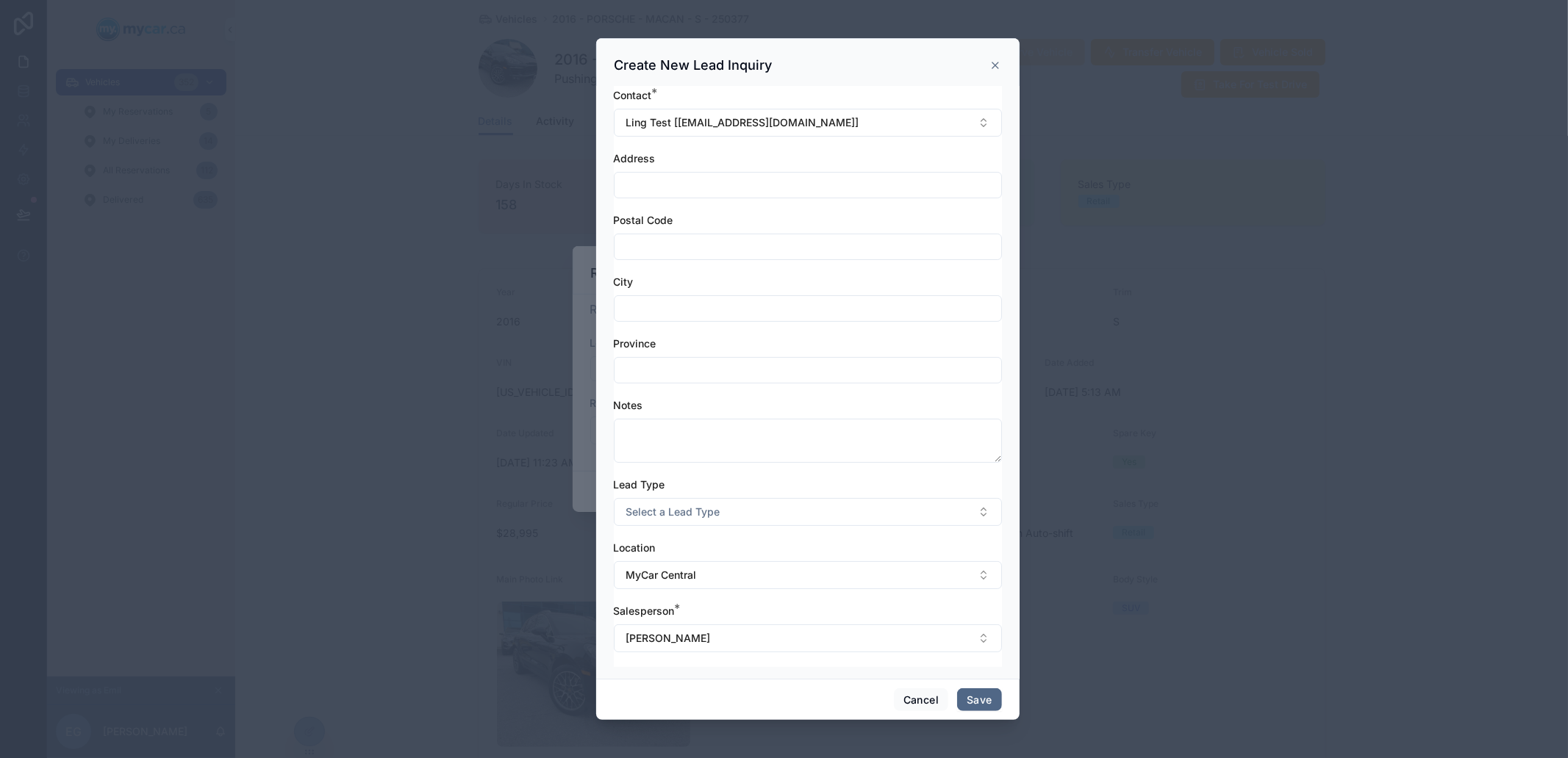
click at [978, 696] on button "Save" at bounding box center [979, 700] width 44 height 24
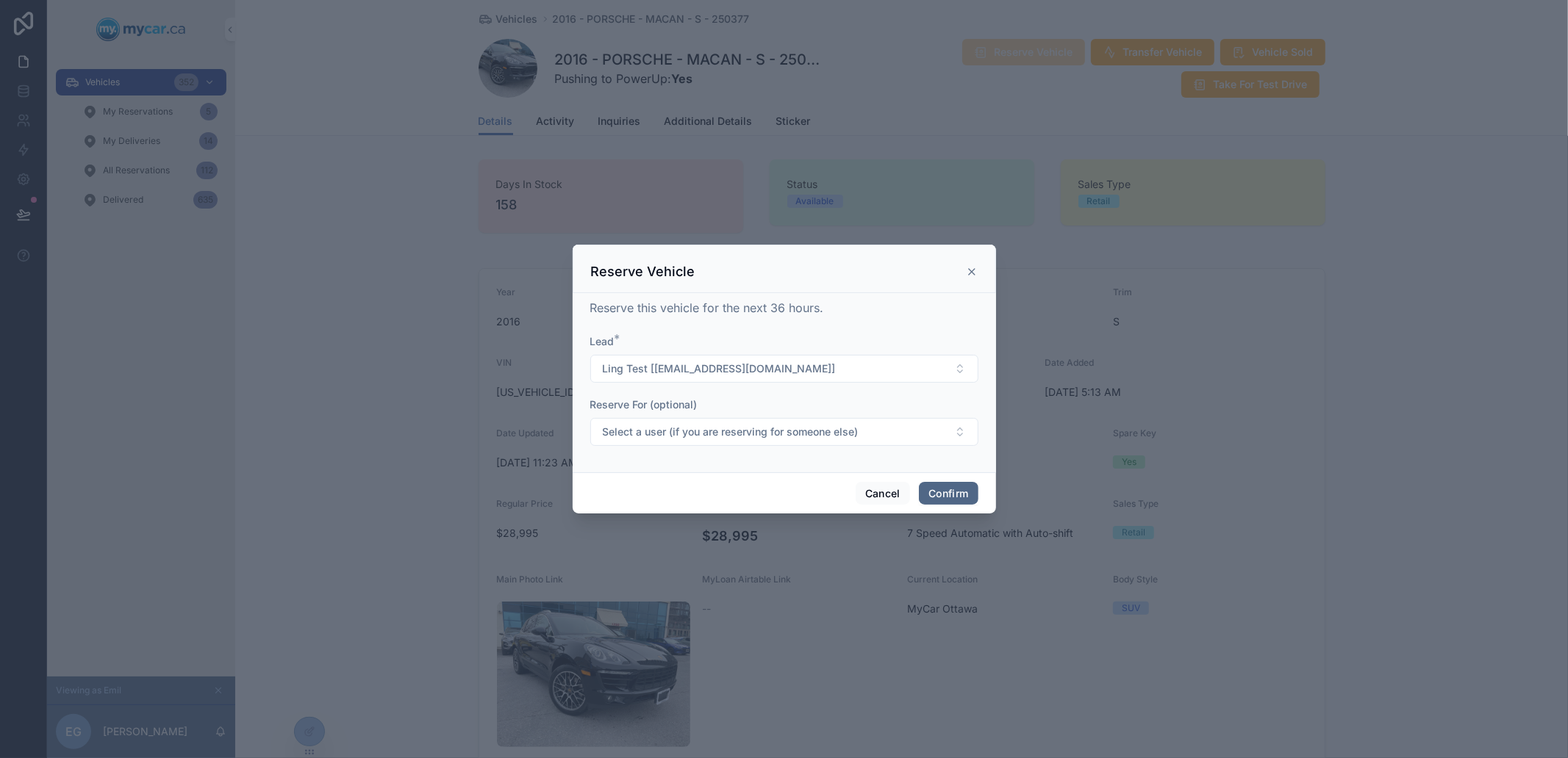
click at [950, 489] on button "Confirm" at bounding box center [948, 494] width 59 height 24
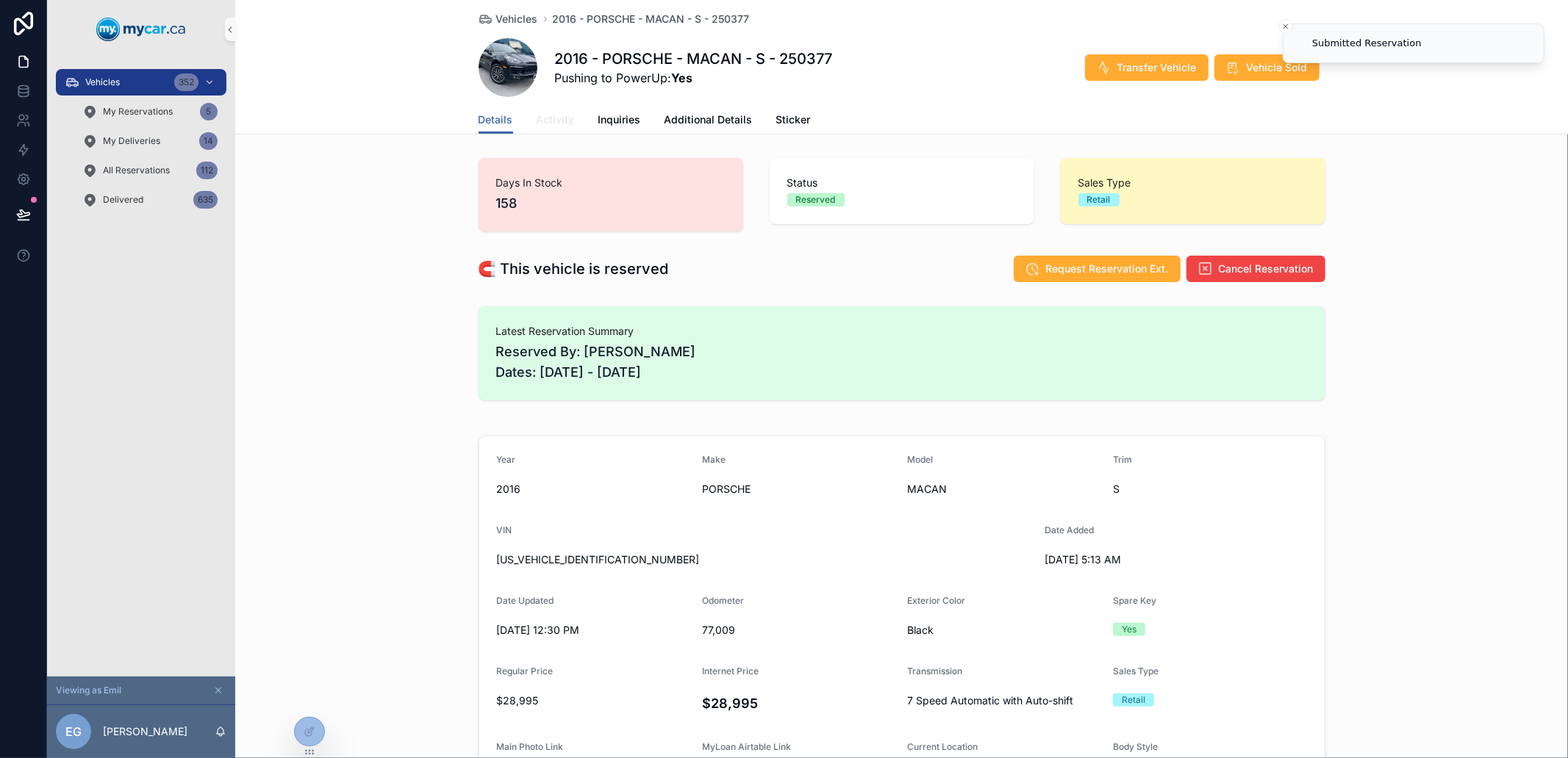
click at [545, 112] on span "Activity" at bounding box center [556, 119] width 38 height 15
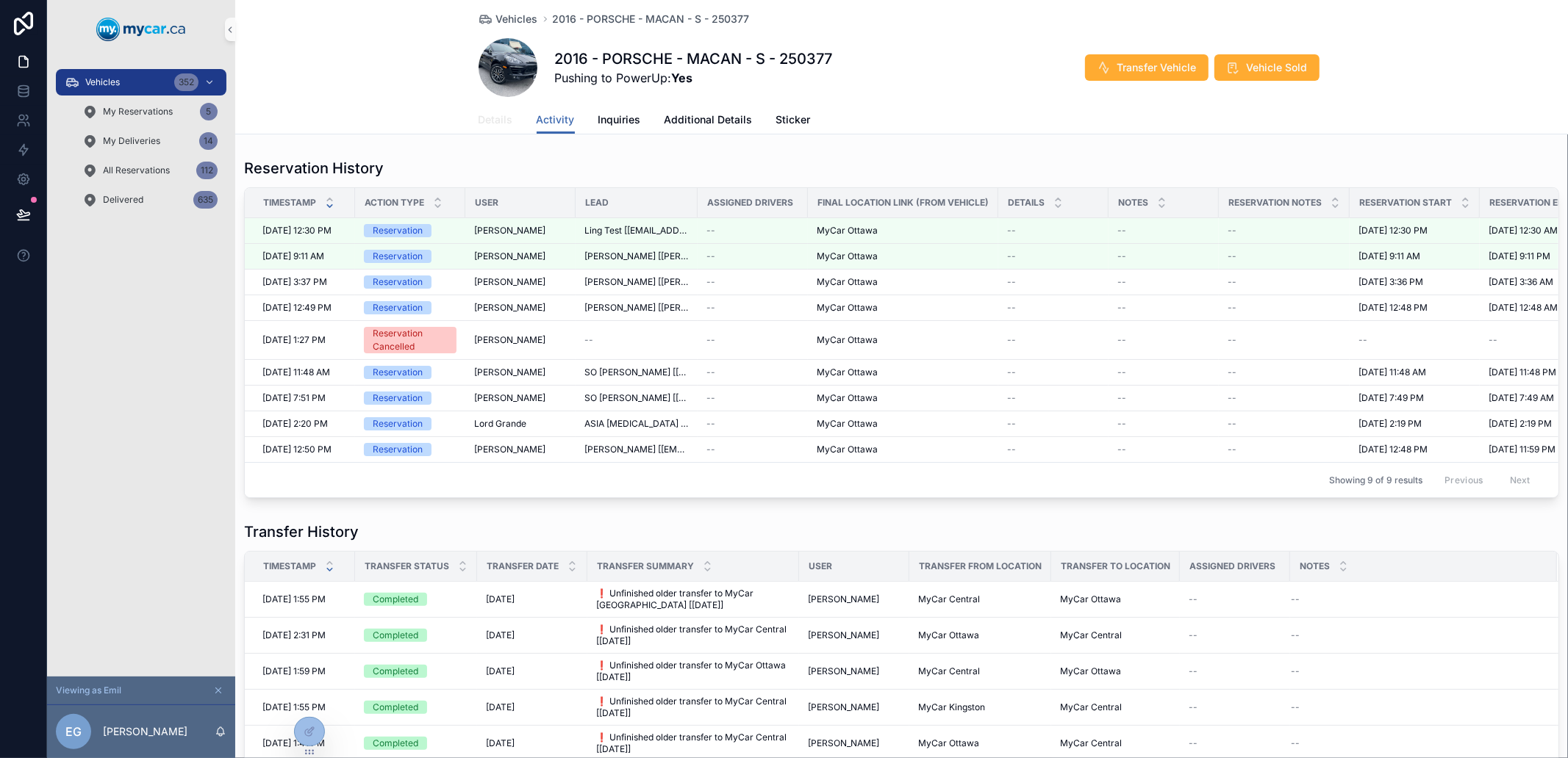
click at [491, 121] on span "Details" at bounding box center [496, 119] width 34 height 15
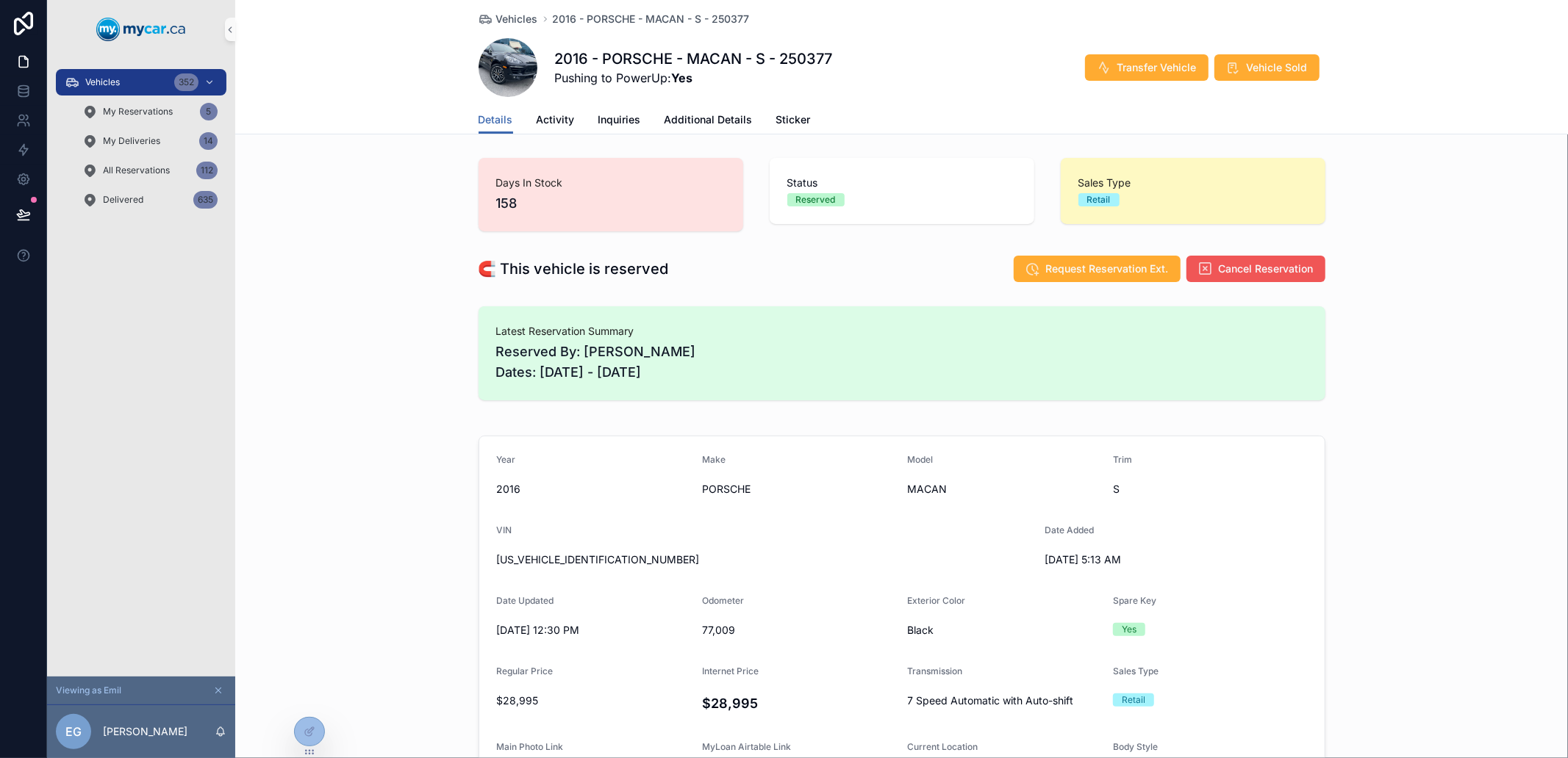
click at [1243, 262] on span "Cancel Reservation" at bounding box center [1266, 268] width 94 height 15
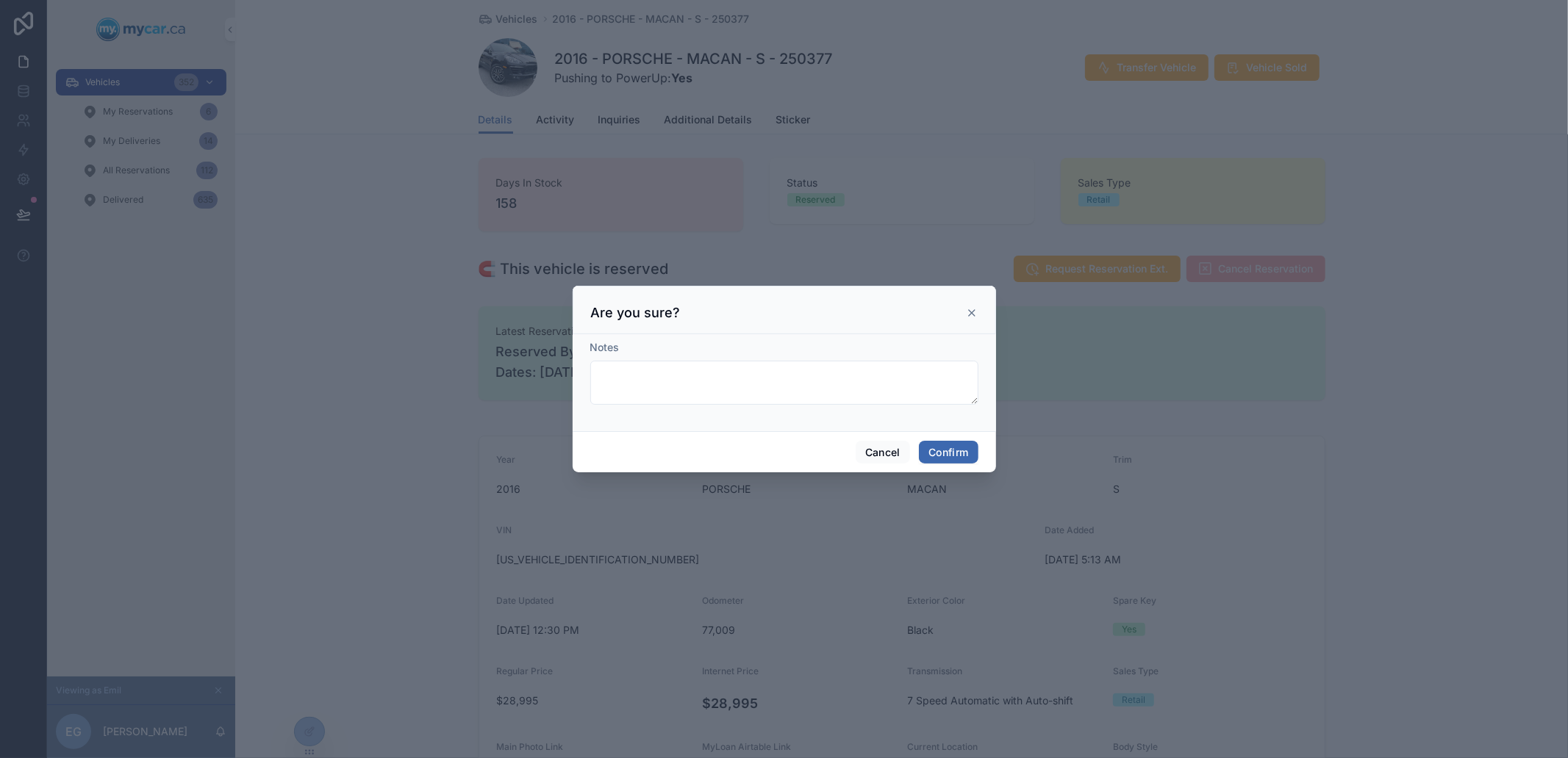
click at [879, 405] on form "Notes" at bounding box center [784, 379] width 389 height 80
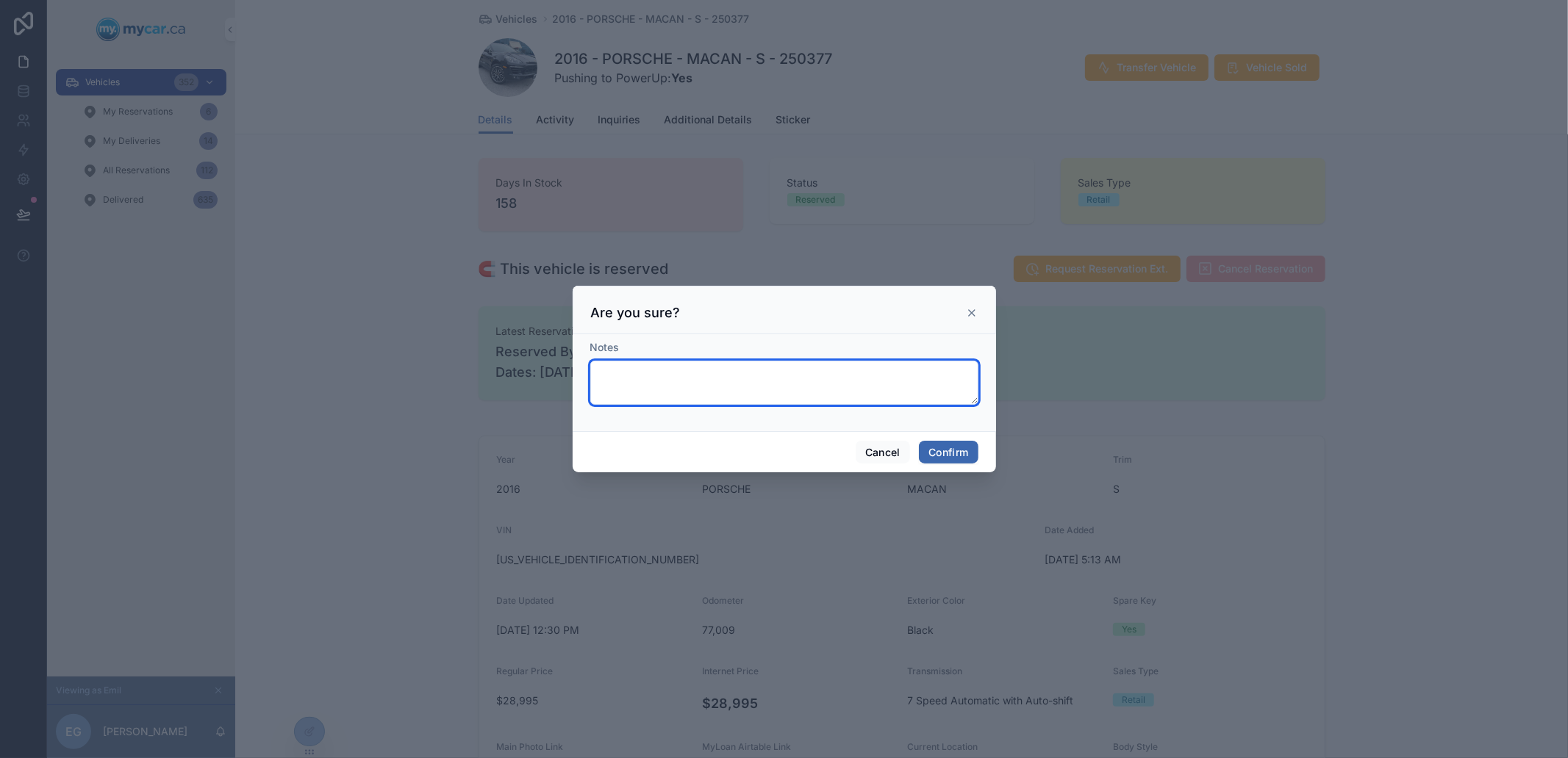
click at [873, 378] on textarea at bounding box center [784, 382] width 389 height 44
type textarea "****"
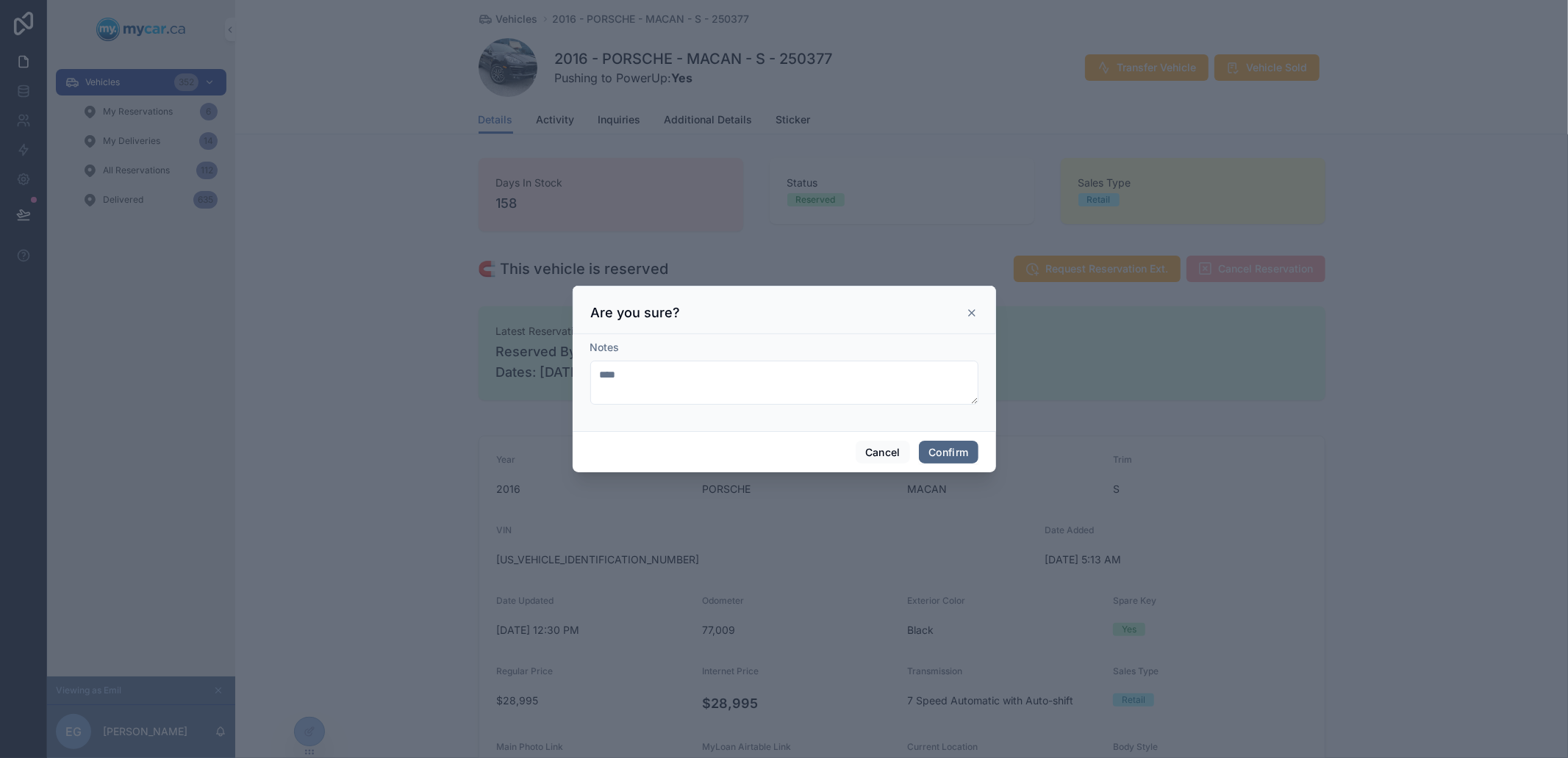
click at [945, 450] on button "Confirm" at bounding box center [948, 452] width 59 height 24
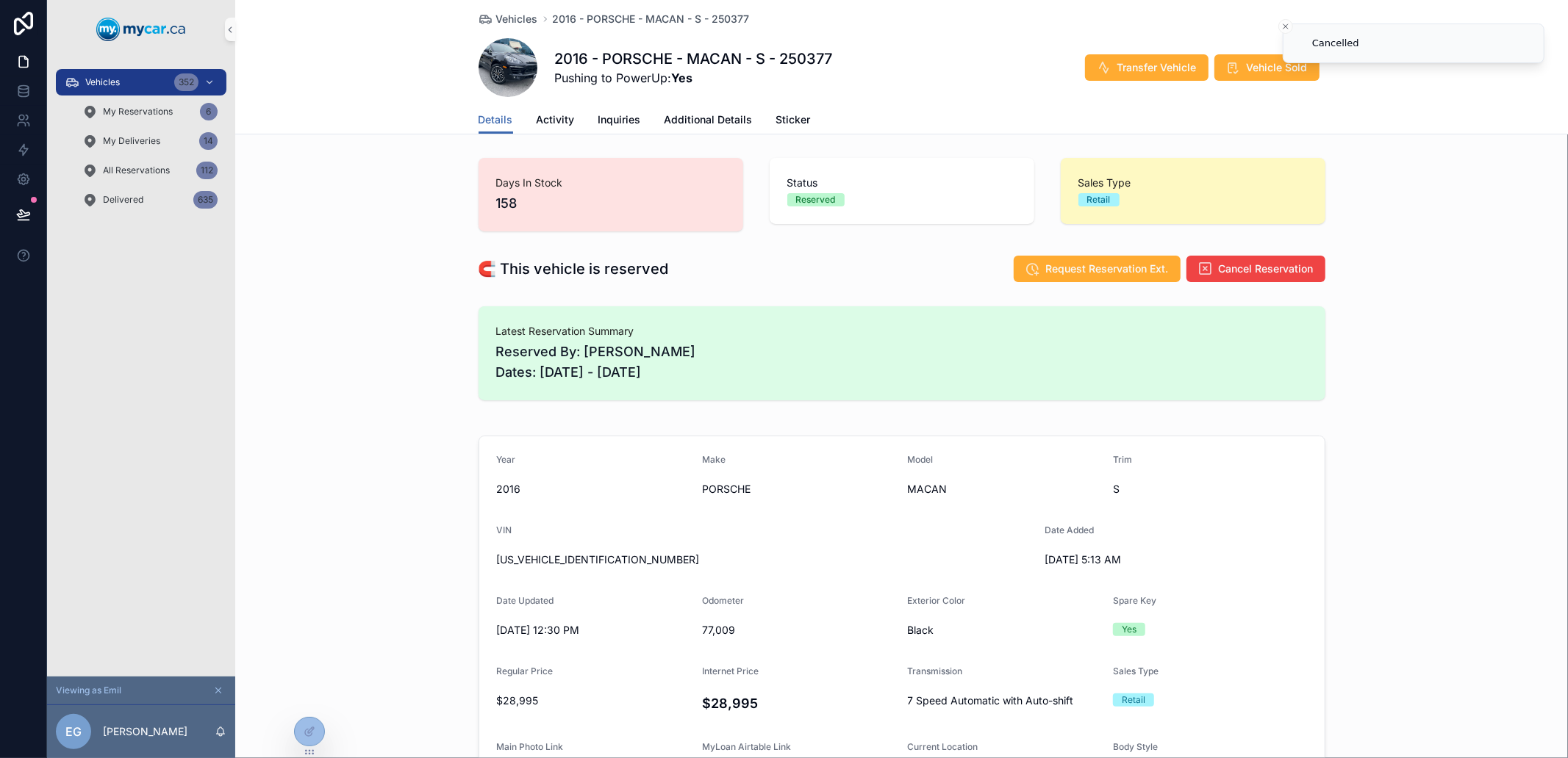
click at [569, 121] on div "Details Activity Inquiries Additional Details Sticker" at bounding box center [902, 120] width 847 height 28
click at [563, 121] on span "Activity" at bounding box center [556, 119] width 38 height 15
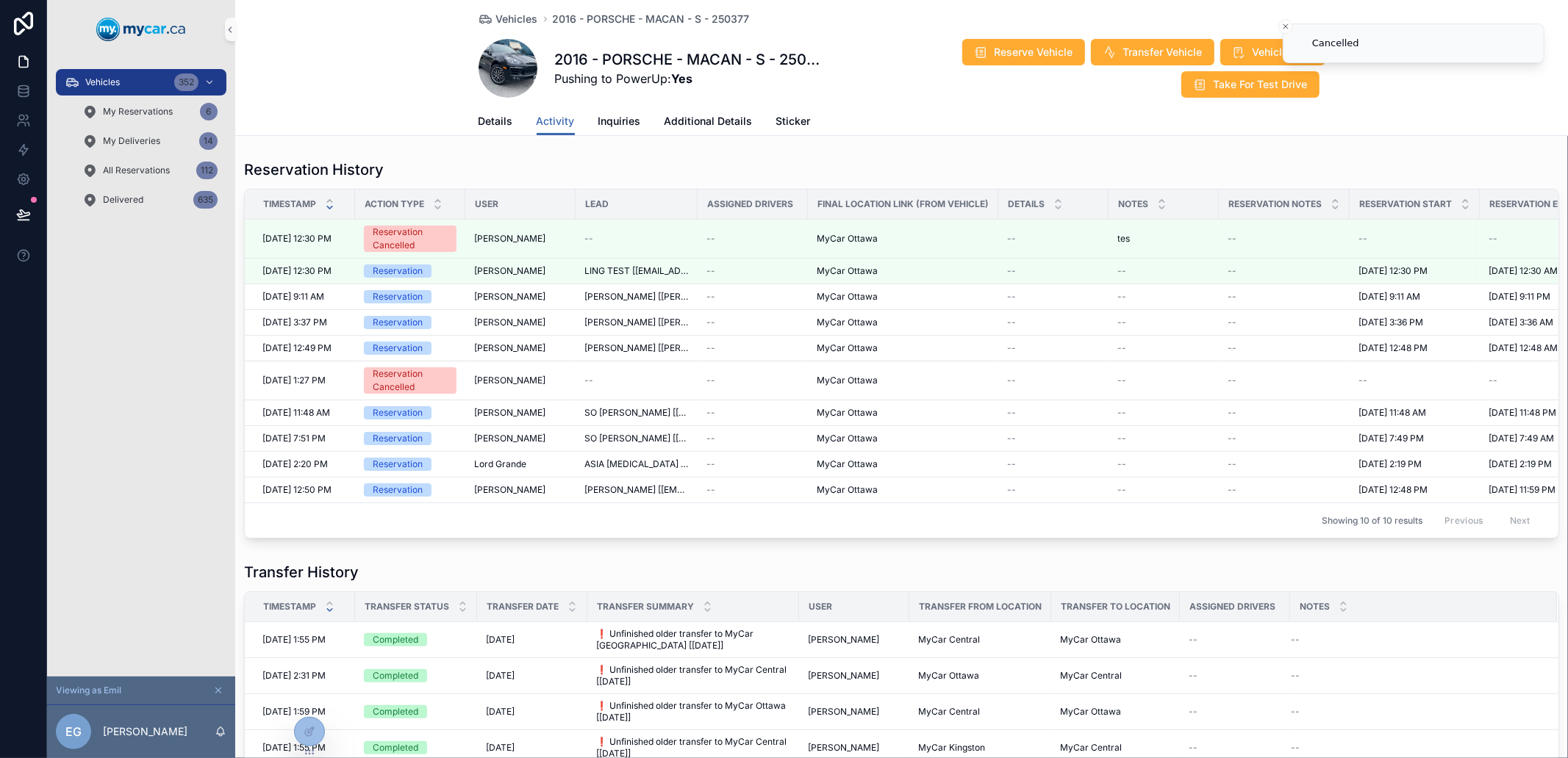
click at [782, 61] on h1 "2016 - PORSCHE - MACAN - S - 250377" at bounding box center [688, 59] width 267 height 21
drag, startPoint x: 782, startPoint y: 61, endPoint x: 814, endPoint y: 70, distance: 33.2
click at [814, 70] on div "2016 - PORSCHE - MACAN - S - 250377 Pushing to PowerUp: Yes" at bounding box center [688, 68] width 267 height 38
click at [799, 59] on h1 "2016 - PORSCHE - MACAN - S - 250377" at bounding box center [688, 59] width 267 height 21
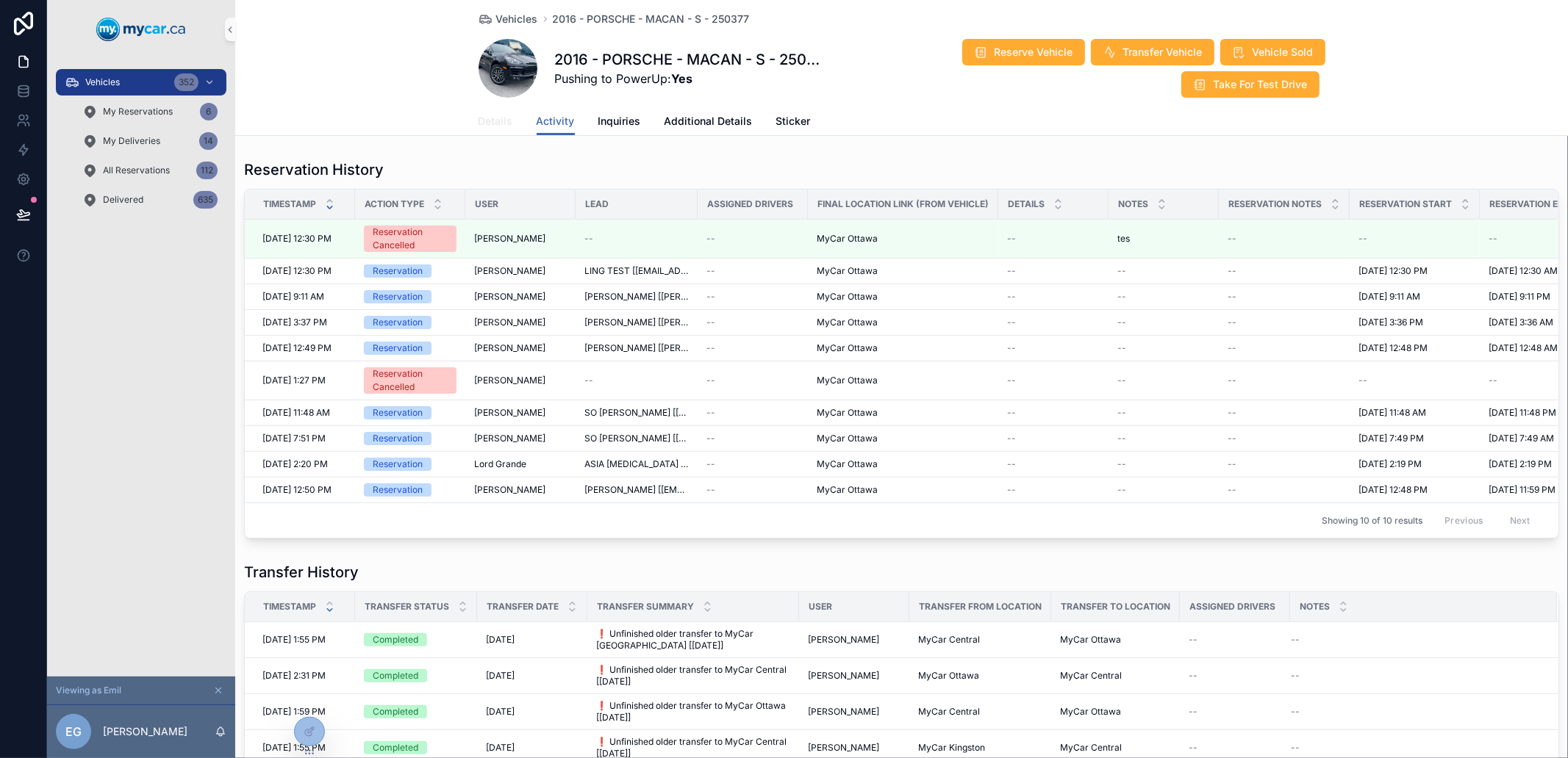
click at [491, 124] on span "Details" at bounding box center [496, 121] width 34 height 15
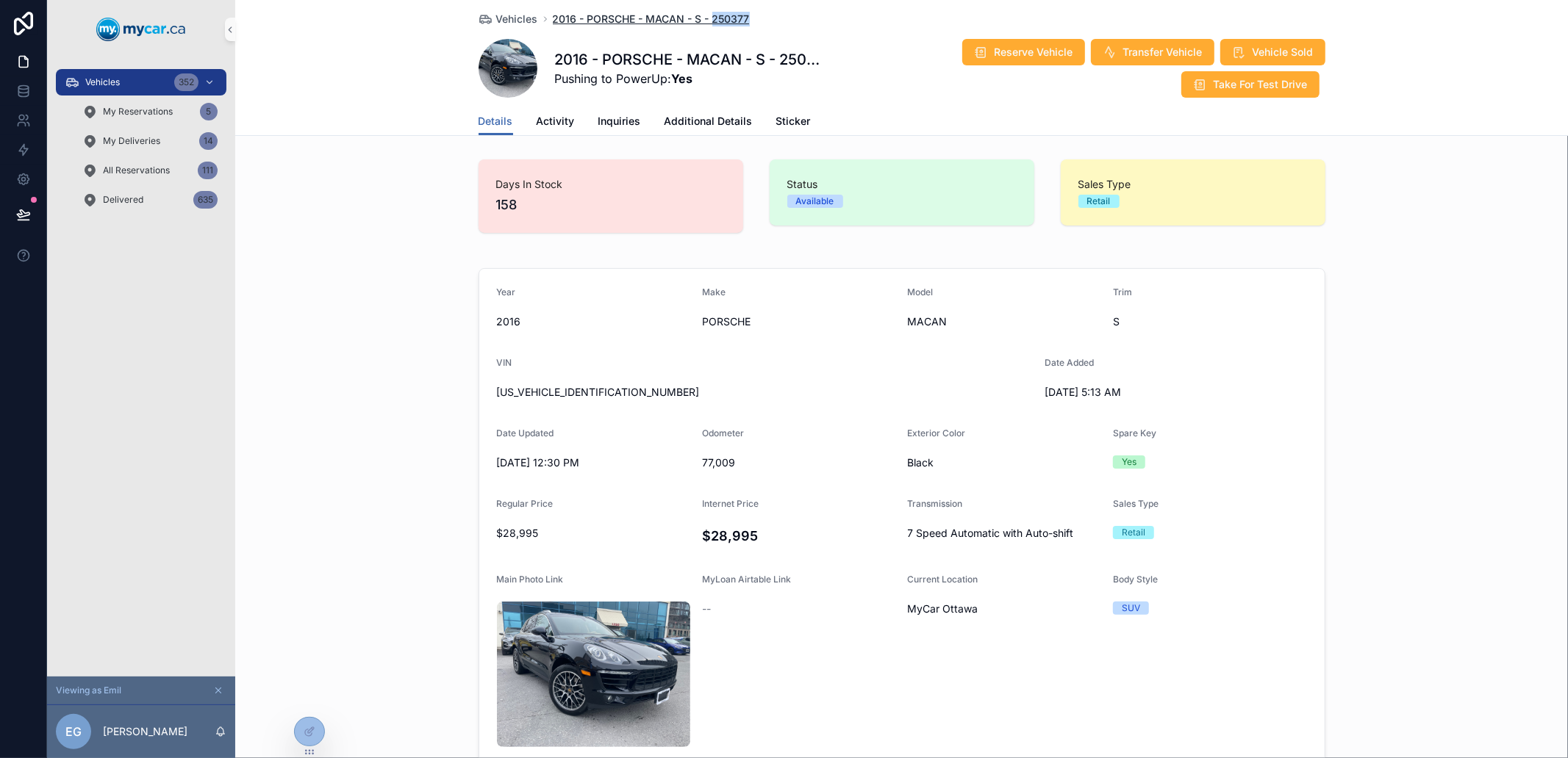
drag, startPoint x: 766, startPoint y: 21, endPoint x: 706, endPoint y: 20, distance: 60.0
click at [706, 20] on div "Vehicles 2016 - PORSCHE - MACAN - S - 250377" at bounding box center [902, 19] width 847 height 15
copy span "250377"
click at [385, 369] on div "Year [DATE] Make PORSCHE Model MACAN Trim S VIN [US_VEHICLE_IDENTIFICATION_NUMB…" at bounding box center [901, 554] width 1333 height 584
click at [1481, 268] on div "Year [DATE] Make PORSCHE Model MACAN Trim S VIN [US_VEHICLE_IDENTIFICATION_NUMB…" at bounding box center [901, 554] width 1333 height 584
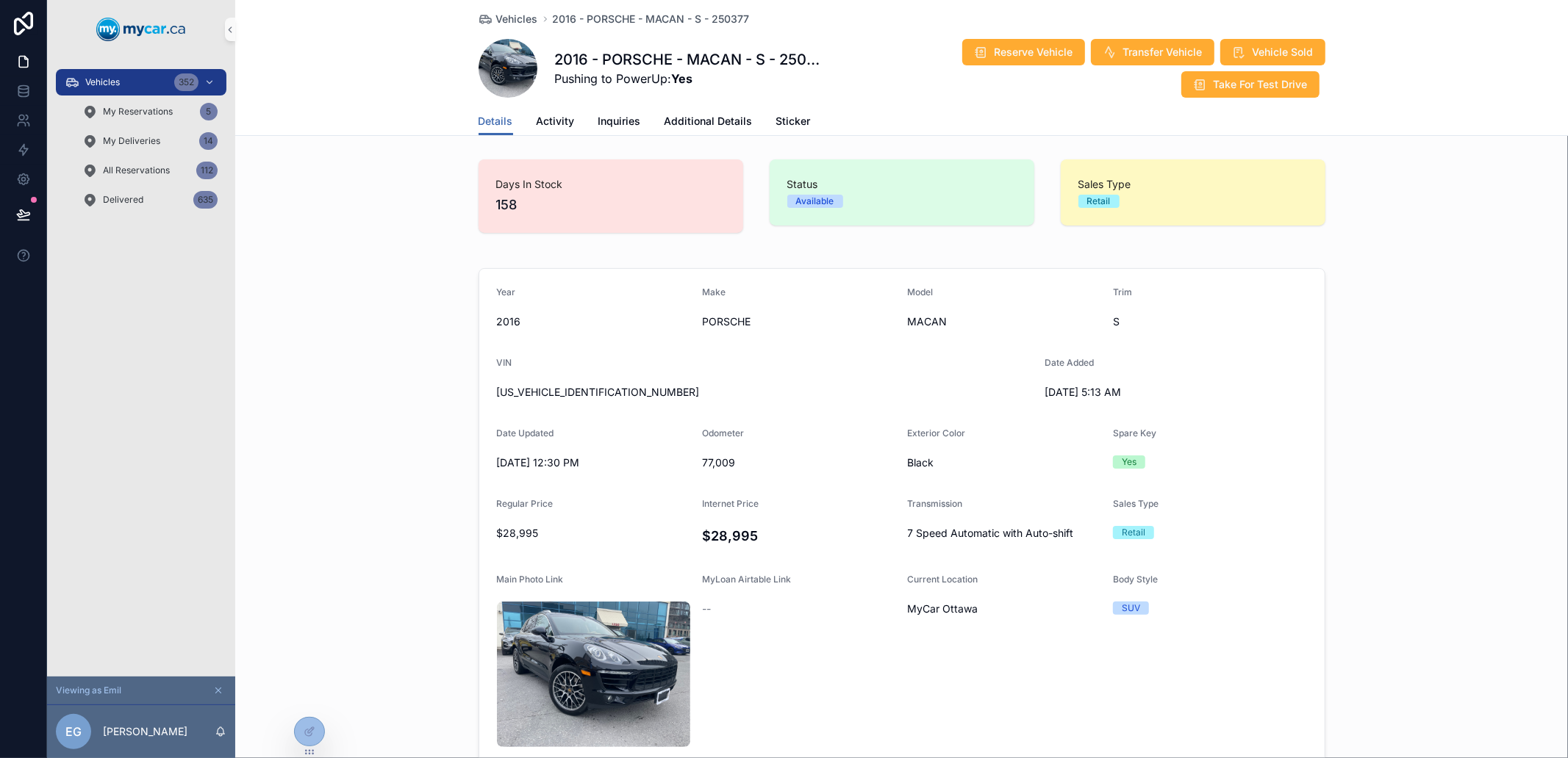
click at [218, 687] on icon "scrollable content" at bounding box center [218, 690] width 10 height 10
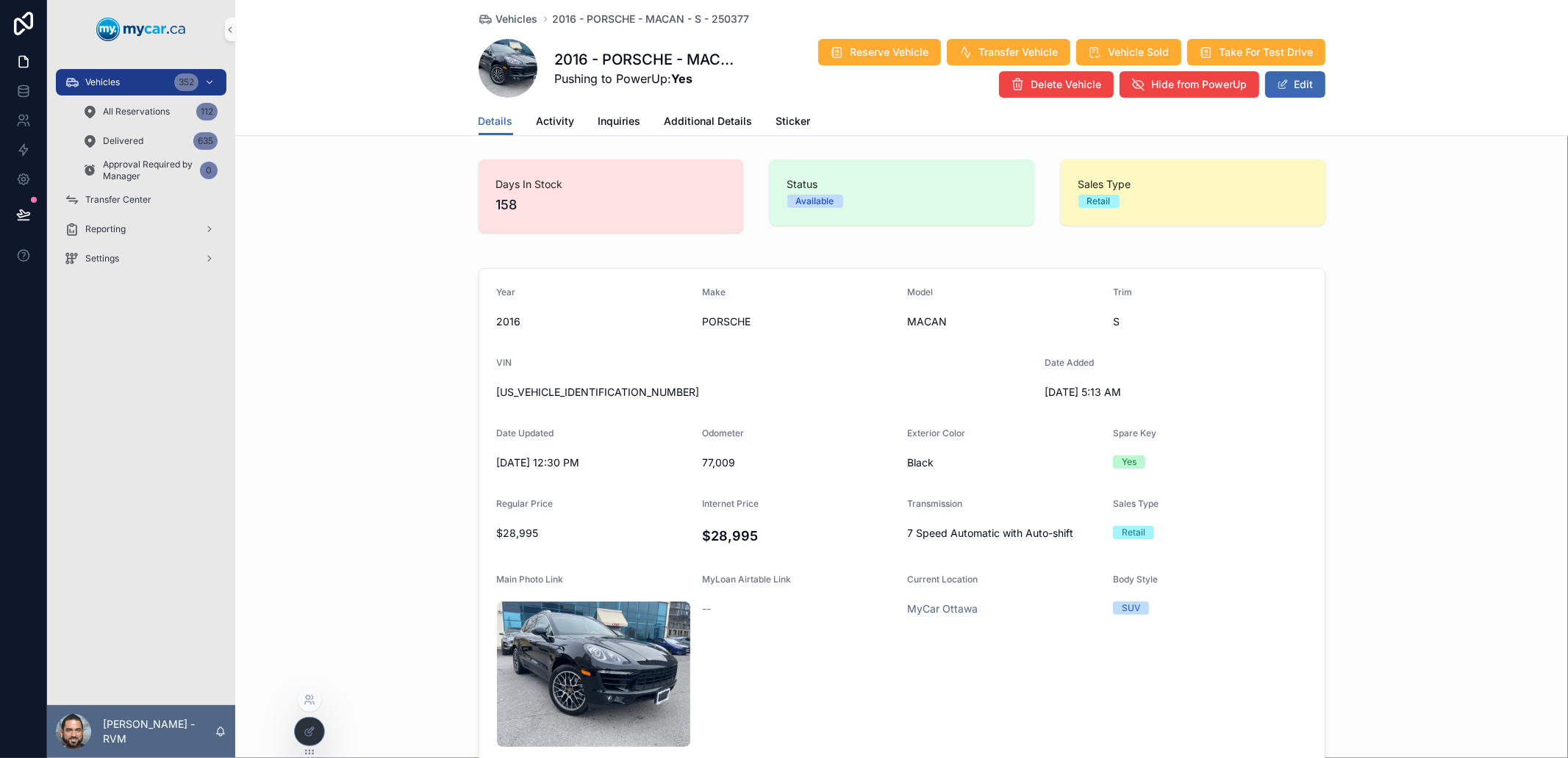
click at [313, 729] on icon at bounding box center [312, 729] width 1 height 1
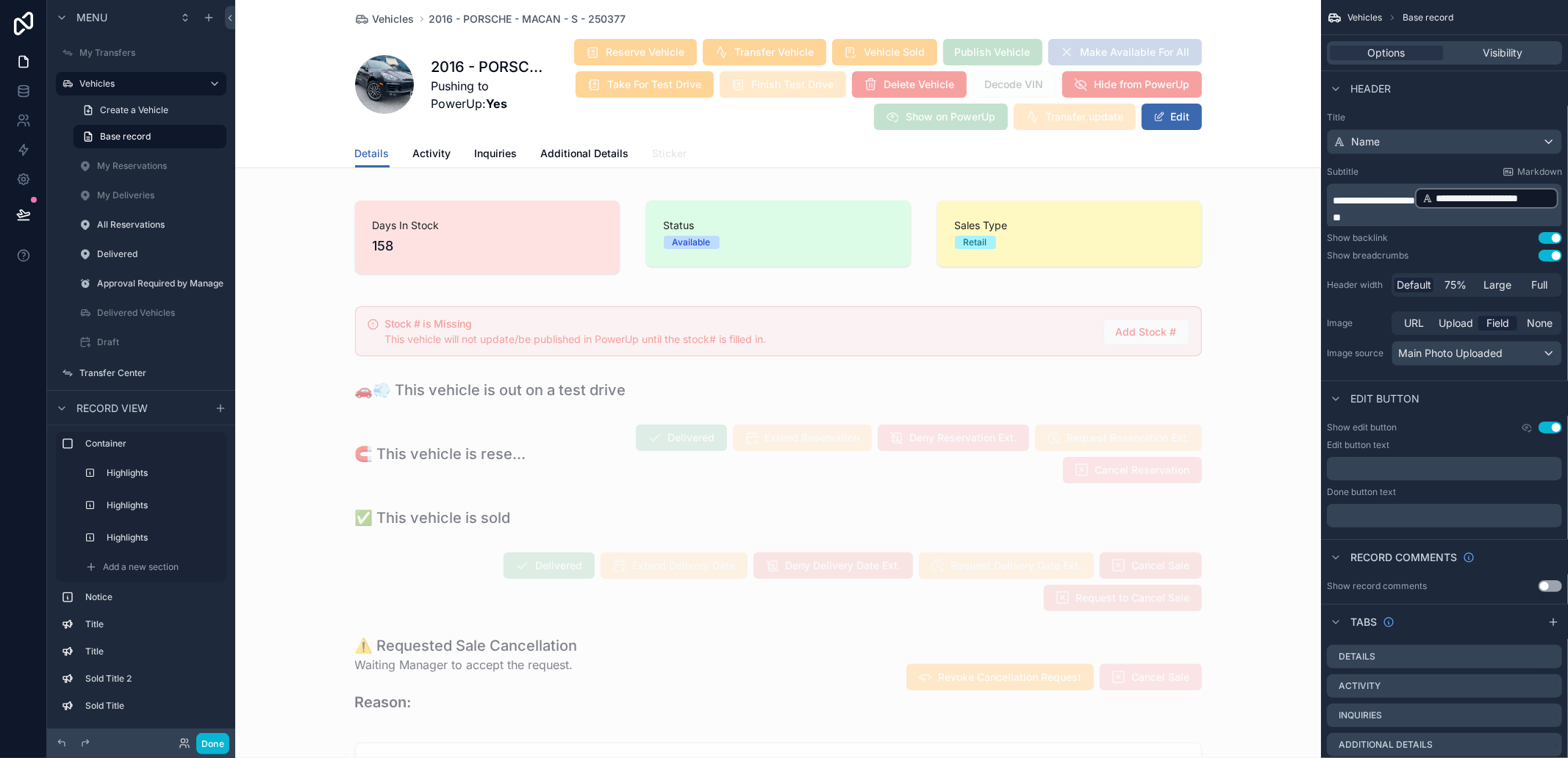
click at [653, 149] on span "Sticker" at bounding box center [670, 153] width 34 height 15
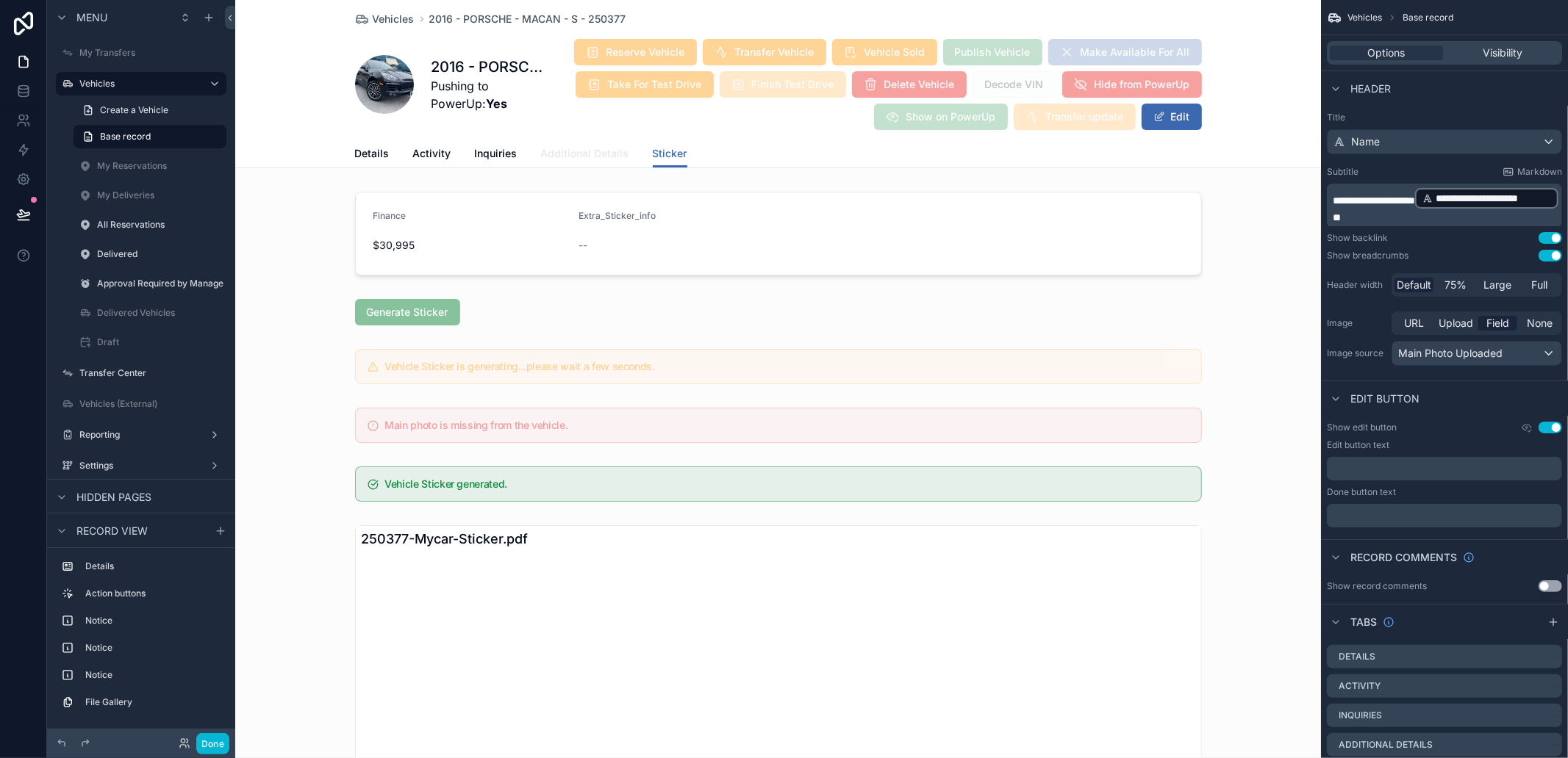
click at [601, 149] on span "Additional Details" at bounding box center [585, 153] width 89 height 15
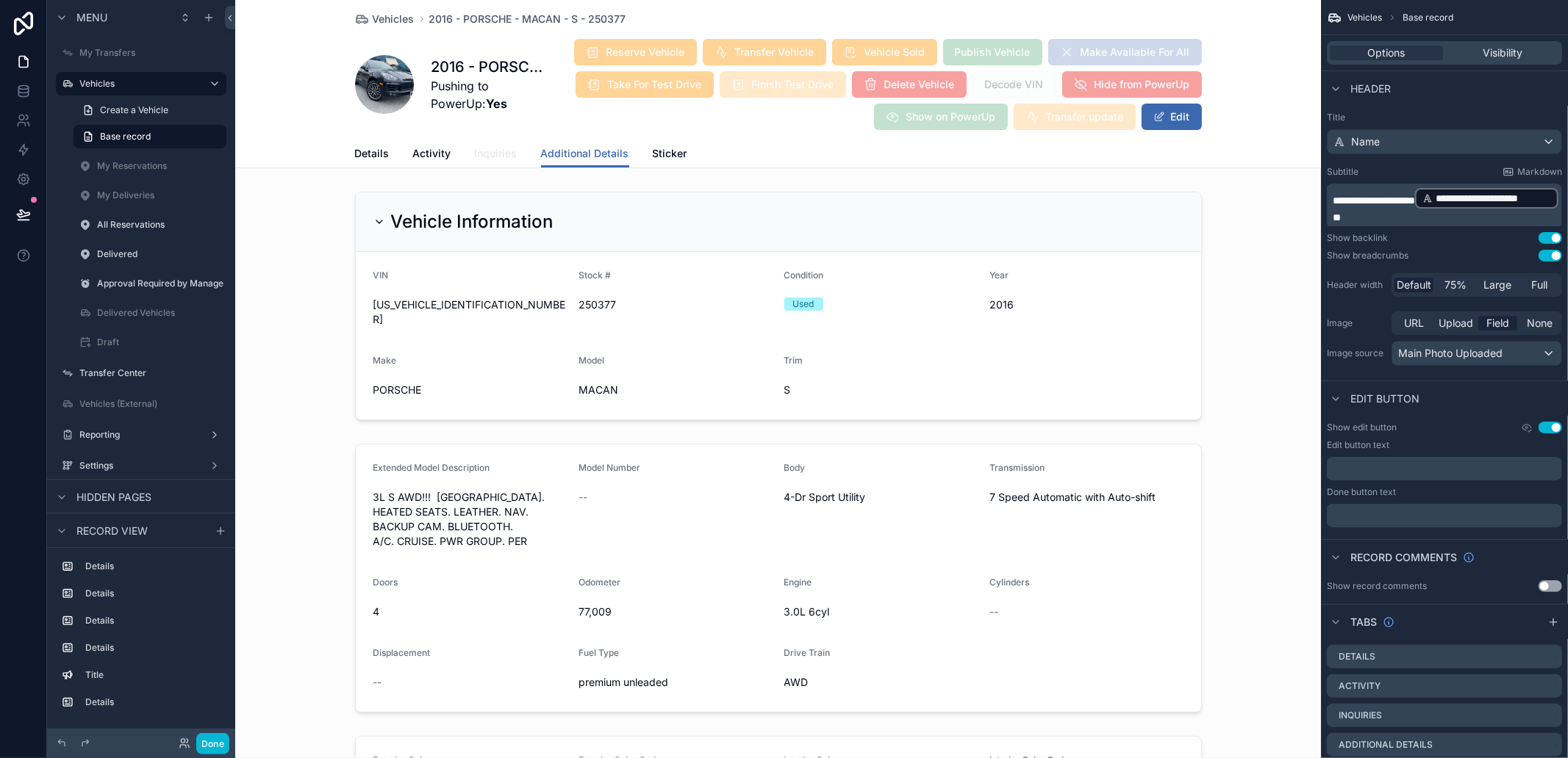
click at [497, 150] on span "Inquiries" at bounding box center [496, 153] width 42 height 15
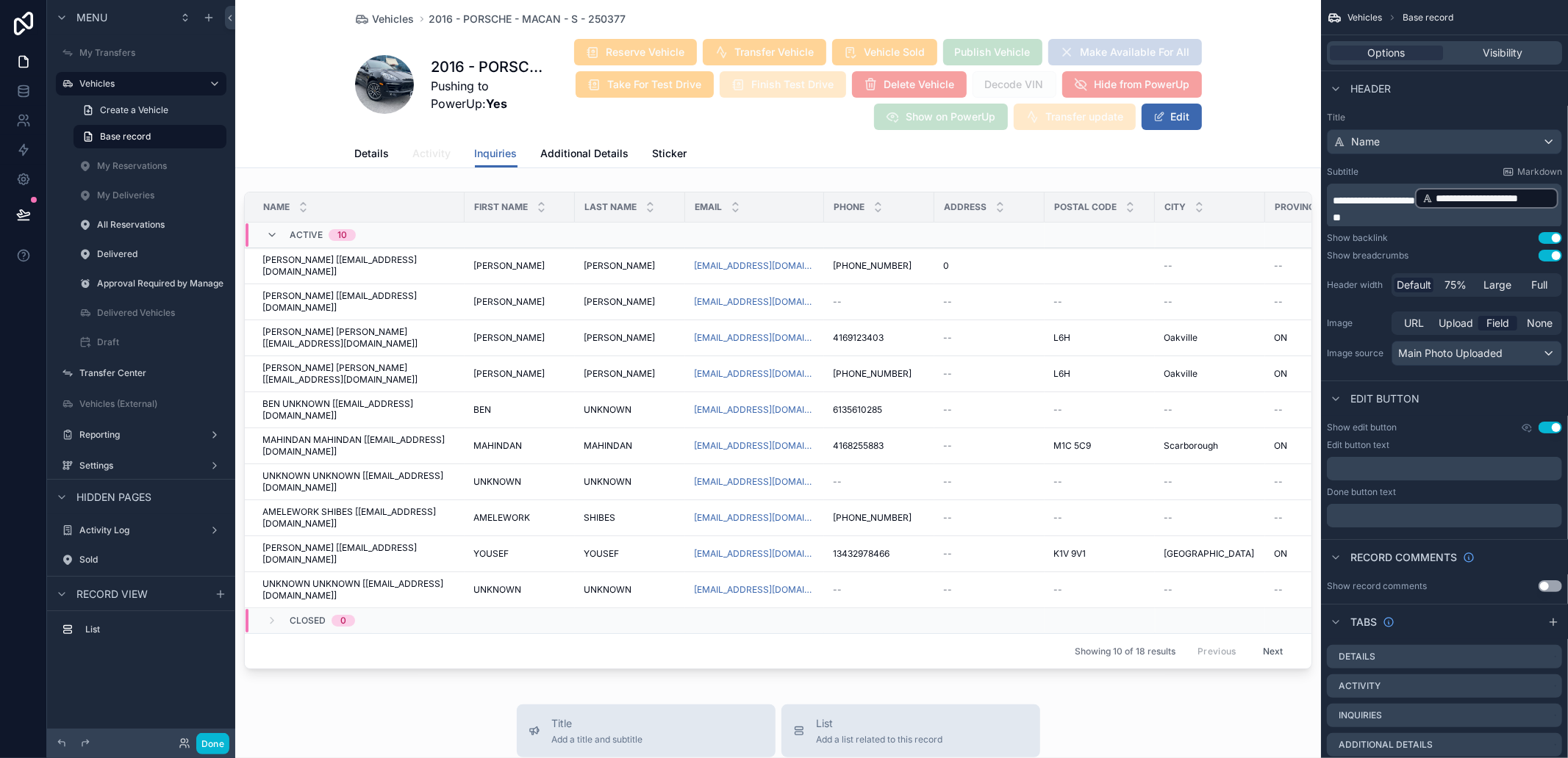
click at [424, 161] on link "Activity" at bounding box center [432, 155] width 38 height 29
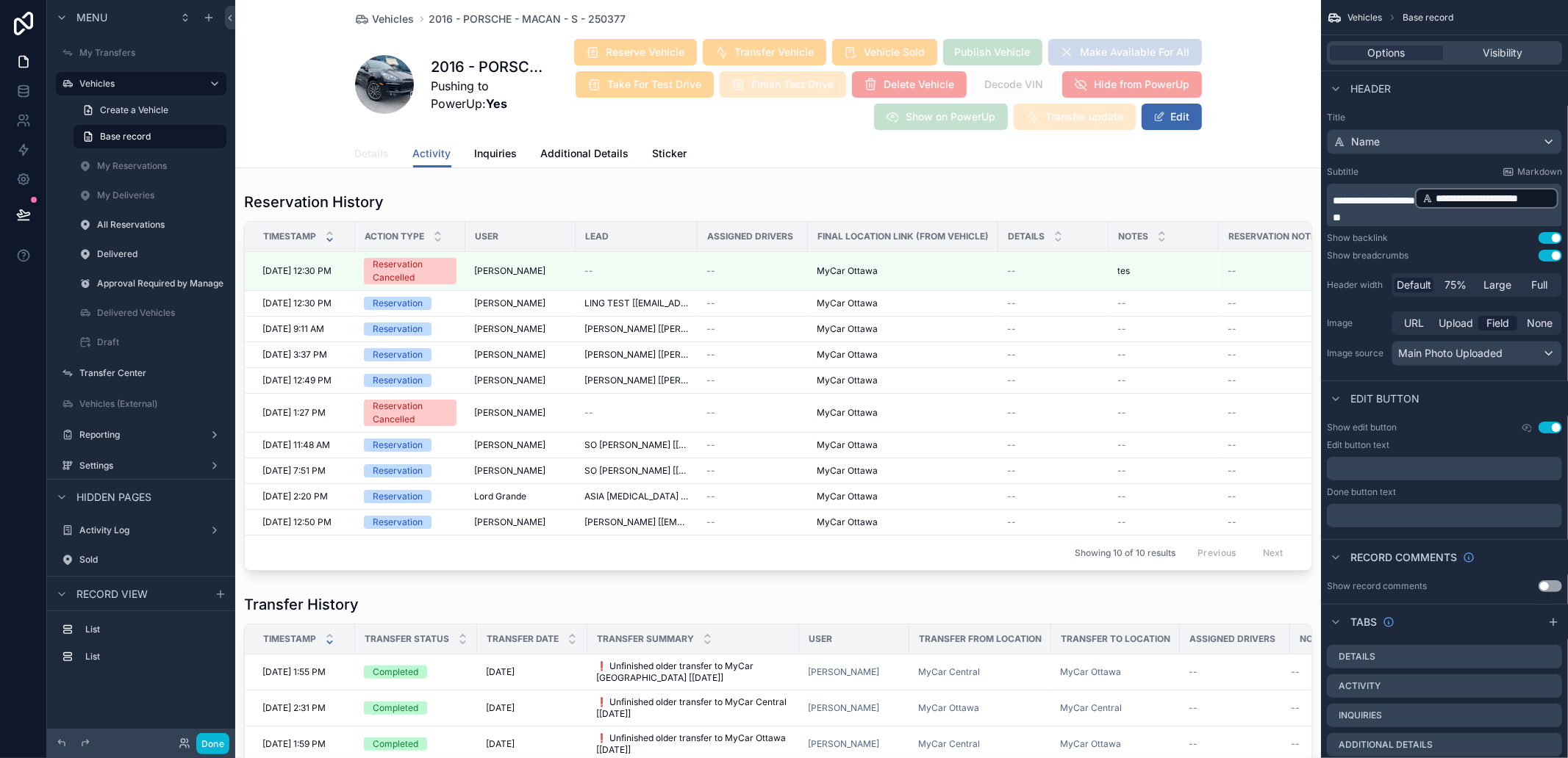
click at [357, 163] on link "Details" at bounding box center [372, 155] width 34 height 29
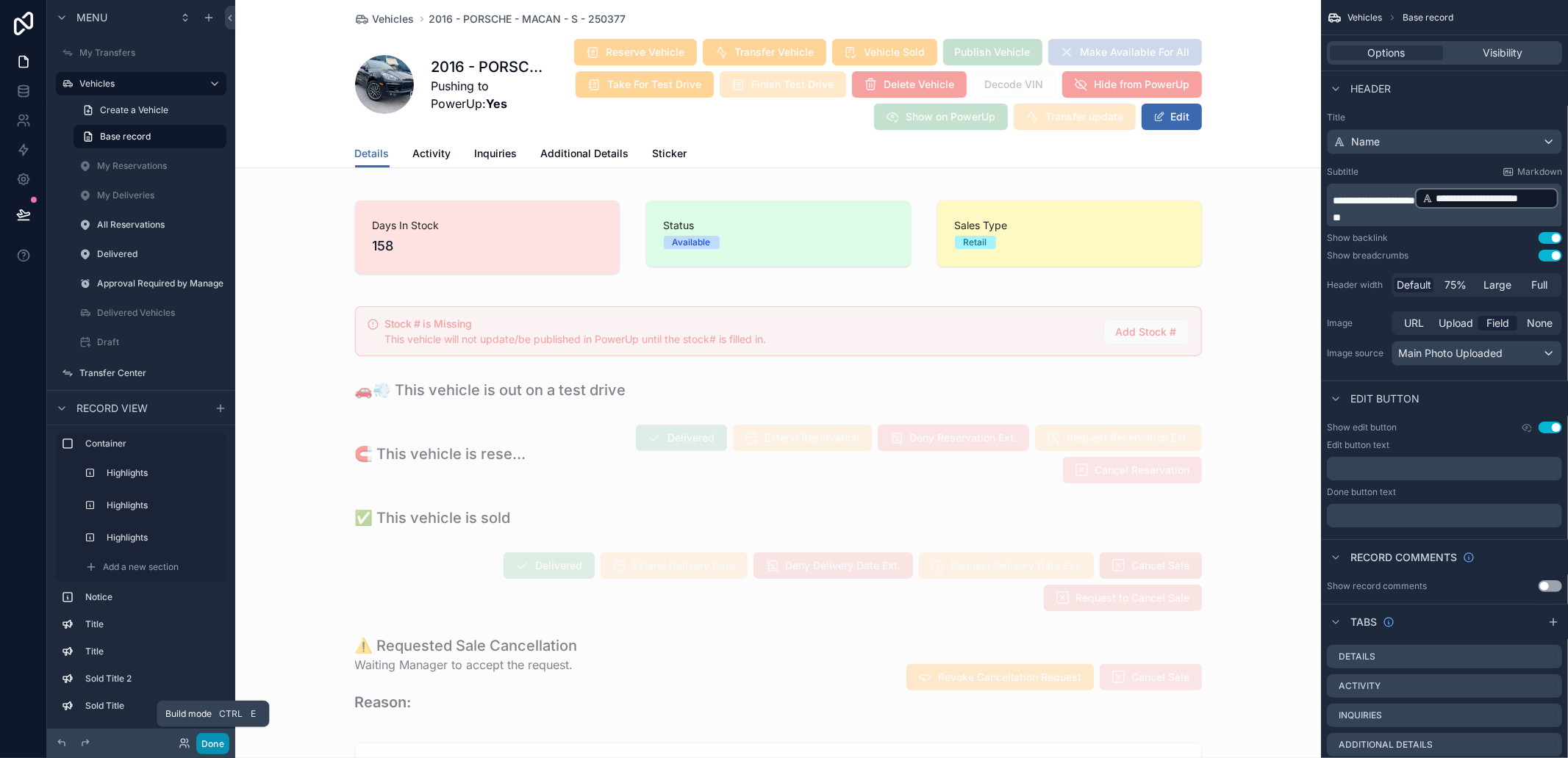
click at [207, 740] on button "Done" at bounding box center [213, 744] width 33 height 22
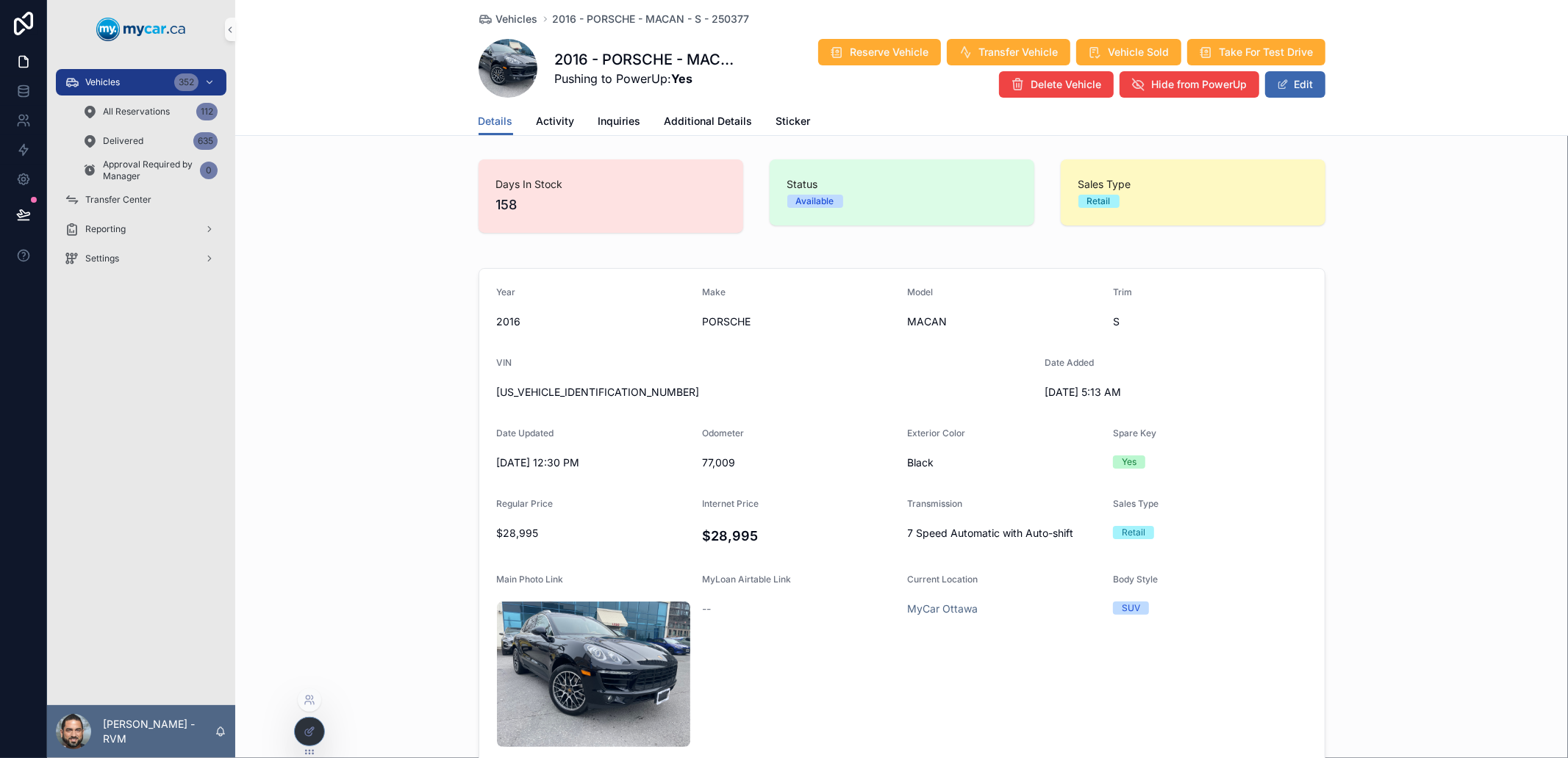
click at [306, 729] on icon at bounding box center [308, 732] width 7 height 7
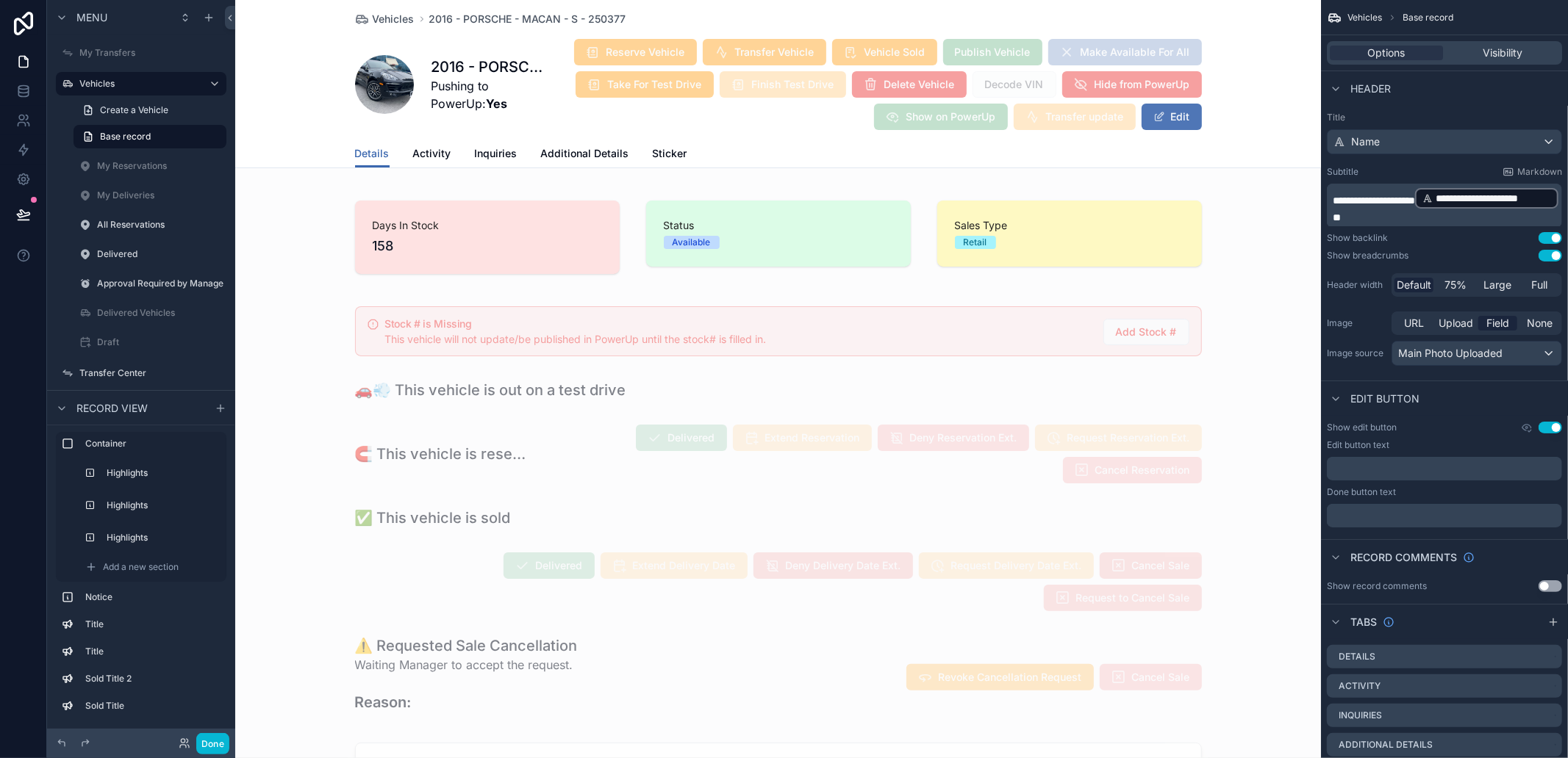
click at [1154, 121] on span "scrollable content" at bounding box center [1160, 117] width 12 height 12
click at [1150, 114] on span "scrollable content" at bounding box center [1153, 117] width 12 height 12
click at [211, 746] on button "Done" at bounding box center [213, 744] width 33 height 22
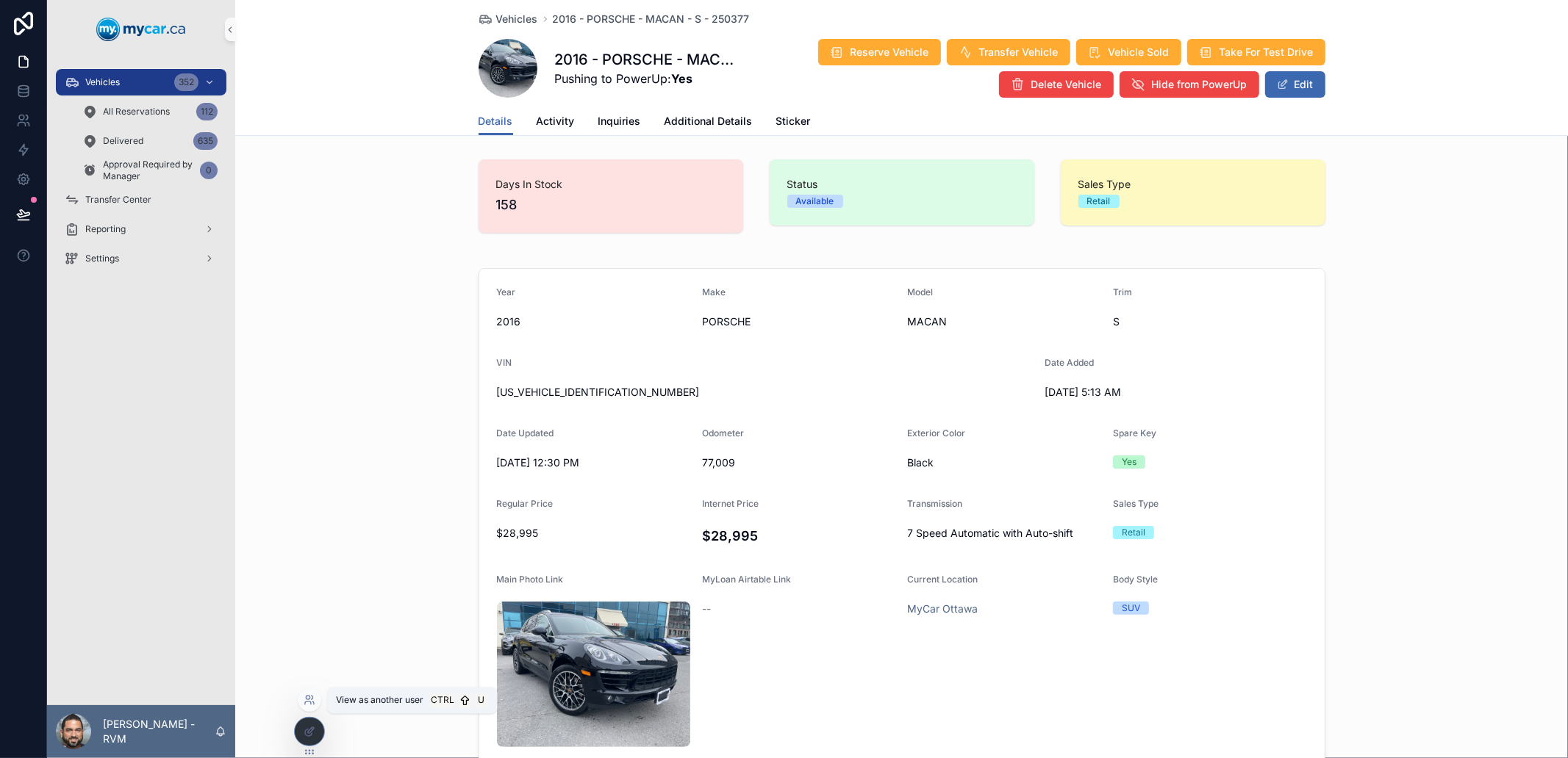
click at [313, 694] on icon at bounding box center [310, 700] width 12 height 12
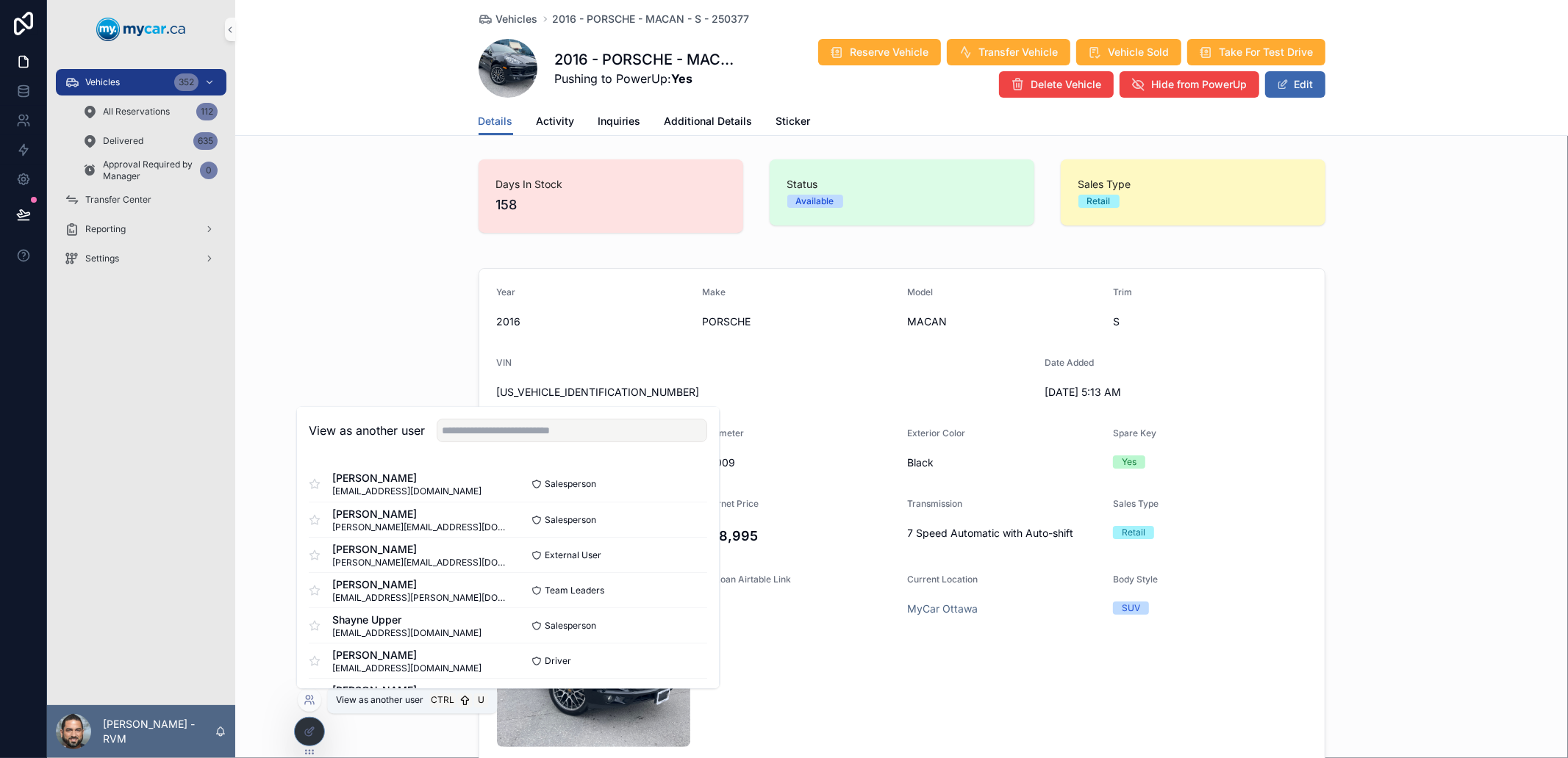
click at [313, 694] on icon at bounding box center [310, 700] width 12 height 12
click at [253, 586] on div "Year 2016 Make PORSCHE Model MACAN Trim S VIN WP1AB2A50GLB45129 Date Added 5/12…" at bounding box center [901, 554] width 1333 height 584
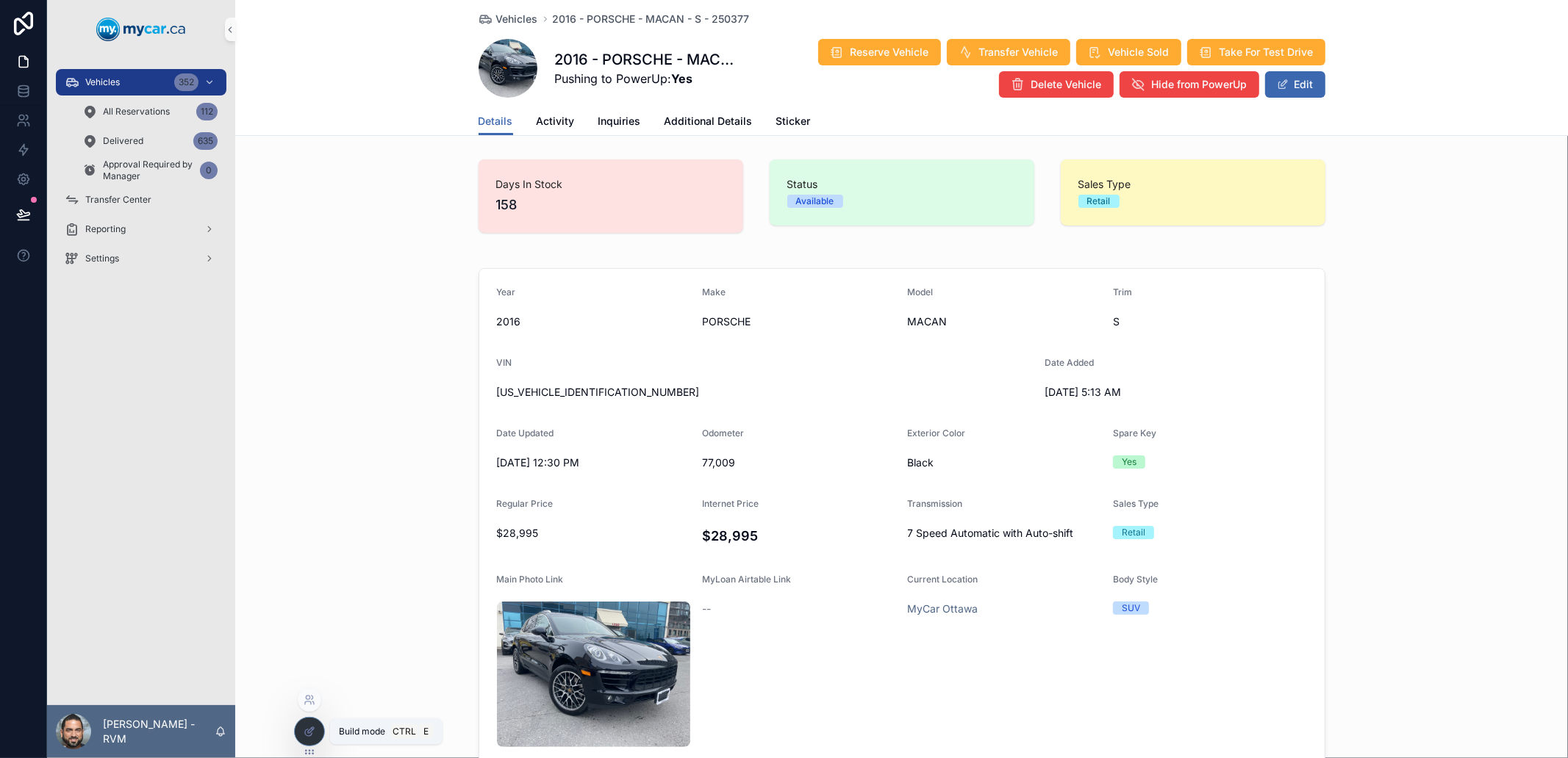
click at [304, 728] on icon at bounding box center [310, 731] width 12 height 12
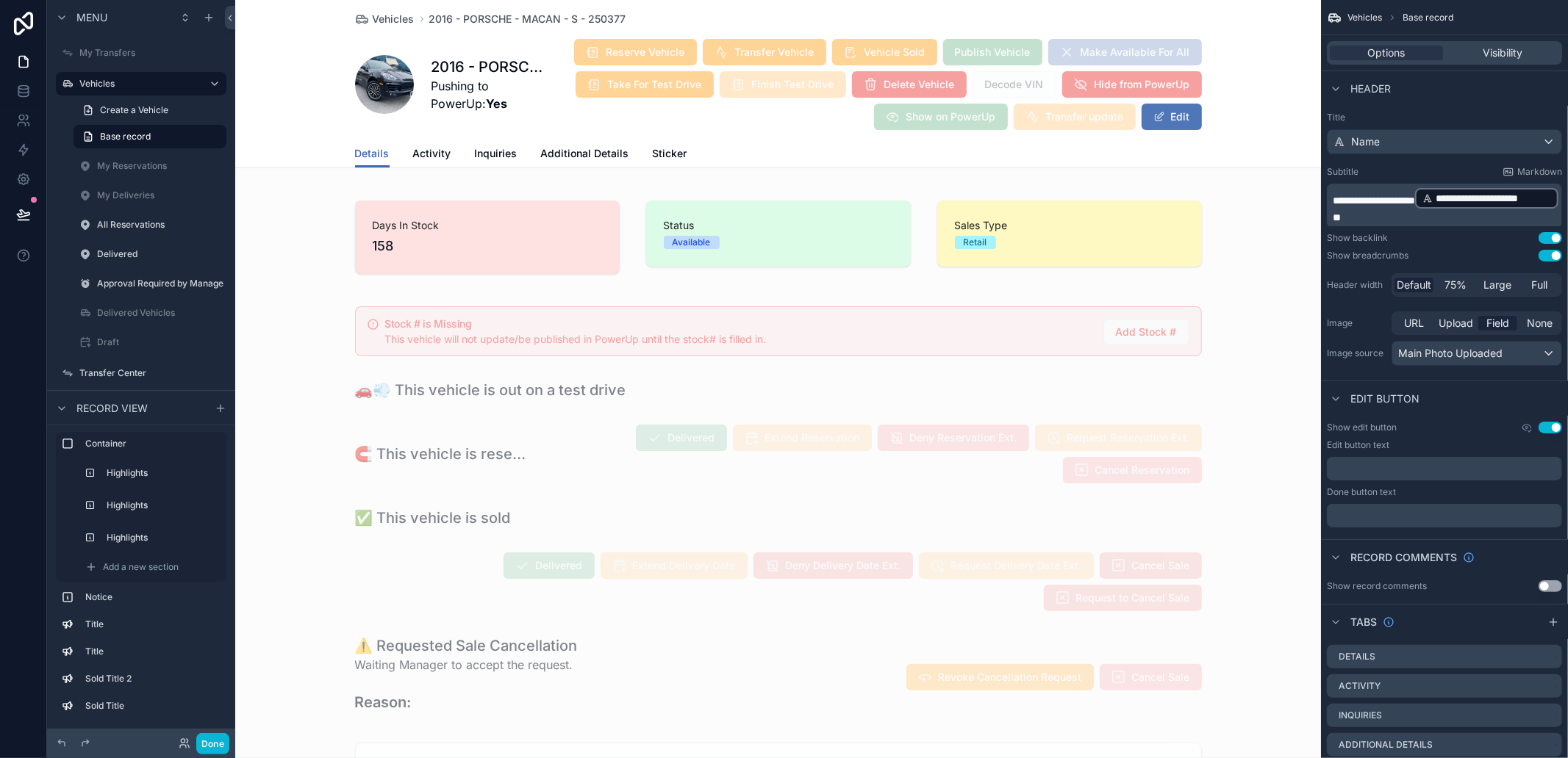
click at [1172, 109] on button "Edit" at bounding box center [1172, 116] width 60 height 27
click at [1170, 115] on button "Done" at bounding box center [1168, 116] width 68 height 27
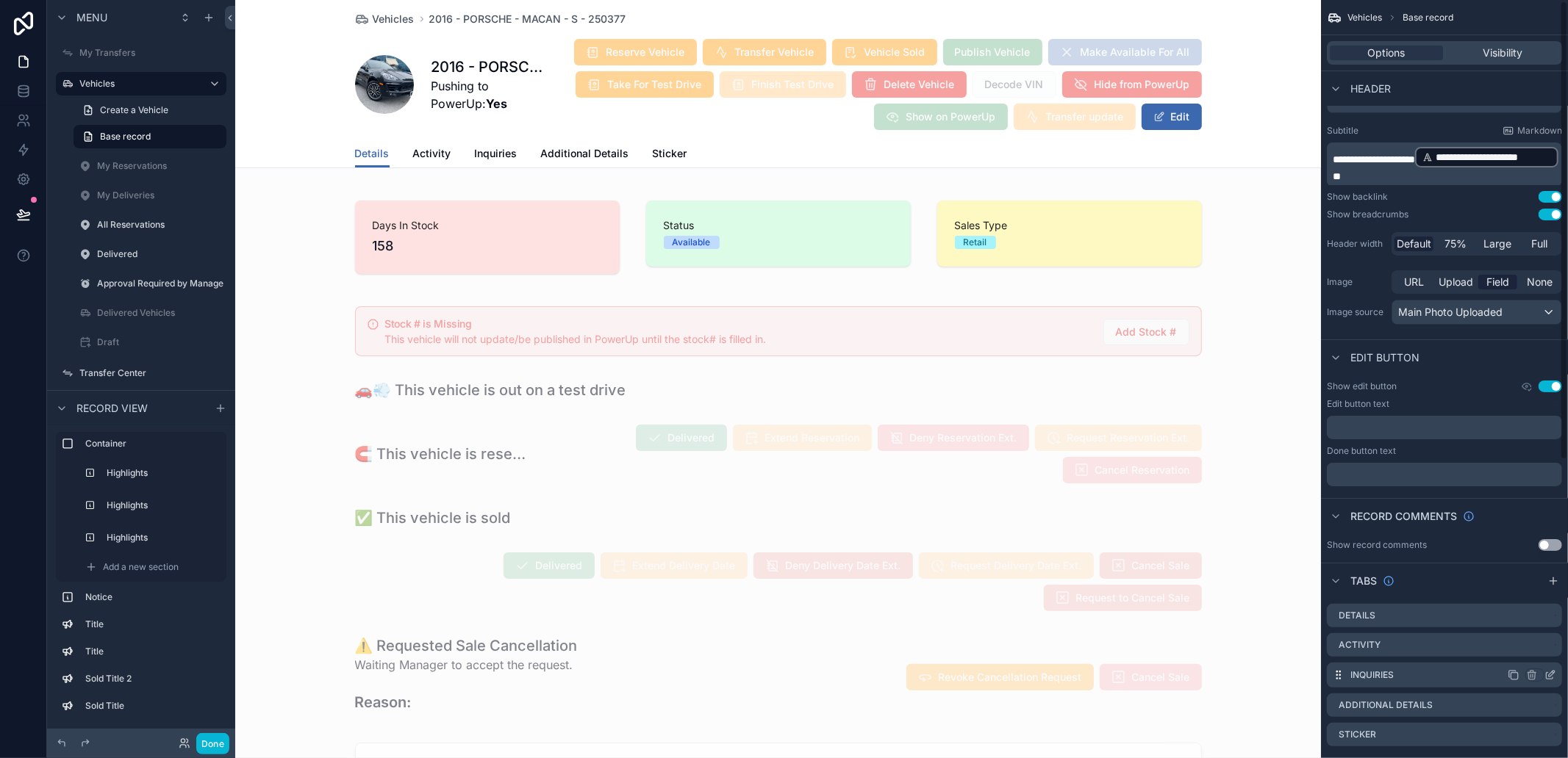
scroll to position [1, 0]
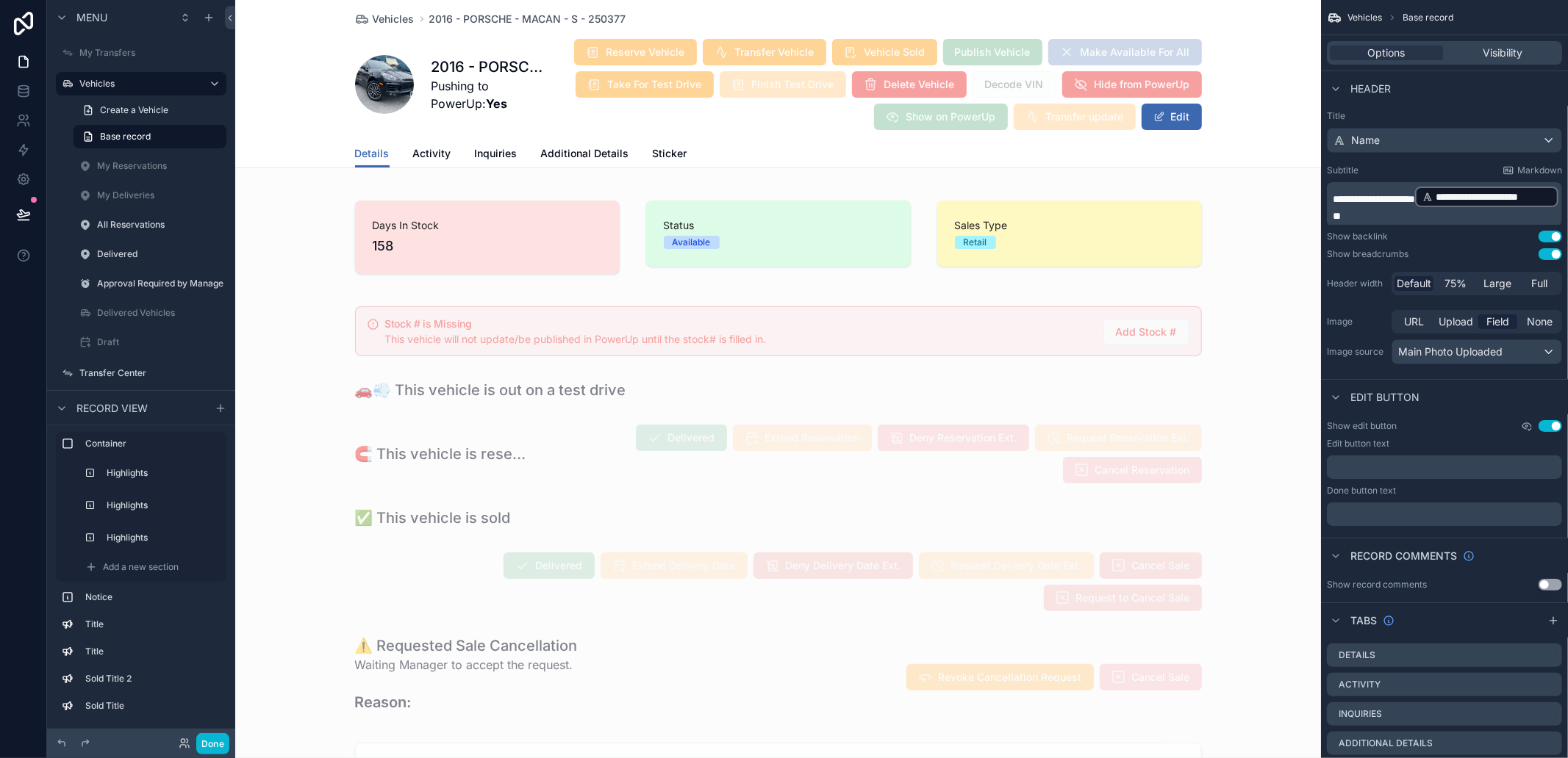
click at [1524, 429] on icon "scrollable content" at bounding box center [1527, 427] width 12 height 12
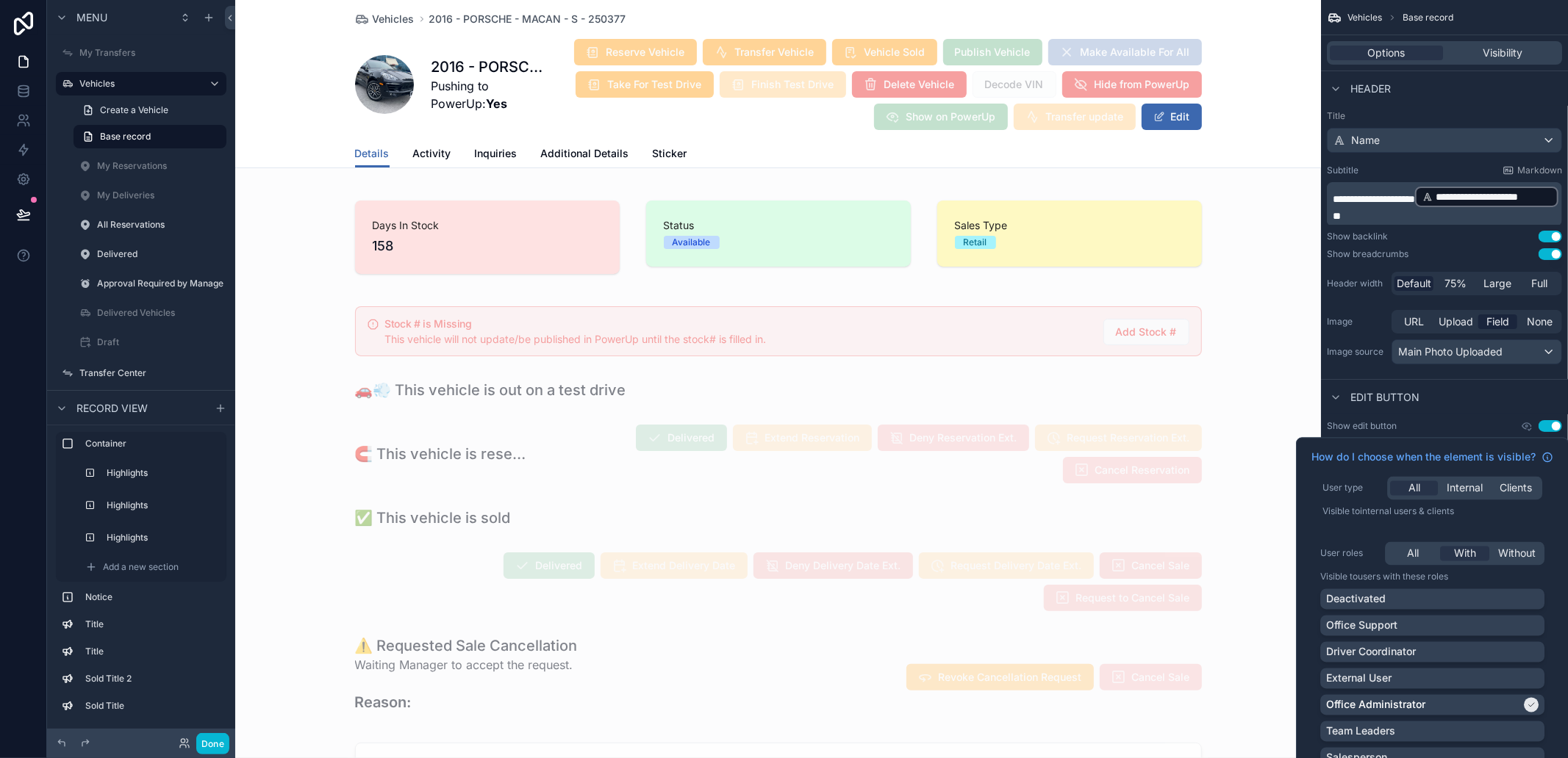
click at [1347, 531] on div "How do I choose when the element is visible? User type All Internal Clients Vis…" at bounding box center [1432, 722] width 272 height 568
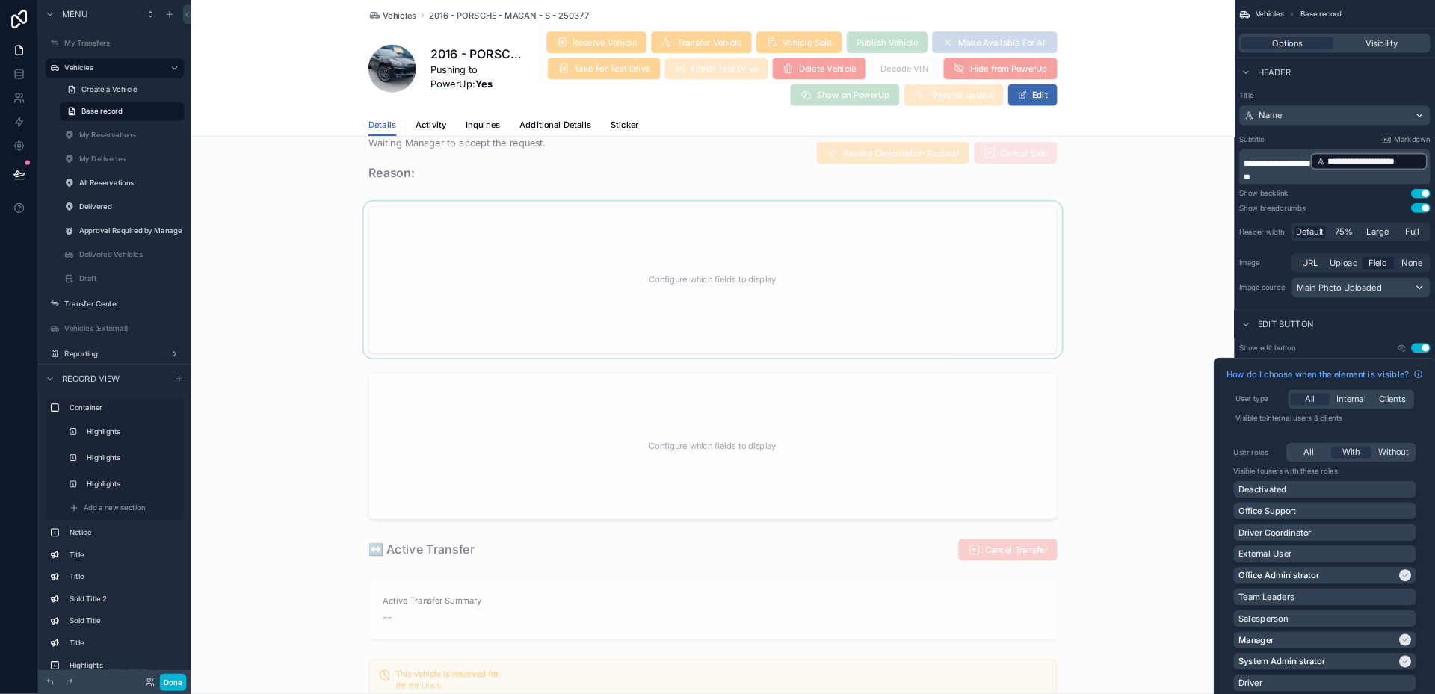
scroll to position [374, 0]
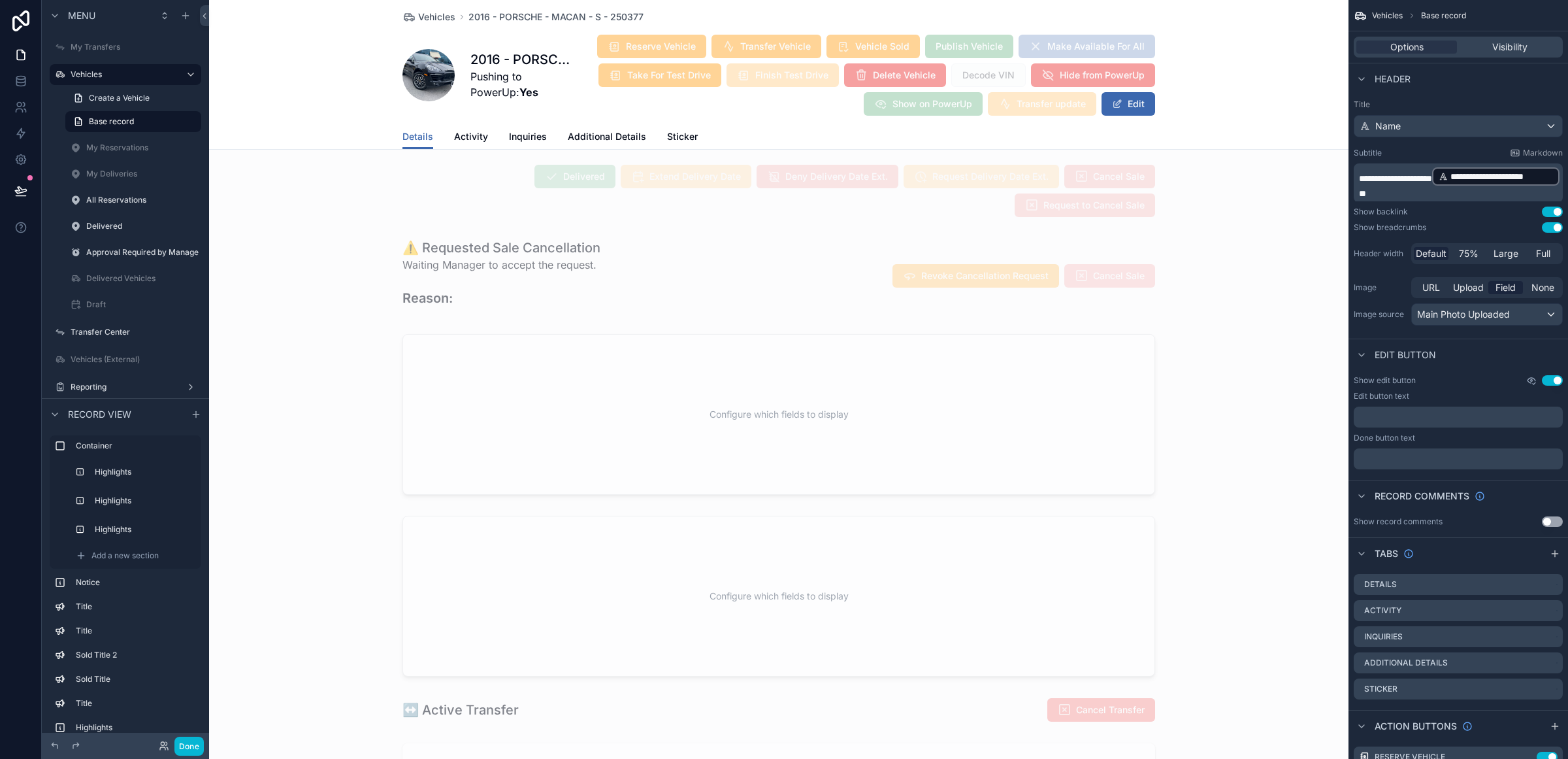
click at [1392, 380] on icon "scrollable content" at bounding box center [1531, 380] width 10 height 10
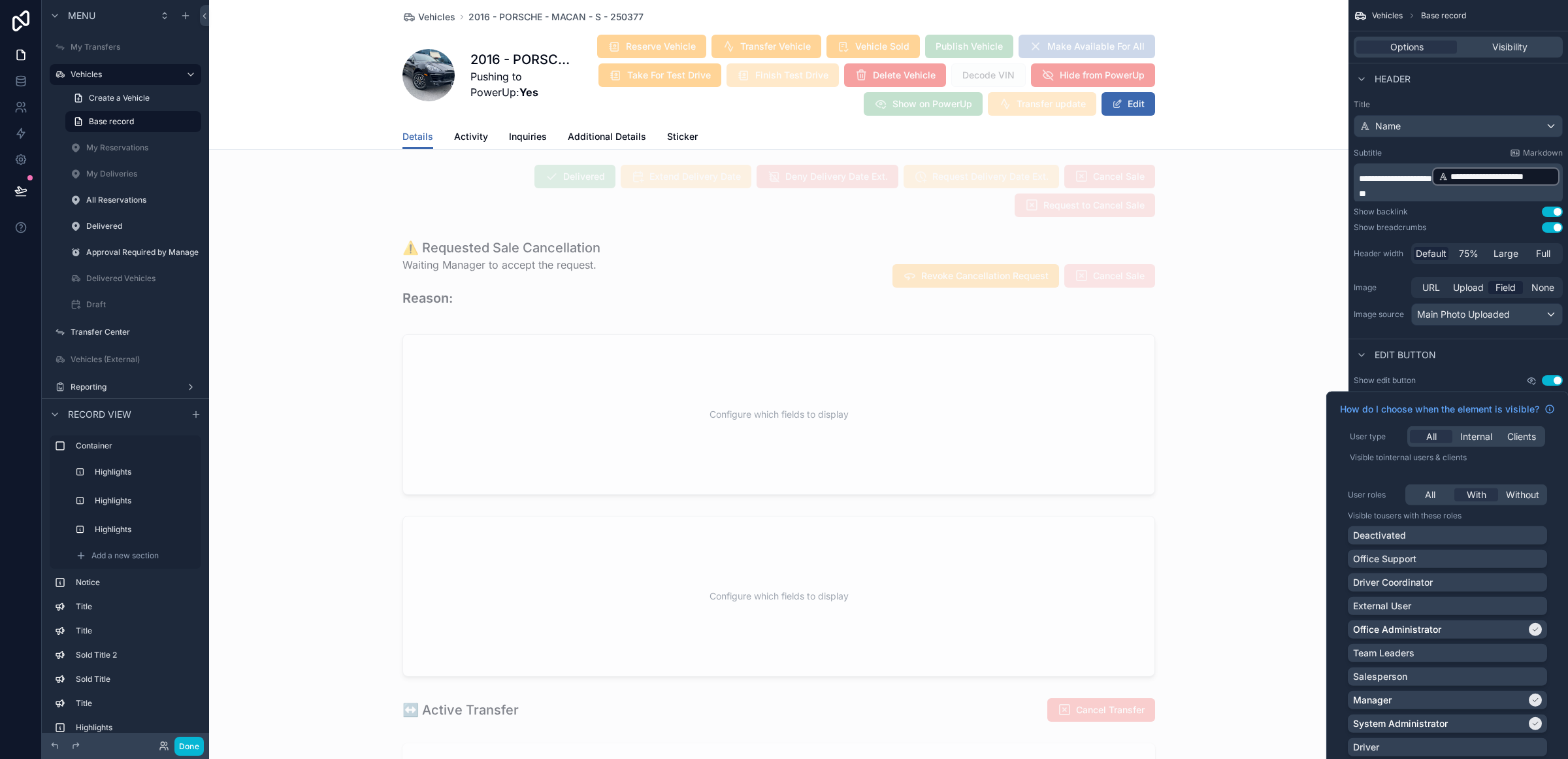
click at [1392, 380] on icon "scrollable content" at bounding box center [1531, 380] width 10 height 10
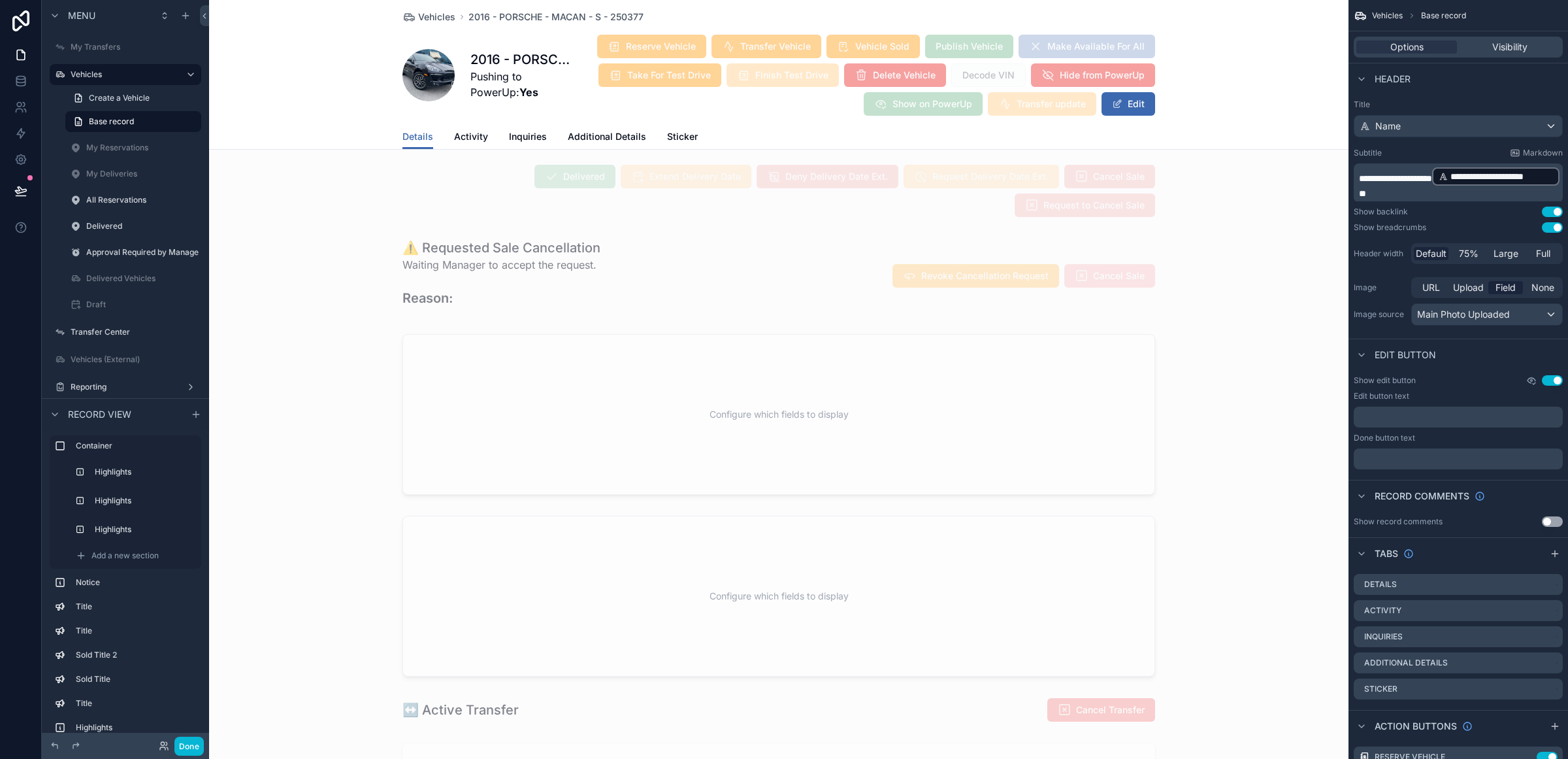
click at [1392, 380] on icon "scrollable content" at bounding box center [1531, 380] width 10 height 10
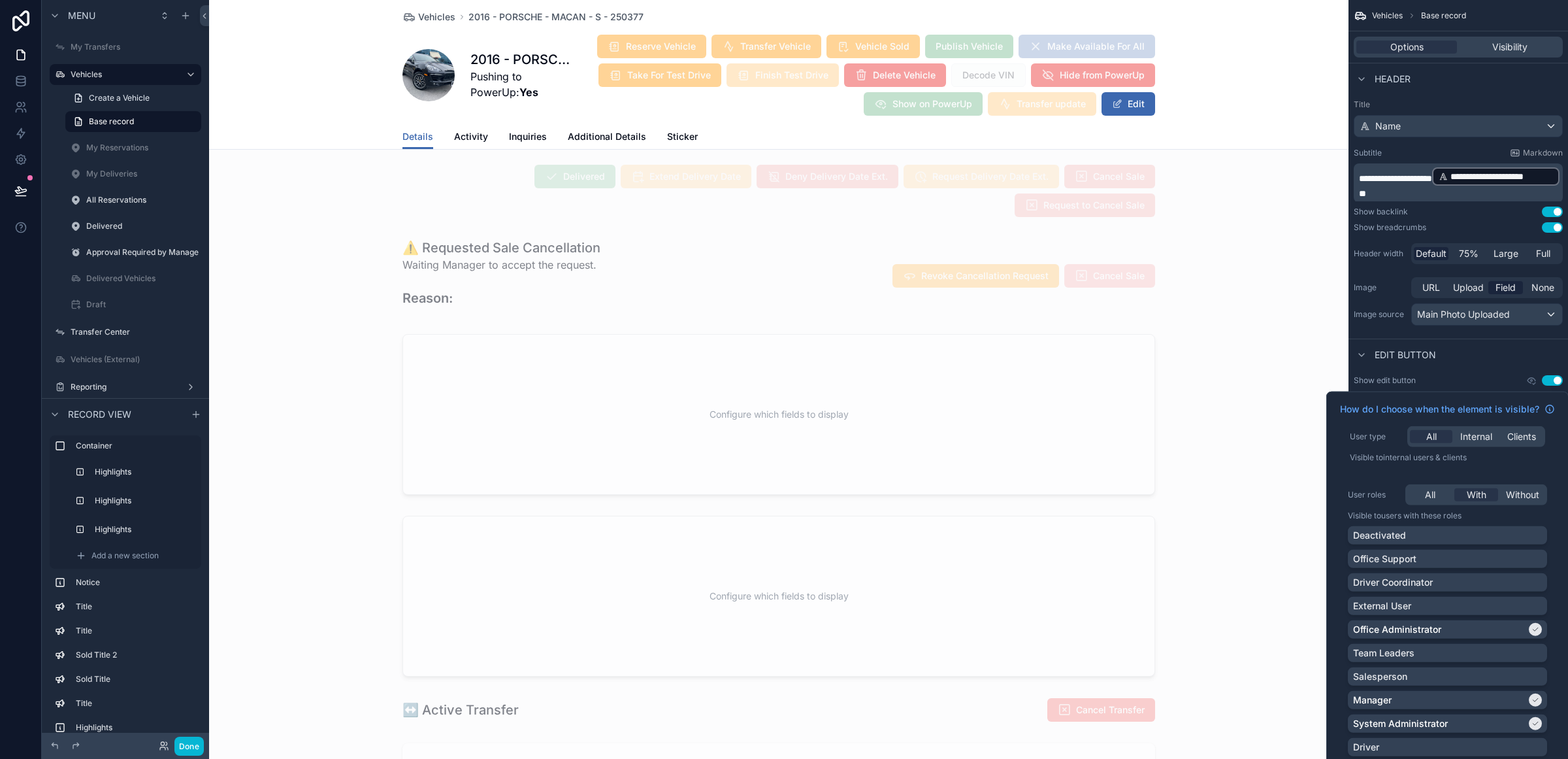
click at [1392, 363] on div "Edit button" at bounding box center [1458, 354] width 219 height 31
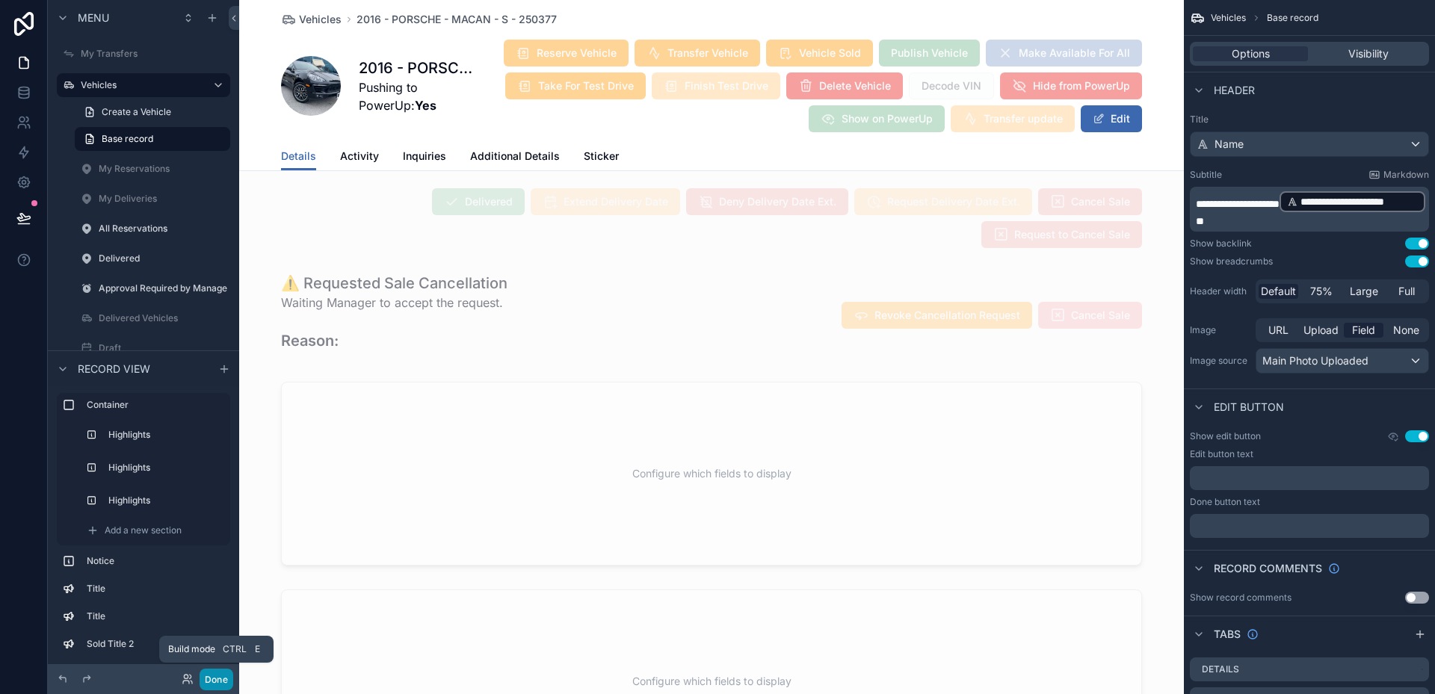
drag, startPoint x: 203, startPoint y: 673, endPoint x: 238, endPoint y: 655, distance: 38.4
click at [203, 673] on button "Done" at bounding box center [217, 680] width 34 height 22
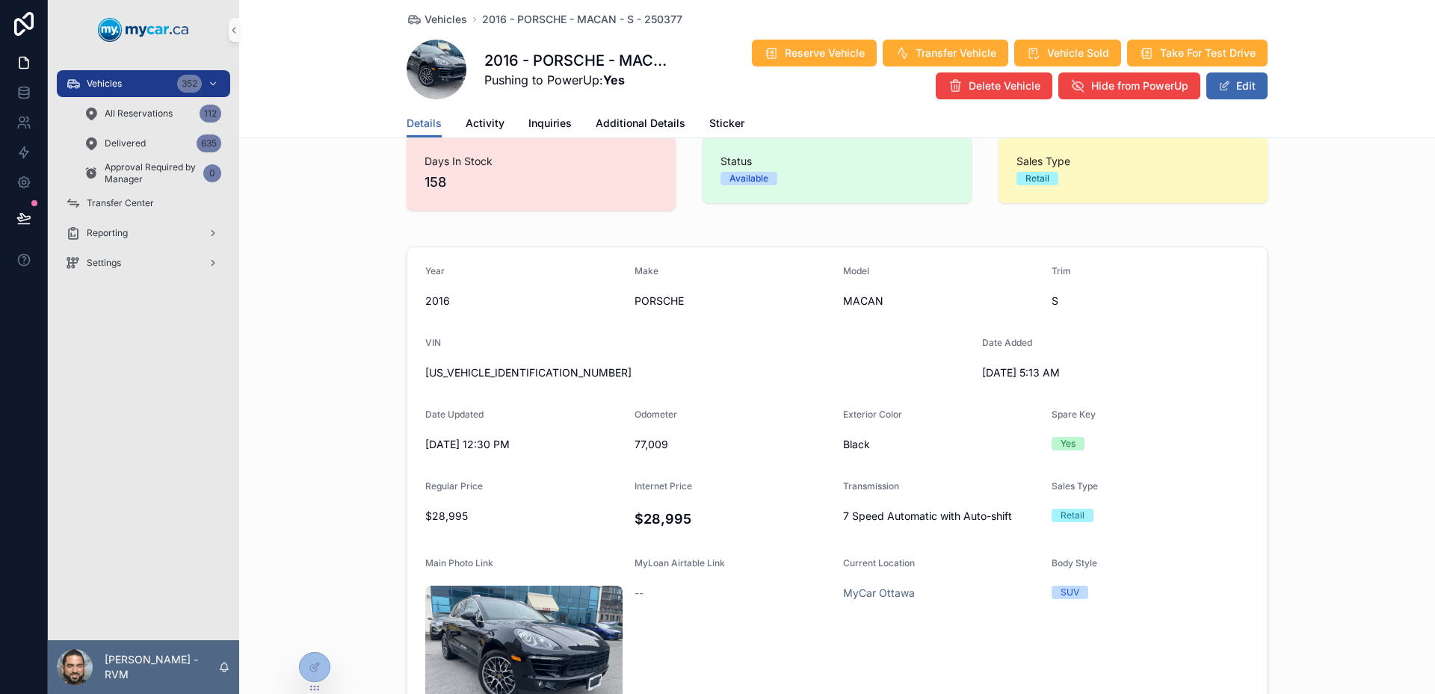
scroll to position [0, 0]
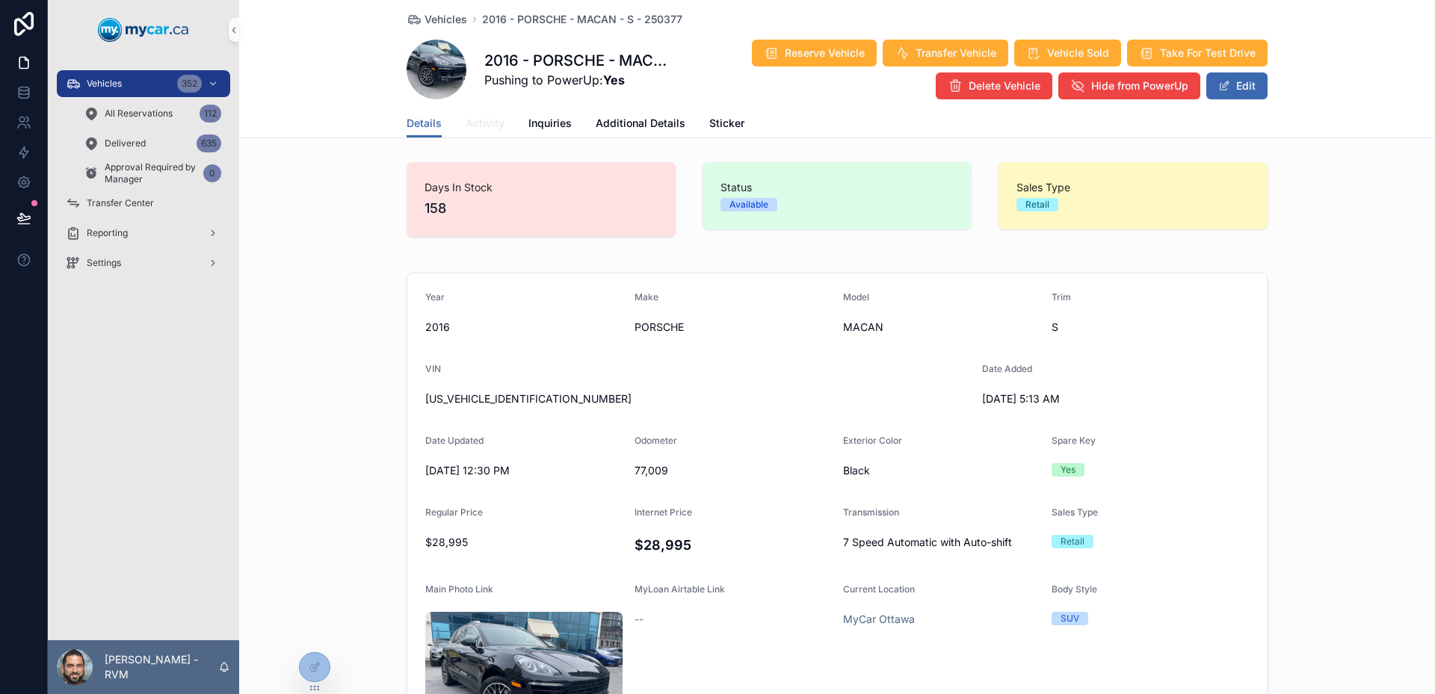
click at [466, 134] on link "Activity" at bounding box center [485, 125] width 39 height 30
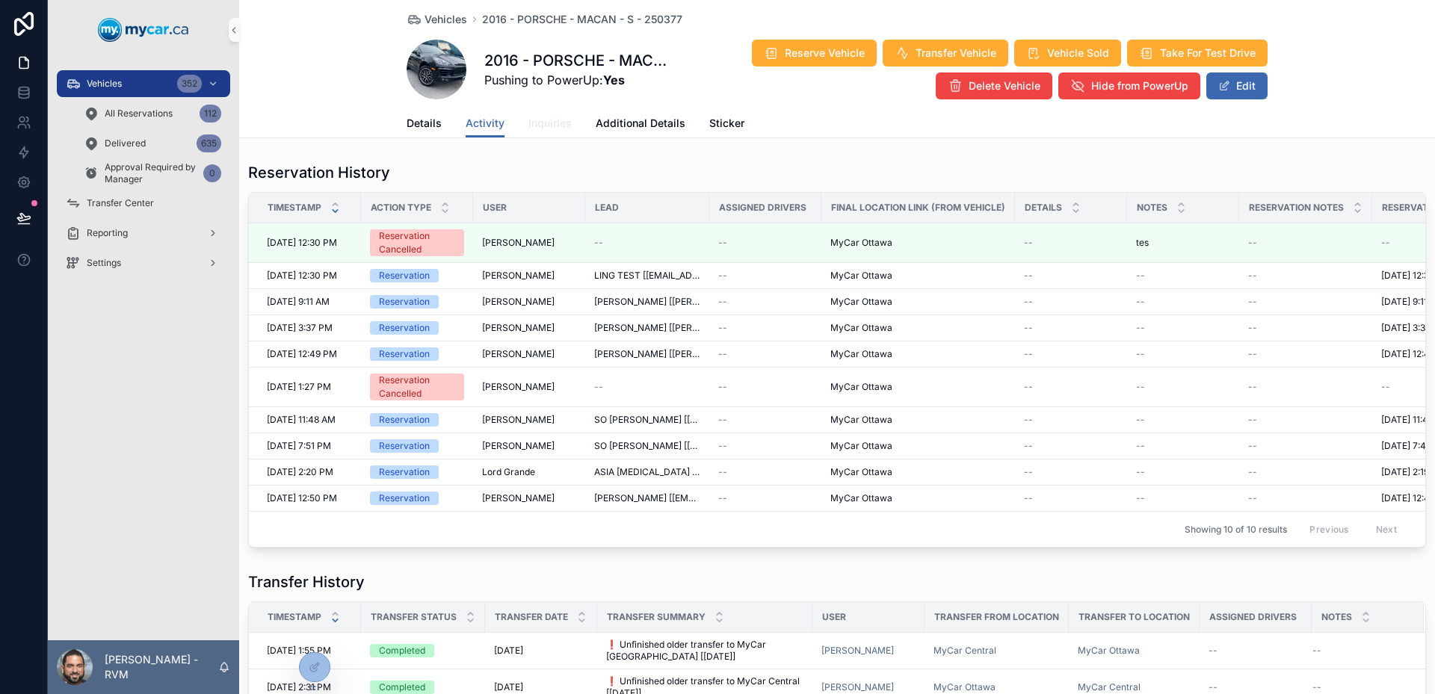
click at [528, 117] on span "Inquiries" at bounding box center [549, 123] width 43 height 15
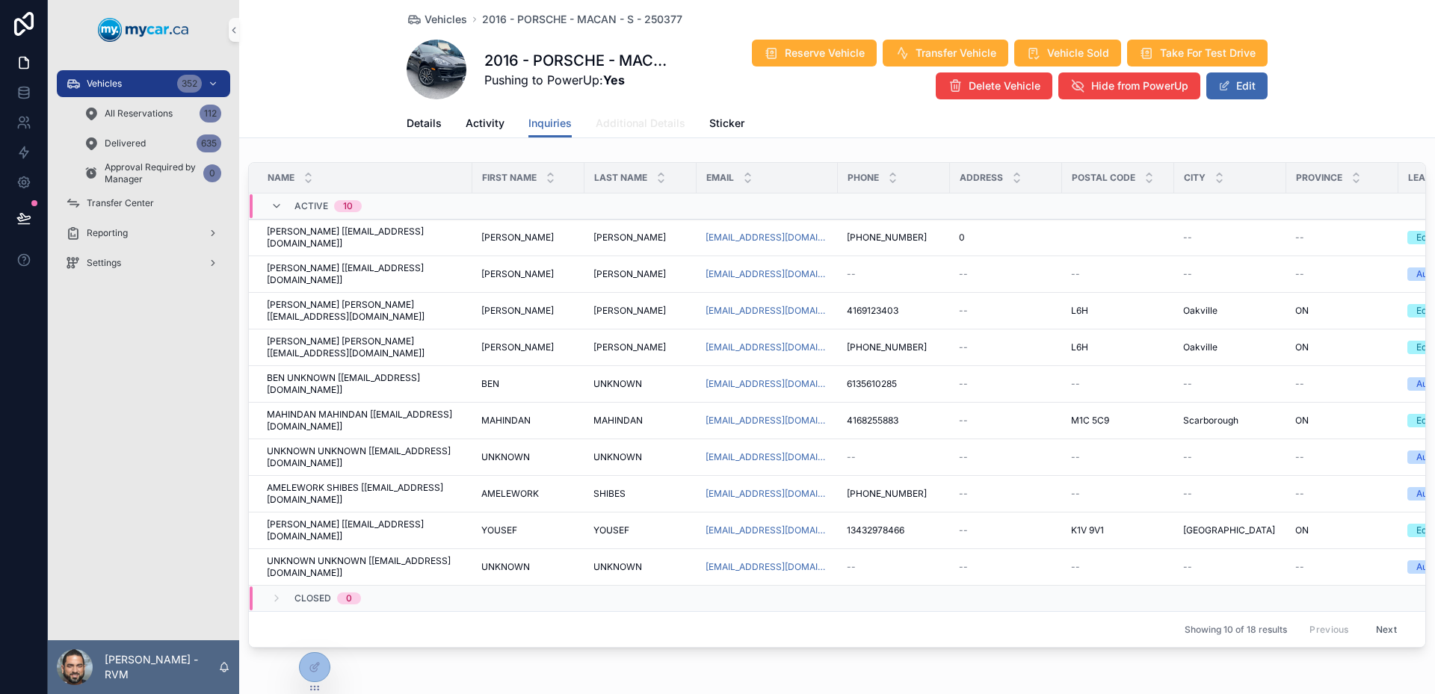
click at [647, 118] on span "Additional Details" at bounding box center [641, 123] width 90 height 15
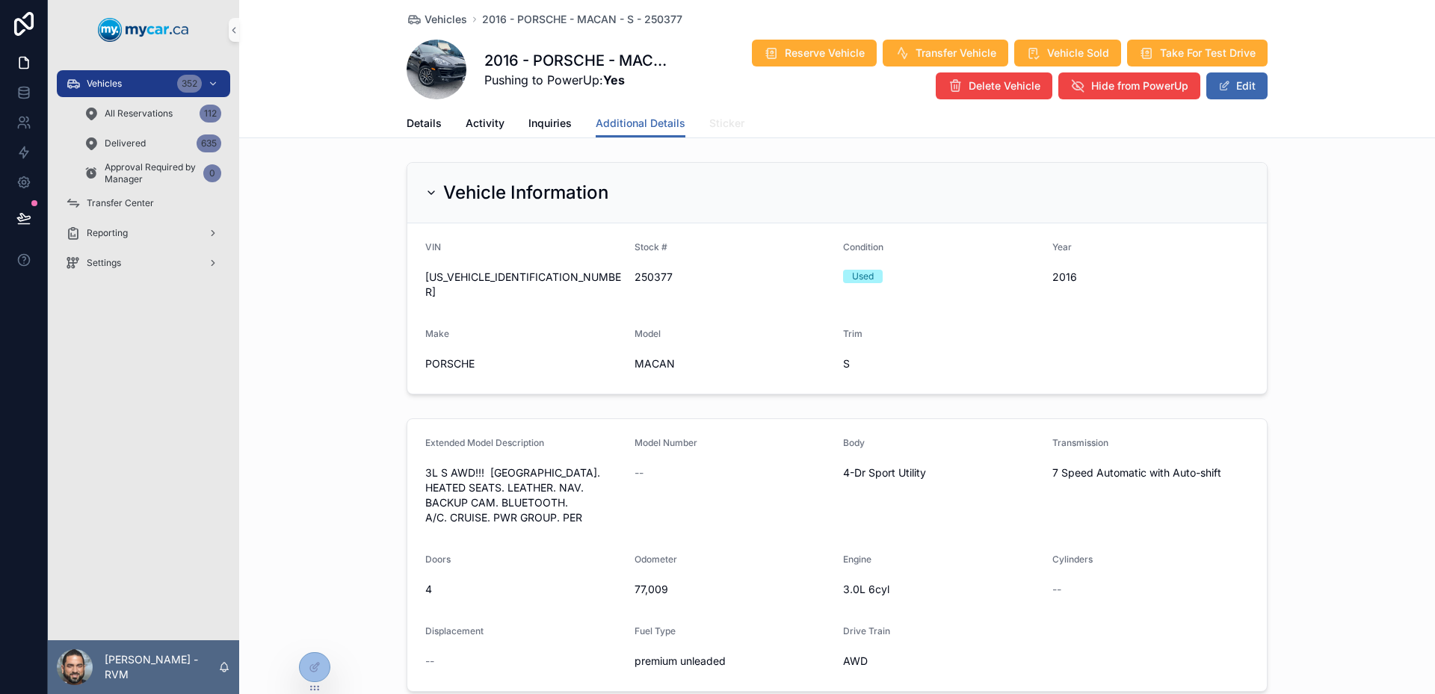
click at [709, 123] on span "Sticker" at bounding box center [726, 123] width 35 height 15
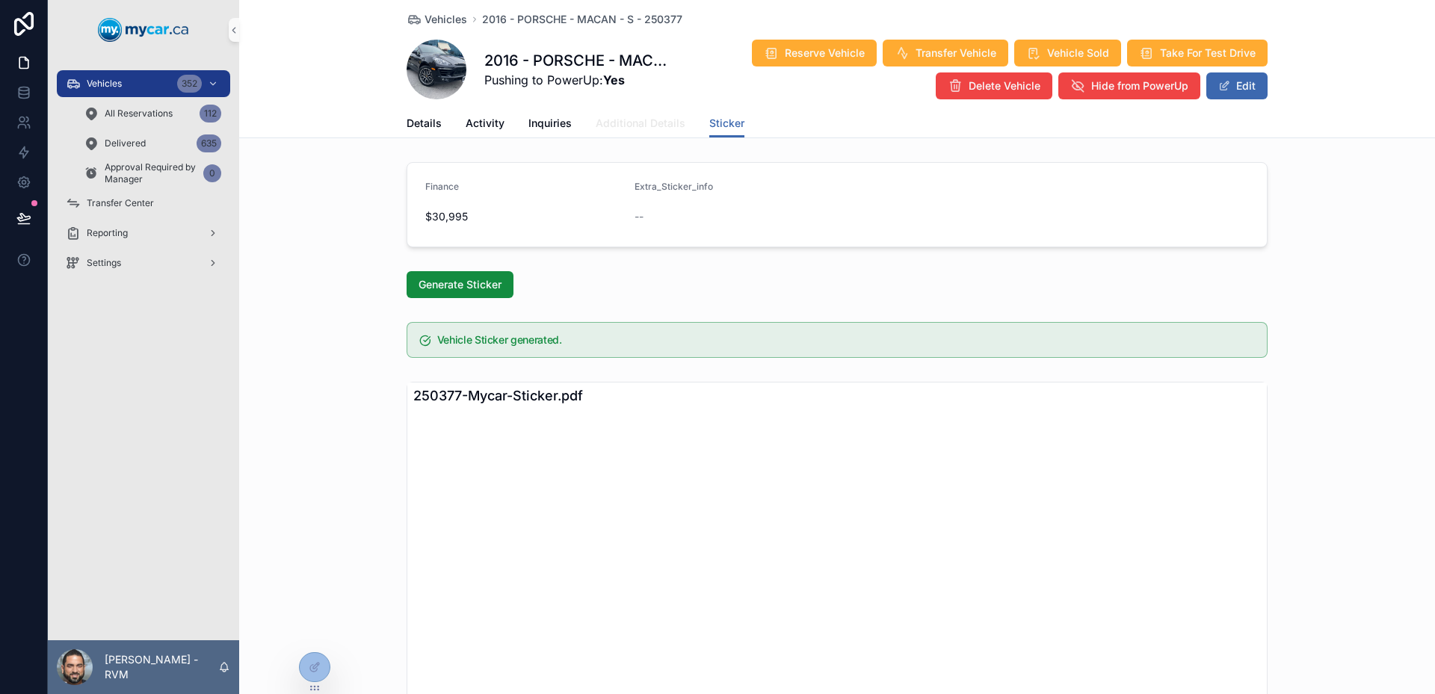
click at [659, 119] on span "Additional Details" at bounding box center [641, 123] width 90 height 15
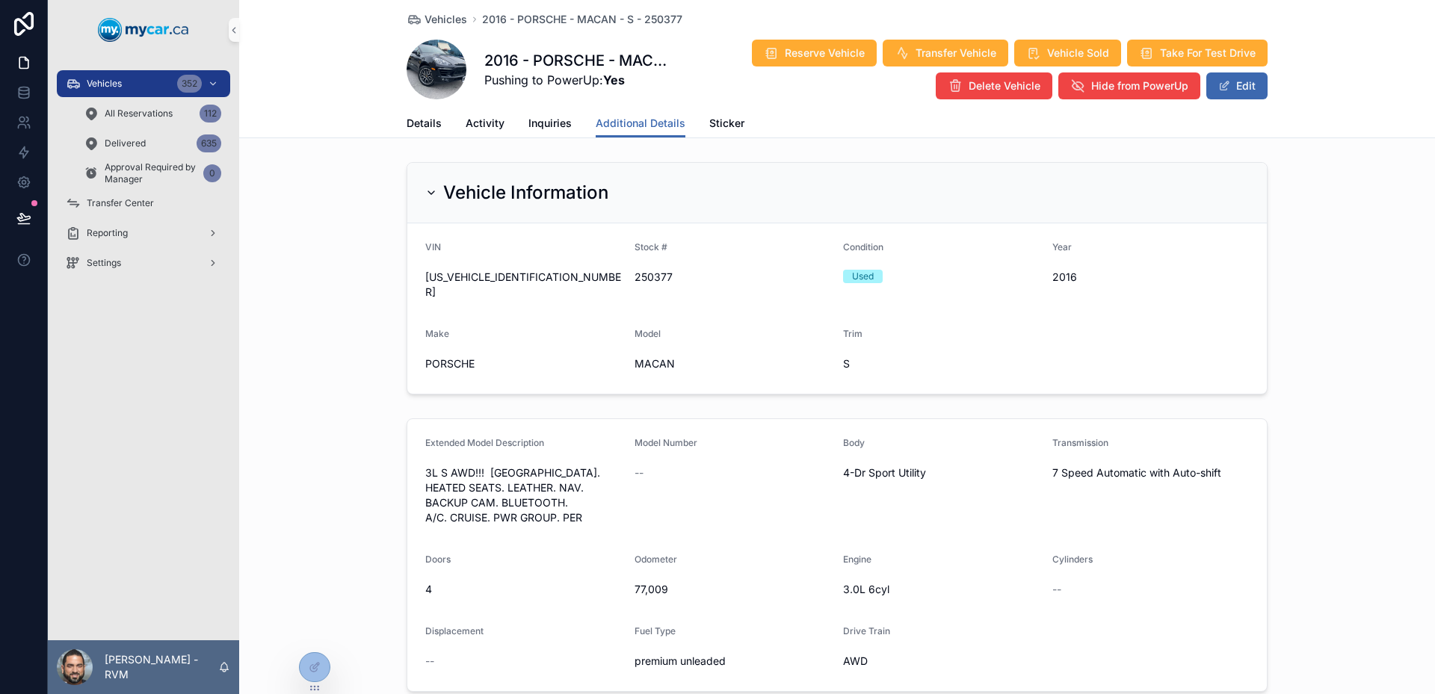
click at [567, 123] on div "Details Activity Inquiries Additional Details Sticker" at bounding box center [837, 123] width 861 height 28
click at [555, 120] on span "Inquiries" at bounding box center [549, 123] width 43 height 15
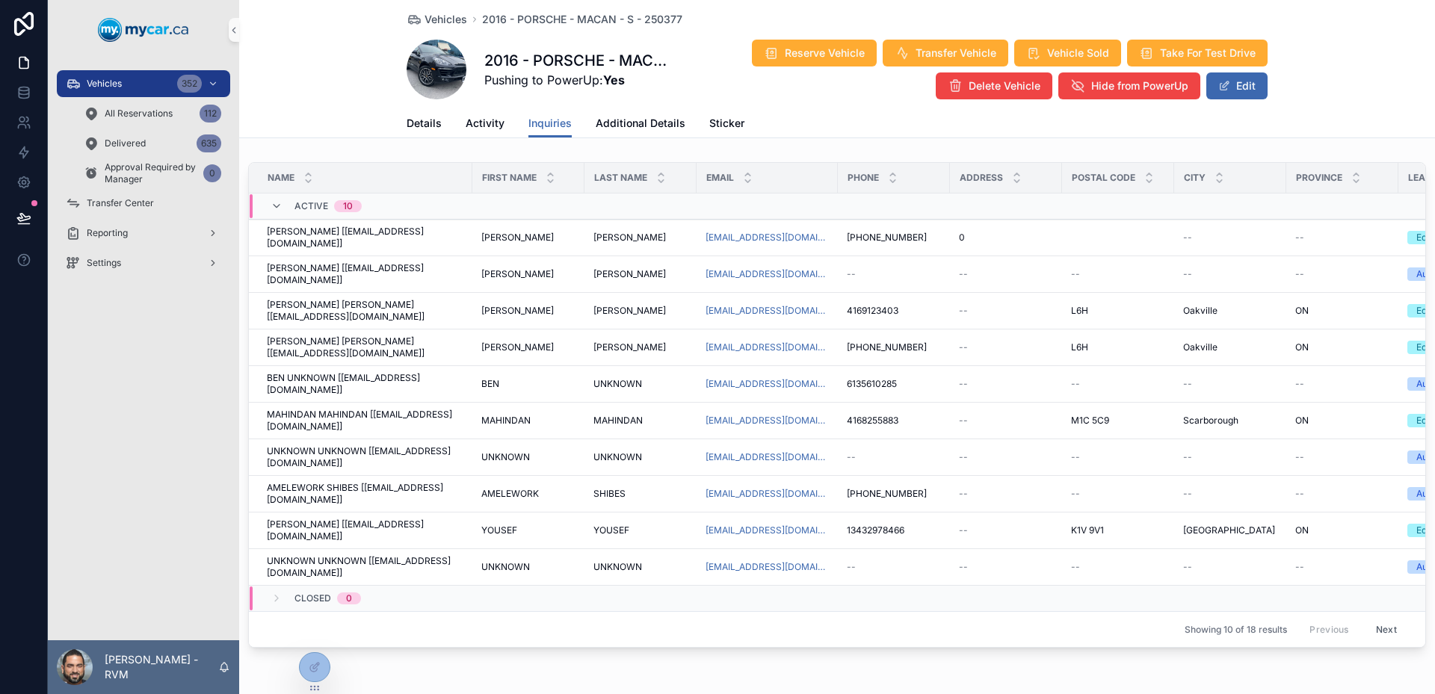
click at [688, 111] on div "Details Activity Inquiries Additional Details Sticker" at bounding box center [837, 123] width 861 height 28
click at [698, 123] on div "Details Activity Inquiries Additional Details Sticker" at bounding box center [837, 123] width 861 height 28
click at [709, 126] on span "Sticker" at bounding box center [726, 123] width 35 height 15
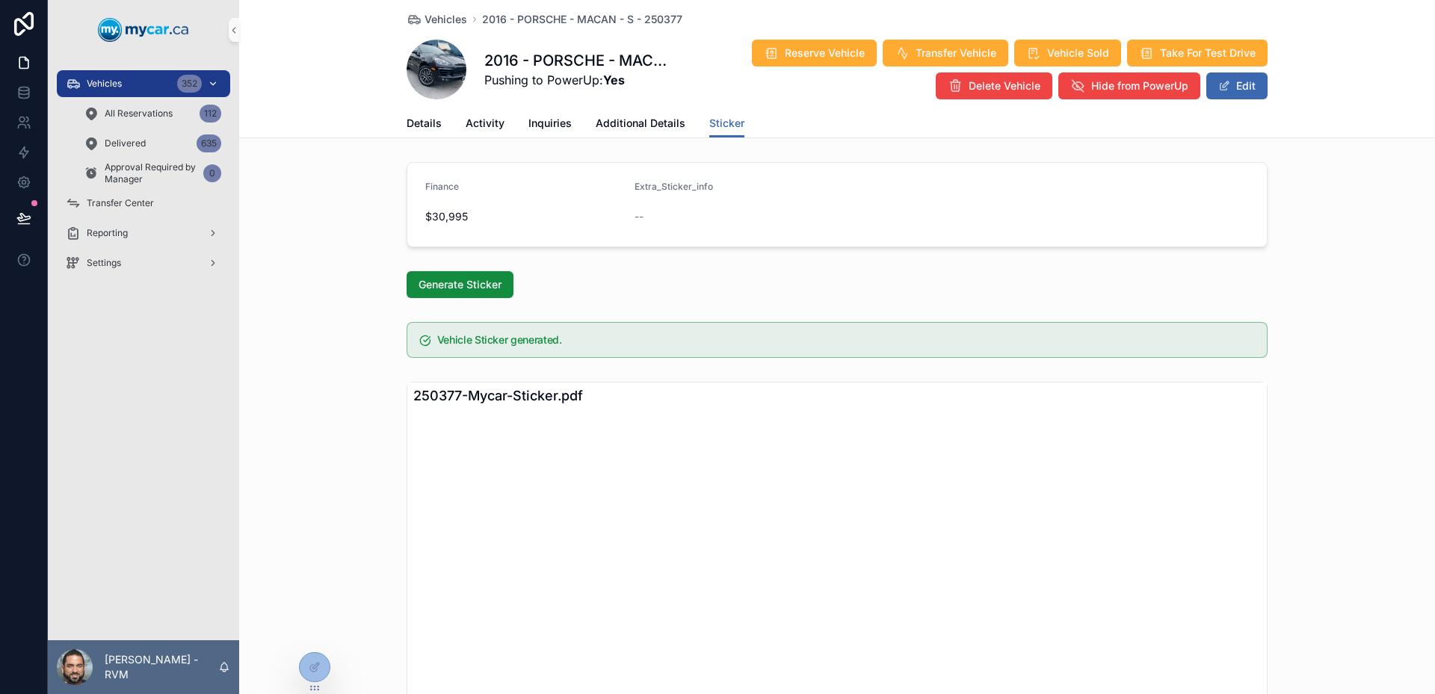
click at [102, 90] on div "Vehicles 352" at bounding box center [143, 84] width 155 height 24
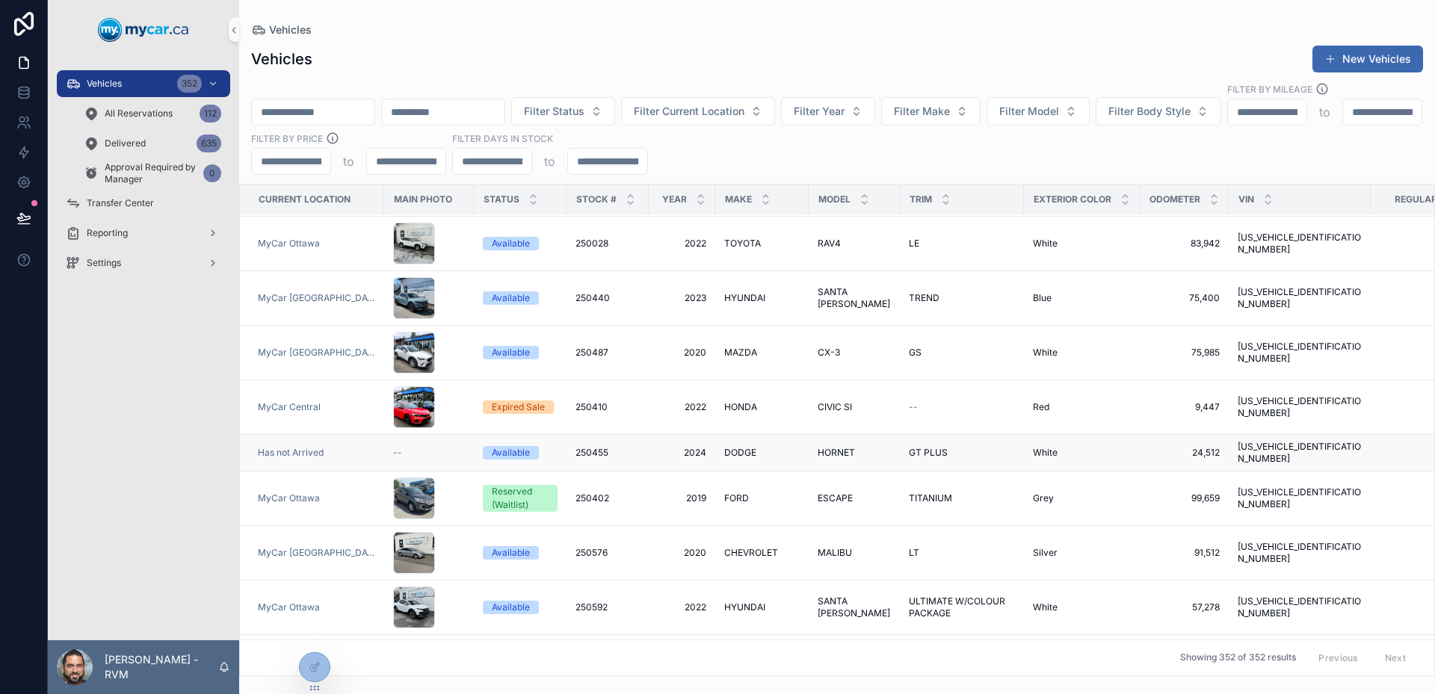
scroll to position [747, 0]
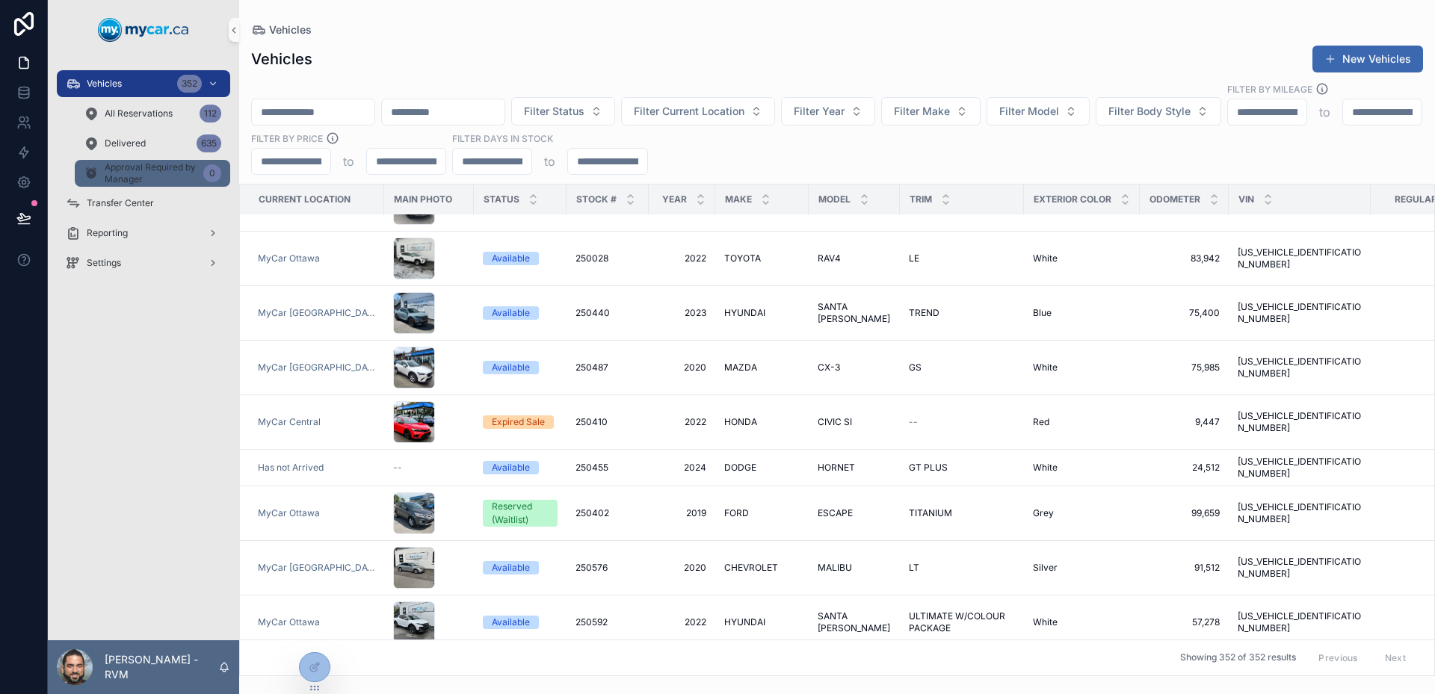
drag, startPoint x: 173, startPoint y: 395, endPoint x: 95, endPoint y: 167, distance: 240.8
click at [167, 367] on div "Vehicles 352 All Reservations 112 Delivered 635 Approval Required by Manager 0 …" at bounding box center [143, 350] width 191 height 581
click at [152, 179] on span "Approval Required by Manager" at bounding box center [151, 173] width 93 height 24
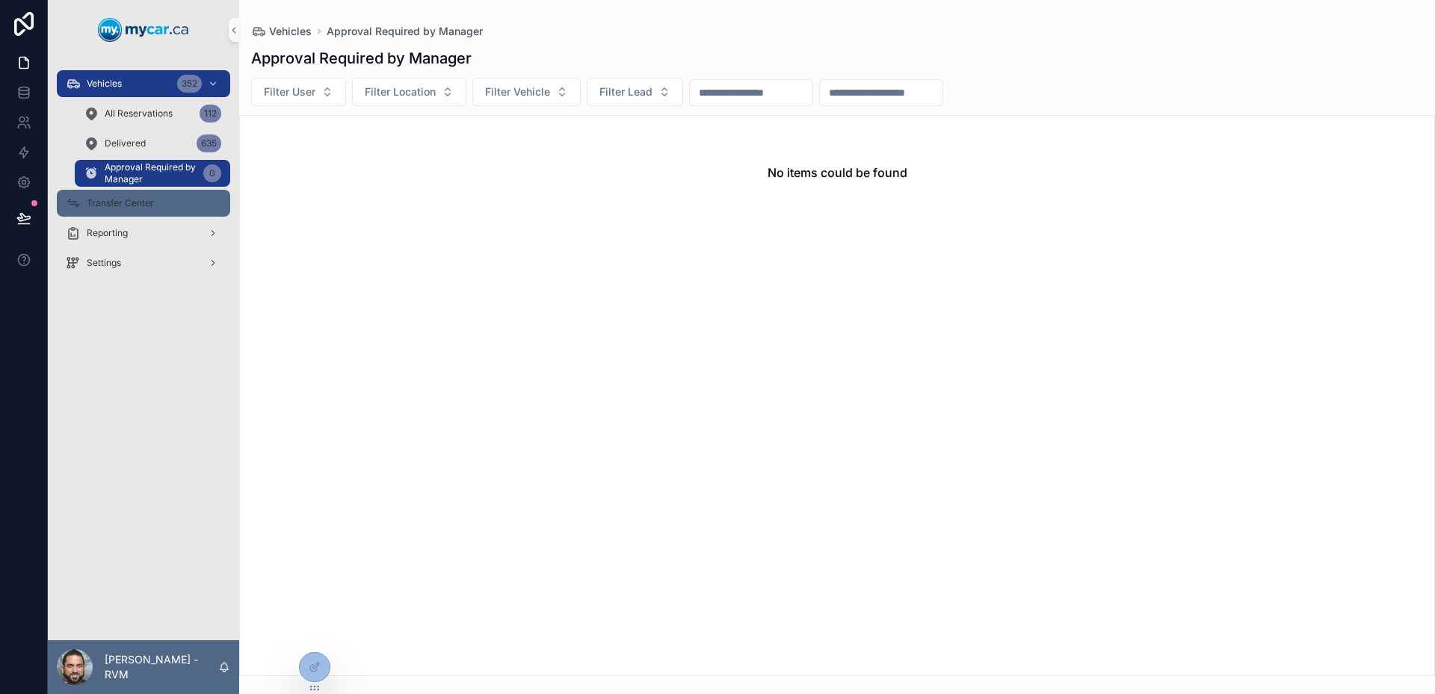
click at [176, 209] on div "Transfer Center" at bounding box center [143, 203] width 155 height 24
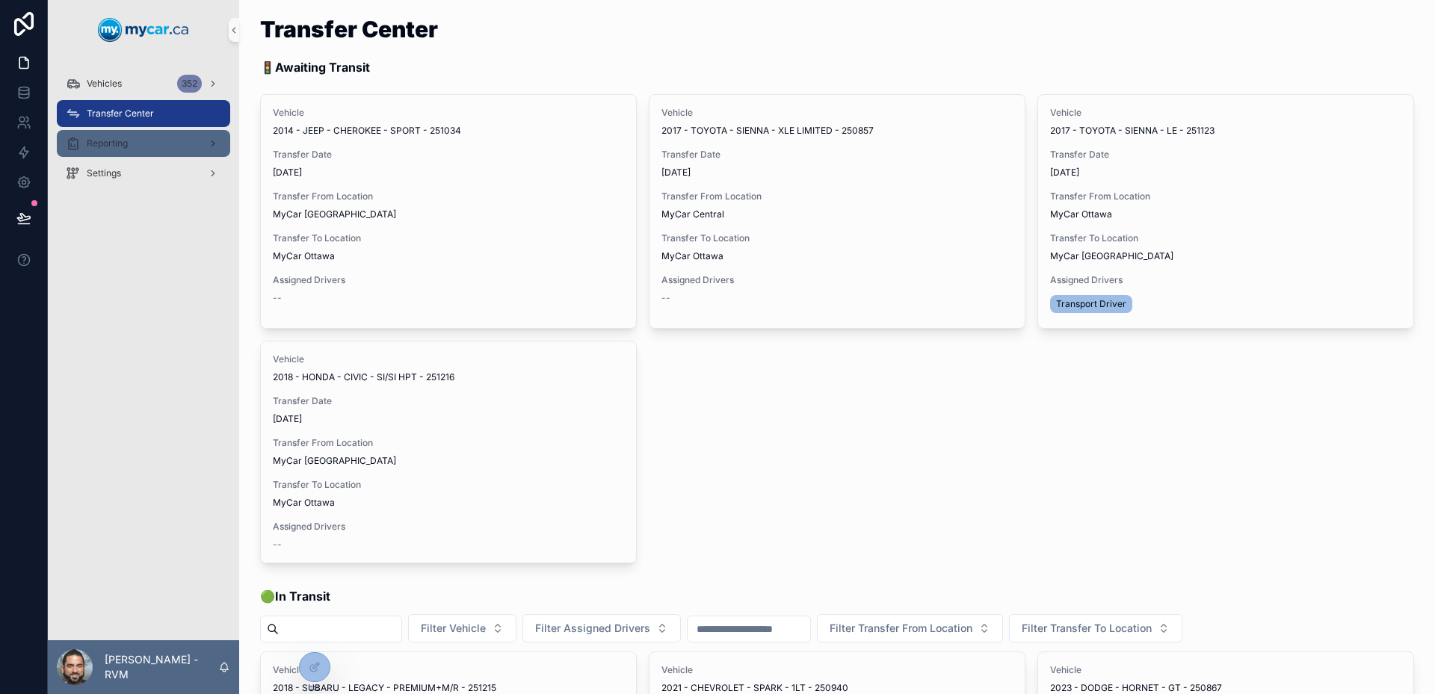
click at [132, 148] on div "Reporting" at bounding box center [143, 144] width 155 height 24
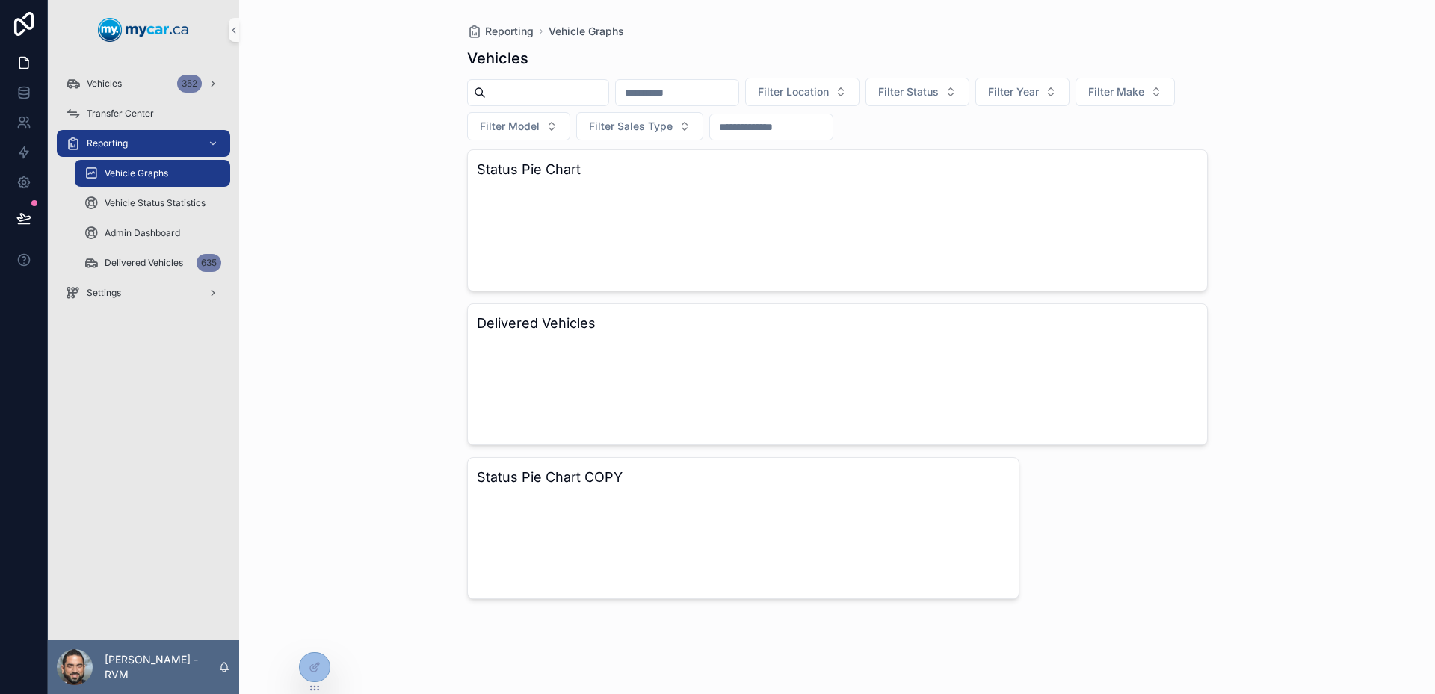
click at [86, 64] on div "Vehicles 352 Transfer Center Reporting Vehicle Graphs Vehicle Status Statistics…" at bounding box center [143, 193] width 191 height 266
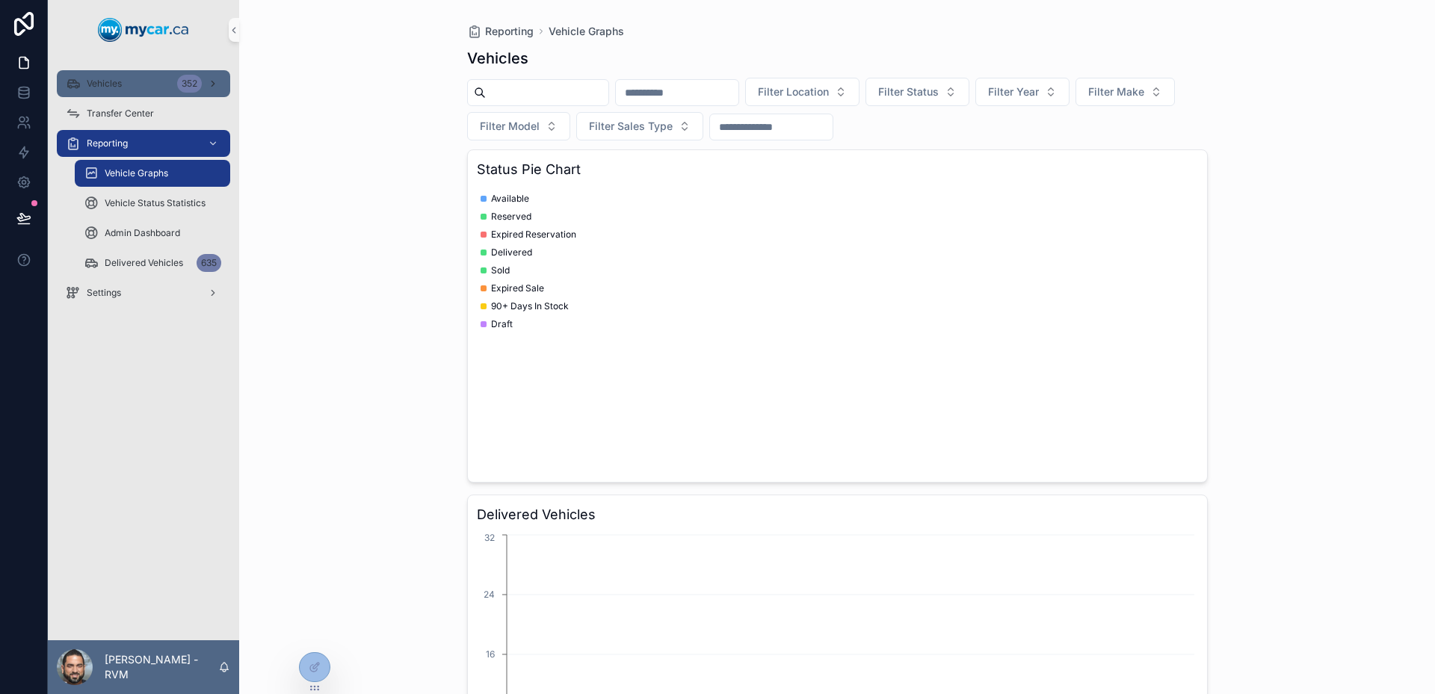
click at [108, 87] on span "Vehicles" at bounding box center [104, 84] width 35 height 12
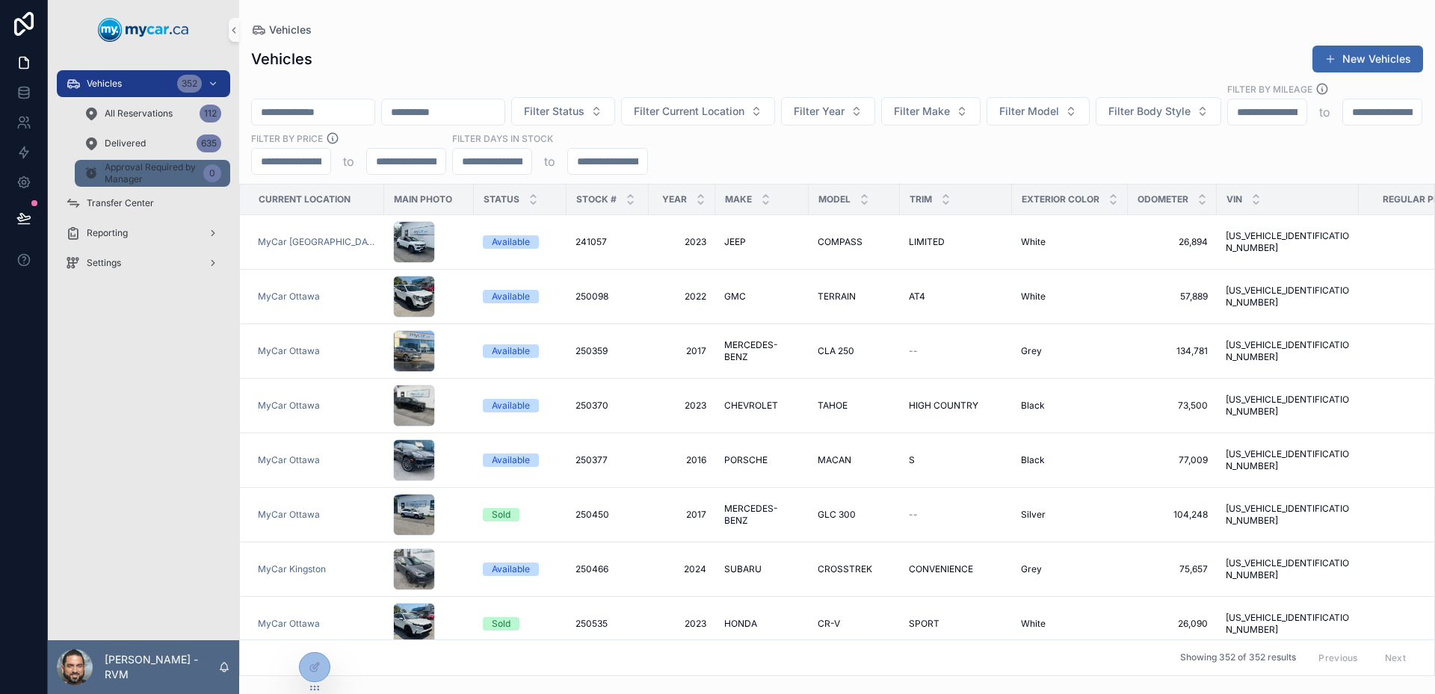
click at [179, 167] on span "Approval Required by Manager" at bounding box center [151, 173] width 93 height 24
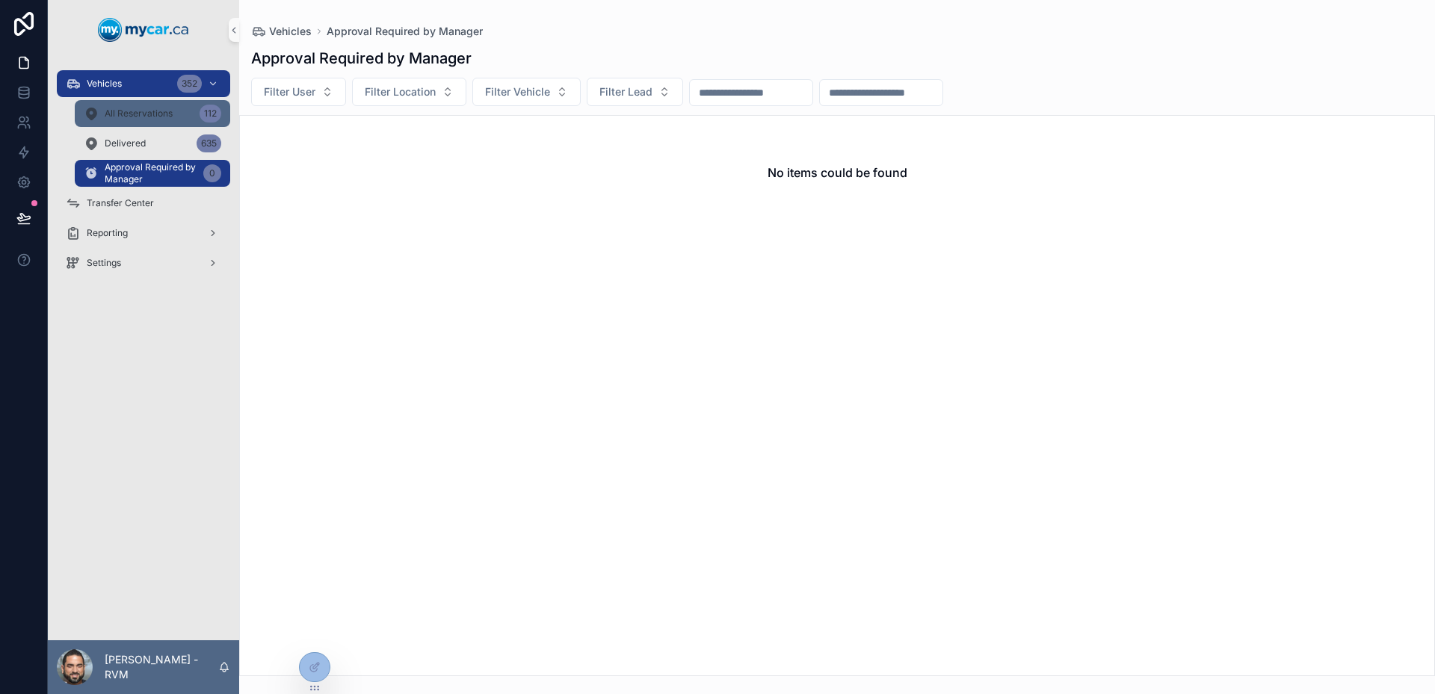
click at [129, 106] on div "All Reservations 112" at bounding box center [153, 114] width 138 height 24
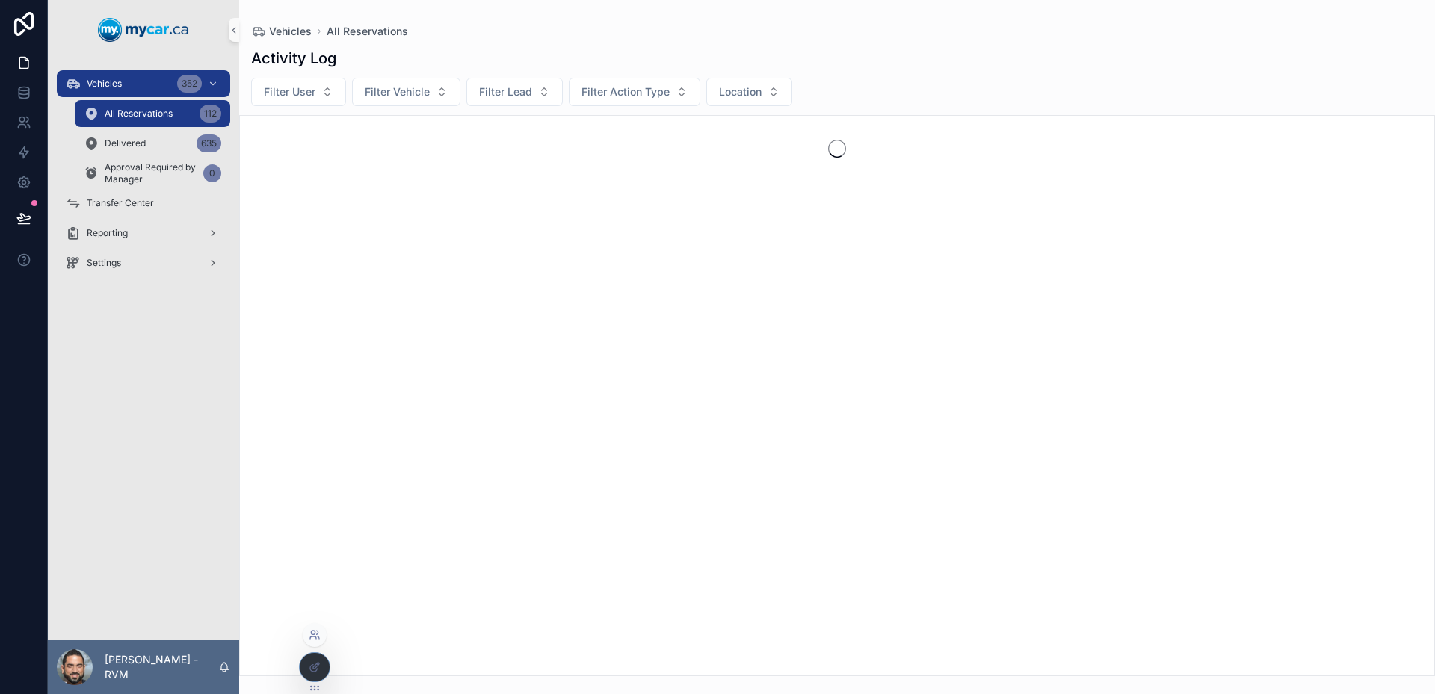
click at [312, 636] on icon at bounding box center [315, 635] width 12 height 12
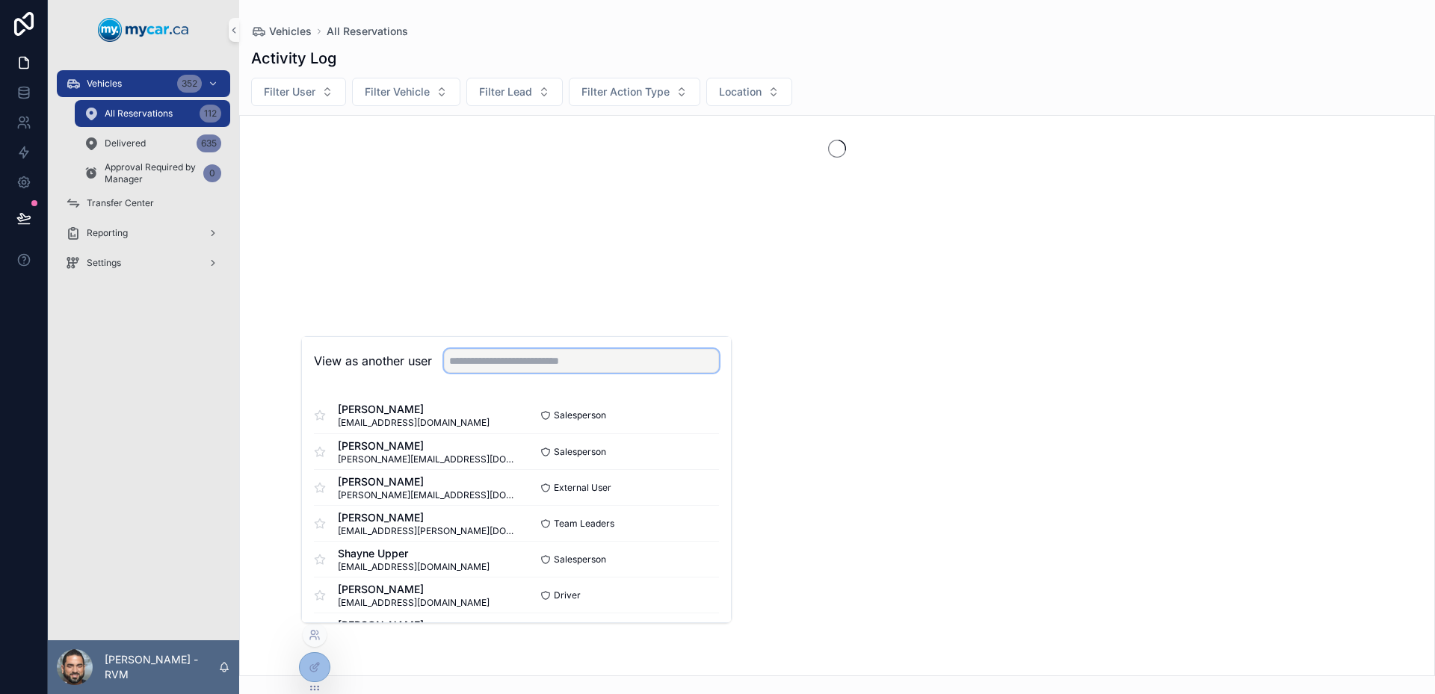
click at [488, 362] on input "text" at bounding box center [581, 361] width 275 height 24
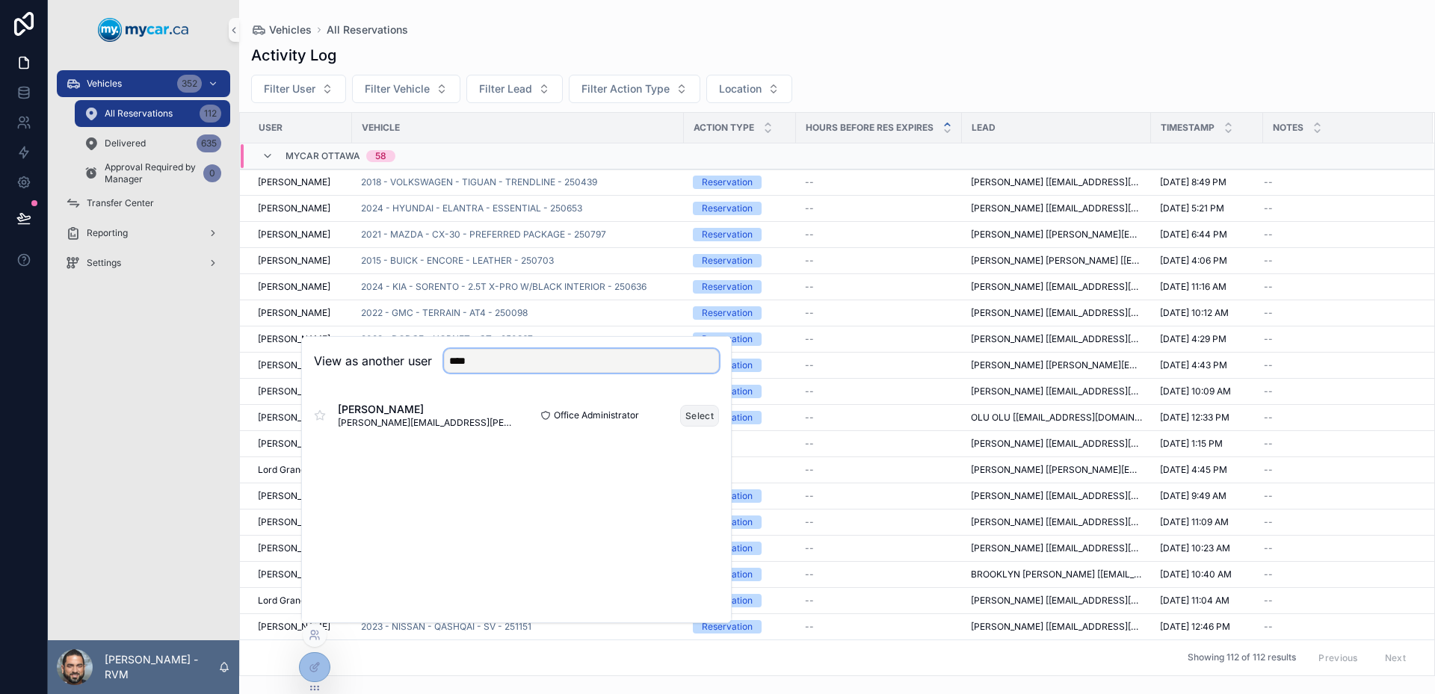
type input "****"
click at [695, 410] on button "Select" at bounding box center [699, 416] width 39 height 22
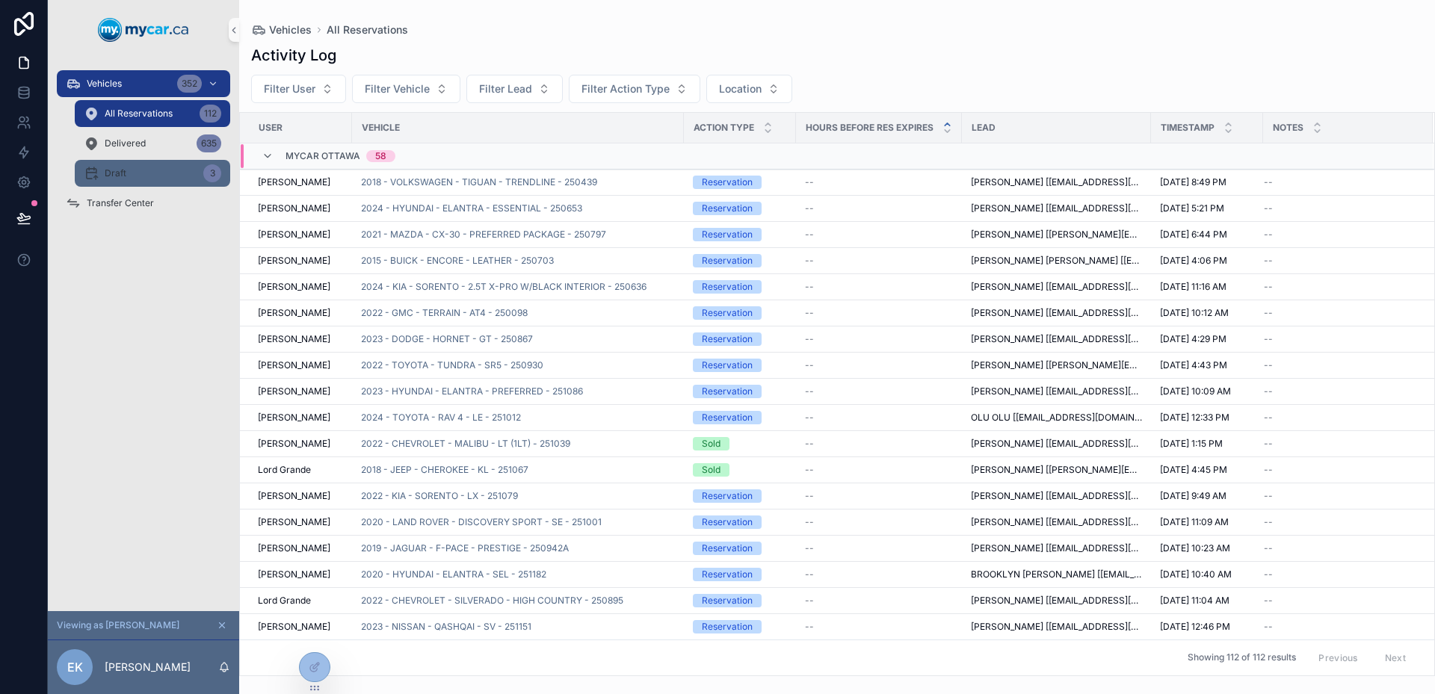
click at [157, 168] on div "Draft 3" at bounding box center [153, 173] width 138 height 24
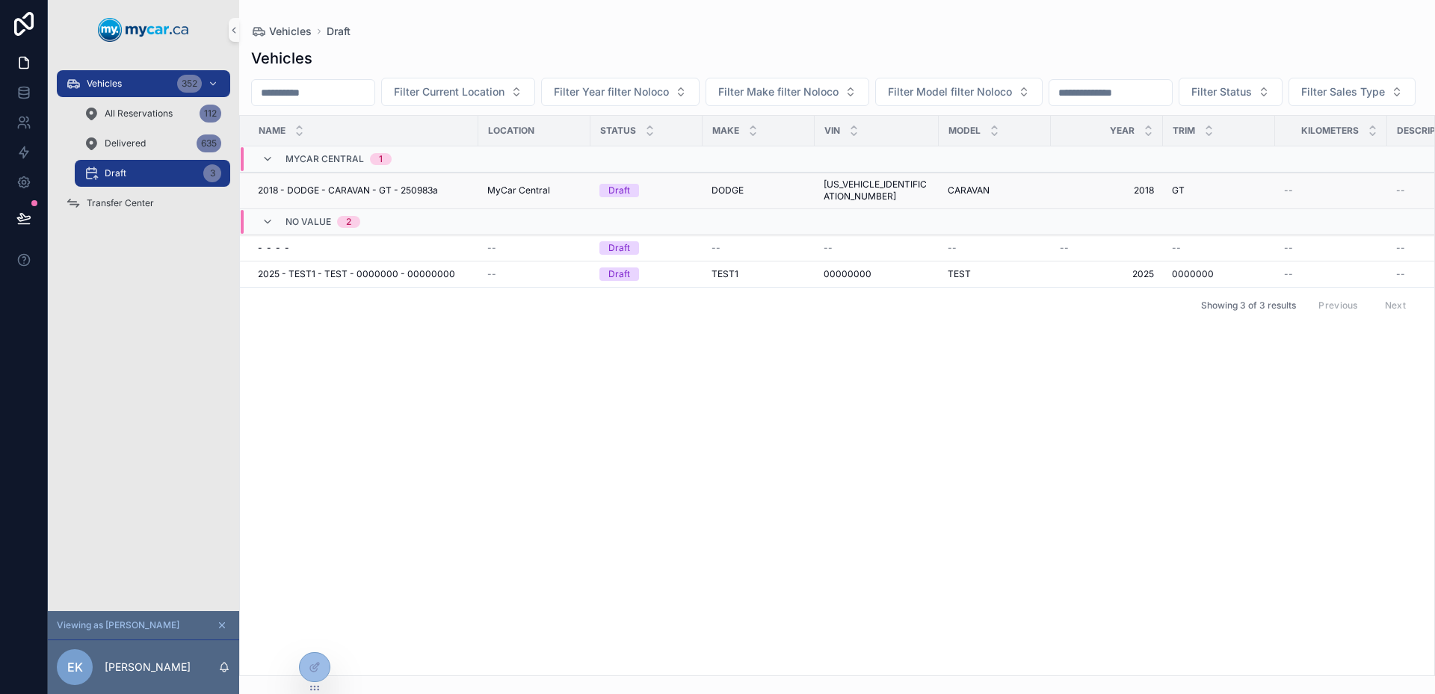
click at [555, 197] on div "MyCar Central" at bounding box center [534, 191] width 94 height 12
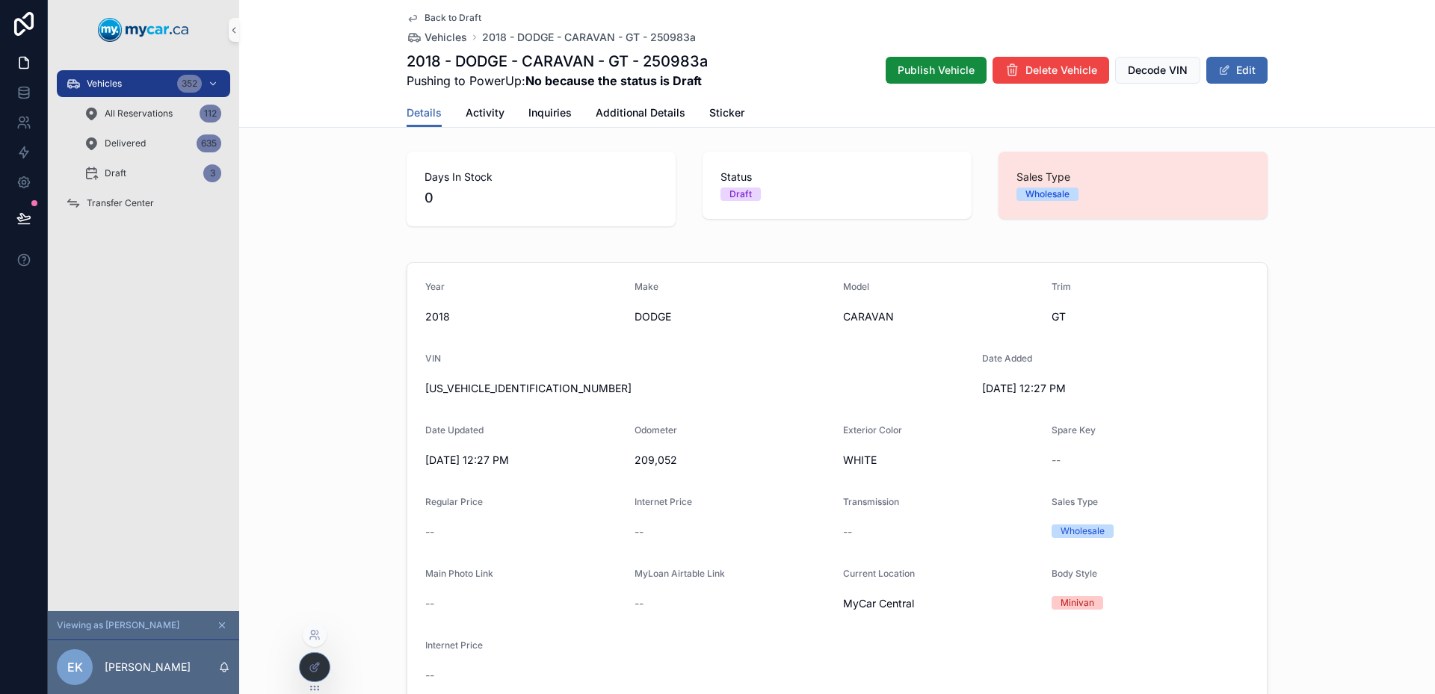
click at [304, 659] on div at bounding box center [315, 667] width 30 height 28
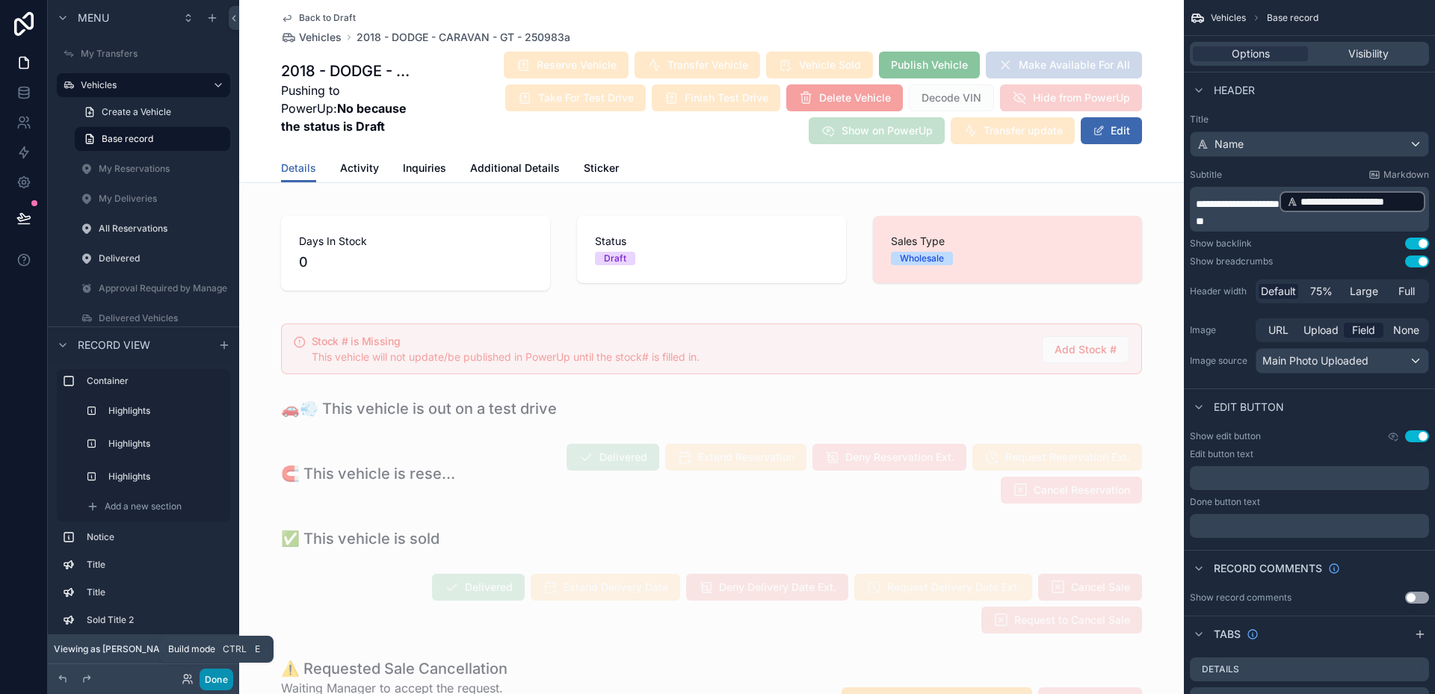
click at [218, 679] on button "Done" at bounding box center [217, 680] width 34 height 22
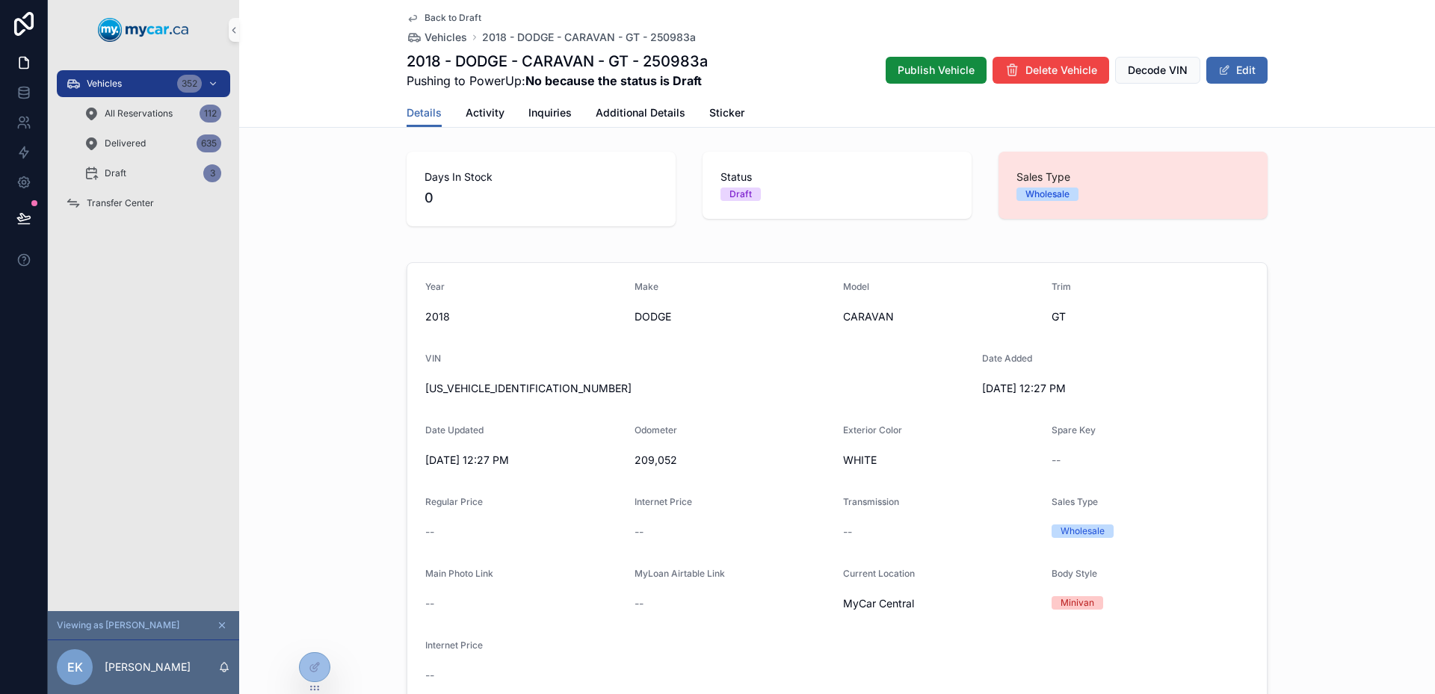
click at [326, 476] on div "Year [DATE] Make DODGE Model CARAVAN Trim GT VIN [US_VEHICLE_IDENTIFICATION_NUM…" at bounding box center [837, 484] width 1196 height 456
click at [530, 81] on strong "No because the status is Draft" at bounding box center [613, 80] width 176 height 15
drag, startPoint x: 530, startPoint y: 81, endPoint x: 712, endPoint y: 81, distance: 181.6
click at [711, 81] on div "2018 - DODGE - CARAVAN - GT - 250983a Pushing to PowerUp: No because the status…" at bounding box center [837, 70] width 861 height 39
click at [712, 81] on div "2018 - DODGE - CARAVAN - GT - 250983a Pushing to PowerUp: No because the status…" at bounding box center [837, 70] width 861 height 39
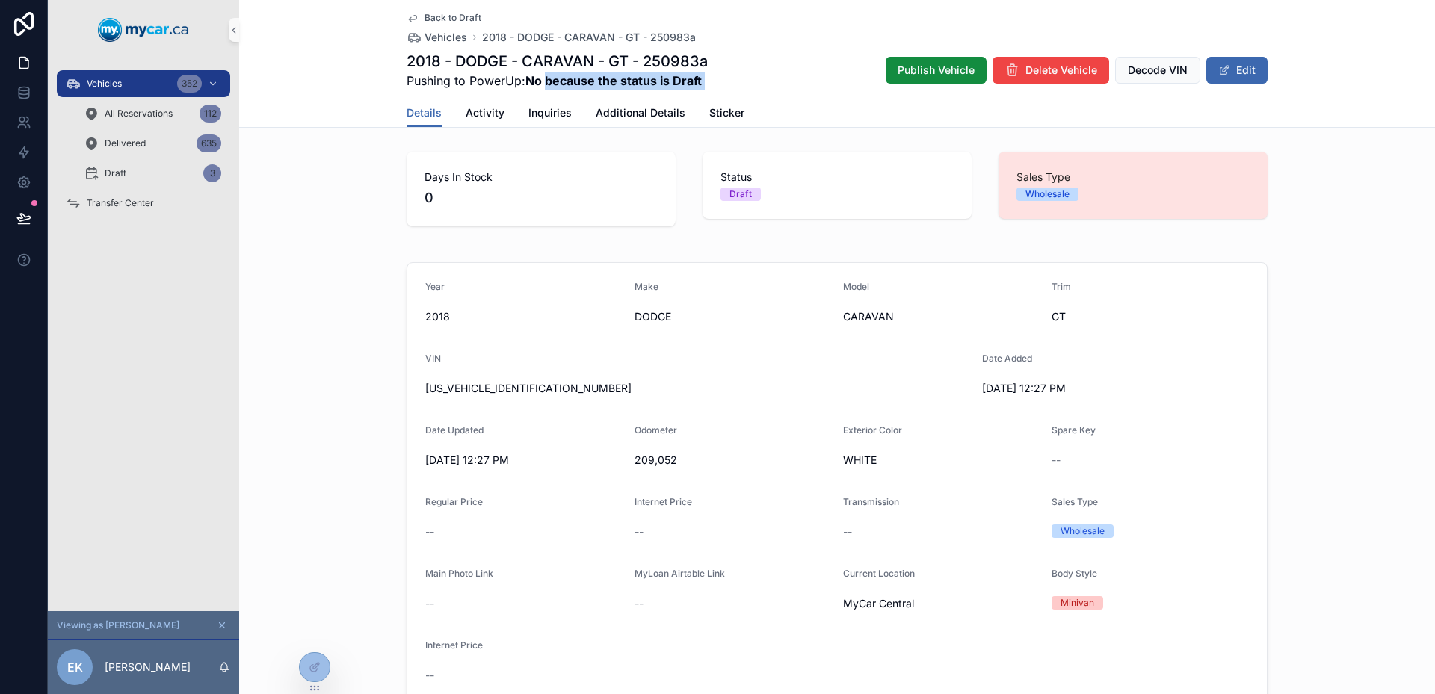
drag, startPoint x: 712, startPoint y: 81, endPoint x: 562, endPoint y: 84, distance: 149.5
click at [562, 84] on div "2018 - DODGE - CARAVAN - GT - 250983a Pushing to PowerUp: No because the status…" at bounding box center [837, 70] width 861 height 39
click at [562, 84] on strong "No because the status is Draft" at bounding box center [613, 80] width 176 height 15
click at [425, 76] on span "Pushing to PowerUp: No because the status is Draft" at bounding box center [557, 81] width 301 height 18
drag, startPoint x: 425, startPoint y: 76, endPoint x: 504, endPoint y: 80, distance: 78.6
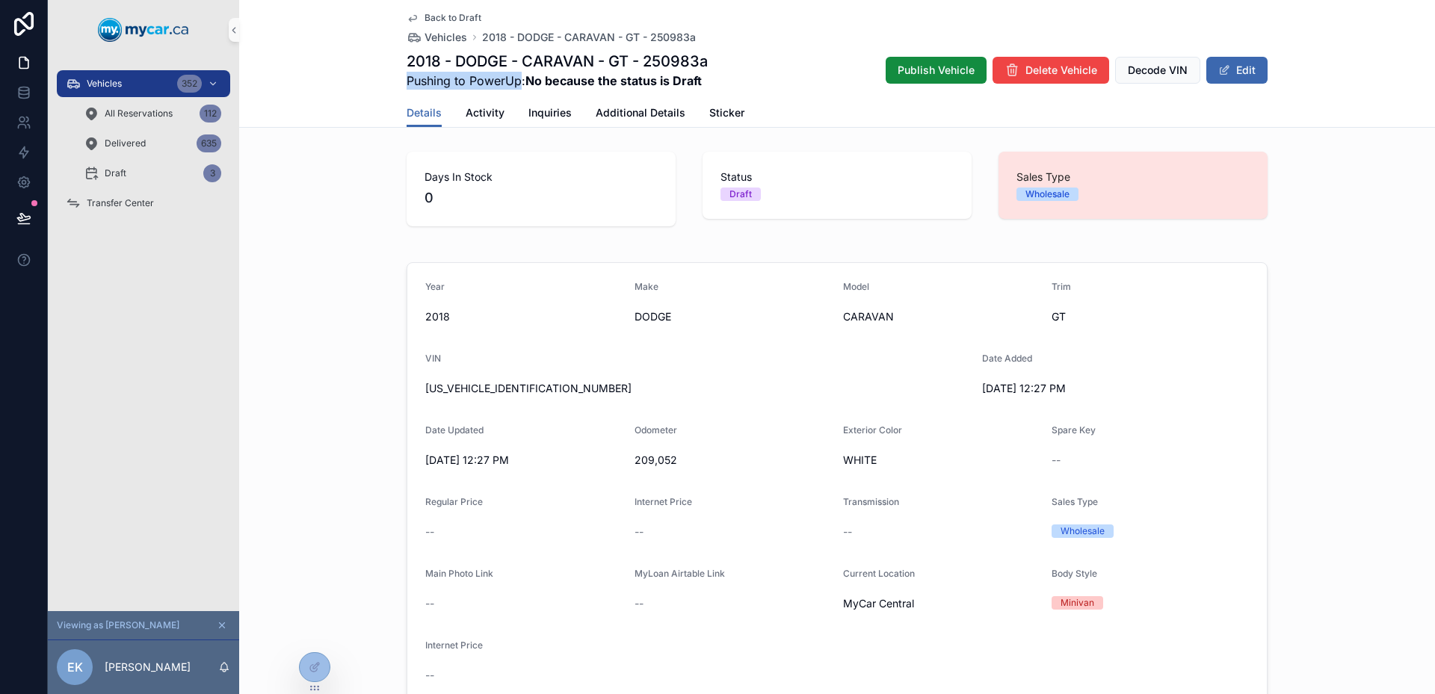
click at [501, 81] on span "Pushing to PowerUp: No because the status is Draft" at bounding box center [557, 81] width 301 height 18
click at [520, 81] on span "Pushing to PowerUp: No because the status is Draft" at bounding box center [557, 81] width 301 height 18
drag, startPoint x: 520, startPoint y: 81, endPoint x: 568, endPoint y: 86, distance: 48.1
click at [567, 86] on span "Pushing to PowerUp: No because the status is Draft" at bounding box center [557, 81] width 301 height 18
click at [568, 86] on strong "No because the status is Draft" at bounding box center [613, 80] width 176 height 15
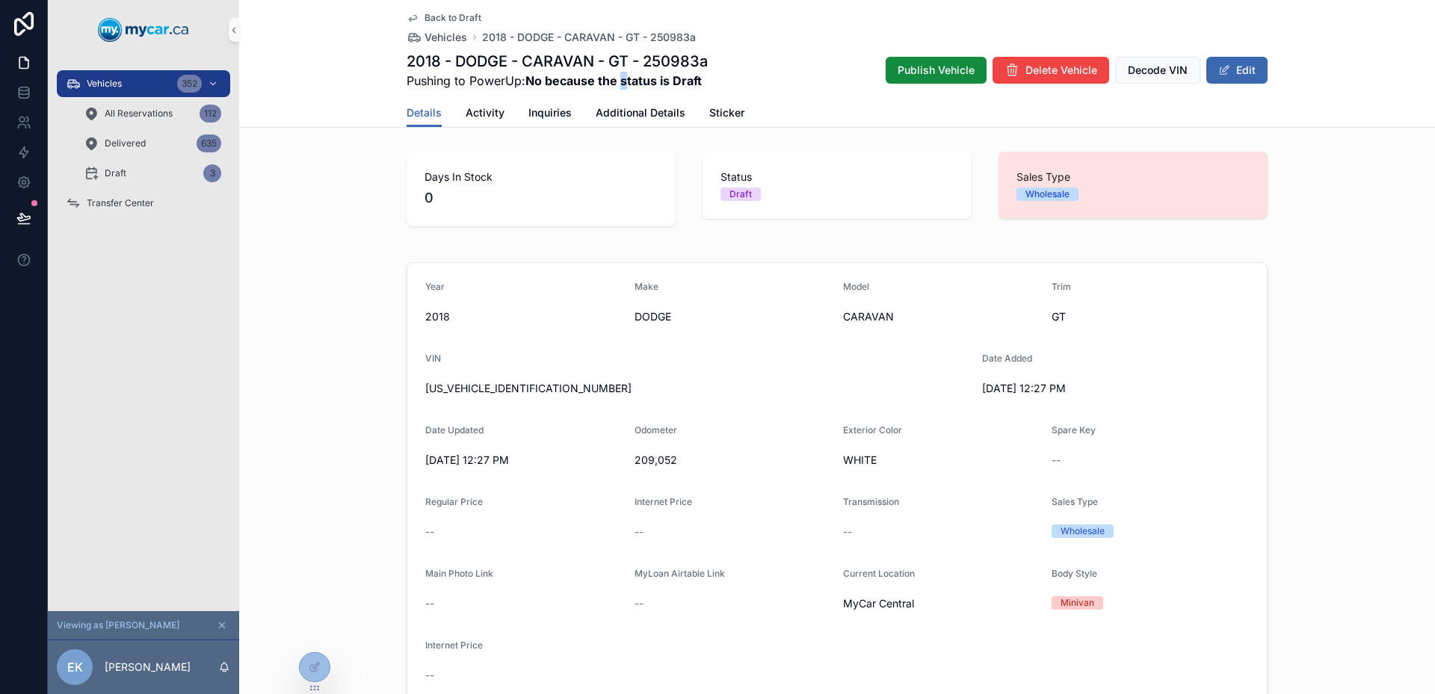
drag, startPoint x: 623, startPoint y: 84, endPoint x: 668, endPoint y: 88, distance: 45.8
click at [645, 85] on strong "No because the status is Draft" at bounding box center [613, 80] width 176 height 15
click at [707, 86] on div "2018 - DODGE - CARAVAN - GT - 250983a Pushing to PowerUp: No because the status…" at bounding box center [837, 70] width 861 height 39
drag, startPoint x: 707, startPoint y: 86, endPoint x: 521, endPoint y: 91, distance: 186.2
click at [521, 91] on div "Back to Draft Vehicles 2018 - DODGE - CARAVAN - GT - 250983a 2018 - DODGE - CAR…" at bounding box center [837, 49] width 861 height 99
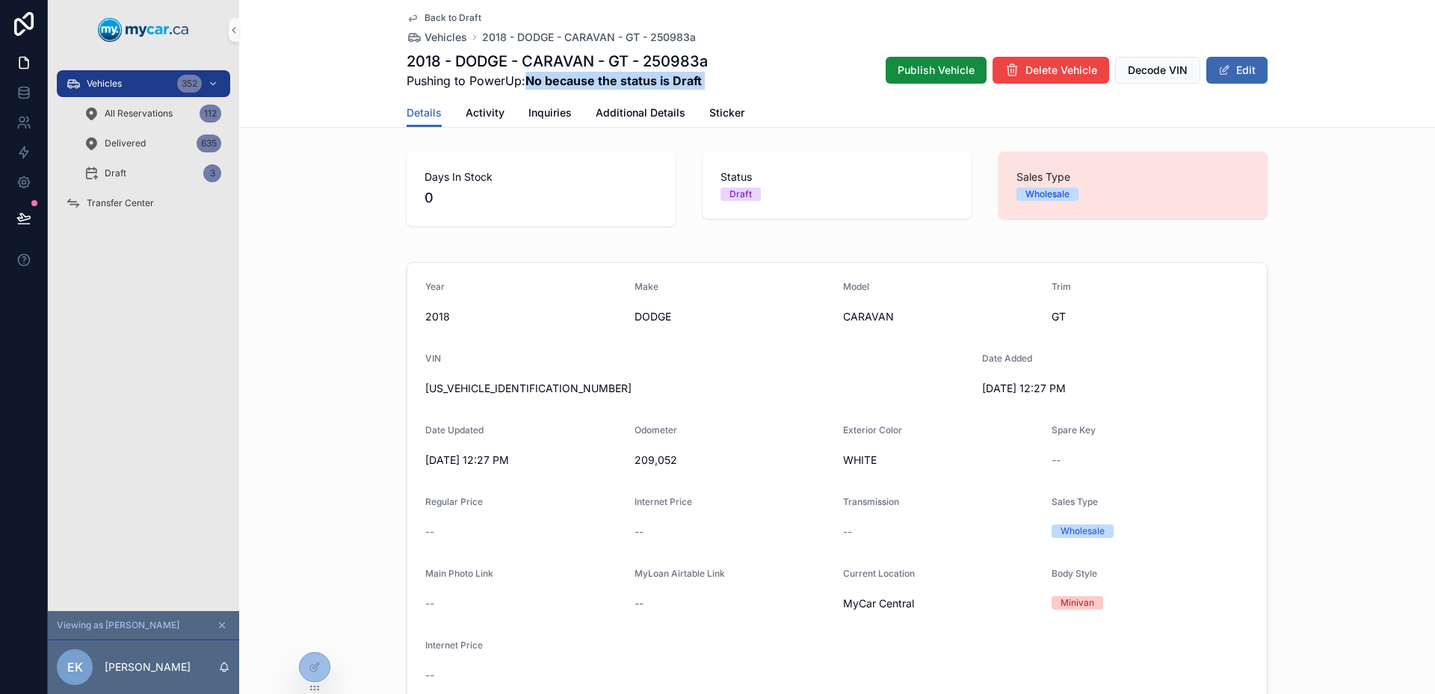
click at [521, 91] on div "Back to Draft Vehicles 2018 - DODGE - CARAVAN - GT - 250983a 2018 - DODGE - CAR…" at bounding box center [837, 49] width 861 height 99
drag, startPoint x: 521, startPoint y: 91, endPoint x: 689, endPoint y: 80, distance: 168.5
click at [688, 80] on div "Back to Draft Vehicles 2018 - DODGE - CARAVAN - GT - 250983a 2018 - DODGE - CAR…" at bounding box center [837, 49] width 861 height 99
click at [689, 80] on strong "No because the status is Draft" at bounding box center [613, 80] width 176 height 15
click at [498, 84] on span "Pushing to PowerUp: No because the status is Draft" at bounding box center [557, 81] width 301 height 18
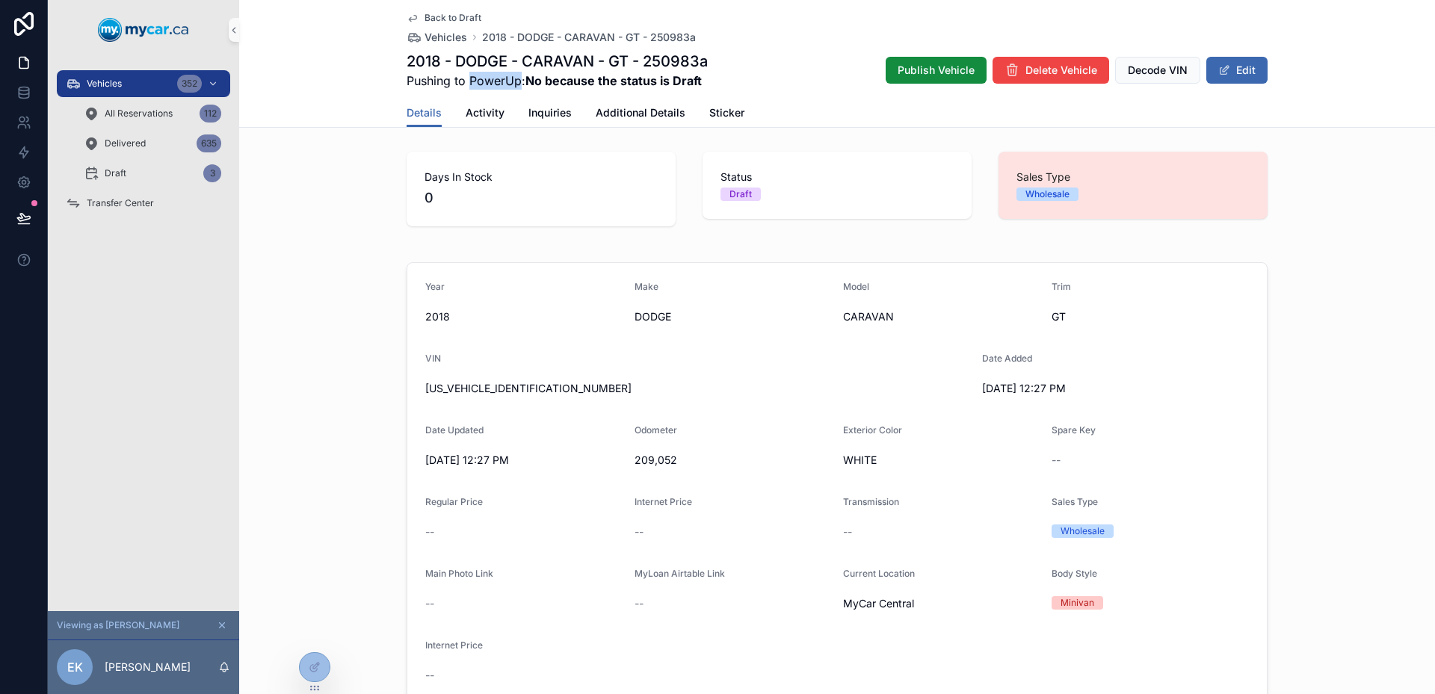
click at [498, 84] on span "Pushing to PowerUp: No because the status is Draft" at bounding box center [557, 81] width 301 height 18
click at [549, 83] on strong "No because the status is Draft" at bounding box center [613, 80] width 176 height 15
drag, startPoint x: 549, startPoint y: 83, endPoint x: 697, endPoint y: 84, distance: 148.0
click at [696, 84] on strong "No because the status is Draft" at bounding box center [613, 80] width 176 height 15
click at [697, 84] on strong "No because the status is Draft" at bounding box center [613, 80] width 176 height 15
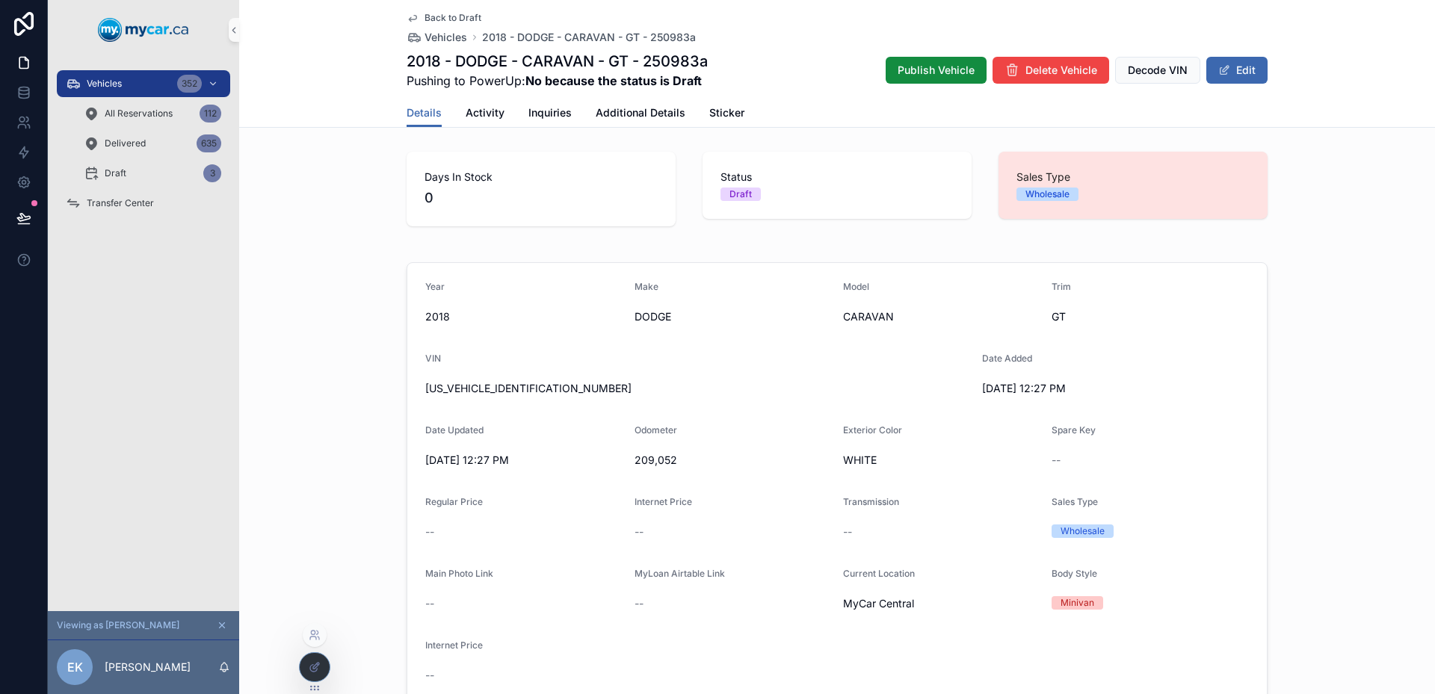
drag, startPoint x: 360, startPoint y: 485, endPoint x: 322, endPoint y: 655, distance: 174.5
click at [360, 485] on div "Year [DATE] Make DODGE Model CARAVAN Trim GT VIN [US_VEHICLE_IDENTIFICATION_NUM…" at bounding box center [837, 484] width 1196 height 456
drag, startPoint x: 815, startPoint y: 200, endPoint x: 700, endPoint y: 174, distance: 117.9
click at [703, 174] on div "Status Draft" at bounding box center [837, 185] width 269 height 67
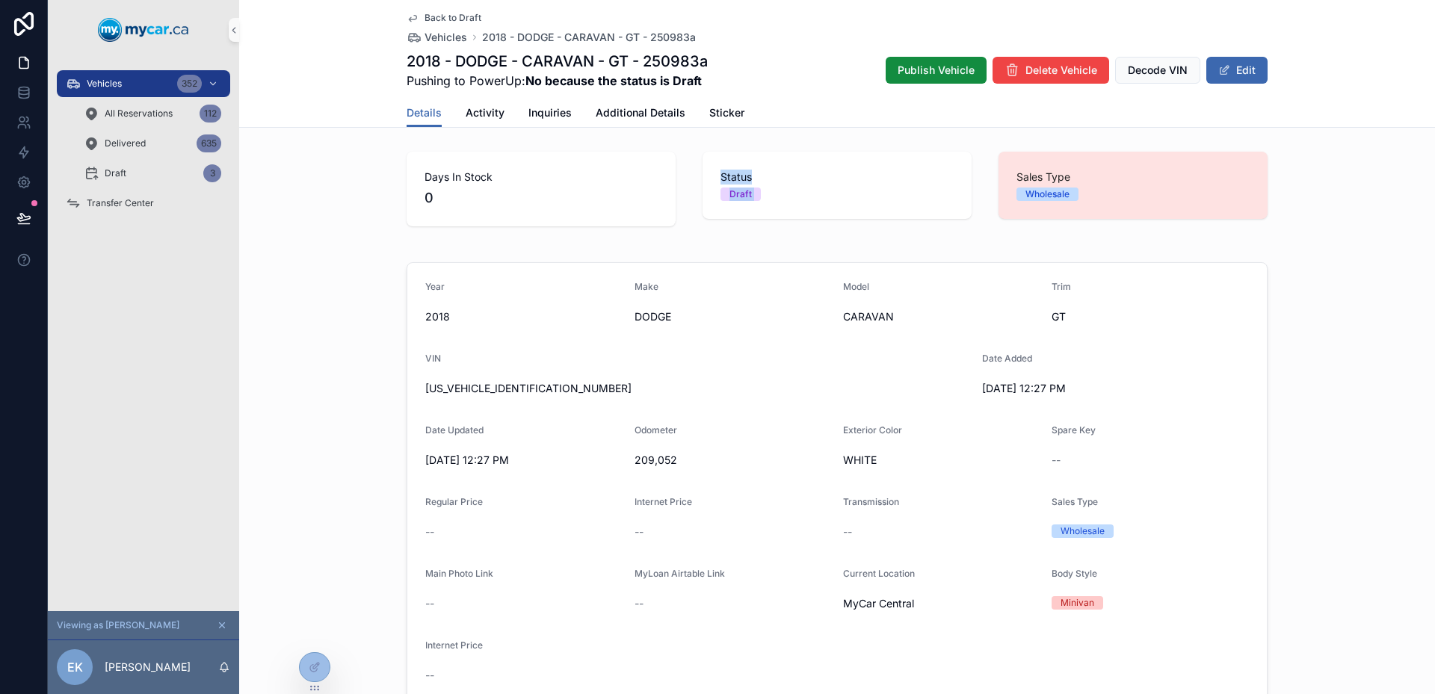
drag, startPoint x: 700, startPoint y: 174, endPoint x: 771, endPoint y: 201, distance: 75.9
click at [771, 201] on div "Status Draft" at bounding box center [837, 185] width 269 height 67
drag, startPoint x: 771, startPoint y: 201, endPoint x: 706, endPoint y: 173, distance: 71.3
click at [706, 173] on div "Status Draft" at bounding box center [837, 185] width 269 height 67
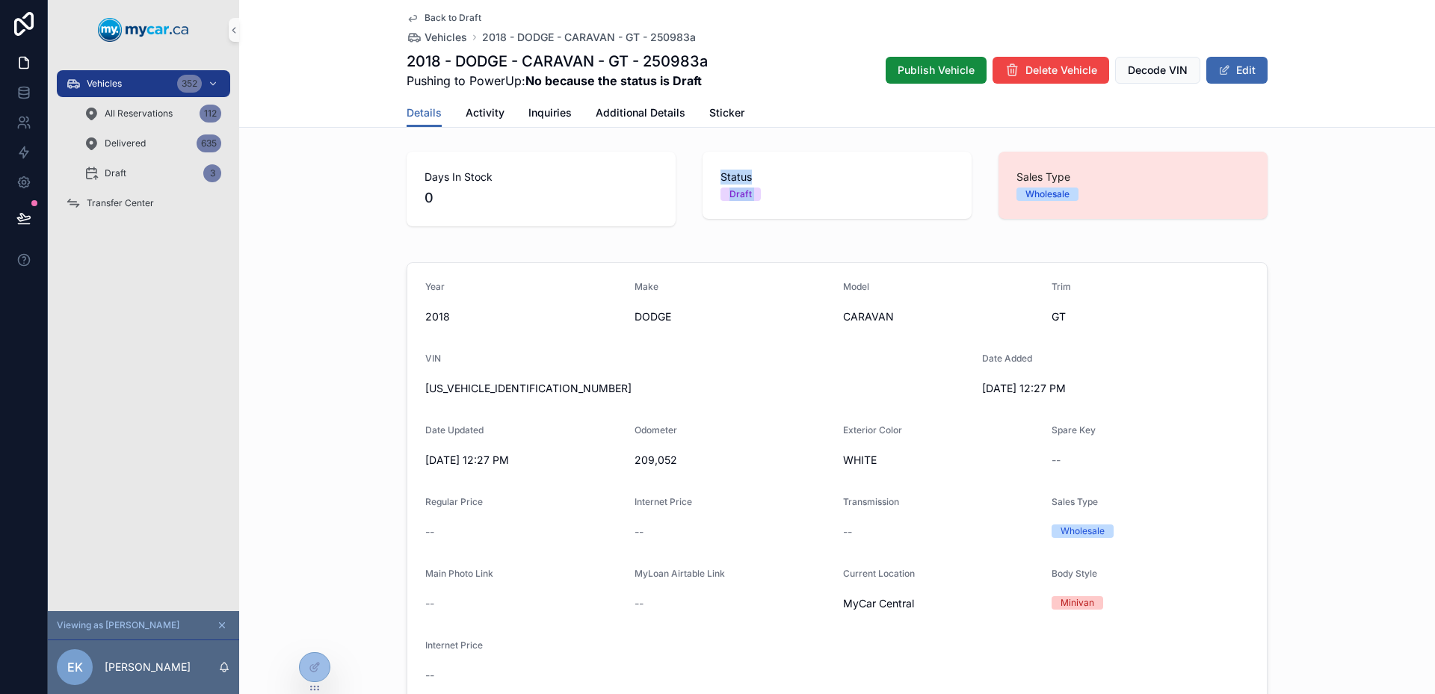
click at [706, 173] on div "Status Draft" at bounding box center [837, 185] width 269 height 67
drag, startPoint x: 706, startPoint y: 173, endPoint x: 782, endPoint y: 215, distance: 87.3
click at [782, 215] on div "Status Draft" at bounding box center [837, 185] width 269 height 67
drag, startPoint x: 782, startPoint y: 215, endPoint x: 722, endPoint y: 184, distance: 67.5
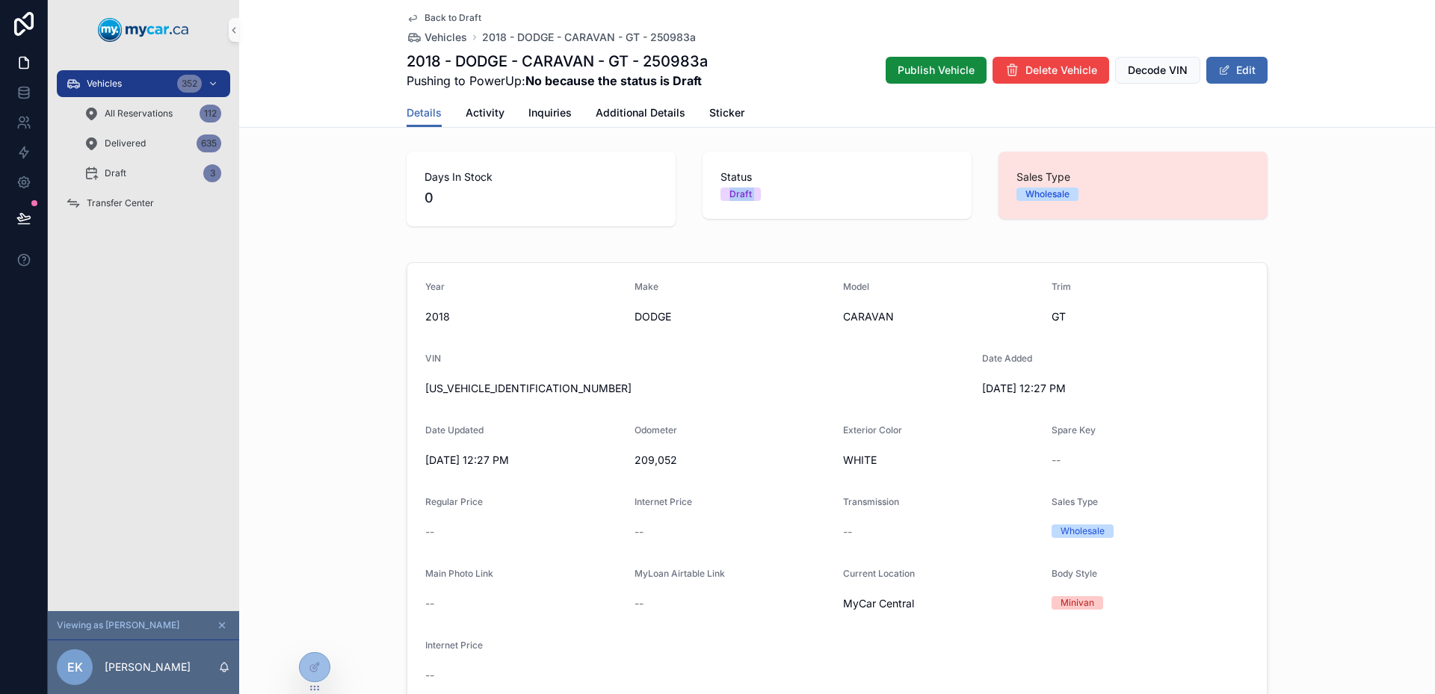
click at [723, 184] on div "Status Draft" at bounding box center [837, 185] width 269 height 67
click at [722, 183] on span "Status" at bounding box center [837, 177] width 233 height 15
drag, startPoint x: 722, startPoint y: 183, endPoint x: 756, endPoint y: 203, distance: 39.5
click at [753, 203] on div "Status Draft" at bounding box center [837, 185] width 269 height 67
click at [756, 203] on div "Status Draft" at bounding box center [837, 185] width 269 height 67
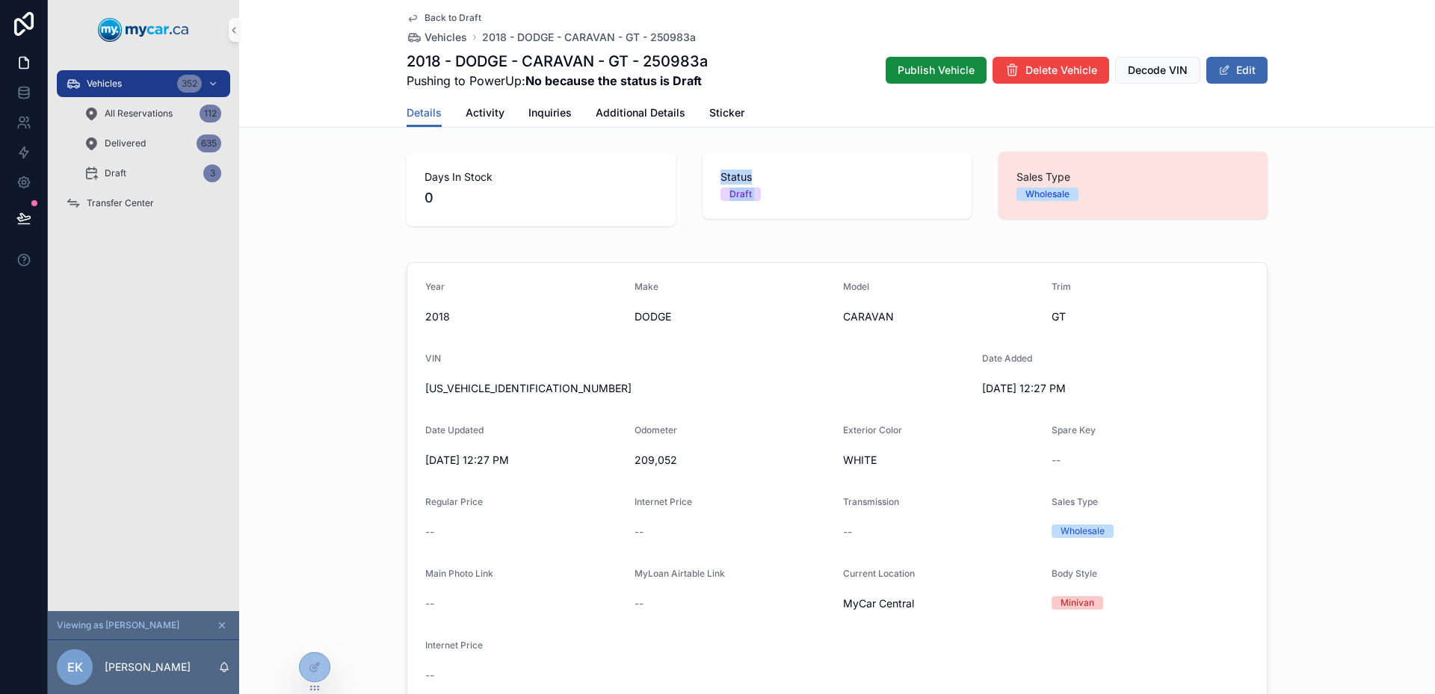
drag, startPoint x: 756, startPoint y: 203, endPoint x: 718, endPoint y: 178, distance: 46.0
click at [719, 179] on div "Status Draft" at bounding box center [837, 185] width 269 height 67
click at [721, 178] on span "Status" at bounding box center [837, 177] width 233 height 15
drag, startPoint x: 717, startPoint y: 176, endPoint x: 750, endPoint y: 192, distance: 37.1
click at [750, 192] on div "Status Draft" at bounding box center [837, 185] width 233 height 31
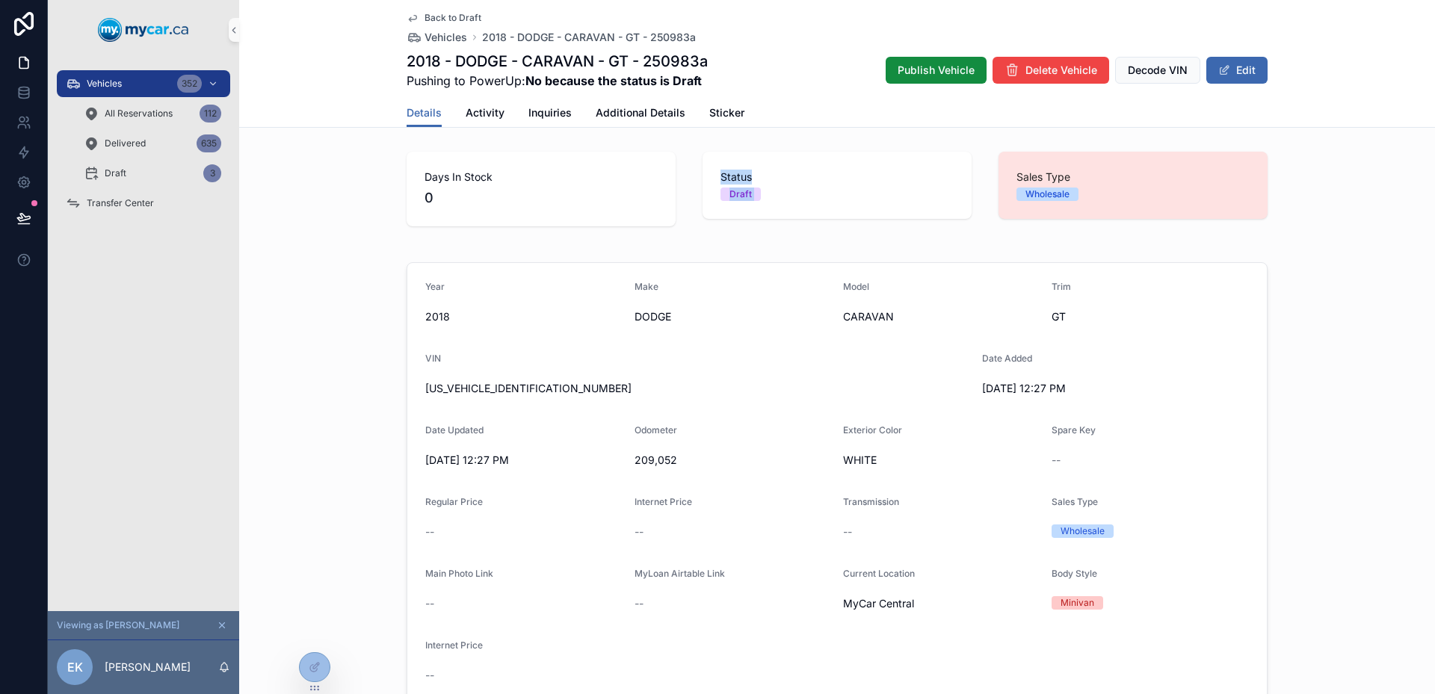
click at [750, 192] on span "Draft" at bounding box center [741, 194] width 40 height 13
drag, startPoint x: 750, startPoint y: 192, endPoint x: 713, endPoint y: 169, distance: 44.0
click at [713, 169] on div "Status Draft" at bounding box center [837, 185] width 269 height 67
drag, startPoint x: 713, startPoint y: 169, endPoint x: 733, endPoint y: 194, distance: 31.9
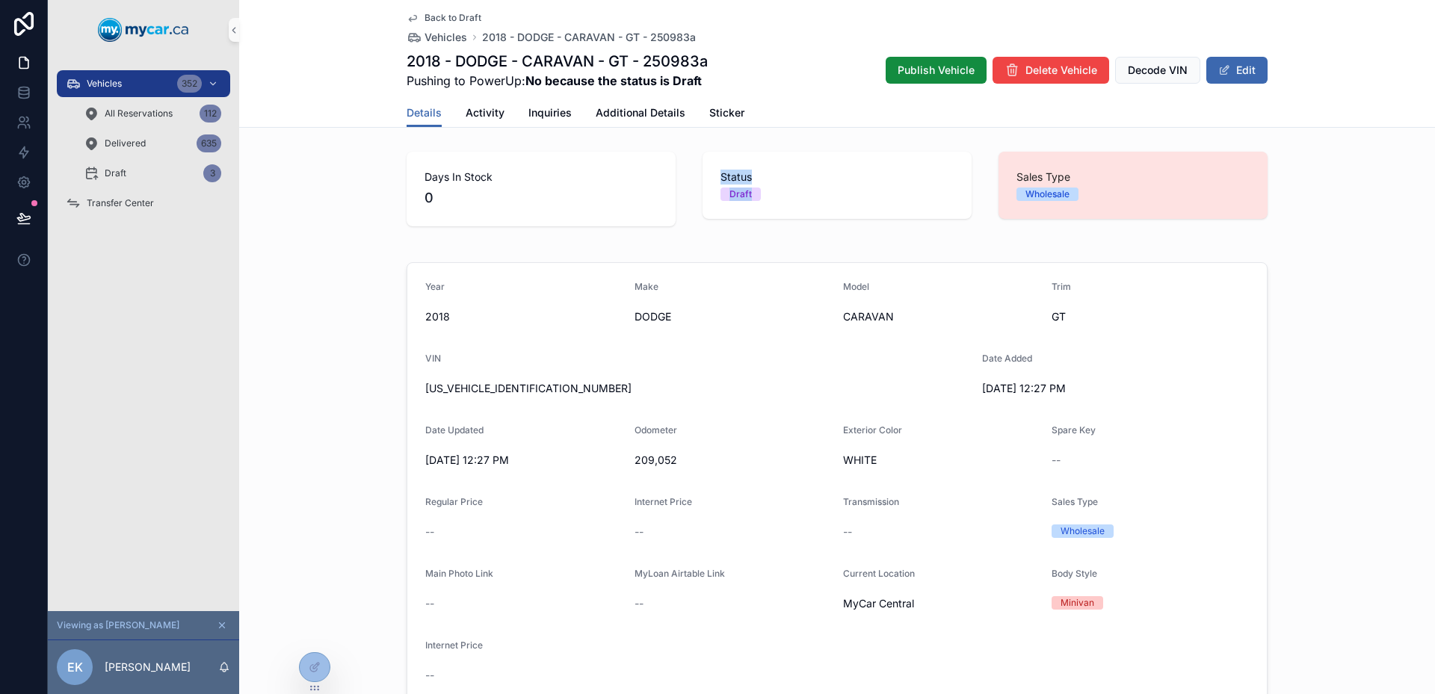
click at [733, 194] on div "Status Draft" at bounding box center [837, 185] width 269 height 67
click at [733, 194] on div "Draft" at bounding box center [740, 194] width 22 height 13
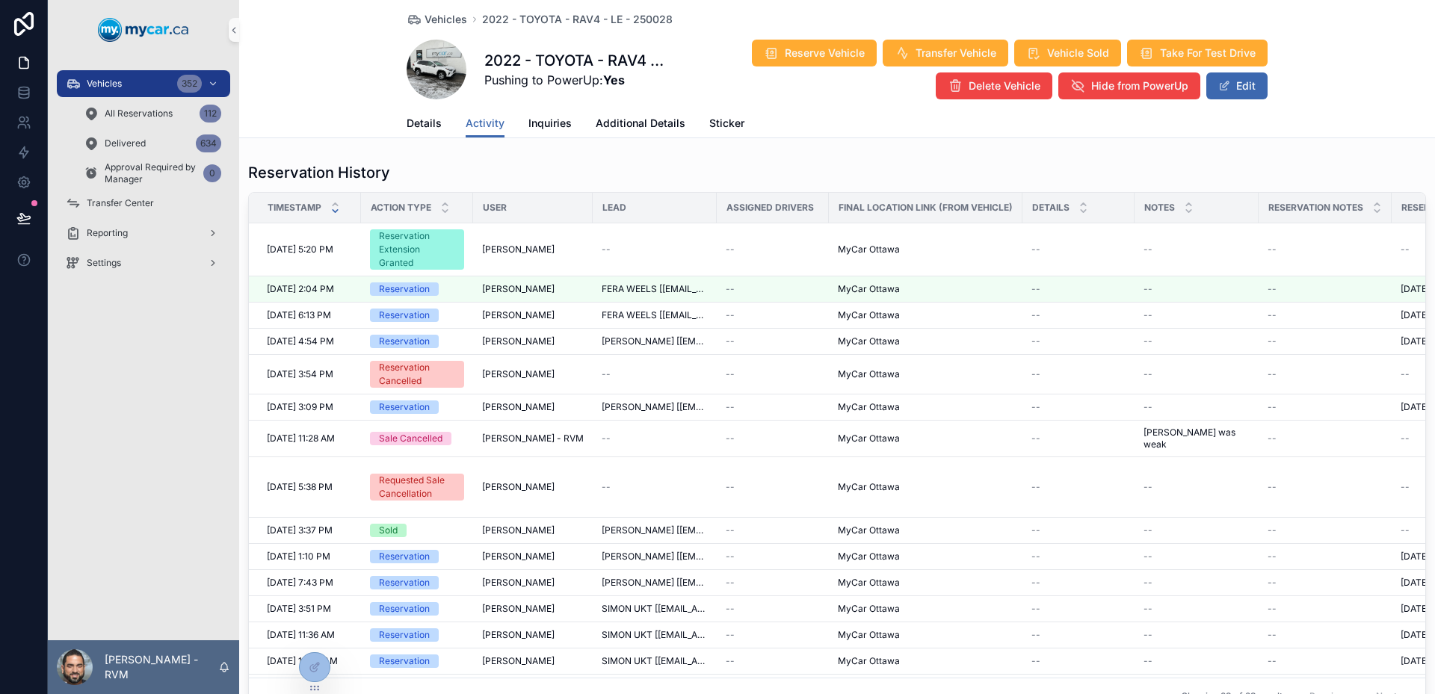
drag, startPoint x: 1052, startPoint y: 149, endPoint x: 1074, endPoint y: 166, distance: 28.3
click at [1052, 149] on div "Vehicles 2022 - TOYOTA - RAV4 - LE - 250028 2022 - TOYOTA - RAV4 - LE - 250028 …" at bounding box center [837, 651] width 1196 height 1303
click at [191, 386] on div "Vehicles 352 All Reservations 112 Delivered 634 Approval Required by Manager 0 …" at bounding box center [143, 350] width 191 height 581
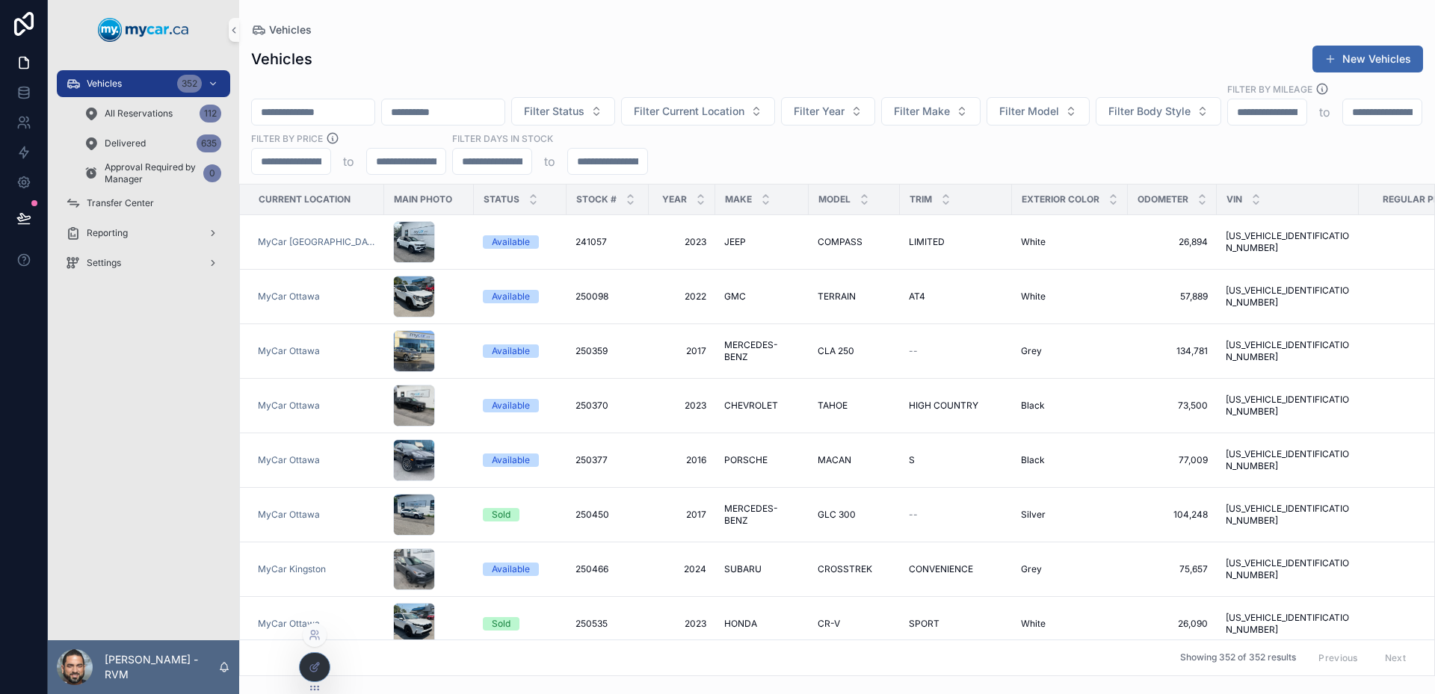
click at [314, 665] on icon at bounding box center [315, 667] width 12 height 12
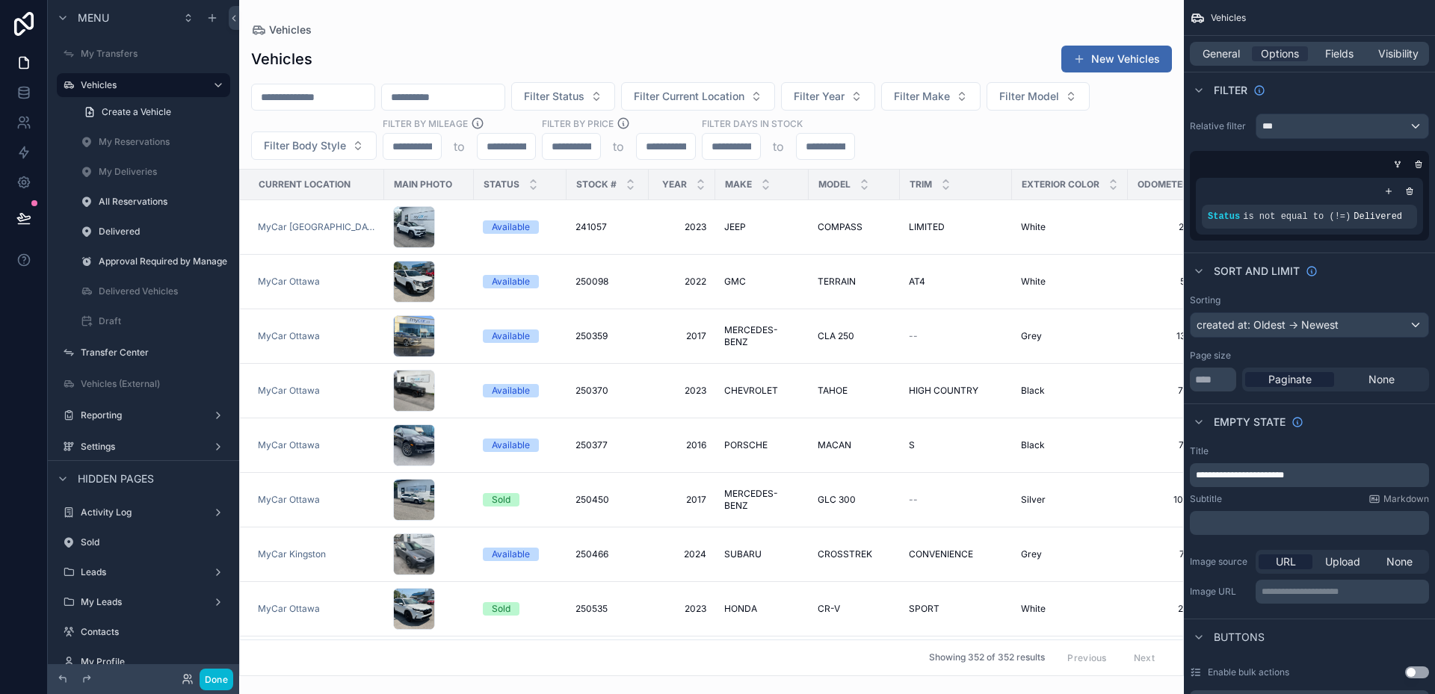
click at [367, 101] on div "scrollable content" at bounding box center [711, 347] width 945 height 694
click at [363, 96] on input "scrollable content" at bounding box center [313, 97] width 123 height 21
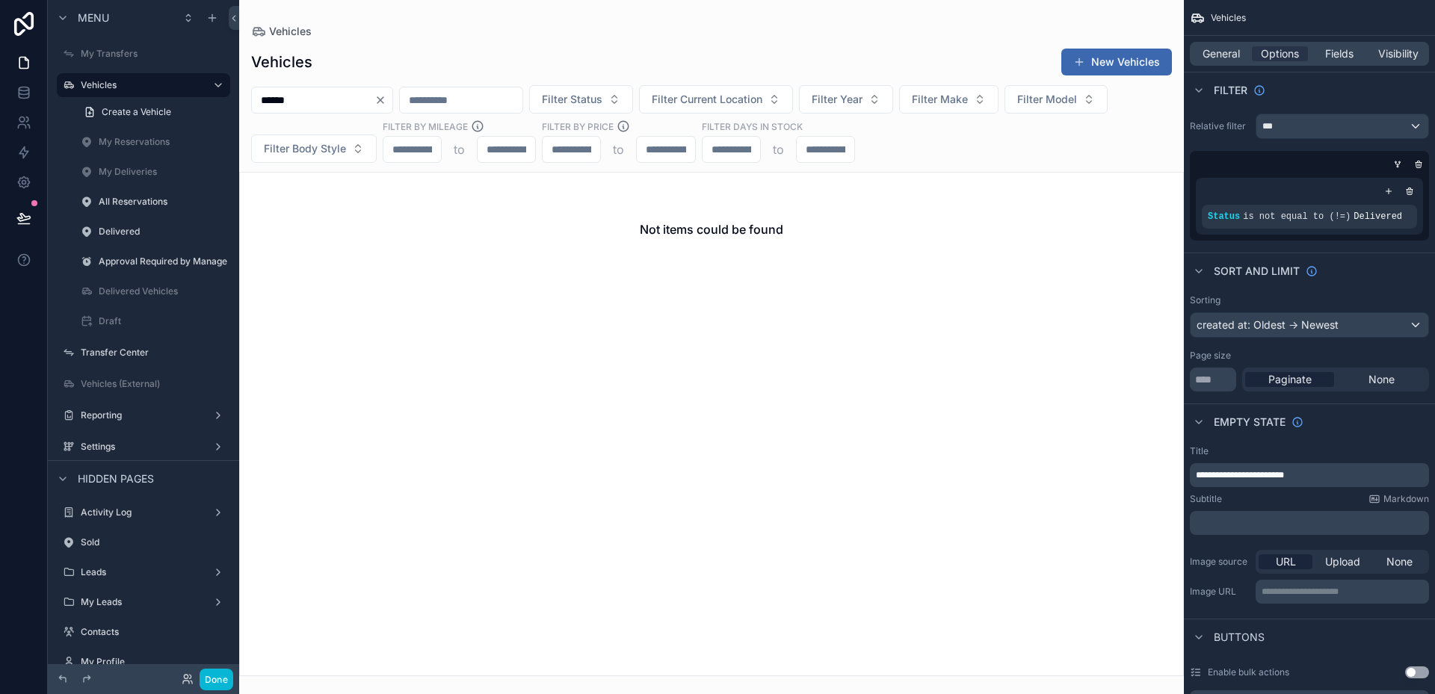
drag, startPoint x: 354, startPoint y: 98, endPoint x: 266, endPoint y: 100, distance: 87.5
click at [266, 100] on input "******" at bounding box center [313, 100] width 123 height 21
type input "******"
click at [149, 317] on label "Draft" at bounding box center [150, 321] width 102 height 12
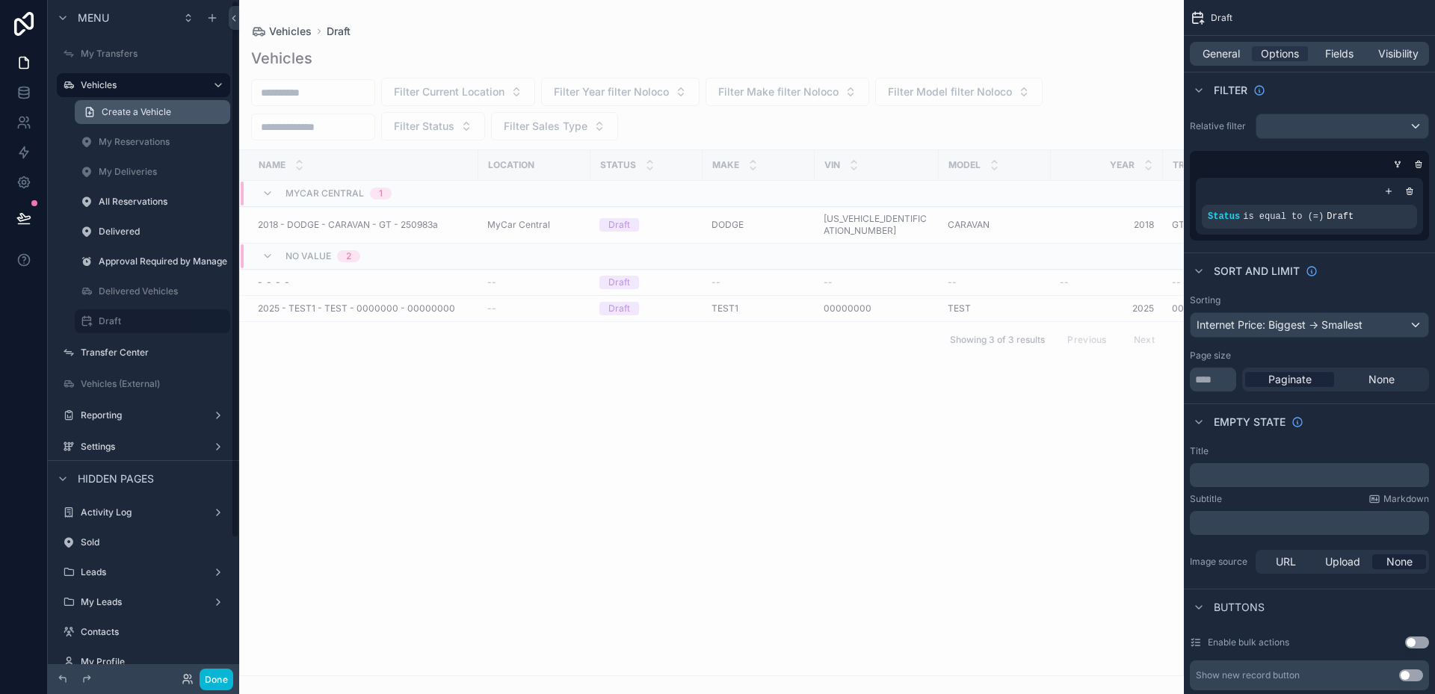
click at [148, 110] on span "Create a Vehicle" at bounding box center [137, 112] width 70 height 12
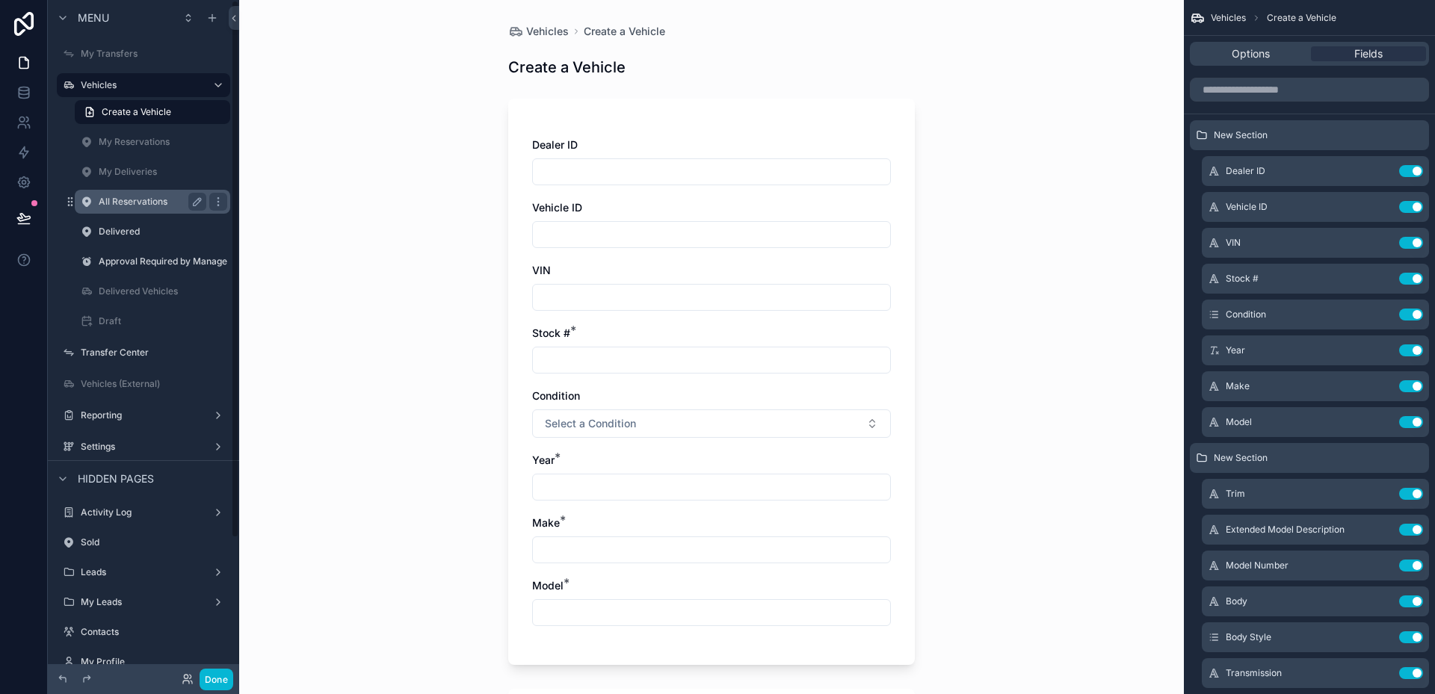
click at [143, 204] on label "All Reservations" at bounding box center [150, 202] width 102 height 12
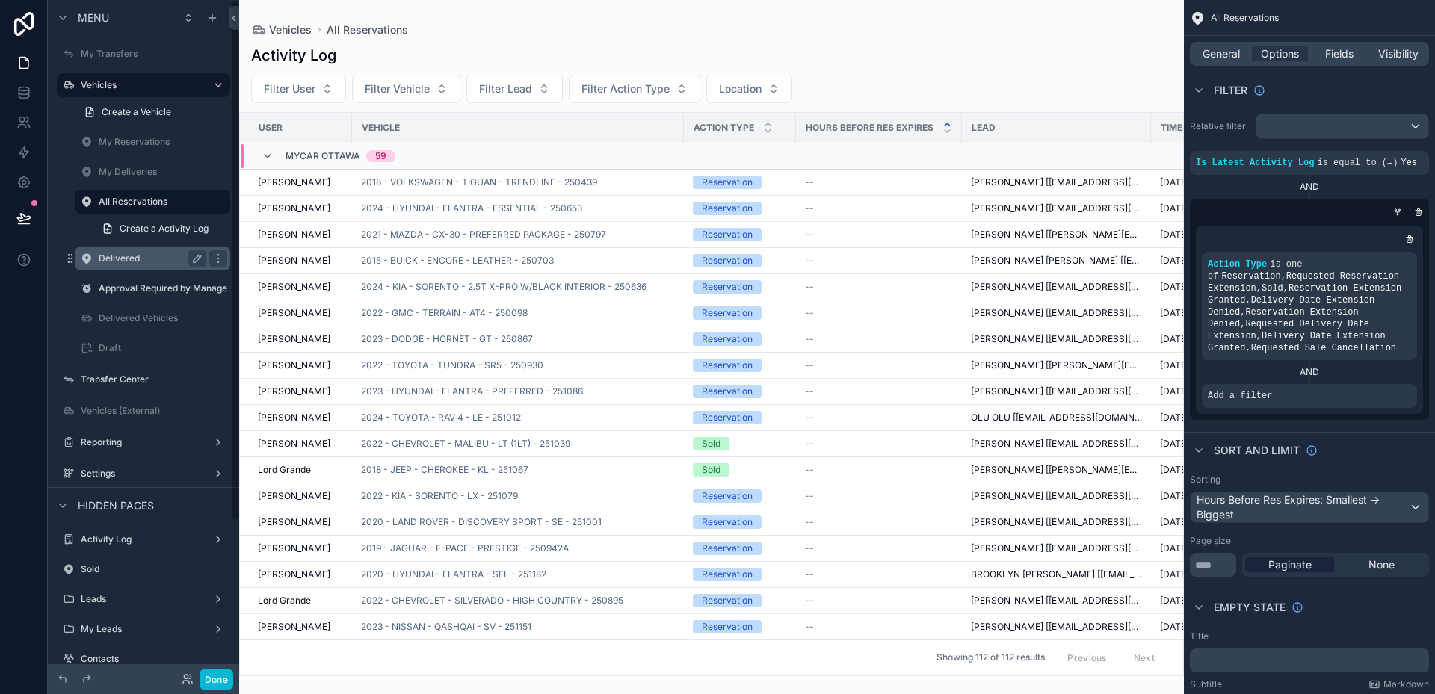
click at [143, 268] on div "Delivered" at bounding box center [152, 259] width 149 height 24
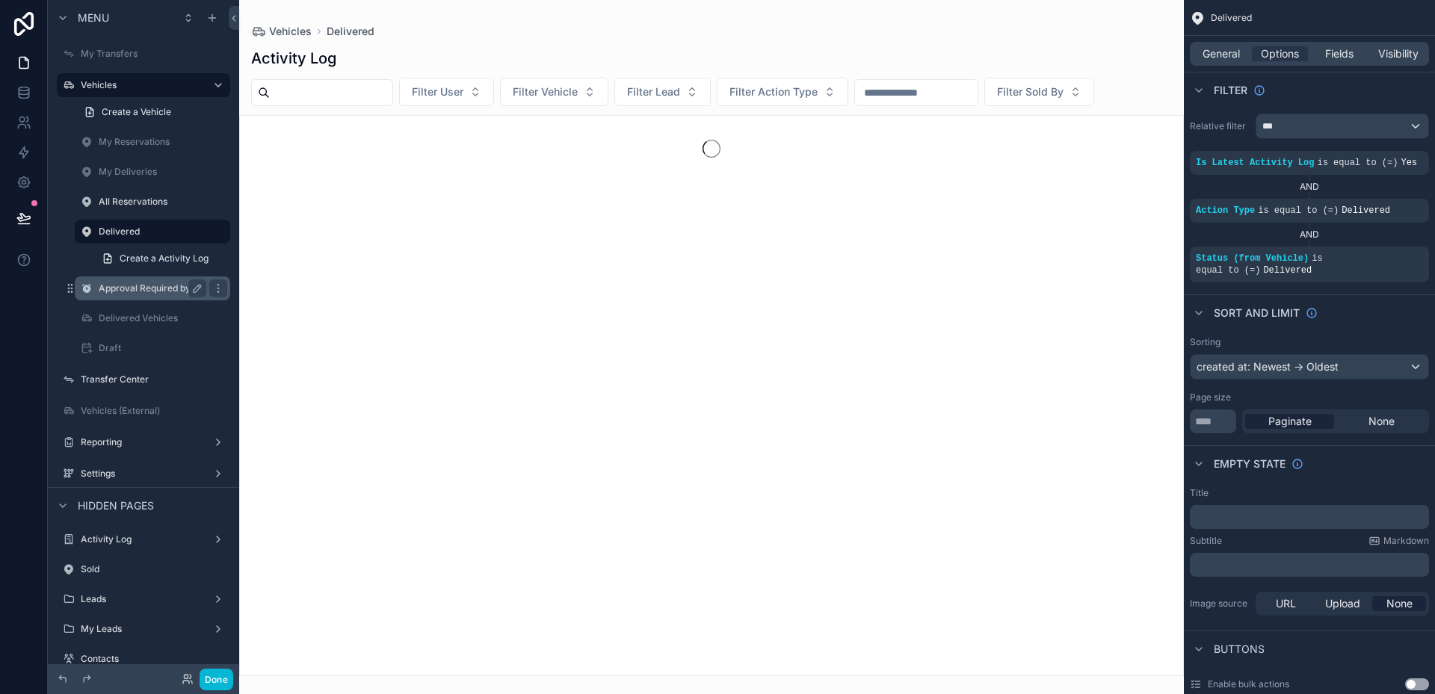
click at [152, 282] on div "Approval Required by Manager" at bounding box center [153, 289] width 108 height 18
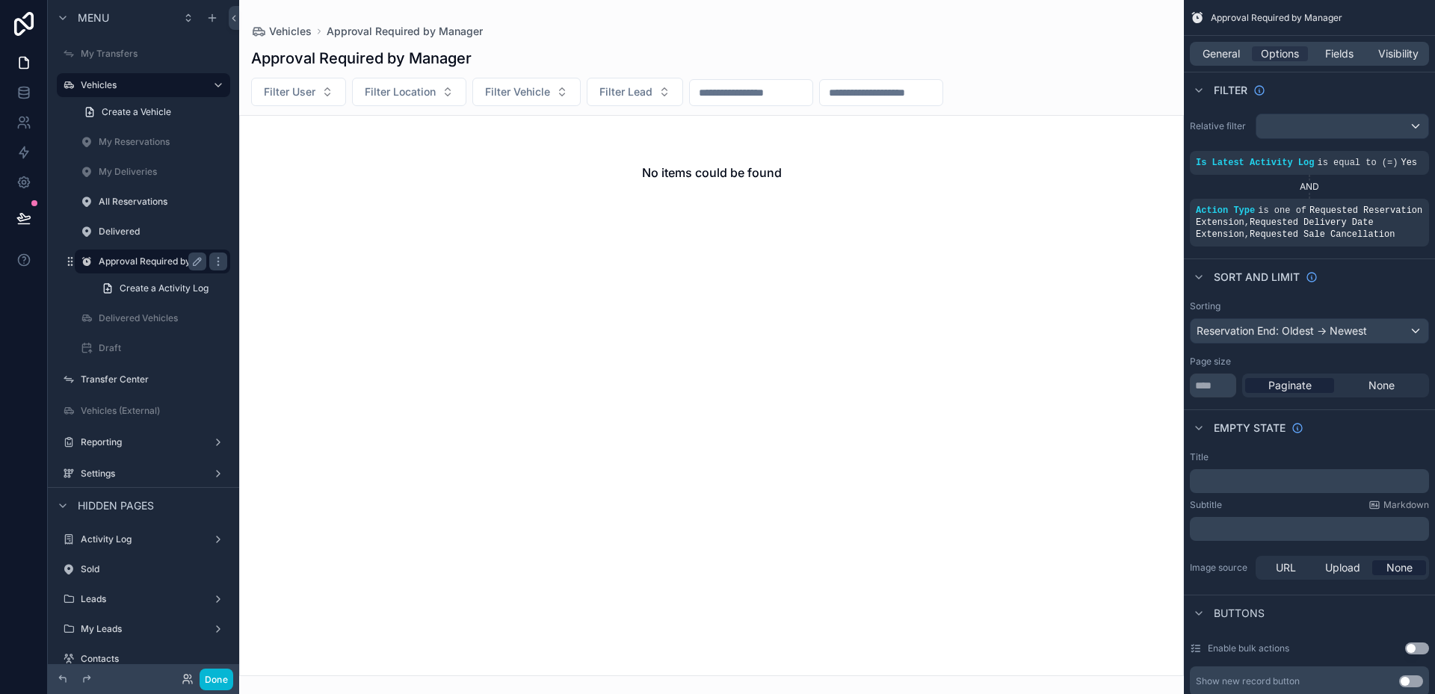
click at [148, 259] on label "Approval Required by Manager" at bounding box center [165, 262] width 132 height 12
click at [135, 241] on div "Delivered" at bounding box center [152, 232] width 149 height 24
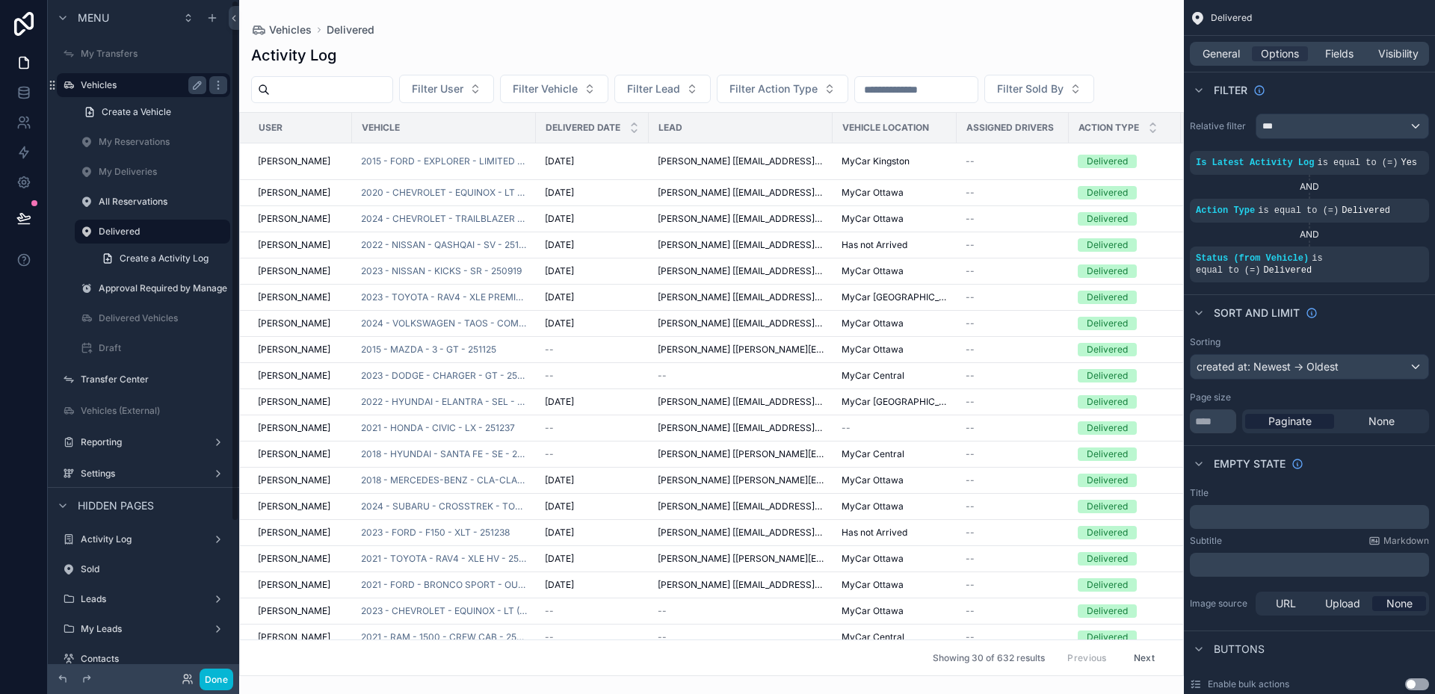
click at [108, 89] on label "Vehicles" at bounding box center [141, 85] width 120 height 12
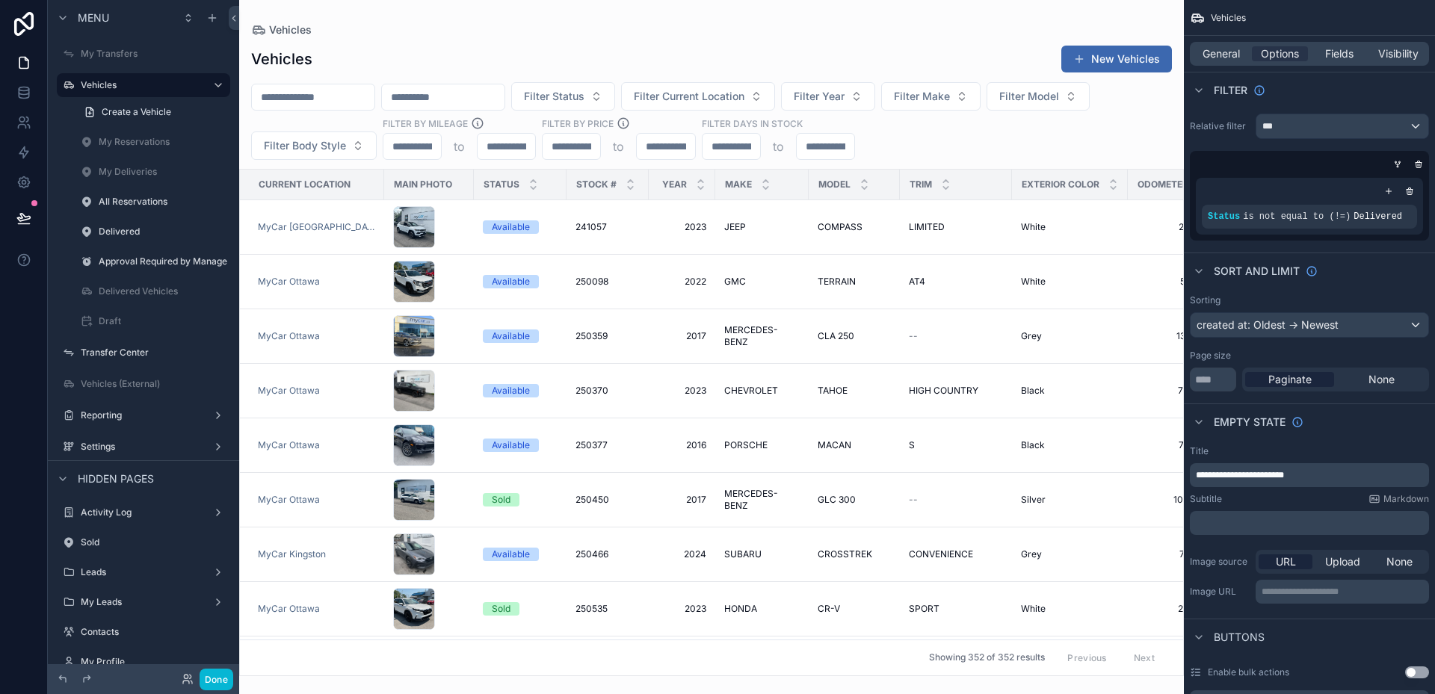
click at [346, 82] on div "Filter Status Filter Current Location Filter Year Filter Make Filter Model Filt…" at bounding box center [711, 121] width 945 height 78
click at [361, 102] on input "scrollable content" at bounding box center [313, 97] width 123 height 21
type input "******"
click at [144, 232] on label "Delivered" at bounding box center [150, 232] width 102 height 12
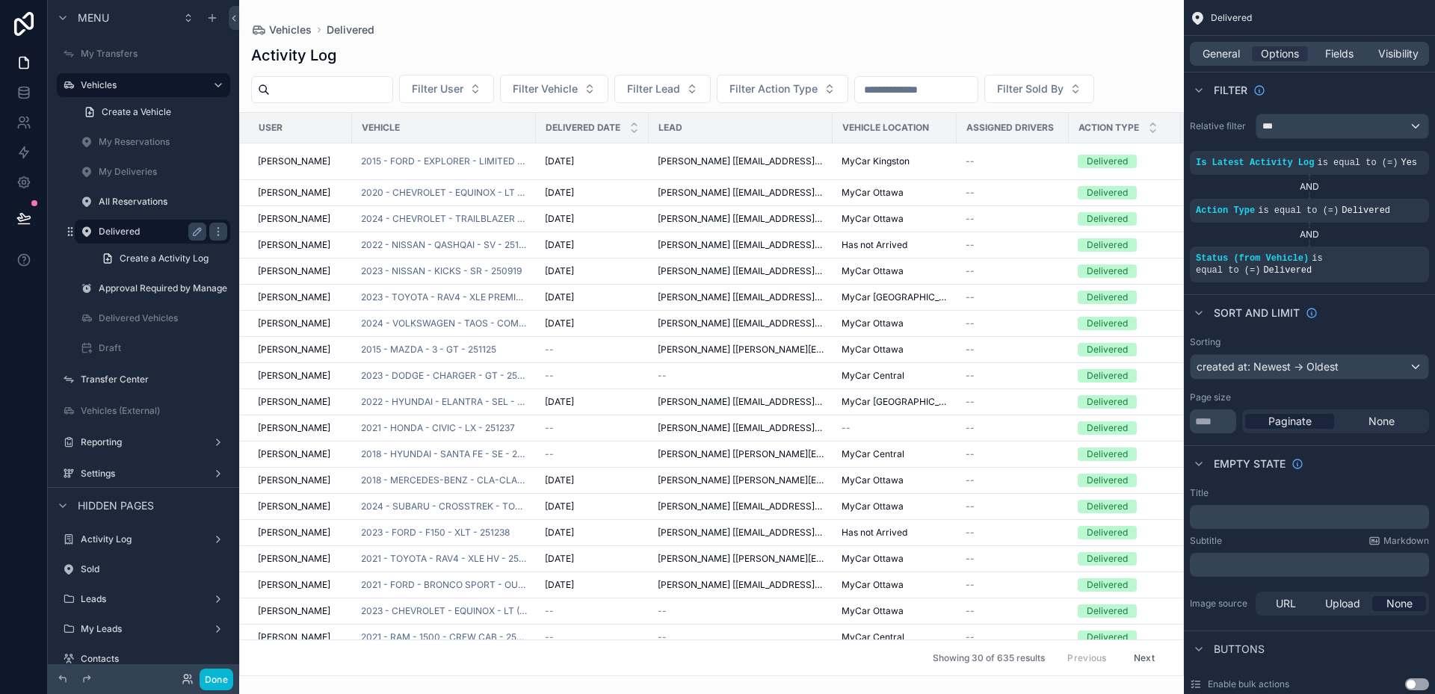
click at [351, 88] on div "scrollable content" at bounding box center [711, 347] width 945 height 694
click at [353, 91] on input "scrollable content" at bounding box center [331, 89] width 123 height 21
paste input "******"
type input "******"
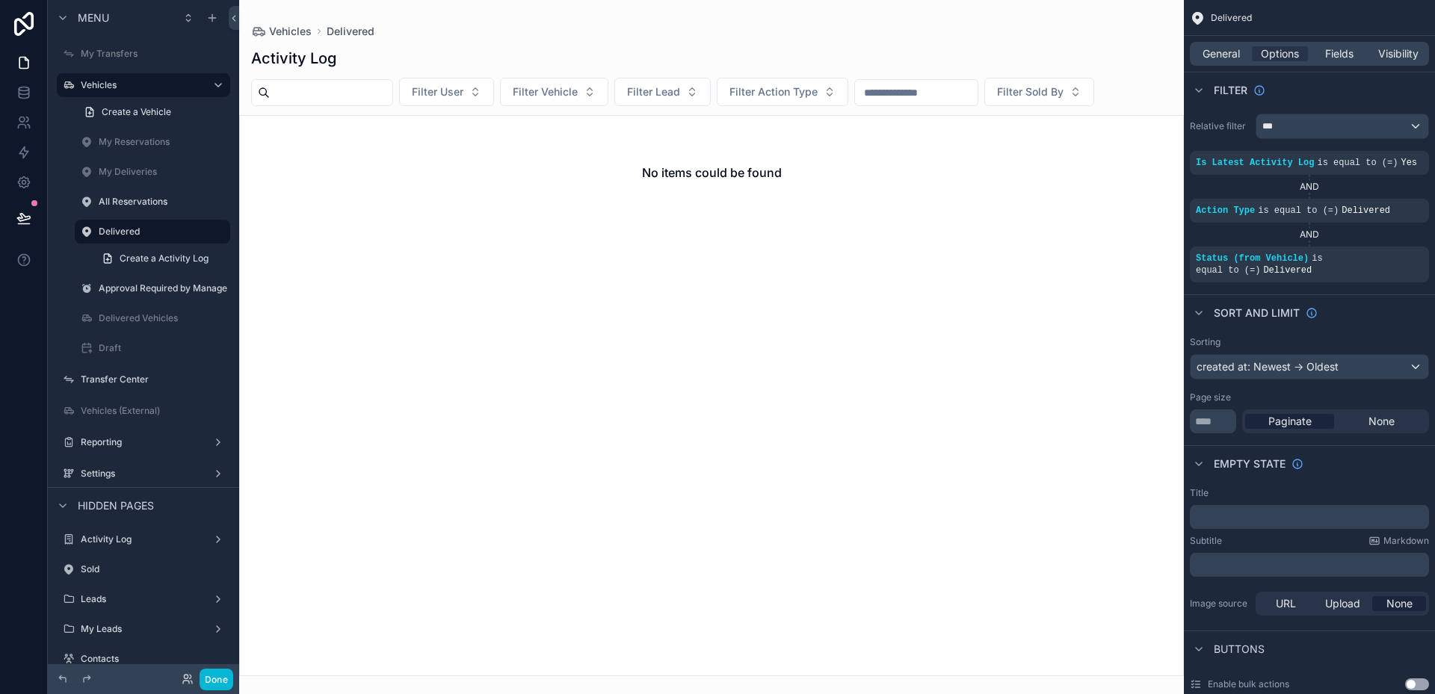
click at [490, 66] on div "Activity Log" at bounding box center [711, 58] width 921 height 21
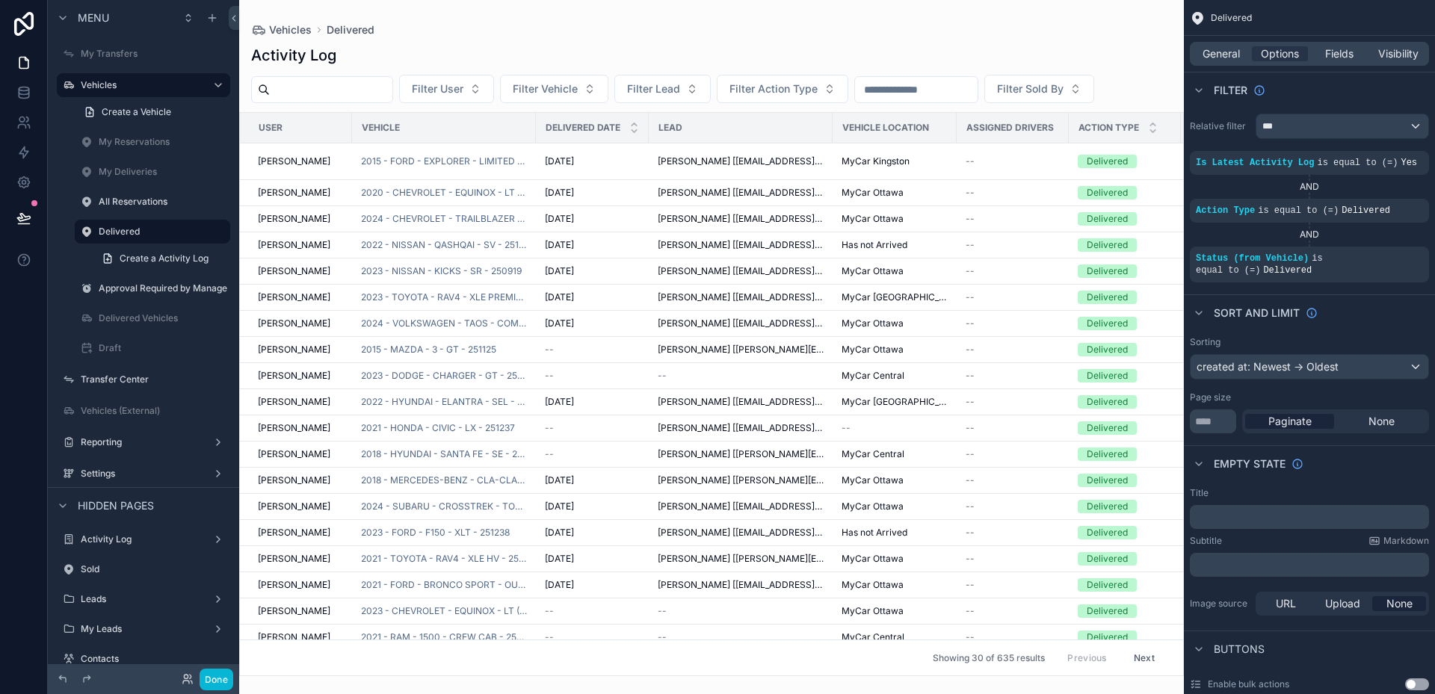
click at [928, 96] on input "scrollable content" at bounding box center [916, 89] width 123 height 21
paste input "******"
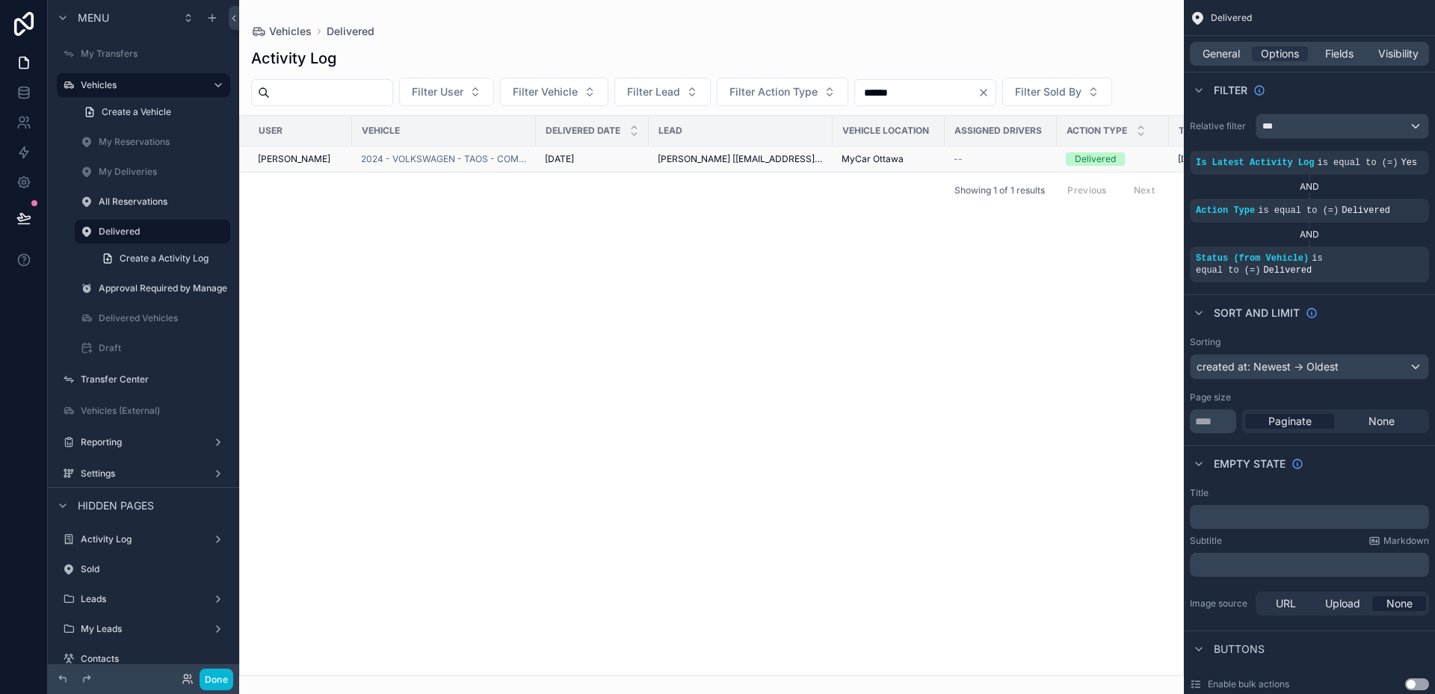
type input "******"
click at [625, 165] on div "[DATE] [DATE]" at bounding box center [592, 159] width 95 height 12
click at [419, 165] on span "2024 - VOLKSWAGEN - TAOS - COMFORTLINE - 251224" at bounding box center [444, 159] width 166 height 12
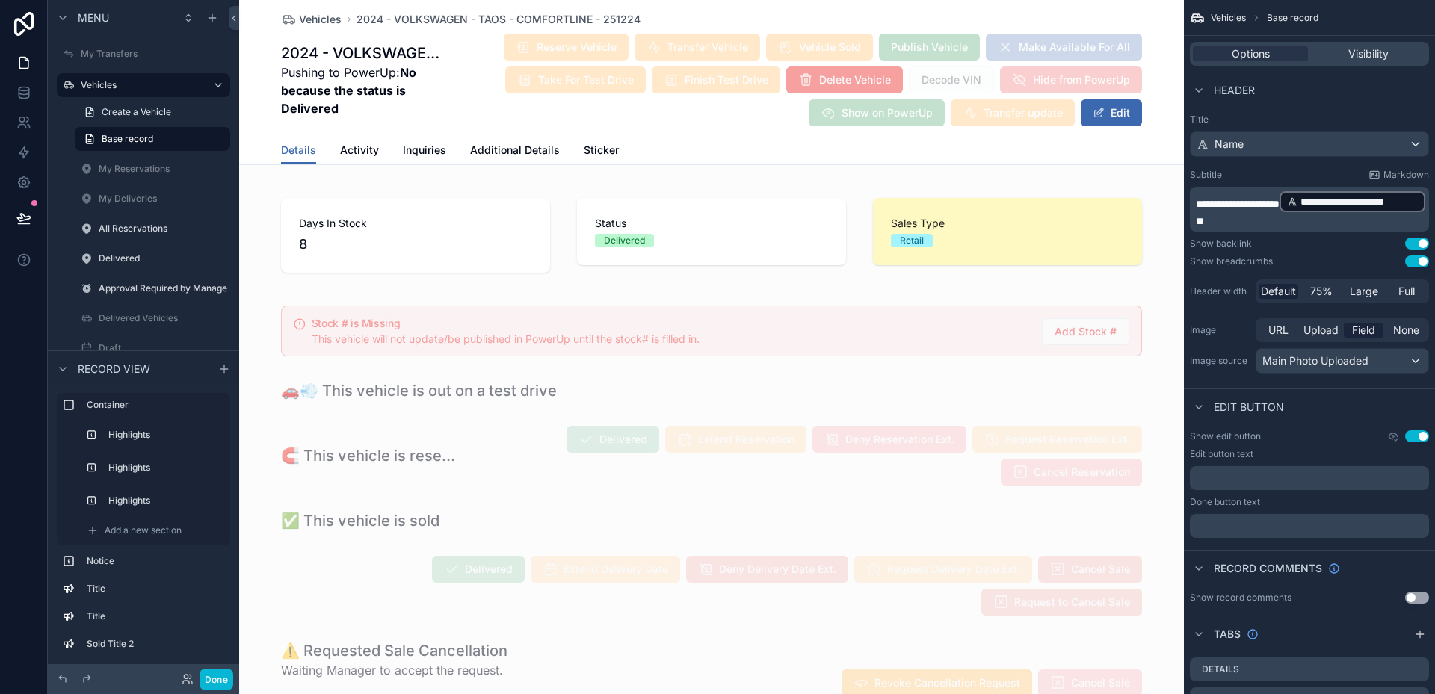
click at [714, 130] on div "Vehicles 2024 - VOLKSWAGEN - TAOS - COMFORTLINE - 251224 2024 - VOLKSWAGEN - TA…" at bounding box center [711, 68] width 861 height 136
click at [469, 78] on div "Reserve Vehicle Transfer Vehicle Vehicle Sold Publish Vehicle Make Available Fo…" at bounding box center [795, 80] width 694 height 94
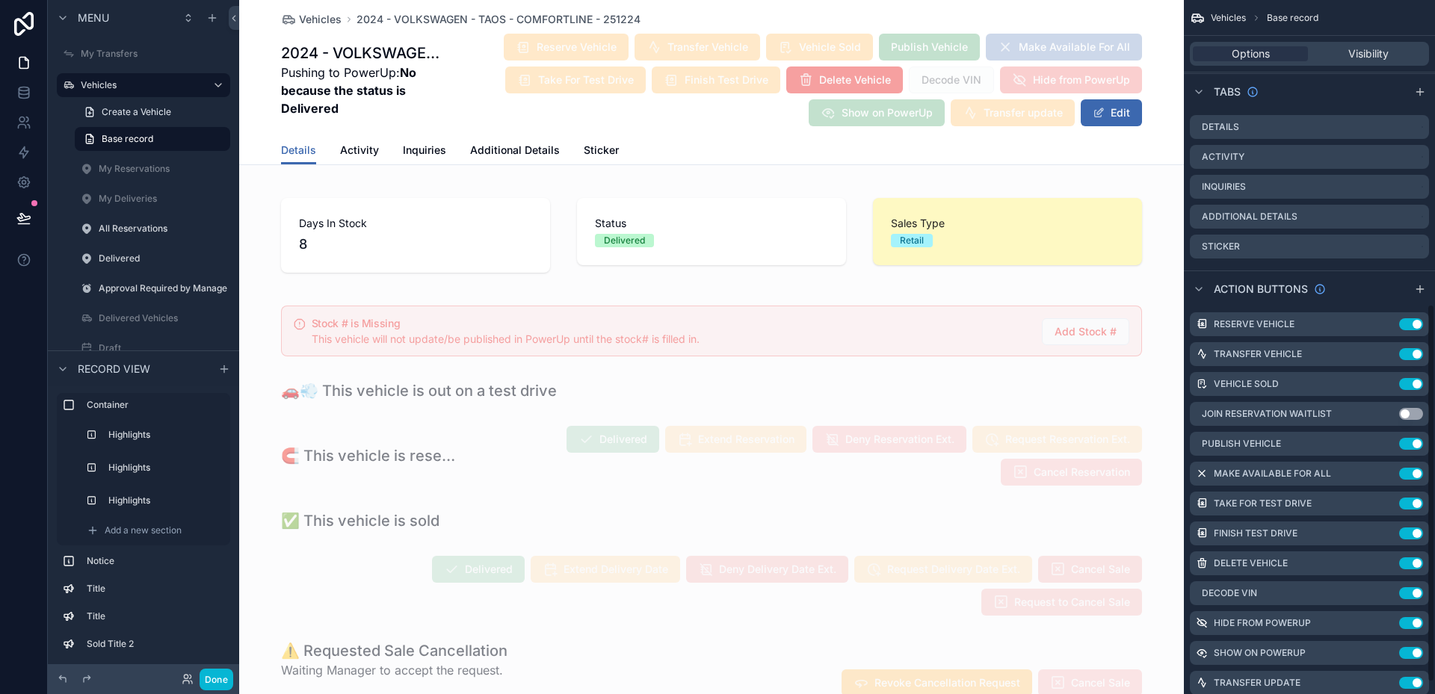
scroll to position [579, 0]
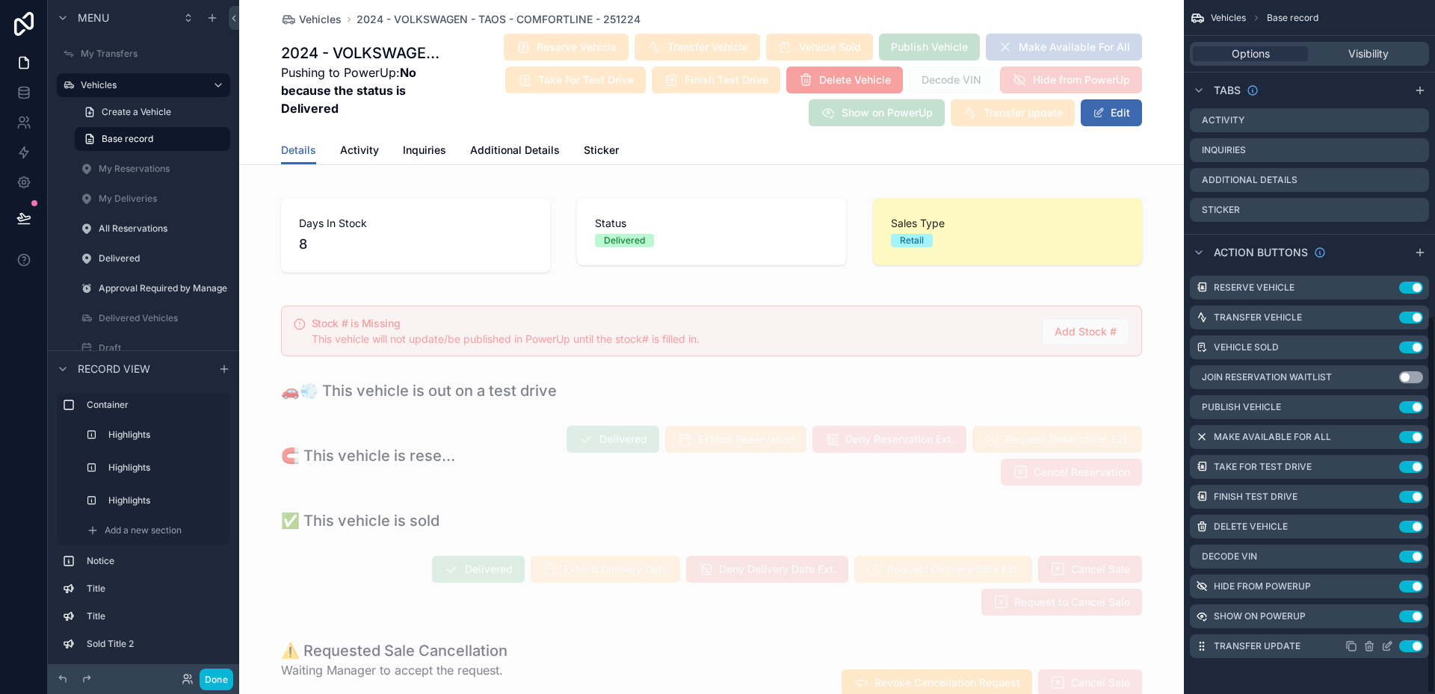
click at [1405, 644] on button "Use setting" at bounding box center [1411, 647] width 24 height 12
click at [23, 217] on icon at bounding box center [23, 218] width 15 height 15
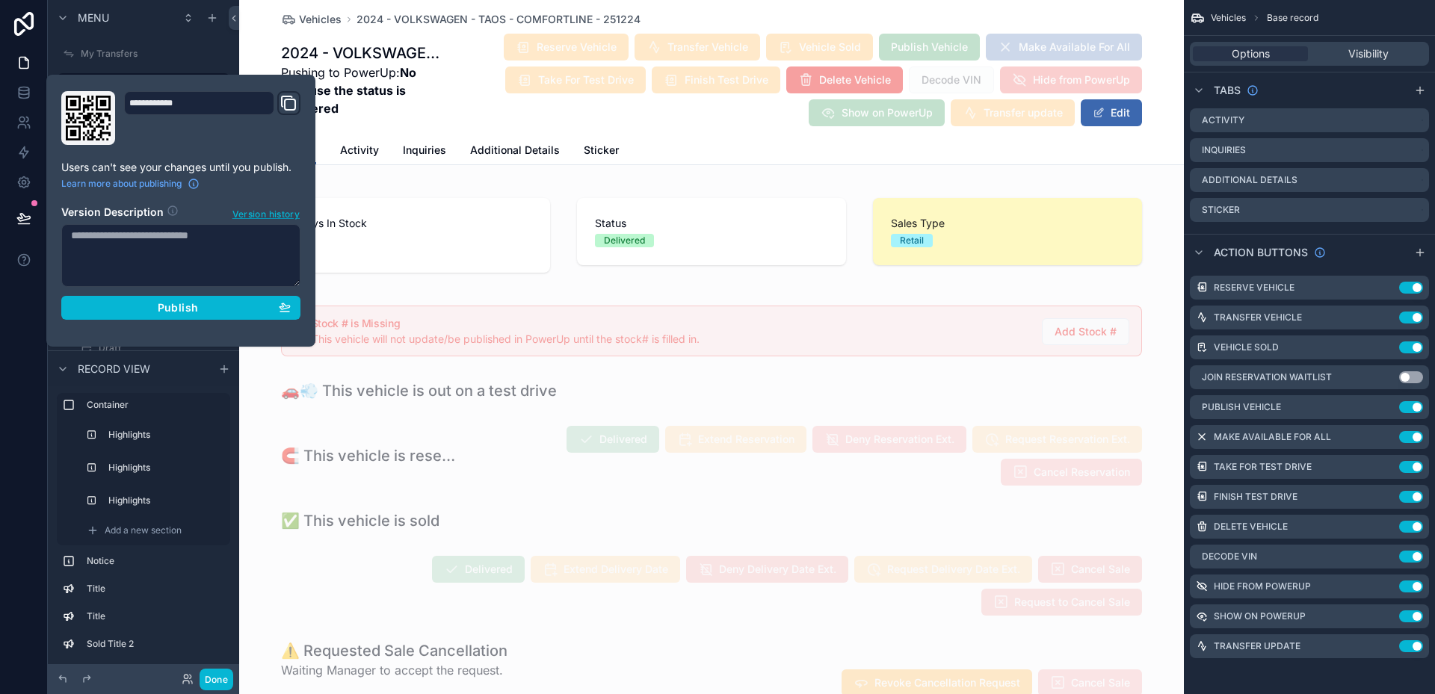
click at [269, 220] on button "Version history" at bounding box center [266, 213] width 69 height 16
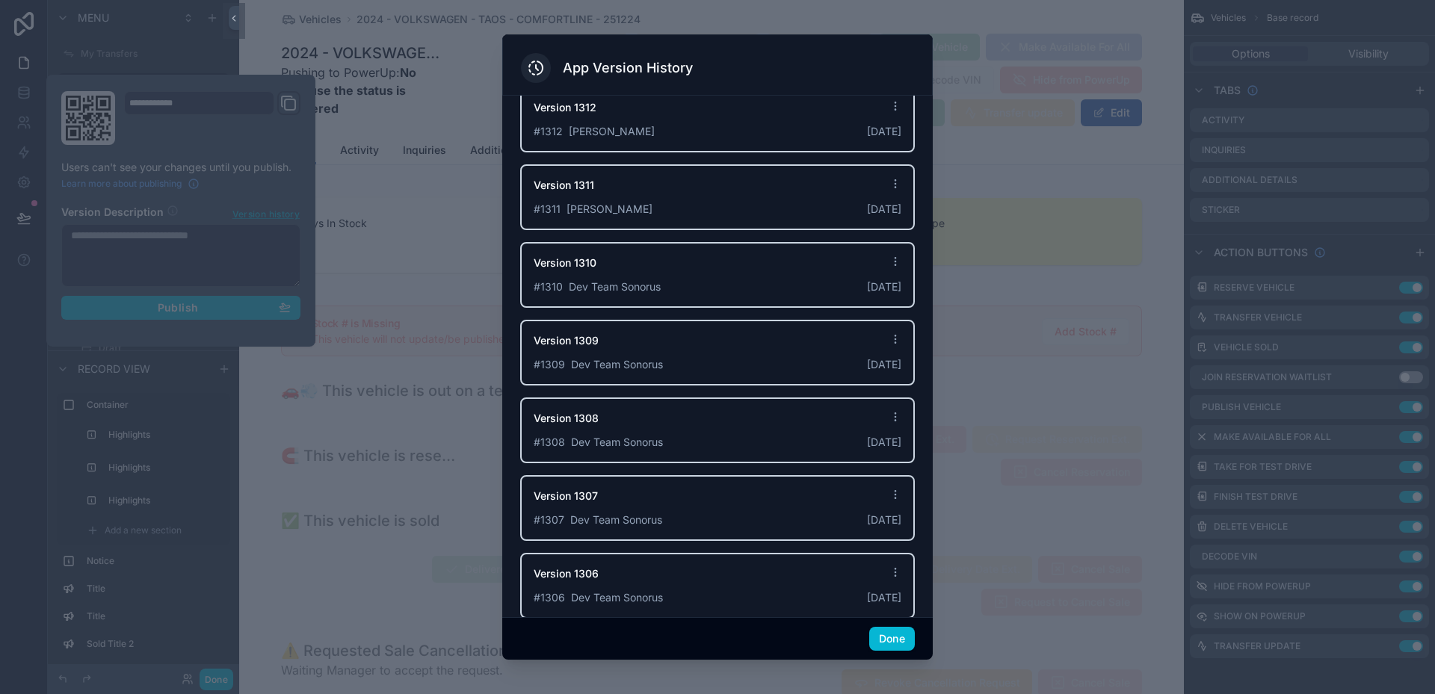
scroll to position [448, 0]
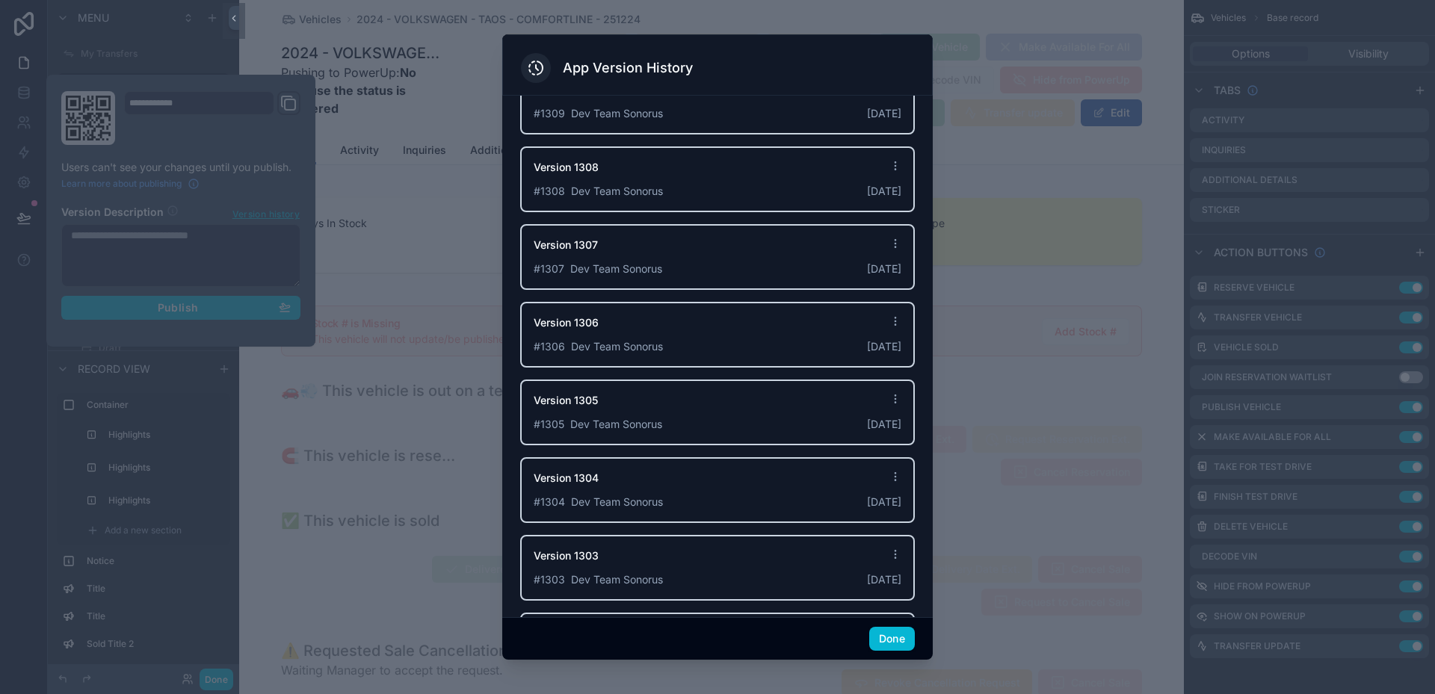
click at [1000, 256] on div at bounding box center [717, 347] width 1435 height 694
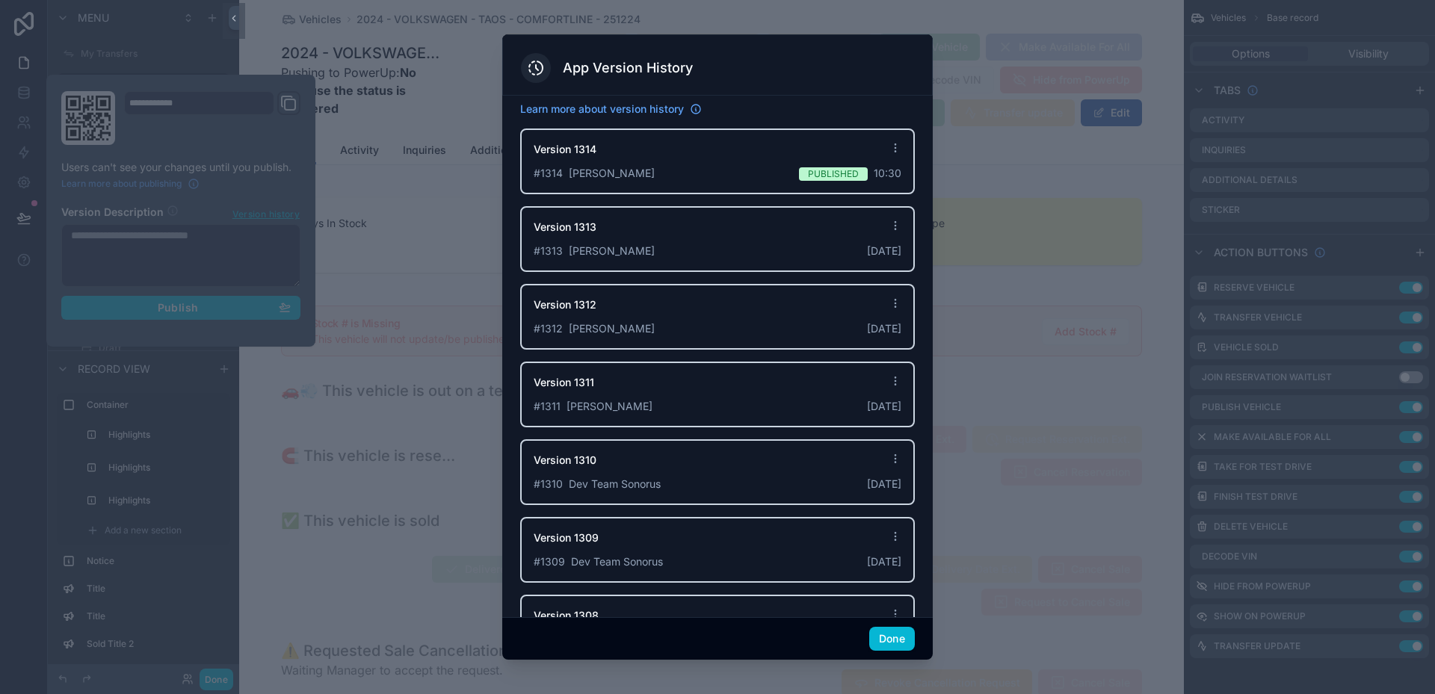
click at [999, 280] on div at bounding box center [717, 347] width 1435 height 694
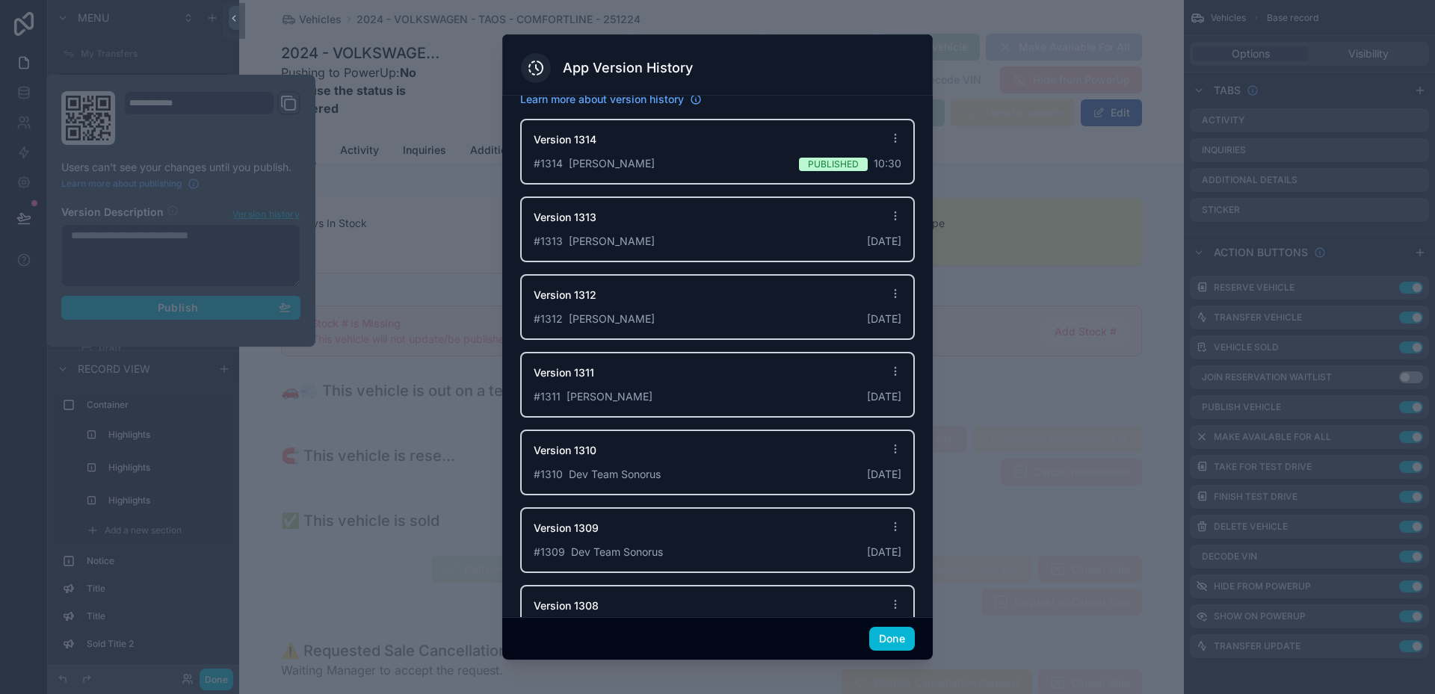
scroll to position [0, 0]
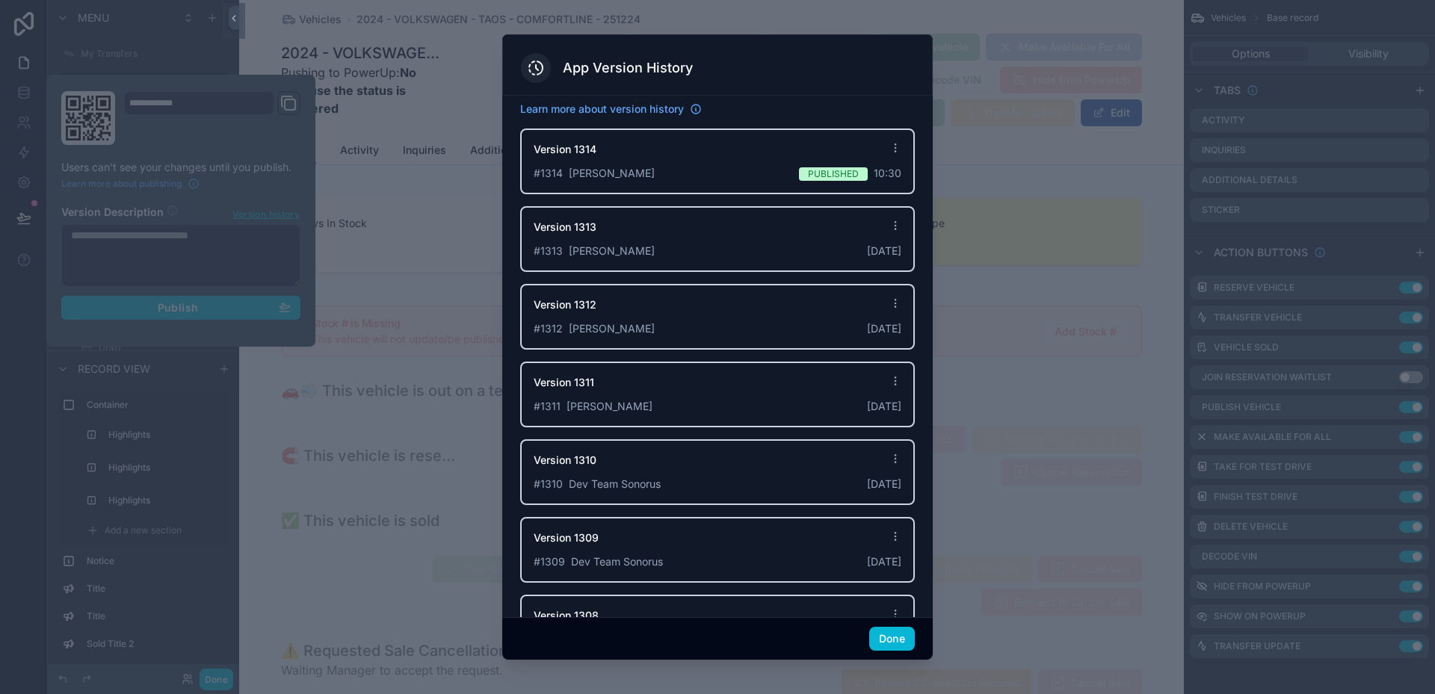
click at [422, 137] on div at bounding box center [717, 347] width 1435 height 694
click at [687, 167] on div "# 1314 [PERSON_NAME] Published 10:30" at bounding box center [718, 173] width 368 height 15
click at [889, 147] on icon at bounding box center [895, 148] width 12 height 12
click at [731, 81] on div "App Version History" at bounding box center [717, 68] width 393 height 30
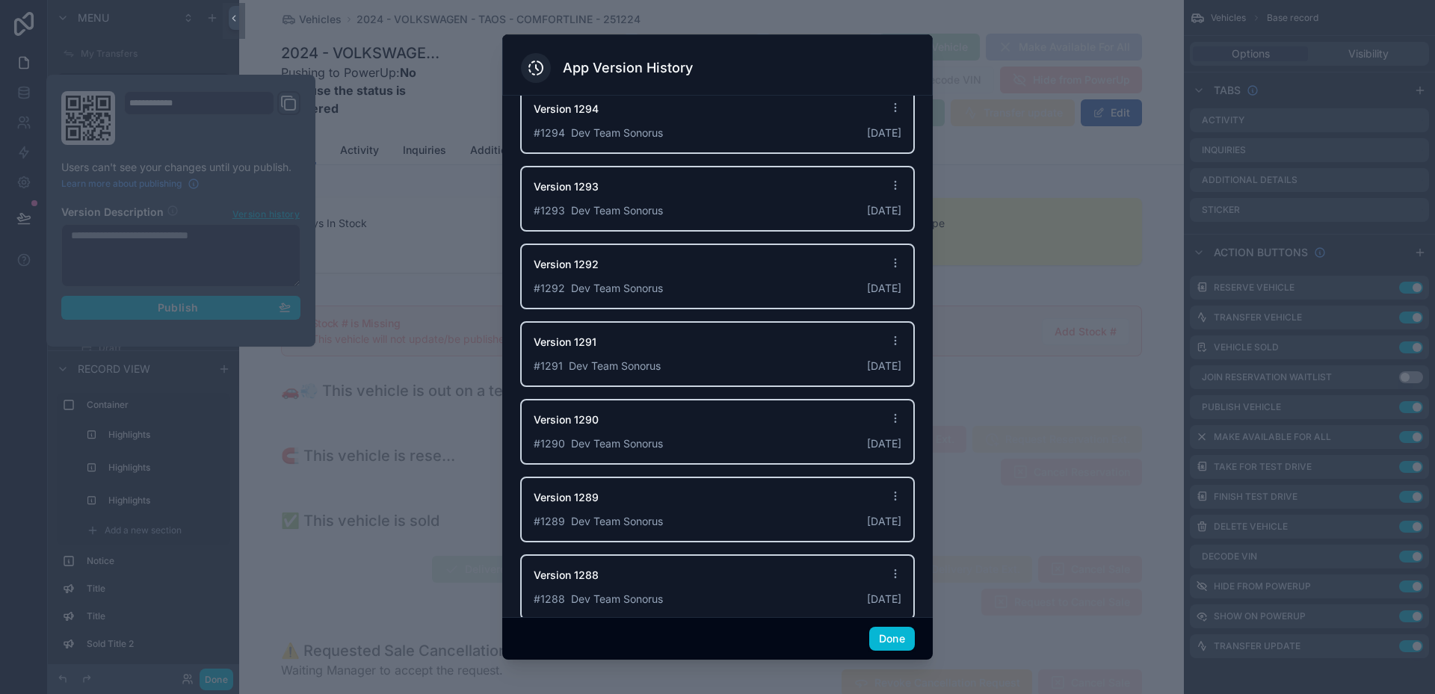
scroll to position [1843, 0]
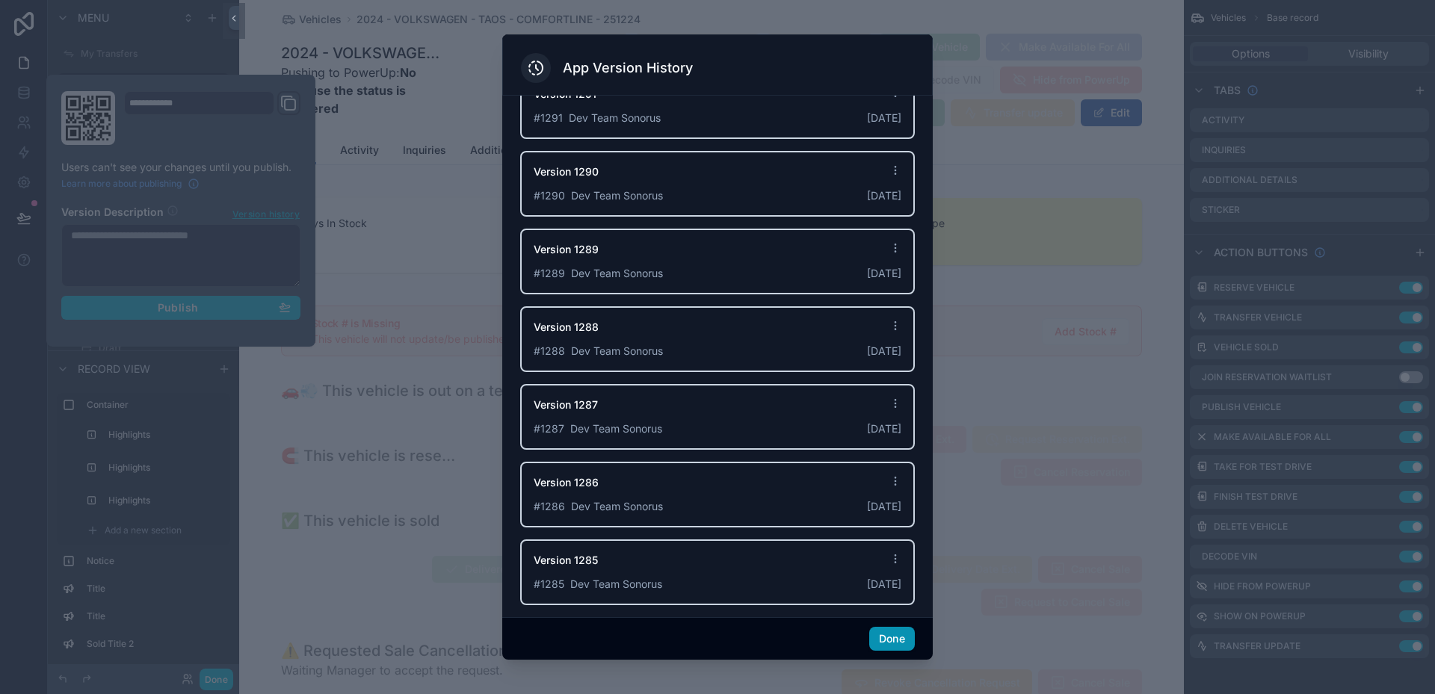
click at [898, 644] on button "Done" at bounding box center [892, 639] width 46 height 24
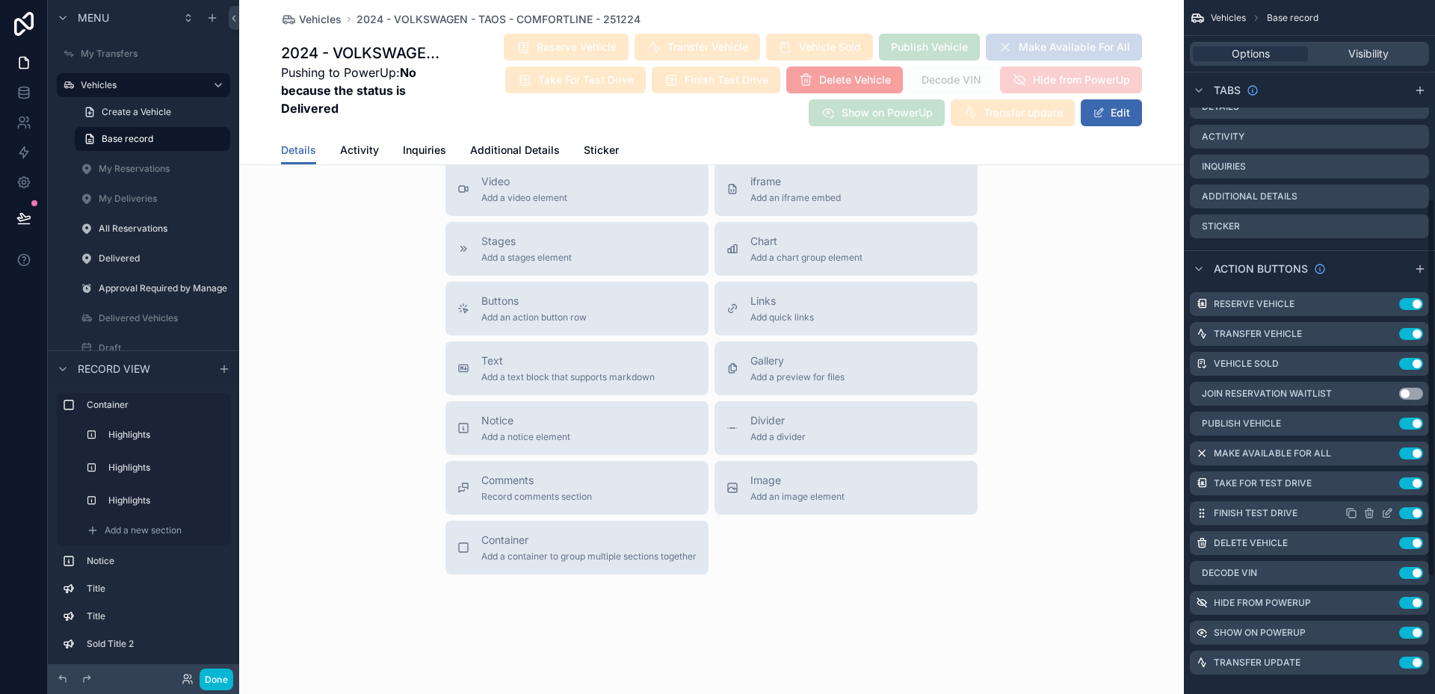
scroll to position [579, 0]
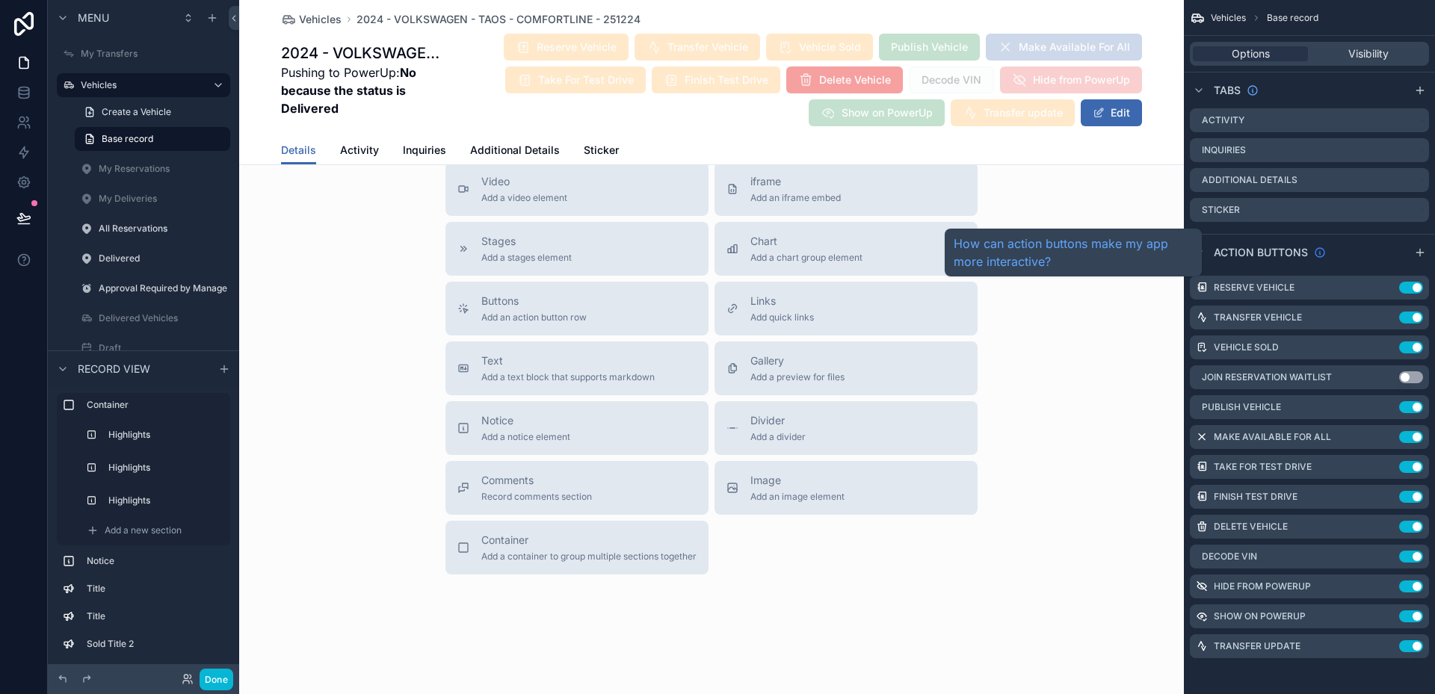
click at [1315, 251] on icon "scrollable content" at bounding box center [1319, 252] width 9 height 9
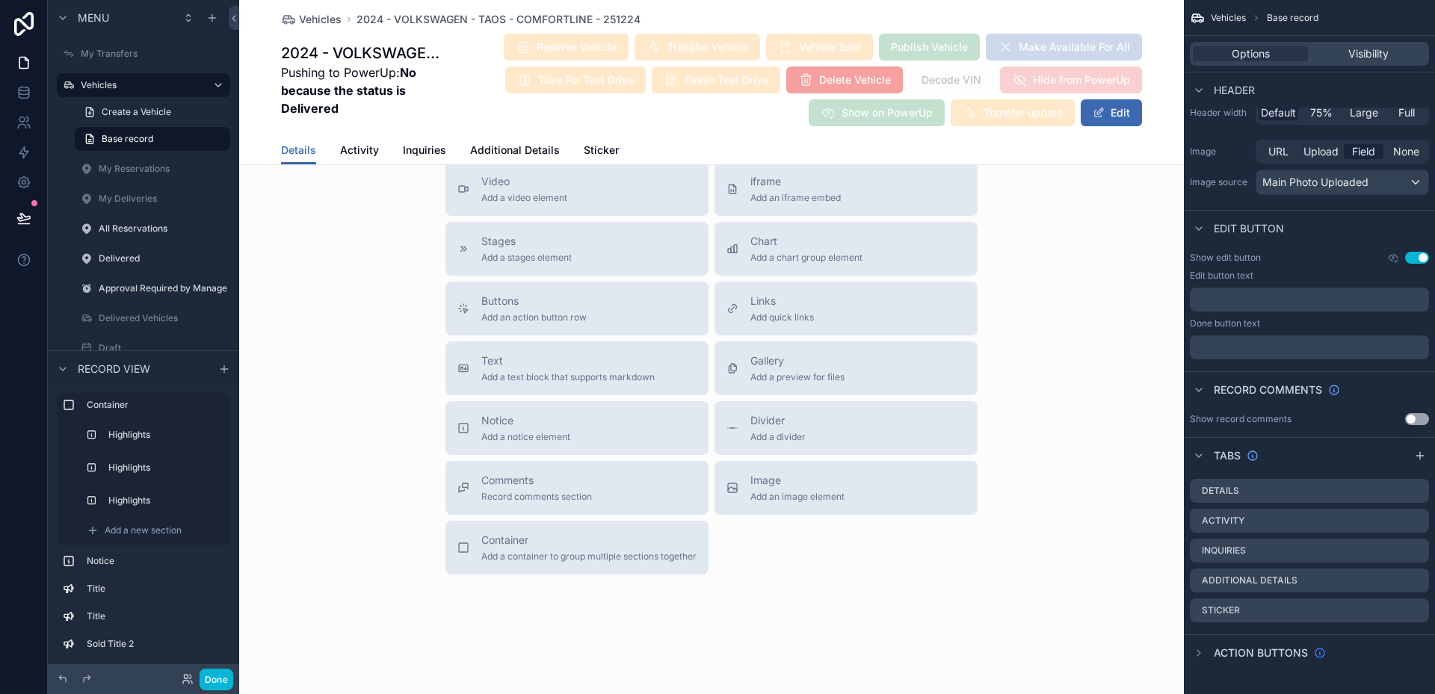
scroll to position [179, 0]
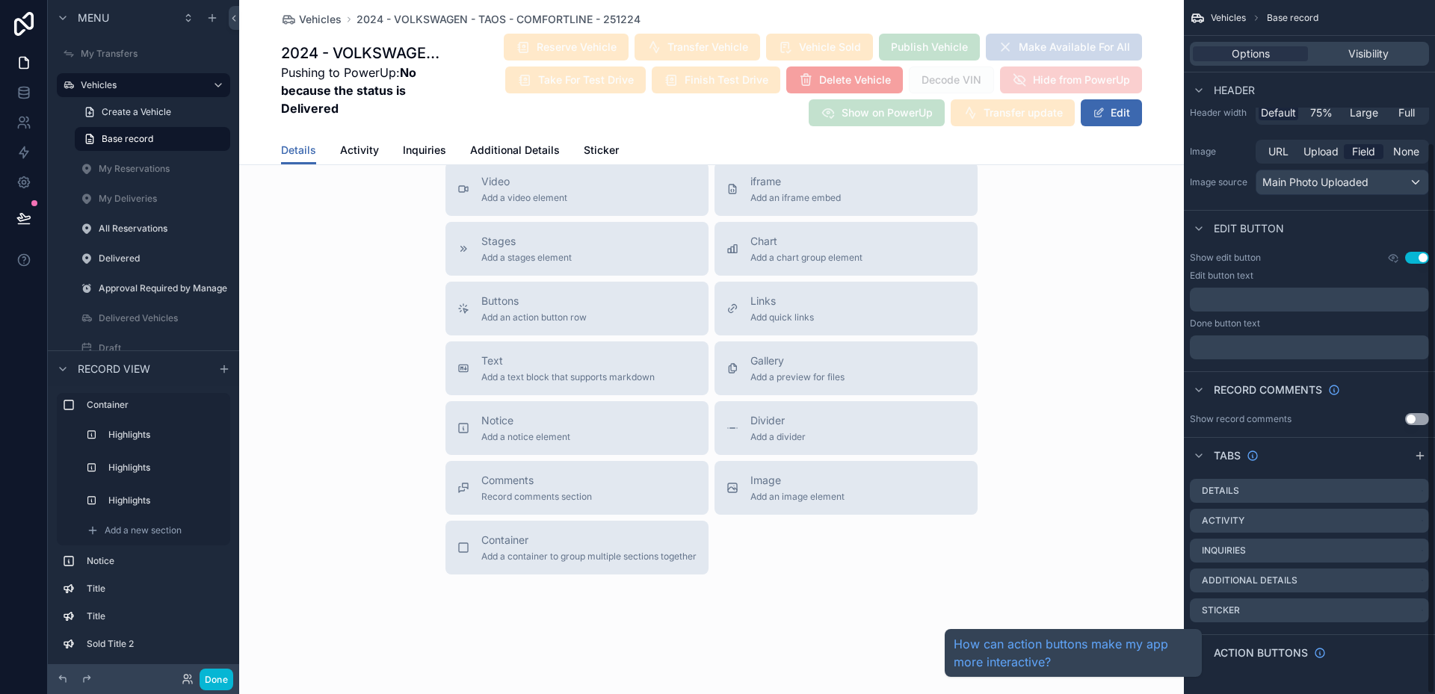
click at [1251, 651] on span "Action buttons" at bounding box center [1261, 653] width 94 height 15
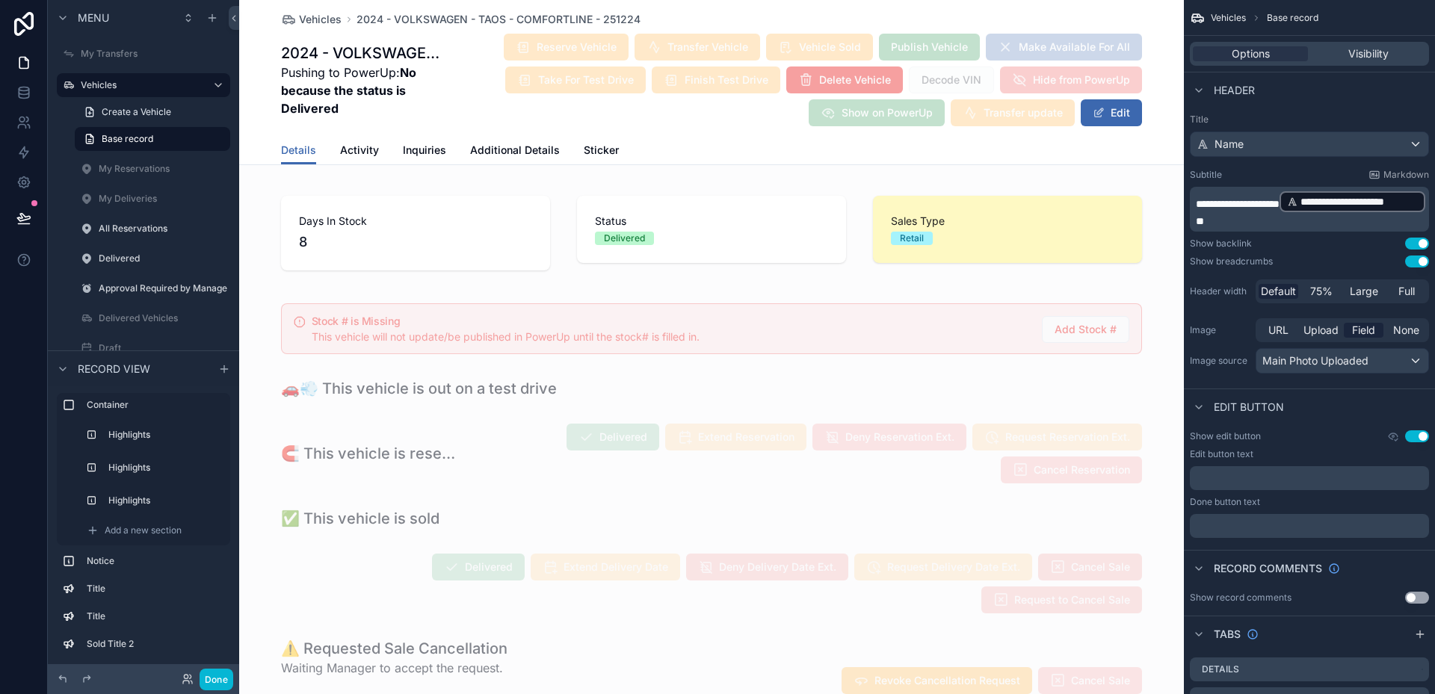
scroll to position [0, 0]
click at [1103, 111] on button "Edit" at bounding box center [1111, 112] width 61 height 27
click at [1110, 110] on button "Done" at bounding box center [1107, 112] width 69 height 27
click at [888, 120] on span "Show on PowerUp" at bounding box center [877, 114] width 136 height 15
click at [987, 108] on span "Transfer update" at bounding box center [1013, 114] width 124 height 15
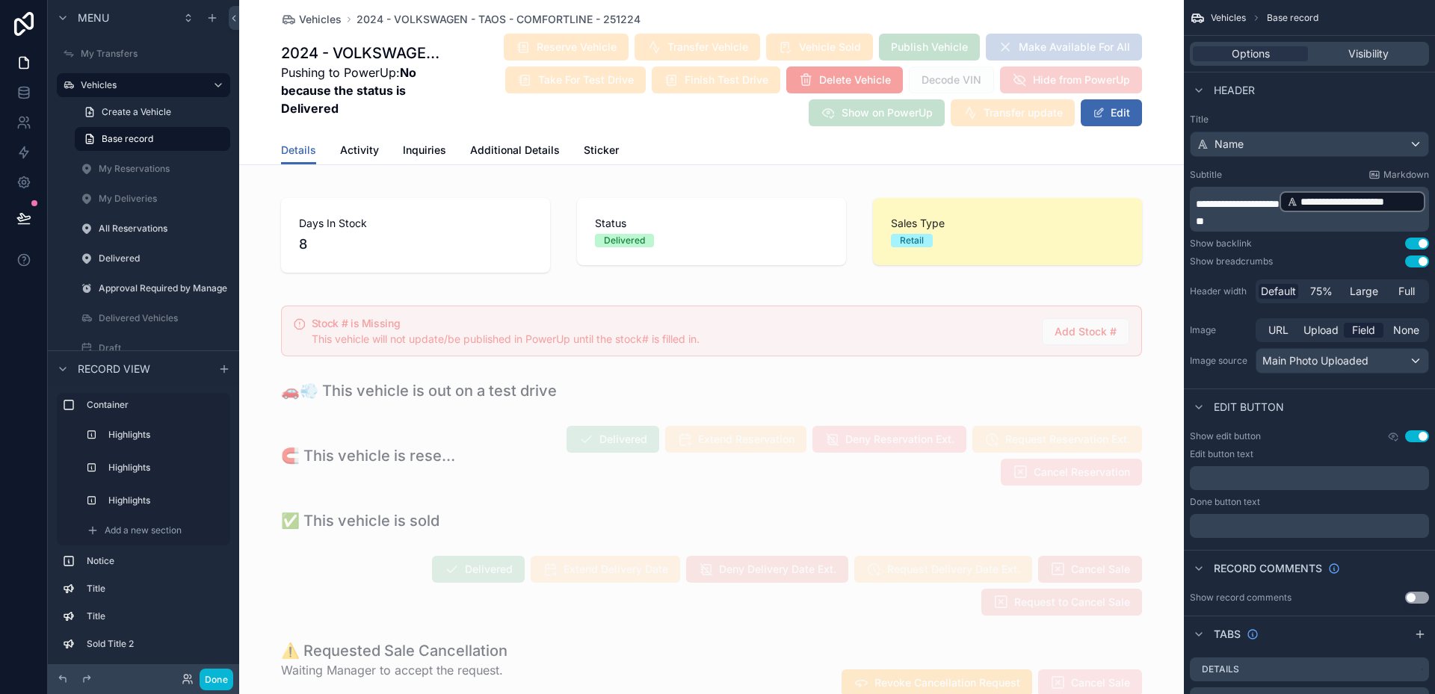
click at [1028, 83] on span "Hide from PowerUp" at bounding box center [1071, 81] width 142 height 15
click at [962, 75] on span "Decode VIN" at bounding box center [951, 79] width 85 height 15
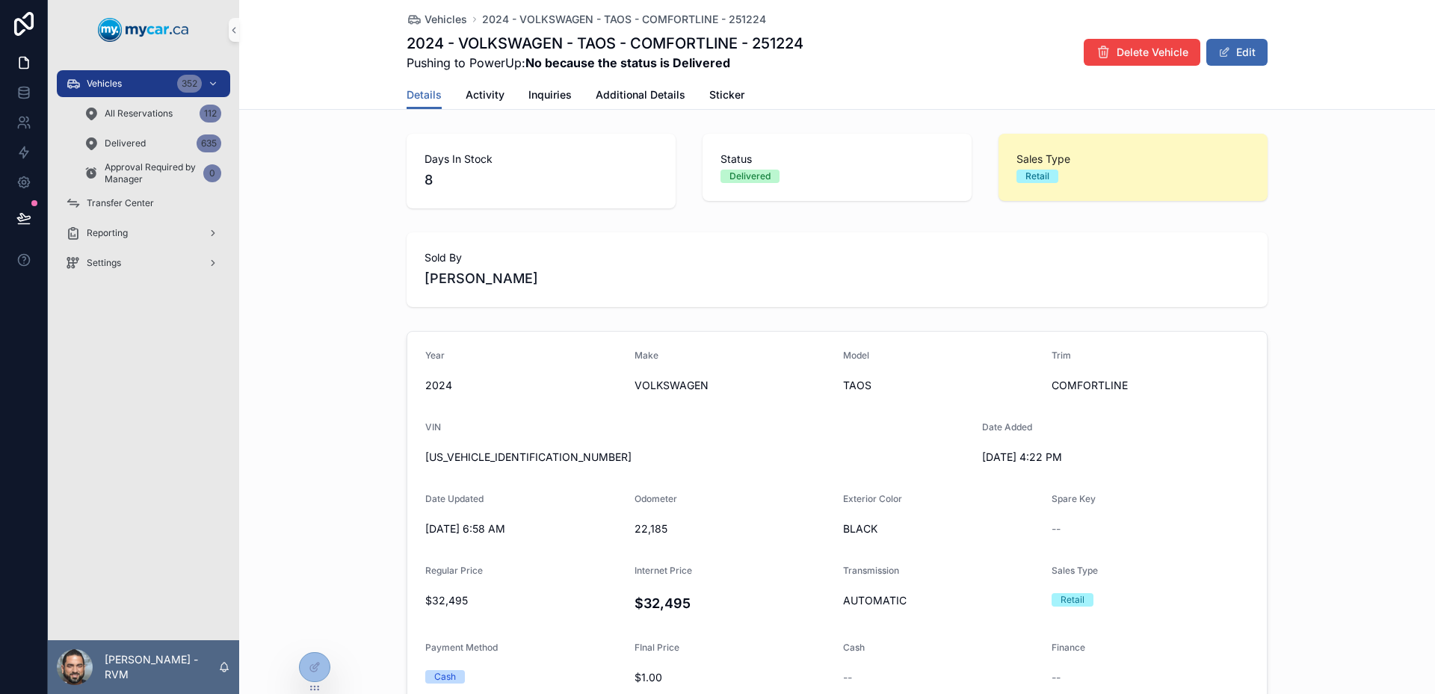
click at [360, 31] on div "Vehicles 2024 - VOLKSWAGEN - TAOS - COMFORTLINE - 251224 2024 - VOLKSWAGEN - TA…" at bounding box center [837, 55] width 1196 height 110
click at [1244, 57] on button "Edit" at bounding box center [1236, 52] width 61 height 27
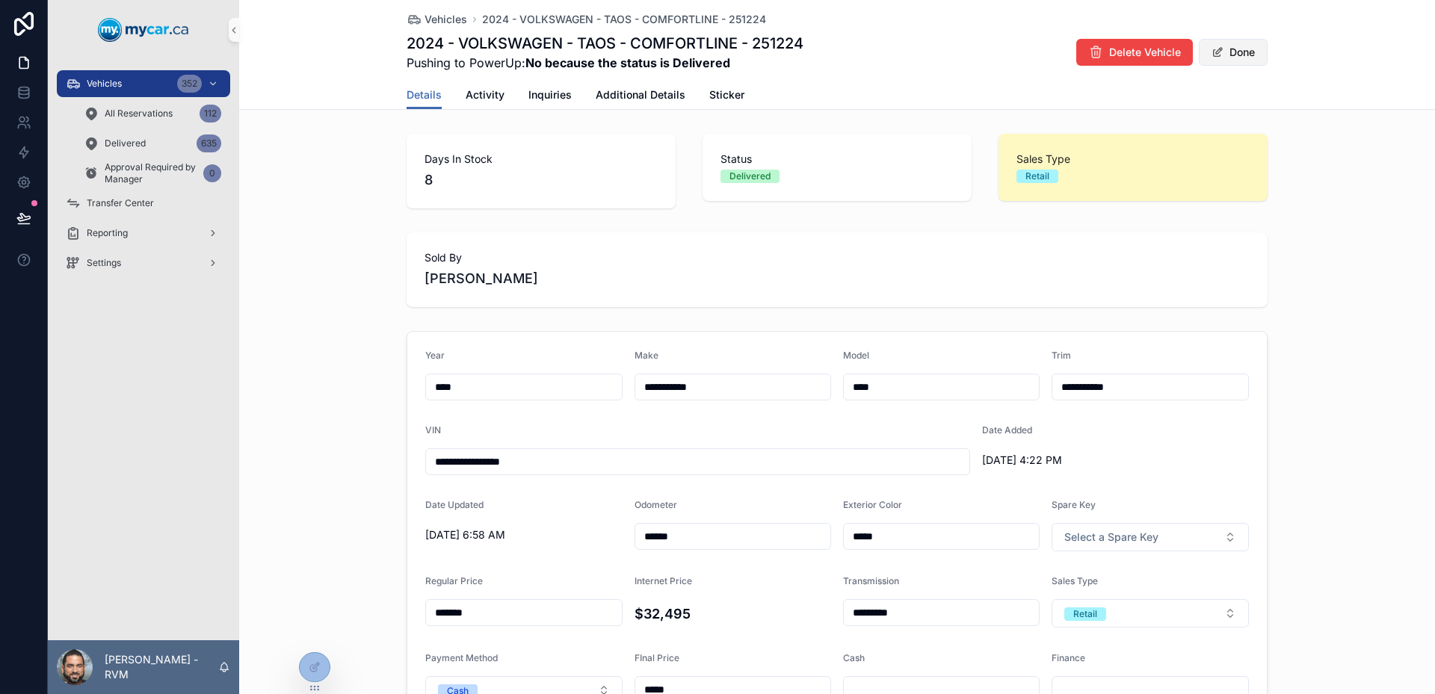
click at [1209, 63] on button "Done" at bounding box center [1233, 52] width 69 height 27
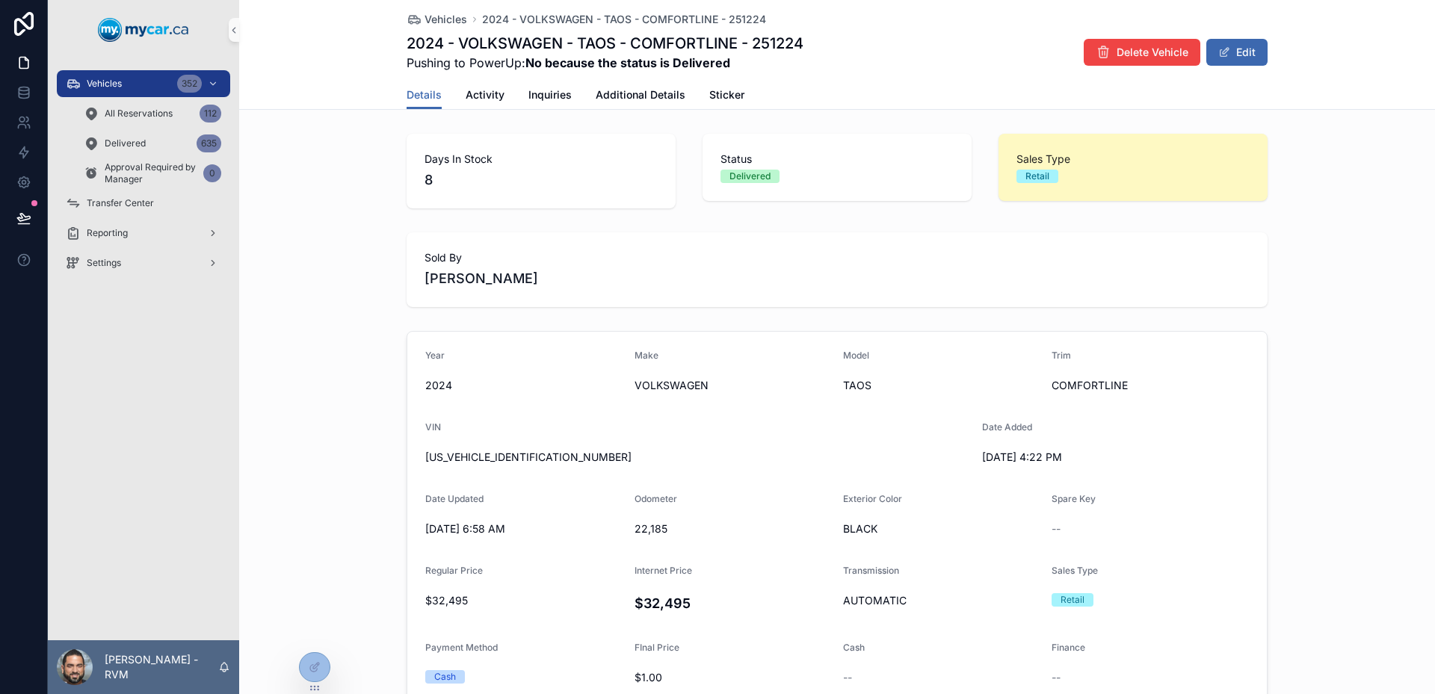
click at [478, 96] on span "Activity" at bounding box center [485, 94] width 39 height 15
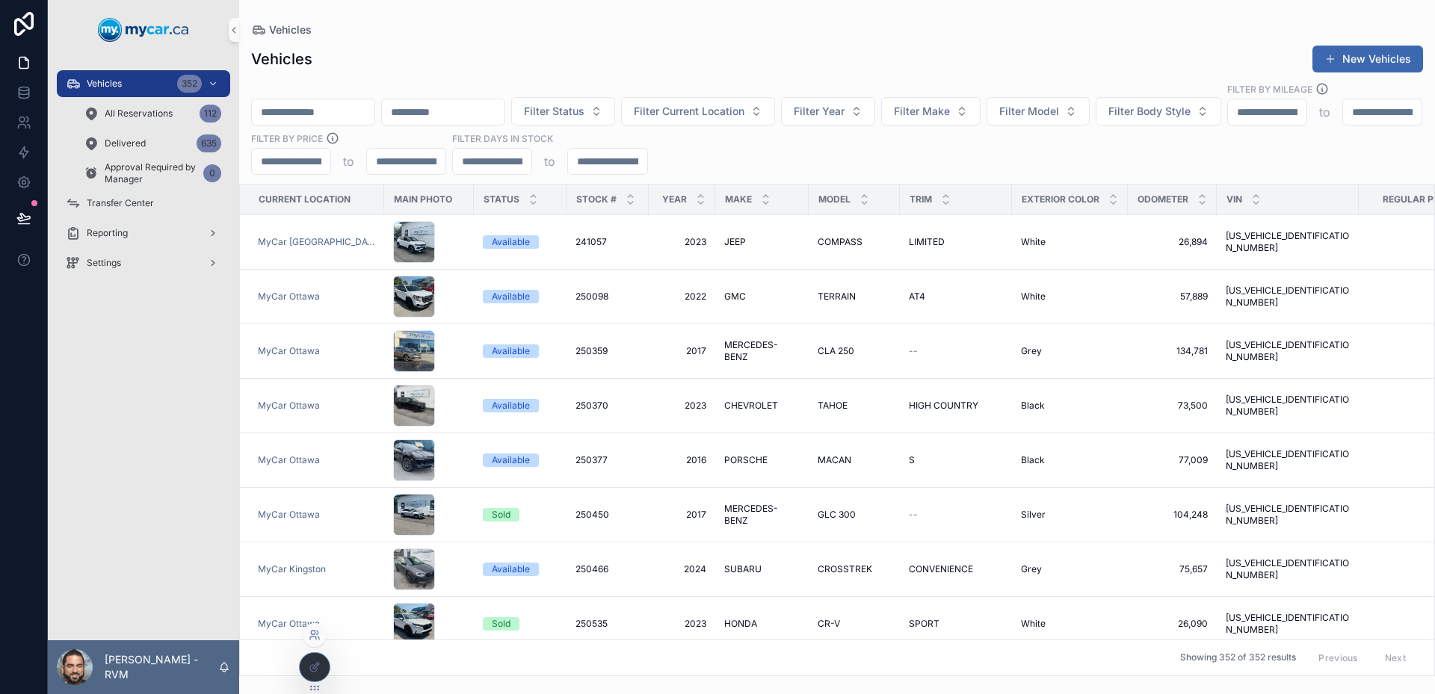
click at [315, 639] on icon at bounding box center [315, 635] width 12 height 12
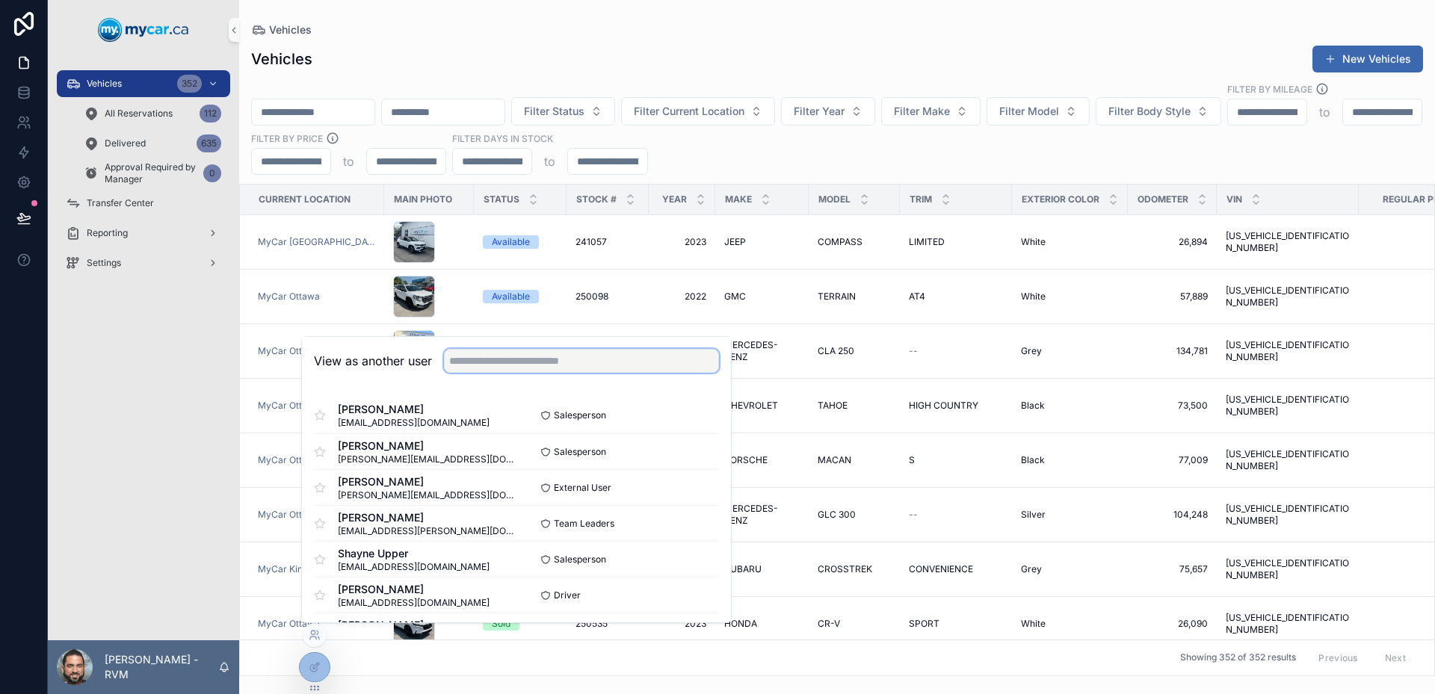
click at [587, 363] on input "text" at bounding box center [581, 361] width 275 height 24
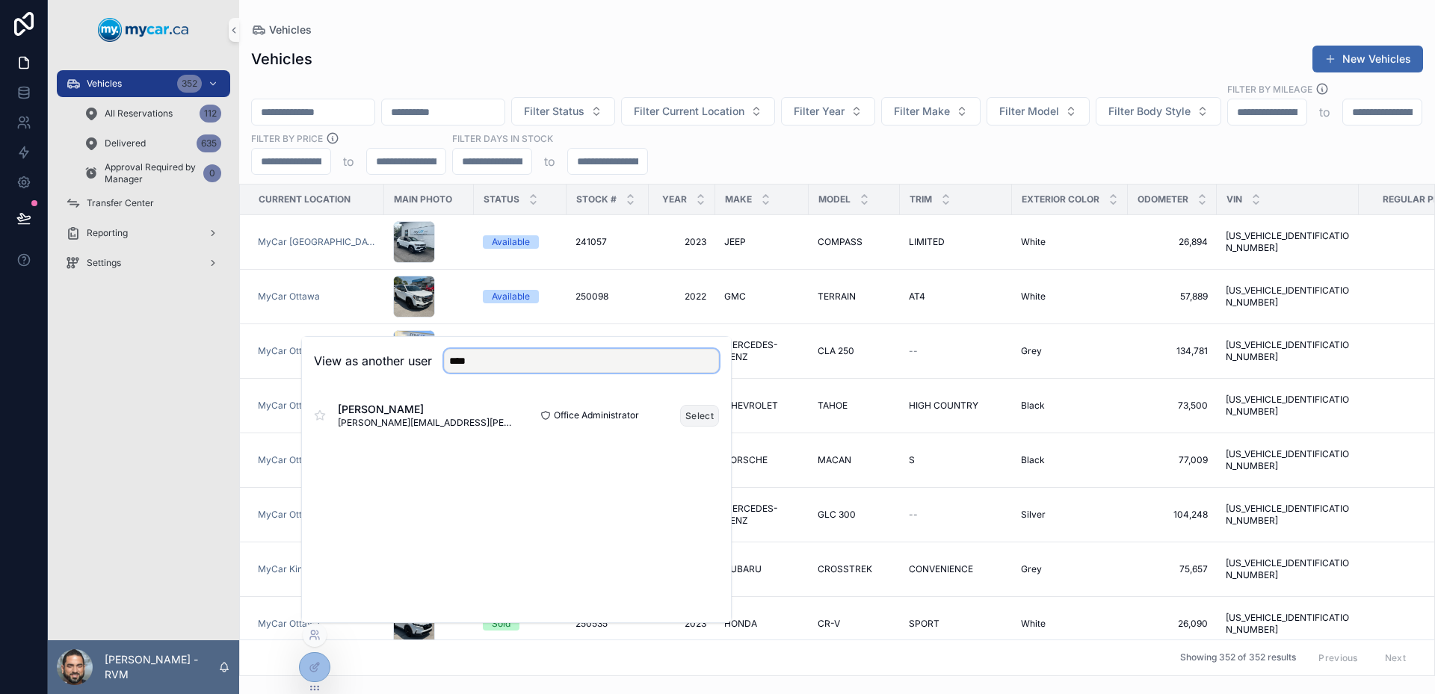
type input "****"
click at [687, 419] on button "Select" at bounding box center [699, 416] width 39 height 22
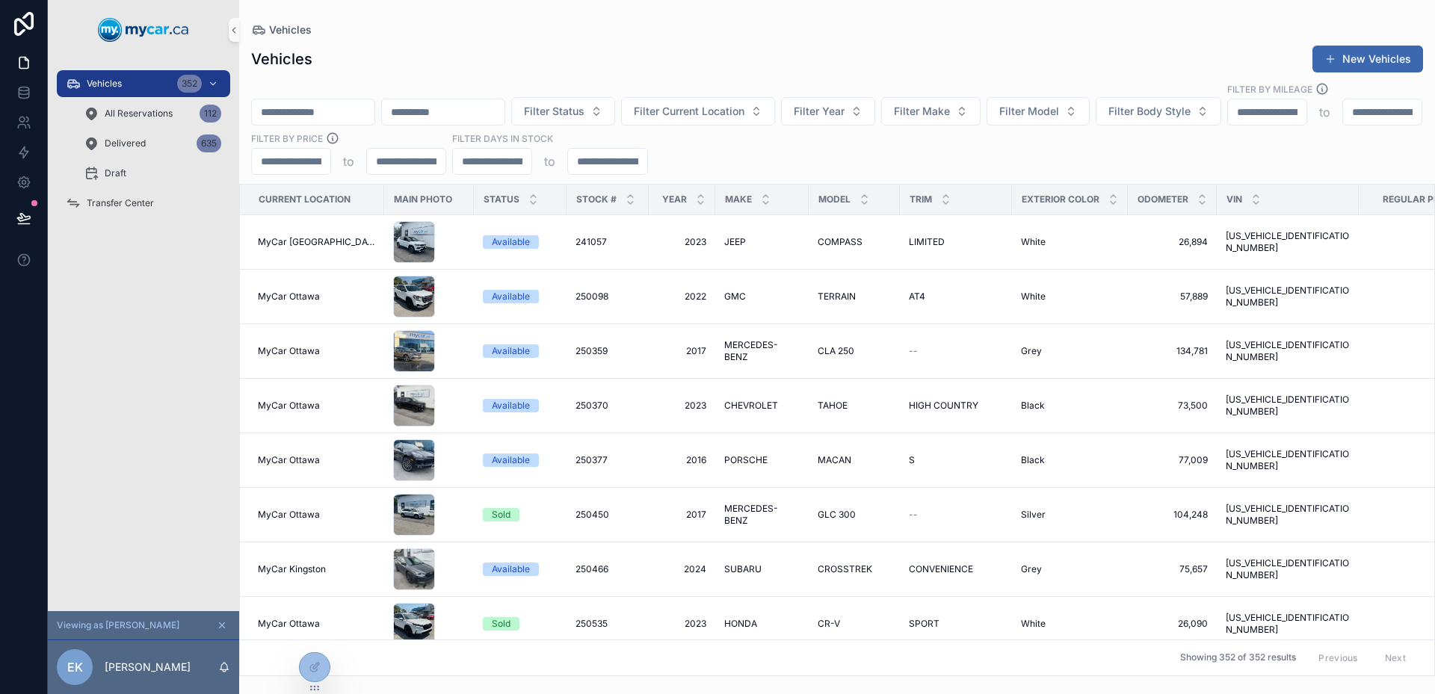
click at [164, 178] on div "Draft" at bounding box center [153, 173] width 138 height 24
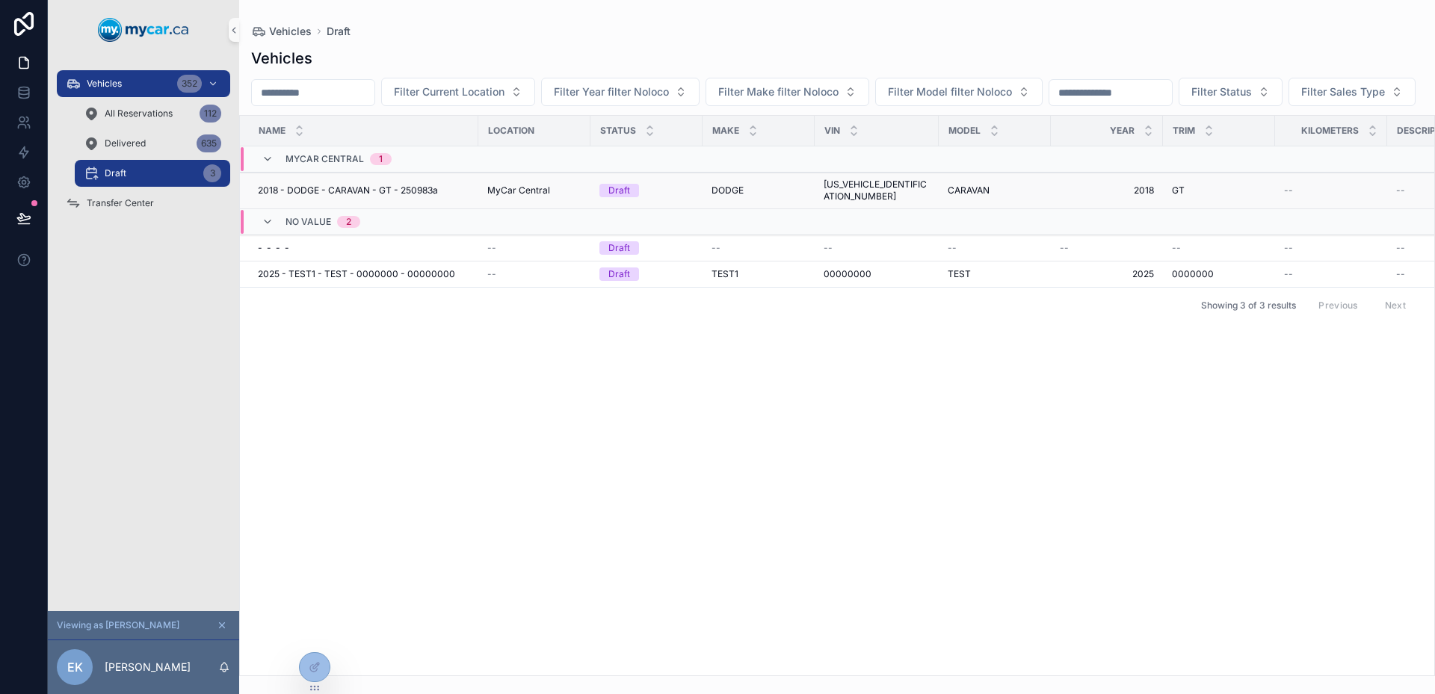
click at [431, 197] on span "2018 - DODGE - CARAVAN - GT - 250983a" at bounding box center [348, 191] width 180 height 12
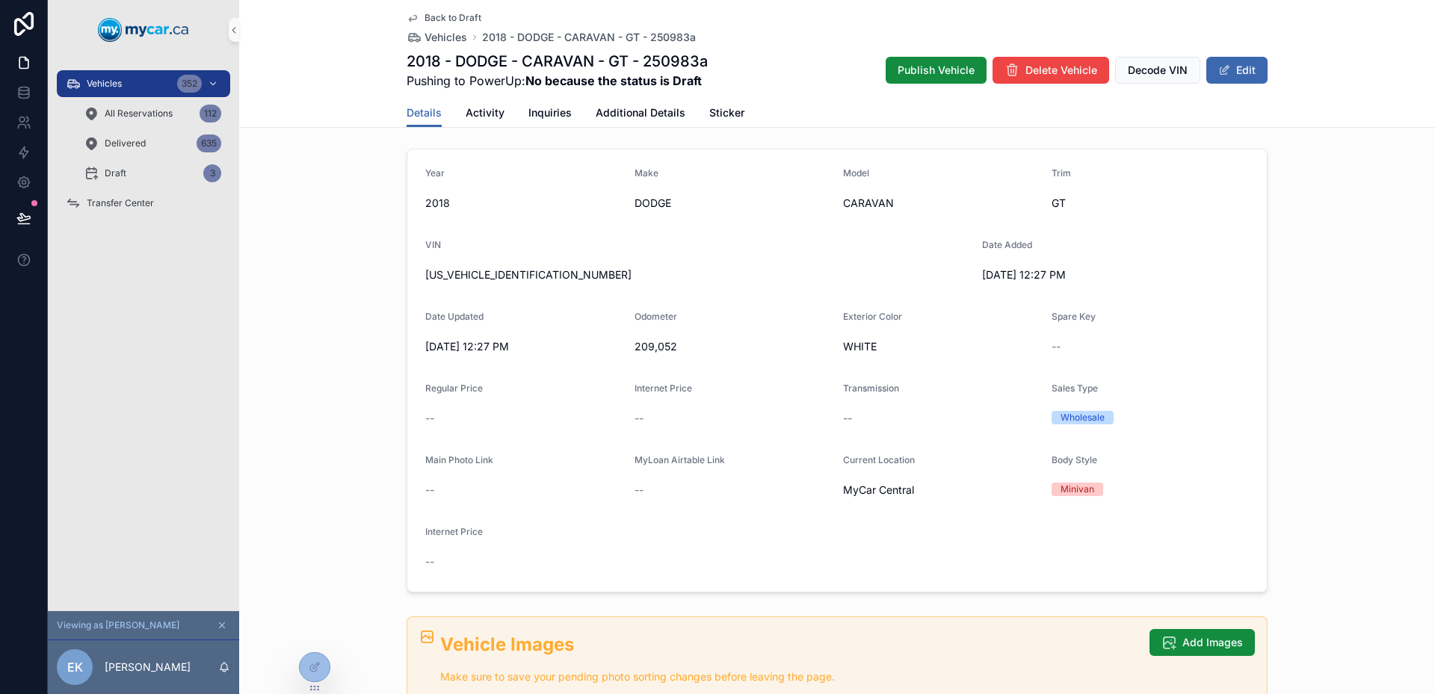
scroll to position [149, 0]
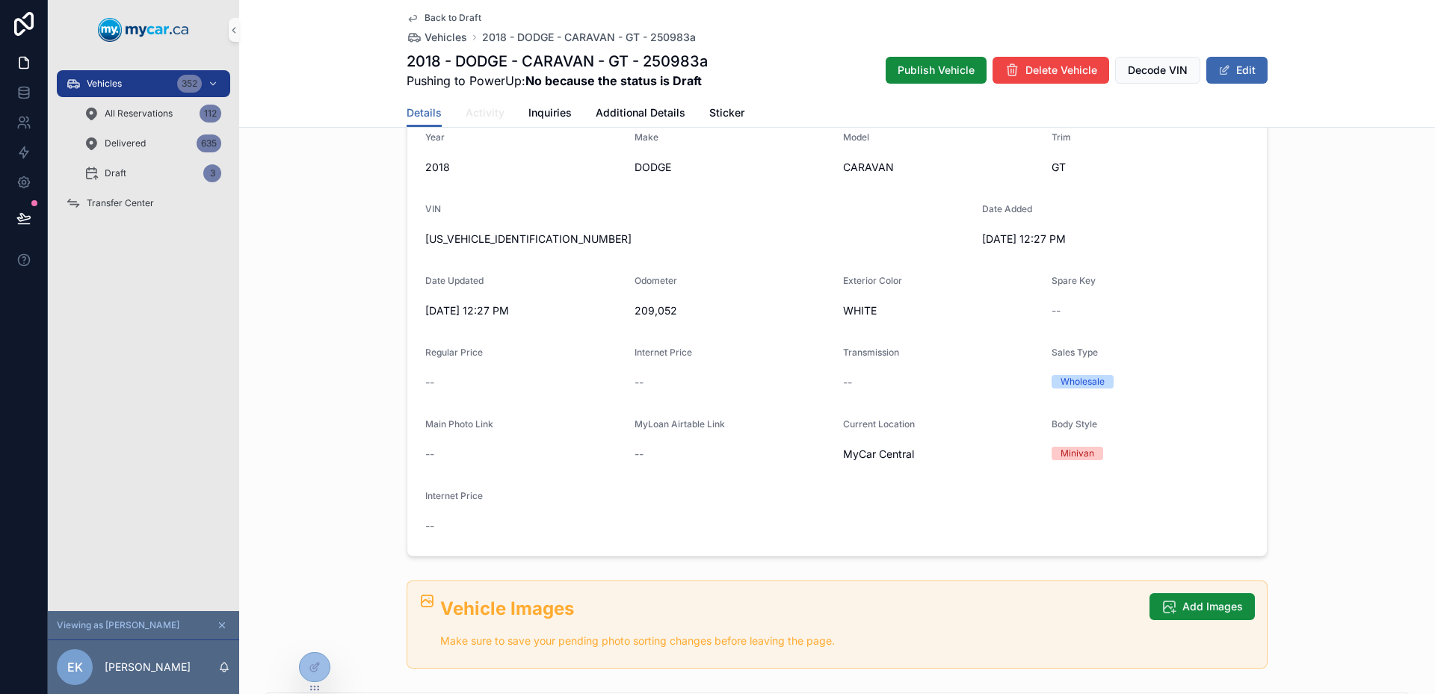
click at [466, 106] on span "Activity" at bounding box center [485, 112] width 39 height 15
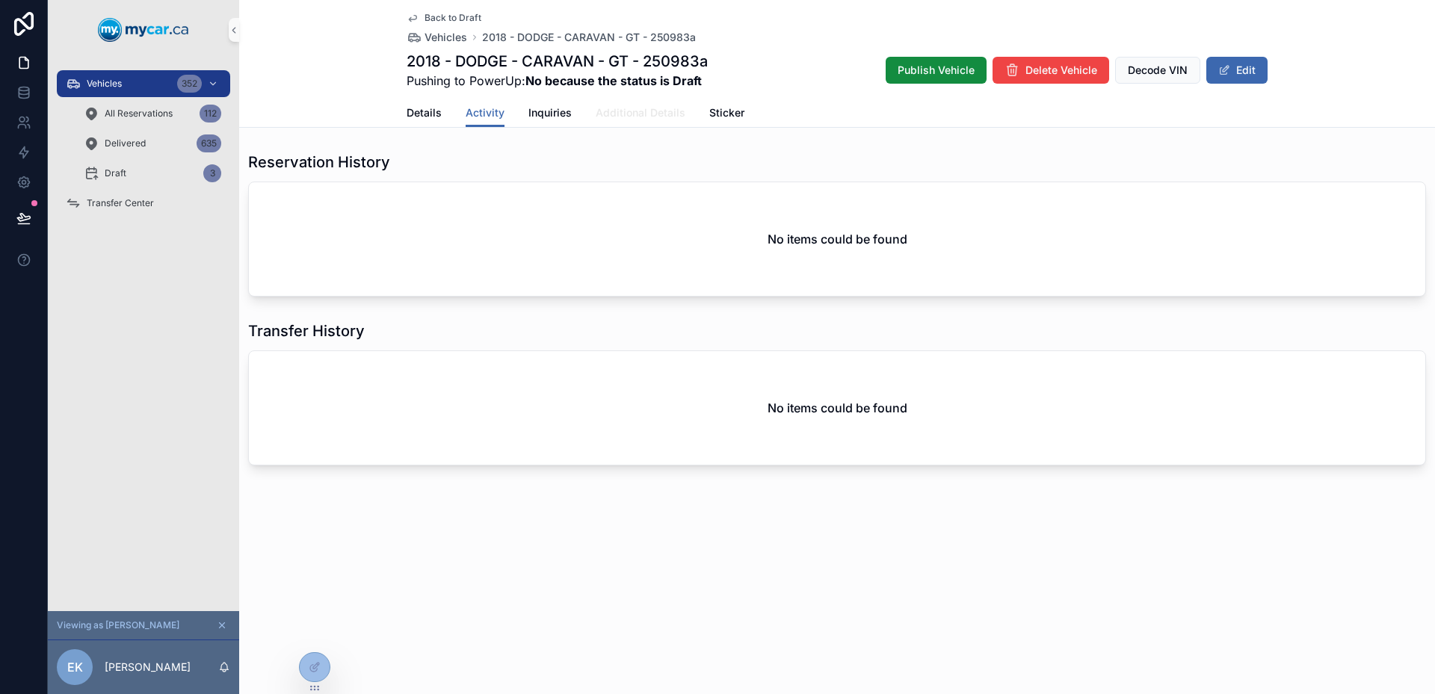
click at [648, 114] on span "Additional Details" at bounding box center [641, 112] width 90 height 15
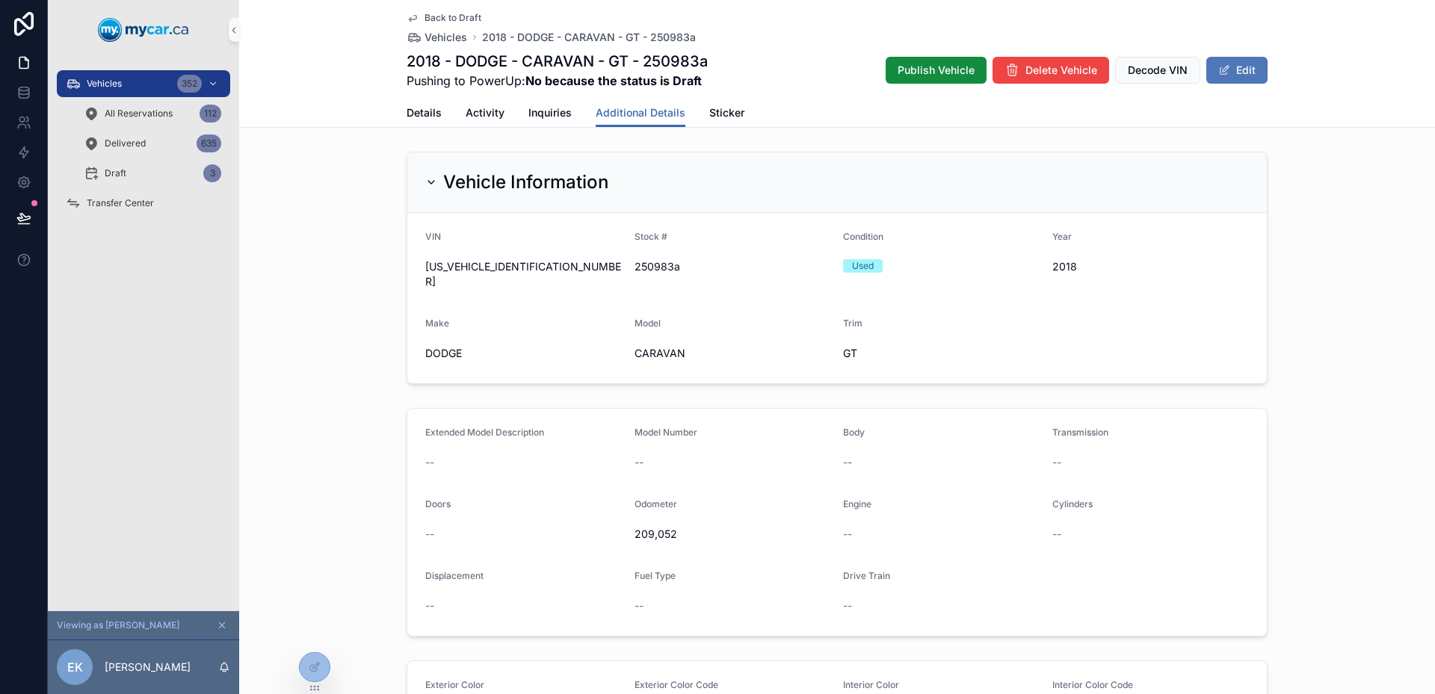
click at [1241, 70] on button "Edit" at bounding box center [1236, 70] width 61 height 27
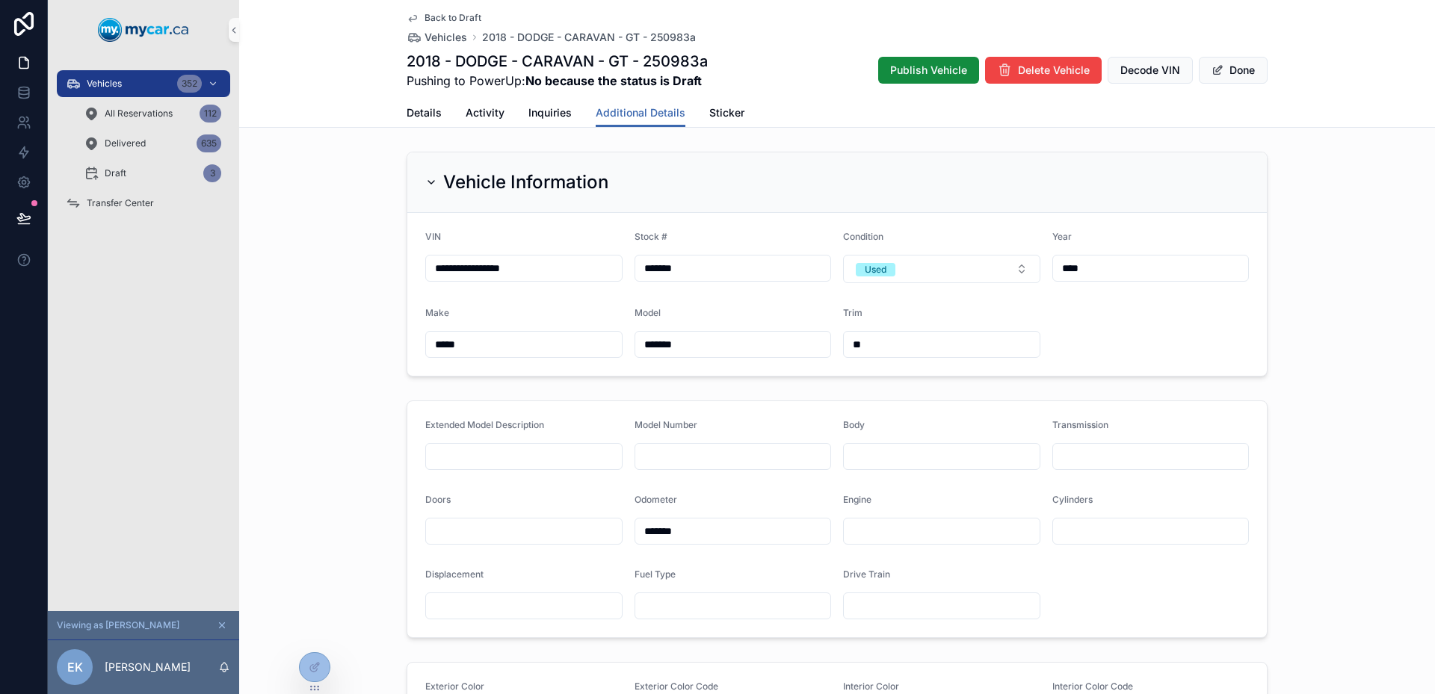
click at [769, 262] on input "*******" at bounding box center [733, 268] width 196 height 21
click at [1234, 74] on button "Done" at bounding box center [1233, 70] width 69 height 27
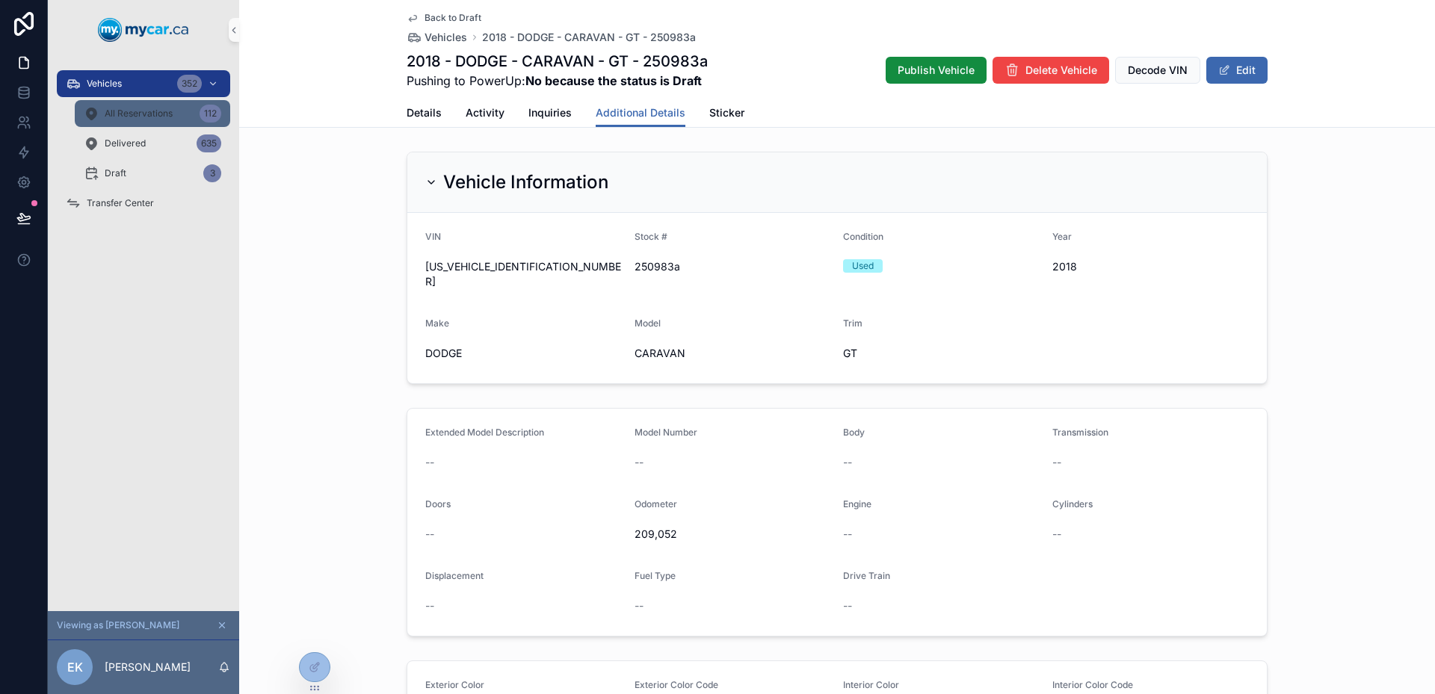
click at [144, 107] on div "All Reservations 112" at bounding box center [153, 114] width 138 height 24
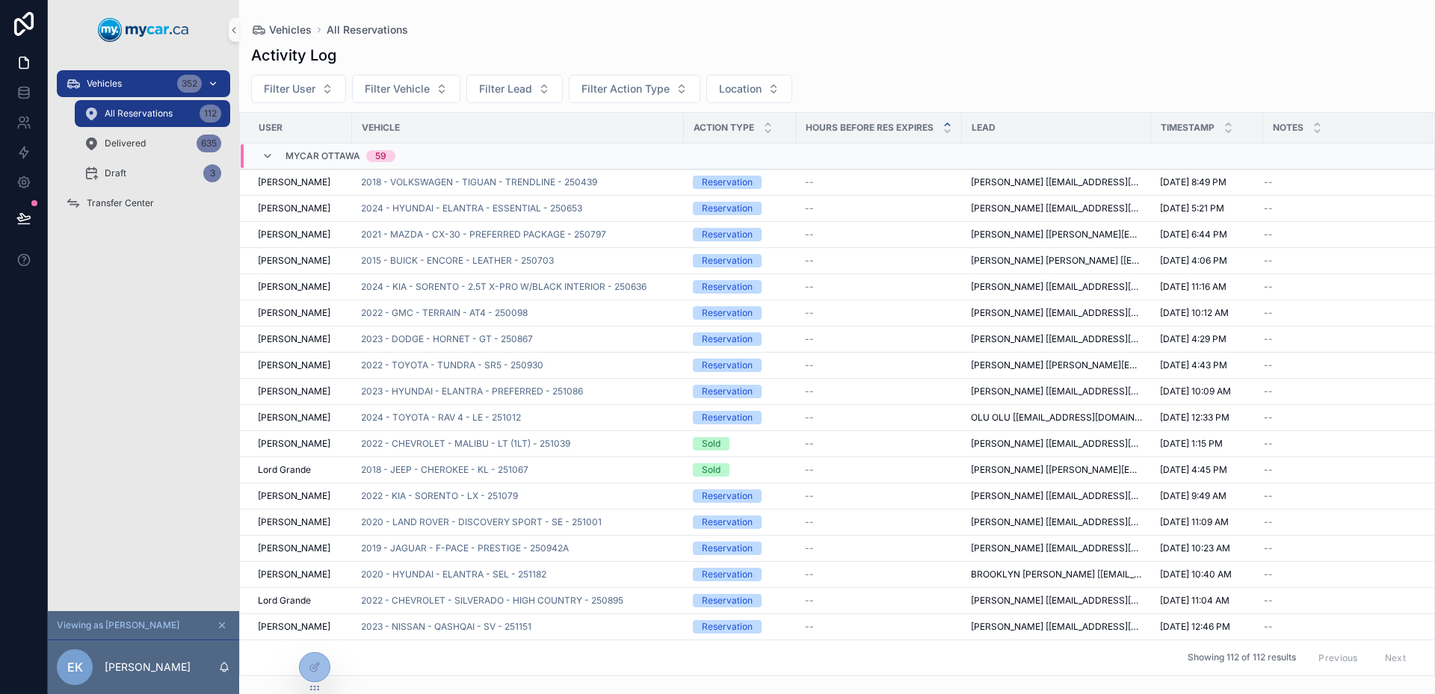
click at [141, 81] on div "Vehicles 352" at bounding box center [143, 84] width 155 height 24
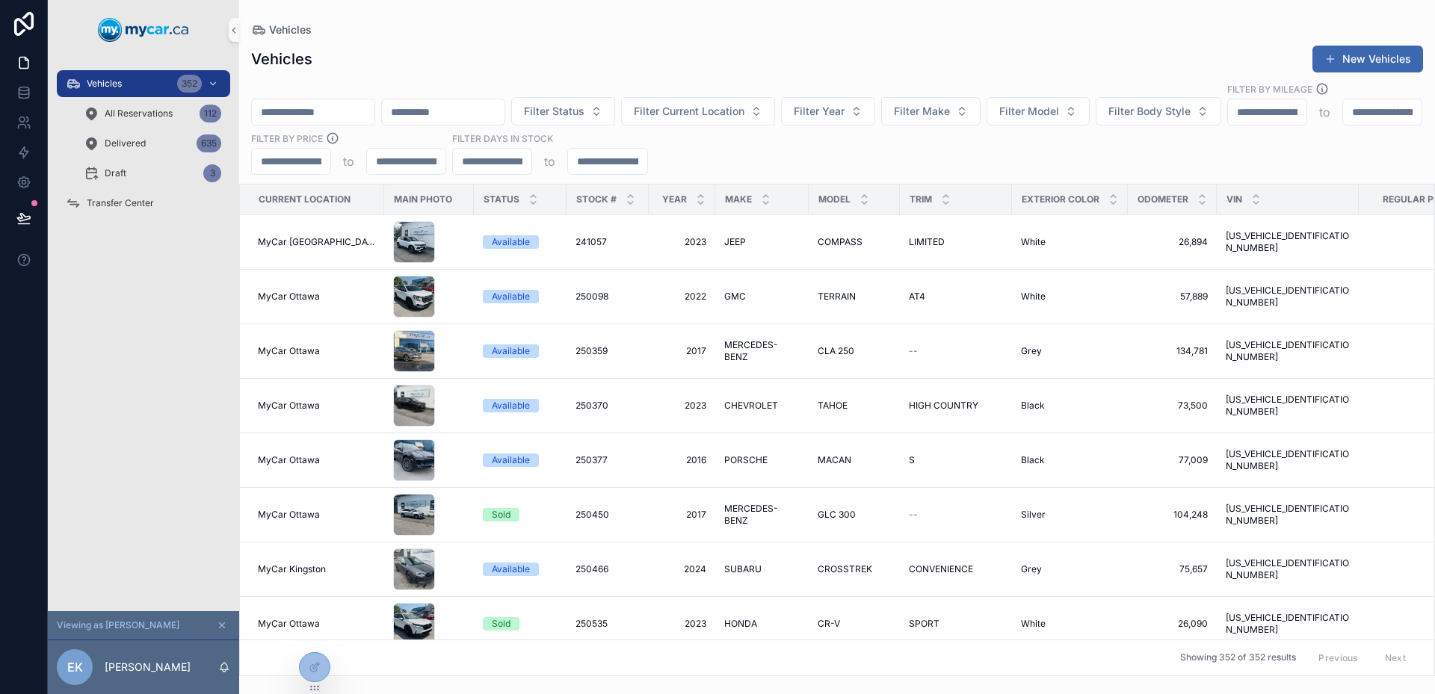
click at [348, 236] on div "MyCar [GEOGRAPHIC_DATA]" at bounding box center [316, 242] width 117 height 12
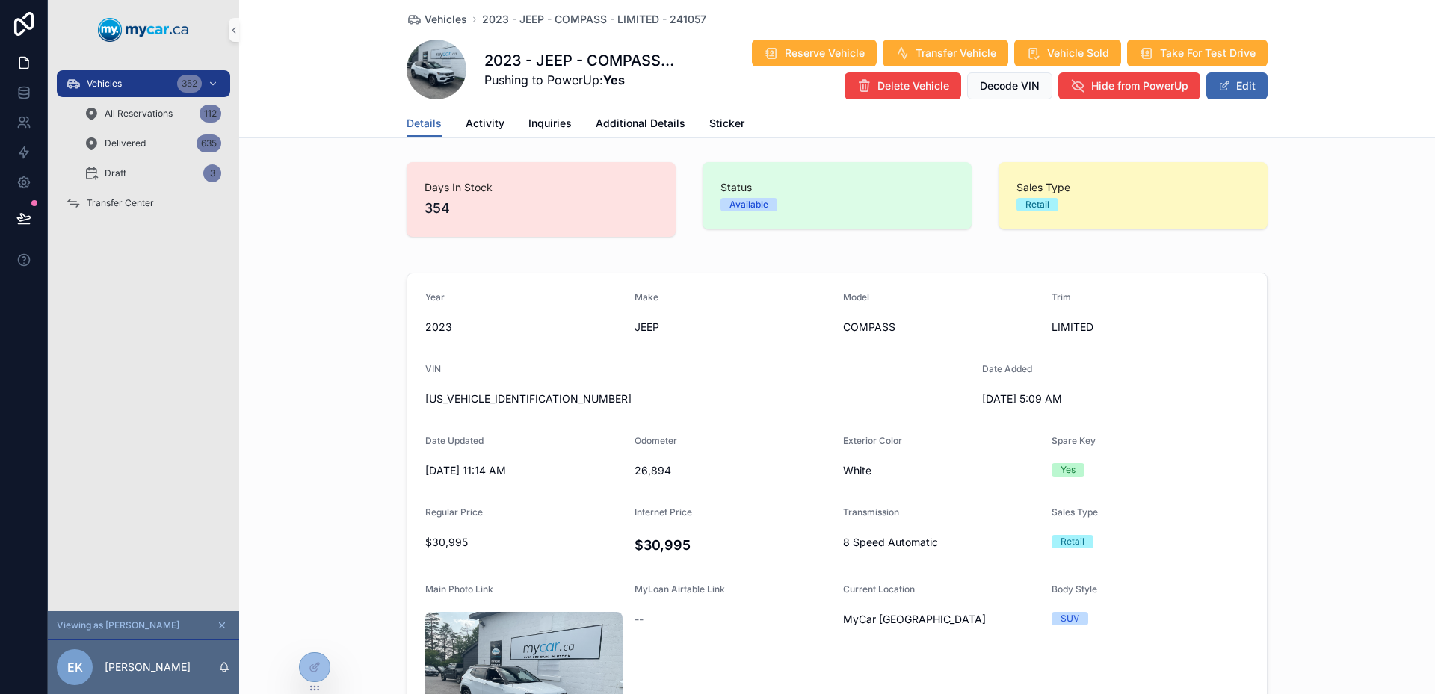
click at [572, 130] on div "Details Activity Inquiries Additional Details Sticker" at bounding box center [837, 123] width 861 height 28
click at [571, 129] on div "Details Activity Inquiries Additional Details Sticker" at bounding box center [837, 123] width 861 height 28
click at [561, 126] on span "Inquiries" at bounding box center [549, 123] width 43 height 15
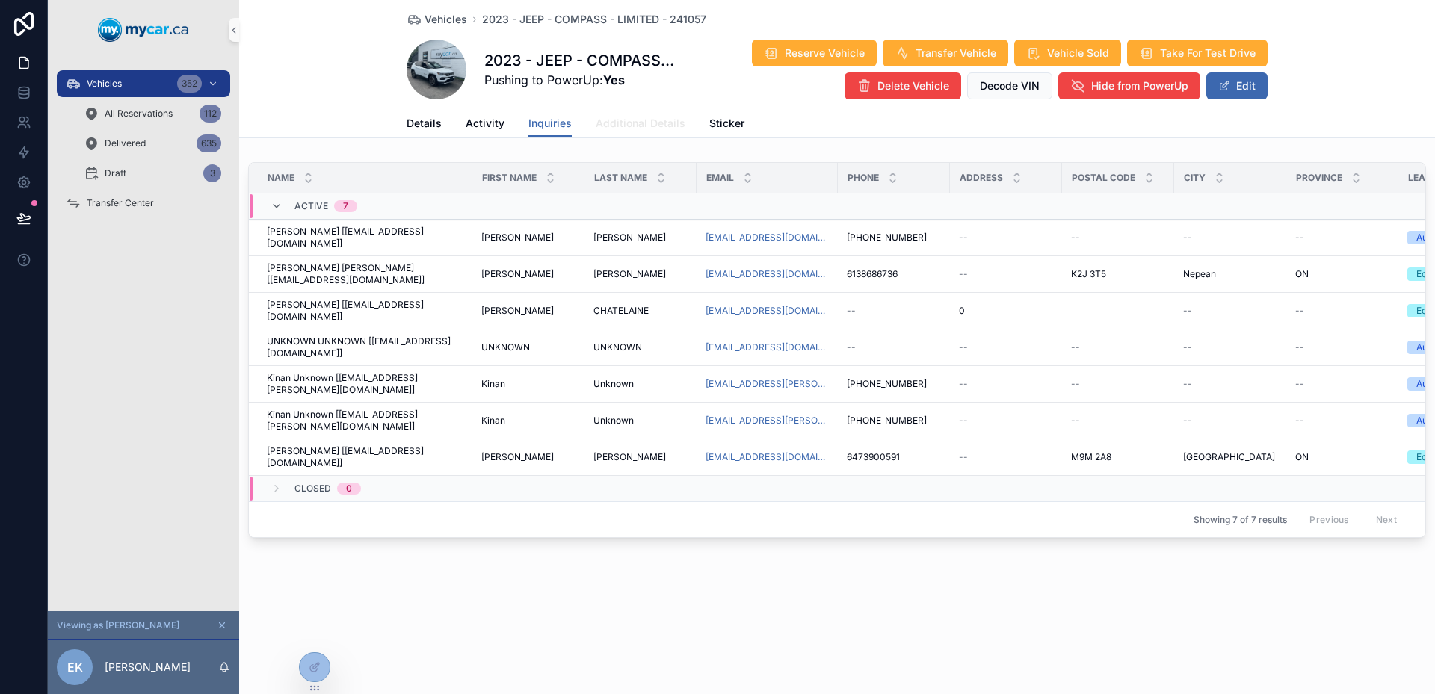
click at [620, 134] on link "Additional Details" at bounding box center [641, 125] width 90 height 30
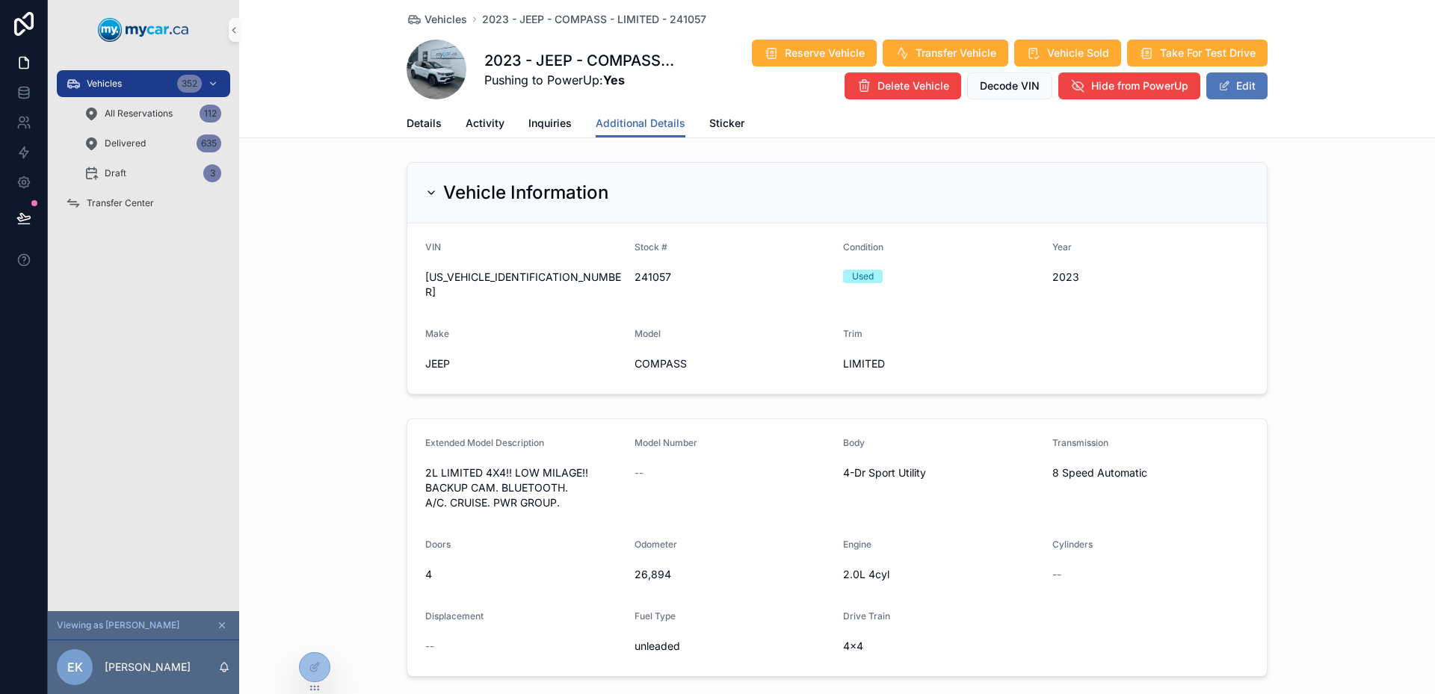
click at [1229, 90] on button "Edit" at bounding box center [1236, 85] width 61 height 27
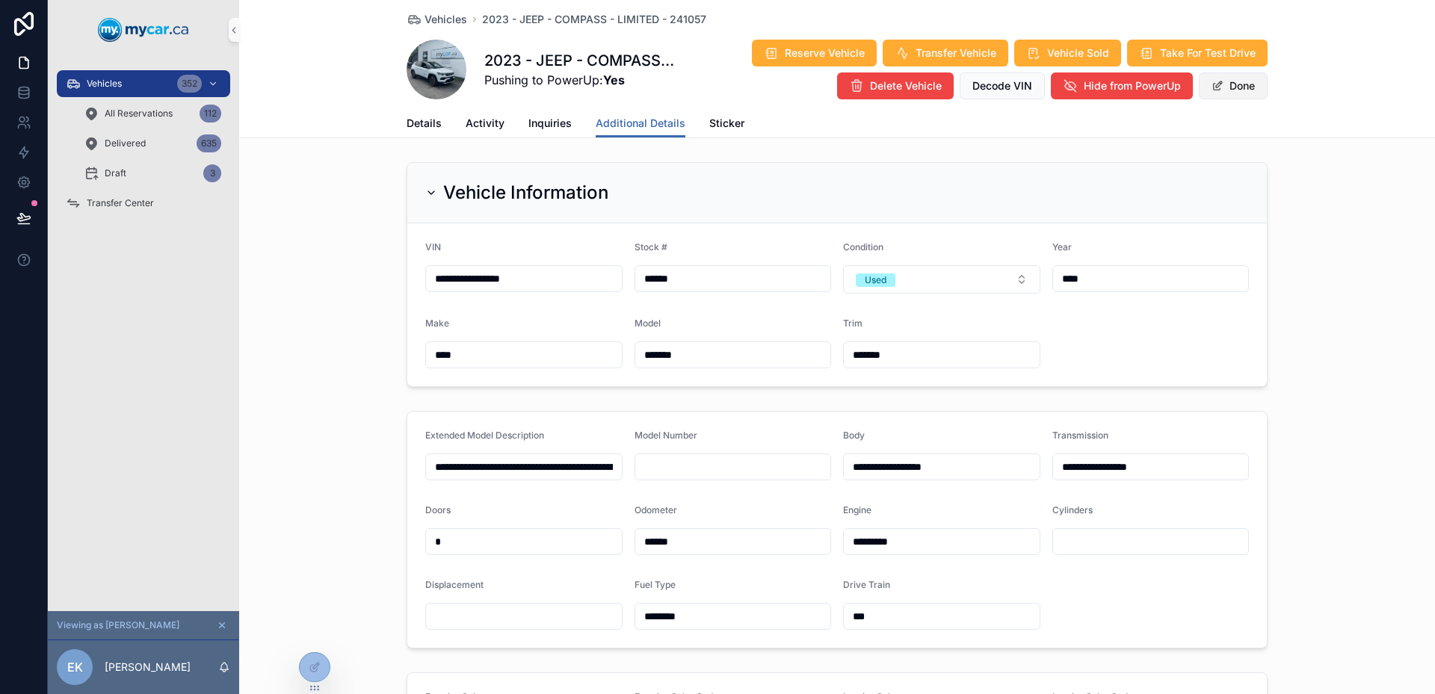
click at [1199, 84] on button "Done" at bounding box center [1233, 85] width 69 height 27
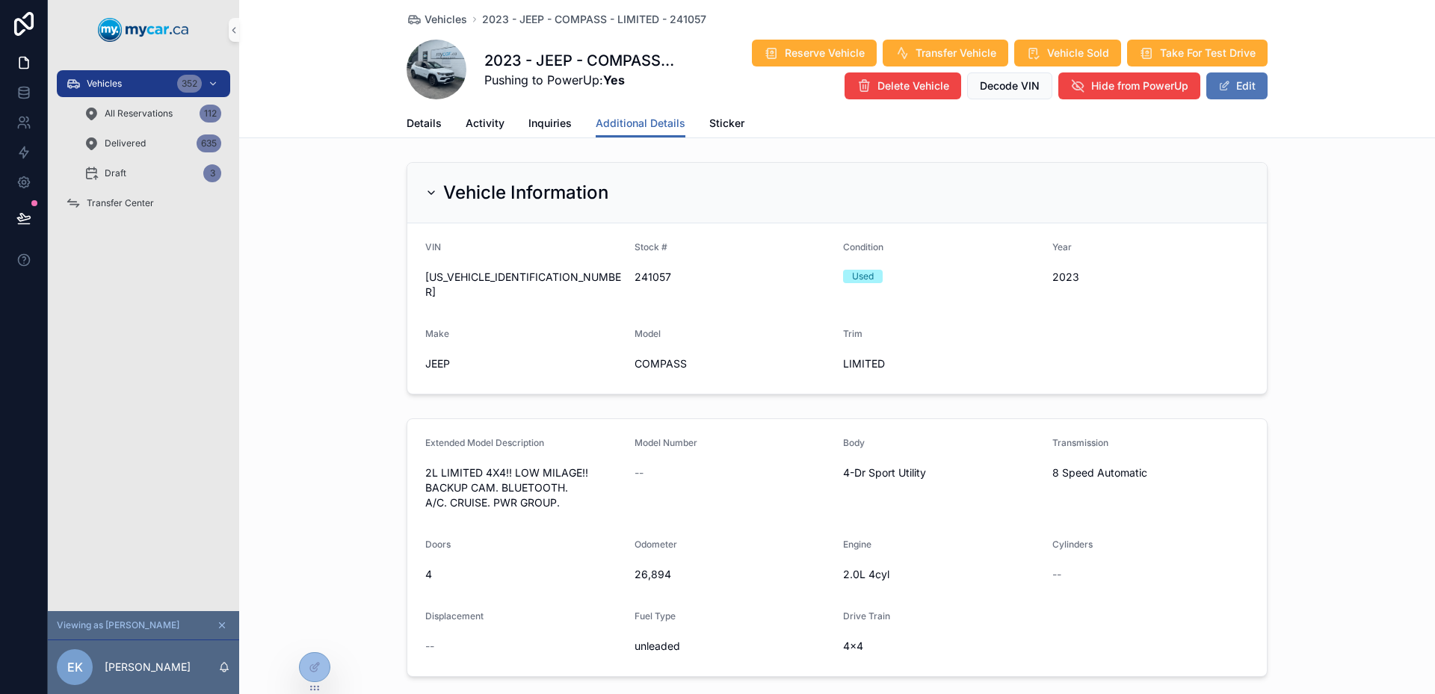
click at [1232, 92] on button "Edit" at bounding box center [1236, 85] width 61 height 27
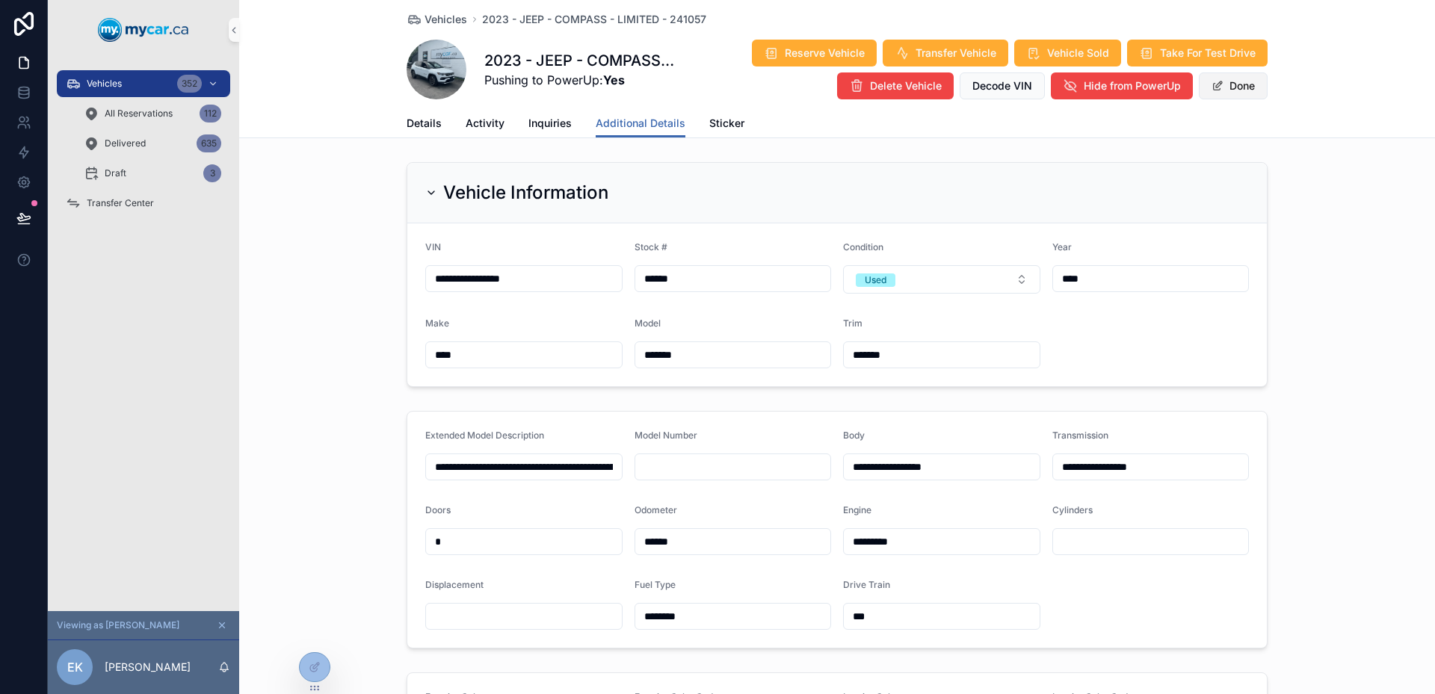
click at [1238, 80] on button "Done" at bounding box center [1233, 85] width 69 height 27
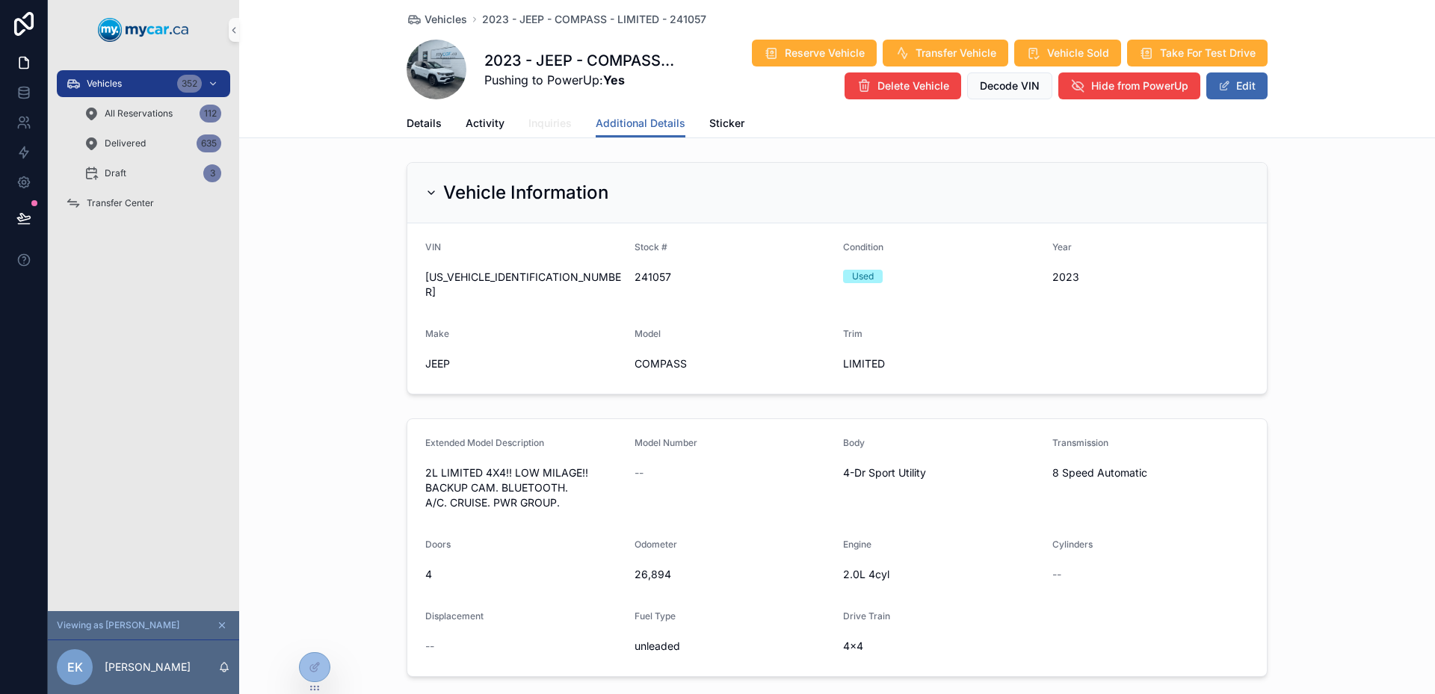
click at [547, 125] on span "Inquiries" at bounding box center [549, 123] width 43 height 15
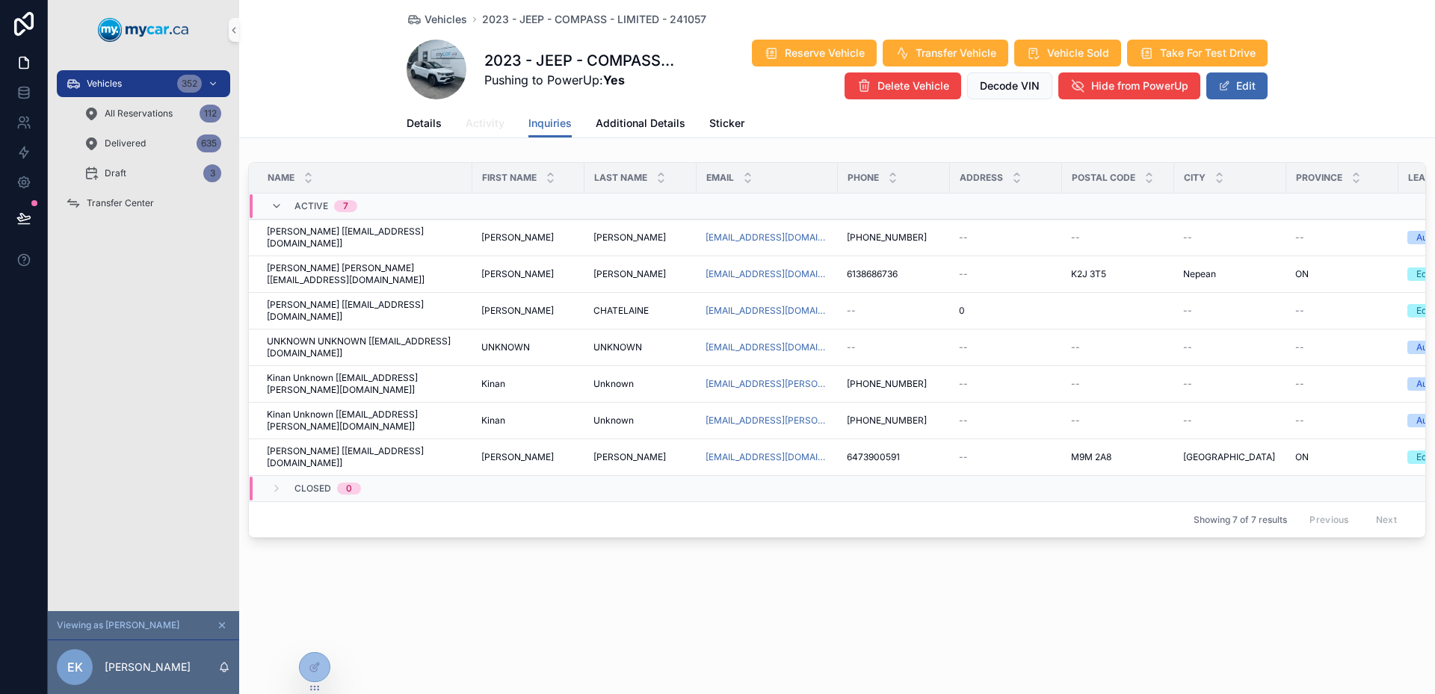
click at [486, 120] on span "Activity" at bounding box center [485, 123] width 39 height 15
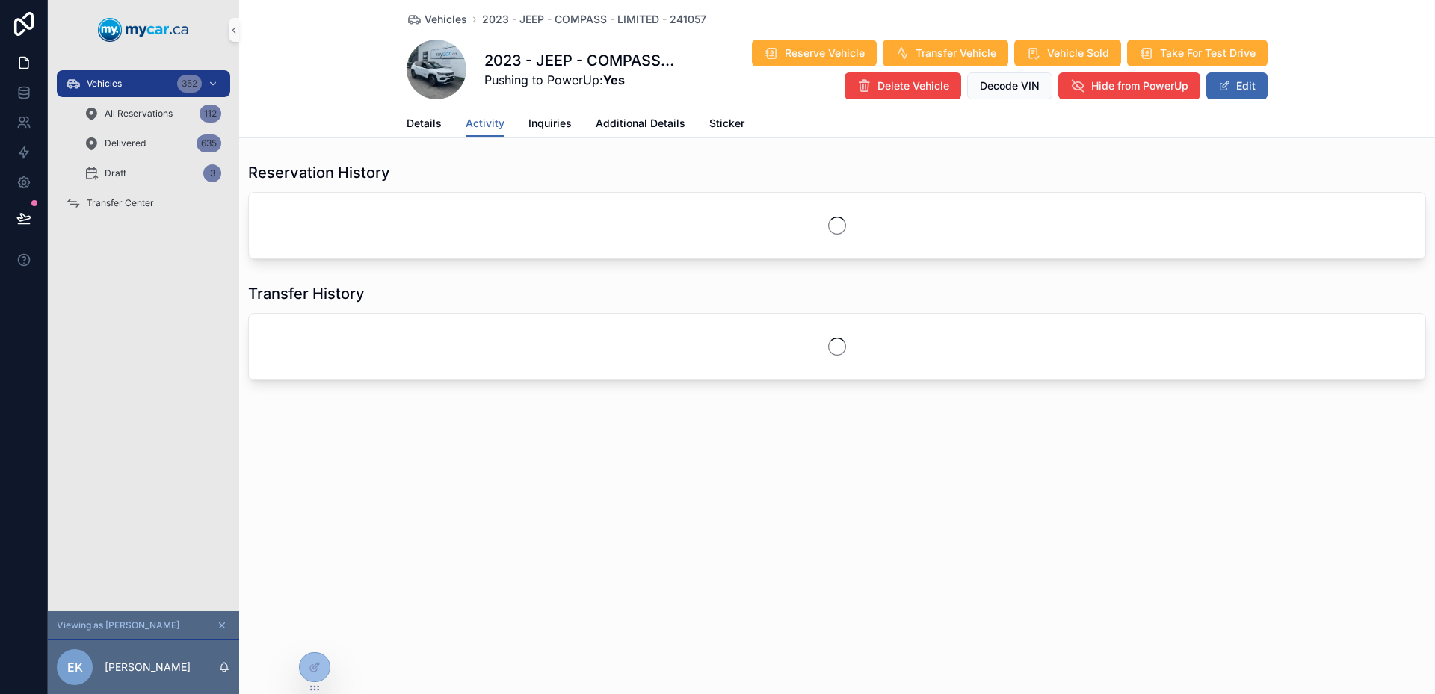
click at [443, 120] on div "Details Activity Inquiries Additional Details Sticker" at bounding box center [837, 123] width 861 height 28
click at [428, 125] on span "Details" at bounding box center [424, 123] width 35 height 15
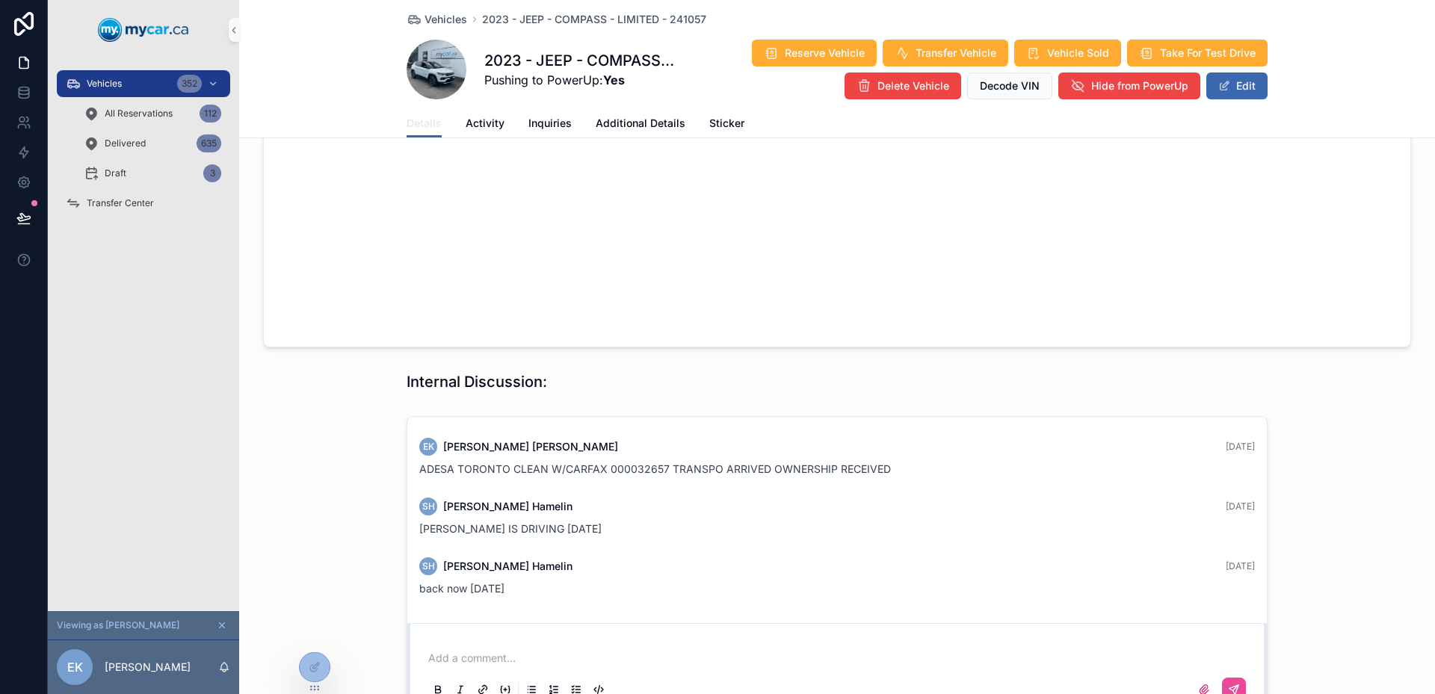
scroll to position [1340, 0]
click at [428, 461] on span "ADESA TORONTO CLEAN W/CARFAX 000032657 TRANSPO ARRIVED OWNERSHIP RECEIVED" at bounding box center [655, 467] width 472 height 13
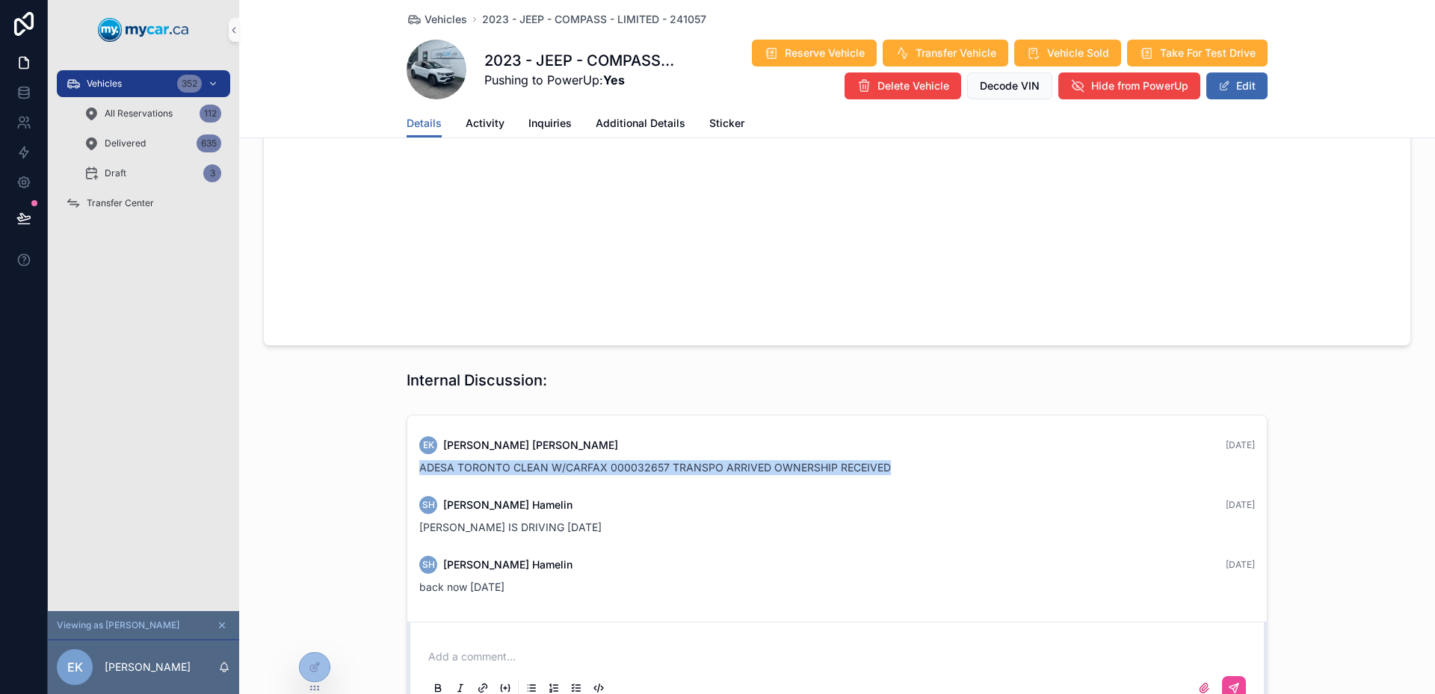
drag, startPoint x: 428, startPoint y: 331, endPoint x: 873, endPoint y: 347, distance: 445.0
click at [873, 428] on div "EK Erin Kohlsmith 4 months ago ADESA TORONTO CLEAN W/CARFAX 000032657 TRANSPO A…" at bounding box center [837, 456] width 854 height 57
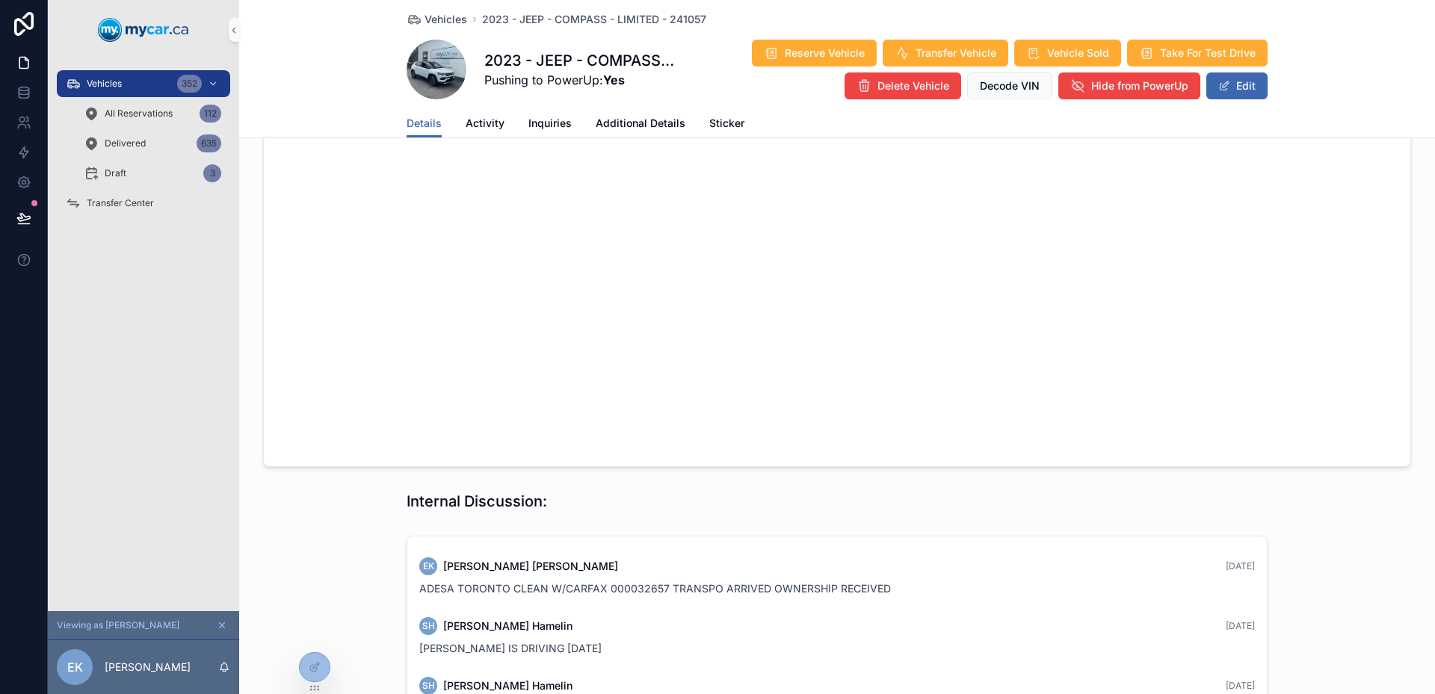
scroll to position [1191, 0]
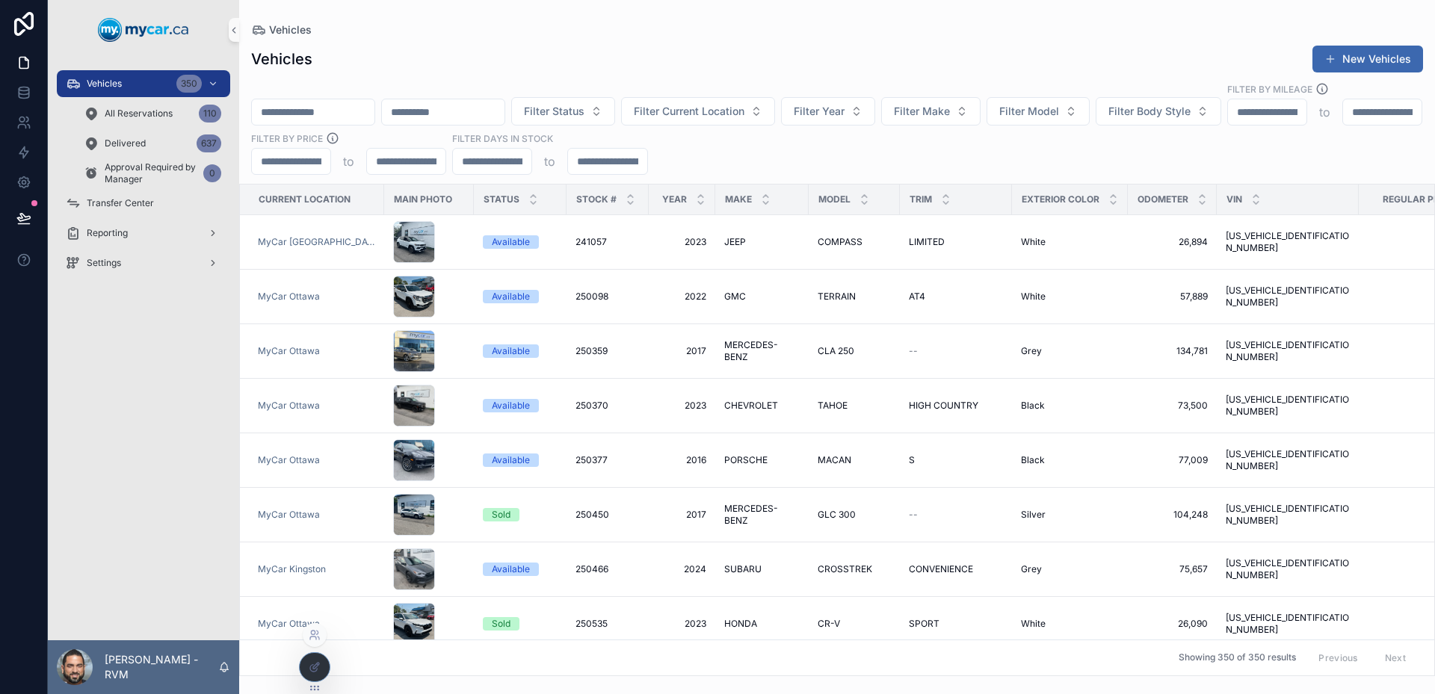
click at [313, 628] on div at bounding box center [315, 635] width 24 height 24
click at [317, 642] on div at bounding box center [315, 635] width 24 height 24
click at [316, 634] on icon at bounding box center [315, 635] width 12 height 12
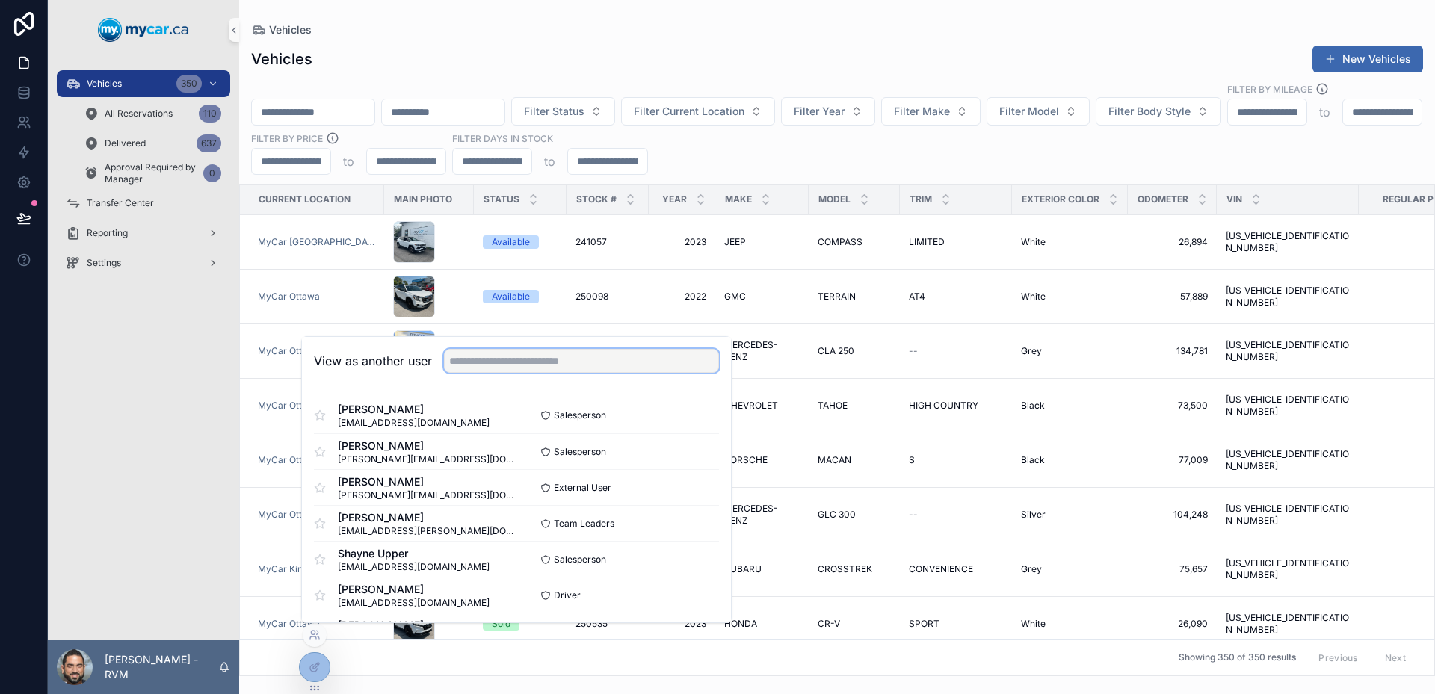
click at [526, 357] on input "text" at bounding box center [581, 361] width 275 height 24
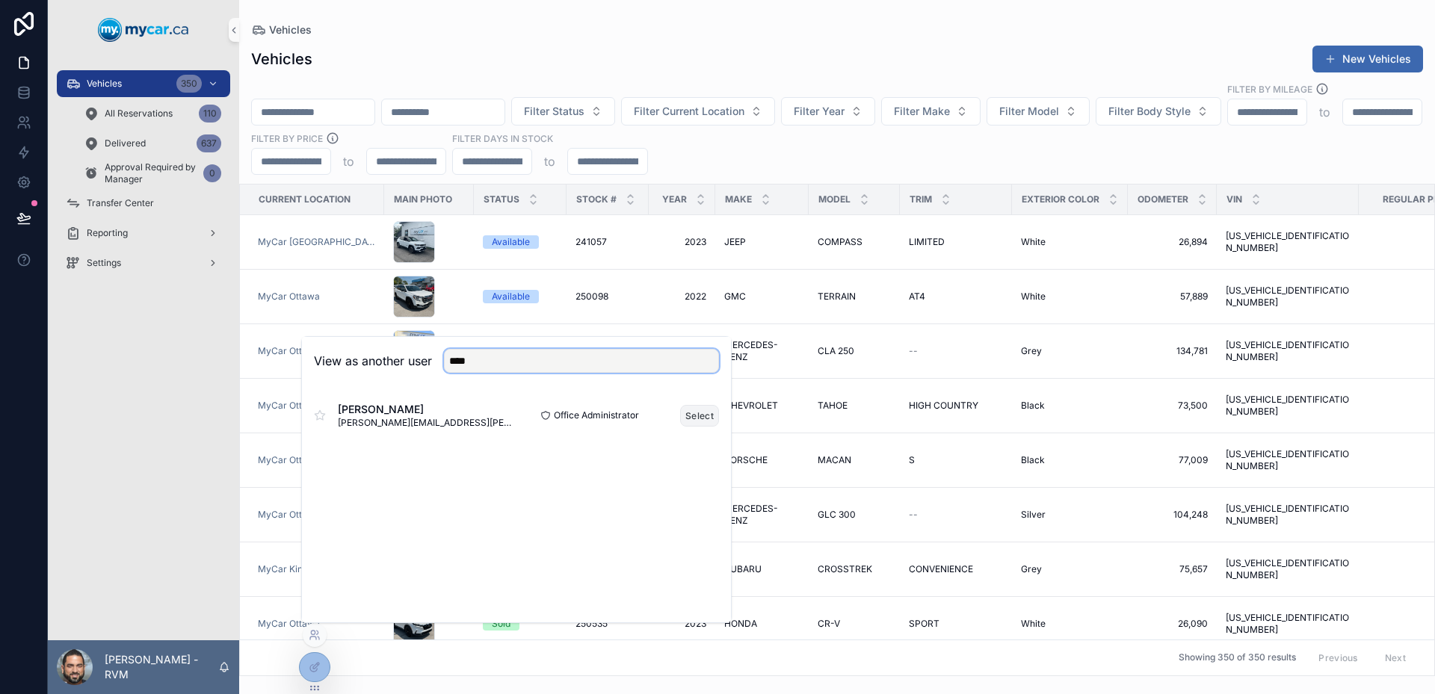
type input "****"
click at [702, 417] on button "Select" at bounding box center [699, 416] width 39 height 22
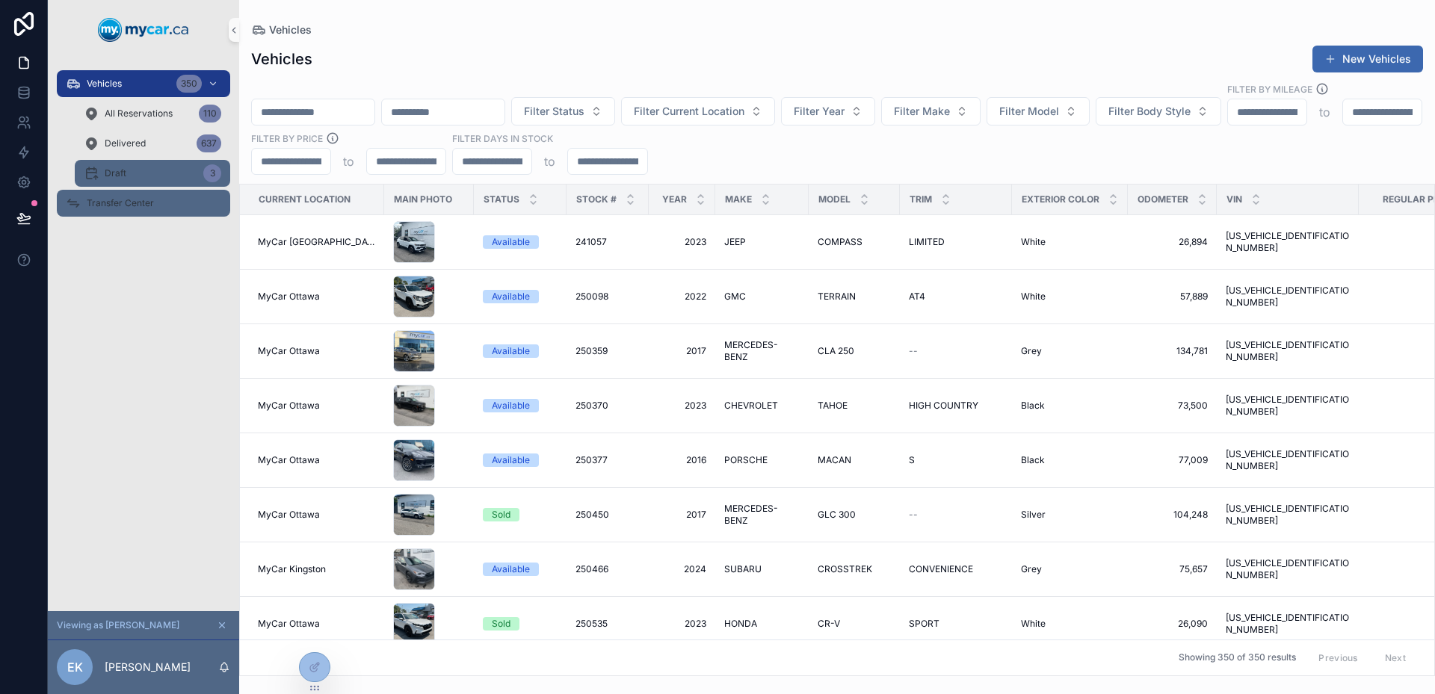
drag, startPoint x: 137, startPoint y: 172, endPoint x: 222, endPoint y: 190, distance: 87.1
click at [137, 172] on div "Draft 3" at bounding box center [153, 173] width 138 height 24
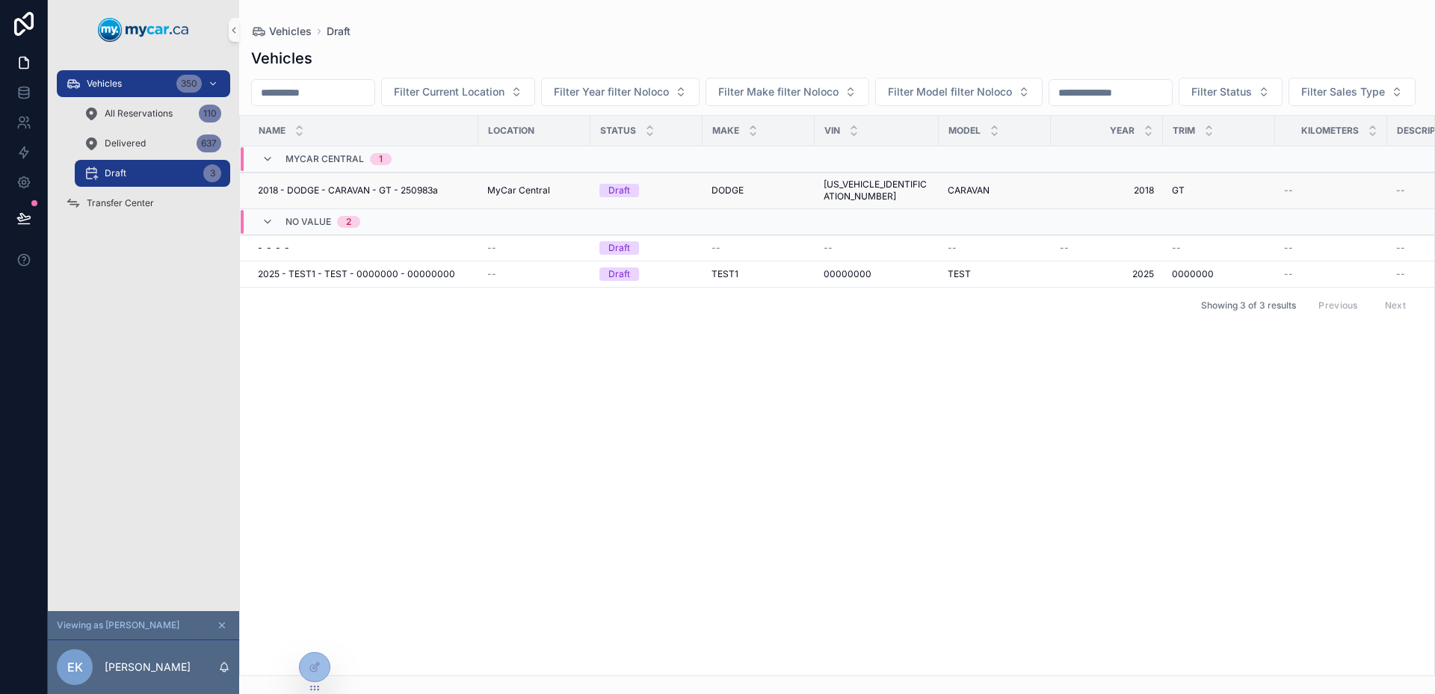
click at [410, 197] on span "2018 - DODGE - CARAVAN - GT - 250983a" at bounding box center [348, 191] width 180 height 12
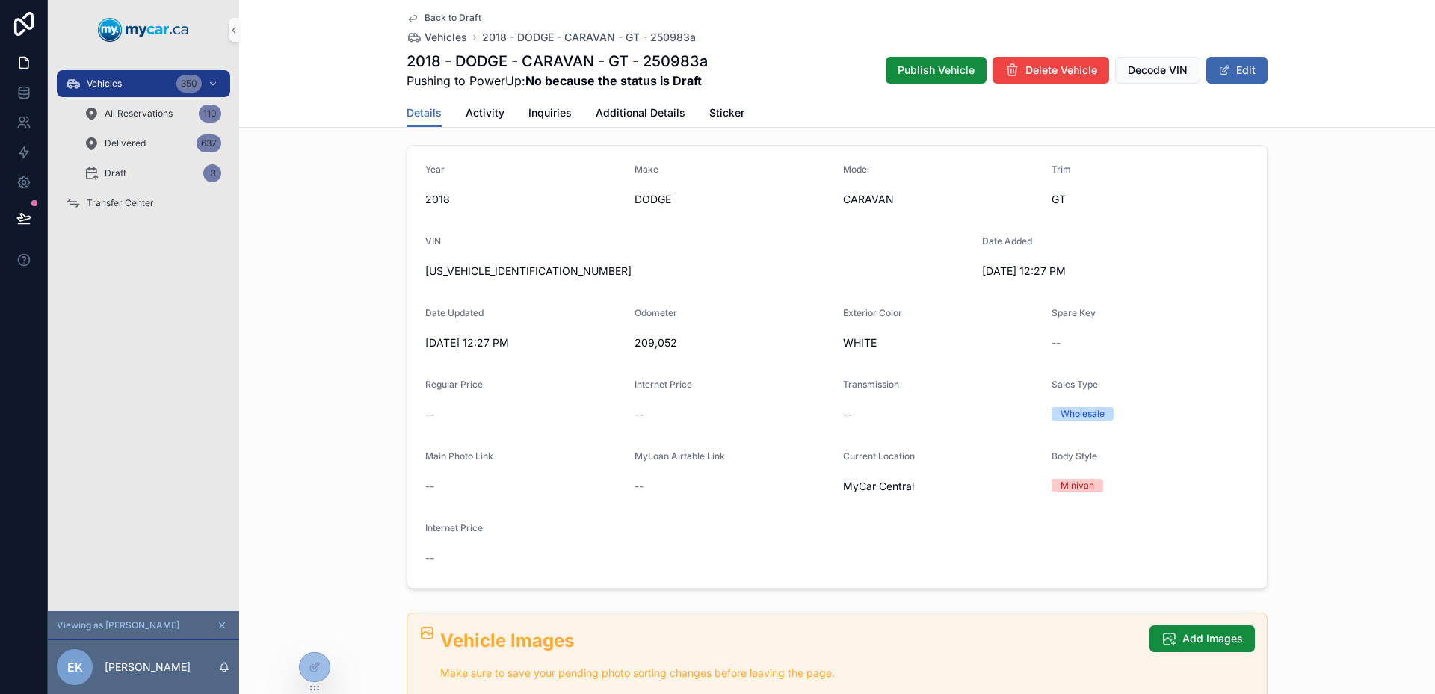
scroll to position [149, 0]
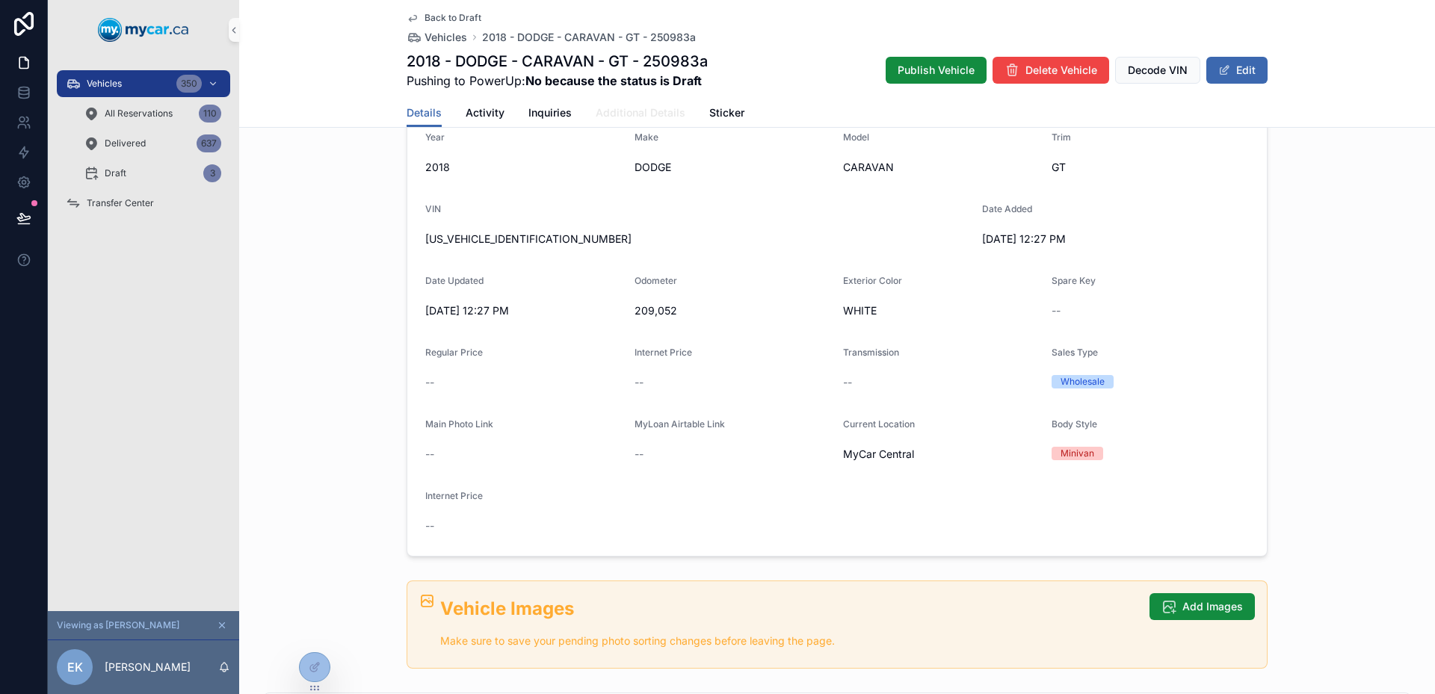
click at [625, 107] on span "Additional Details" at bounding box center [641, 112] width 90 height 15
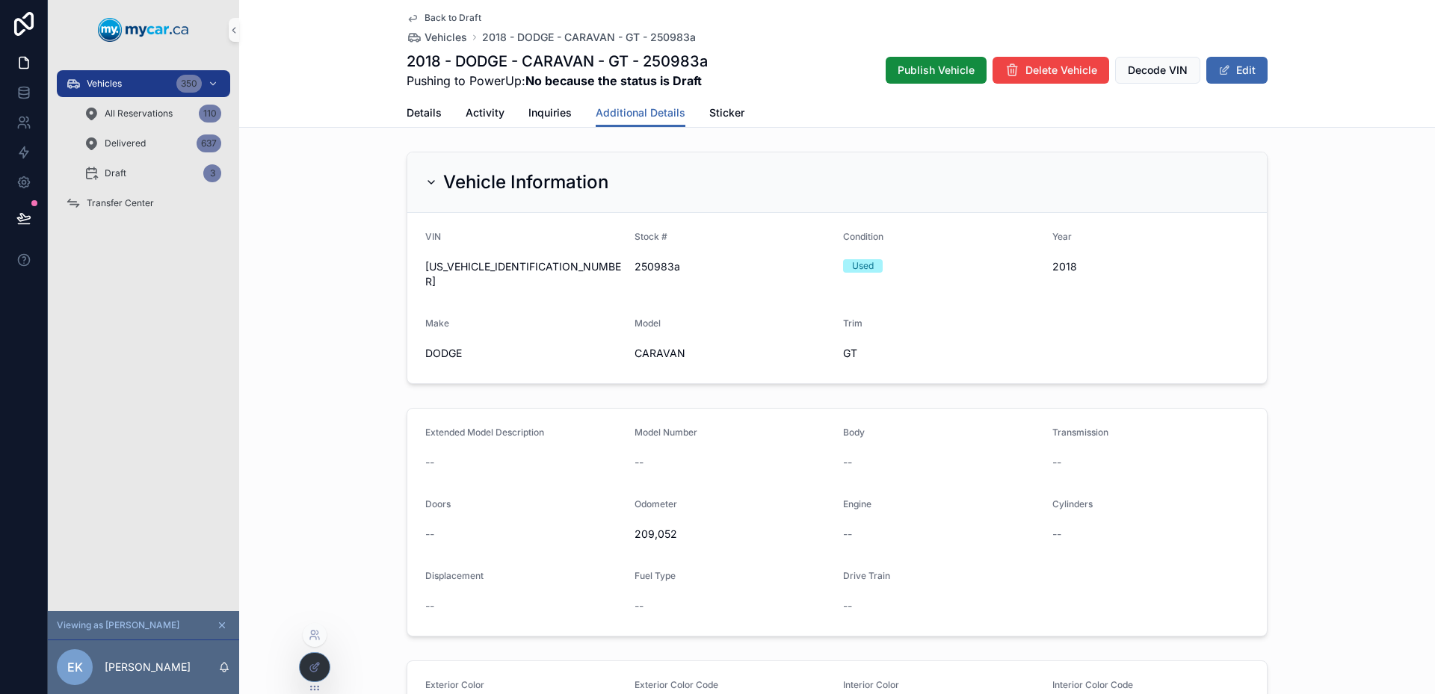
click at [309, 658] on div at bounding box center [315, 667] width 30 height 28
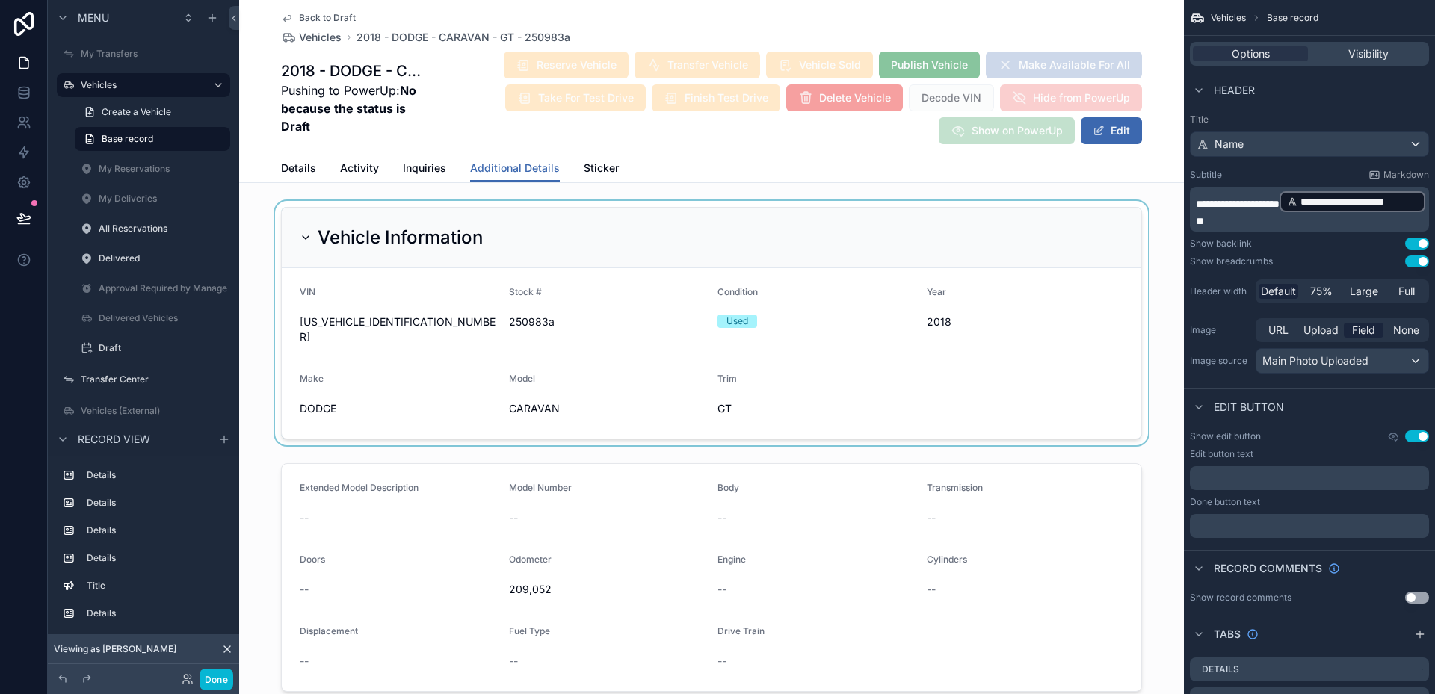
click at [847, 235] on div "scrollable content" at bounding box center [711, 323] width 945 height 244
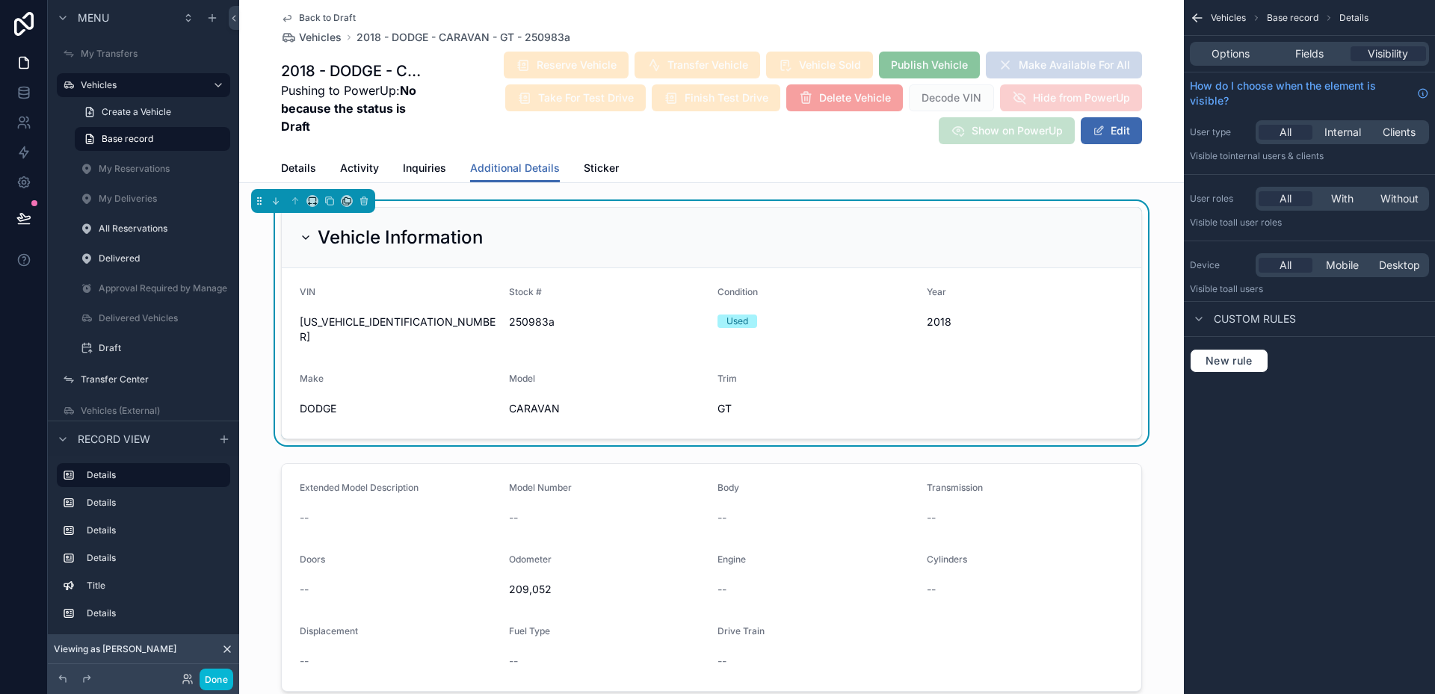
click at [1298, 61] on div "Options Fields Visibility" at bounding box center [1309, 54] width 239 height 24
click at [1293, 53] on div "Fields" at bounding box center [1308, 53] width 75 height 15
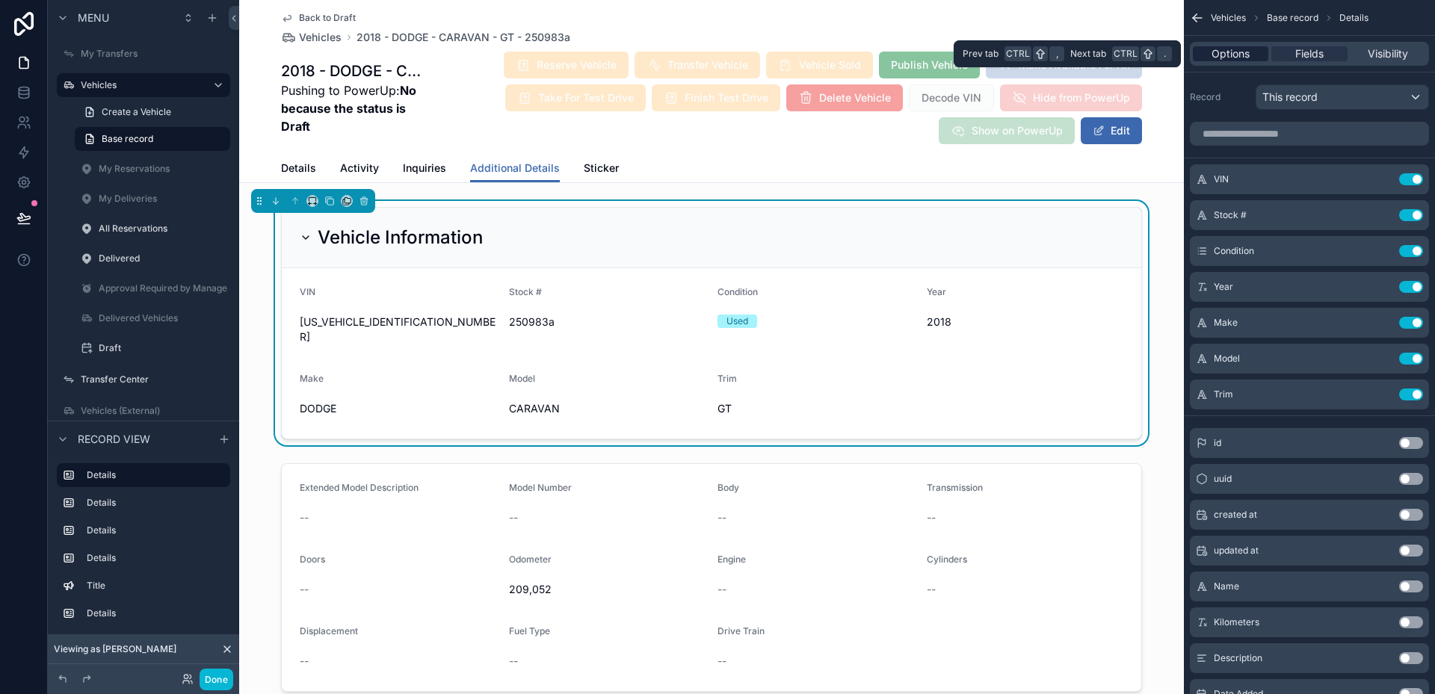
click at [1239, 55] on span "Options" at bounding box center [1231, 53] width 38 height 15
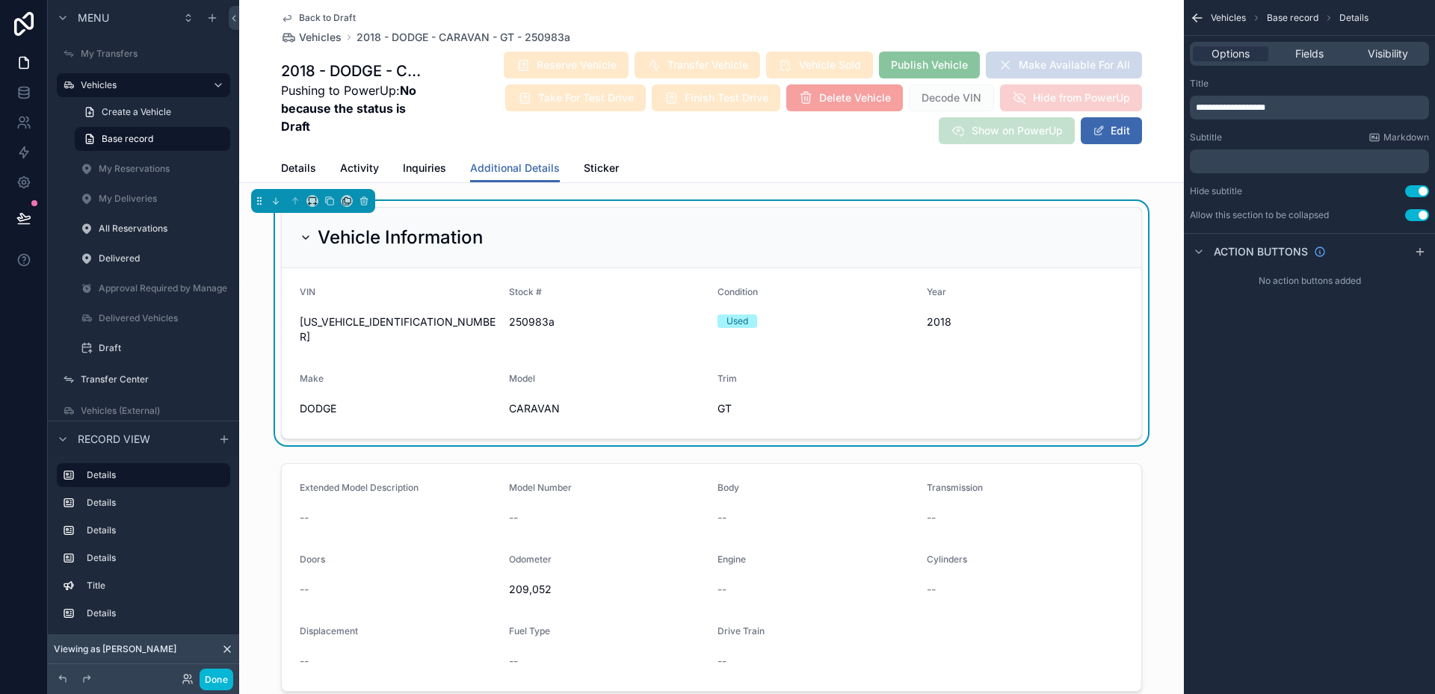
click at [1414, 217] on button "Use setting" at bounding box center [1417, 215] width 24 height 12
click at [223, 670] on button "Done" at bounding box center [217, 680] width 34 height 22
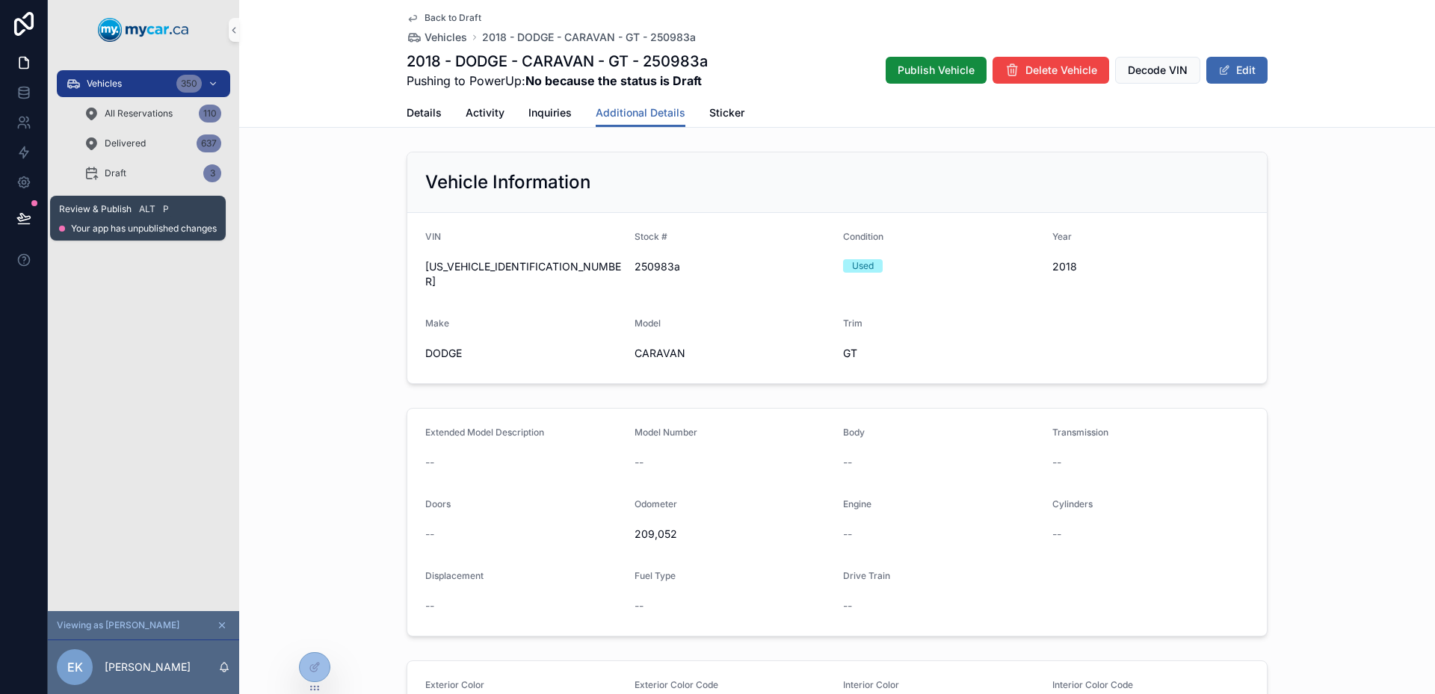
click at [34, 219] on button at bounding box center [23, 218] width 33 height 42
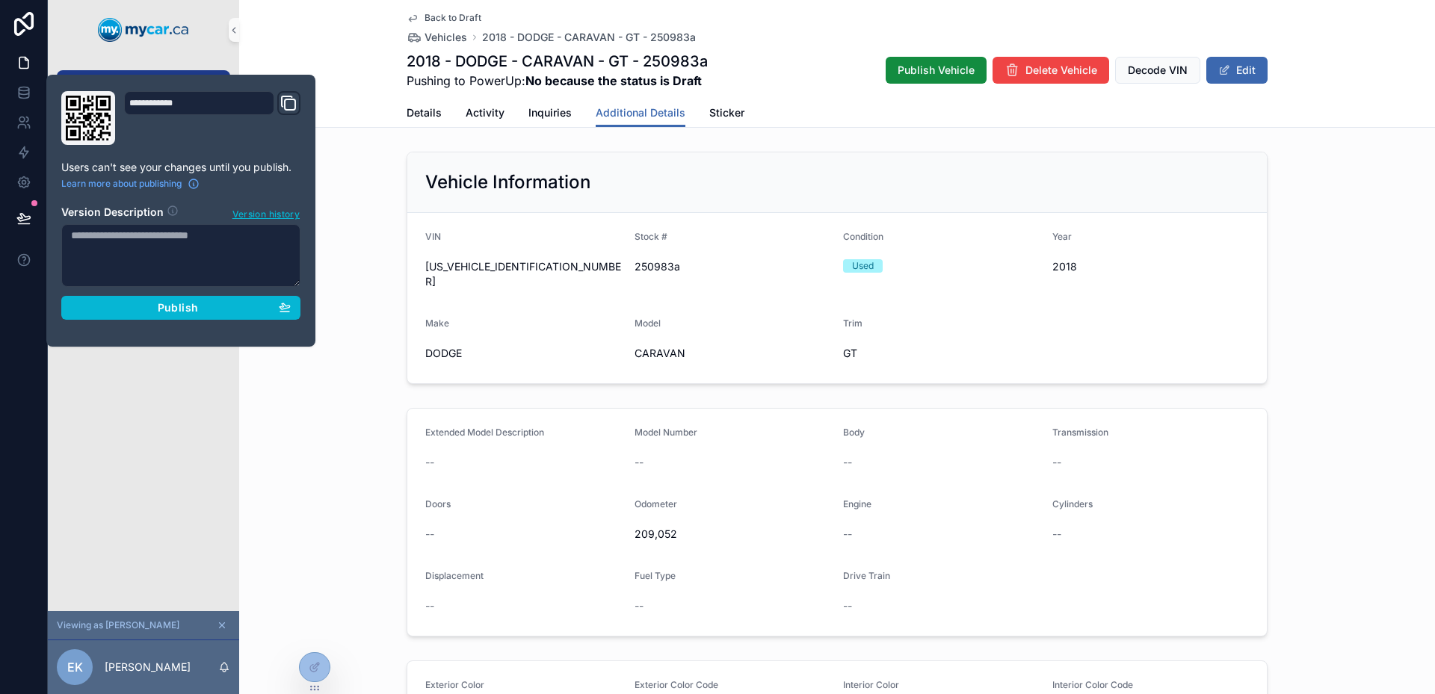
click at [255, 321] on div "**********" at bounding box center [180, 210] width 251 height 239
click at [256, 317] on button "Publish" at bounding box center [180, 308] width 239 height 24
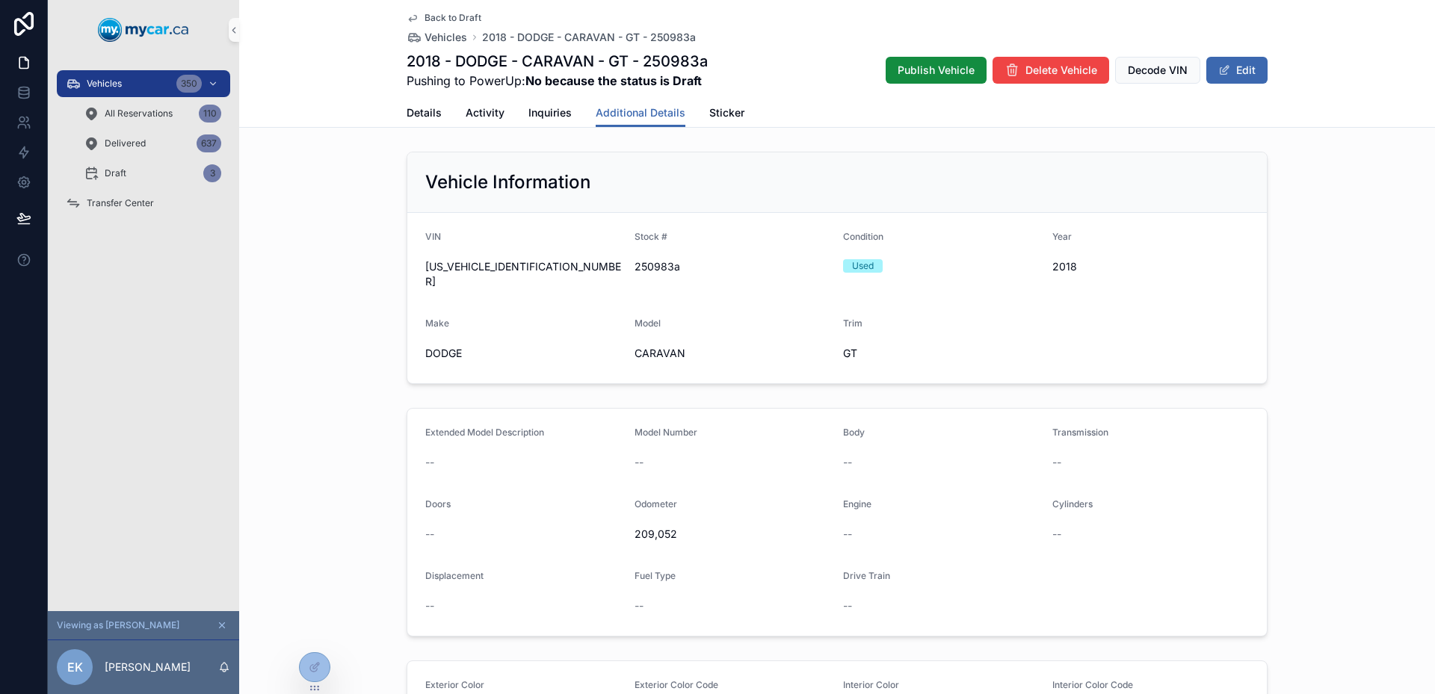
click at [537, 193] on h2 "Vehicle Information" at bounding box center [507, 182] width 165 height 24
click at [573, 184] on h2 "Vehicle Information" at bounding box center [507, 182] width 165 height 24
drag, startPoint x: 510, startPoint y: 195, endPoint x: 451, endPoint y: 191, distance: 60.0
click at [451, 191] on h2 "Vehicle Information" at bounding box center [507, 182] width 165 height 24
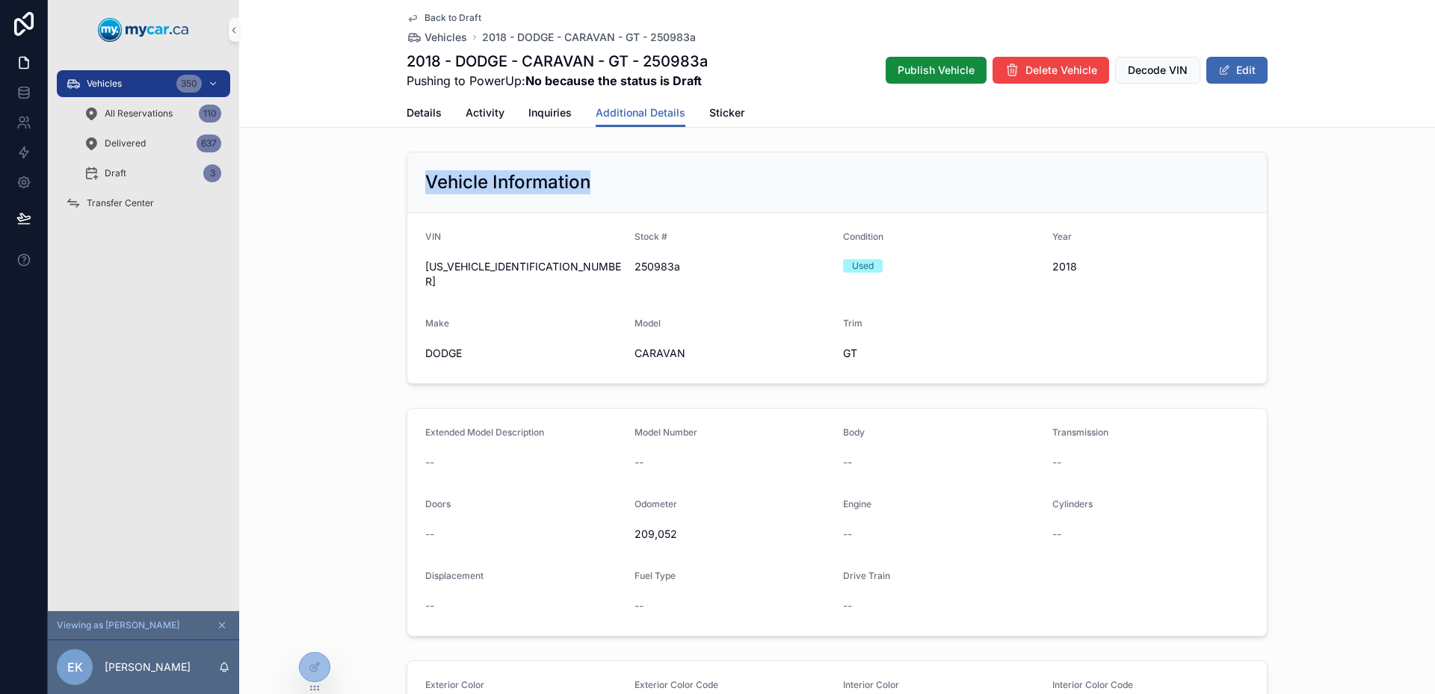
drag, startPoint x: 451, startPoint y: 191, endPoint x: 600, endPoint y: 192, distance: 149.5
click at [596, 194] on div "Vehicle Information" at bounding box center [837, 182] width 824 height 24
click at [601, 192] on div "Vehicle Information" at bounding box center [837, 182] width 824 height 24
click at [156, 492] on div "Vehicles 350 All Reservations 111 Delivered 637 Draft 3 Transfer Center" at bounding box center [143, 336] width 191 height 552
click at [318, 407] on div "Extended Model Description -- Model Number -- Body -- Transmission -- Doors -- …" at bounding box center [837, 522] width 1196 height 241
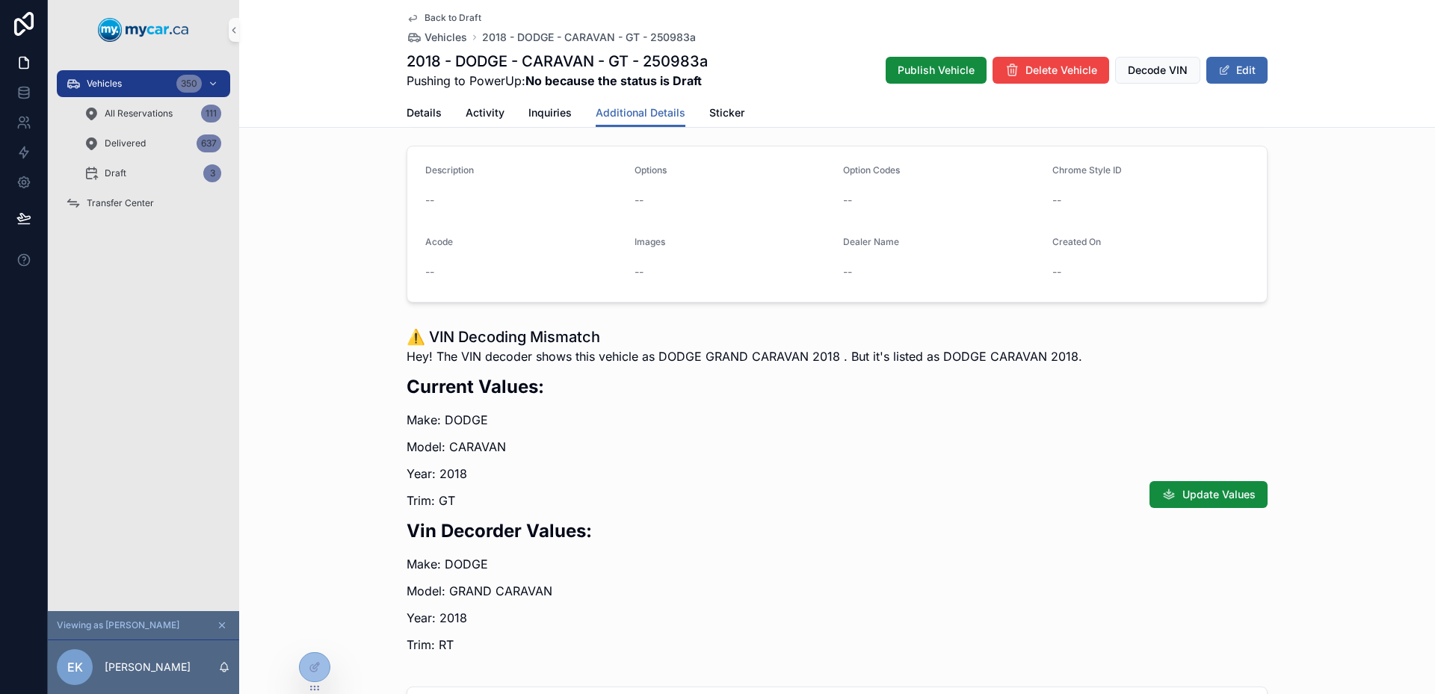
scroll to position [546, 0]
